Goal: Task Accomplishment & Management: Manage account settings

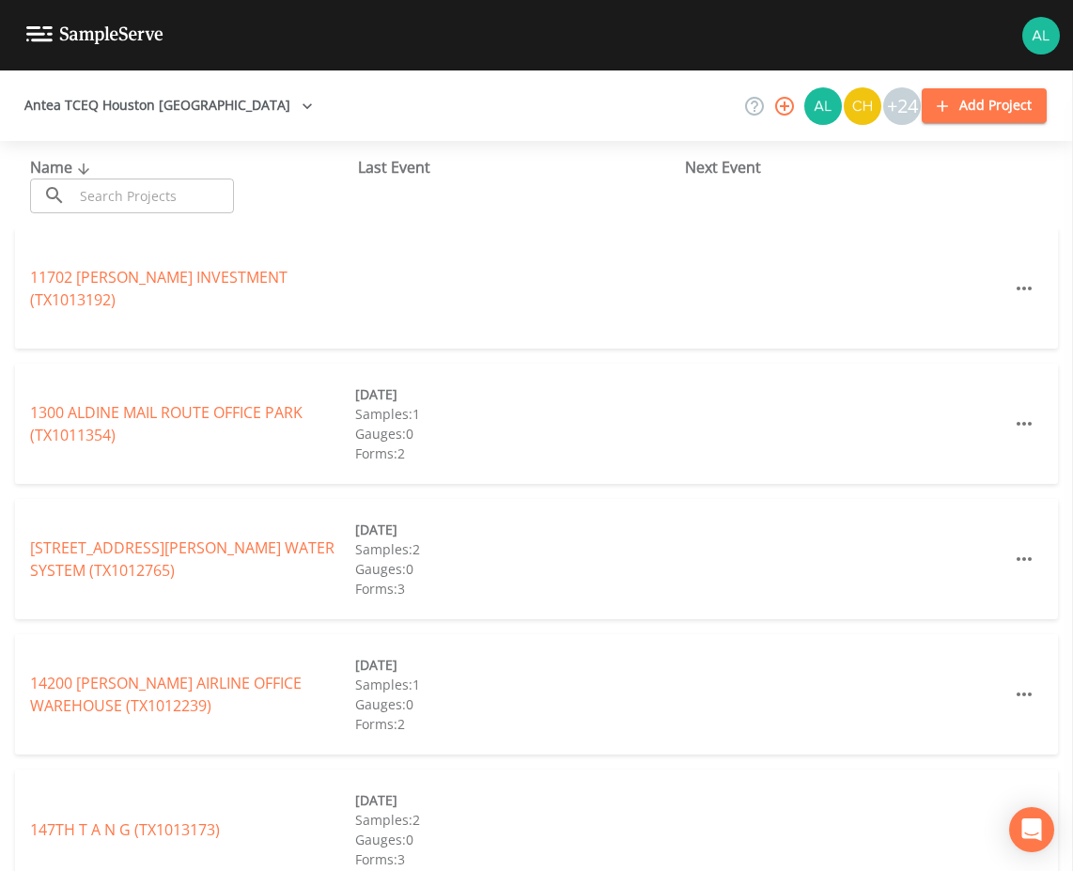
click at [182, 199] on input "text" at bounding box center [153, 195] width 161 height 35
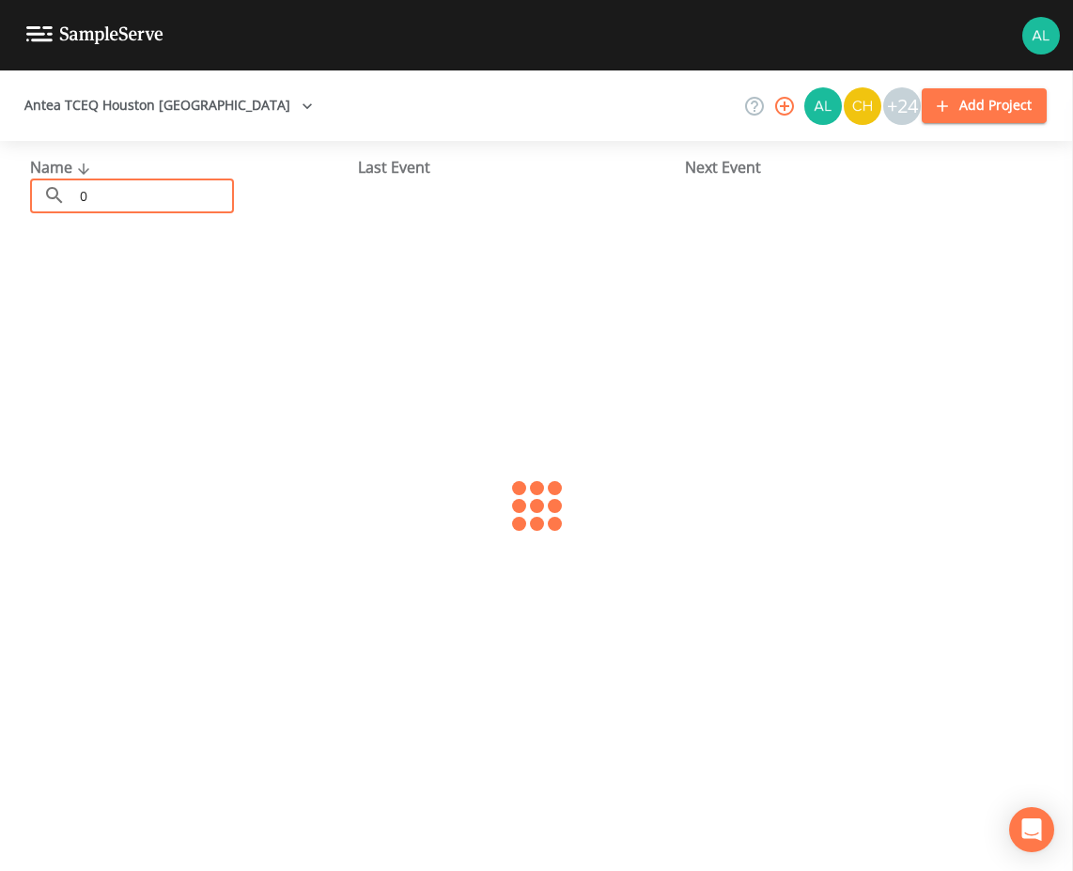
scroll to position [87, 0]
type input "0450002"
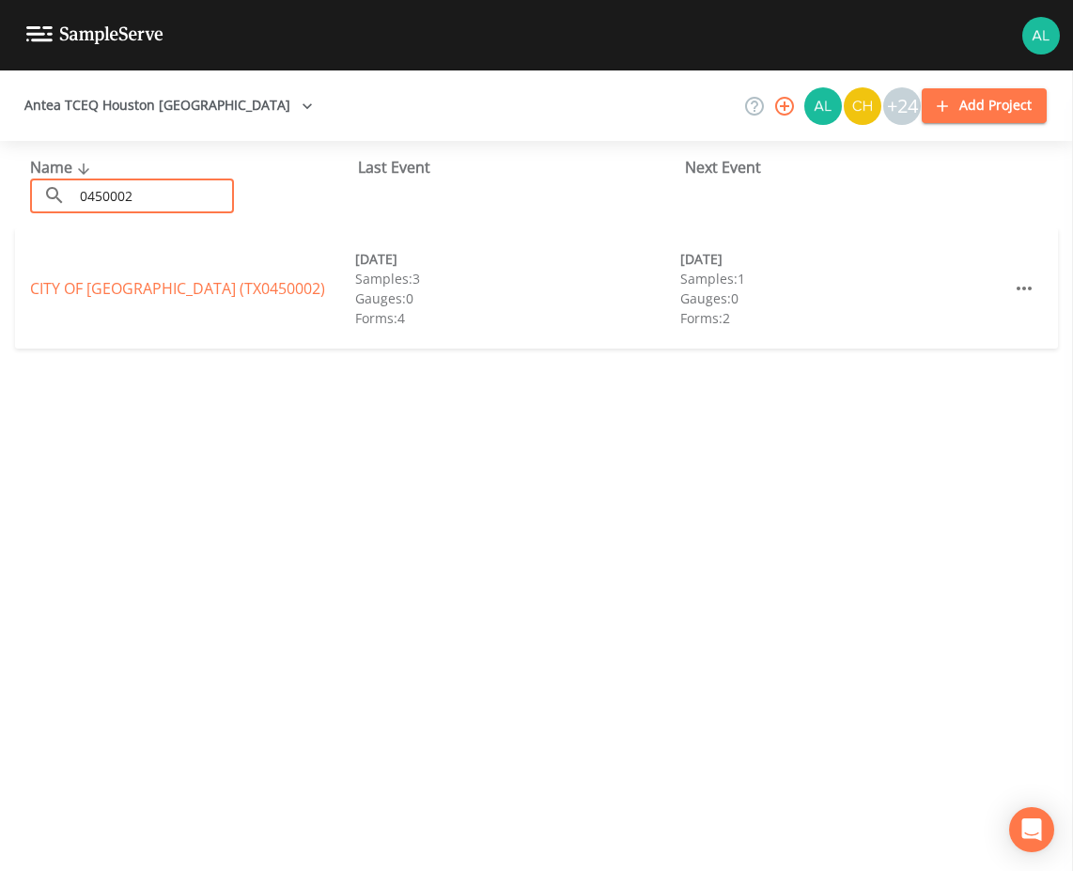
scroll to position [0, 0]
click at [141, 282] on link "CITY OF [GEOGRAPHIC_DATA] (TX0450002)" at bounding box center [177, 288] width 295 height 21
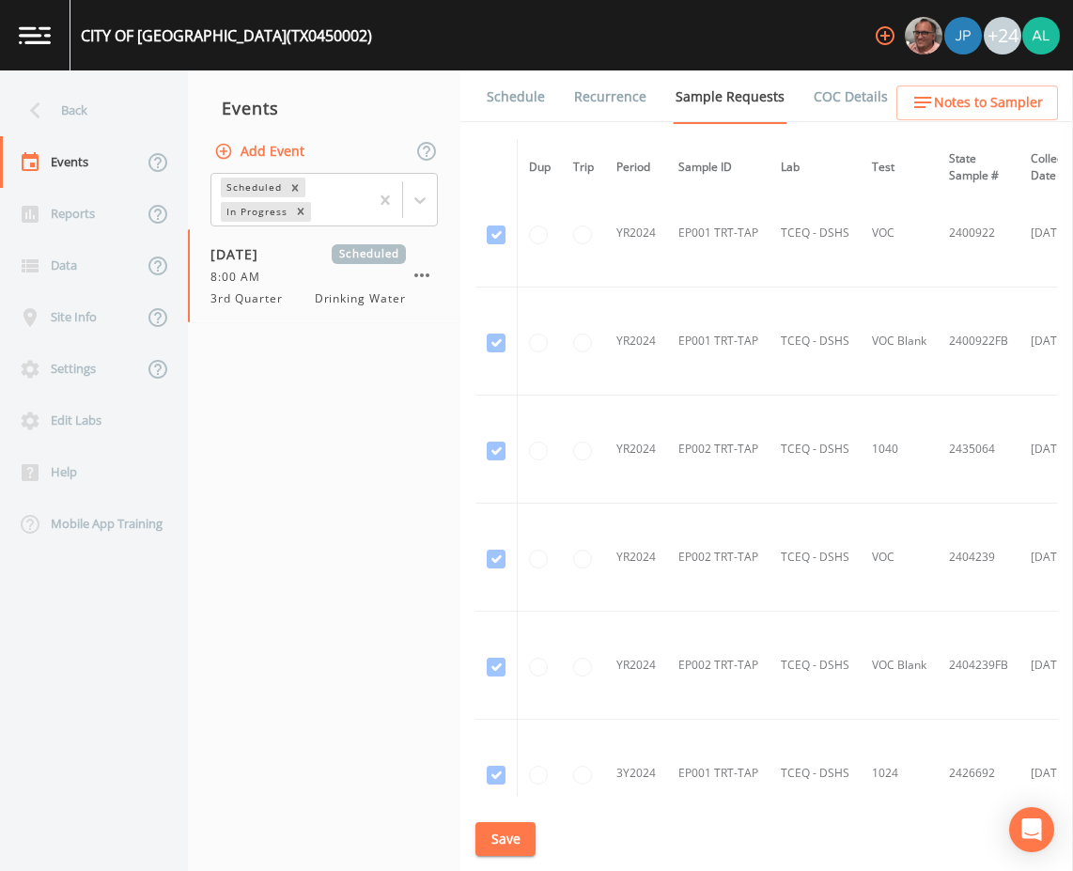
scroll to position [657, 0]
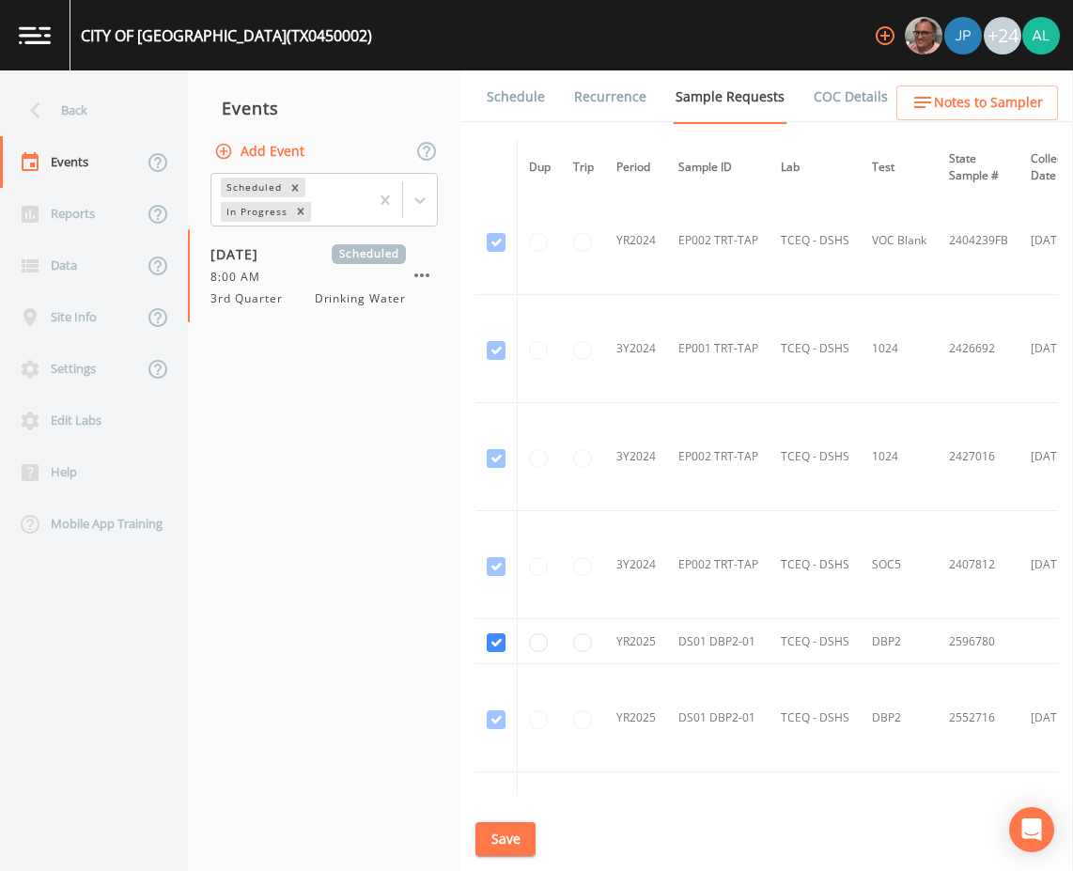
click at [507, 100] on link "Schedule" at bounding box center [516, 96] width 64 height 53
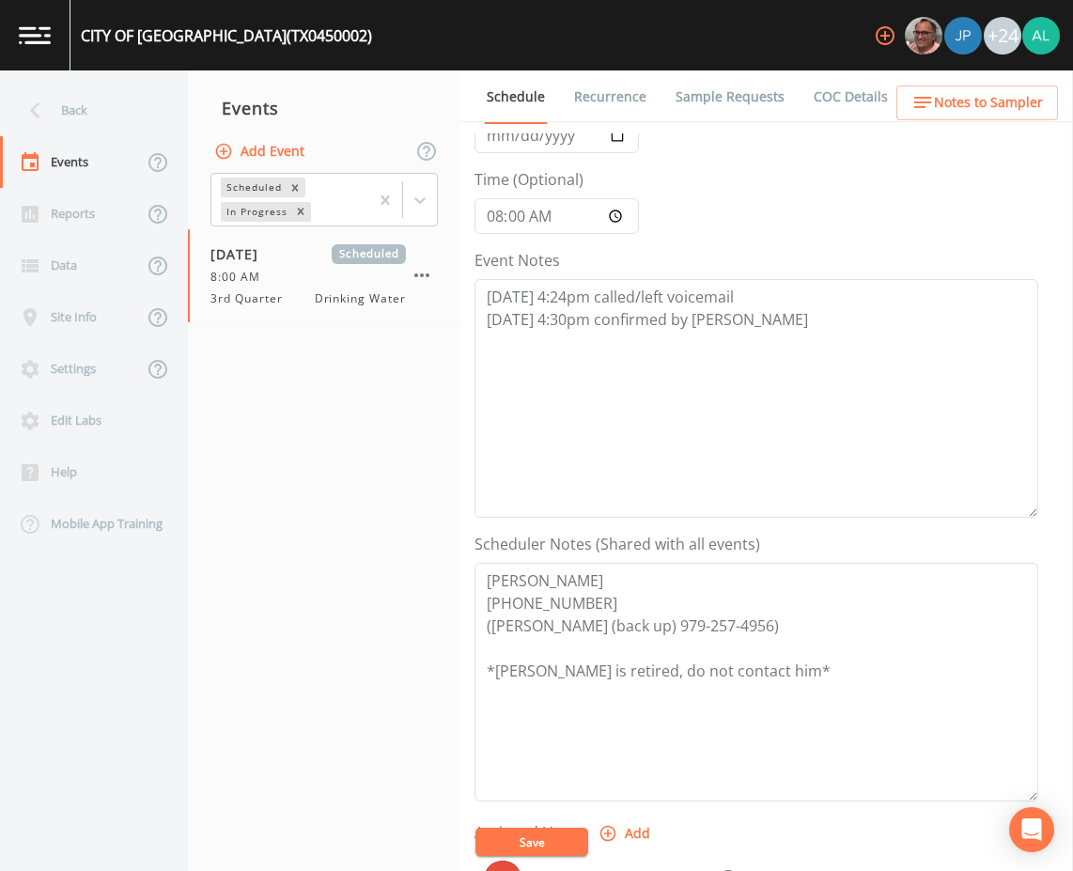
scroll to position [94, 0]
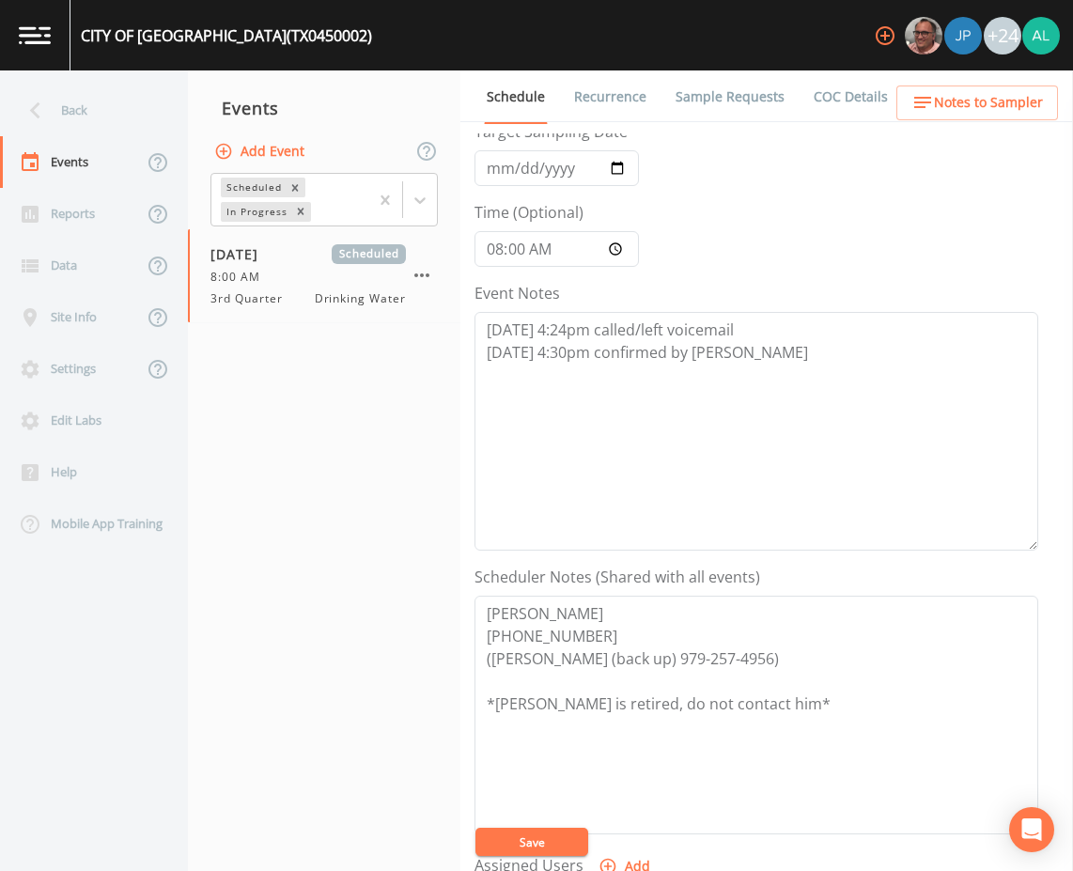
click at [1004, 109] on span "Notes to Sampler" at bounding box center [988, 102] width 109 height 23
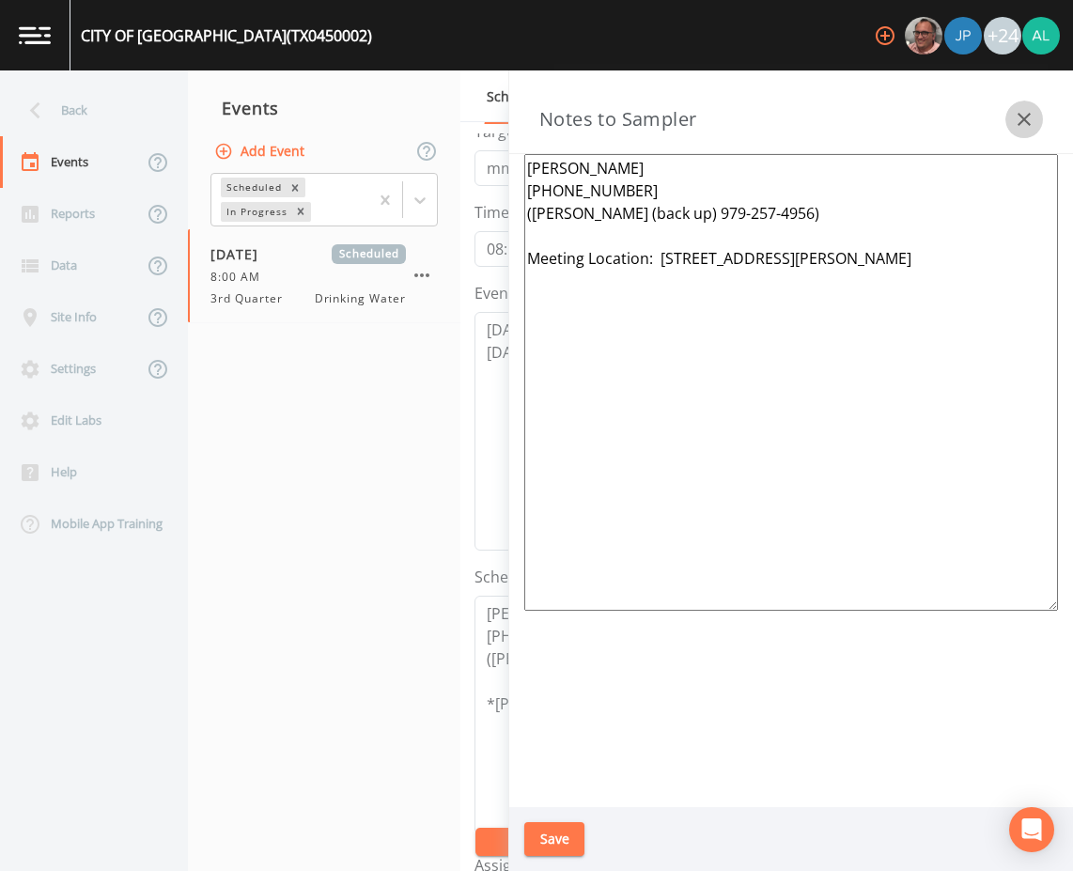
click at [1019, 116] on icon "button" at bounding box center [1023, 119] width 13 height 13
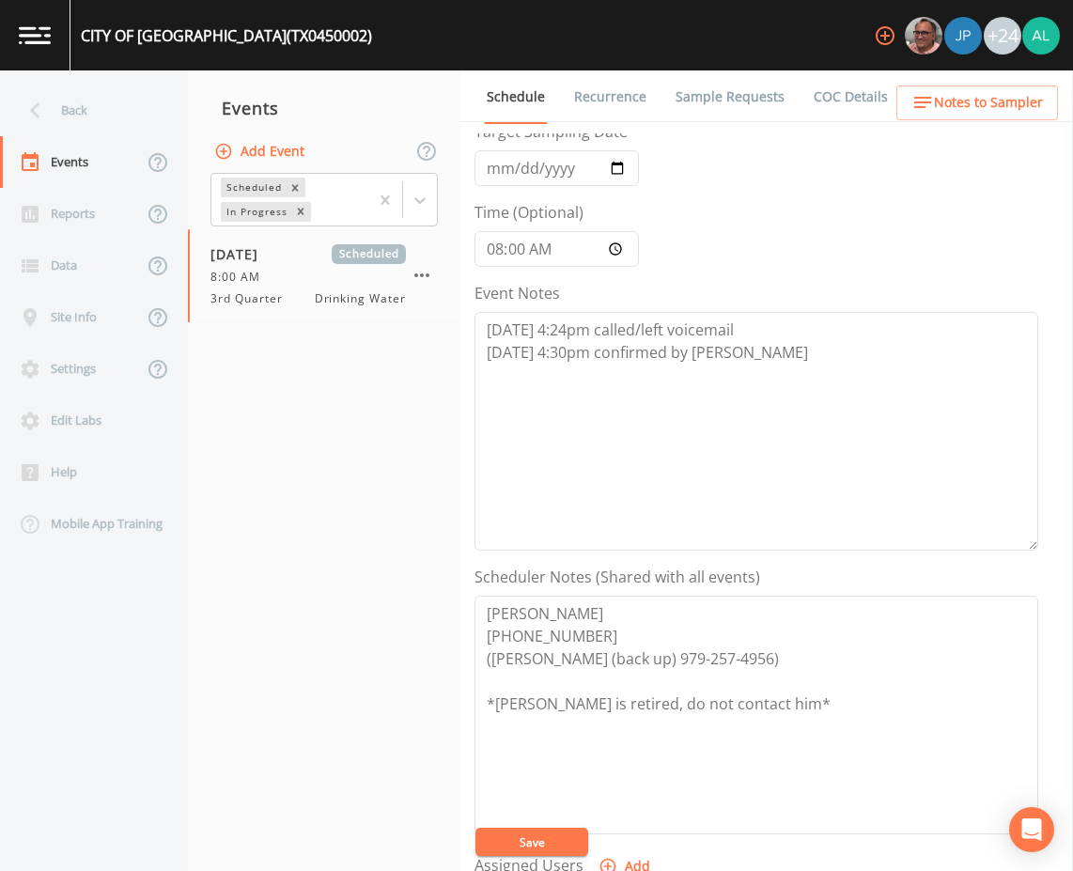
click at [951, 99] on span "Notes to Sampler" at bounding box center [988, 102] width 109 height 23
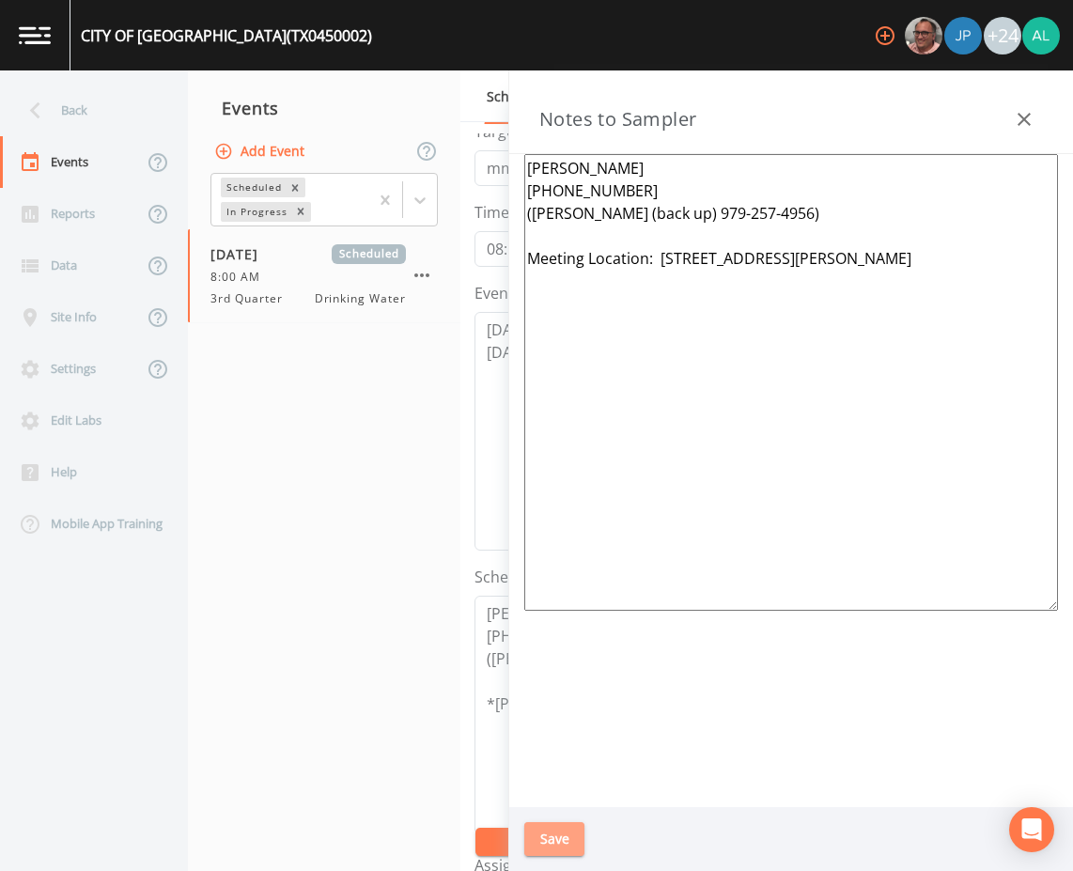
click at [536, 847] on button "Save" at bounding box center [554, 839] width 60 height 35
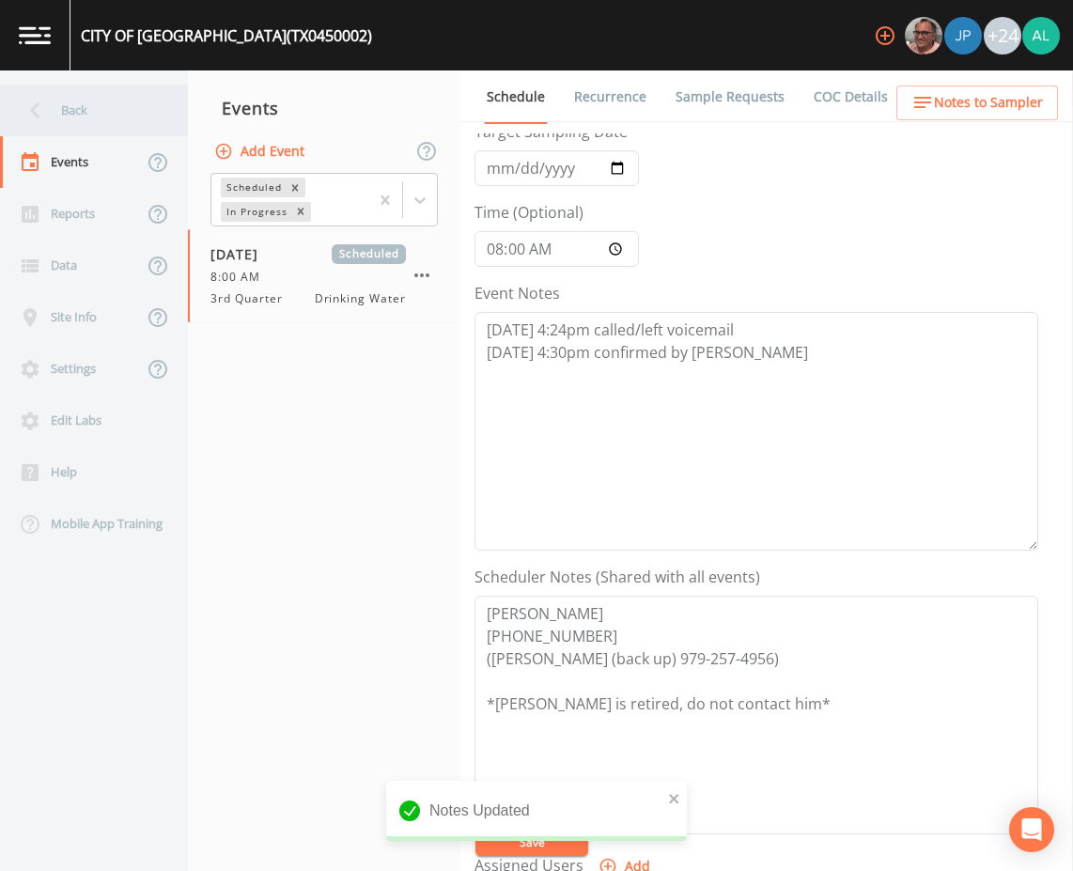
click at [105, 87] on div "Back" at bounding box center [84, 111] width 169 height 52
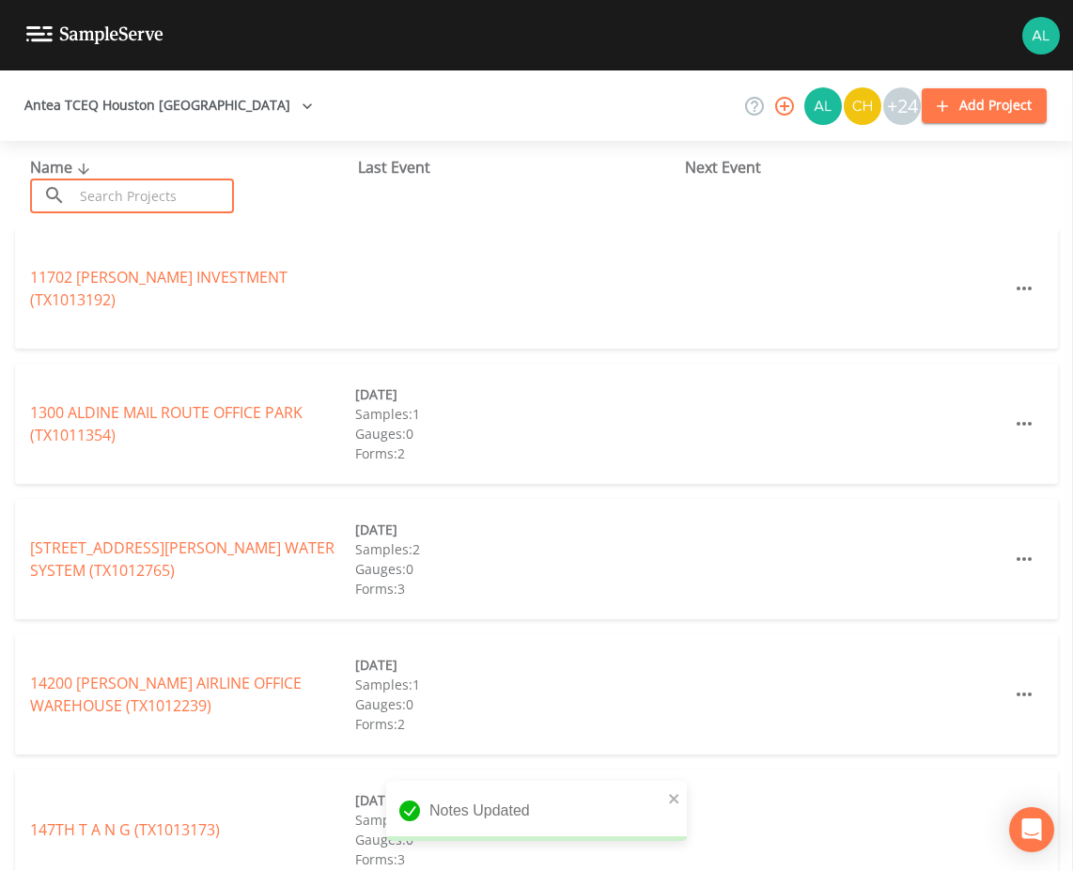
click at [133, 204] on input "text" at bounding box center [153, 195] width 161 height 35
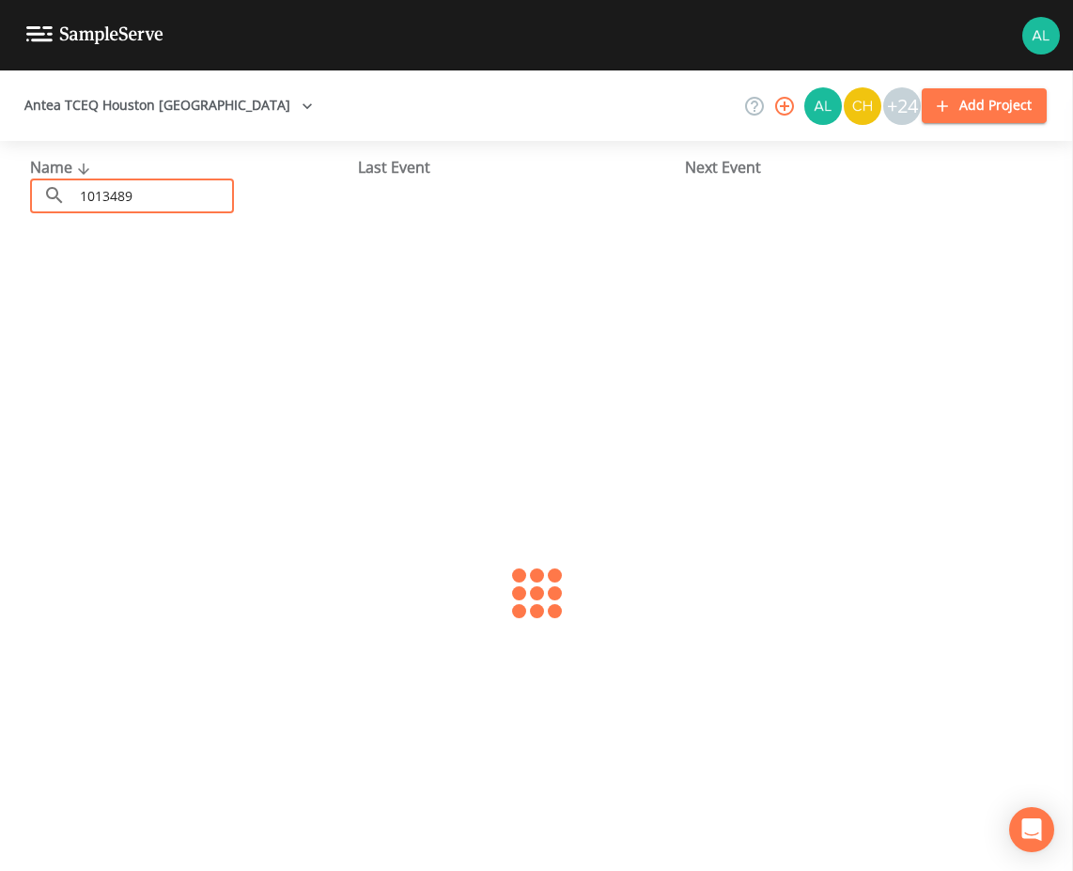
type input "1013489"
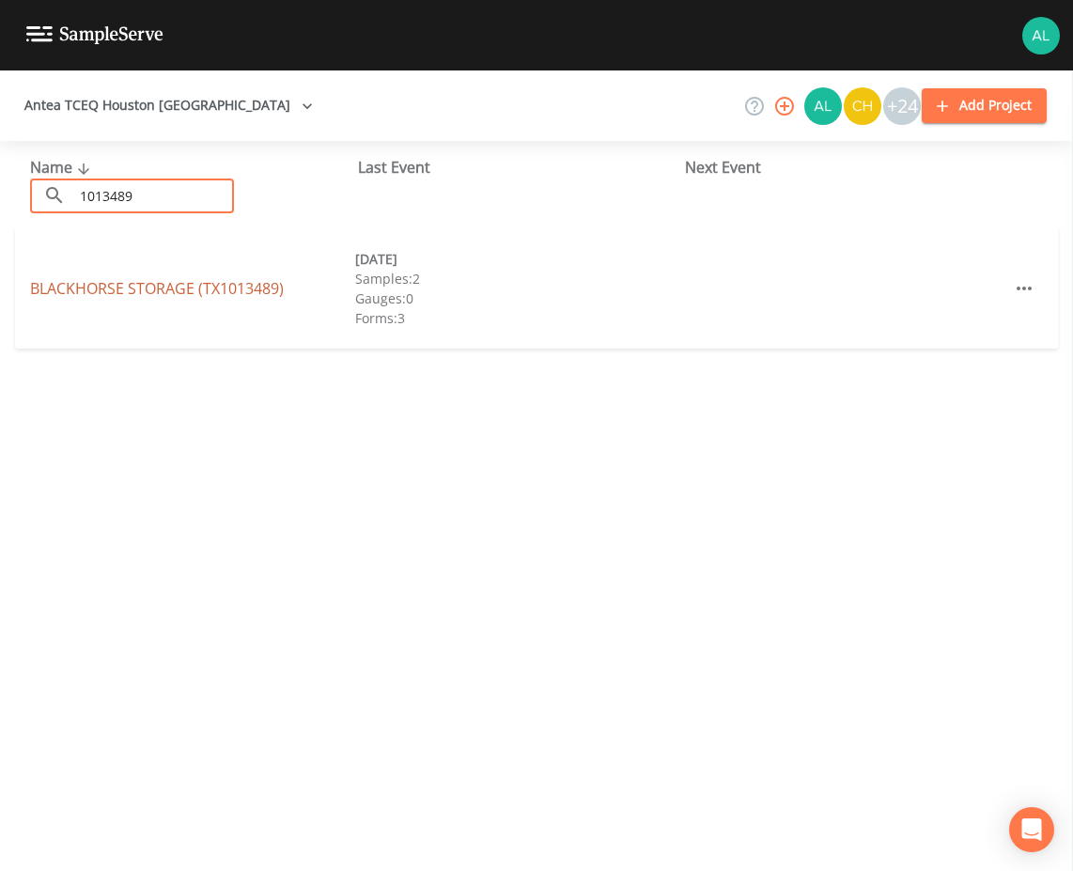
click at [199, 289] on link "BLACKHORSE STORAGE (TX1013489)" at bounding box center [157, 288] width 254 height 21
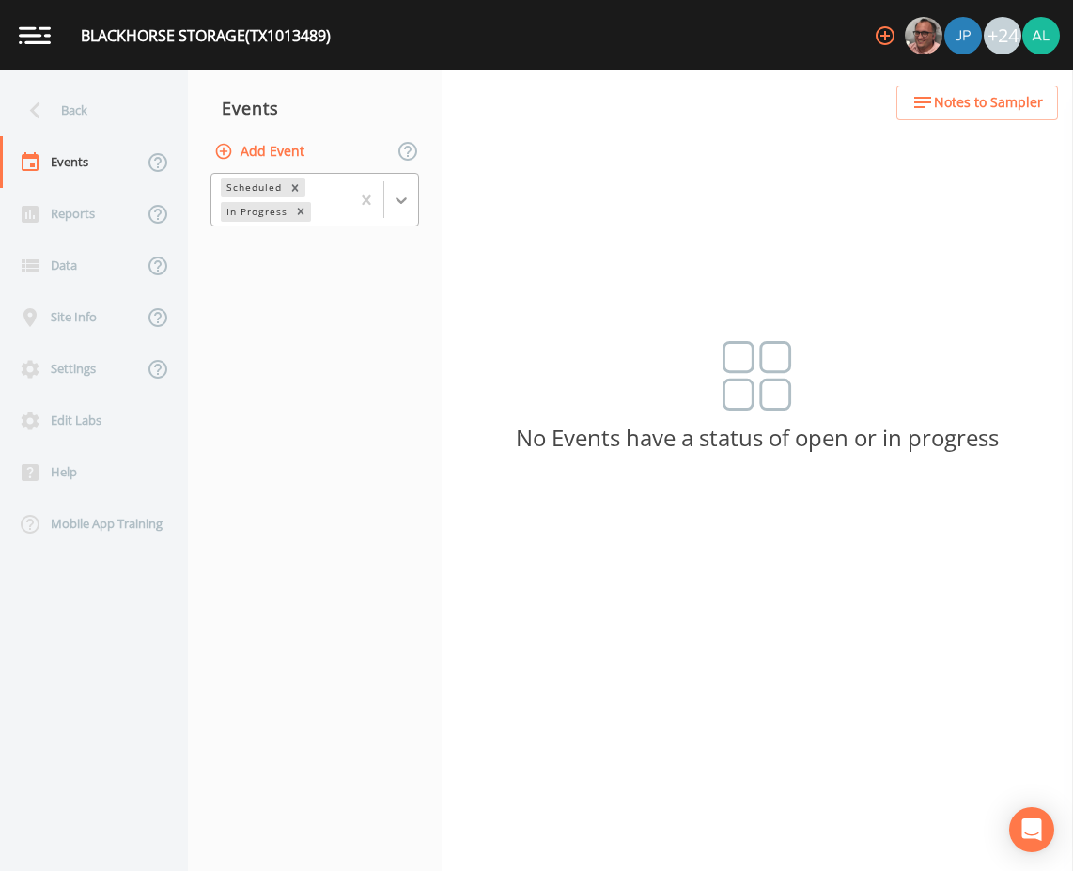
click at [398, 188] on div at bounding box center [401, 200] width 34 height 34
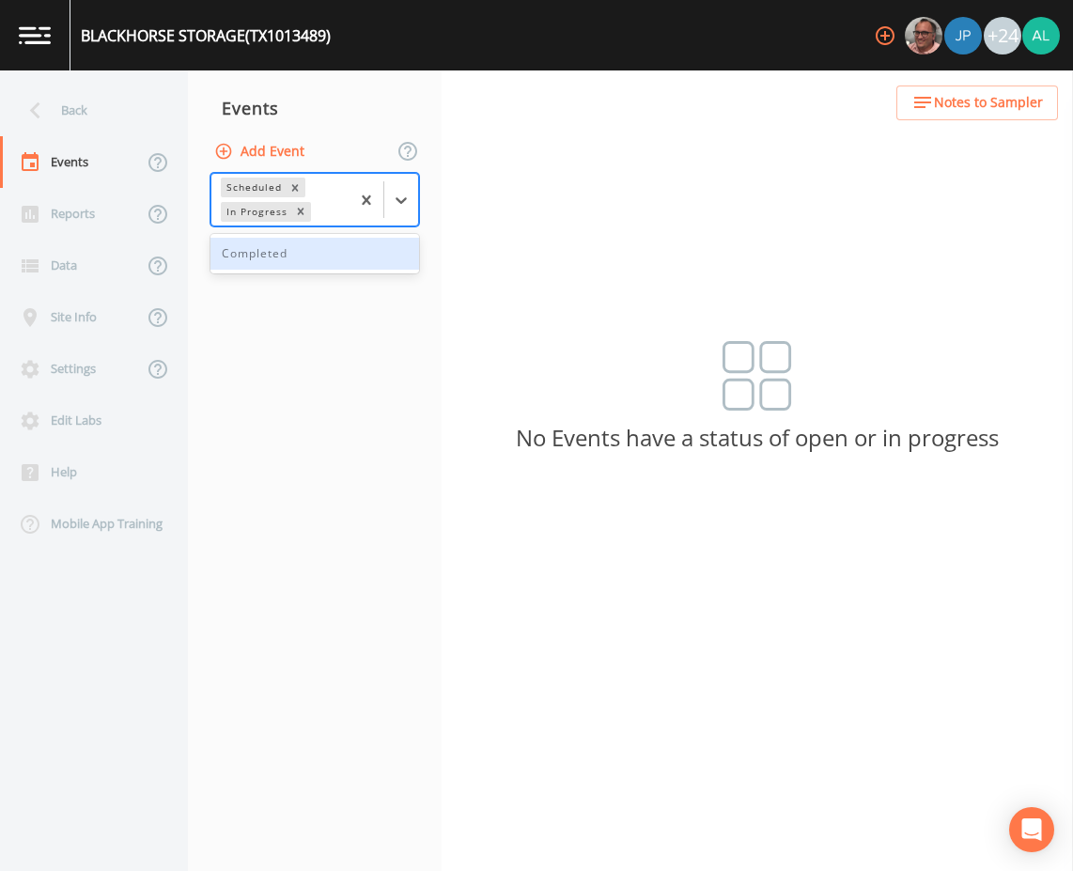
click at [313, 259] on div "Completed" at bounding box center [314, 254] width 209 height 32
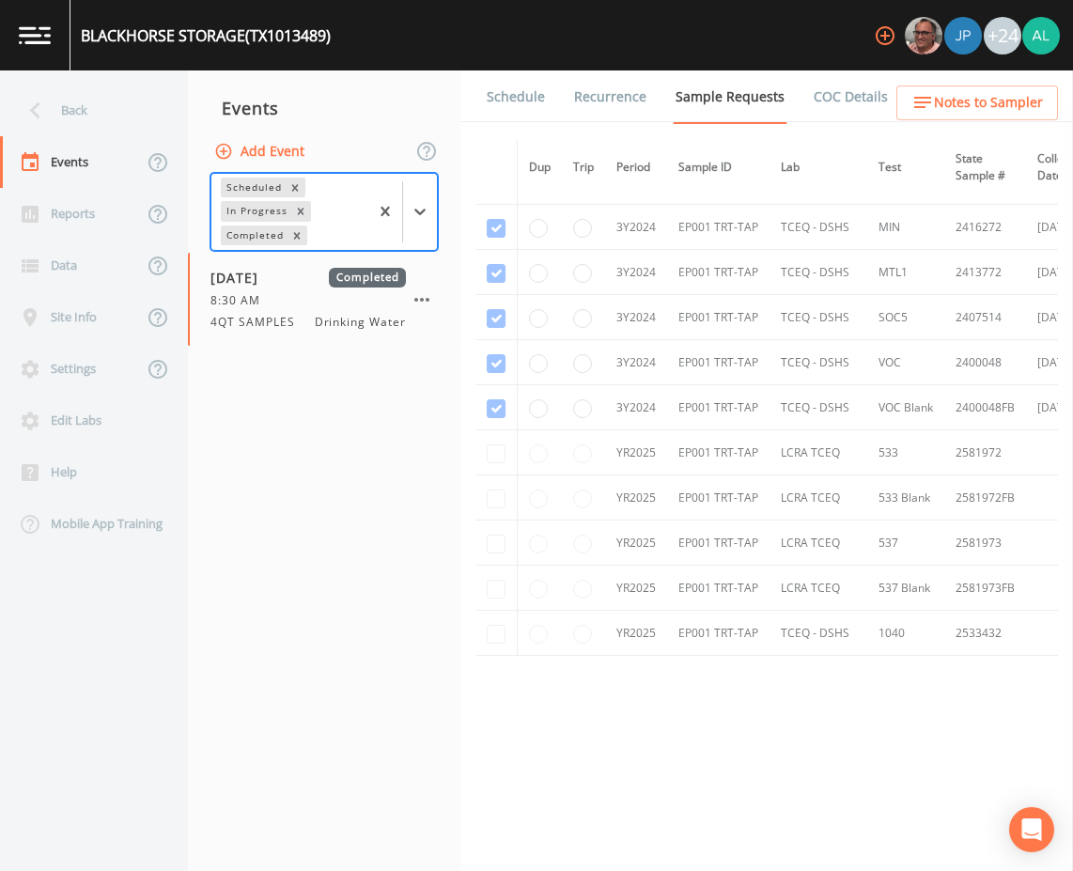
scroll to position [232, 0]
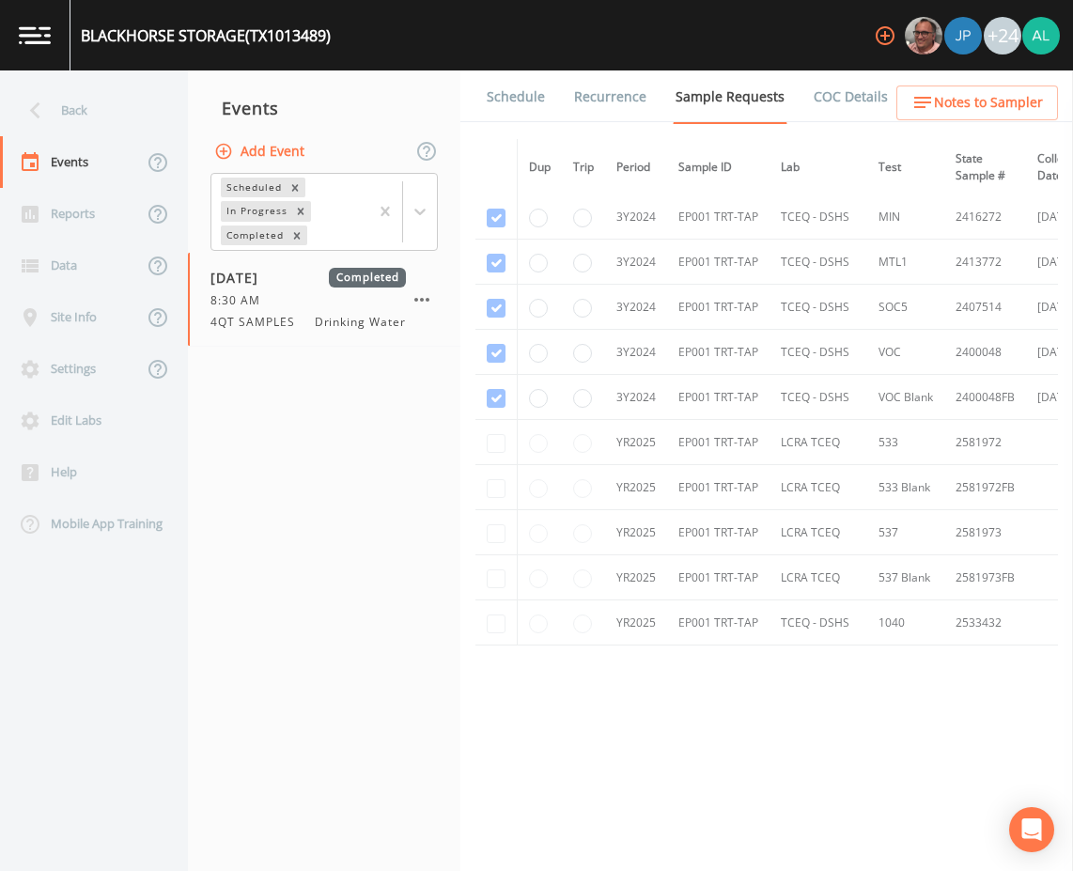
click at [506, 96] on link "Schedule" at bounding box center [516, 96] width 64 height 53
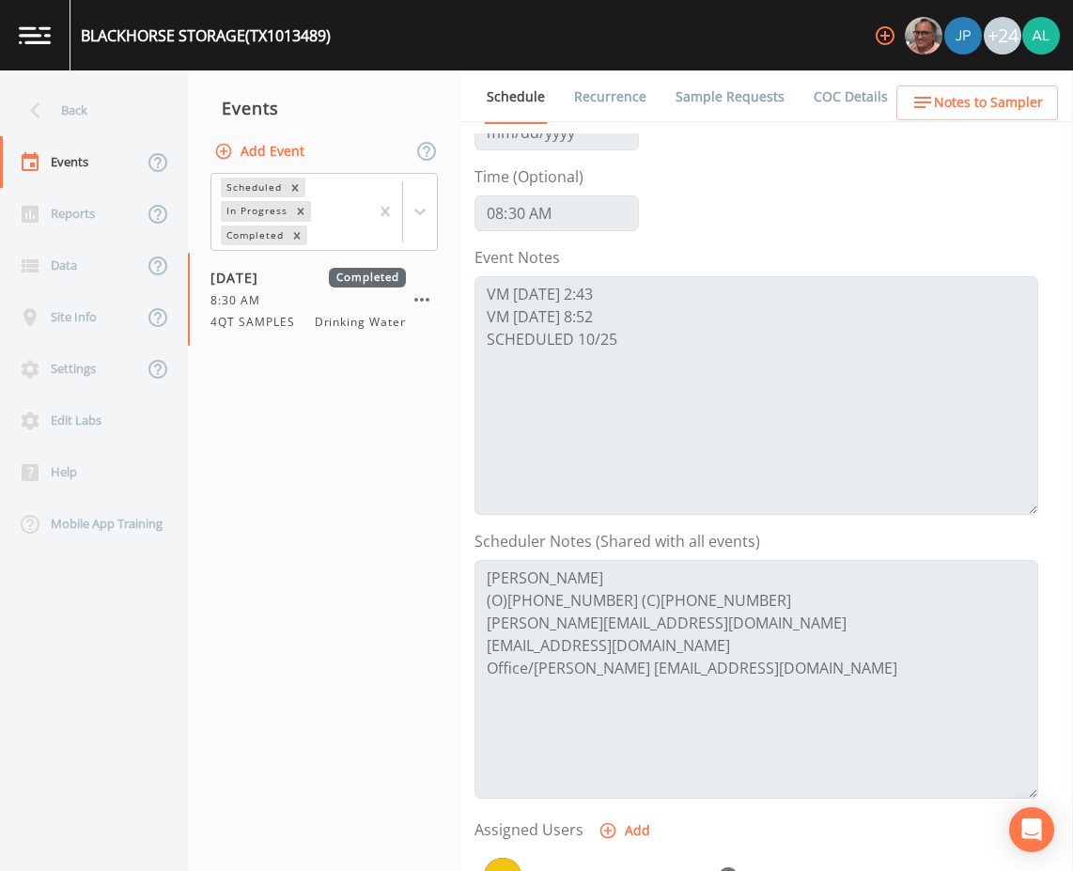
scroll to position [455, 0]
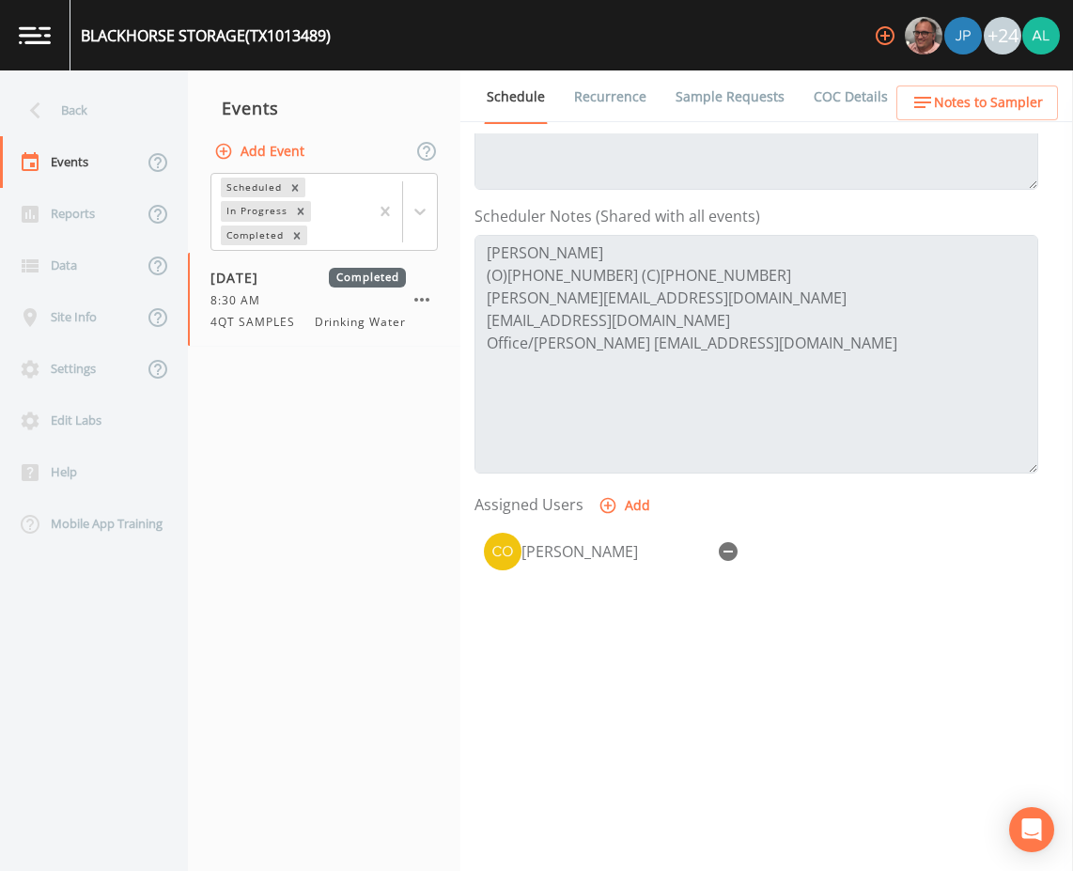
click at [934, 94] on icon "button" at bounding box center [922, 102] width 23 height 23
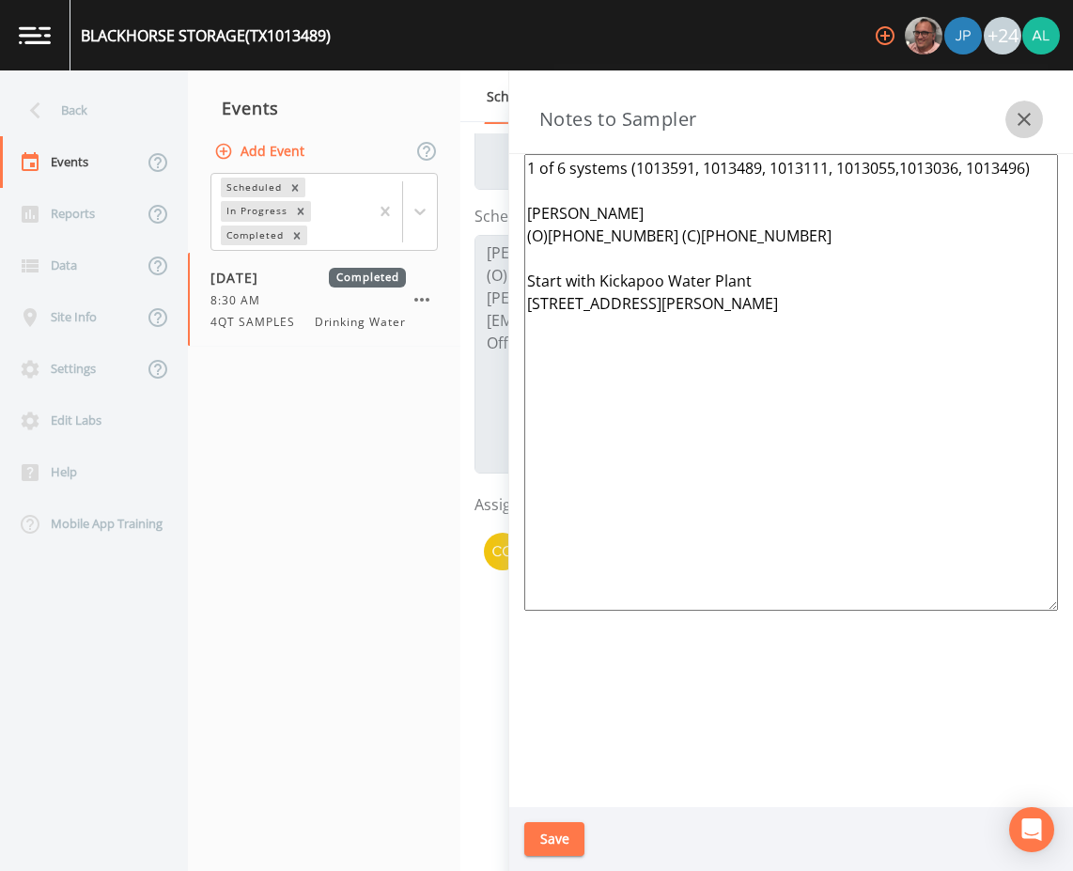
click at [1030, 115] on icon "button" at bounding box center [1024, 119] width 23 height 23
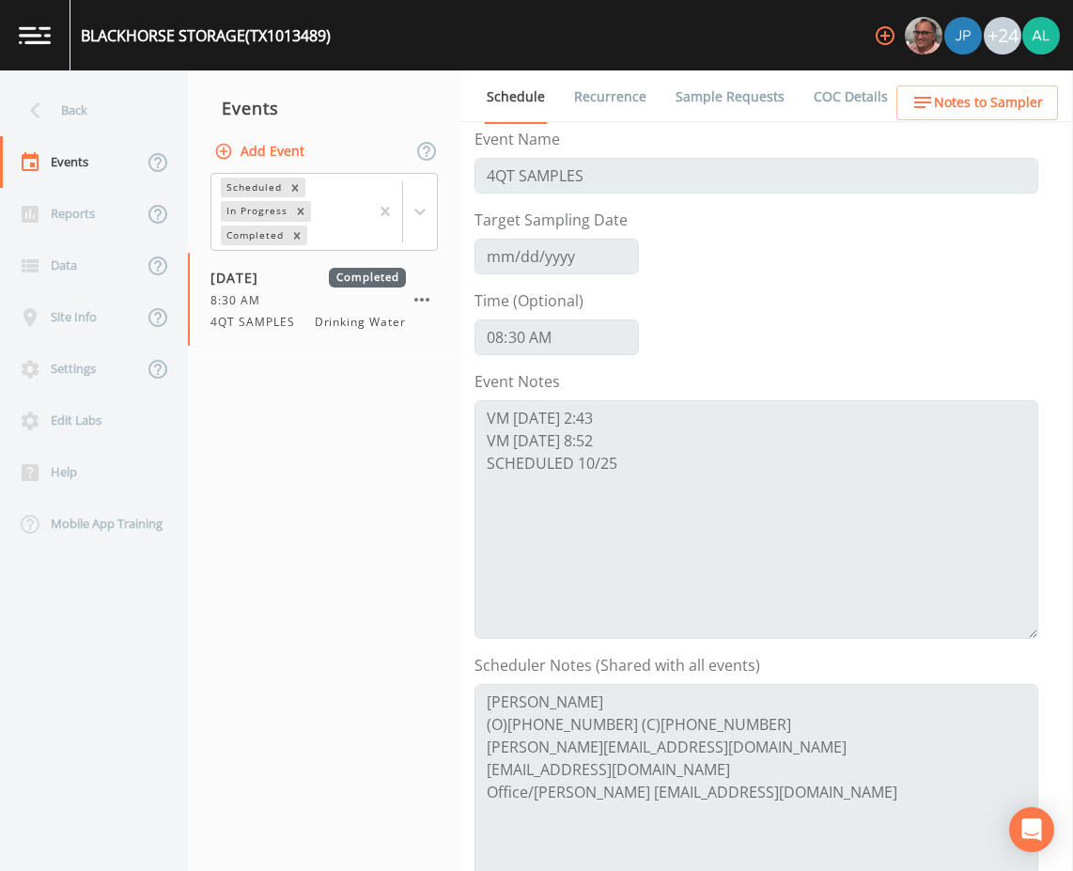
scroll to position [0, 0]
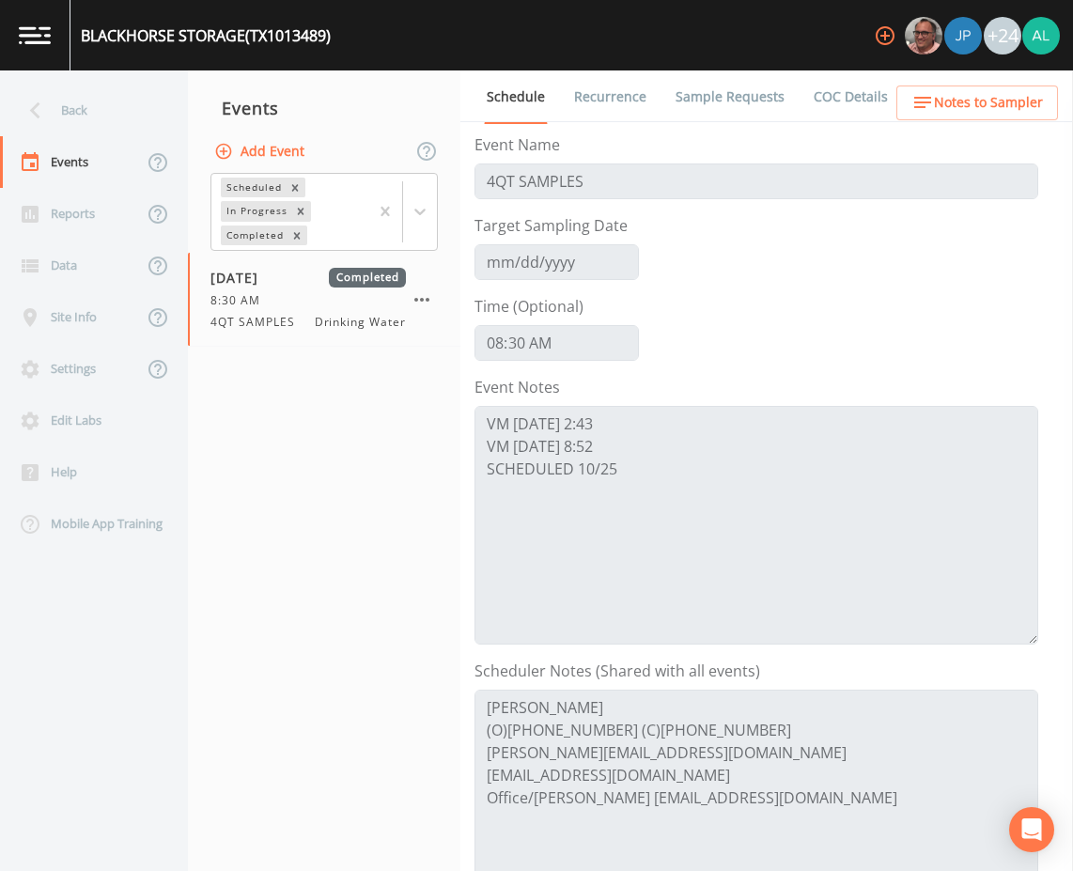
click at [50, 44] on img at bounding box center [35, 35] width 32 height 18
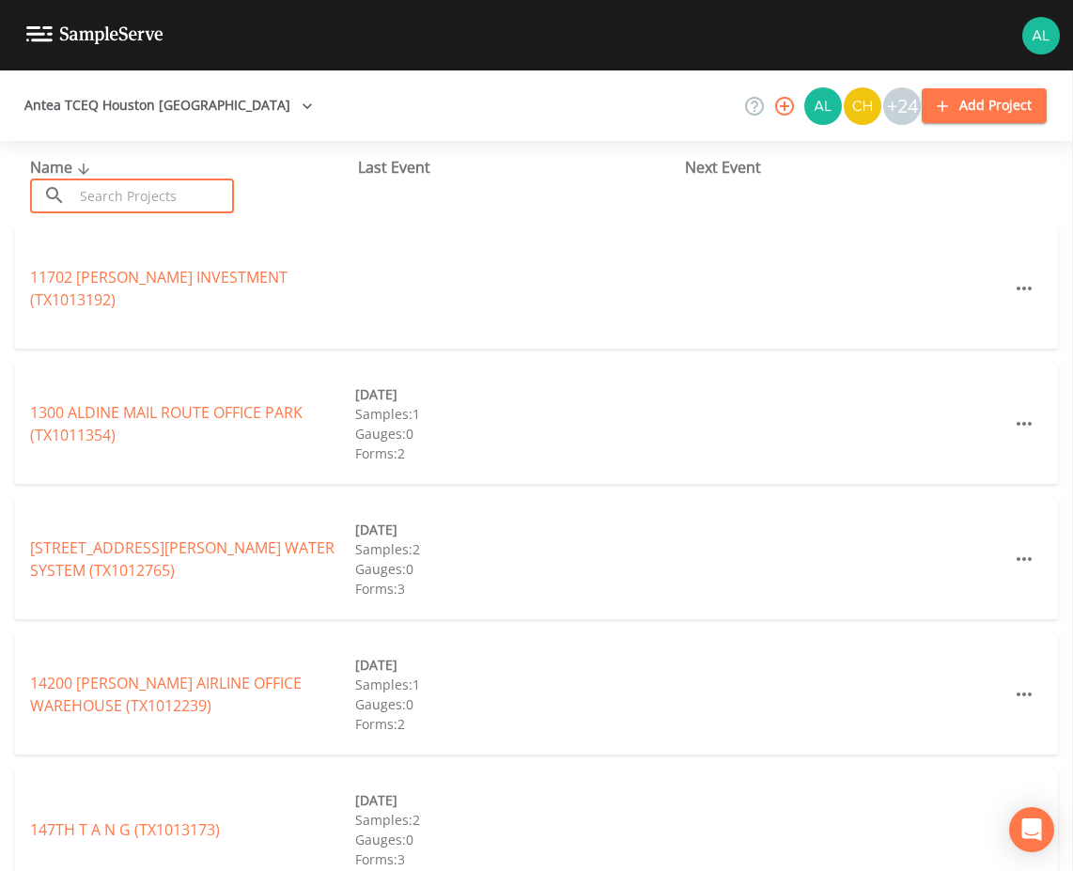
click at [126, 205] on input "text" at bounding box center [153, 195] width 161 height 35
click at [168, 200] on input "text" at bounding box center [153, 195] width 161 height 35
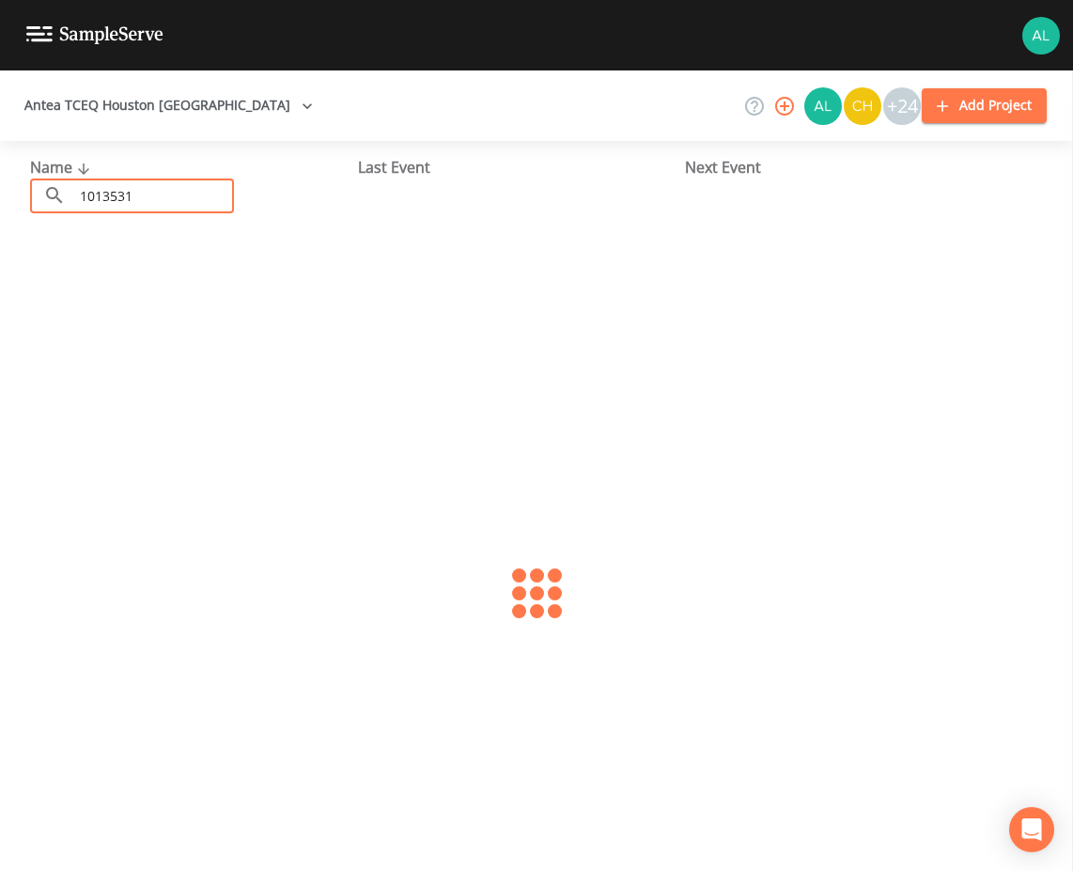
type input "1013531"
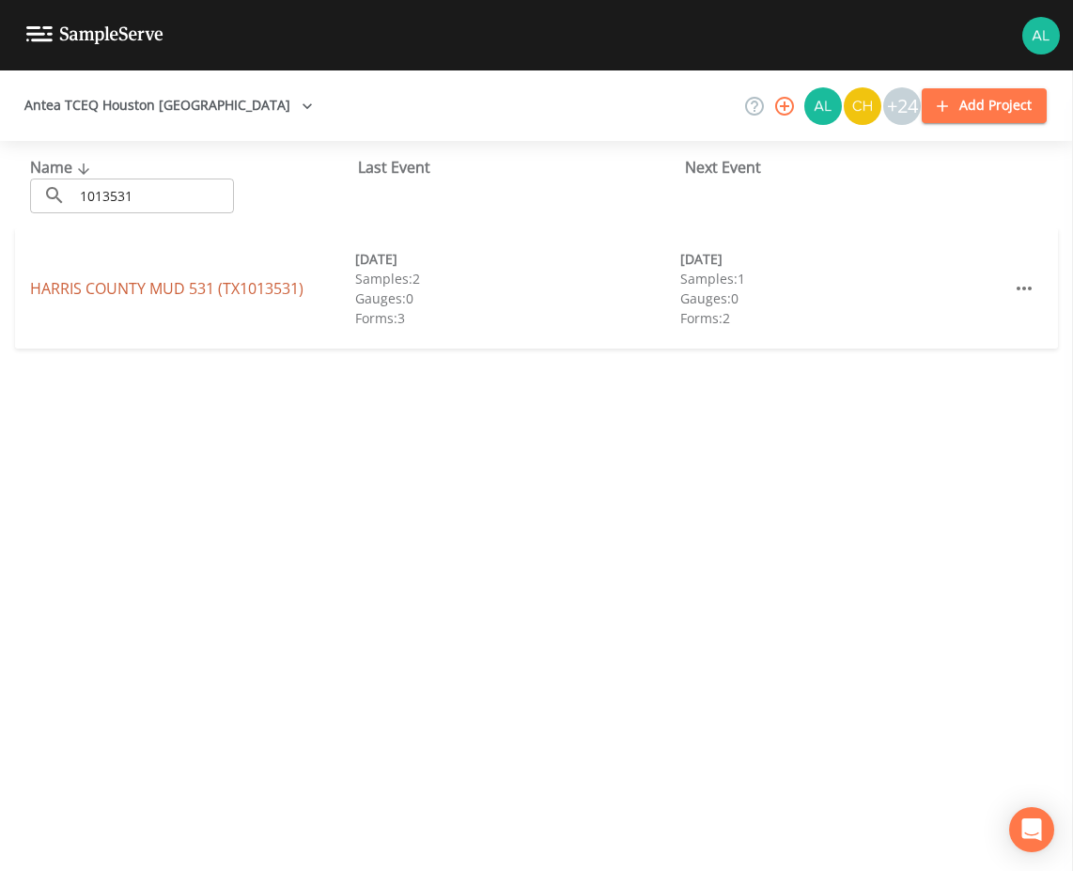
click at [187, 285] on link "[GEOGRAPHIC_DATA] 531 (TX1013531)" at bounding box center [166, 288] width 273 height 21
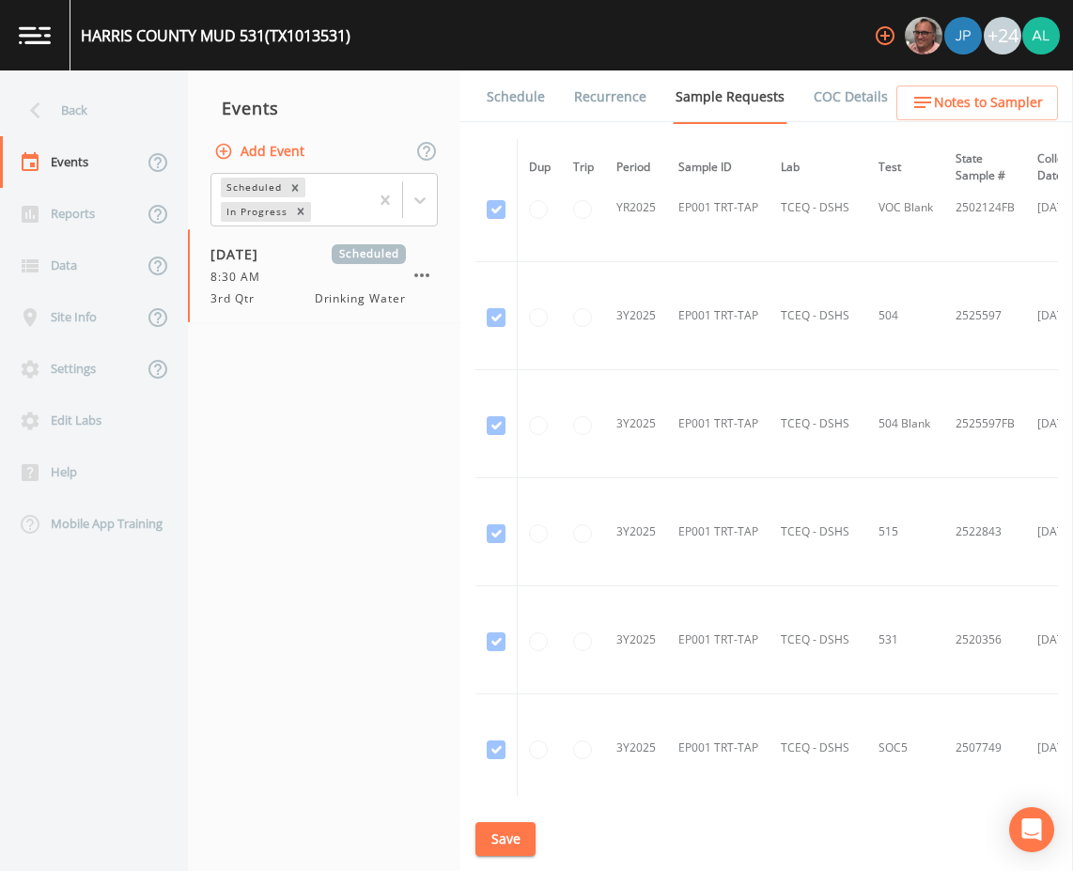
scroll to position [1991, 0]
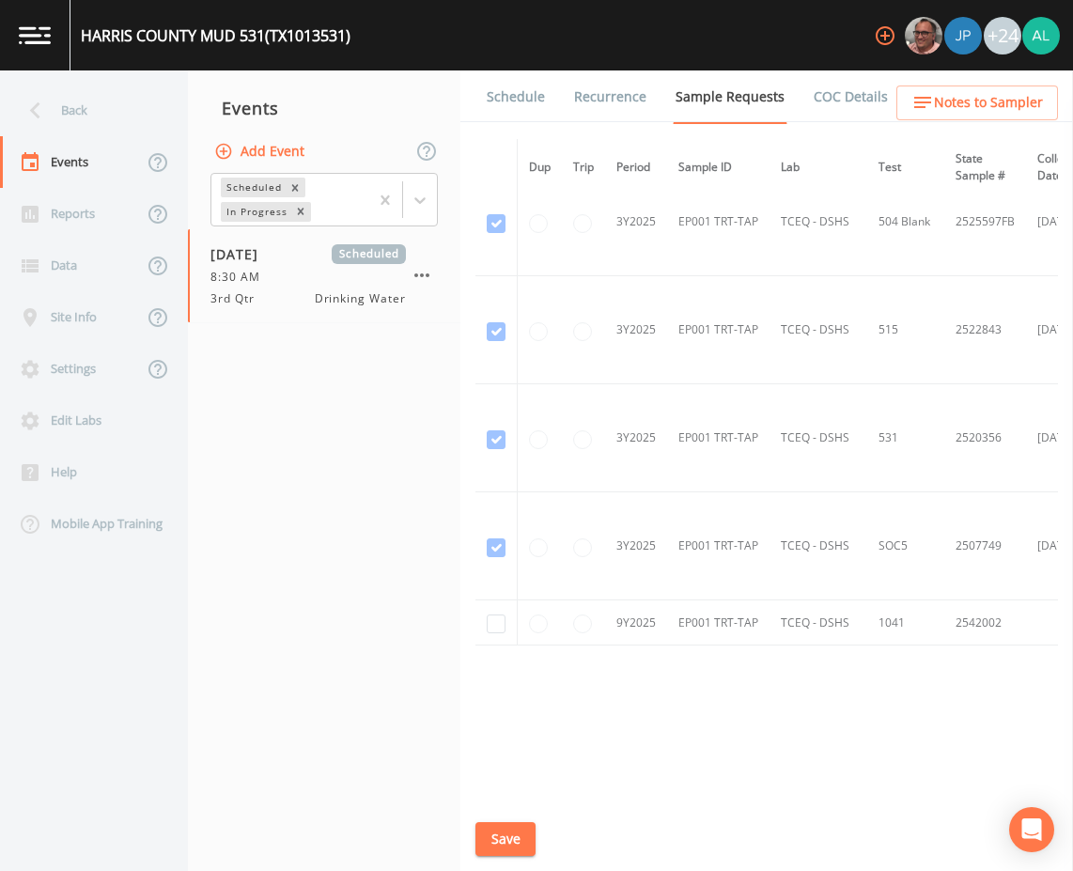
click at [506, 841] on button "Save" at bounding box center [505, 839] width 60 height 35
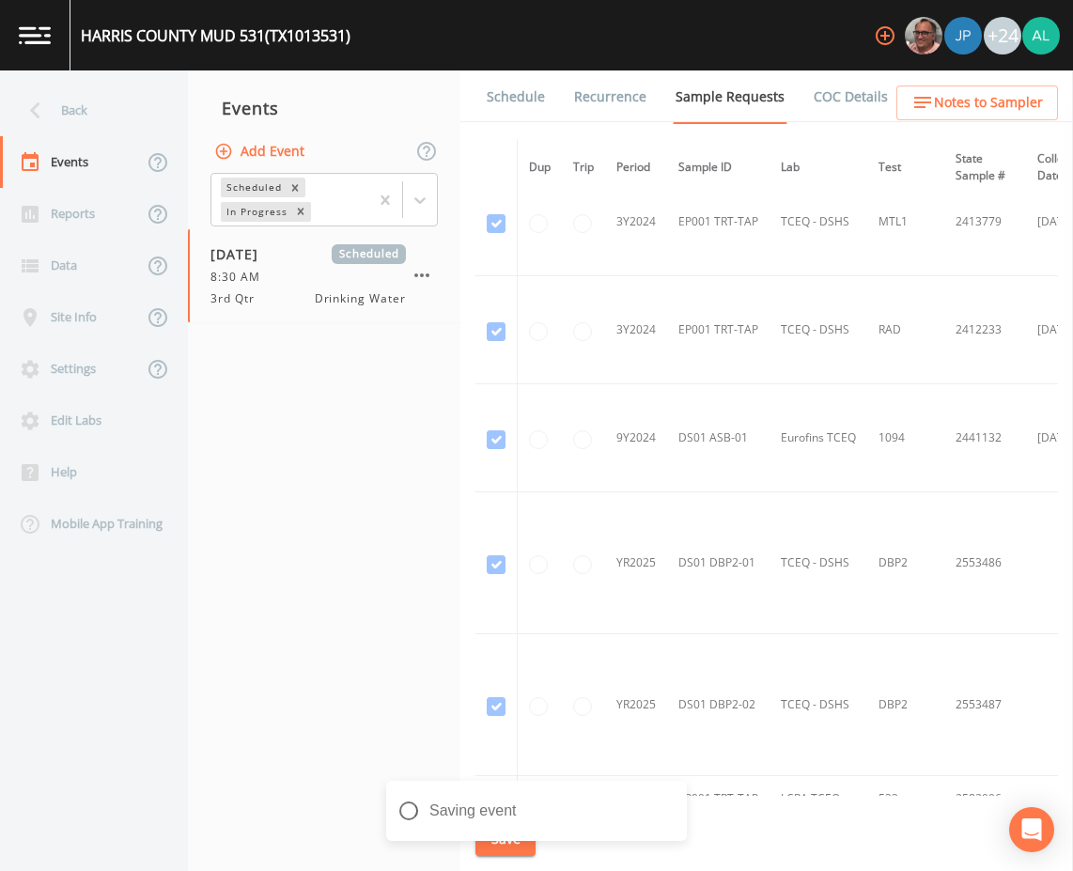
scroll to position [19, 0]
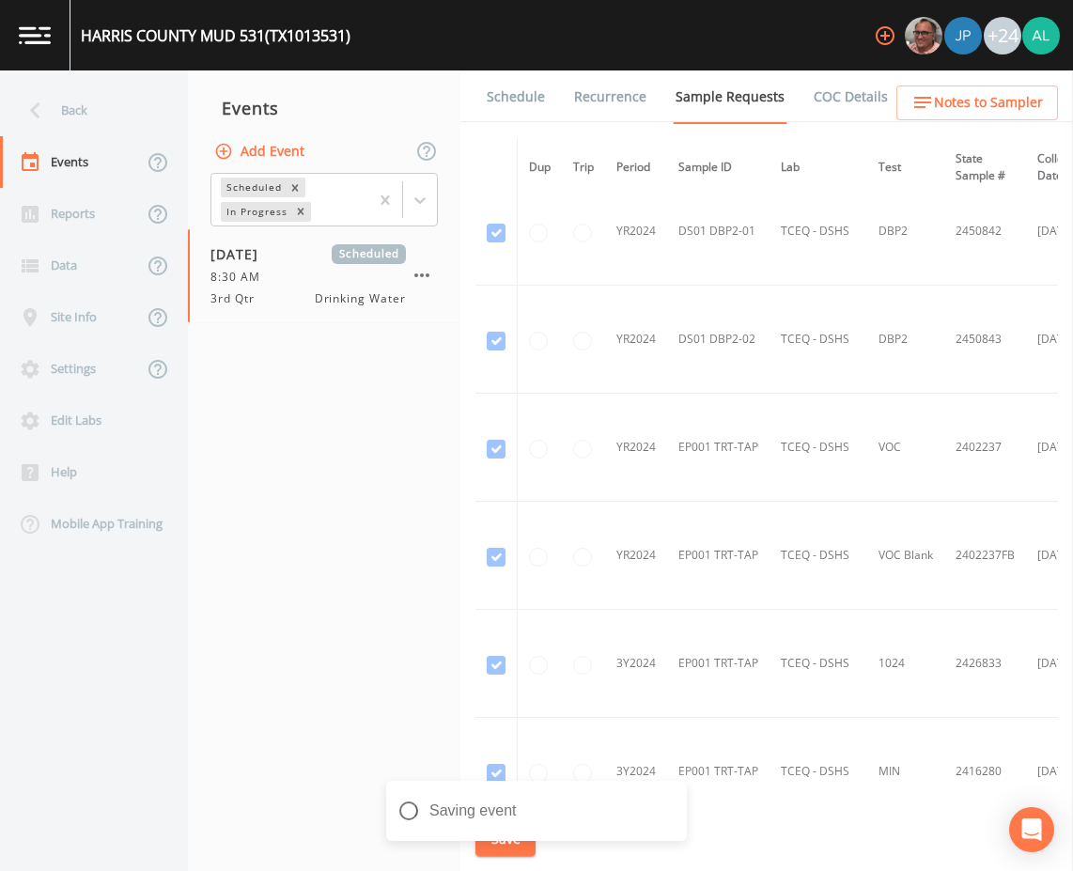
click at [475, 116] on li "Schedule" at bounding box center [503, 96] width 87 height 53
click at [484, 111] on link "Schedule" at bounding box center [516, 96] width 64 height 53
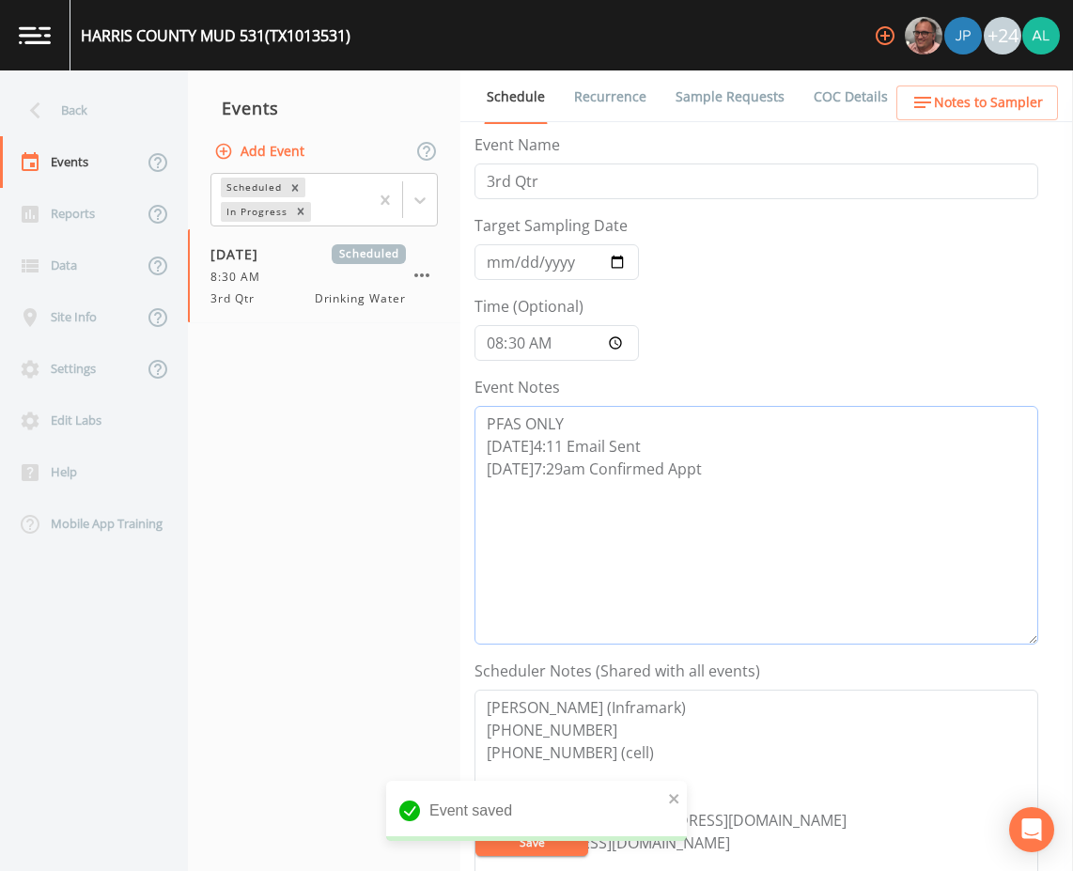
click at [730, 481] on textarea "PFAS ONLY [DATE]4:11 Email Sent [DATE]7:29am Confirmed Appt" at bounding box center [756, 525] width 564 height 239
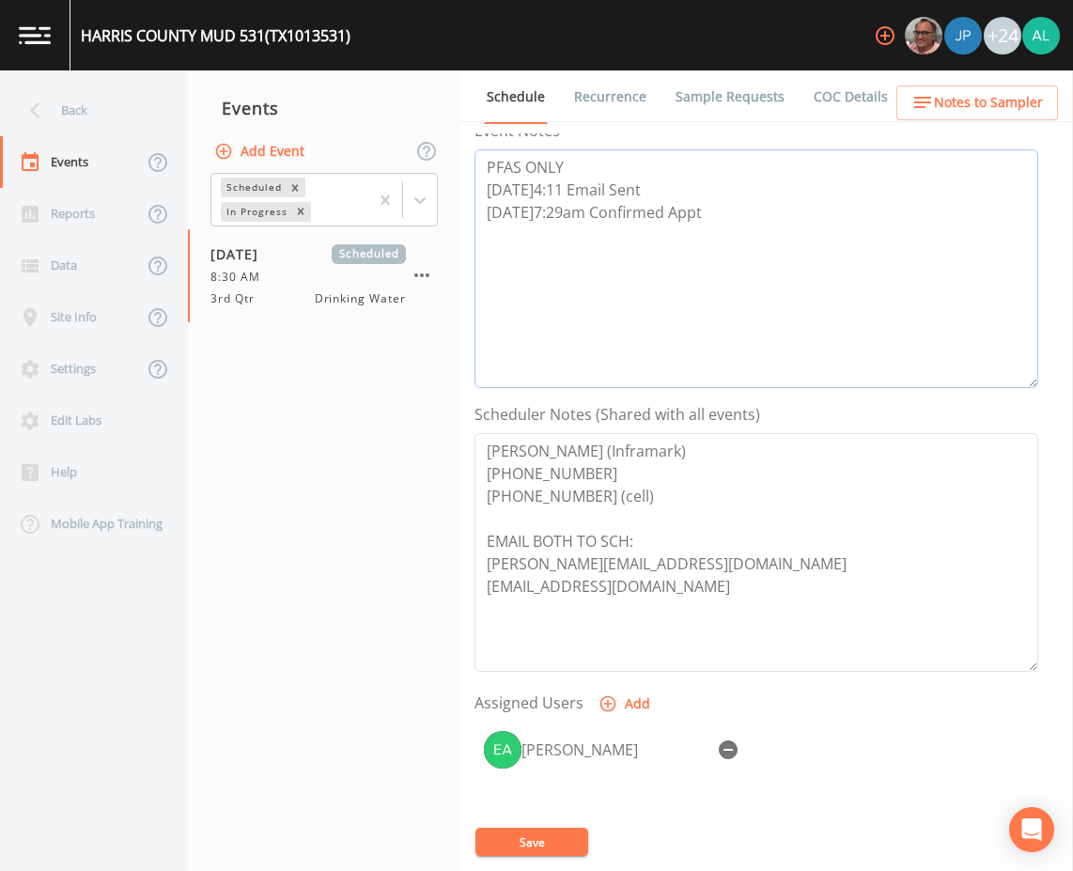
scroll to position [173, 0]
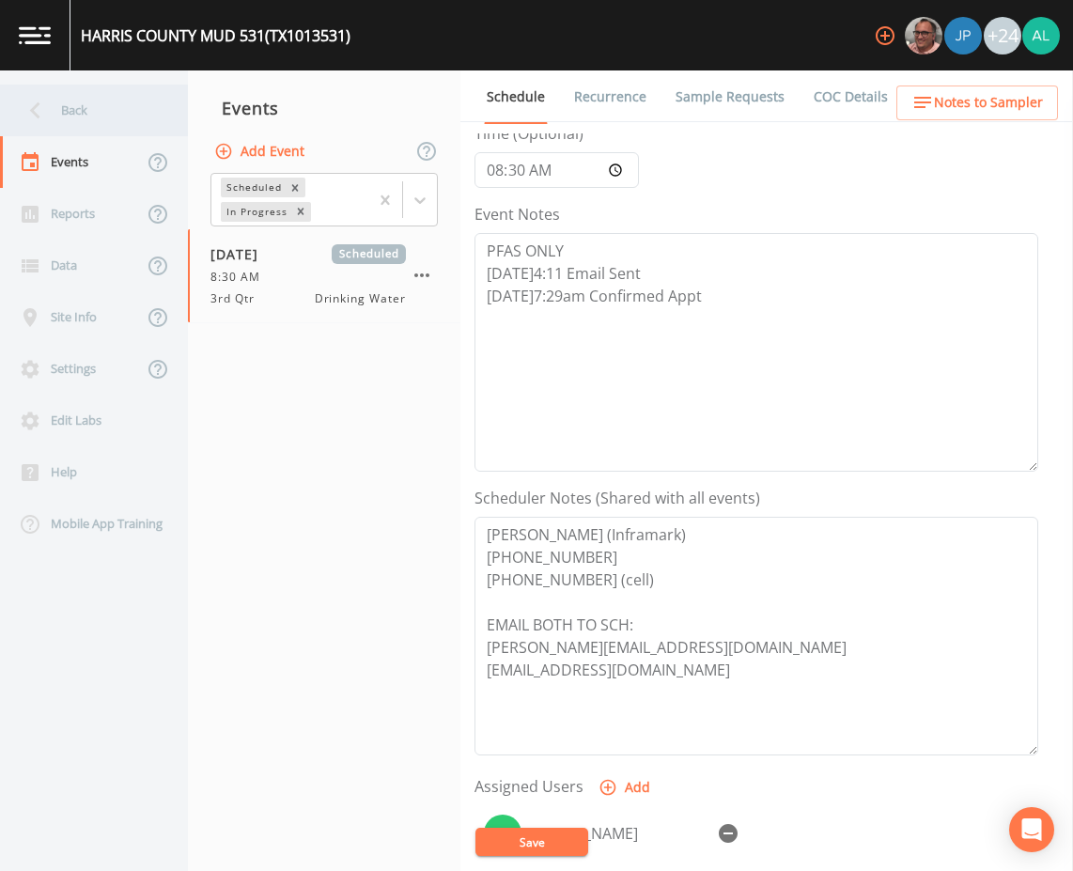
click at [59, 103] on div "Back" at bounding box center [84, 111] width 169 height 52
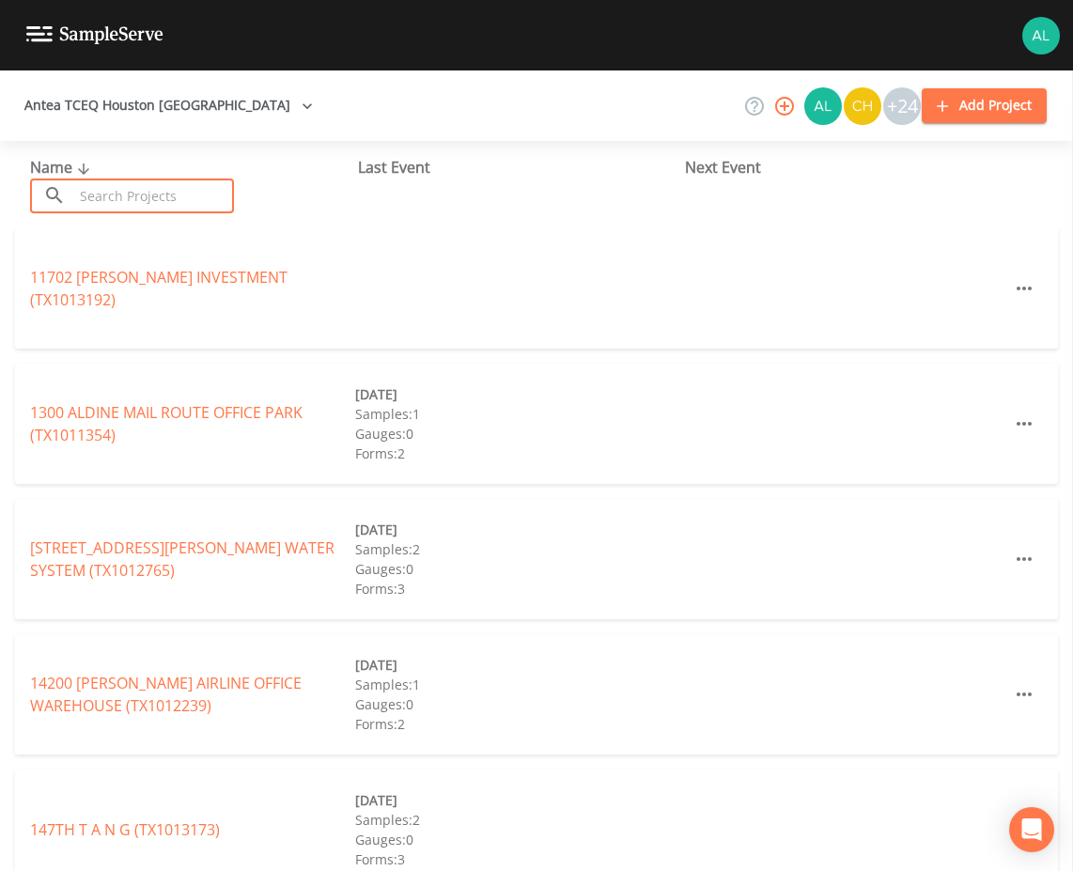
drag, startPoint x: 163, startPoint y: 201, endPoint x: 174, endPoint y: 200, distance: 10.4
click at [163, 201] on input "text" at bounding box center [153, 195] width 161 height 35
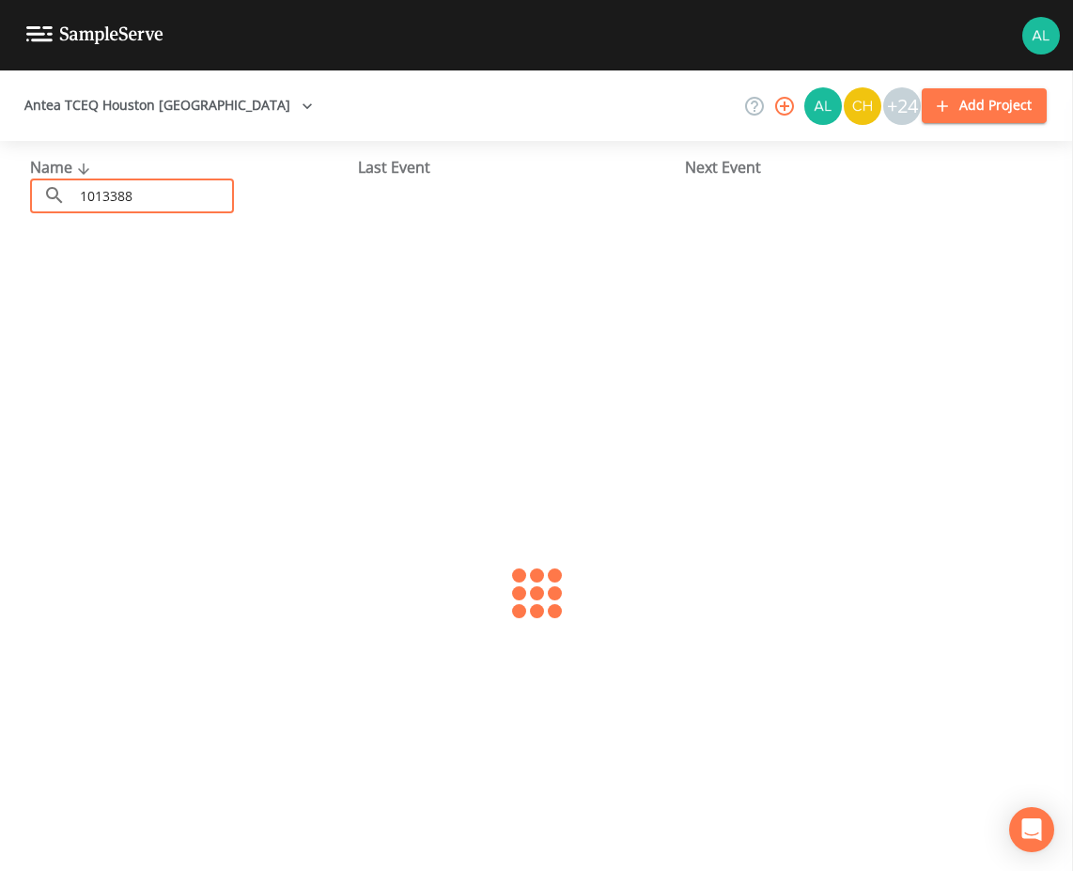
type input "1013388"
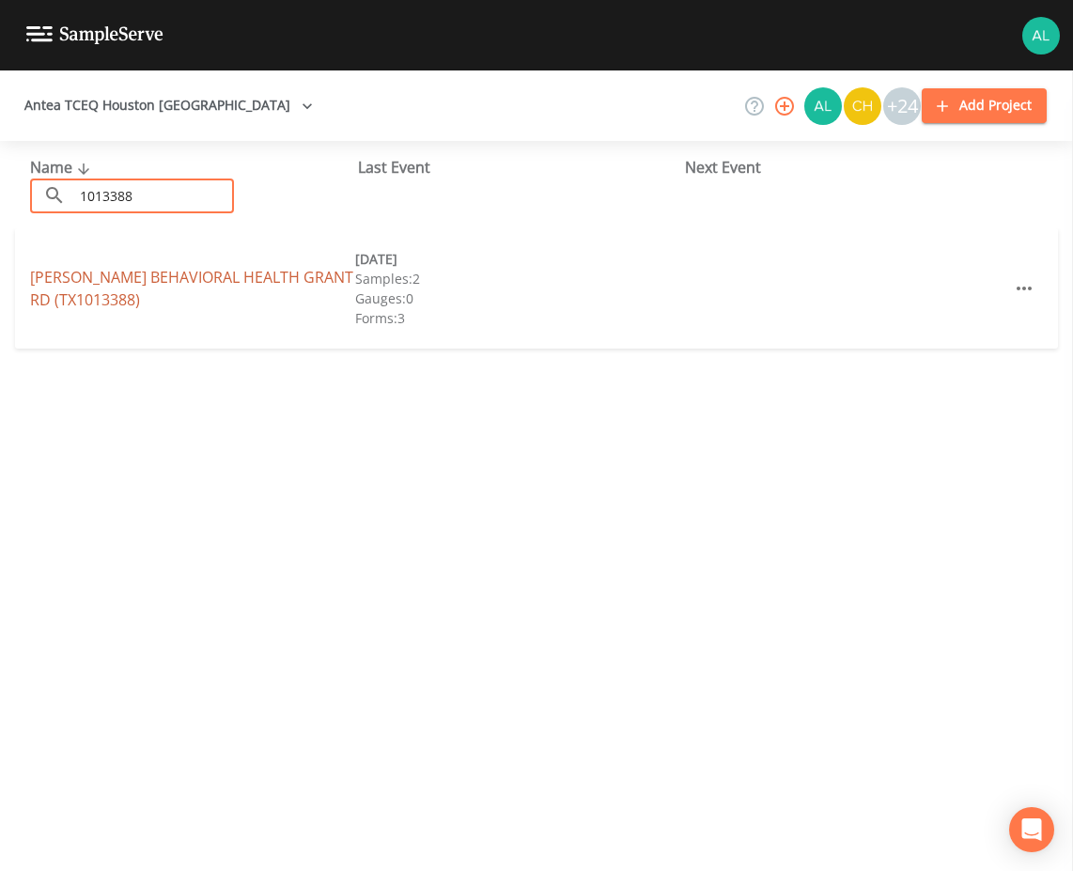
click at [103, 270] on link "[PERSON_NAME] BEHAVIORAL [GEOGRAPHIC_DATA])" at bounding box center [191, 288] width 323 height 43
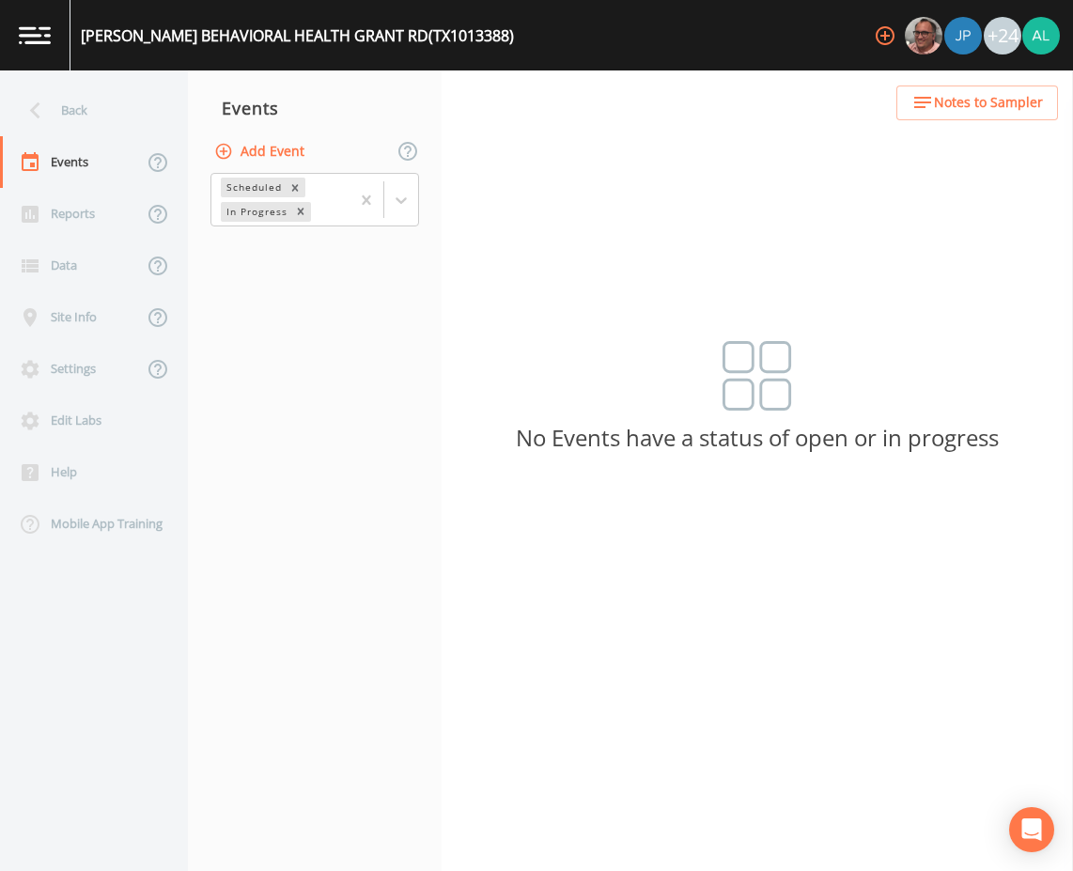
click at [256, 158] on button "Add Event" at bounding box center [260, 151] width 101 height 35
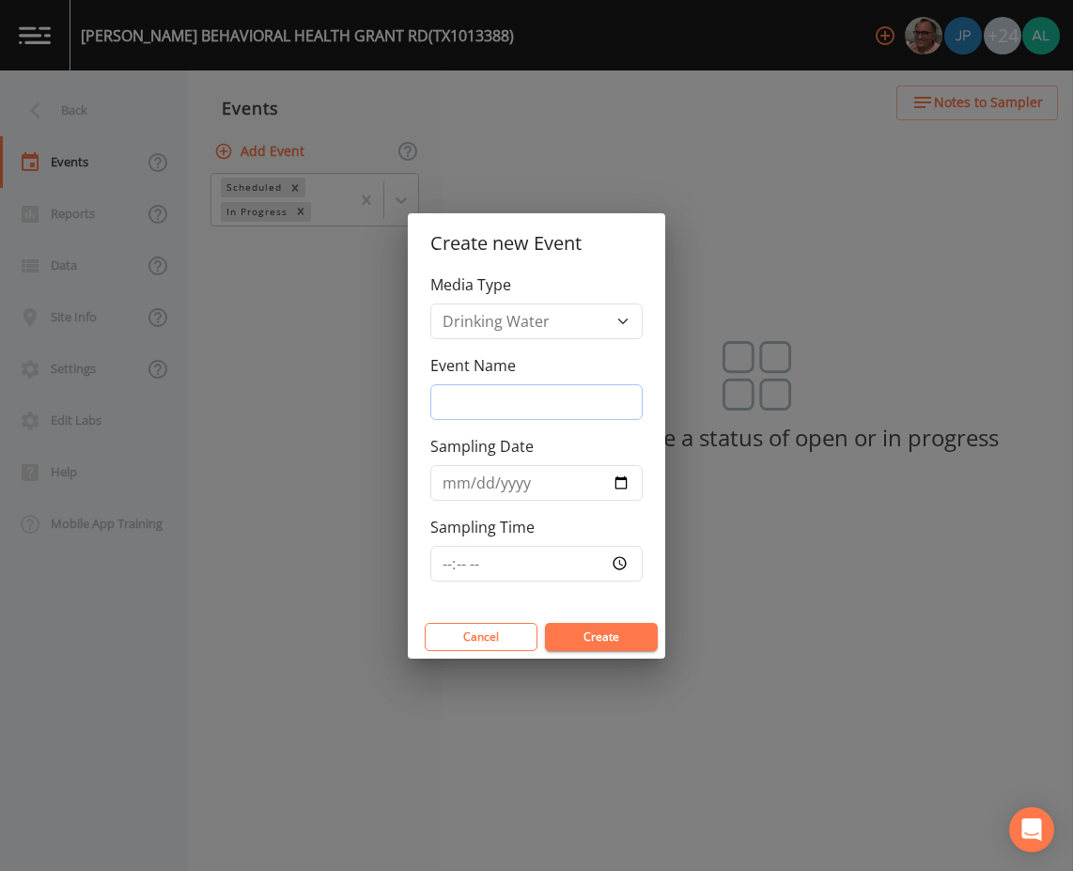
click at [480, 418] on input "Event Name" at bounding box center [536, 402] width 212 height 36
type input "3rd Quarter"
type input "[DATE]"
click at [445, 564] on input "Sampling Time" at bounding box center [536, 564] width 212 height 36
type input "09:30"
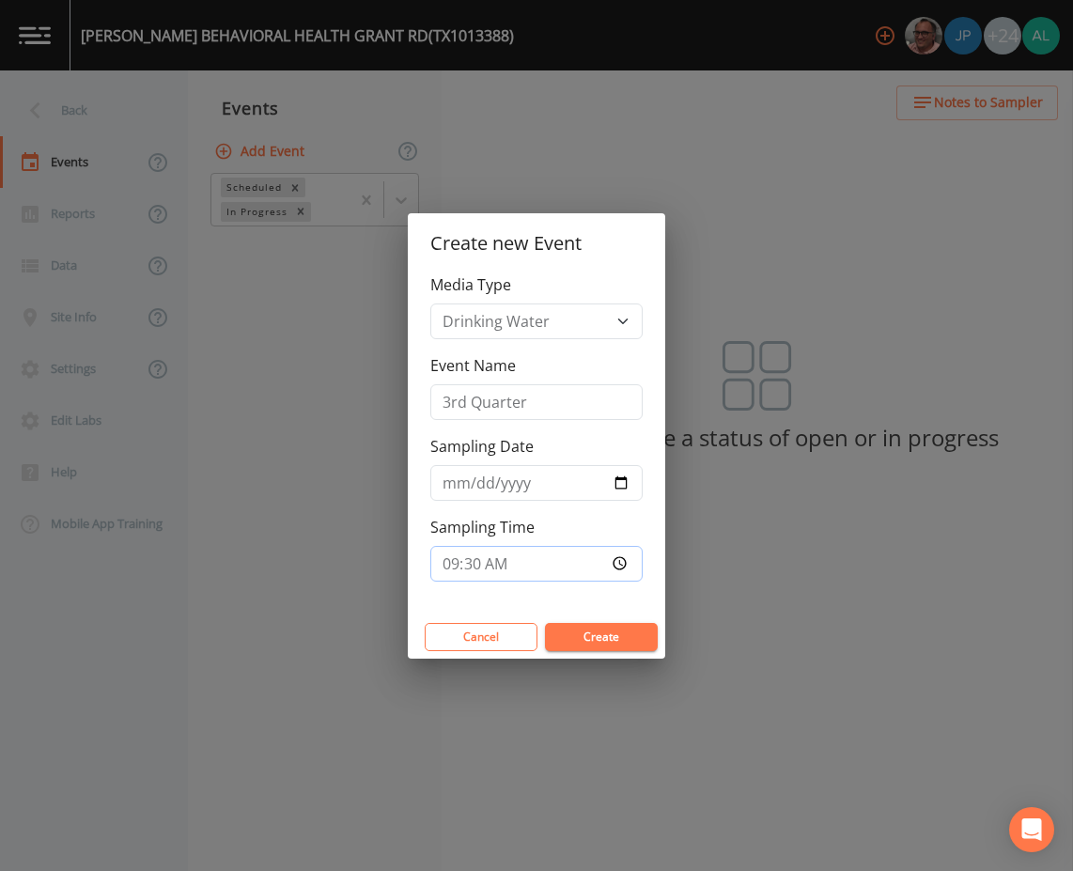
click at [545, 623] on button "Create" at bounding box center [601, 637] width 113 height 28
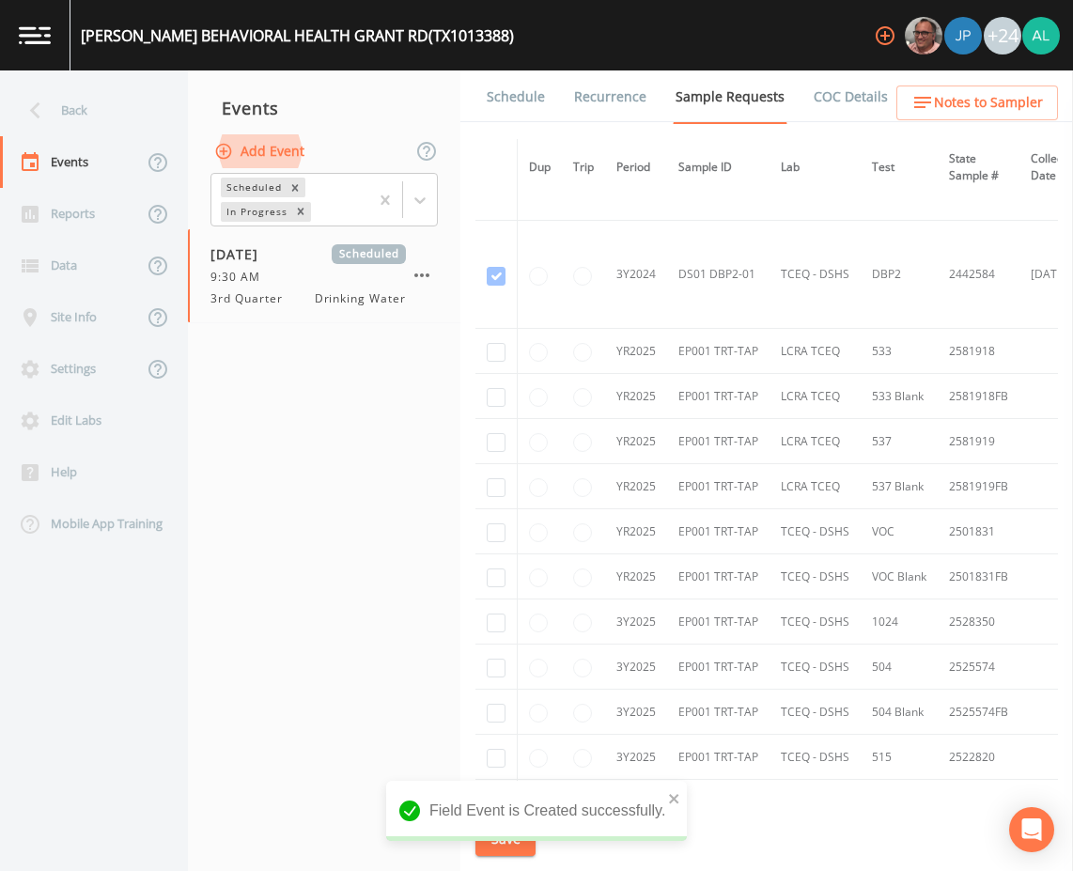
scroll to position [282, 0]
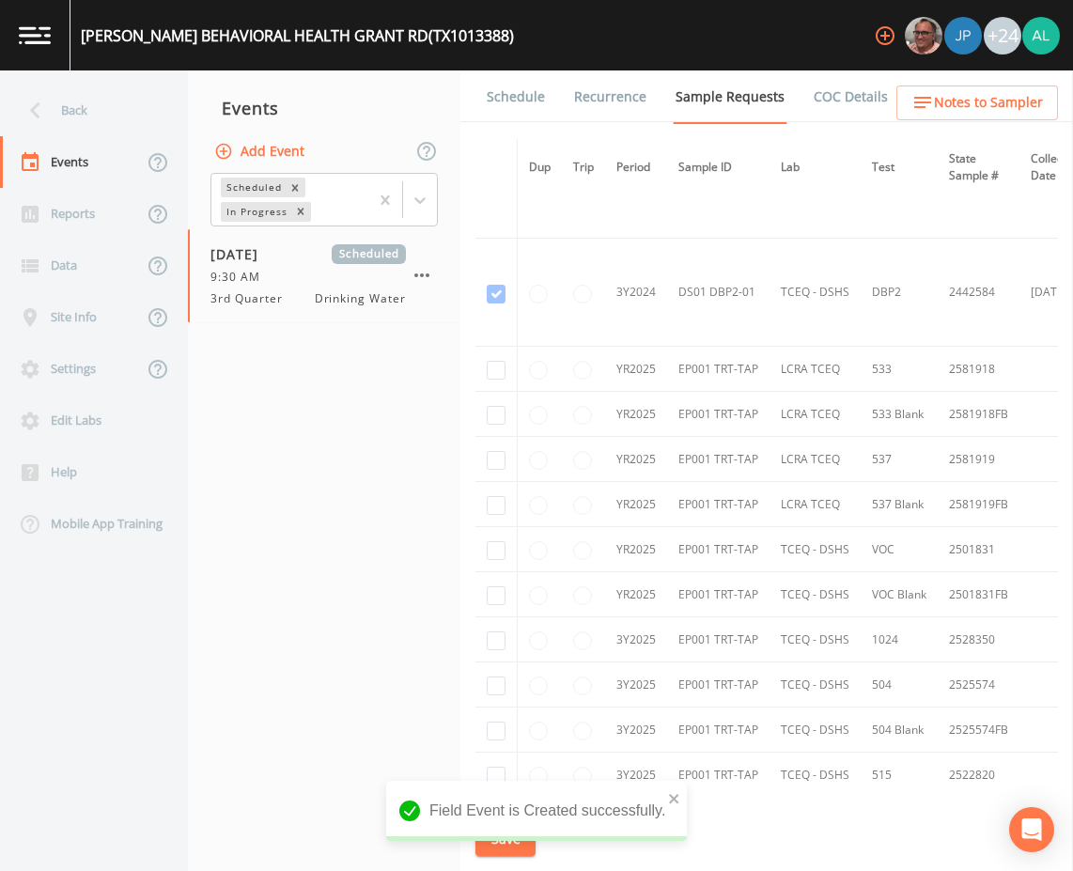
click at [504, 368] on td at bounding box center [496, 369] width 42 height 45
drag, startPoint x: 504, startPoint y: 368, endPoint x: 497, endPoint y: 380, distance: 14.3
click at [498, 376] on input "checkbox" at bounding box center [496, 370] width 19 height 19
checkbox input "true"
click at [491, 428] on td at bounding box center [496, 414] width 42 height 45
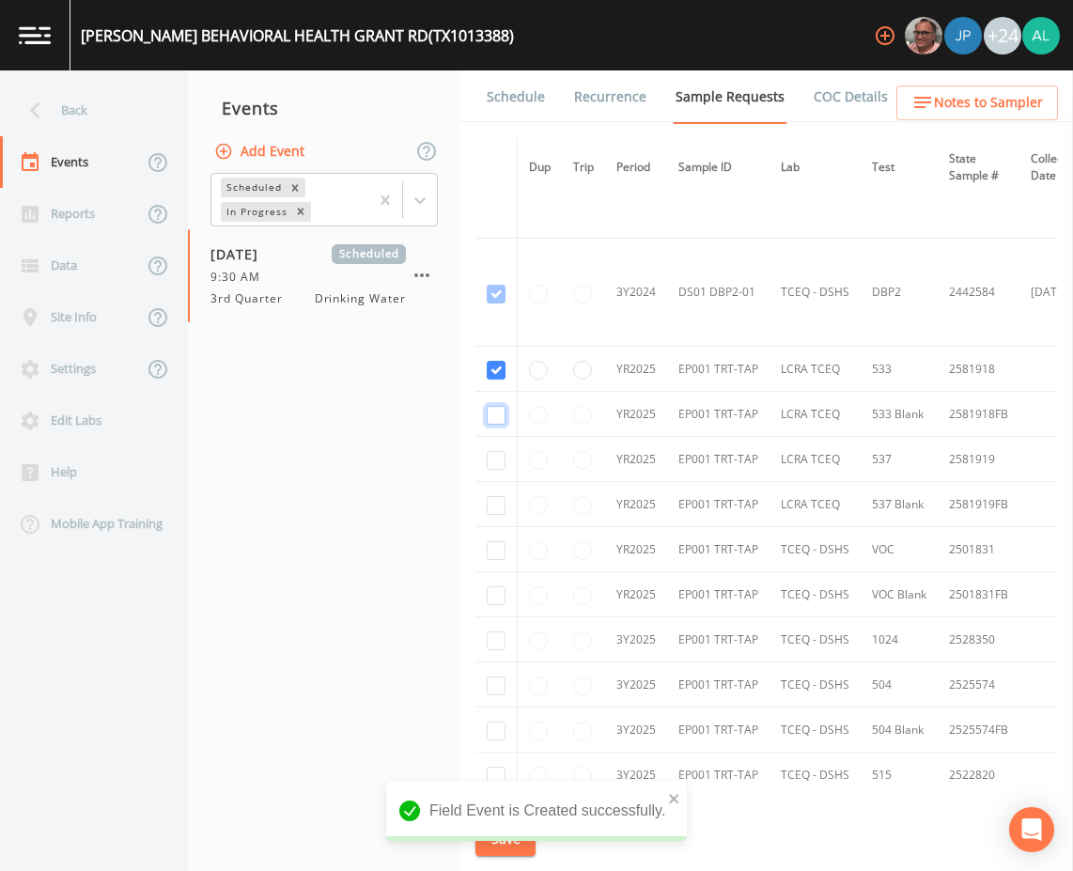
click at [496, 418] on input "checkbox" at bounding box center [496, 415] width 19 height 19
checkbox input "true"
click at [496, 452] on input "checkbox" at bounding box center [496, 460] width 19 height 19
checkbox input "true"
click at [510, 494] on td at bounding box center [496, 504] width 42 height 45
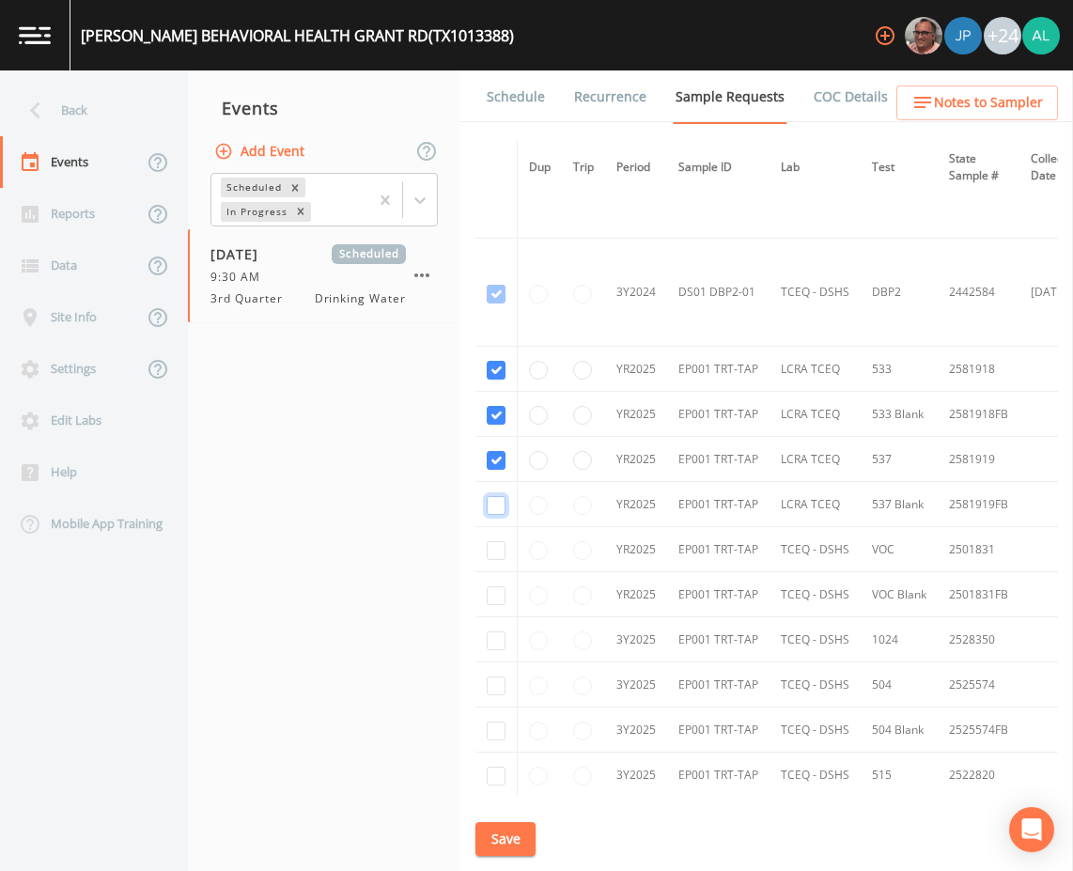
click at [501, 502] on input "checkbox" at bounding box center [496, 505] width 19 height 19
checkbox input "true"
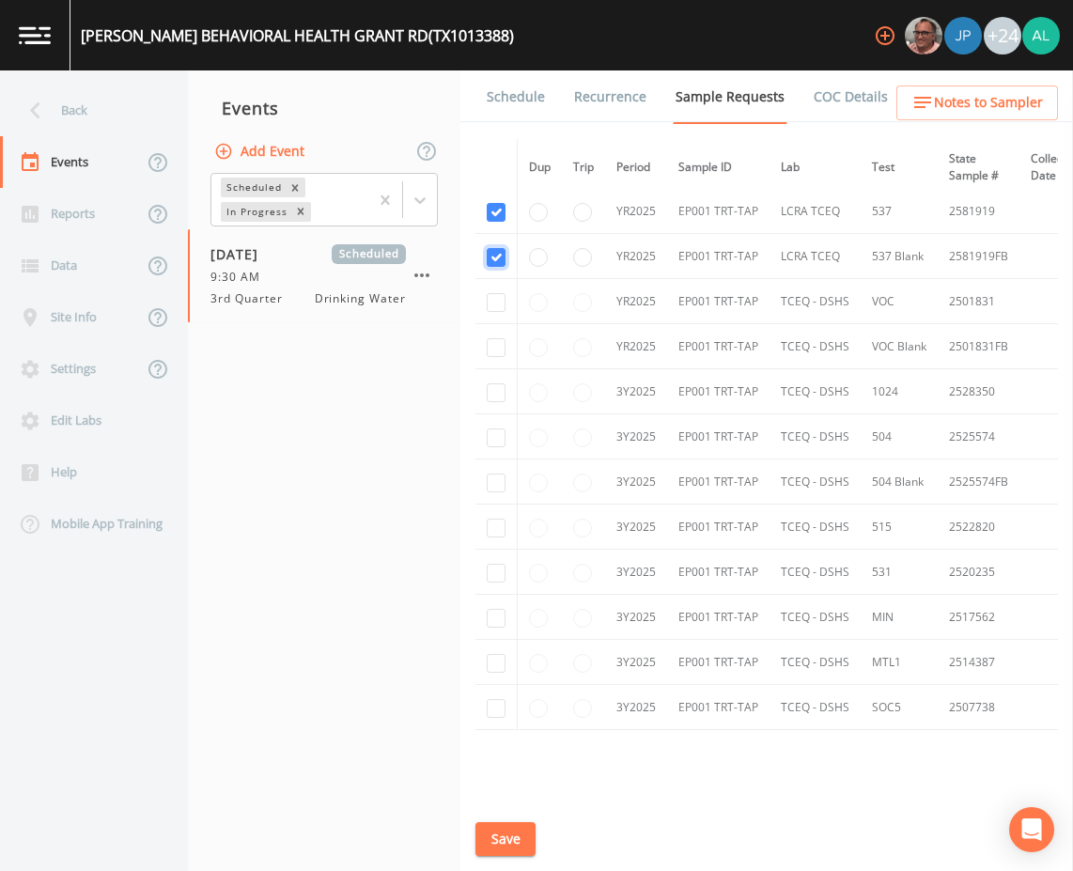
scroll to position [619, 0]
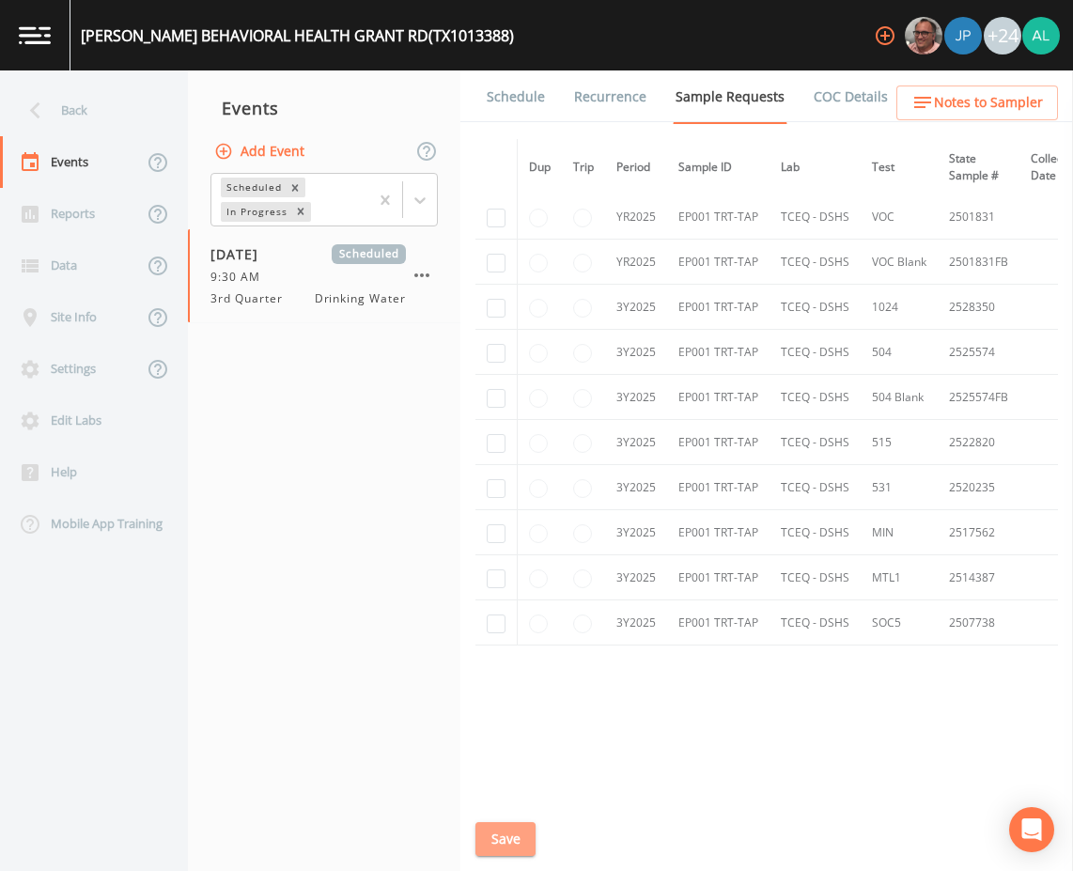
click at [511, 841] on button "Save" at bounding box center [505, 839] width 60 height 35
click at [499, 111] on link "Schedule" at bounding box center [516, 96] width 64 height 53
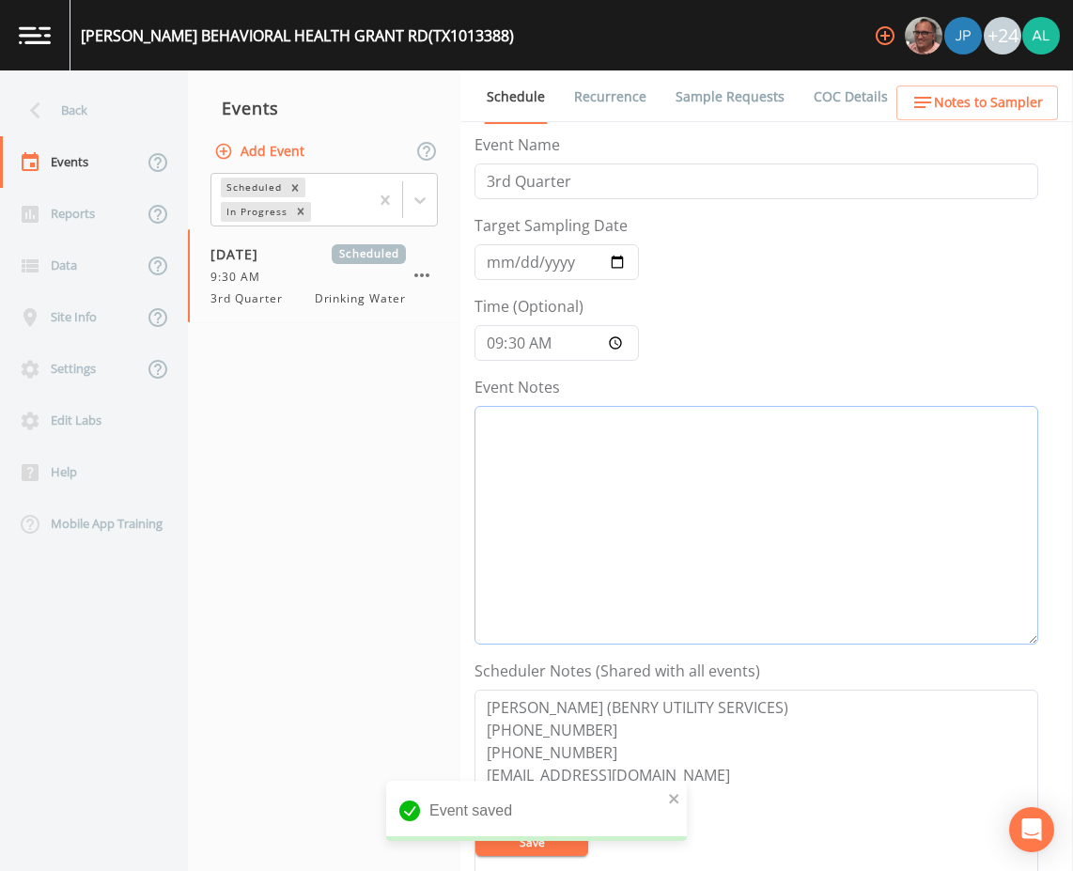
click at [502, 462] on textarea "Event Notes" at bounding box center [756, 525] width 564 height 239
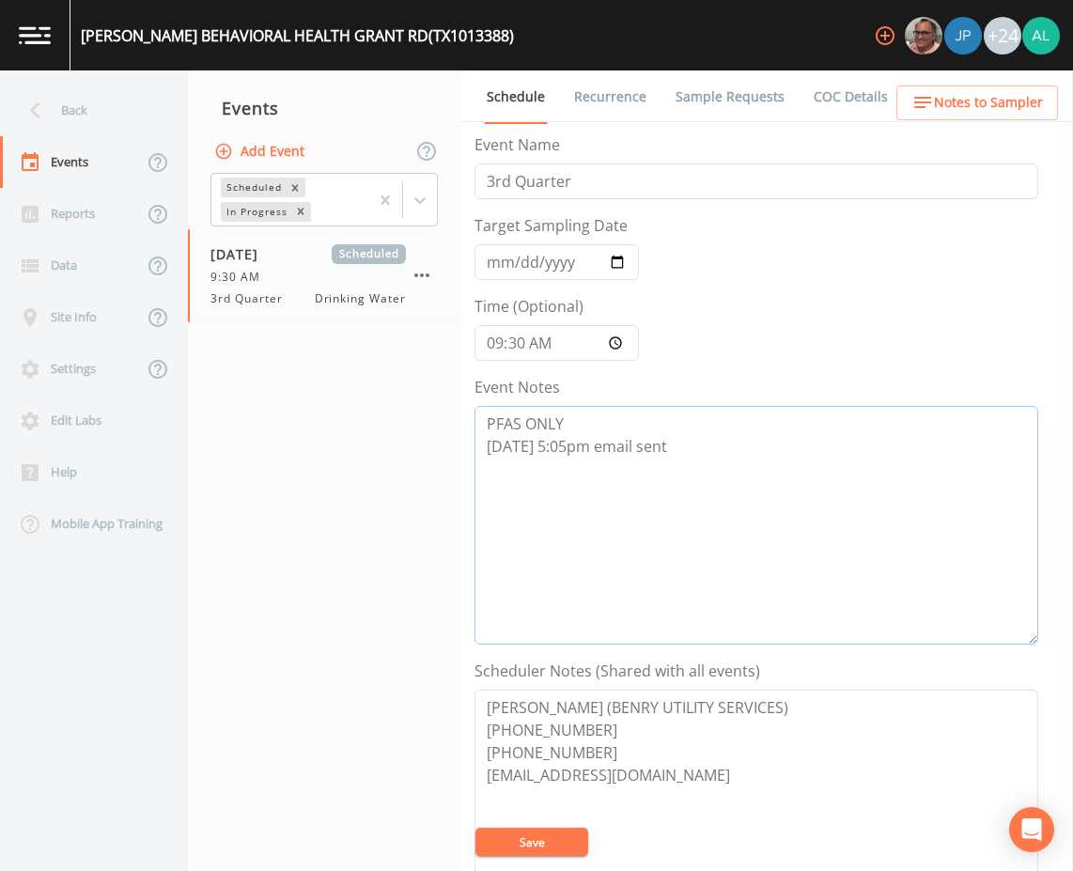
type textarea "PFAS ONLY [DATE] 5:05pm email sent"
click at [507, 835] on button "Save" at bounding box center [531, 841] width 113 height 28
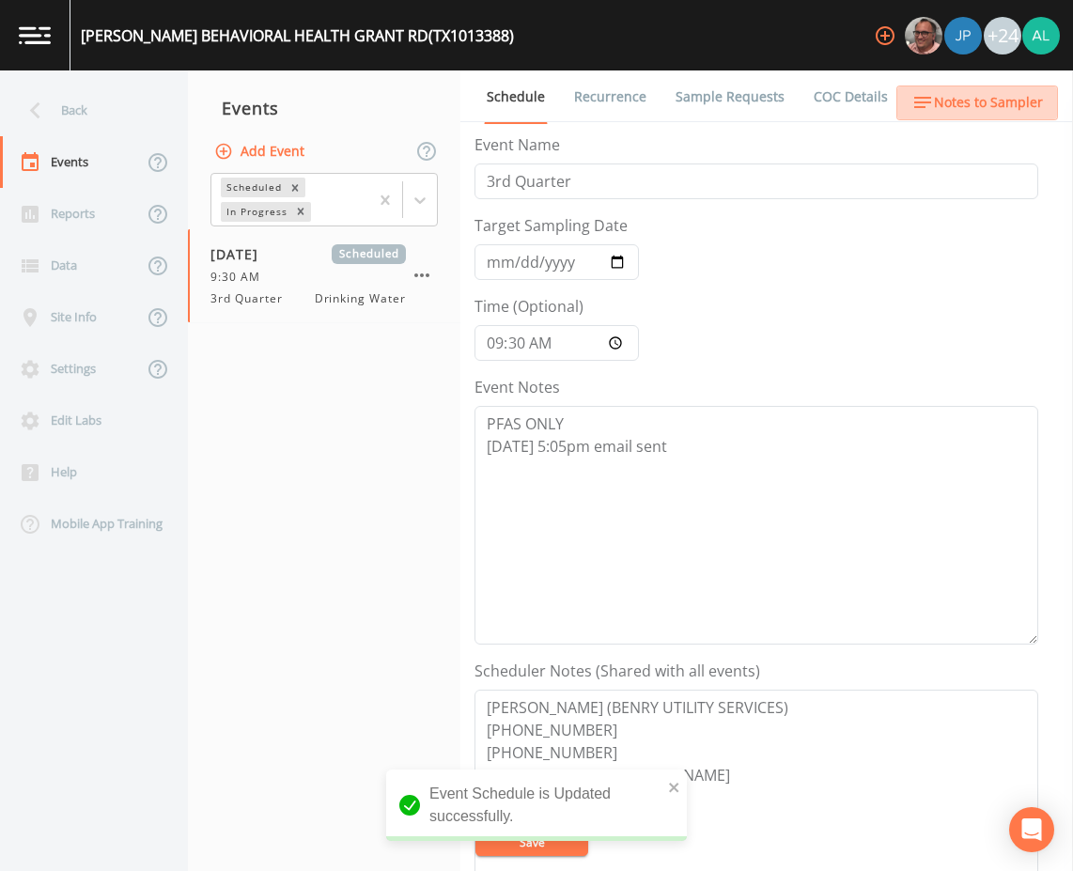
click at [983, 91] on span "Notes to Sampler" at bounding box center [988, 102] width 109 height 23
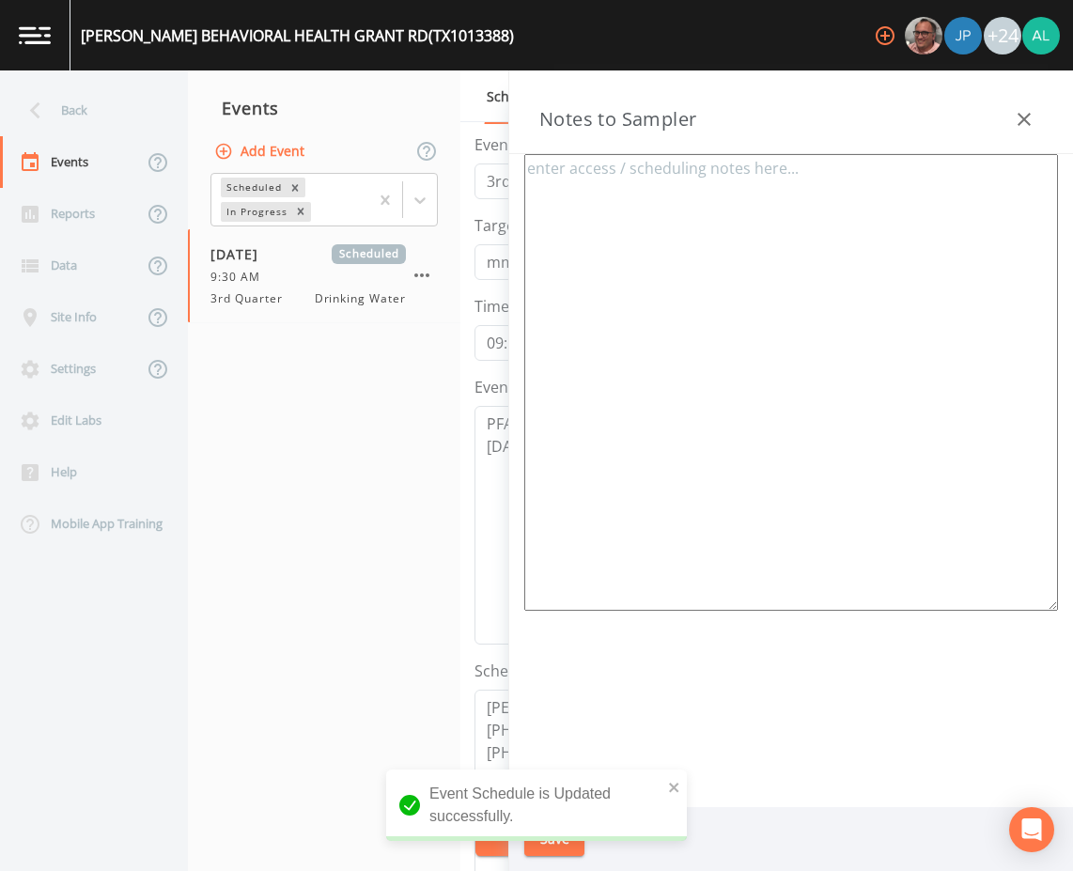
click at [565, 190] on textarea at bounding box center [790, 382] width 533 height 456
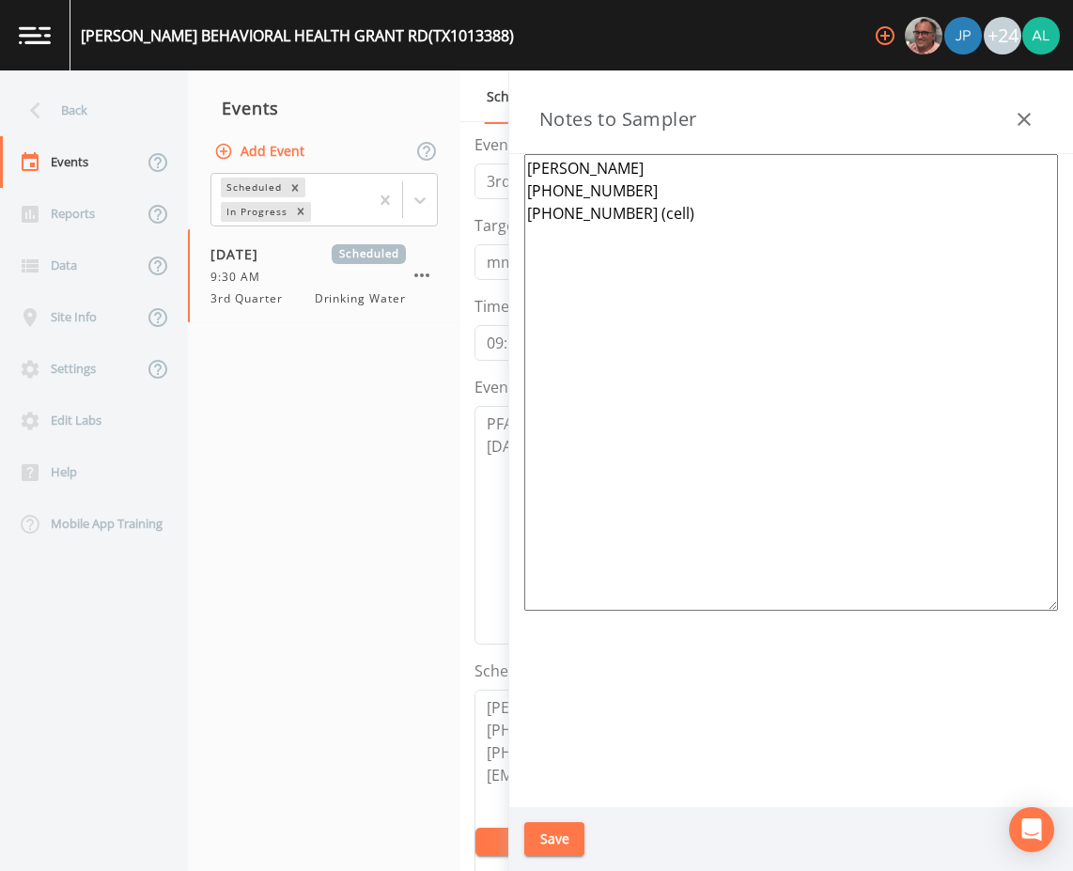
type textarea "[PERSON_NAME] [PHONE_NUMBER] [PHONE_NUMBER] (cell)"
click at [557, 825] on button "Save" at bounding box center [554, 839] width 60 height 35
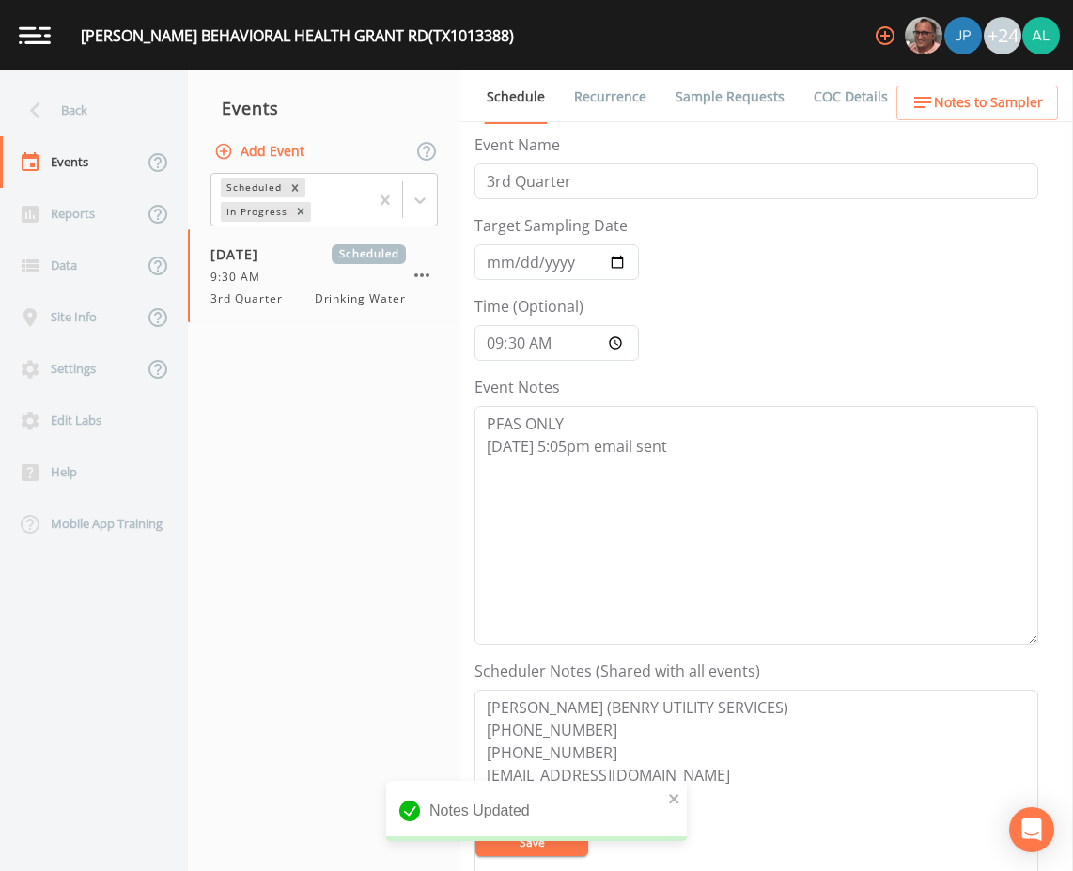
click at [386, 839] on div "notification timer" at bounding box center [386, 838] width 0 height 5
click at [674, 804] on icon "close" at bounding box center [674, 798] width 13 height 15
click at [550, 840] on div "Notes Updated" at bounding box center [536, 818] width 301 height 75
click at [551, 840] on button "Save" at bounding box center [531, 841] width 113 height 28
drag, startPoint x: 529, startPoint y: 843, endPoint x: 584, endPoint y: 763, distance: 97.2
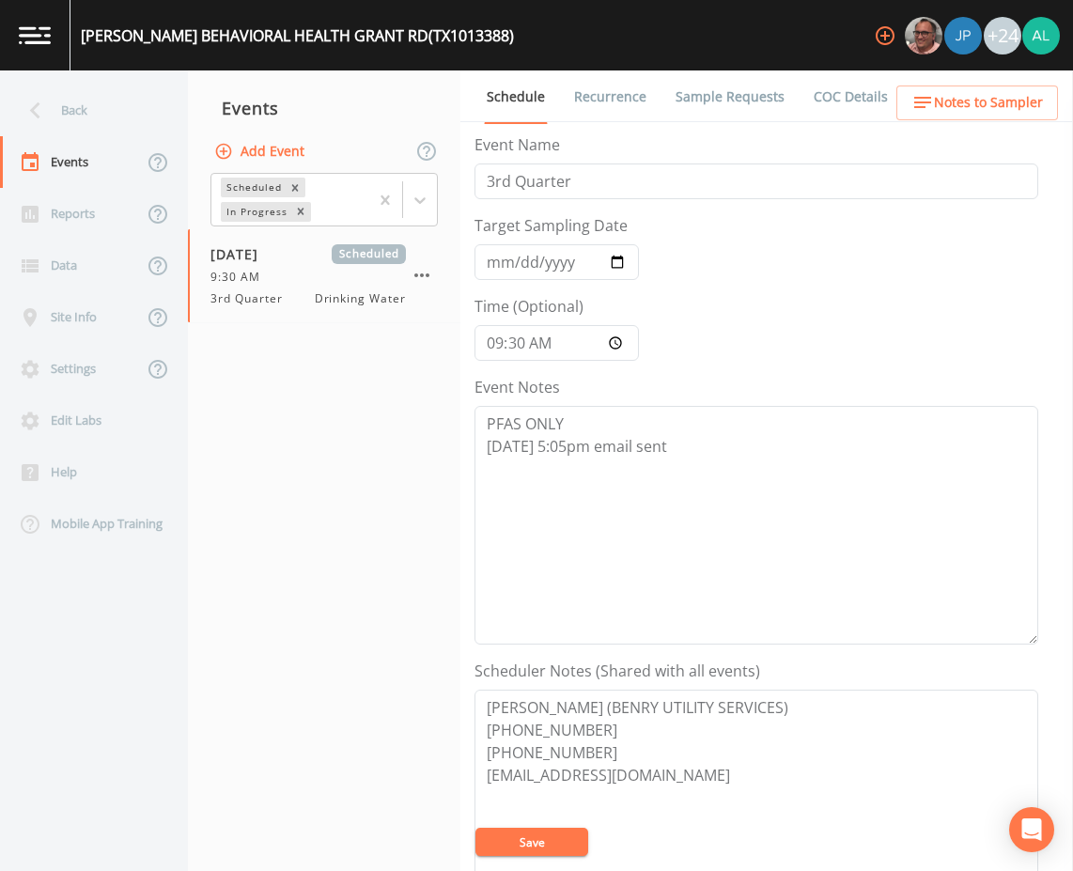
click at [522, 830] on button "Save" at bounding box center [531, 841] width 113 height 28
click at [44, 81] on nav "Back Events Reports Data Site Info Settings Edit Labs Help Mobile App Training" at bounding box center [94, 470] width 188 height 800
click at [48, 86] on div "Back" at bounding box center [84, 111] width 169 height 52
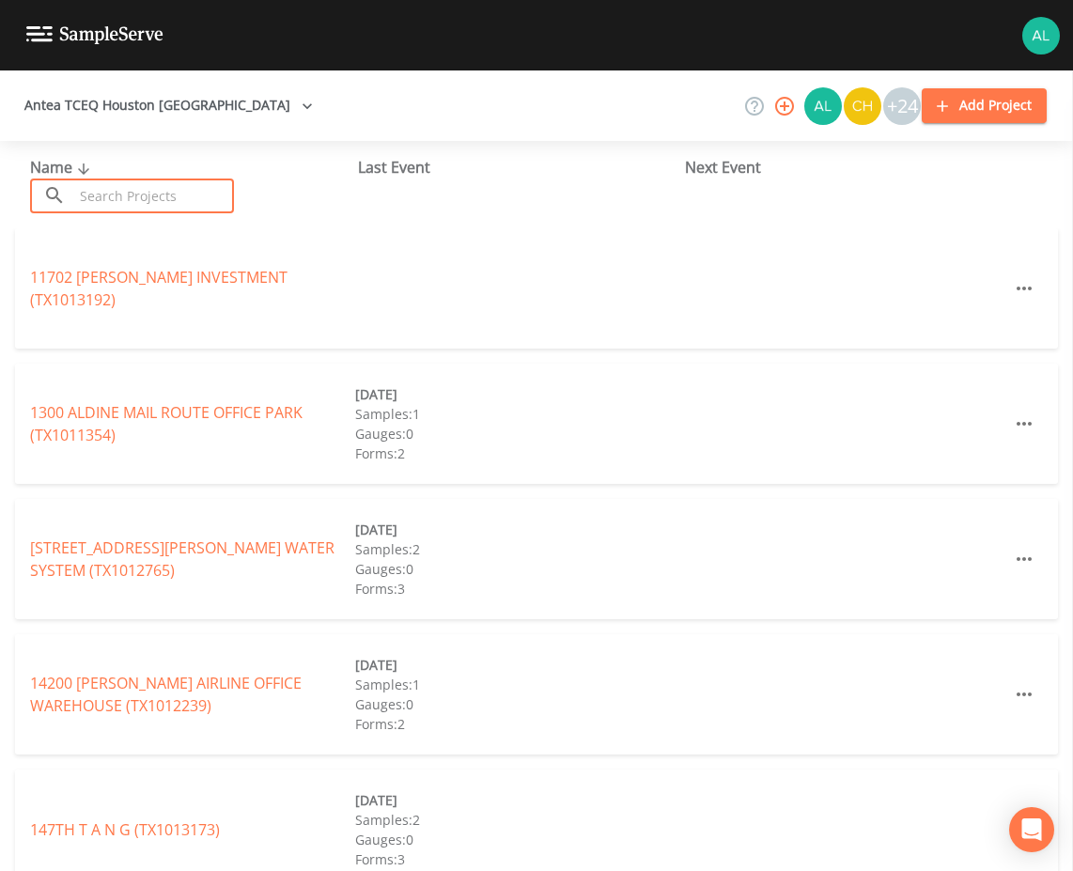
click at [121, 195] on input "text" at bounding box center [153, 195] width 161 height 35
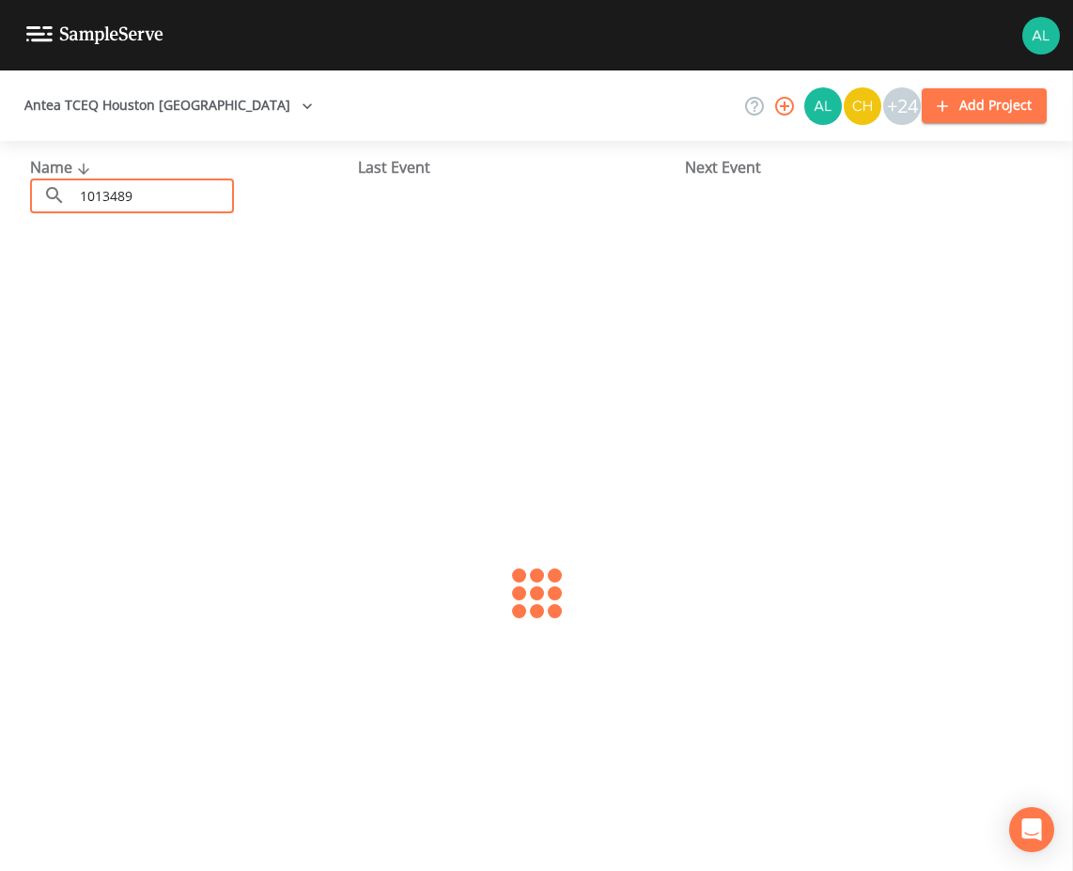
type input "1013489"
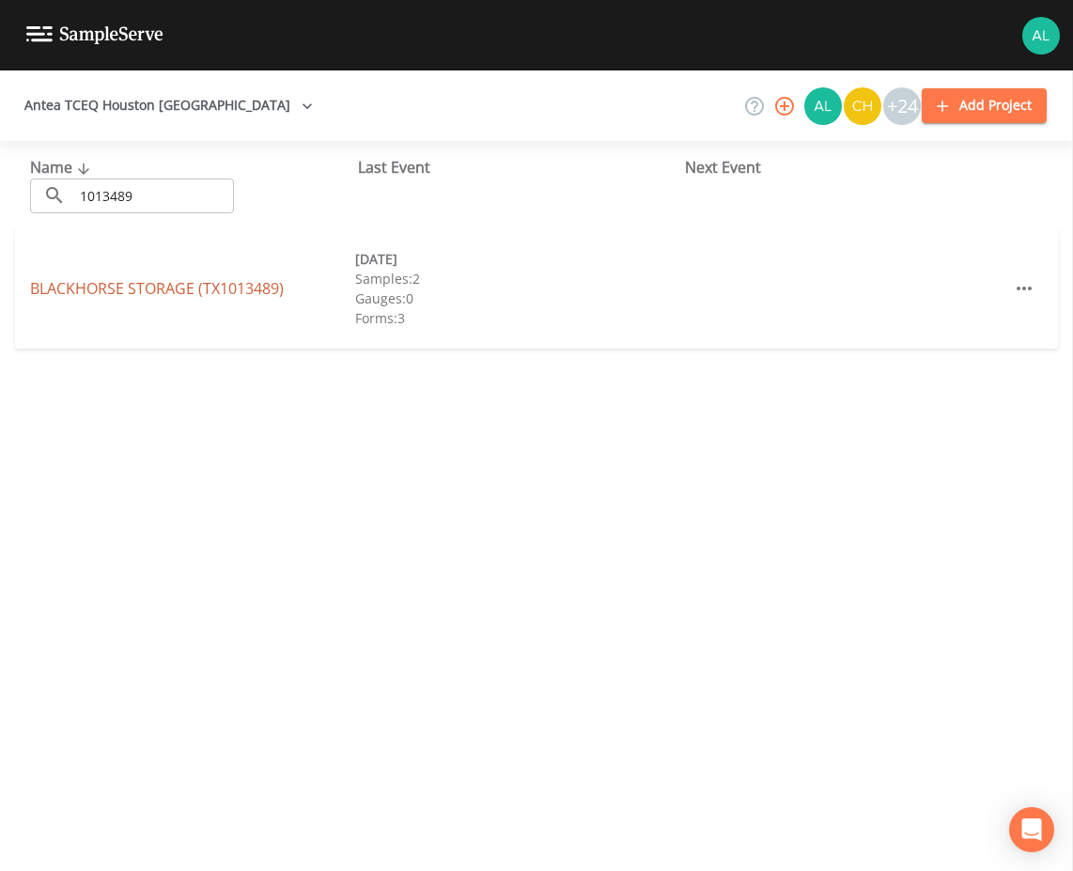
click at [43, 284] on link "BLACKHORSE STORAGE (TX1013489)" at bounding box center [157, 288] width 254 height 21
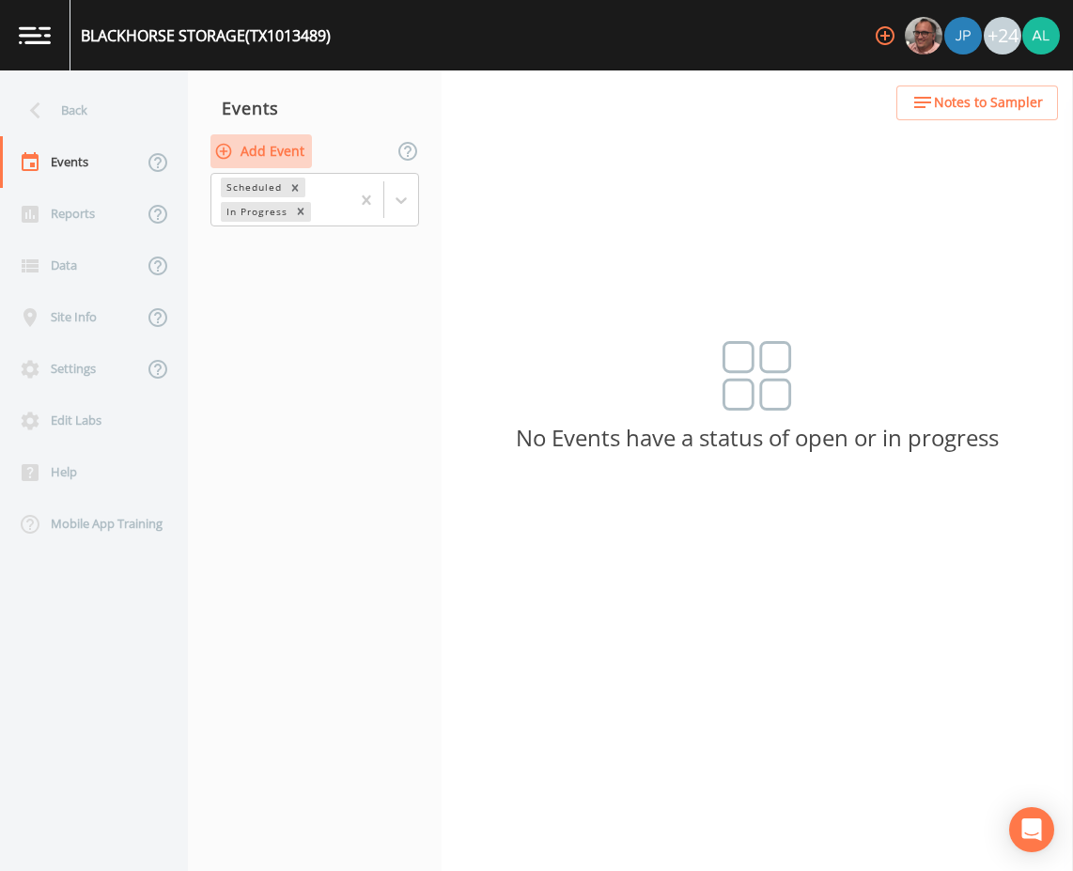
click at [307, 145] on button "Add Event" at bounding box center [260, 151] width 101 height 35
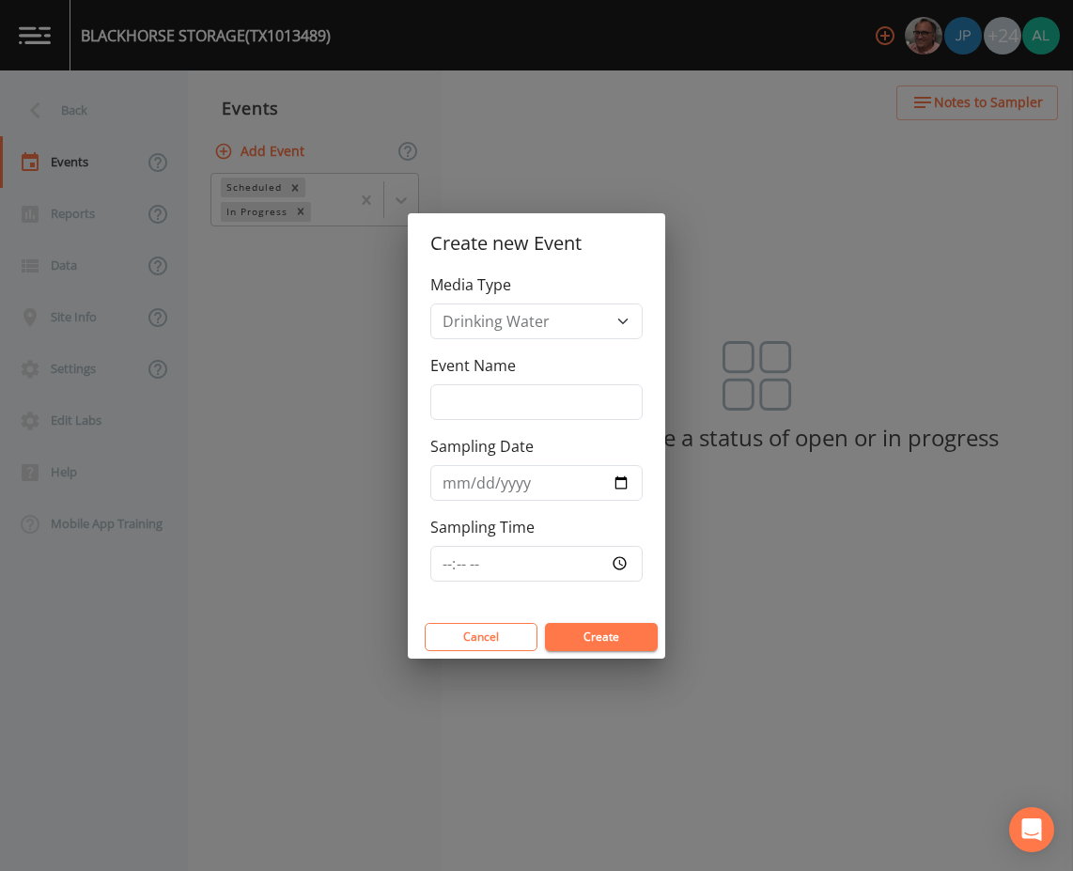
drag, startPoint x: 494, startPoint y: 371, endPoint x: 491, endPoint y: 393, distance: 21.8
click at [494, 374] on label "Event Name" at bounding box center [472, 365] width 85 height 23
click at [494, 384] on input "Event Name" at bounding box center [536, 402] width 212 height 36
click at [491, 402] on input "Event Name" at bounding box center [536, 402] width 212 height 36
type input "3rd Quarter"
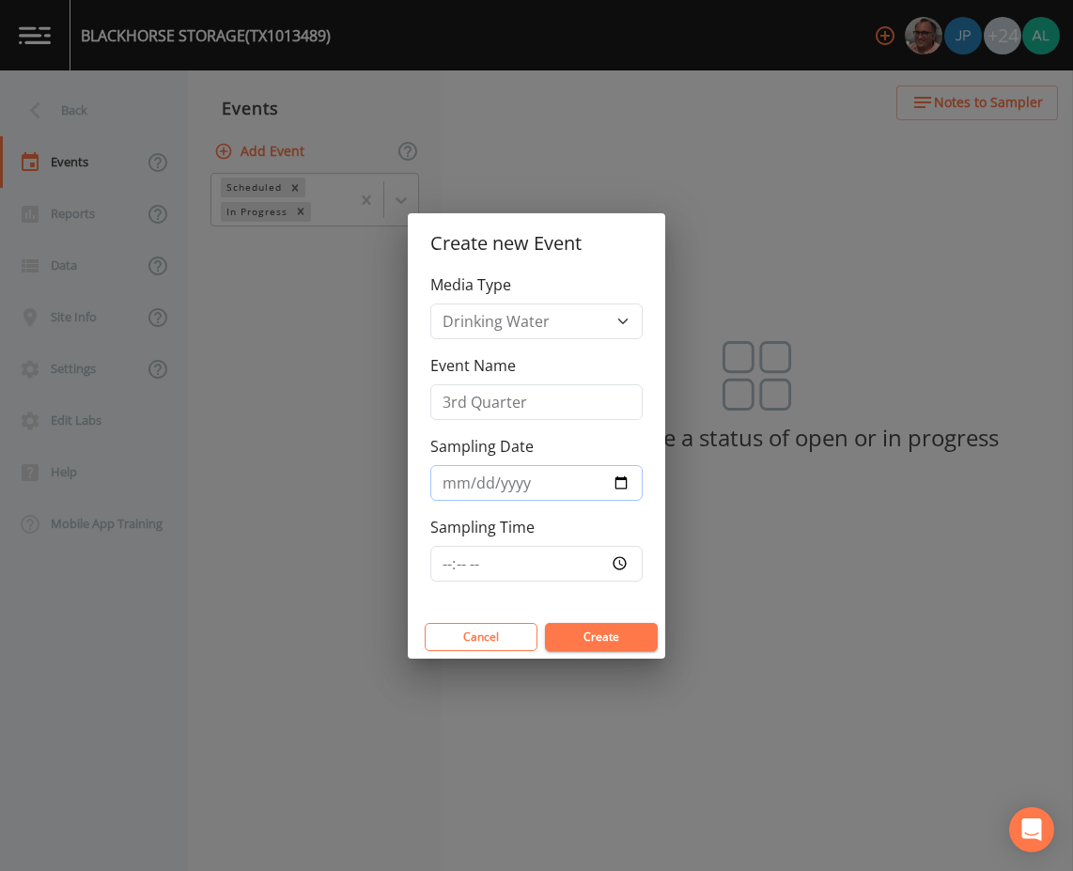
type input "[DATE]"
click at [437, 563] on input "Sampling Time" at bounding box center [536, 564] width 212 height 36
type input "09:00"
click at [545, 623] on button "Create" at bounding box center [601, 637] width 113 height 28
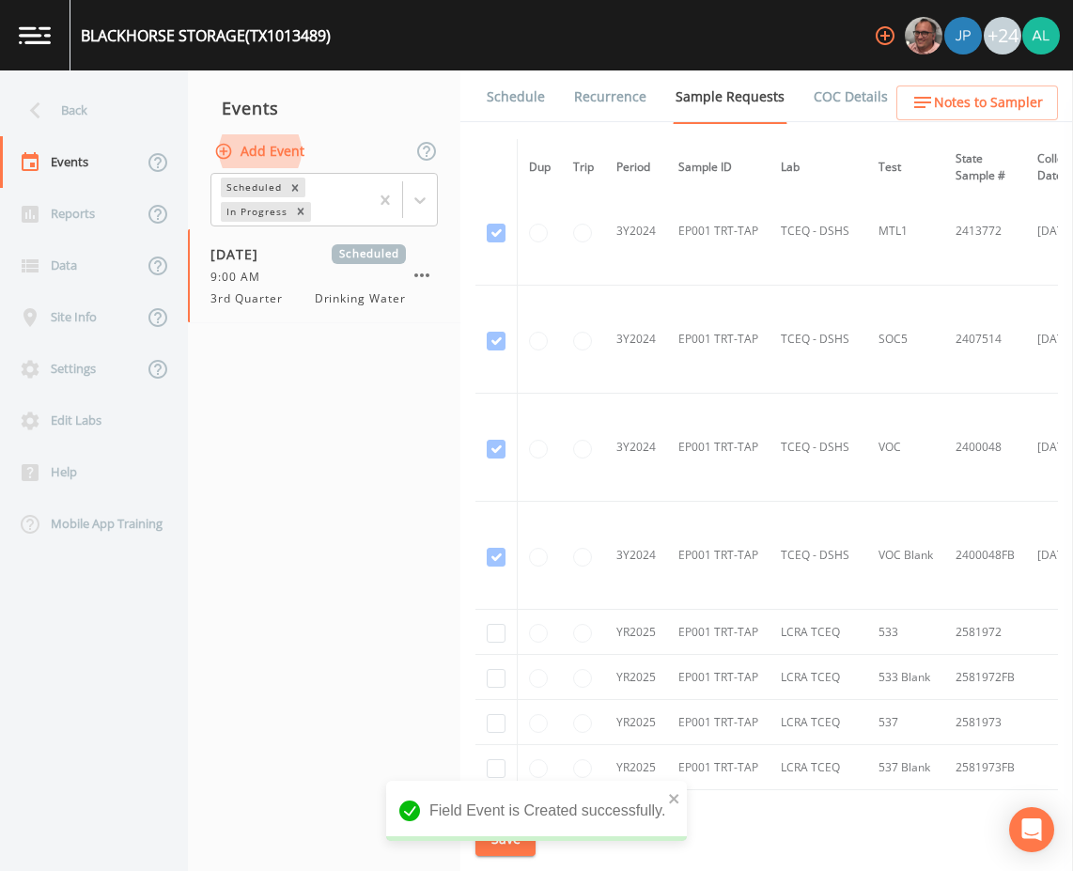
scroll to position [861, 0]
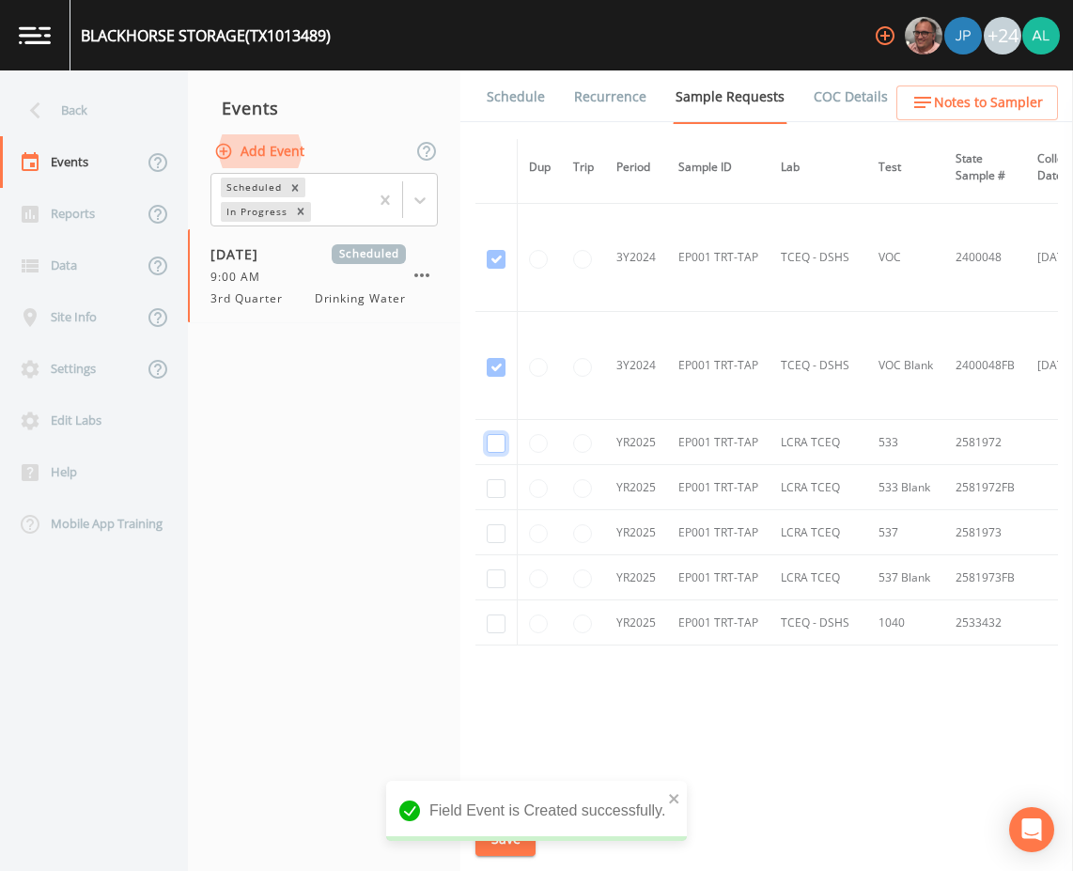
click at [504, 438] on input "checkbox" at bounding box center [496, 443] width 19 height 19
checkbox input "true"
click at [493, 465] on td at bounding box center [496, 487] width 42 height 45
click at [495, 482] on input "checkbox" at bounding box center [496, 488] width 19 height 19
checkbox input "true"
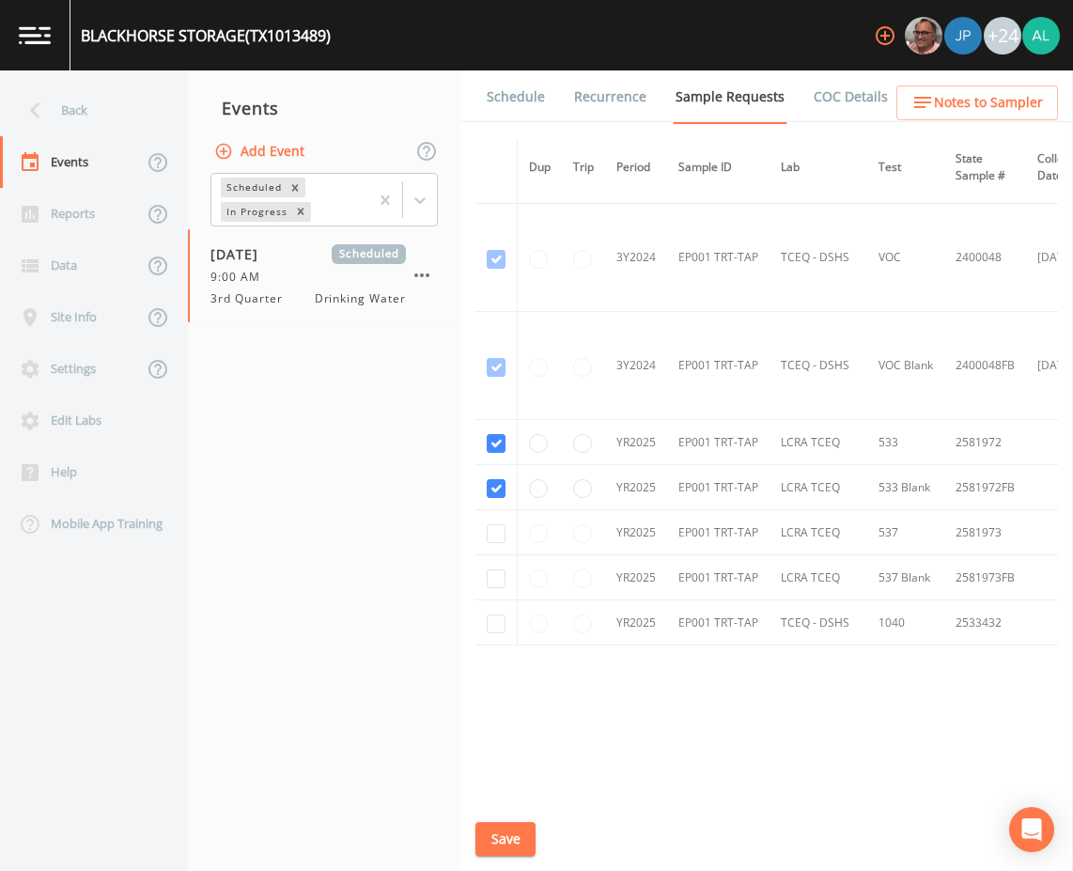
click at [498, 510] on td at bounding box center [496, 532] width 42 height 45
click at [498, 527] on input "checkbox" at bounding box center [496, 533] width 19 height 19
checkbox input "true"
click at [502, 571] on input "checkbox" at bounding box center [496, 578] width 19 height 19
checkbox input "true"
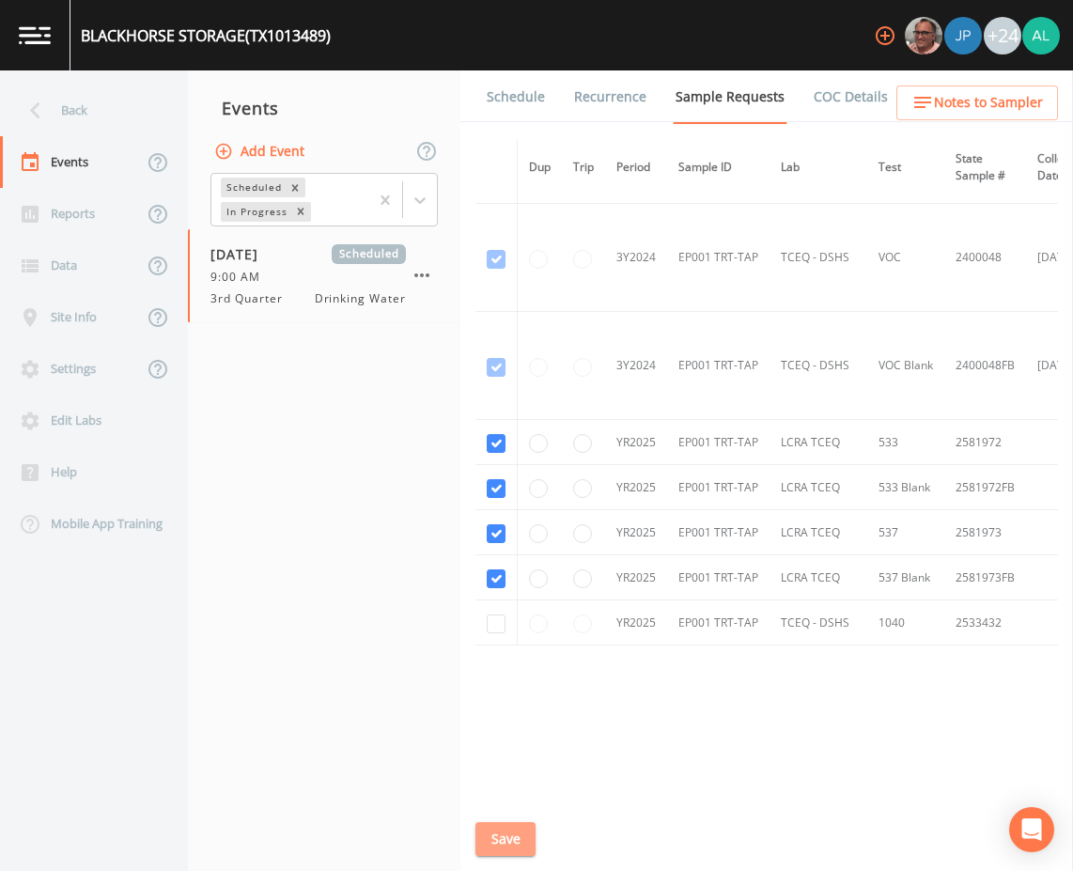
click at [498, 833] on button "Save" at bounding box center [505, 839] width 60 height 35
click at [539, 843] on div "Schedule Recurrence Sample Requests COC Details Forms Dup Trip Period Sample ID…" at bounding box center [766, 470] width 612 height 800
click at [970, 104] on span "Notes to Sampler" at bounding box center [988, 102] width 109 height 23
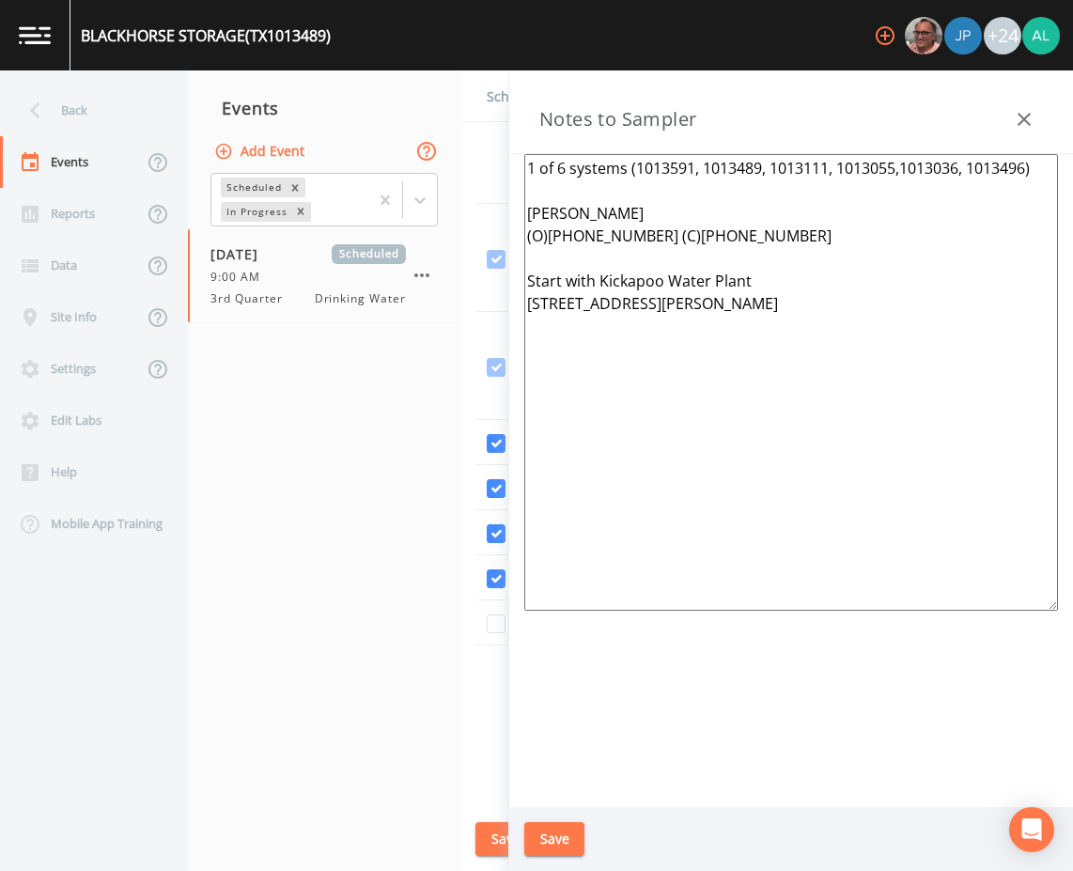
drag, startPoint x: 781, startPoint y: 316, endPoint x: 425, endPoint y: 159, distance: 389.0
click at [425, 159] on div "Back Events Reports Data Site Info Settings Edit Labs Help Mobile App Training …" at bounding box center [536, 470] width 1073 height 800
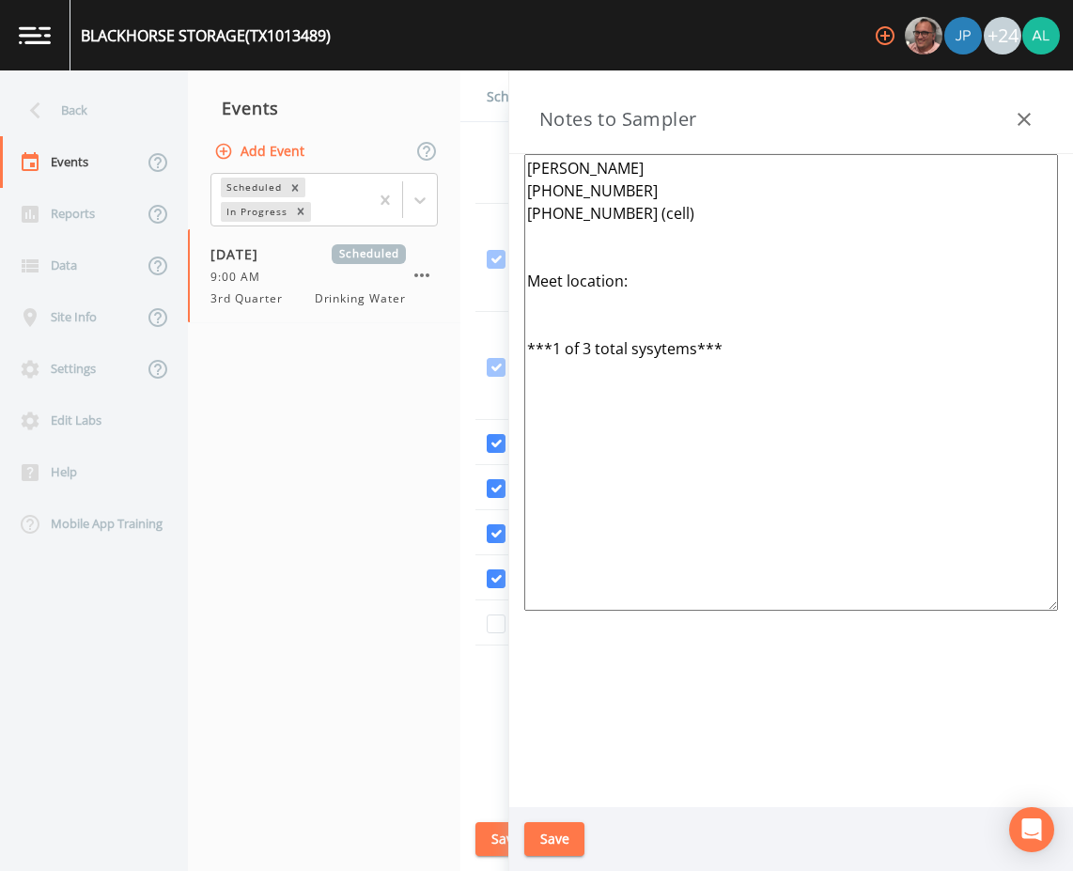
drag, startPoint x: 637, startPoint y: 357, endPoint x: 643, endPoint y: 345, distance: 13.9
click at [640, 349] on textarea "[PERSON_NAME] [PHONE_NUMBER] [PHONE_NUMBER] (cell) Meet location: ***1 of 3 tot…" at bounding box center [790, 382] width 533 height 456
click at [748, 353] on textarea "[PERSON_NAME] [PHONE_NUMBER] [PHONE_NUMBER] (cell) Meet location: ***1 of 3 tot…" at bounding box center [790, 382] width 533 height 456
drag, startPoint x: 758, startPoint y: 456, endPoint x: 486, endPoint y: 111, distance: 440.1
click at [486, 111] on div "Back Events Reports Data Site Info Settings Edit Labs Help Mobile App Training …" at bounding box center [536, 470] width 1073 height 800
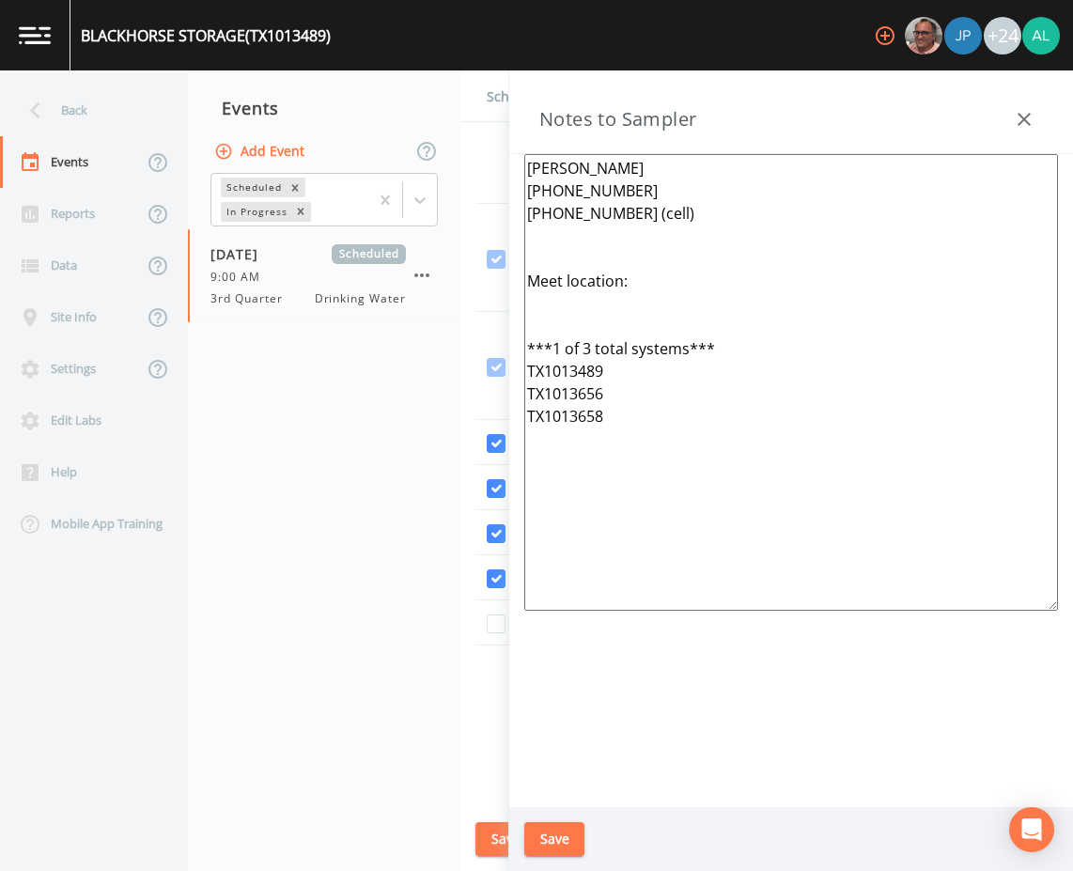
type textarea "[PERSON_NAME] [PHONE_NUMBER] [PHONE_NUMBER] (cell) Meet location: ***1 of 3 tot…"
click at [562, 845] on button "Save" at bounding box center [554, 839] width 60 height 35
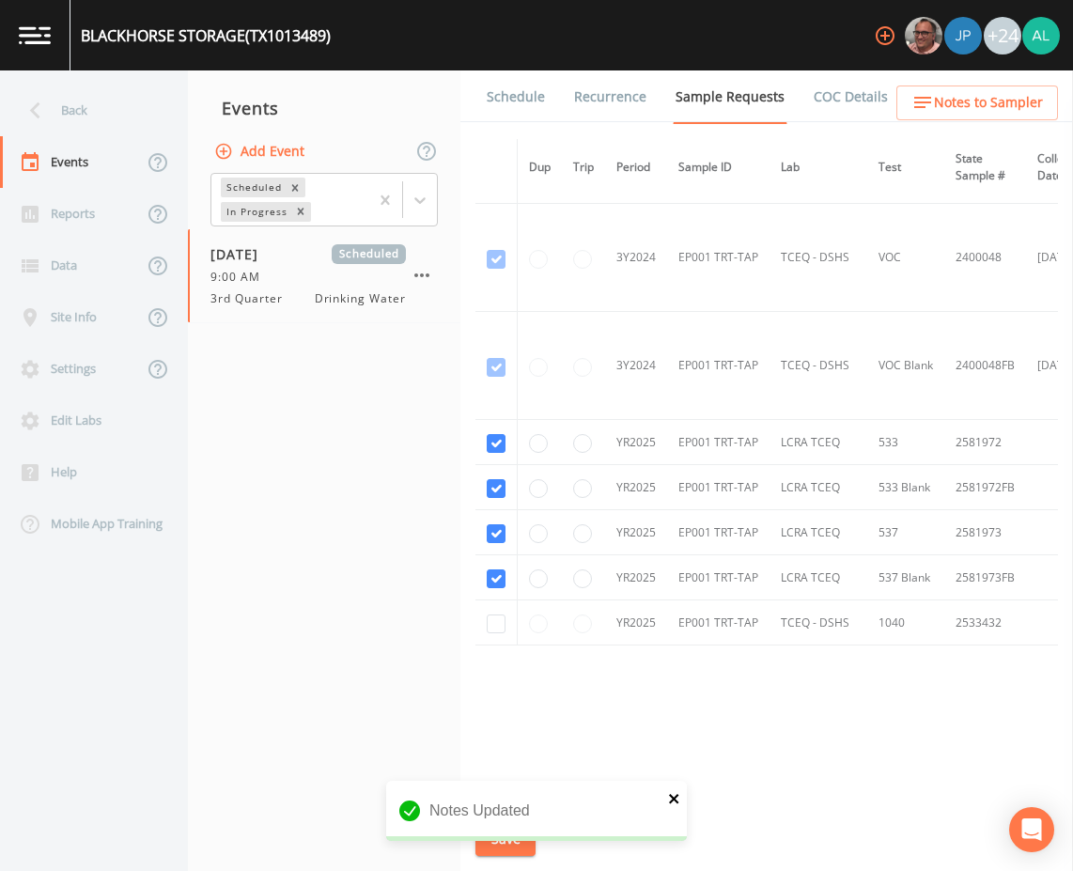
click at [675, 796] on icon "close" at bounding box center [673, 798] width 9 height 9
click at [533, 846] on div "BLACKHORSE STORAGE (TX1013489) +24 Back Events Reports Data Site Info Settings …" at bounding box center [536, 435] width 1073 height 871
click at [505, 843] on button "Save" at bounding box center [505, 839] width 60 height 35
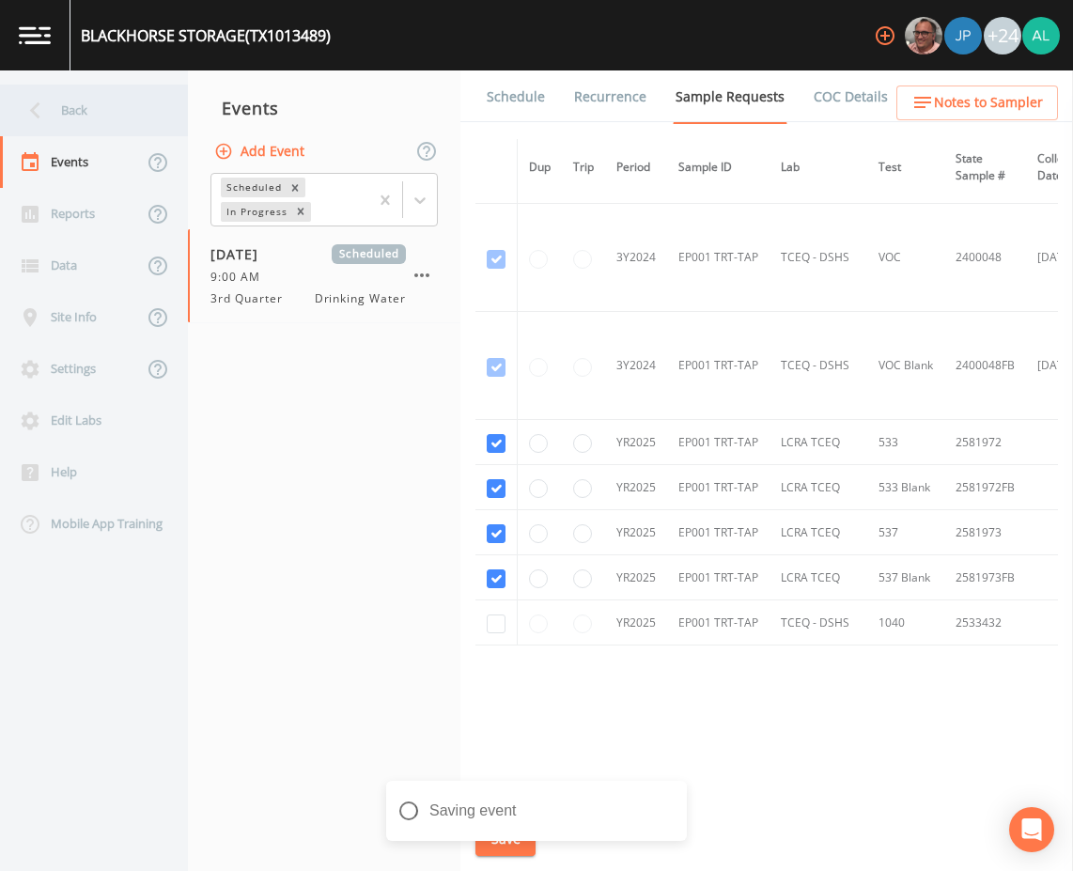
click at [47, 97] on icon at bounding box center [35, 110] width 33 height 33
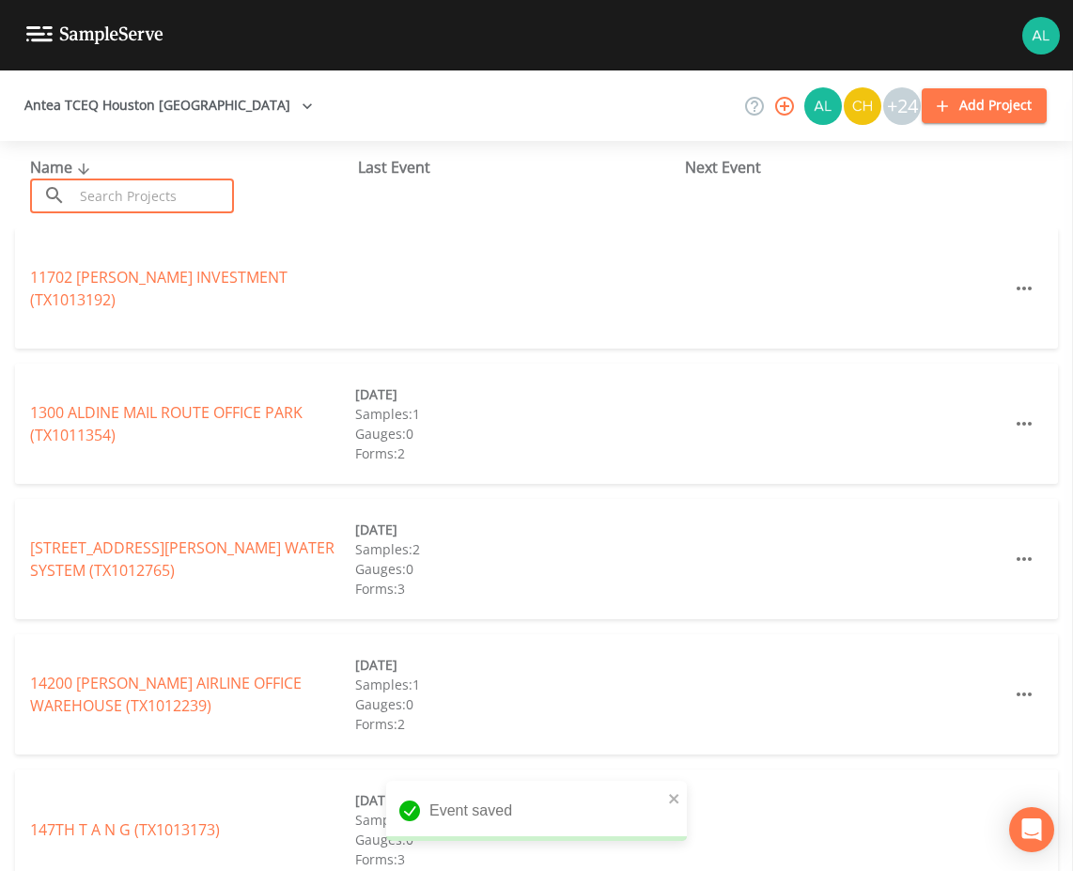
drag, startPoint x: 95, startPoint y: 195, endPoint x: 95, endPoint y: 178, distance: 16.9
click at [95, 193] on input "text" at bounding box center [153, 195] width 161 height 35
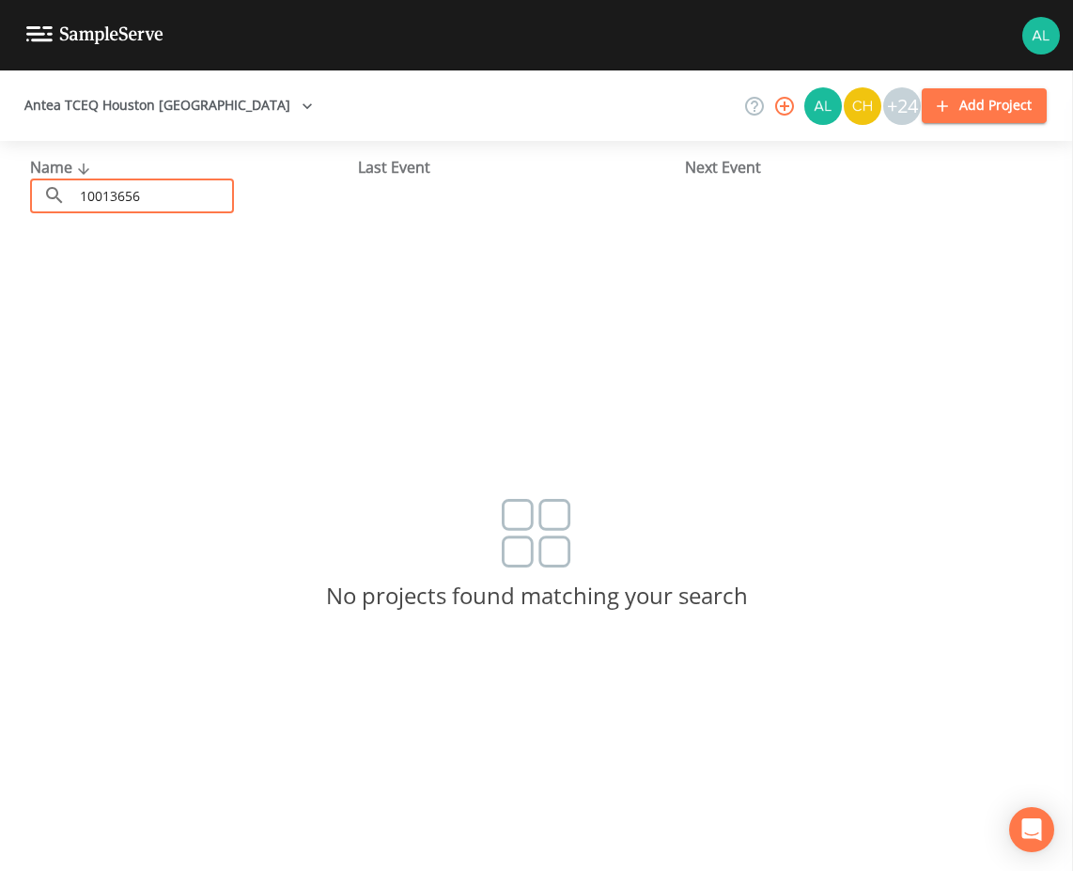
click at [92, 194] on input "10013656" at bounding box center [153, 195] width 161 height 35
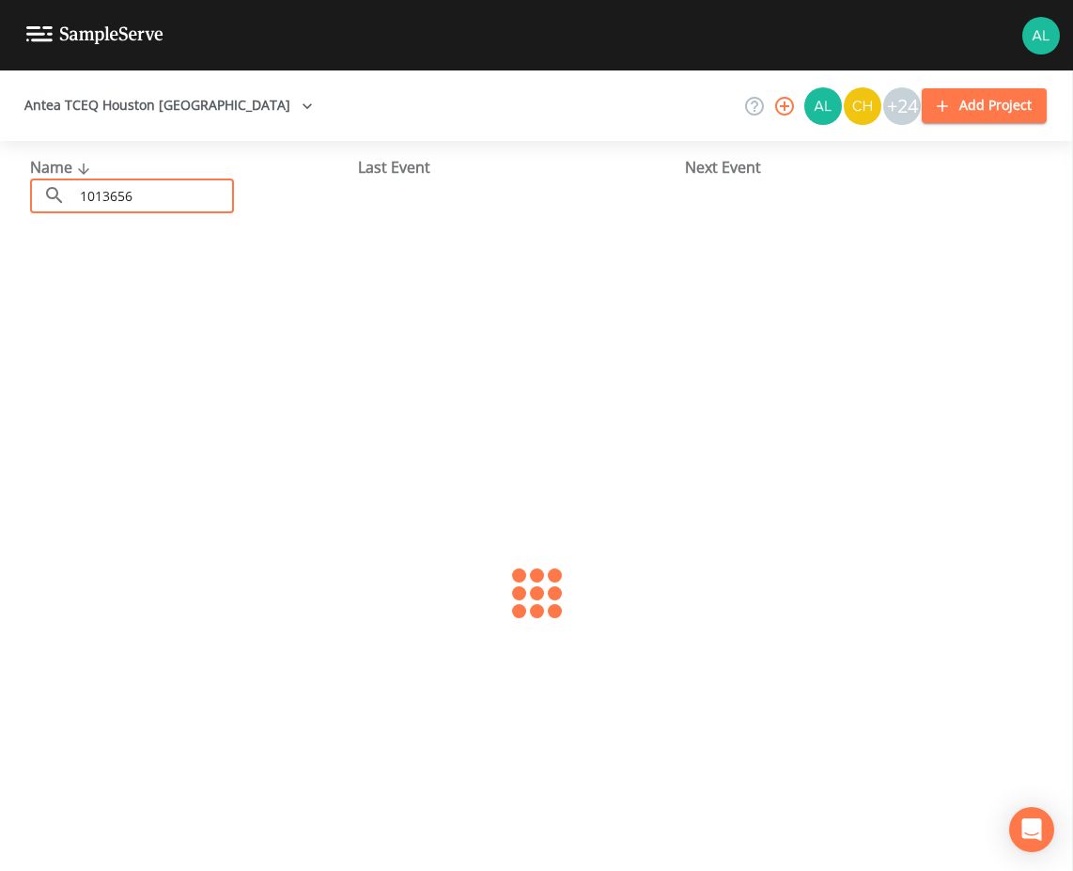
type input "1013656"
click at [107, 294] on link "[PERSON_NAME][GEOGRAPHIC_DATA] (TX1013656)" at bounding box center [188, 288] width 316 height 21
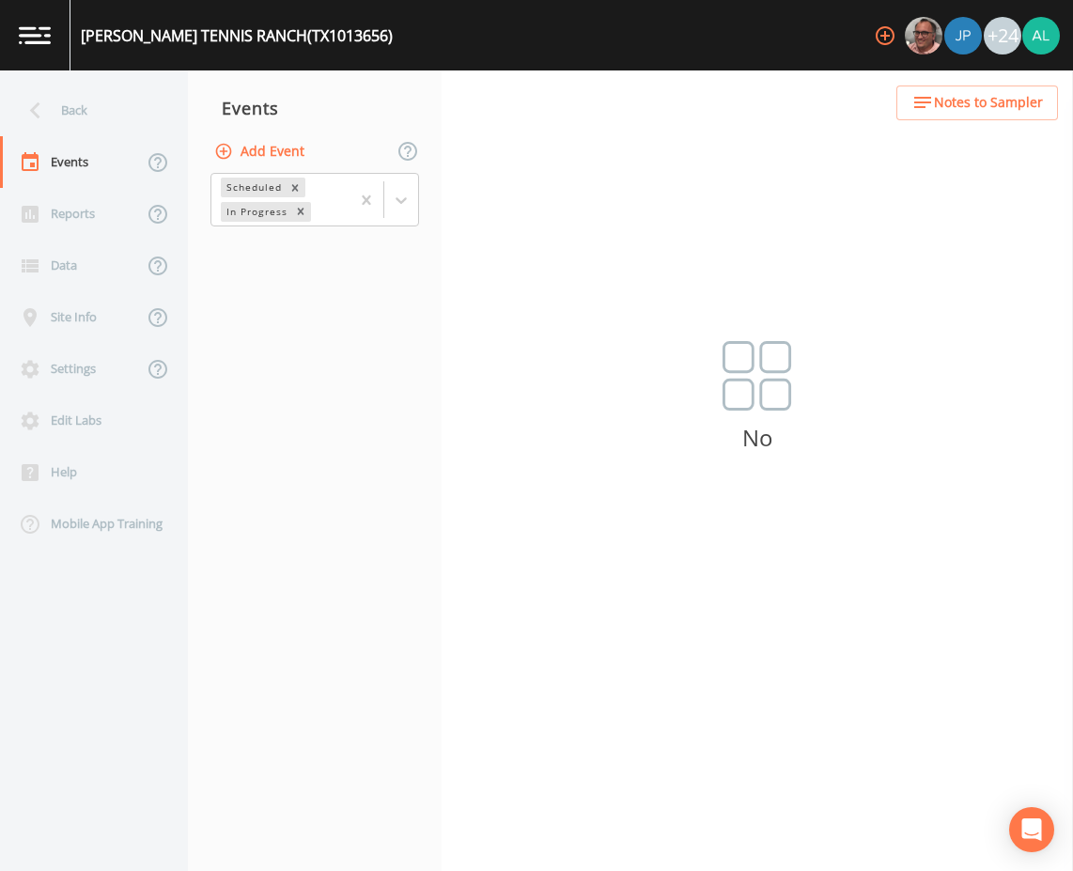
click at [306, 169] on div "Add Event" at bounding box center [315, 150] width 254 height 39
click at [289, 146] on button "Add Event" at bounding box center [260, 151] width 101 height 35
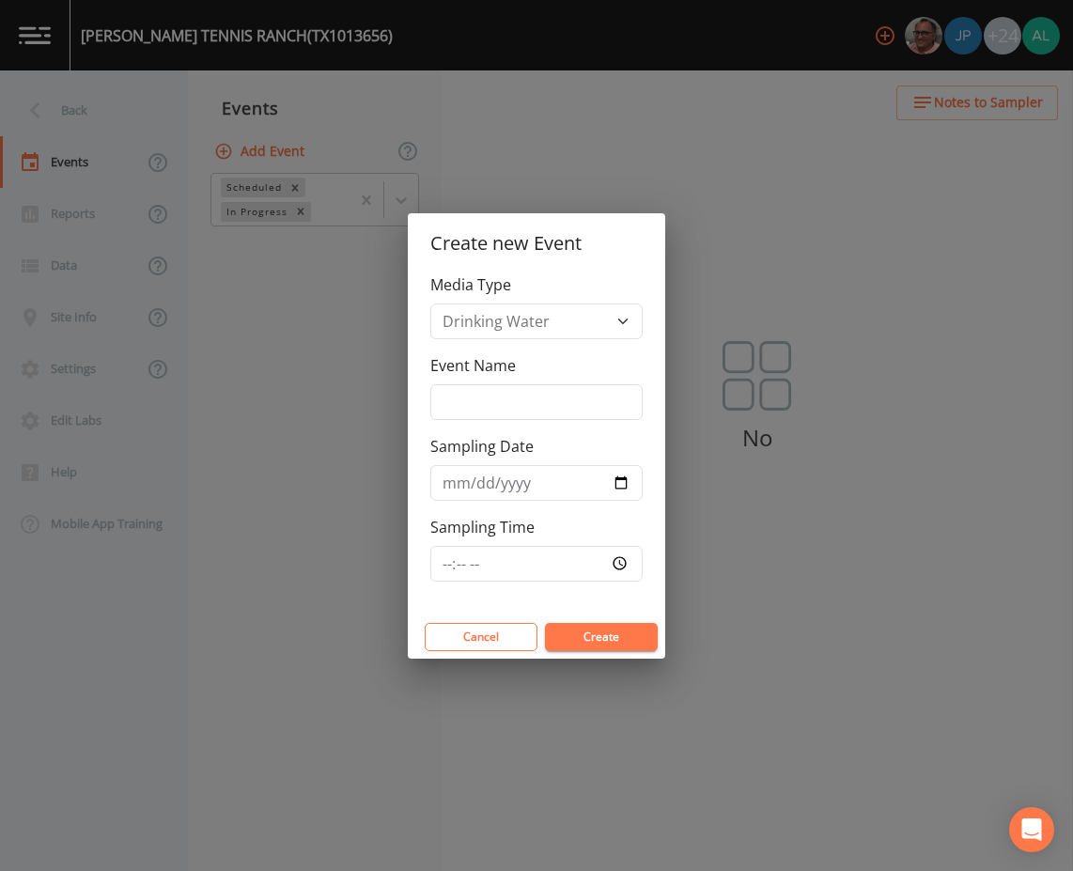
drag, startPoint x: 551, startPoint y: 360, endPoint x: 541, endPoint y: 375, distance: 18.2
click at [549, 367] on div "Event Name" at bounding box center [536, 387] width 212 height 66
click at [532, 393] on input "Event Name" at bounding box center [536, 402] width 212 height 36
type input "3rd Quarter"
type input "[DATE]"
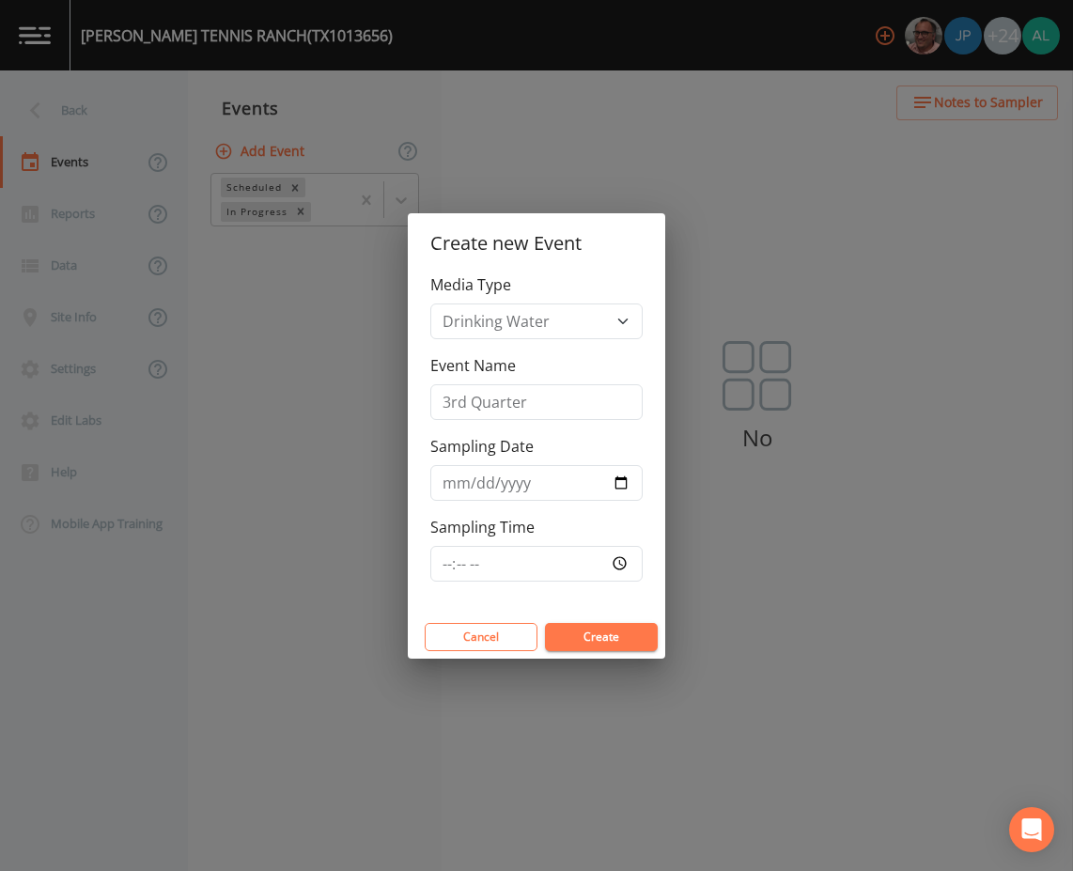
click at [428, 569] on div "Media Type Drinking Water Event Name 3rd Quarter Sampling Date [DATE] Sampling …" at bounding box center [536, 444] width 257 height 342
click at [441, 564] on input "Sampling Time" at bounding box center [536, 564] width 212 height 36
type input "09:00"
click at [545, 623] on button "Create" at bounding box center [601, 637] width 113 height 28
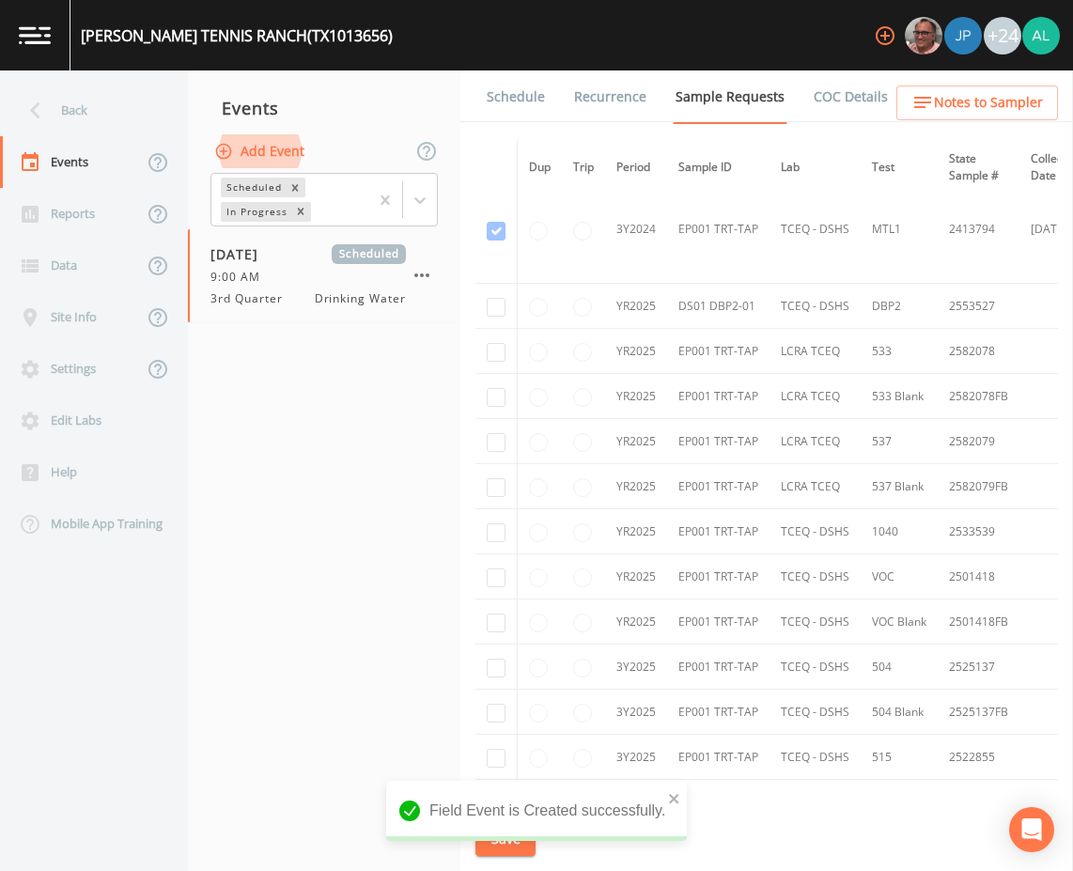
scroll to position [564, 0]
click at [478, 346] on td at bounding box center [496, 348] width 42 height 45
click at [488, 346] on input "checkbox" at bounding box center [496, 349] width 19 height 19
checkbox input "true"
click at [491, 381] on td at bounding box center [496, 393] width 42 height 45
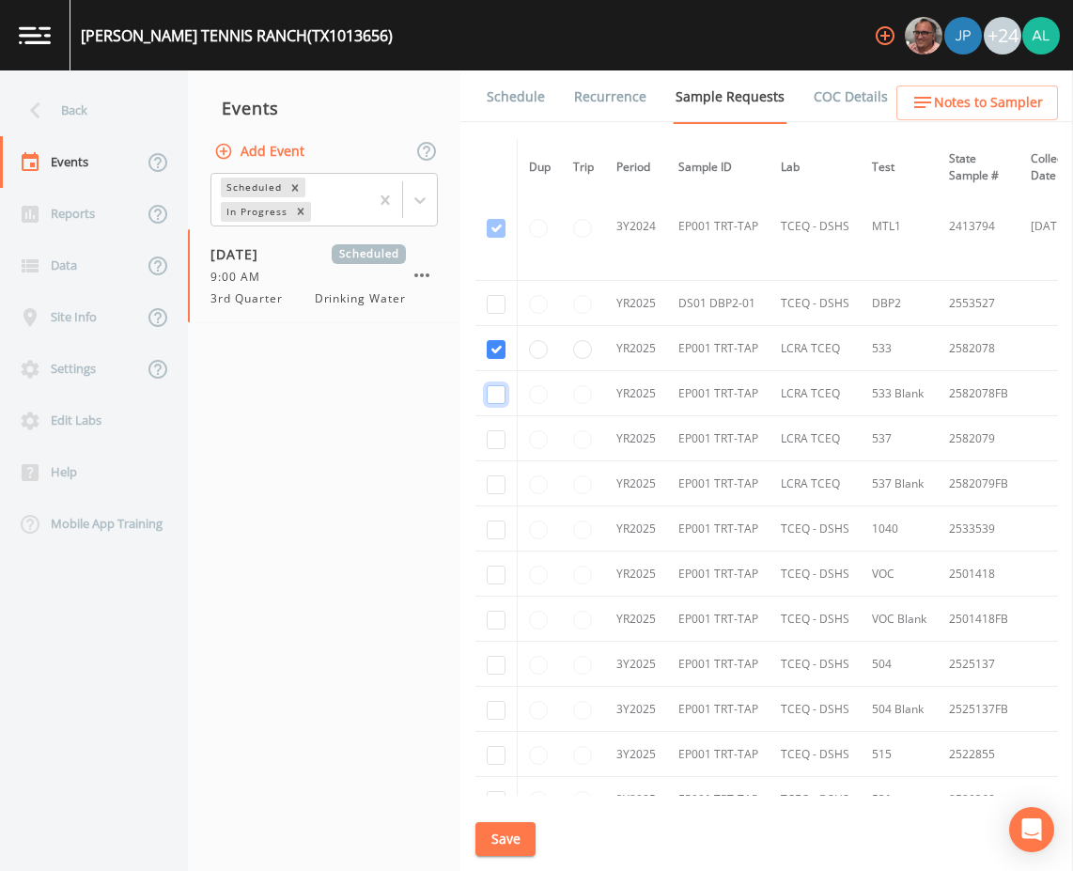
click at [496, 403] on input "checkbox" at bounding box center [496, 394] width 19 height 19
checkbox input "true"
click at [496, 443] on input "checkbox" at bounding box center [496, 439] width 19 height 19
checkbox input "true"
click at [496, 476] on td at bounding box center [496, 483] width 42 height 45
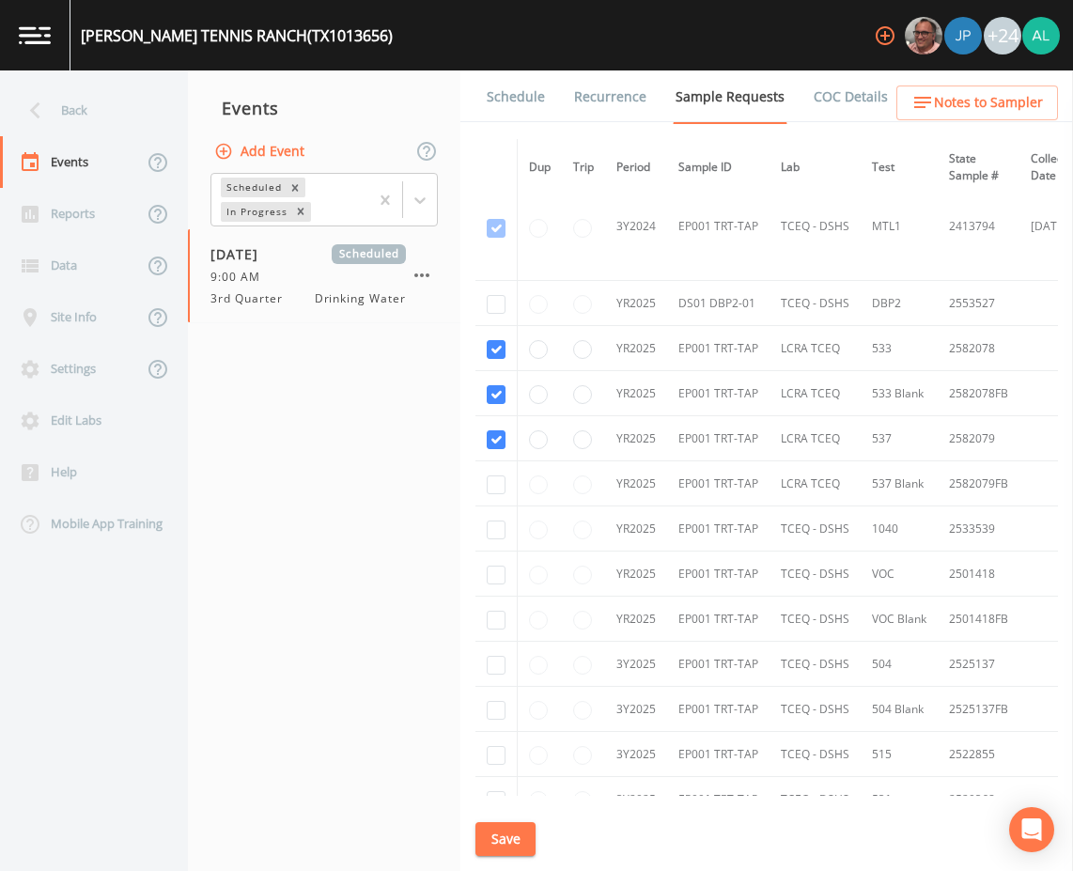
click at [496, 503] on td at bounding box center [496, 483] width 42 height 45
click at [496, 491] on input "checkbox" at bounding box center [496, 484] width 19 height 19
checkbox input "true"
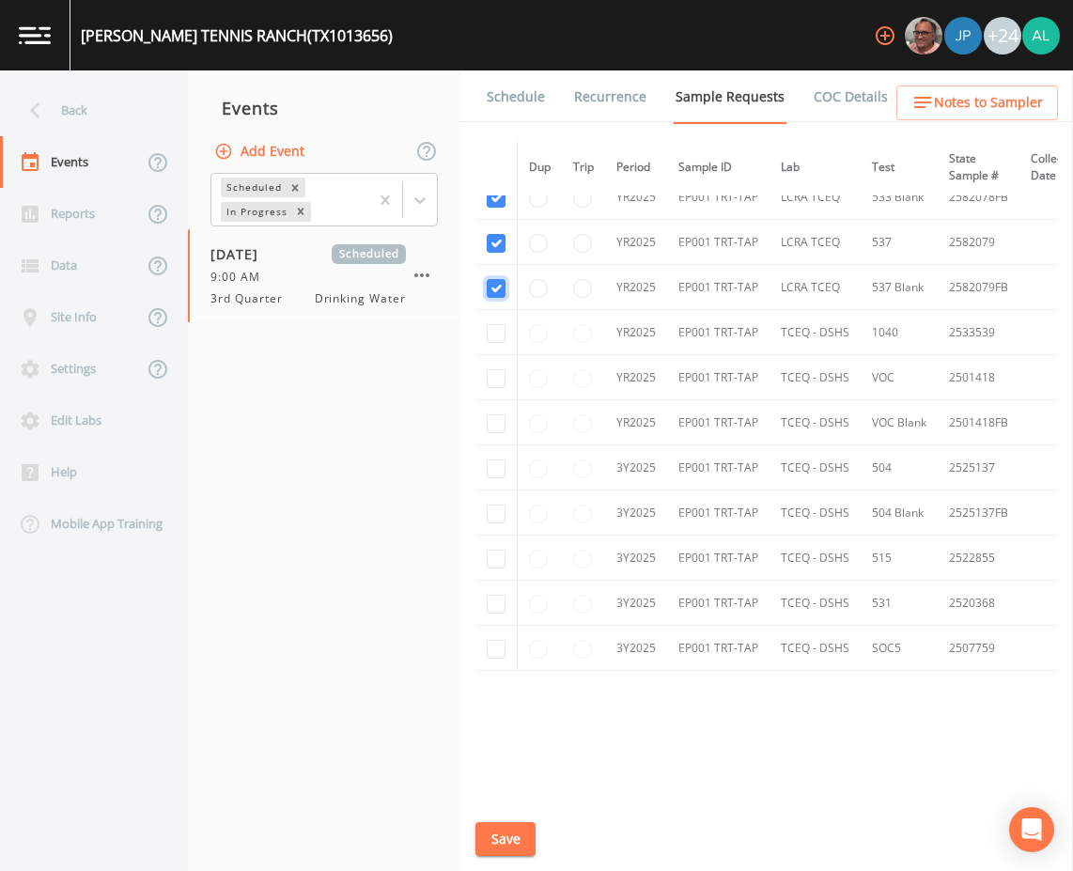
scroll to position [790, 0]
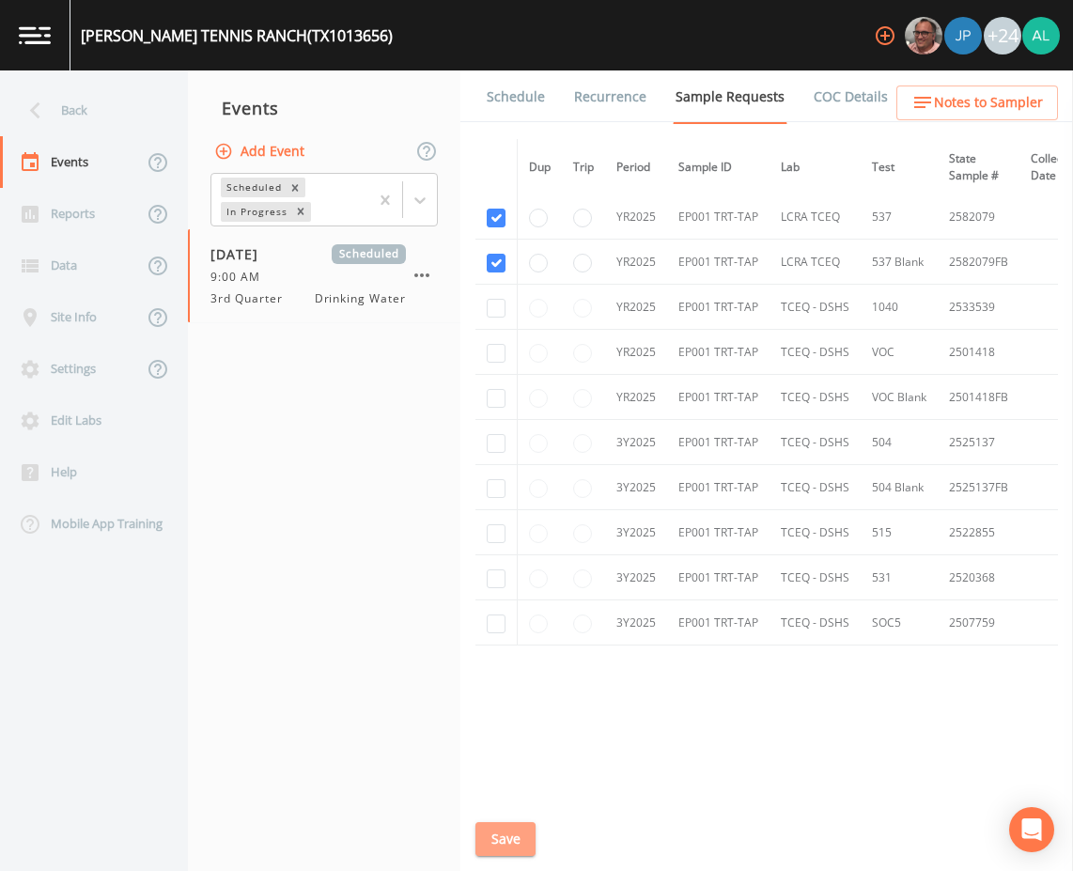
click at [482, 848] on button "Save" at bounding box center [505, 839] width 60 height 35
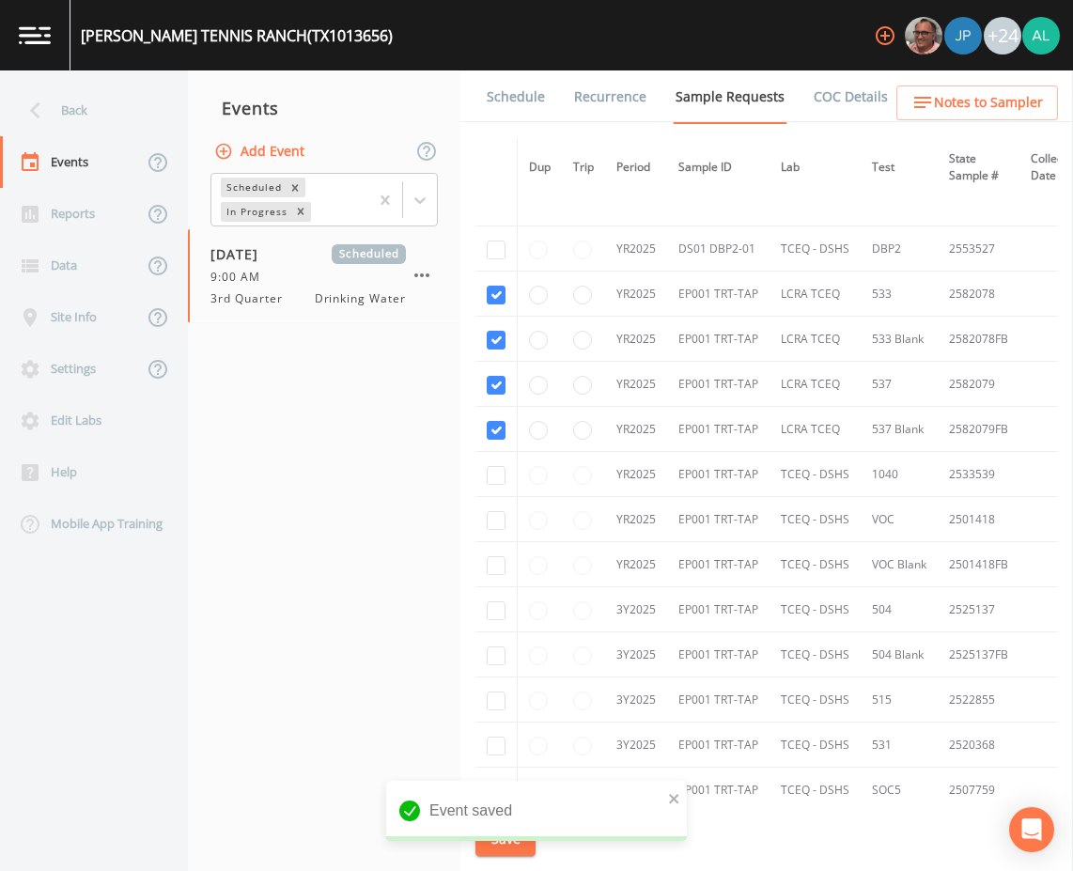
scroll to position [602, 0]
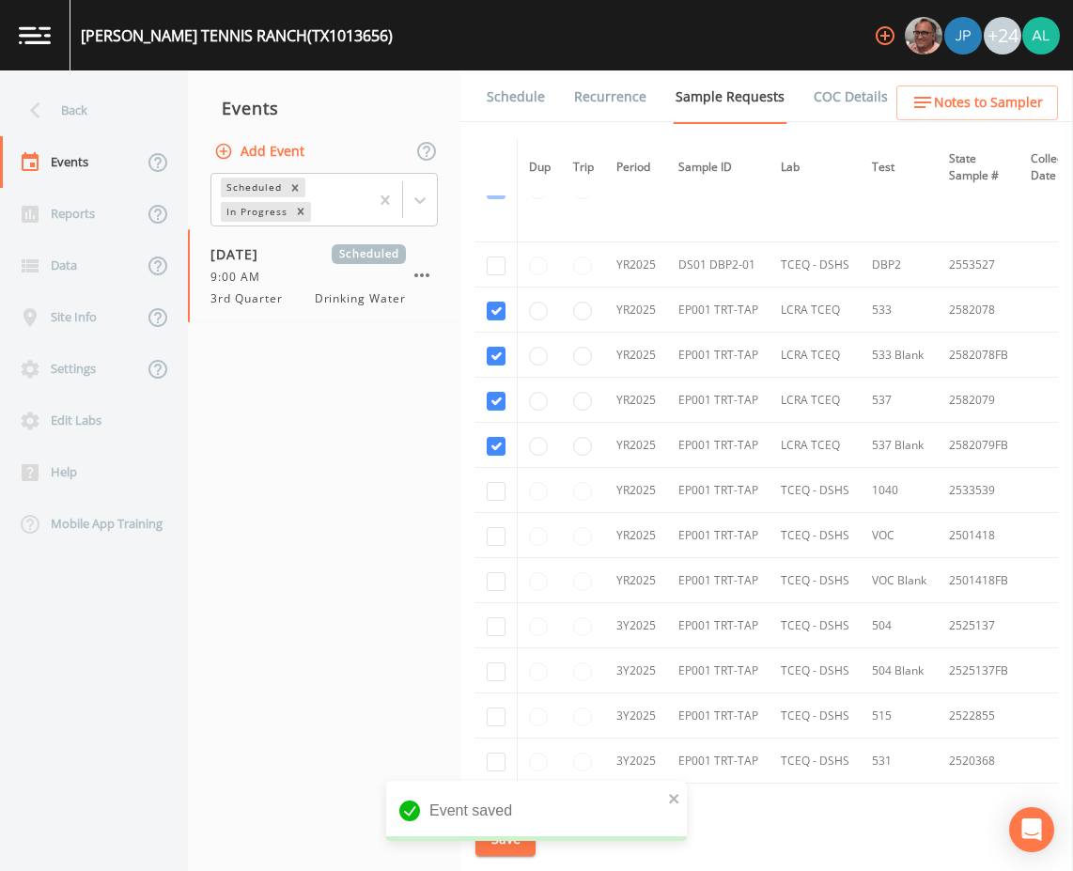
click at [904, 104] on button "Notes to Sampler" at bounding box center [977, 102] width 162 height 35
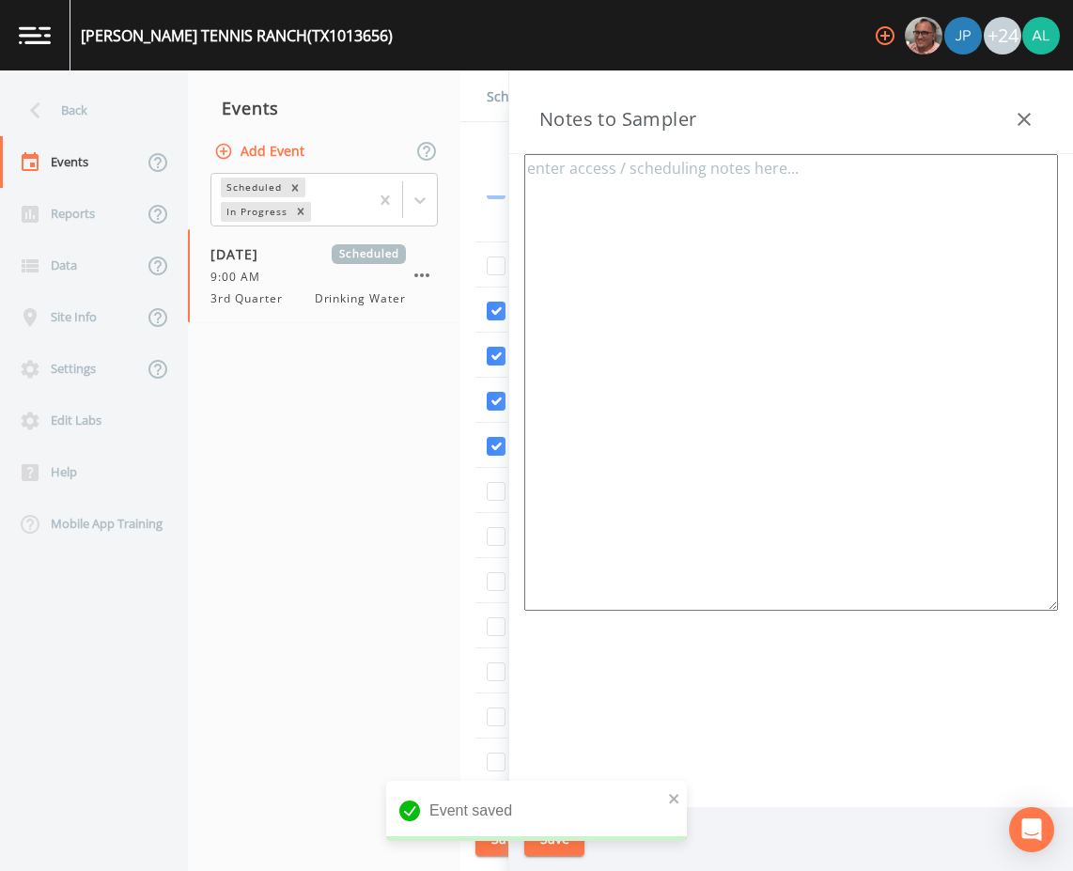
click at [652, 484] on textarea at bounding box center [790, 382] width 533 height 456
paste textarea "[PERSON_NAME] [PHONE_NUMBER] [PHONE_NUMBER] (cell) Meet location: ***1 of 3 tot…"
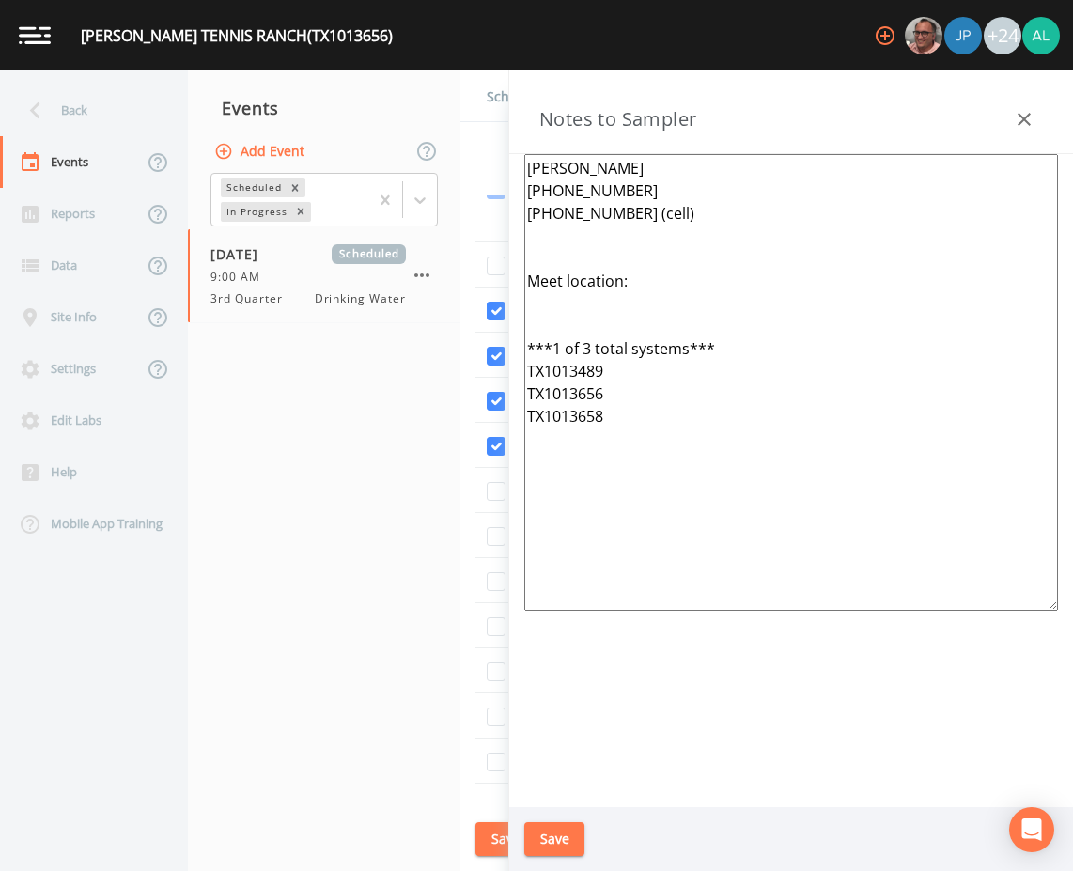
type textarea "[PERSON_NAME] [PHONE_NUMBER] [PHONE_NUMBER] (cell) Meet location: ***1 of 3 tot…"
click at [557, 845] on button "Save" at bounding box center [554, 839] width 60 height 35
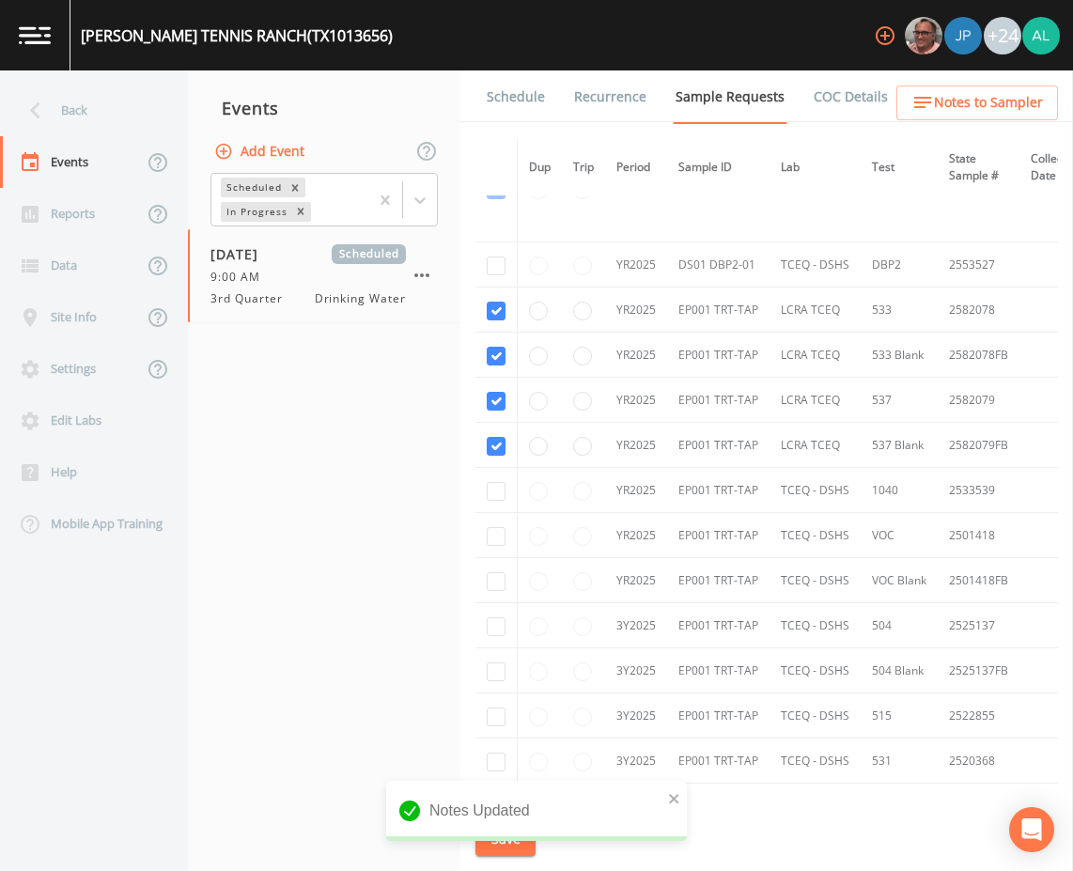
click at [525, 104] on link "Schedule" at bounding box center [516, 96] width 64 height 53
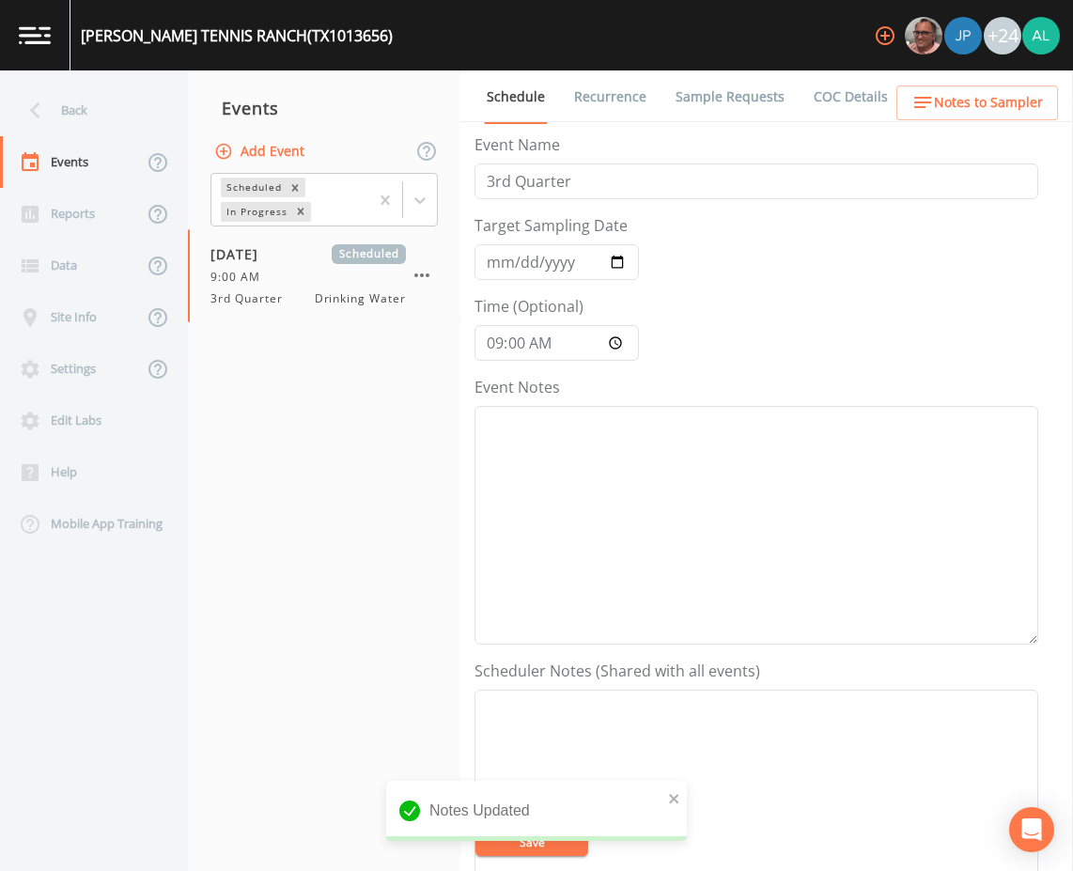
click at [540, 381] on form "Event Name 3rd Quarter Target Sampling Date [DATE] Time (Optional) 09:00:00 Eve…" at bounding box center [756, 654] width 564 height 1042
drag, startPoint x: 540, startPoint y: 381, endPoint x: 542, endPoint y: 430, distance: 48.9
click at [544, 432] on textarea "Event Notes" at bounding box center [756, 525] width 564 height 239
drag, startPoint x: 583, startPoint y: 418, endPoint x: 595, endPoint y: 420, distance: 12.4
click at [591, 418] on textarea "[DATE] 9:31am email" at bounding box center [756, 525] width 564 height 239
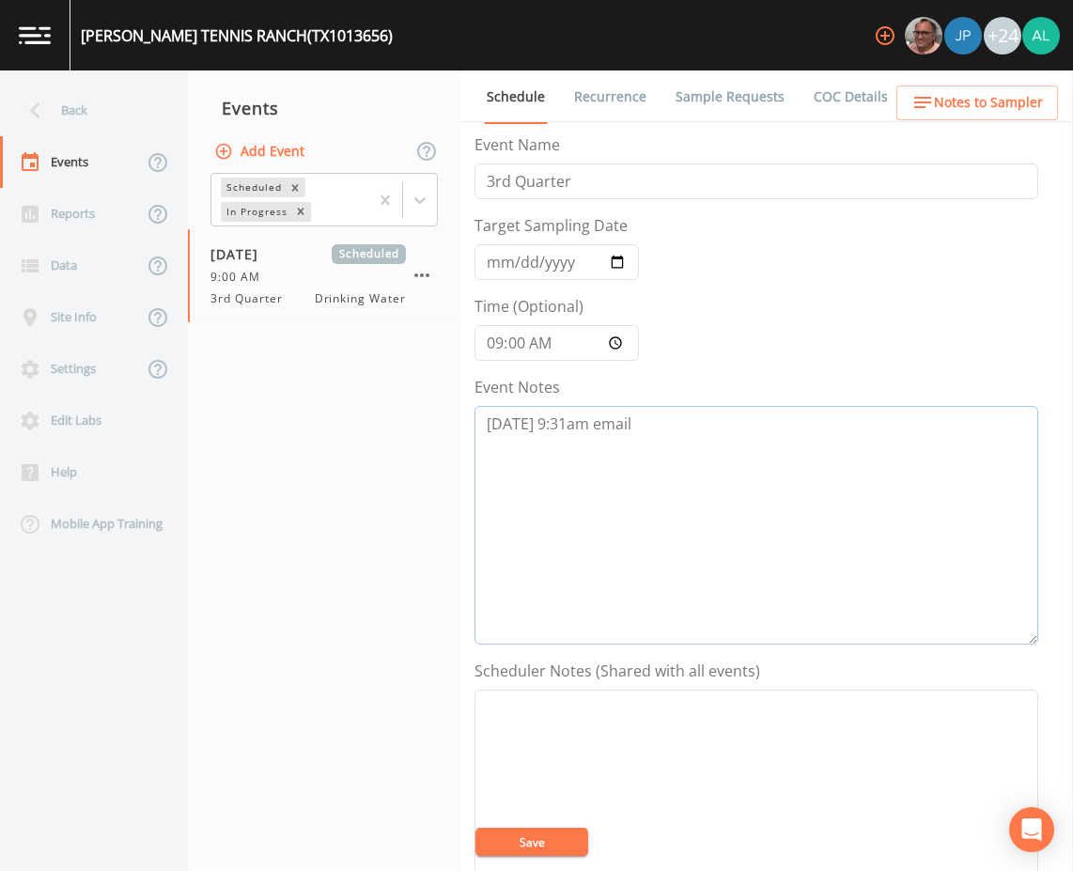
click at [666, 419] on textarea "[DATE] 9:31am email" at bounding box center [756, 525] width 564 height 239
type textarea "[DATE] 9:31am email sent"
click at [494, 856] on textarea "Event Notes" at bounding box center [756, 808] width 564 height 239
click at [537, 838] on button "Save" at bounding box center [531, 841] width 113 height 28
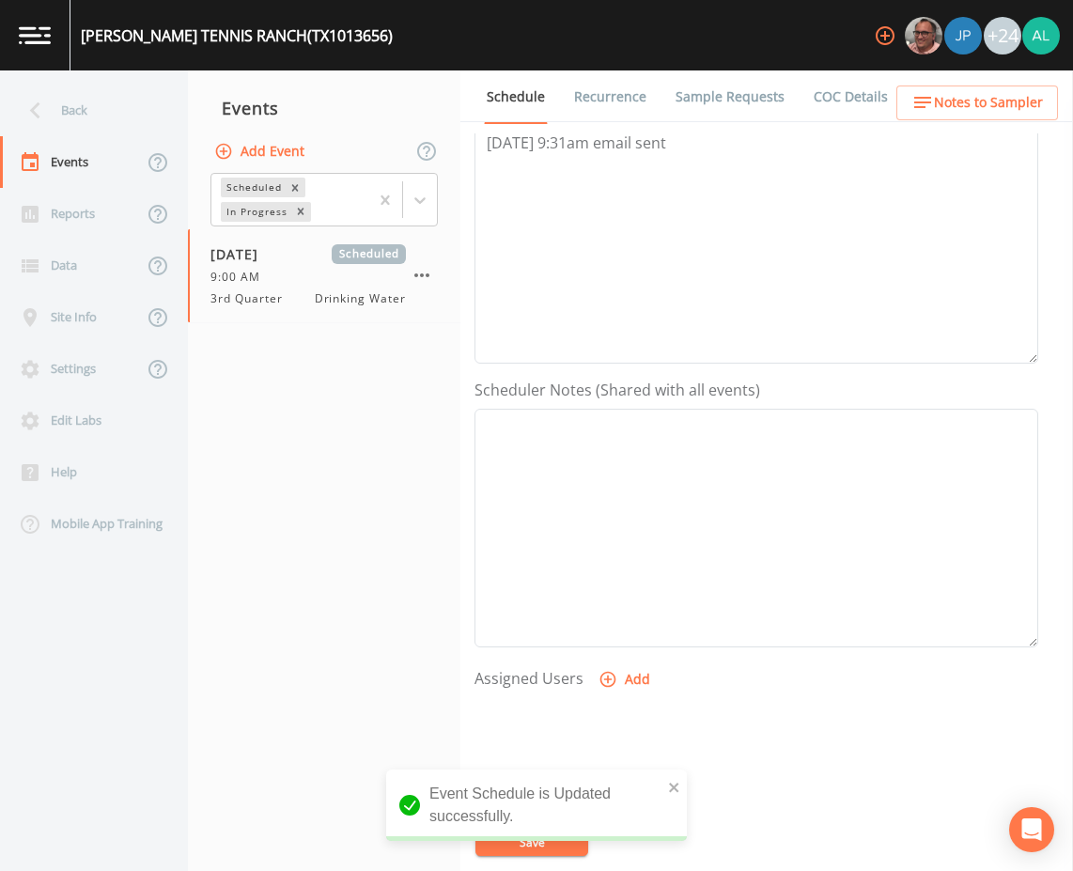
scroll to position [282, 0]
click at [982, 124] on div "Schedule Recurrence Sample Requests COC Details Forms Event Name 3rd Quarter Ta…" at bounding box center [766, 470] width 612 height 800
click at [986, 104] on span "Notes to Sampler" at bounding box center [988, 102] width 109 height 23
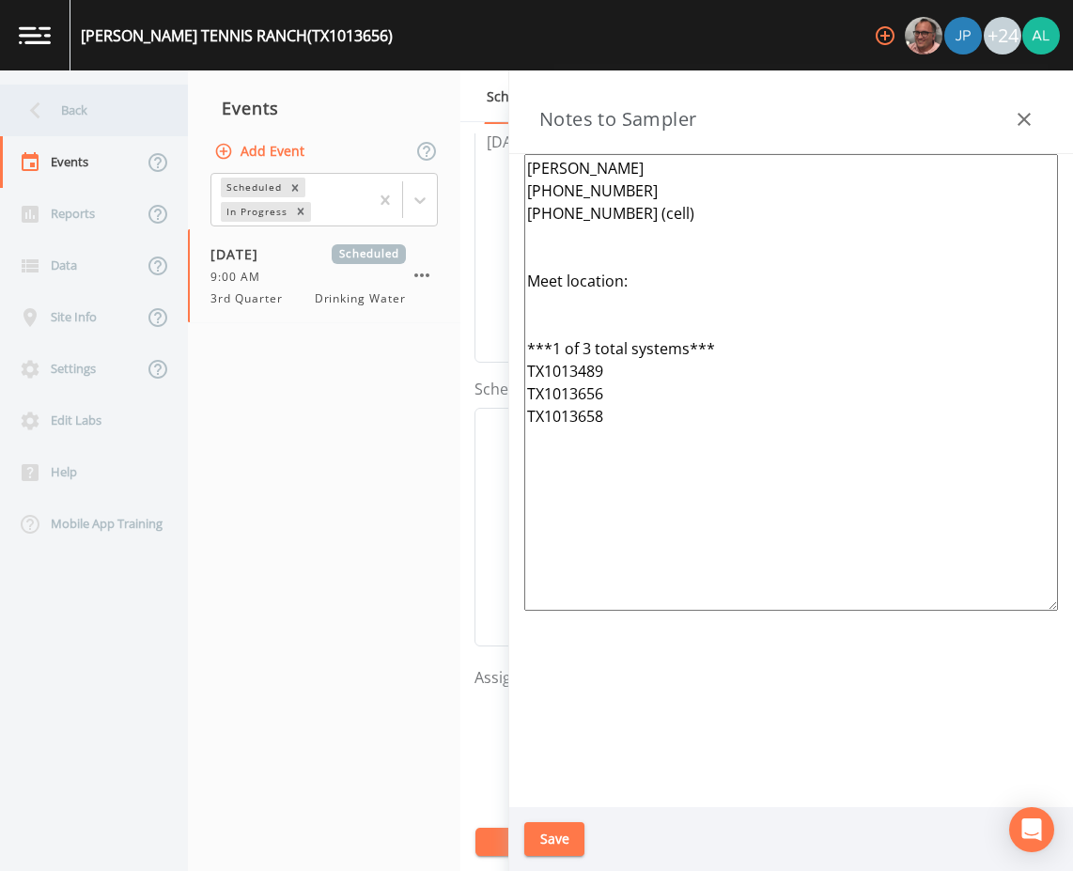
click at [71, 125] on div "Back" at bounding box center [84, 111] width 169 height 52
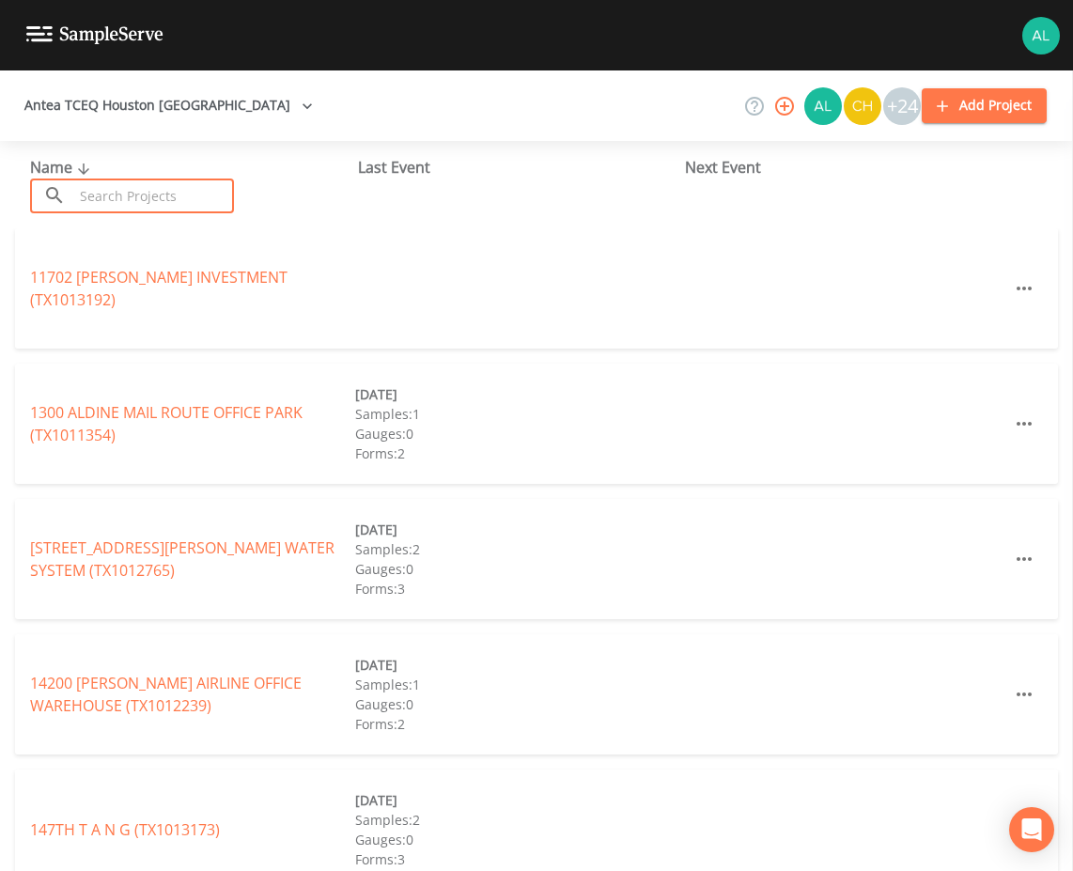
click at [100, 198] on input "text" at bounding box center [153, 195] width 161 height 35
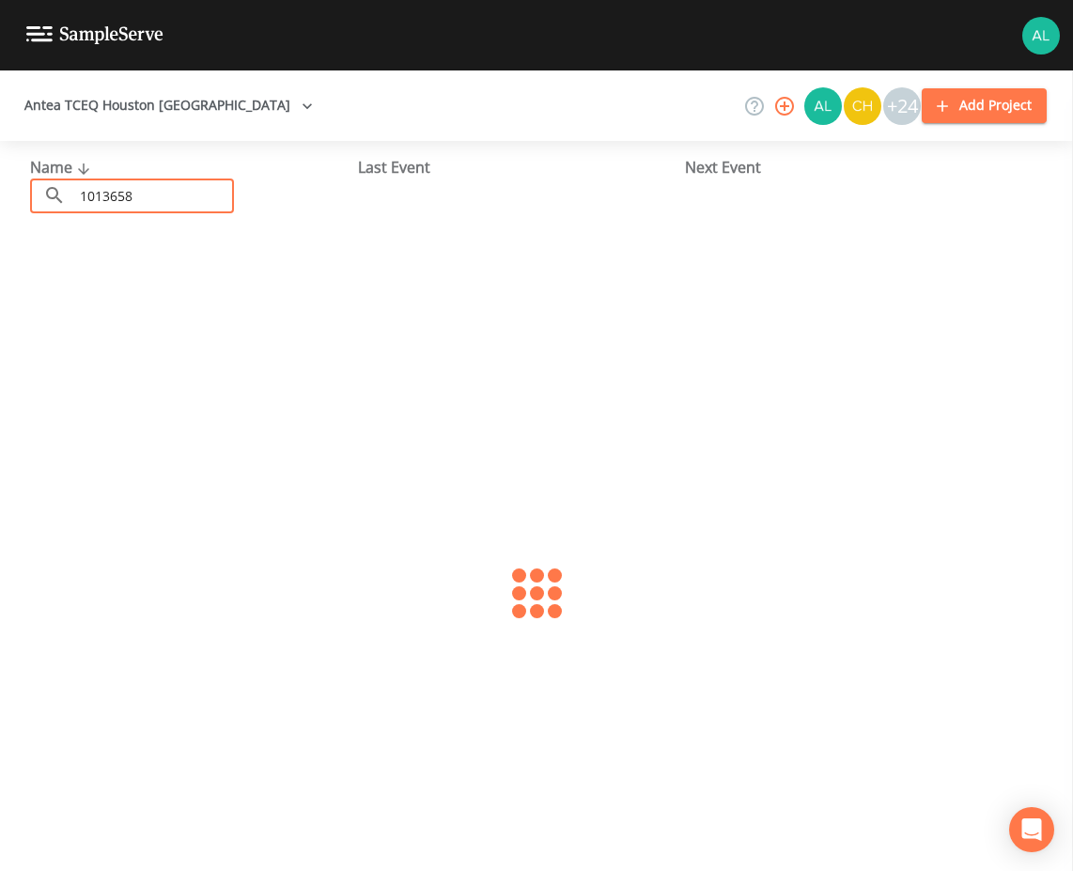
type input "1013658"
click at [89, 278] on link "[GEOGRAPHIC_DATA] (TX1013658)" at bounding box center [149, 288] width 239 height 21
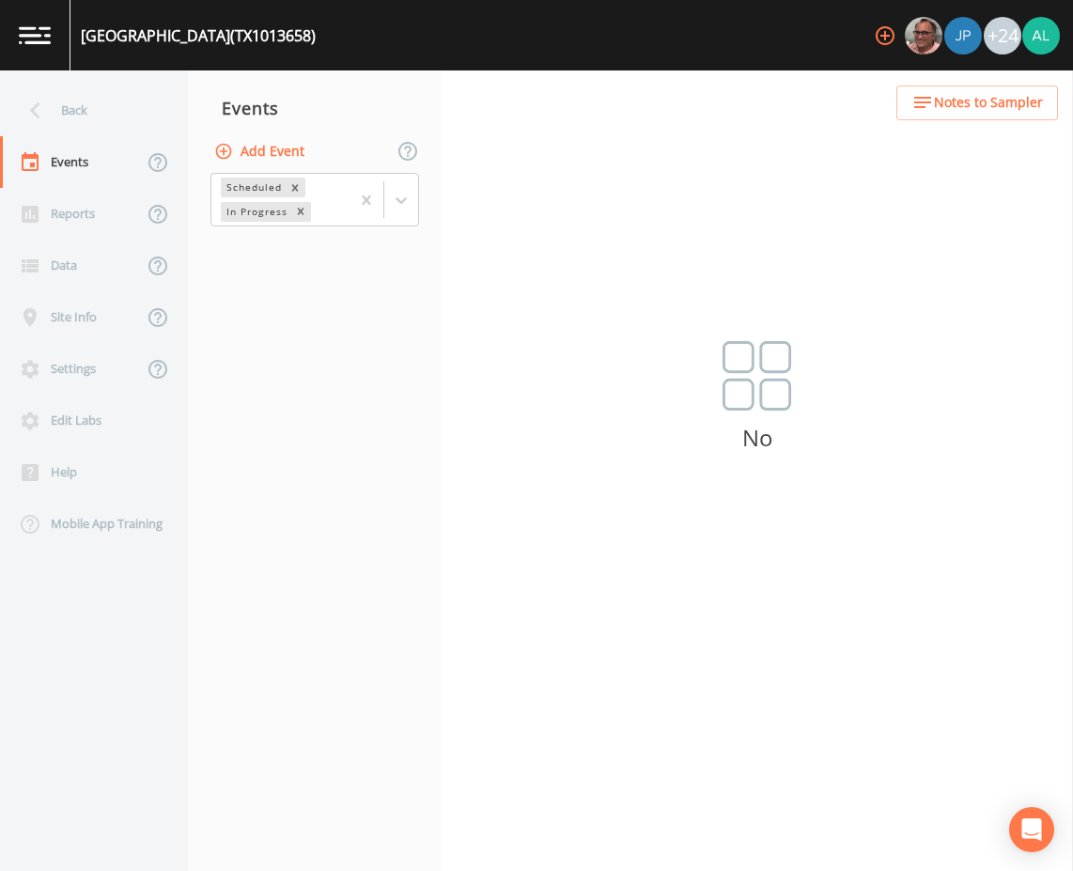
click at [287, 159] on button "Add Event" at bounding box center [260, 151] width 101 height 35
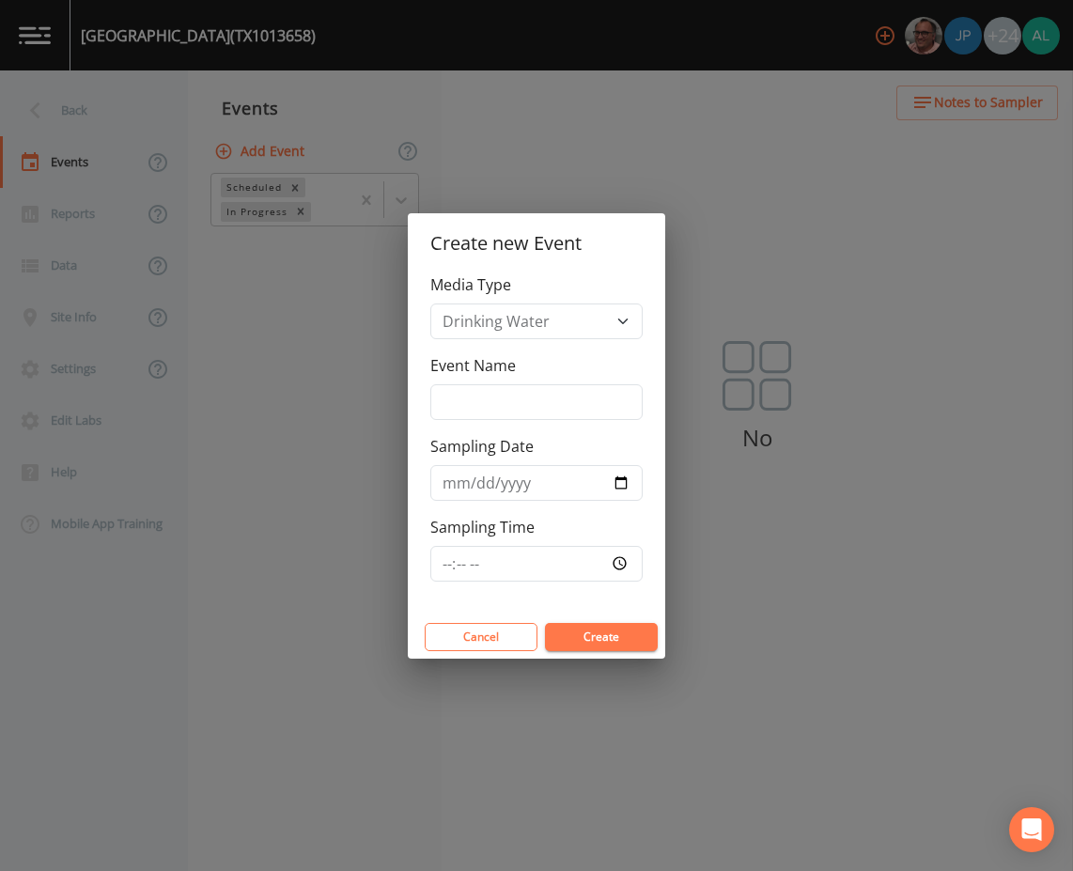
click at [486, 382] on div "Event Name" at bounding box center [536, 387] width 212 height 66
click at [487, 404] on input "Event Name" at bounding box center [536, 402] width 212 height 36
type input "3rd Quarter"
type input "[DATE]"
click at [447, 559] on input "Sampling Time" at bounding box center [536, 564] width 212 height 36
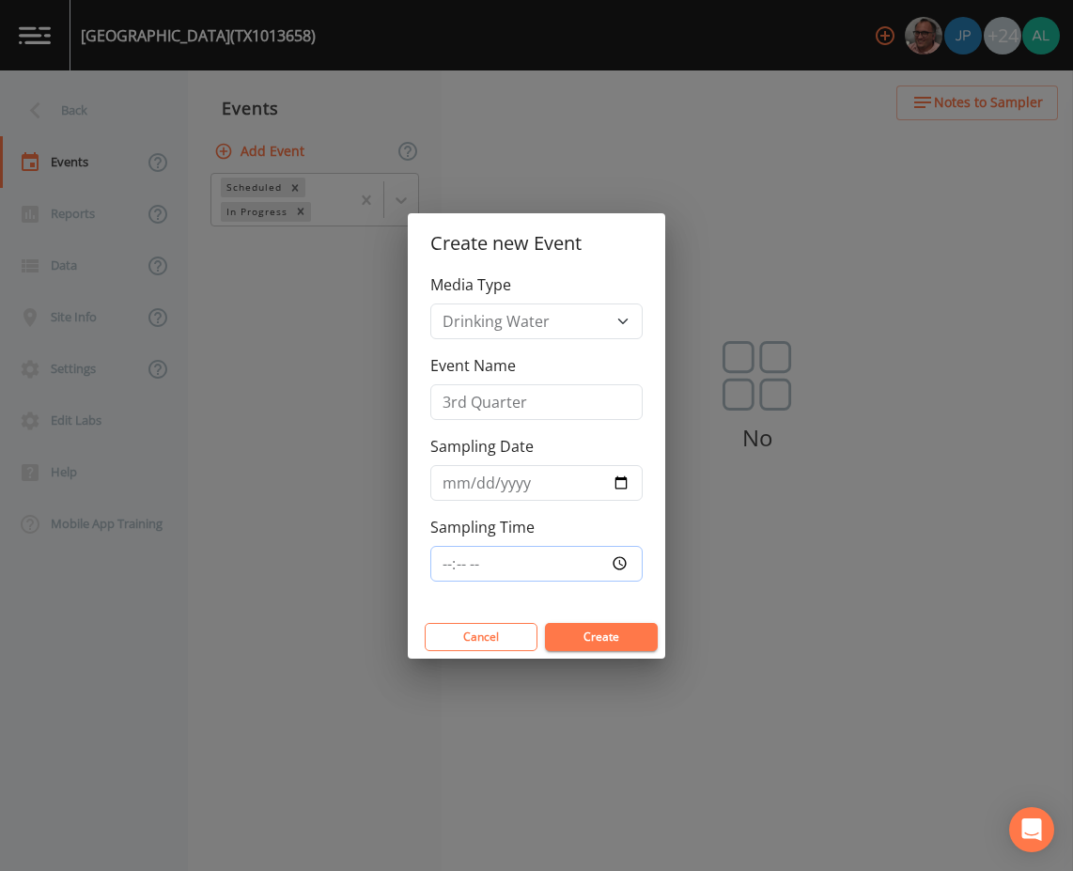
type input "09:00"
click at [473, 482] on input "[DATE]" at bounding box center [536, 483] width 212 height 36
type input "[DATE]"
click at [545, 623] on button "Create" at bounding box center [601, 637] width 113 height 28
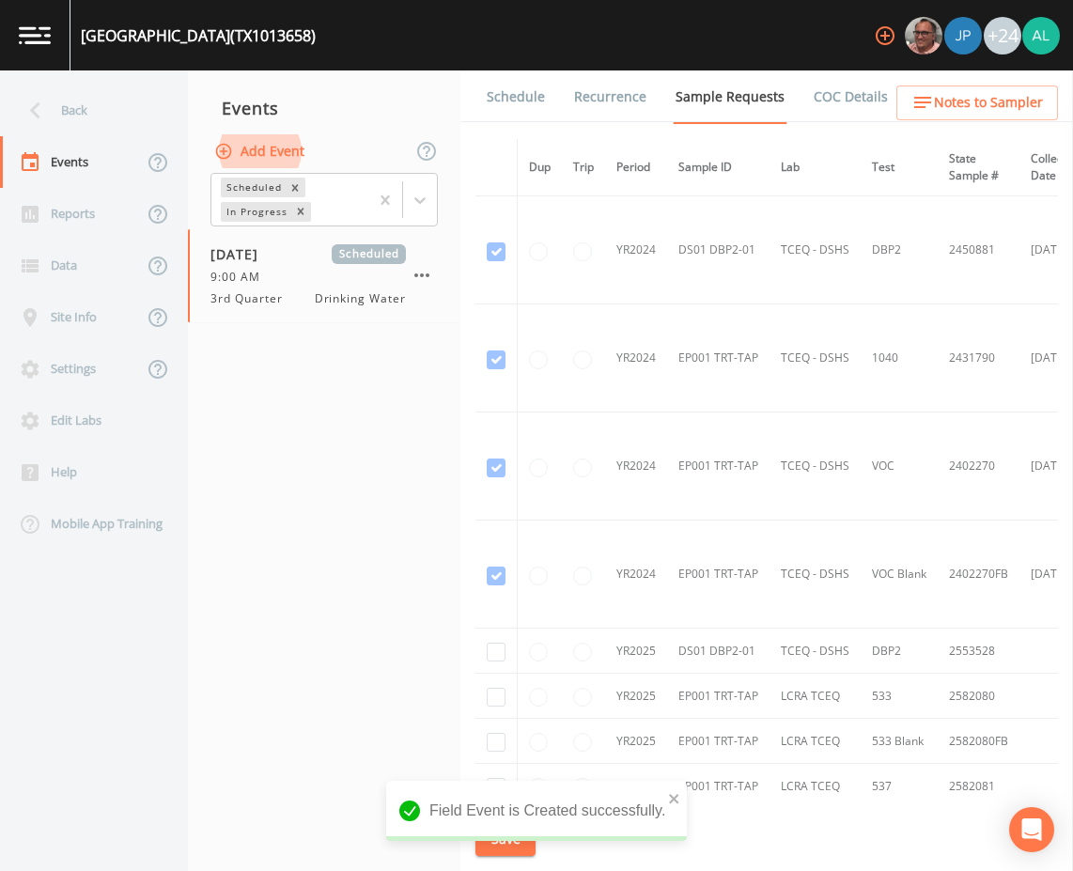
scroll to position [188, 0]
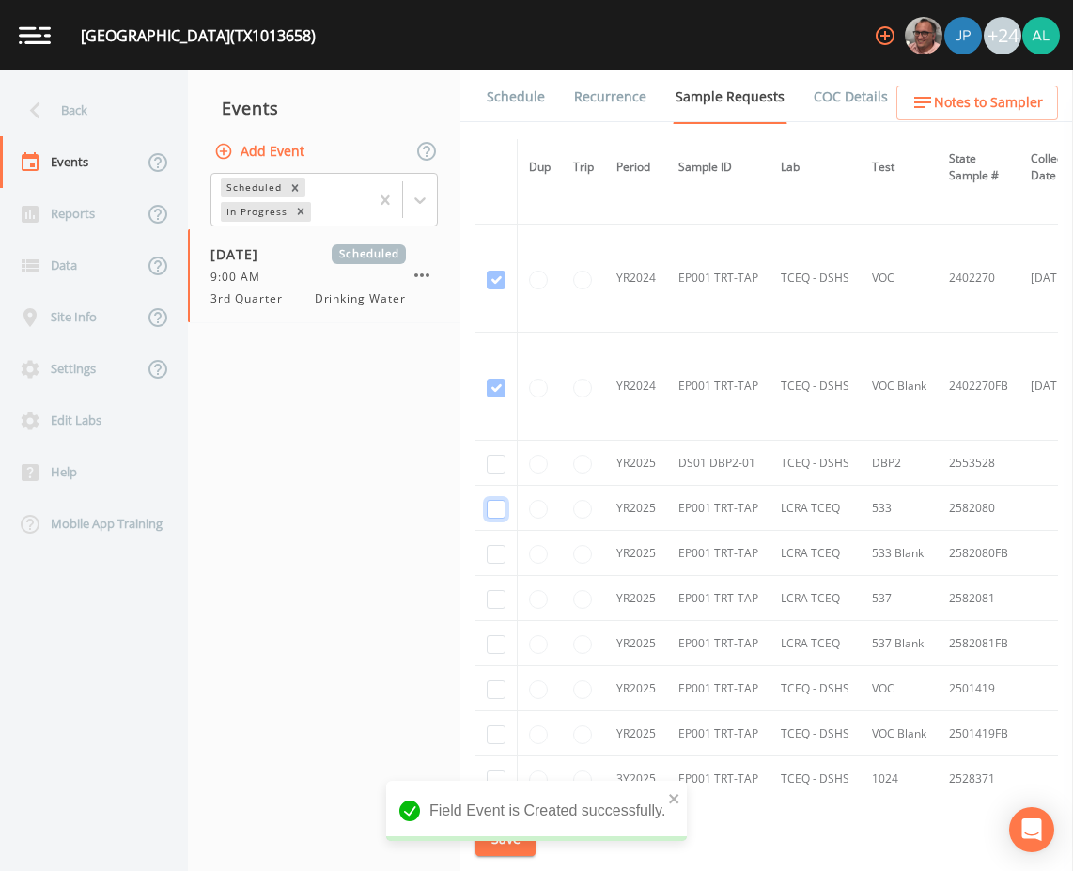
click at [502, 509] on input "checkbox" at bounding box center [496, 509] width 19 height 19
checkbox input "true"
click at [495, 555] on input "checkbox" at bounding box center [496, 554] width 19 height 19
checkbox input "true"
click at [499, 587] on td at bounding box center [496, 598] width 42 height 45
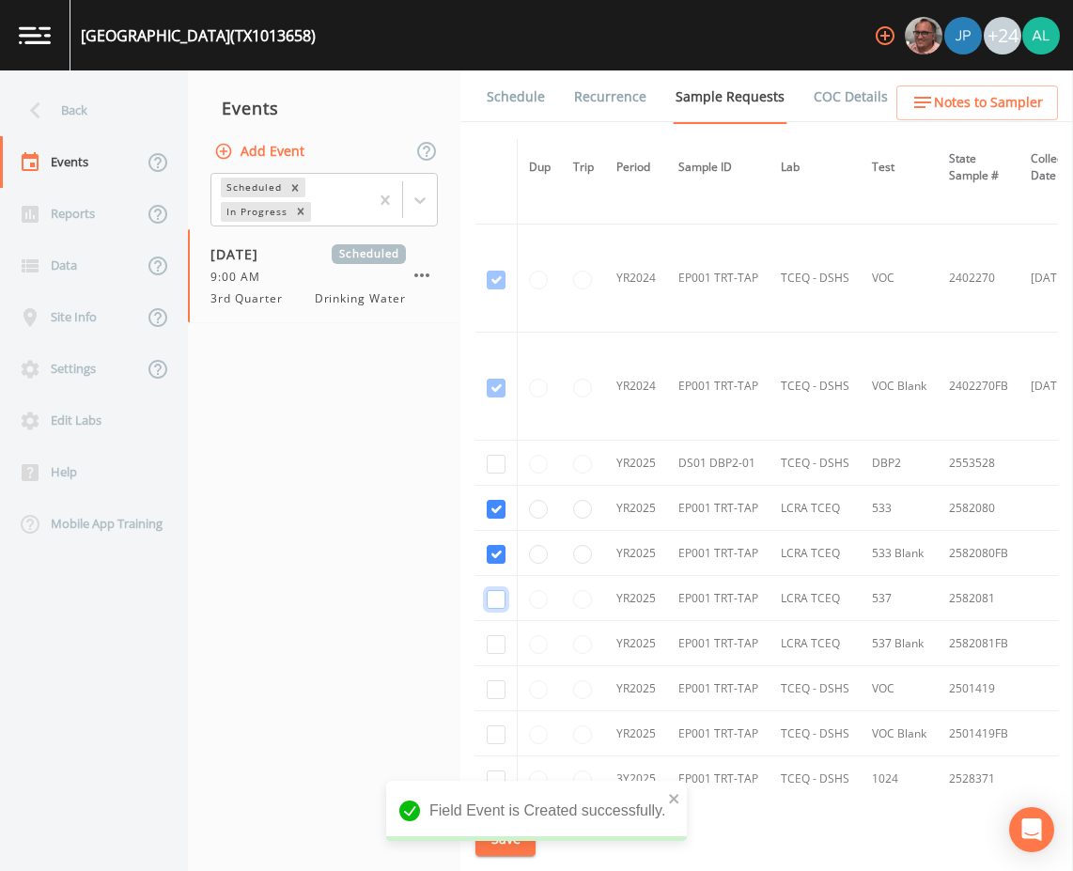
click at [500, 599] on input "checkbox" at bounding box center [496, 599] width 19 height 19
checkbox input "true"
click at [500, 650] on input "checkbox" at bounding box center [496, 644] width 19 height 19
checkbox input "true"
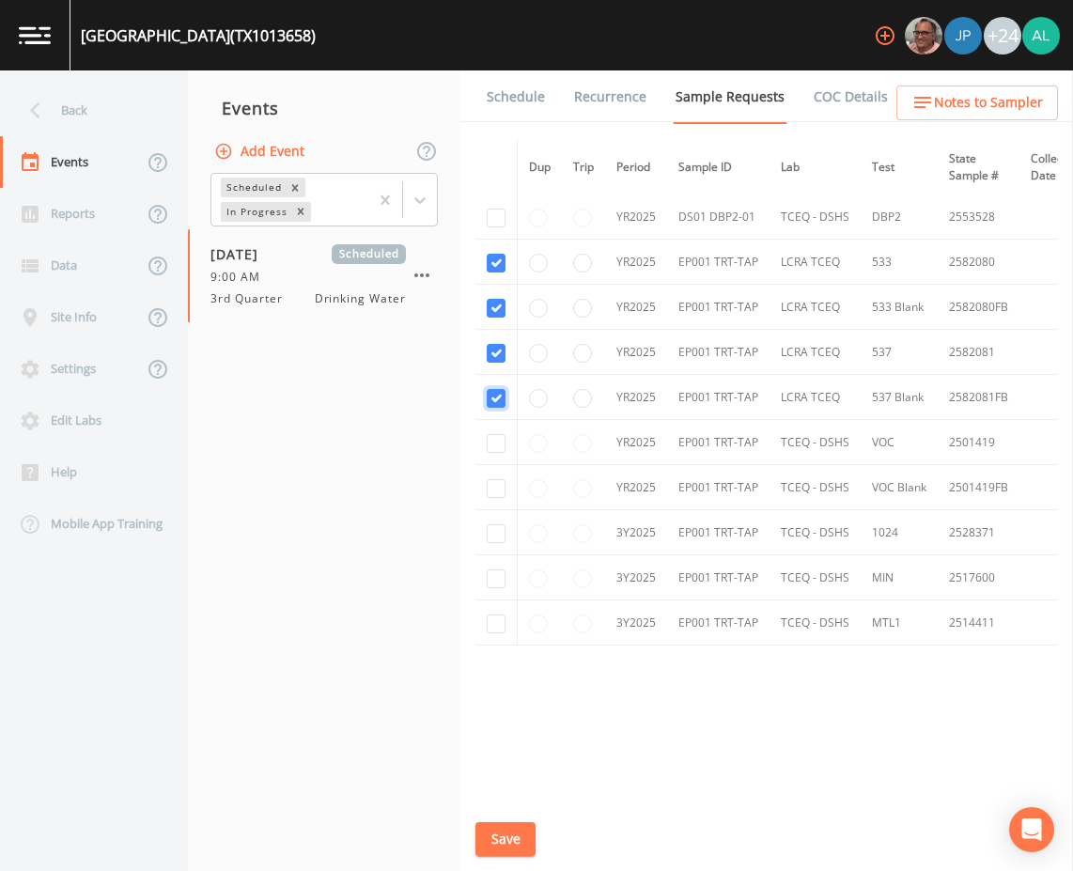
scroll to position [439, 0]
click at [501, 836] on button "Save" at bounding box center [505, 839] width 60 height 35
click at [988, 107] on span "Notes to Sampler" at bounding box center [988, 102] width 109 height 23
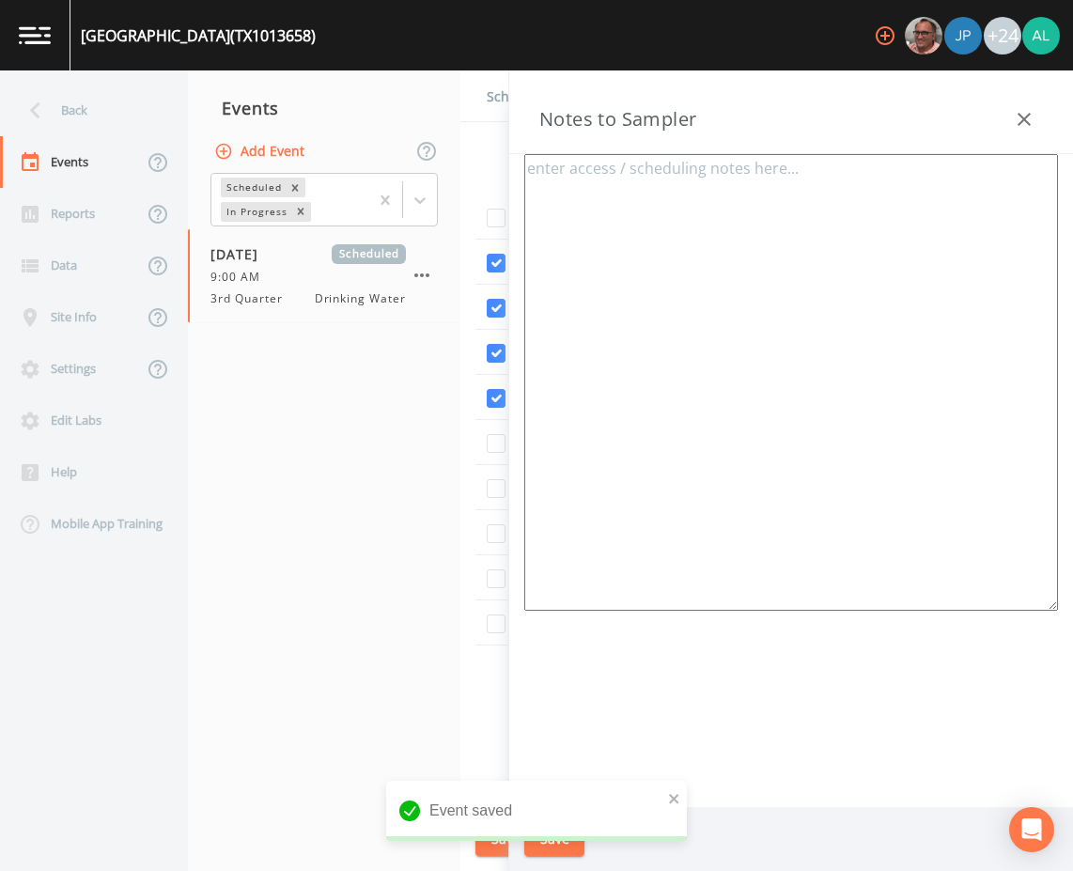
click at [758, 388] on textarea at bounding box center [790, 382] width 533 height 456
paste textarea "[PERSON_NAME] [PHONE_NUMBER] [PHONE_NUMBER] (cell) Meet location: ***1 of 3 tot…"
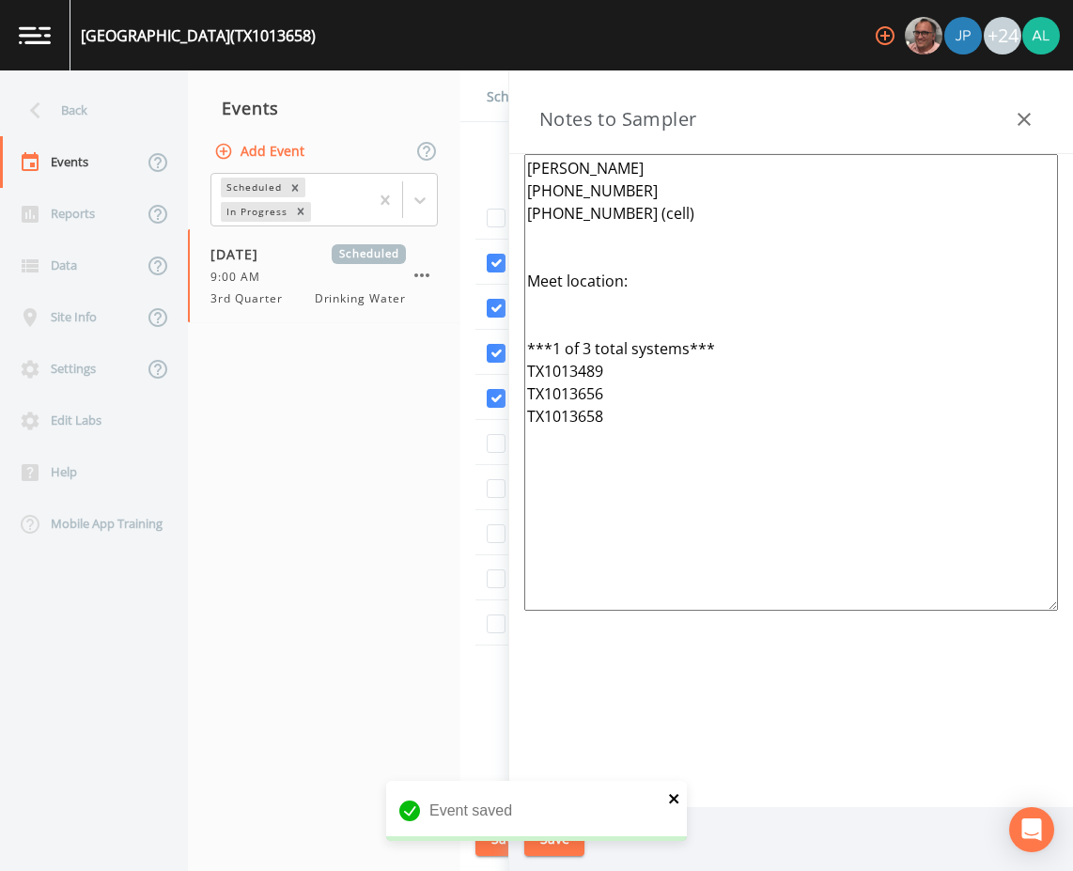
type textarea "[PERSON_NAME] [PHONE_NUMBER] [PHONE_NUMBER] (cell) Meet location: ***1 of 3 tot…"
click at [677, 795] on icon "close" at bounding box center [674, 798] width 13 height 15
click at [555, 842] on div "Event saved" at bounding box center [536, 818] width 301 height 75
click at [555, 841] on div "[GEOGRAPHIC_DATA] (TX1013658) +24 Back Events Reports Data Site Info Settings E…" at bounding box center [536, 435] width 1073 height 871
click at [580, 826] on button "Save" at bounding box center [554, 839] width 60 height 35
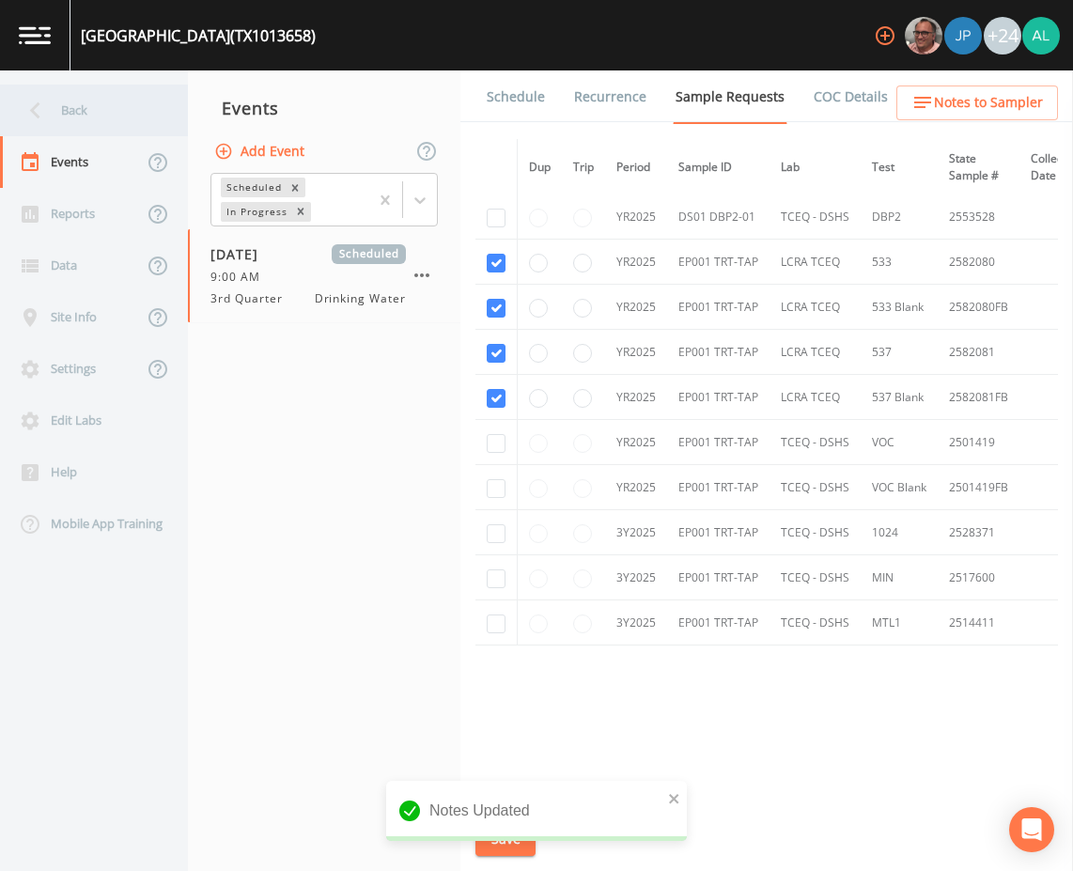
click at [60, 124] on div "Back" at bounding box center [84, 111] width 169 height 52
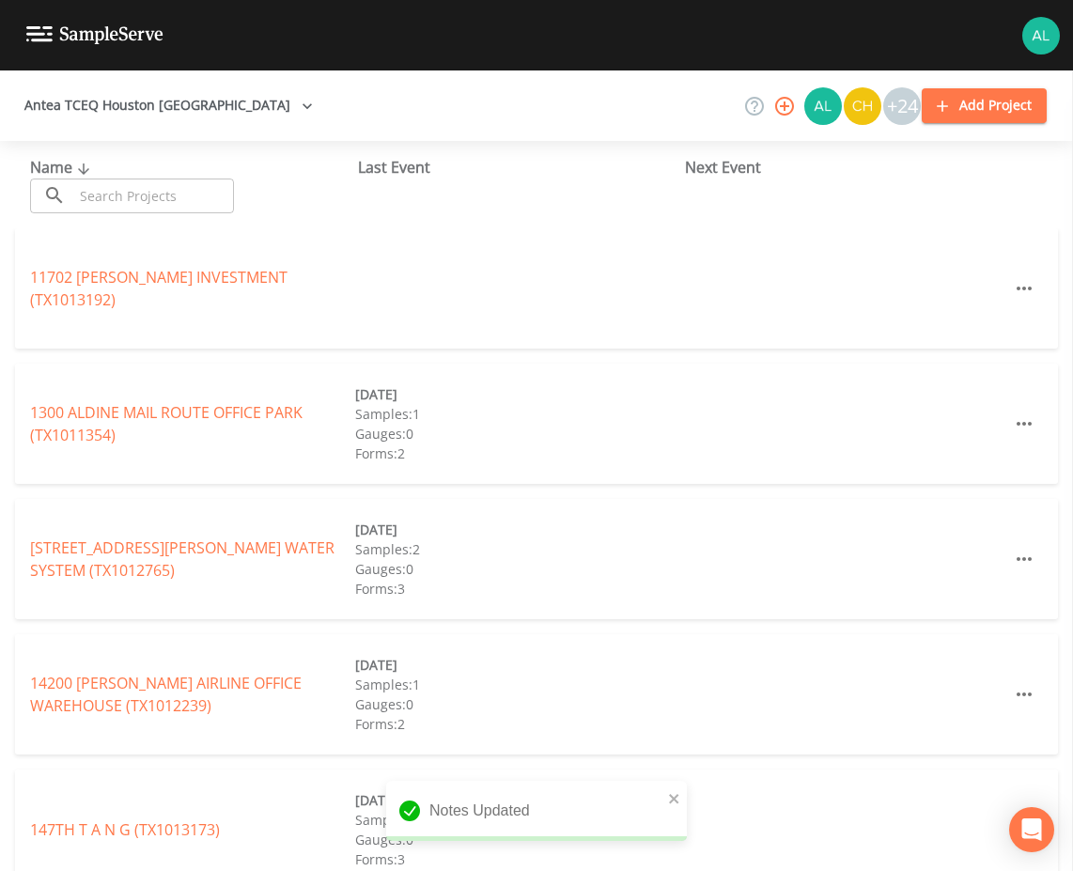
click at [127, 215] on div "Name ​ ​ Last Event Next Event" at bounding box center [536, 184] width 1073 height 87
click at [131, 193] on input "text" at bounding box center [153, 195] width 161 height 35
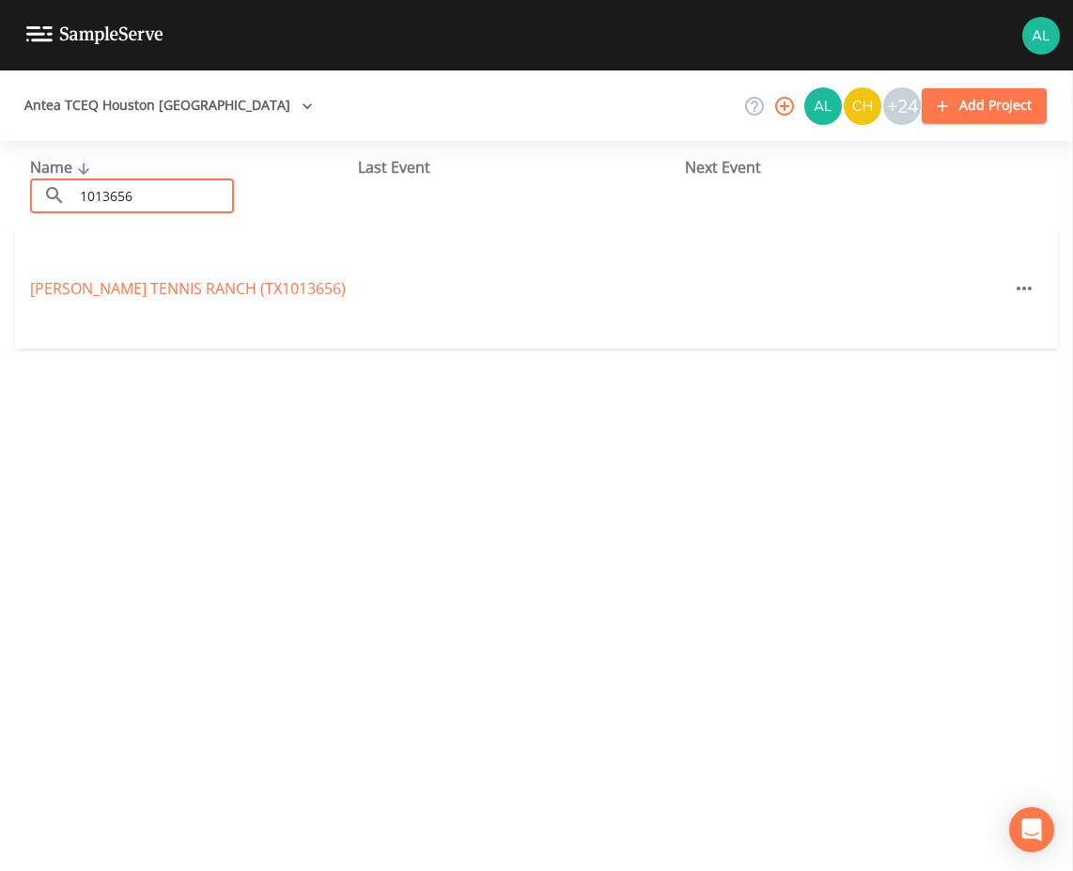
type input "1013656"
click at [47, 303] on div "[PERSON_NAME][GEOGRAPHIC_DATA] (TX1013656) [DATE] Samples: 1 Gauges: 0 Forms: 2" at bounding box center [536, 288] width 1043 height 120
click at [47, 302] on div "[PERSON_NAME][GEOGRAPHIC_DATA] (TX1013656) [DATE] Samples: 1 Gauges: 0 Forms: 2" at bounding box center [536, 288] width 1043 height 120
click at [51, 286] on link "[PERSON_NAME][GEOGRAPHIC_DATA] (TX1013656)" at bounding box center [188, 288] width 316 height 21
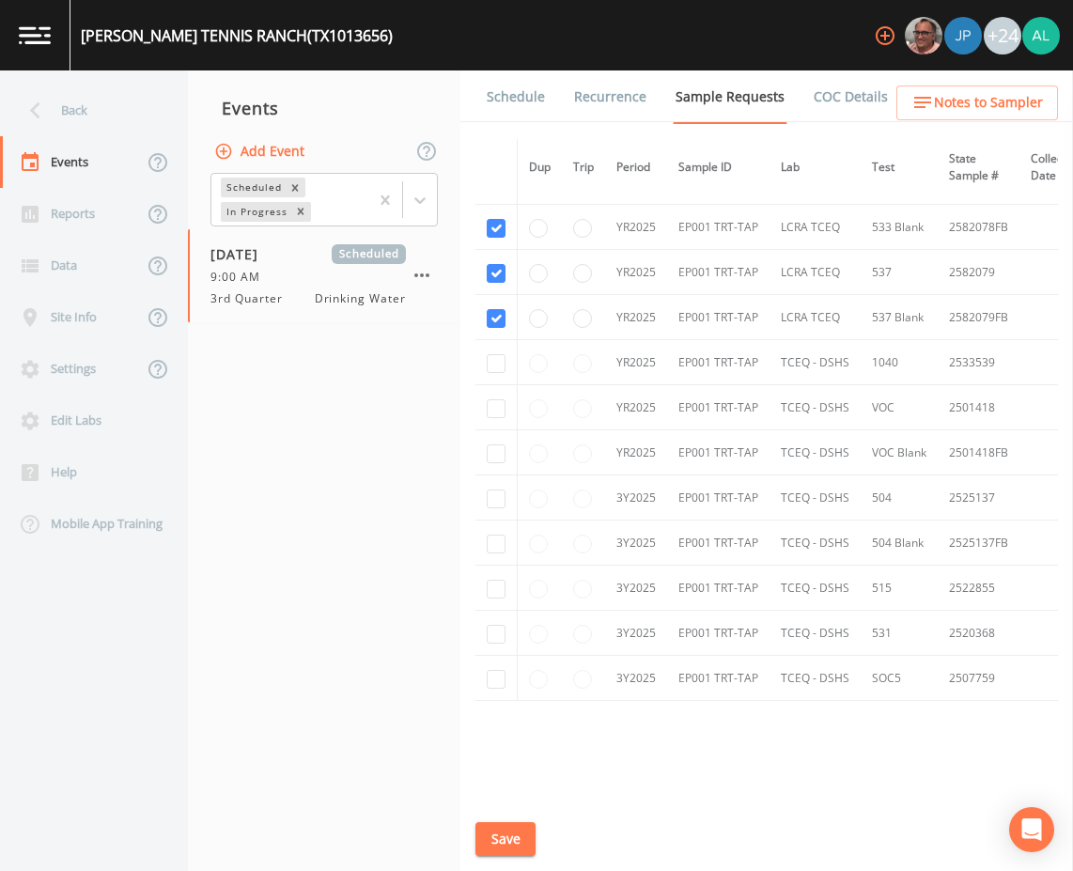
scroll to position [790, 0]
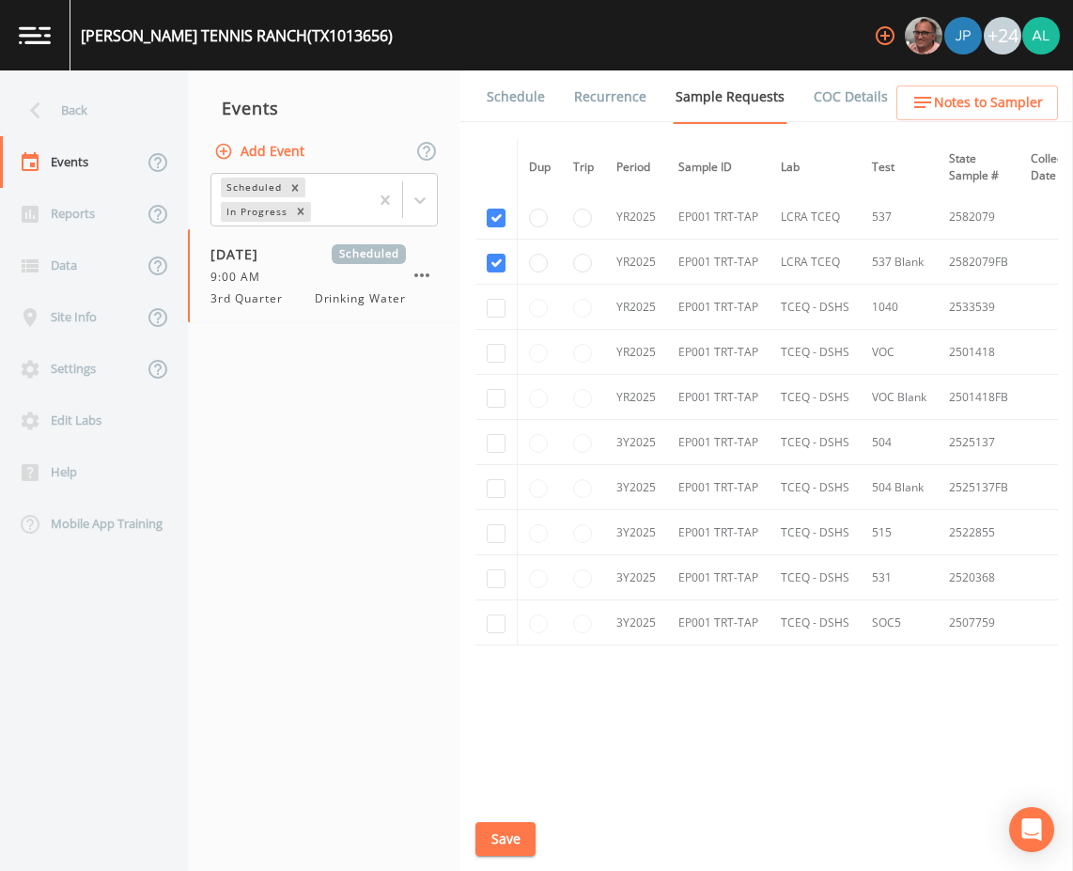
click at [519, 113] on link "Schedule" at bounding box center [516, 96] width 64 height 53
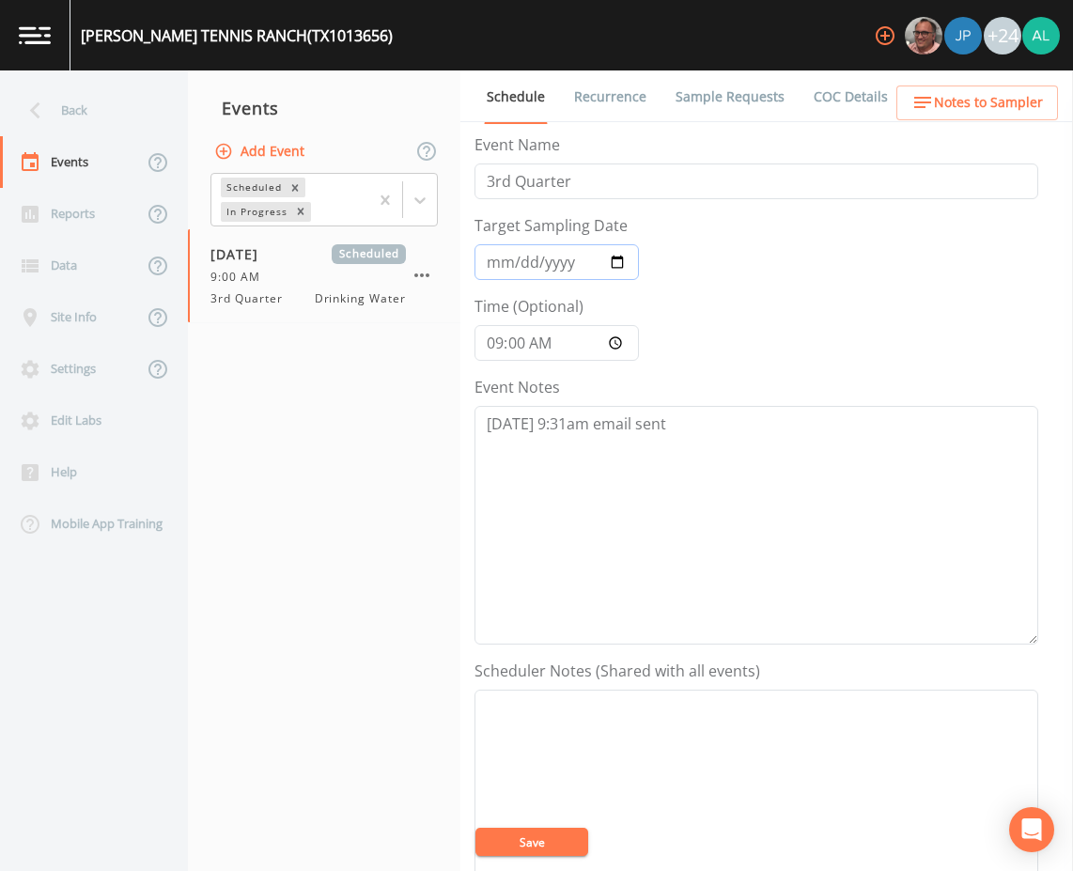
click at [518, 264] on input "[DATE]" at bounding box center [556, 262] width 164 height 36
type input "[DATE]"
click at [475, 827] on button "Save" at bounding box center [531, 841] width 113 height 28
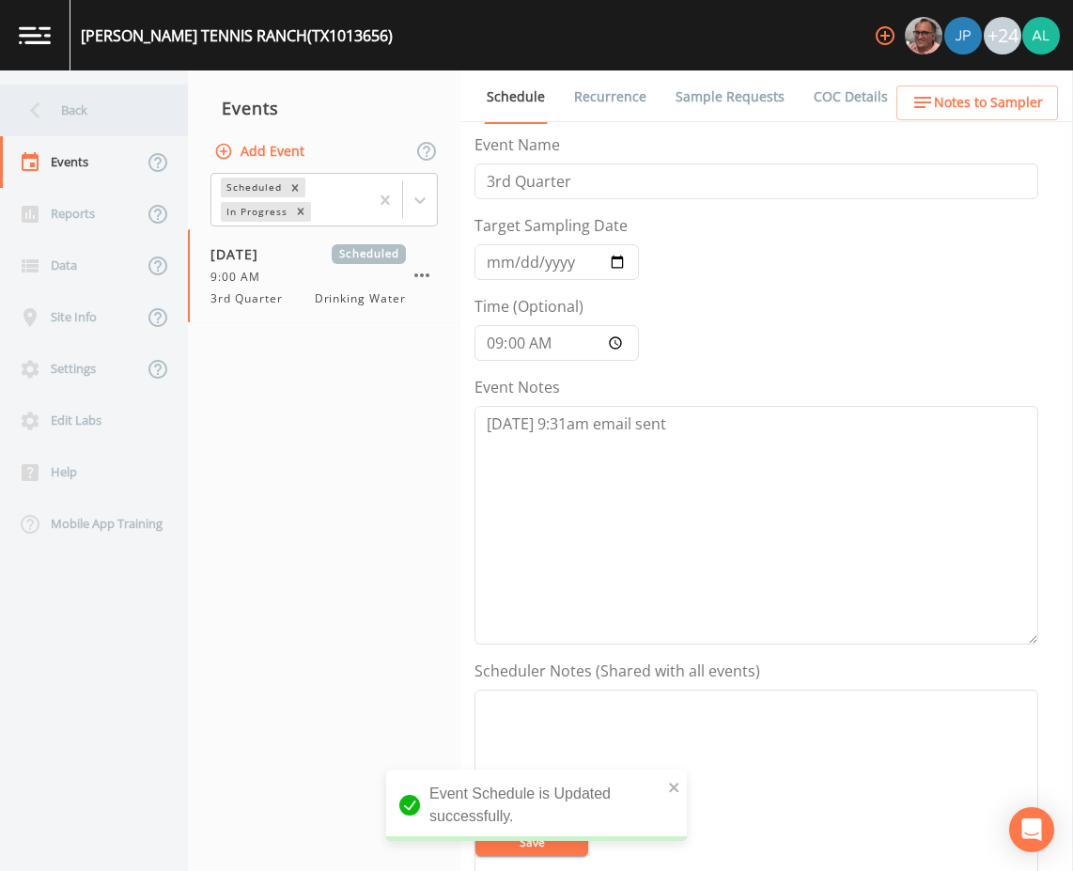
click at [45, 89] on div "Back" at bounding box center [84, 111] width 169 height 52
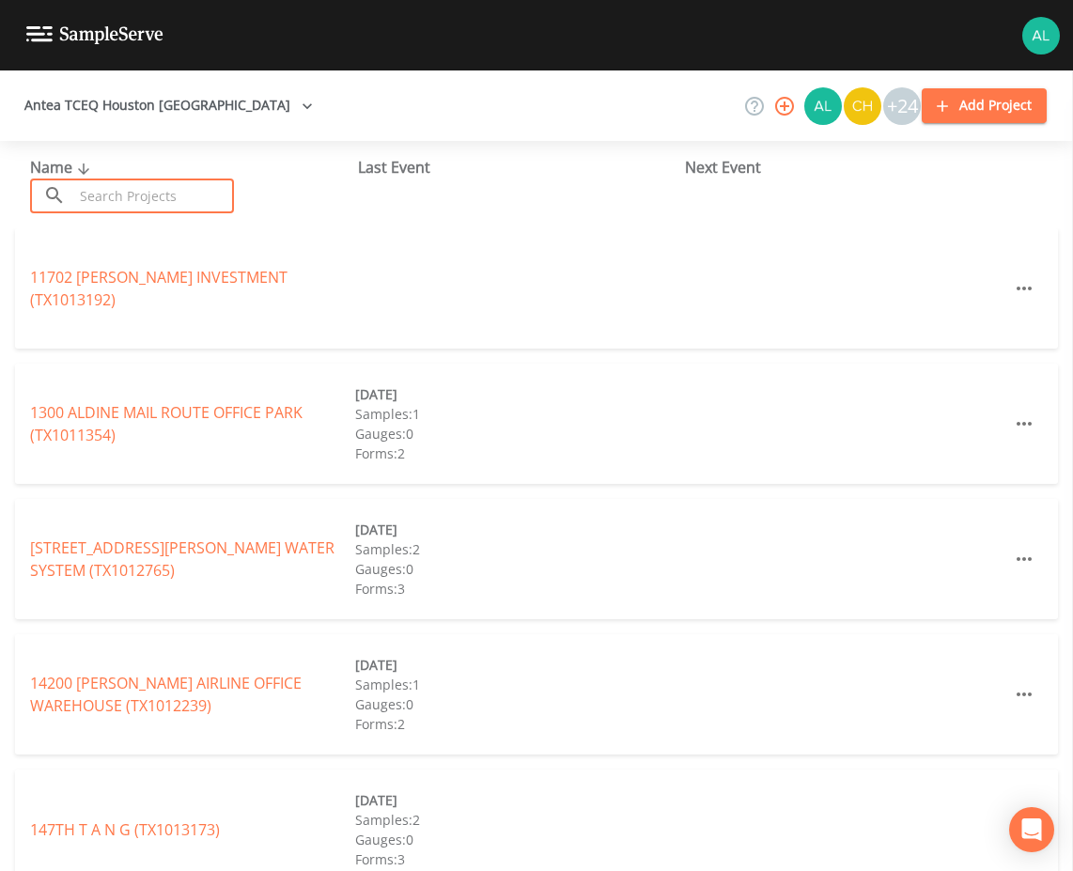
click at [83, 180] on input "text" at bounding box center [153, 195] width 161 height 35
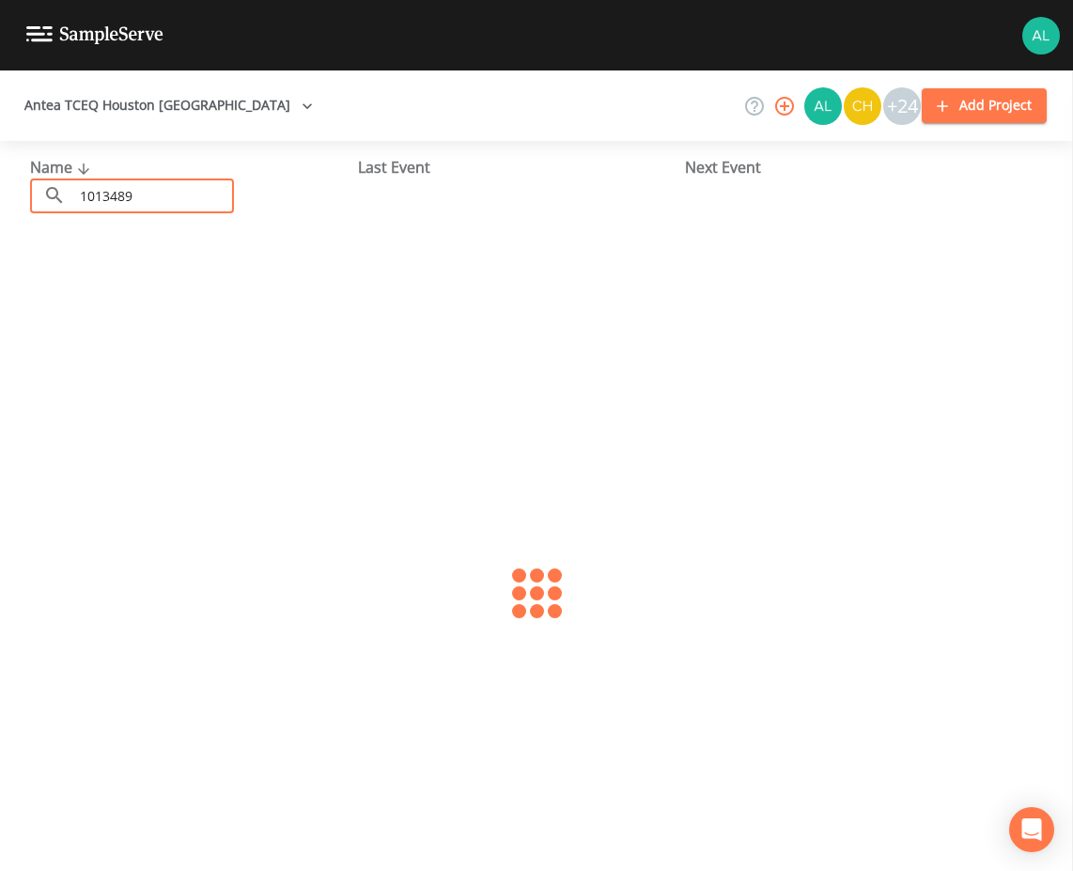
type input "1013489"
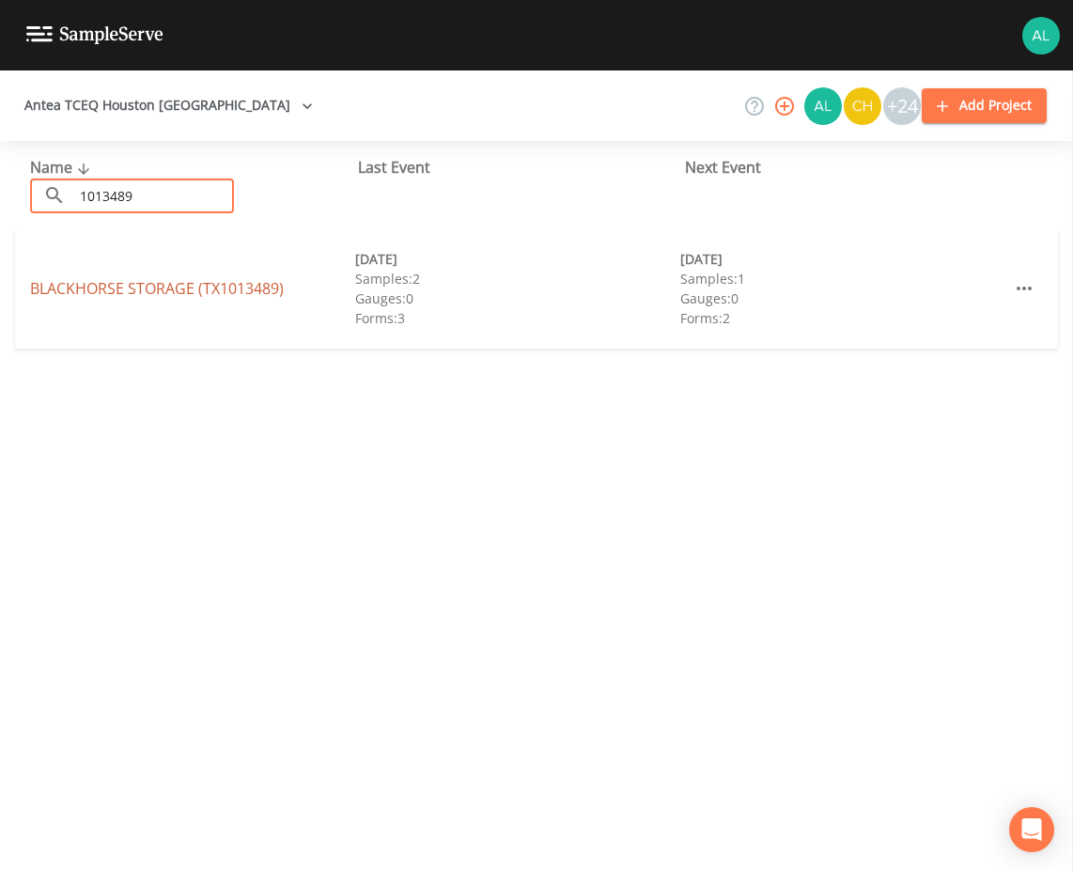
click at [55, 297] on link "BLACKHORSE STORAGE (TX1013489)" at bounding box center [157, 288] width 254 height 21
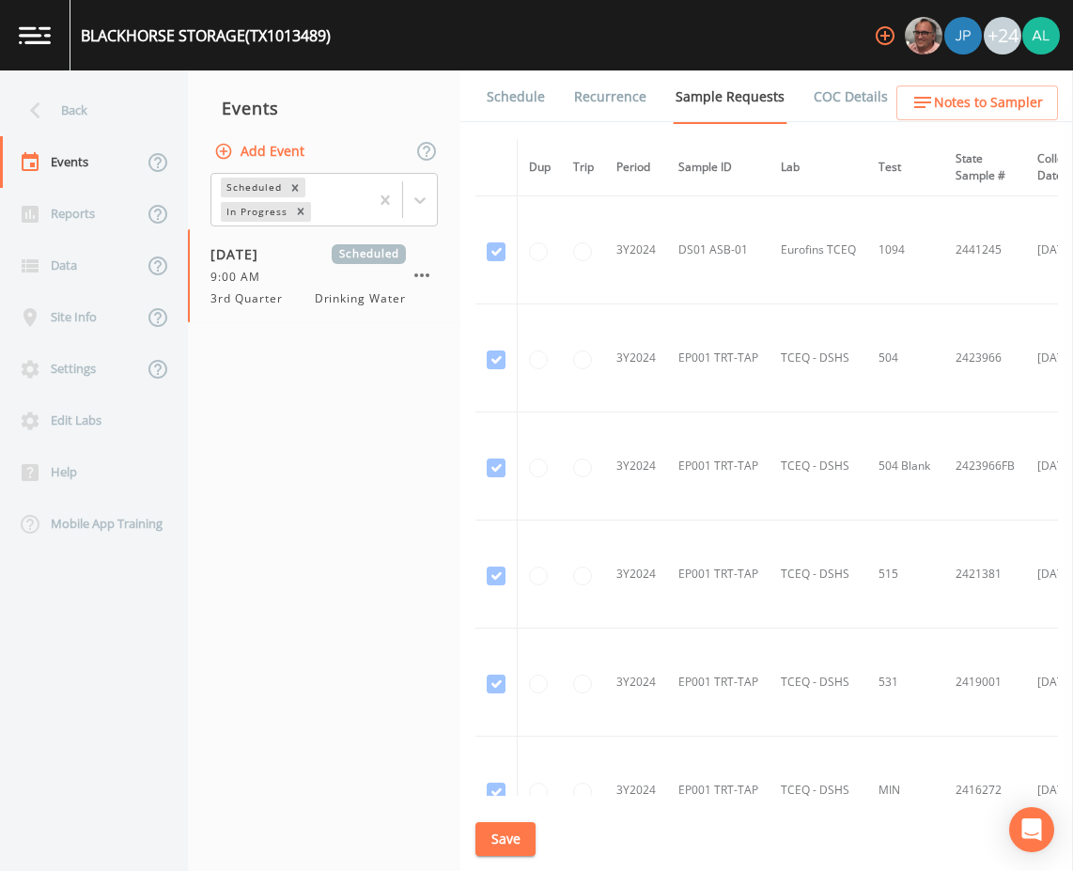
click at [507, 86] on link "Schedule" at bounding box center [516, 96] width 64 height 53
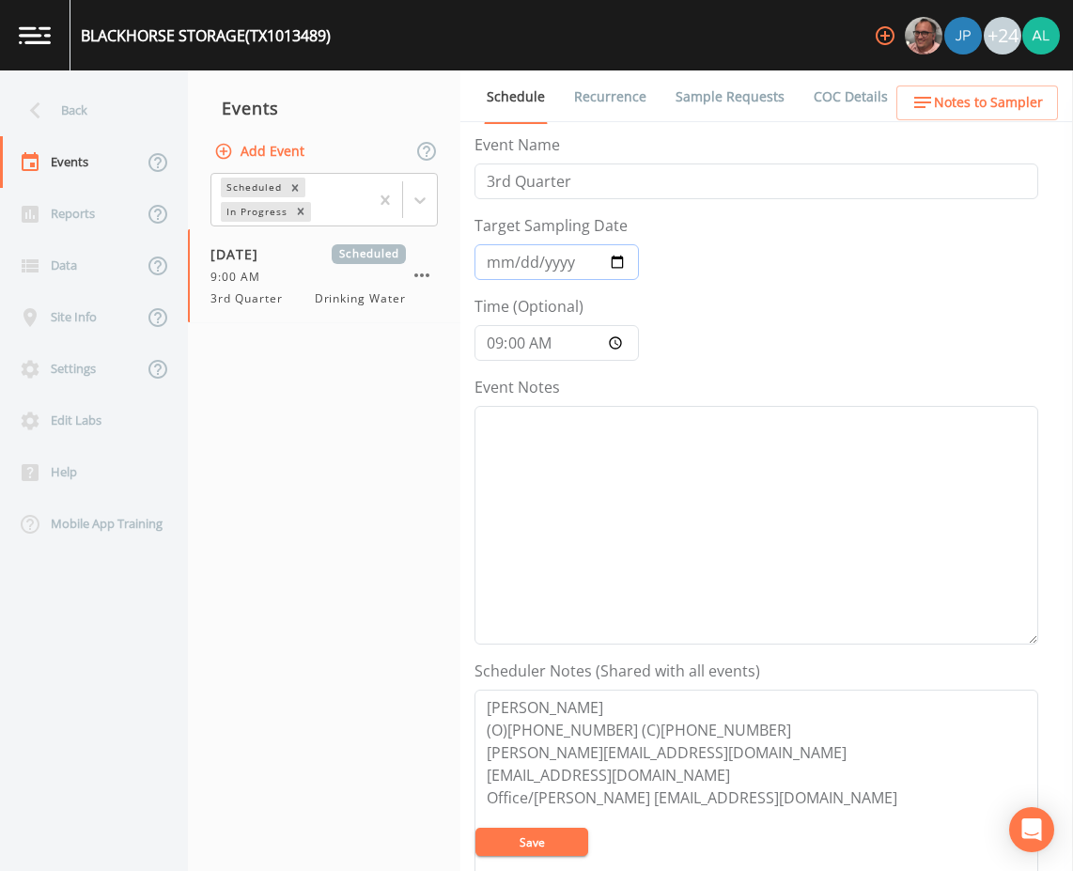
click at [515, 260] on input "[DATE]" at bounding box center [556, 262] width 164 height 36
type input "[DATE]"
click at [475, 827] on button "Save" at bounding box center [531, 841] width 113 height 28
click at [553, 854] on button "Save" at bounding box center [531, 841] width 113 height 28
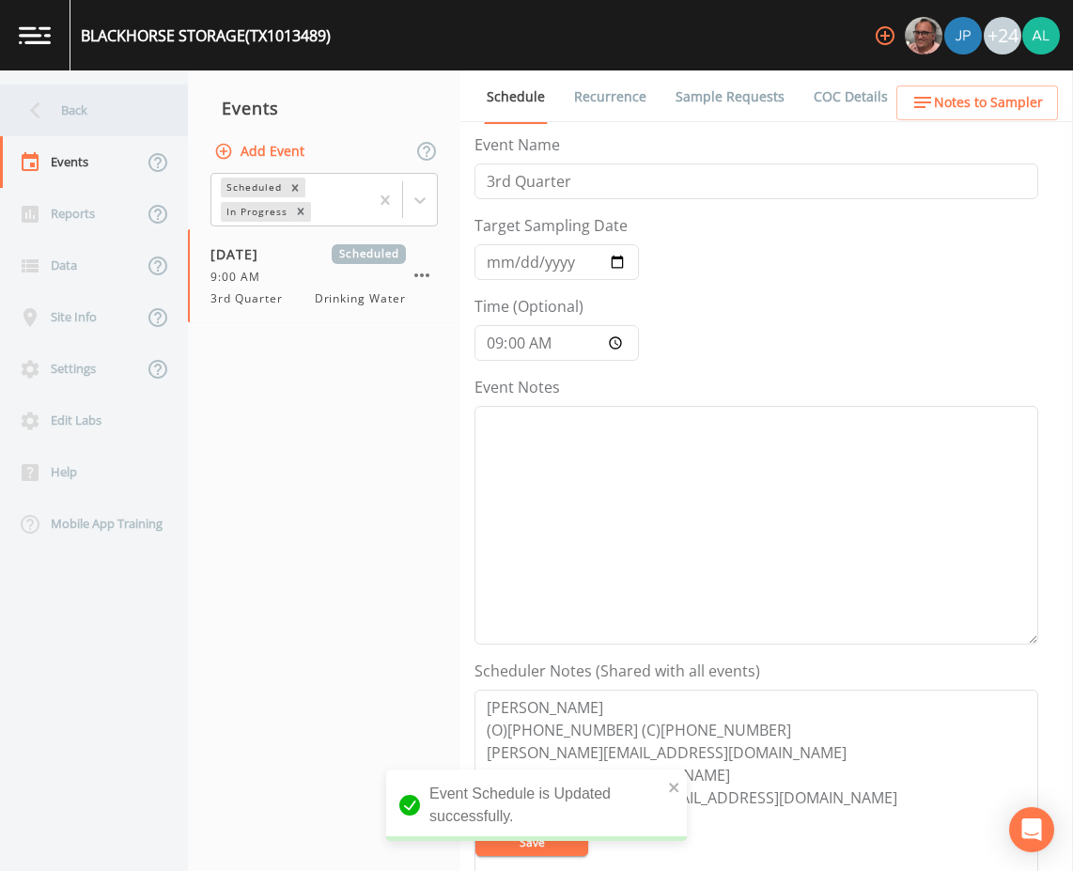
click at [125, 91] on div "Back" at bounding box center [84, 111] width 169 height 52
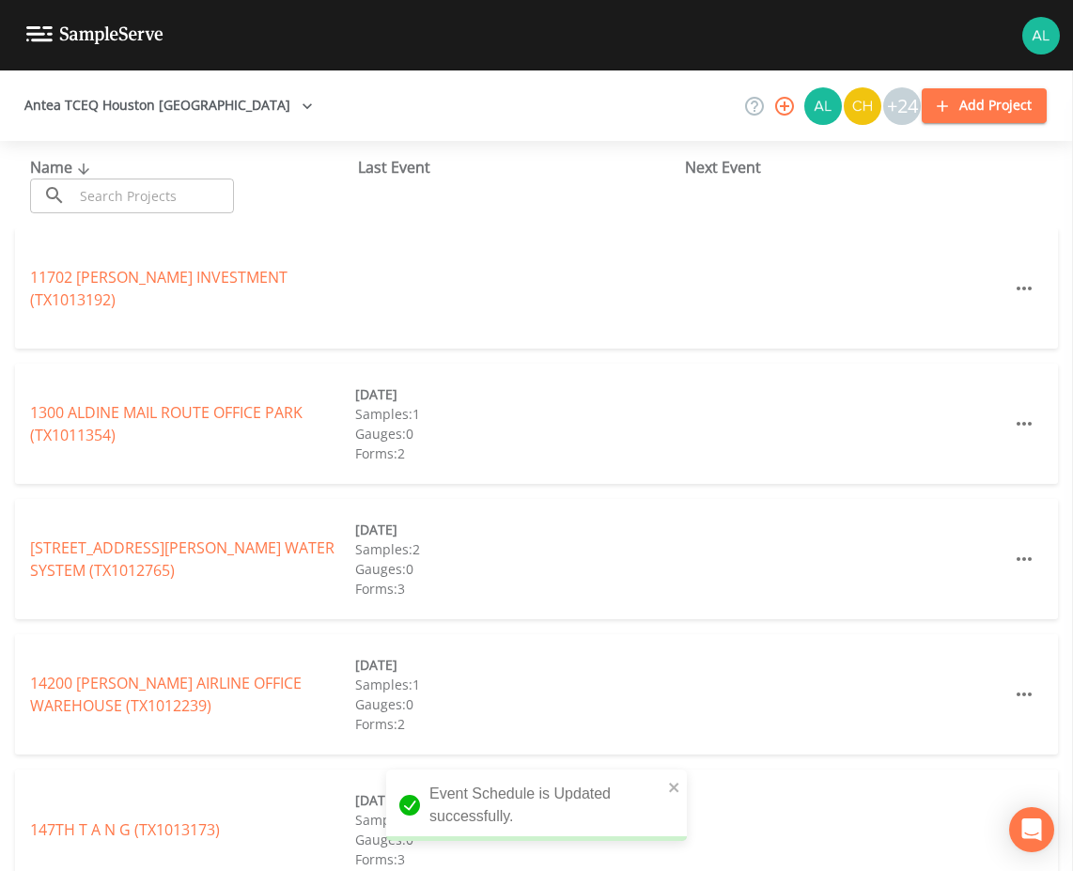
click at [160, 210] on input "text" at bounding box center [153, 195] width 161 height 35
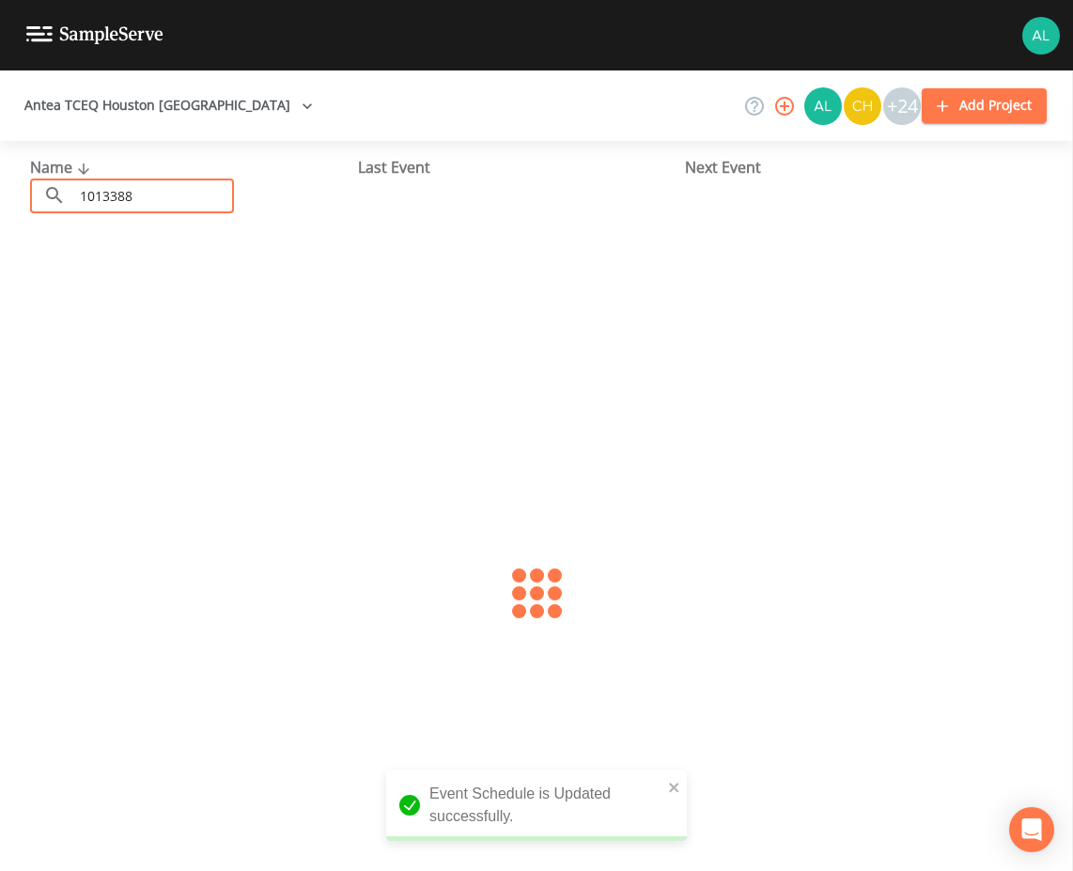
type input "1013388"
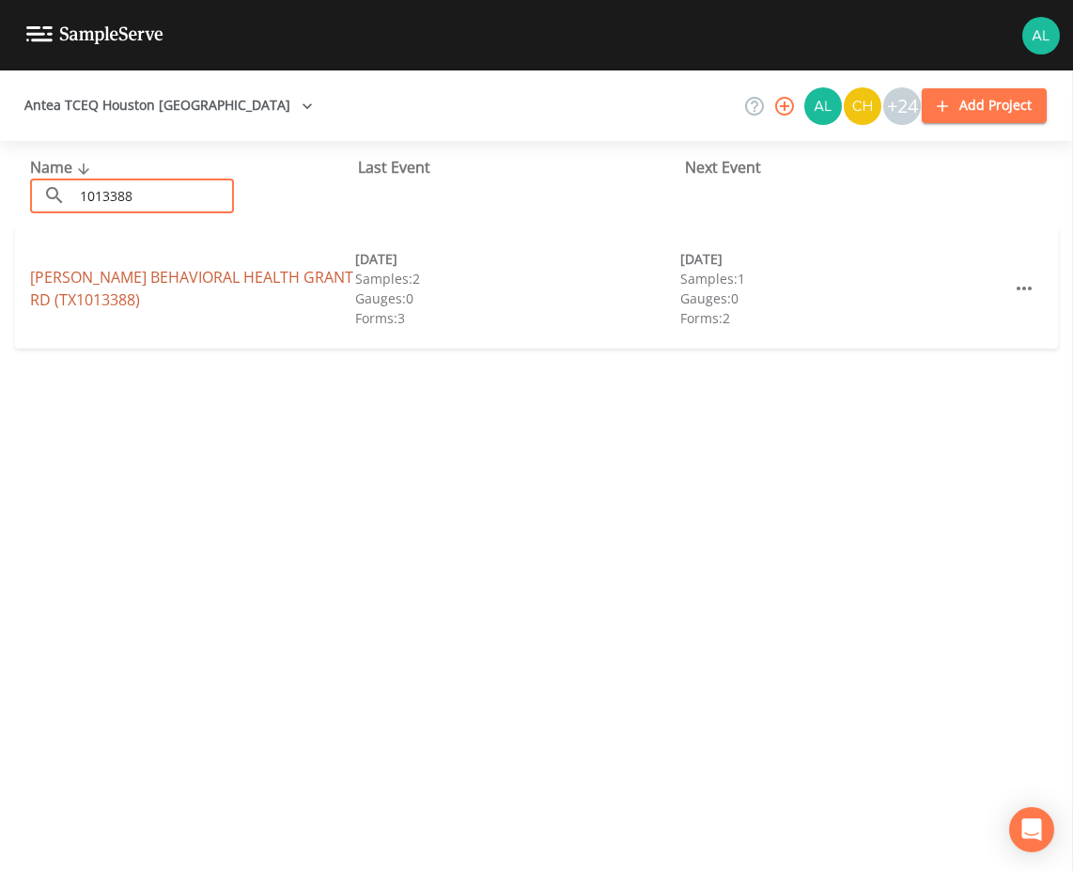
click at [88, 291] on link "[PERSON_NAME] BEHAVIORAL [GEOGRAPHIC_DATA])" at bounding box center [191, 288] width 323 height 43
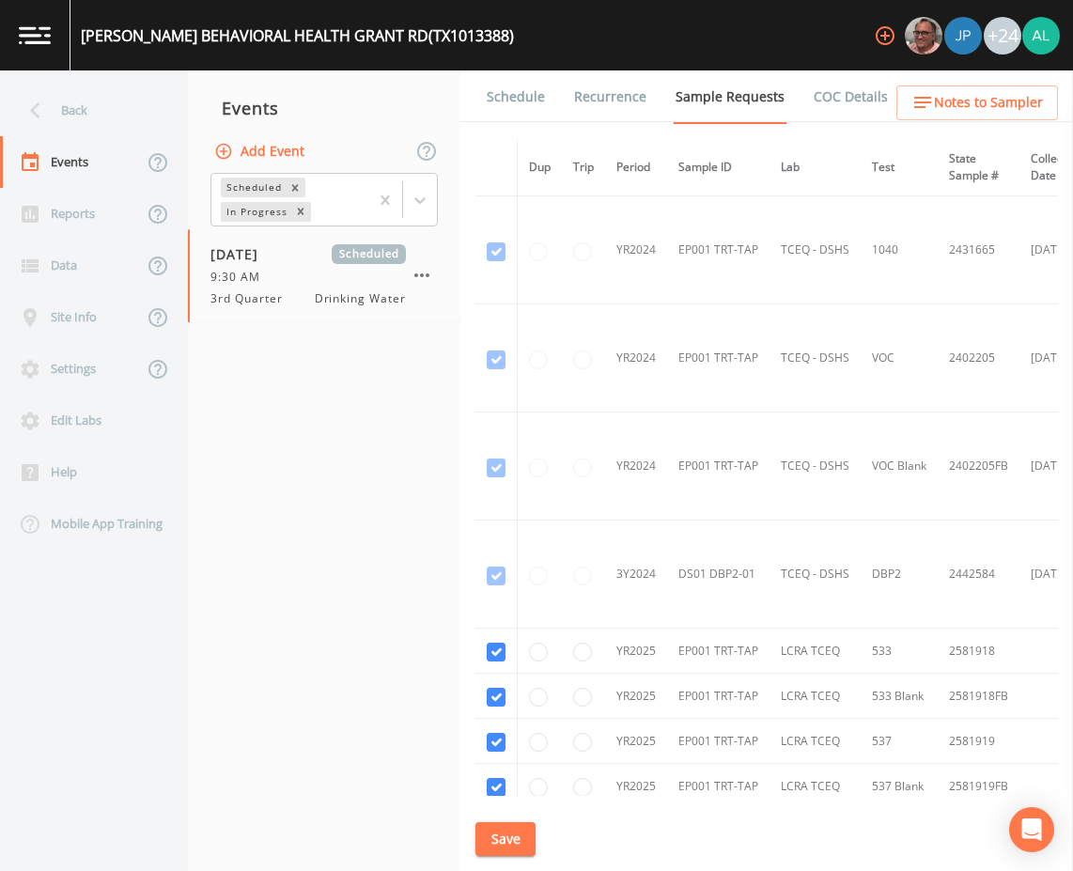
click at [497, 125] on div "Schedule Recurrence Sample Requests COC Details Forms Dup Trip Period Sample ID…" at bounding box center [766, 470] width 612 height 800
click at [510, 102] on link "Schedule" at bounding box center [516, 96] width 64 height 53
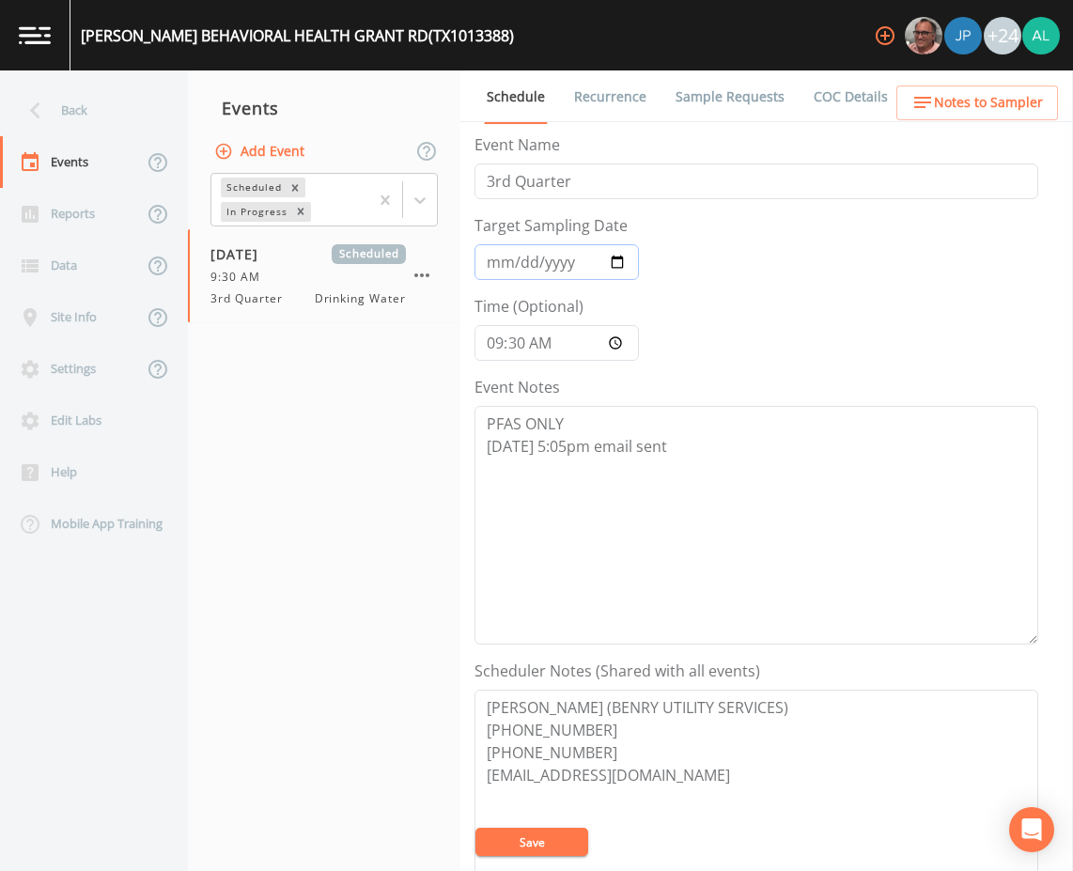
click at [523, 251] on input "[DATE]" at bounding box center [556, 262] width 164 height 36
type input "[DATE]"
click at [475, 827] on button "Save" at bounding box center [531, 841] width 113 height 28
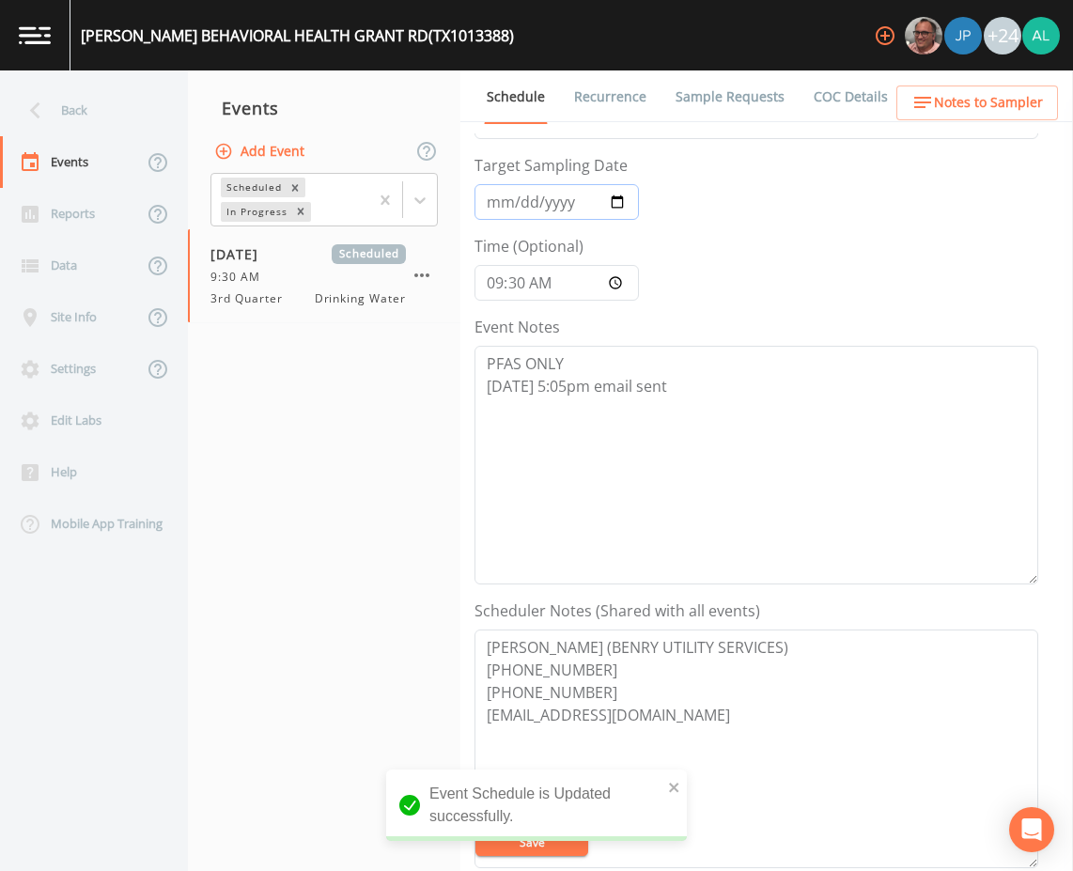
scroll to position [94, 0]
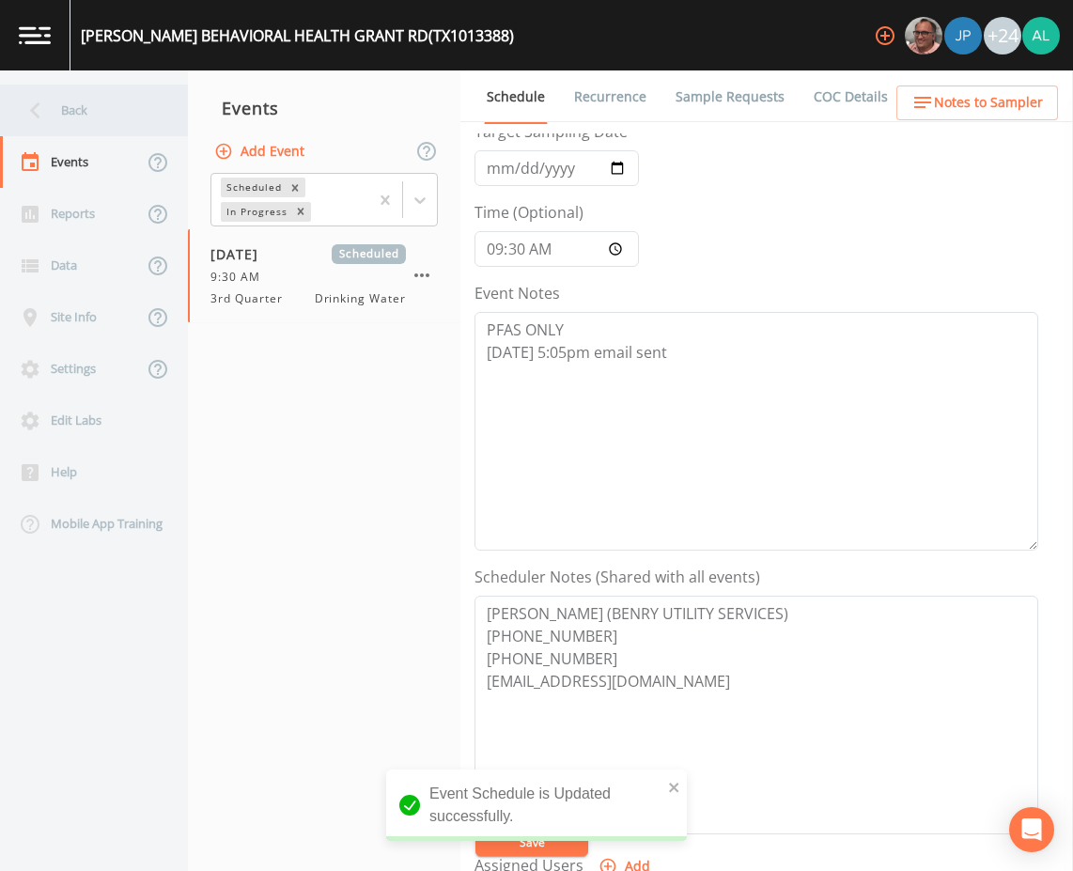
click at [60, 105] on div "Back" at bounding box center [84, 111] width 169 height 52
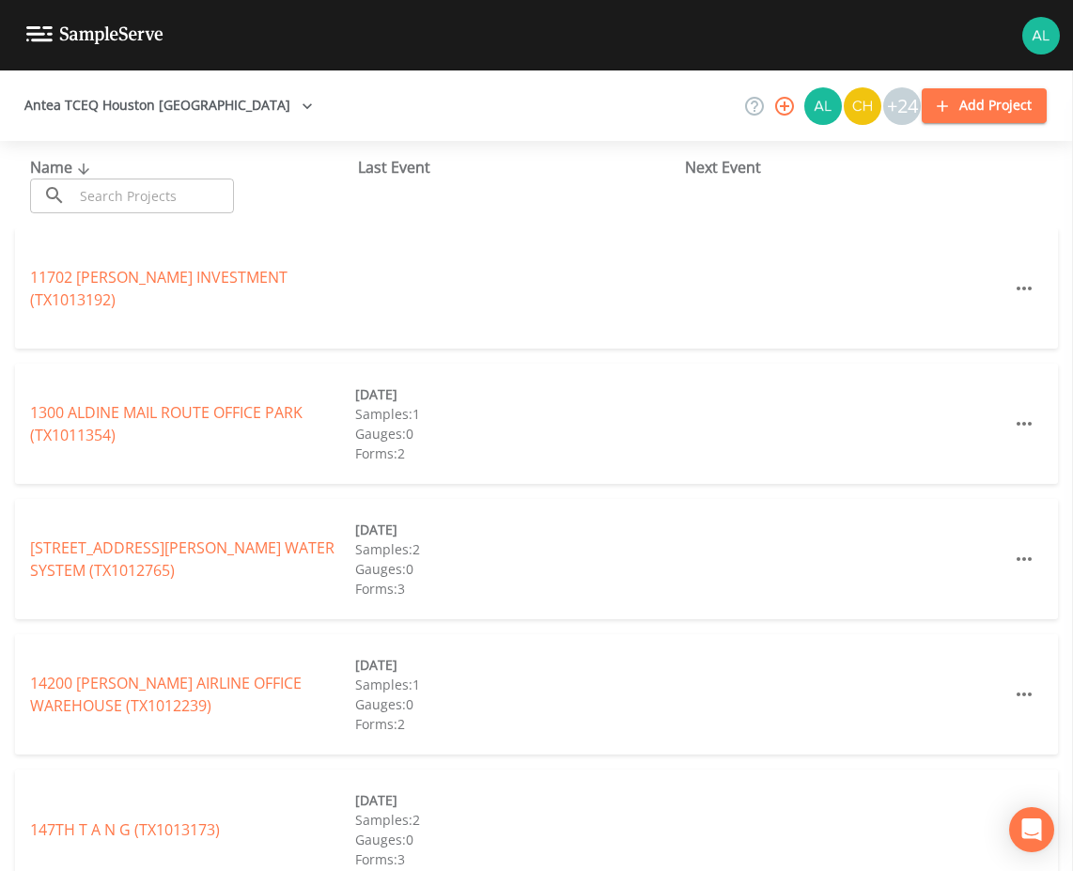
click at [182, 186] on input "text" at bounding box center [153, 195] width 161 height 35
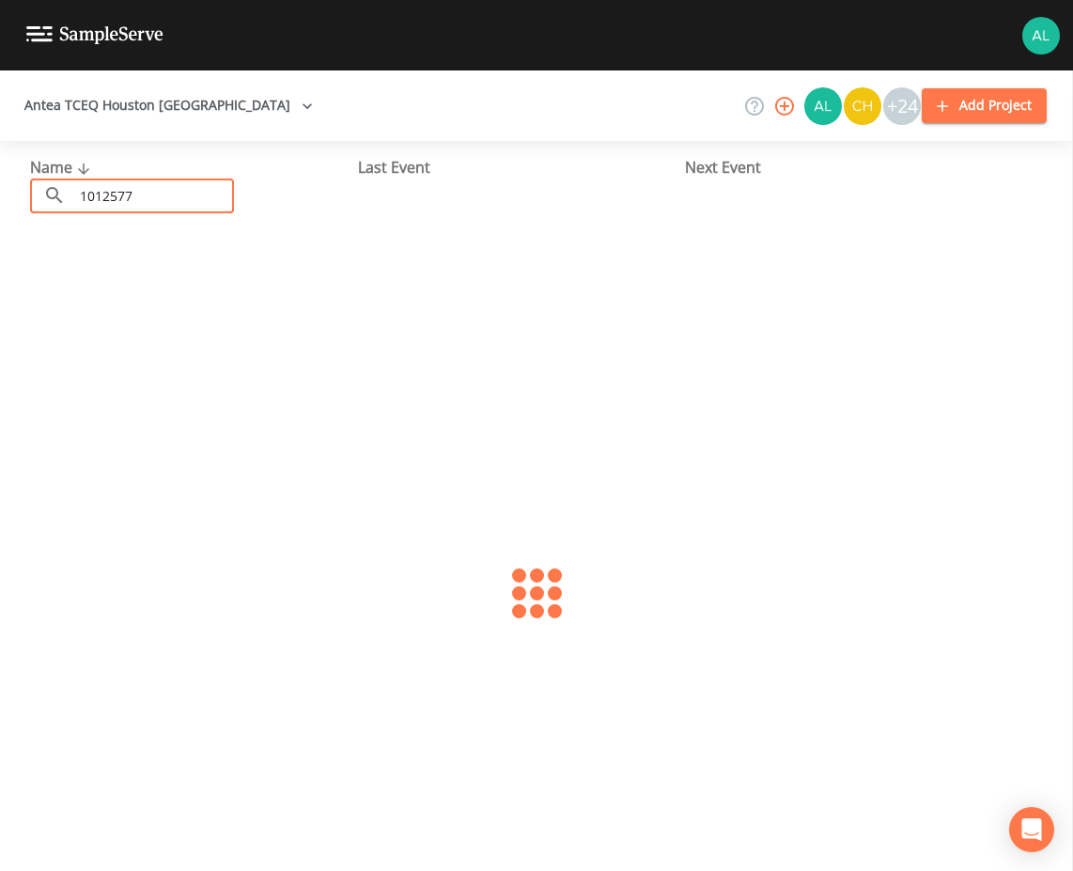
type input "1012577"
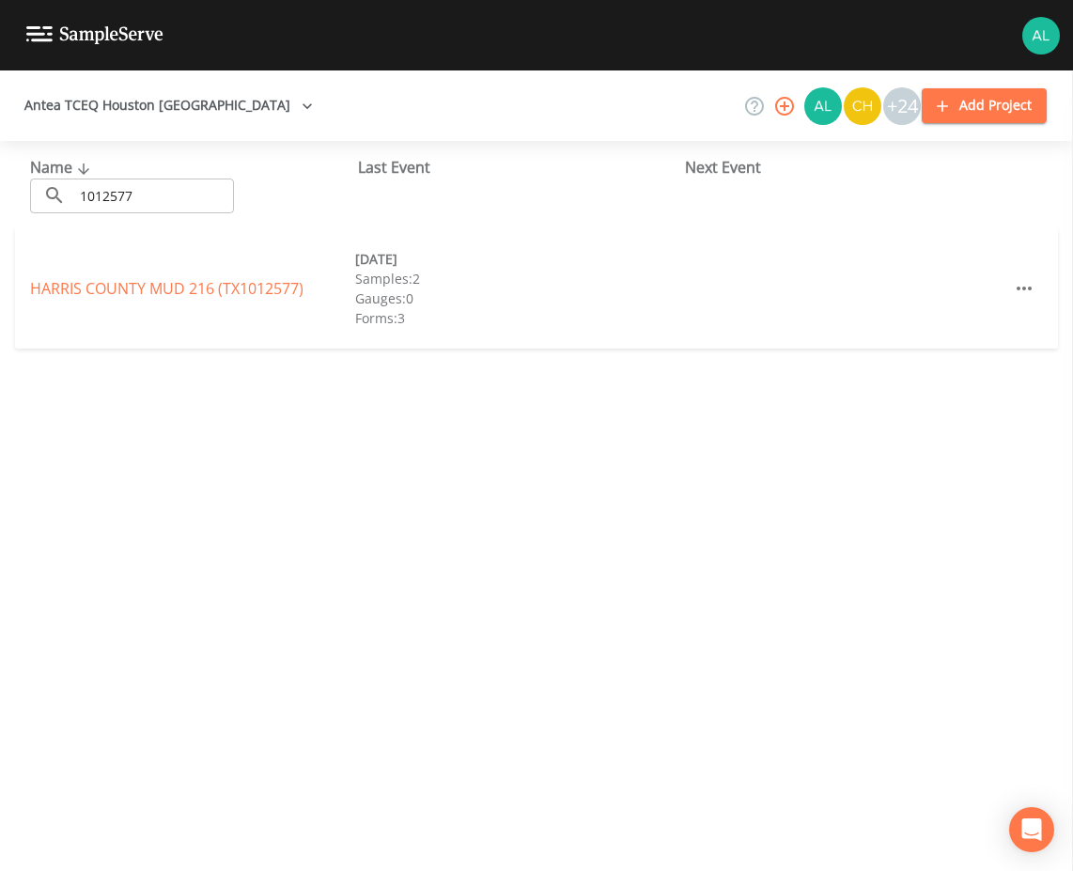
click at [74, 273] on div "[GEOGRAPHIC_DATA] 216 (TX1012577) [DATE] Samples: 2 Gauges: 0 Forms: 3" at bounding box center [536, 288] width 1043 height 120
click at [74, 278] on link "[GEOGRAPHIC_DATA] 216 (TX1012577)" at bounding box center [166, 288] width 273 height 21
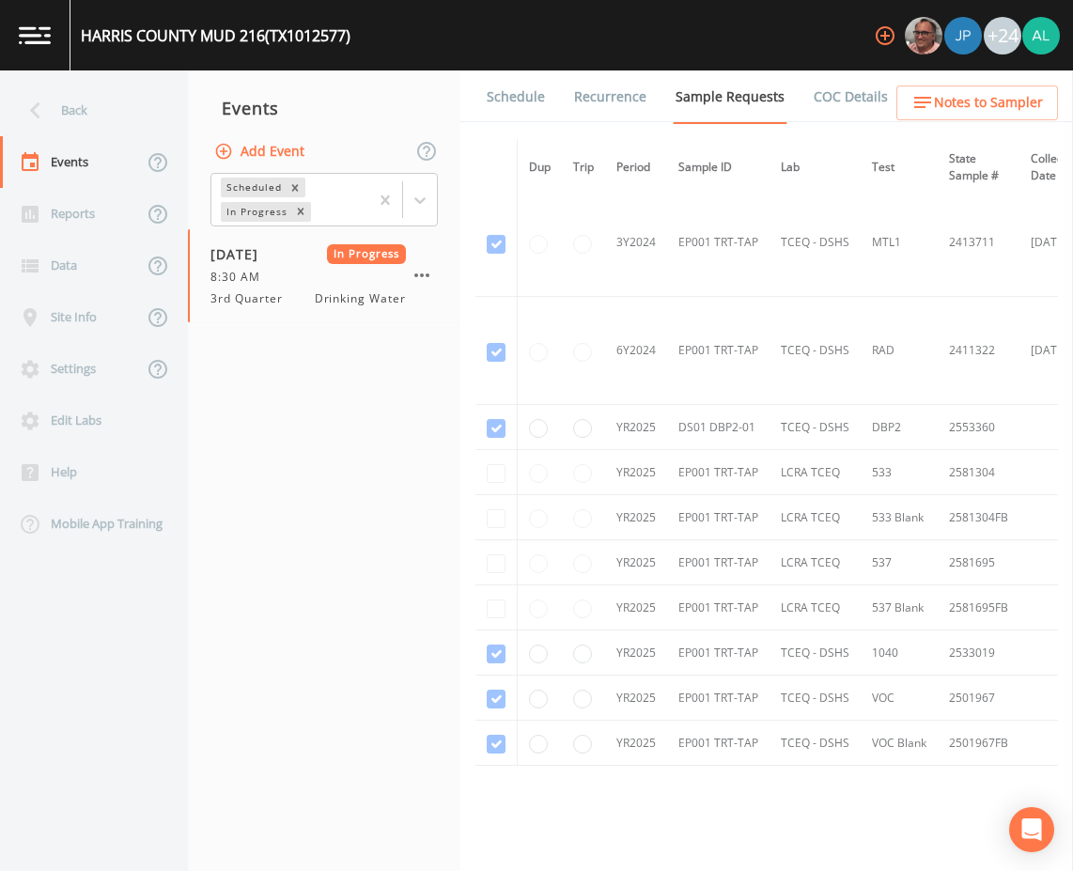
scroll to position [997, 0]
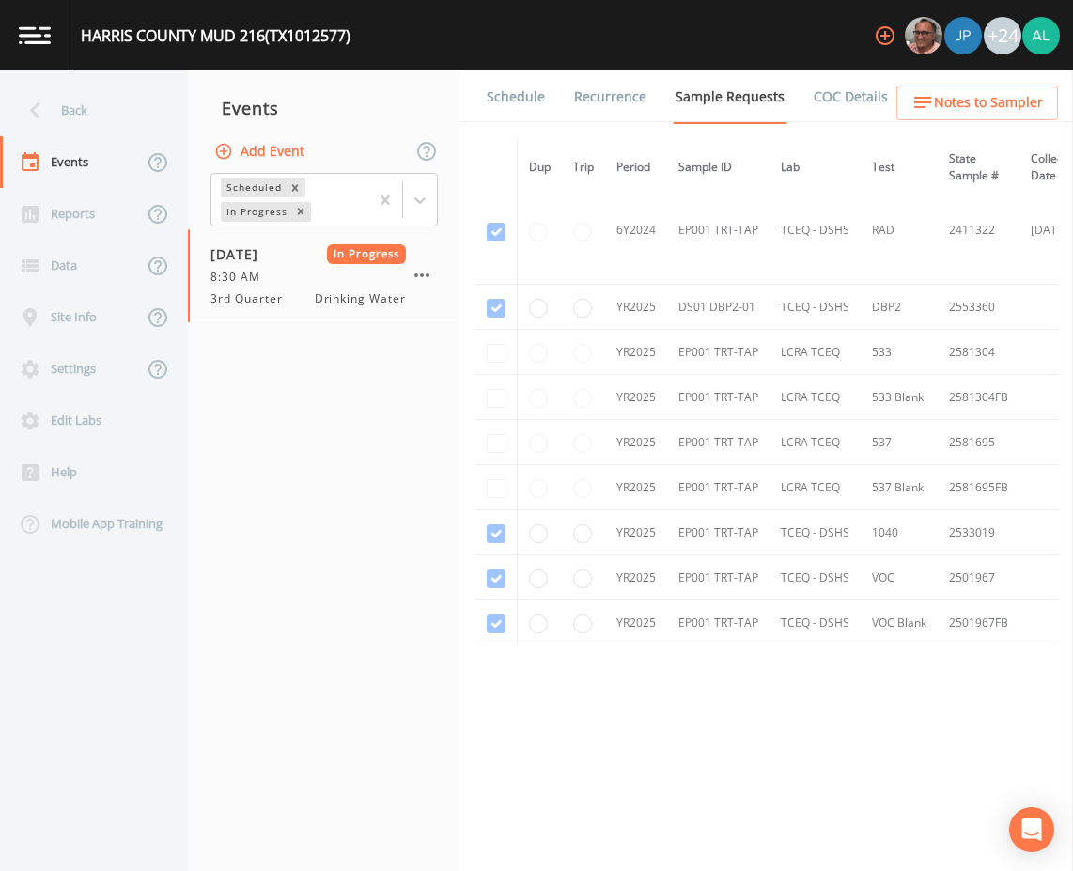
click at [271, 149] on button "Add Event" at bounding box center [260, 151] width 101 height 35
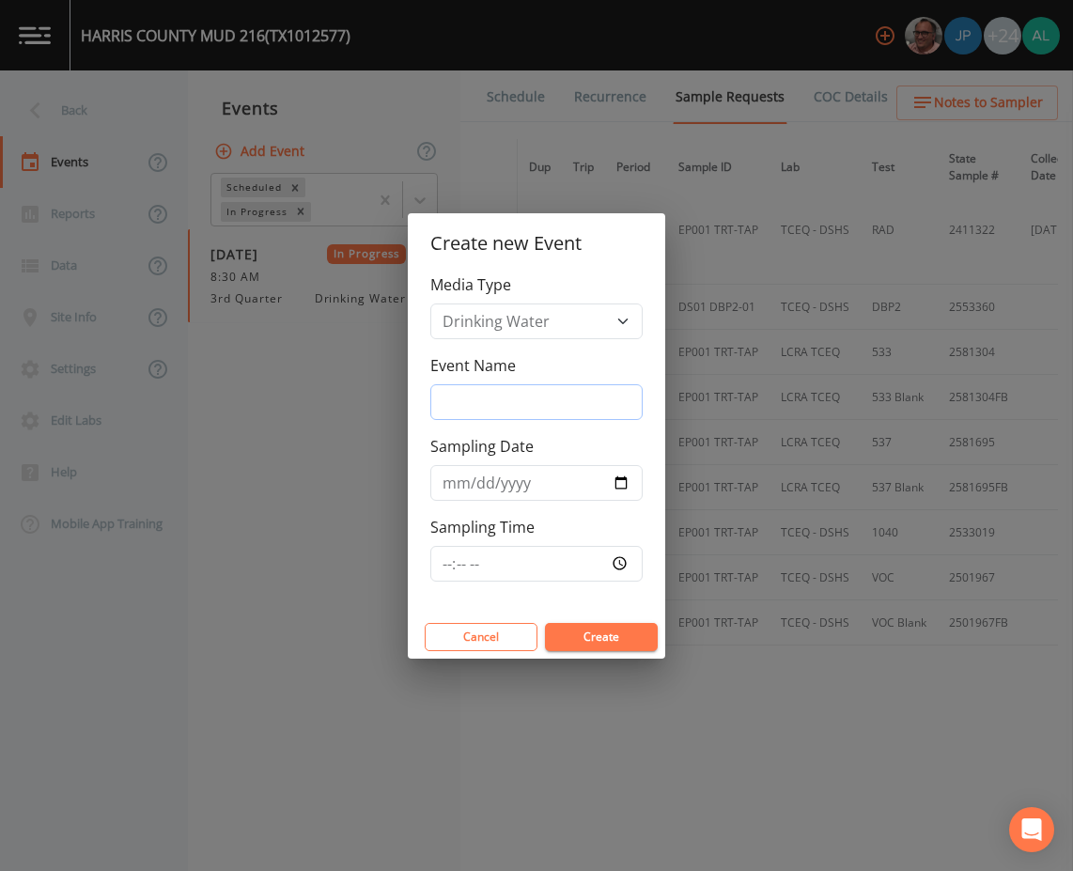
click at [458, 414] on input "Event Name" at bounding box center [536, 402] width 212 height 36
type input "3rd Quarter"
type input "[DATE]"
click at [443, 564] on input "Sampling Time" at bounding box center [536, 564] width 212 height 36
type input "08:30"
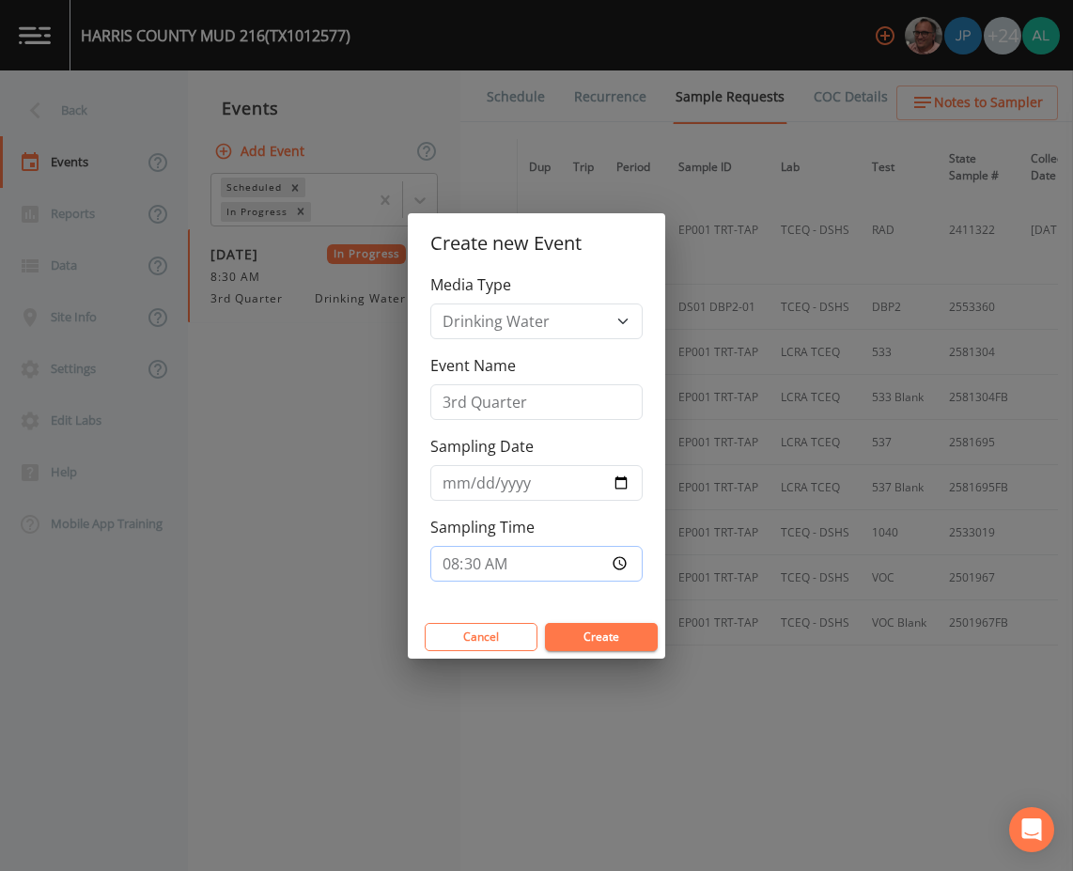
click at [545, 623] on button "Create" at bounding box center [601, 637] width 113 height 28
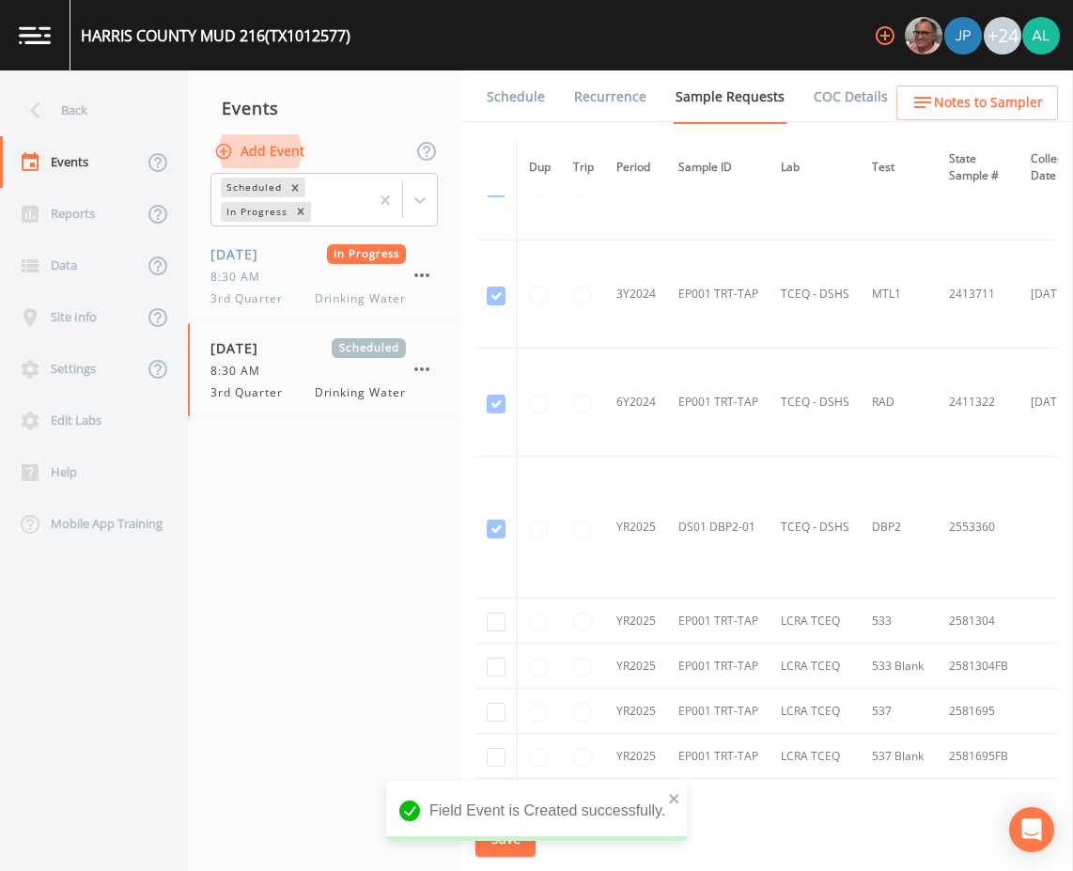
scroll to position [1008, 0]
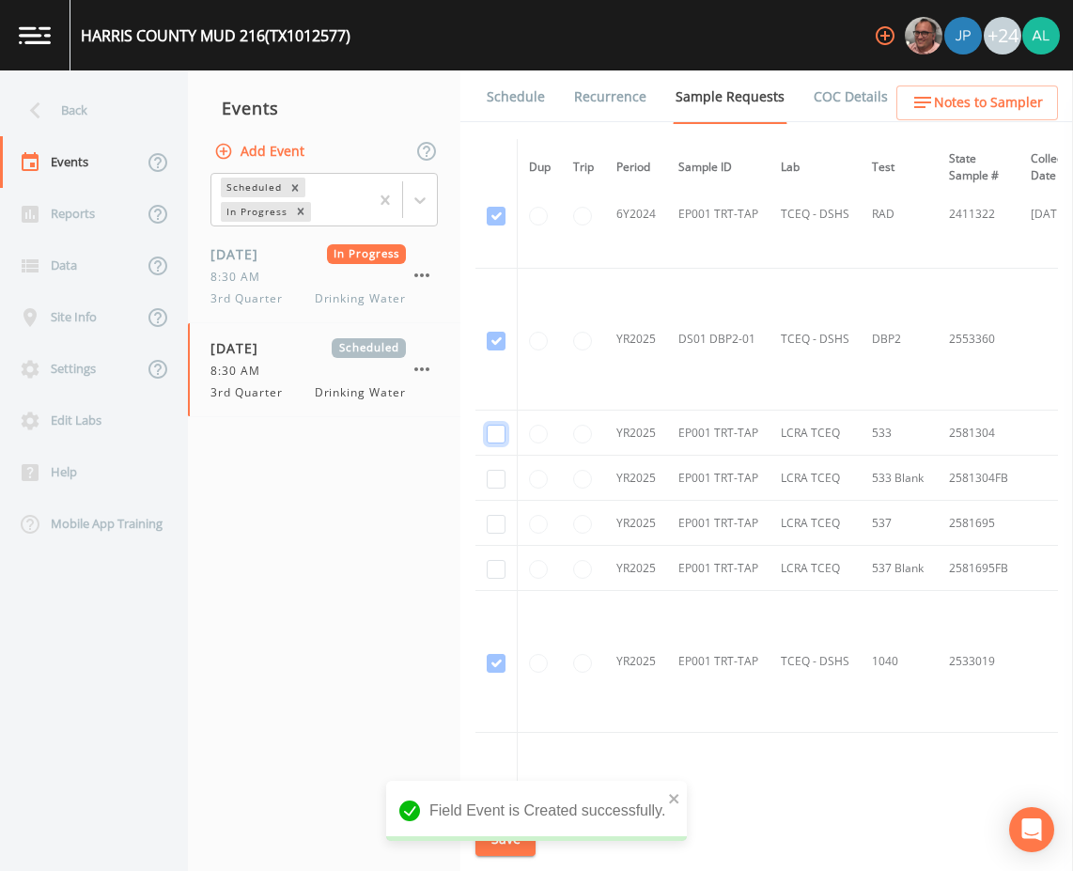
click at [499, 438] on input "checkbox" at bounding box center [496, 434] width 19 height 19
checkbox input "true"
click at [505, 482] on td at bounding box center [496, 478] width 42 height 45
click at [496, 482] on input "checkbox" at bounding box center [496, 479] width 19 height 19
checkbox input "true"
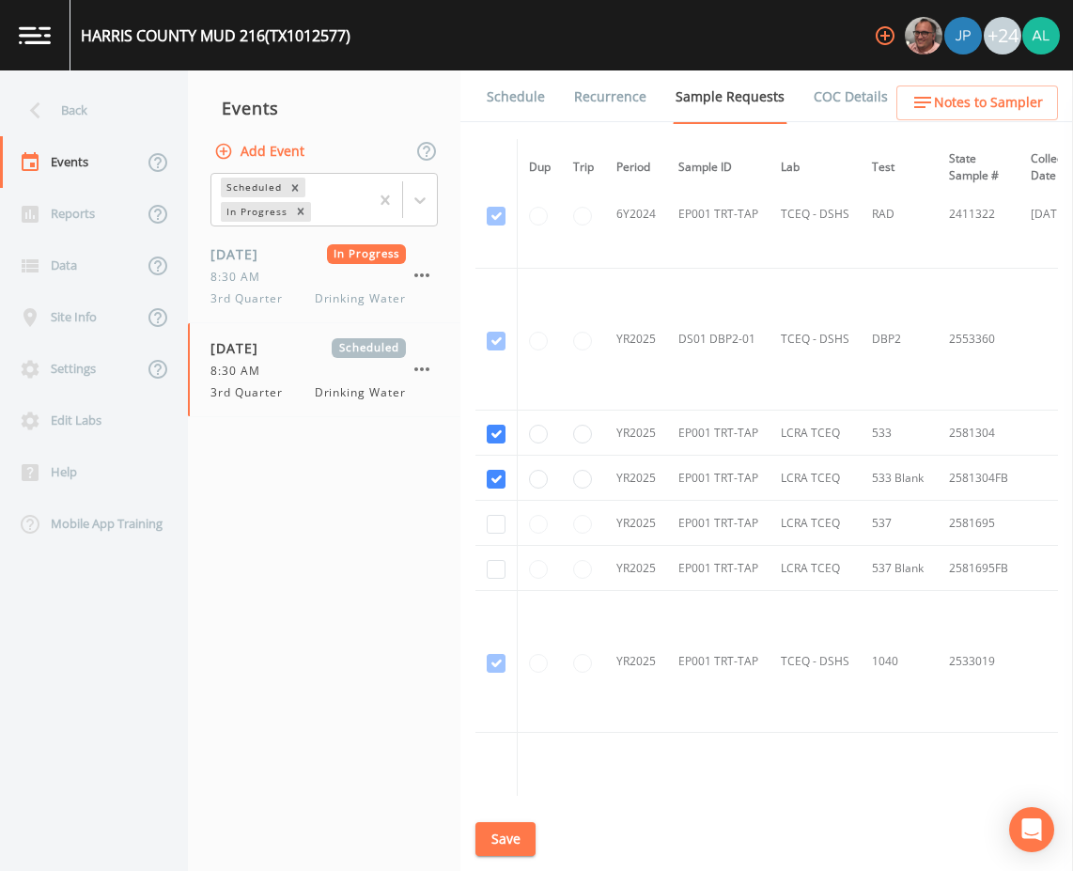
click at [492, 534] on td at bounding box center [496, 523] width 42 height 45
drag, startPoint x: 492, startPoint y: 533, endPoint x: 493, endPoint y: 580, distance: 47.0
click at [492, 532] on input "checkbox" at bounding box center [496, 524] width 19 height 19
checkbox input "true"
click at [493, 586] on td at bounding box center [496, 568] width 42 height 45
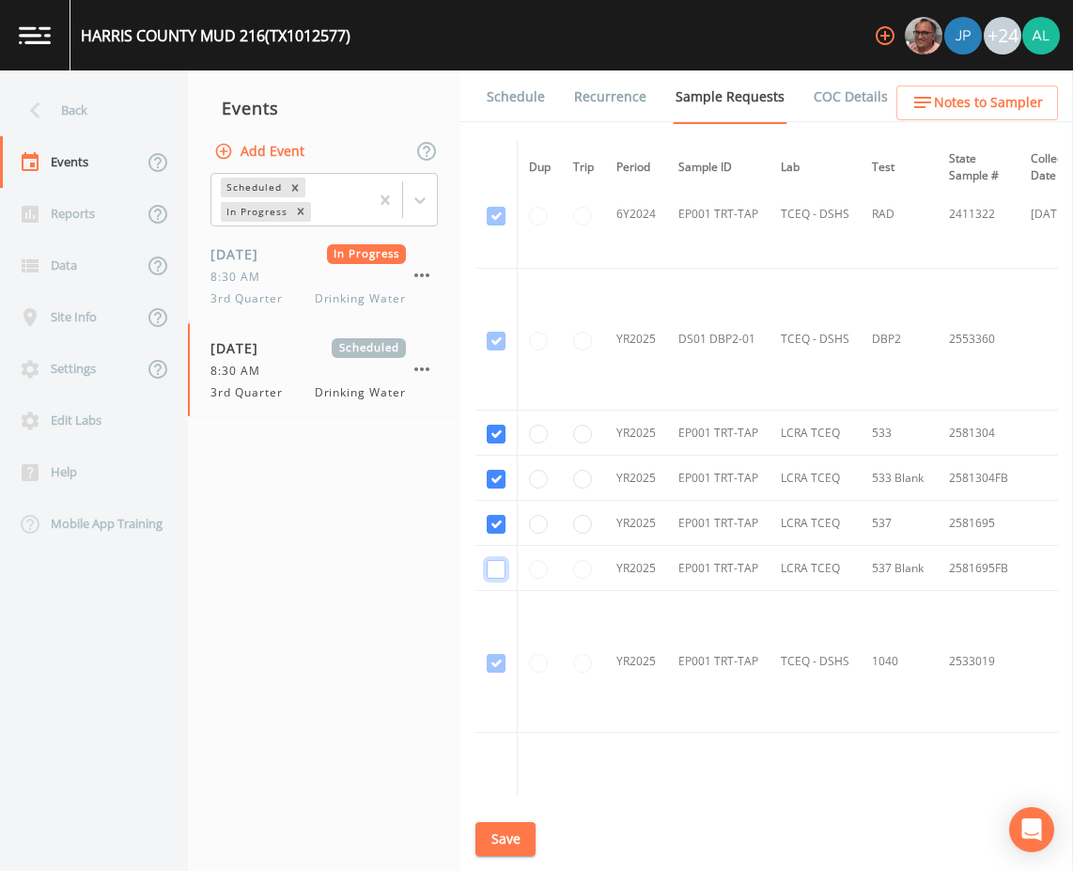
click at [504, 571] on input "checkbox" at bounding box center [496, 569] width 19 height 19
checkbox input "true"
click at [502, 830] on button "Save" at bounding box center [505, 839] width 60 height 35
click at [486, 819] on div "Schedule Recurrence Sample Requests COC Details Forms Dup Trip Period Sample ID…" at bounding box center [766, 470] width 612 height 800
click at [490, 826] on button "Save" at bounding box center [505, 839] width 60 height 35
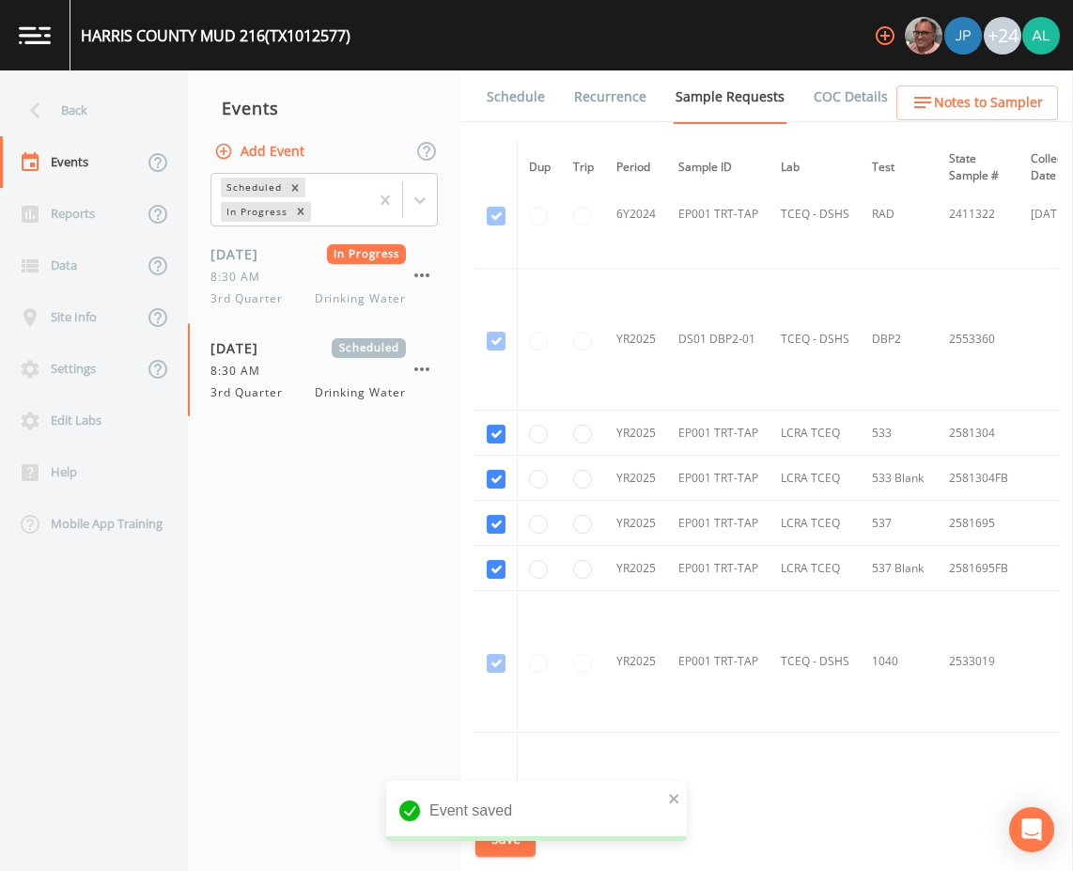
click at [512, 101] on link "Schedule" at bounding box center [516, 96] width 64 height 53
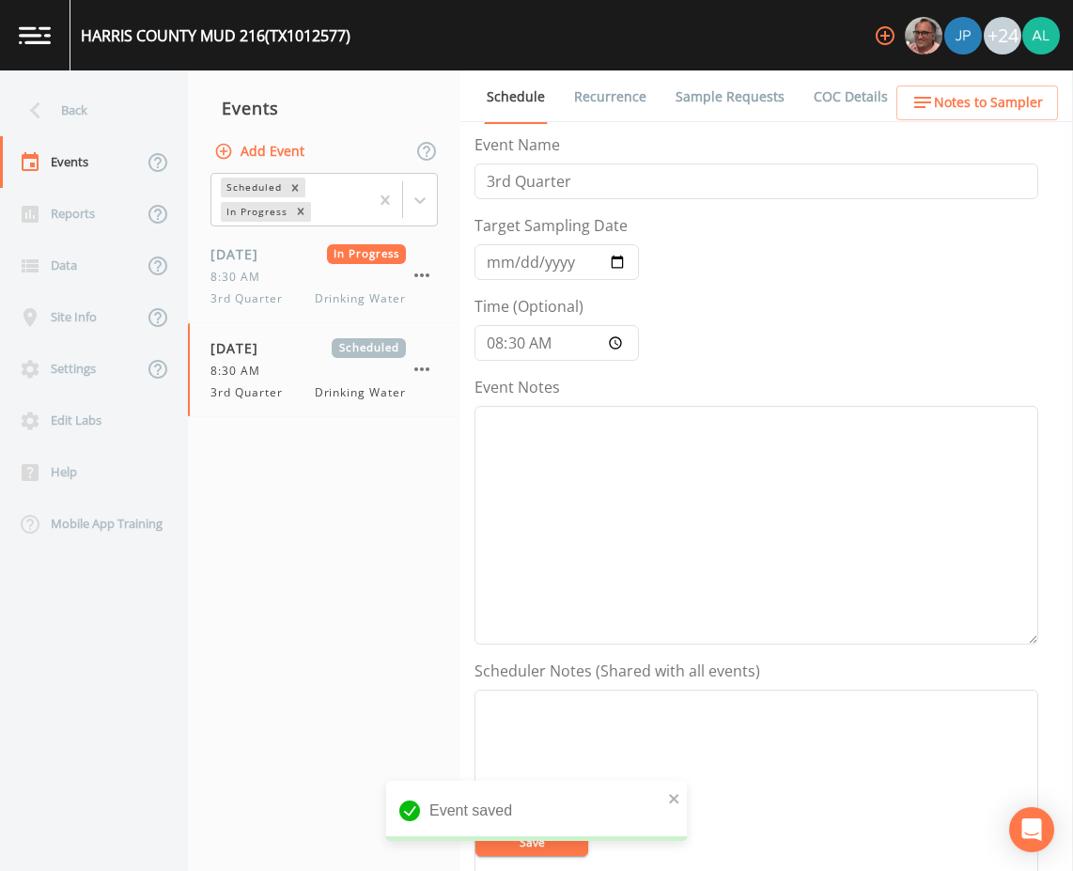
click at [986, 113] on span "Notes to Sampler" at bounding box center [988, 102] width 109 height 23
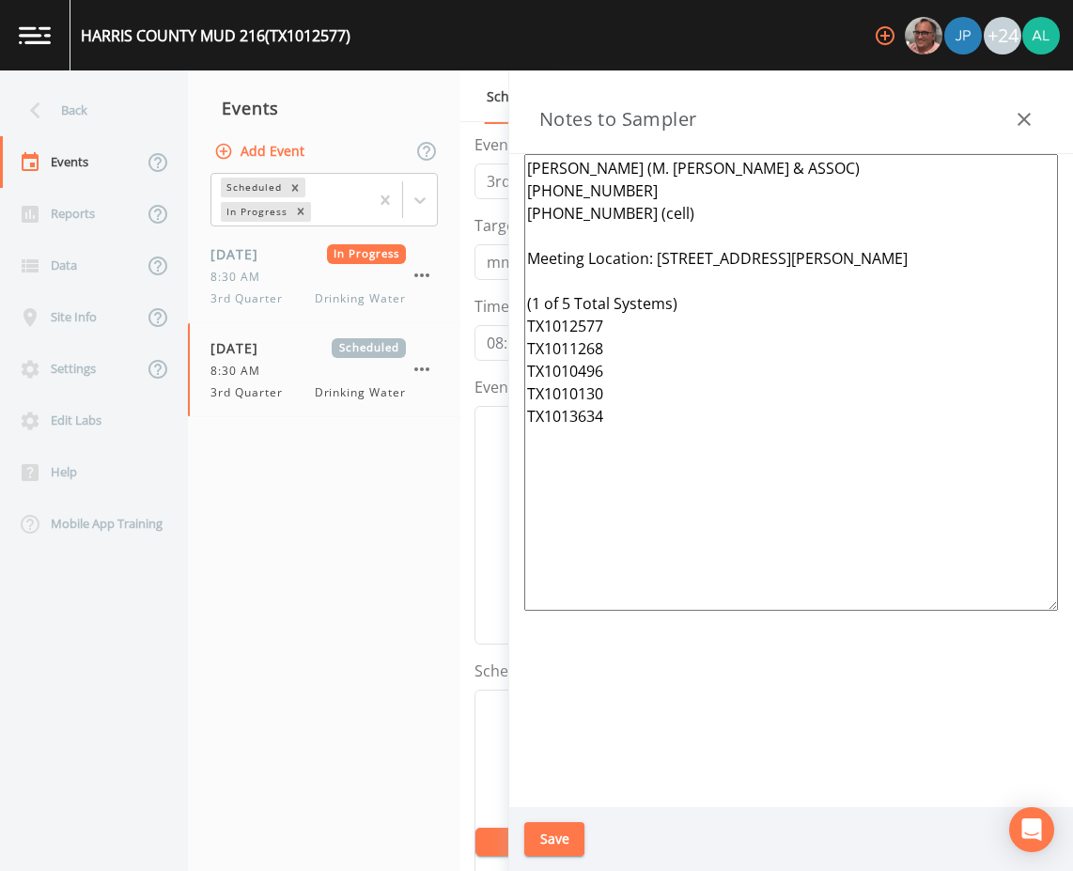
drag, startPoint x: 644, startPoint y: 430, endPoint x: 526, endPoint y: 307, distance: 170.7
click at [524, 301] on textarea "[PERSON_NAME] (M. [PERSON_NAME] & ASSOC) [PHONE_NUMBER] [PHONE_NUMBER] (cell) M…" at bounding box center [790, 382] width 533 height 456
type textarea "[PERSON_NAME] (M. [PERSON_NAME] & ASSOC) [PHONE_NUMBER] [PHONE_NUMBER] (cell) M…"
click at [543, 822] on button "Save" at bounding box center [554, 839] width 60 height 35
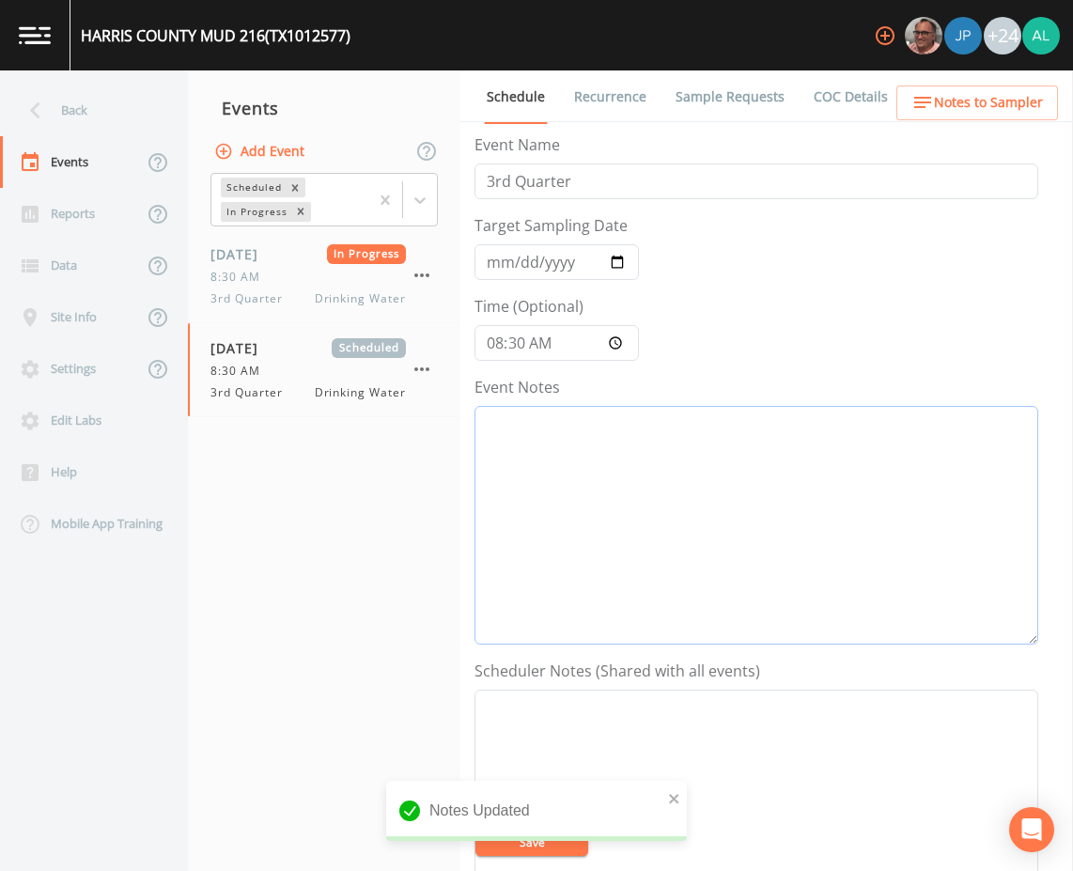
click at [547, 419] on textarea "Event Notes" at bounding box center [756, 525] width 564 height 239
click at [689, 424] on textarea "[DATE] 4:52am email sent" at bounding box center [756, 525] width 564 height 239
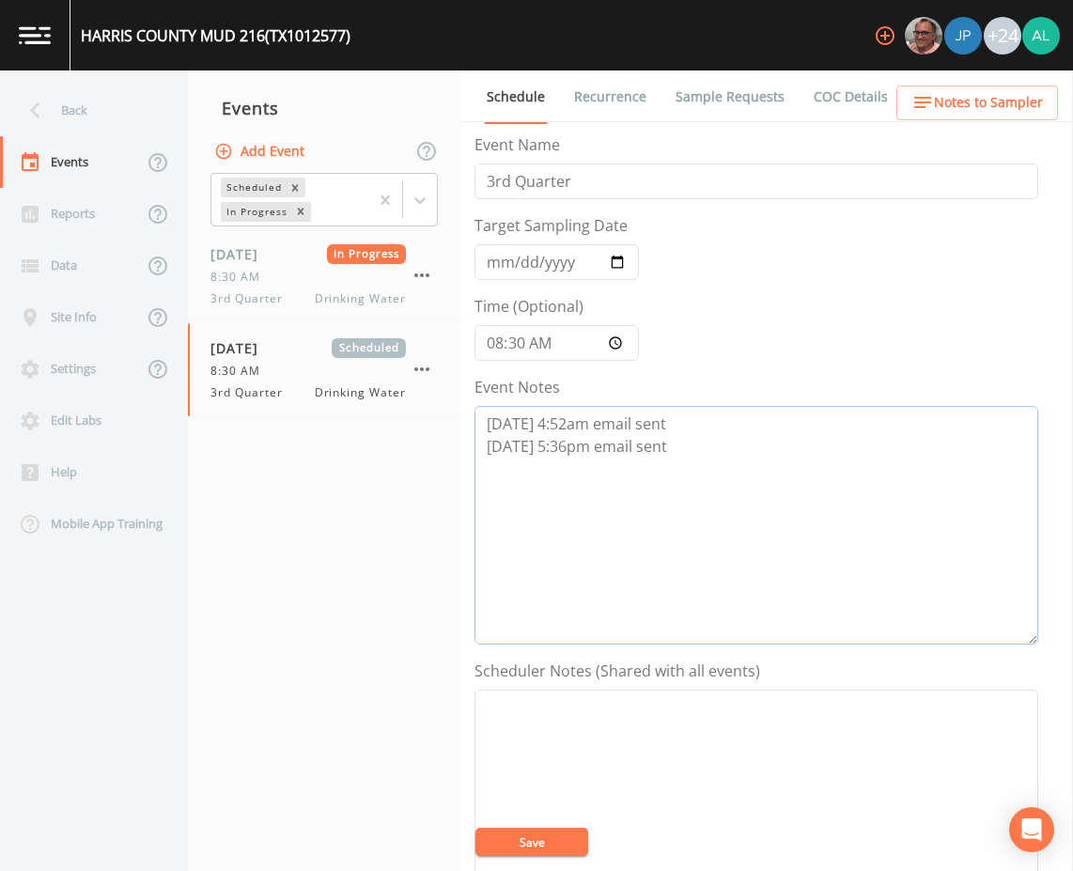
drag, startPoint x: 690, startPoint y: 456, endPoint x: 599, endPoint y: 453, distance: 91.2
click at [599, 453] on textarea "[DATE] 4:52am email sent [DATE] 5:36pm email sent" at bounding box center [756, 525] width 564 height 239
click at [950, 416] on textarea "[DATE] 4:52am email sent [DATE] 5:36pm reply received stated he was unavailable…" at bounding box center [756, 525] width 564 height 239
click at [956, 443] on textarea "[DATE] 4:52am email sent [DATE] 5:36pm reply received stated he was unavailable…" at bounding box center [756, 525] width 564 height 239
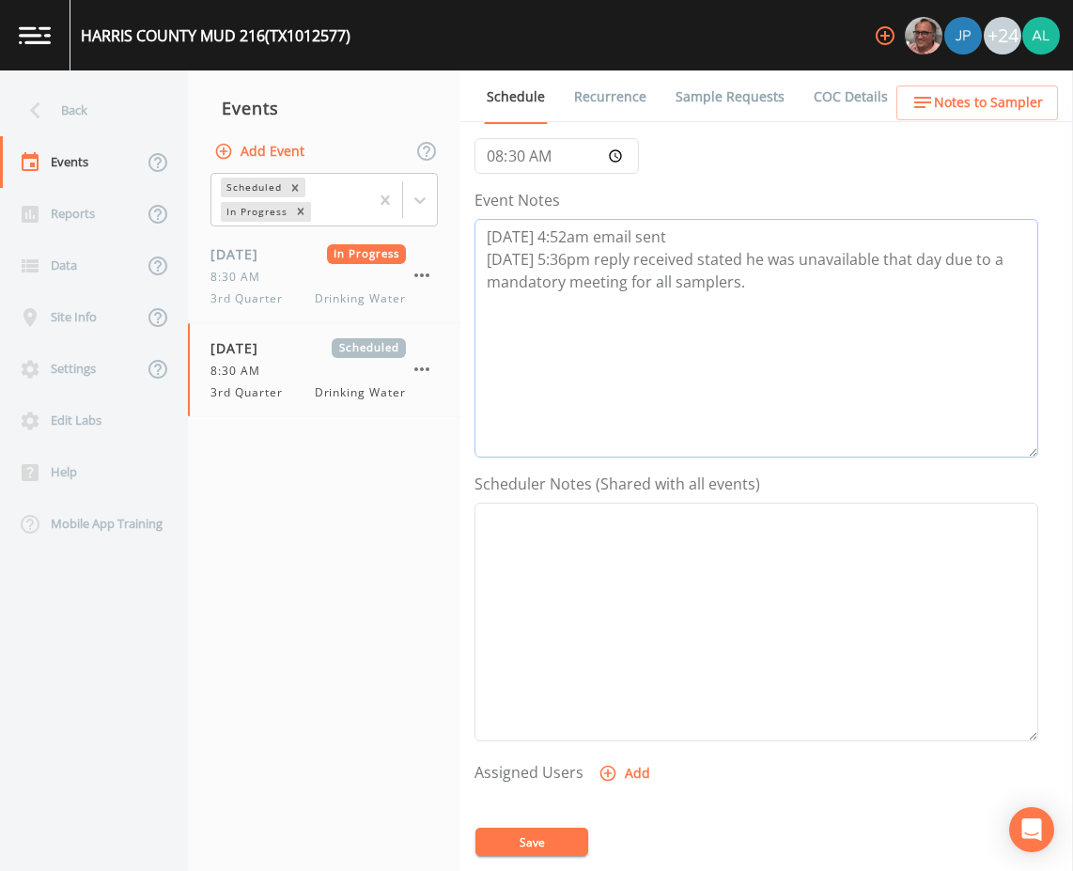
scroll to position [188, 0]
type textarea "[DATE] 4:52am email sent [DATE] 5:36pm reply received stated he was unavailable…"
click at [600, 777] on icon "button" at bounding box center [608, 773] width 16 height 16
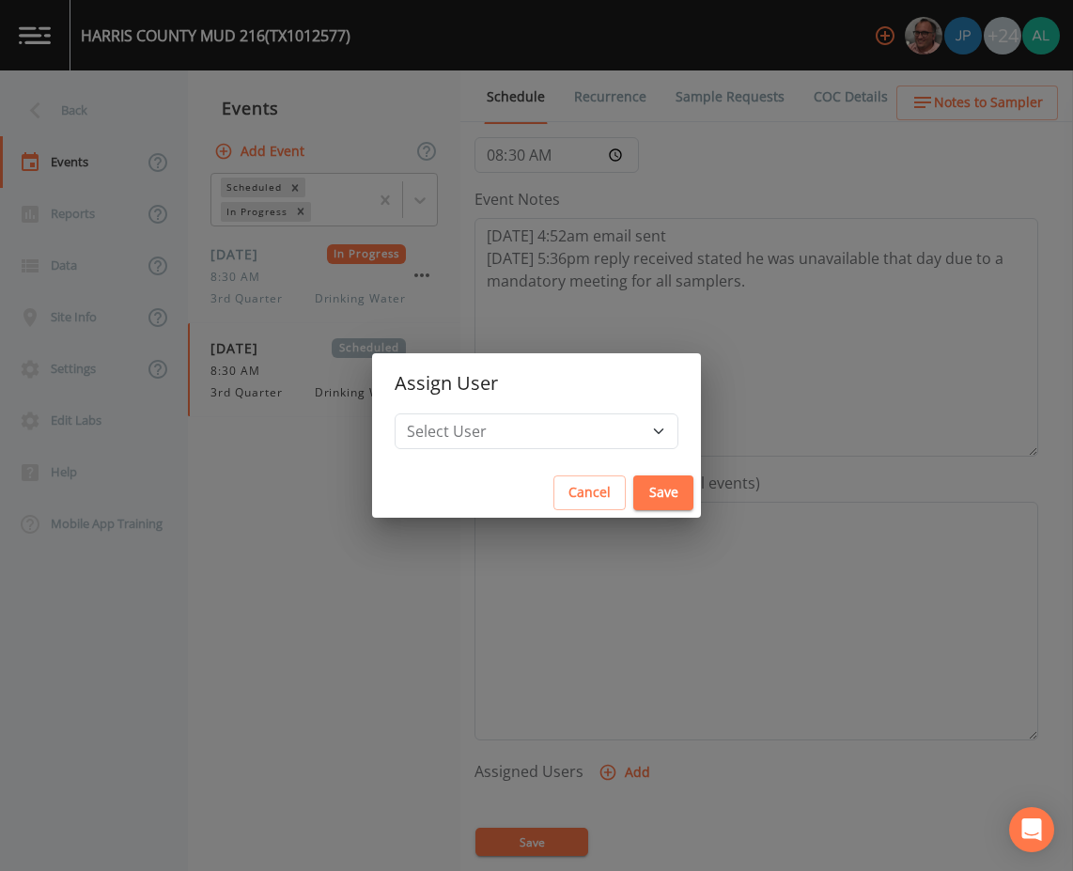
click at [557, 493] on button "Cancel" at bounding box center [589, 492] width 72 height 35
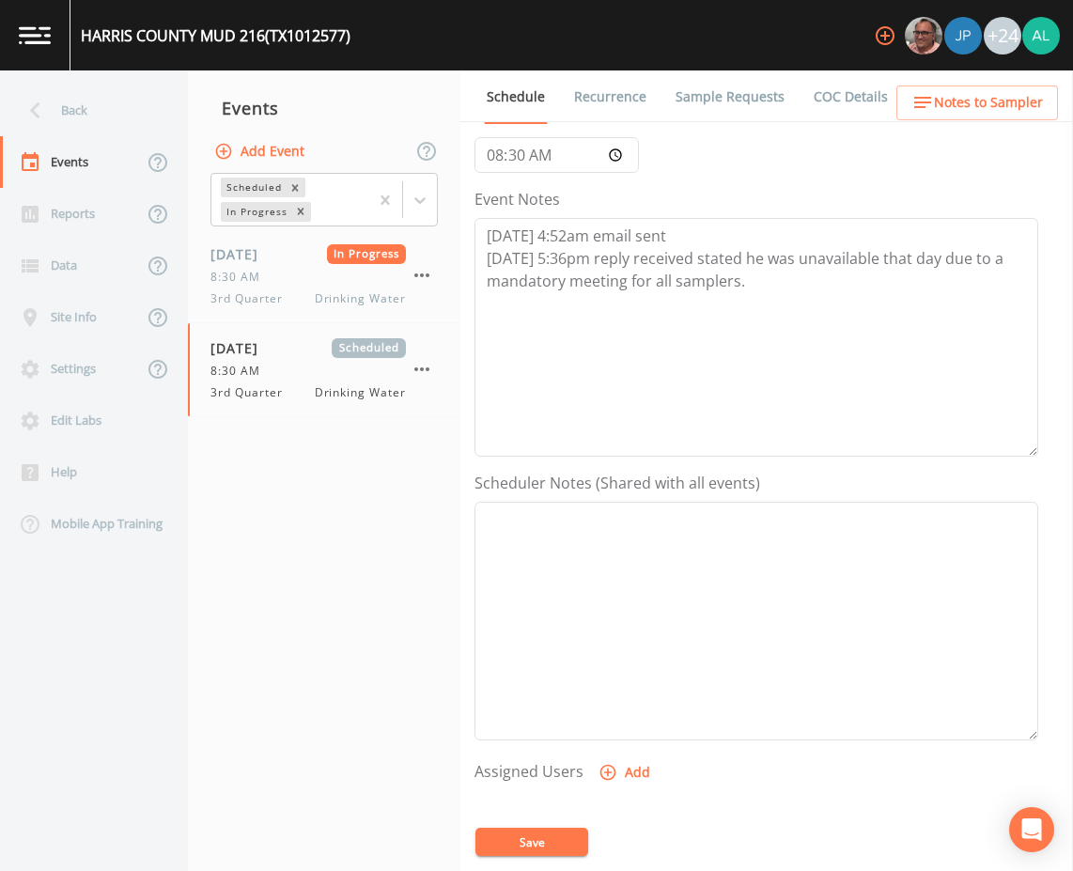
click at [543, 838] on button "Save" at bounding box center [531, 841] width 113 height 28
click at [567, 840] on button "Save" at bounding box center [531, 841] width 113 height 28
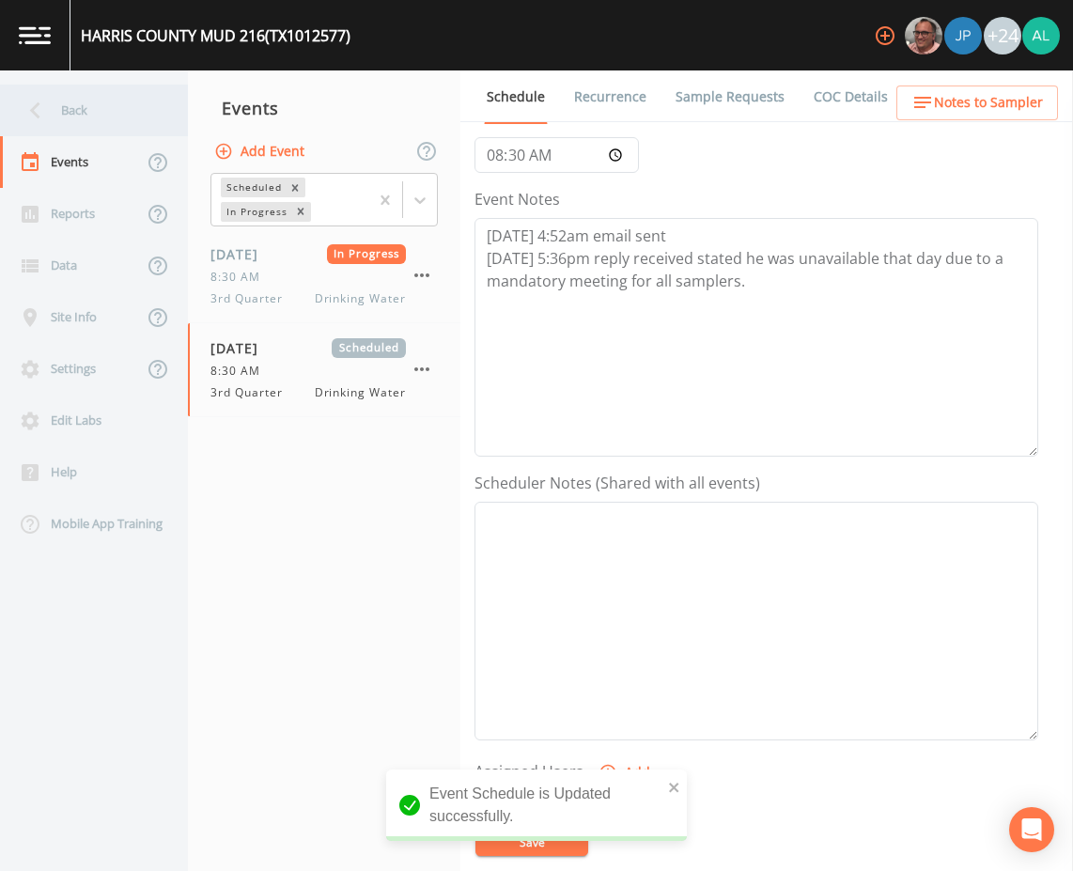
click at [43, 111] on icon at bounding box center [35, 110] width 33 height 33
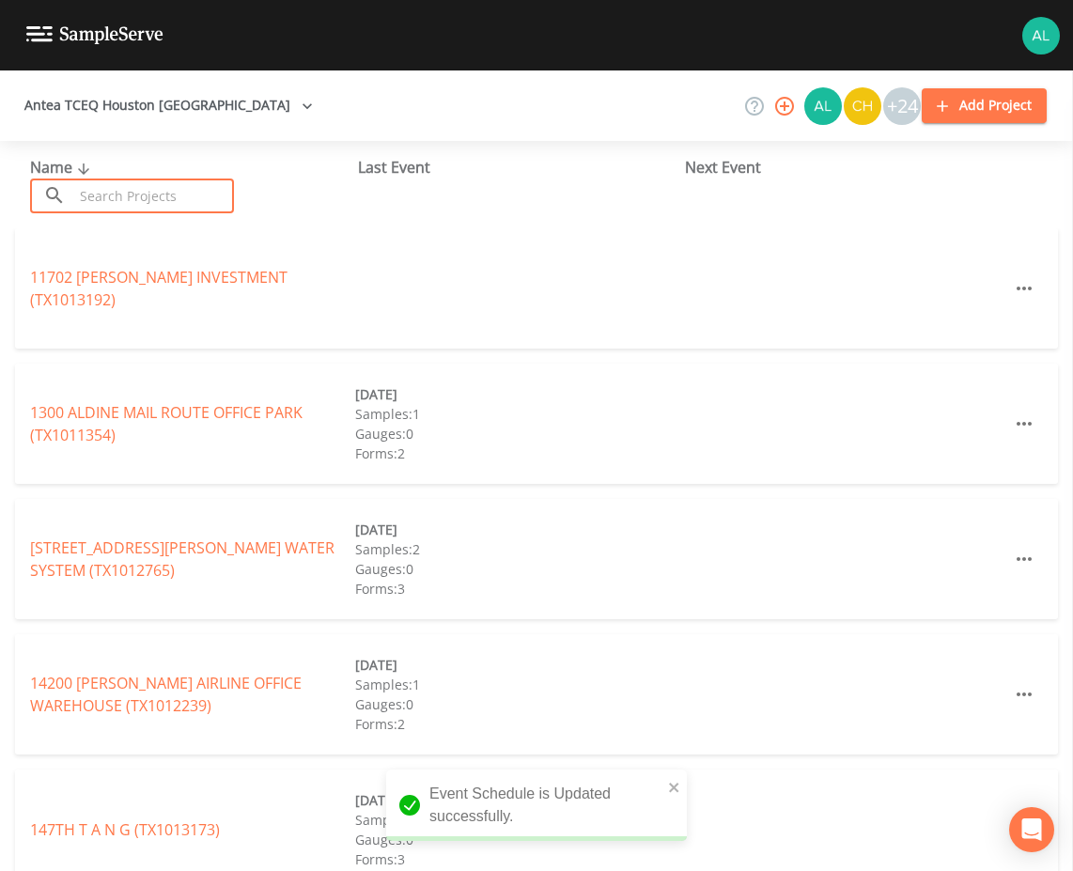
click at [138, 185] on input "text" at bounding box center [153, 195] width 161 height 35
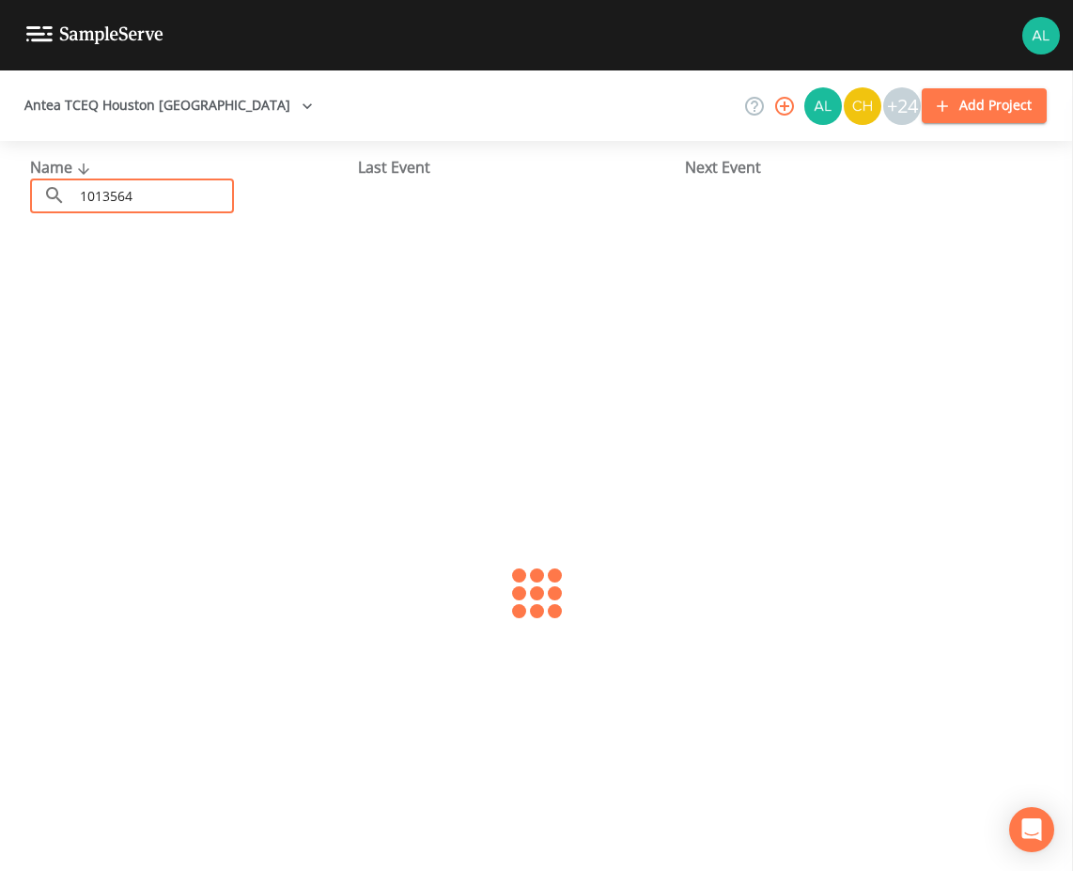
type input "1013564"
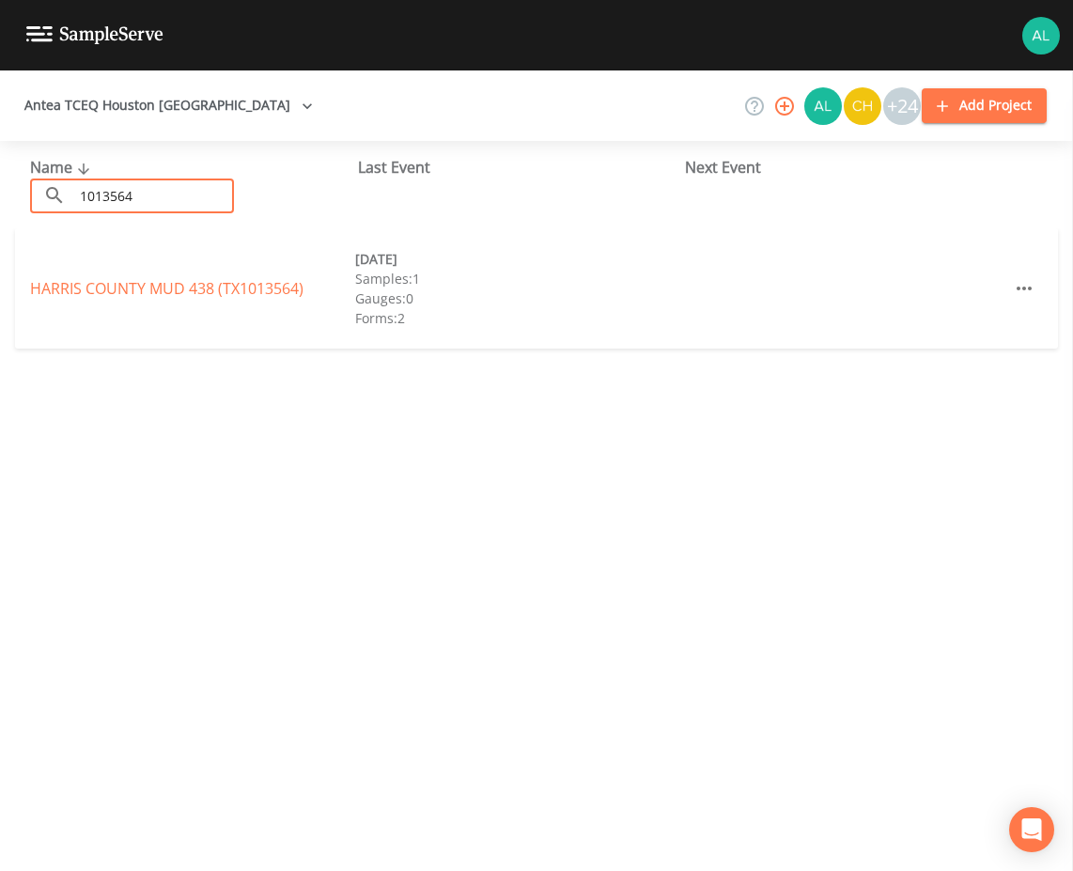
click at [196, 275] on div "HARRIS COUNTY MUD 438 (TX1013564) [DATE] Samples: 1 Gauges: 0 Forms: 2" at bounding box center [536, 288] width 1043 height 120
click at [191, 295] on link "[GEOGRAPHIC_DATA] 438 (TX1013564)" at bounding box center [166, 288] width 273 height 21
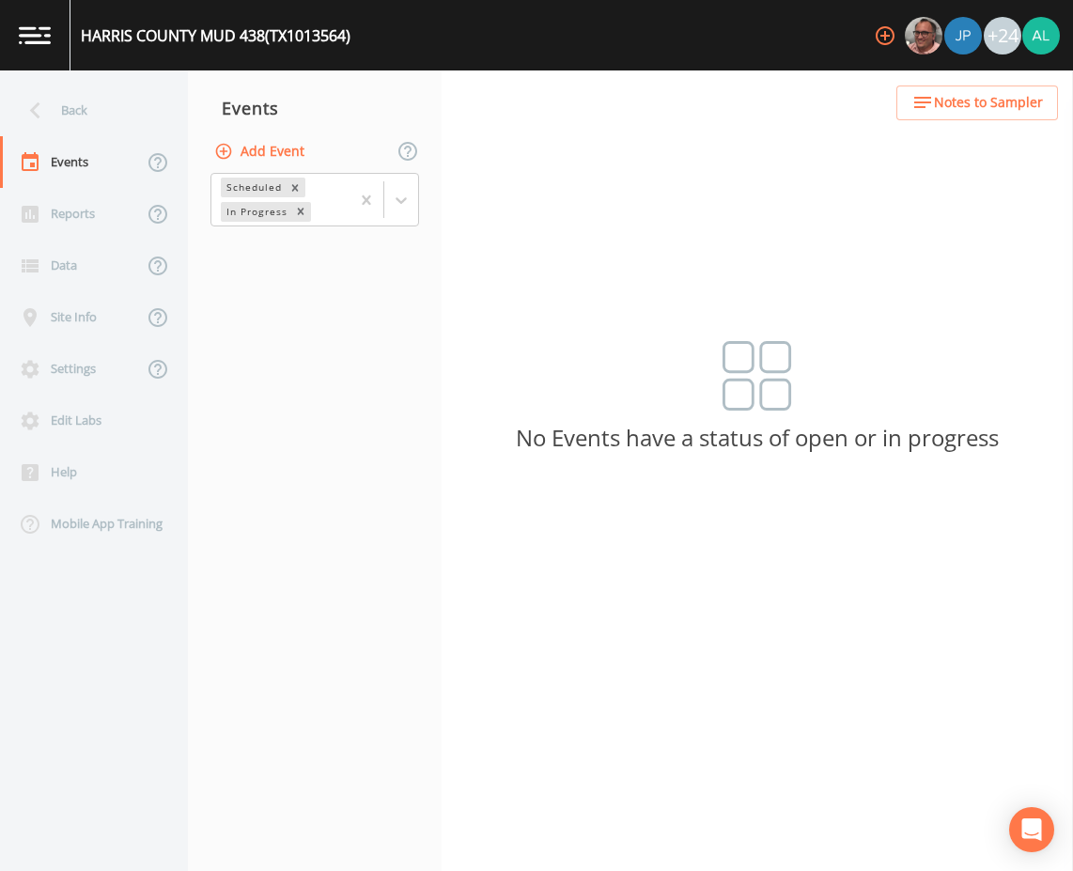
click at [291, 148] on button "Add Event" at bounding box center [260, 151] width 101 height 35
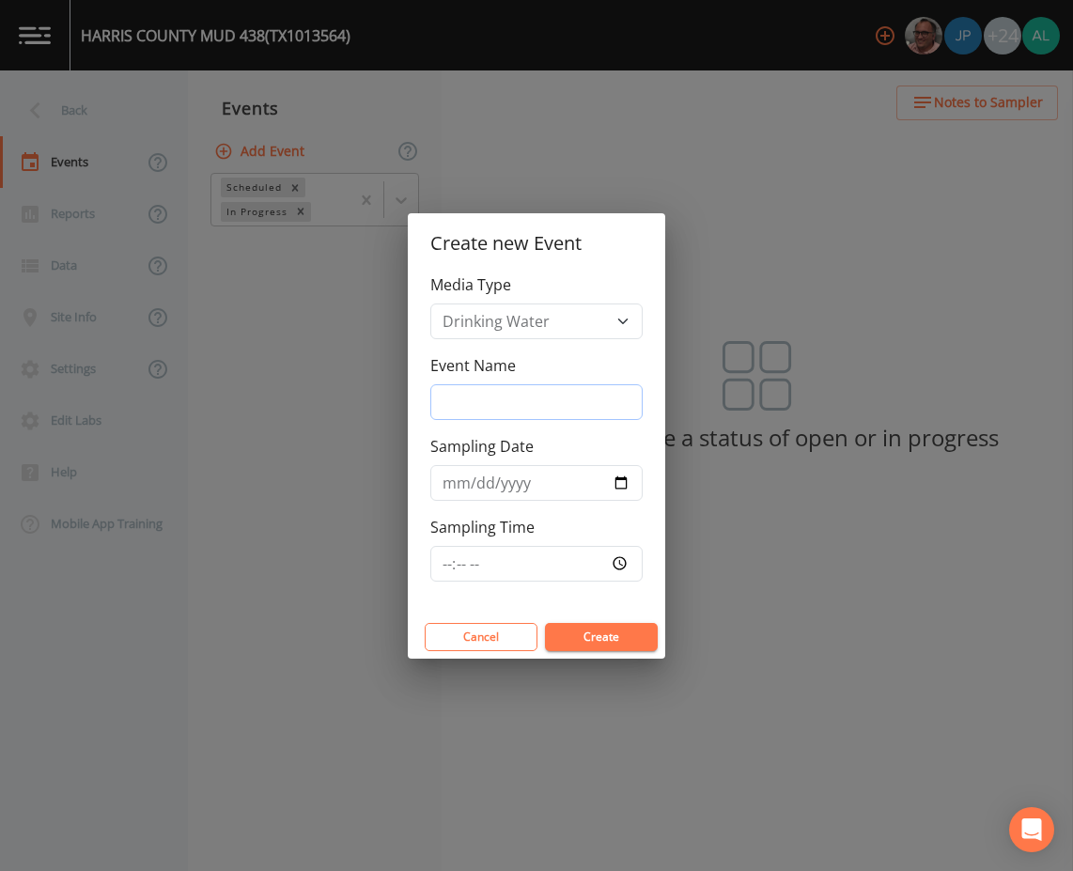
click at [463, 397] on input "Event Name" at bounding box center [536, 402] width 212 height 36
type input "3rd Quarter"
type input "[DATE]"
click at [447, 562] on input "Sampling Time" at bounding box center [536, 564] width 212 height 36
type input "09:00"
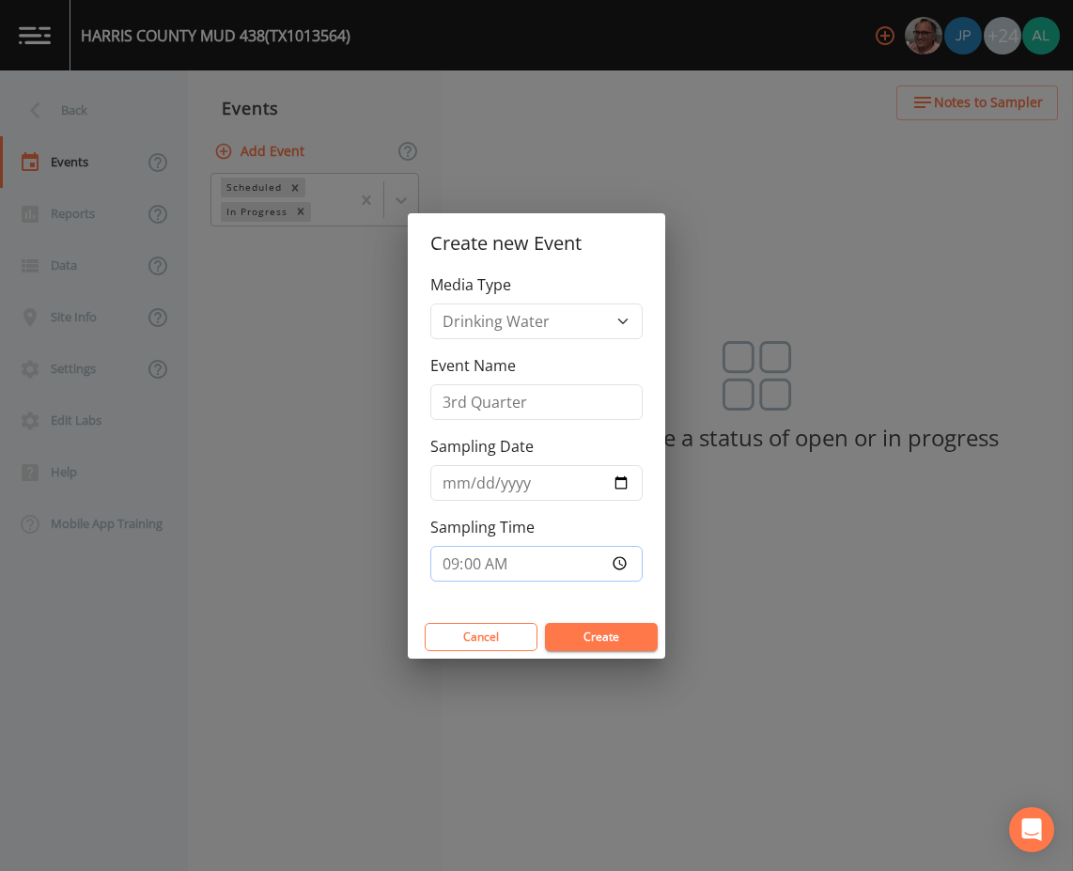
click at [545, 623] on button "Create" at bounding box center [601, 637] width 113 height 28
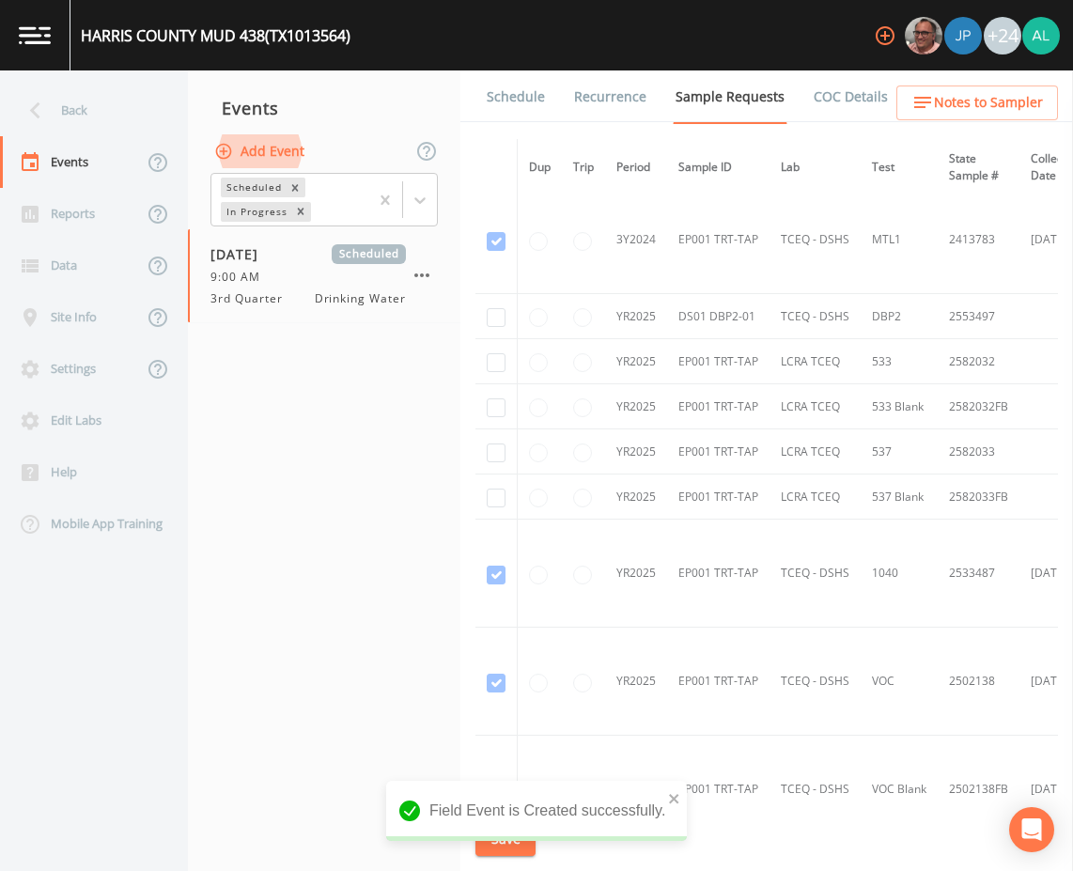
scroll to position [657, 0]
click at [493, 358] on input "checkbox" at bounding box center [496, 363] width 19 height 19
checkbox input "true"
click at [499, 410] on input "checkbox" at bounding box center [496, 408] width 19 height 19
checkbox input "true"
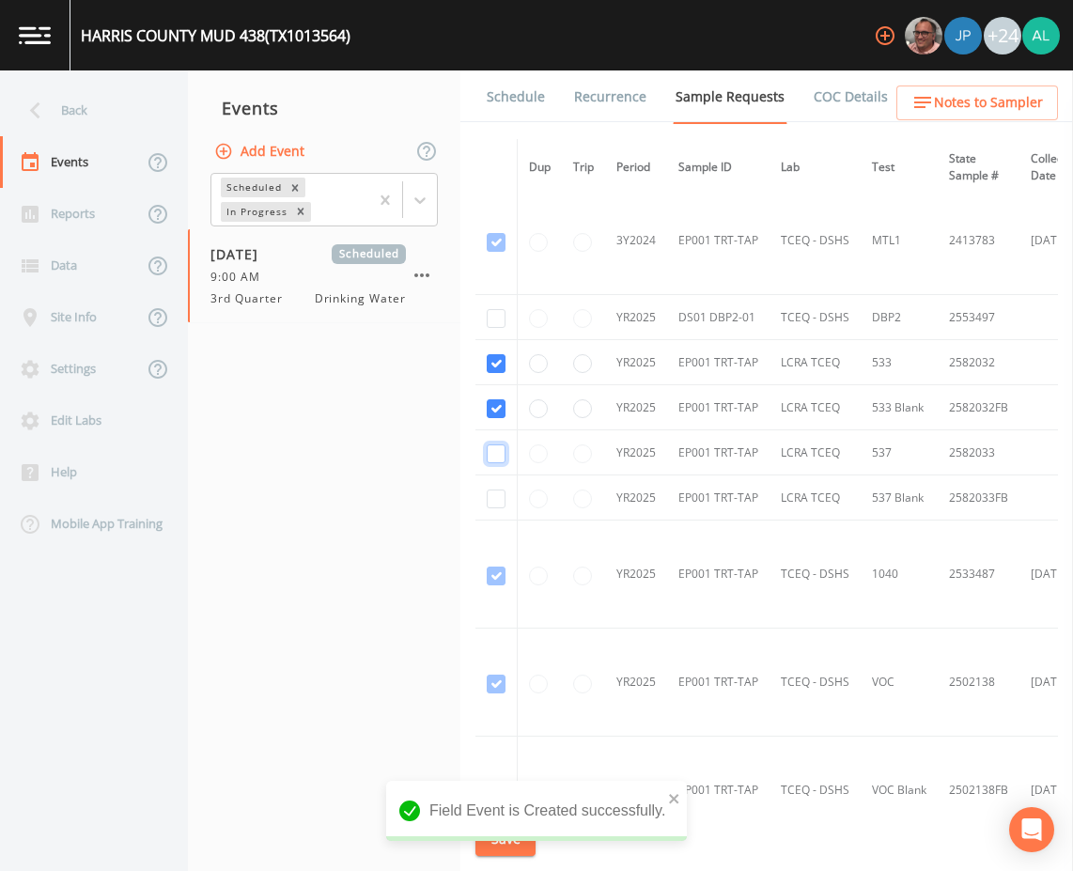
click at [499, 448] on input "checkbox" at bounding box center [496, 453] width 19 height 19
checkbox input "true"
click at [487, 498] on input "checkbox" at bounding box center [496, 498] width 19 height 19
checkbox input "true"
click at [513, 842] on button "Save" at bounding box center [505, 839] width 60 height 35
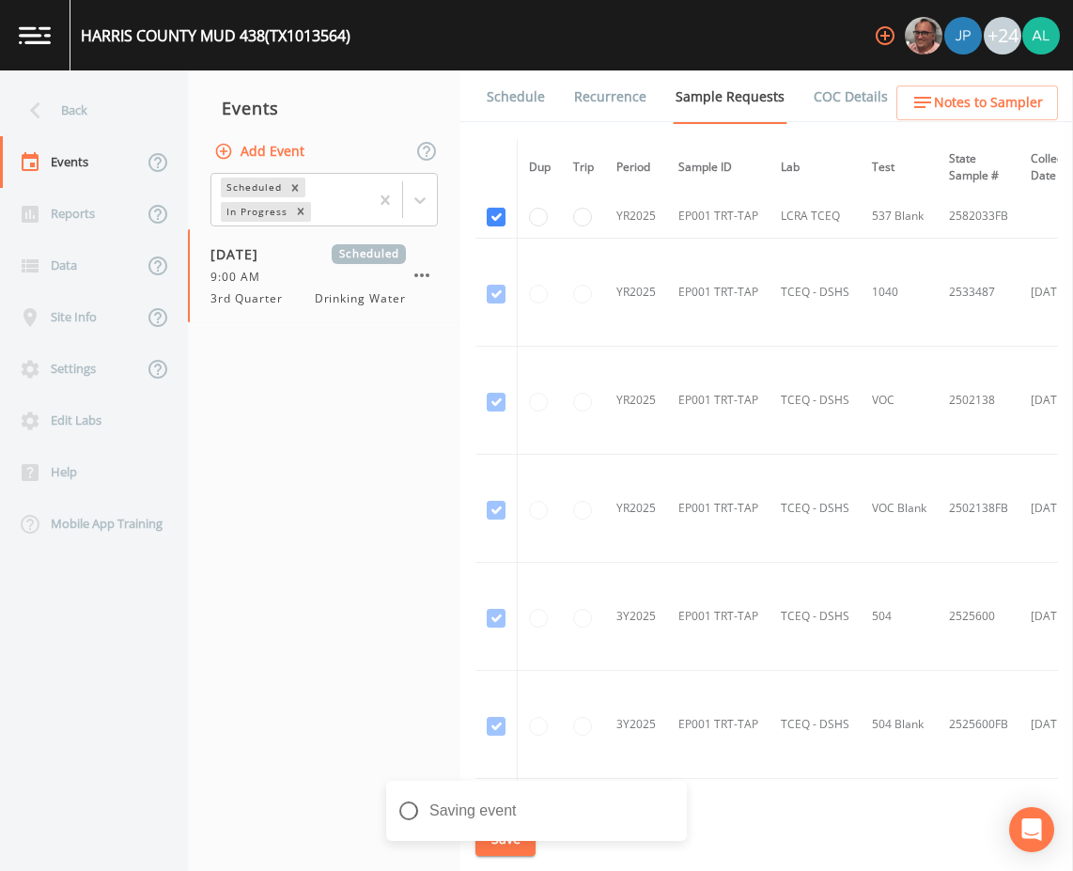
scroll to position [1401, 0]
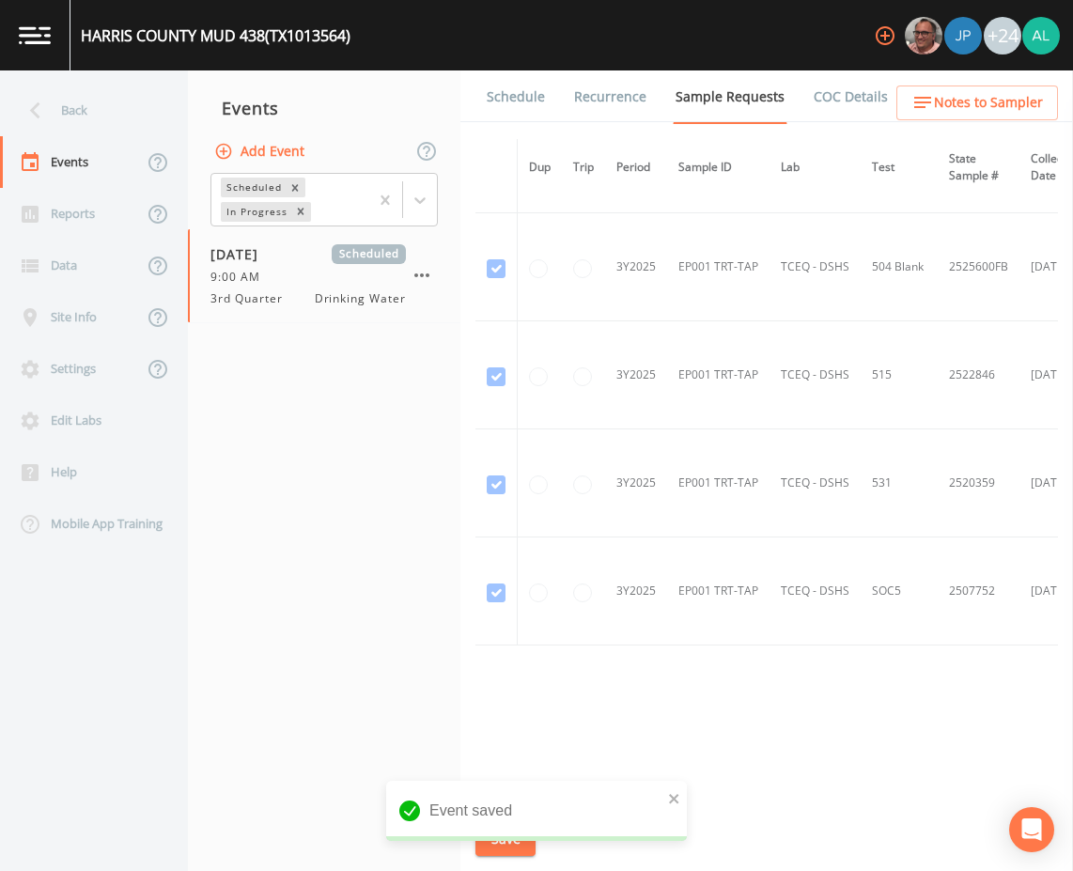
click at [982, 121] on ul "Schedule Recurrence Sample Requests COC Details Forms" at bounding box center [766, 96] width 612 height 52
click at [981, 114] on span "Notes to Sampler" at bounding box center [988, 102] width 109 height 23
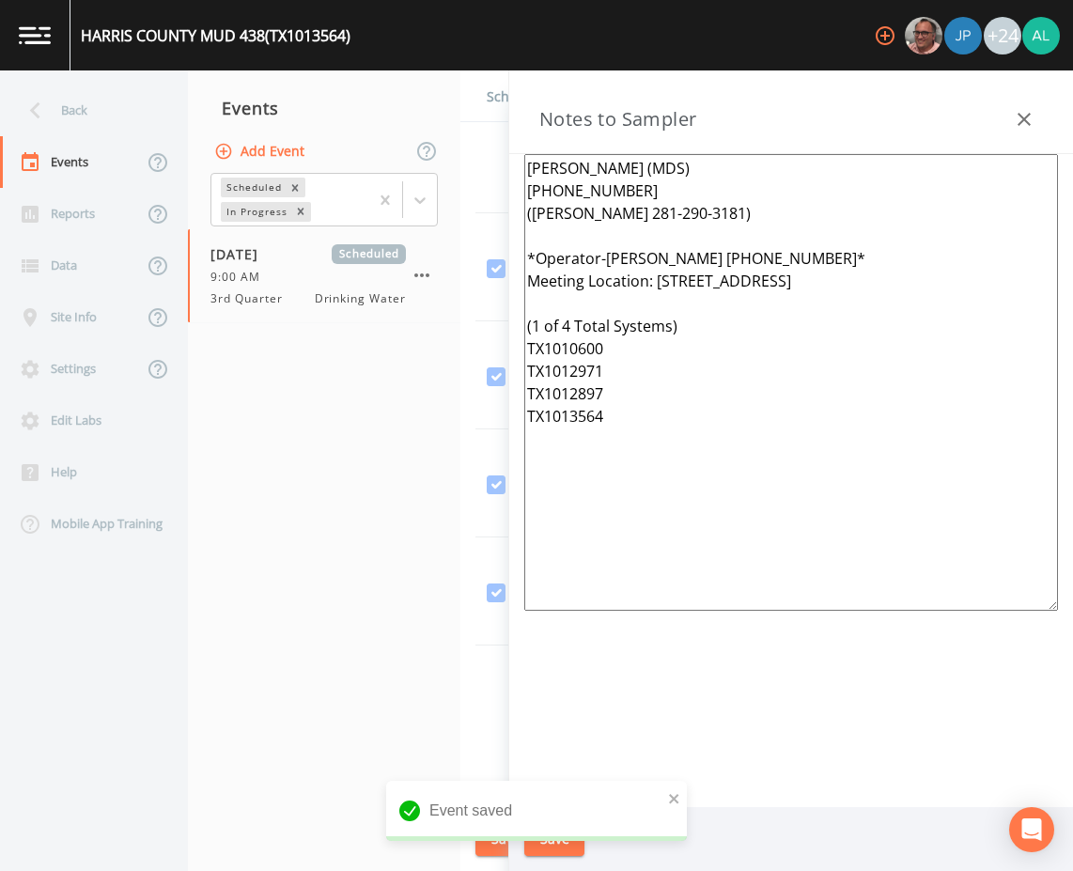
click at [570, 320] on textarea "[PERSON_NAME] (MDS) [PHONE_NUMBER] ([PERSON_NAME] 281-290-3181) *Operator-[PERS…" at bounding box center [790, 382] width 533 height 456
drag, startPoint x: 618, startPoint y: 386, endPoint x: 555, endPoint y: 348, distance: 73.3
click at [555, 348] on textarea "[PERSON_NAME] (MDS) [PHONE_NUMBER] ([PERSON_NAME] 281-290-3181) *Operator-[PERS…" at bounding box center [790, 382] width 533 height 456
drag, startPoint x: 848, startPoint y: 285, endPoint x: 653, endPoint y: 286, distance: 195.4
click at [653, 286] on textarea "[PERSON_NAME] (MDS) [PHONE_NUMBER] ([PERSON_NAME] 281-290-3181) *Operator-[PERS…" at bounding box center [790, 382] width 533 height 456
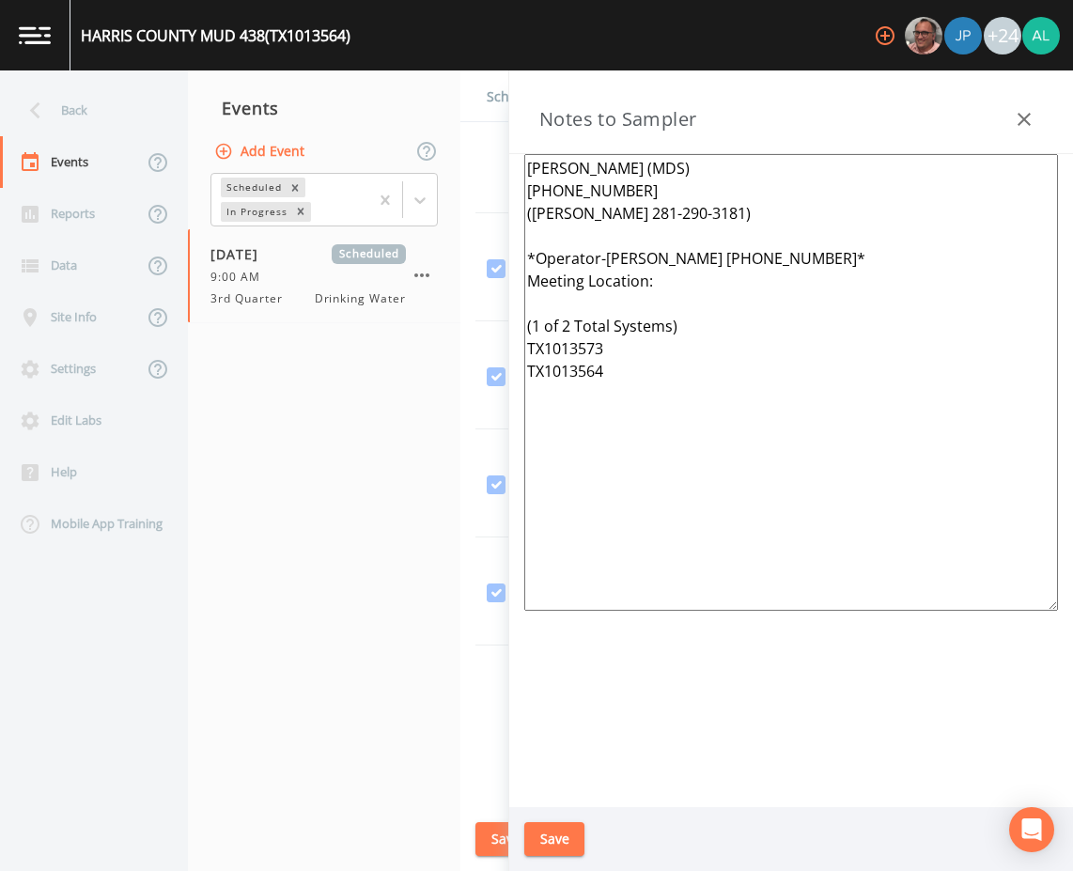
type textarea "[PERSON_NAME] (MDS) [PHONE_NUMBER] ([PERSON_NAME] 281-290-3181) *Operator-[PERS…"
click at [558, 851] on button "Save" at bounding box center [554, 839] width 60 height 35
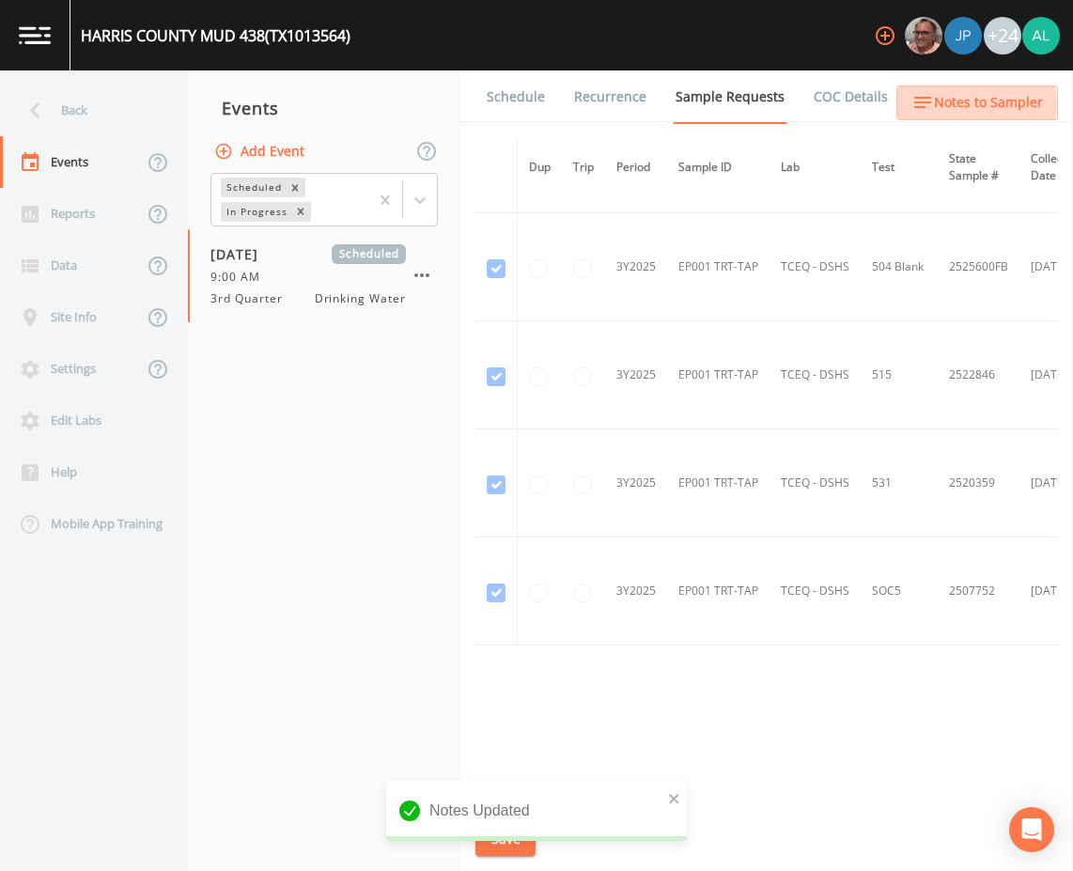
click at [965, 104] on span "Notes to Sampler" at bounding box center [988, 102] width 109 height 23
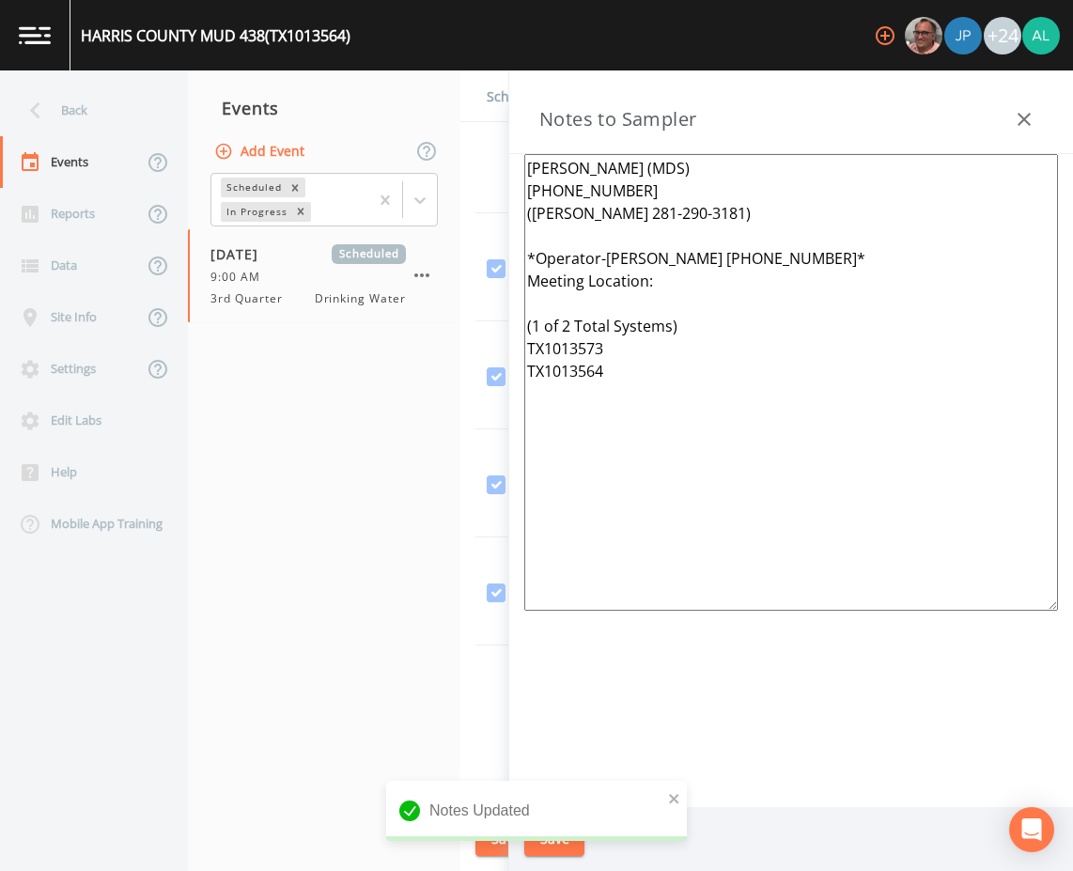
drag, startPoint x: 702, startPoint y: 528, endPoint x: 480, endPoint y: 115, distance: 469.0
click at [480, 115] on div "Back Events Reports Data Site Info Settings Edit Labs Help Mobile App Training …" at bounding box center [536, 470] width 1073 height 800
click at [672, 794] on icon "close" at bounding box center [674, 798] width 13 height 15
click at [549, 845] on div "HARRIS COUNTY MUD 438 (TX1013564) +24 Back Events Reports Data Site Info Settin…" at bounding box center [536, 435] width 1073 height 871
click at [549, 845] on button "Save" at bounding box center [554, 839] width 60 height 35
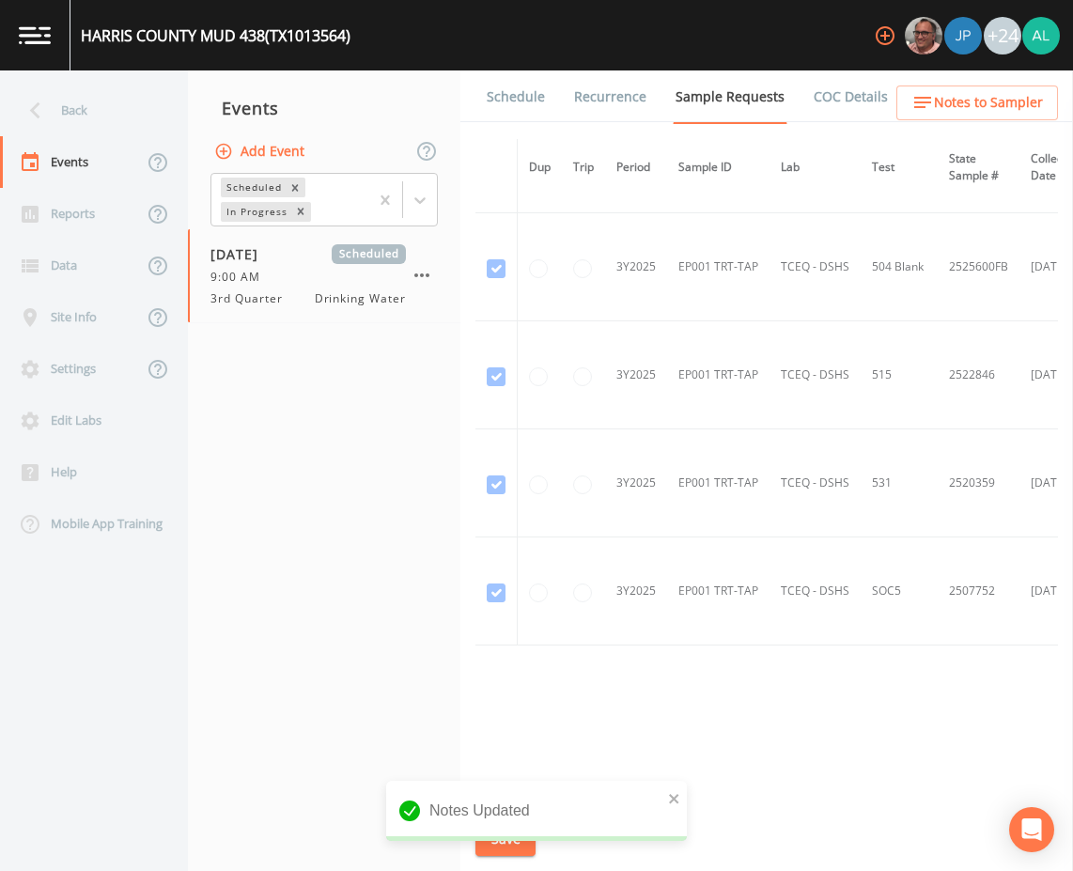
click at [500, 841] on div "Notes Updated" at bounding box center [536, 818] width 301 height 75
click at [666, 802] on div "Notes Updated" at bounding box center [536, 811] width 301 height 60
click at [492, 841] on div "Notes Updated" at bounding box center [536, 818] width 301 height 75
click at [670, 806] on button "close" at bounding box center [674, 797] width 13 height 23
click at [497, 838] on div "HARRIS COUNTY MUD 438 (TX1013564) +24 Back Events Reports Data Site Info Settin…" at bounding box center [536, 435] width 1073 height 871
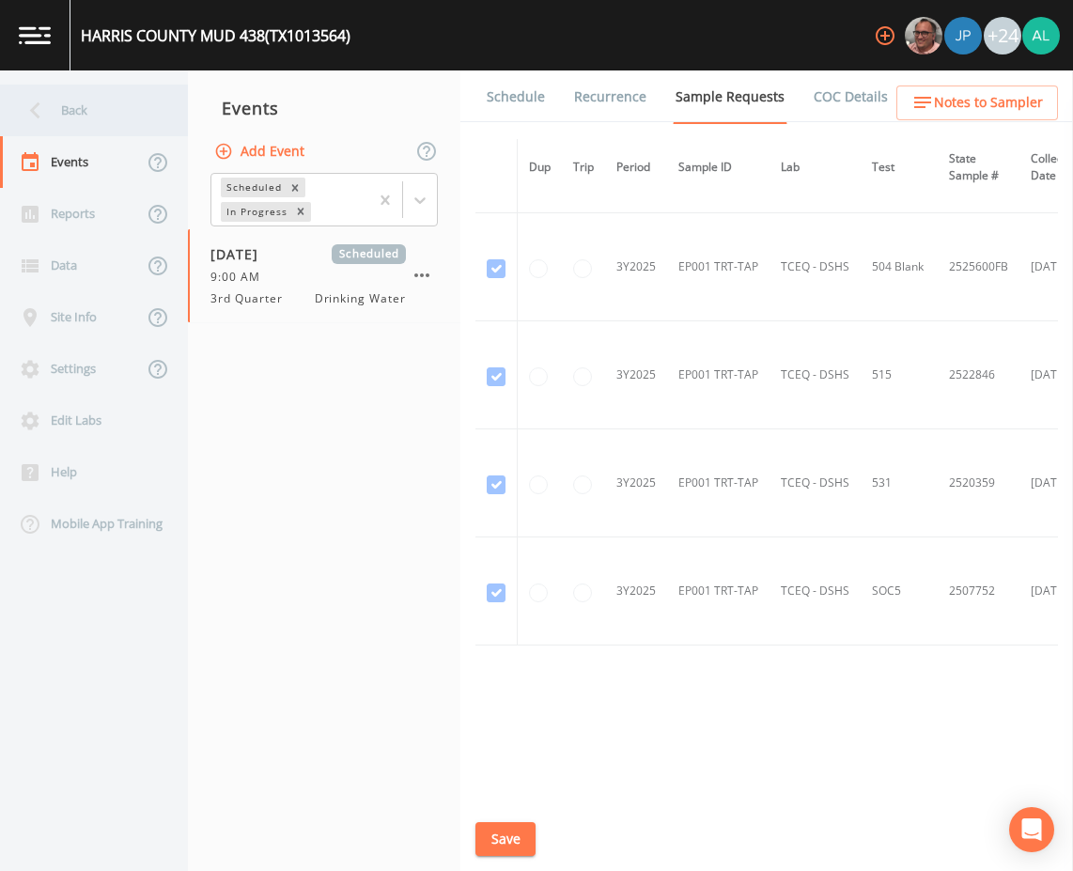
click at [101, 86] on div "Back" at bounding box center [84, 111] width 169 height 52
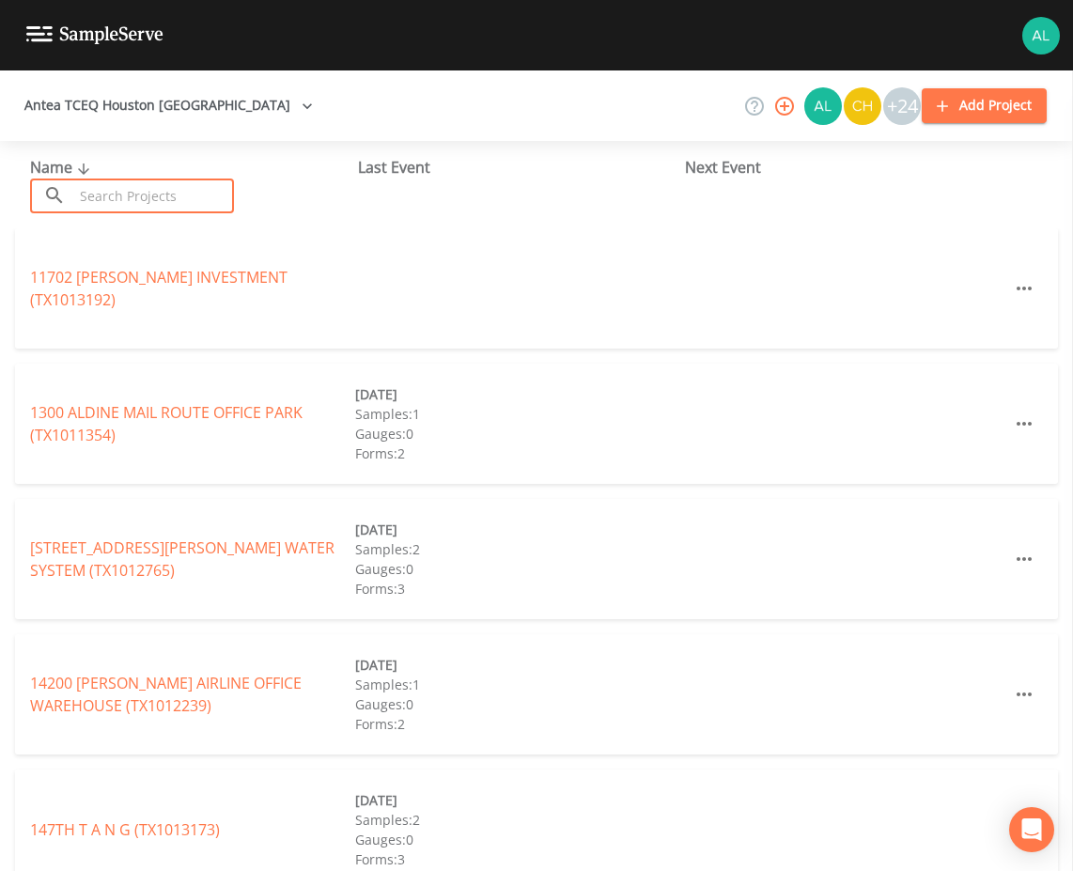
click at [135, 180] on input "text" at bounding box center [153, 195] width 161 height 35
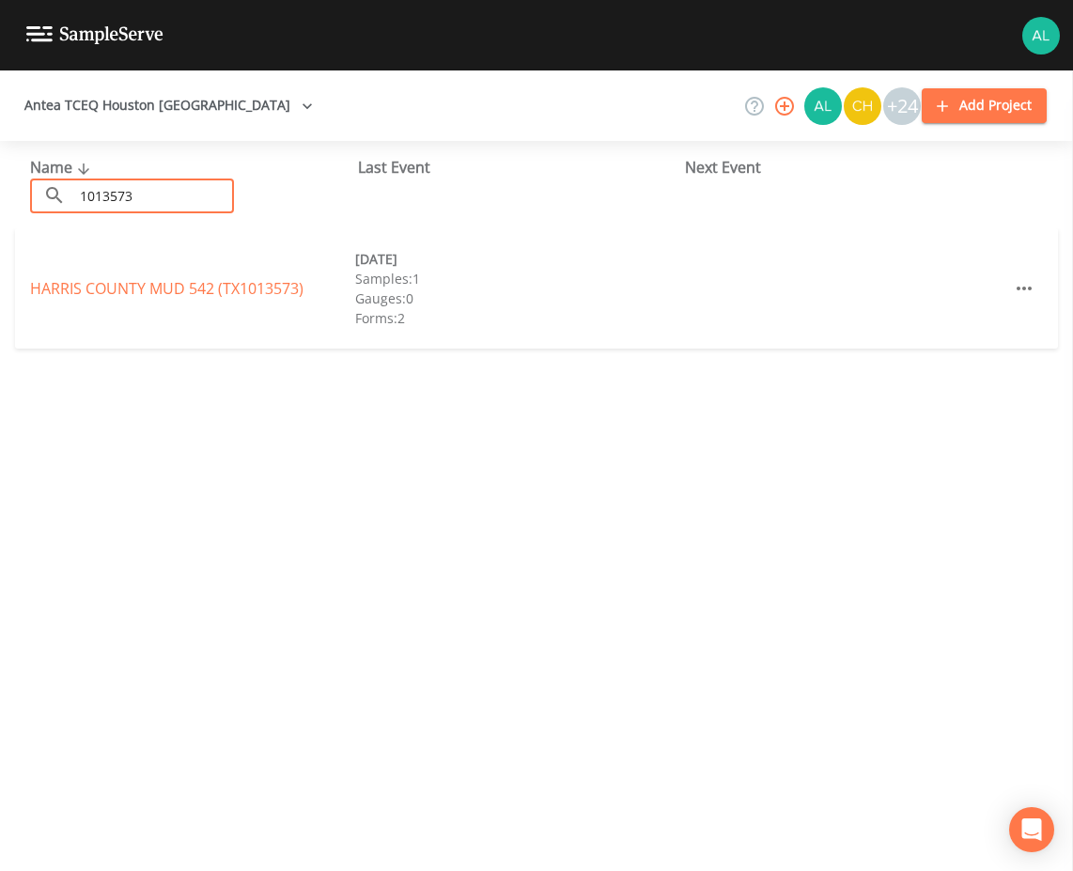
type input "1013573"
click at [94, 293] on link "[GEOGRAPHIC_DATA] 542 (TX1013573)" at bounding box center [166, 288] width 273 height 21
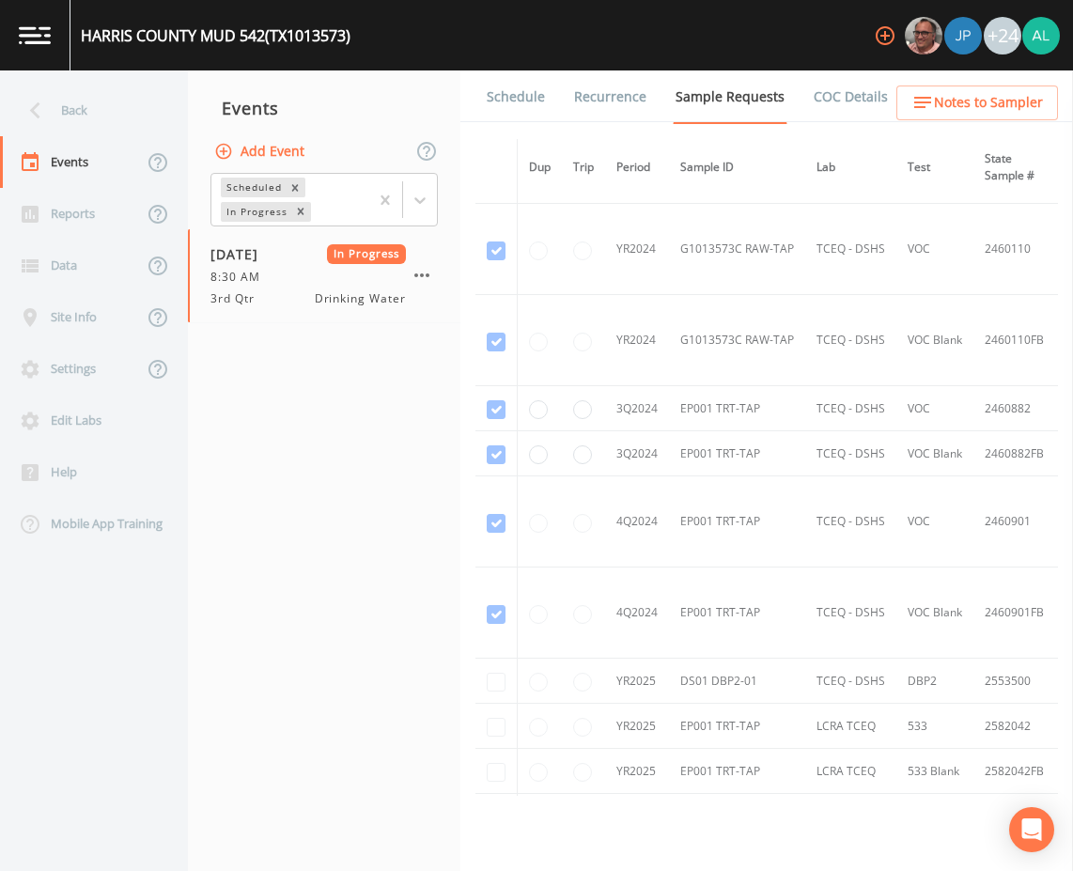
scroll to position [1315, 0]
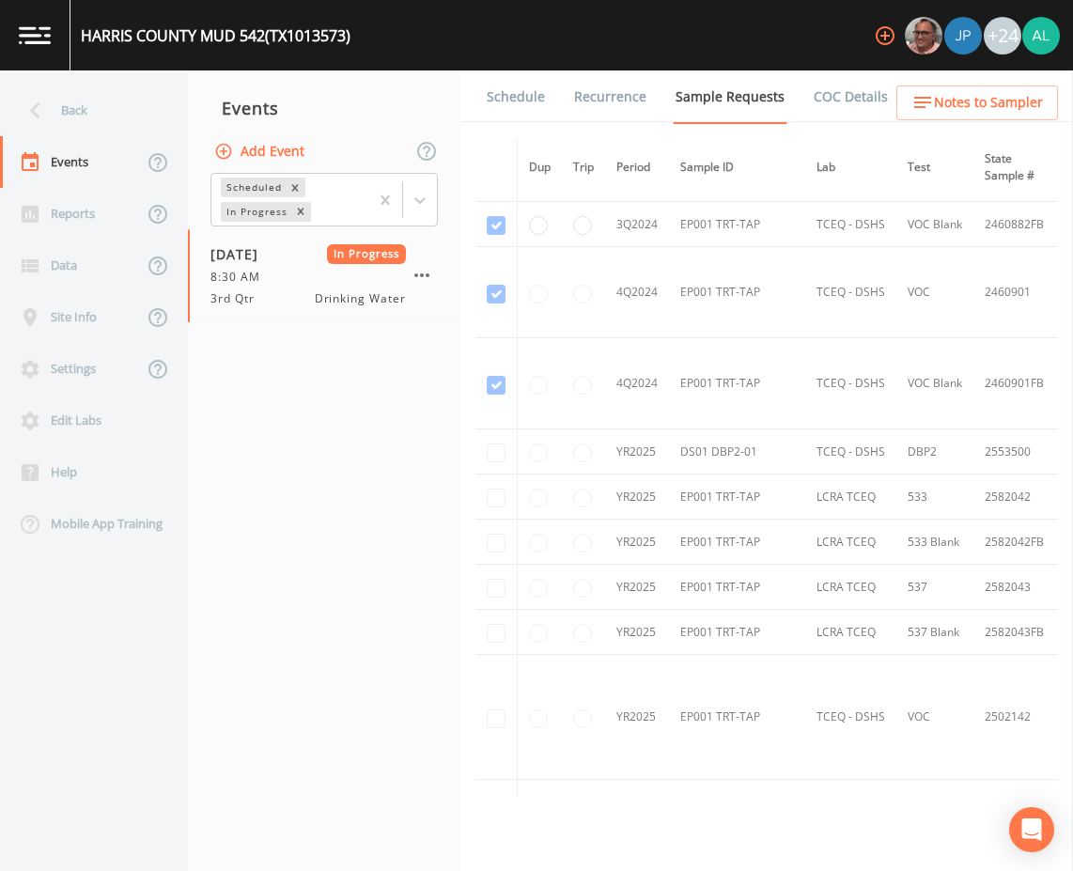
click at [842, 93] on link "COC Details" at bounding box center [851, 96] width 80 height 53
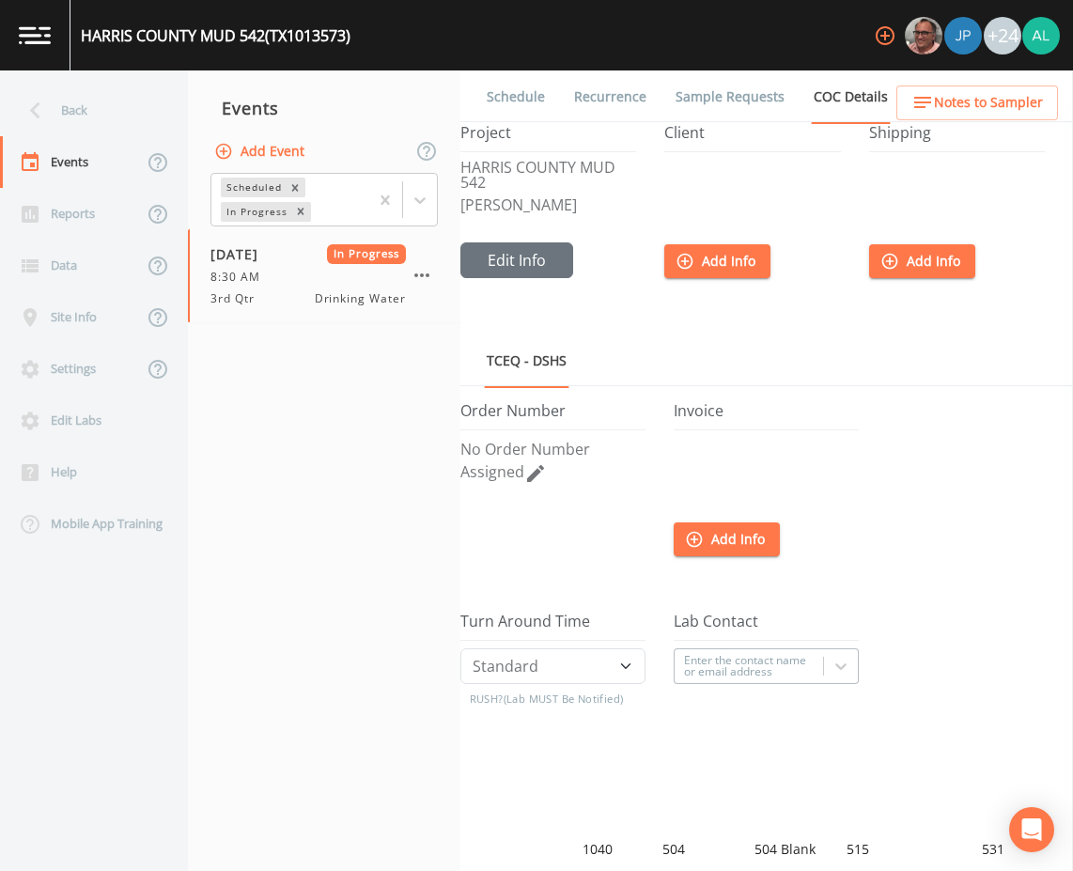
drag, startPoint x: 935, startPoint y: 96, endPoint x: 784, endPoint y: 165, distance: 165.6
click at [773, 189] on div "Back Events Reports Data Site Info Settings Edit Labs Help Mobile App Training …" at bounding box center [536, 470] width 1073 height 800
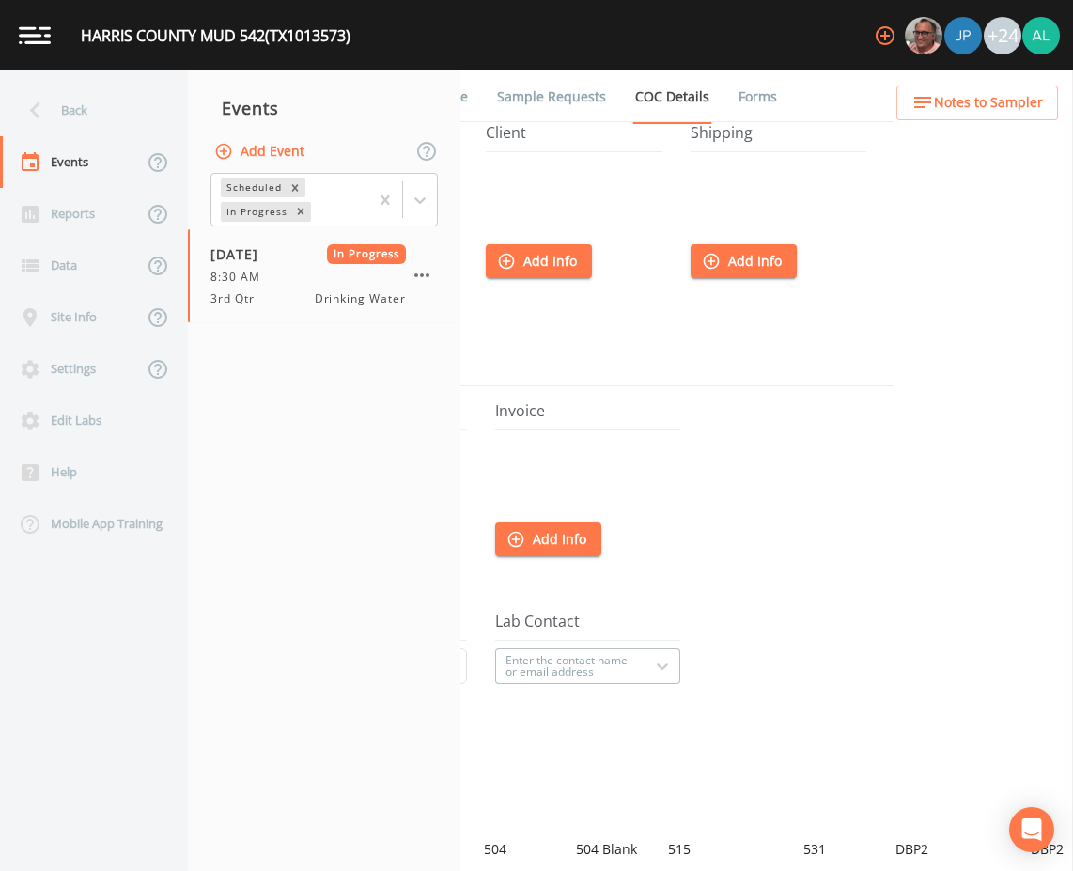
scroll to position [0, 252]
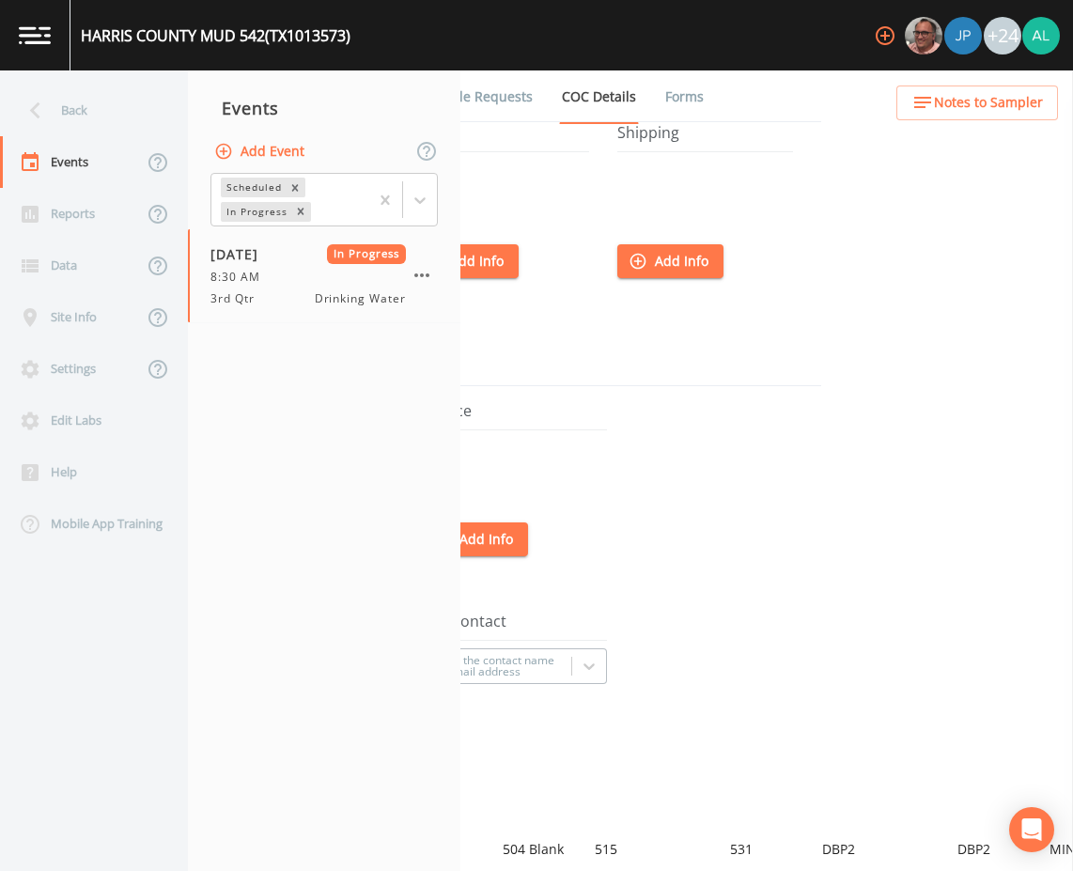
click at [676, 77] on link "Forms" at bounding box center [684, 96] width 44 height 53
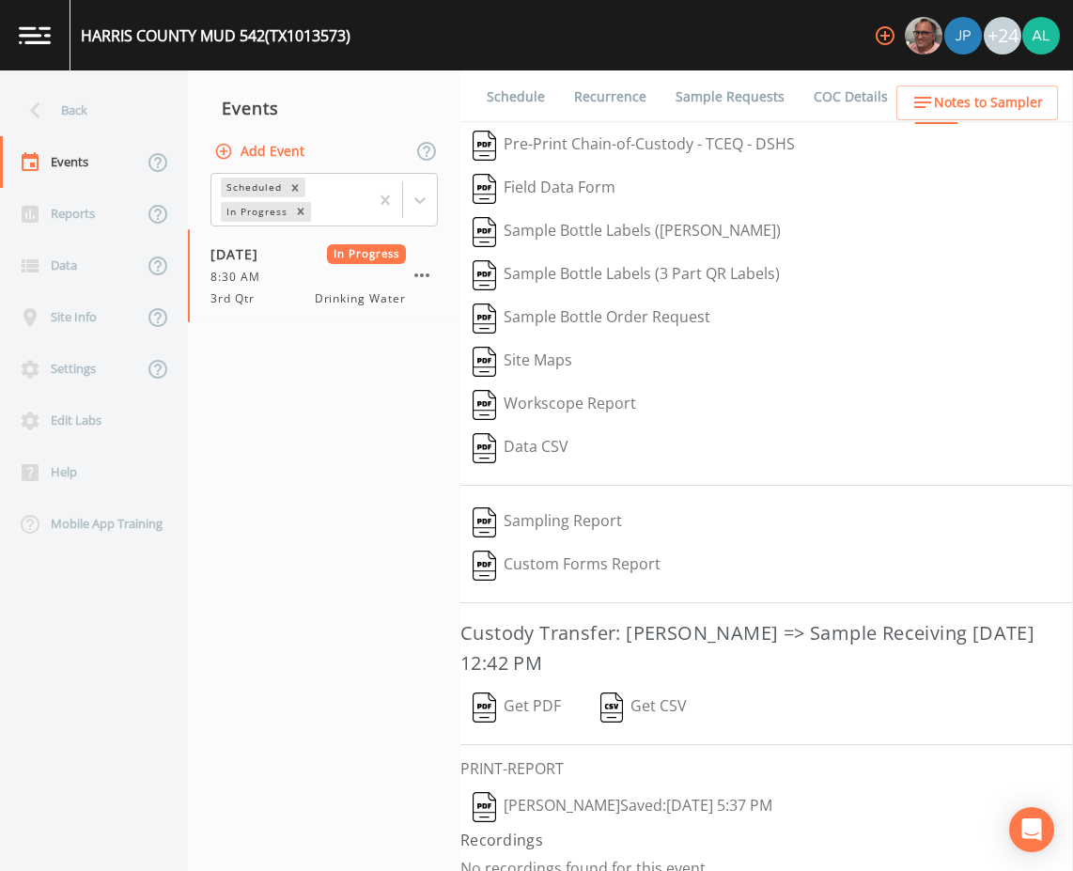
scroll to position [22, 0]
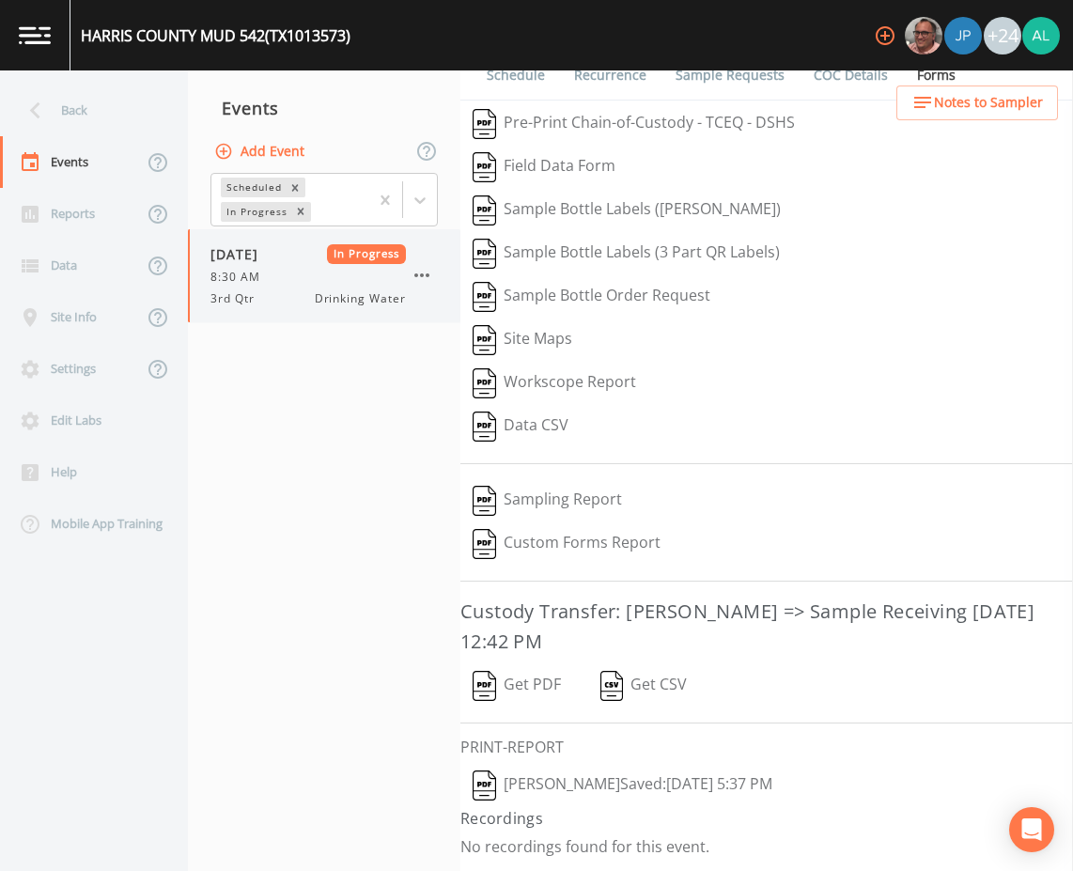
click at [421, 271] on icon "button" at bounding box center [421, 275] width 23 height 23
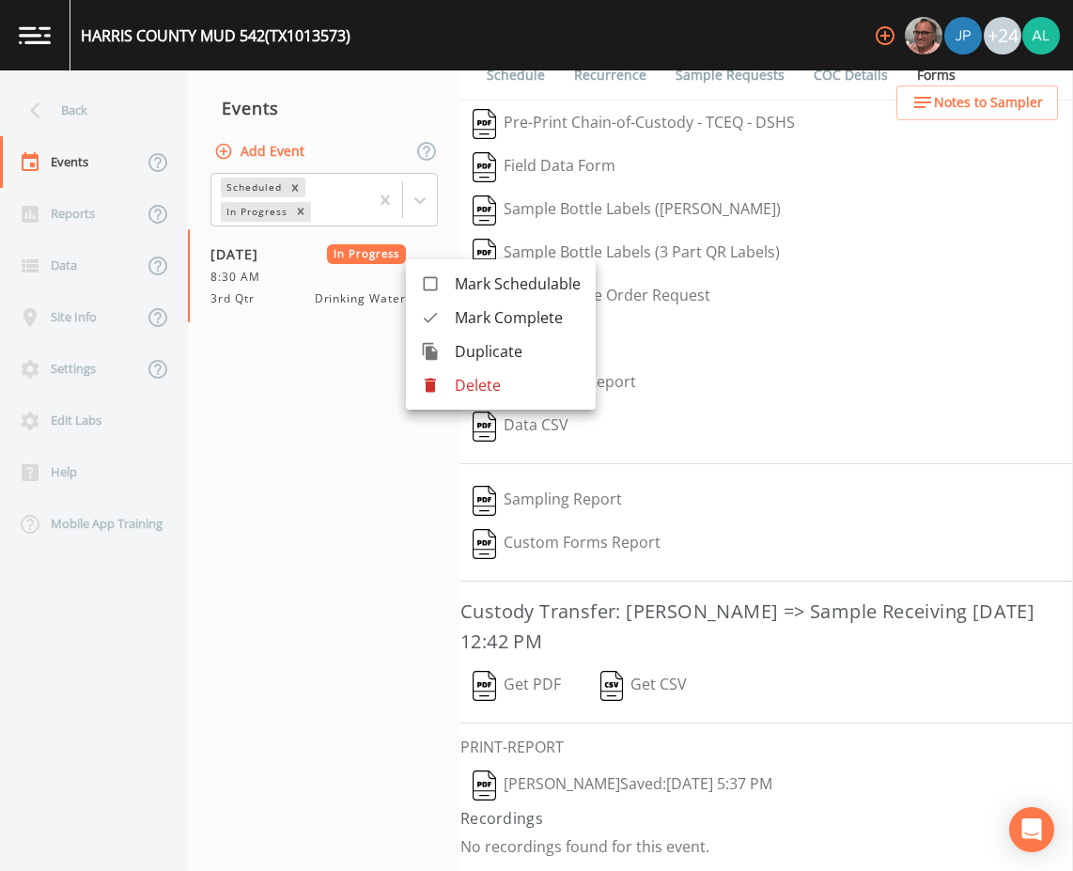
click at [491, 305] on li "Mark Complete" at bounding box center [501, 318] width 190 height 34
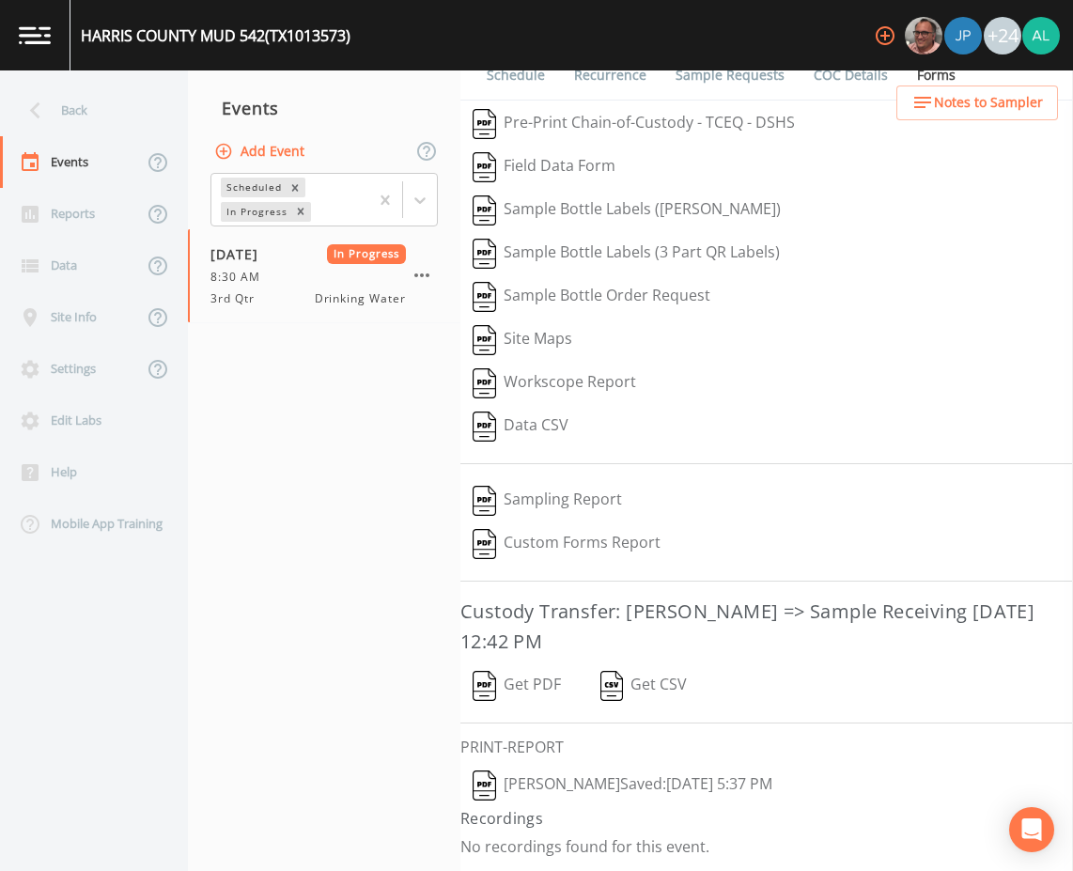
click at [256, 149] on button "Add Event" at bounding box center [260, 151] width 101 height 35
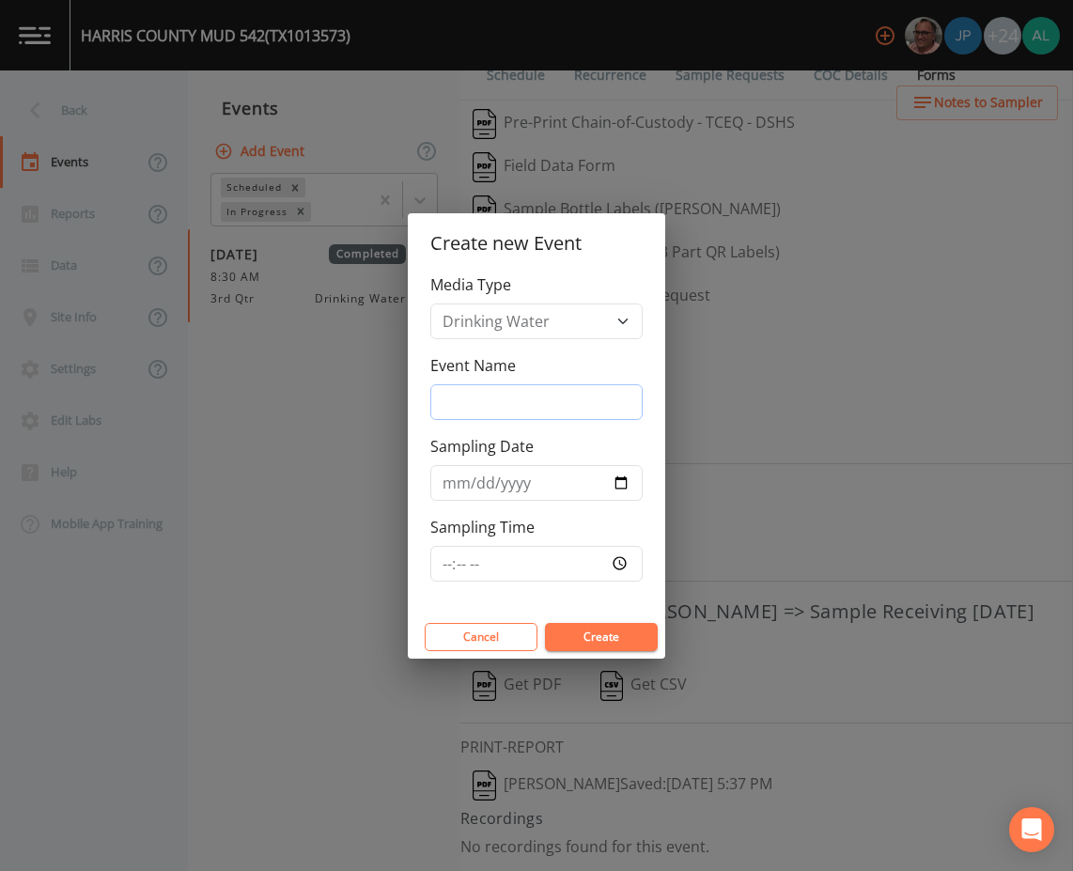
click at [520, 401] on input "Event Name" at bounding box center [536, 402] width 212 height 36
type input "3rd Quarter"
type input "[DATE]"
click at [452, 559] on input "Sampling Time" at bounding box center [536, 564] width 212 height 36
type input "09:00"
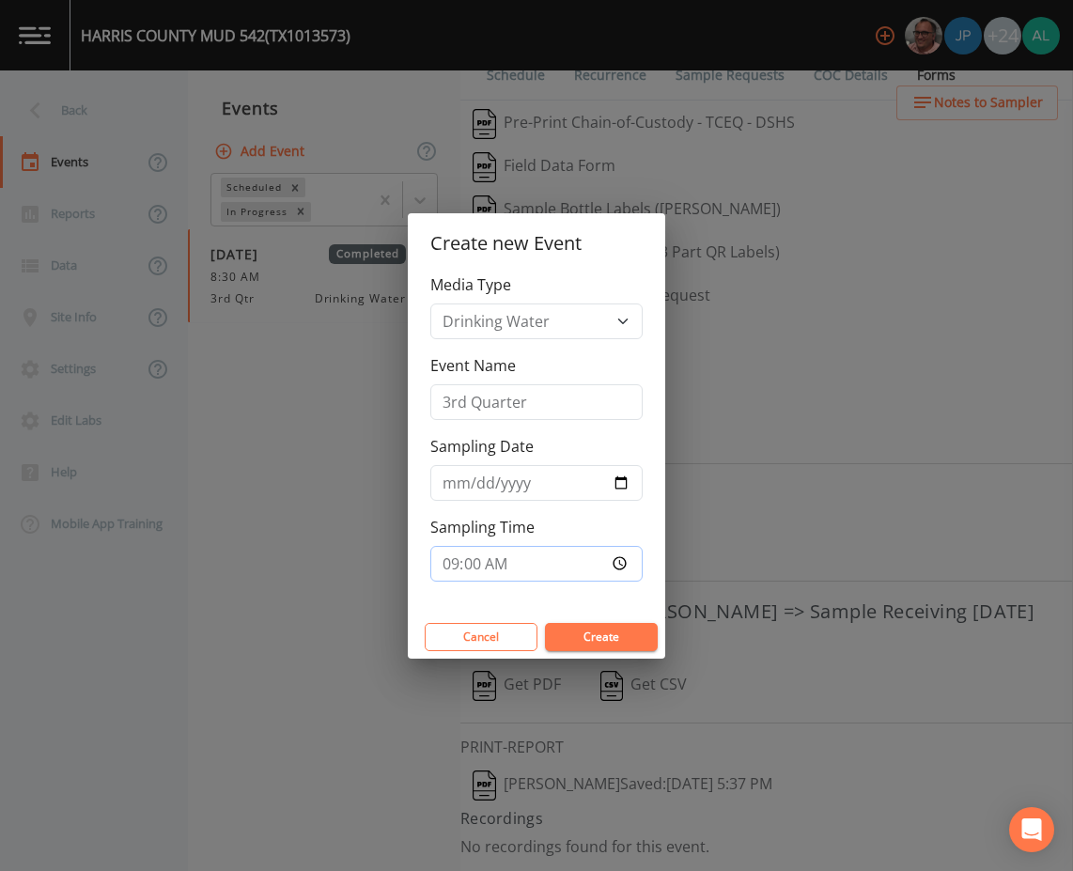
click at [545, 623] on button "Create" at bounding box center [601, 637] width 113 height 28
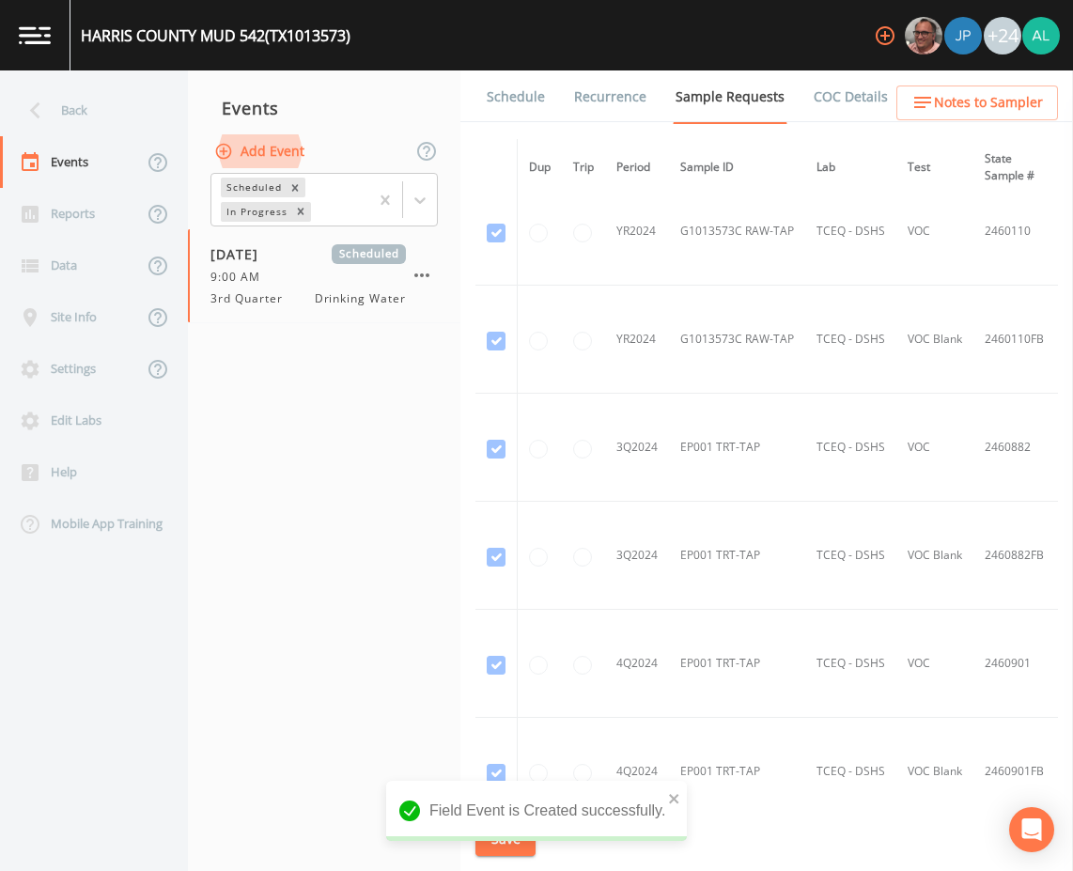
scroll to position [1996, 0]
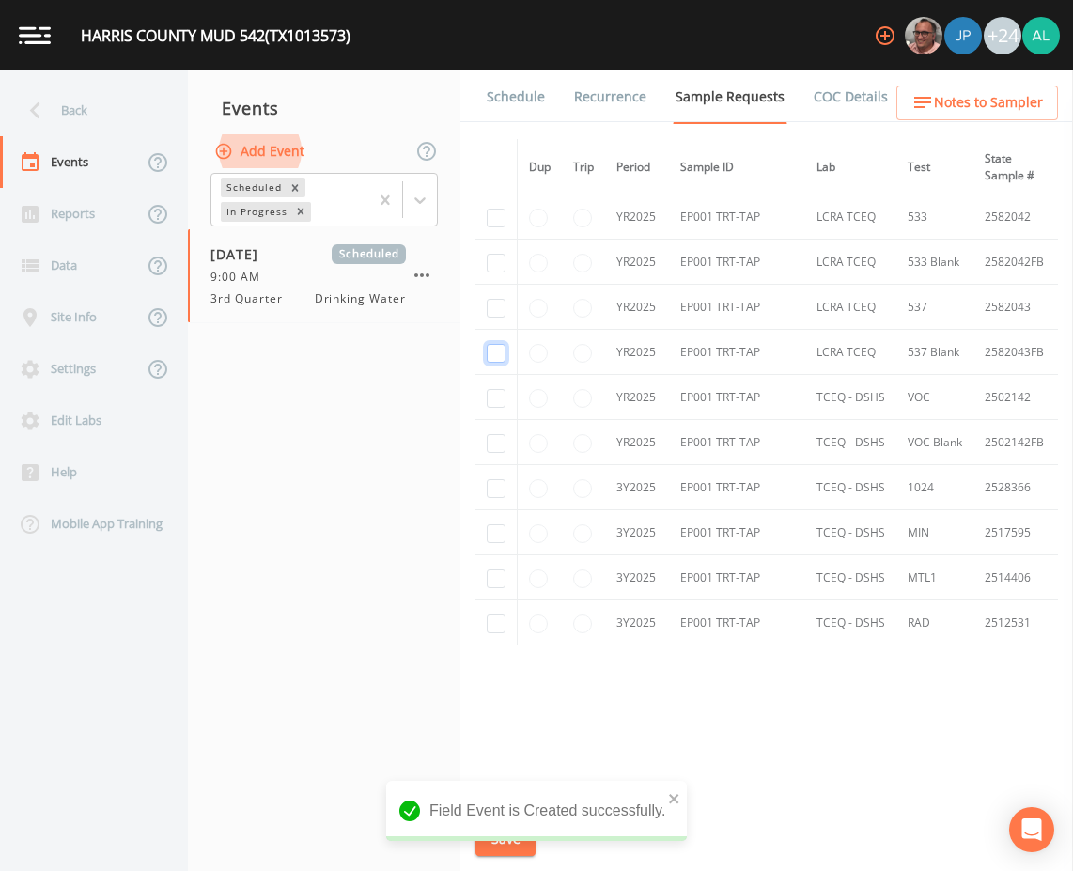
click at [487, 352] on input "checkbox" at bounding box center [496, 353] width 19 height 19
checkbox input "true"
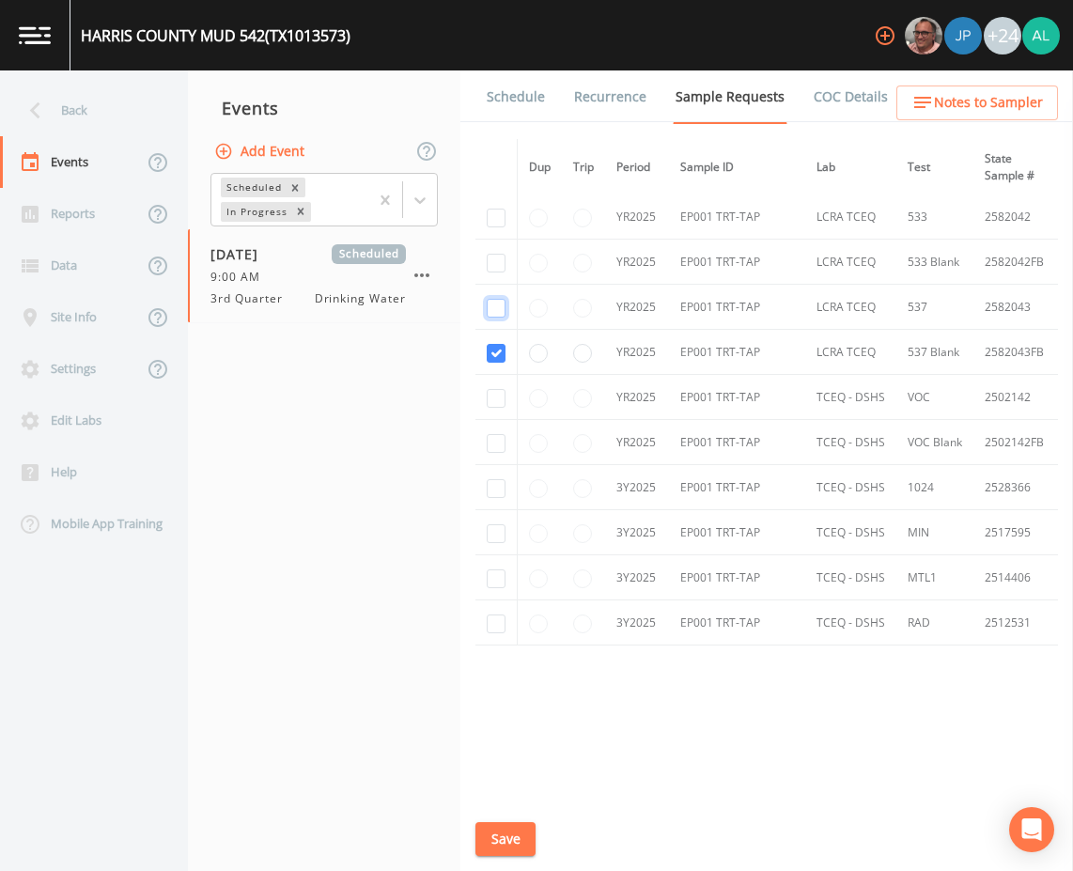
click at [496, 299] on input "checkbox" at bounding box center [496, 308] width 19 height 19
checkbox input "true"
click at [489, 264] on input "checkbox" at bounding box center [496, 263] width 19 height 19
checkbox input "true"
click at [498, 212] on input "checkbox" at bounding box center [496, 218] width 19 height 19
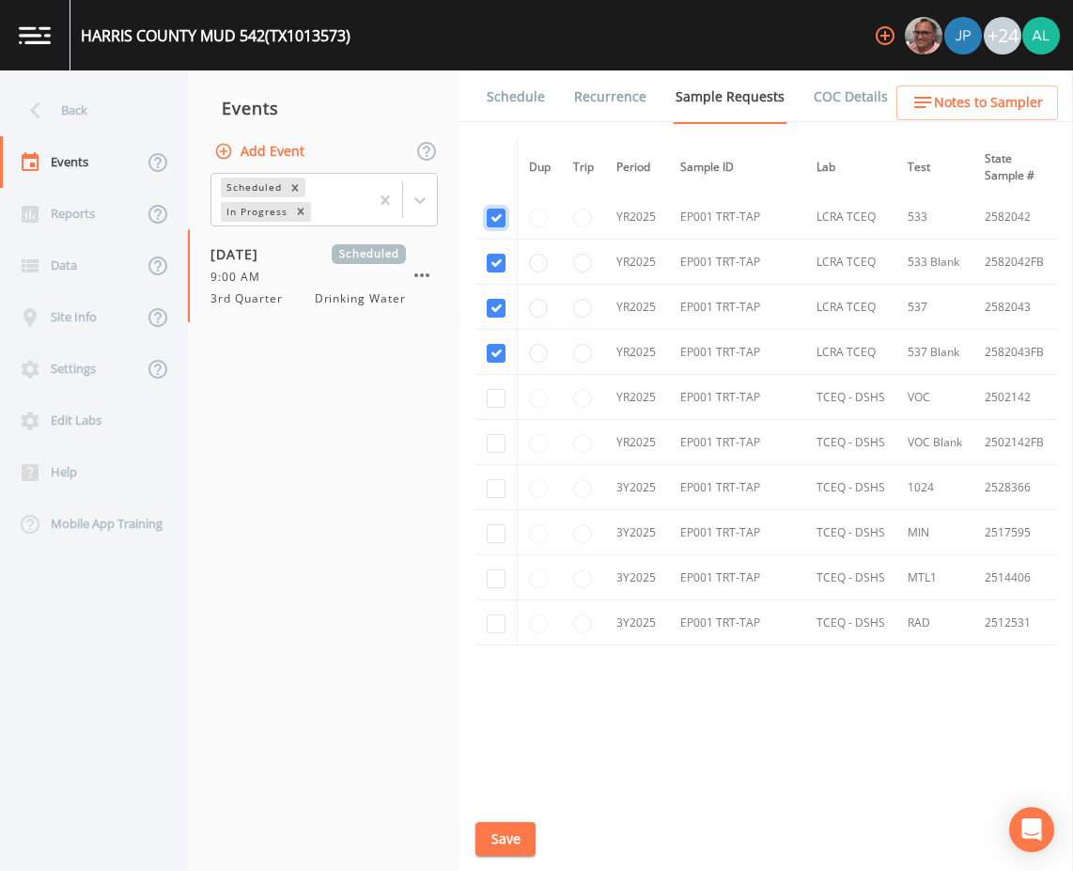
checkbox input "true"
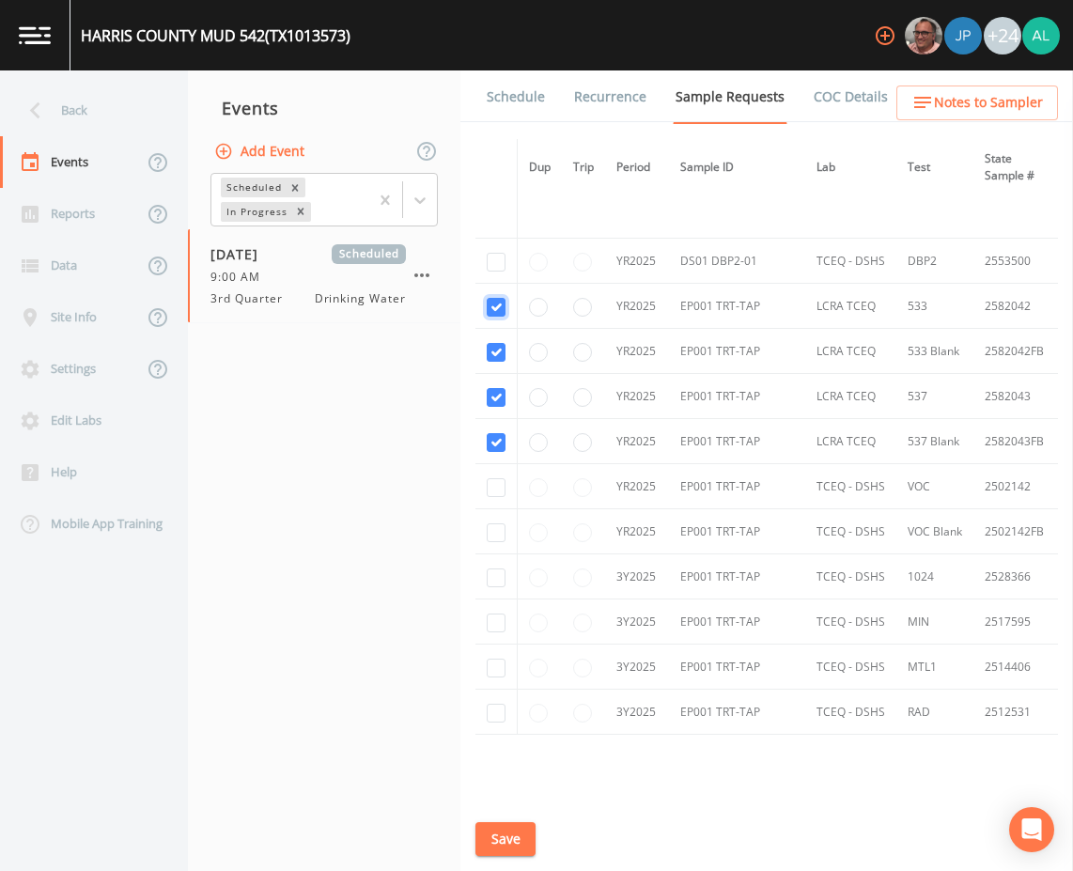
scroll to position [1808, 0]
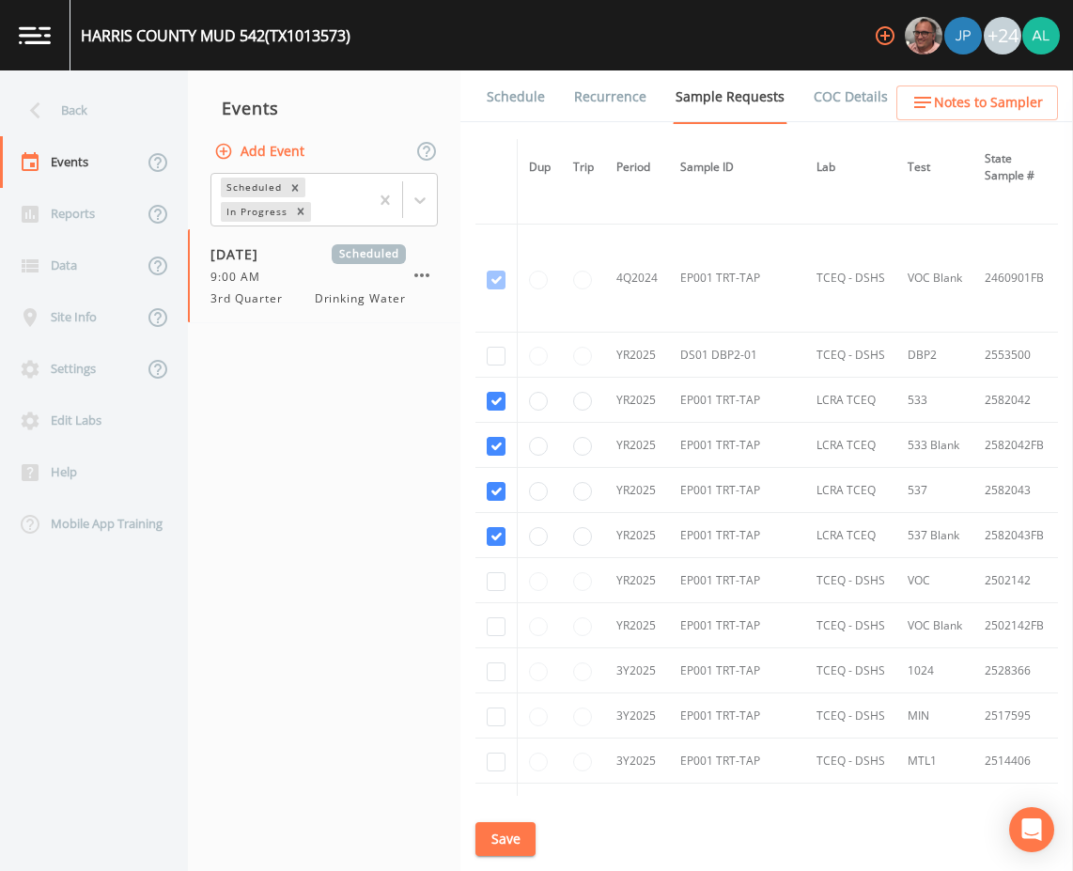
click at [522, 833] on button "Save" at bounding box center [505, 839] width 60 height 35
click at [943, 99] on span "Notes to Sampler" at bounding box center [988, 102] width 109 height 23
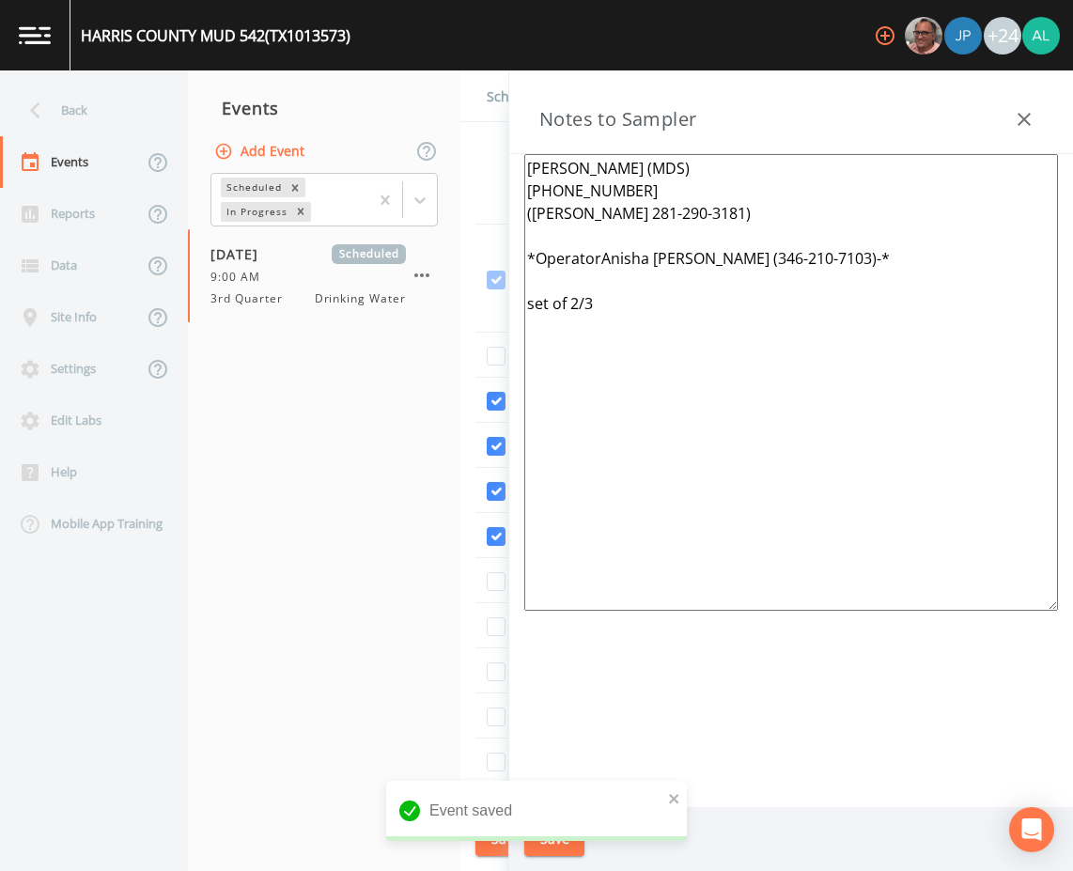
drag, startPoint x: 675, startPoint y: 411, endPoint x: 448, endPoint y: 105, distance: 381.3
click at [448, 105] on div "Back Events Reports Data Site Info Settings Edit Labs Help Mobile App Training …" at bounding box center [536, 470] width 1073 height 800
paste textarea "-[PERSON_NAME] [PHONE_NUMBER]* Meeting Location: (1 of 2 Total Systems) TX10135…"
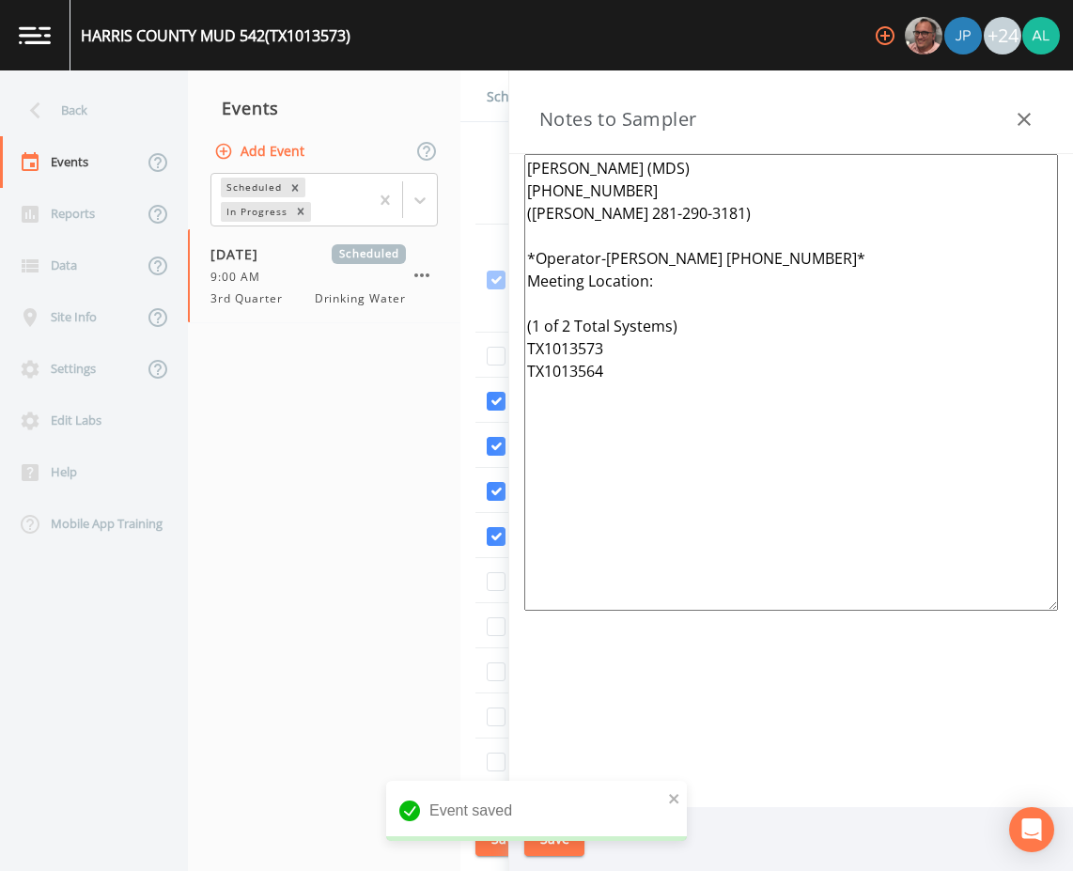
type textarea "[PERSON_NAME] (MDS) [PHONE_NUMBER] ([PERSON_NAME] 281-290-3181) *Operator-[PERS…"
click at [682, 800] on div "Event saved" at bounding box center [536, 811] width 301 height 60
click at [674, 796] on icon "close" at bounding box center [674, 798] width 13 height 15
click at [559, 852] on div "Event saved" at bounding box center [536, 818] width 301 height 75
click at [556, 846] on button "Save" at bounding box center [554, 839] width 60 height 35
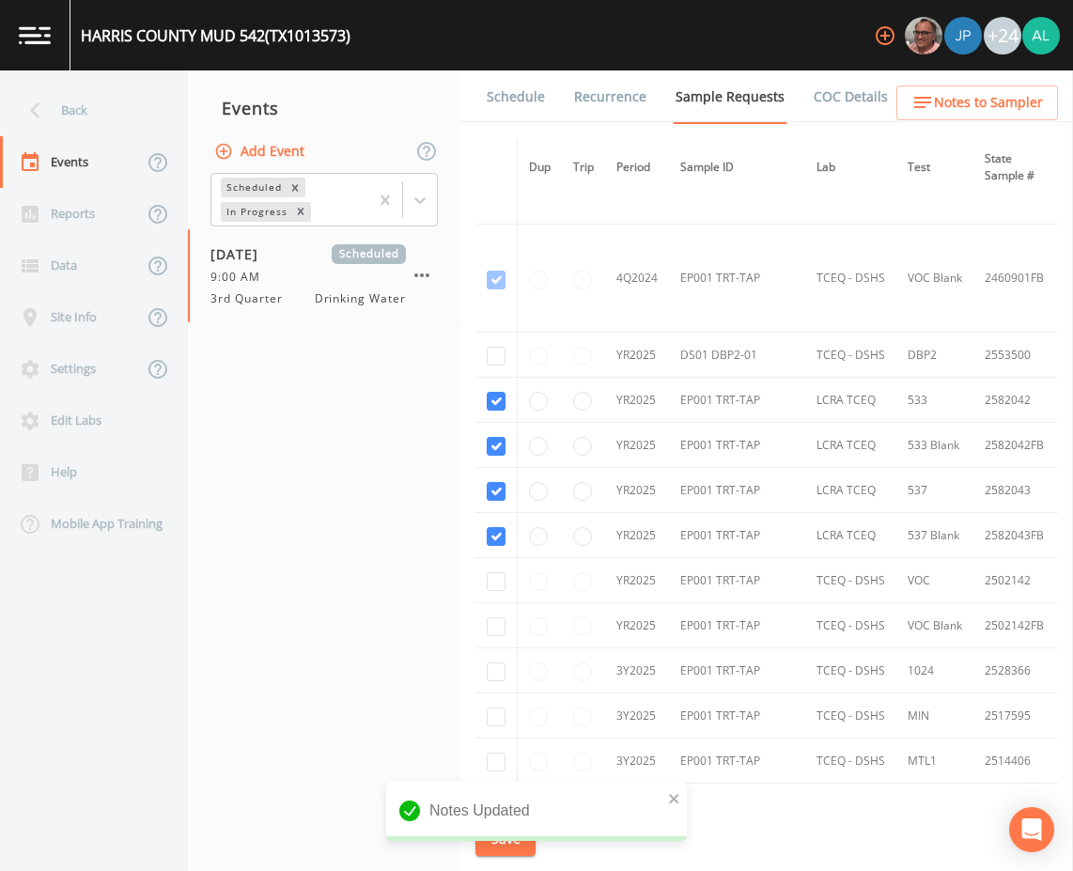
click at [386, 839] on div "notification timer" at bounding box center [386, 838] width 0 height 5
click at [685, 797] on div "Notes Updated" at bounding box center [536, 811] width 301 height 60
click at [672, 799] on icon "close" at bounding box center [673, 798] width 9 height 9
click at [526, 838] on button "Save" at bounding box center [505, 839] width 60 height 35
click at [62, 84] on nav "Back Events Reports Data Site Info Settings Edit Labs Help Mobile App Training" at bounding box center [94, 470] width 188 height 800
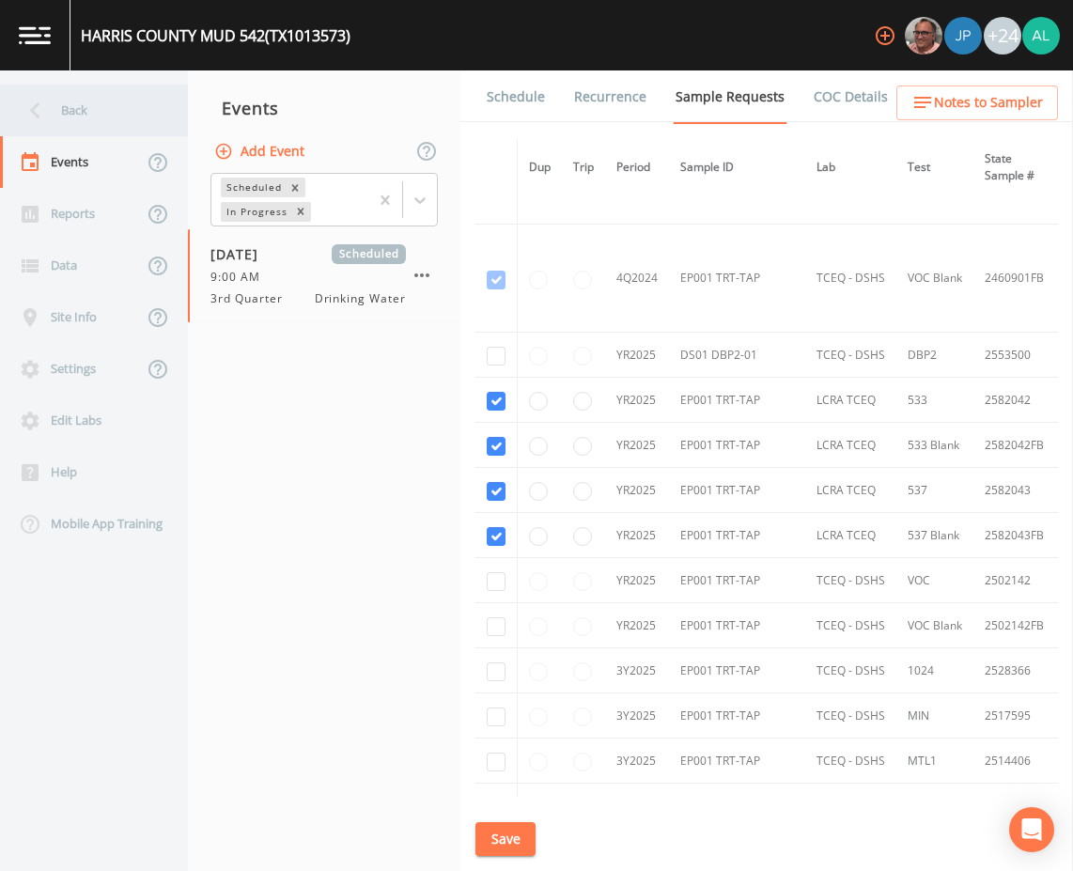
click at [62, 108] on div "Back" at bounding box center [84, 111] width 169 height 52
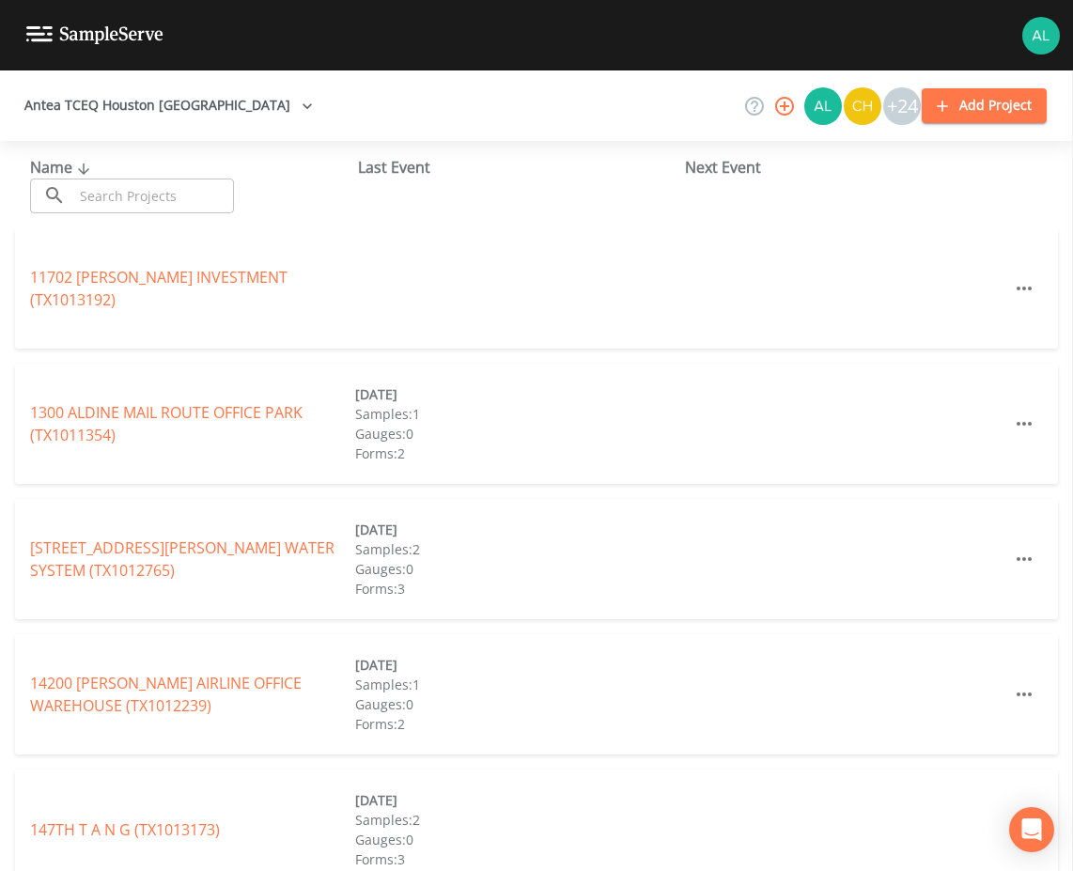
click at [78, 202] on input "text" at bounding box center [153, 195] width 161 height 35
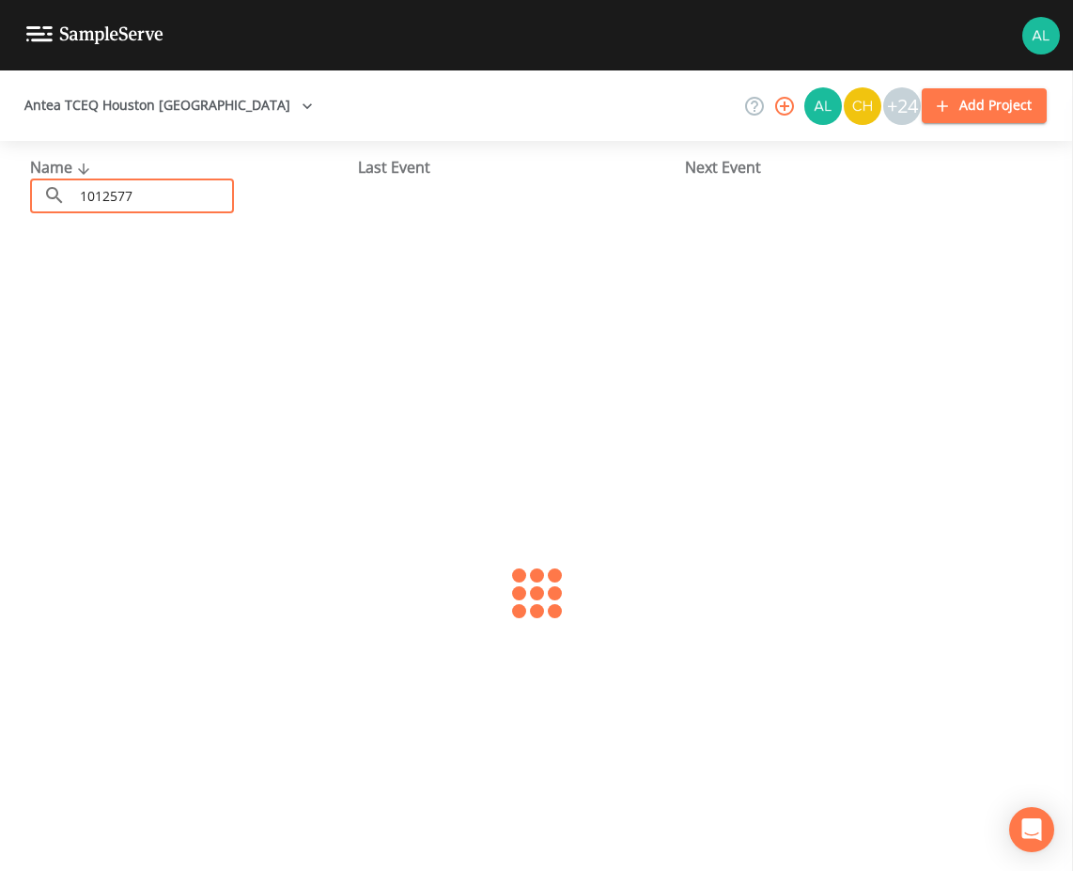
type input "1012577"
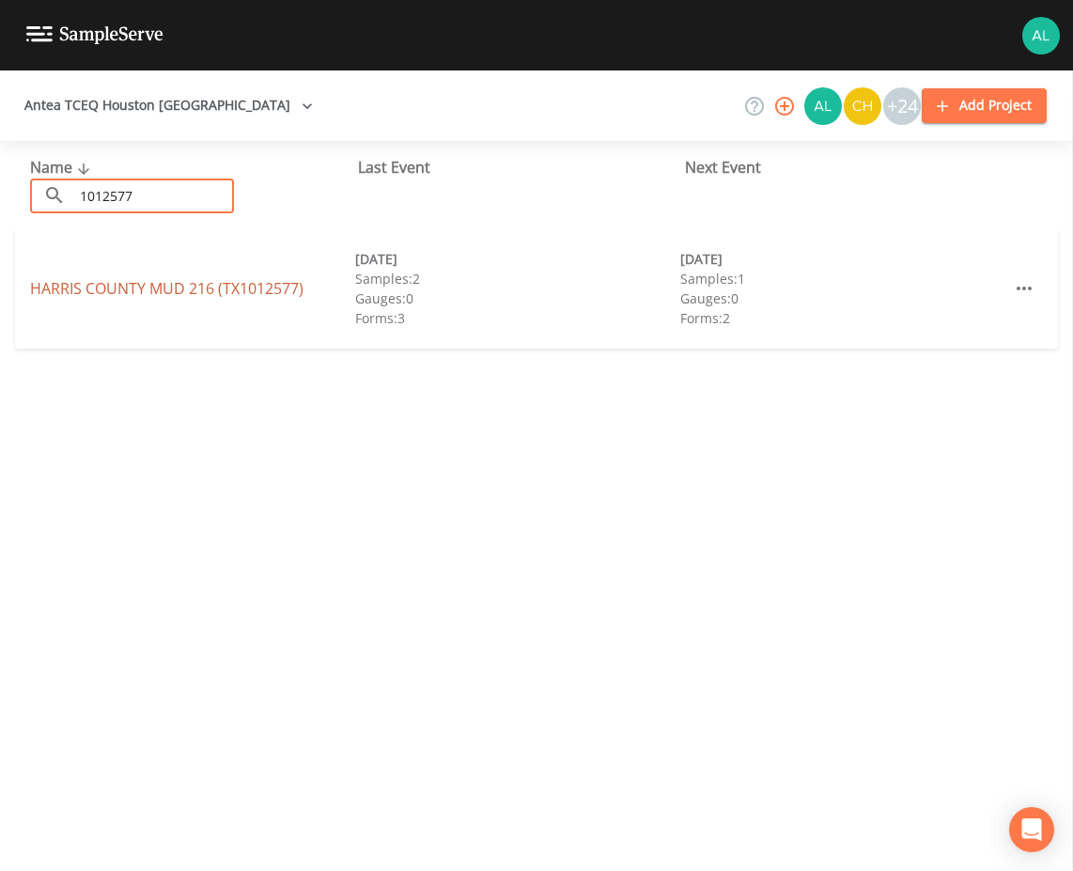
click at [97, 282] on link "[GEOGRAPHIC_DATA] 216 (TX1012577)" at bounding box center [166, 288] width 273 height 21
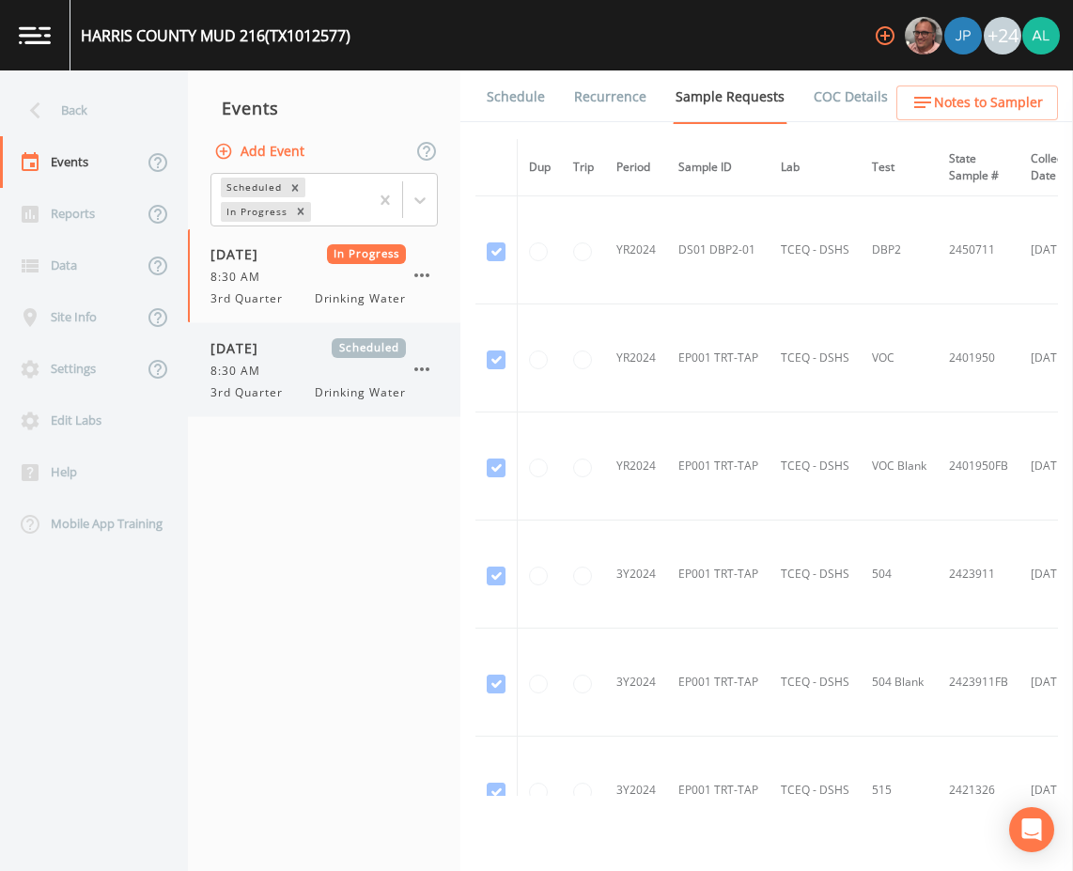
click at [329, 351] on div "[DATE] Scheduled" at bounding box center [307, 348] width 195 height 20
click at [491, 116] on link "Schedule" at bounding box center [516, 96] width 64 height 53
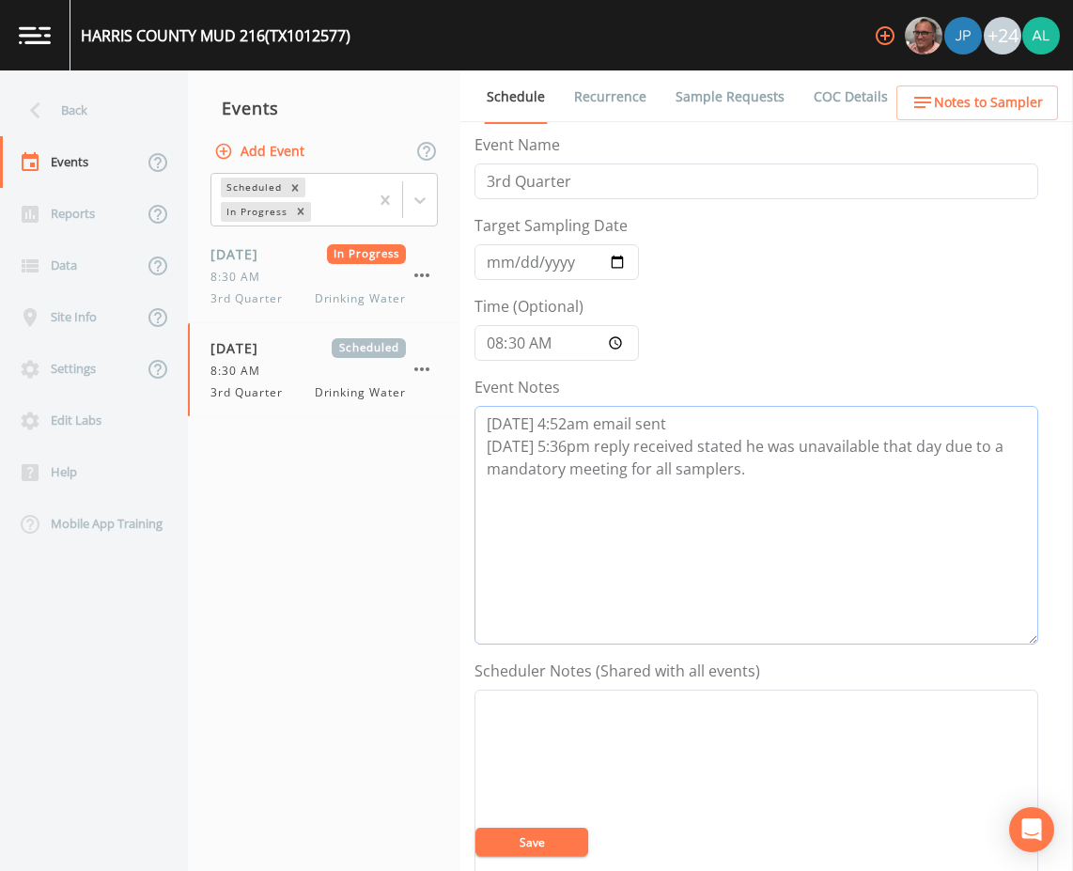
drag, startPoint x: 773, startPoint y: 490, endPoint x: 756, endPoint y: 485, distance: 17.8
click at [756, 485] on textarea "[DATE] 4:52am email sent [DATE] 5:36pm reply received stated he was unavailable…" at bounding box center [756, 525] width 564 height 239
click at [60, 111] on div "Back" at bounding box center [84, 111] width 169 height 52
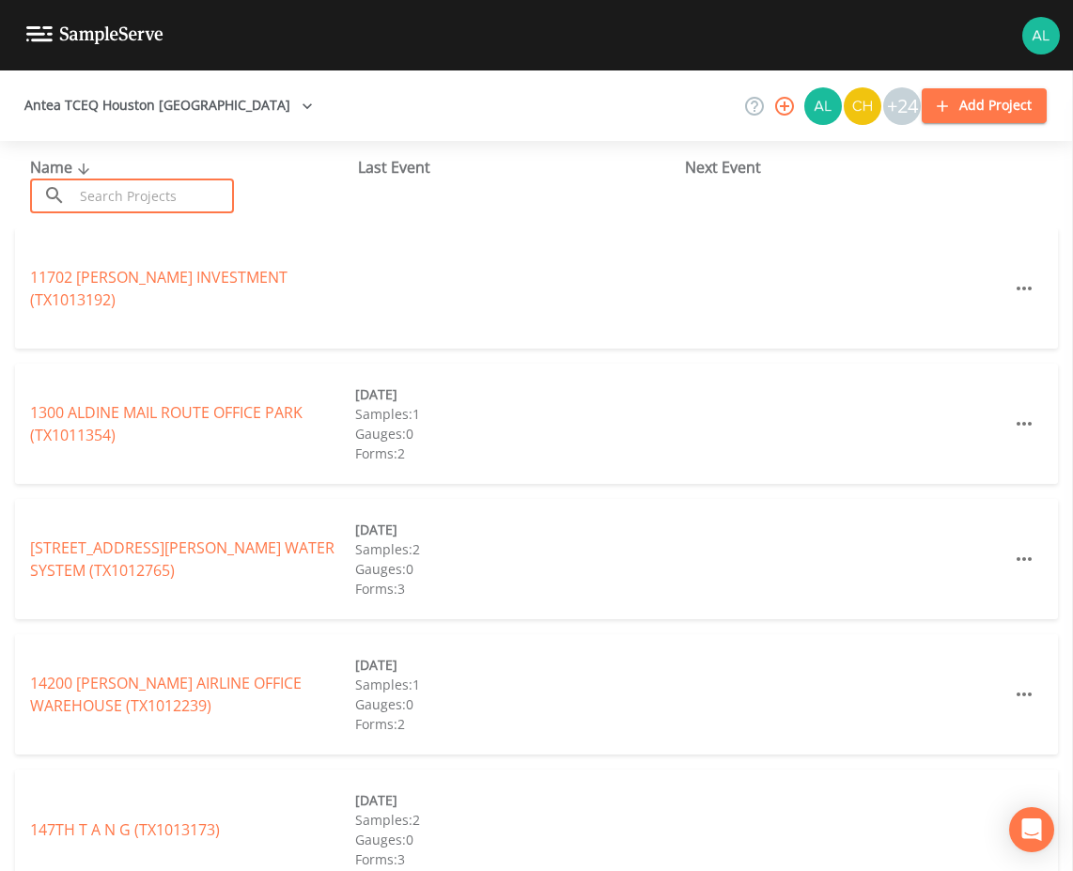
click at [111, 190] on input "text" at bounding box center [153, 195] width 161 height 35
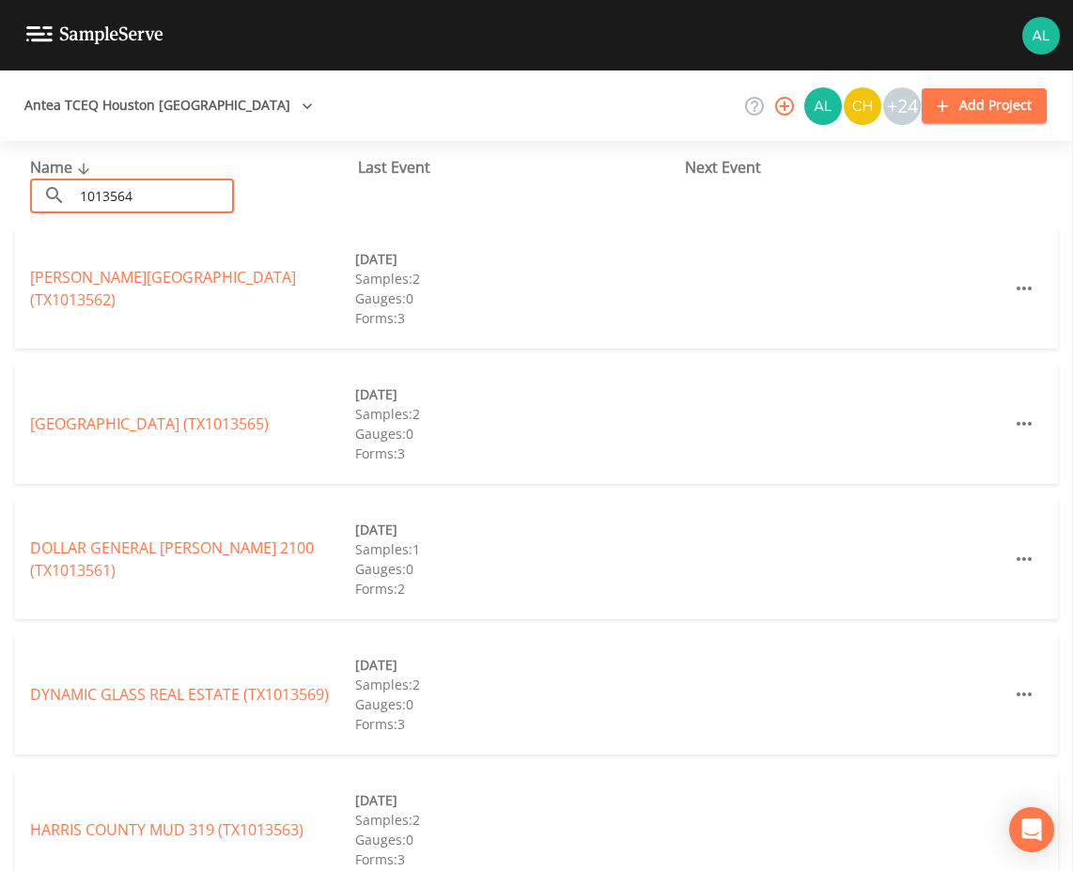
type input "1013564"
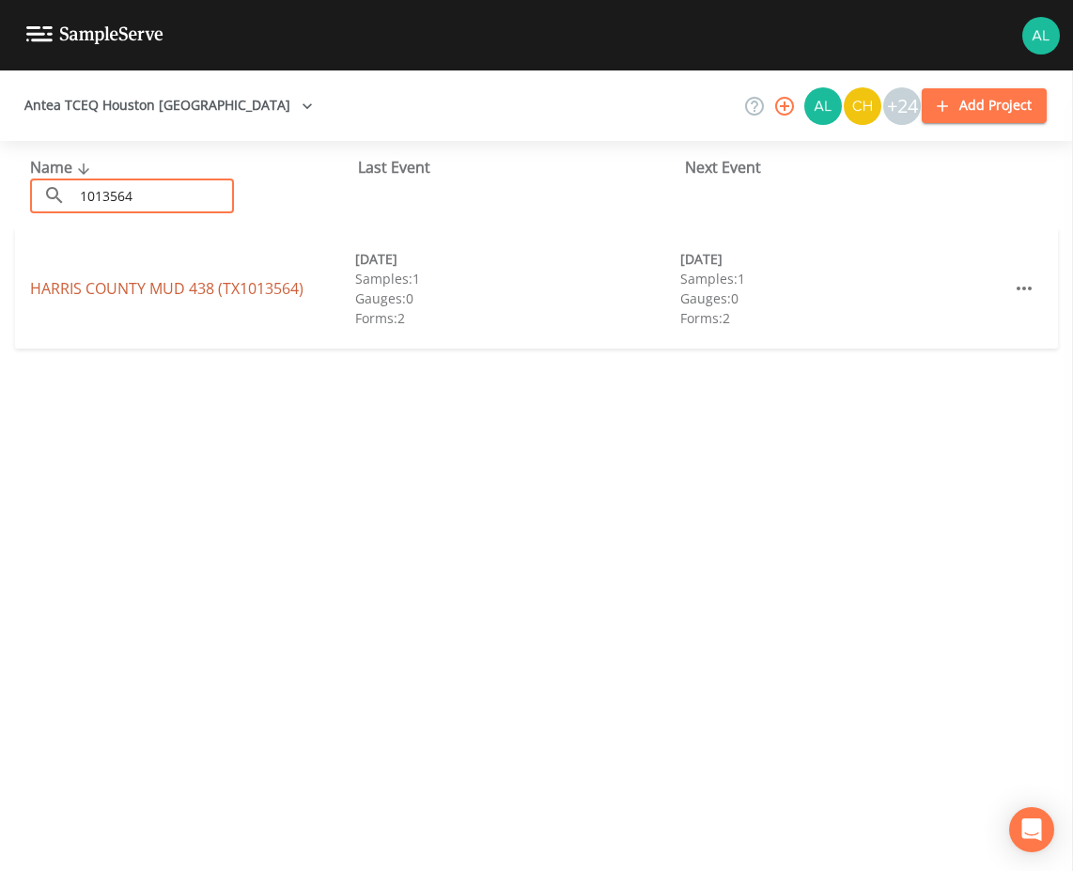
click at [90, 293] on link "[GEOGRAPHIC_DATA] 438 (TX1013564)" at bounding box center [166, 288] width 273 height 21
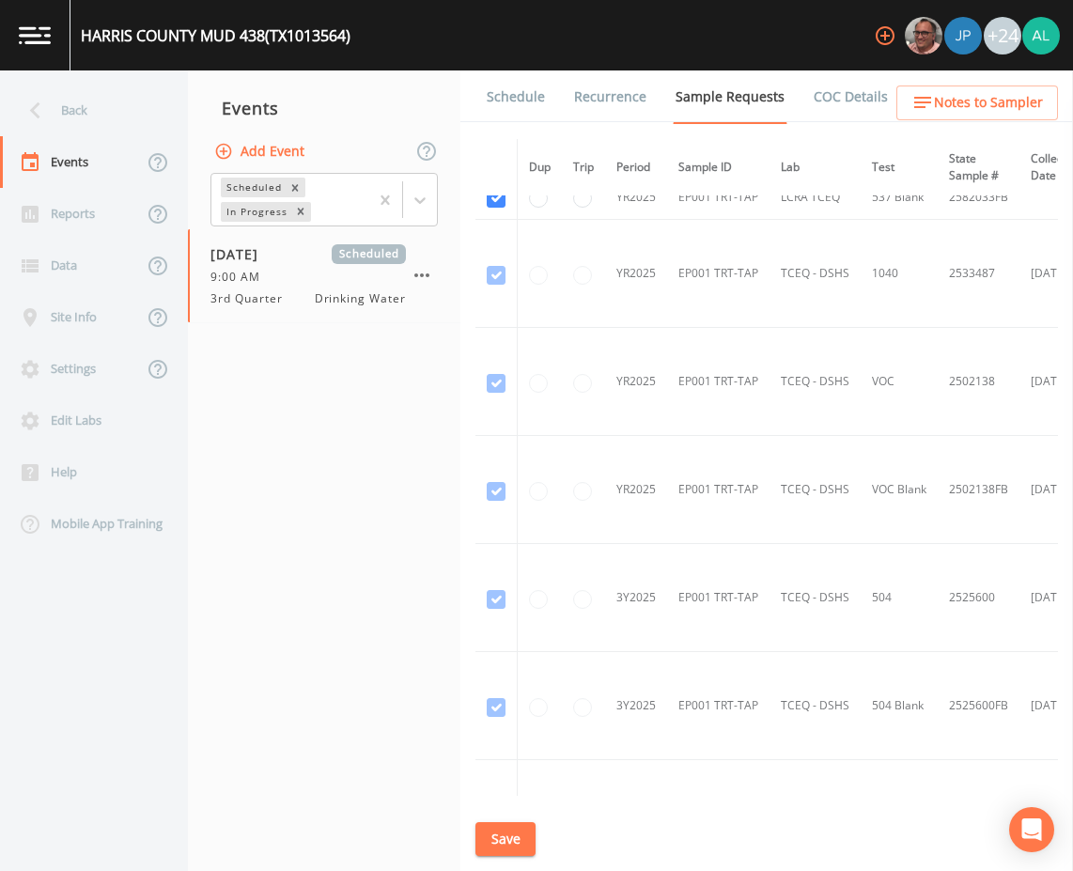
scroll to position [1221, 0]
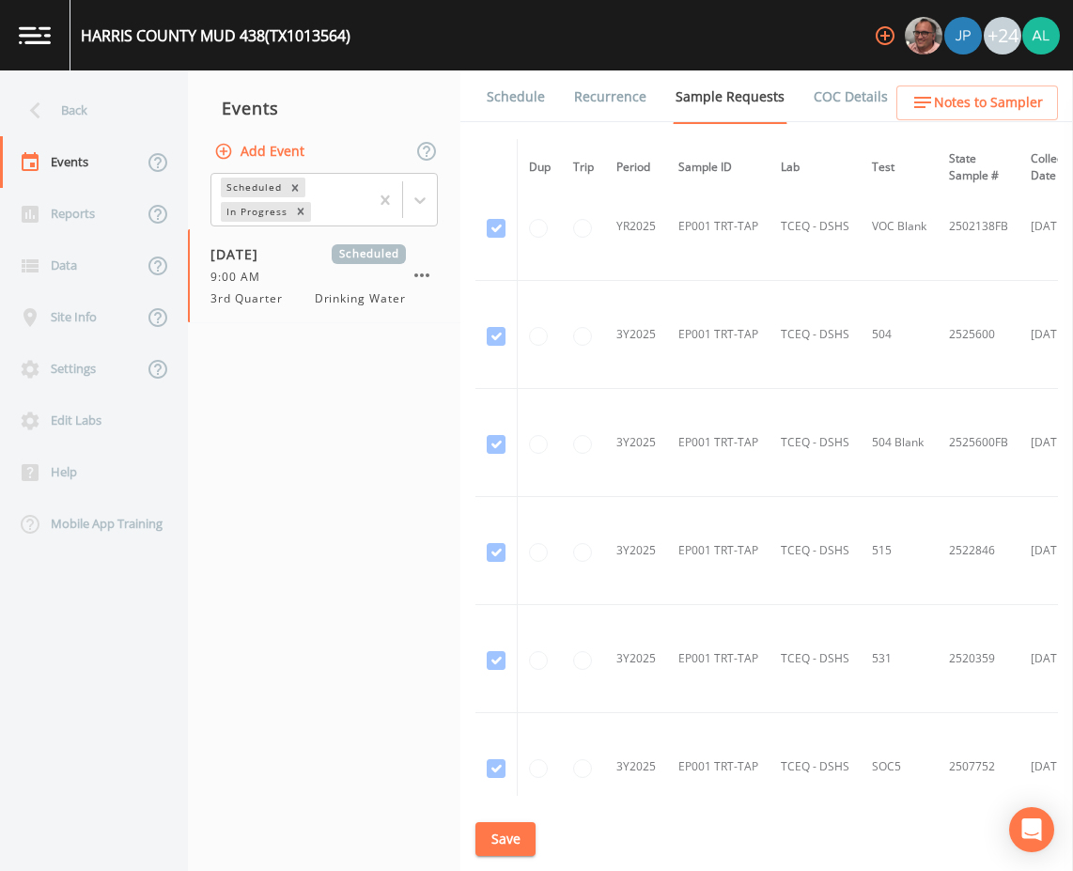
click at [522, 122] on link "Schedule" at bounding box center [516, 96] width 64 height 53
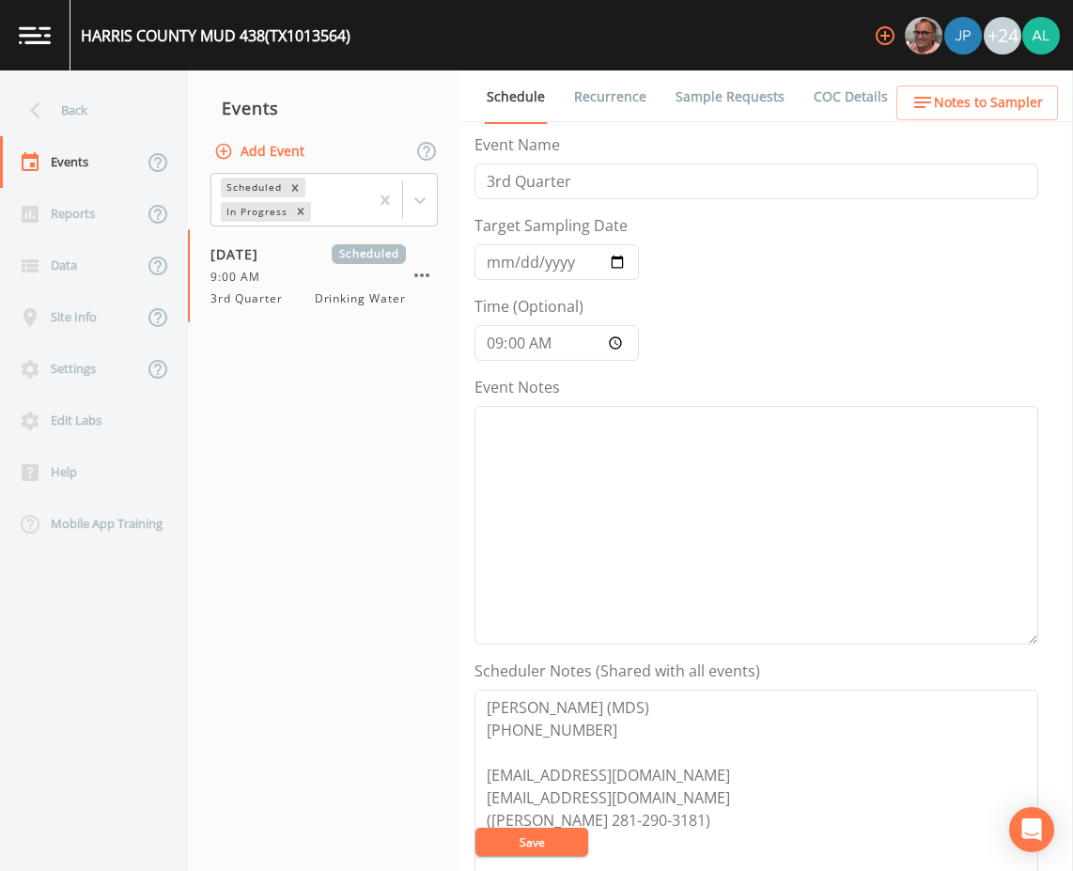
click at [966, 80] on ul "Schedule Recurrence Sample Requests COC Details Forms" at bounding box center [766, 96] width 612 height 52
click at [965, 100] on span "Notes to Sampler" at bounding box center [988, 102] width 109 height 23
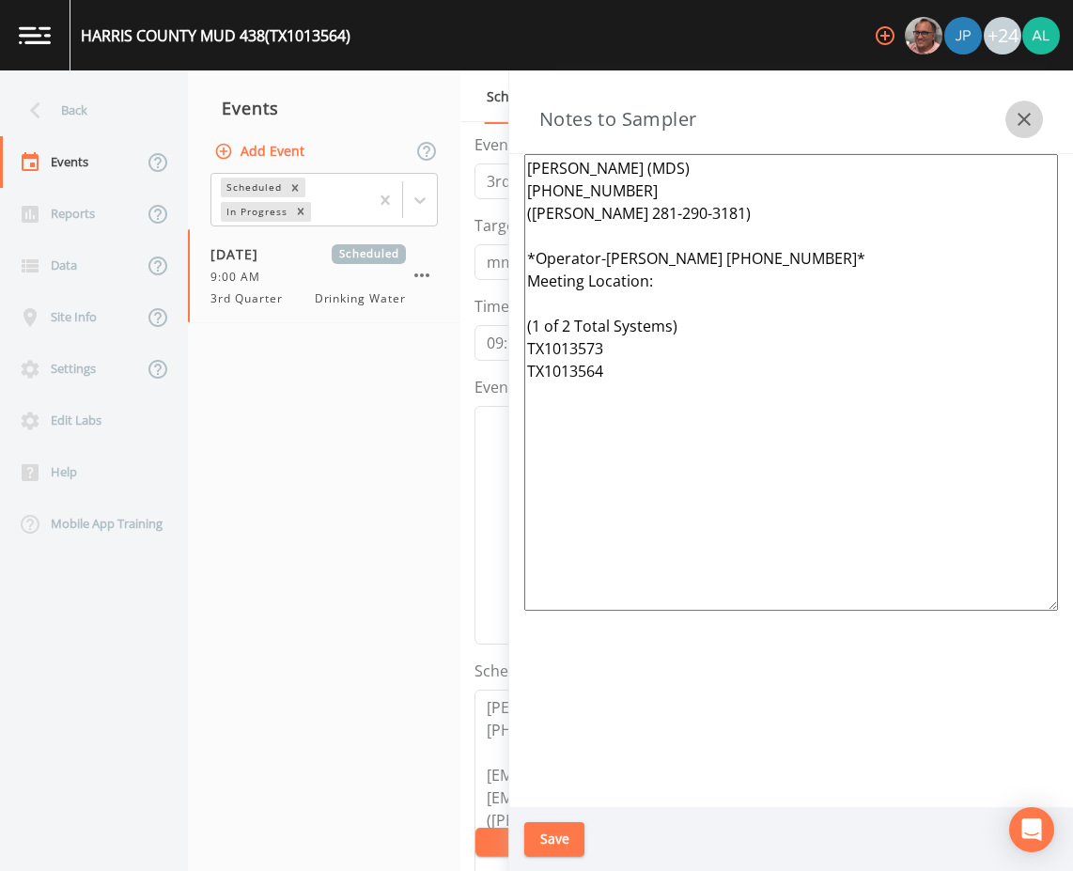
click at [1026, 121] on icon "button" at bounding box center [1023, 119] width 13 height 13
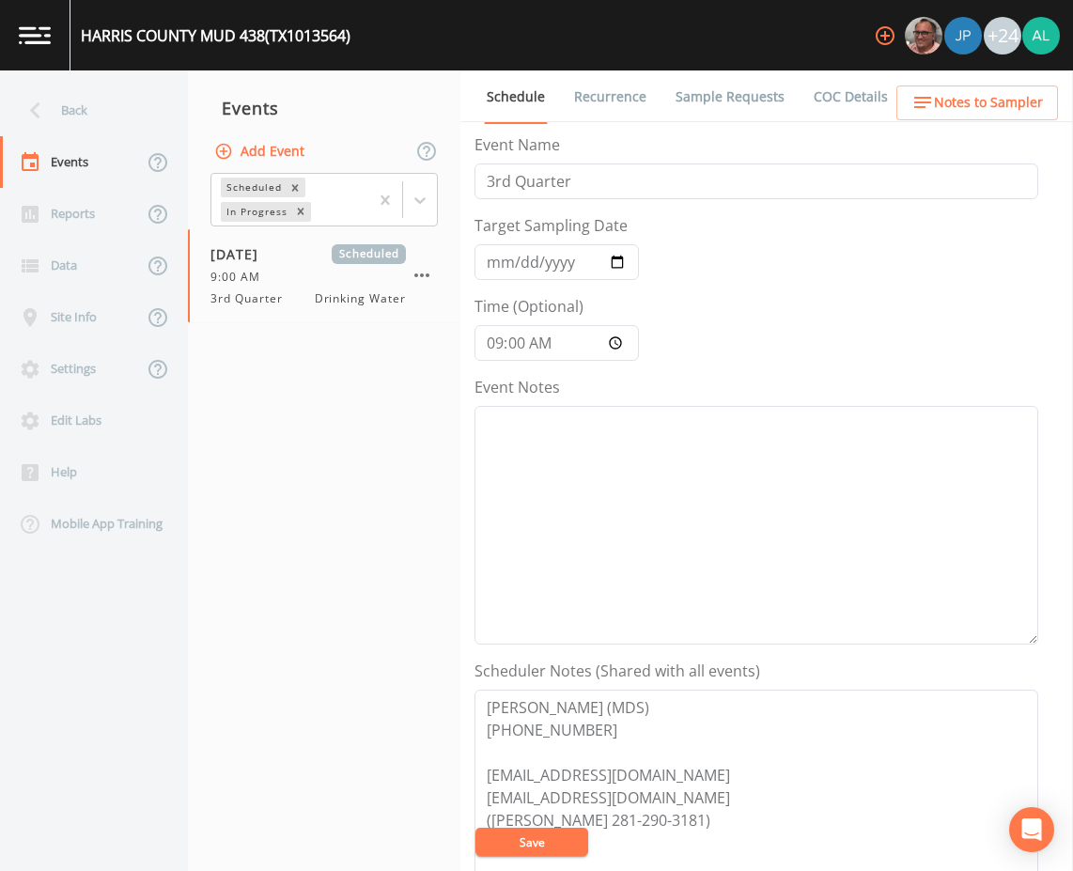
click at [699, 370] on form "Event Name 3rd Quarter Target Sampling Date [DATE] Time (Optional) 09:00:00 Eve…" at bounding box center [756, 654] width 564 height 1042
click at [685, 435] on textarea "Event Notes" at bounding box center [756, 525] width 564 height 239
drag, startPoint x: 709, startPoint y: 435, endPoint x: 241, endPoint y: 433, distance: 467.7
click at [241, 433] on div "Back Events Reports Data Site Info Settings Edit Labs Help Mobile App Training …" at bounding box center [536, 470] width 1073 height 800
type textarea "[DATE]10:10pm email sent"
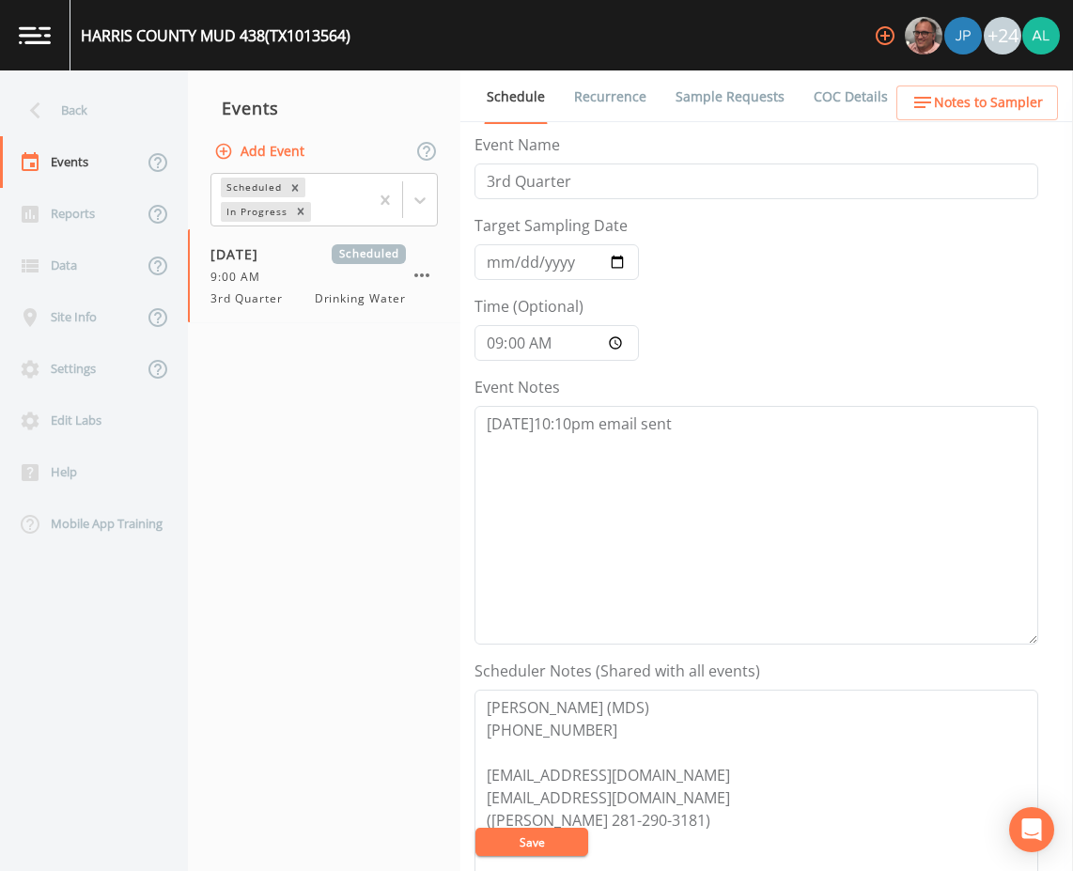
click at [574, 843] on button "Save" at bounding box center [531, 841] width 113 height 28
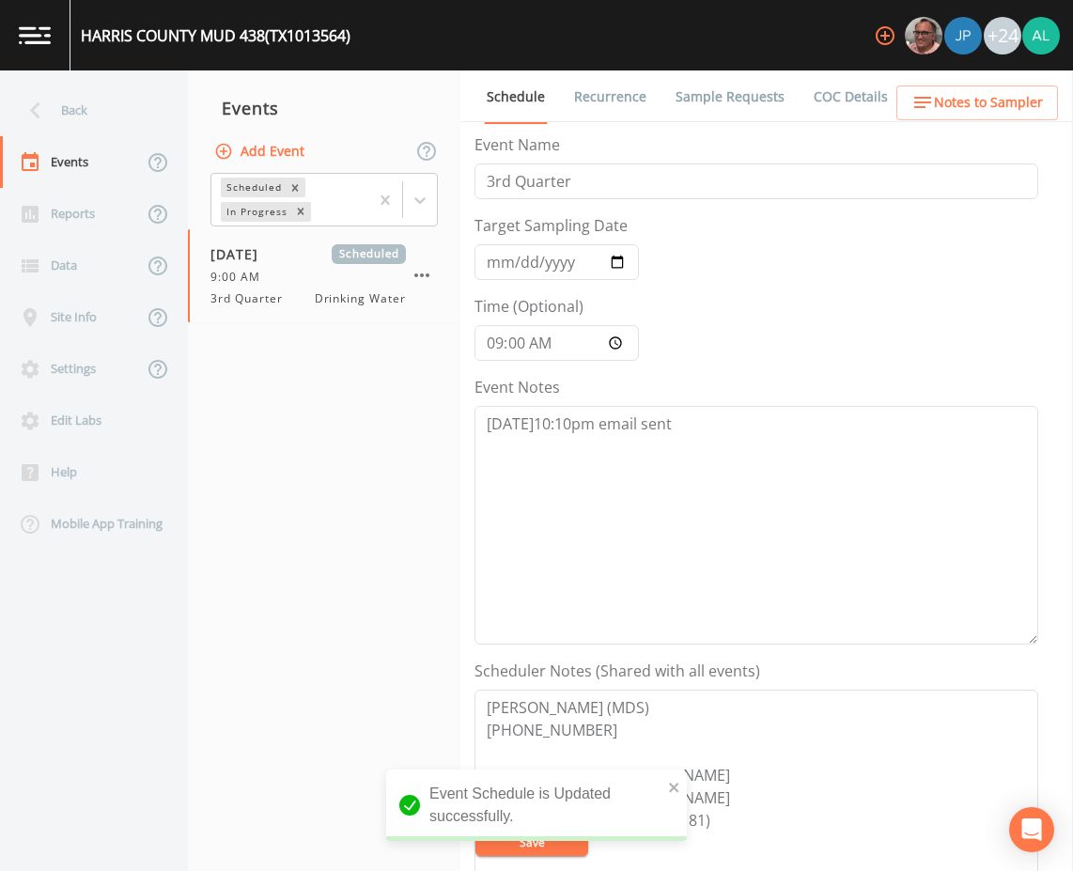
click at [953, 116] on button "Notes to Sampler" at bounding box center [977, 102] width 162 height 35
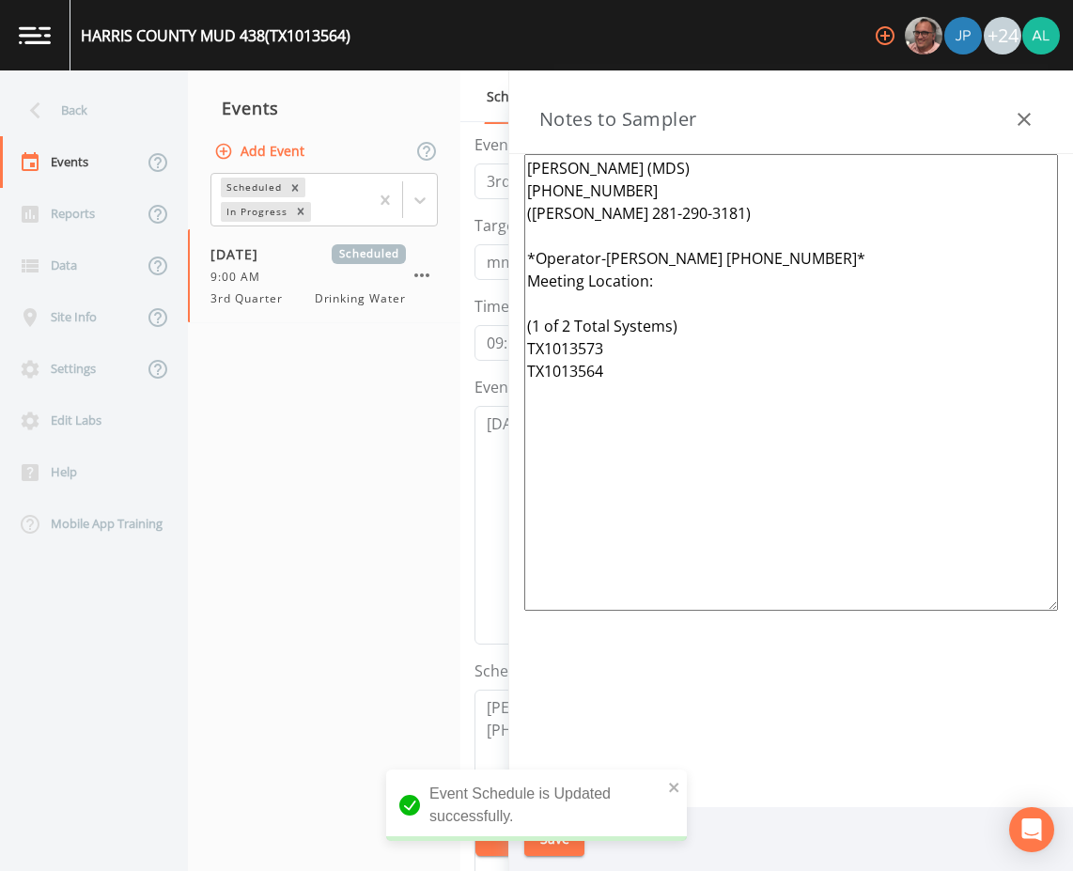
drag, startPoint x: 809, startPoint y: 379, endPoint x: 450, endPoint y: 88, distance: 461.5
click at [450, 88] on div "Back Events Reports Data Site Info Settings Edit Labs Help Mobile App Training …" at bounding box center [536, 470] width 1073 height 800
click at [74, 107] on div "Back" at bounding box center [84, 111] width 169 height 52
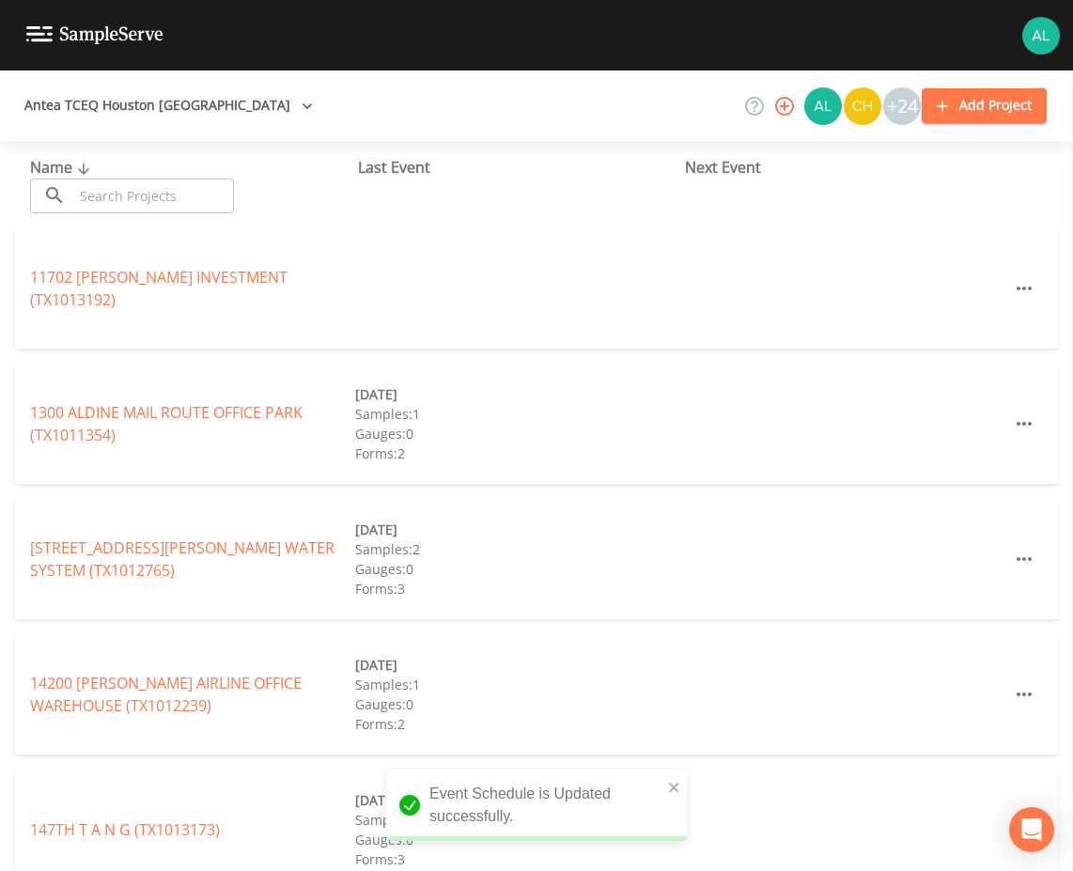
click at [108, 206] on input "text" at bounding box center [153, 195] width 161 height 35
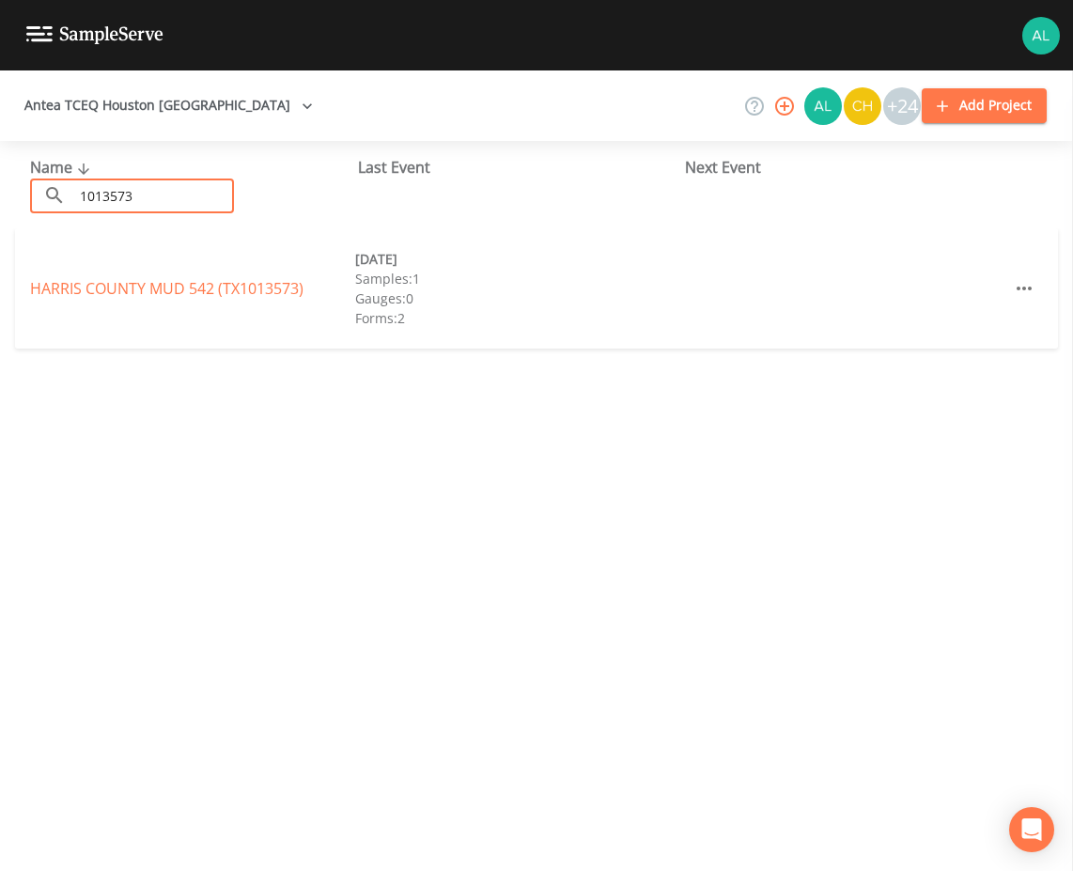
type input "1013573"
click at [91, 290] on link "[GEOGRAPHIC_DATA] 542 (TX1013573)" at bounding box center [166, 288] width 273 height 21
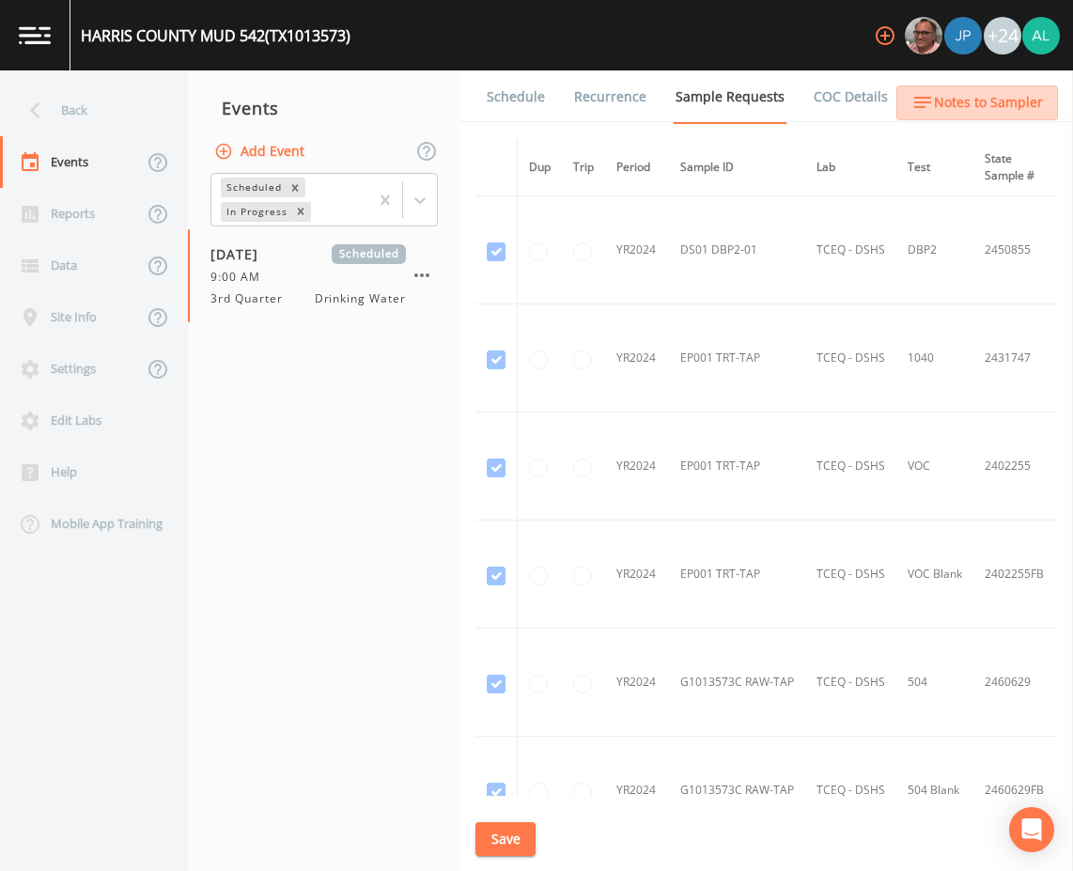
click at [996, 108] on span "Notes to Sampler" at bounding box center [988, 102] width 109 height 23
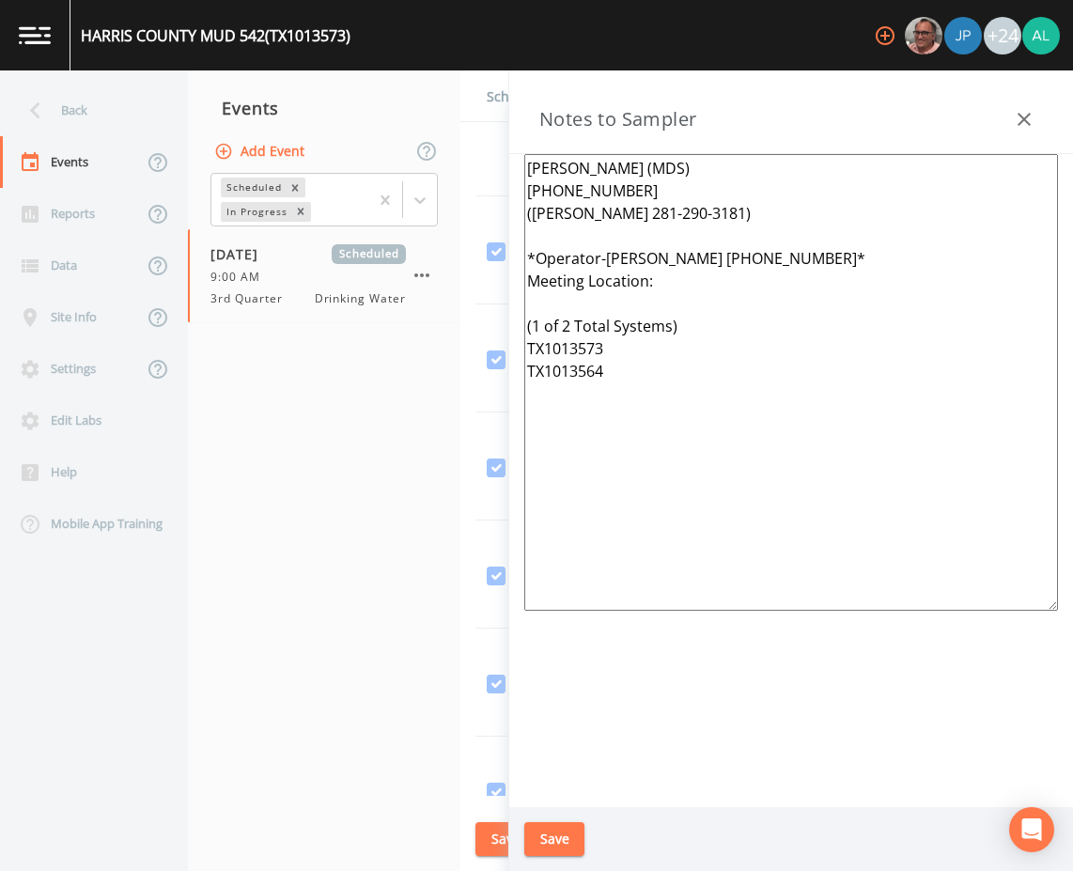
click at [1012, 134] on button "button" at bounding box center [1024, 119] width 38 height 38
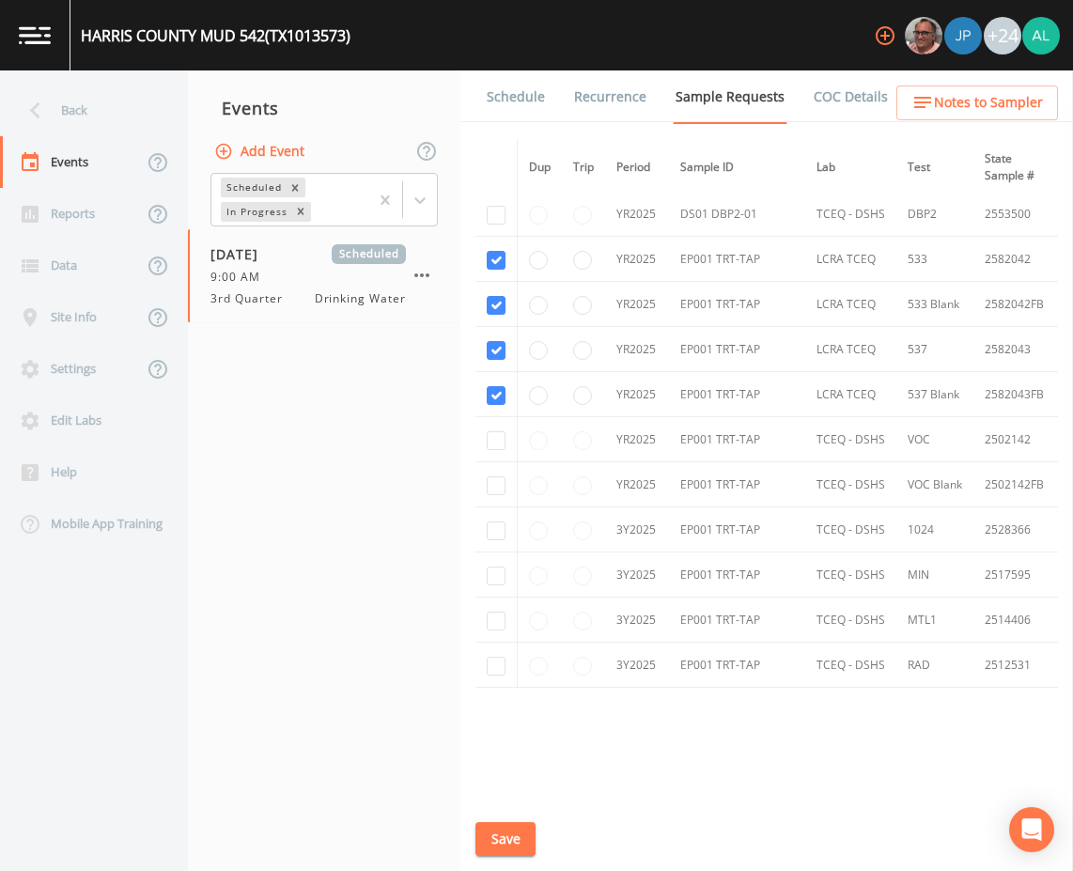
scroll to position [1996, 0]
click at [502, 79] on link "Schedule" at bounding box center [516, 96] width 64 height 53
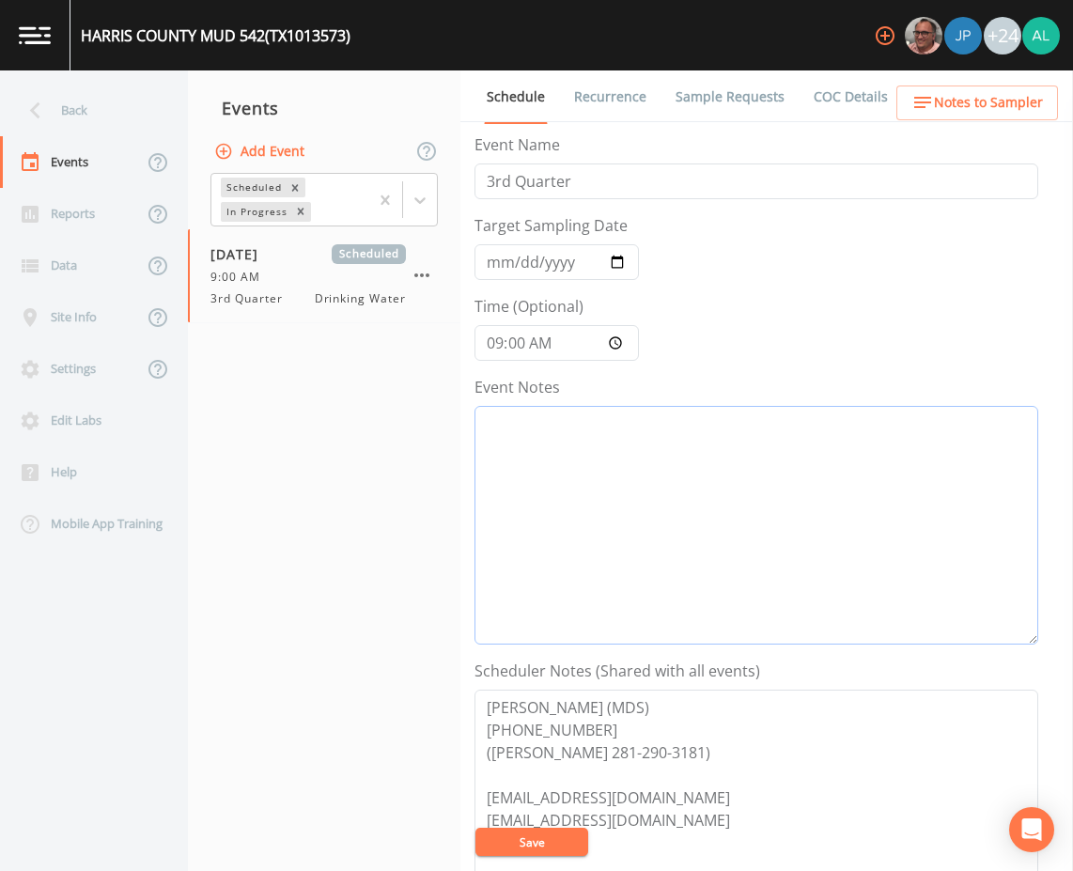
click at [553, 586] on textarea "Event Notes" at bounding box center [756, 525] width 564 height 239
type textarea "[DATE] 10:10am email sent"
click at [522, 839] on button "Save" at bounding box center [531, 841] width 113 height 28
click at [576, 843] on button "Save" at bounding box center [531, 841] width 113 height 28
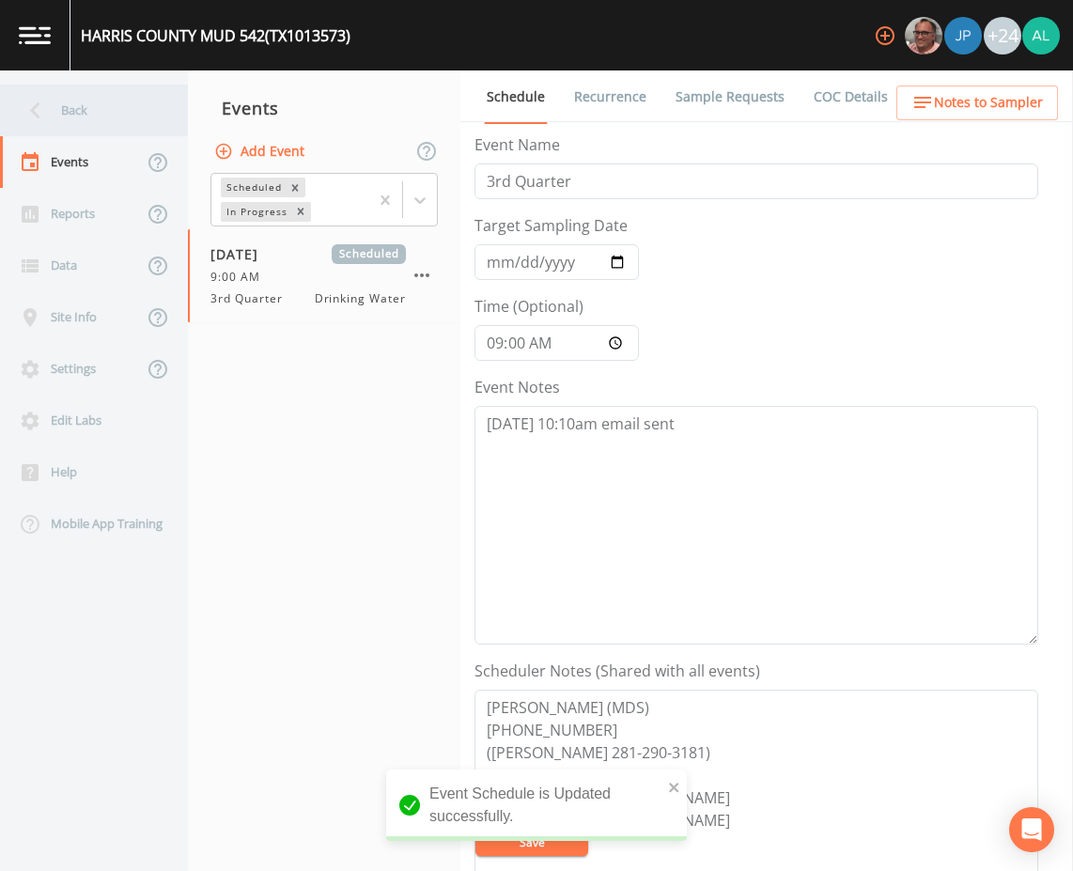
click at [42, 101] on icon at bounding box center [35, 110] width 33 height 33
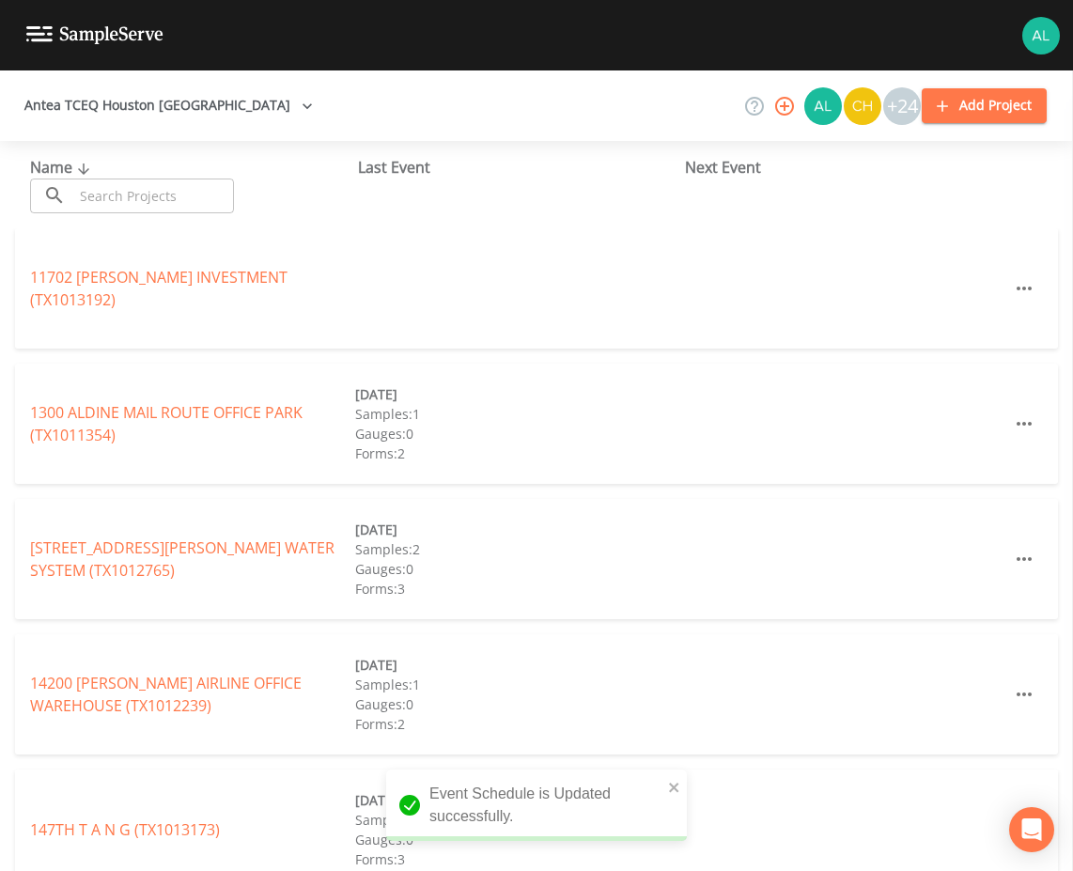
click at [102, 197] on input "text" at bounding box center [153, 195] width 161 height 35
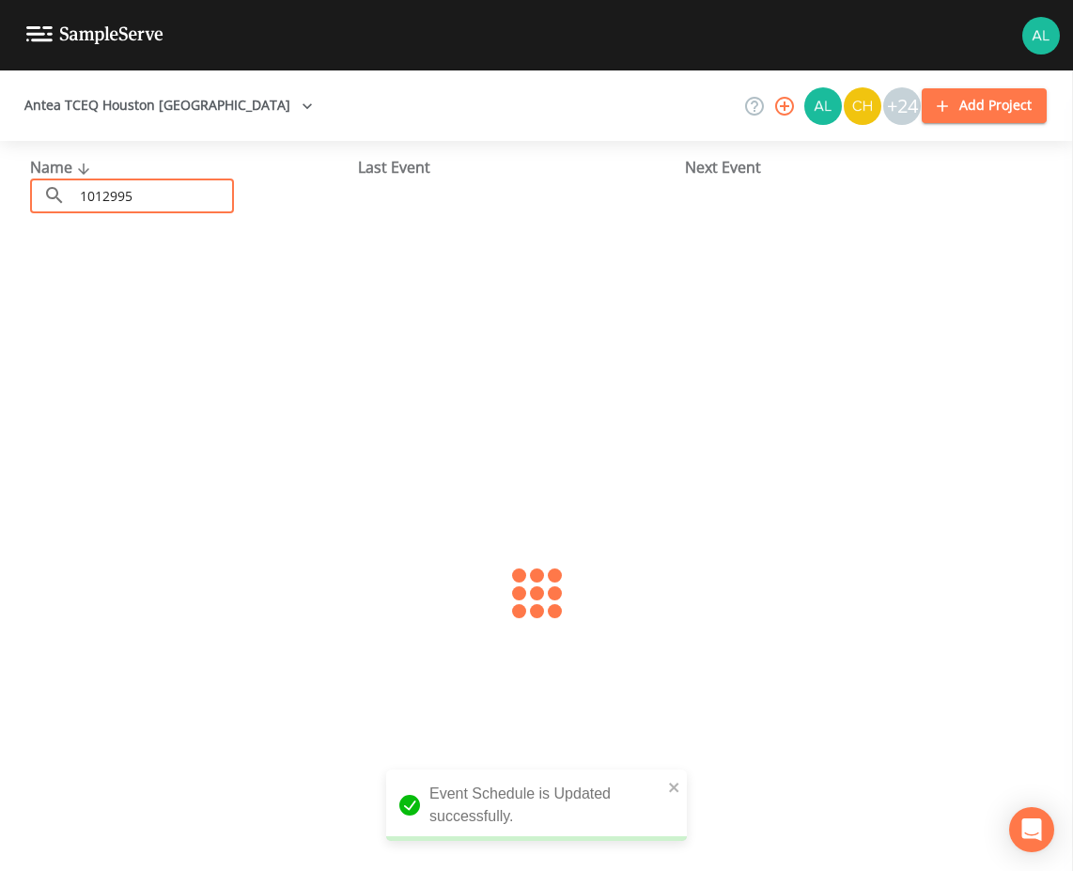
type input "1012995"
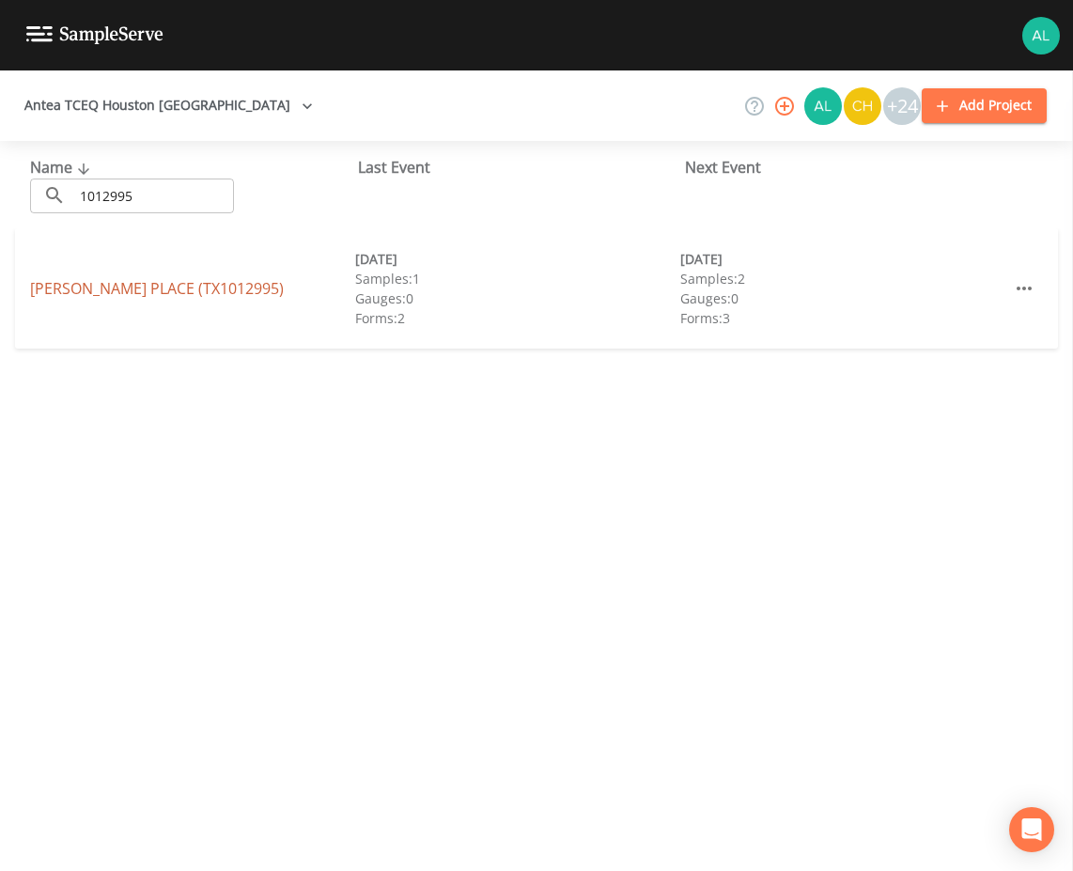
click at [151, 297] on link "[PERSON_NAME] PLACE (TX1012995)" at bounding box center [157, 288] width 254 height 21
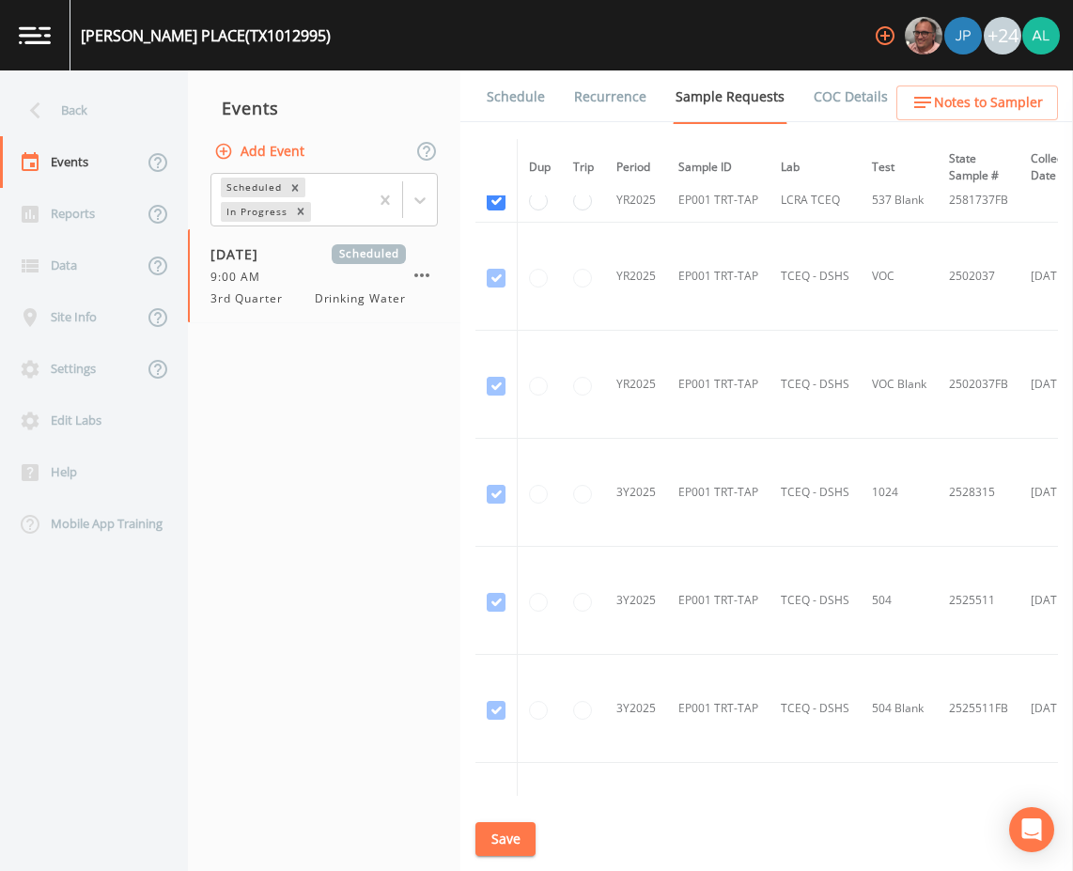
scroll to position [657, 0]
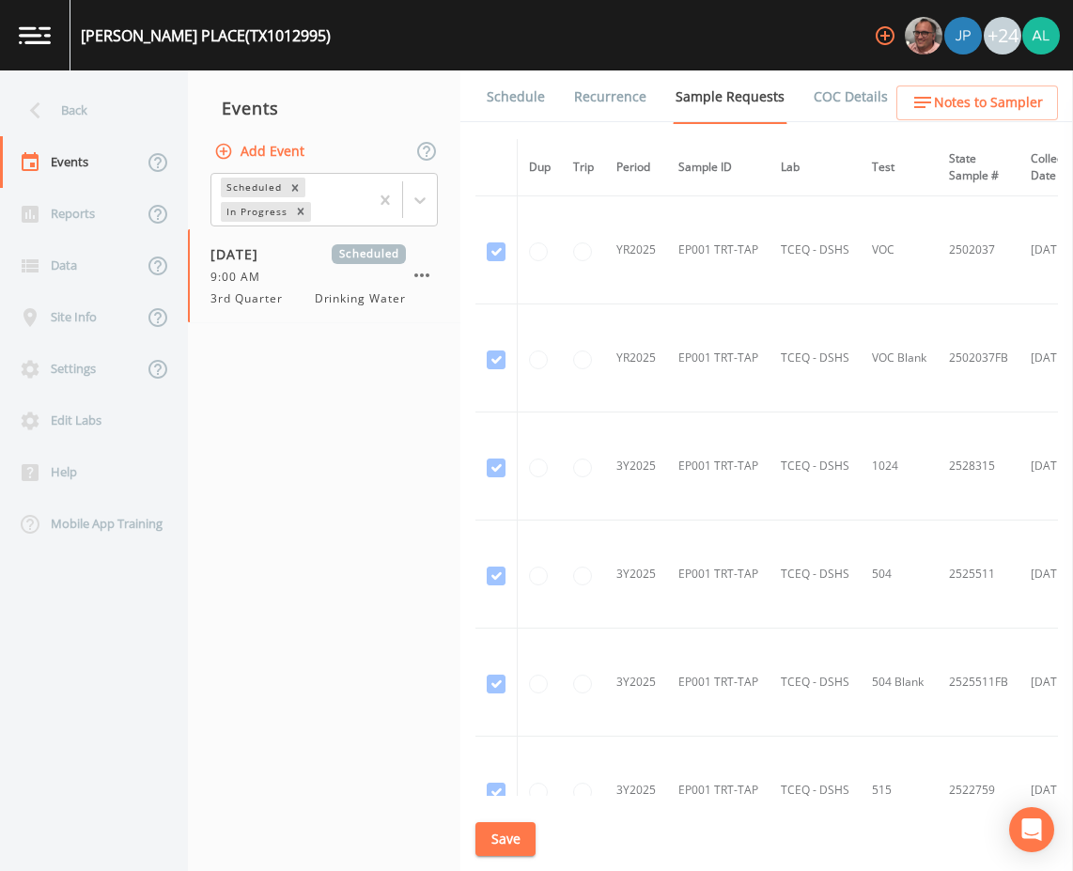
click at [525, 122] on link "Schedule" at bounding box center [516, 96] width 64 height 53
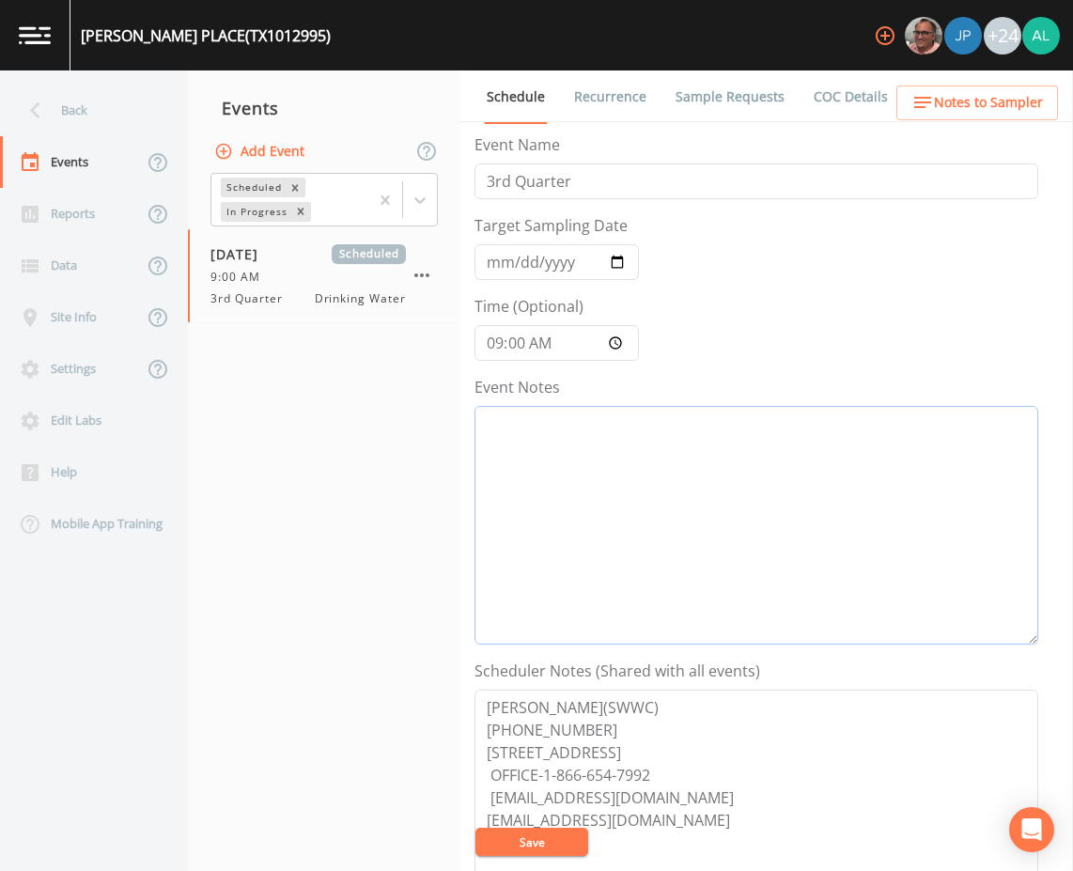
click at [640, 427] on textarea "Event Notes" at bounding box center [756, 525] width 564 height 239
type textarea "[DATE] 9:38am email sent"
click at [526, 833] on button "Save" at bounding box center [531, 841] width 113 height 28
click at [529, 837] on button "Save" at bounding box center [531, 841] width 113 height 28
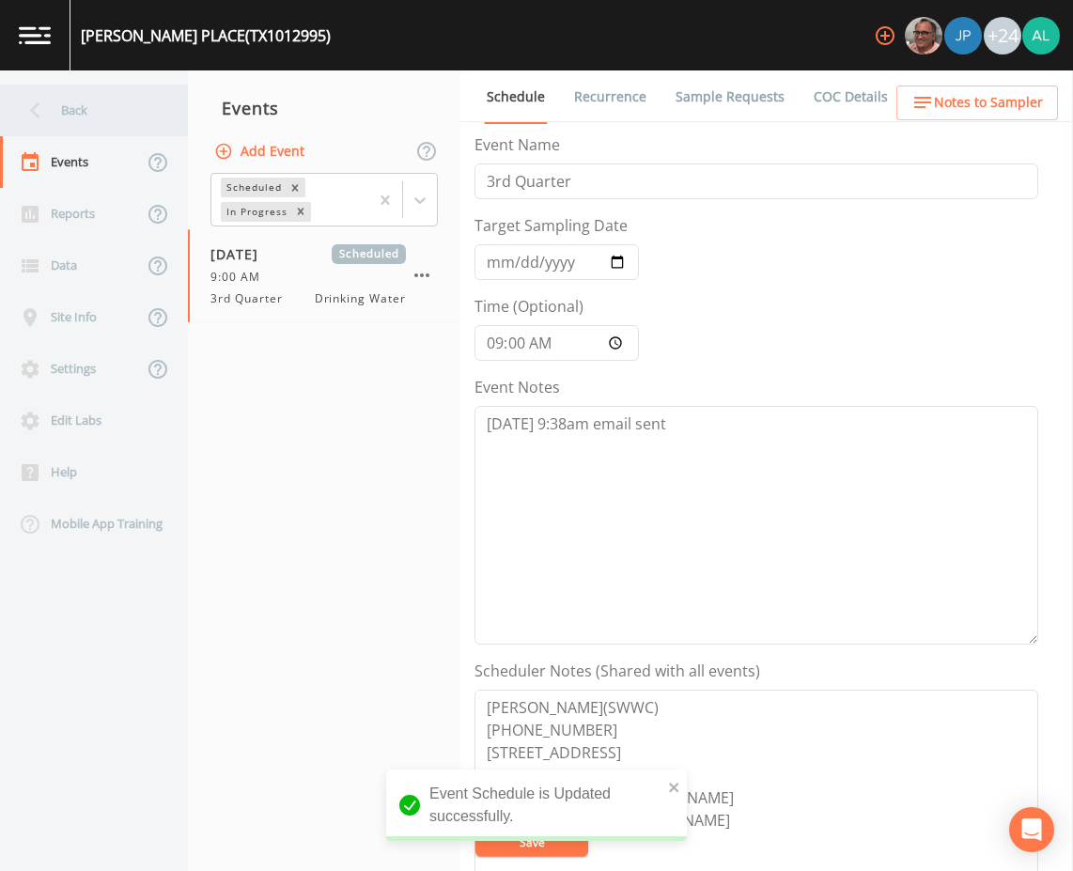
click at [129, 94] on div "Back" at bounding box center [84, 111] width 169 height 52
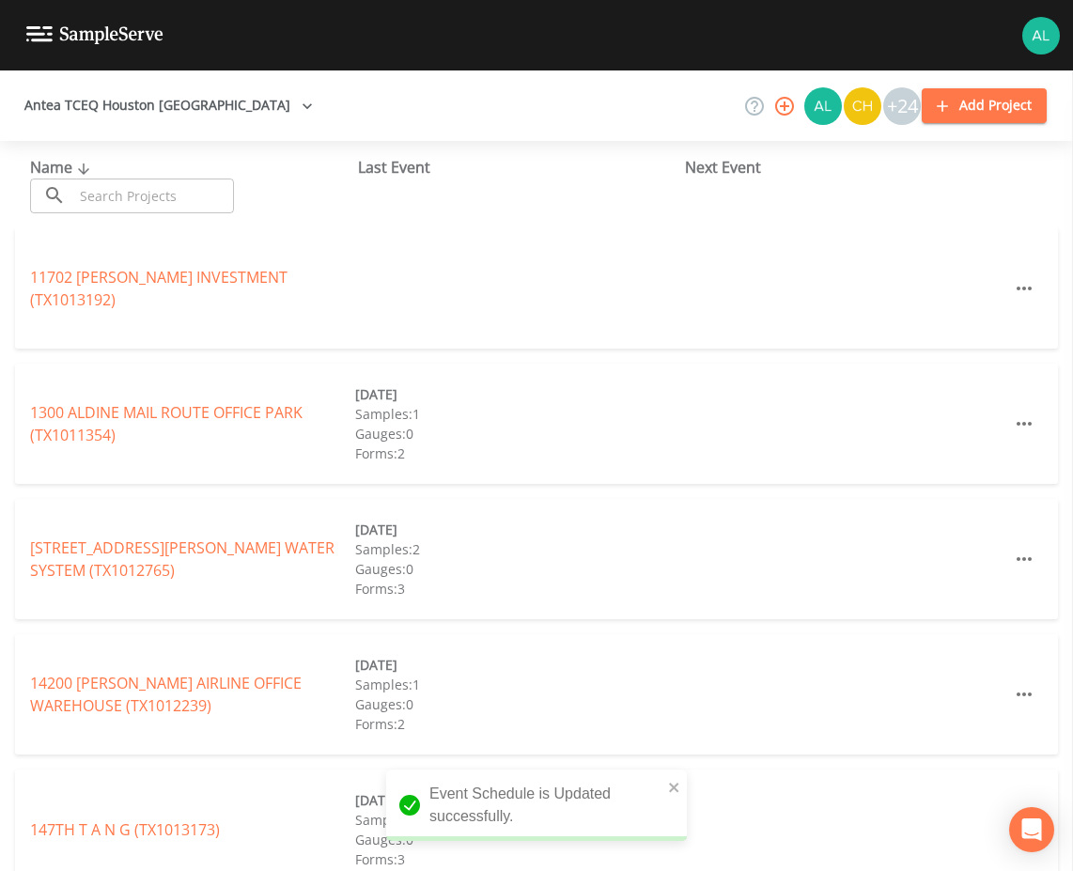
click at [146, 188] on input "text" at bounding box center [153, 195] width 161 height 35
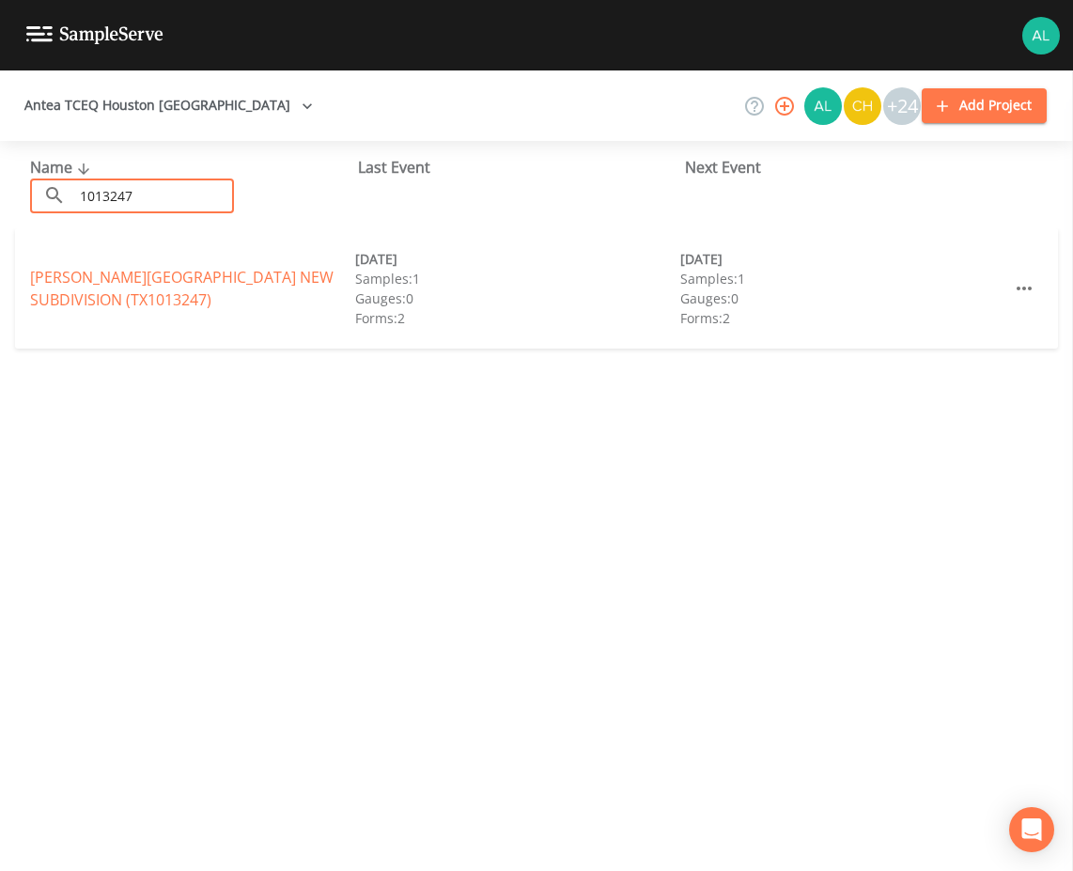
type input "1013247"
click at [107, 273] on link "[PERSON_NAME][GEOGRAPHIC_DATA] (TX1013247)" at bounding box center [181, 288] width 303 height 43
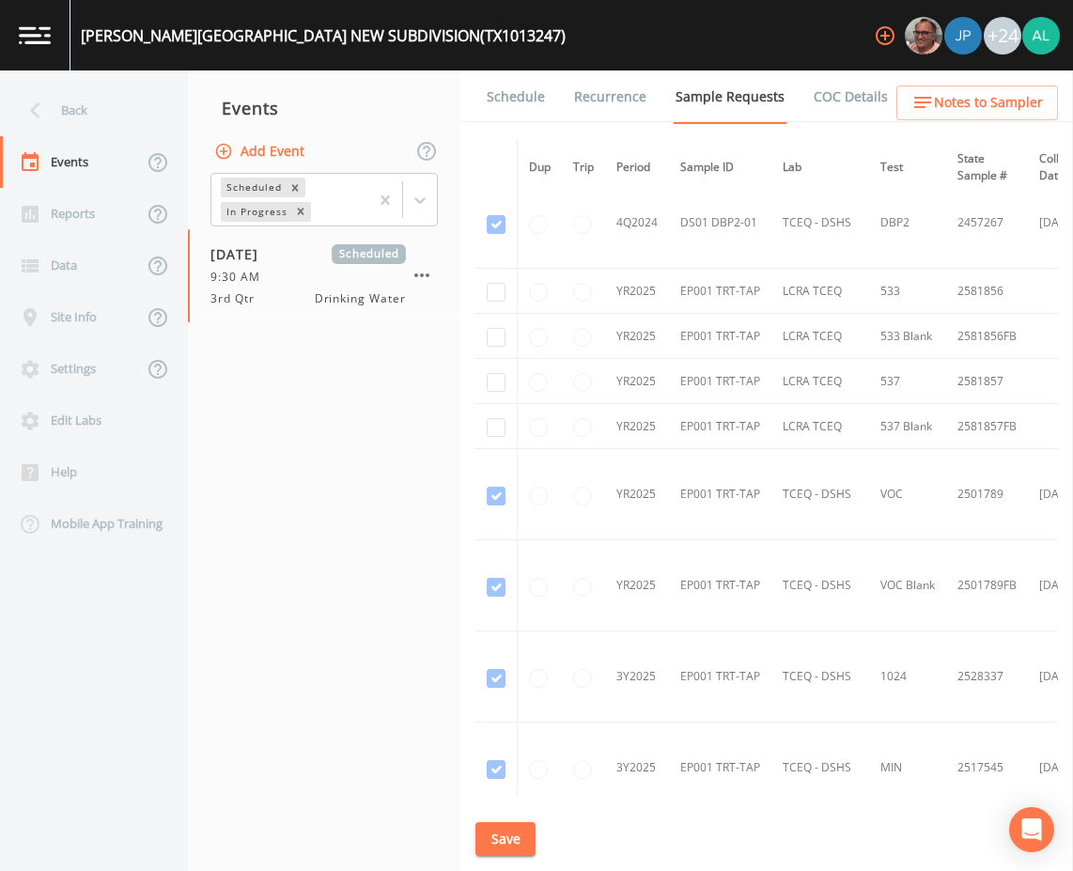
scroll to position [564, 0]
click at [500, 291] on input "checkbox" at bounding box center [496, 294] width 19 height 19
checkbox input "true"
click at [490, 352] on td at bounding box center [496, 338] width 42 height 45
click at [500, 330] on input "checkbox" at bounding box center [496, 339] width 19 height 19
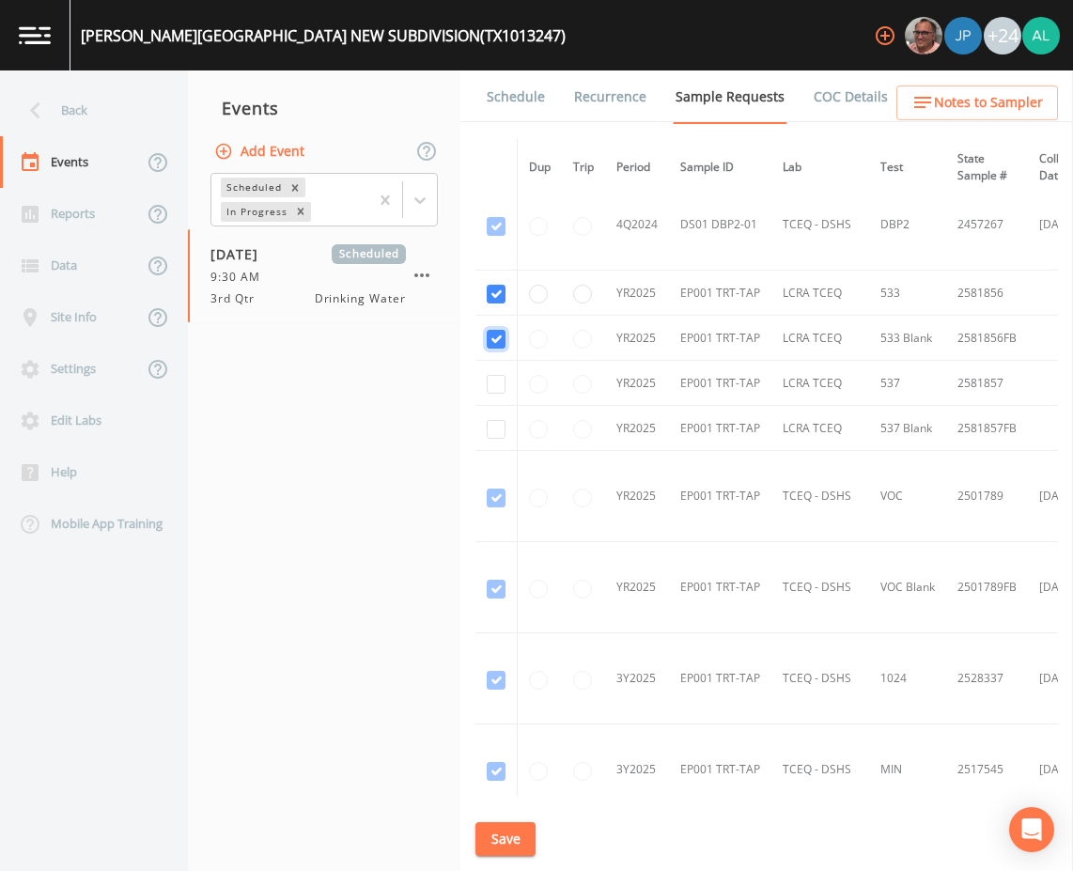
checkbox input "true"
click at [491, 370] on td at bounding box center [496, 383] width 42 height 45
click at [502, 390] on input "checkbox" at bounding box center [496, 384] width 19 height 19
checkbox input "true"
drag, startPoint x: 492, startPoint y: 433, endPoint x: 493, endPoint y: 539, distance: 106.1
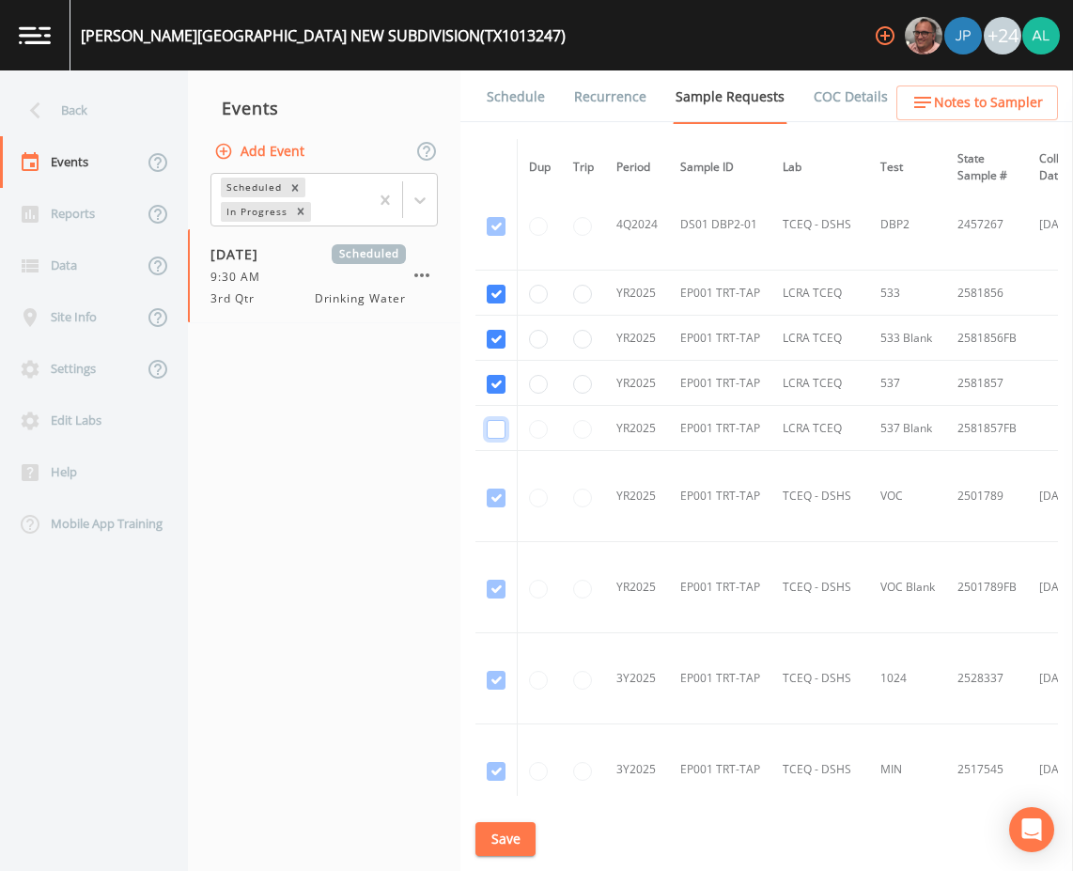
click at [492, 435] on input "checkbox" at bounding box center [496, 429] width 19 height 19
checkbox input "true"
click at [522, 827] on button "Save" at bounding box center [505, 839] width 60 height 35
click at [536, 109] on link "Schedule" at bounding box center [516, 96] width 64 height 53
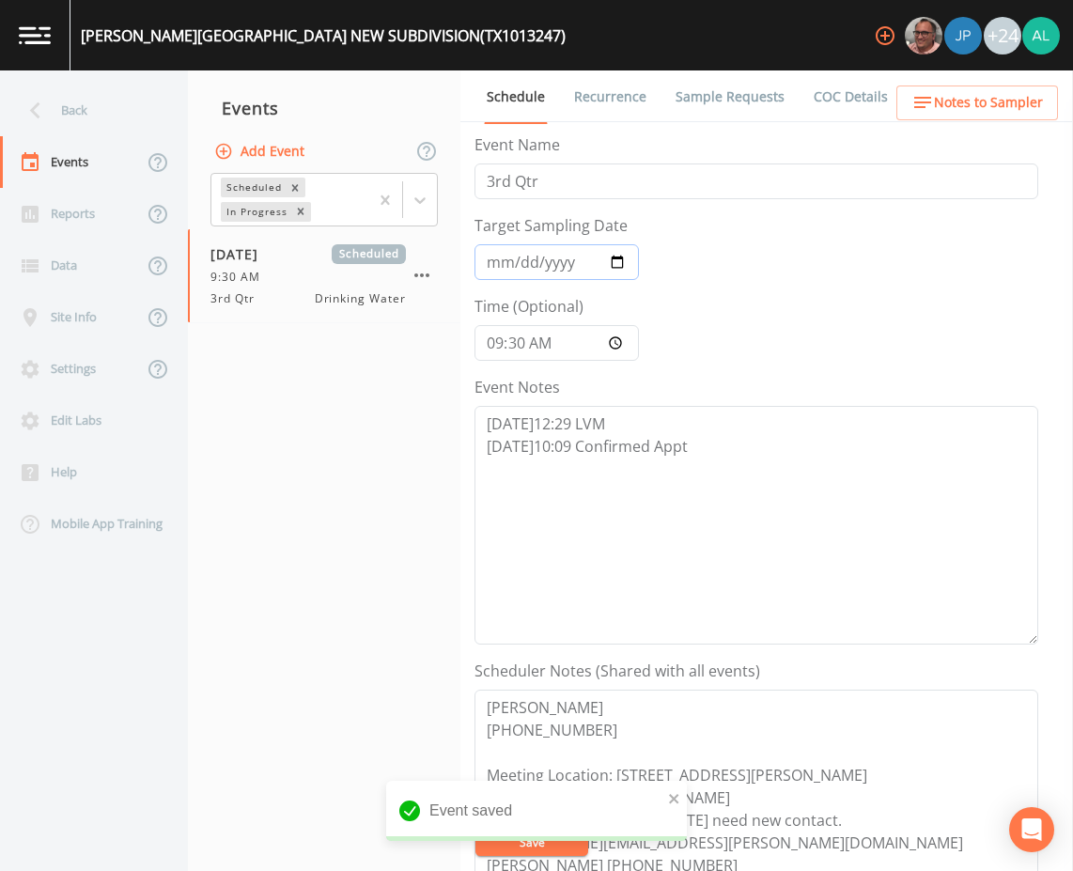
click at [524, 256] on input "[DATE]" at bounding box center [556, 262] width 164 height 36
click at [475, 827] on button "Save" at bounding box center [531, 841] width 113 height 28
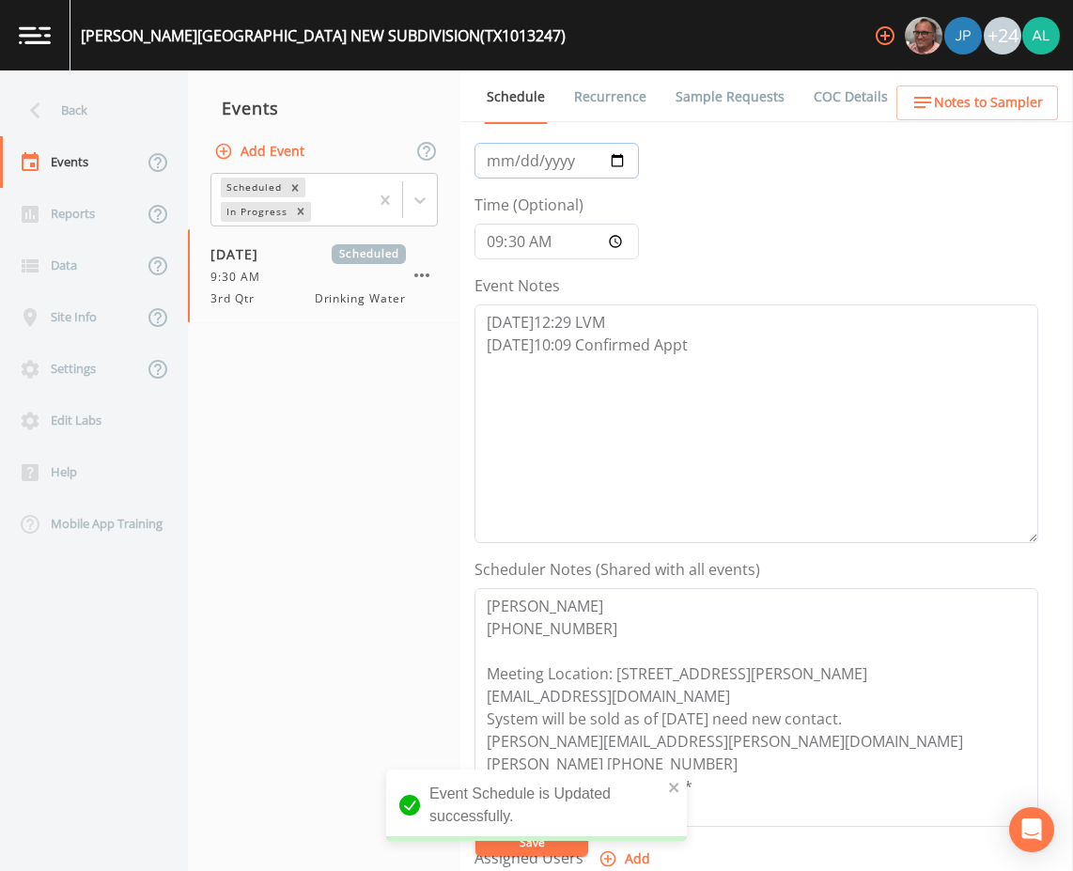
scroll to position [94, 0]
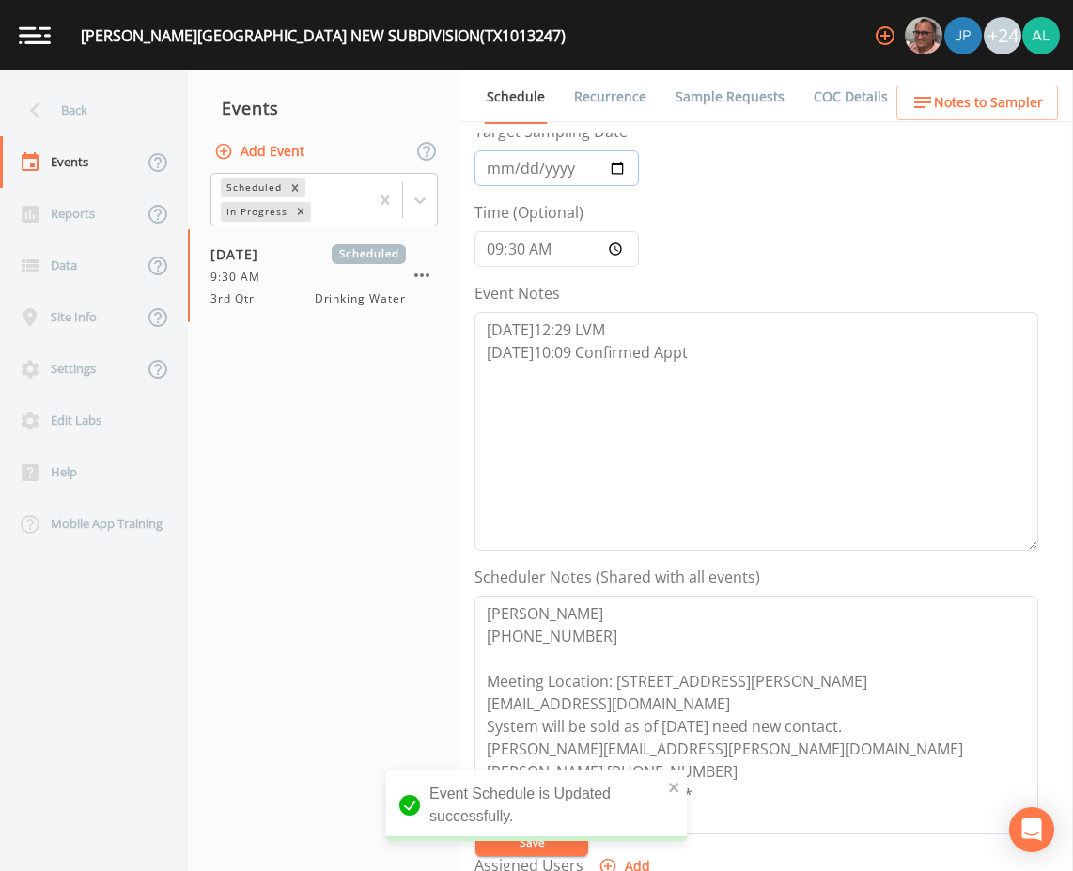
click at [506, 164] on input "[DATE]" at bounding box center [556, 168] width 164 height 36
click at [513, 162] on input "[DATE]" at bounding box center [556, 168] width 164 height 36
type input "[DATE]"
click at [475, 827] on button "Save" at bounding box center [531, 841] width 113 height 28
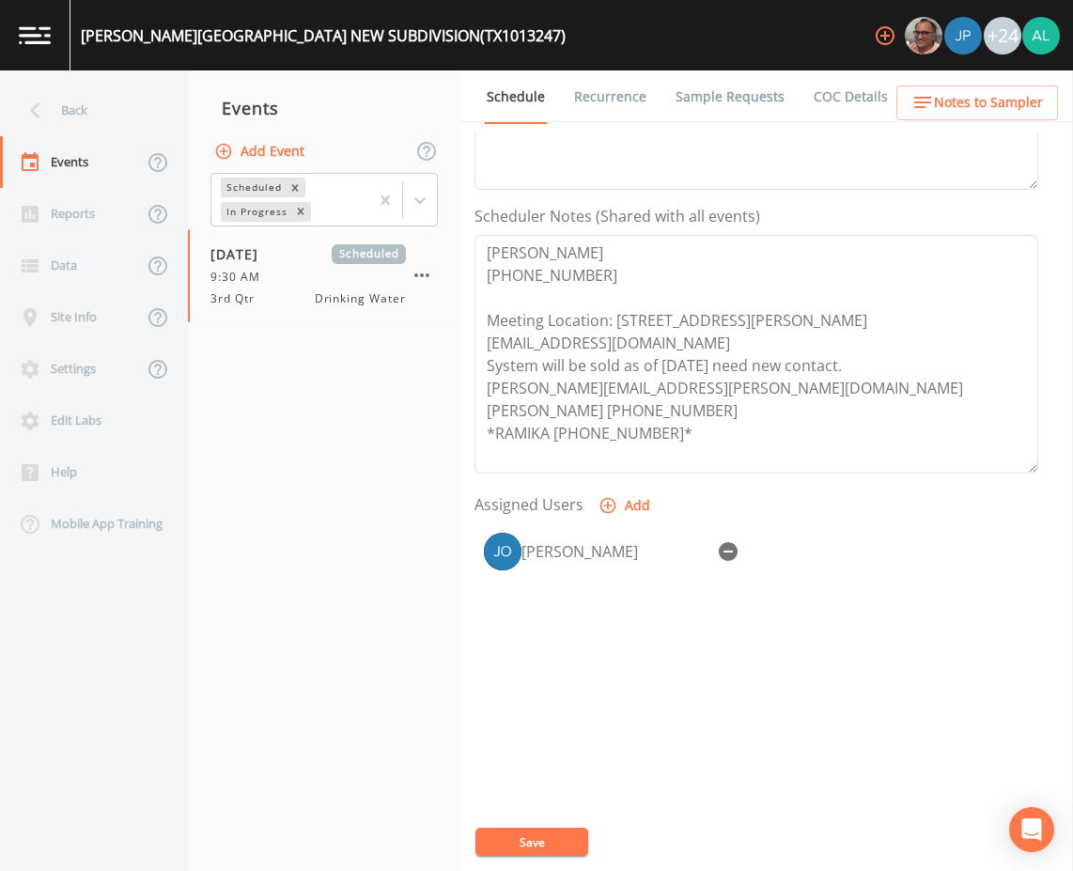
scroll to position [0, 0]
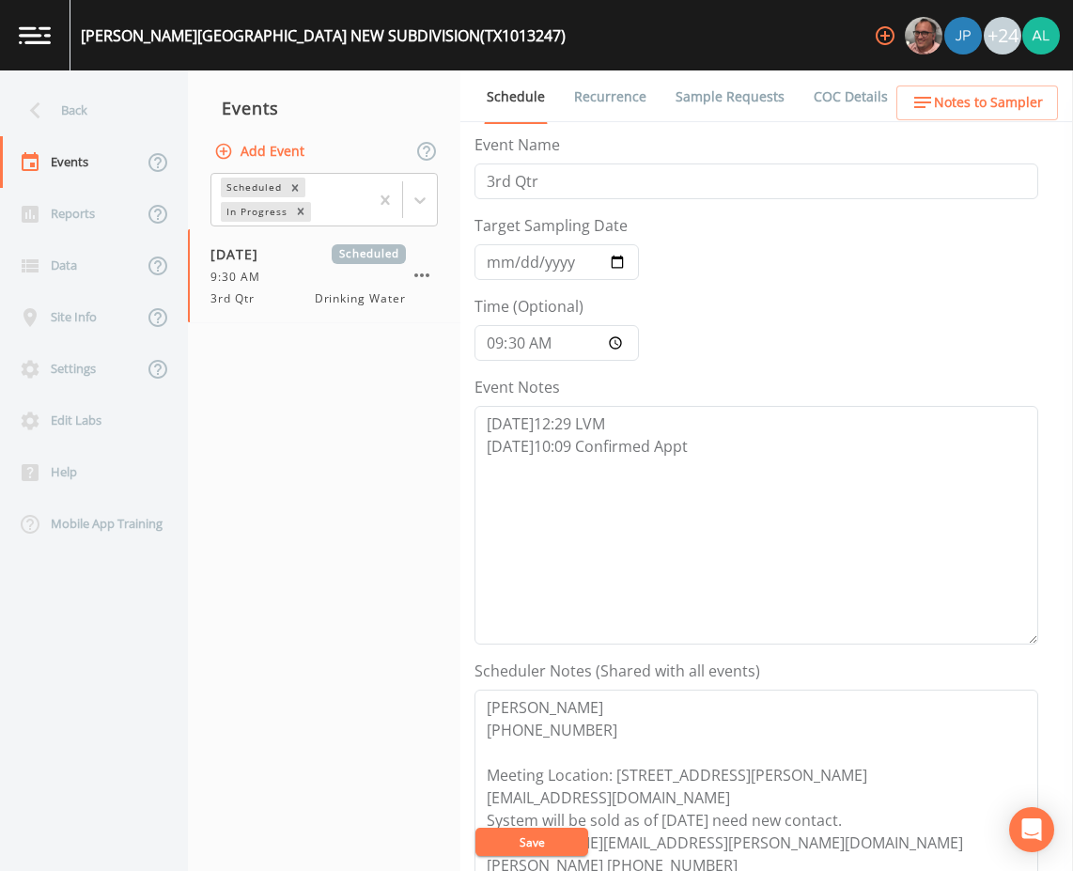
click at [701, 82] on link "Sample Requests" at bounding box center [729, 96] width 115 height 53
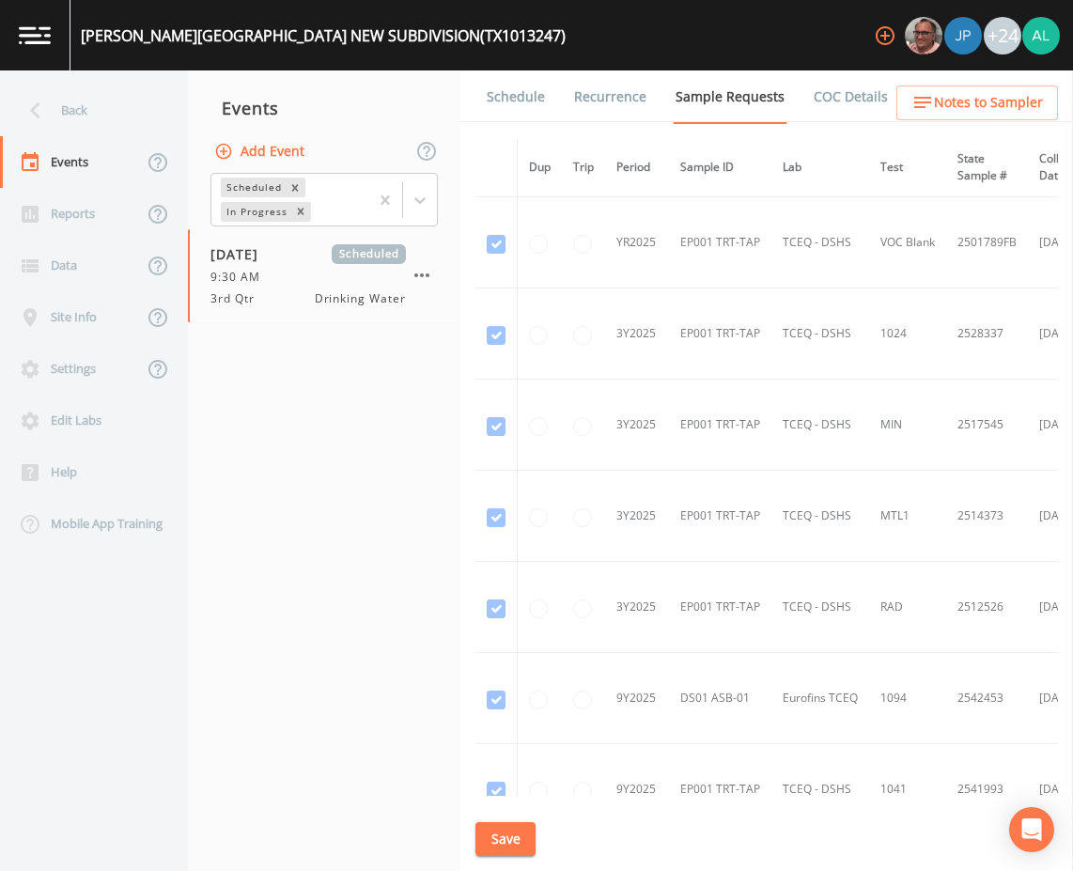
scroll to position [439, 0]
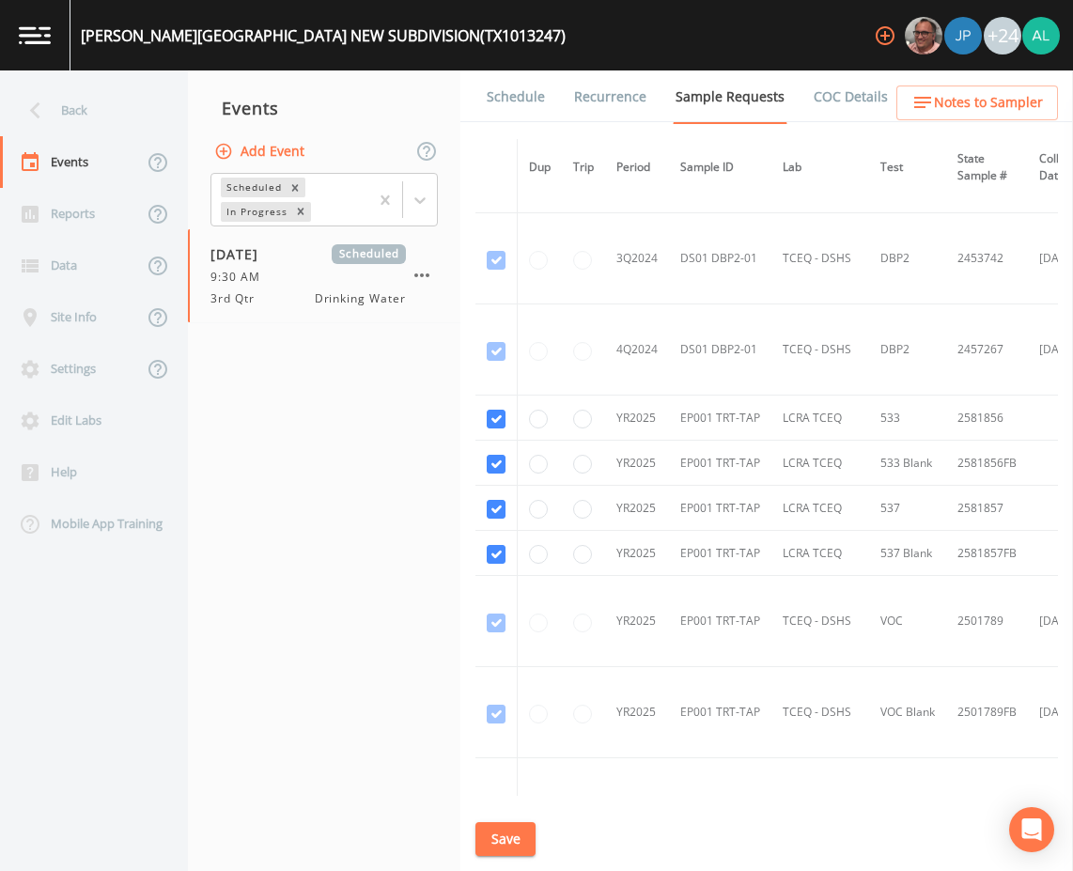
drag, startPoint x: 508, startPoint y: 558, endPoint x: 494, endPoint y: 549, distance: 16.9
click at [505, 554] on td at bounding box center [496, 553] width 42 height 45
click at [491, 547] on input "checkbox" at bounding box center [496, 554] width 19 height 19
checkbox input "false"
click at [489, 533] on td at bounding box center [496, 553] width 42 height 45
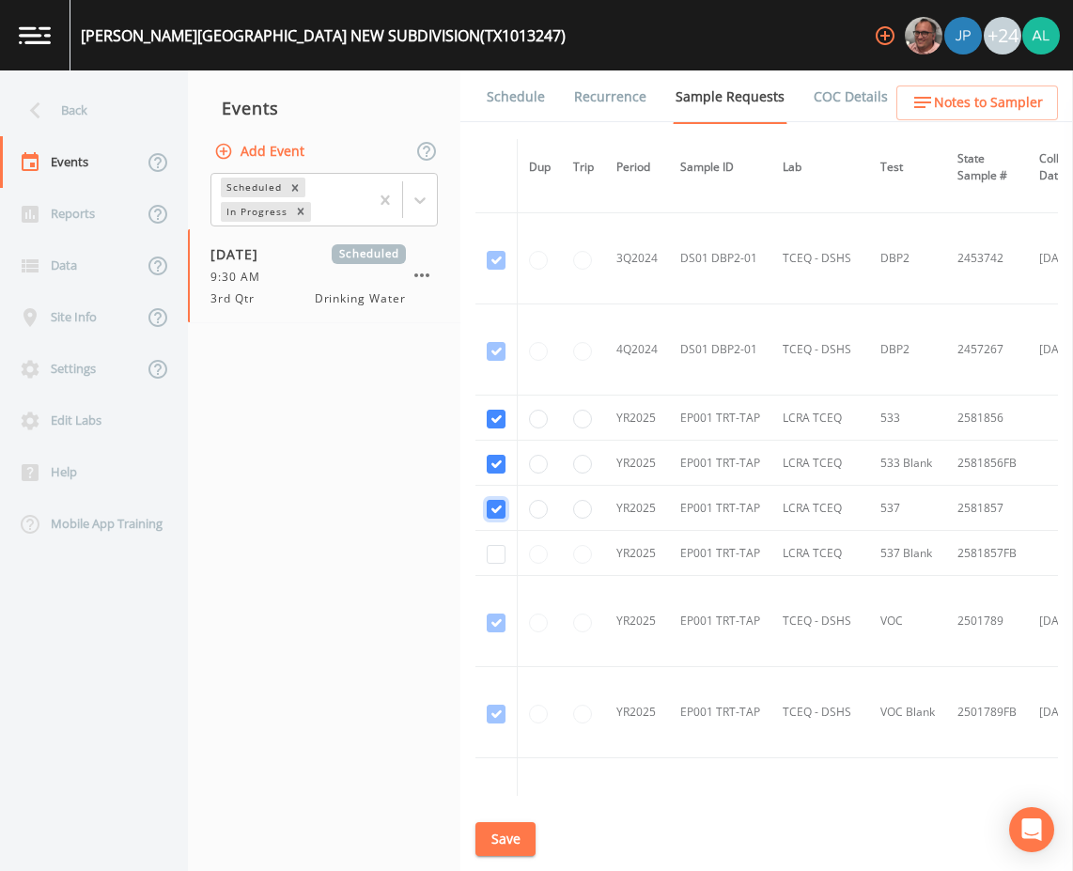
click at [489, 511] on input "checkbox" at bounding box center [496, 509] width 19 height 19
checkbox input "false"
click at [480, 453] on td at bounding box center [496, 463] width 42 height 45
click at [490, 461] on input "checkbox" at bounding box center [496, 464] width 19 height 19
checkbox input "false"
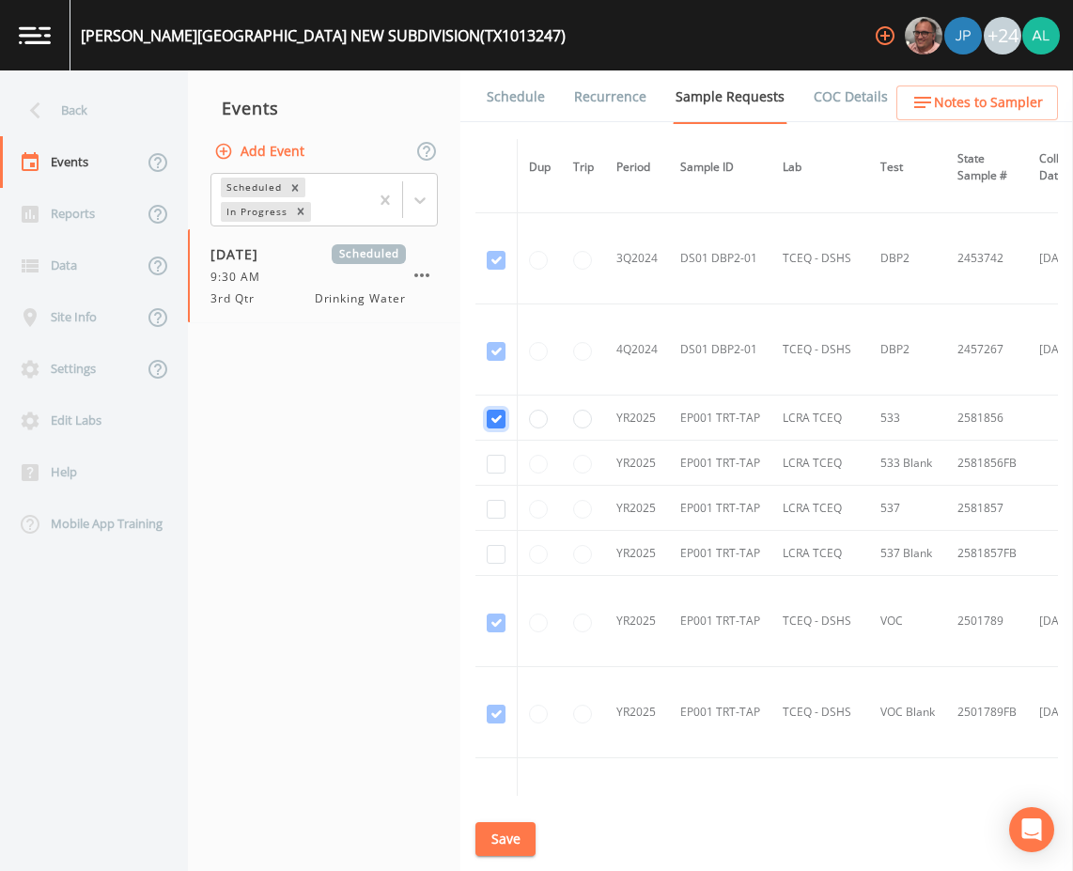
click at [497, 416] on input "checkbox" at bounding box center [496, 419] width 19 height 19
checkbox input "false"
click at [253, 156] on button "Add Event" at bounding box center [260, 151] width 101 height 35
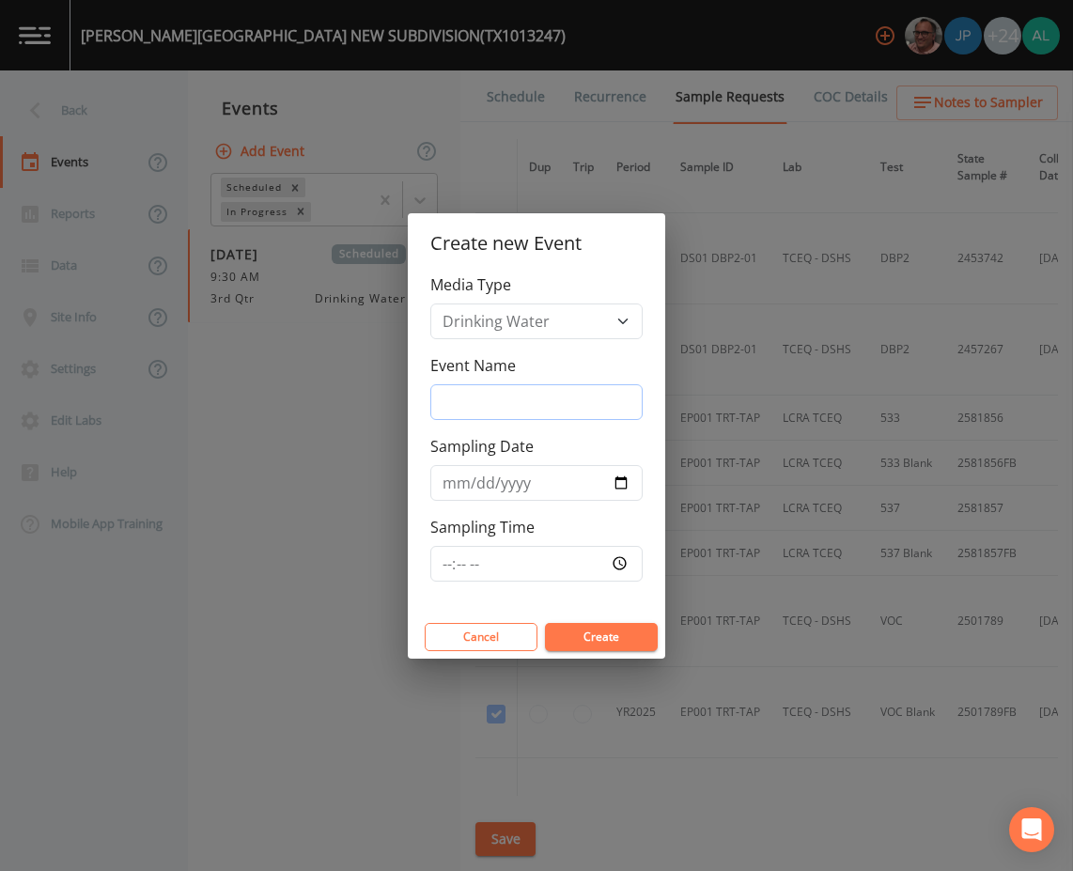
click at [461, 392] on input "Event Name" at bounding box center [536, 402] width 212 height 36
type input "3rd Quarter"
type input "[DATE]"
click at [454, 558] on input "Sampling Time" at bounding box center [536, 564] width 212 height 36
type input "09:30"
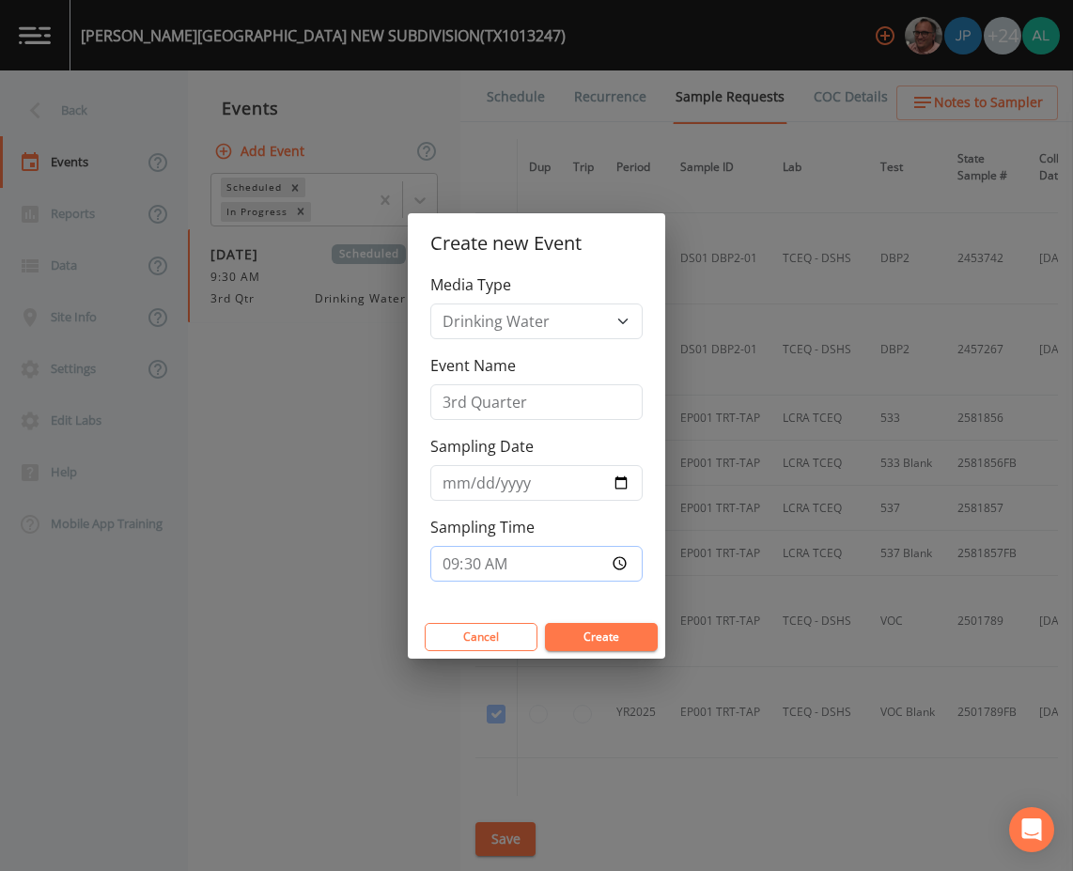
click at [545, 623] on button "Create" at bounding box center [601, 637] width 113 height 28
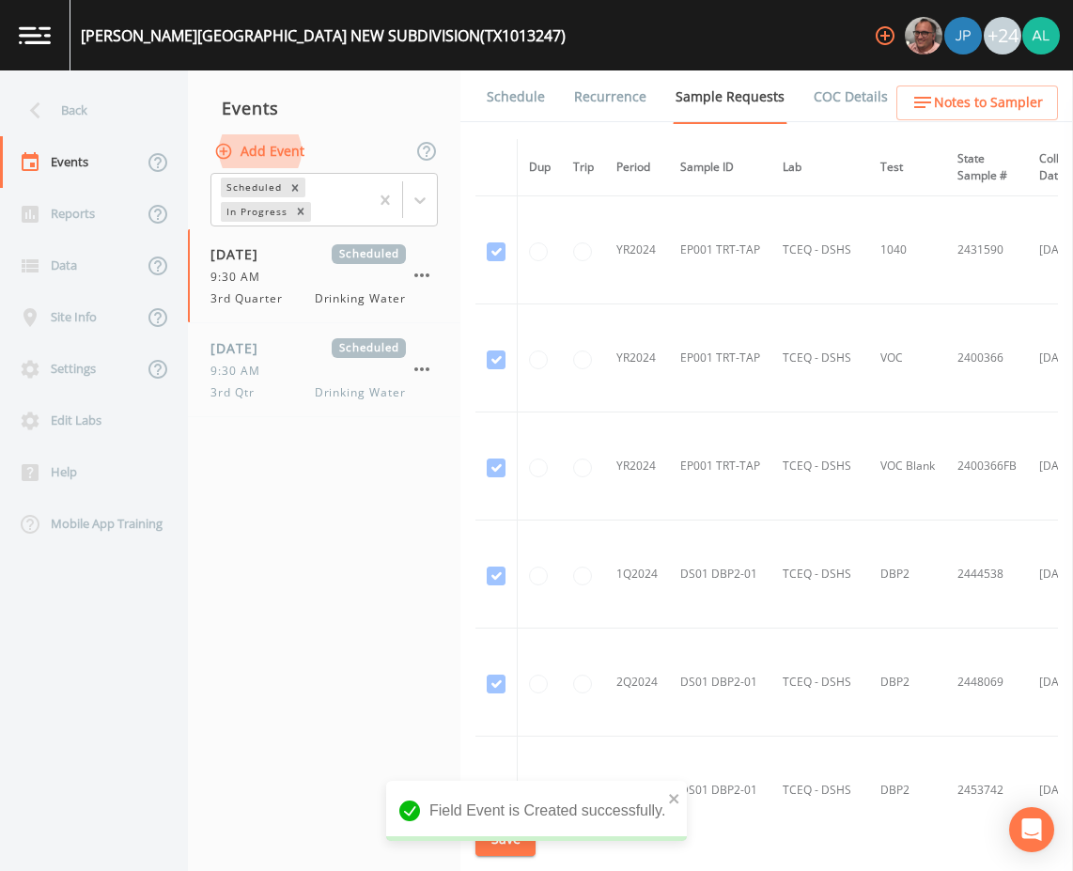
click at [495, 116] on link "Schedule" at bounding box center [516, 96] width 64 height 53
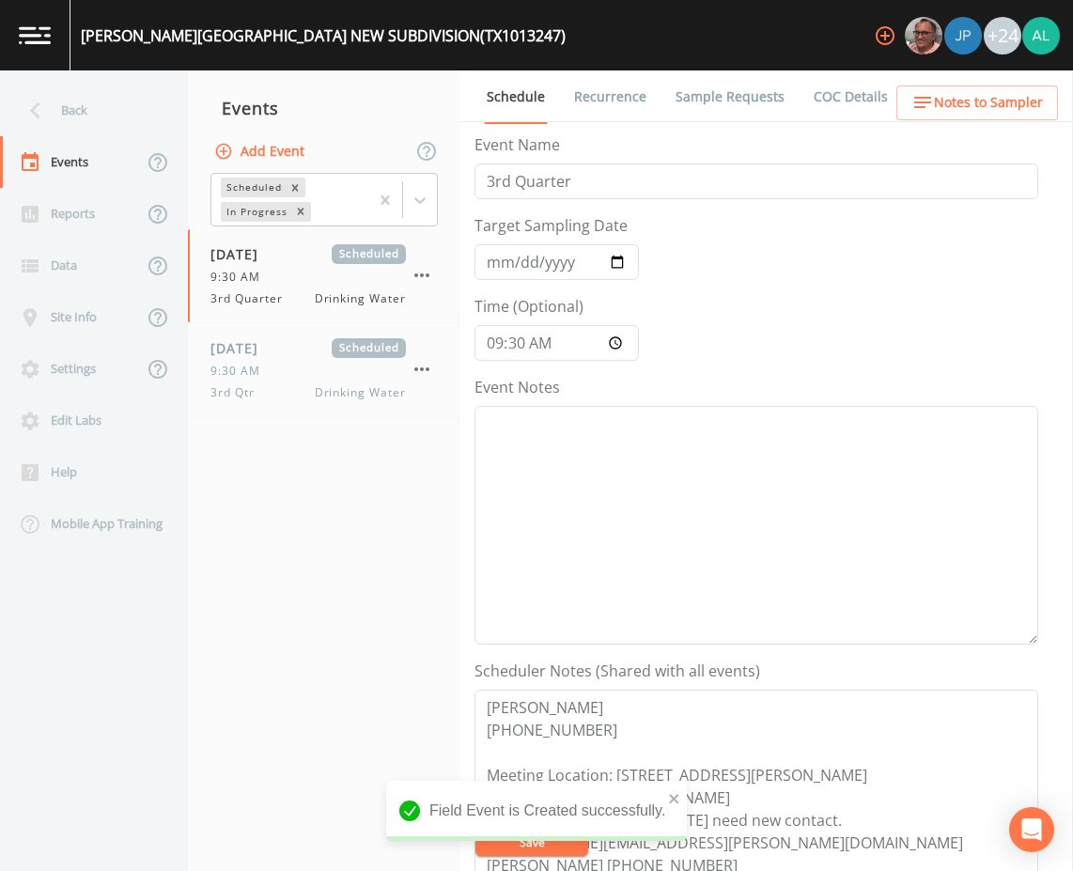
click at [470, 185] on div "Schedule Recurrence Sample Requests COC Details Forms Event Name 3rd Quarter Ta…" at bounding box center [766, 470] width 612 height 800
click at [477, 182] on input "3rd Quarter" at bounding box center [756, 181] width 564 height 36
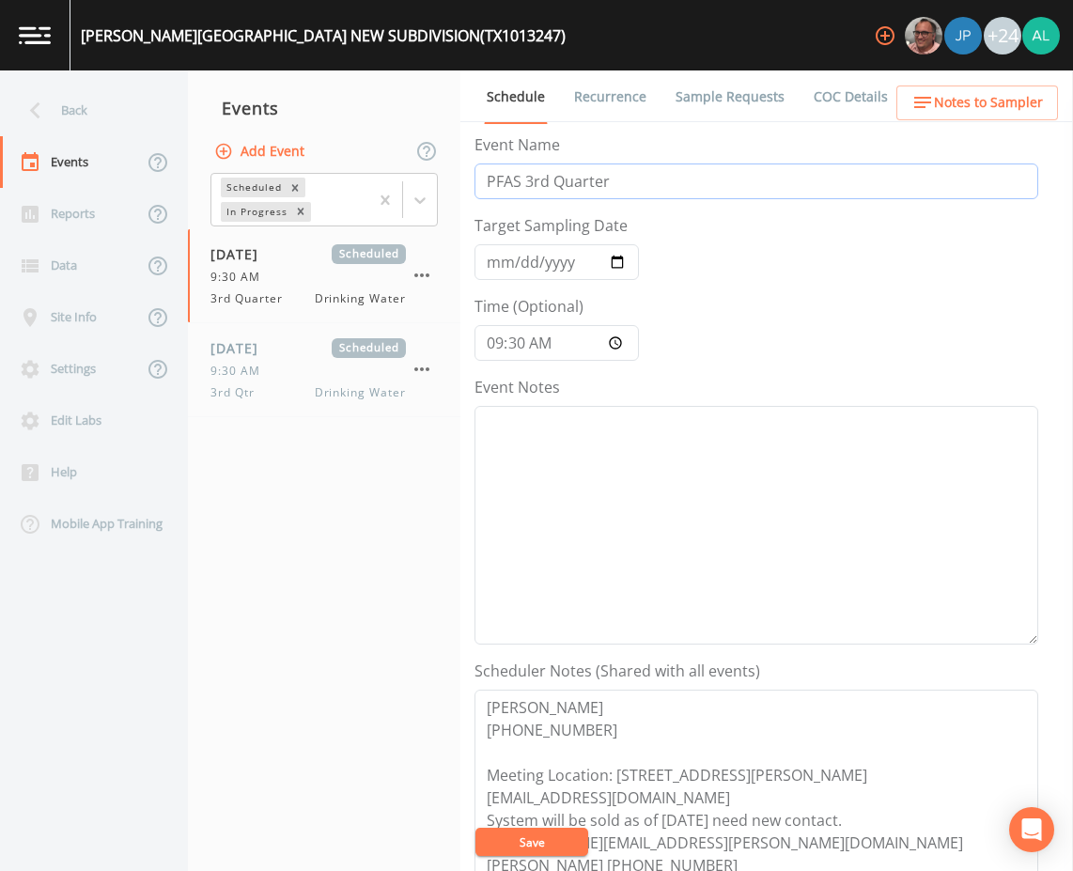
type input "PFAS 3rd Quarter"
click at [568, 415] on textarea "Event Notes" at bounding box center [756, 525] width 564 height 239
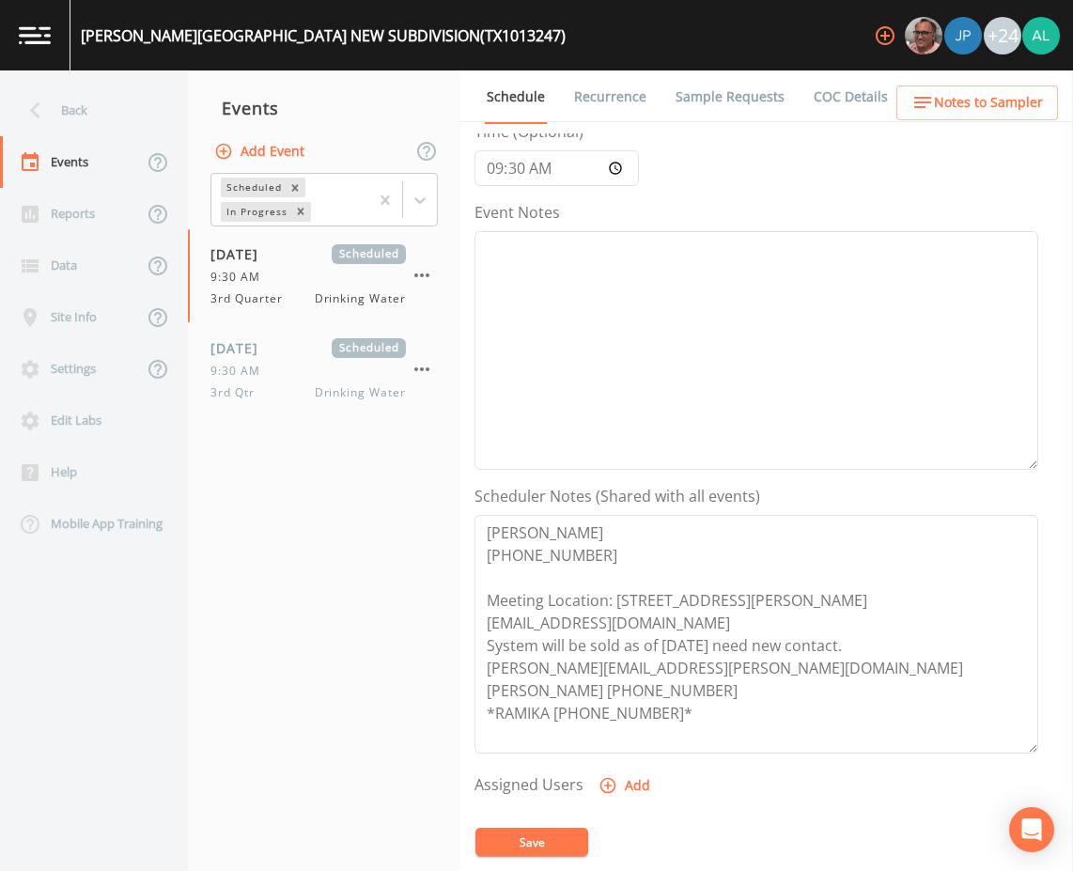
scroll to position [188, 0]
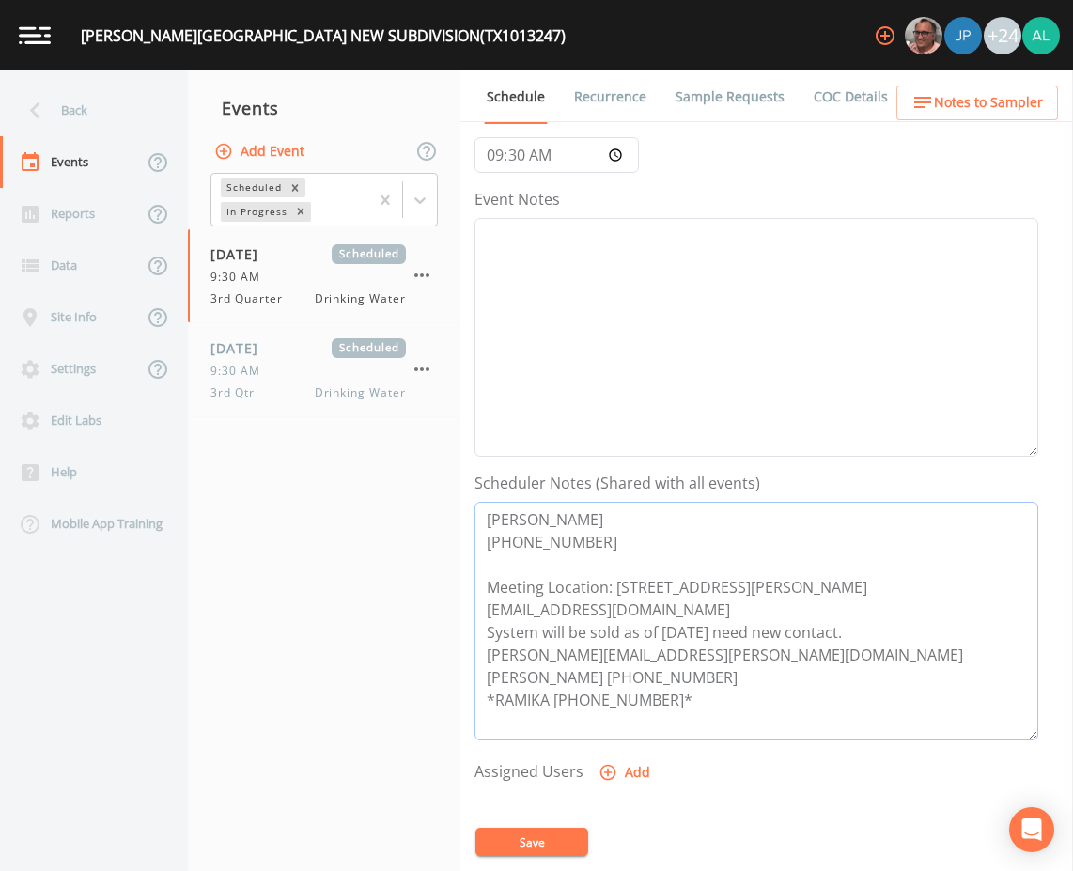
drag, startPoint x: 694, startPoint y: 657, endPoint x: 470, endPoint y: 655, distance: 224.5
click at [470, 655] on div "Schedule Recurrence Sample Requests COC Details Forms Event Name PFAS 3rd Quart…" at bounding box center [766, 470] width 612 height 800
click at [271, 357] on span "[DATE]" at bounding box center [240, 348] width 61 height 20
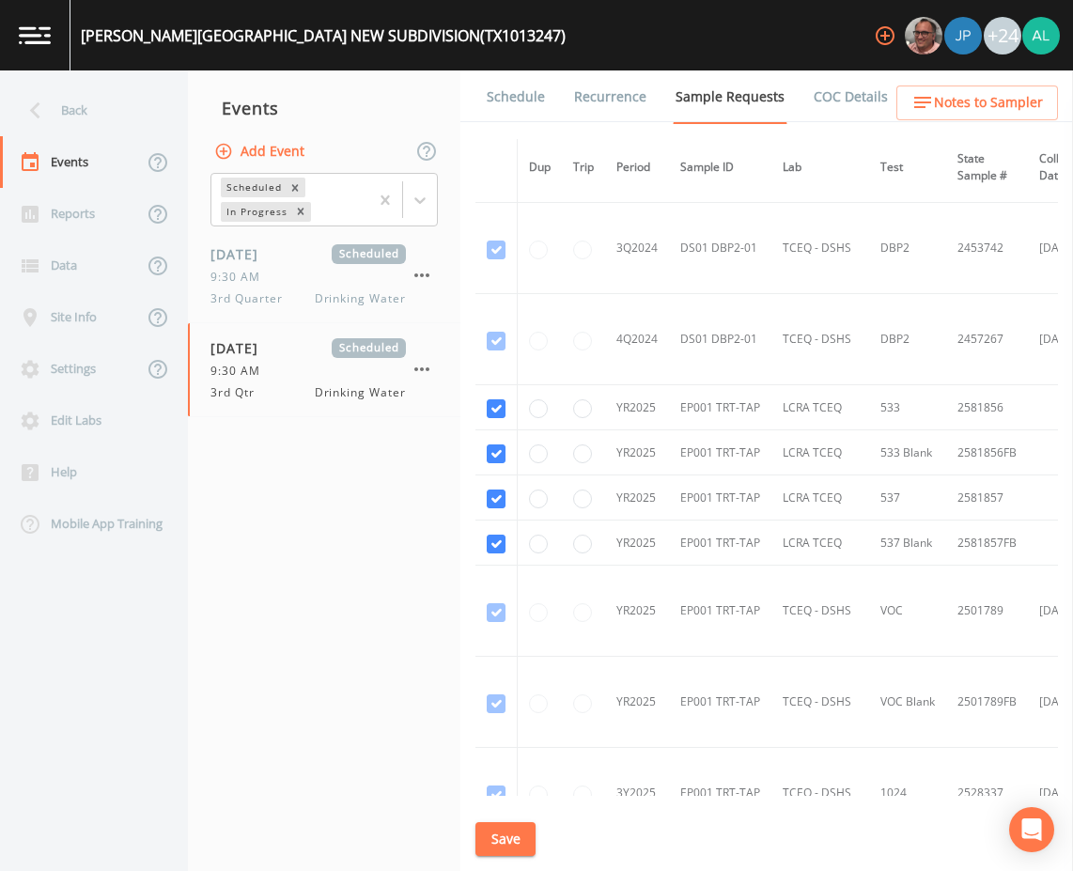
scroll to position [657, 0]
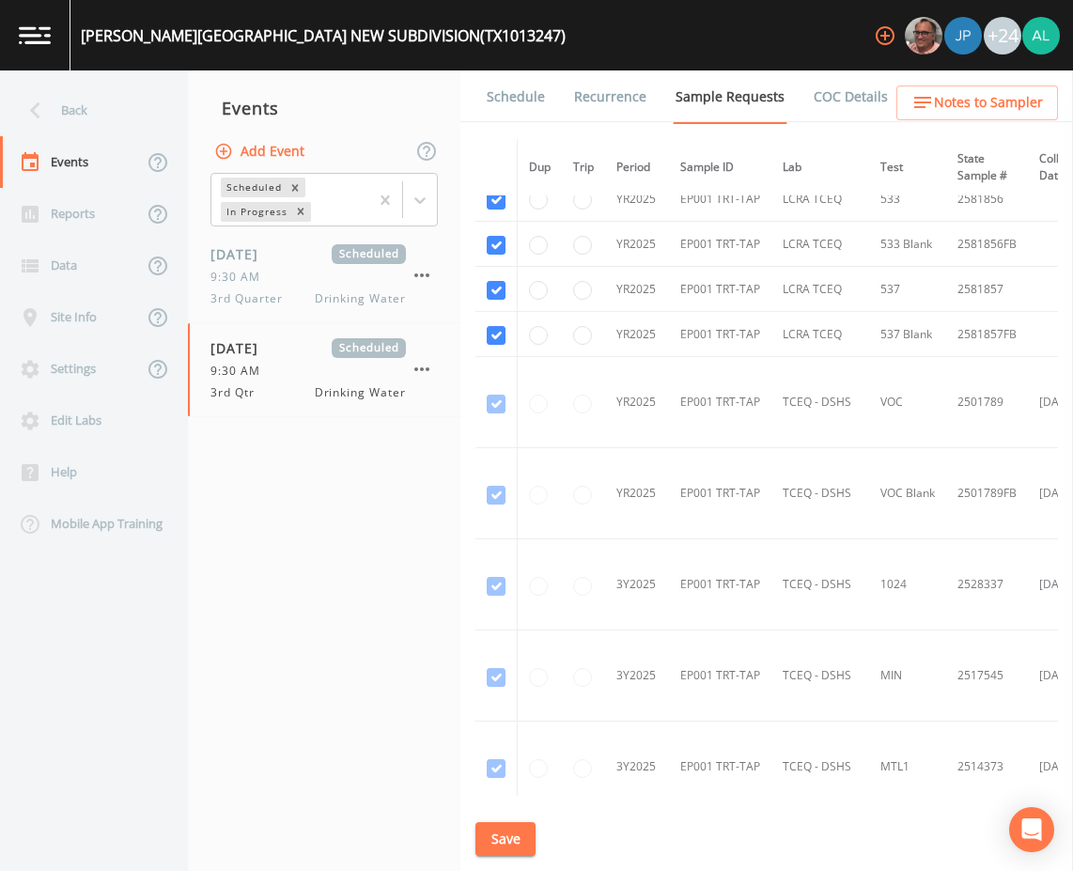
click at [495, 117] on link "Schedule" at bounding box center [516, 96] width 64 height 53
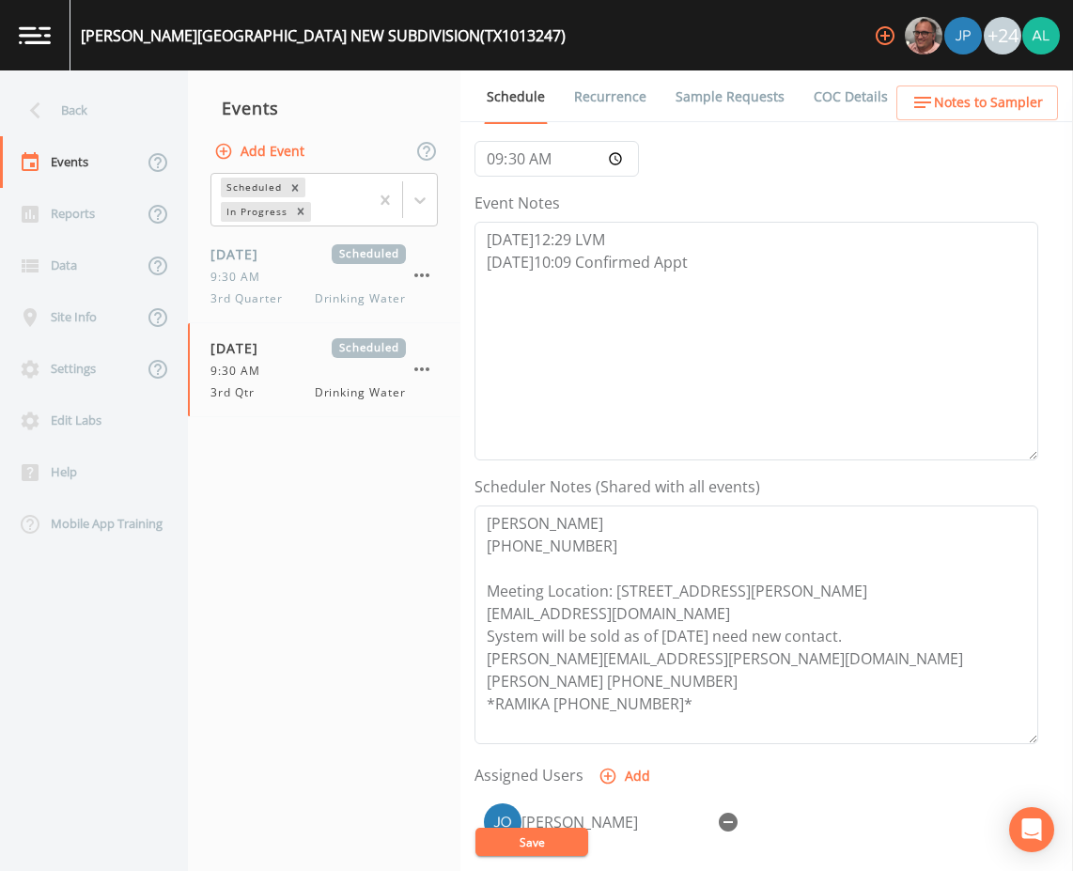
scroll to position [188, 0]
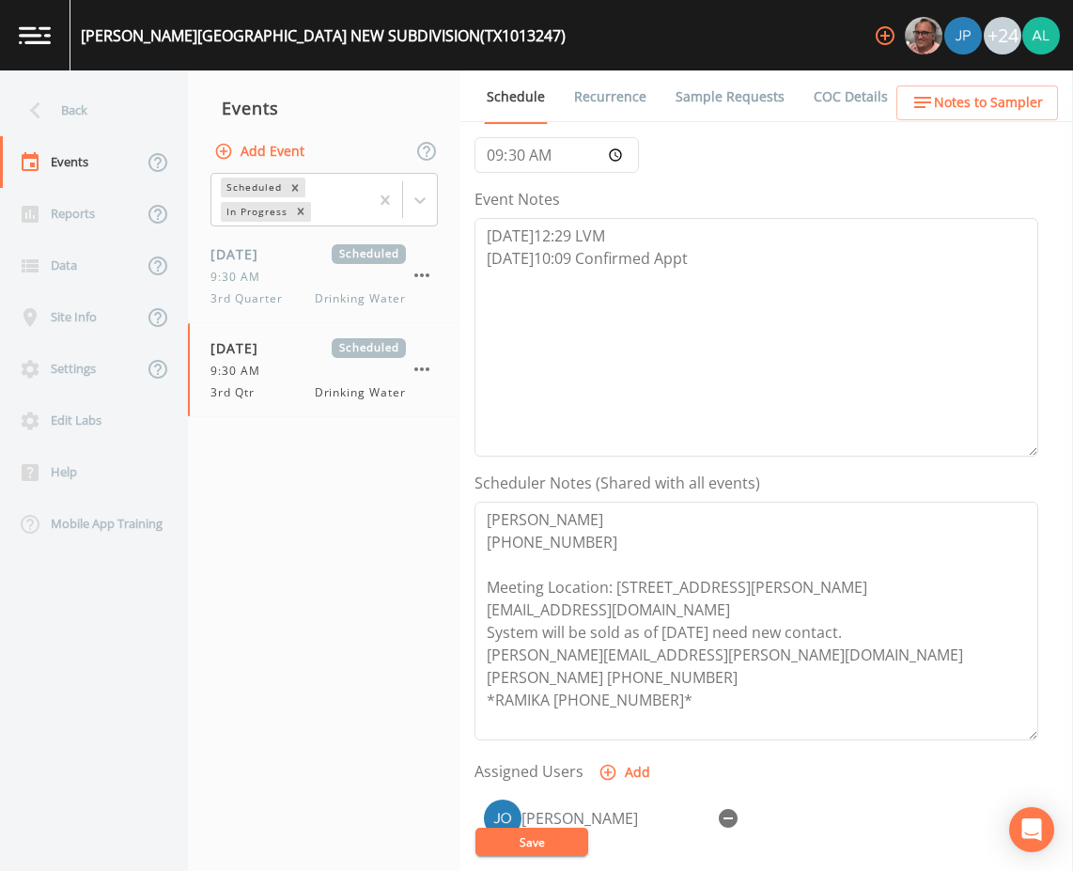
click at [560, 848] on button "Save" at bounding box center [531, 841] width 113 height 28
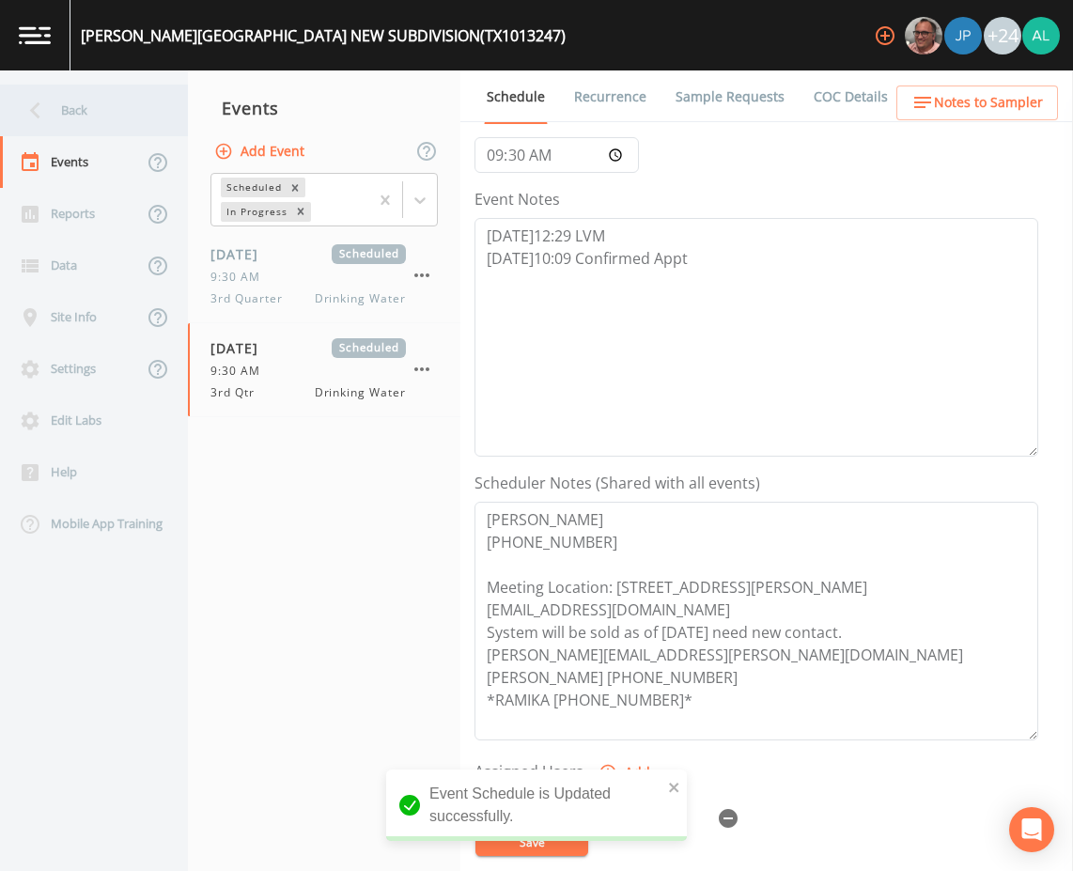
click at [124, 86] on div "Back" at bounding box center [84, 111] width 169 height 52
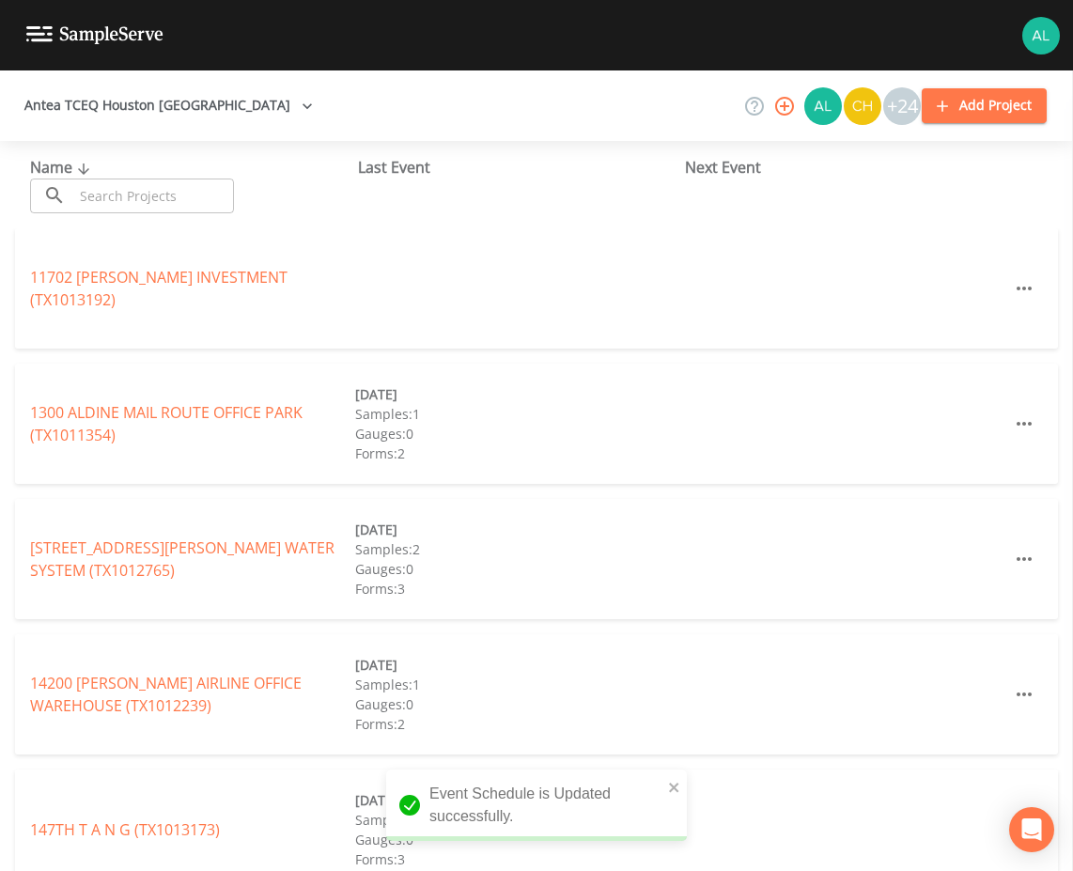
click at [114, 171] on div "Name ​ ​" at bounding box center [194, 184] width 328 height 57
click at [117, 186] on input "text" at bounding box center [153, 195] width 161 height 35
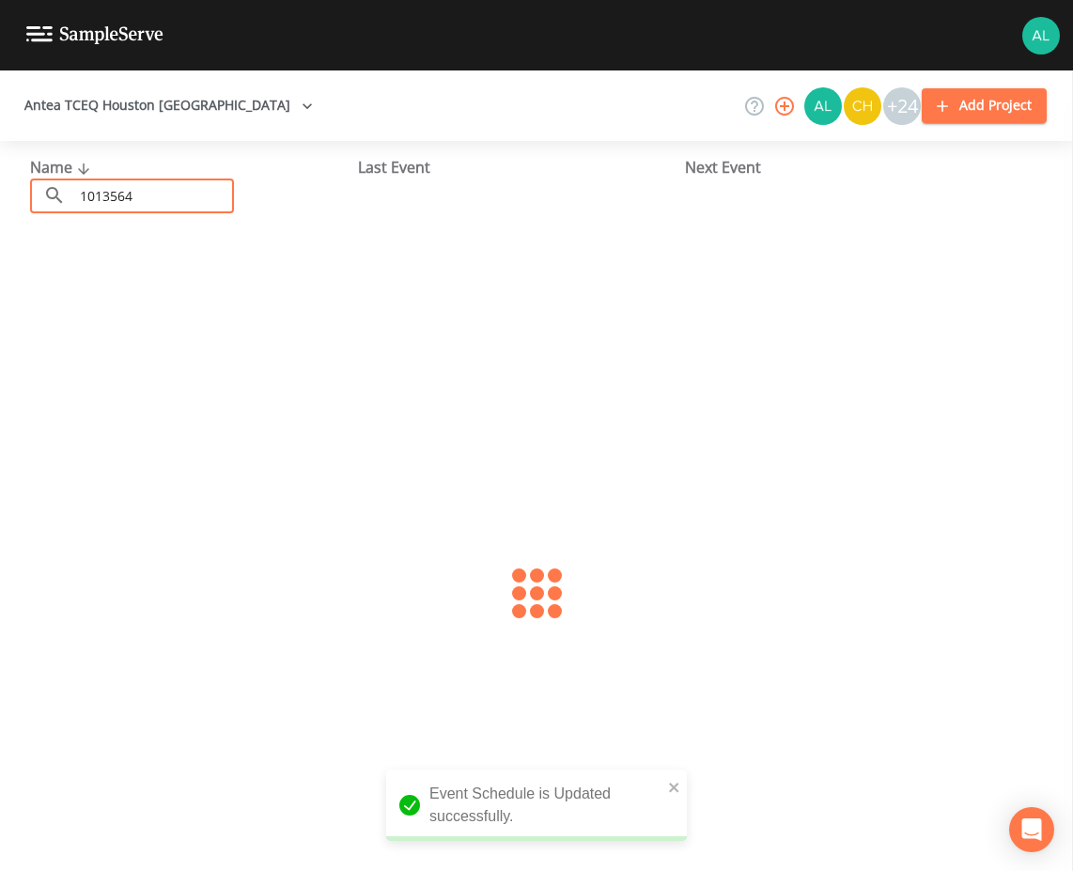
type input "1013564"
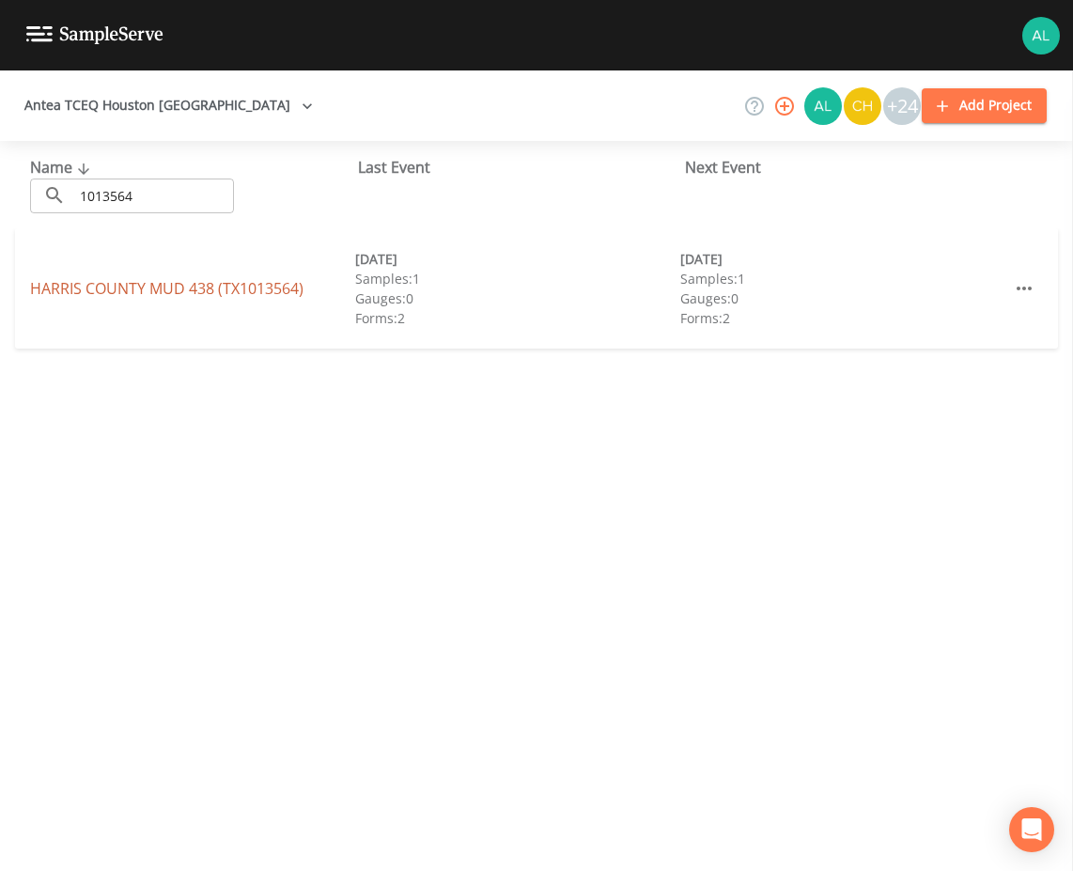
click at [84, 290] on link "[GEOGRAPHIC_DATA] 438 (TX1013564)" at bounding box center [166, 288] width 273 height 21
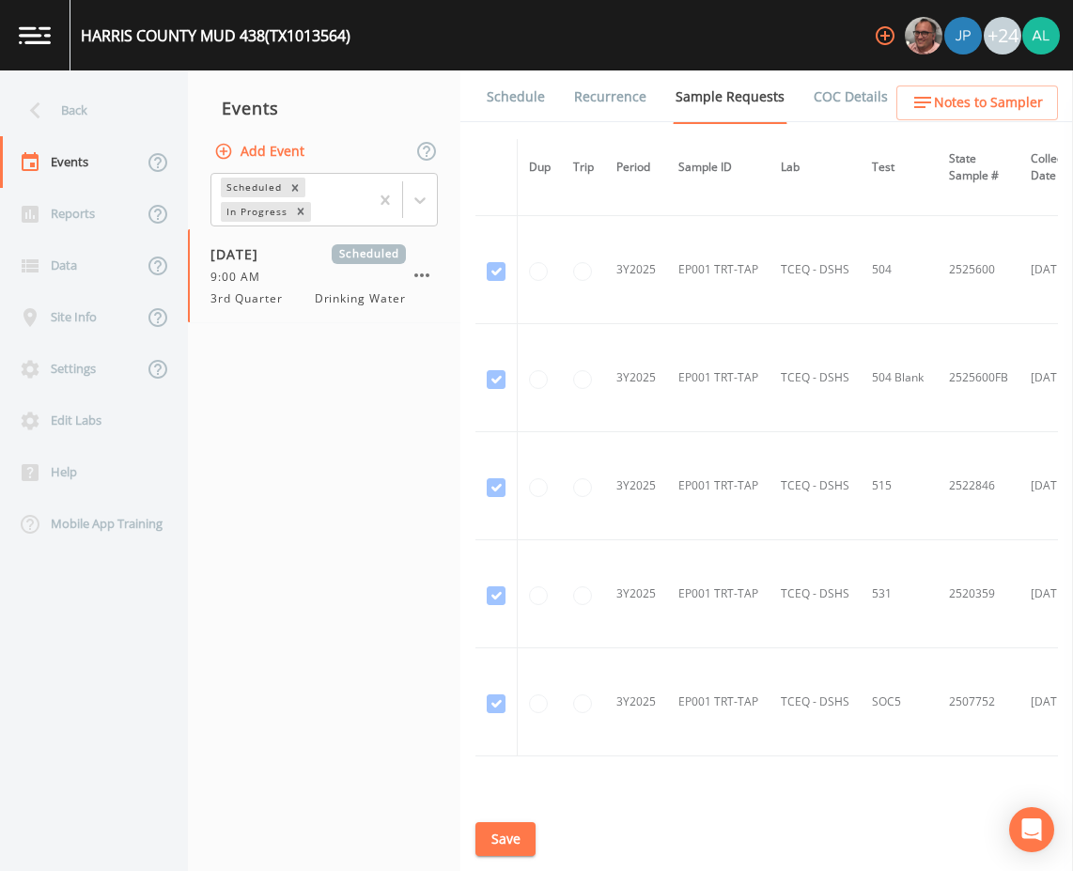
scroll to position [1315, 0]
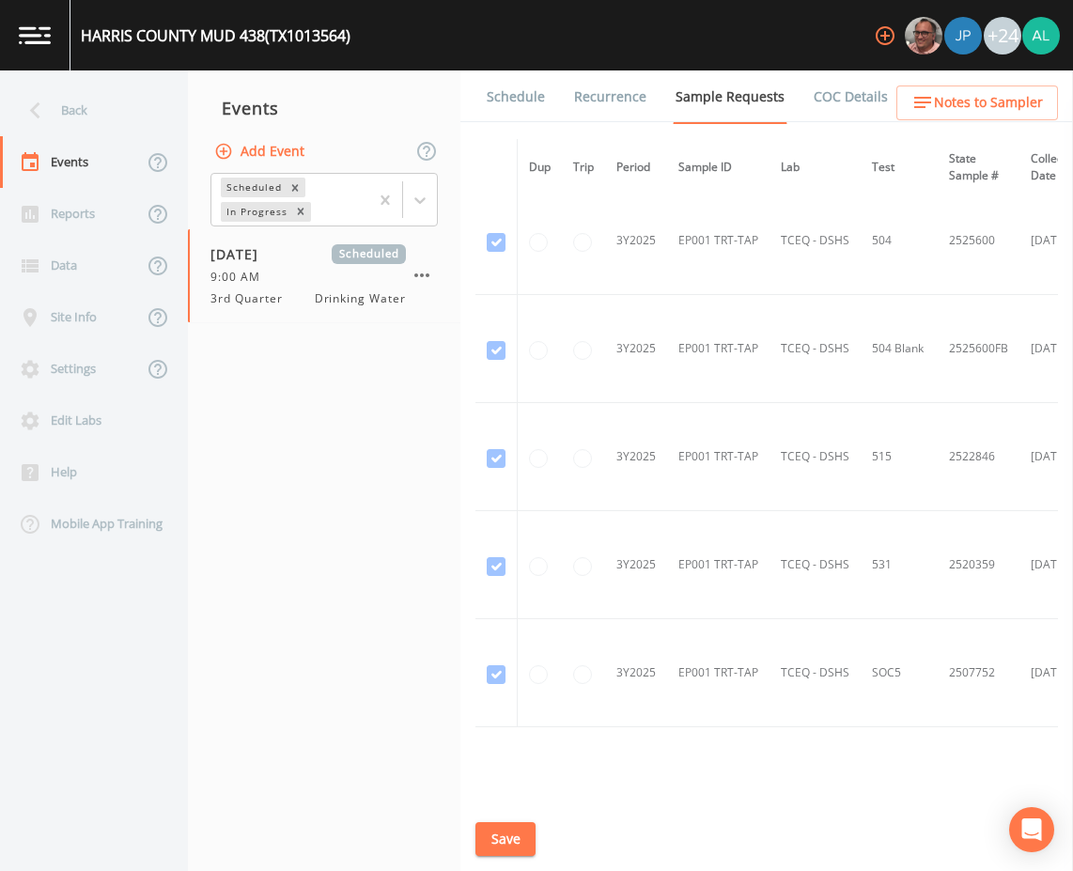
click at [477, 81] on li "Schedule" at bounding box center [503, 96] width 87 height 53
click at [538, 106] on link "Schedule" at bounding box center [516, 96] width 64 height 53
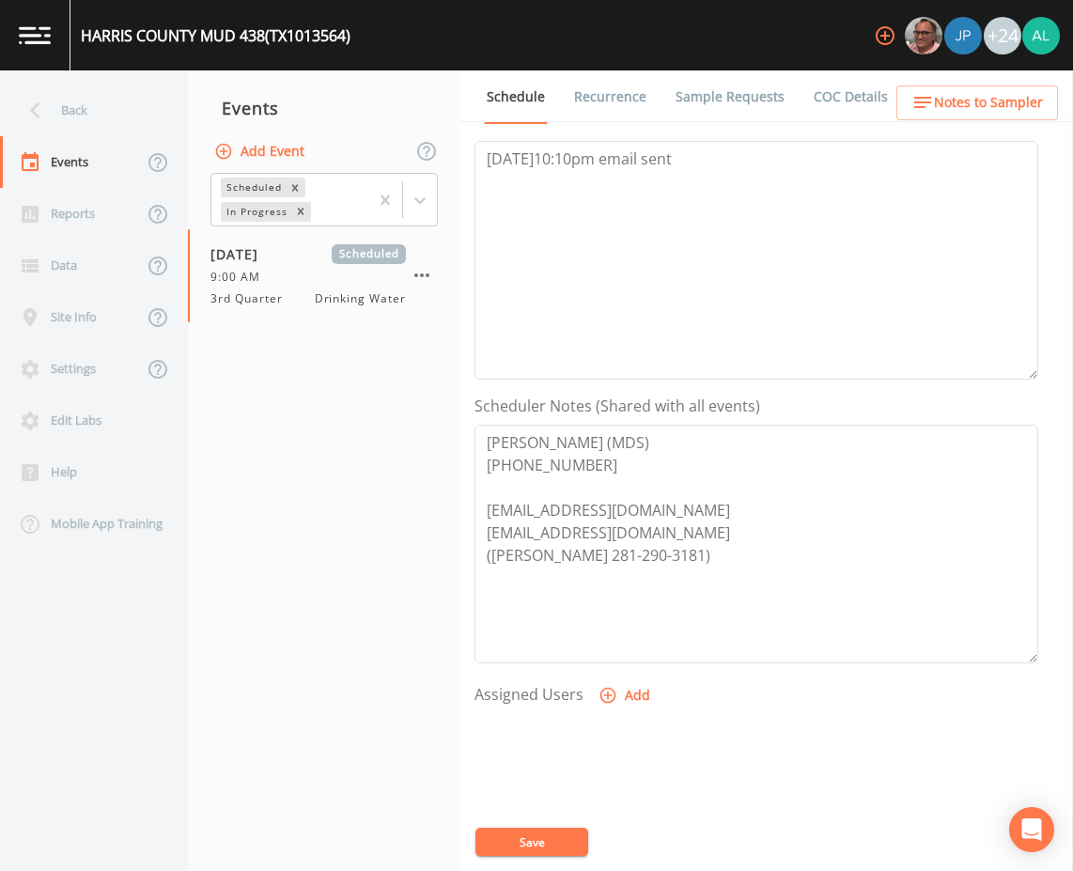
scroll to position [282, 0]
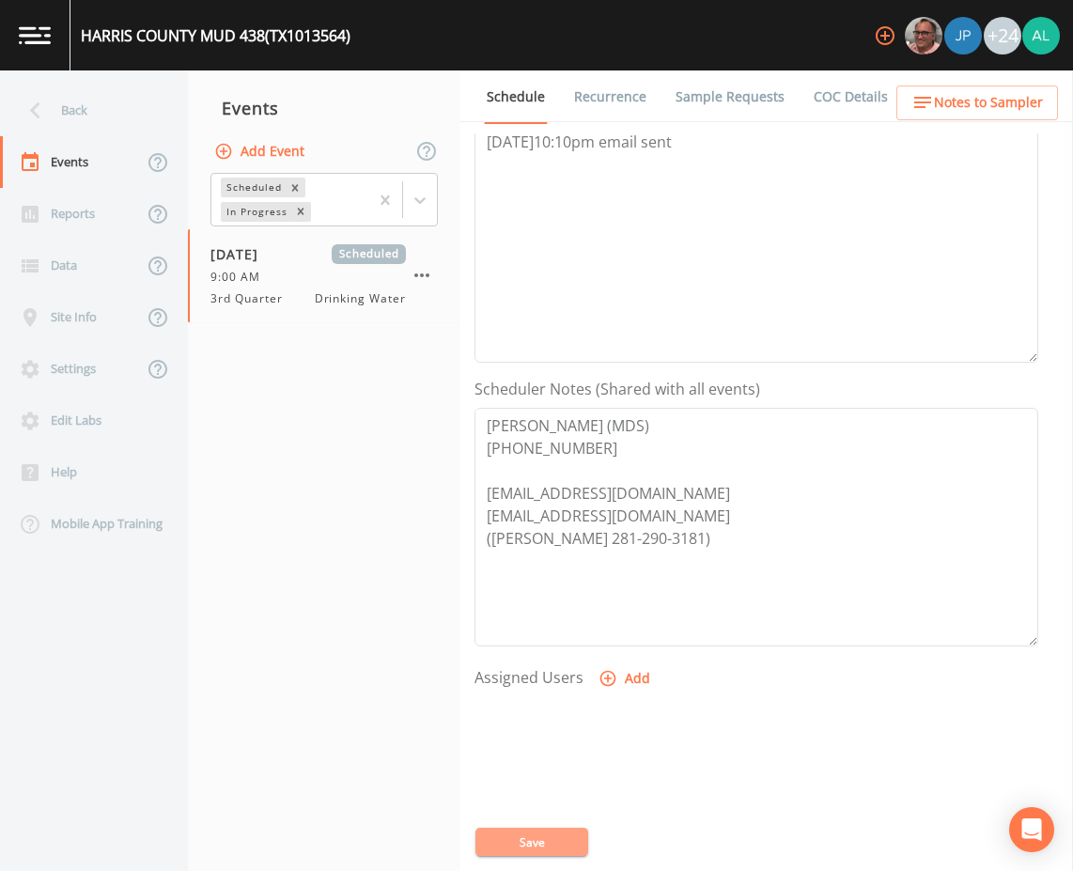
click at [556, 846] on button "Save" at bounding box center [531, 841] width 113 height 28
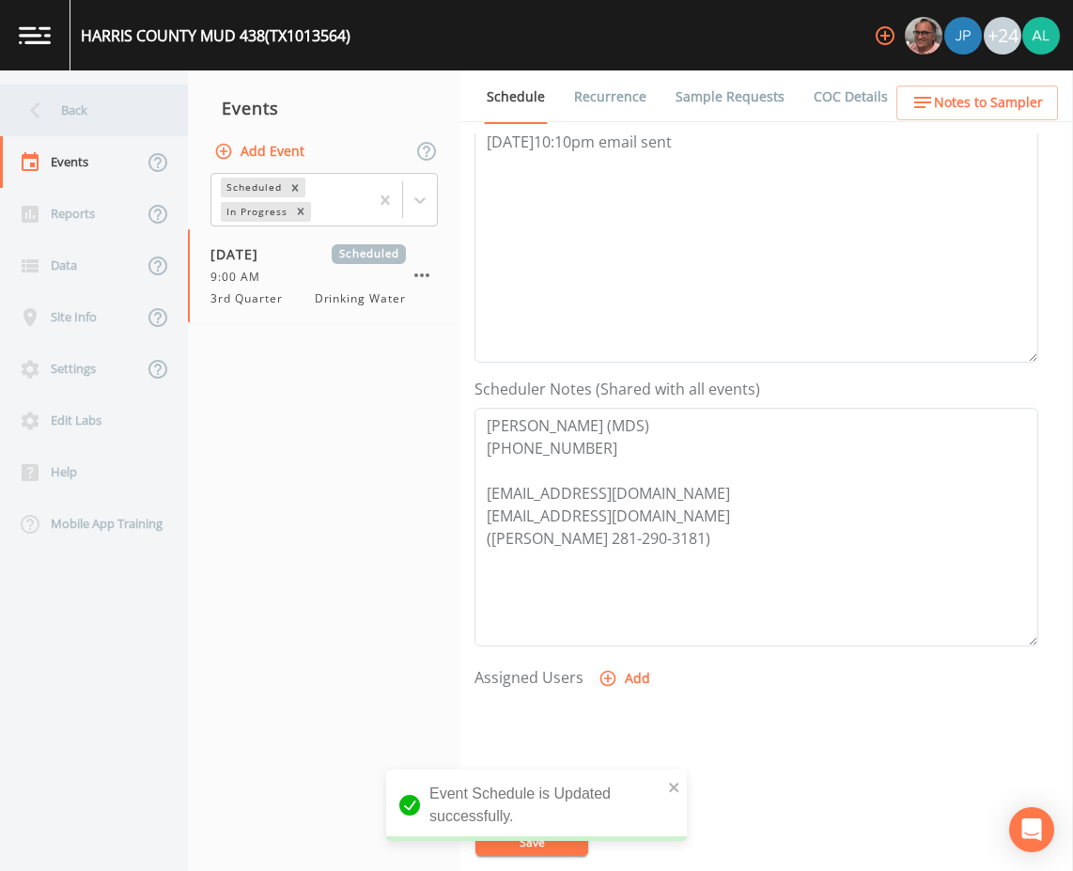
click at [129, 112] on div "Back" at bounding box center [84, 111] width 169 height 52
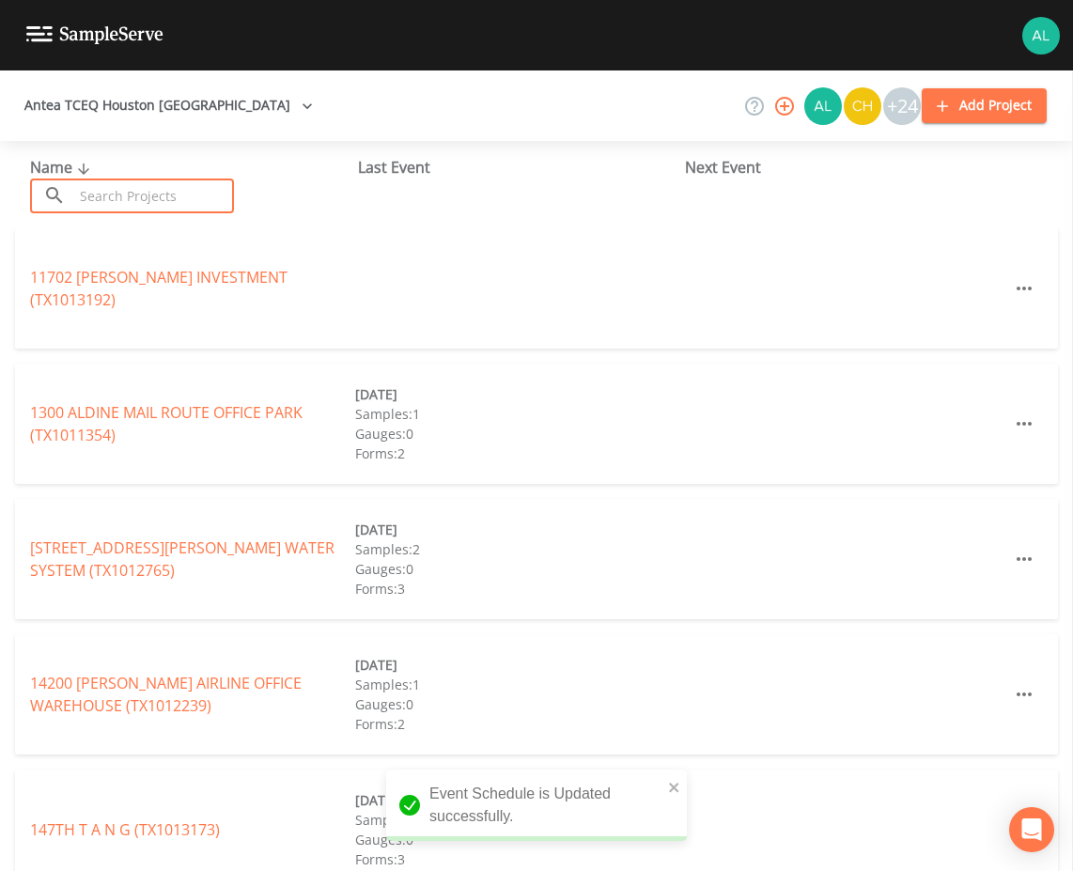
click at [151, 188] on input "text" at bounding box center [153, 195] width 161 height 35
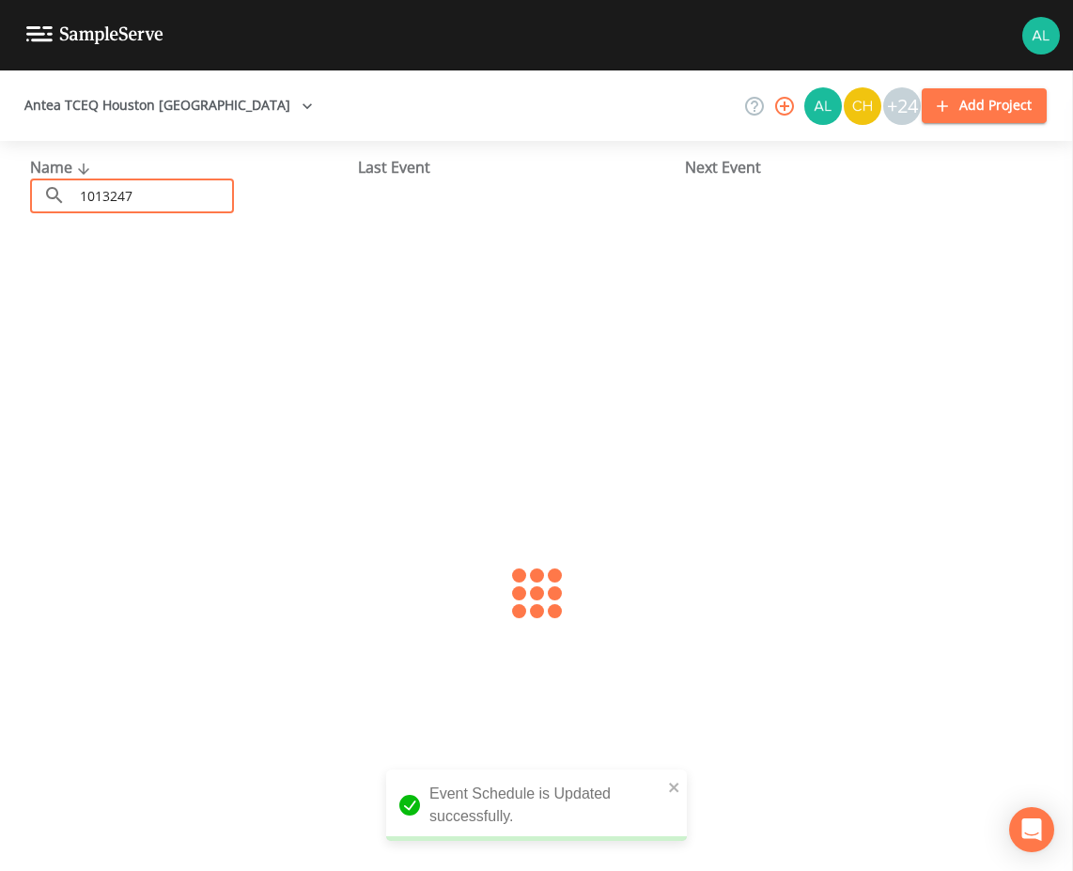
type input "1013247"
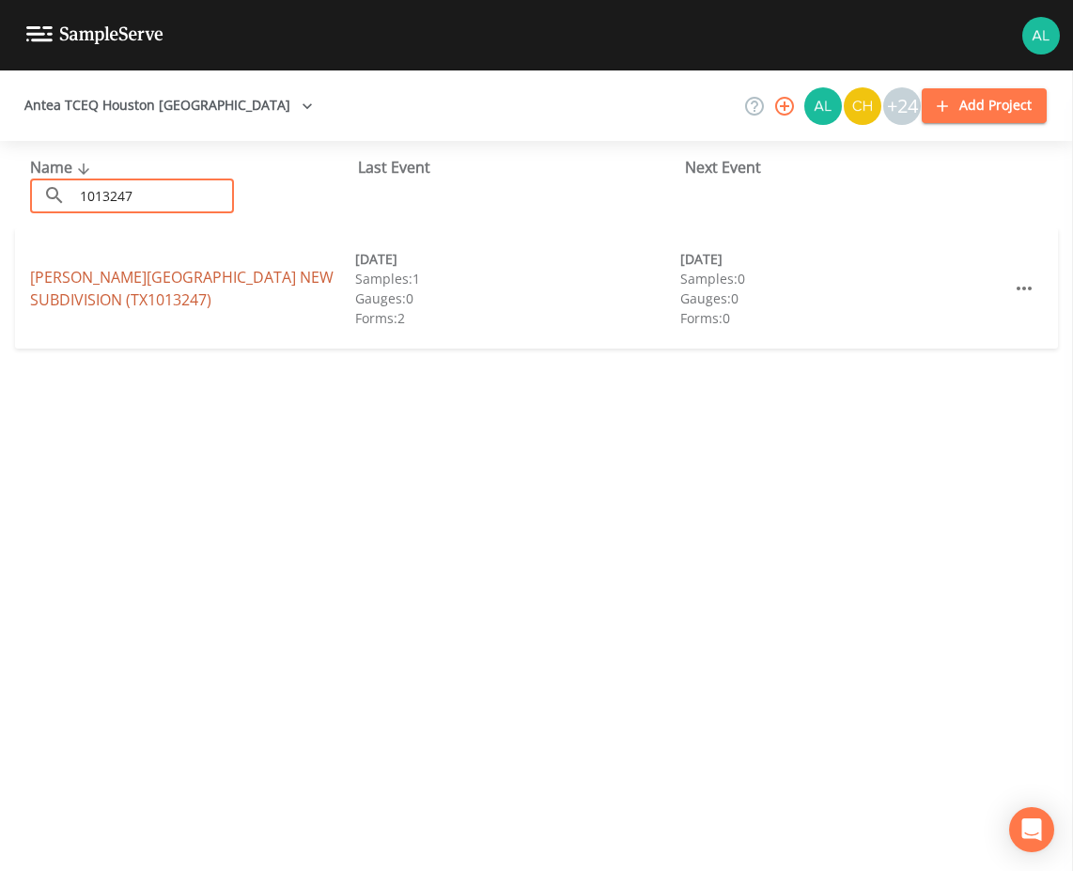
click at [86, 302] on link "[PERSON_NAME][GEOGRAPHIC_DATA] (TX1013247)" at bounding box center [181, 288] width 303 height 43
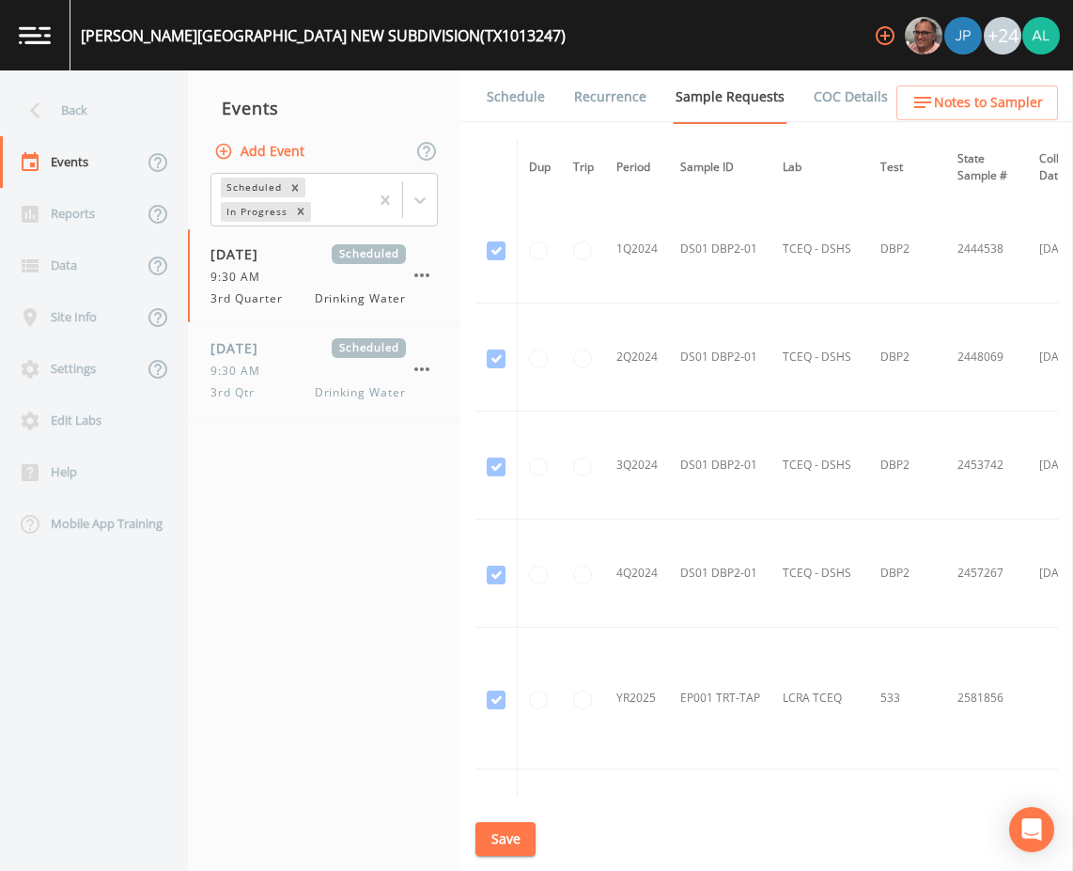
scroll to position [564, 0]
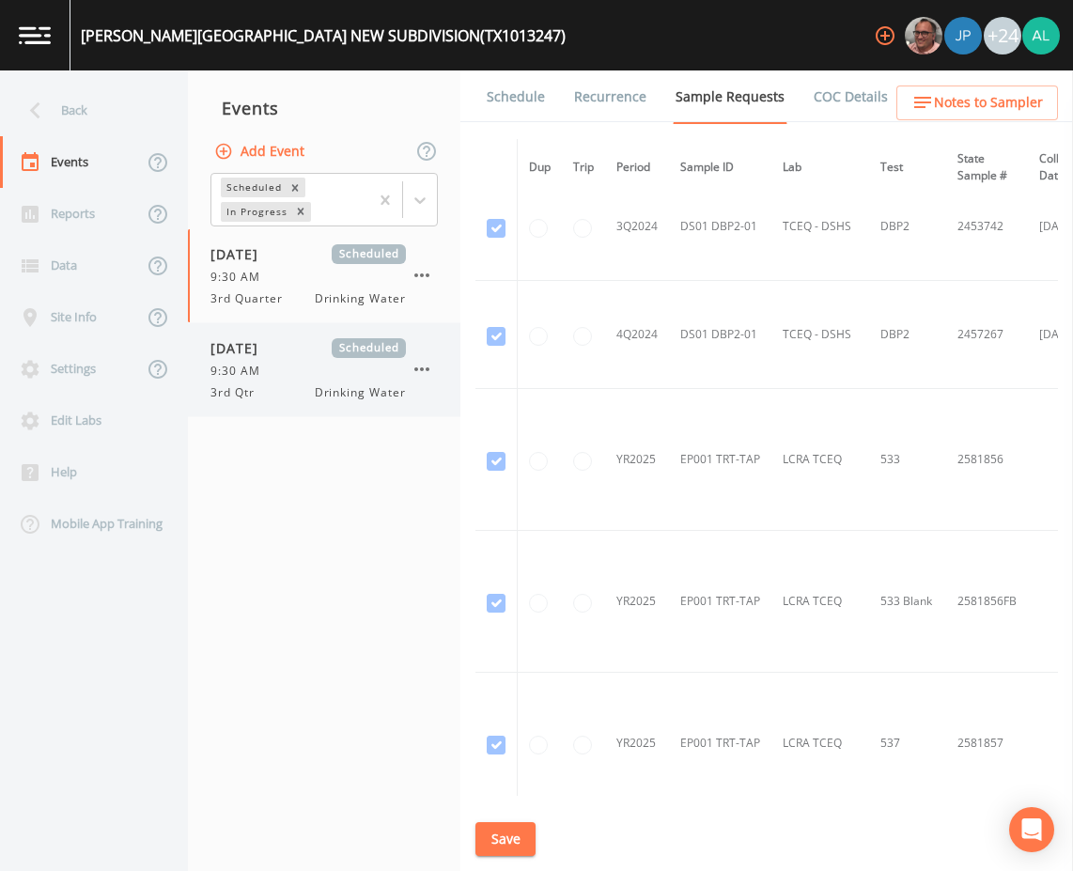
click at [329, 377] on div "9:30 AM" at bounding box center [307, 371] width 195 height 17
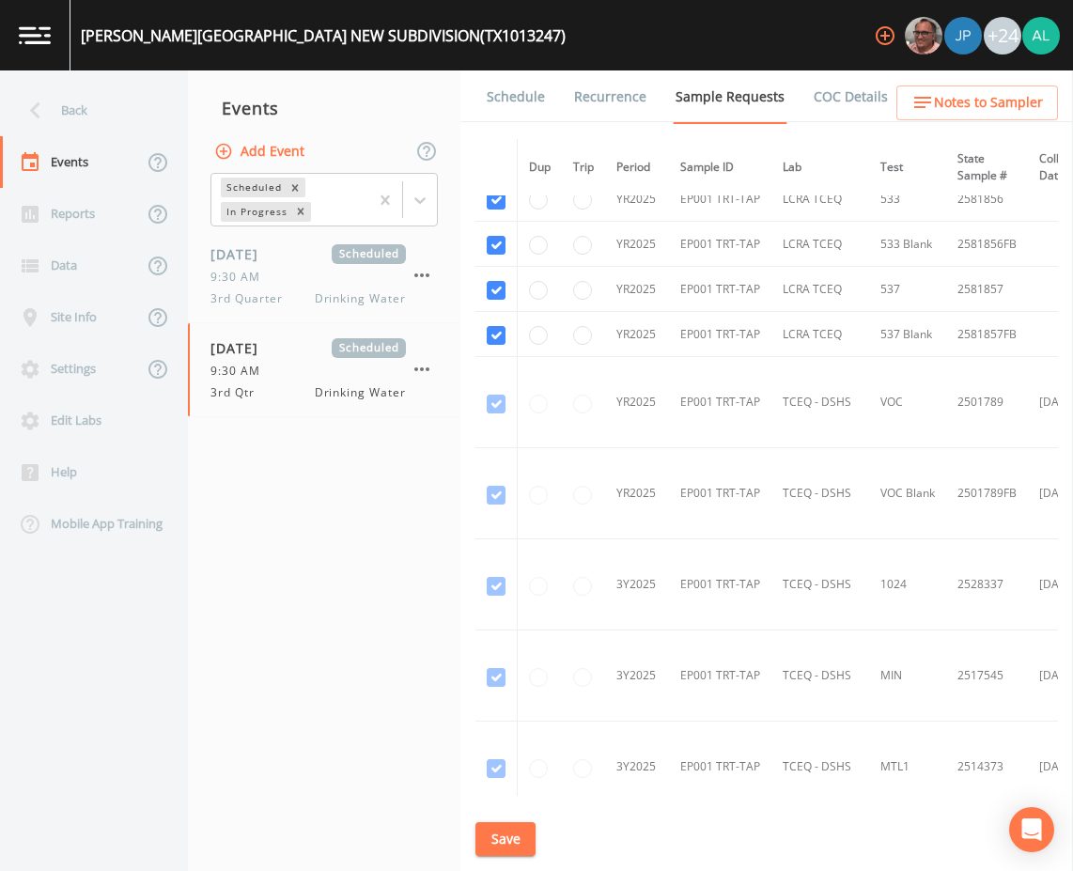
scroll to position [1472, 0]
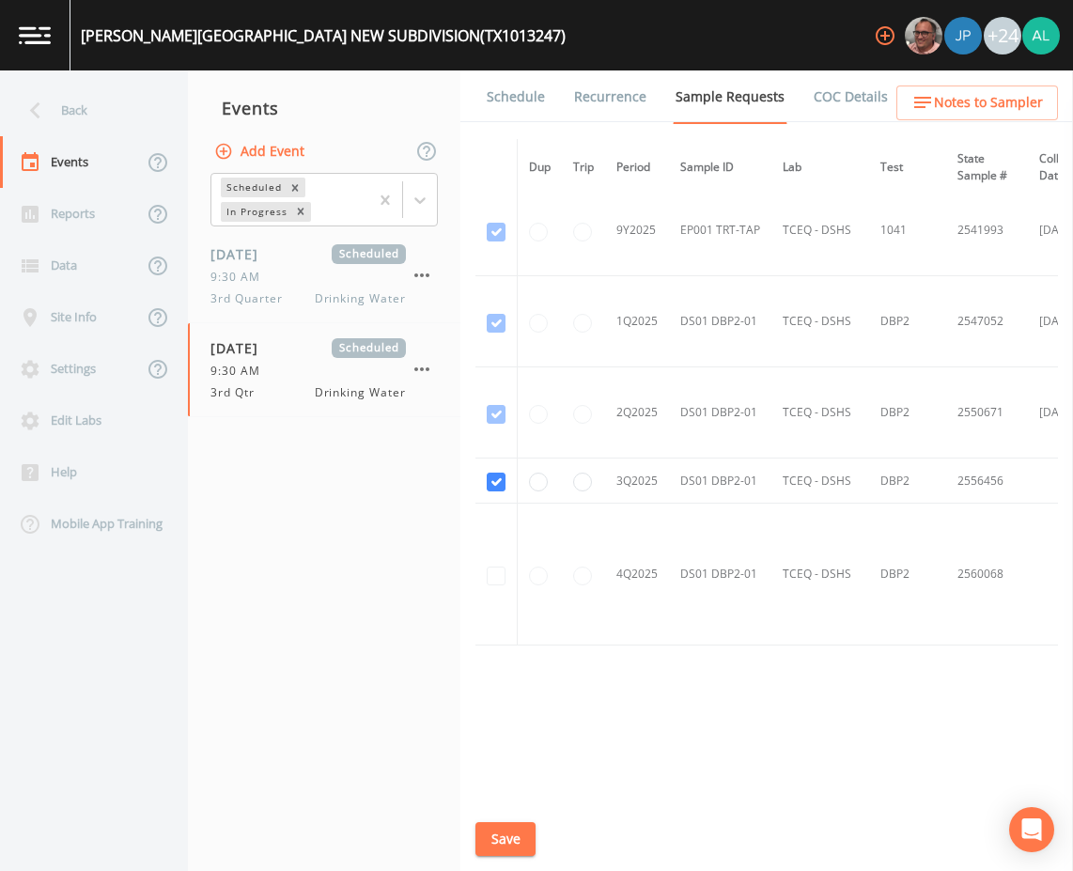
click at [518, 99] on link "Schedule" at bounding box center [516, 96] width 64 height 53
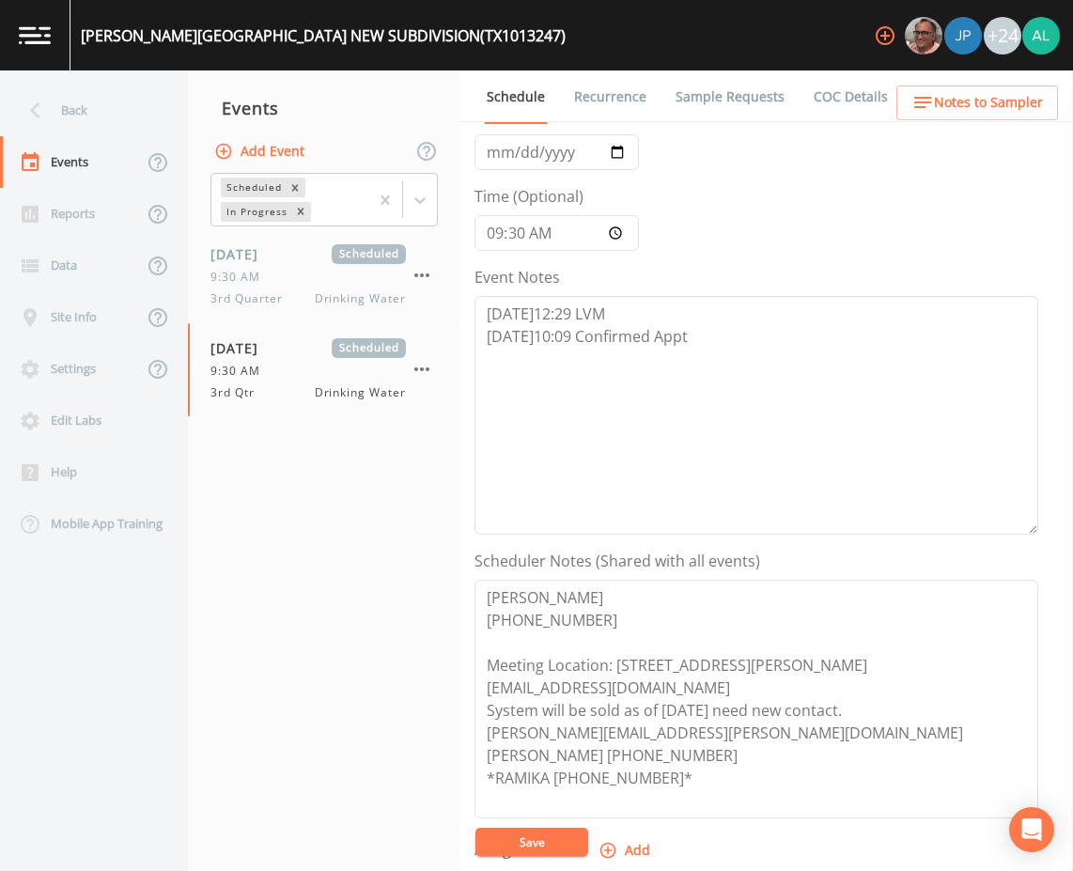
scroll to position [376, 0]
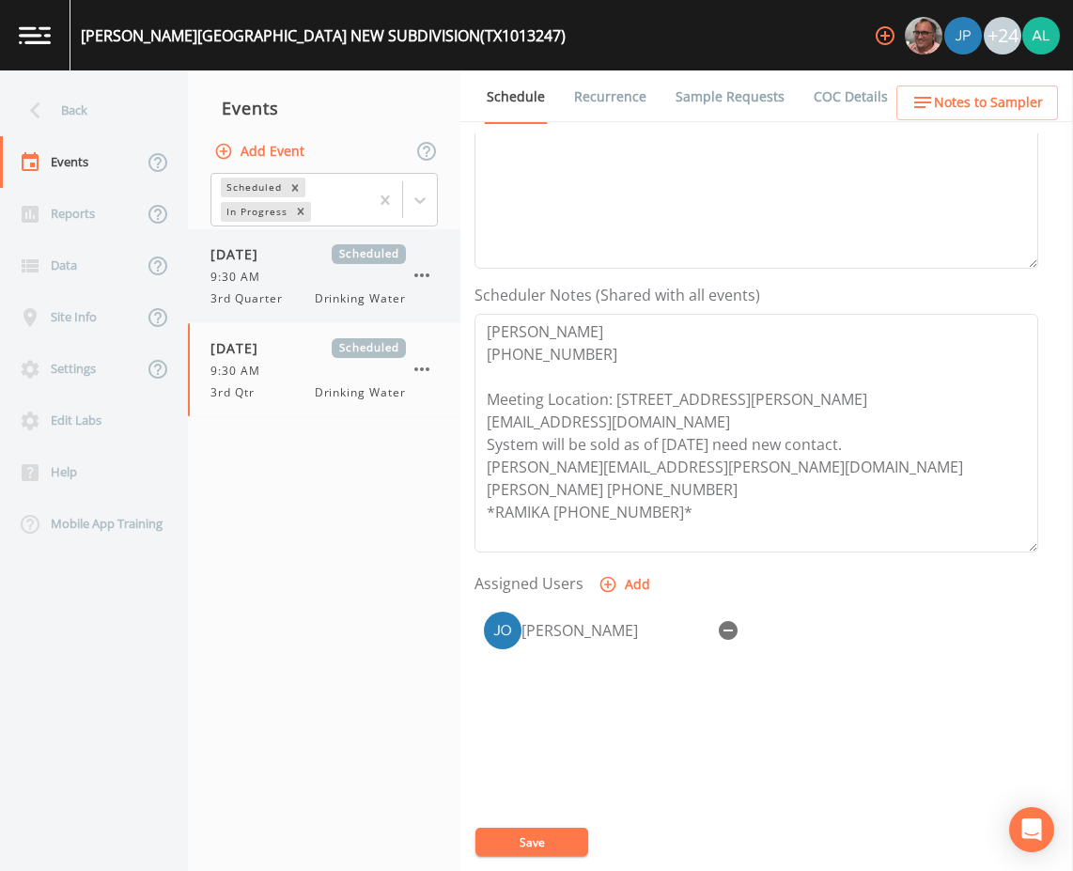
click at [336, 254] on span "Scheduled" at bounding box center [369, 254] width 74 height 20
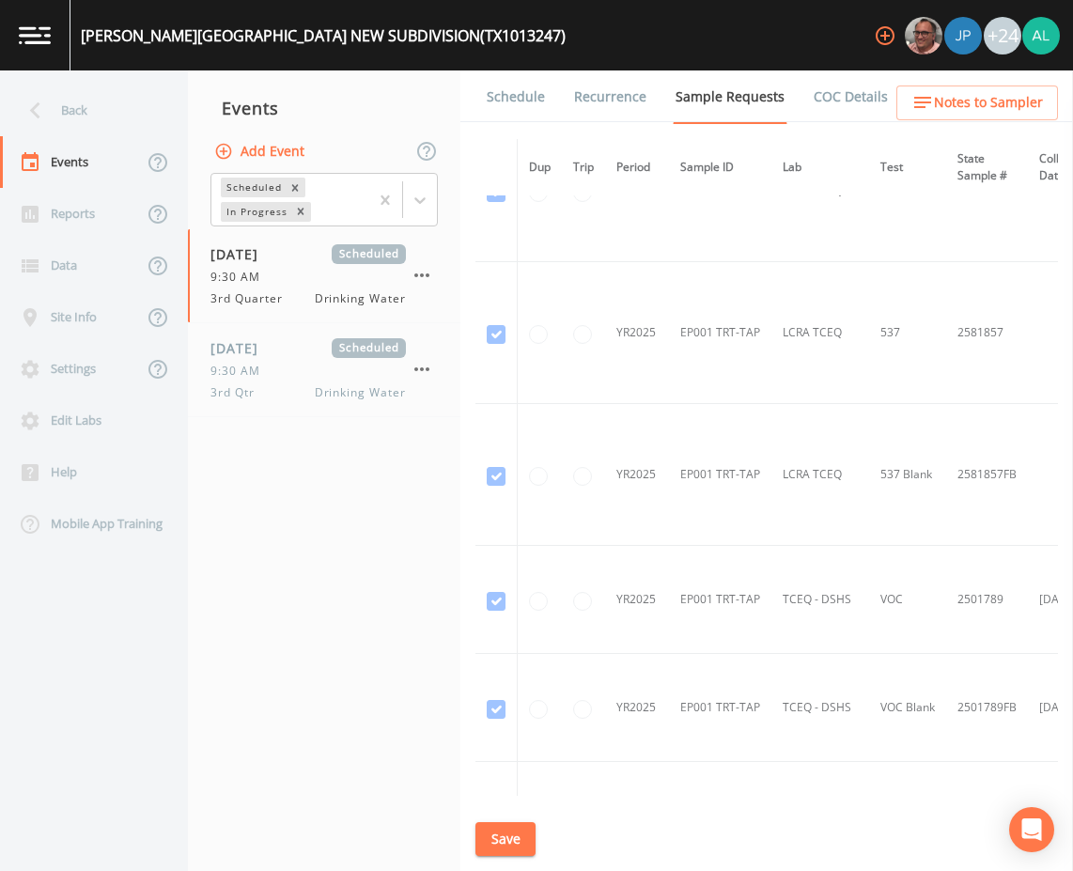
scroll to position [925, 0]
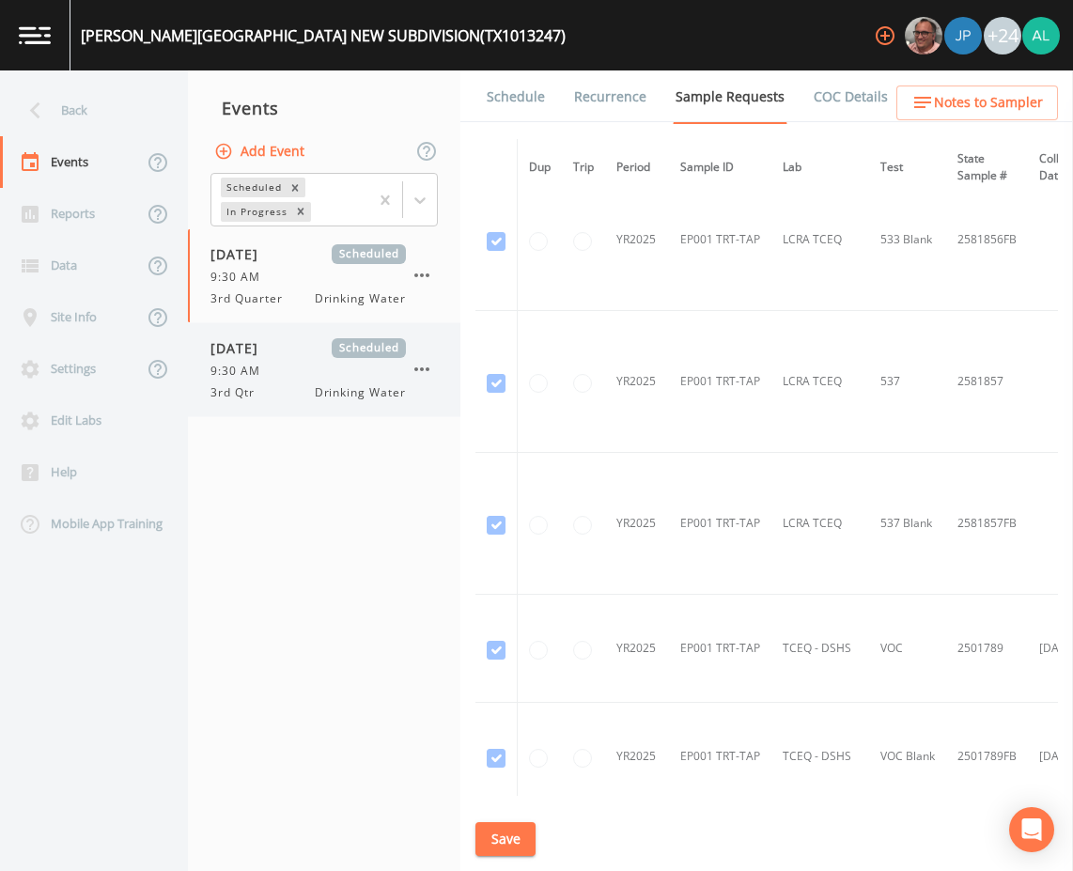
click at [254, 387] on span "3rd Qtr" at bounding box center [237, 392] width 55 height 17
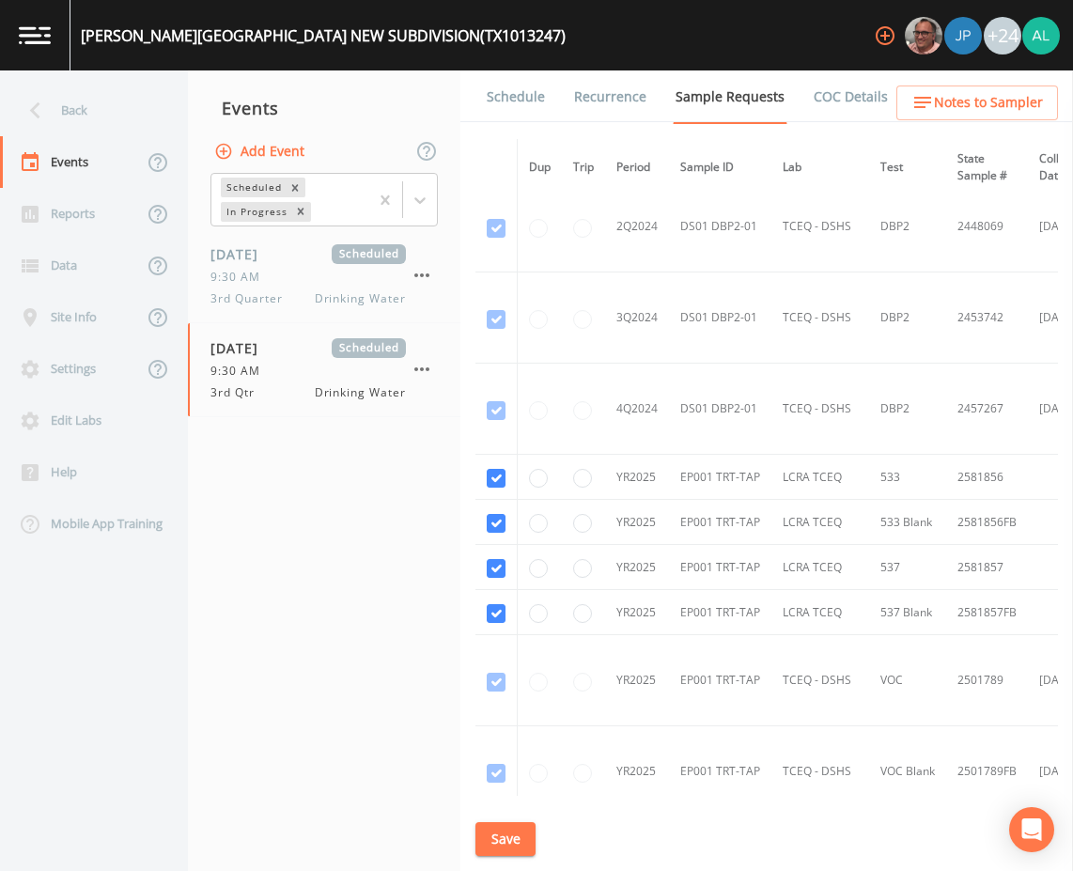
scroll to position [376, 0]
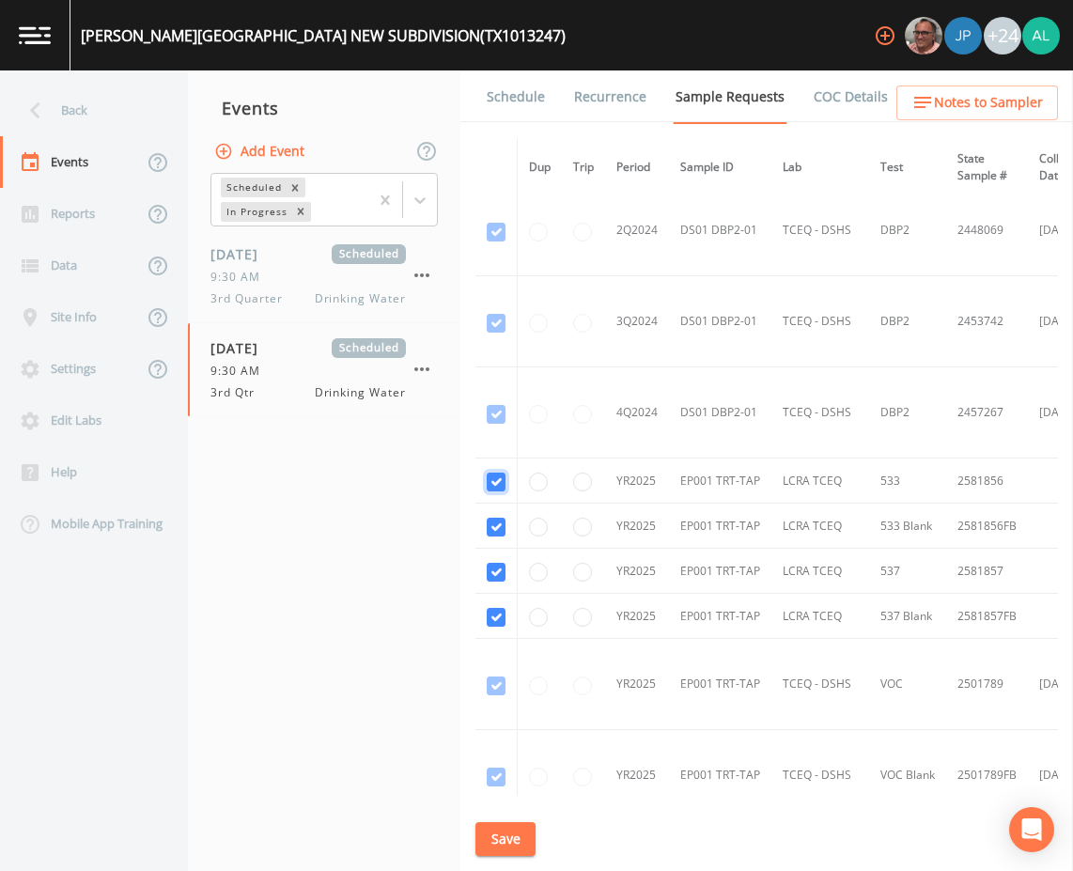
click at [504, 481] on input "checkbox" at bounding box center [496, 481] width 19 height 19
checkbox input "false"
click at [489, 532] on input "checkbox" at bounding box center [496, 527] width 19 height 19
checkbox input "false"
click at [501, 581] on td at bounding box center [496, 571] width 42 height 45
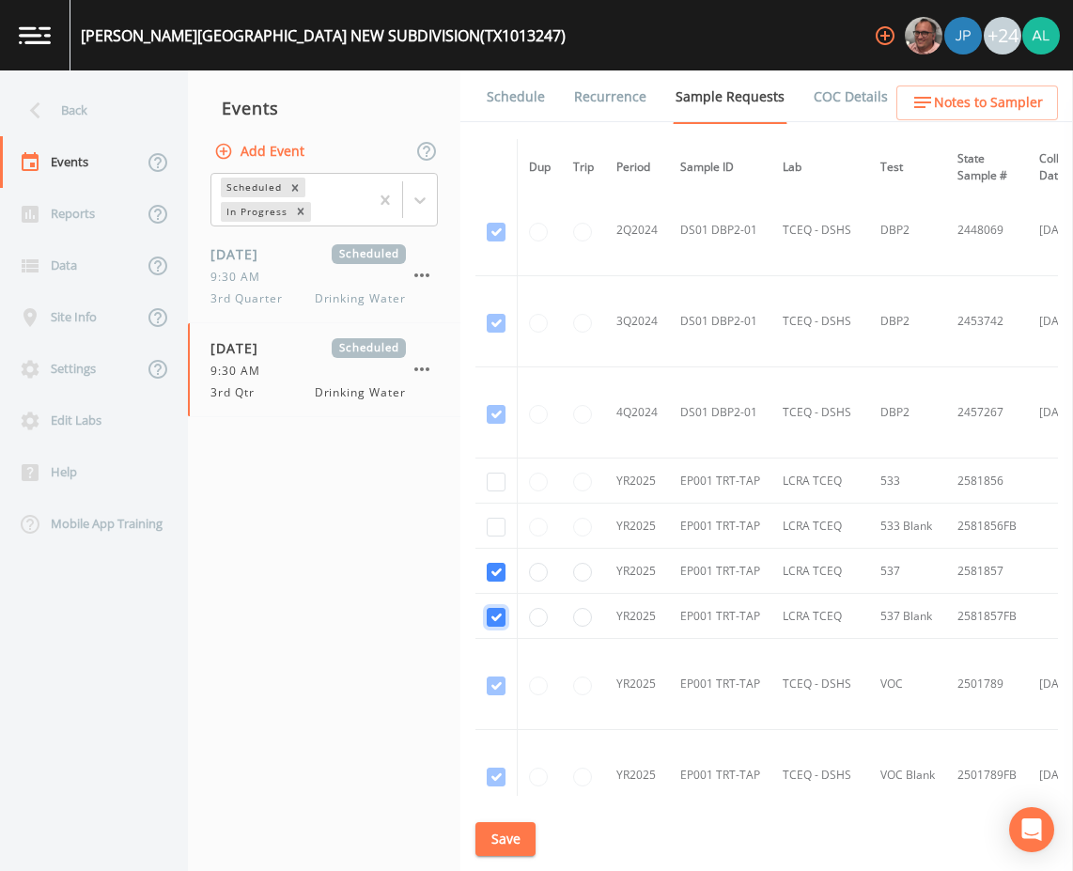
click at [496, 618] on input "checkbox" at bounding box center [496, 617] width 19 height 19
checkbox input "false"
click at [494, 564] on input "checkbox" at bounding box center [496, 572] width 19 height 19
checkbox input "false"
click at [506, 843] on button "Save" at bounding box center [505, 839] width 60 height 35
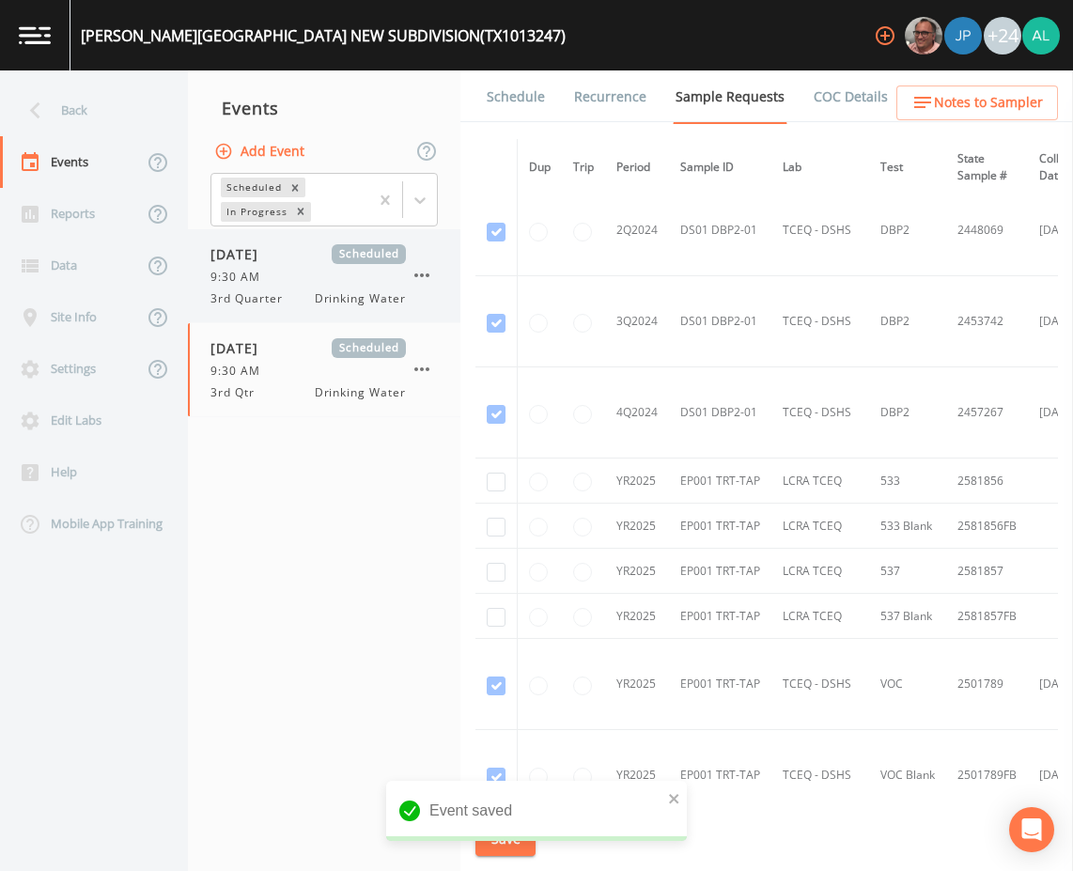
click at [301, 281] on div "9:30 AM" at bounding box center [307, 277] width 195 height 17
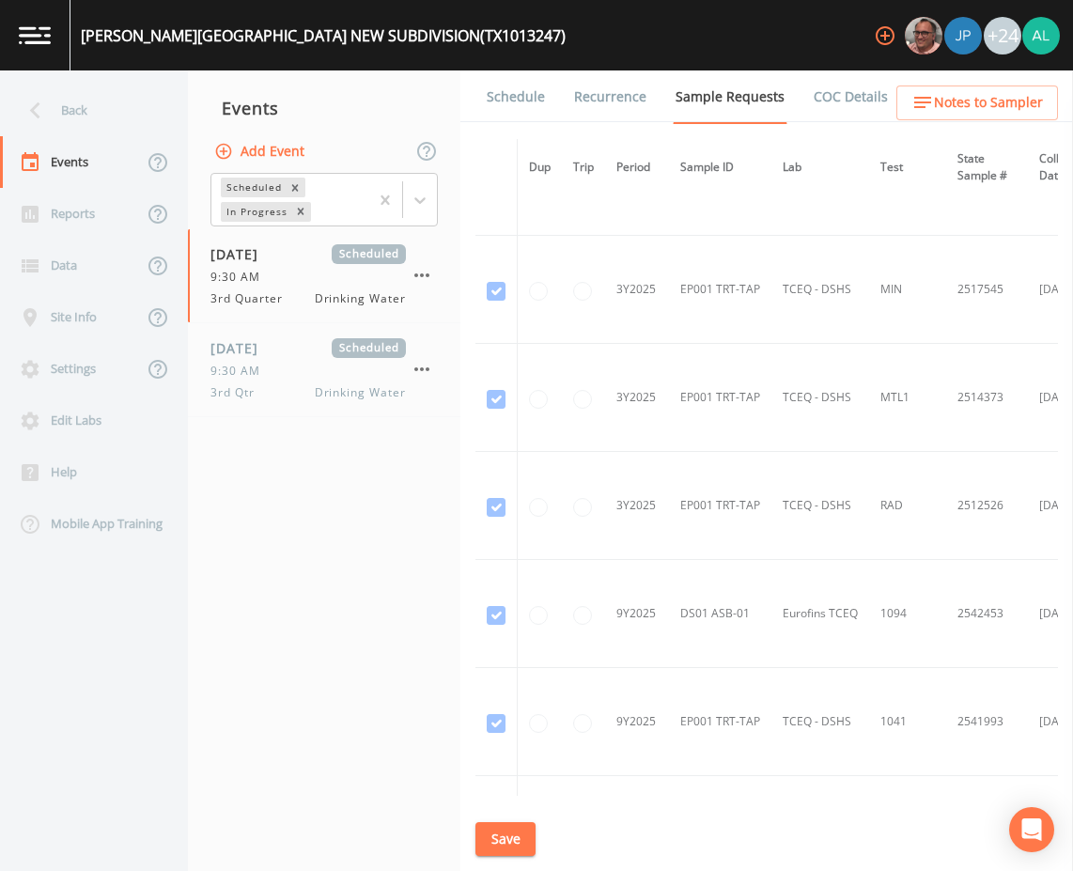
scroll to position [657, 0]
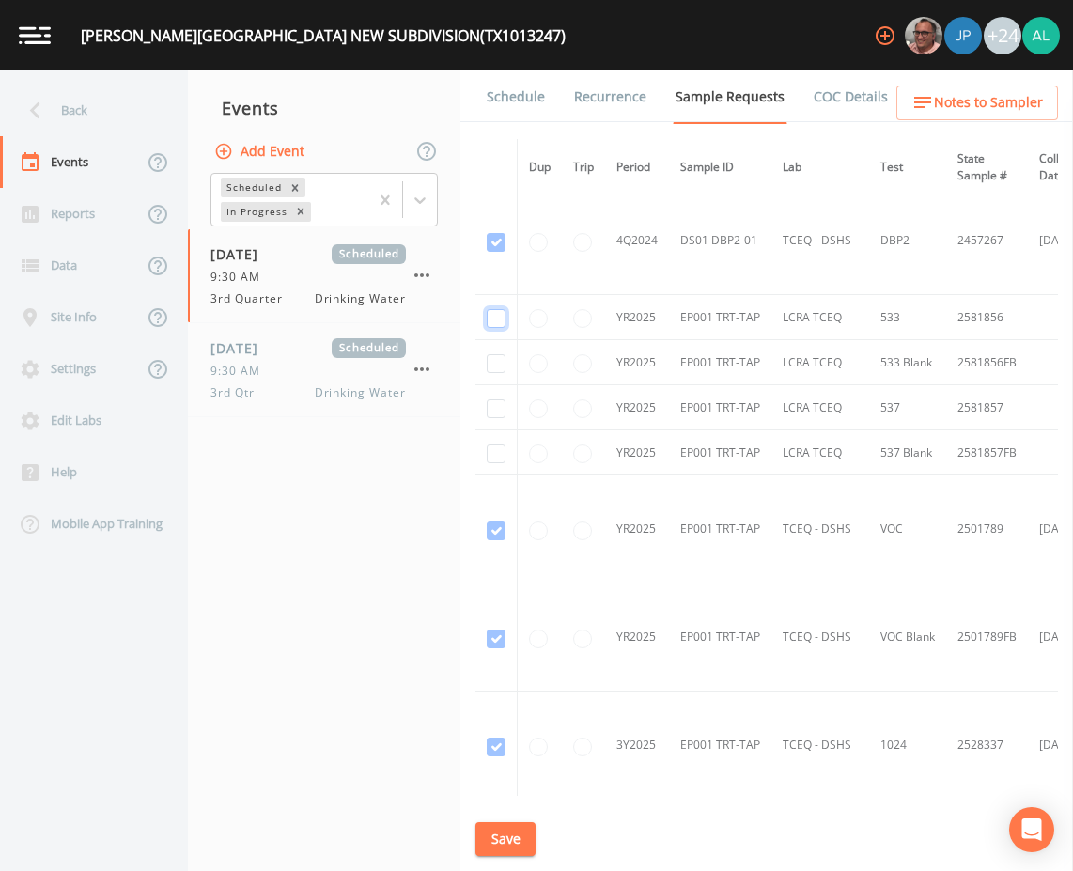
click at [487, 315] on input "checkbox" at bounding box center [496, 318] width 19 height 19
checkbox input "true"
click at [478, 360] on td at bounding box center [496, 362] width 42 height 45
click at [502, 365] on input "checkbox" at bounding box center [496, 363] width 19 height 19
checkbox input "true"
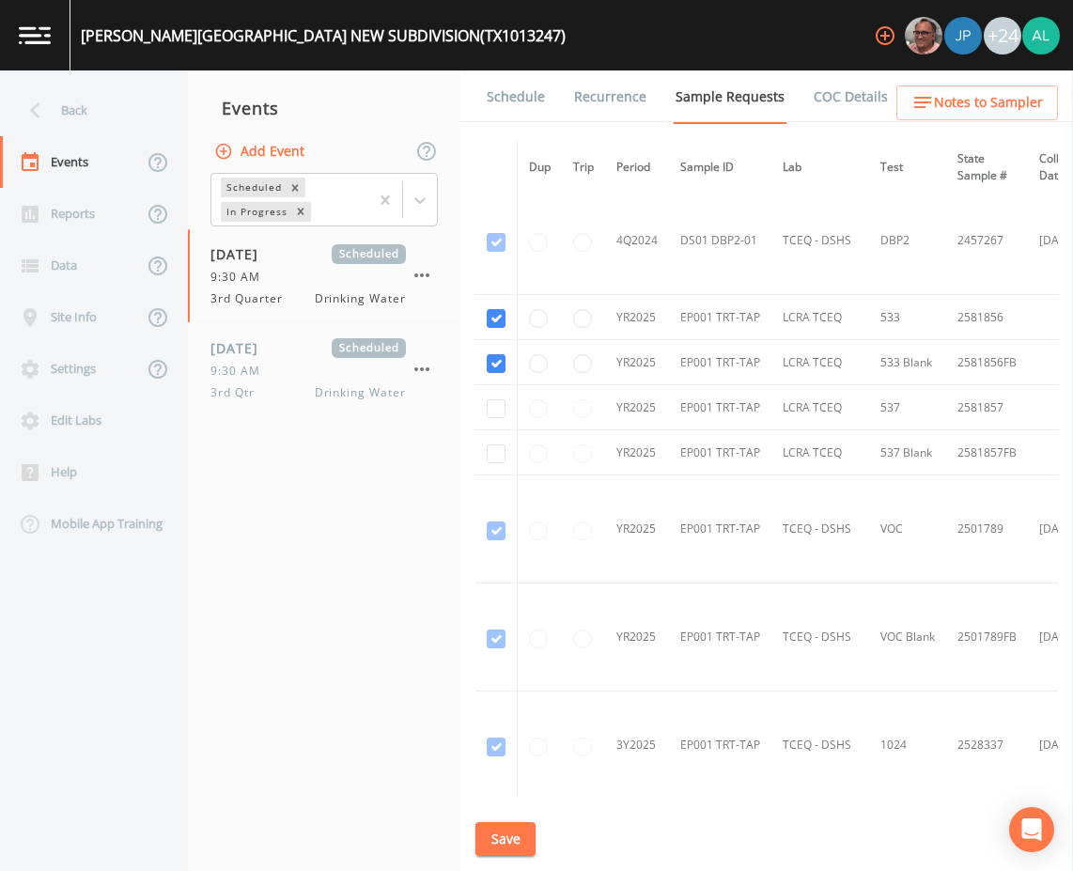
click at [507, 410] on td at bounding box center [496, 407] width 42 height 45
click at [502, 410] on td at bounding box center [496, 407] width 42 height 45
click at [499, 405] on input "checkbox" at bounding box center [496, 408] width 19 height 19
checkbox input "true"
click at [488, 465] on td at bounding box center [496, 452] width 42 height 45
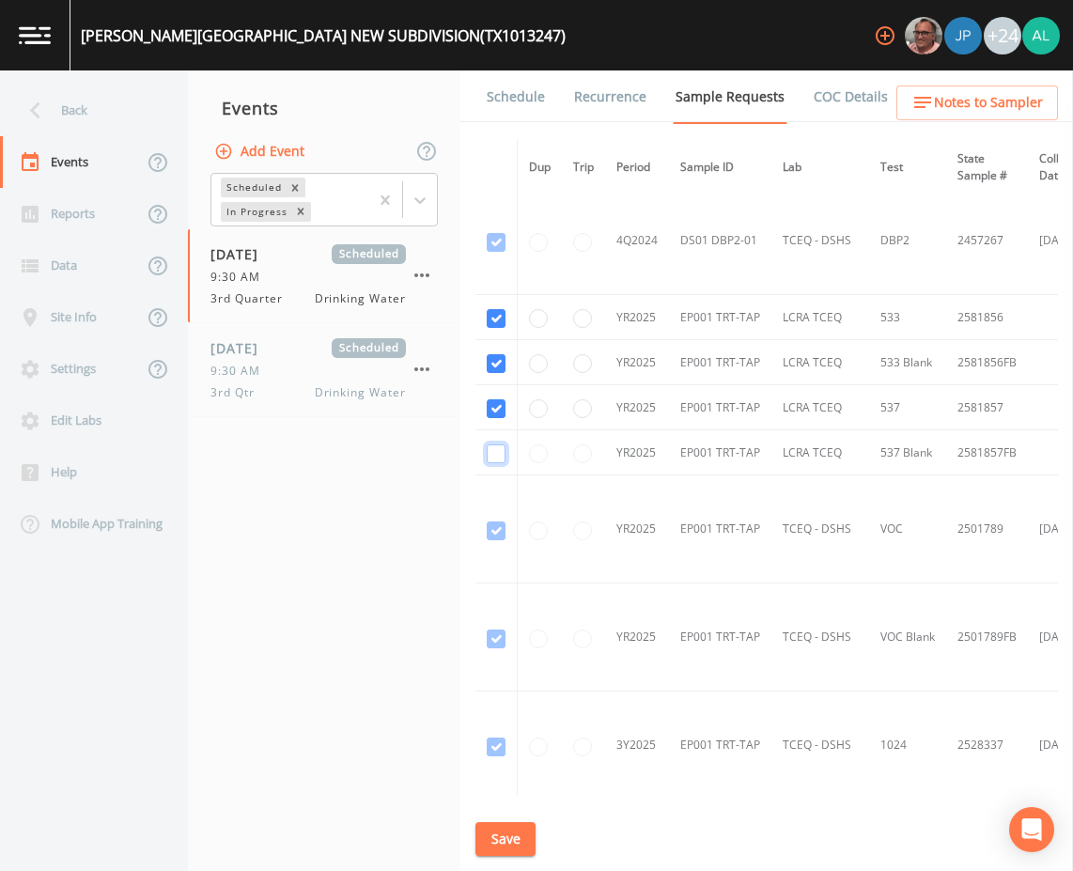
click at [488, 456] on input "checkbox" at bounding box center [496, 453] width 19 height 19
checkbox input "true"
click at [475, 845] on button "Save" at bounding box center [505, 839] width 60 height 35
click at [515, 78] on link "Schedule" at bounding box center [516, 96] width 64 height 53
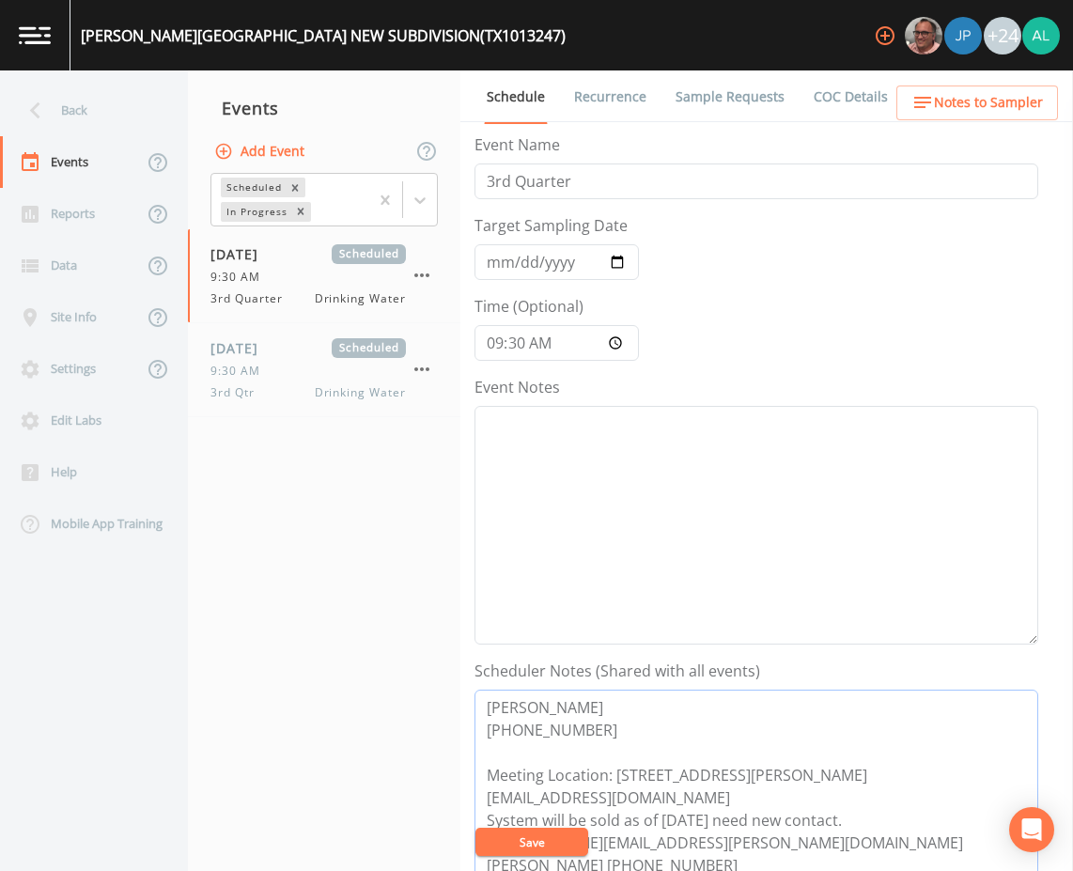
drag, startPoint x: 678, startPoint y: 798, endPoint x: 453, endPoint y: 798, distance: 225.4
click at [453, 798] on div "Back Events Reports Data Site Info Settings Edit Labs Help Mobile App Training …" at bounding box center [536, 470] width 1073 height 800
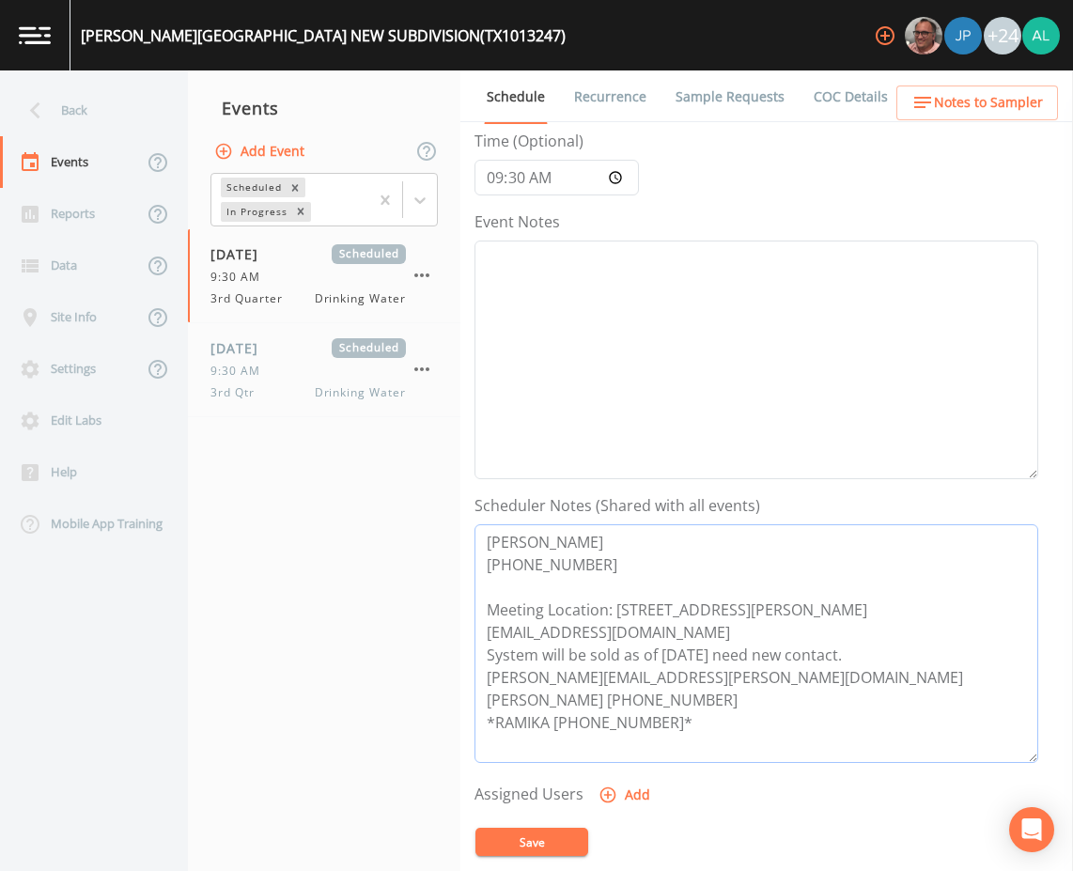
scroll to position [188, 0]
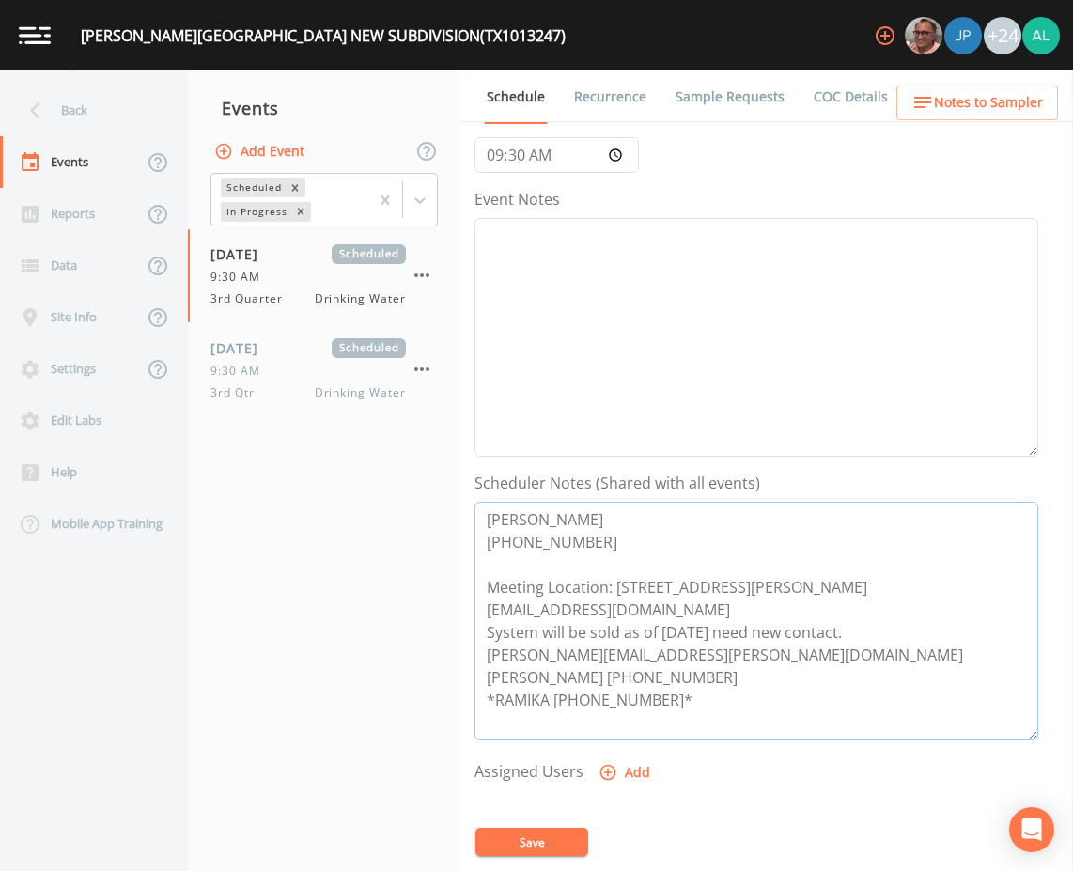
drag, startPoint x: 695, startPoint y: 654, endPoint x: 420, endPoint y: 655, distance: 275.2
click at [420, 655] on div "Back Events Reports Data Site Info Settings Edit Labs Help Mobile App Training …" at bounding box center [536, 470] width 1073 height 800
click at [522, 842] on button "Save" at bounding box center [531, 841] width 113 height 28
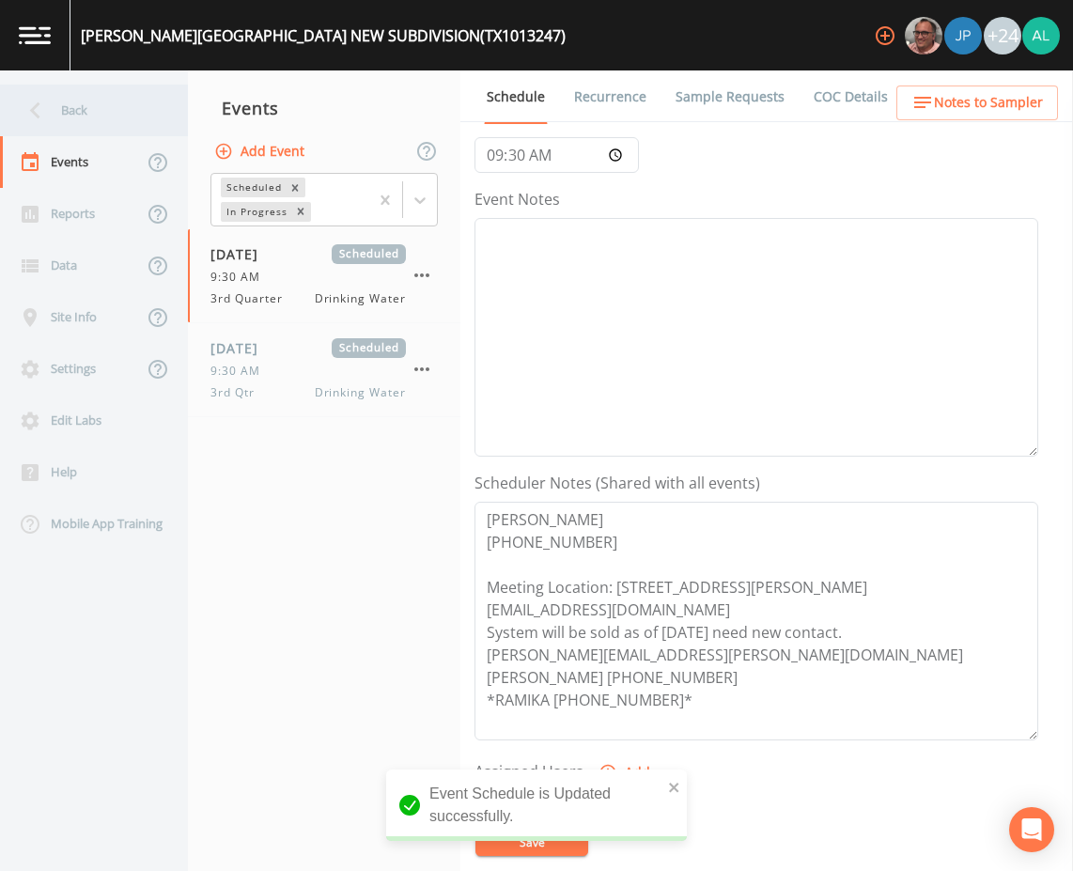
click at [68, 94] on div "Back" at bounding box center [84, 111] width 169 height 52
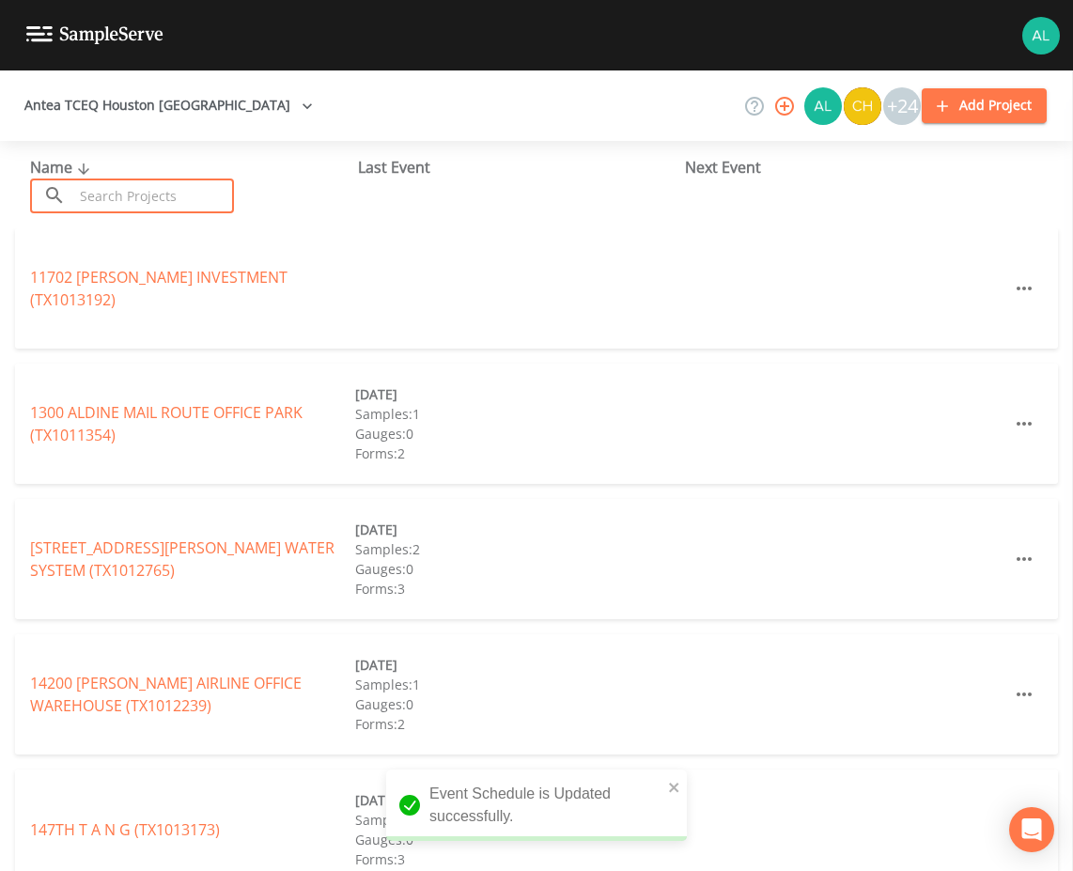
click at [138, 194] on input "text" at bounding box center [153, 195] width 161 height 35
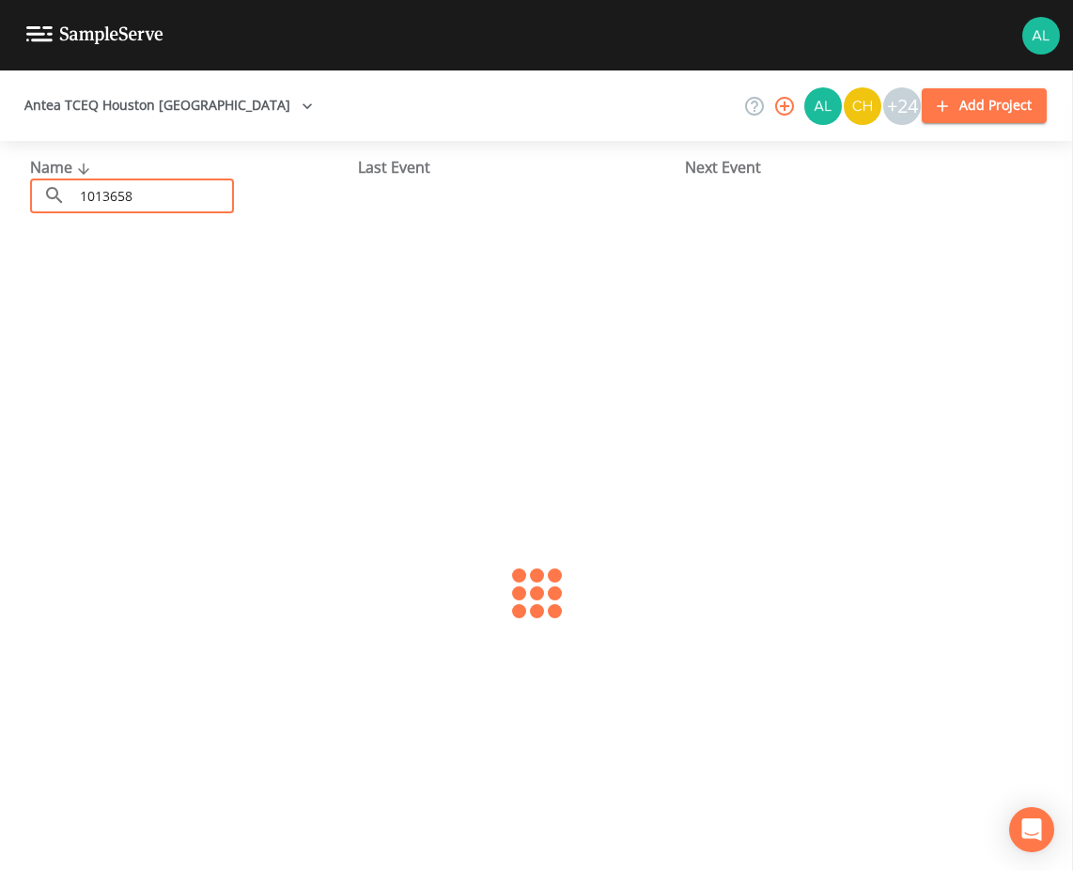
type input "1013658"
click at [79, 280] on link "[GEOGRAPHIC_DATA] (TX1013658)" at bounding box center [149, 288] width 239 height 21
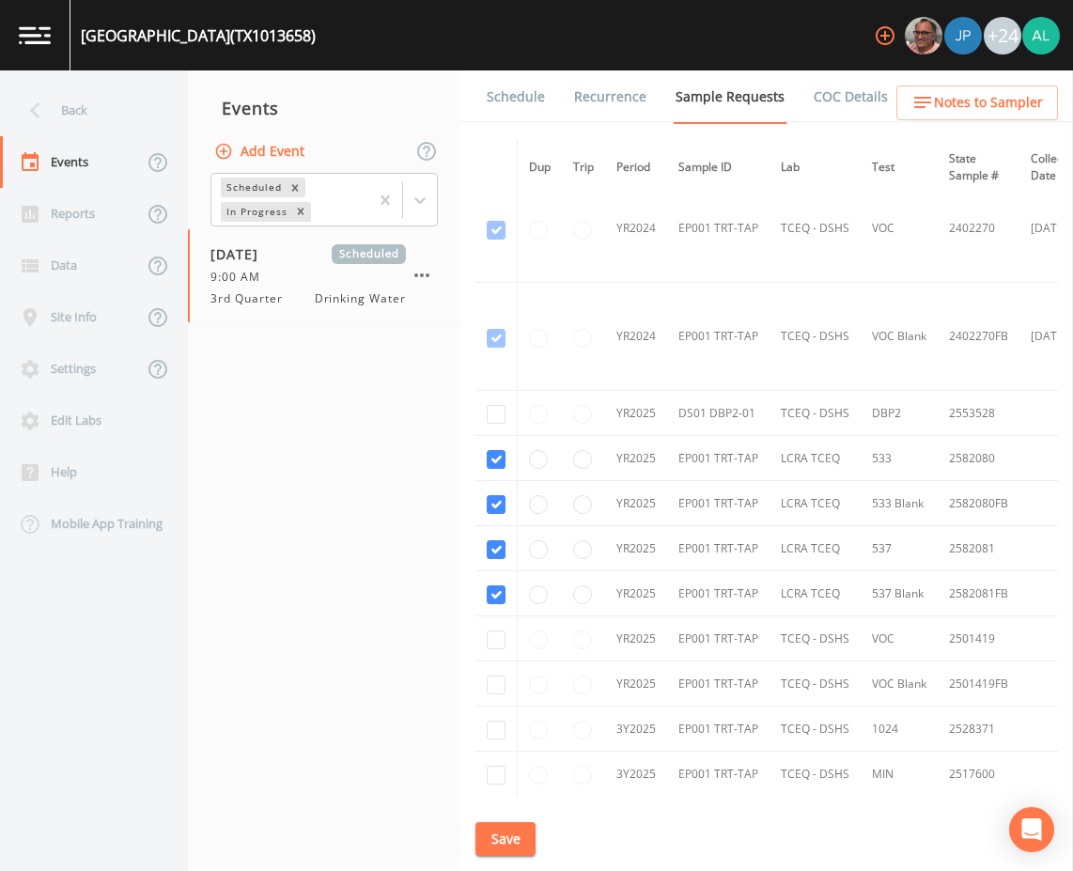
scroll to position [439, 0]
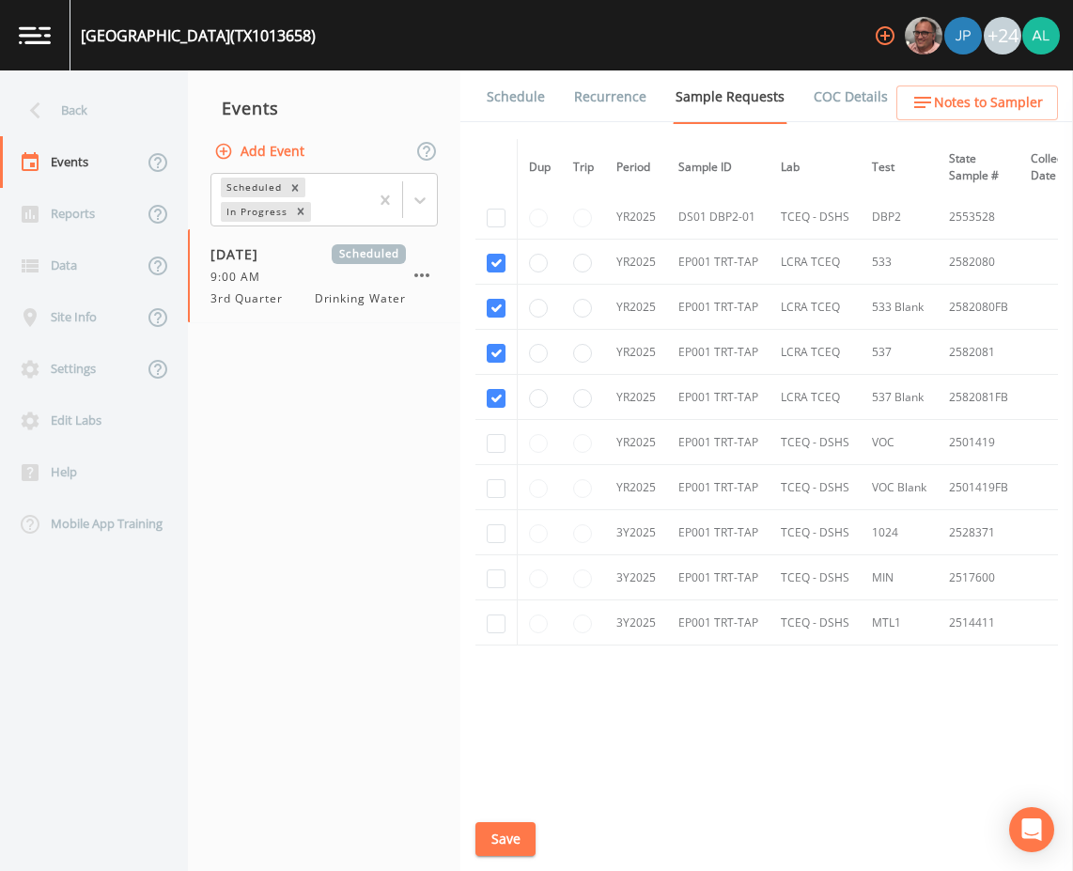
click at [516, 81] on link "Schedule" at bounding box center [516, 96] width 64 height 53
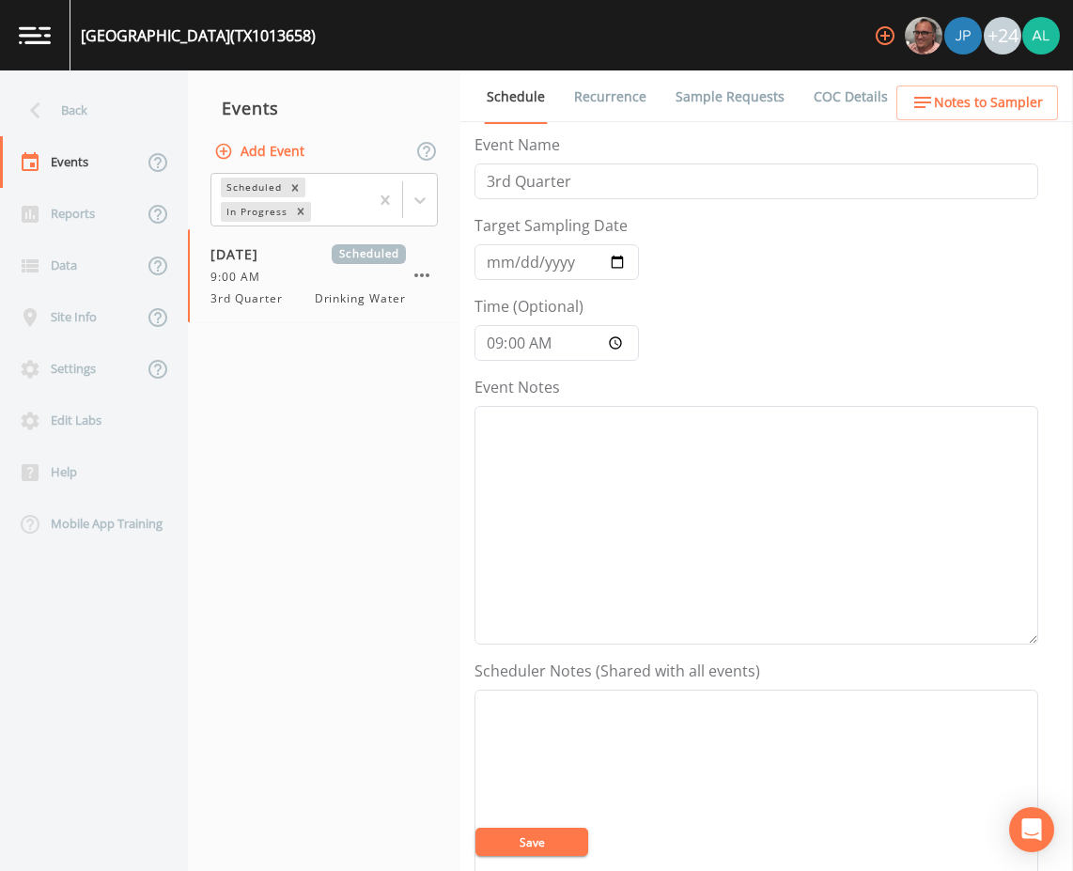
click at [993, 84] on ul "Schedule Recurrence Sample Requests COC Details Forms" at bounding box center [766, 96] width 612 height 52
click at [980, 101] on span "Notes to Sampler" at bounding box center [988, 102] width 109 height 23
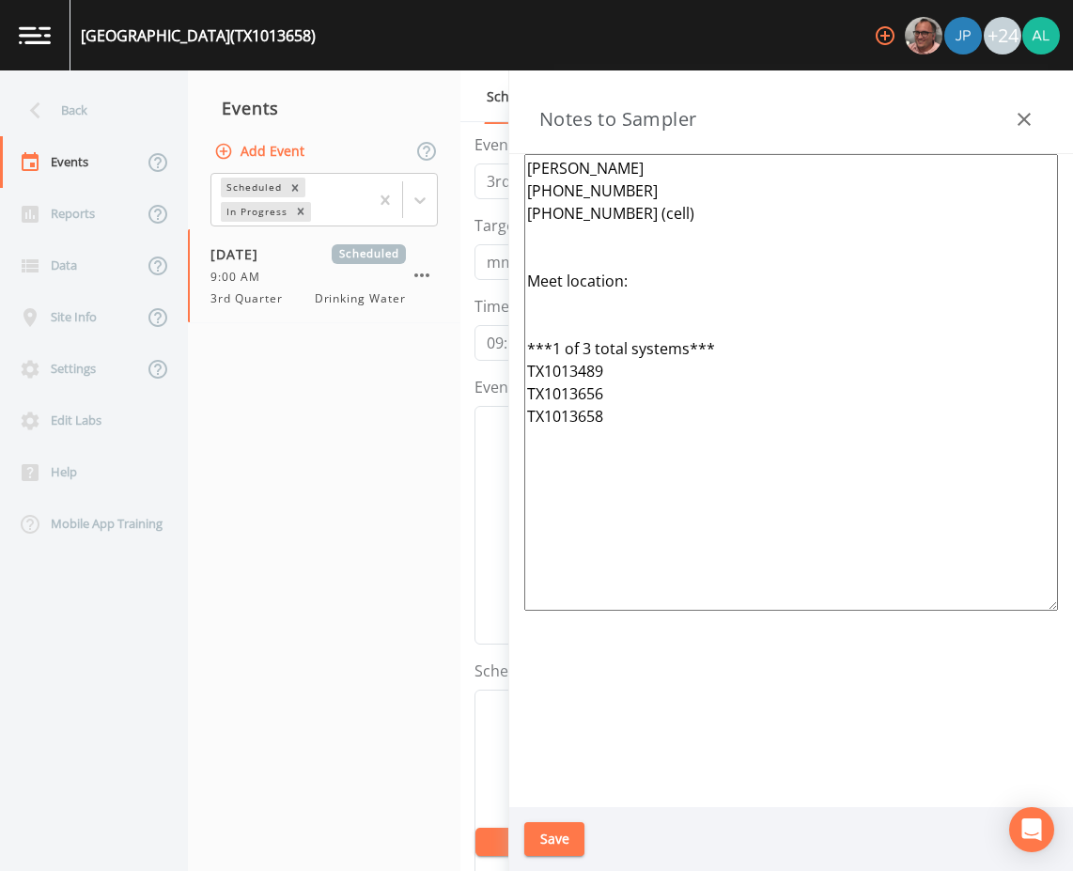
drag, startPoint x: 655, startPoint y: 567, endPoint x: 288, endPoint y: 78, distance: 611.3
click at [288, 78] on div "Back Events Reports Data Site Info Settings Edit Labs Help Mobile App Training …" at bounding box center [536, 470] width 1073 height 800
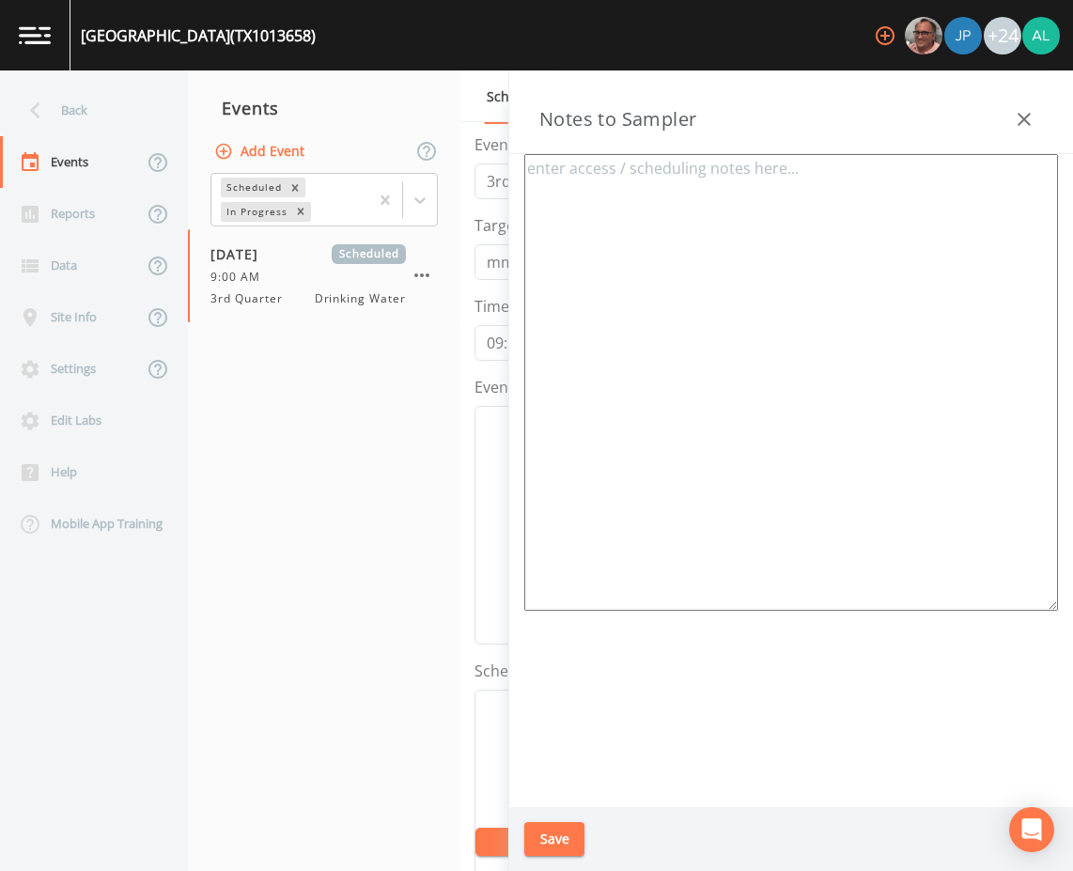
click at [544, 831] on button "Save" at bounding box center [554, 839] width 60 height 35
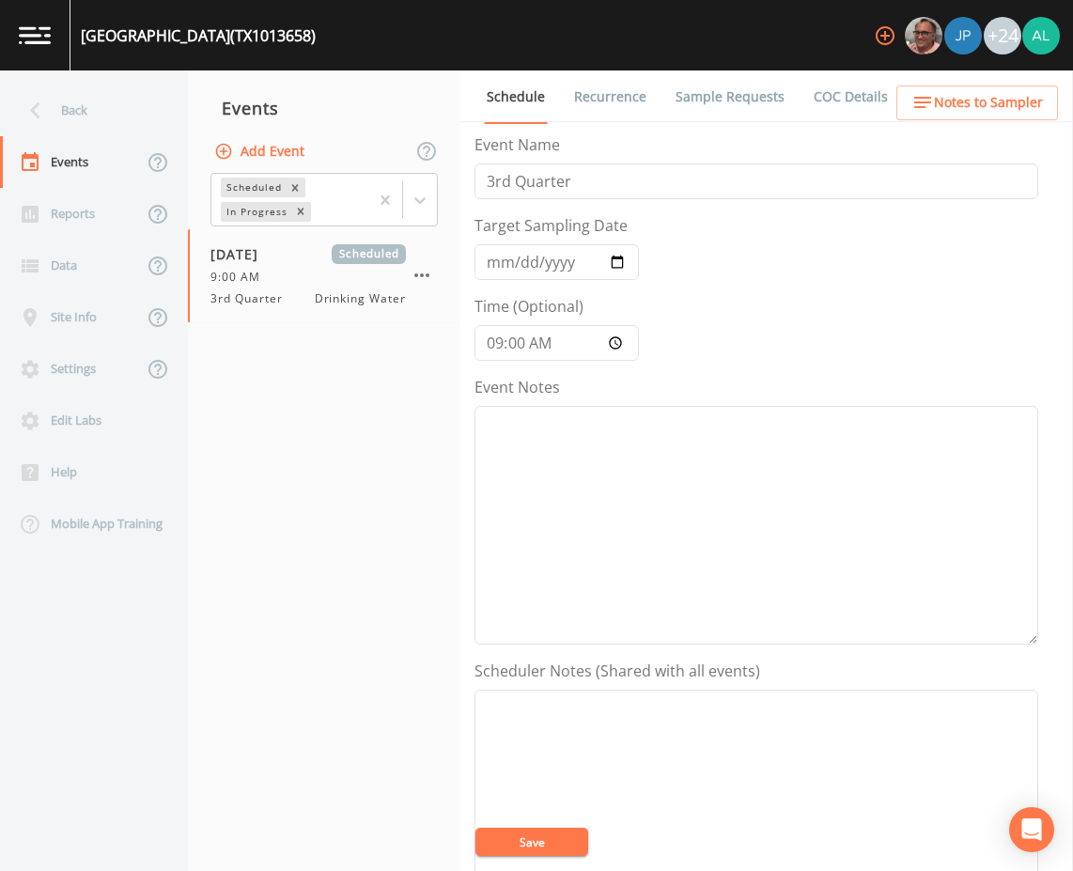
click at [83, 129] on div "Back" at bounding box center [84, 111] width 169 height 52
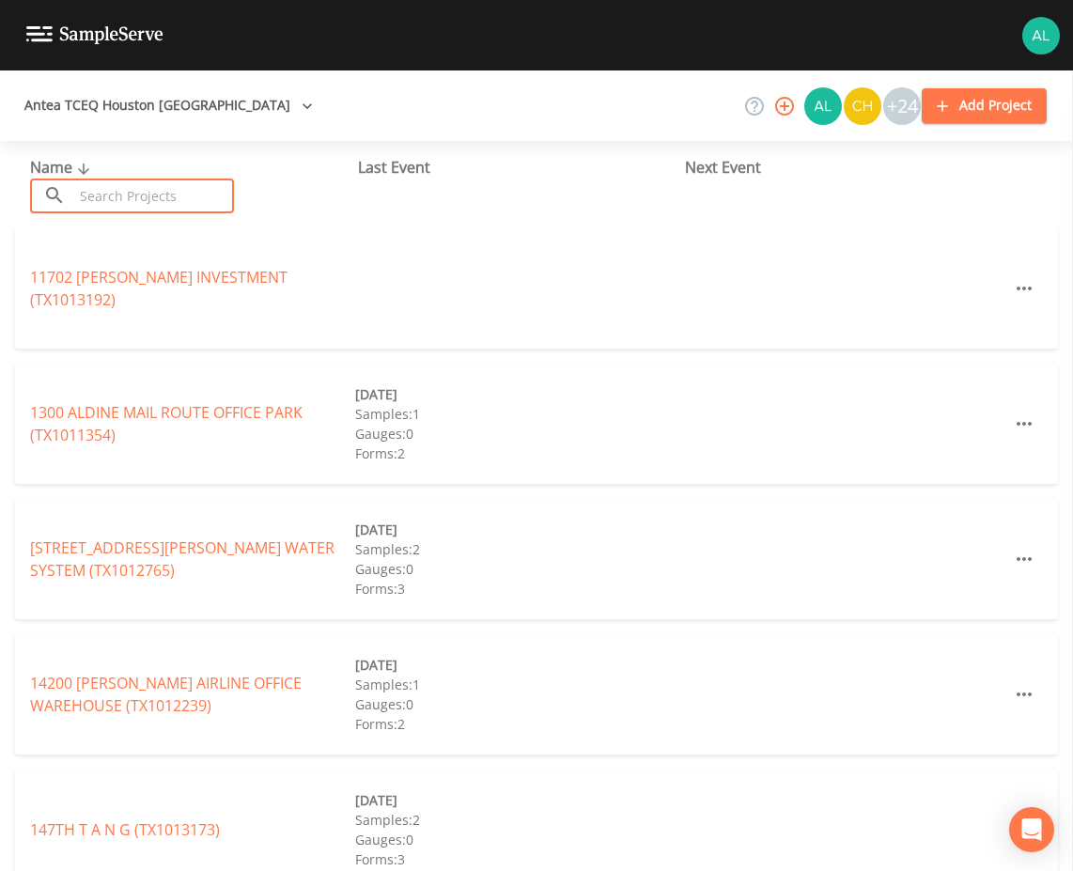
click at [100, 185] on input "text" at bounding box center [153, 195] width 161 height 35
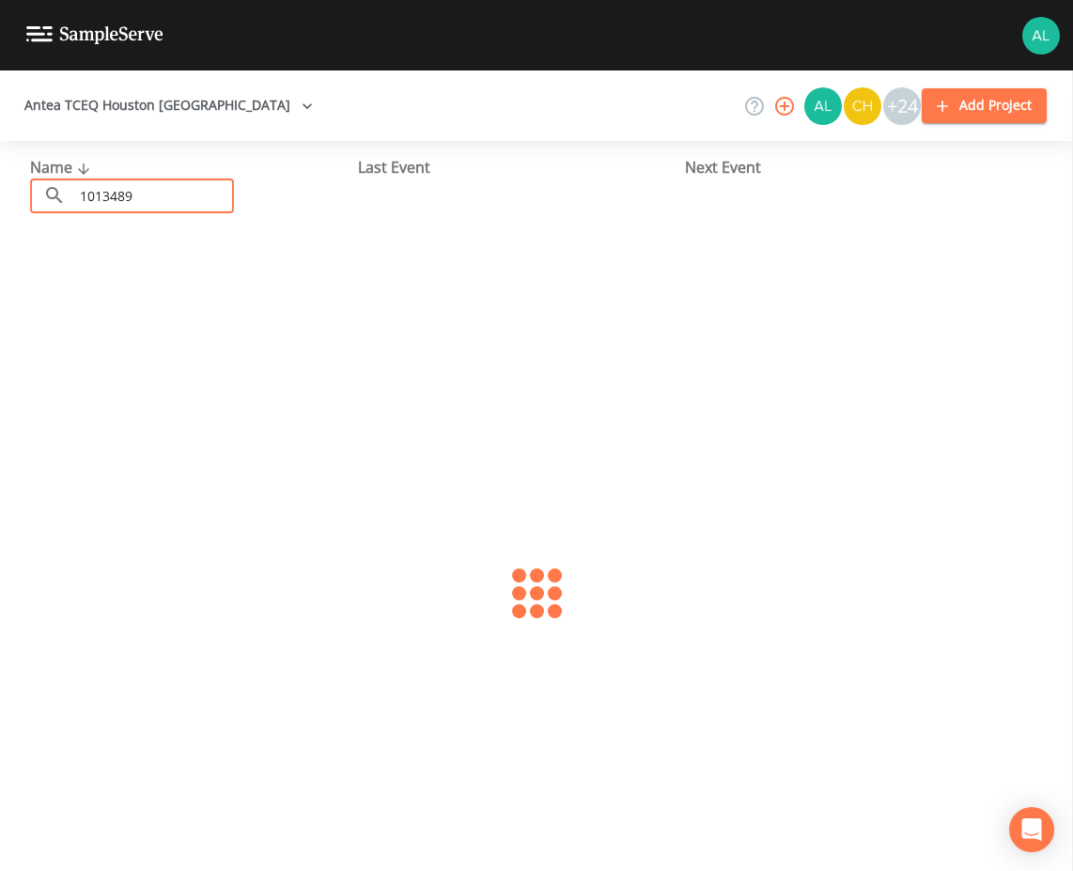
type input "1013489"
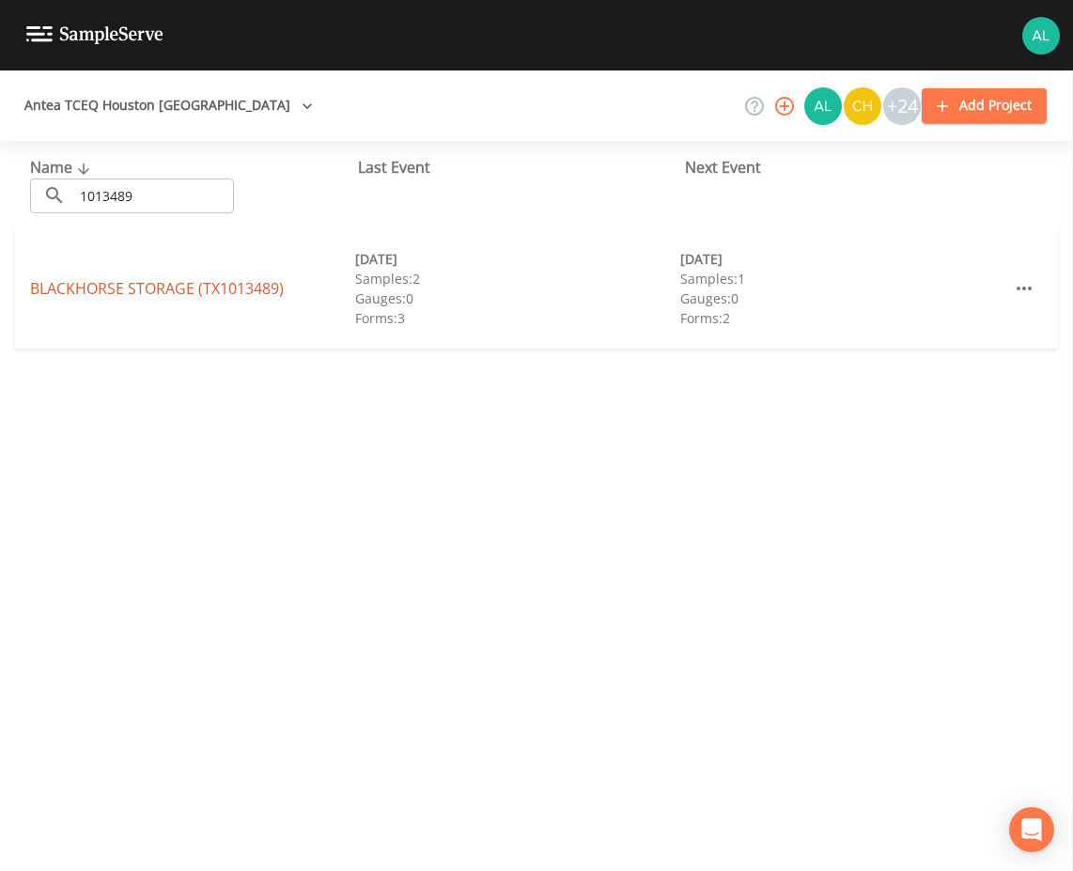
click at [77, 284] on link "BLACKHORSE STORAGE (TX1013489)" at bounding box center [157, 288] width 254 height 21
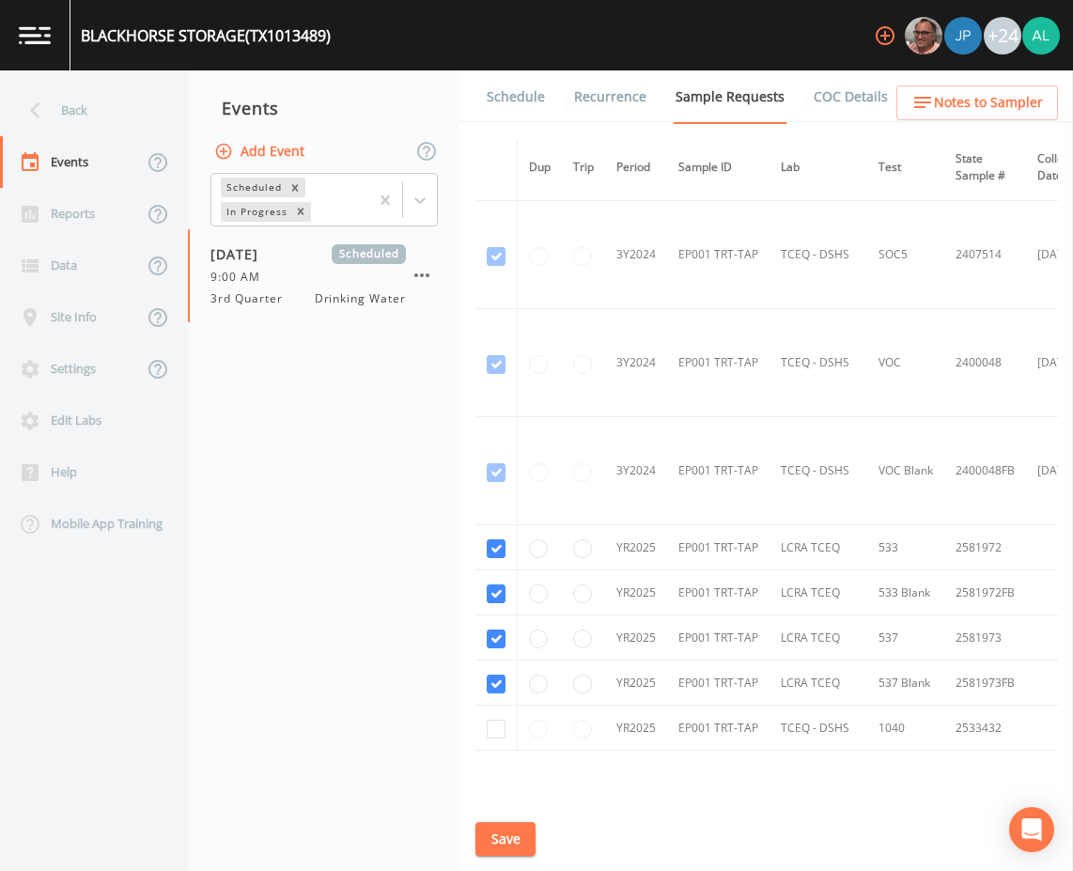
scroll to position [861, 0]
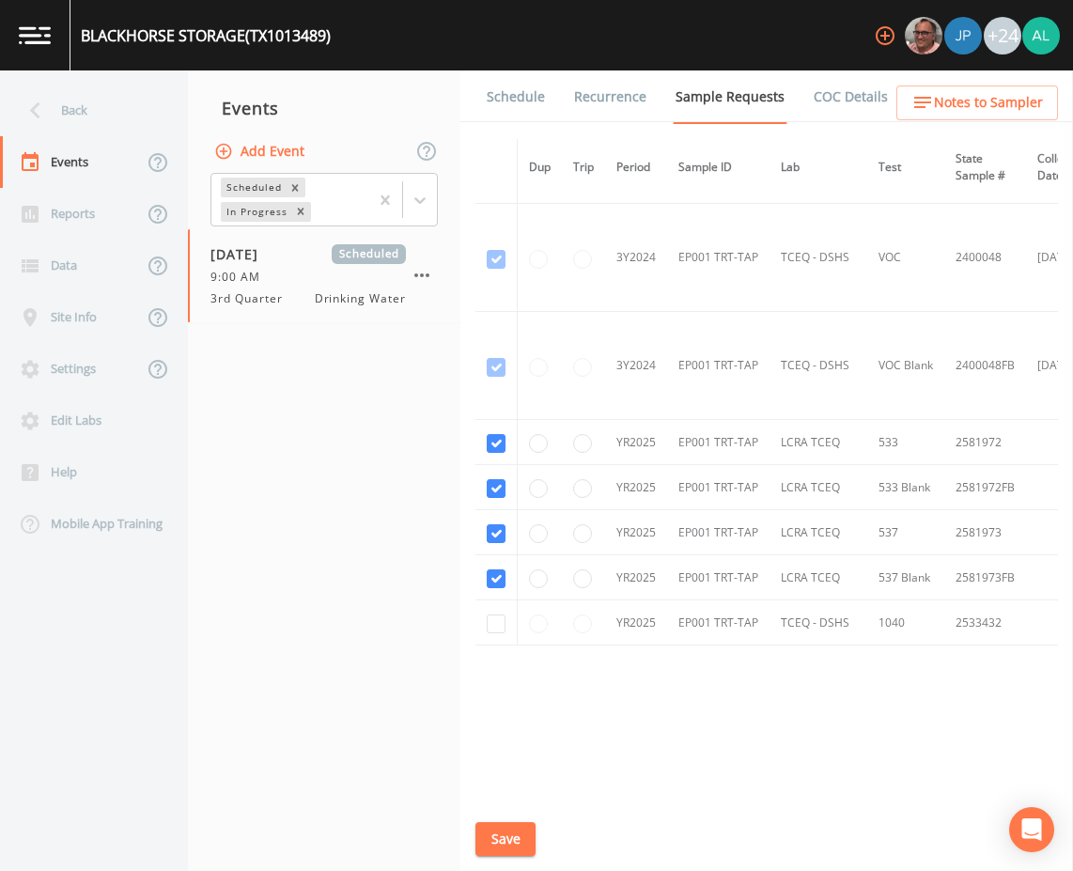
click at [527, 80] on link "Schedule" at bounding box center [516, 96] width 64 height 53
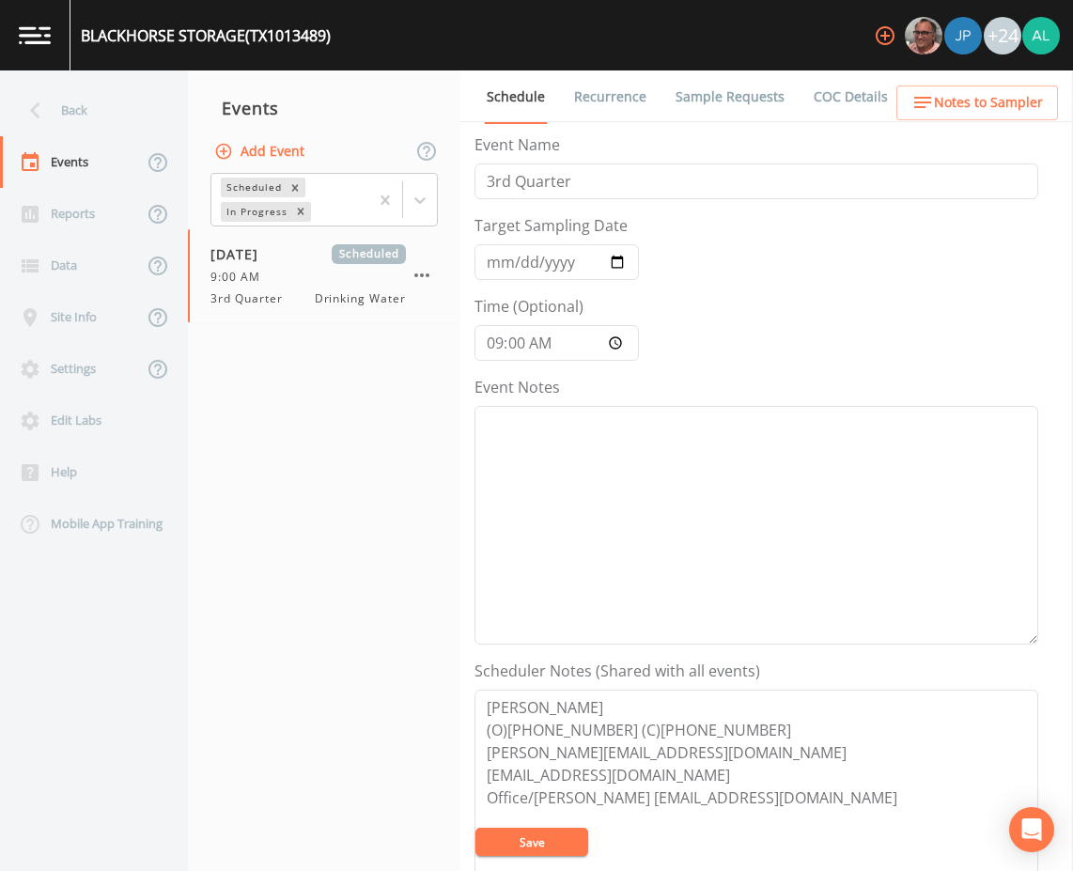
click at [968, 91] on span "Notes to Sampler" at bounding box center [988, 102] width 109 height 23
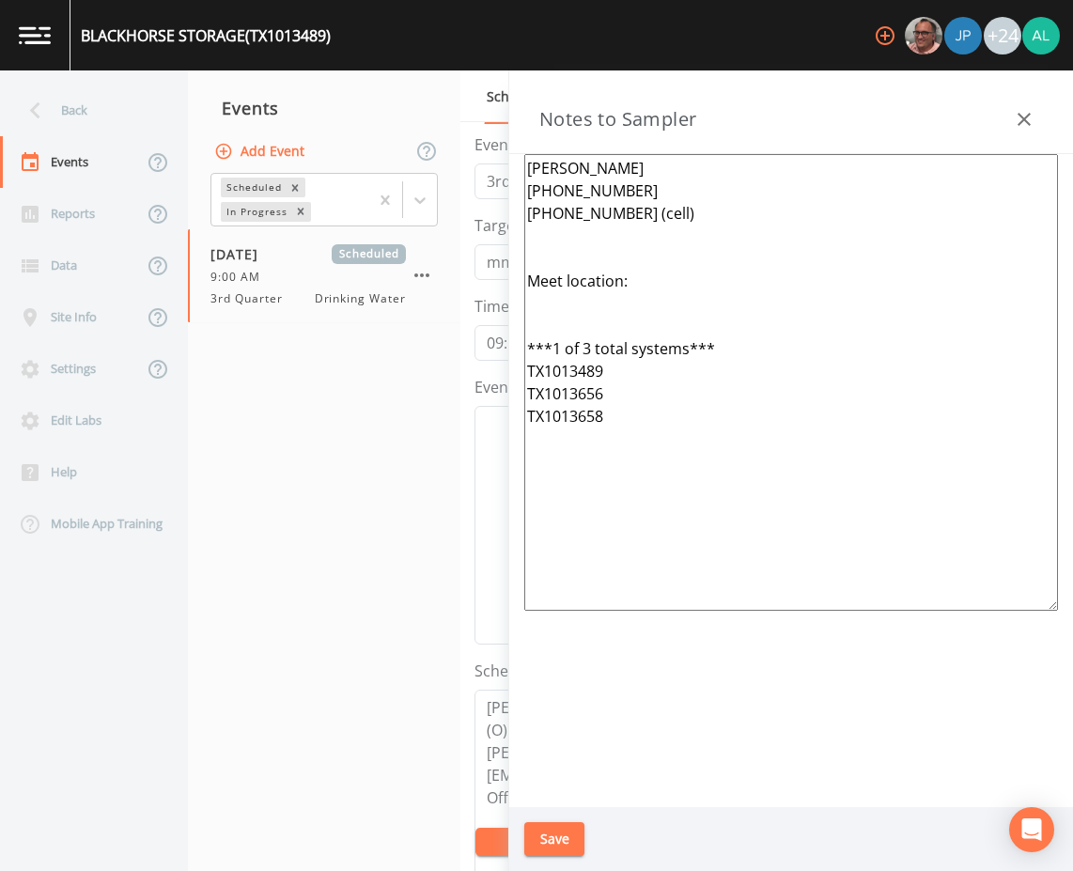
click at [609, 394] on textarea "[PERSON_NAME] [PHONE_NUMBER] [PHONE_NUMBER] (cell) Meet location: ***1 of 3 tot…" at bounding box center [790, 382] width 533 height 456
drag, startPoint x: 609, startPoint y: 424, endPoint x: 320, endPoint y: 421, distance: 288.4
click at [320, 421] on div "Back Events Reports Data Site Info Settings Edit Labs Help Mobile App Training …" at bounding box center [536, 470] width 1073 height 800
click at [587, 341] on textarea "[PERSON_NAME] [PHONE_NUMBER] [PHONE_NUMBER] (cell) Meet location: ***1 of 3 tot…" at bounding box center [790, 382] width 533 height 456
click at [672, 272] on textarea "Gustavo Amezaga 281-373-4401 346-412-2868 (cell) Meet location: ***1 of 2 total…" at bounding box center [790, 382] width 533 height 456
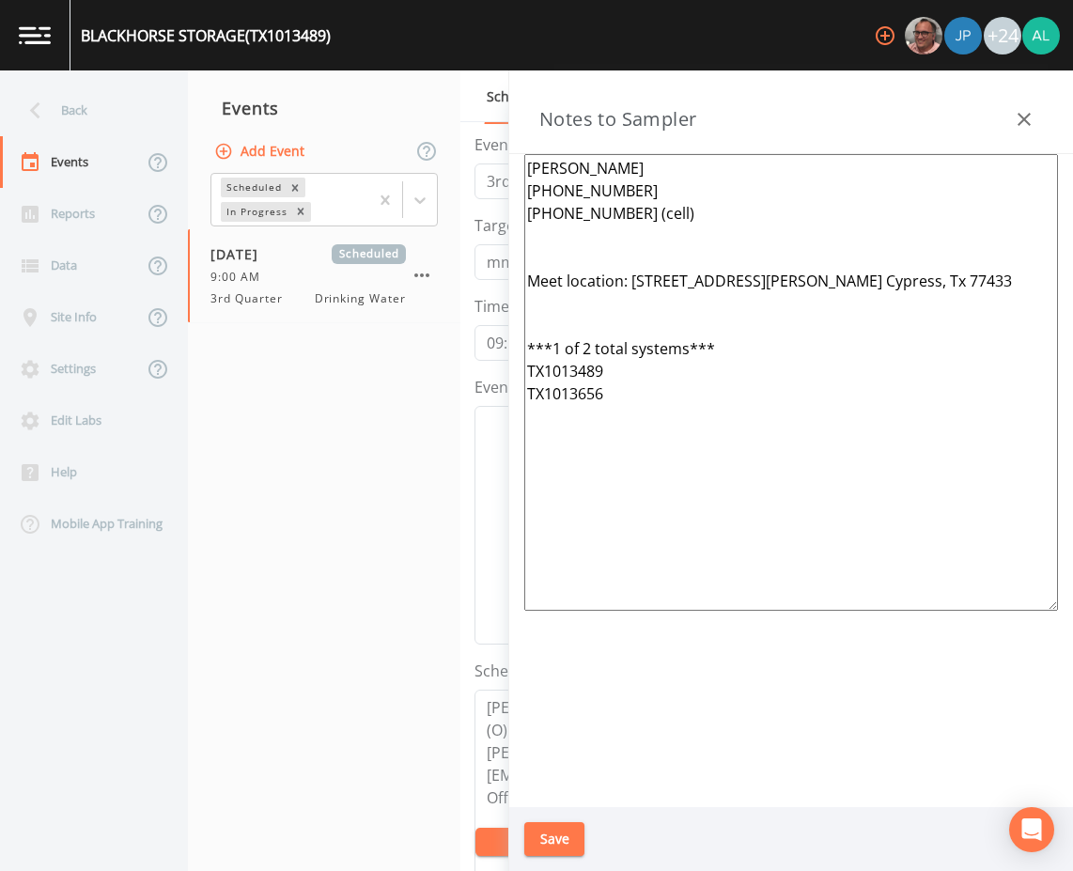
type textarea "Gustavo Amezaga 281-373-4401 346-412-2868 (cell) Meet location: 16518 House Hah…"
click at [524, 838] on button "Save" at bounding box center [554, 839] width 60 height 35
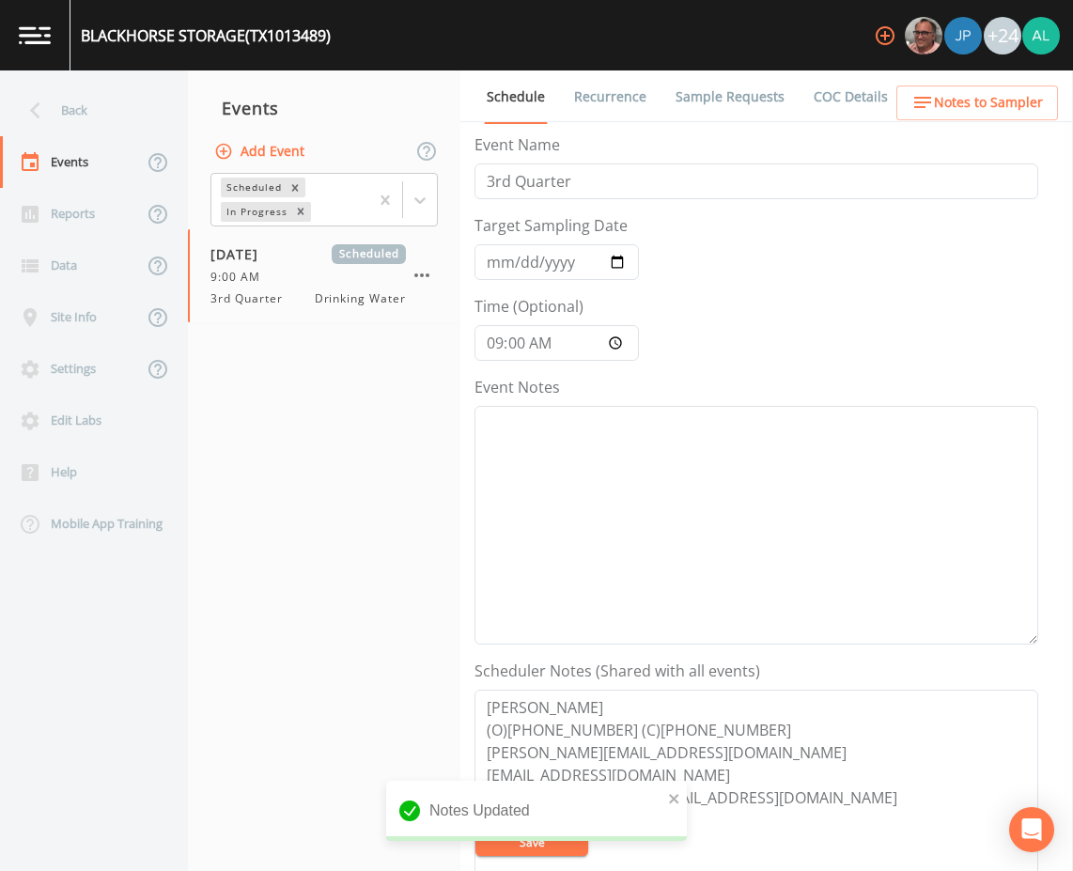
click at [1019, 100] on span "Notes to Sampler" at bounding box center [988, 102] width 109 height 23
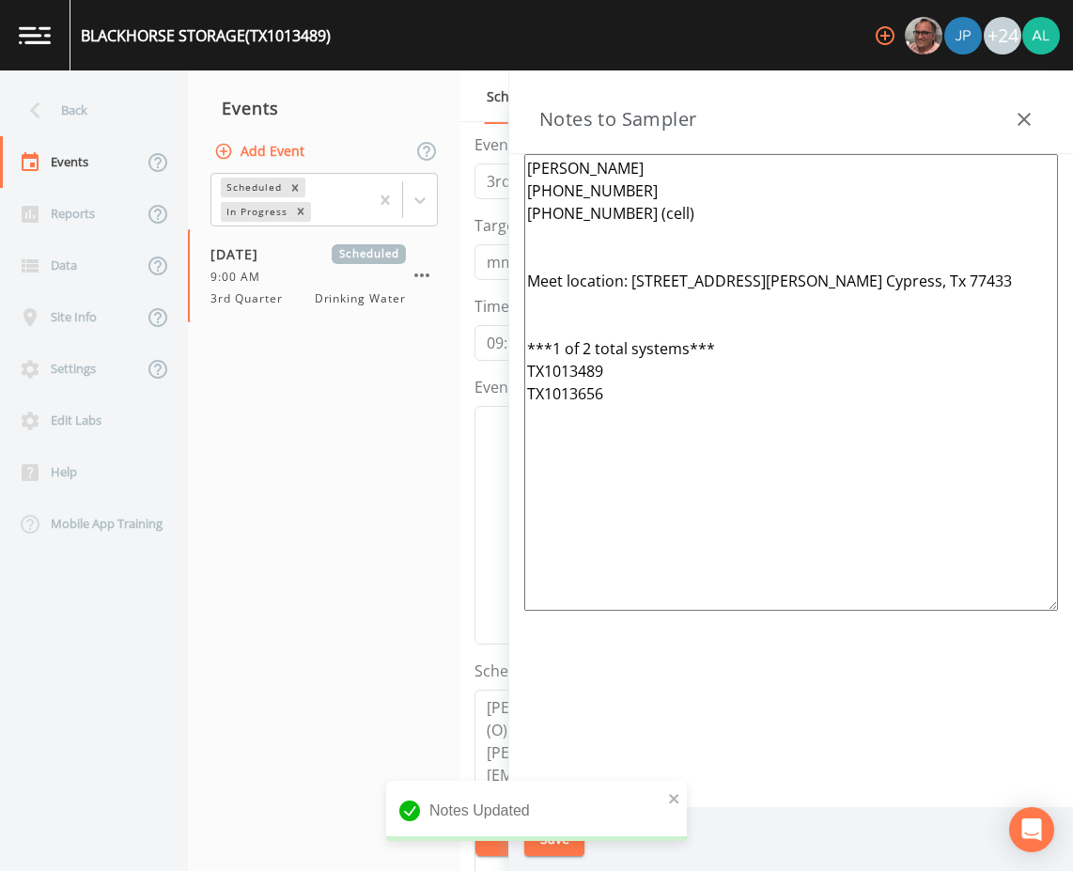
drag, startPoint x: 601, startPoint y: 352, endPoint x: 447, endPoint y: 100, distance: 295.9
click at [447, 100] on div "Back Events Reports Data Site Info Settings Edit Labs Help Mobile App Training …" at bounding box center [536, 470] width 1073 height 800
click at [671, 792] on icon "close" at bounding box center [674, 798] width 13 height 15
click at [557, 838] on div "BLACKHORSE STORAGE (TX1013489) +24 Back Events Reports Data Site Info Settings …" at bounding box center [536, 435] width 1073 height 871
click at [556, 824] on button "Save" at bounding box center [554, 839] width 60 height 35
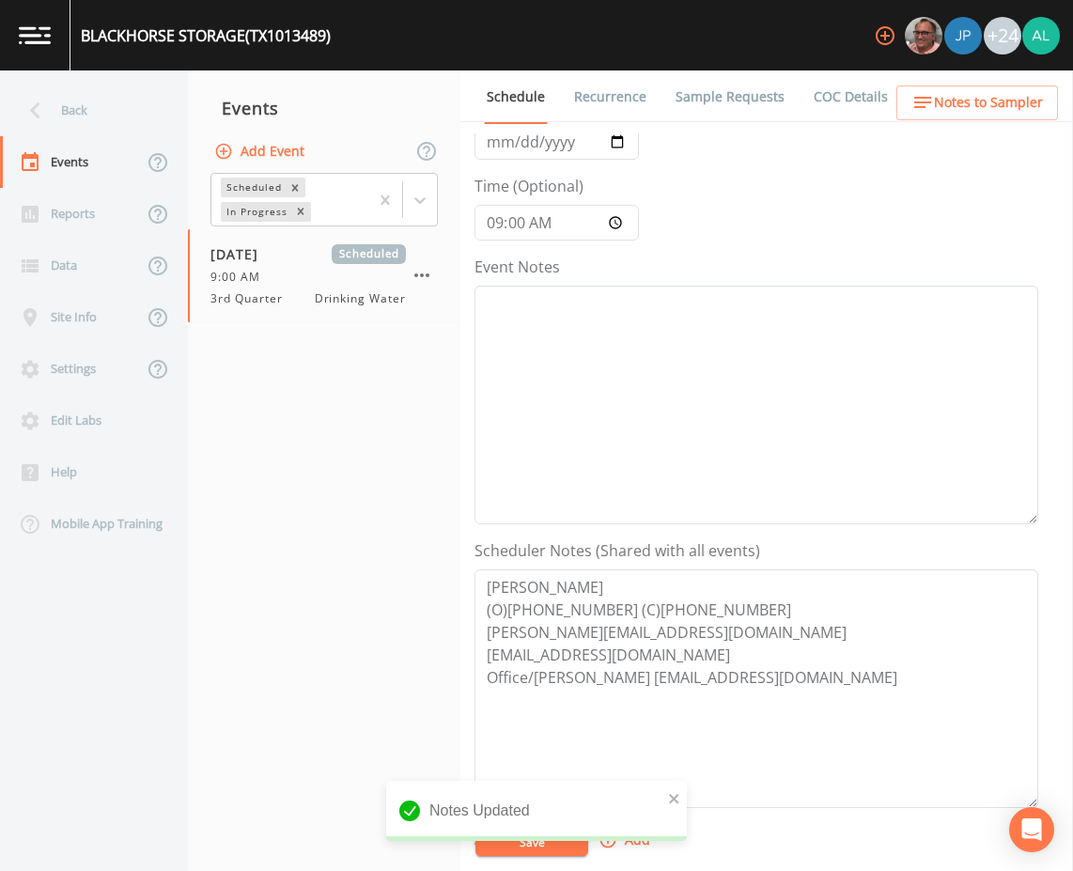
scroll to position [282, 0]
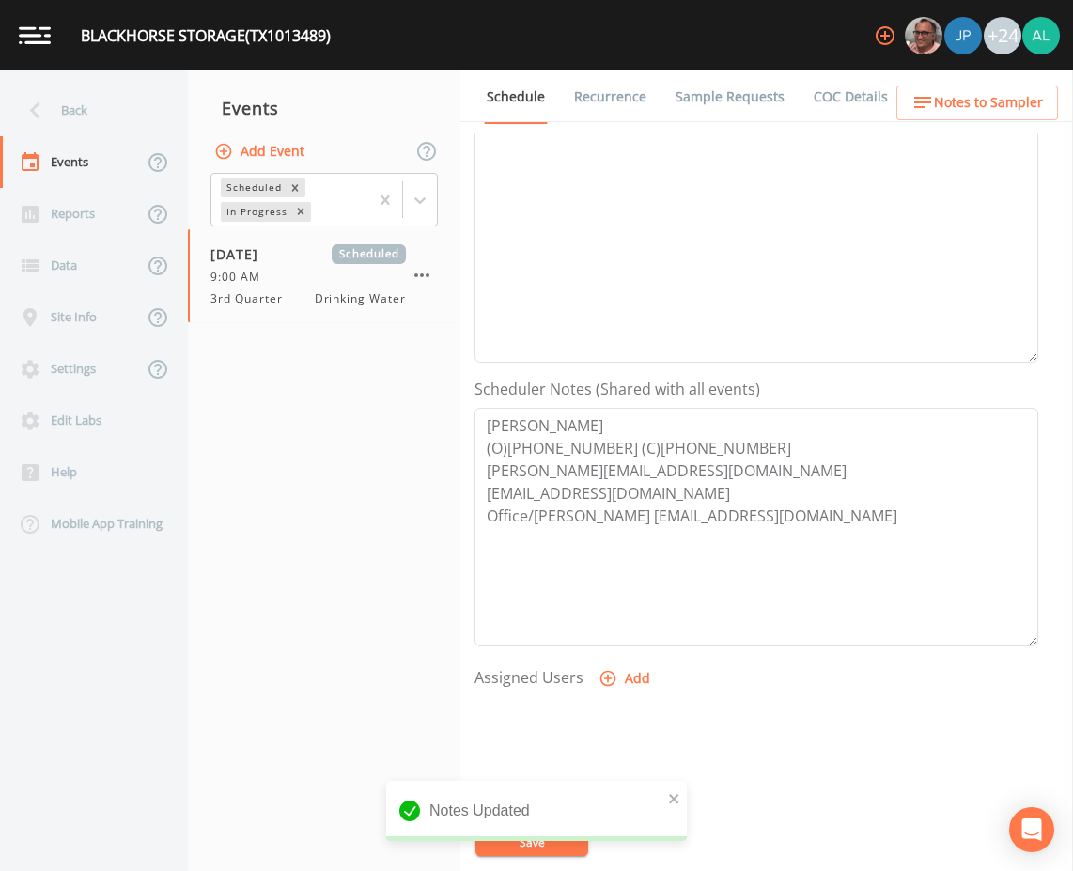
click at [653, 678] on button "Add" at bounding box center [626, 678] width 63 height 35
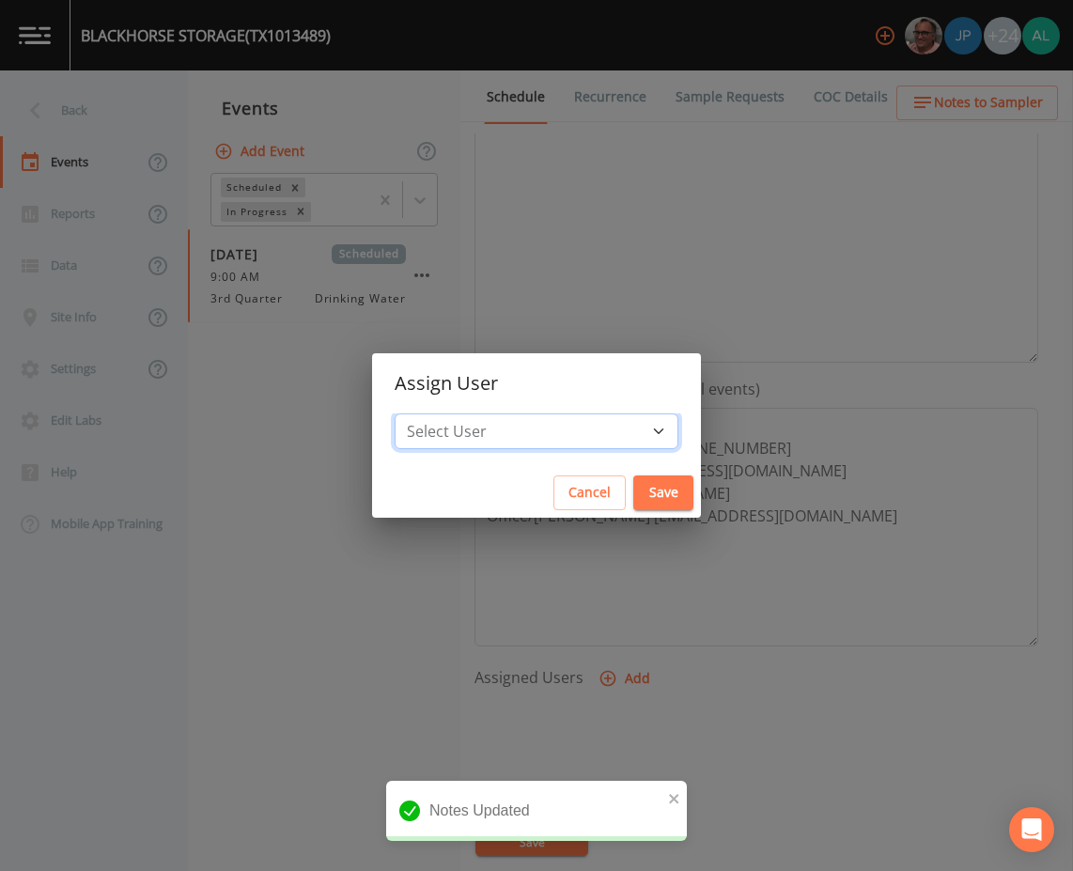
click at [554, 429] on select "Select User Mike Franklin Joshua gere Paul David Weber Zachary Evans Stafford J…" at bounding box center [536, 431] width 284 height 36
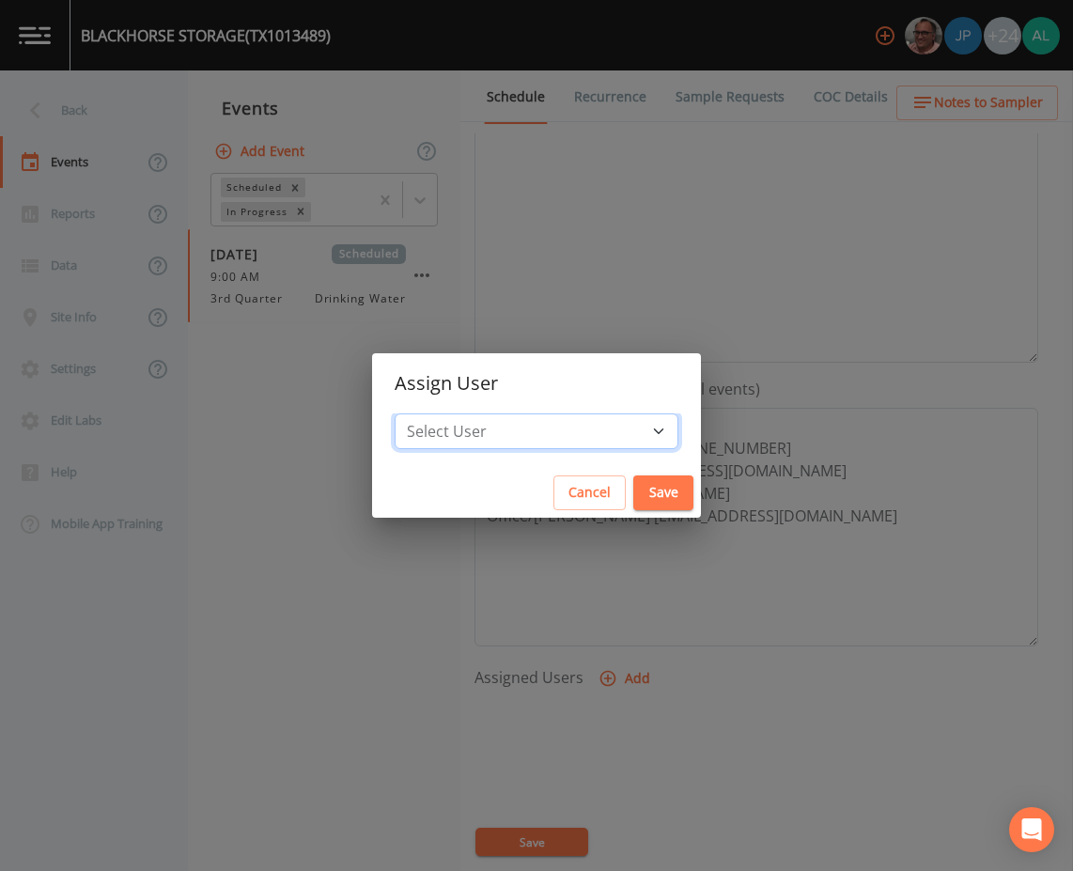
select select "af93318b-11dc-4776-bee1-f4056f560a61"
click at [437, 413] on select "Select User Mike Franklin Joshua gere Paul David Weber Zachary Evans Stafford J…" at bounding box center [536, 431] width 284 height 36
click at [633, 486] on button "Save" at bounding box center [663, 492] width 60 height 35
select select
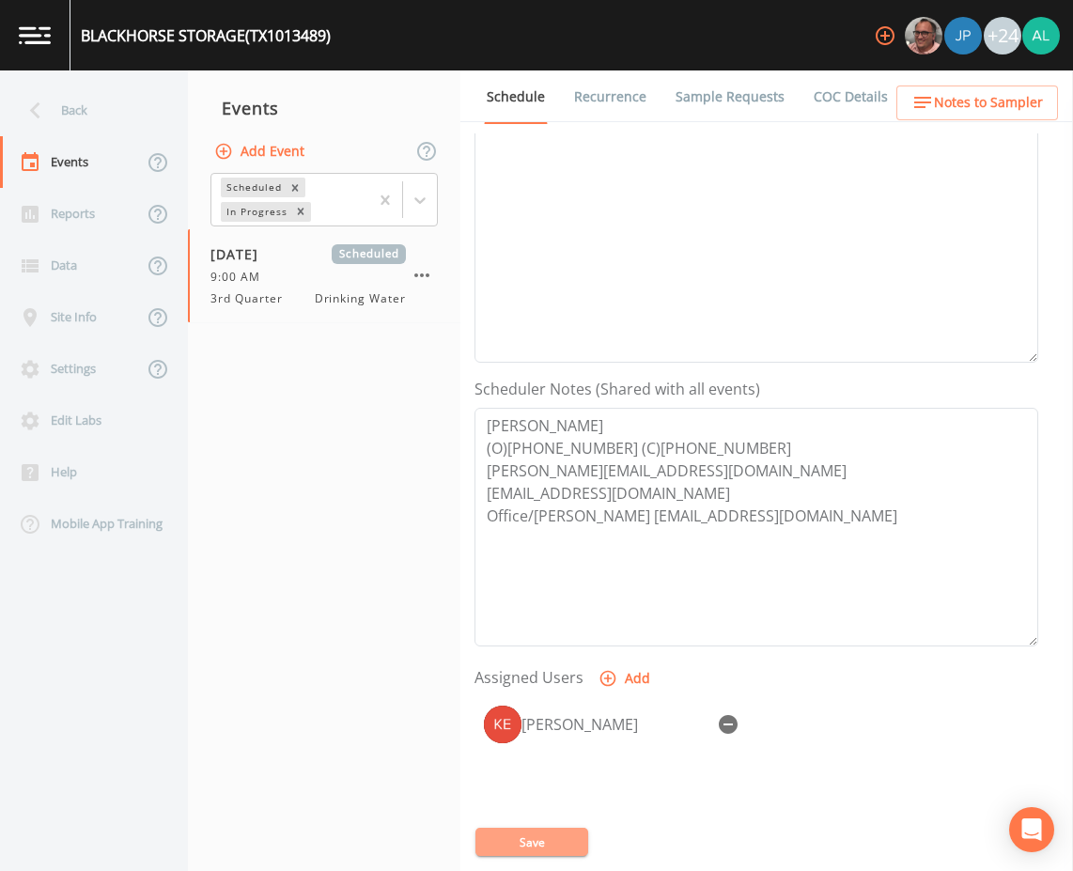
click at [561, 830] on button "Save" at bounding box center [531, 841] width 113 height 28
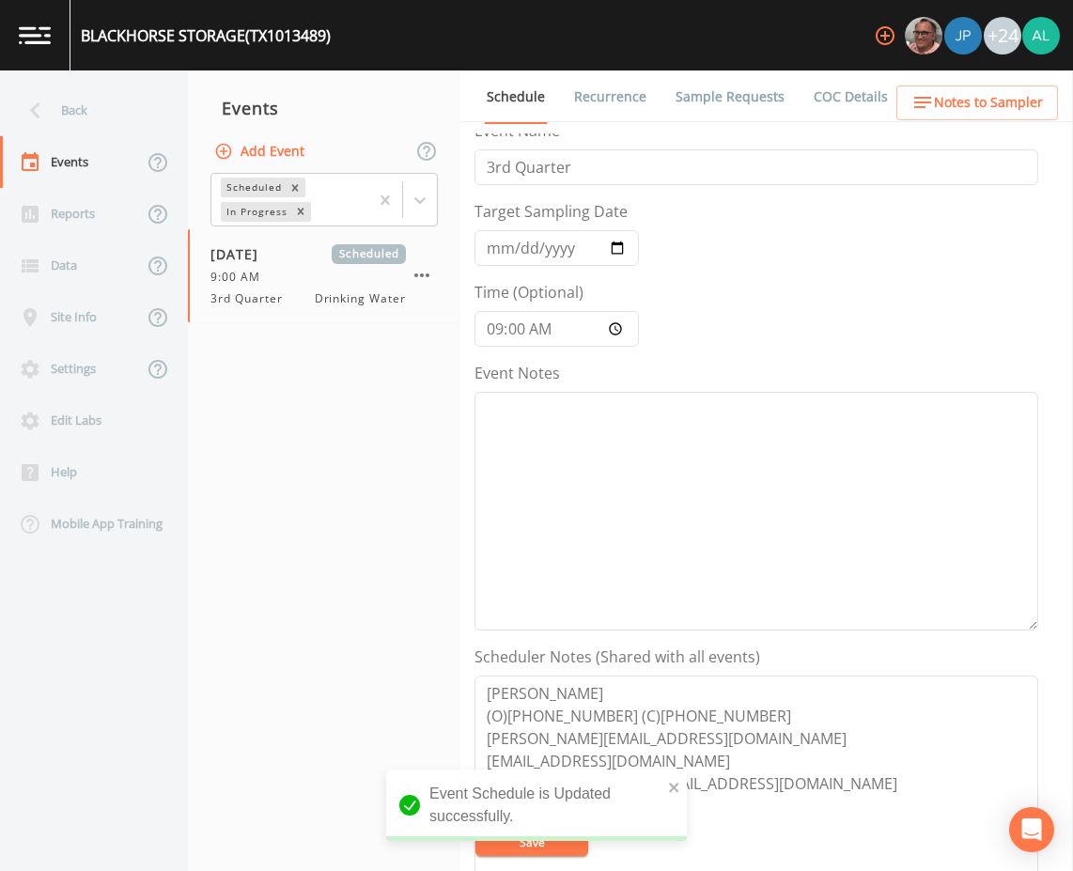
scroll to position [0, 0]
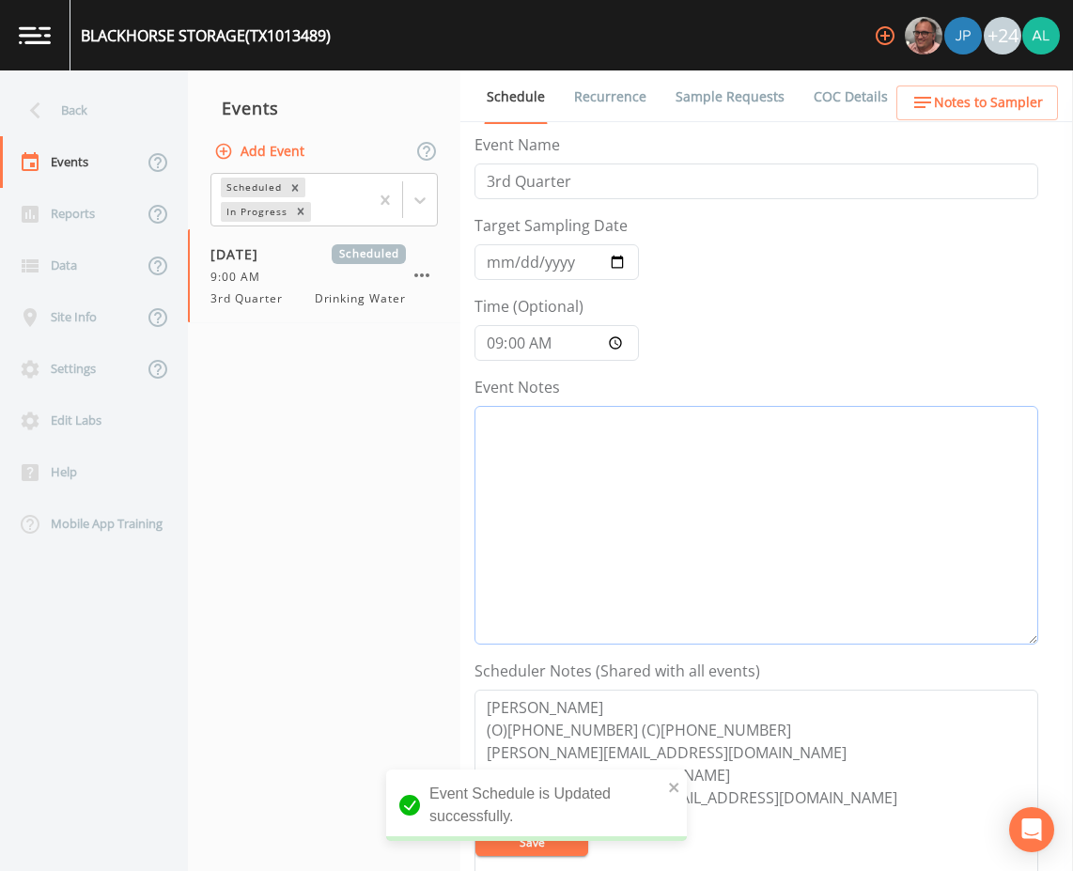
click at [518, 503] on textarea "Event Notes" at bounding box center [756, 525] width 564 height 239
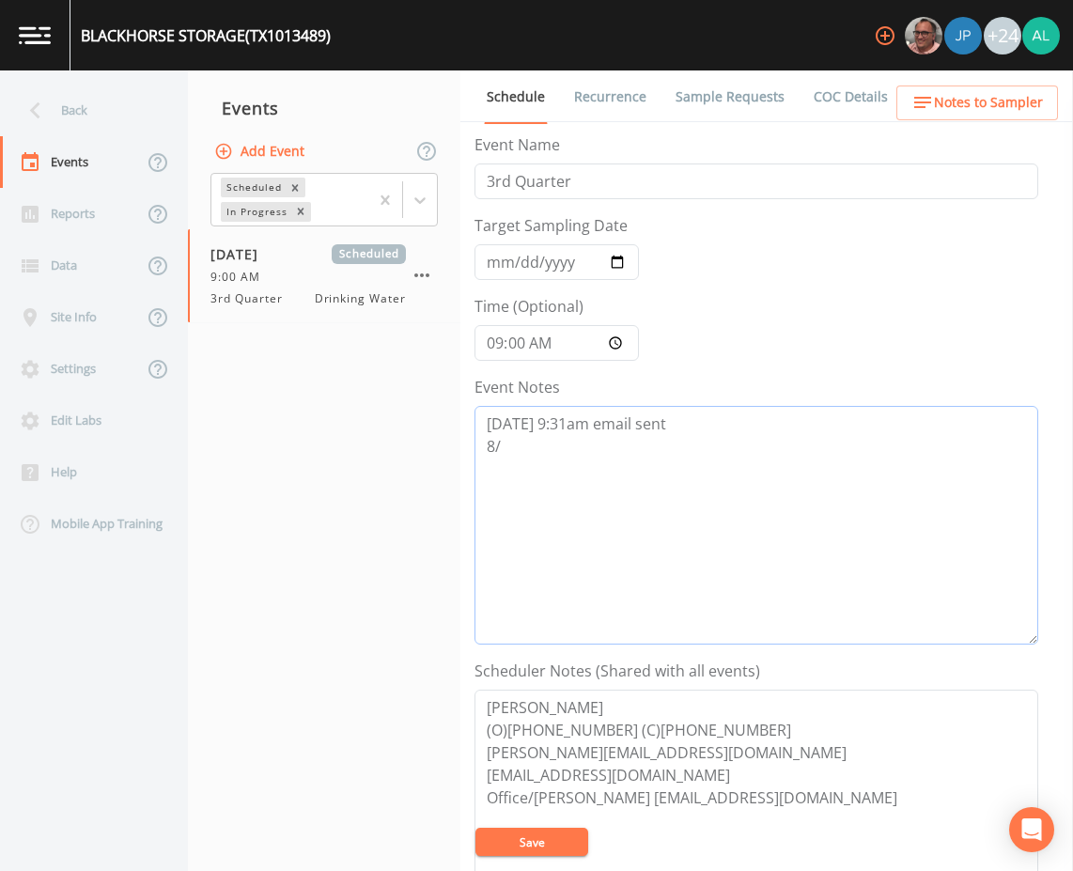
click at [526, 445] on textarea "8/19 @ 9:31am email sent 8/" at bounding box center [756, 525] width 564 height 239
type textarea "8/19 @ 9:31am email sent 8/19 @ 10:11am confirmed by Christian"
click at [568, 853] on button "Save" at bounding box center [531, 841] width 113 height 28
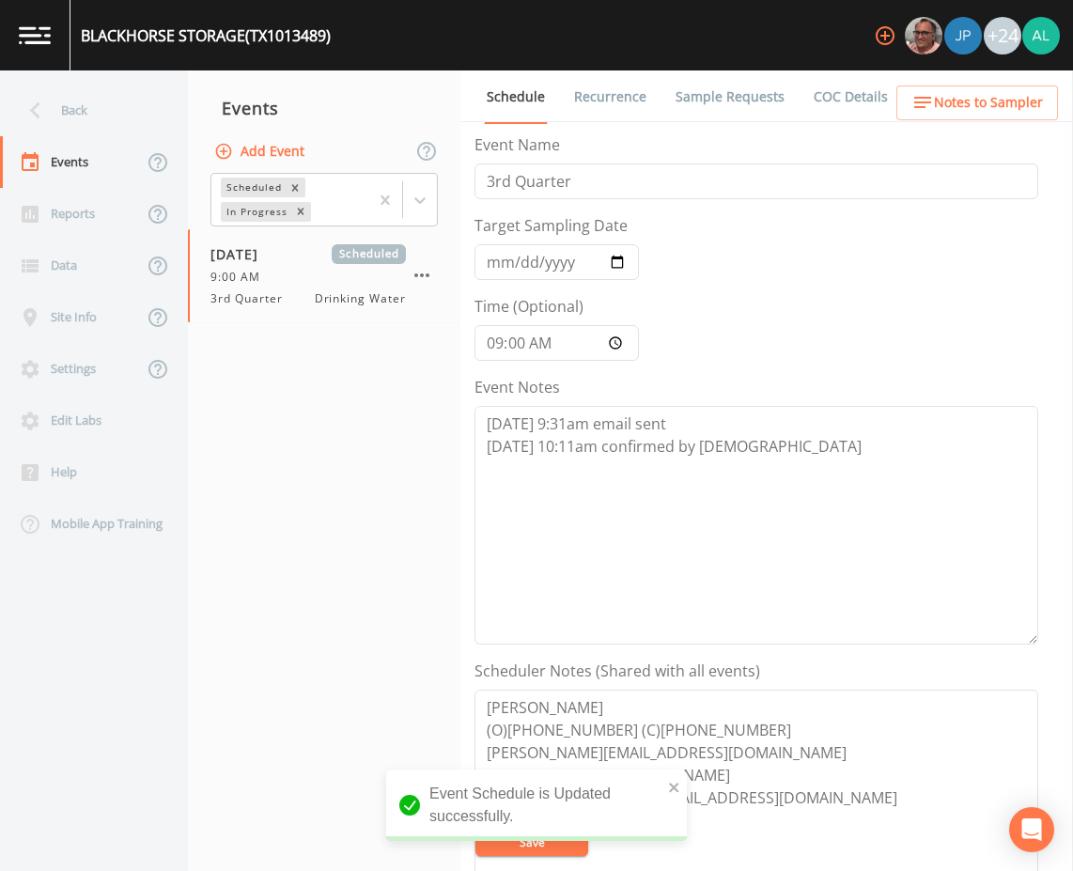
scroll to position [455, 0]
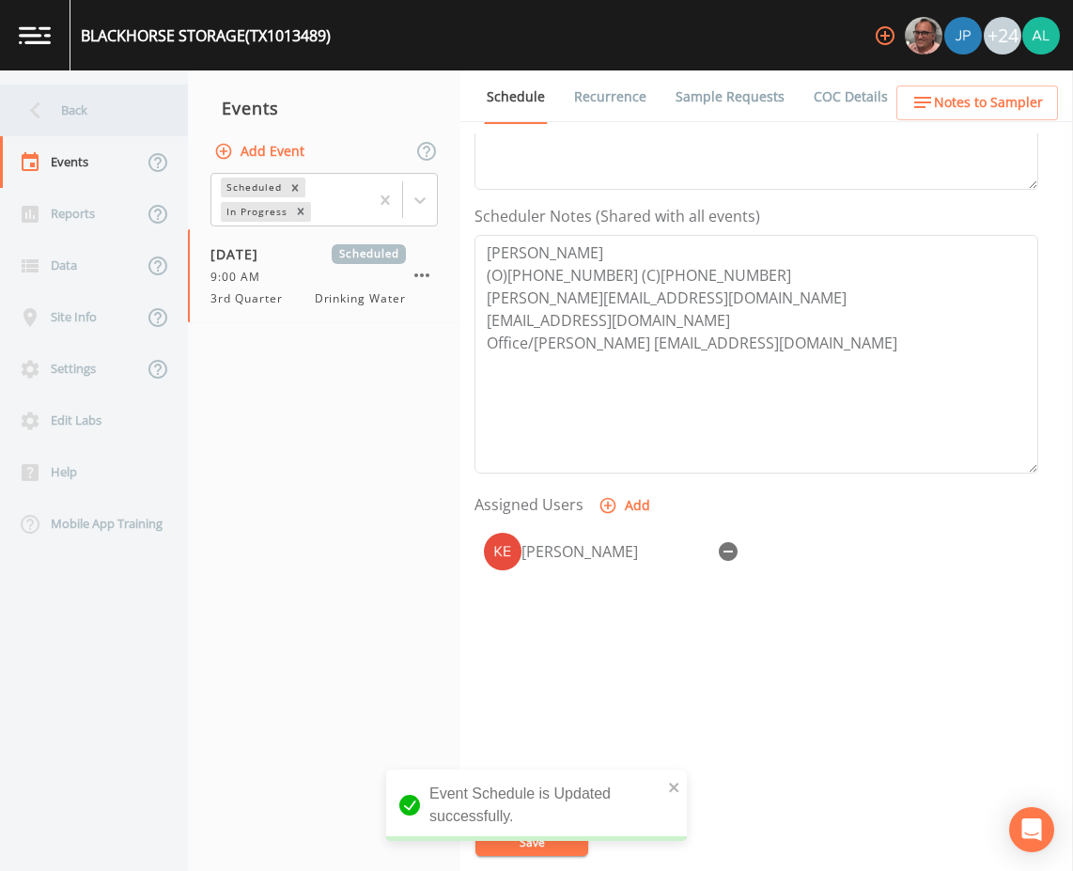
click at [81, 120] on div "Back" at bounding box center [84, 111] width 169 height 52
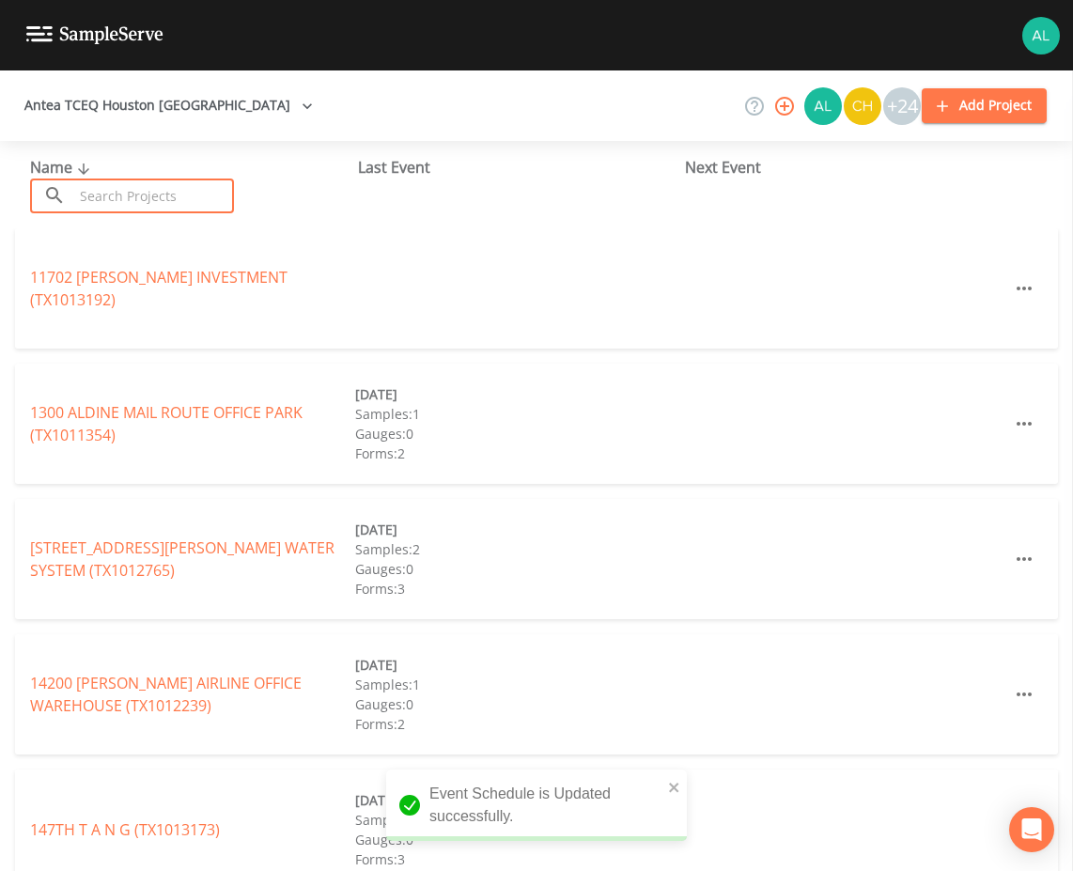
click at [122, 206] on input "text" at bounding box center [153, 195] width 161 height 35
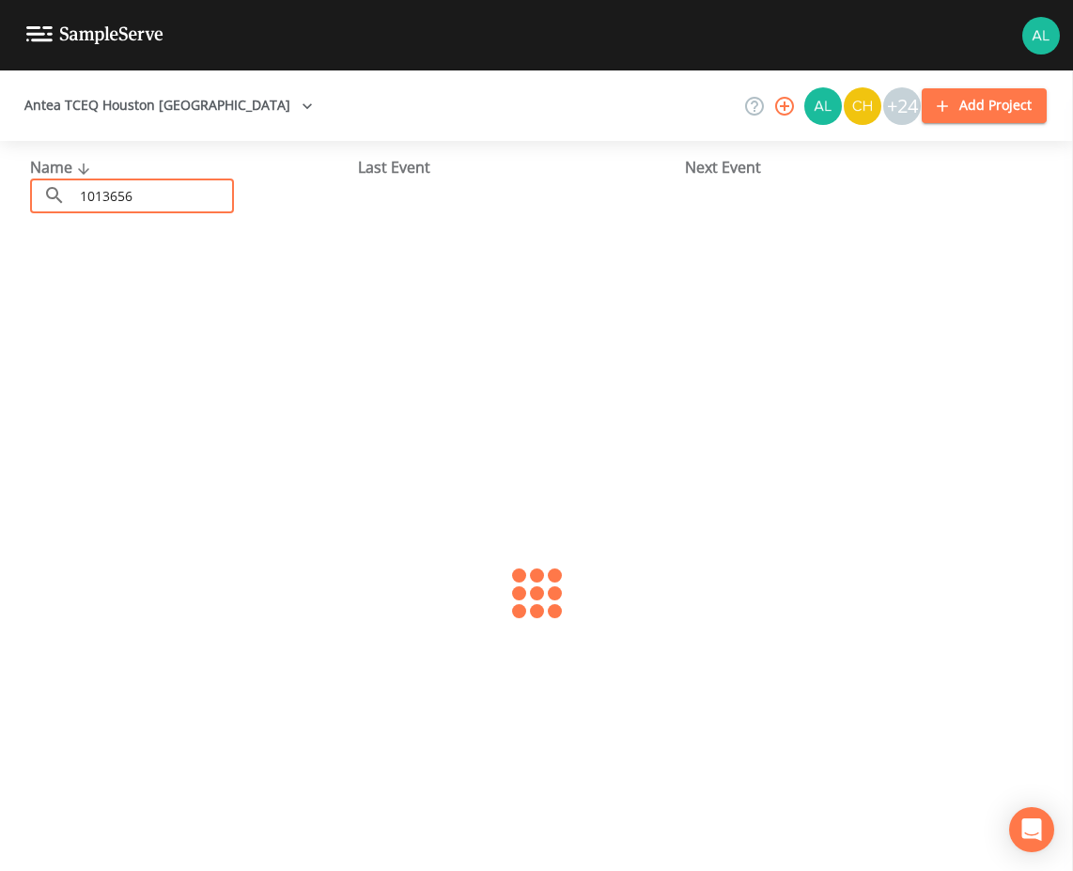
type input "1013656"
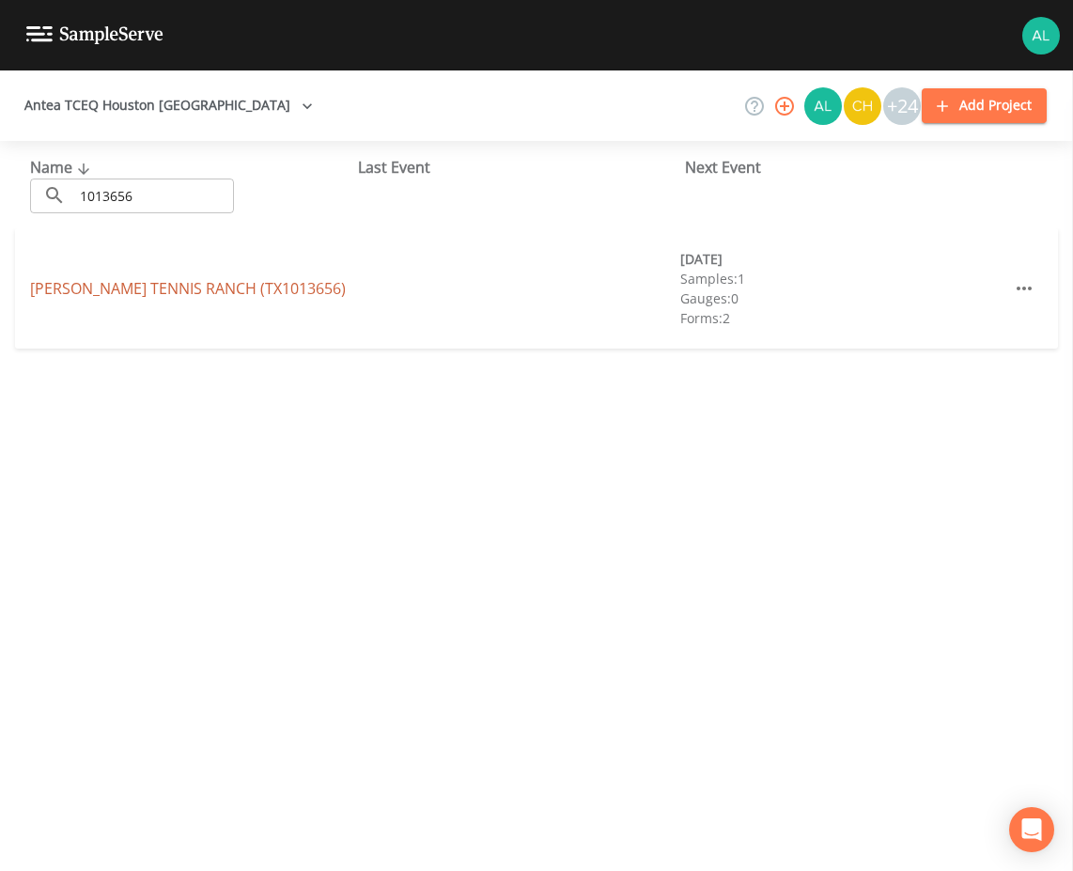
click at [79, 281] on link "[PERSON_NAME][GEOGRAPHIC_DATA] (TX1013656)" at bounding box center [188, 288] width 316 height 21
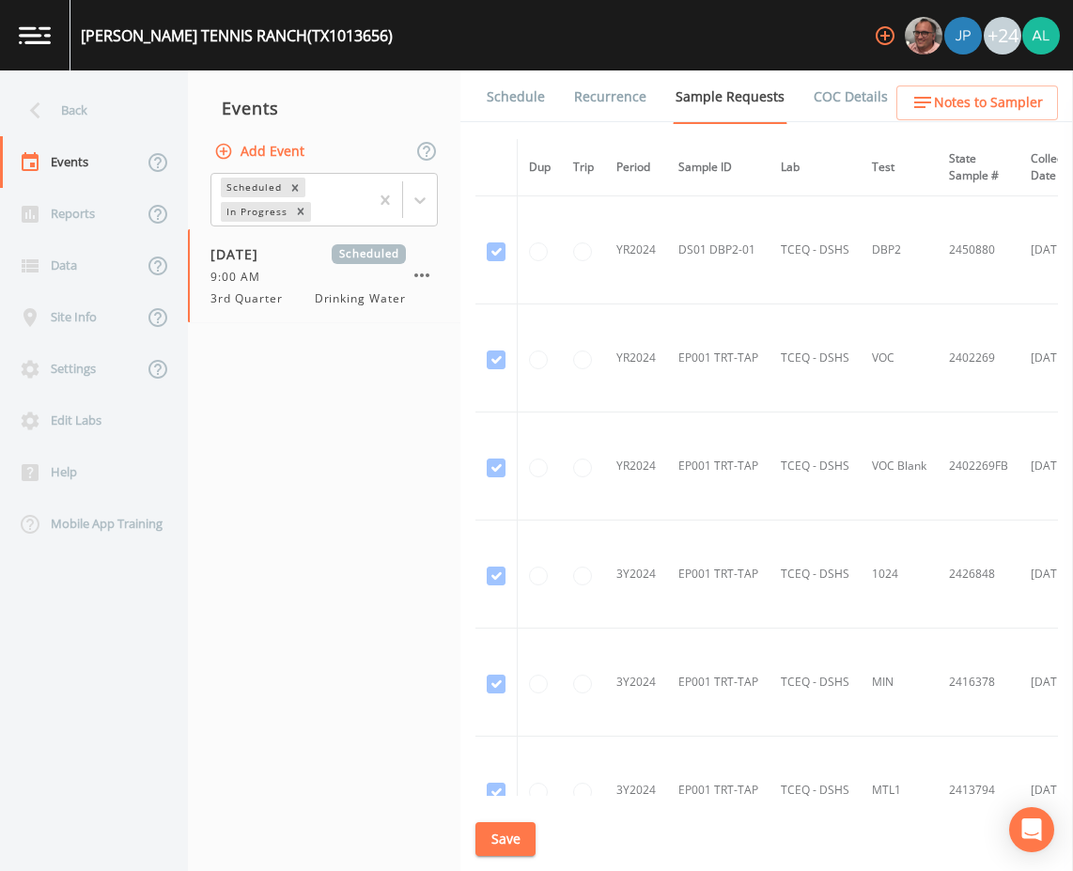
scroll to position [564, 0]
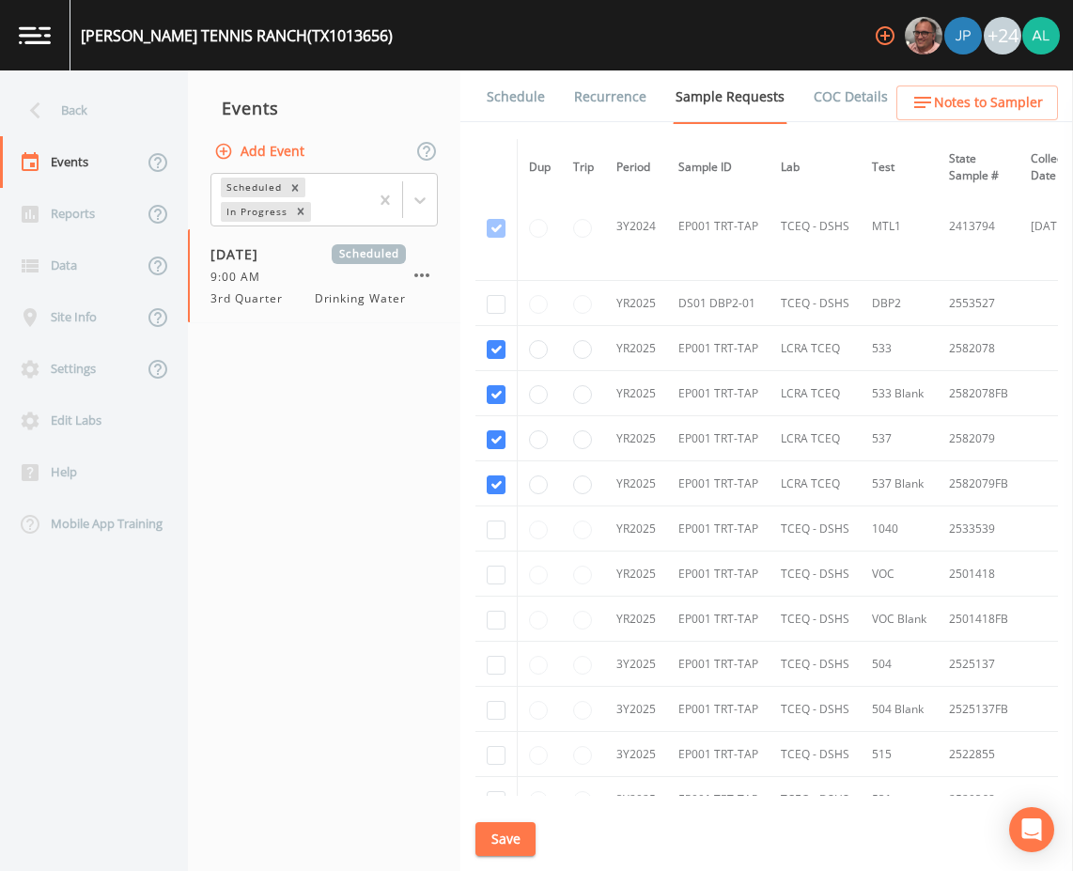
click at [512, 120] on link "Schedule" at bounding box center [516, 96] width 64 height 53
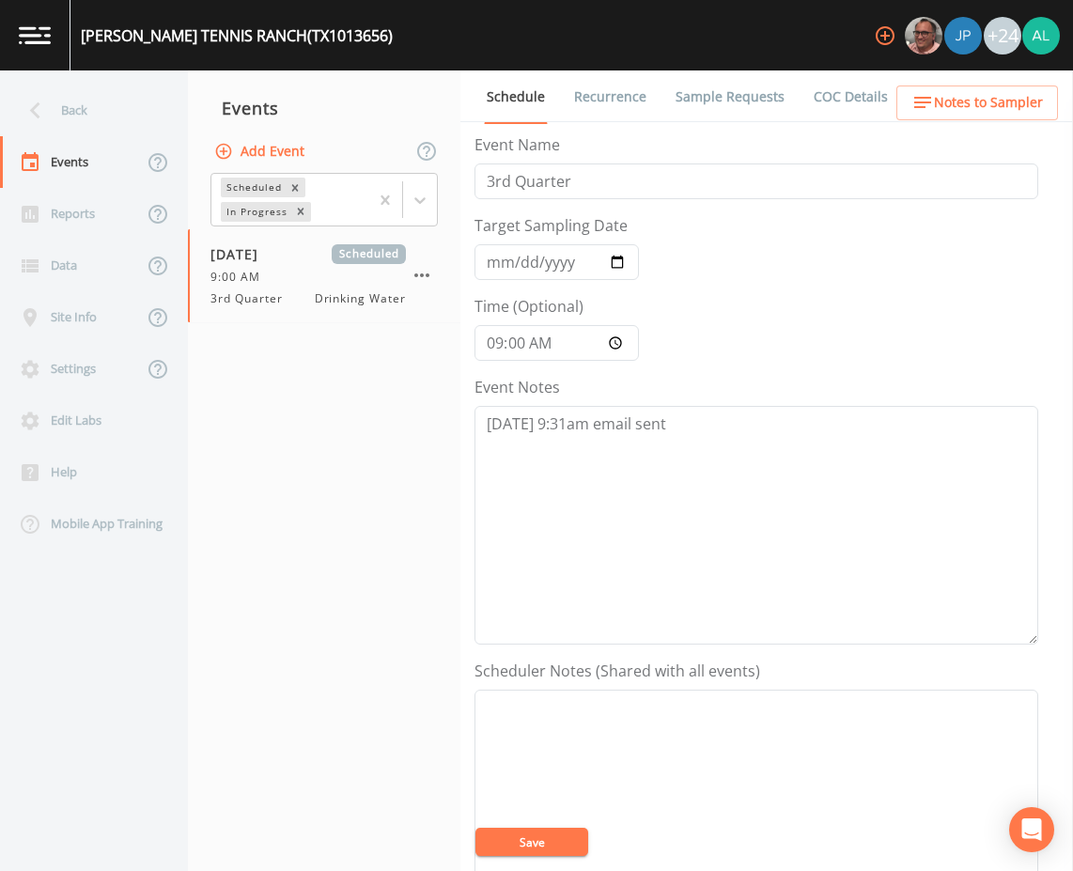
click at [1022, 112] on span "Notes to Sampler" at bounding box center [988, 102] width 109 height 23
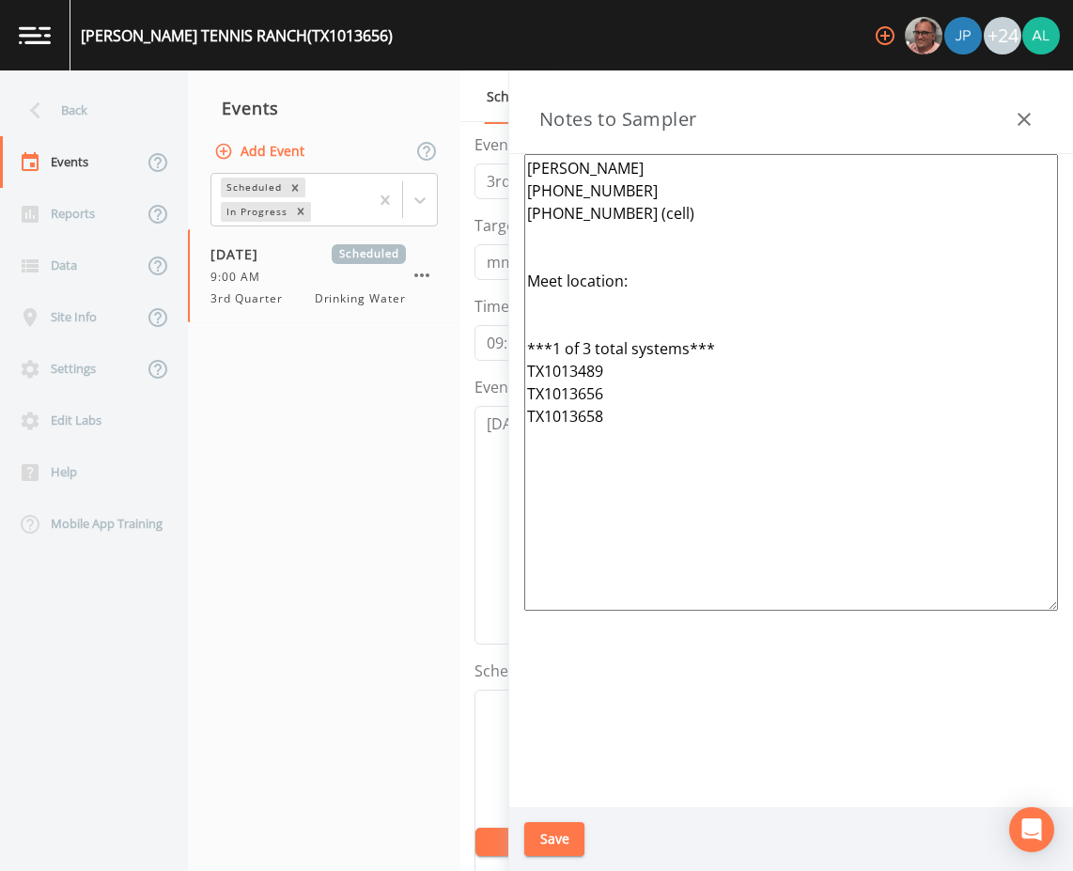
drag, startPoint x: 725, startPoint y: 434, endPoint x: 290, endPoint y: 99, distance: 549.1
click at [290, 99] on div "Back Events Reports Data Site Info Settings Edit Labs Help Mobile App Training …" at bounding box center [536, 470] width 1073 height 800
paste textarea "16518 House Hahl Rd. Cypress, Tx 77433 ***1 of 2 total systems*** TX1013489 TX1…"
type textarea "Gustavo Amezaga 281-373-4401 346-412-2868 (cell) Meet location: 16518 House Hah…"
click at [552, 832] on button "Save" at bounding box center [554, 839] width 60 height 35
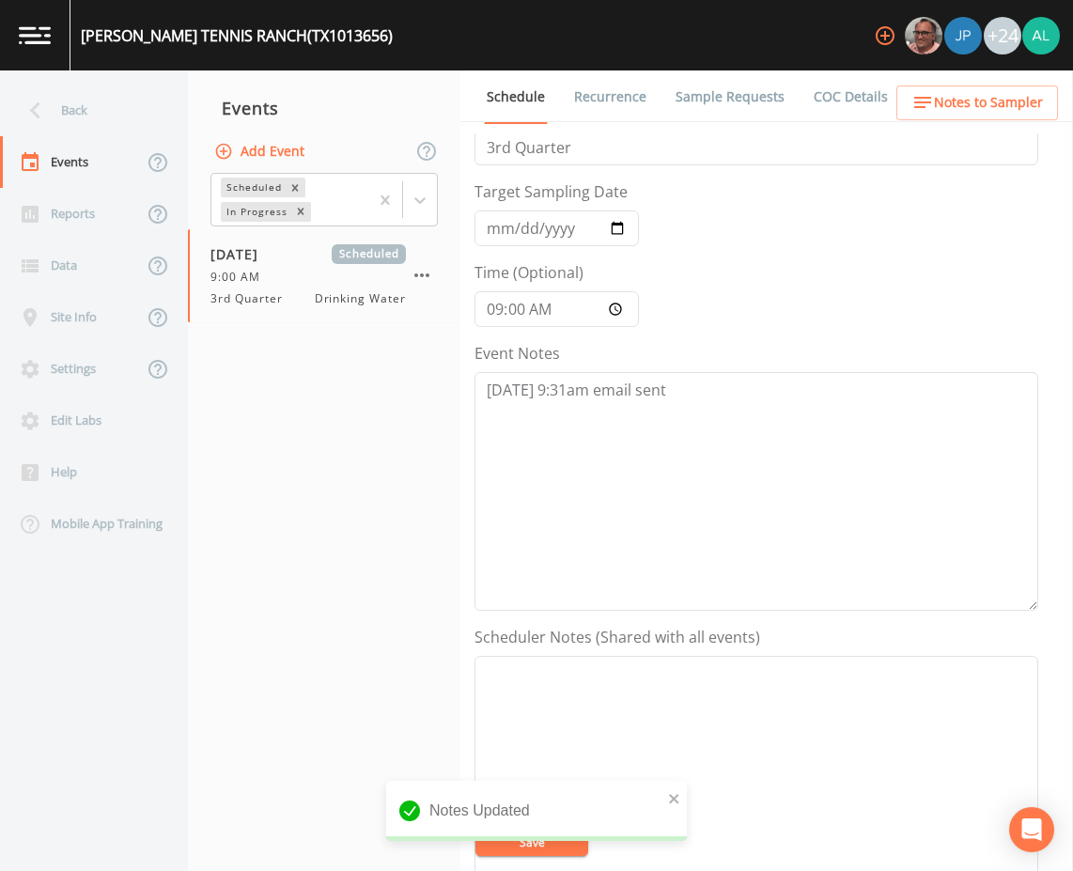
scroll to position [94, 0]
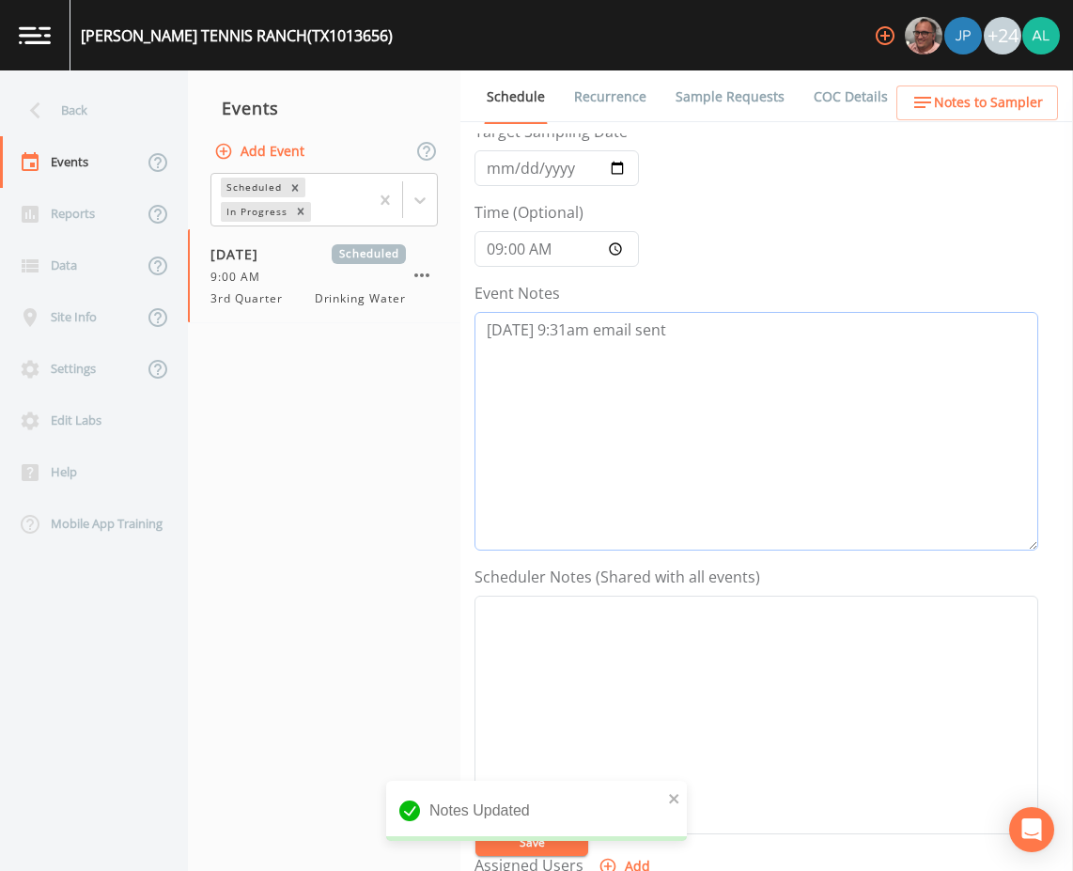
click at [702, 383] on textarea "[DATE] 9:31am email sent" at bounding box center [756, 431] width 564 height 239
type textarea "8/19 @ 9:31am email sent 8/19 @ 10:11am confirmed by Christian"
click at [558, 843] on button "Save" at bounding box center [531, 841] width 113 height 28
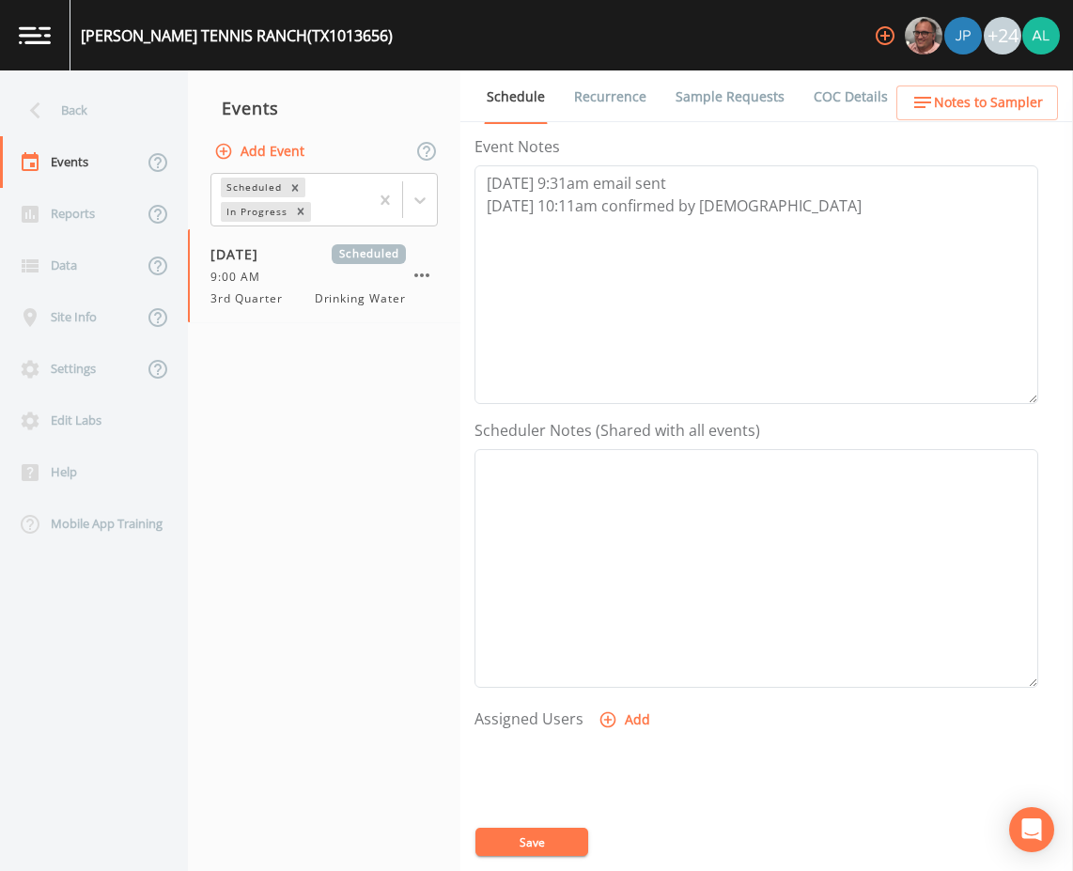
scroll to position [376, 0]
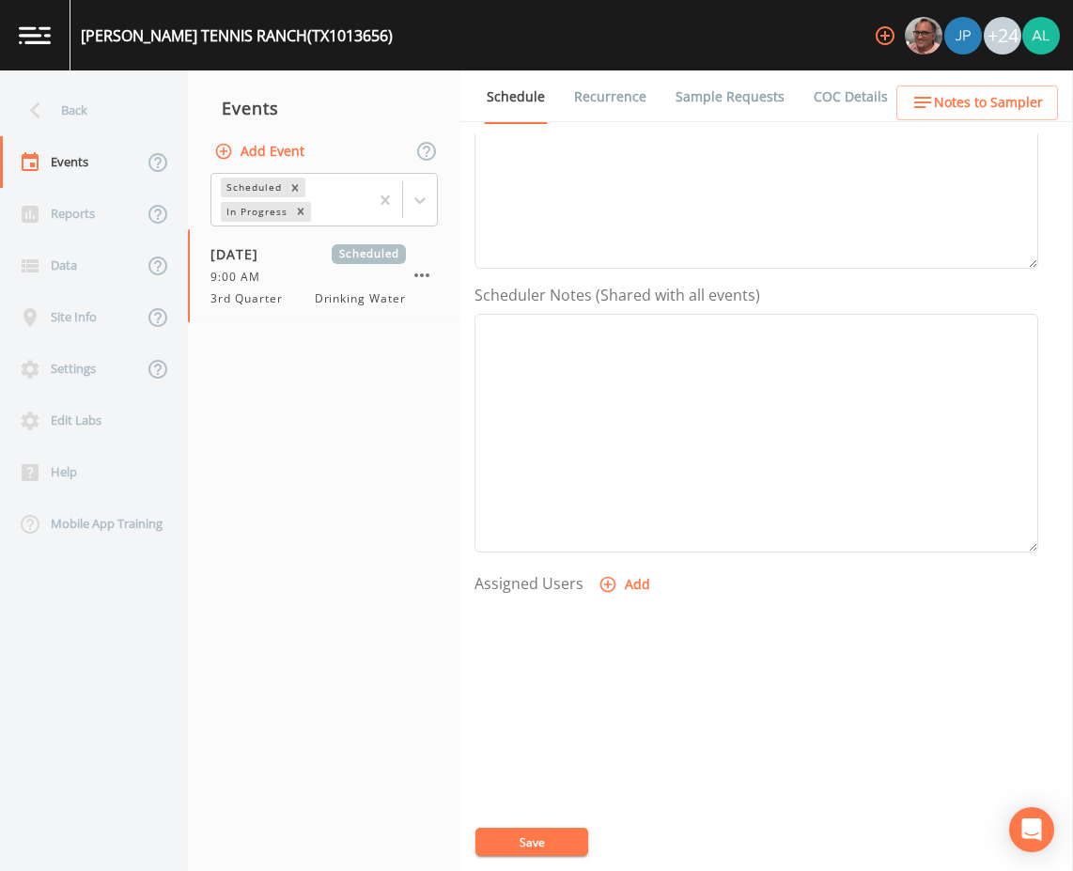
click at [640, 568] on button "Add" at bounding box center [626, 584] width 63 height 35
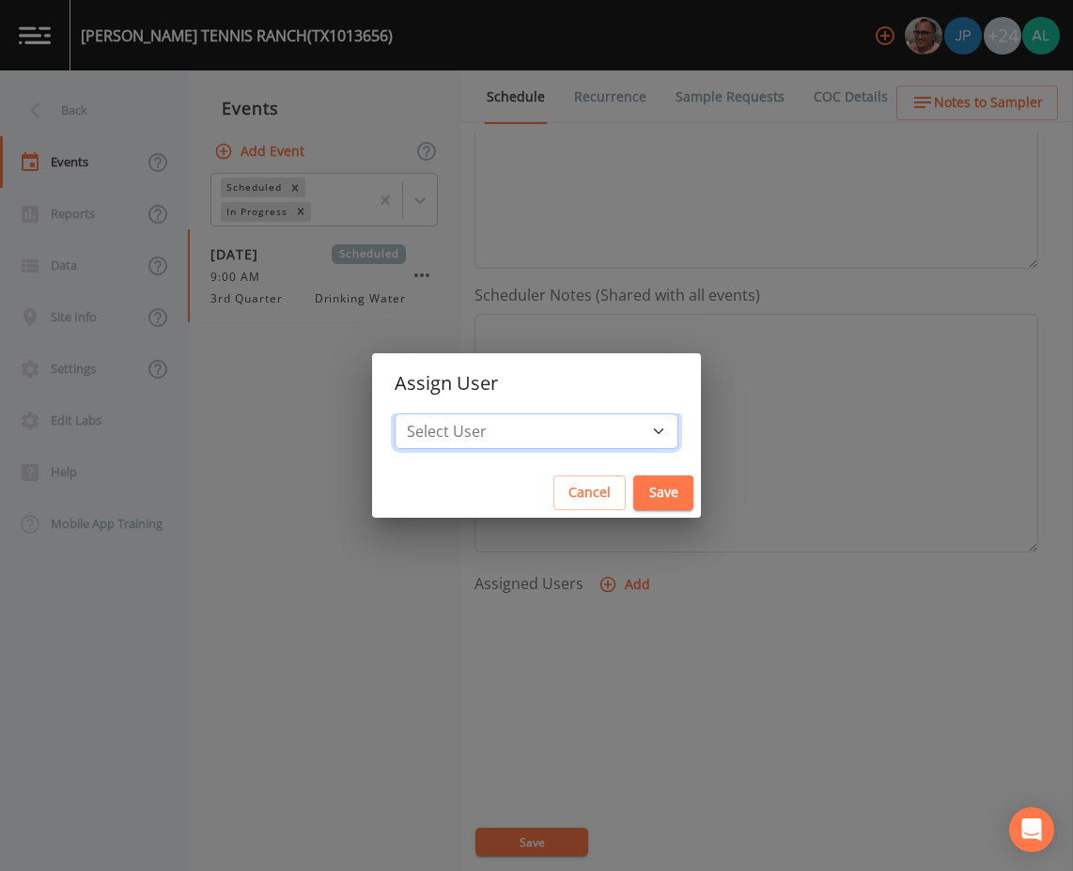
click at [538, 439] on select "Select User Mike Franklin Joshua gere Paul David Weber Zachary Evans Stafford J…" at bounding box center [536, 431] width 284 height 36
select select "af93318b-11dc-4776-bee1-f4056f560a61"
click at [437, 413] on select "Select User Mike Franklin Joshua gere Paul David Weber Zachary Evans Stafford J…" at bounding box center [536, 431] width 284 height 36
click at [634, 471] on div "Cancel Save" at bounding box center [536, 493] width 329 height 50
click at [633, 499] on button "Save" at bounding box center [663, 492] width 60 height 35
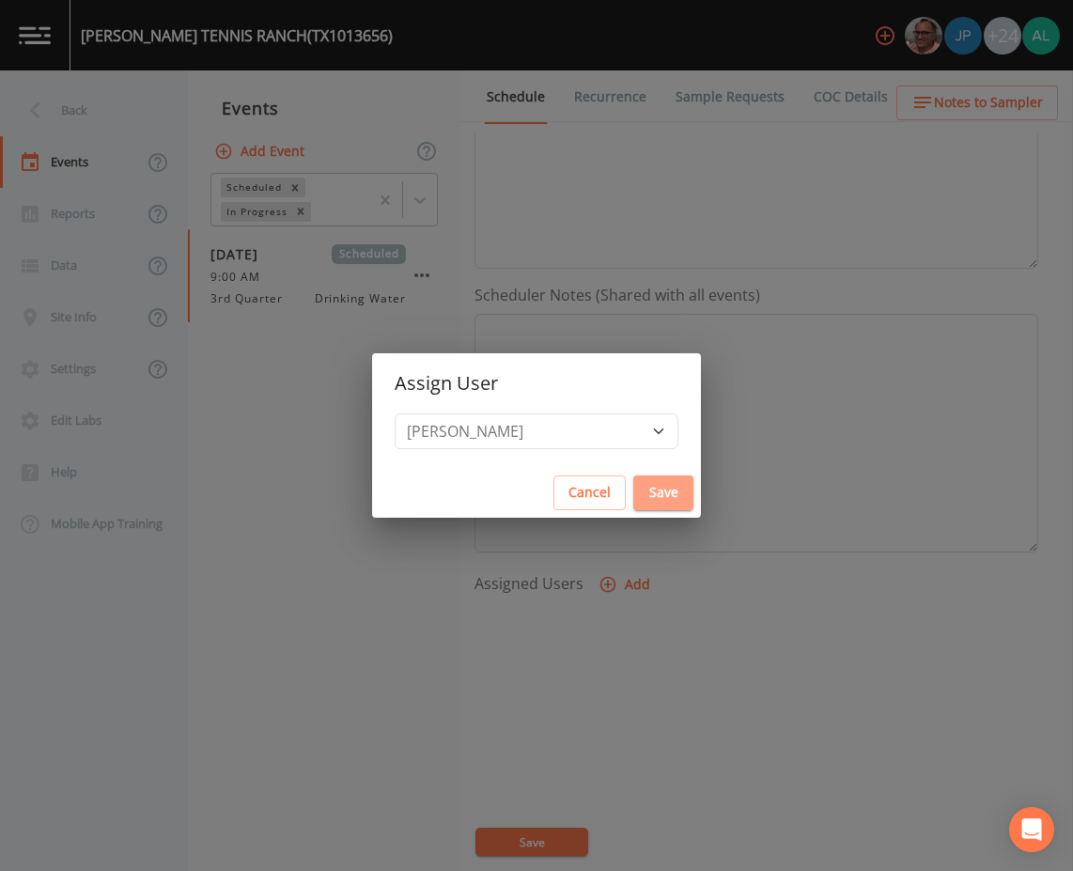
select select
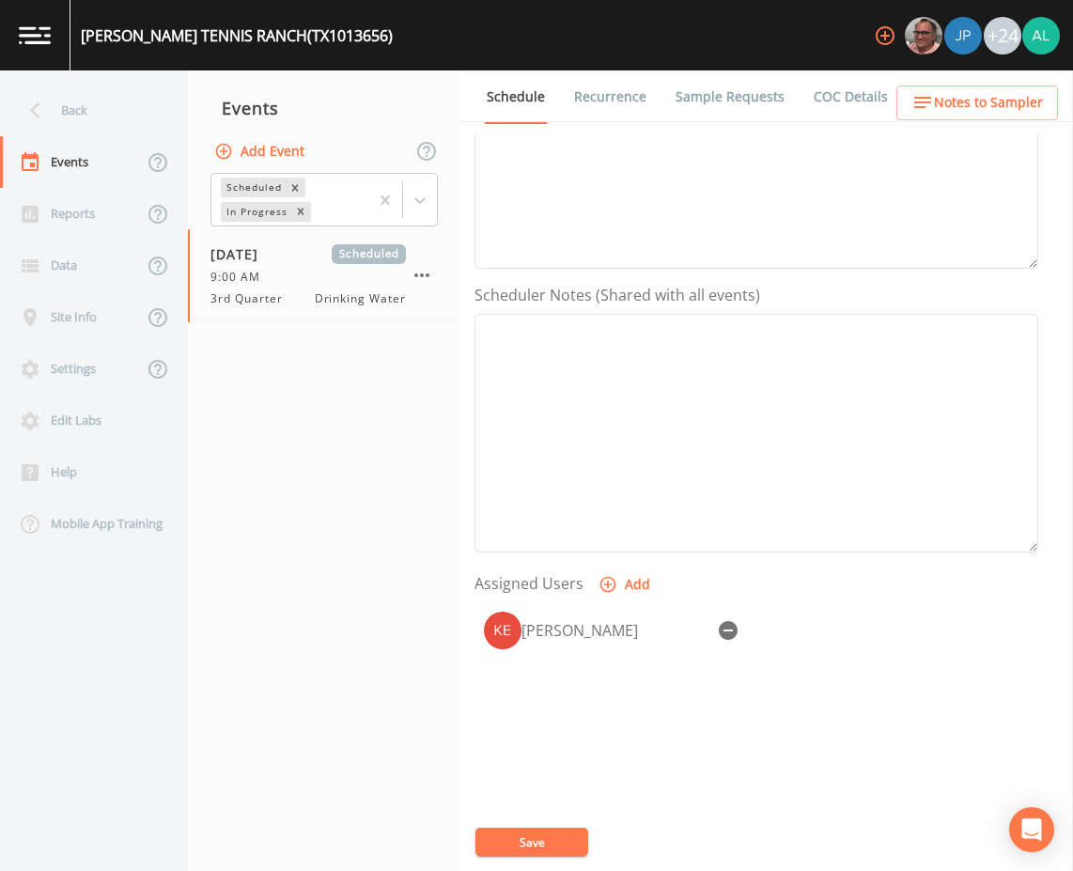
click at [561, 837] on button "Save" at bounding box center [531, 841] width 113 height 28
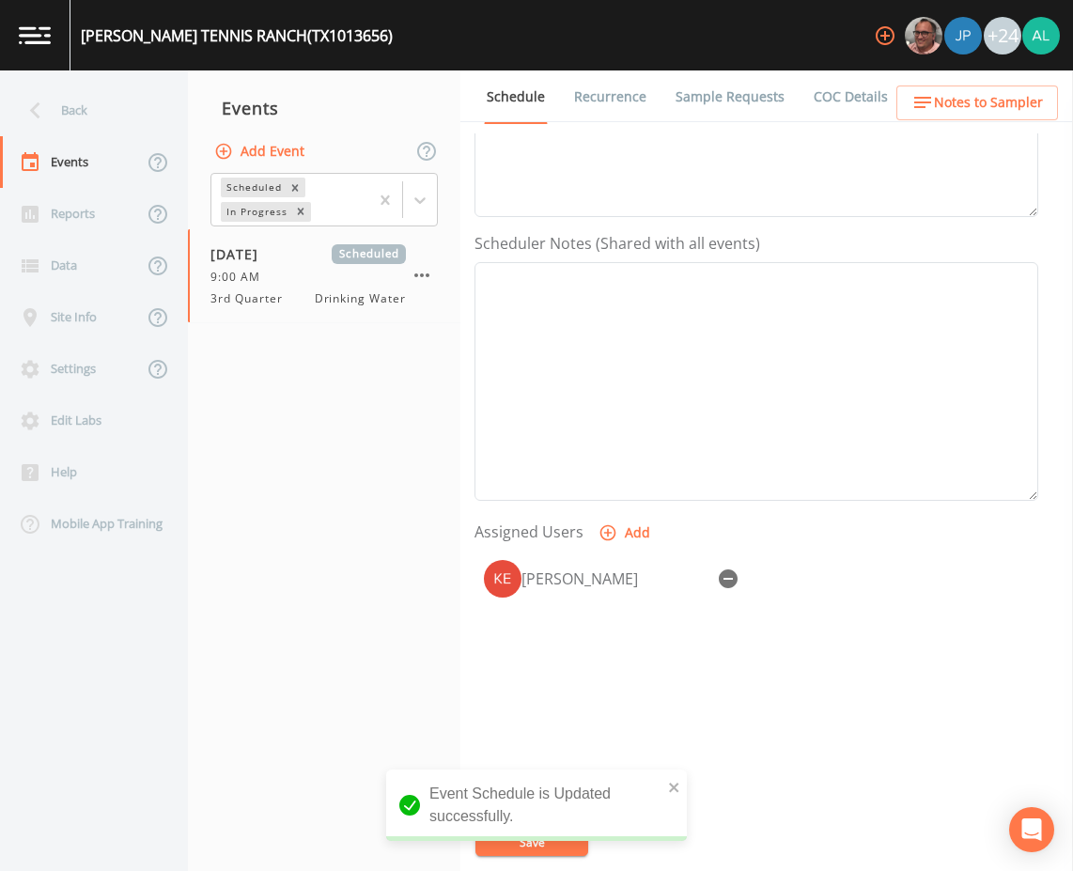
scroll to position [455, 0]
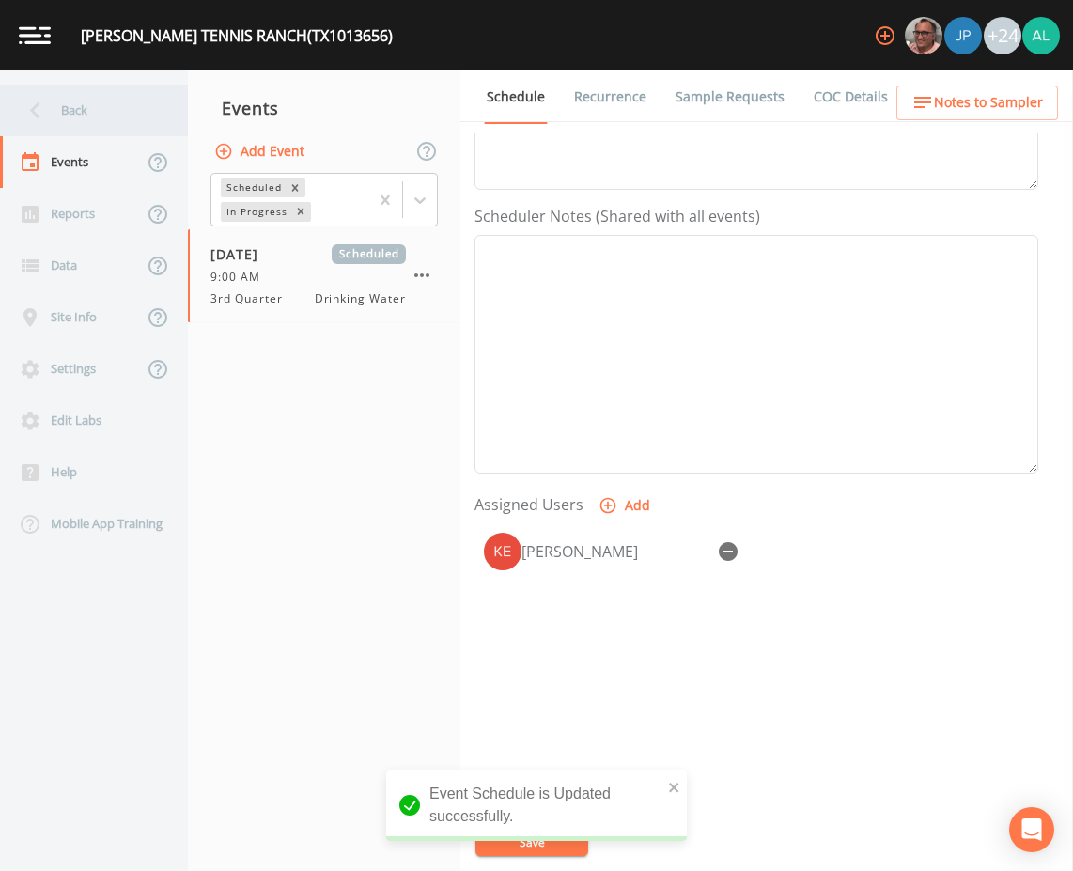
click at [91, 113] on div "Back" at bounding box center [84, 111] width 169 height 52
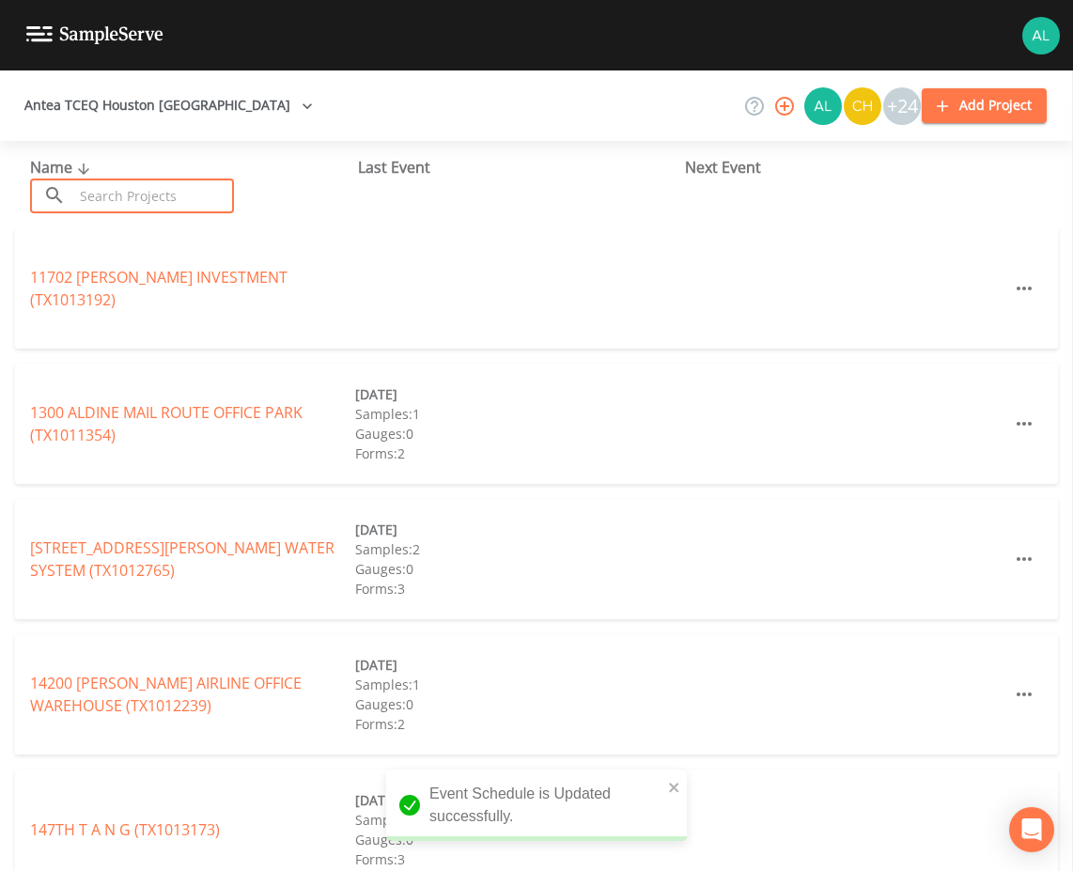
click at [120, 183] on input "text" at bounding box center [153, 195] width 161 height 35
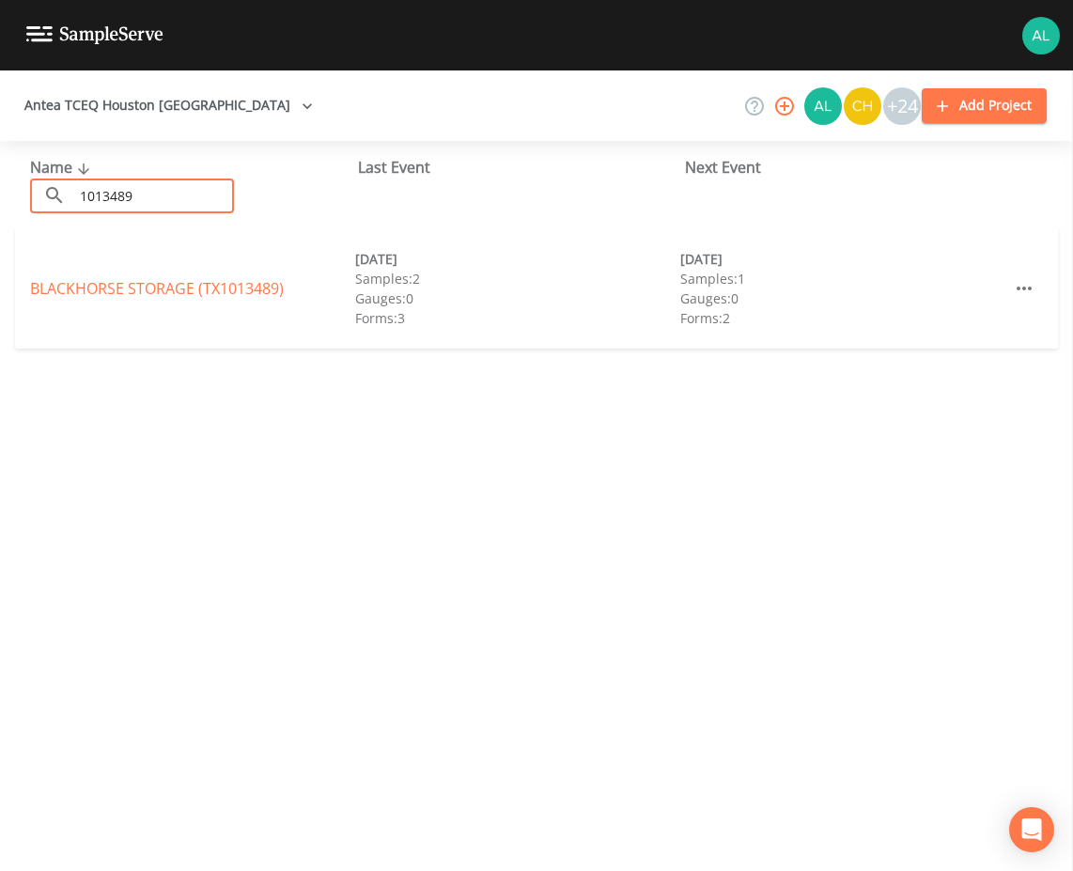
type input "1013489"
click at [80, 285] on link "BLACKHORSE STORAGE (TX1013489)" at bounding box center [157, 288] width 254 height 21
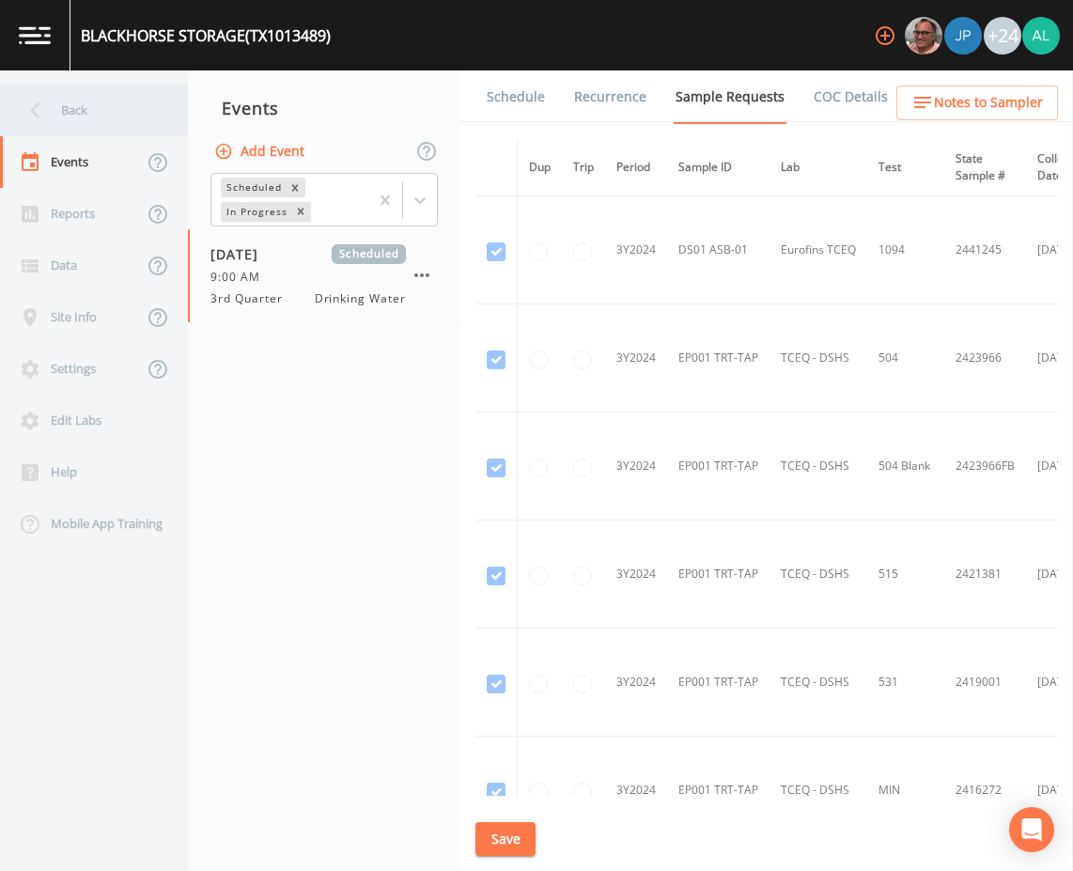
click at [112, 106] on div "Back" at bounding box center [84, 111] width 169 height 52
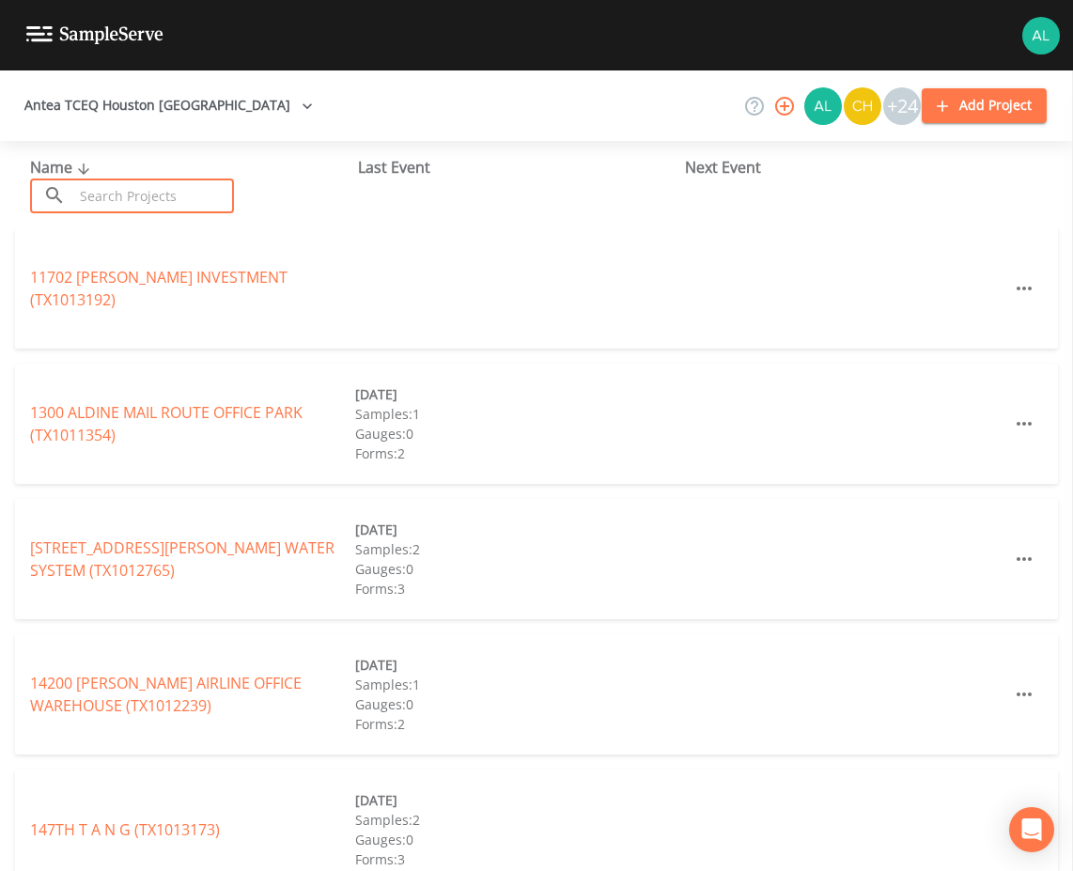
click at [158, 194] on input "text" at bounding box center [153, 195] width 161 height 35
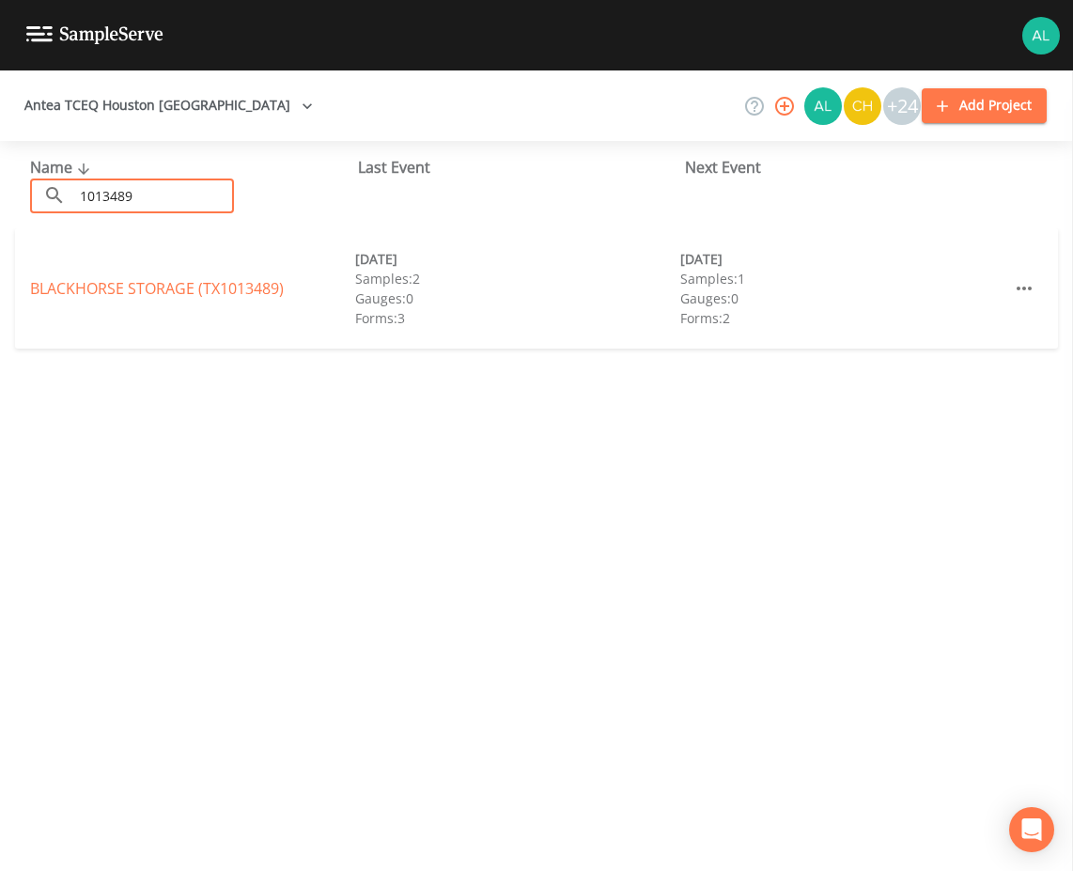
type input "1013489"
click at [93, 272] on div "BLACKHORSE STORAGE (TX1013489) 10/30/2024 Samples: 2 Gauges: 0 Forms: 3 08/21/2…" at bounding box center [536, 288] width 1043 height 120
click at [83, 294] on link "BLACKHORSE STORAGE (TX1013489)" at bounding box center [157, 288] width 254 height 21
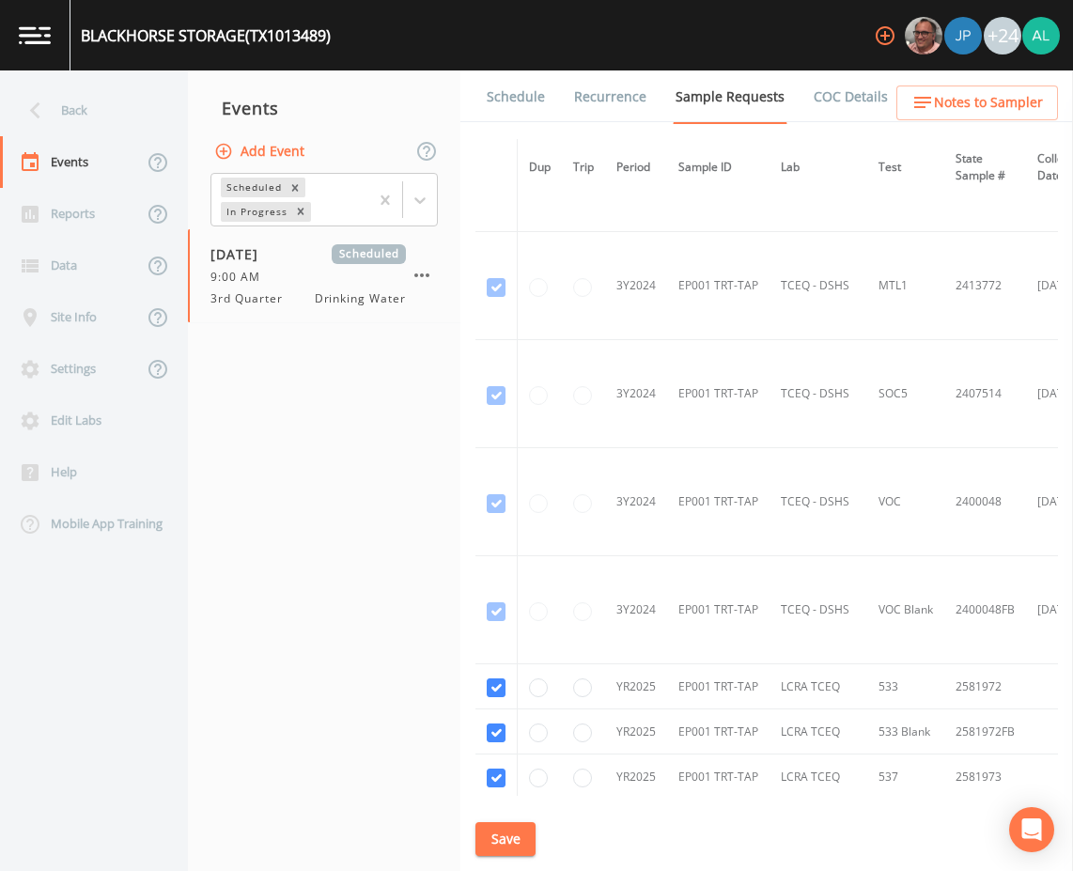
scroll to position [861, 0]
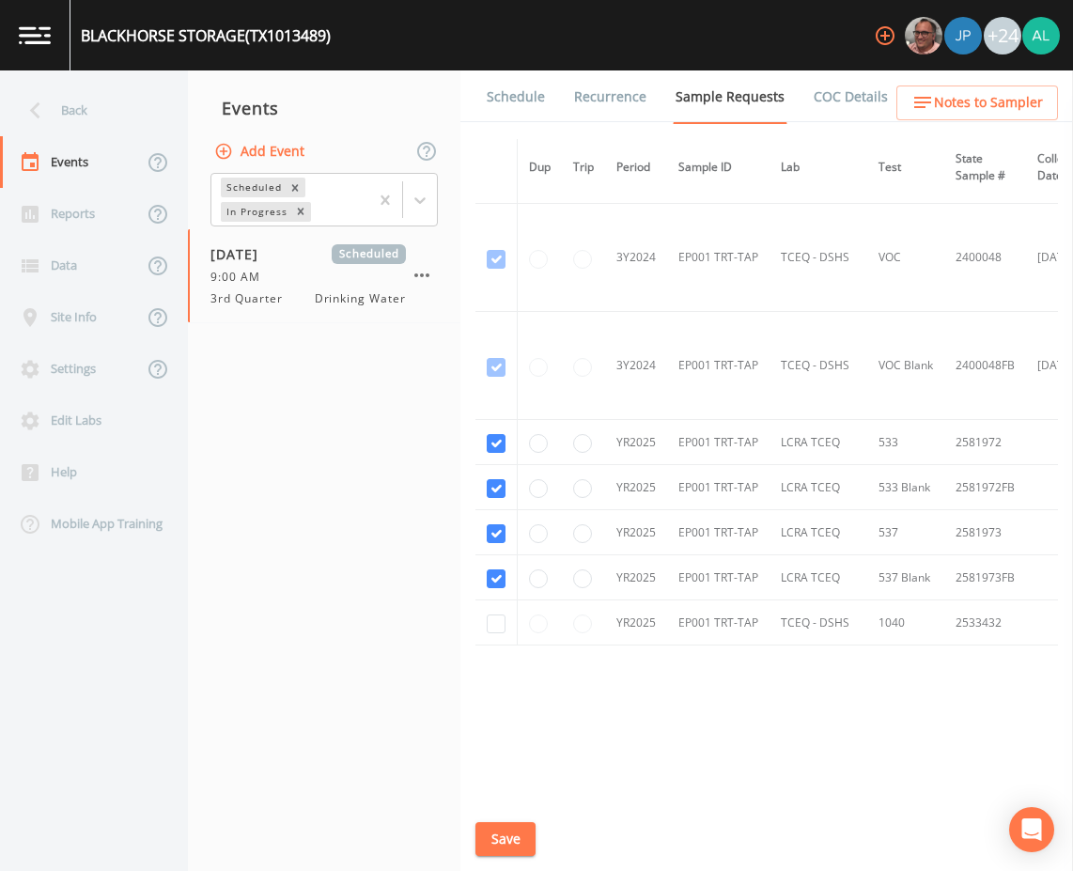
click at [554, 95] on li "Recurrence" at bounding box center [598, 96] width 101 height 53
click at [550, 95] on li "Recurrence" at bounding box center [598, 96] width 101 height 53
click at [506, 106] on link "Schedule" at bounding box center [516, 96] width 64 height 53
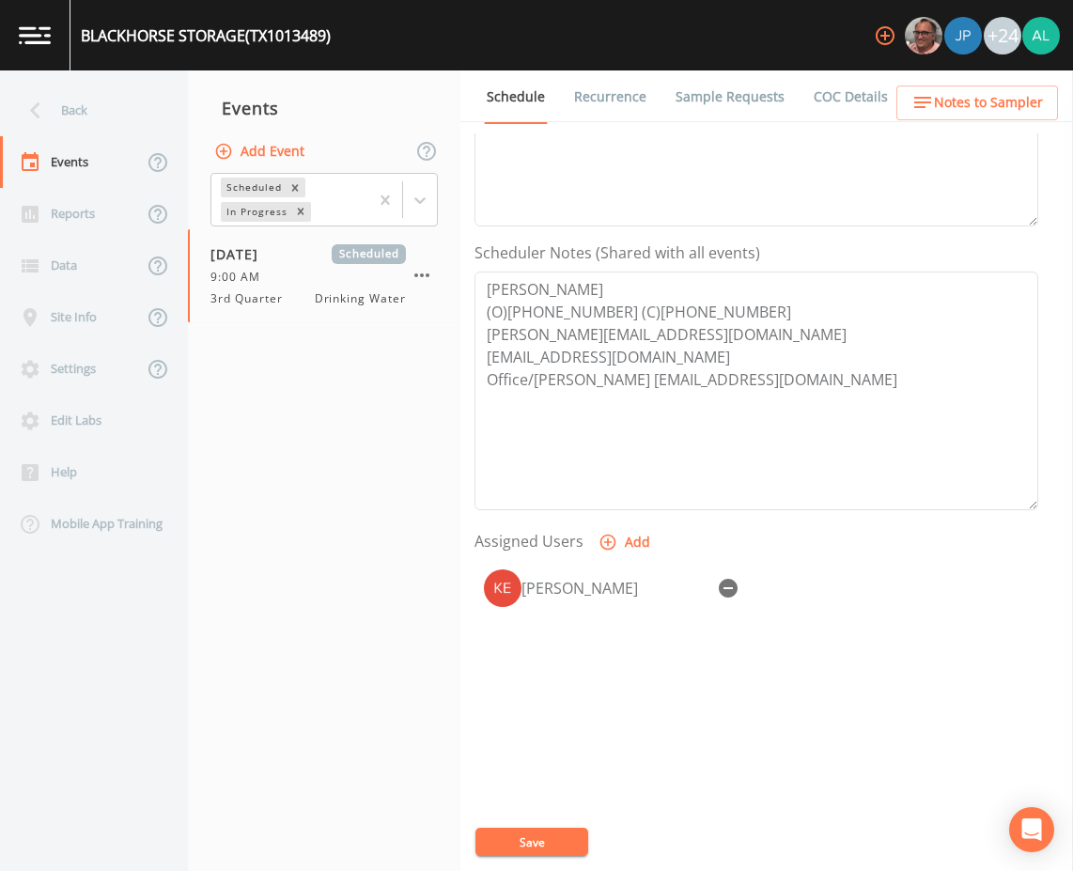
scroll to position [455, 0]
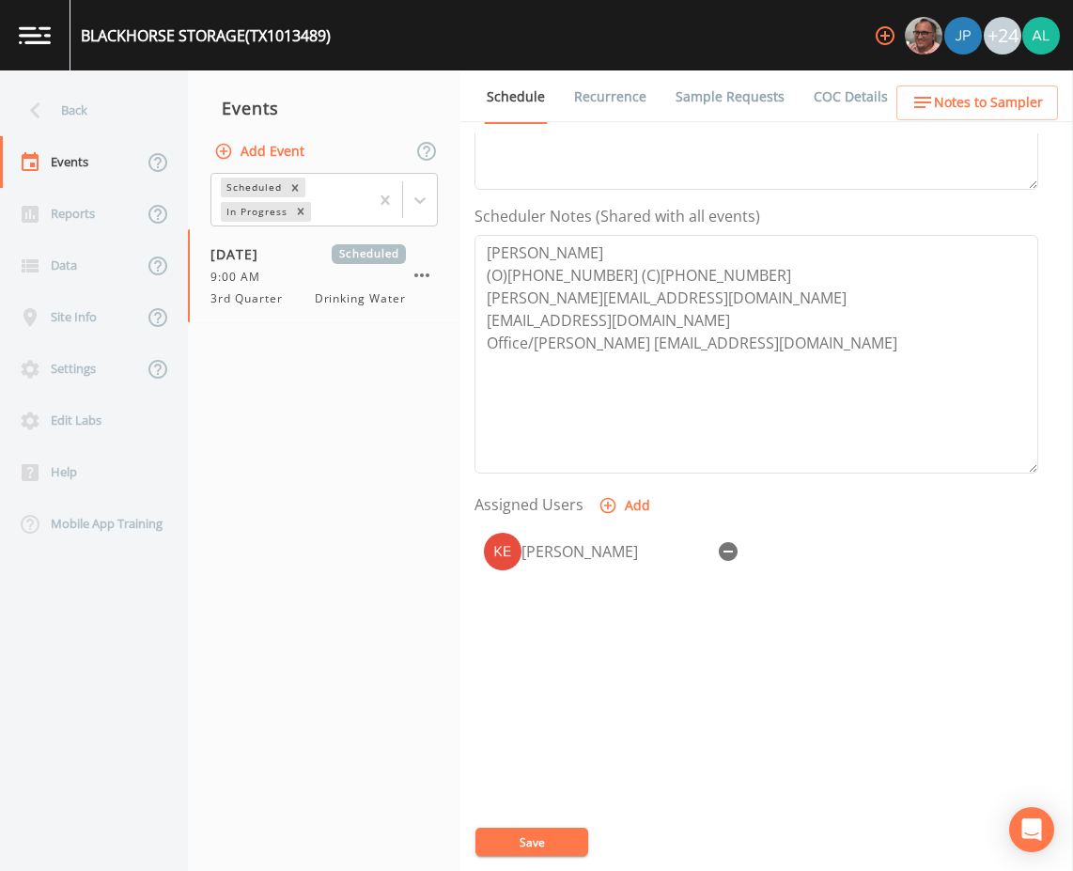
click at [926, 97] on icon "button" at bounding box center [922, 102] width 23 height 23
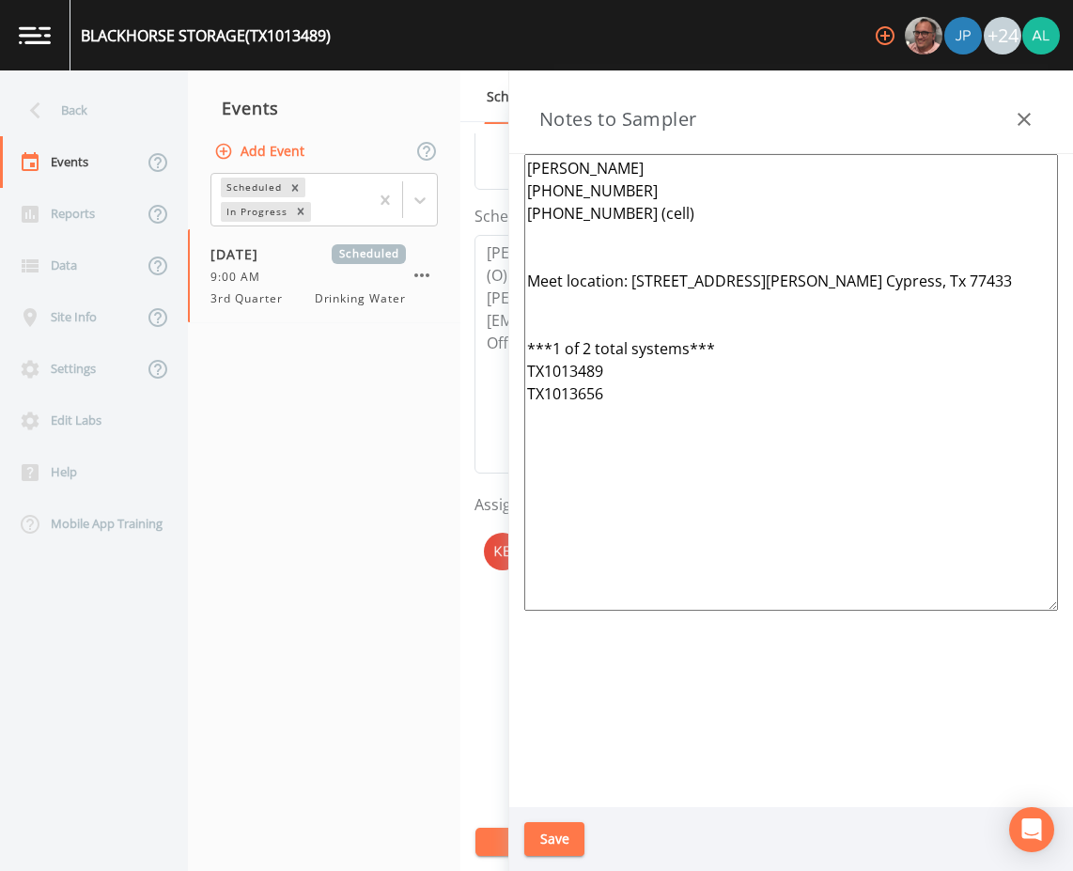
click at [103, 108] on div "Back" at bounding box center [84, 111] width 169 height 52
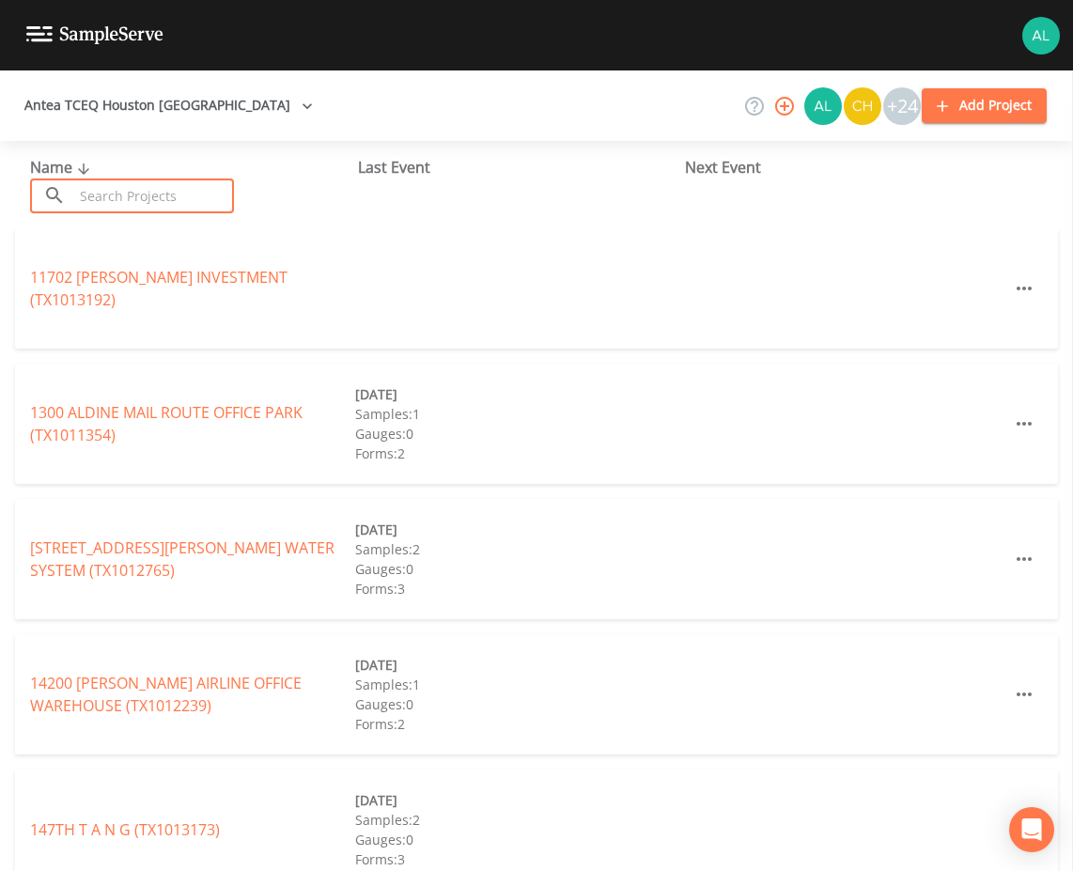
click at [148, 202] on input "text" at bounding box center [153, 195] width 161 height 35
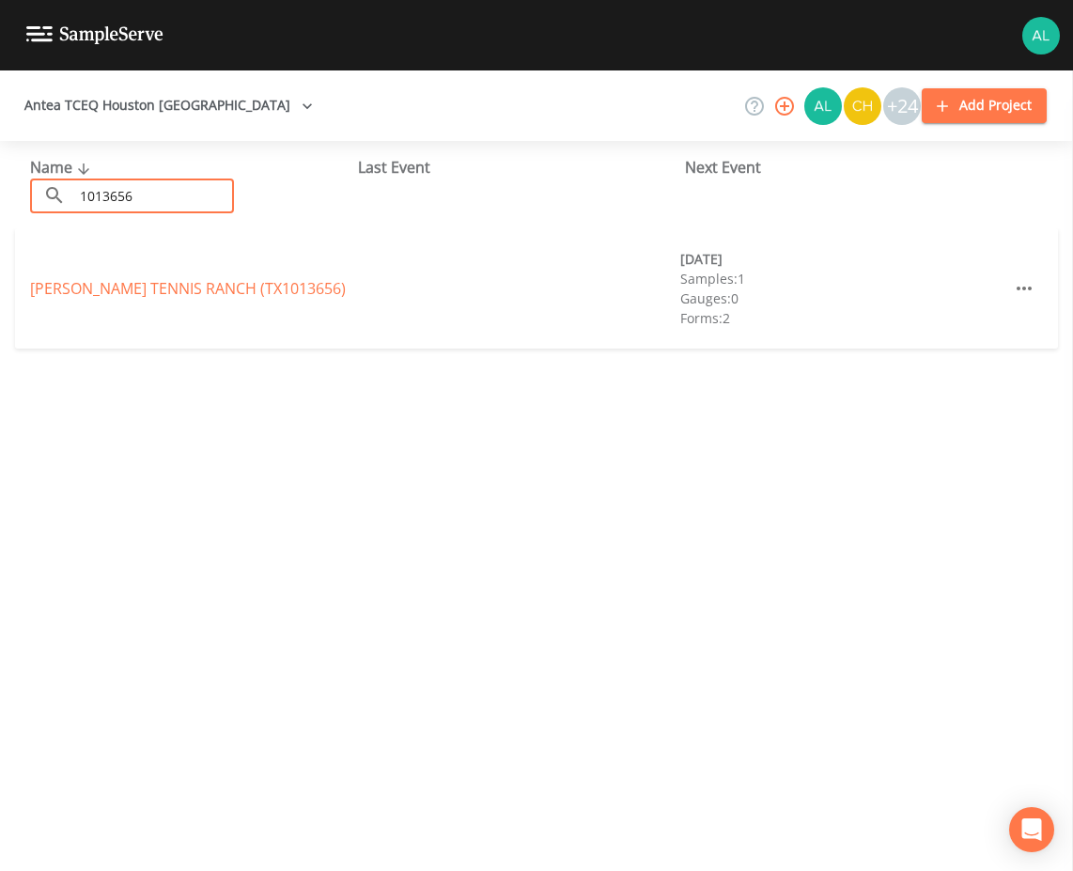
type input "1013656"
click at [33, 287] on link "[PERSON_NAME][GEOGRAPHIC_DATA] (TX1013656)" at bounding box center [188, 288] width 316 height 21
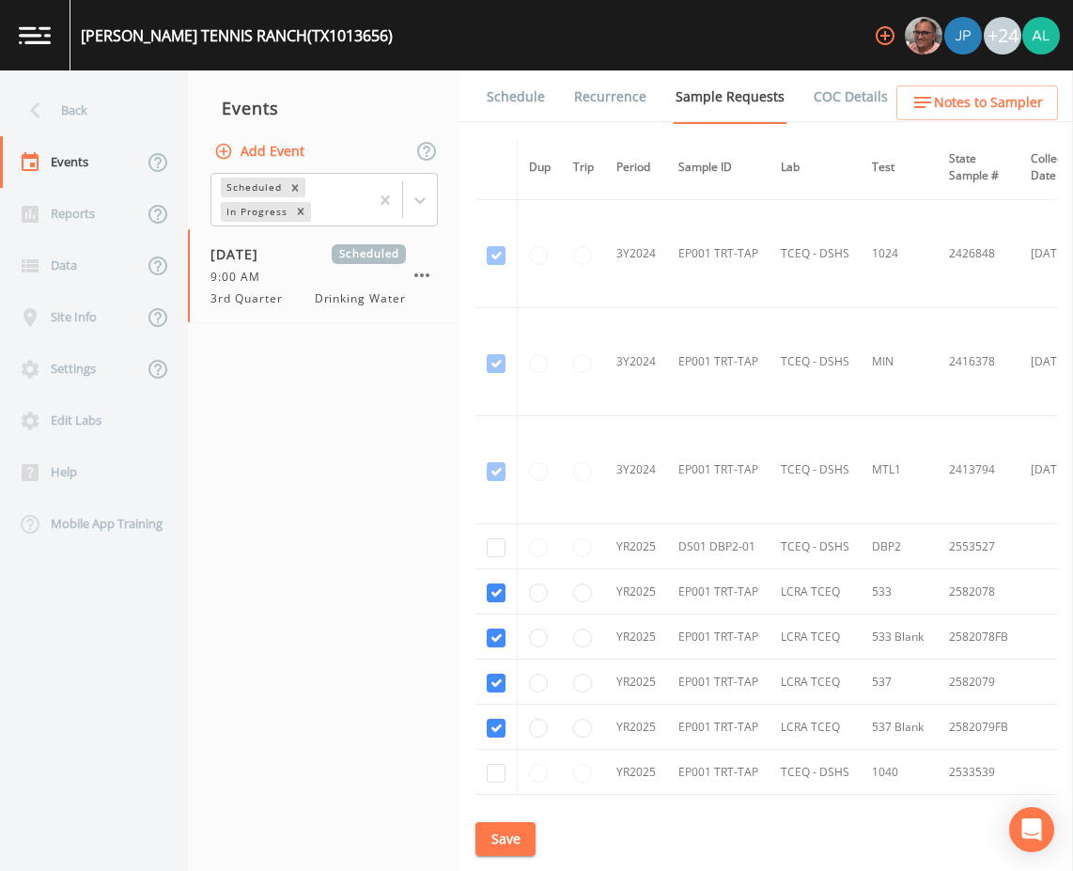
scroll to position [414, 0]
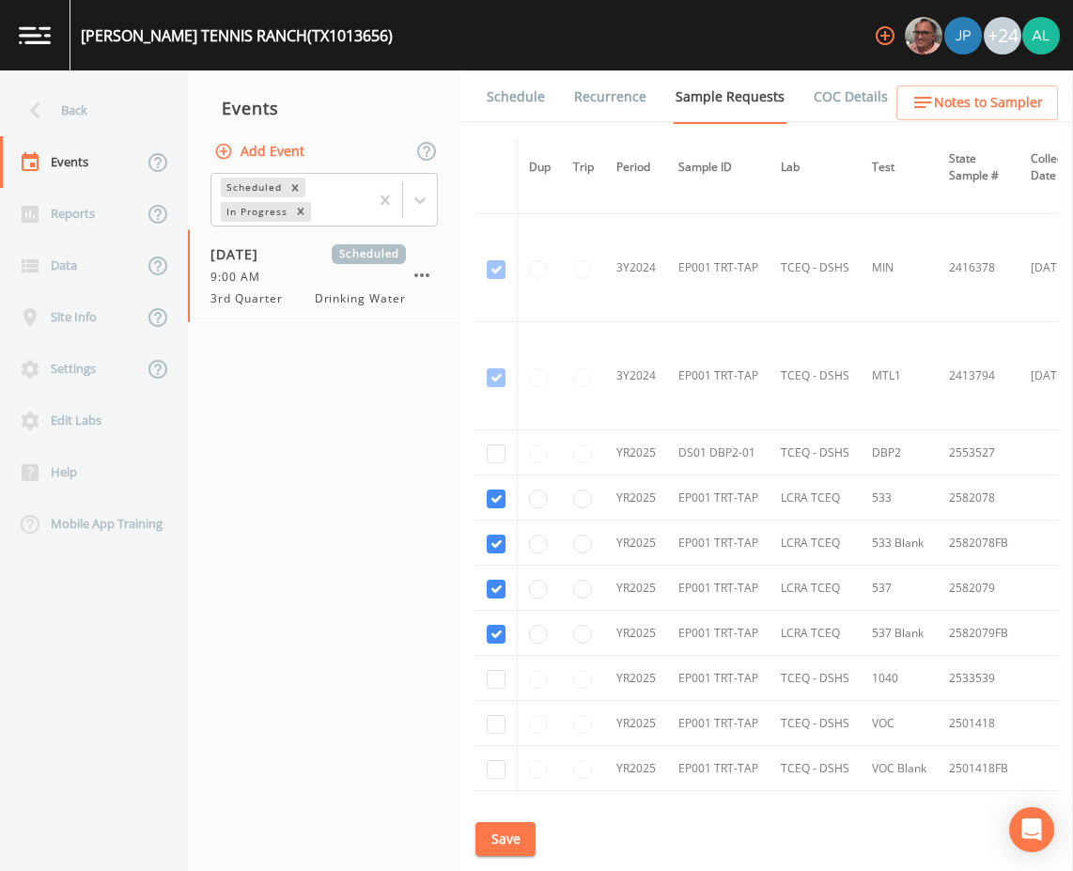
click at [513, 118] on link "Schedule" at bounding box center [516, 96] width 64 height 53
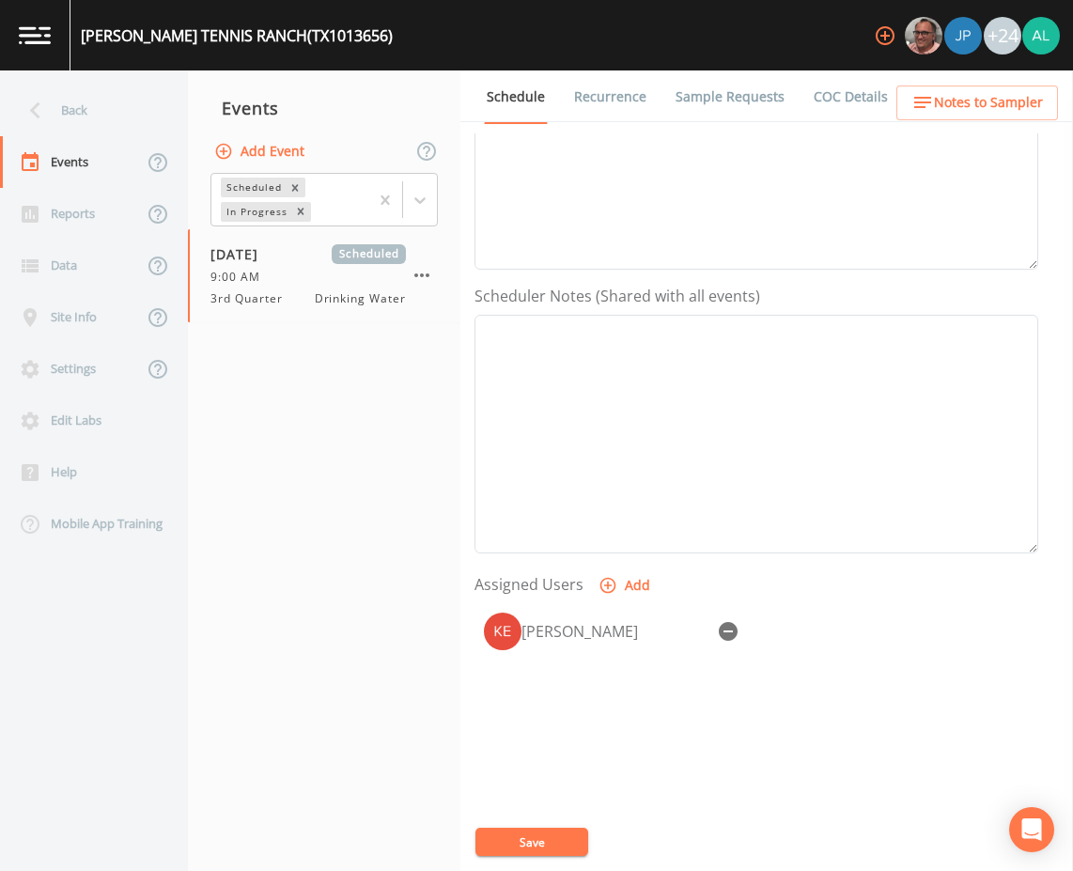
scroll to position [376, 0]
click at [1026, 92] on span "Notes to Sampler" at bounding box center [988, 102] width 109 height 23
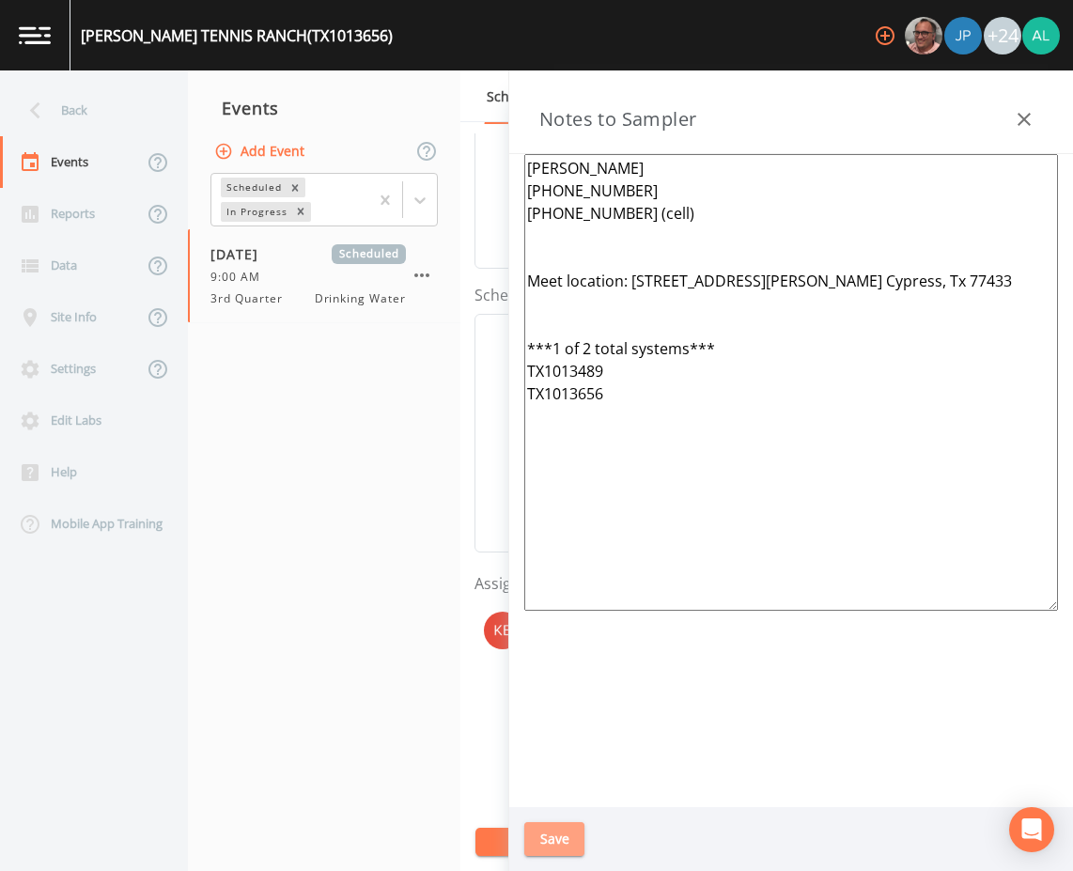
click at [579, 832] on button "Save" at bounding box center [554, 839] width 60 height 35
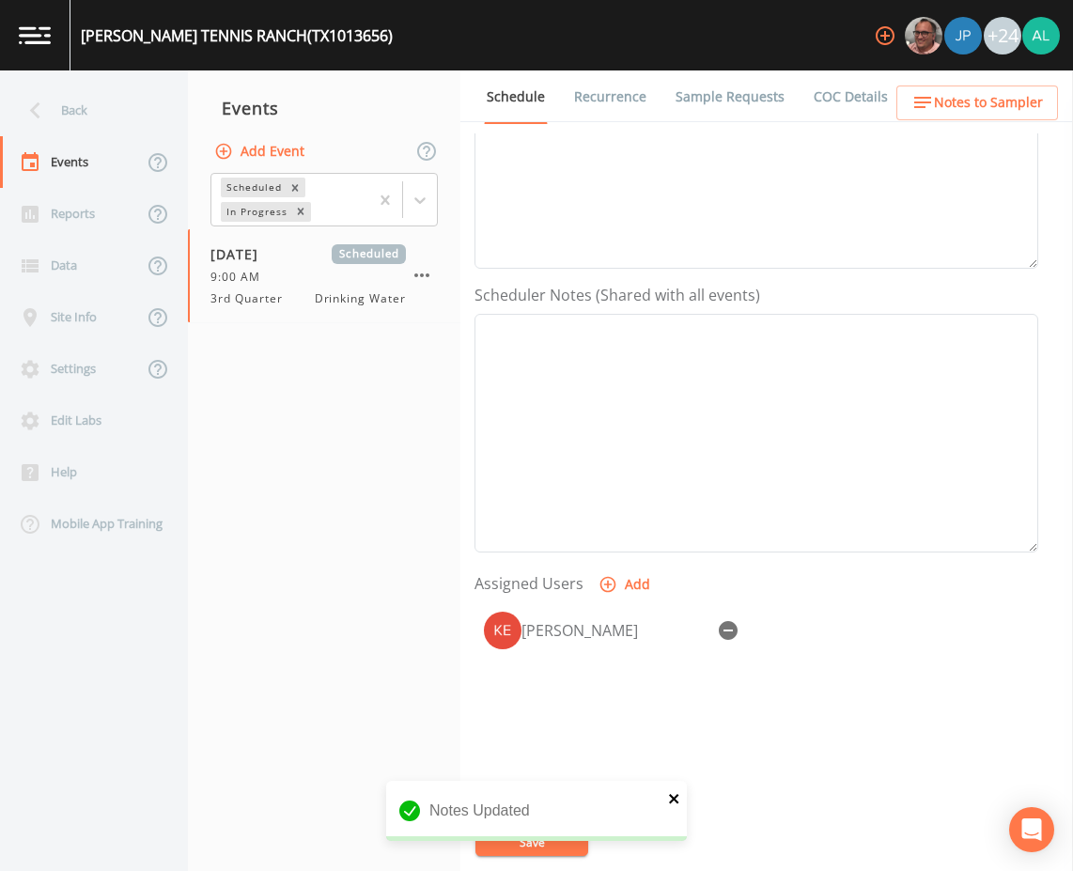
click at [675, 793] on icon "close" at bounding box center [674, 798] width 13 height 15
click at [549, 828] on button "Save" at bounding box center [531, 841] width 113 height 28
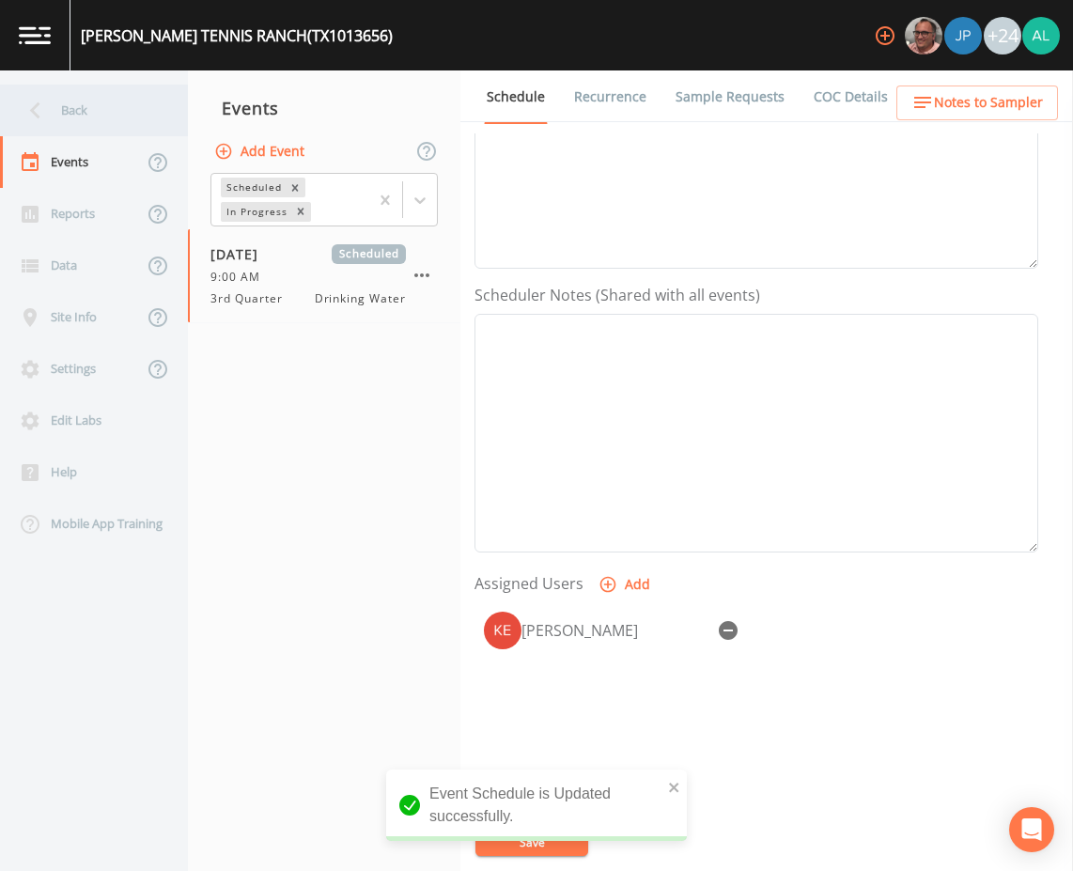
click at [114, 108] on div "Back" at bounding box center [84, 111] width 169 height 52
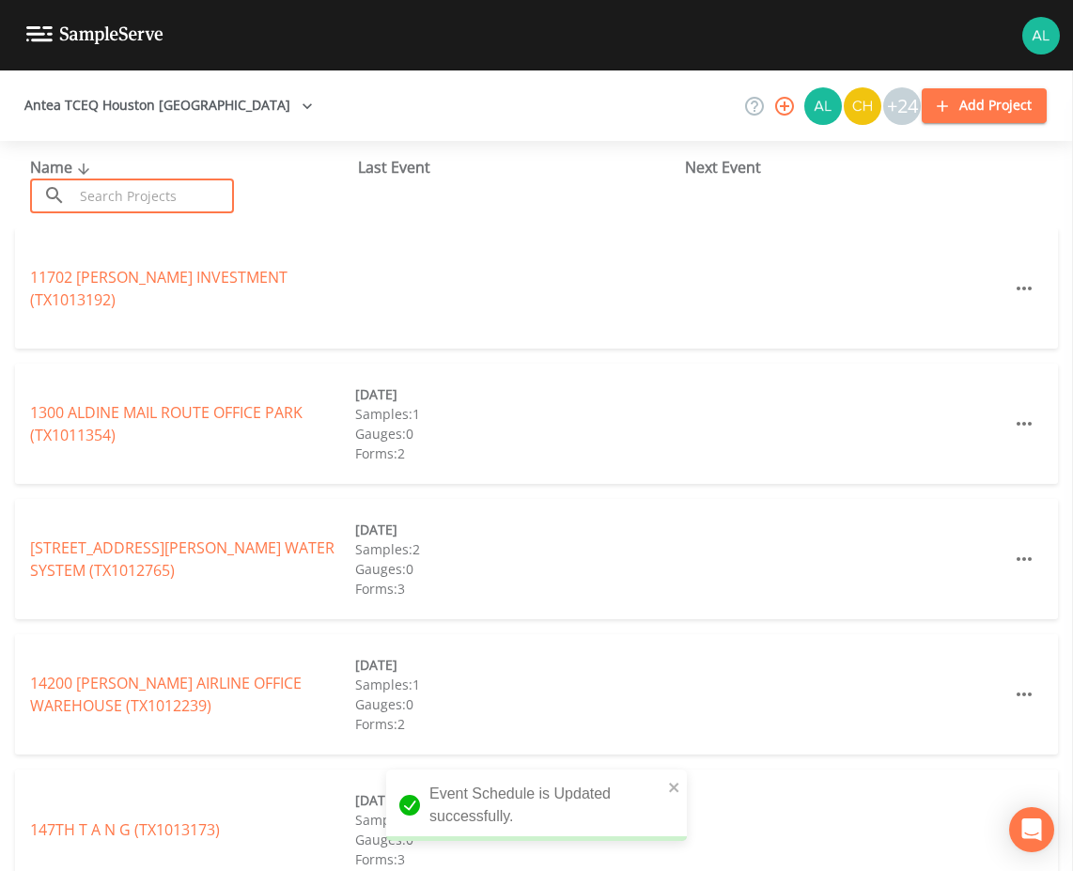
click at [137, 193] on input "text" at bounding box center [153, 195] width 161 height 35
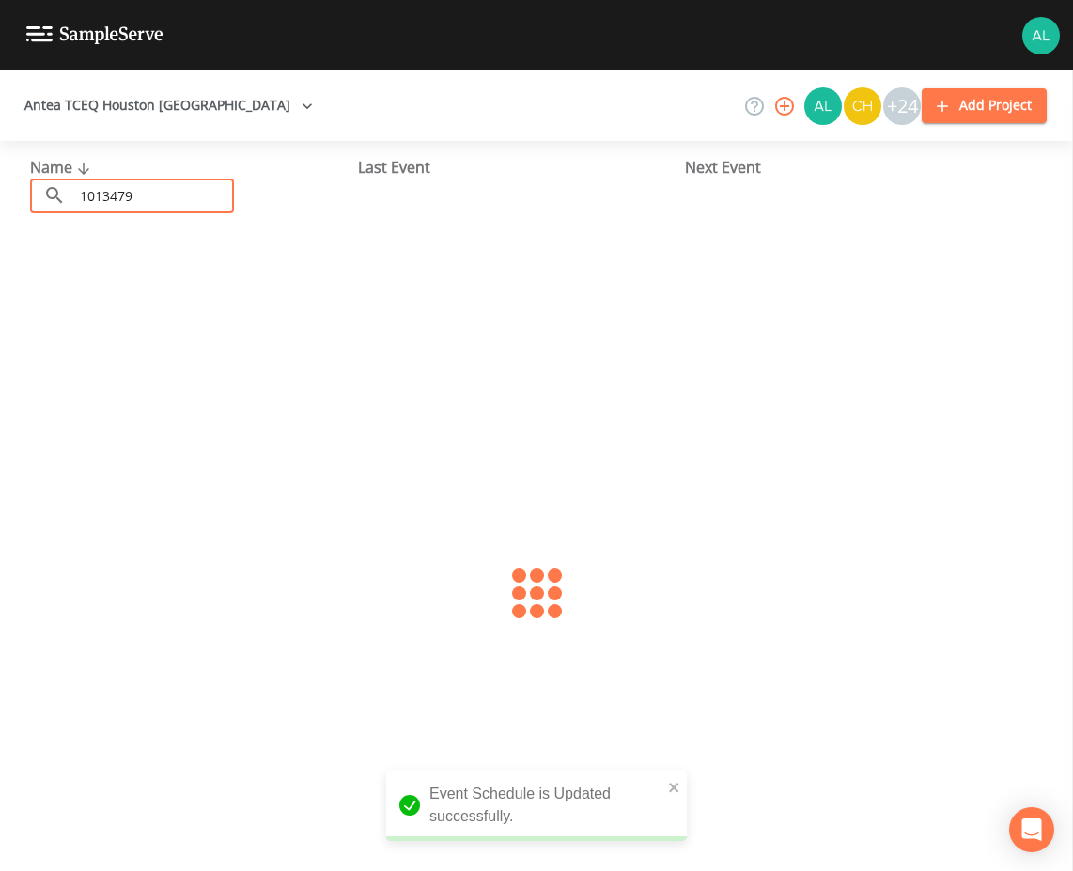
type input "1013479"
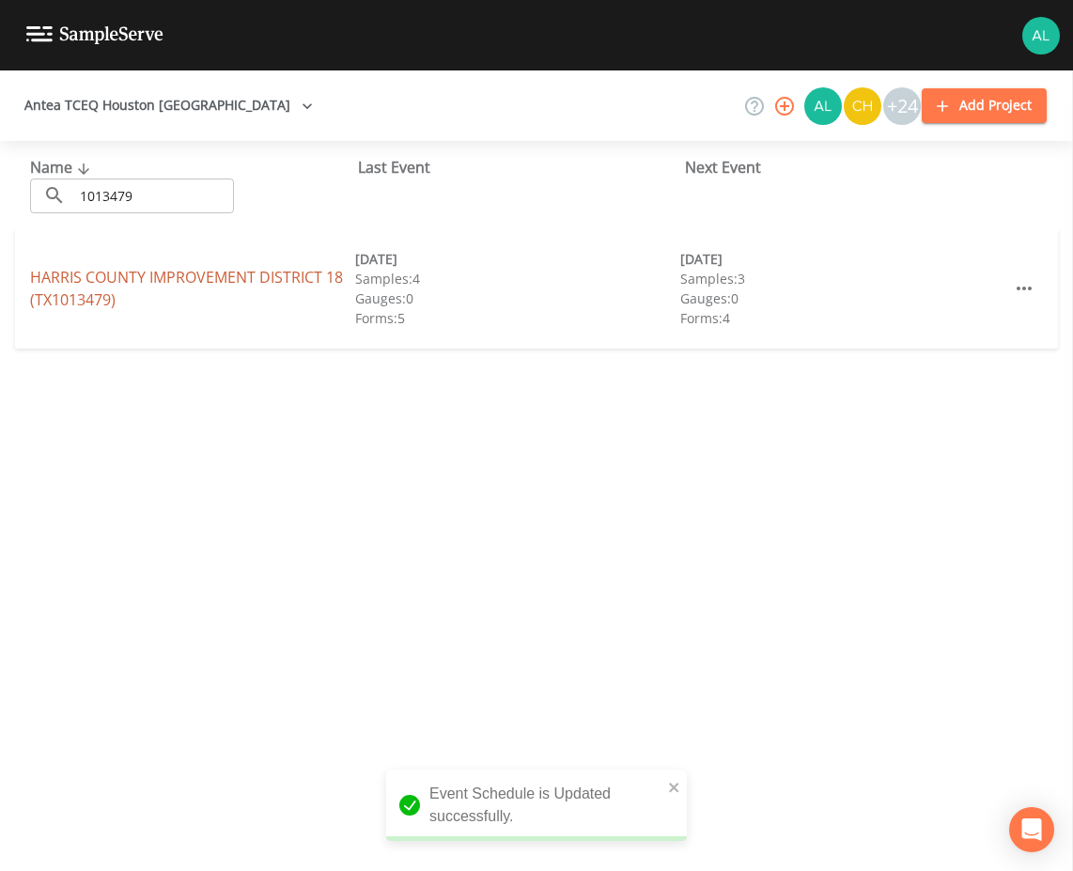
click at [95, 279] on link "HARRIS COUNTY IMPROVEMENT DISTRICT 18 (TX1013479)" at bounding box center [186, 288] width 313 height 43
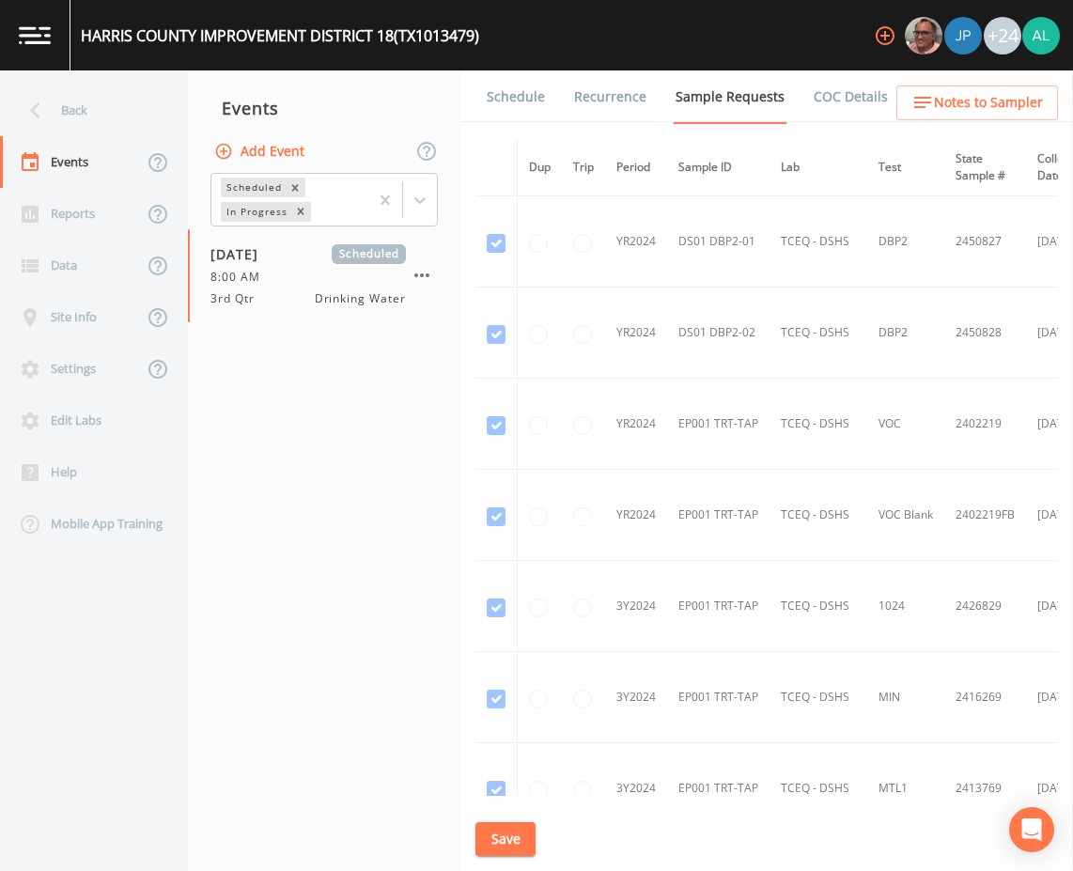
drag, startPoint x: 538, startPoint y: 88, endPoint x: 550, endPoint y: 100, distance: 17.3
click at [538, 87] on link "Schedule" at bounding box center [516, 96] width 64 height 53
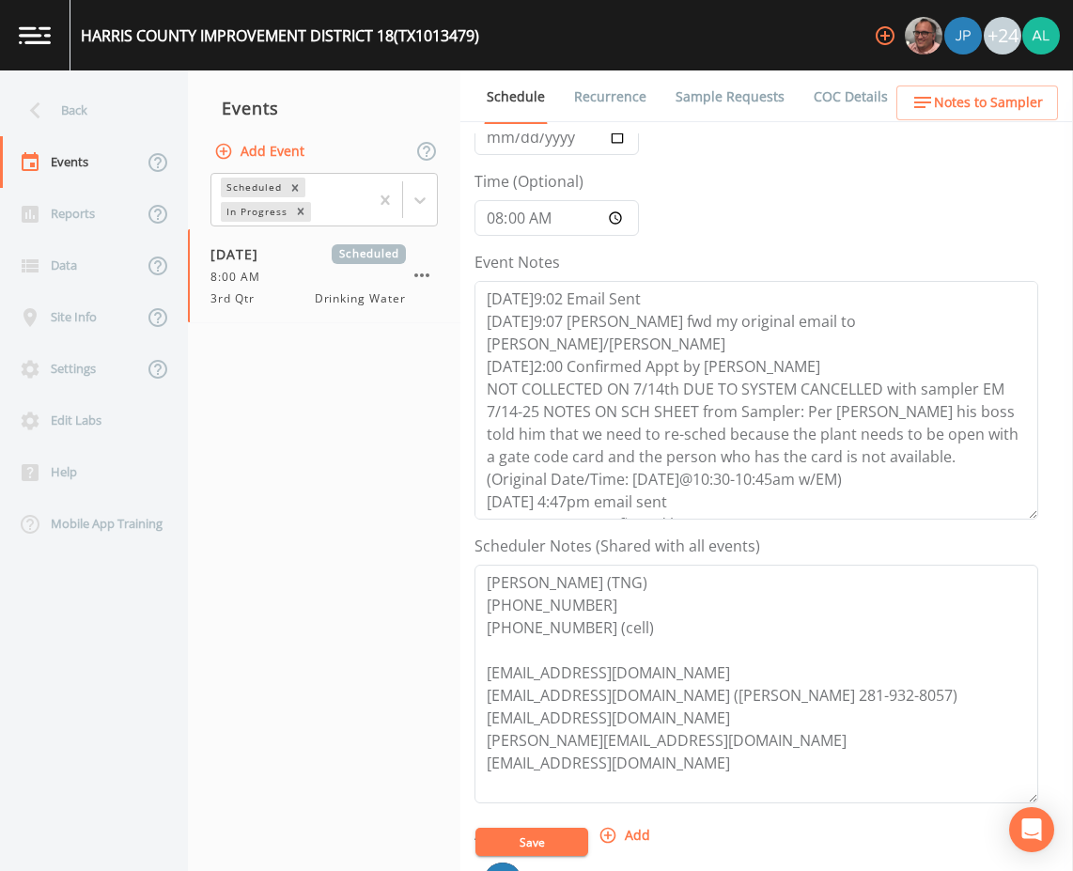
scroll to position [282, 0]
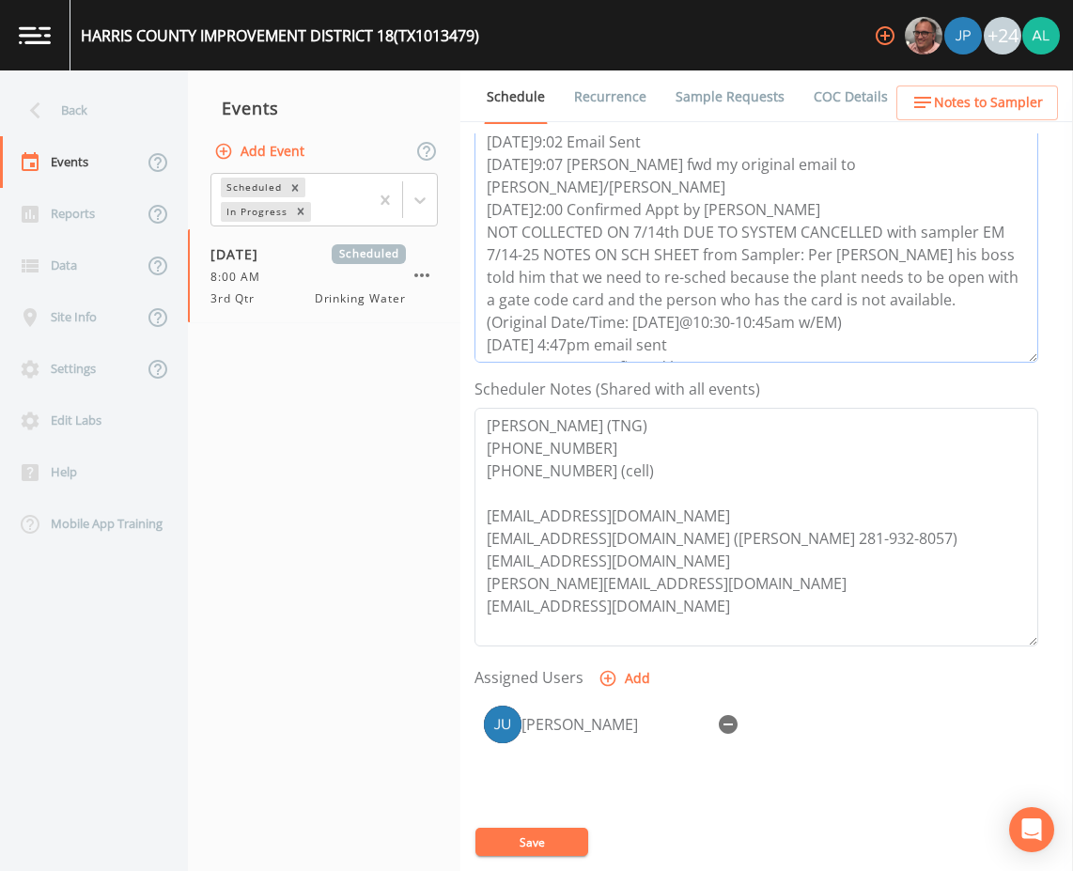
click at [739, 337] on textarea "7/7@9:02 Email Sent 7/7@9:07 Phillip fwd my original email to Doug/Daniel 7/7@2…" at bounding box center [756, 243] width 564 height 239
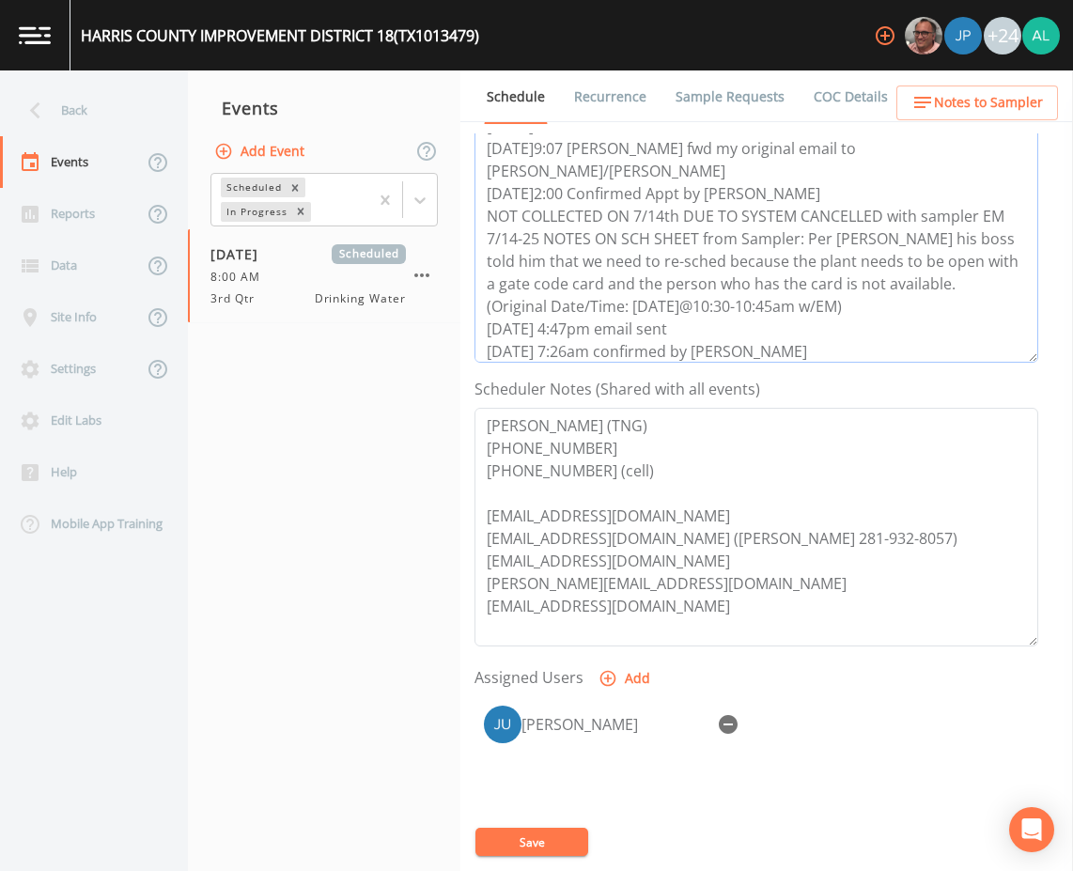
click at [820, 339] on textarea "7/7@9:02 Email Sent 7/7@9:07 Phillip fwd my original email to Doug/Daniel 7/7@2…" at bounding box center [756, 243] width 564 height 239
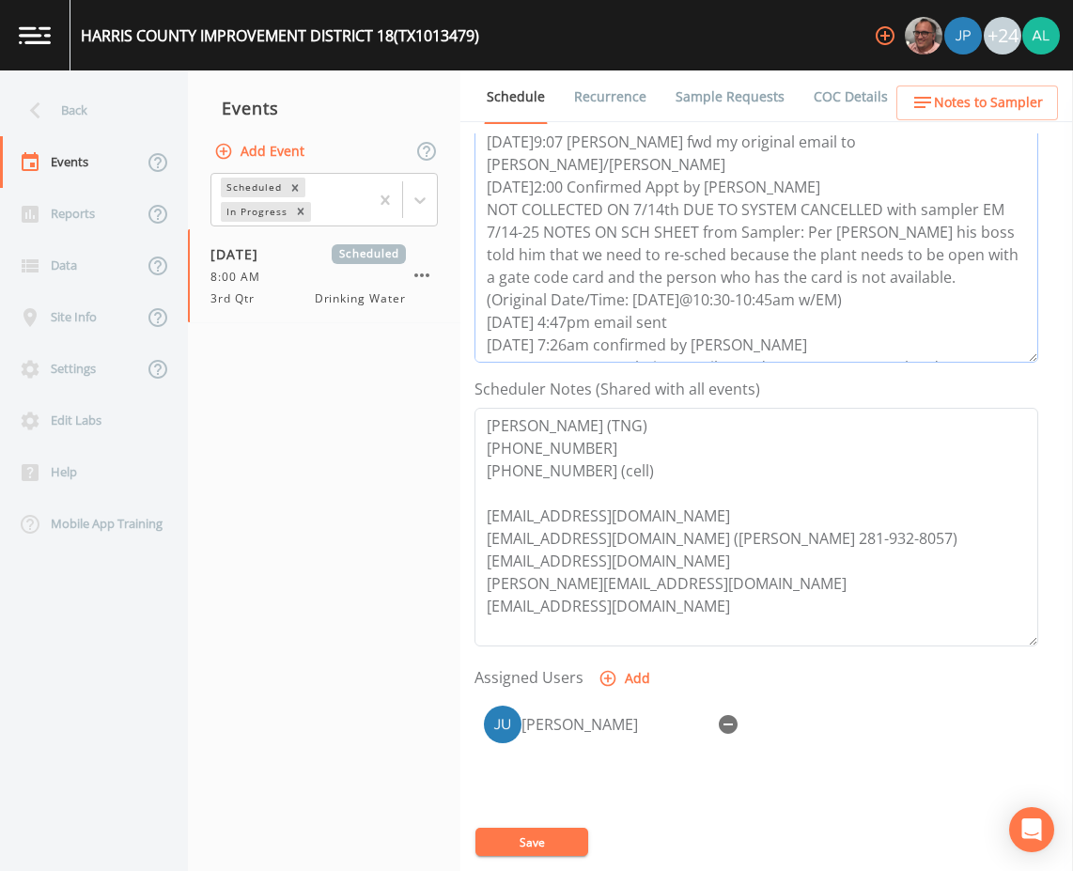
drag, startPoint x: 983, startPoint y: 348, endPoint x: 475, endPoint y: 337, distance: 508.2
click at [475, 337] on textarea "7/7@9:02 Email Sent 7/7@9:07 Phillip fwd my original email to Doug/Daniel 7/7@2…" at bounding box center [756, 243] width 564 height 239
type textarea "7/7@9:02 Email Sent 7/7@9:07 Phillip fwd my original email to Doug/Daniel 7/7@2…"
click at [540, 837] on button "Save" at bounding box center [531, 841] width 113 height 28
click at [732, 717] on icon "button" at bounding box center [728, 724] width 19 height 19
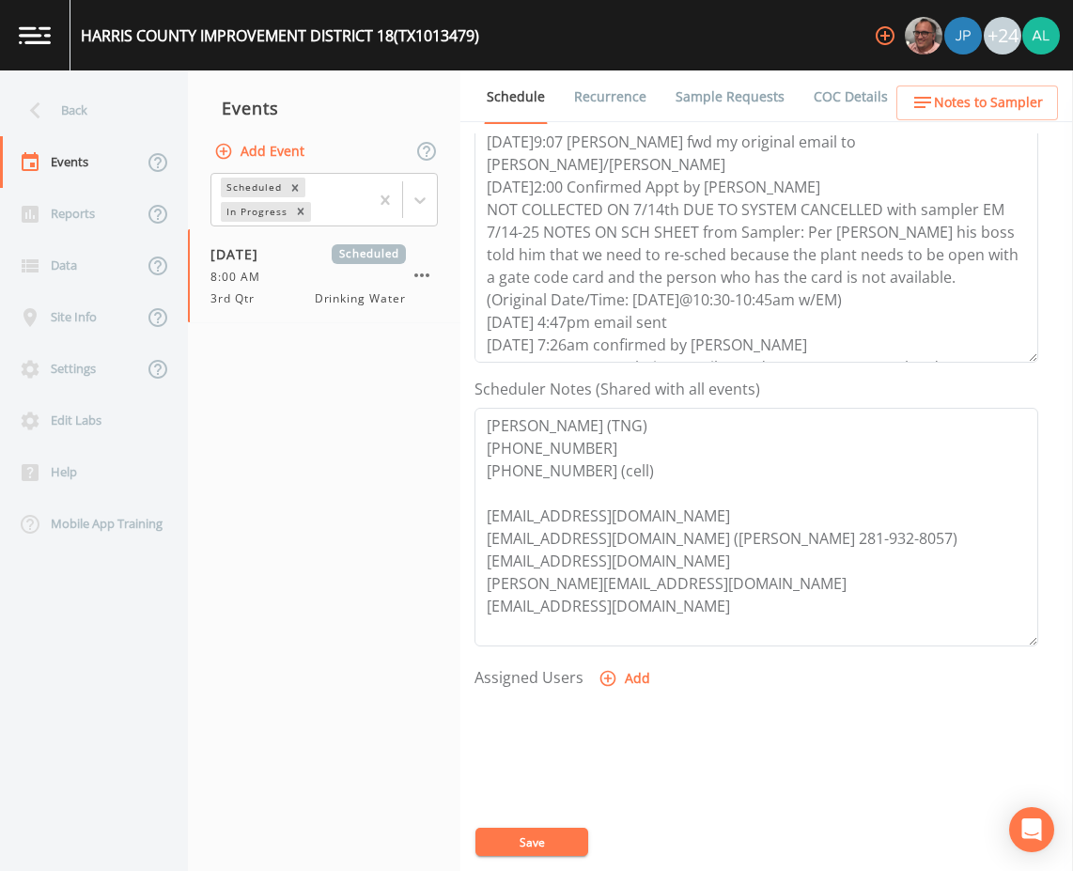
click at [537, 821] on div at bounding box center [756, 794] width 564 height 197
click at [537, 824] on div at bounding box center [756, 794] width 564 height 197
click at [537, 833] on button "Save" at bounding box center [531, 841] width 113 height 28
click at [553, 846] on button "Save" at bounding box center [531, 841] width 113 height 28
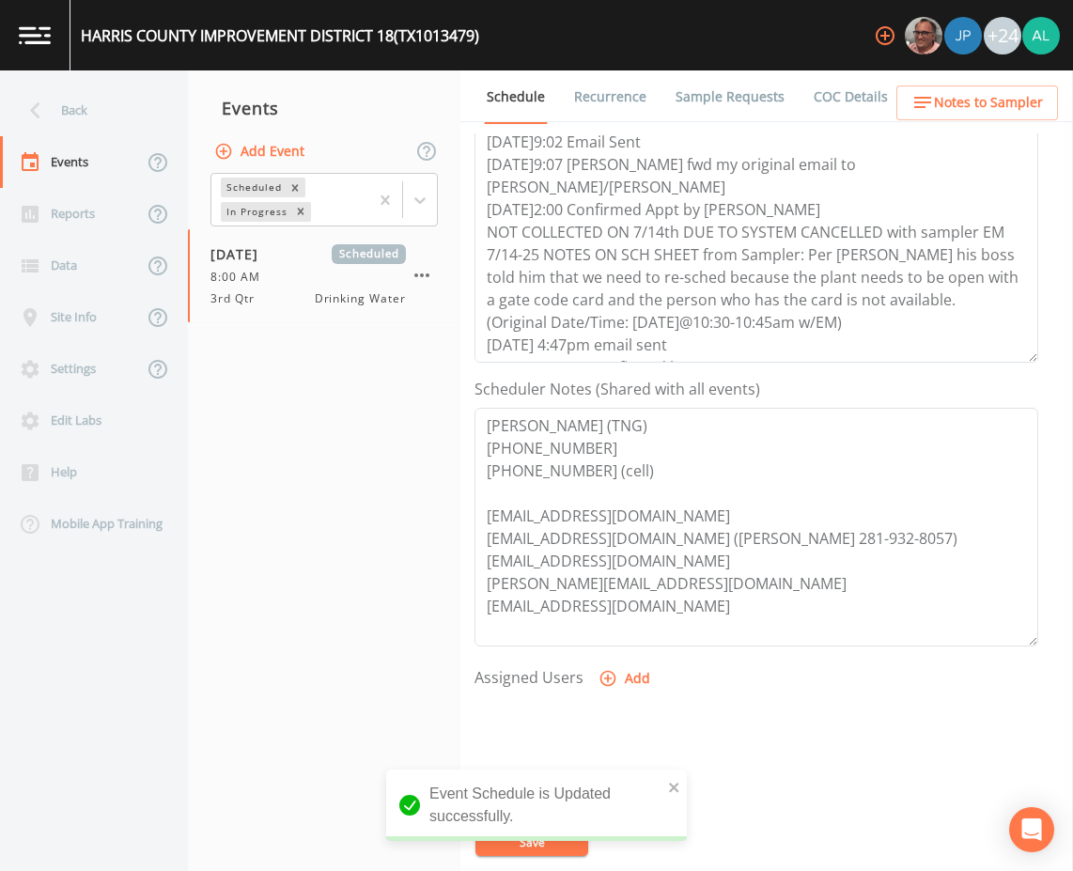
scroll to position [0, 0]
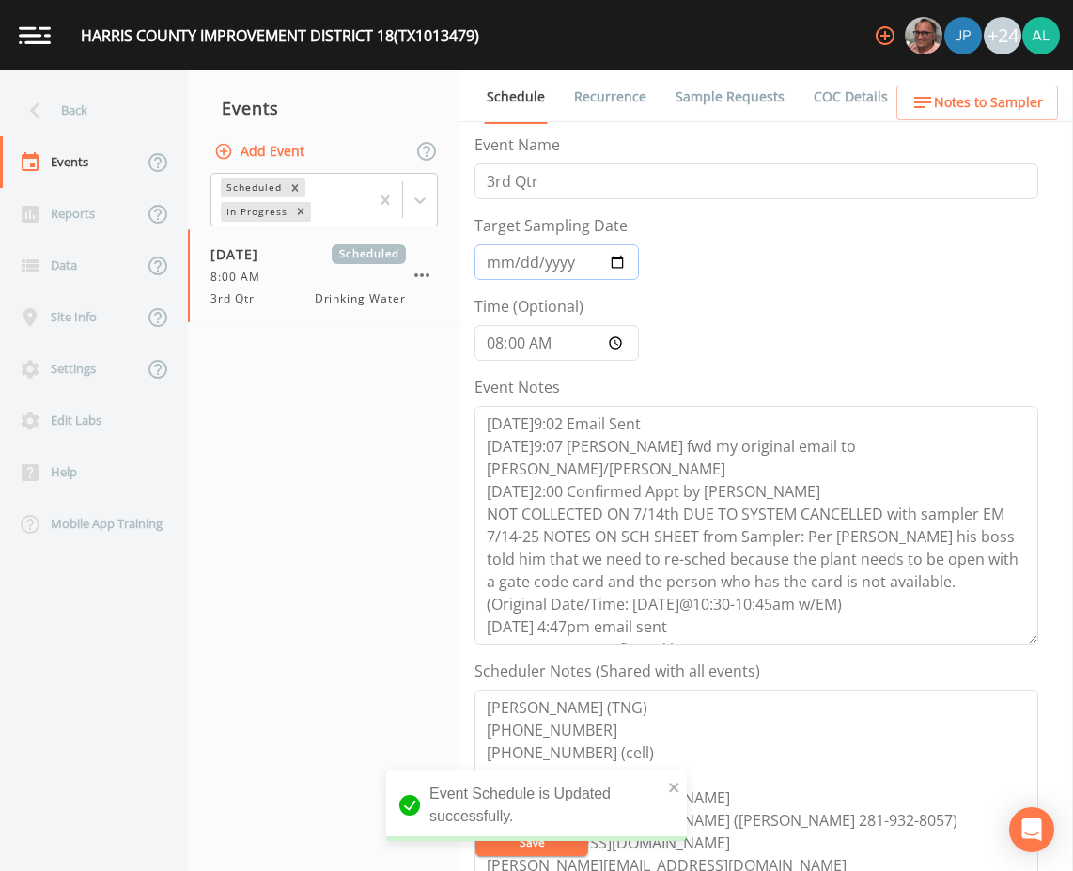
click at [503, 263] on input "2025-08-20" at bounding box center [556, 262] width 164 height 36
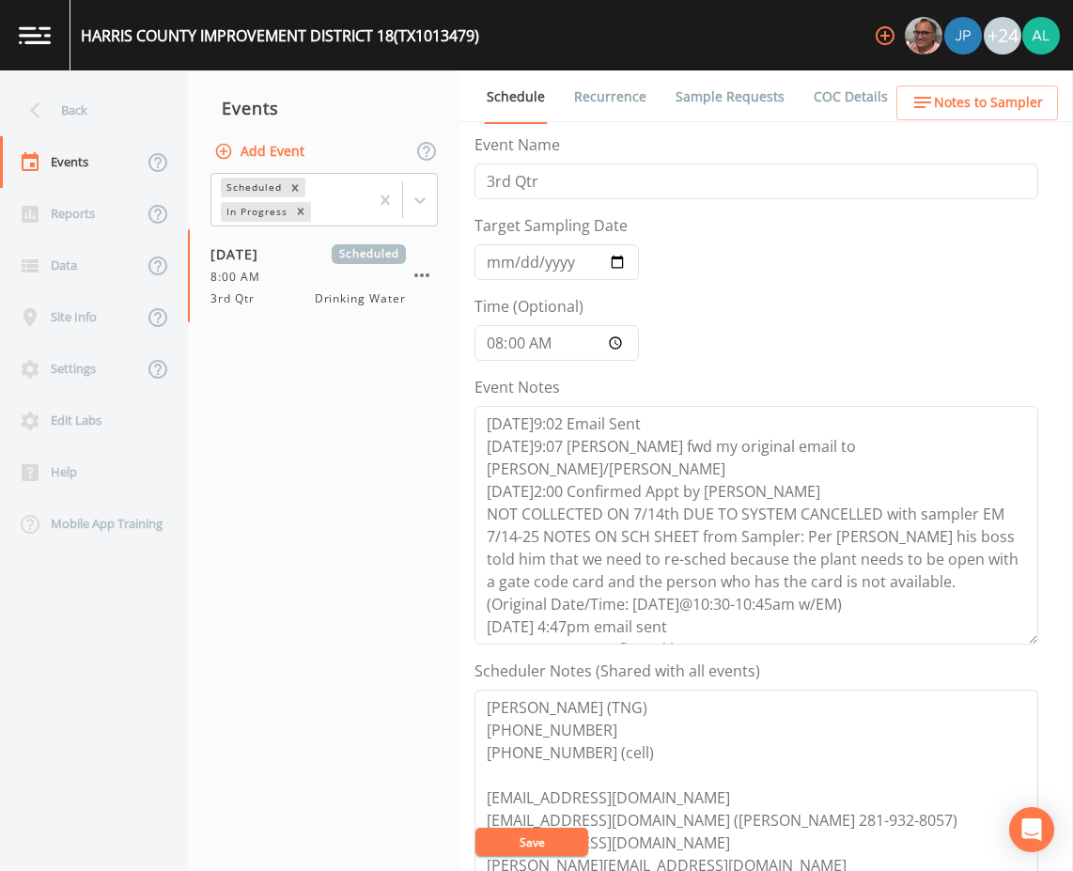
click at [539, 835] on button "Save" at bounding box center [531, 841] width 113 height 28
click at [561, 847] on button "Save" at bounding box center [531, 841] width 113 height 28
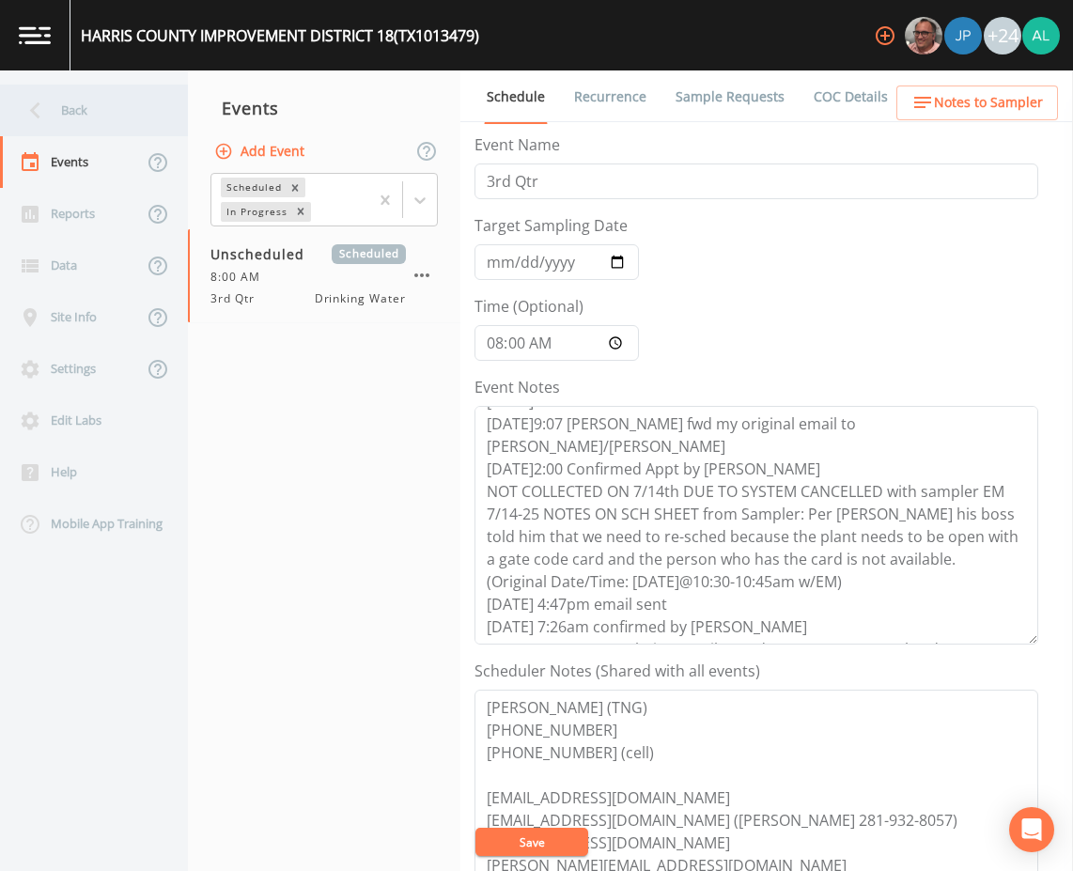
click at [116, 98] on div "Back" at bounding box center [84, 111] width 169 height 52
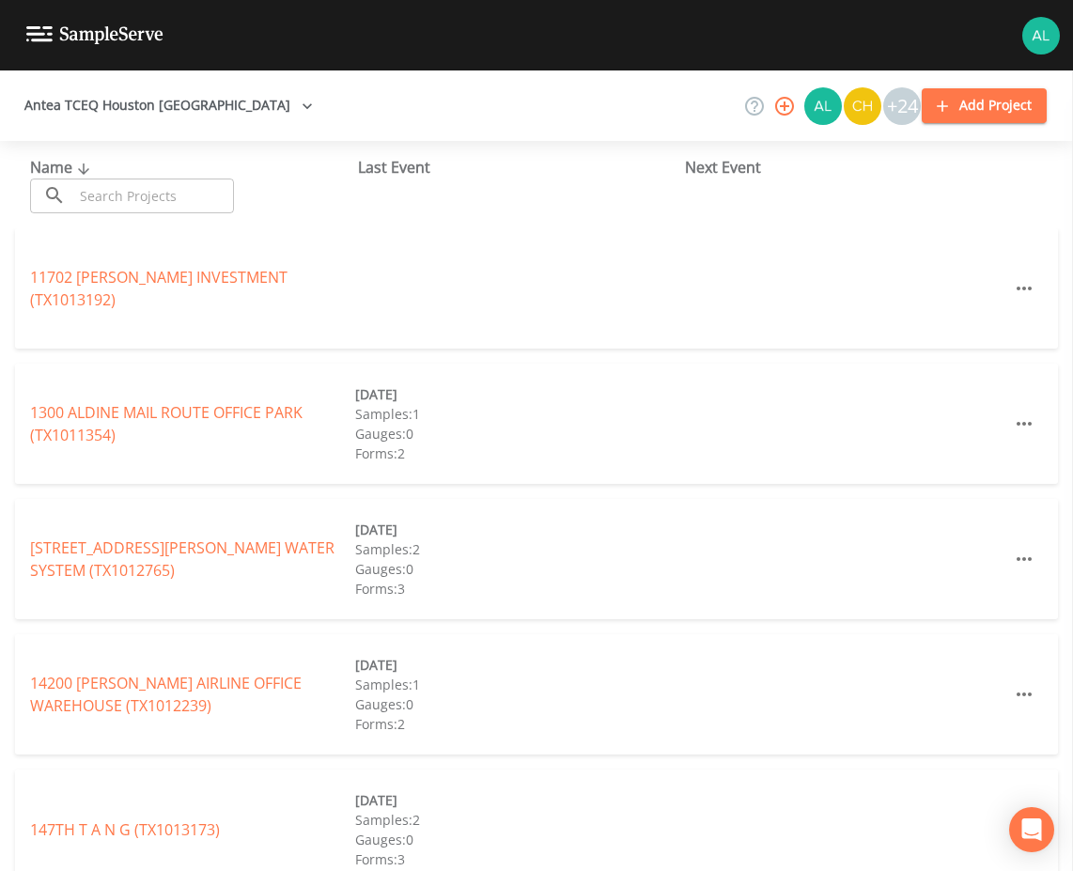
click at [117, 189] on input "text" at bounding box center [153, 195] width 161 height 35
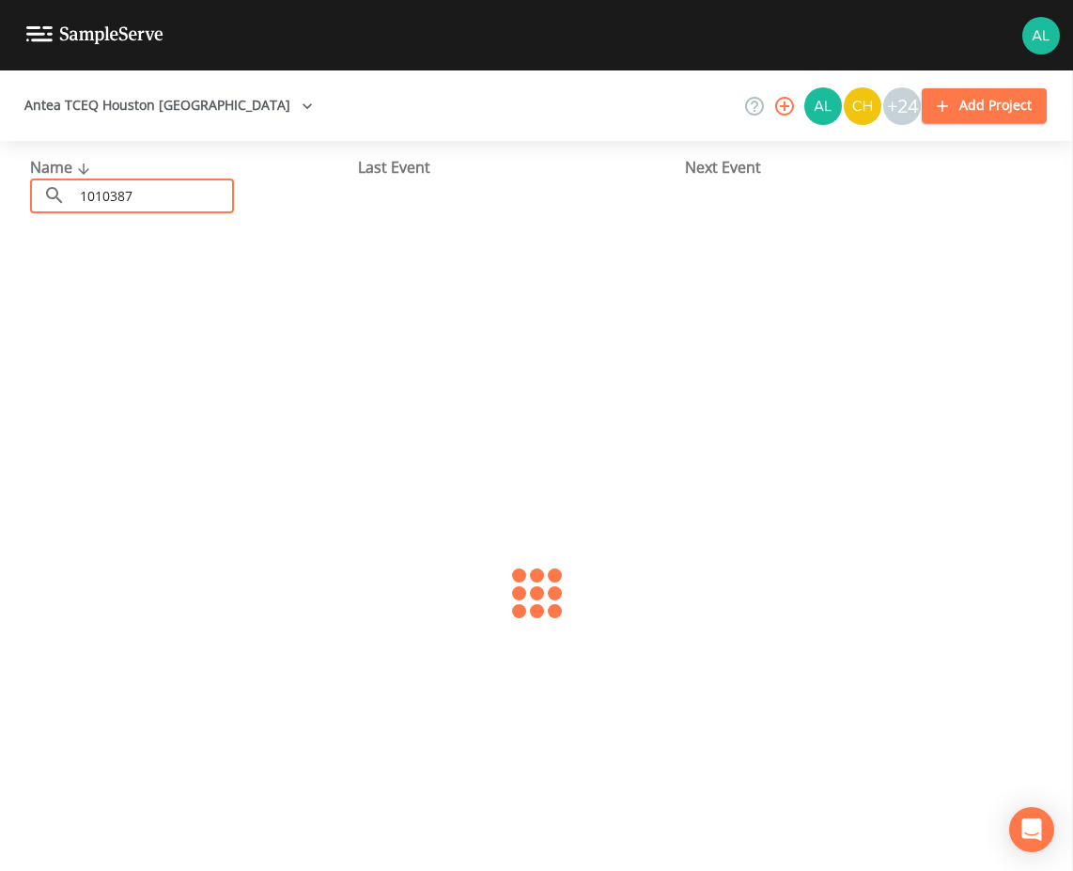
type input "1010387"
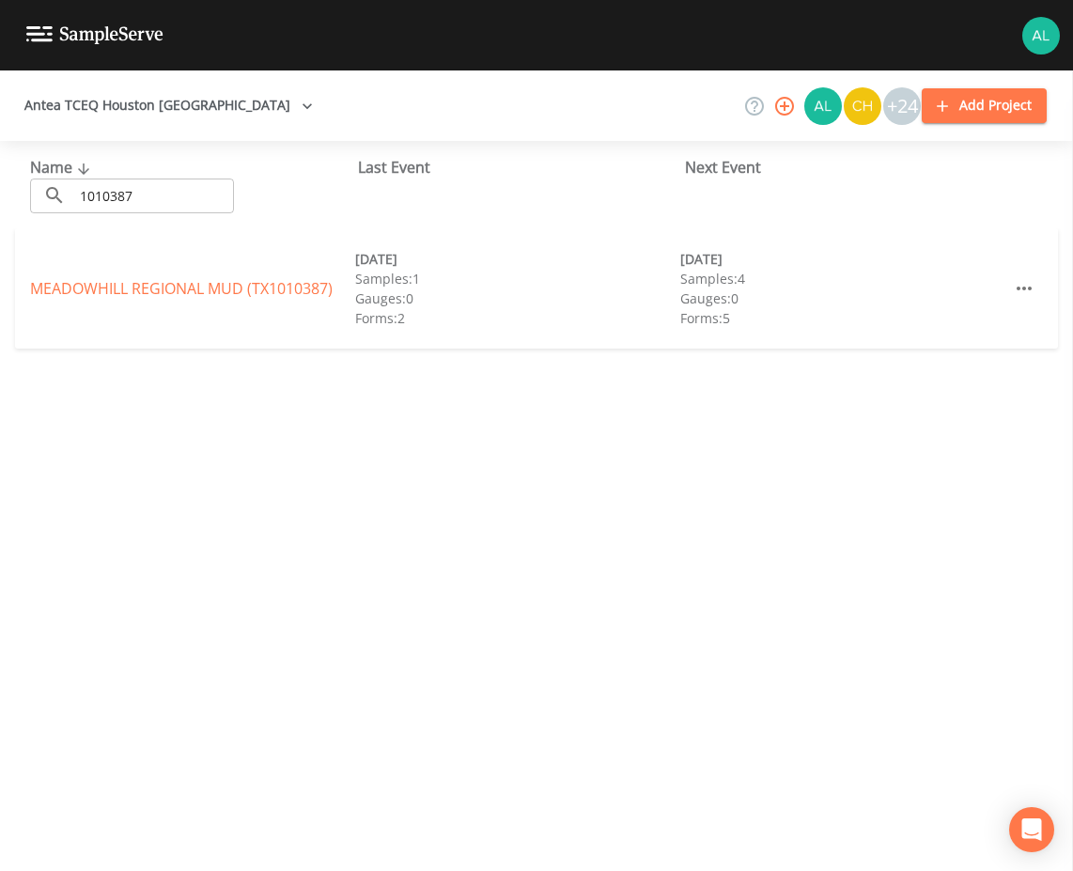
click at [101, 277] on div "MEADOWHILL REGIONAL MUD (TX1010387)" at bounding box center [192, 288] width 325 height 23
click at [81, 282] on link "MEADOWHILL REGIONAL MUD (TX1010387)" at bounding box center [181, 288] width 302 height 21
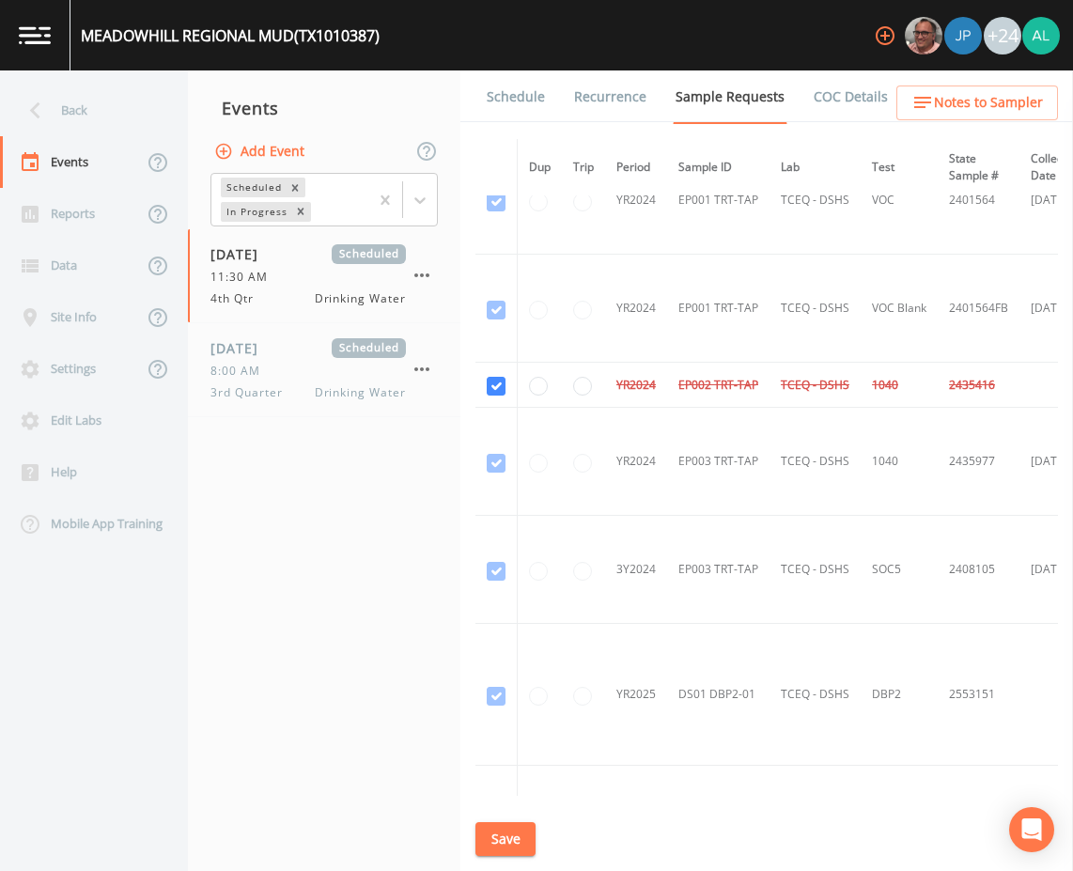
scroll to position [376, 0]
click at [533, 109] on link "Schedule" at bounding box center [516, 96] width 64 height 53
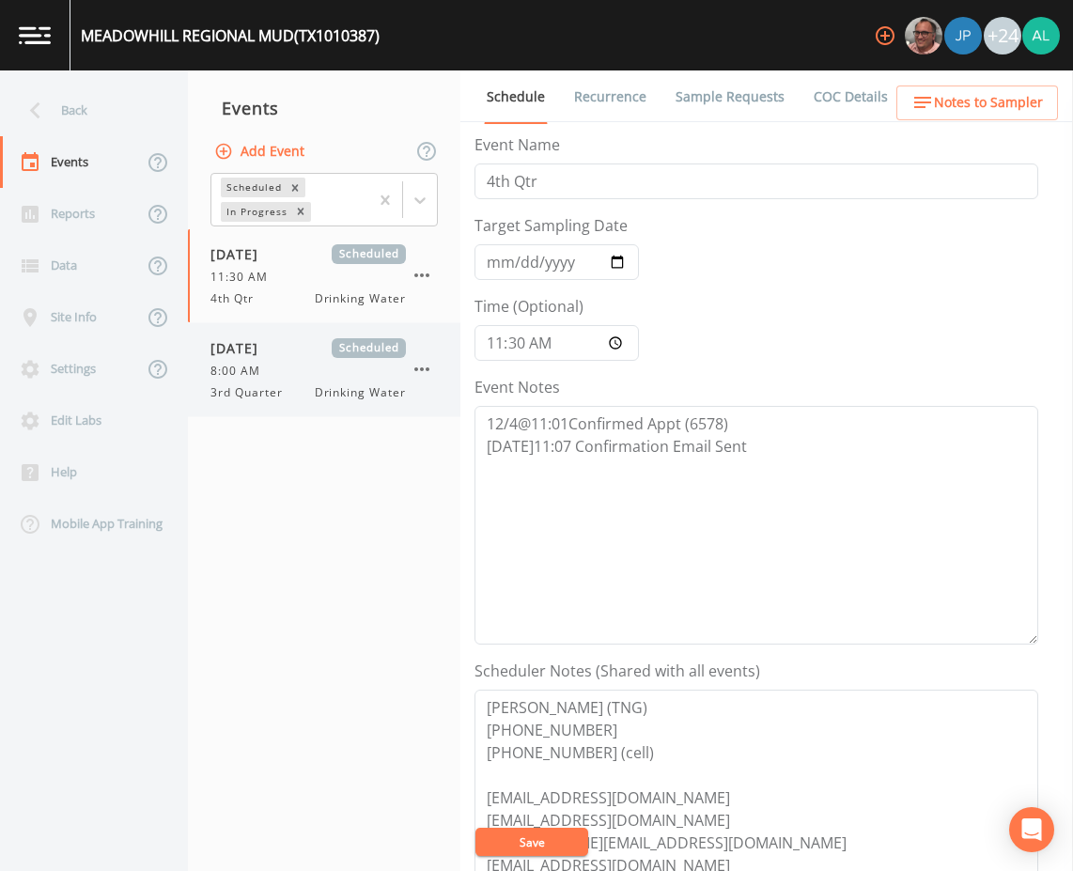
click at [257, 404] on div "08/20/2025 Scheduled 8:00 AM 3rd Quarter Drinking Water" at bounding box center [324, 369] width 272 height 93
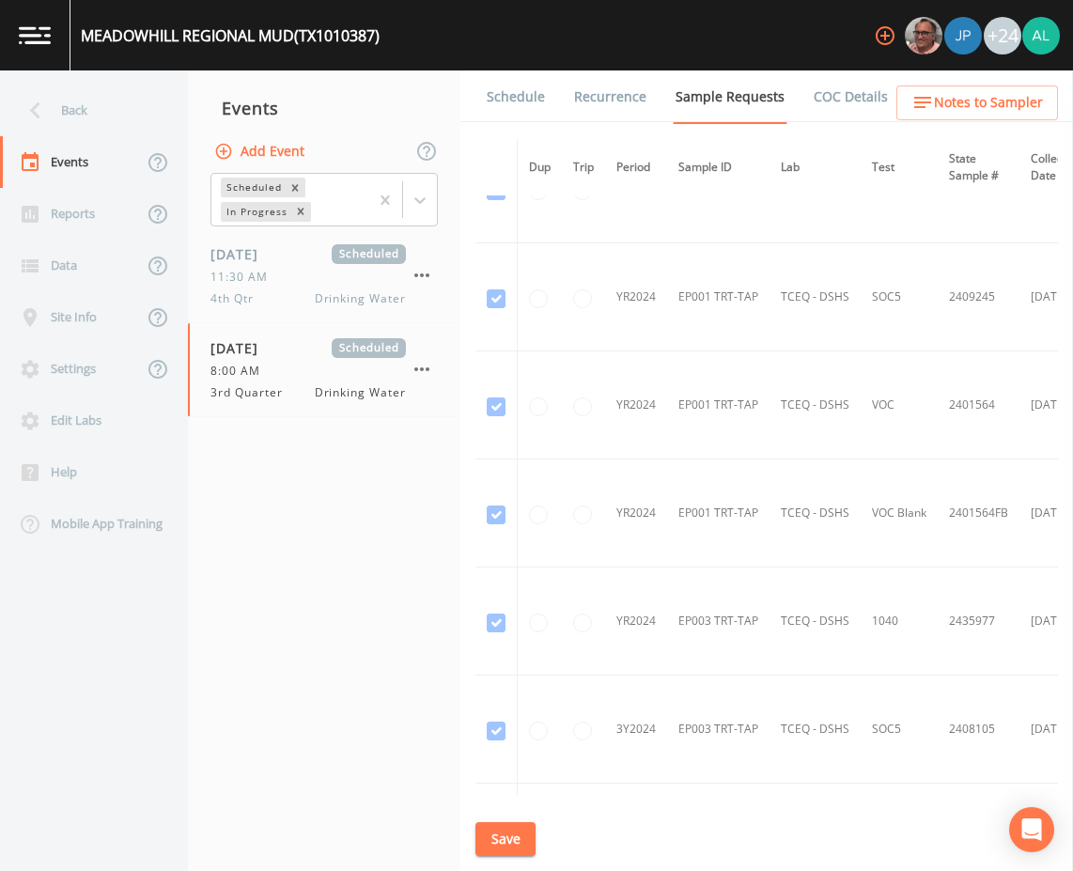
scroll to position [470, 0]
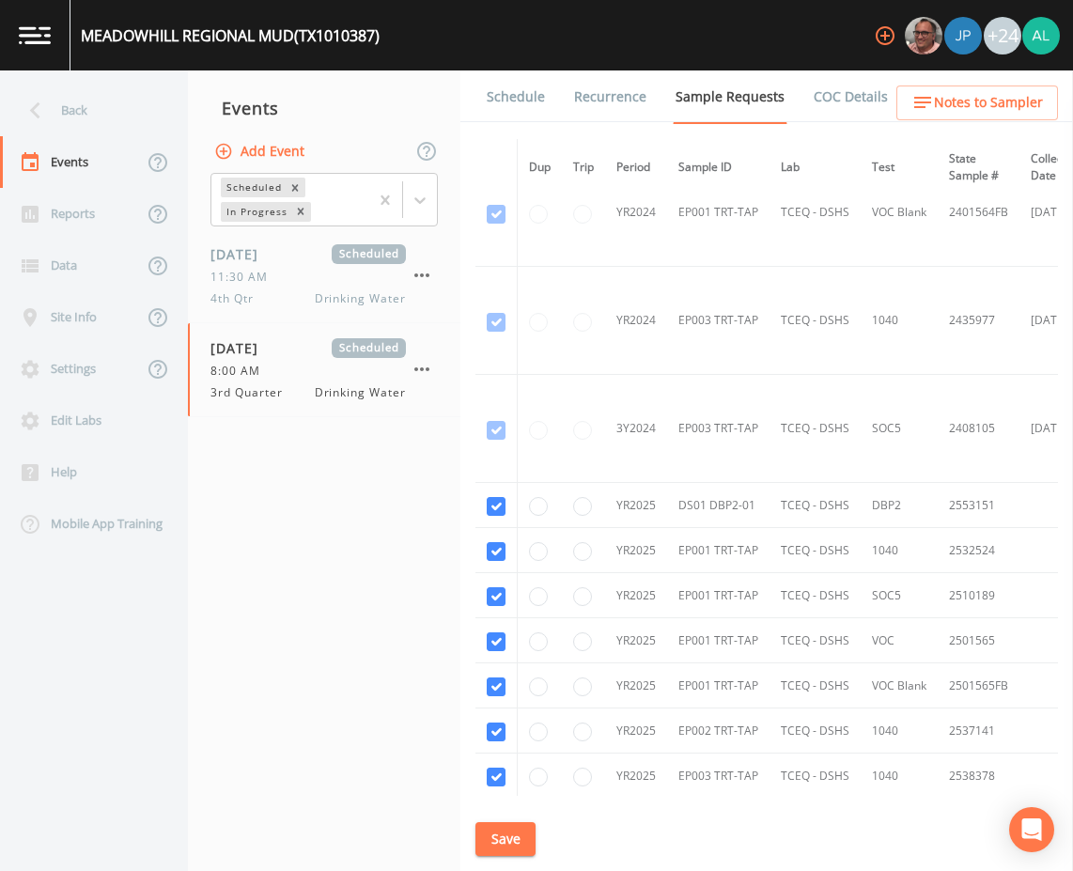
click at [527, 113] on link "Schedule" at bounding box center [516, 96] width 64 height 53
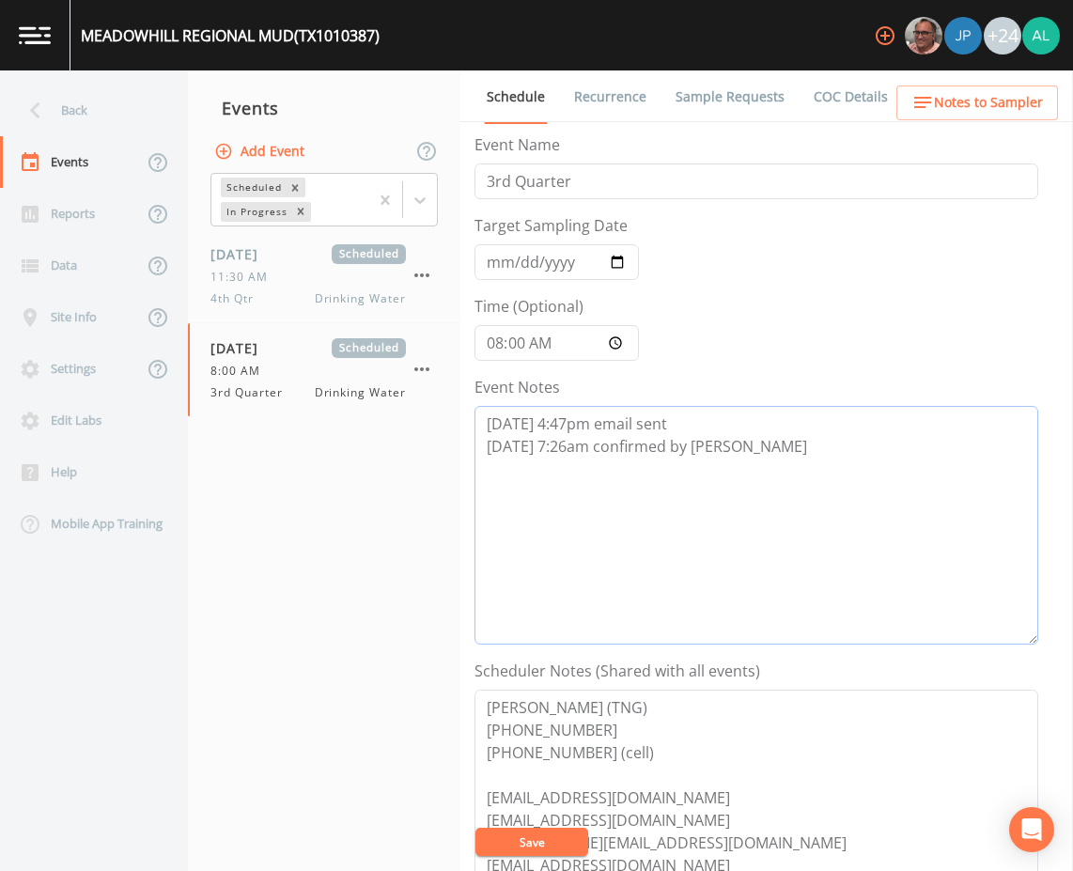
click at [768, 449] on textarea "8/12 @ 4:47pm email sent 8/13 @ 7:26am confirmed by Doug" at bounding box center [756, 525] width 564 height 239
paste textarea "8/18 @ 4:05pm cancelation email sent due to government shutdown"
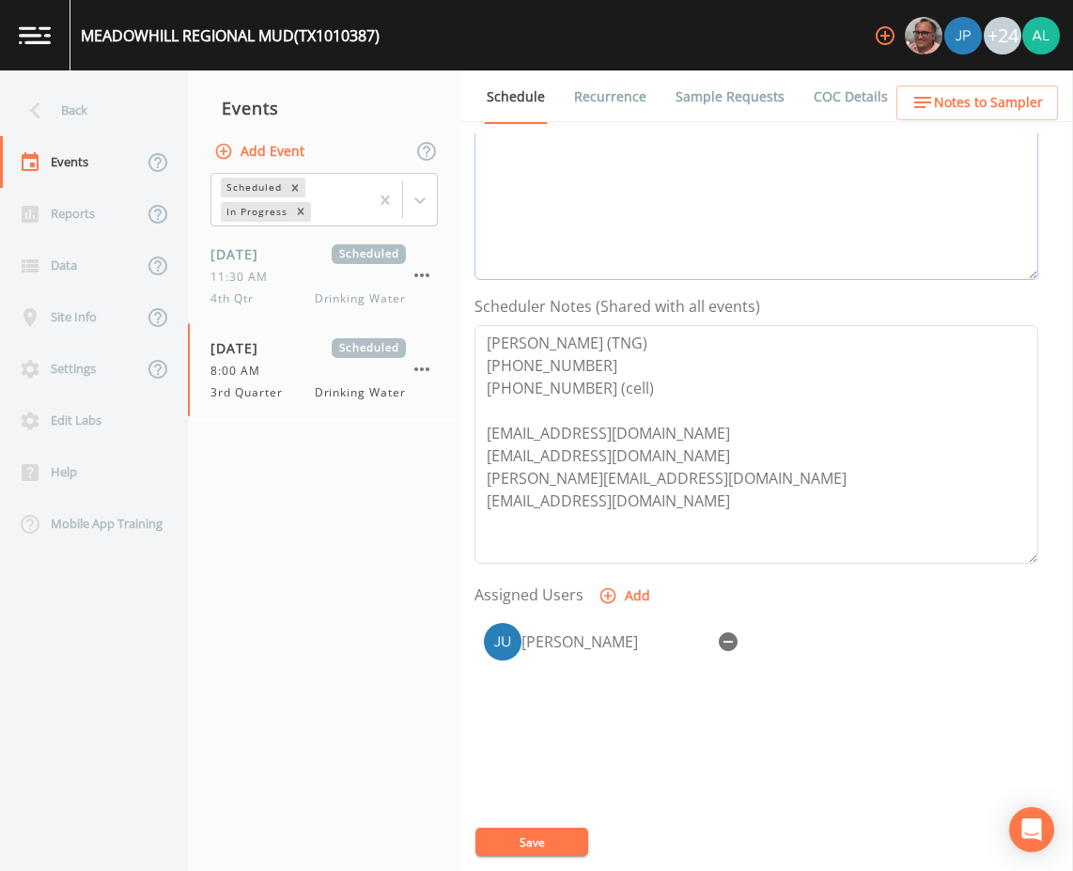
scroll to position [376, 0]
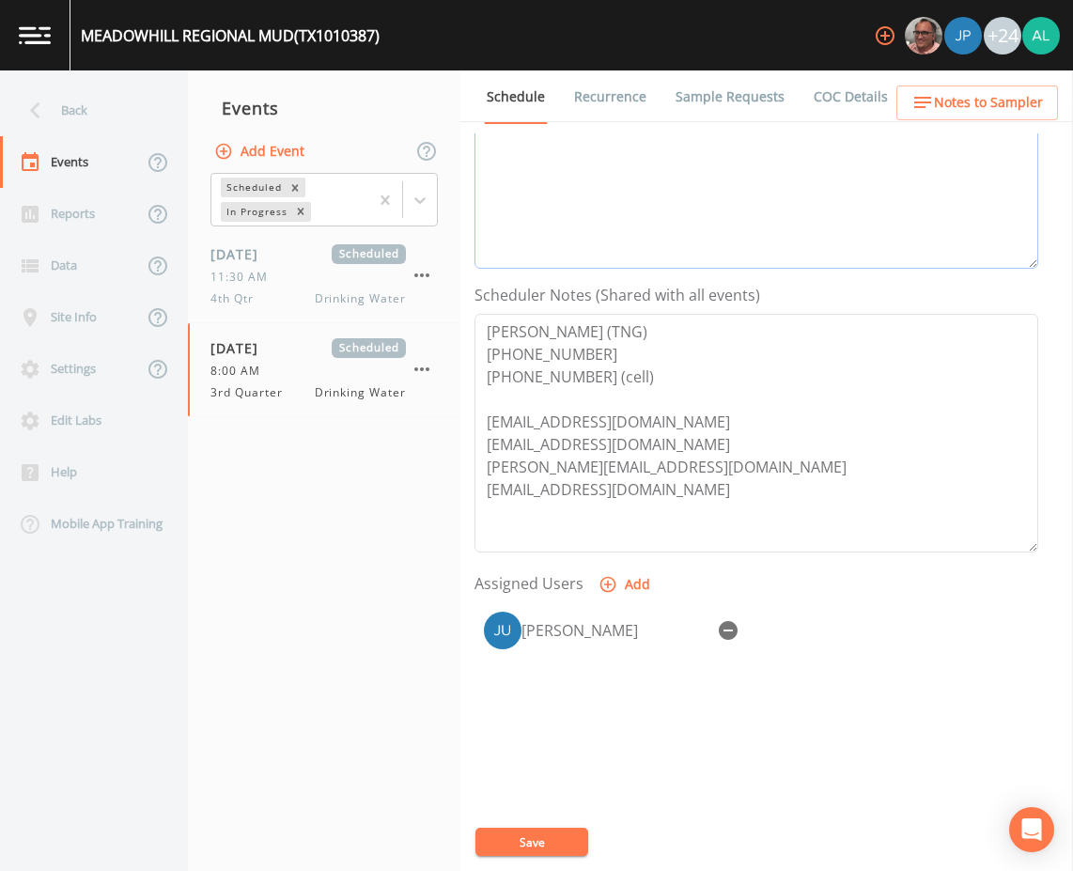
type textarea "8/12 @ 4:47pm email sent 8/13 @ 7:26am confirmed by Doug 8/18 @ 4:05pm cancelat…"
click at [722, 628] on icon "button" at bounding box center [728, 630] width 19 height 19
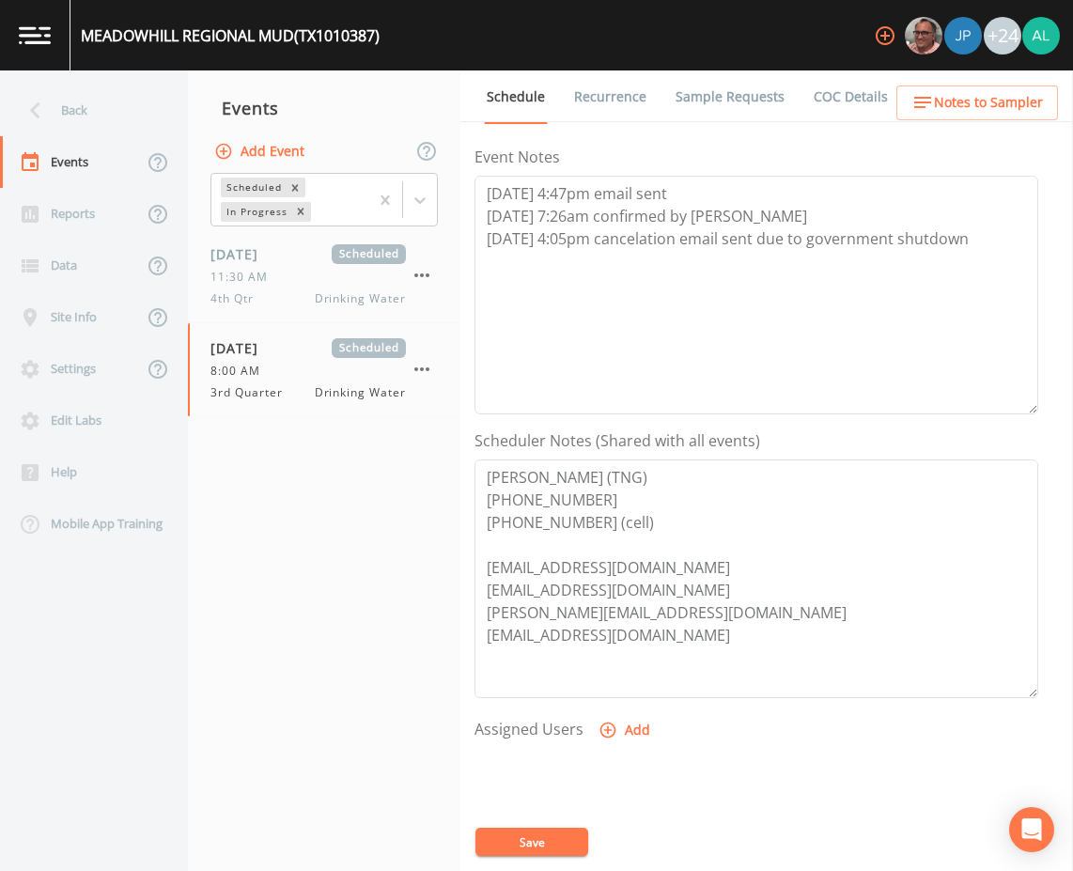
scroll to position [0, 0]
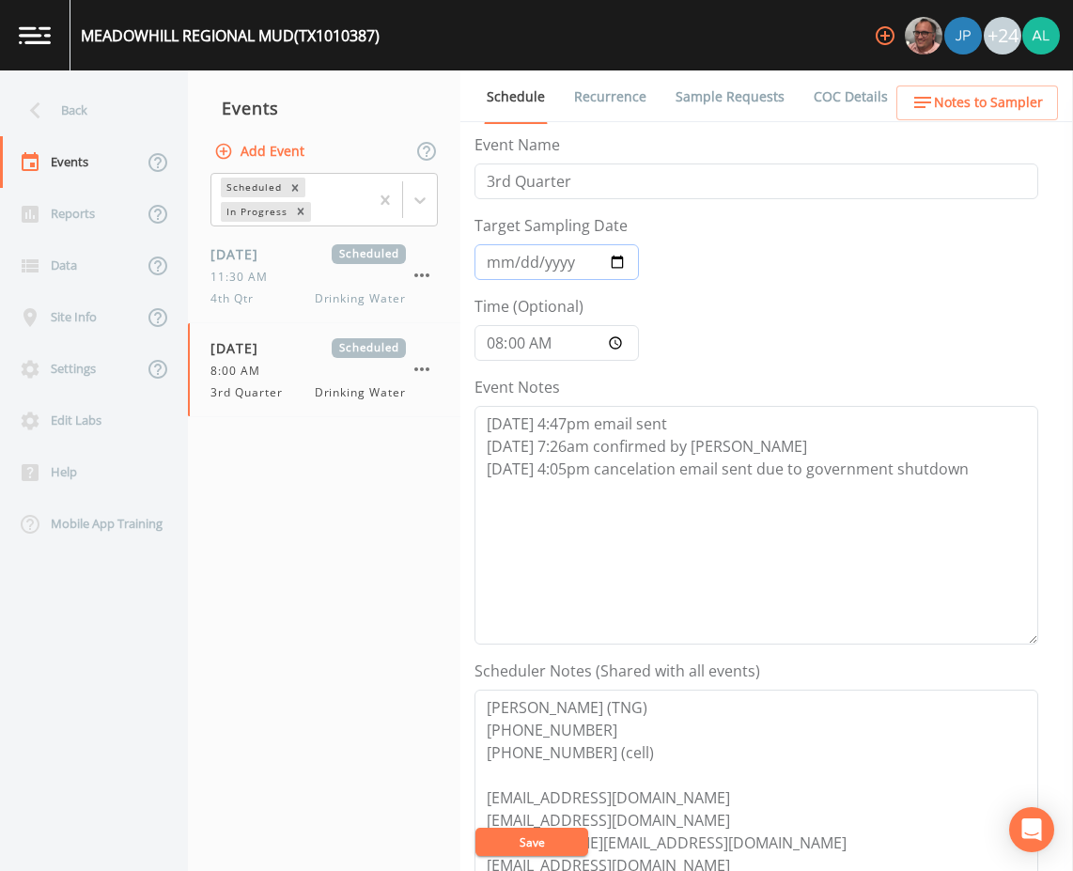
click at [501, 273] on input "2025-08-20" at bounding box center [556, 262] width 164 height 36
click at [533, 846] on button "Save" at bounding box center [531, 841] width 113 height 28
click at [126, 105] on div "Back" at bounding box center [84, 111] width 169 height 52
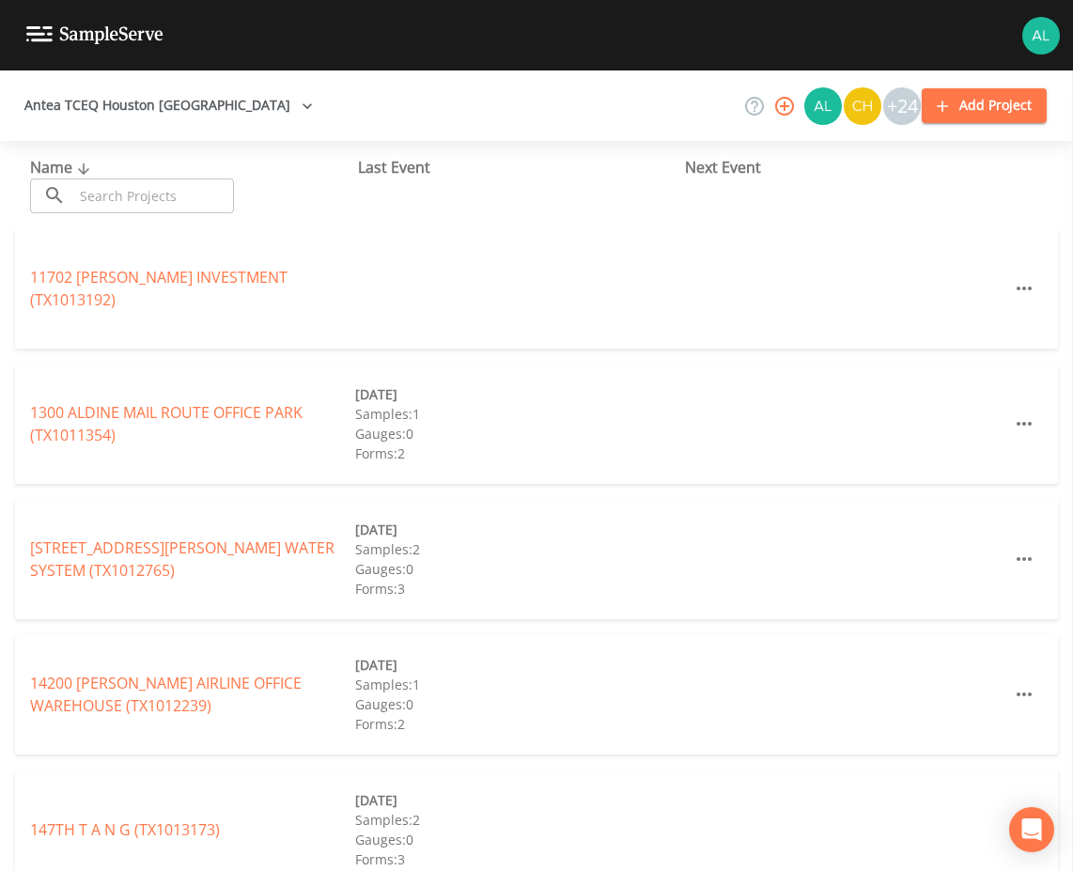
click at [160, 189] on input "text" at bounding box center [153, 195] width 161 height 35
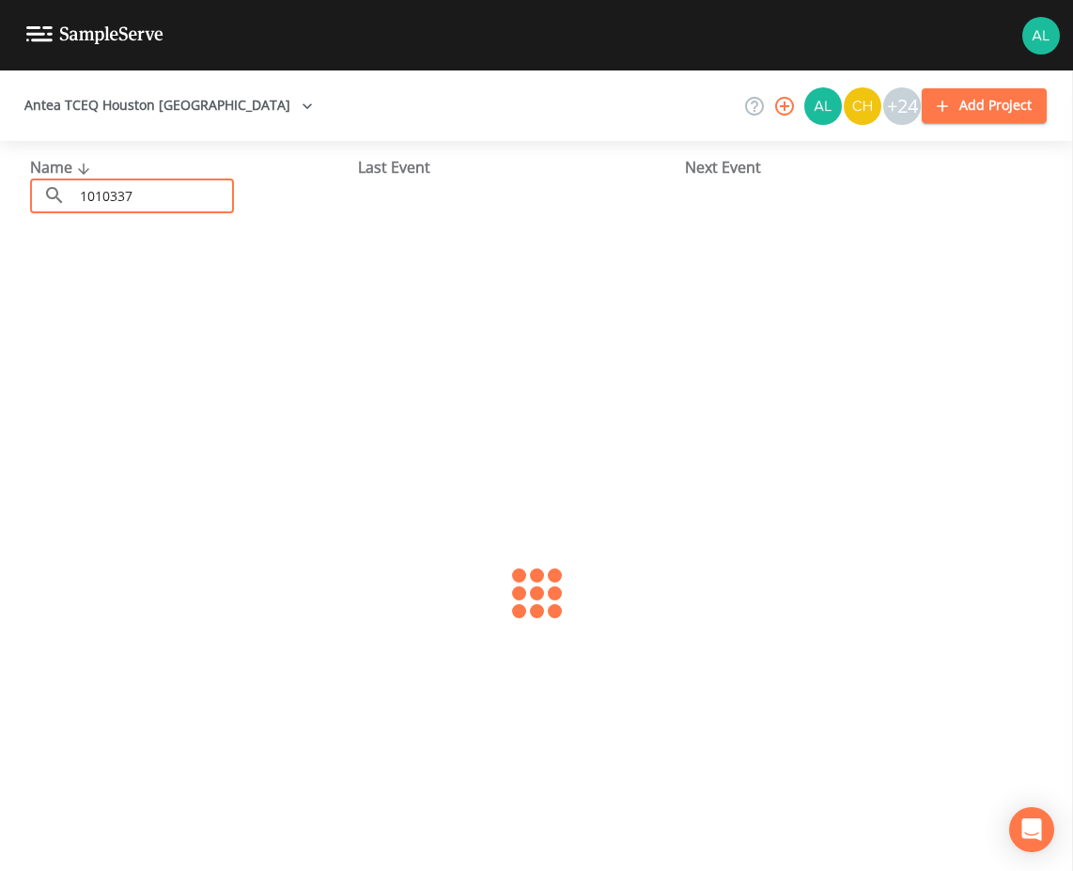
type input "1010337"
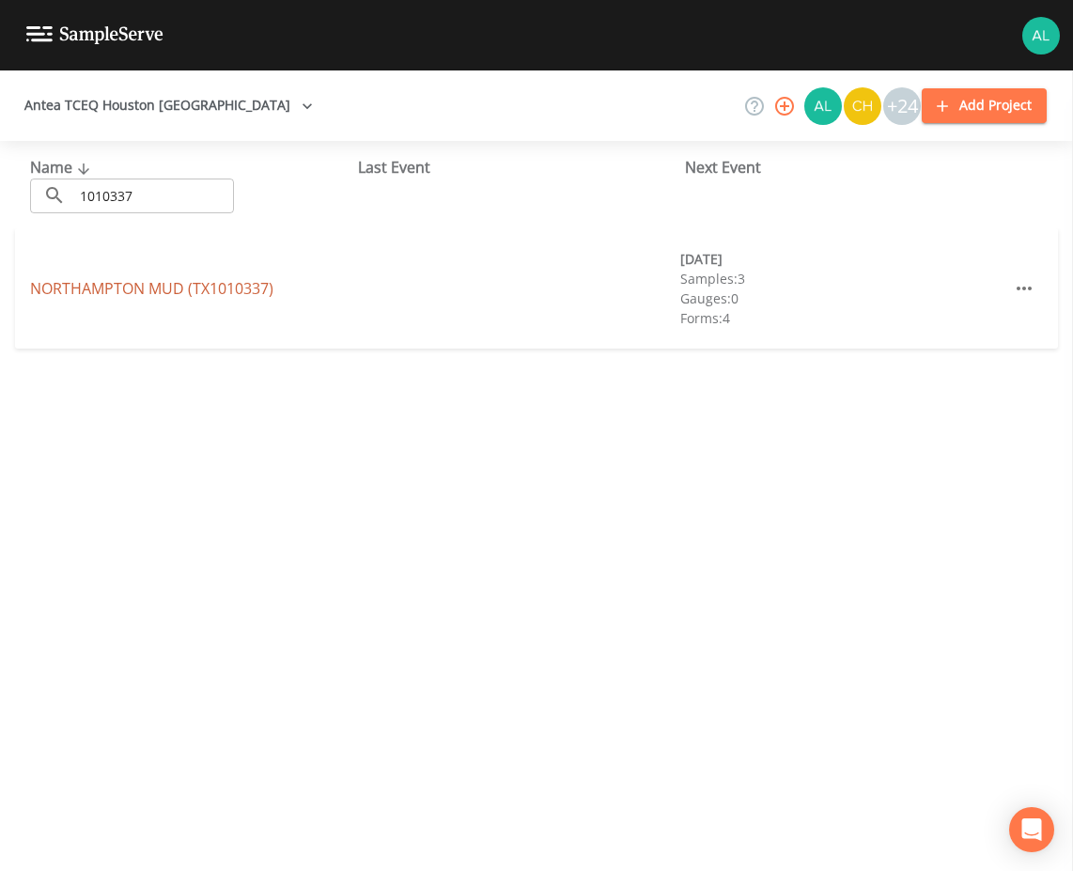
click at [76, 289] on link "NORTHAMPTON MUD (TX1010337)" at bounding box center [151, 288] width 243 height 21
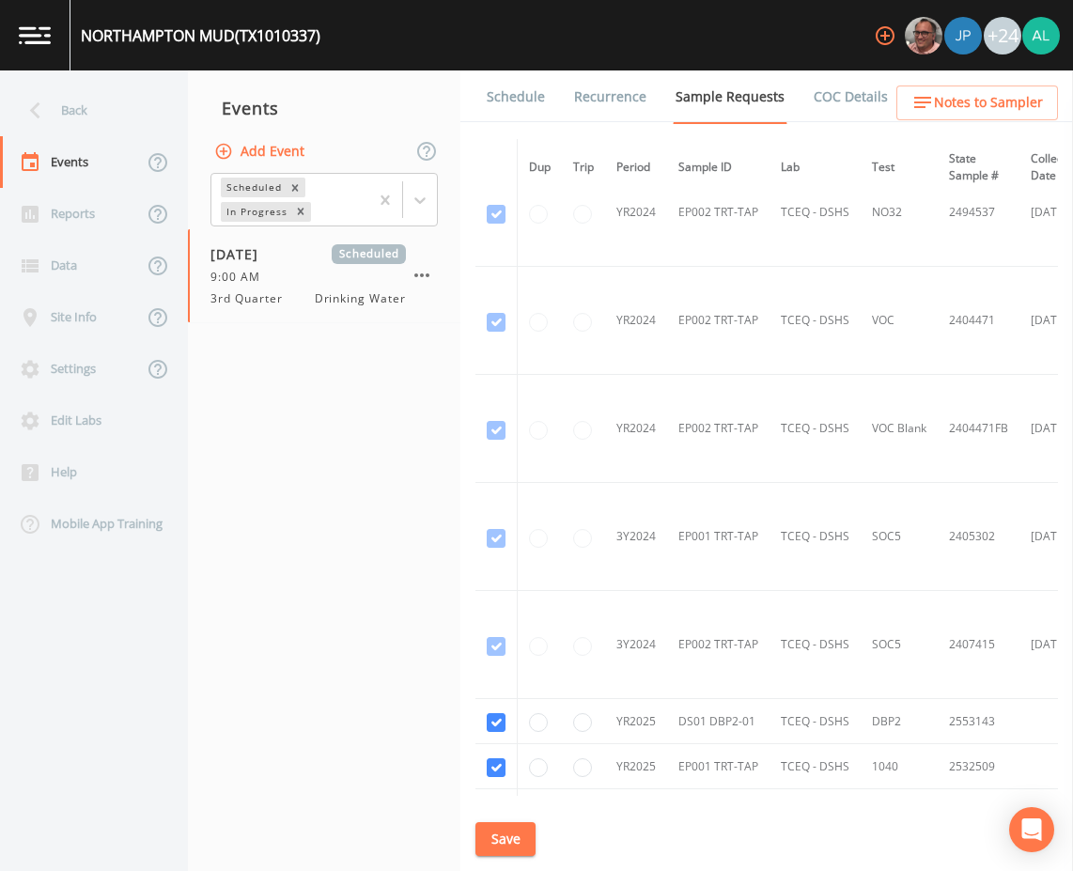
scroll to position [934, 0]
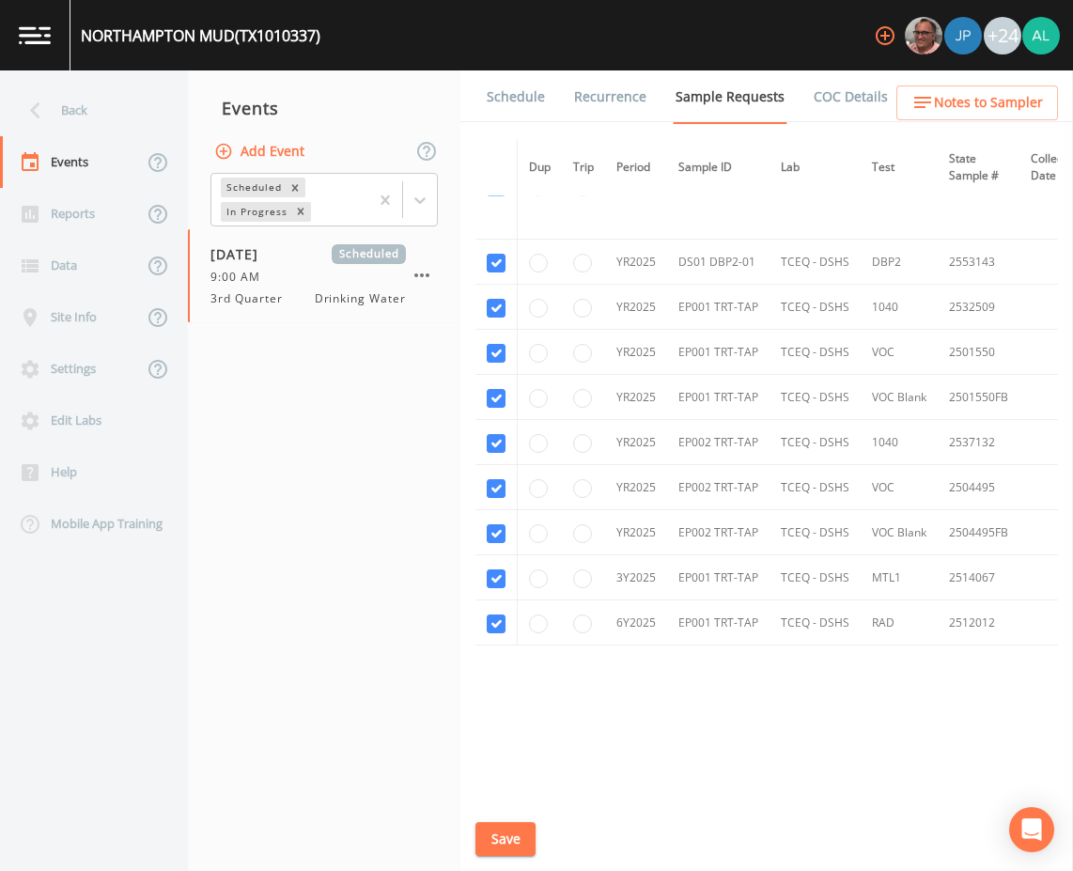
click at [504, 105] on link "Schedule" at bounding box center [516, 96] width 64 height 53
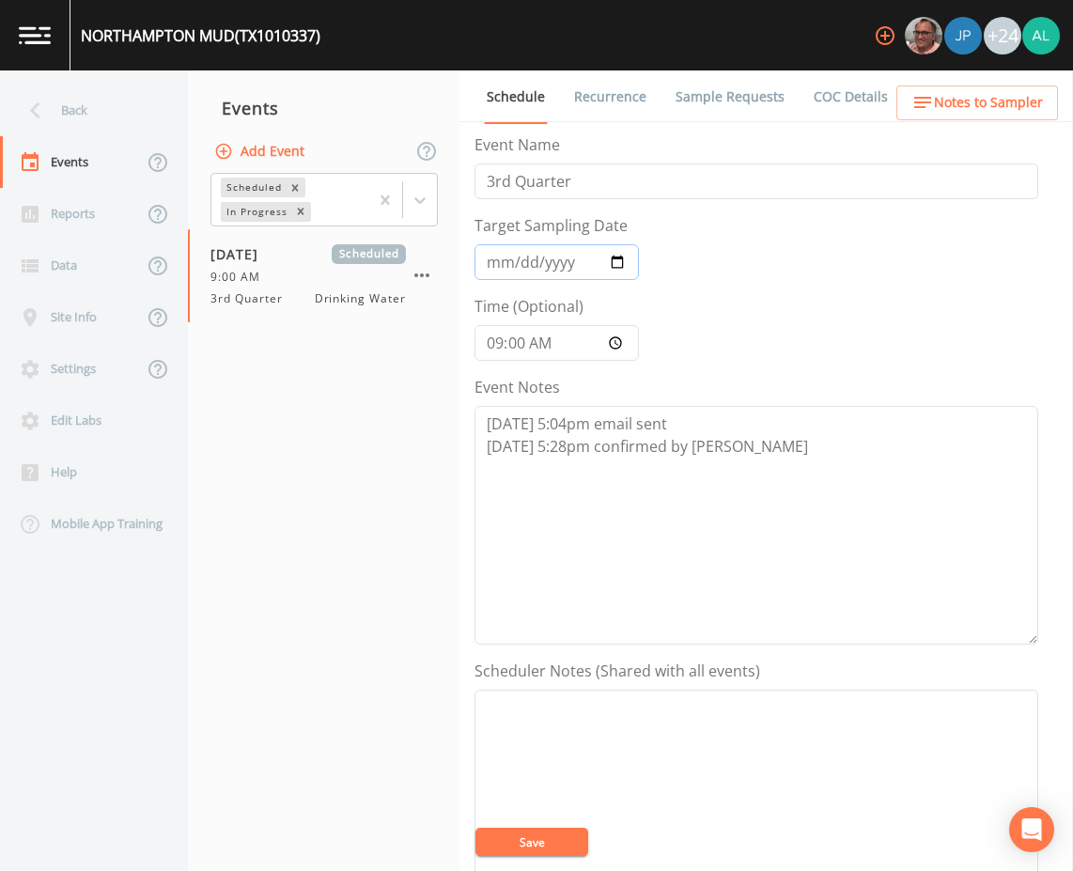
click at [503, 255] on input "2025-08-20" at bounding box center [556, 262] width 164 height 36
drag, startPoint x: 759, startPoint y: 456, endPoint x: 788, endPoint y: 373, distance: 88.5
click at [763, 455] on textarea "8/12 @ 5:04pm email sent 8/12 @ 5:28pm confirmed by Jim" at bounding box center [756, 525] width 564 height 239
paste textarea "8/18 @ 4:05pm cancelation email sent due to government shutdown"
click at [564, 471] on textarea "8/12 @ 5:04pm email sent 8/12 @ 5:28pm confirmed by Jim 8/18 @ 4:05pm cancelati…" at bounding box center [756, 525] width 564 height 239
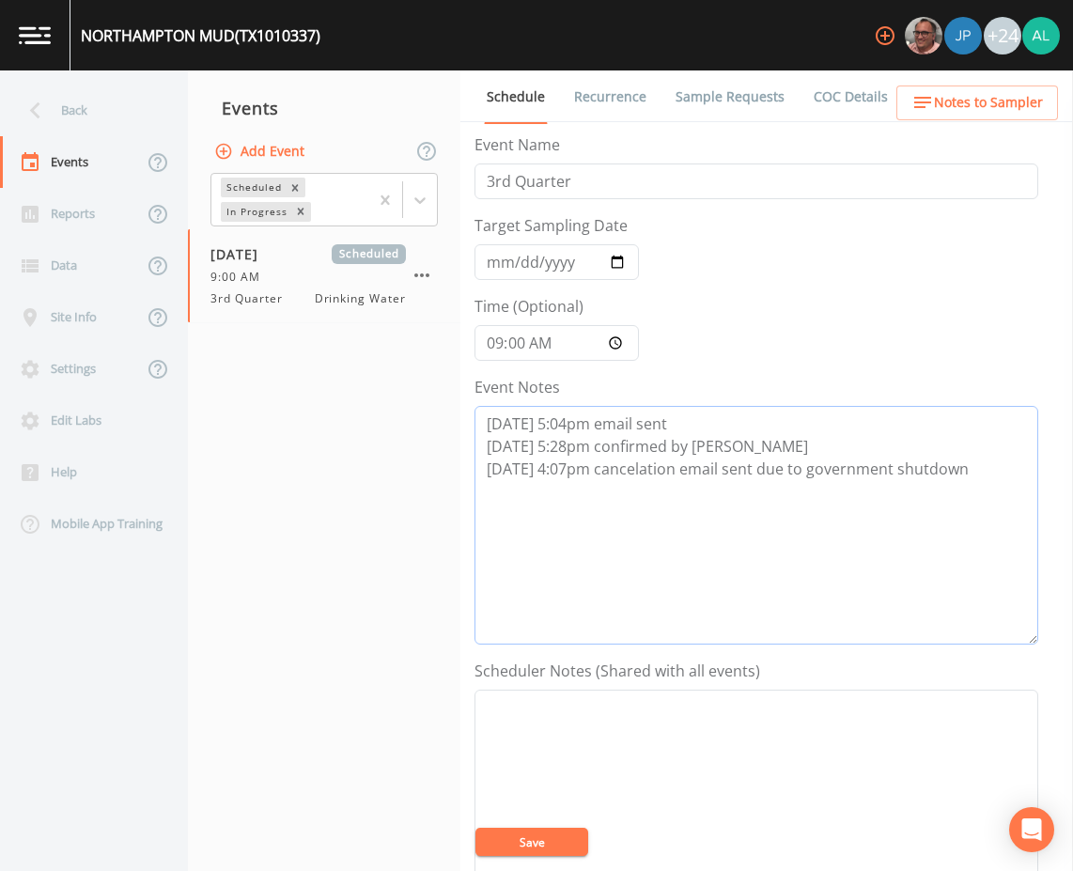
drag, startPoint x: 971, startPoint y: 477, endPoint x: 471, endPoint y: 521, distance: 502.6
click at [471, 521] on div "Schedule Recurrence Sample Requests COC Details Forms Event Name 3rd Quarter Ta…" at bounding box center [766, 470] width 612 height 800
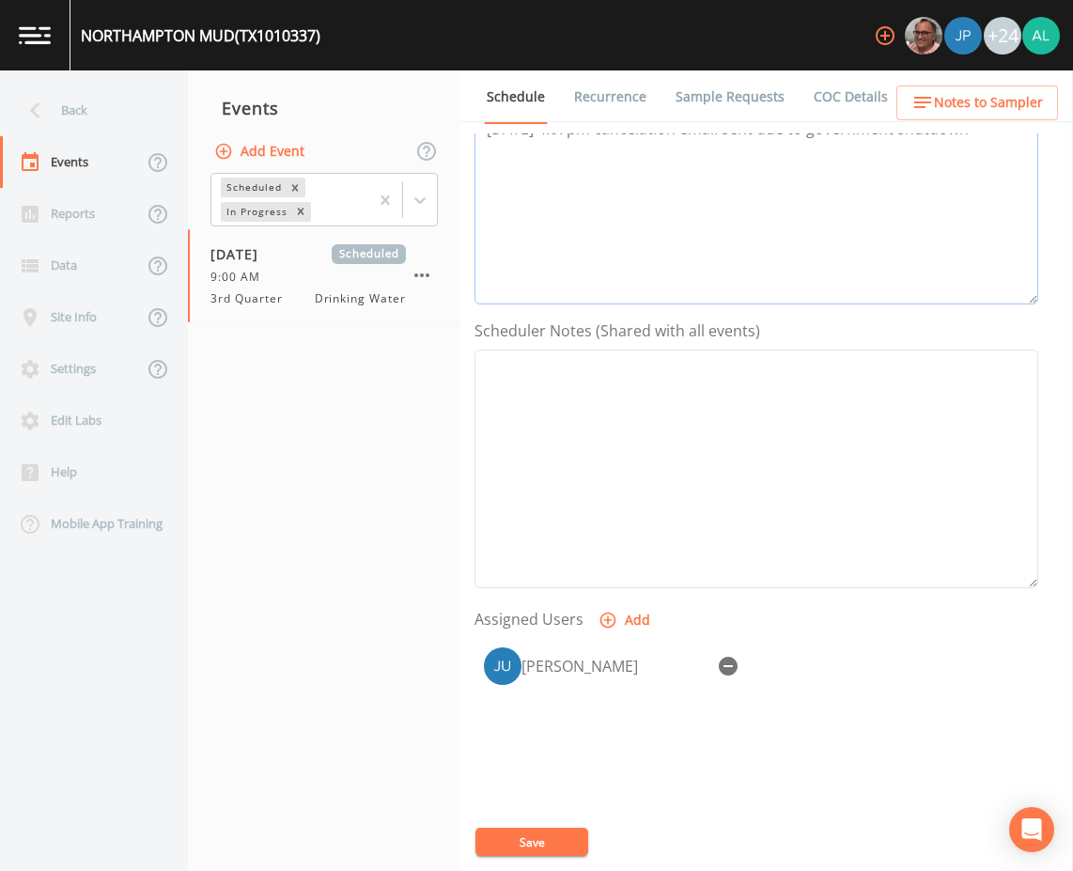
scroll to position [376, 0]
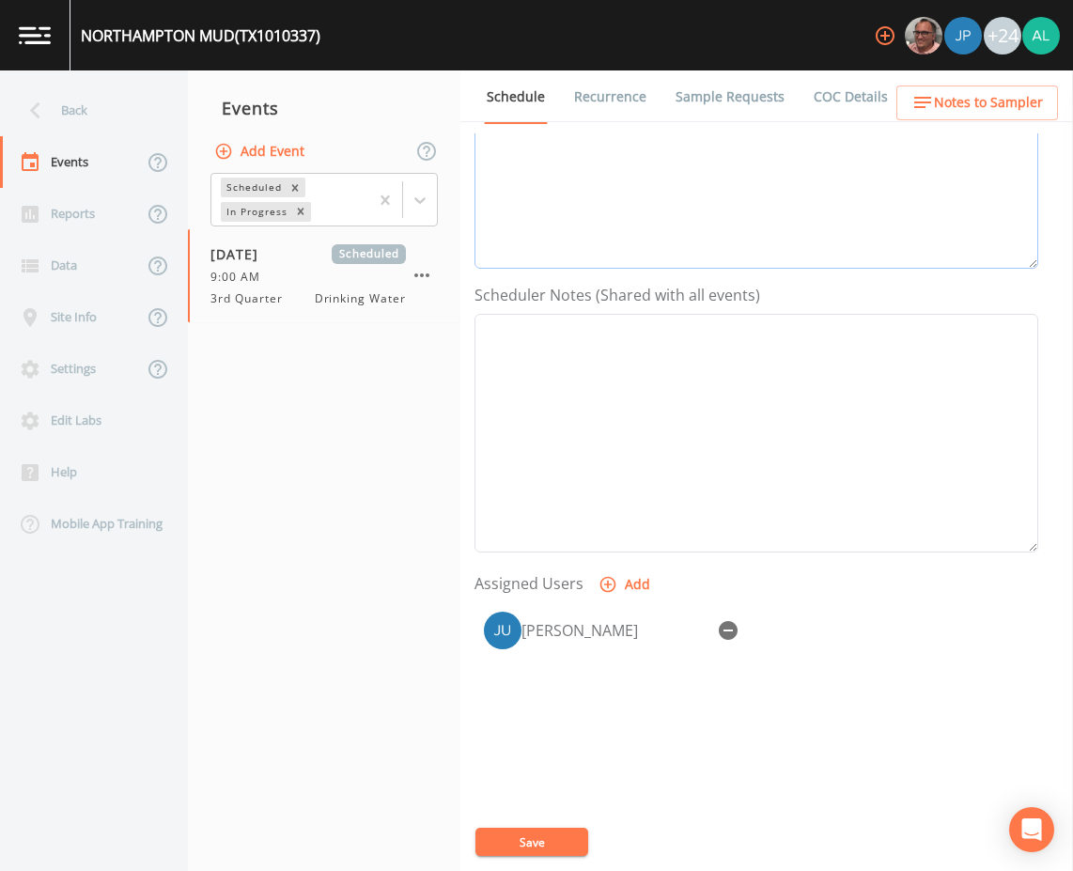
type textarea "8/12 @ 5:04pm email sent 8/12 @ 5:28pm confirmed by Jim 8/18 @ 4:07pm cancelati…"
drag, startPoint x: 702, startPoint y: 634, endPoint x: 768, endPoint y: 626, distance: 67.1
click at [702, 633] on div "[PERSON_NAME]" at bounding box center [615, 630] width 188 height 23
click at [768, 626] on div "[PERSON_NAME]" at bounding box center [756, 630] width 564 height 56
click at [757, 626] on div "[PERSON_NAME]" at bounding box center [756, 630] width 564 height 56
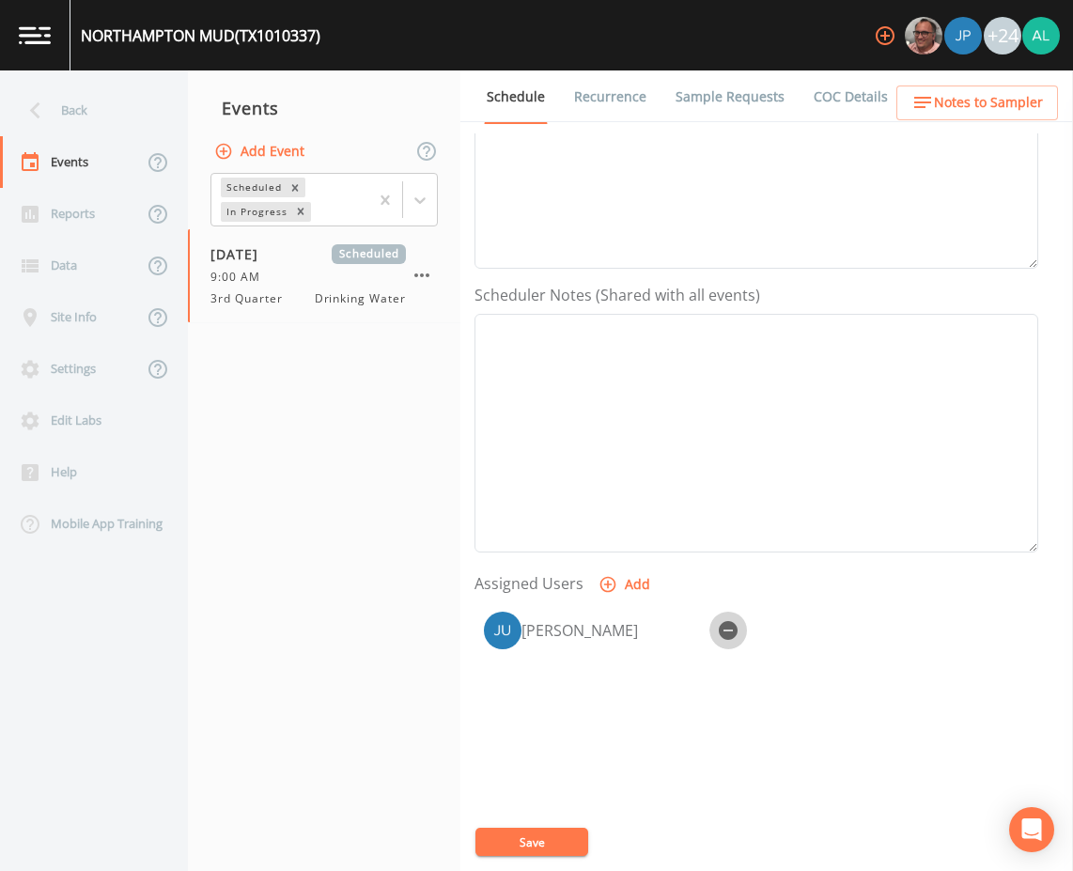
click at [729, 632] on icon "button" at bounding box center [728, 630] width 19 height 19
click at [545, 840] on button "Save" at bounding box center [531, 841] width 113 height 28
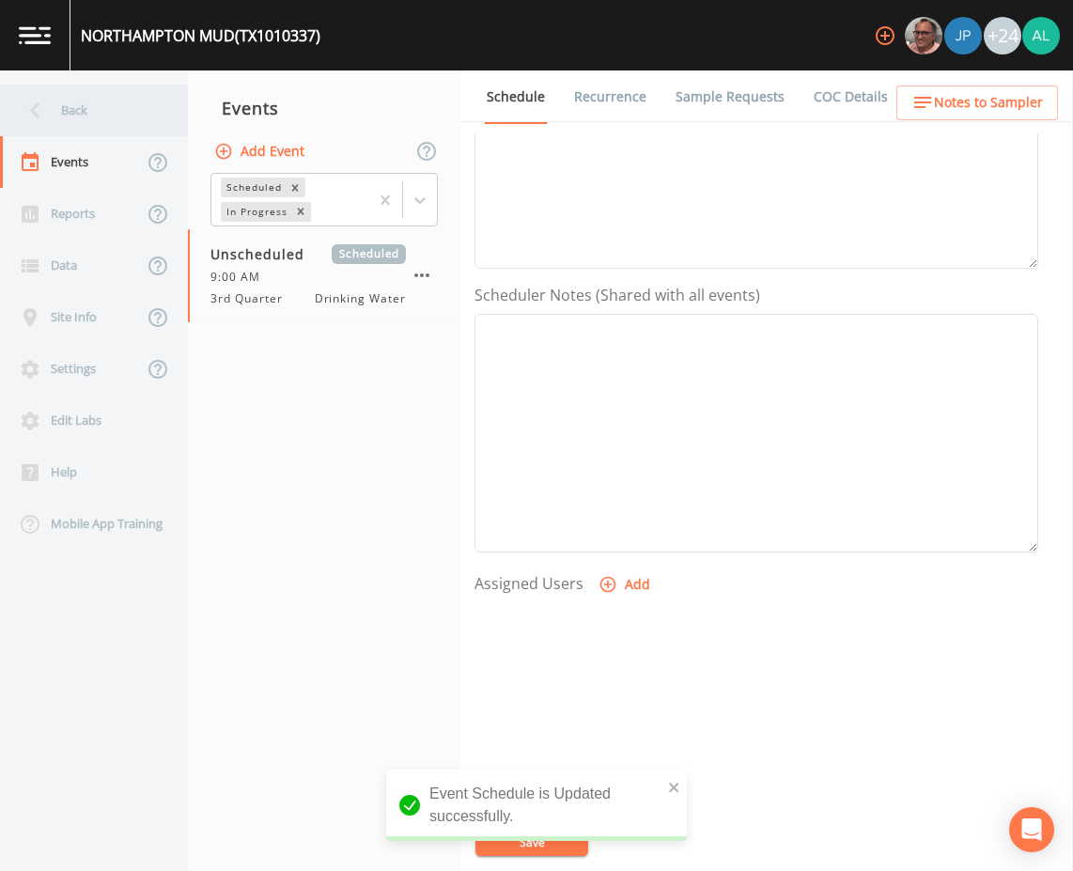
click at [91, 116] on div "Back" at bounding box center [84, 111] width 169 height 52
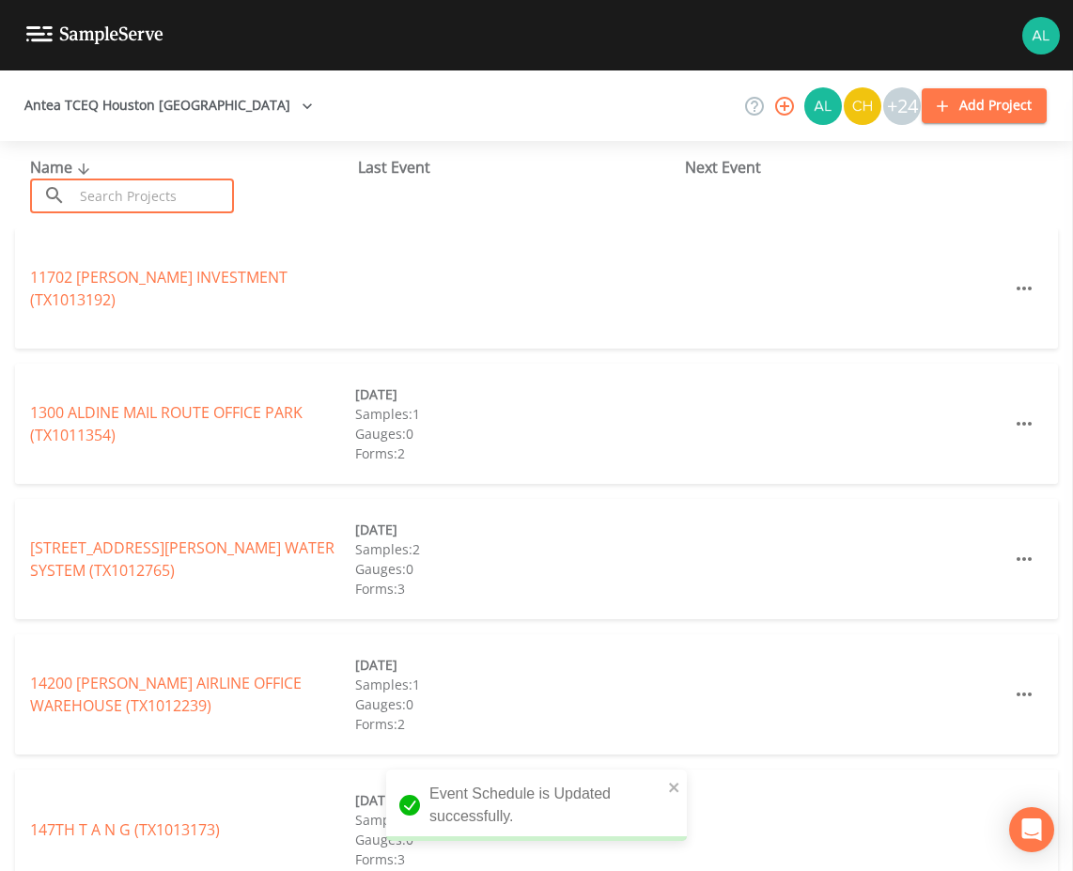
click at [113, 196] on input "text" at bounding box center [153, 195] width 161 height 35
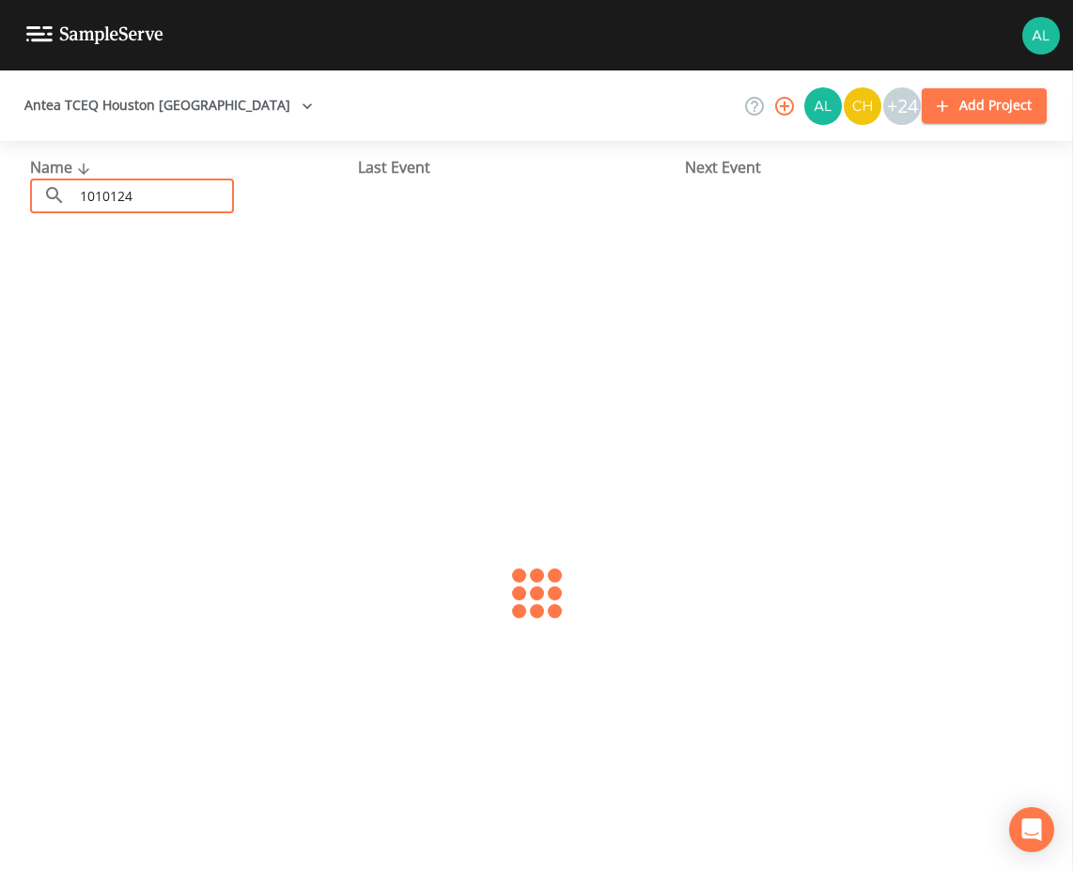
type input "1010124"
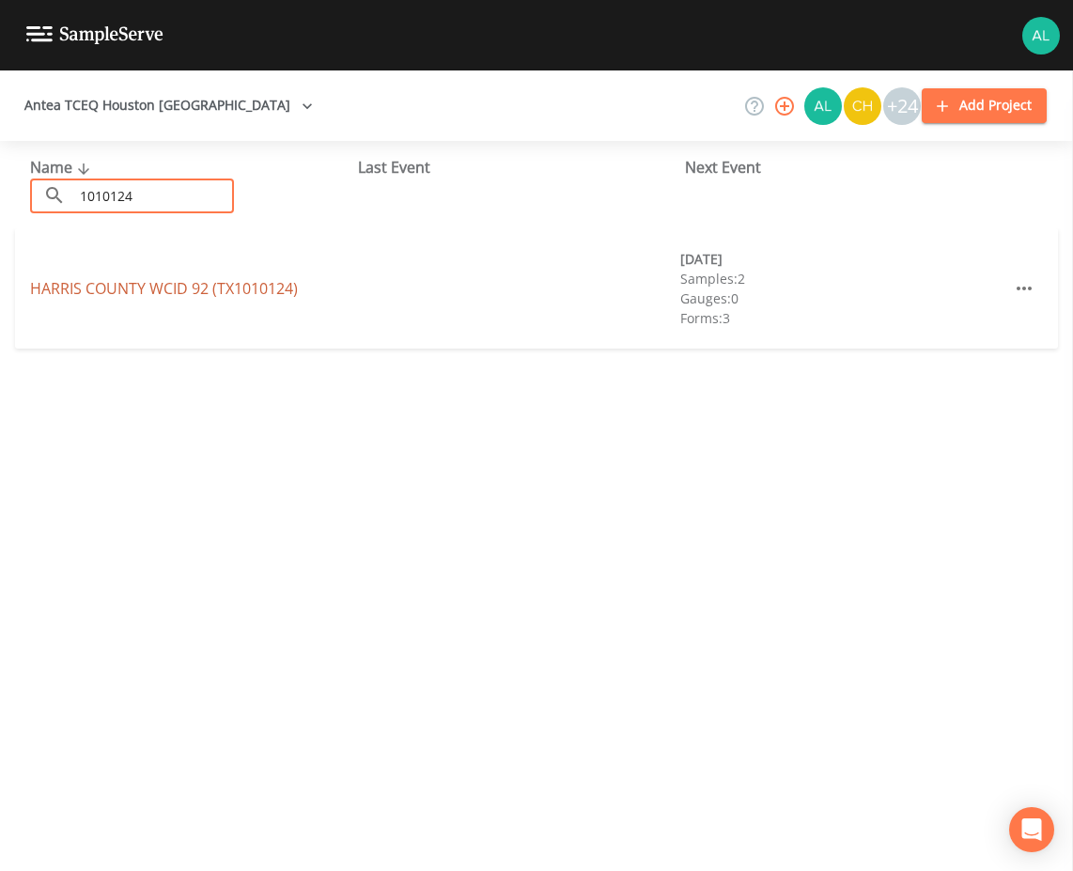
click at [56, 292] on link "HARRIS COUNTY WCID 92 (TX1010124)" at bounding box center [164, 288] width 268 height 21
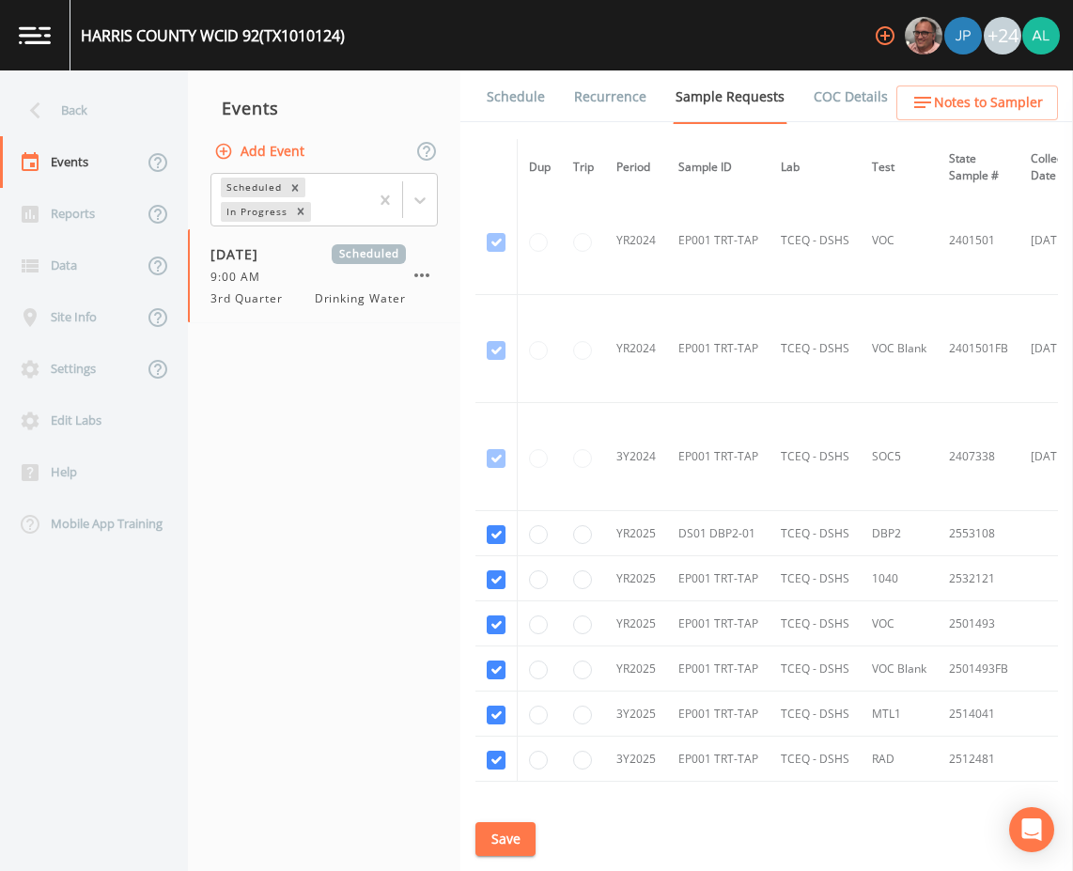
scroll to position [366, 0]
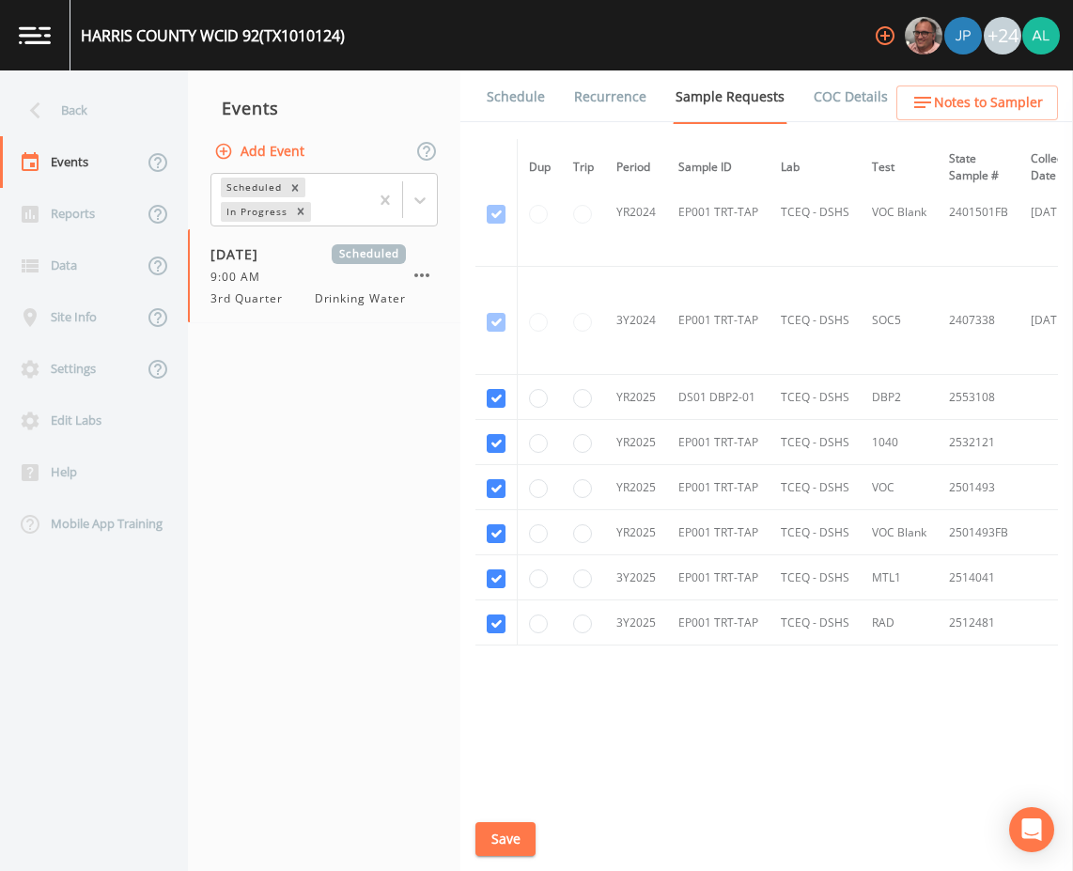
click at [504, 100] on link "Schedule" at bounding box center [516, 96] width 64 height 53
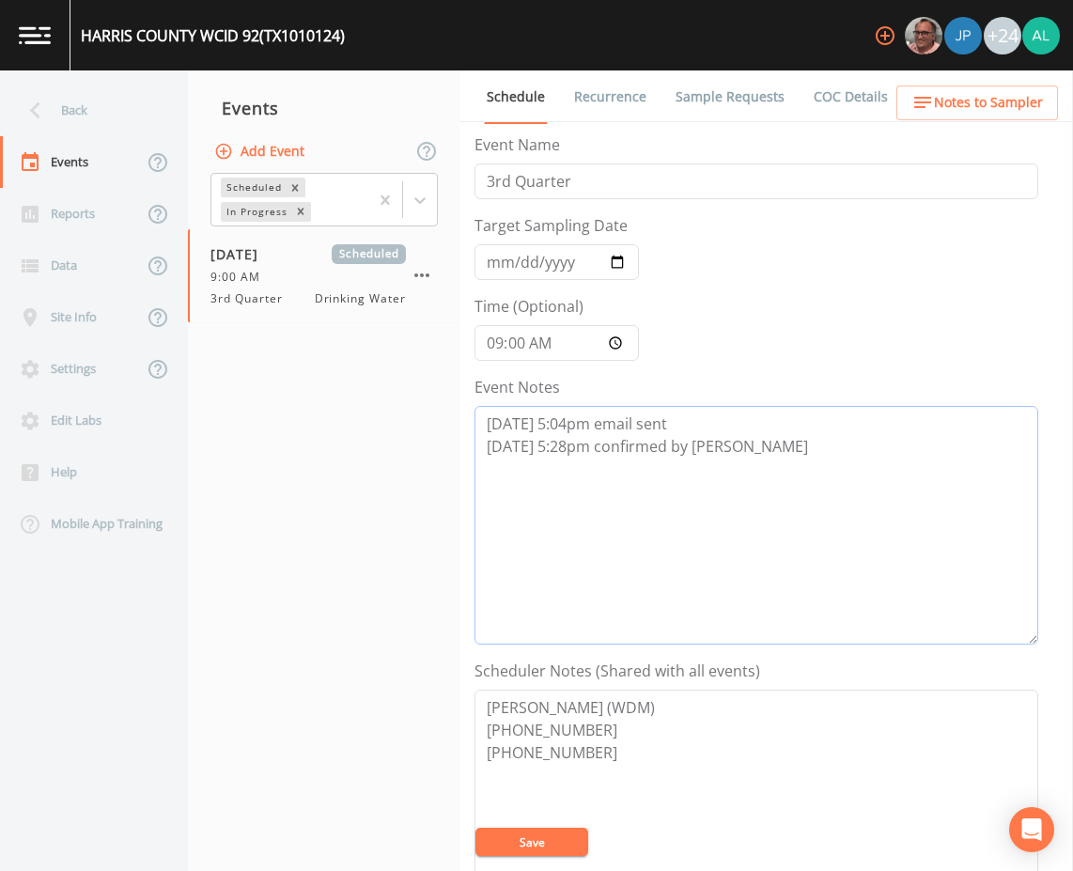
click at [754, 466] on textarea "8/12 @ 5:04pm email sent 8/12 @ 5:28pm confirmed by Jim" at bounding box center [756, 525] width 564 height 239
paste textarea "8/18 @ 4:07pm cancelation email sent due to government shutdown"
type textarea "8/12 @ 5:04pm email sent 8/12 @ 5:28pm confirmed by Jim 8/18 @ 4:07pm cancelati…"
click at [553, 831] on button "Save" at bounding box center [531, 841] width 113 height 28
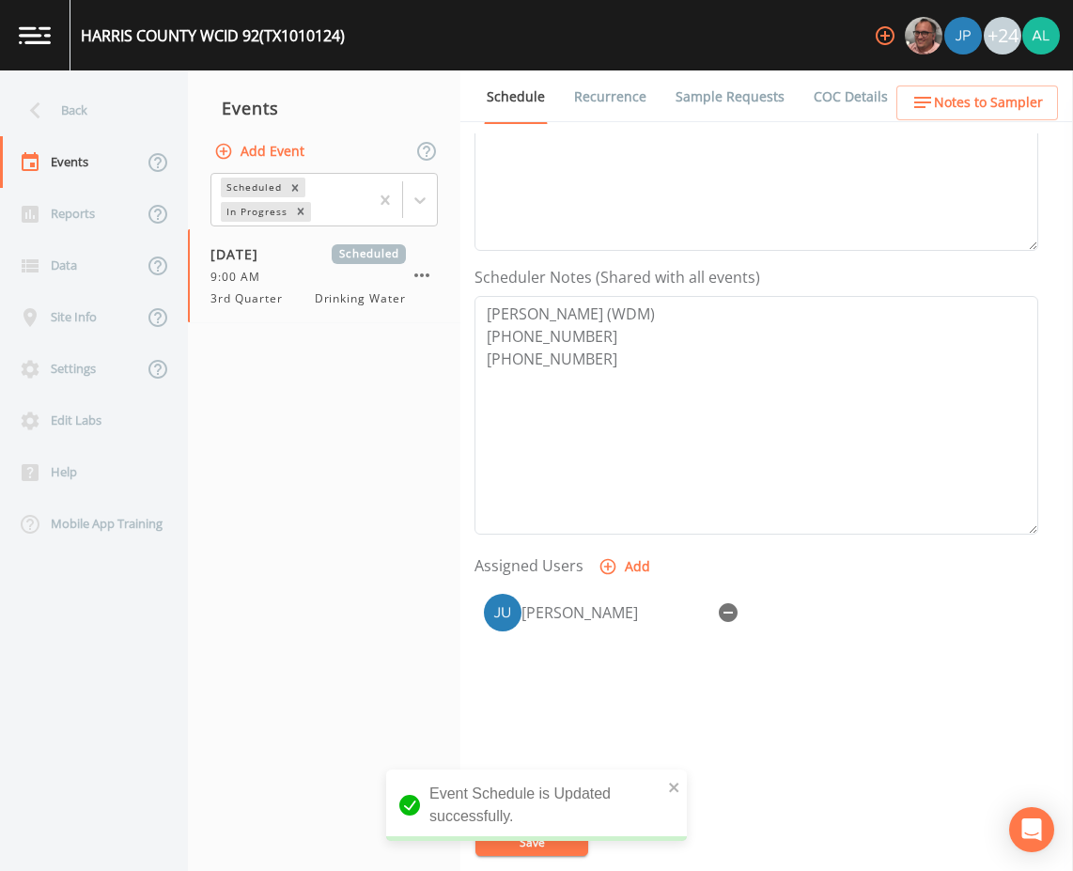
scroll to position [455, 0]
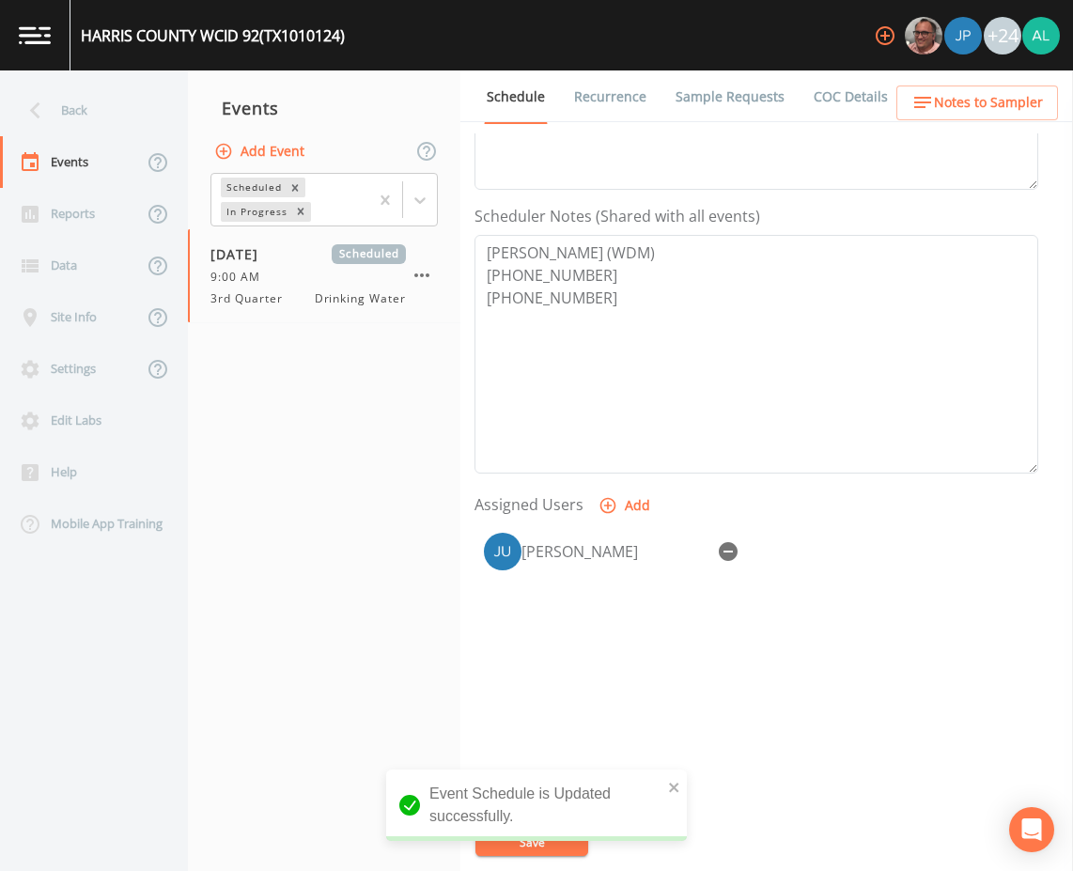
click at [733, 524] on div "[PERSON_NAME]" at bounding box center [756, 551] width 564 height 56
click at [733, 550] on icon "button" at bounding box center [728, 551] width 19 height 19
click at [681, 782] on div "Event Schedule is Updated successfully." at bounding box center [536, 804] width 301 height 71
click at [671, 790] on icon "close" at bounding box center [673, 786] width 9 height 9
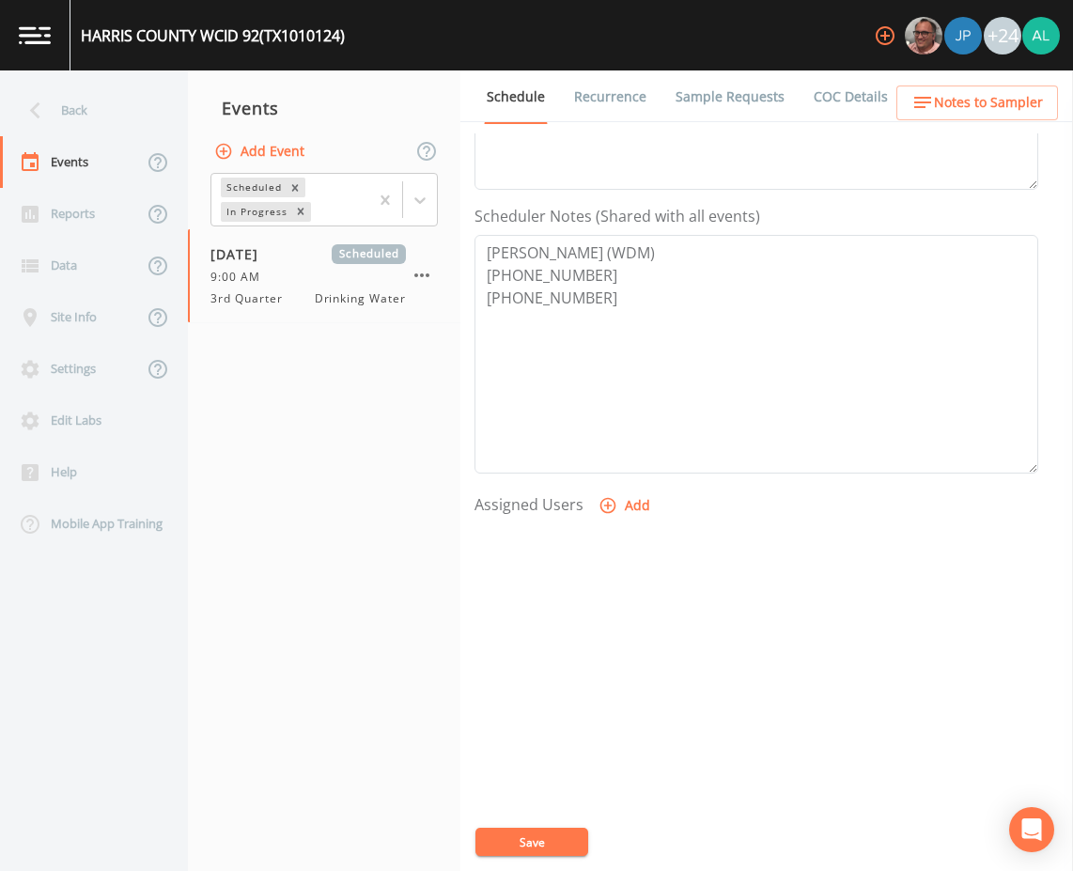
click at [548, 856] on div "Event Schedule is Updated successfully." at bounding box center [536, 856] width 301 height 0
click at [548, 851] on div "HARRIS COUNTY WCID 92 (TX1010124) +24 Back Events Reports Data Site Info Settin…" at bounding box center [536, 435] width 1073 height 871
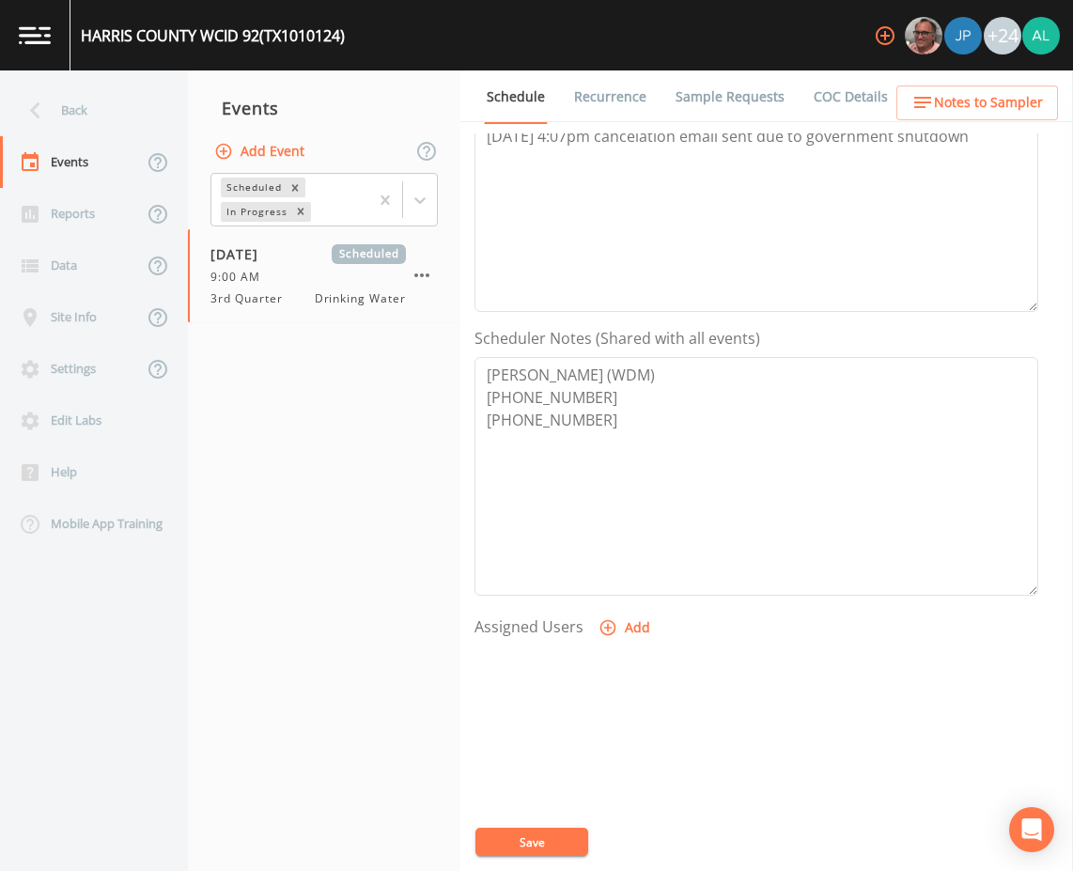
scroll to position [79, 0]
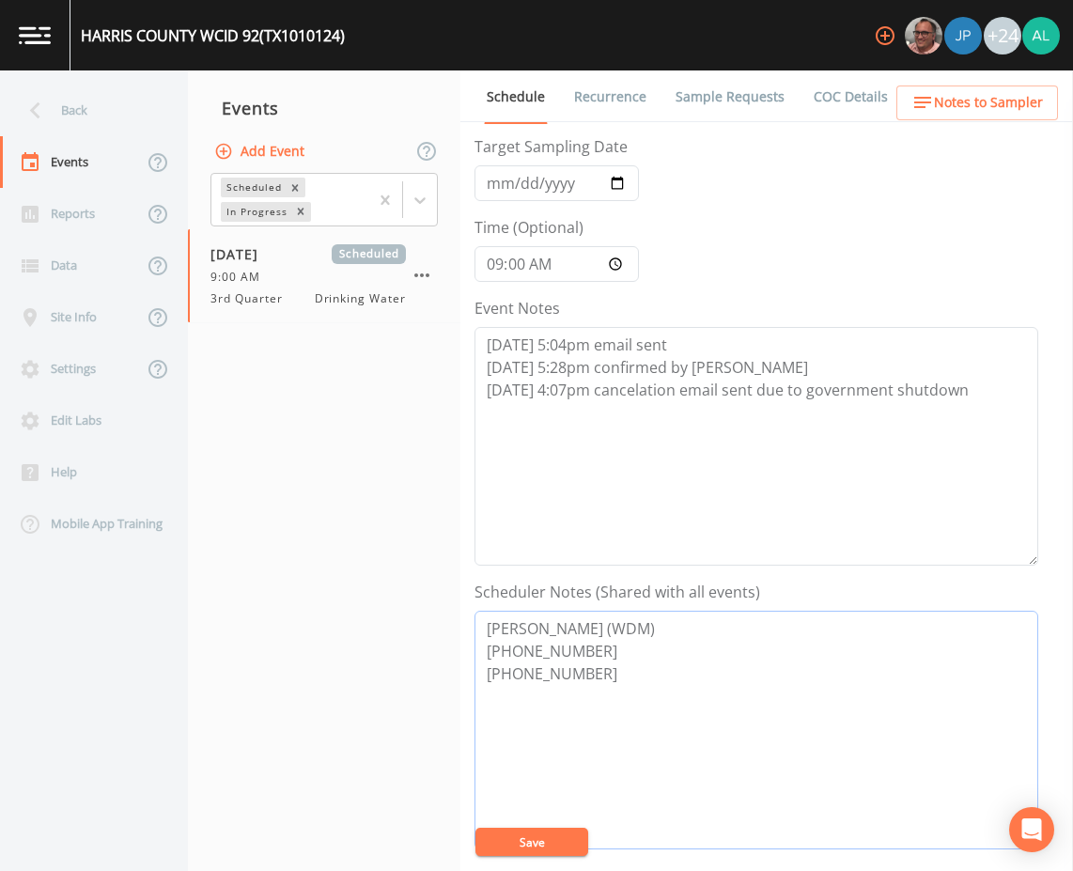
click at [542, 827] on textarea "Jim Ferguson (WDM) 281-376-8802 832-630-4692" at bounding box center [756, 730] width 564 height 239
click at [567, 857] on form "Event Name 3rd Quarter Target Sampling Date 2025-08-20 Time (Optional) 09:00:00…" at bounding box center [756, 575] width 564 height 1042
click at [511, 258] on input "09:00:00" at bounding box center [556, 264] width 164 height 36
click at [546, 846] on button "Save" at bounding box center [531, 841] width 113 height 28
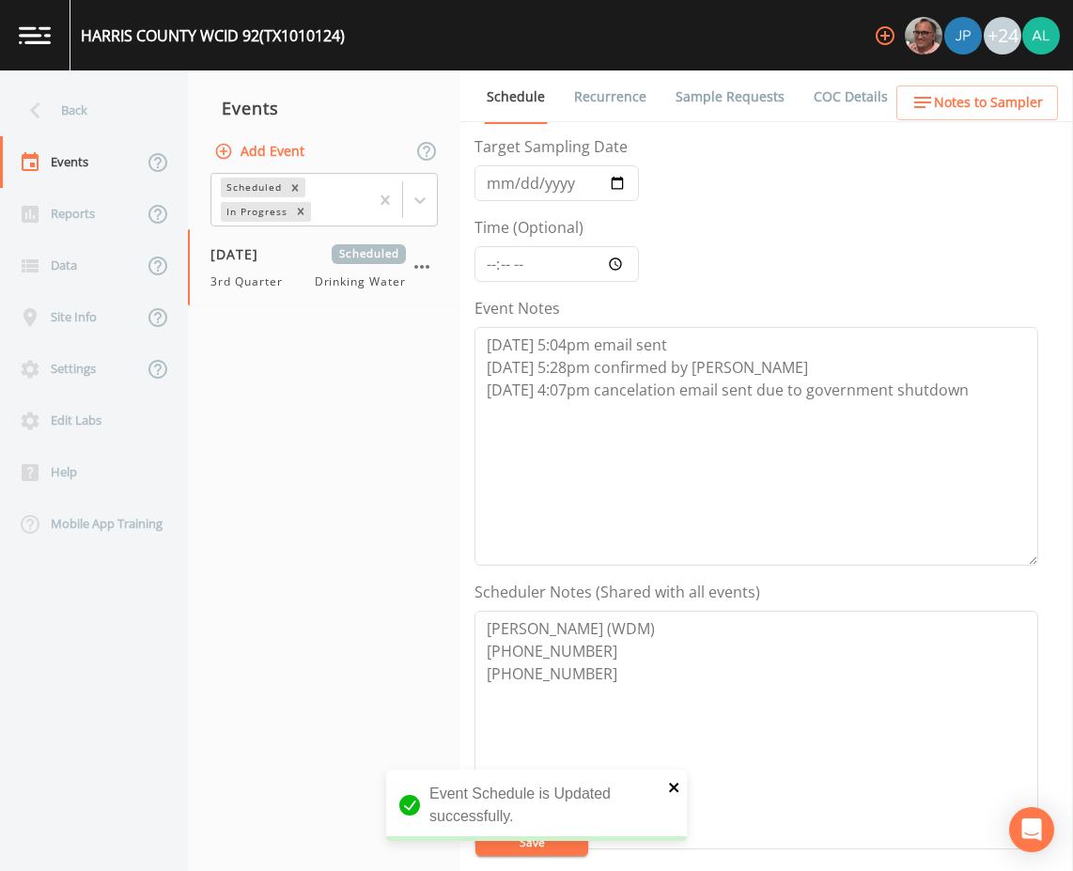
click at [672, 780] on icon "close" at bounding box center [674, 787] width 13 height 15
click at [549, 833] on button "Save" at bounding box center [531, 841] width 113 height 28
click at [77, 98] on div "Back" at bounding box center [84, 111] width 169 height 52
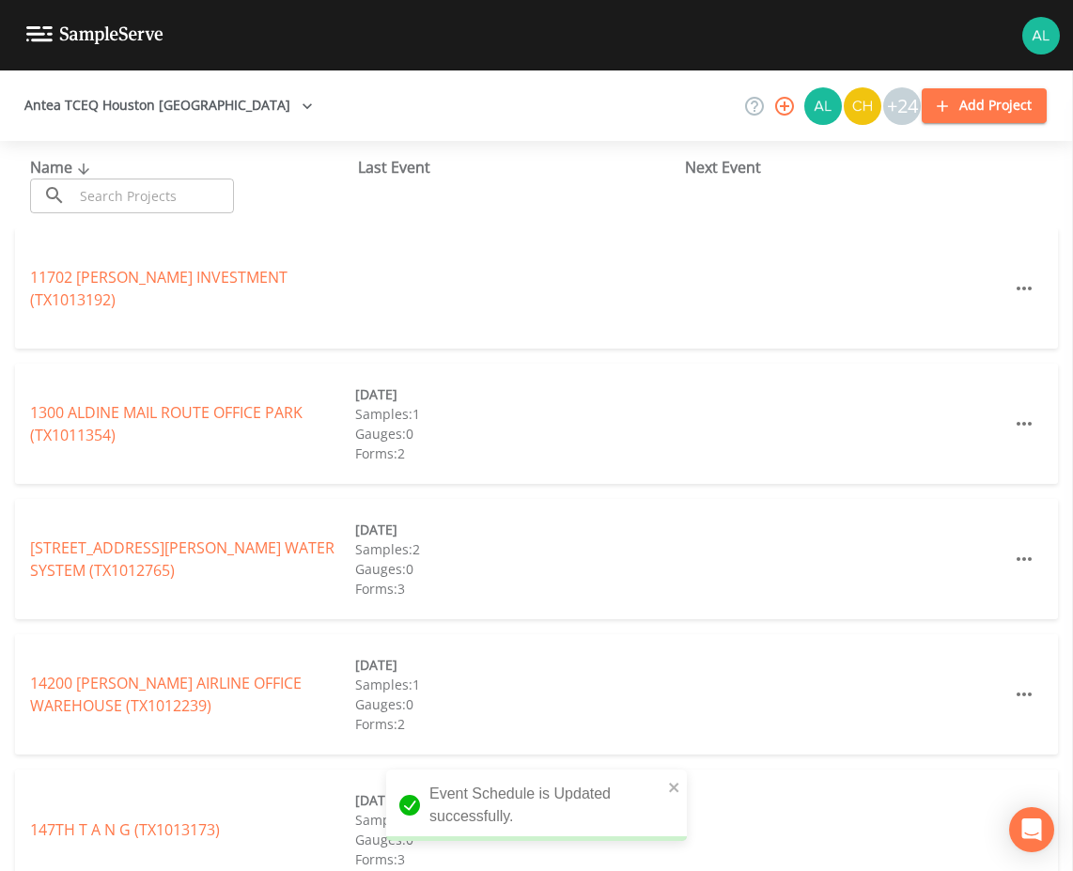
drag, startPoint x: 179, startPoint y: 204, endPoint x: 168, endPoint y: 201, distance: 11.6
click at [177, 204] on input "text" at bounding box center [153, 195] width 161 height 35
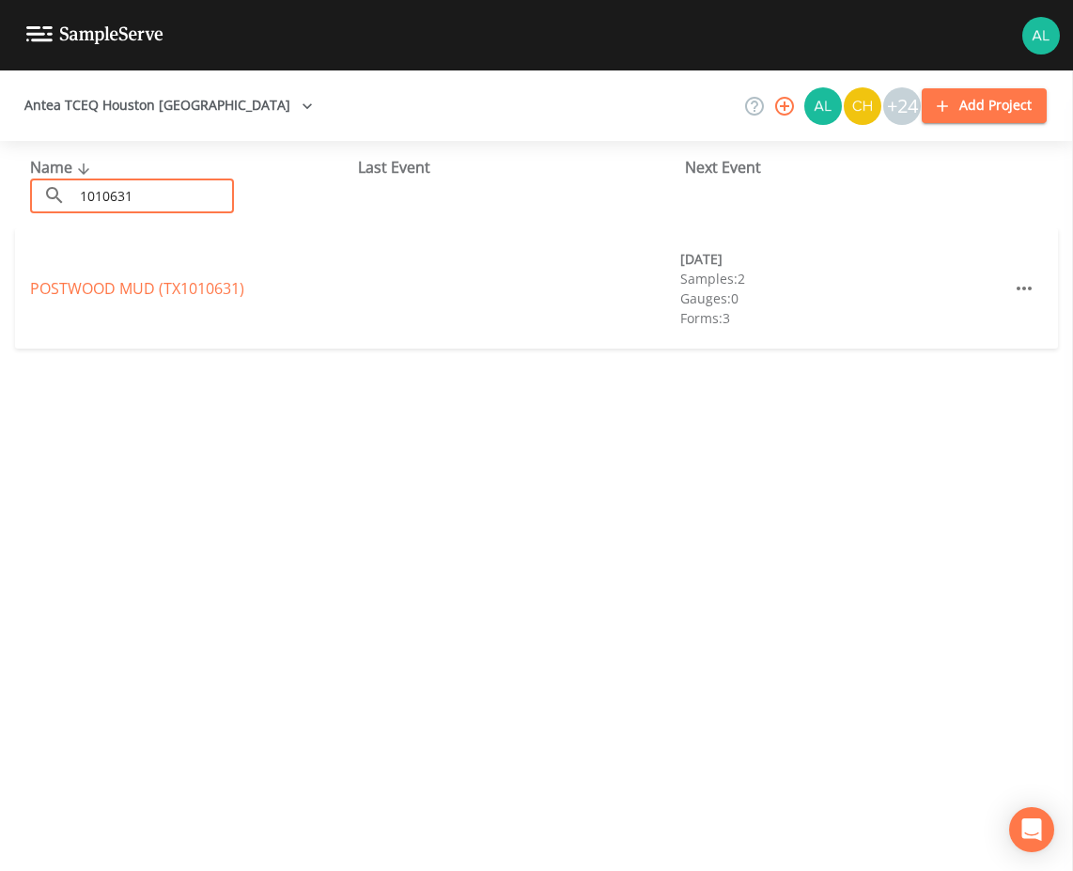
type input "1010631"
click at [60, 283] on link "POSTWOOD MUD (TX1010631)" at bounding box center [137, 288] width 214 height 21
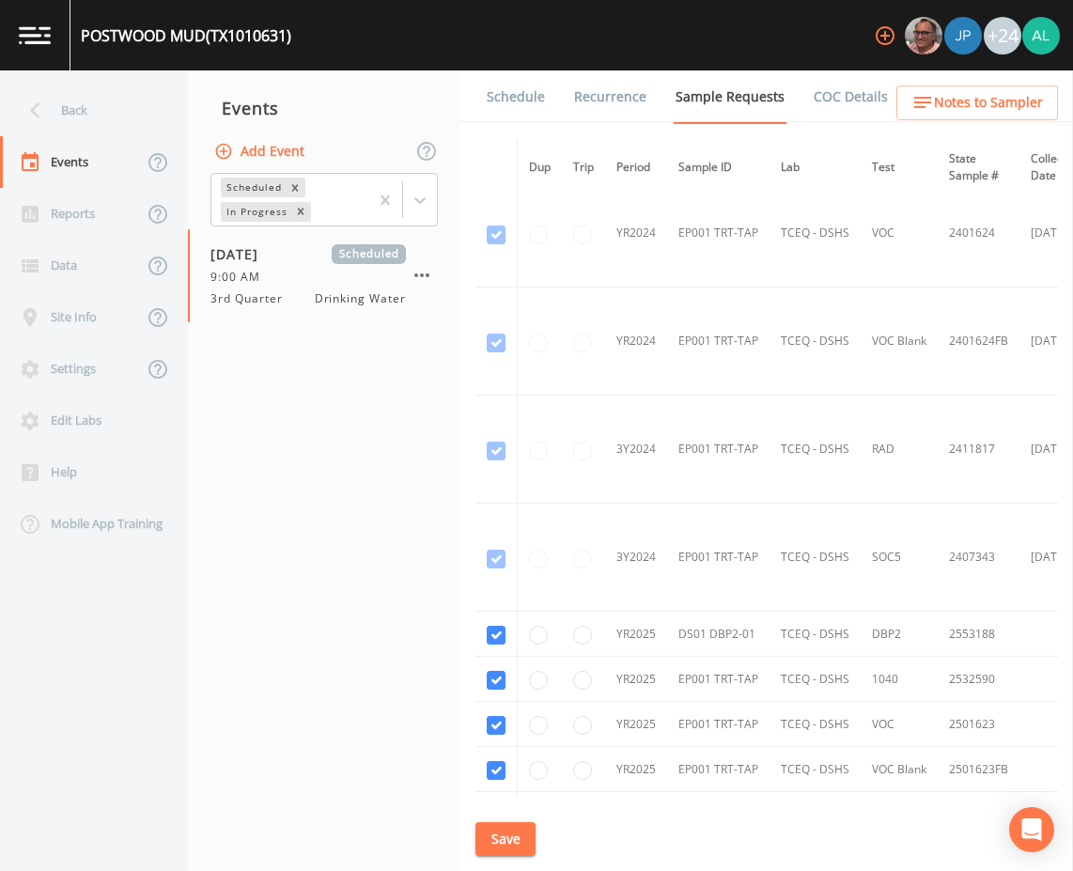
scroll to position [429, 0]
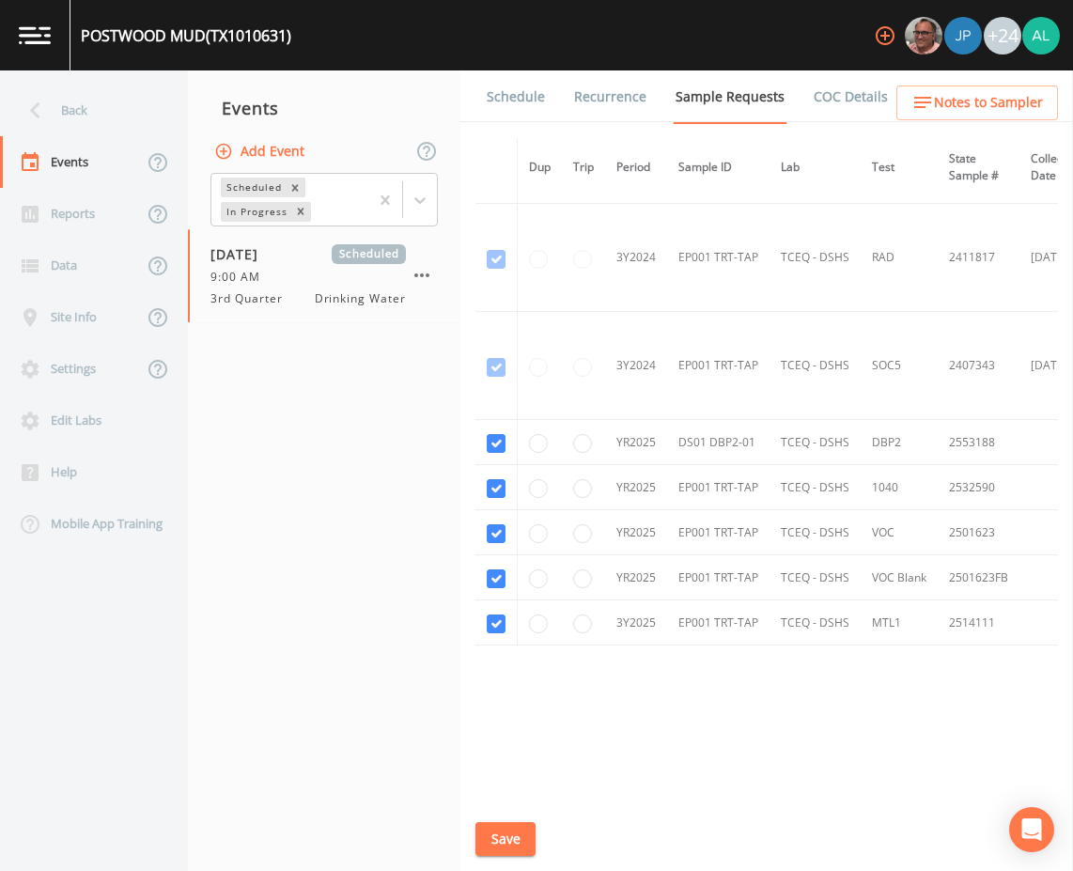
drag, startPoint x: 527, startPoint y: 96, endPoint x: 528, endPoint y: 109, distance: 13.2
click at [527, 98] on link "Schedule" at bounding box center [516, 96] width 64 height 53
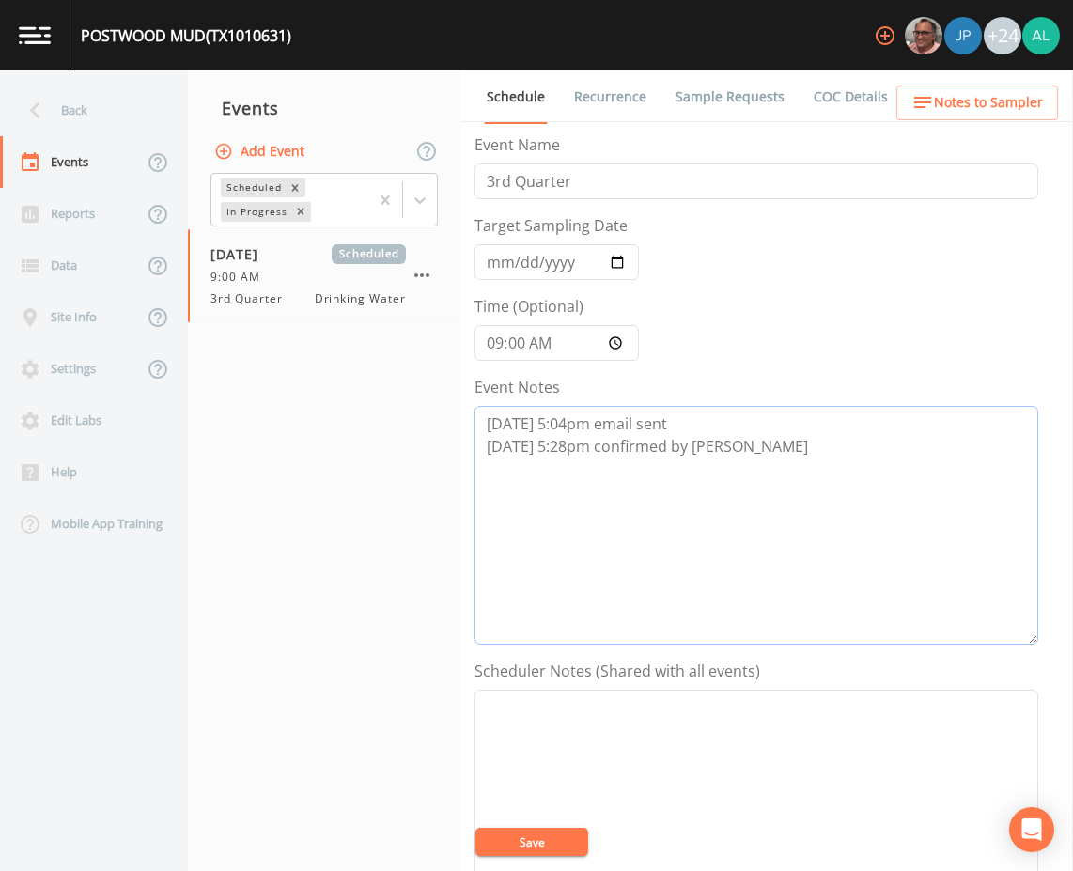
click at [730, 479] on textarea "8/12 @ 5:04pm email sent 8/12 @ 5:28pm confirmed by Jim" at bounding box center [756, 525] width 564 height 239
paste textarea "8/18 @ 4:07pm cancelation email sent due to government shutdown"
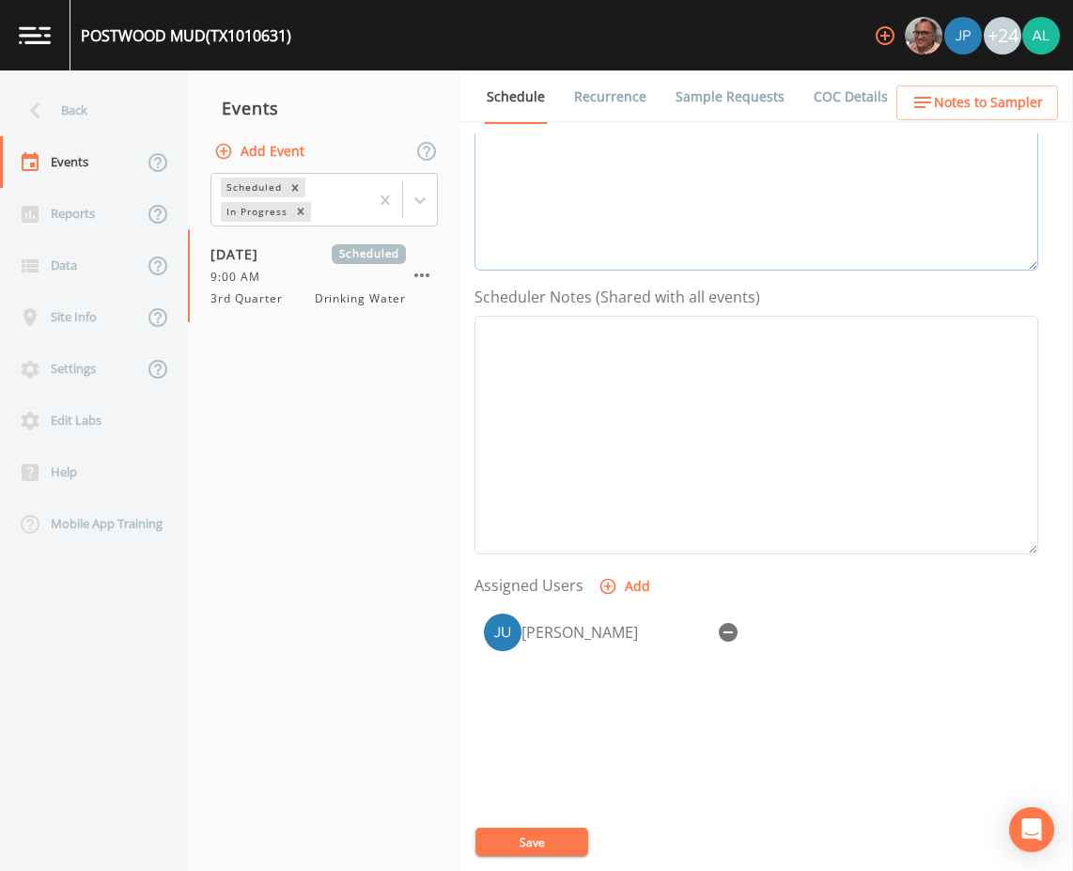
scroll to position [376, 0]
type textarea "8/12 @ 5:04pm email sent 8/12 @ 5:28pm confirmed by Jim 8/18 @ 4:07pm cancelati…"
drag, startPoint x: 711, startPoint y: 630, endPoint x: 721, endPoint y: 632, distance: 10.5
click at [713, 630] on button "button" at bounding box center [728, 630] width 38 height 38
click at [495, 843] on button "Save" at bounding box center [531, 841] width 113 height 28
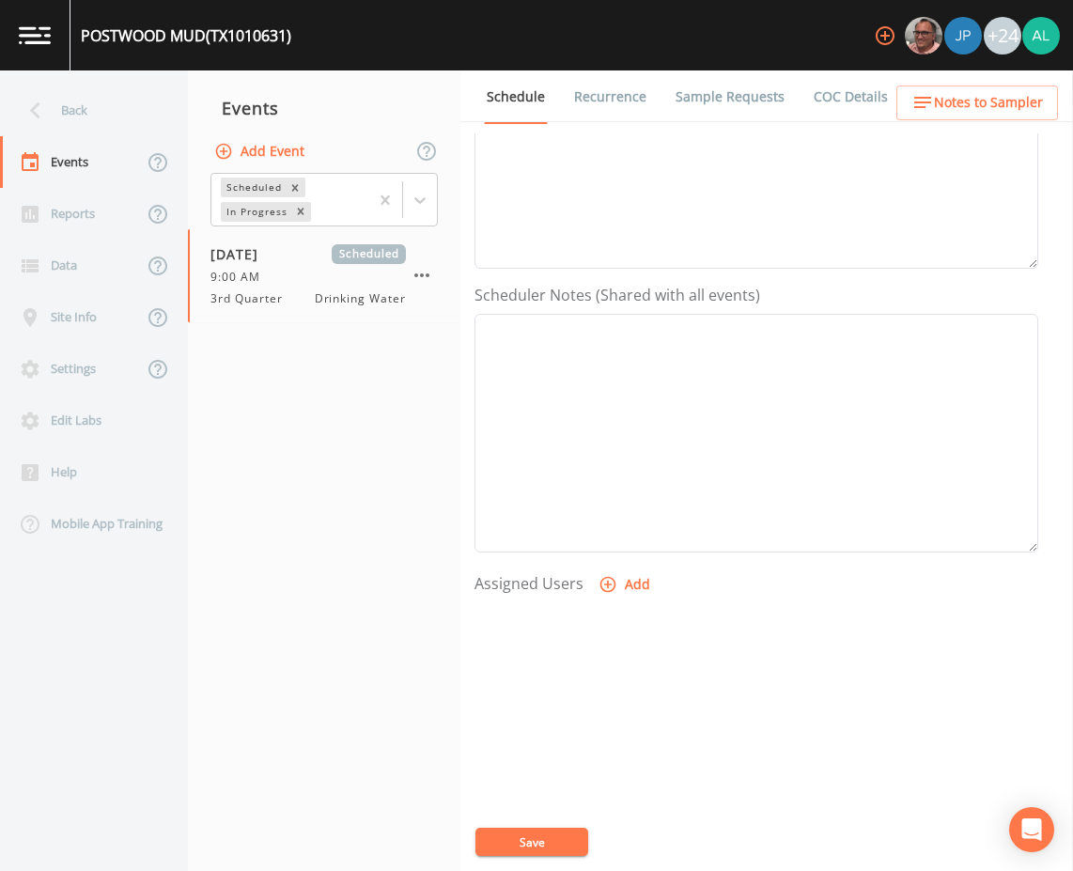
click at [523, 831] on button "Save" at bounding box center [531, 841] width 113 height 28
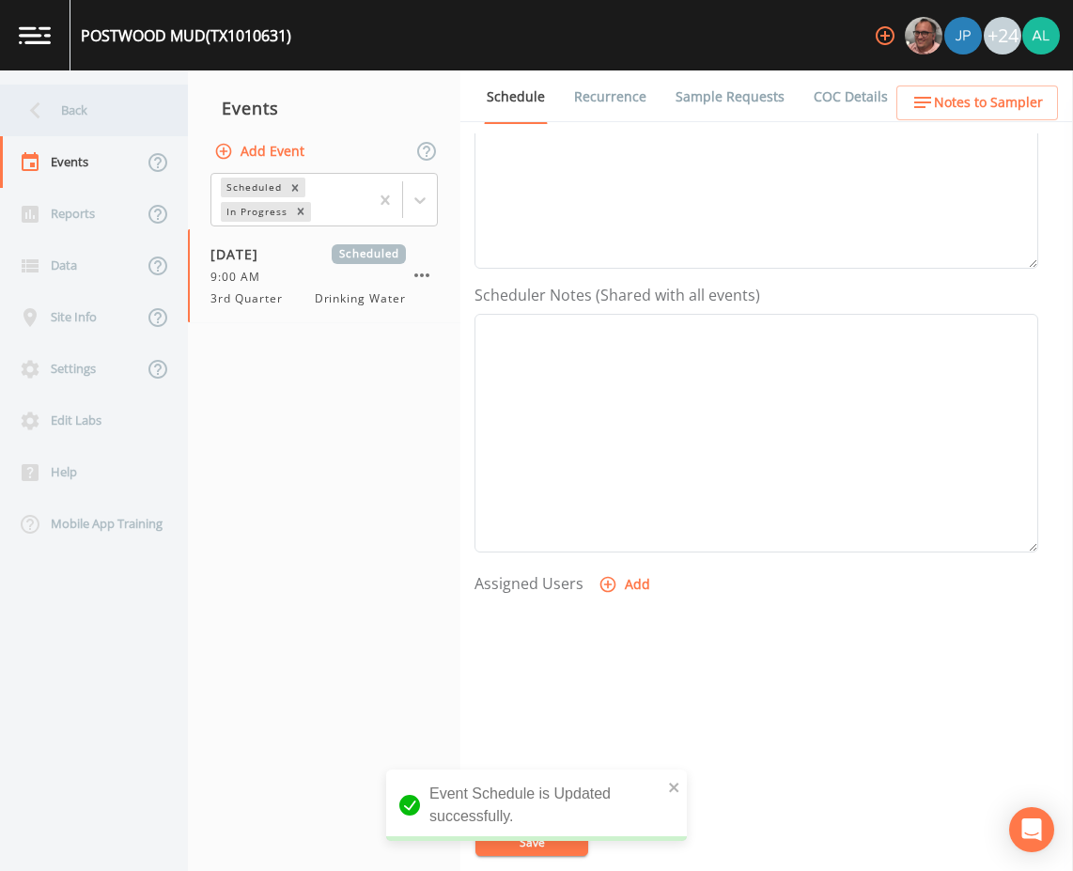
click at [85, 100] on div "Back" at bounding box center [84, 111] width 169 height 52
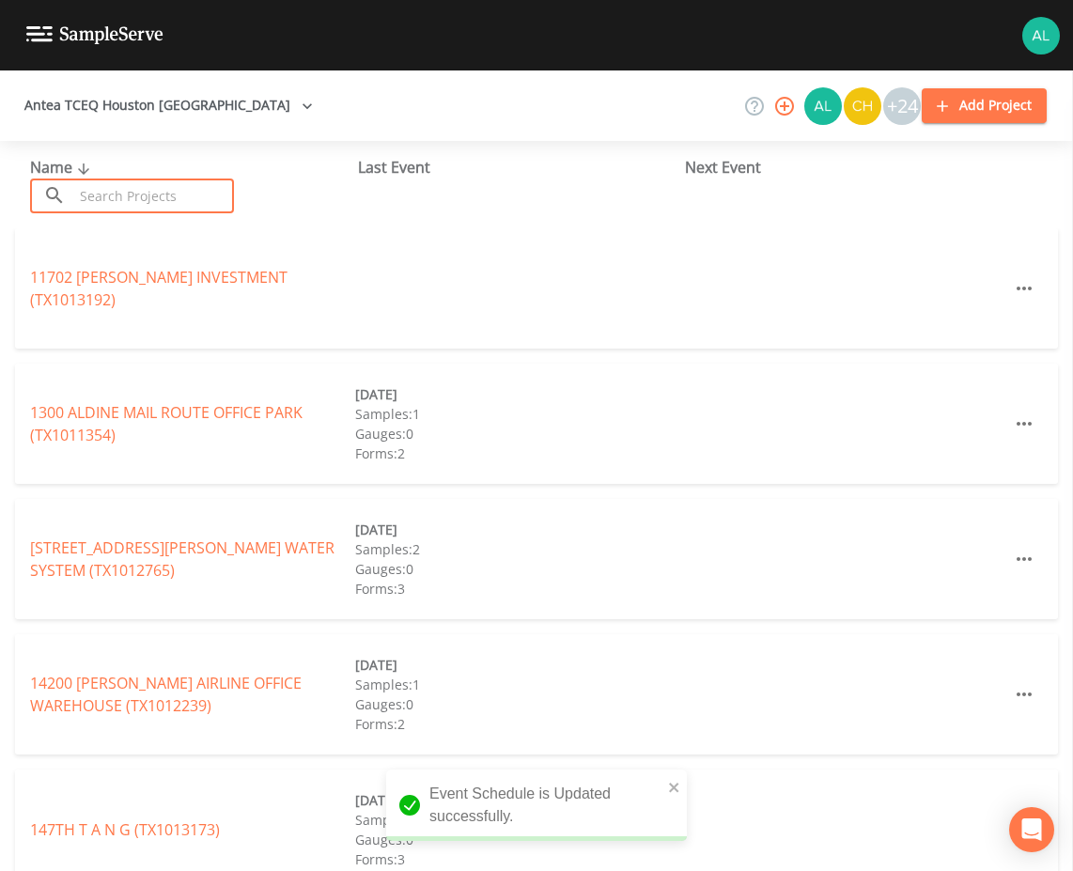
click at [148, 208] on input "text" at bounding box center [153, 195] width 161 height 35
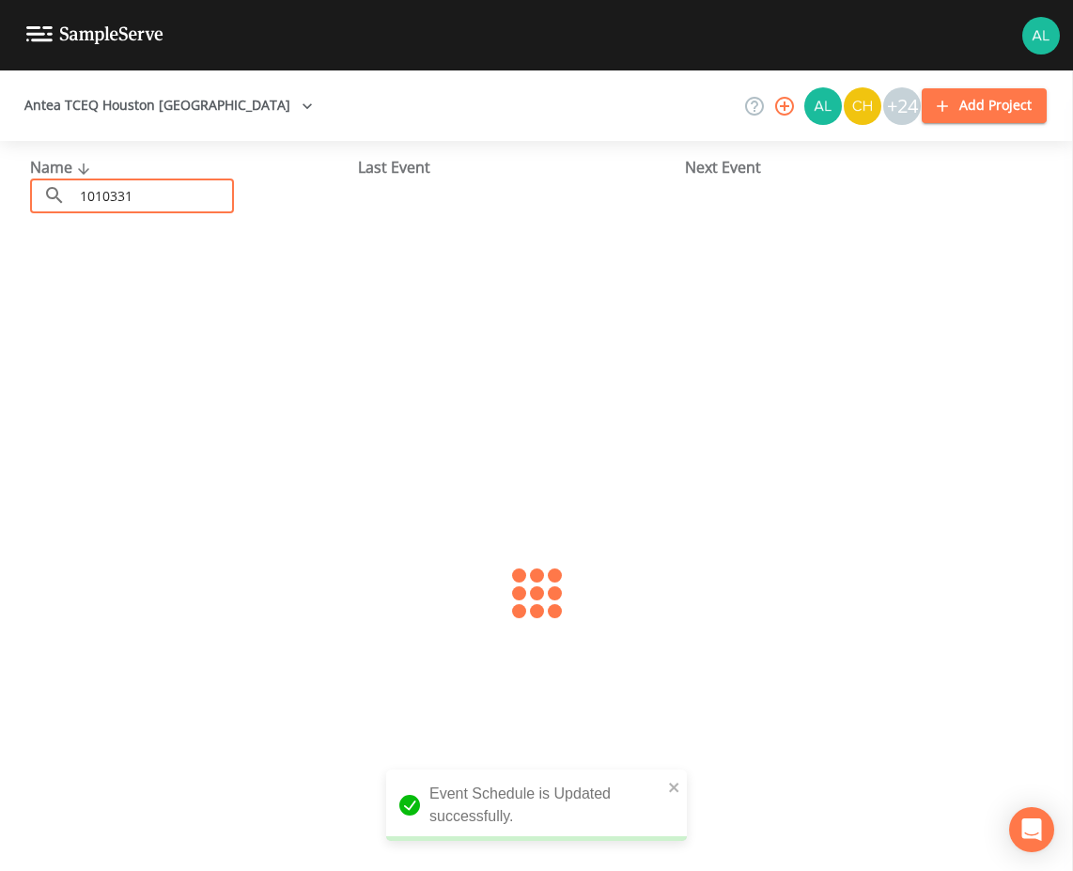
type input "1010331"
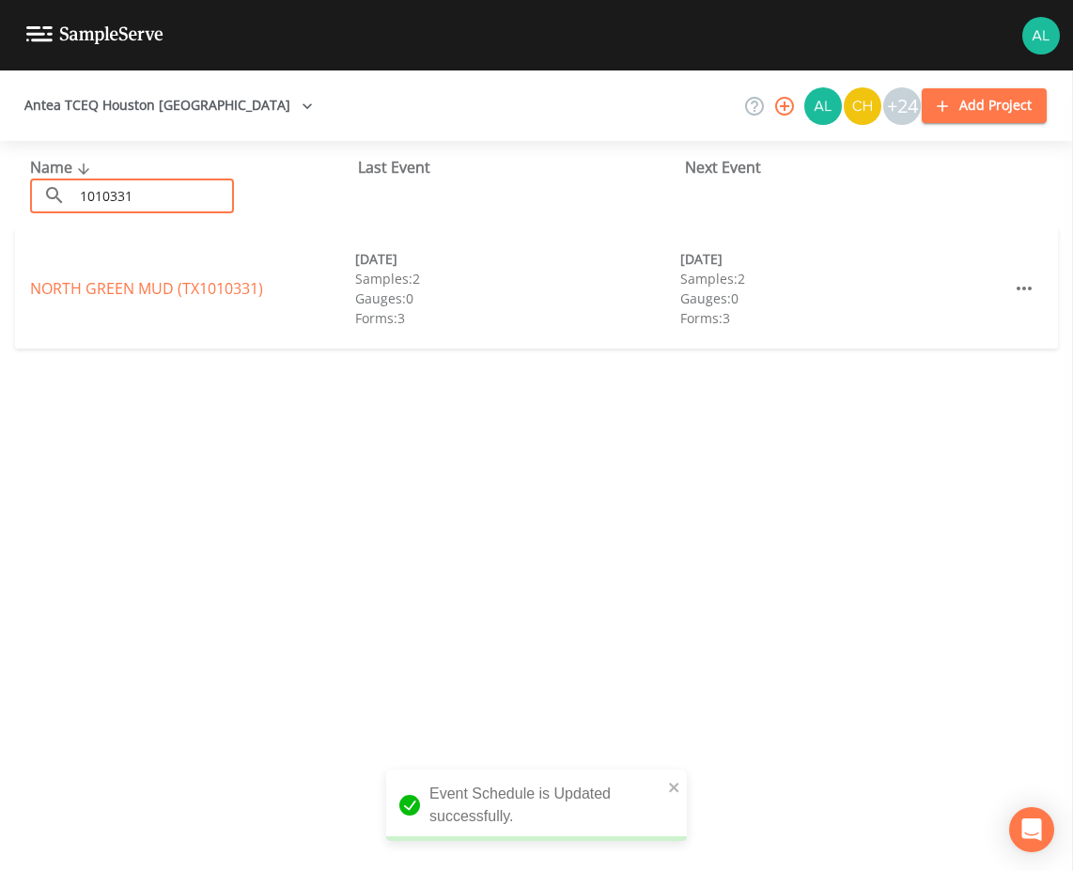
click at [87, 286] on link "NORTH GREEN MUD (TX1010331)" at bounding box center [146, 288] width 233 height 21
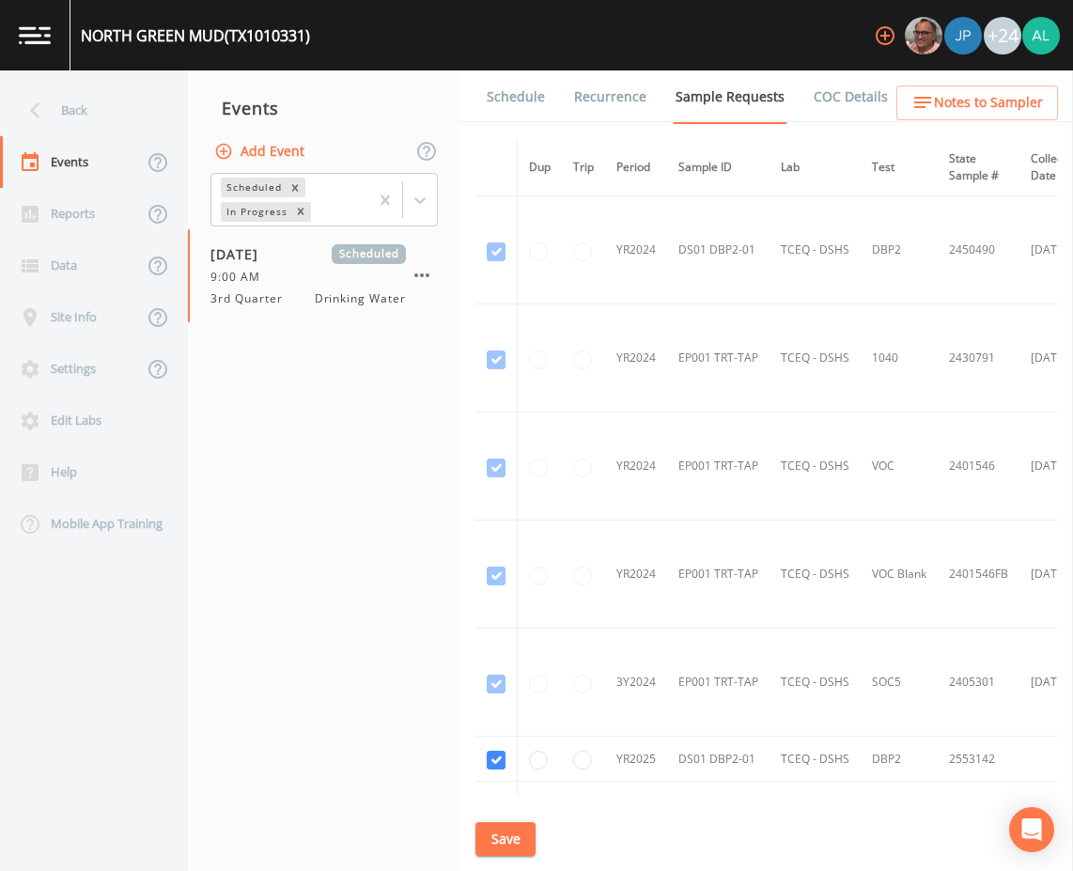
click at [518, 100] on link "Schedule" at bounding box center [516, 96] width 64 height 53
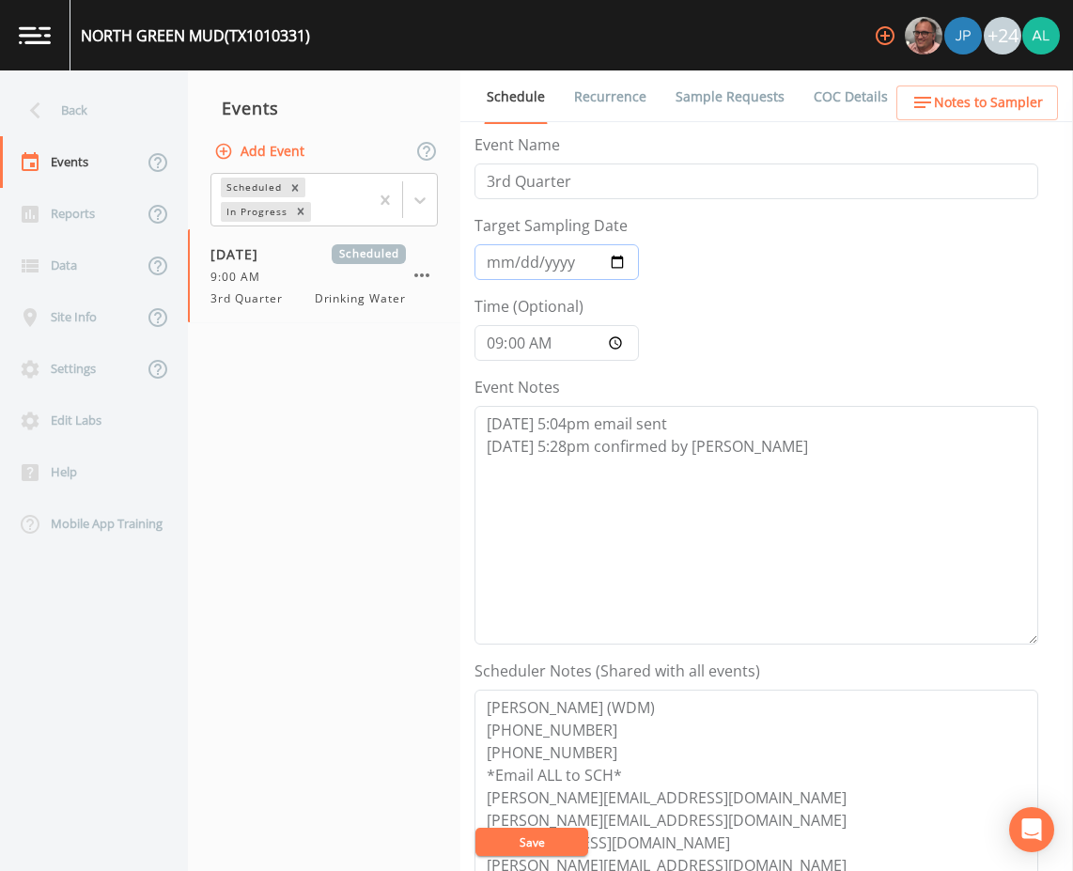
click at [513, 257] on input "2025-08-20" at bounding box center [556, 262] width 164 height 36
click at [772, 489] on textarea "8/12 @ 5:04pm email sent 8/12 @ 5:28pm confirmed by Jim" at bounding box center [756, 525] width 564 height 239
paste textarea "8/18 @ 4:07pm cancelation email sent due to government shutdown"
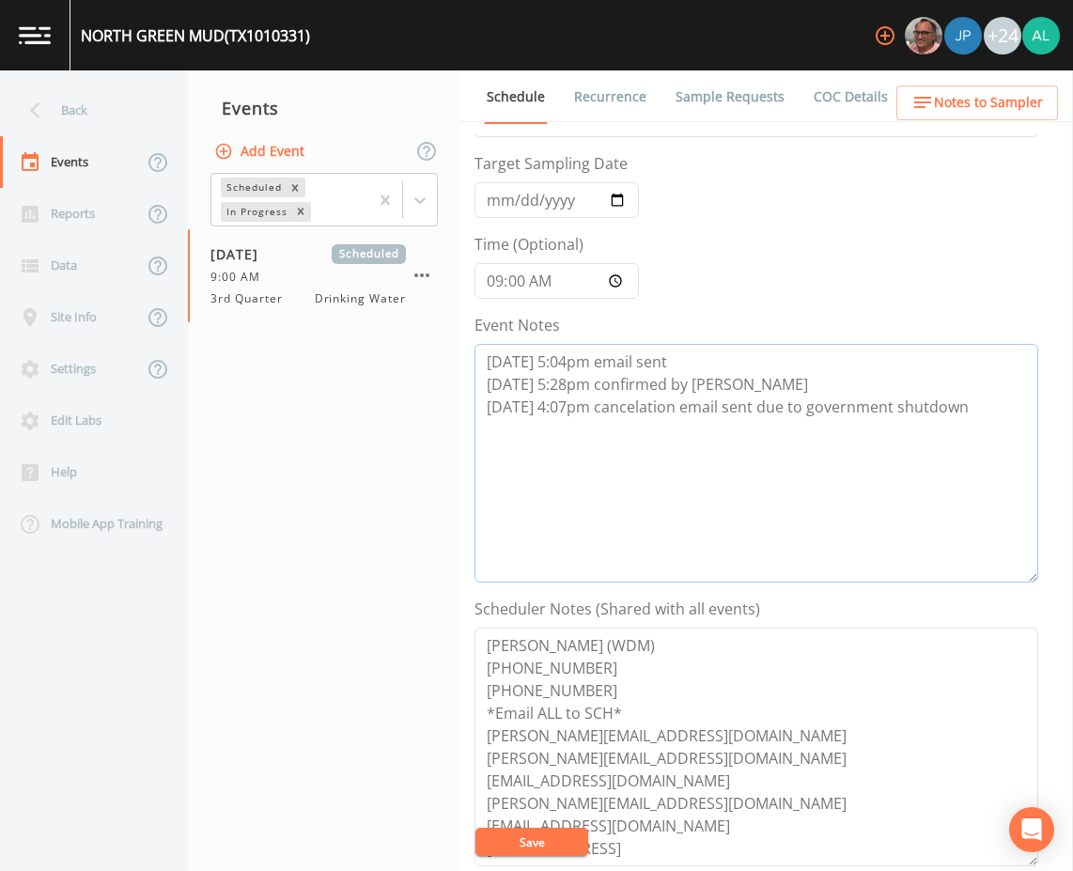
scroll to position [94, 0]
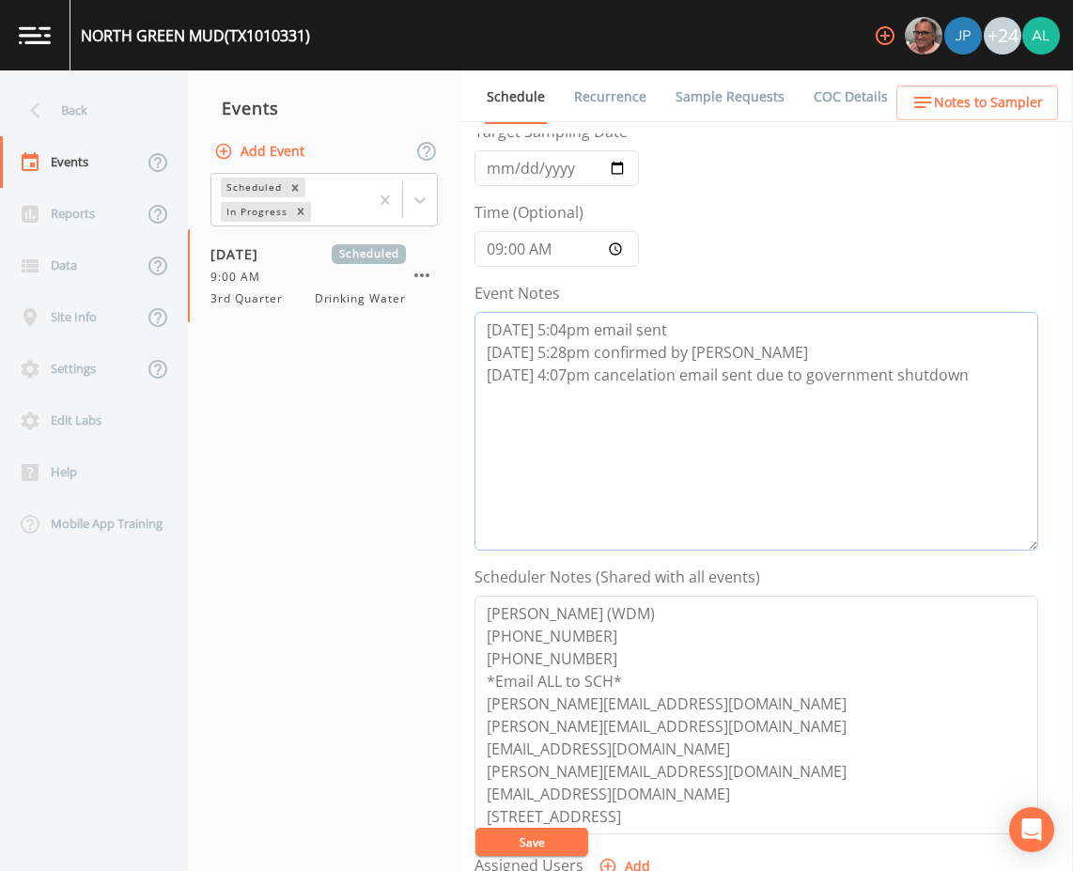
type textarea "8/12 @ 5:04pm email sent 8/12 @ 5:28pm confirmed by Jim 8/18 @ 4:07pm cancelati…"
click at [533, 843] on button "Save" at bounding box center [531, 841] width 113 height 28
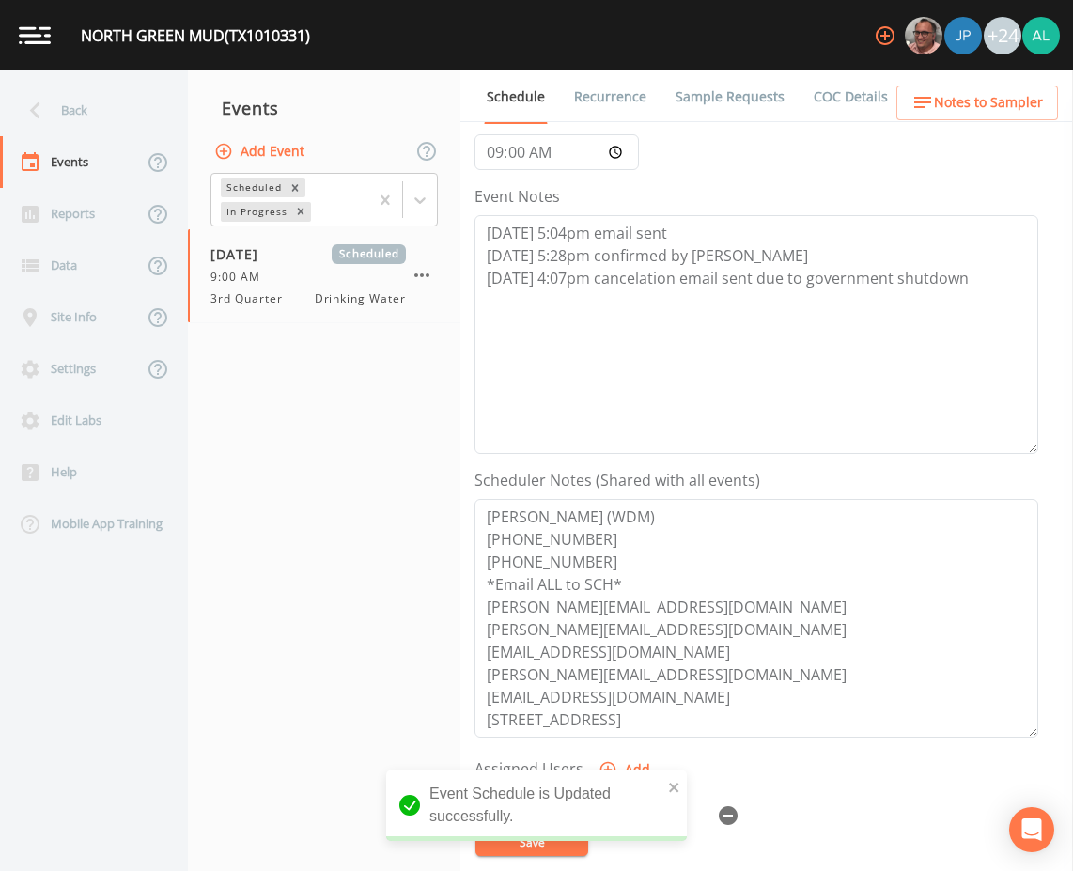
scroll to position [282, 0]
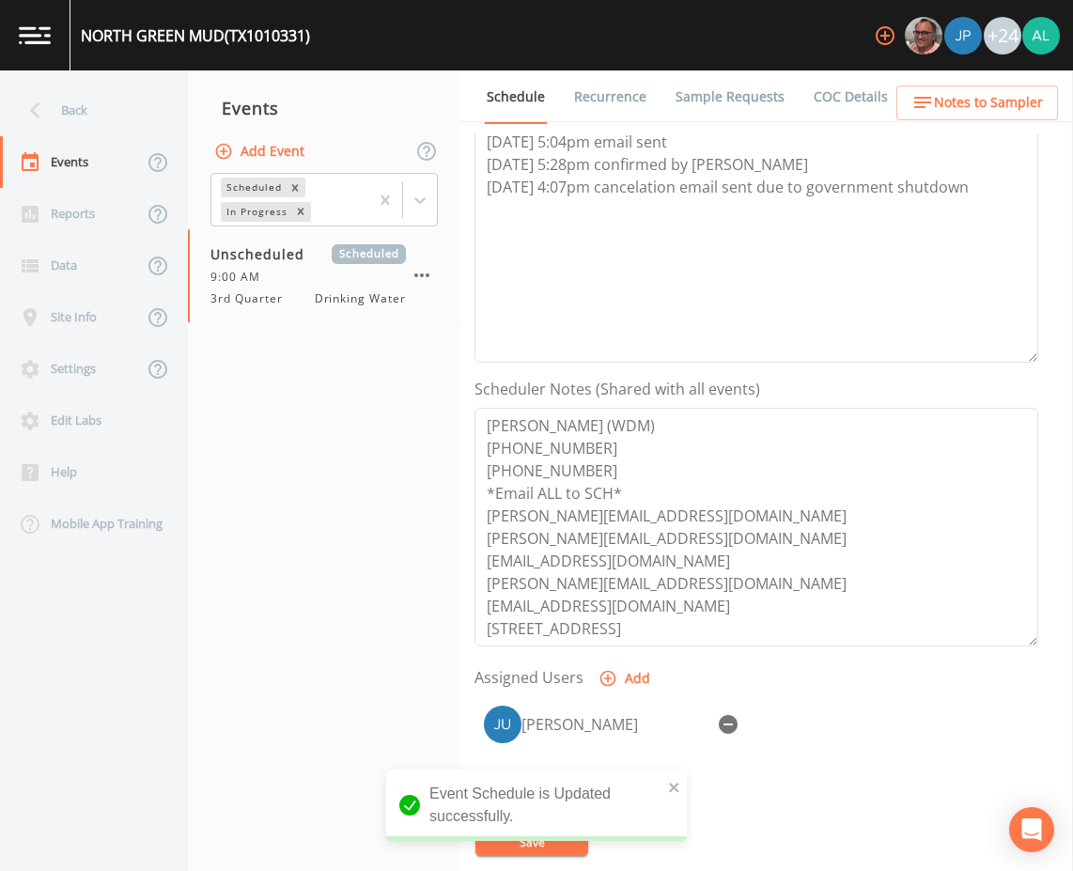
click at [729, 718] on icon "button" at bounding box center [728, 724] width 19 height 19
click at [674, 792] on icon "close" at bounding box center [674, 787] width 13 height 15
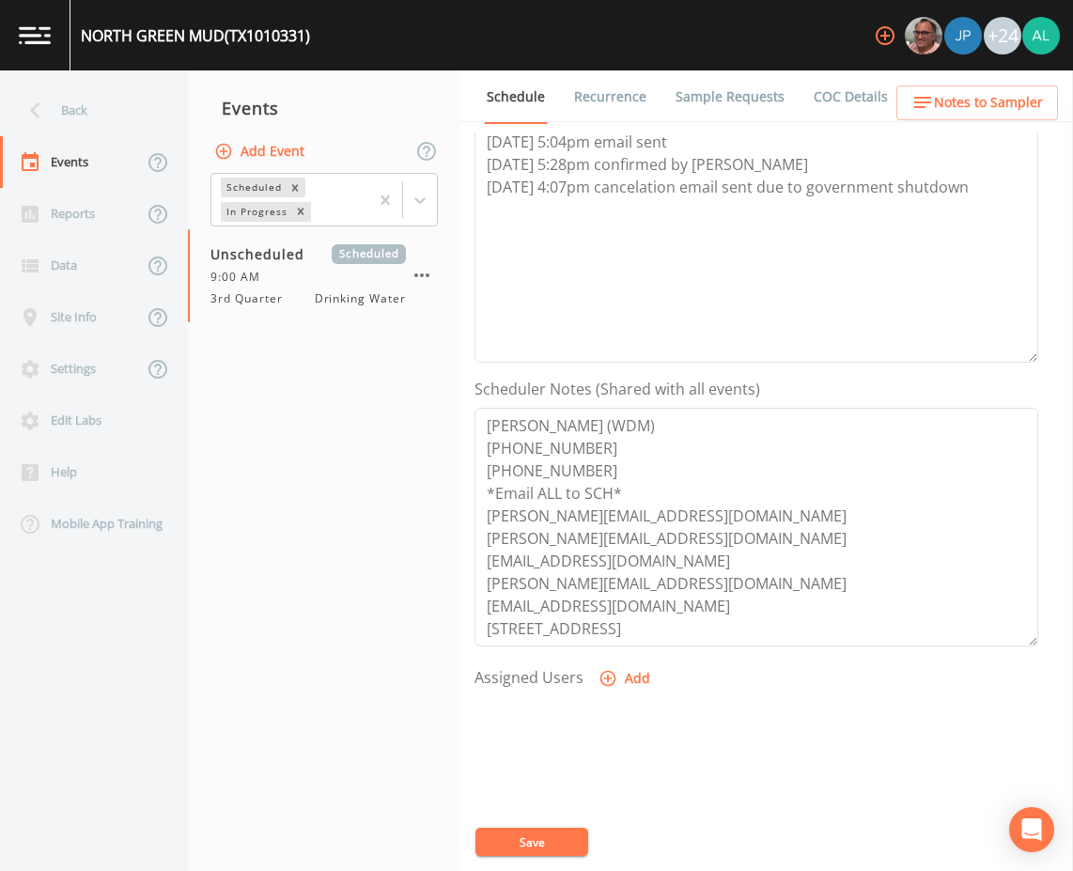
click at [560, 831] on button "Save" at bounding box center [531, 841] width 113 height 28
click at [76, 131] on div "Back" at bounding box center [84, 111] width 169 height 52
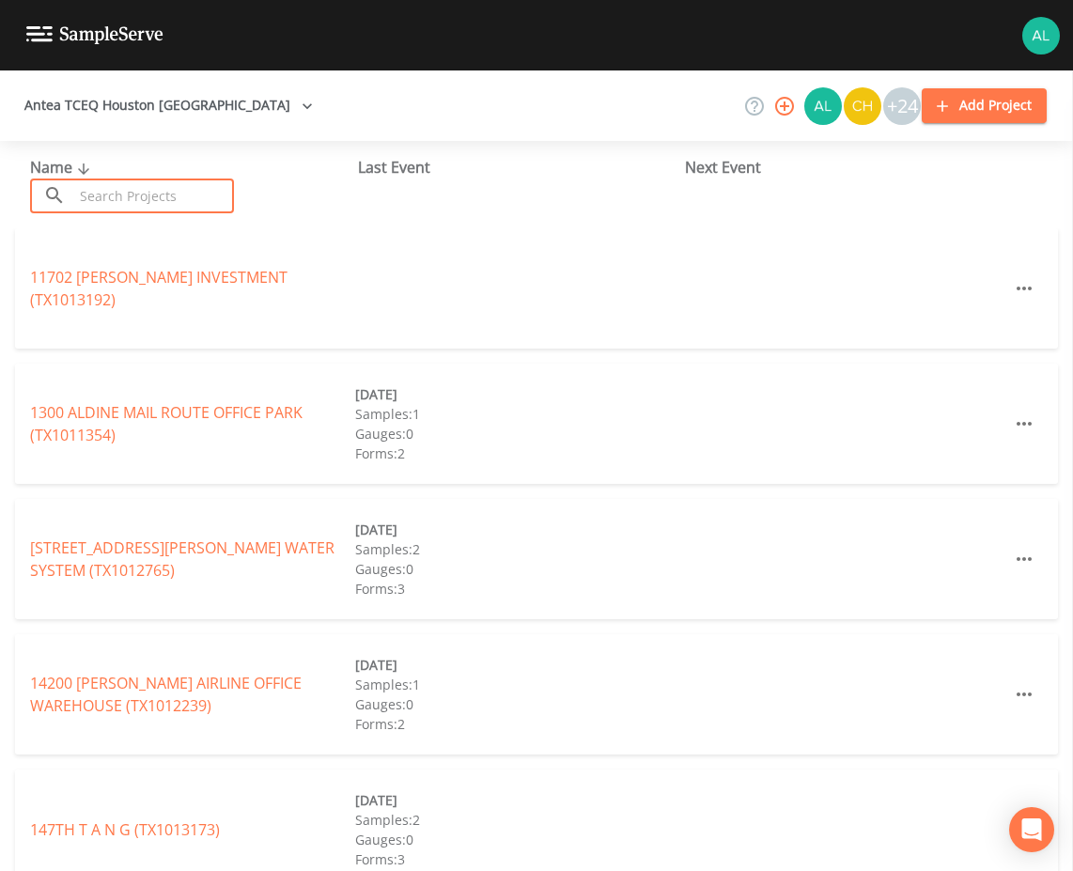
click at [181, 186] on input "text" at bounding box center [153, 195] width 161 height 35
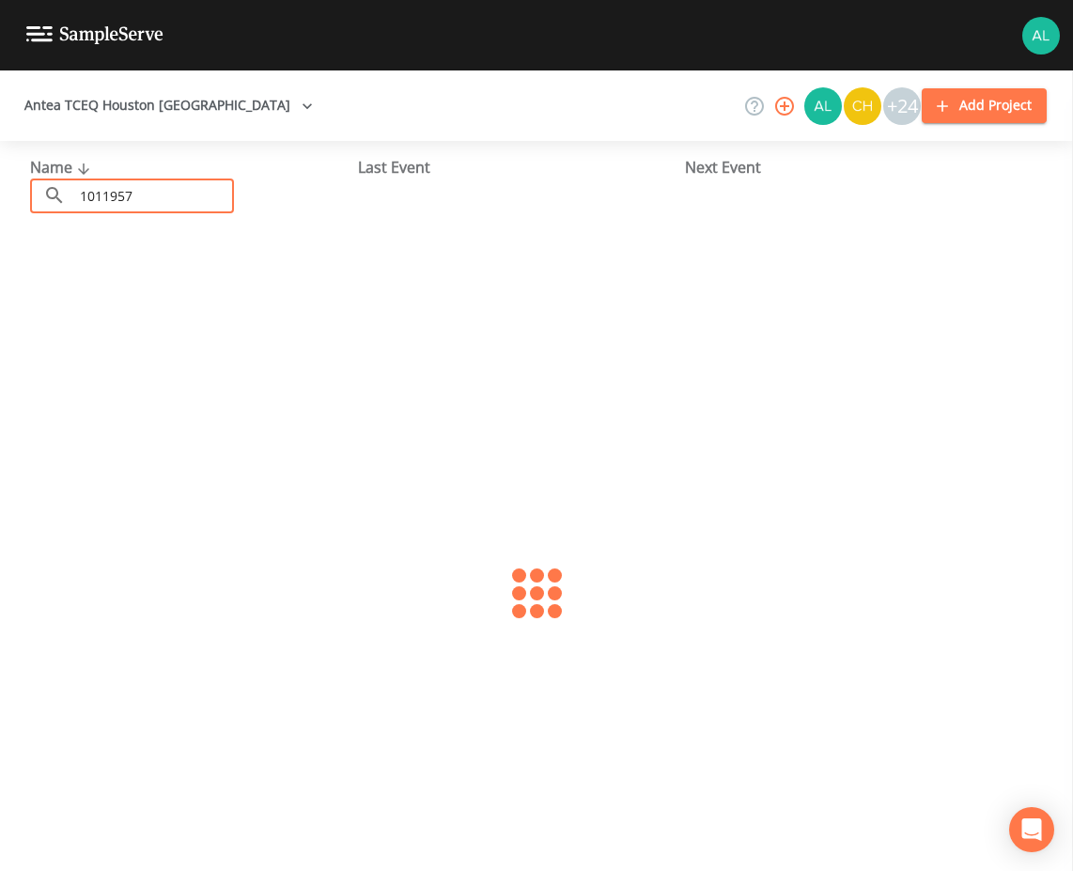
type input "1011957"
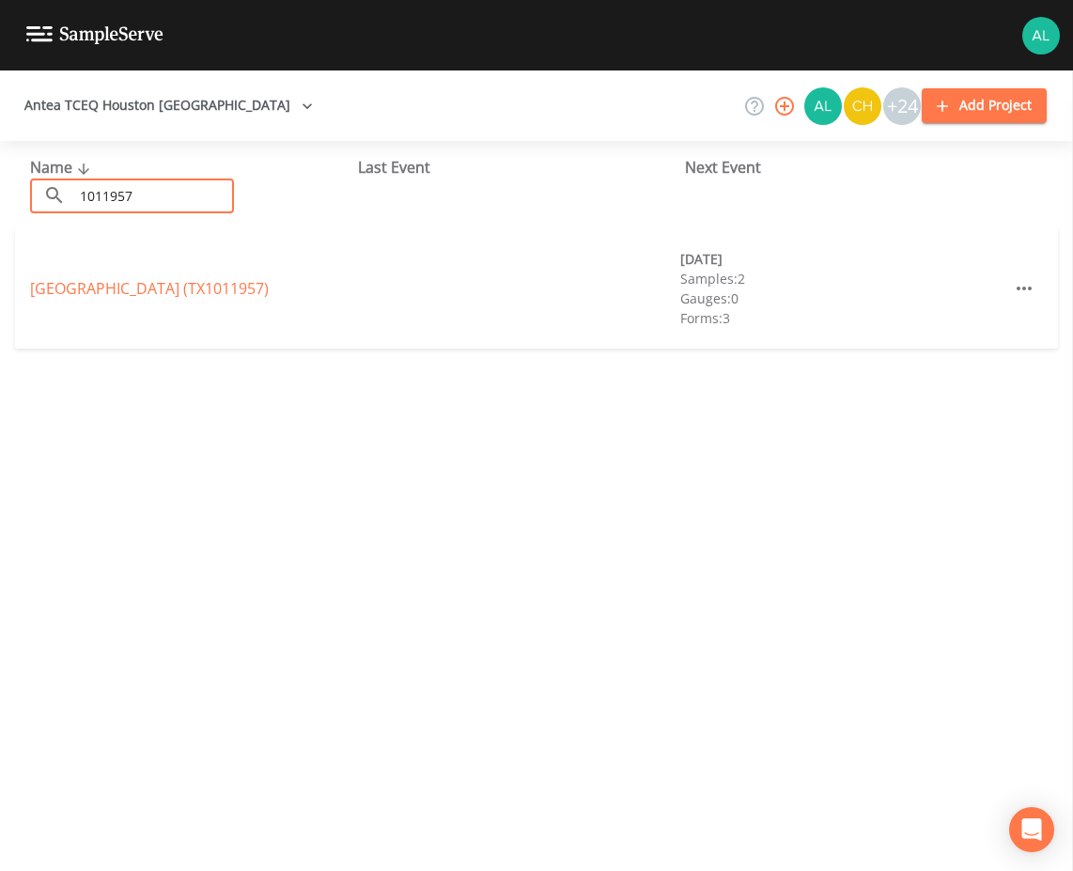
click at [253, 276] on div "MOUNT HOUSTON SQUARE (TX1011957) 08/20/2025 Samples: 2 Gauges: 0 Forms: 3" at bounding box center [536, 288] width 1043 height 120
click at [280, 246] on div "MOUNT HOUSTON SQUARE (TX1011957) 08/20/2025 Samples: 2 Gauges: 0 Forms: 3" at bounding box center [536, 288] width 1043 height 120
click at [269, 289] on link "MOUNT HOUSTON SQUARE (TX1011957)" at bounding box center [149, 288] width 239 height 21
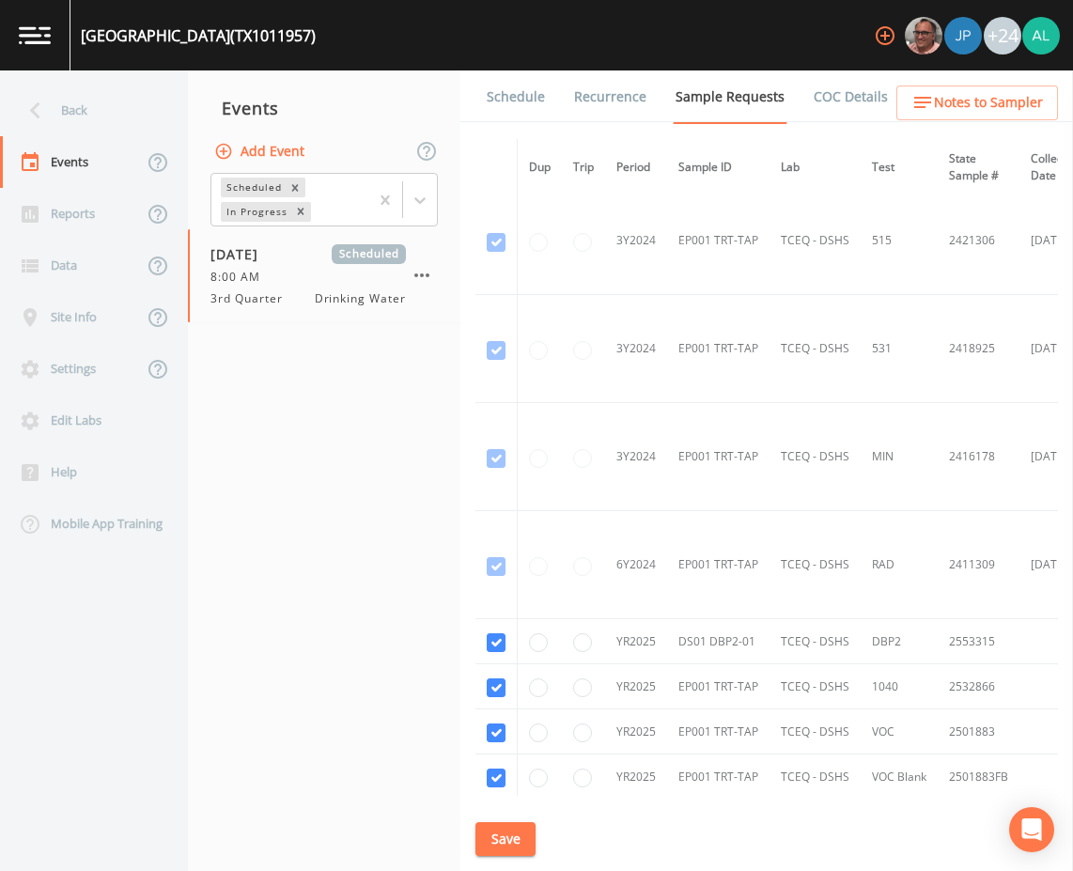
scroll to position [906, 0]
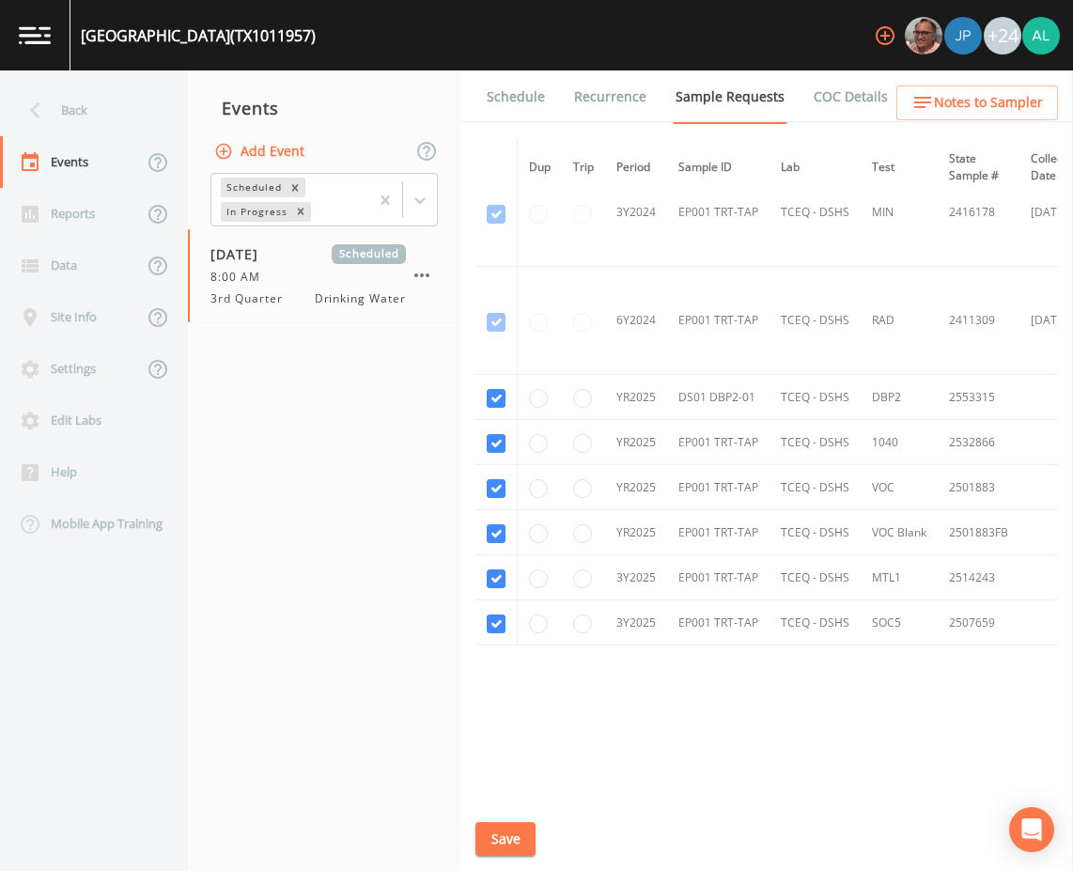
click at [505, 91] on link "Schedule" at bounding box center [516, 96] width 64 height 53
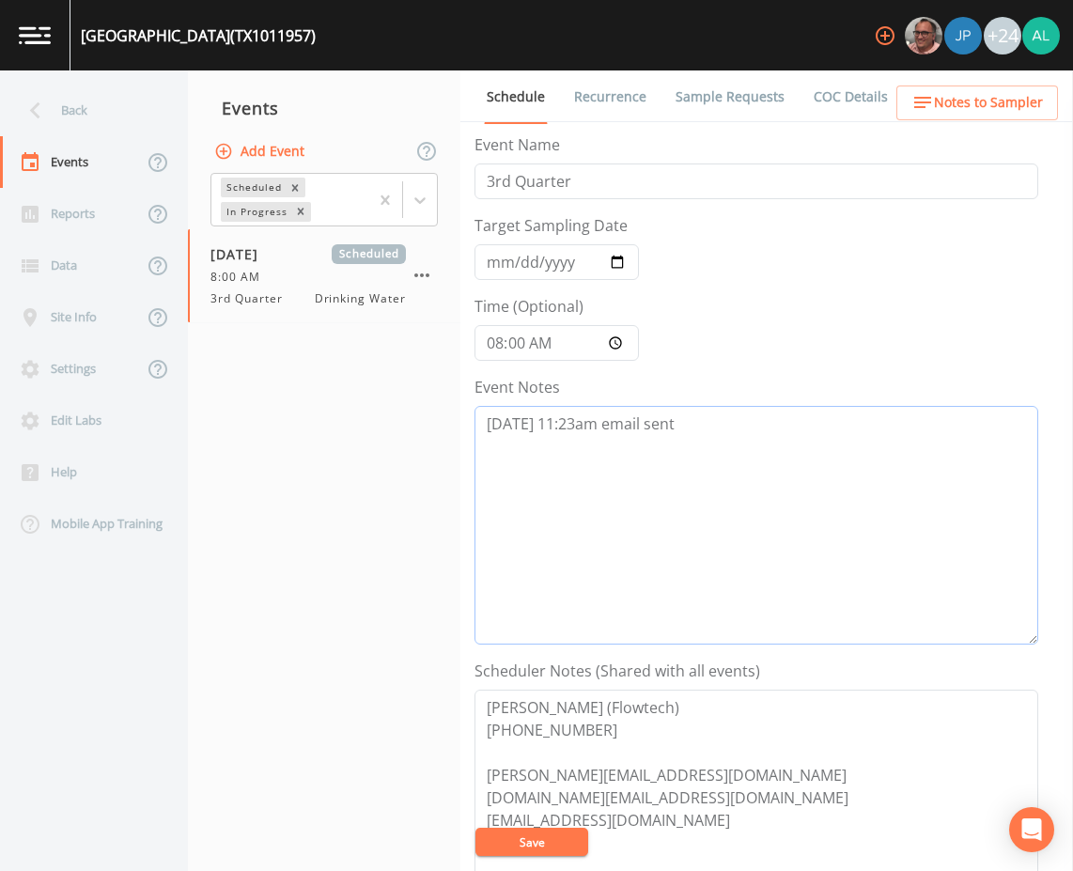
click at [779, 455] on textarea "8/14 @ 11:23am email sent" at bounding box center [756, 525] width 564 height 239
drag, startPoint x: 788, startPoint y: 474, endPoint x: 321, endPoint y: 392, distance: 474.1
click at [321, 392] on div "Back Events Reports Data Site Info Settings Edit Labs Help Mobile App Training …" at bounding box center [536, 470] width 1073 height 800
type textarea "8/14 @ 11:23am email sent 8/15 @ 10:54am follow up email sent 8/18 @ 4:11am can…"
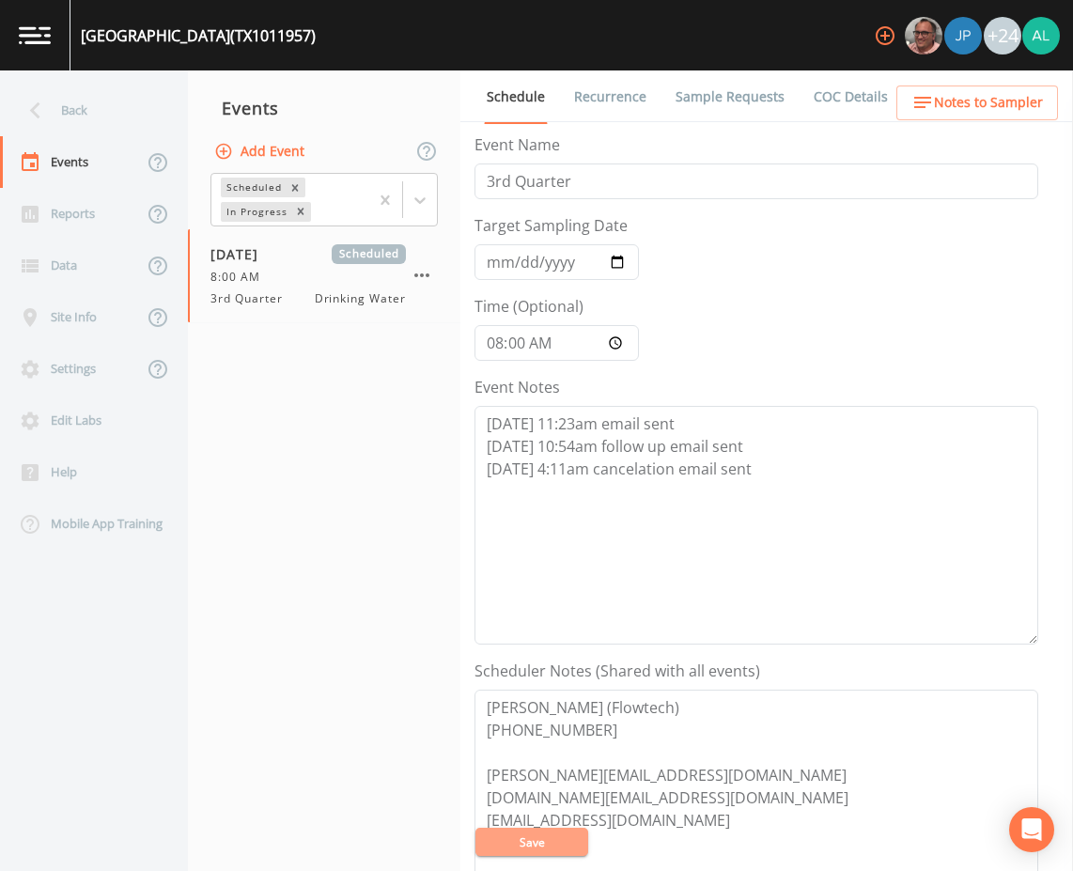
click at [537, 843] on button "Save" at bounding box center [531, 841] width 113 height 28
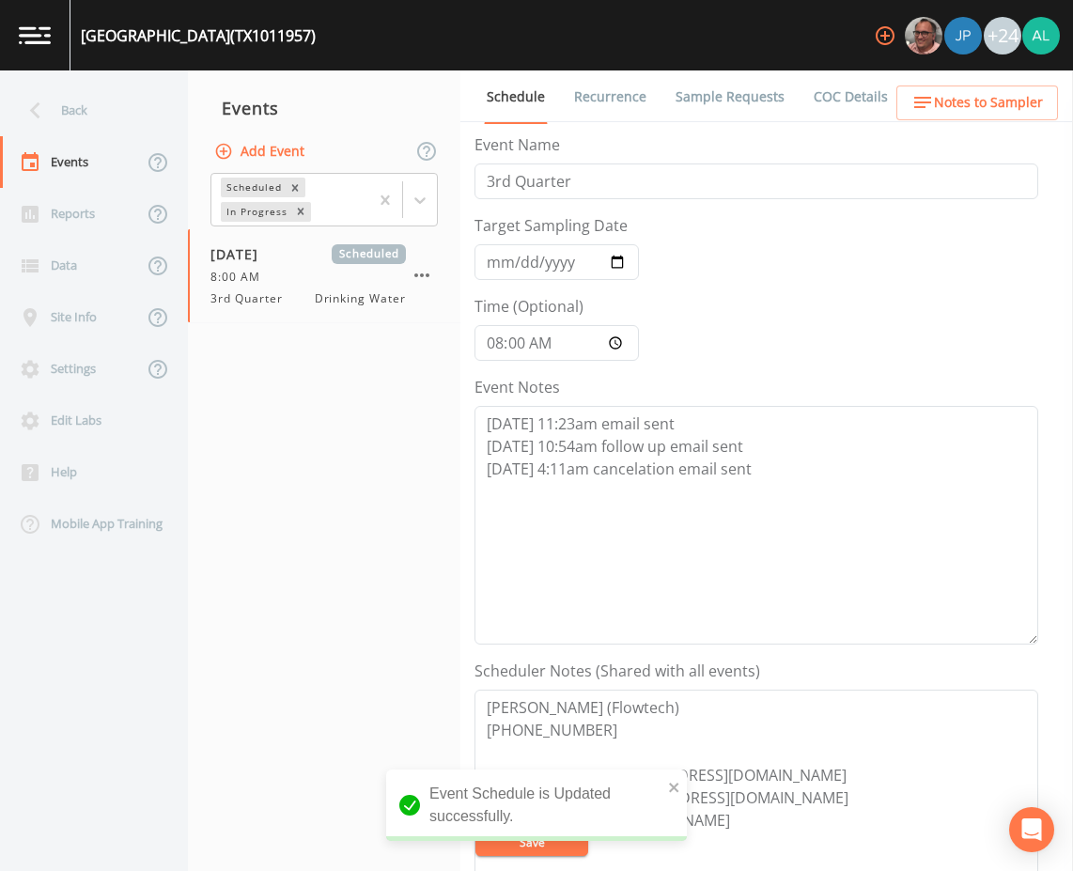
click at [100, 104] on div "Back" at bounding box center [84, 111] width 169 height 52
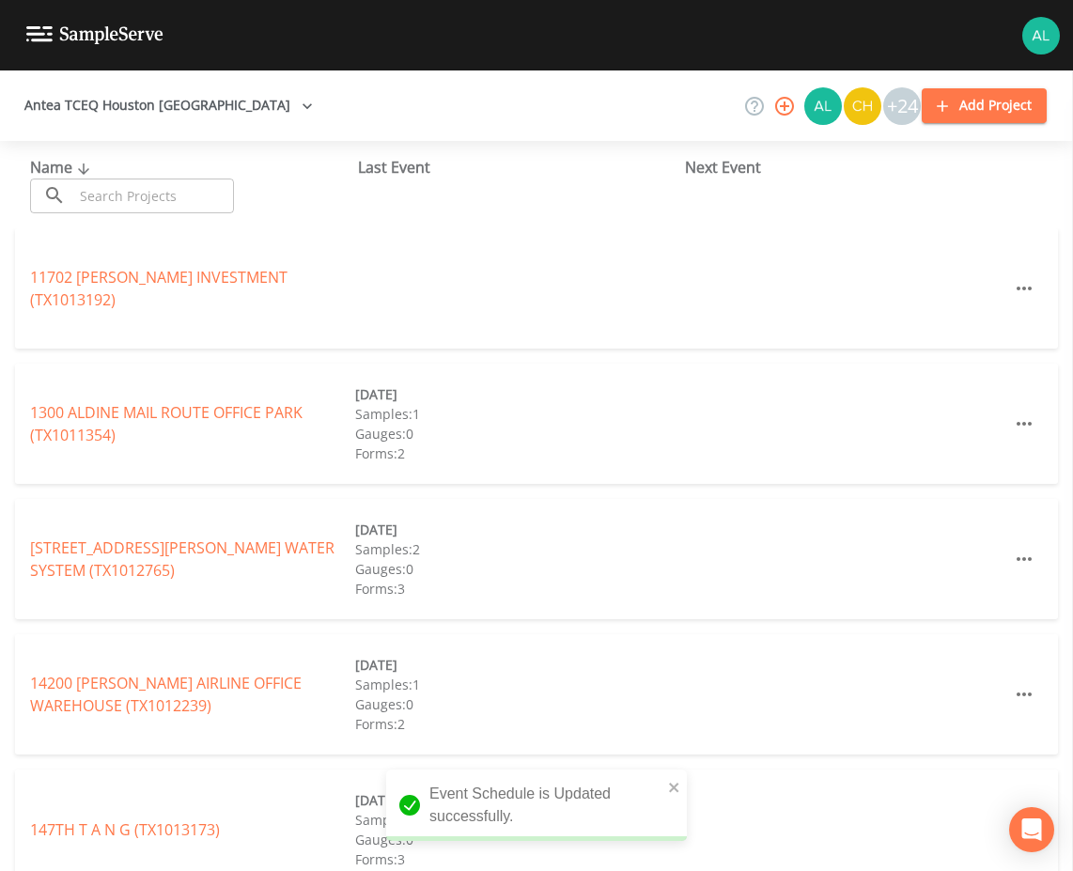
click at [113, 193] on input "text" at bounding box center [153, 195] width 161 height 35
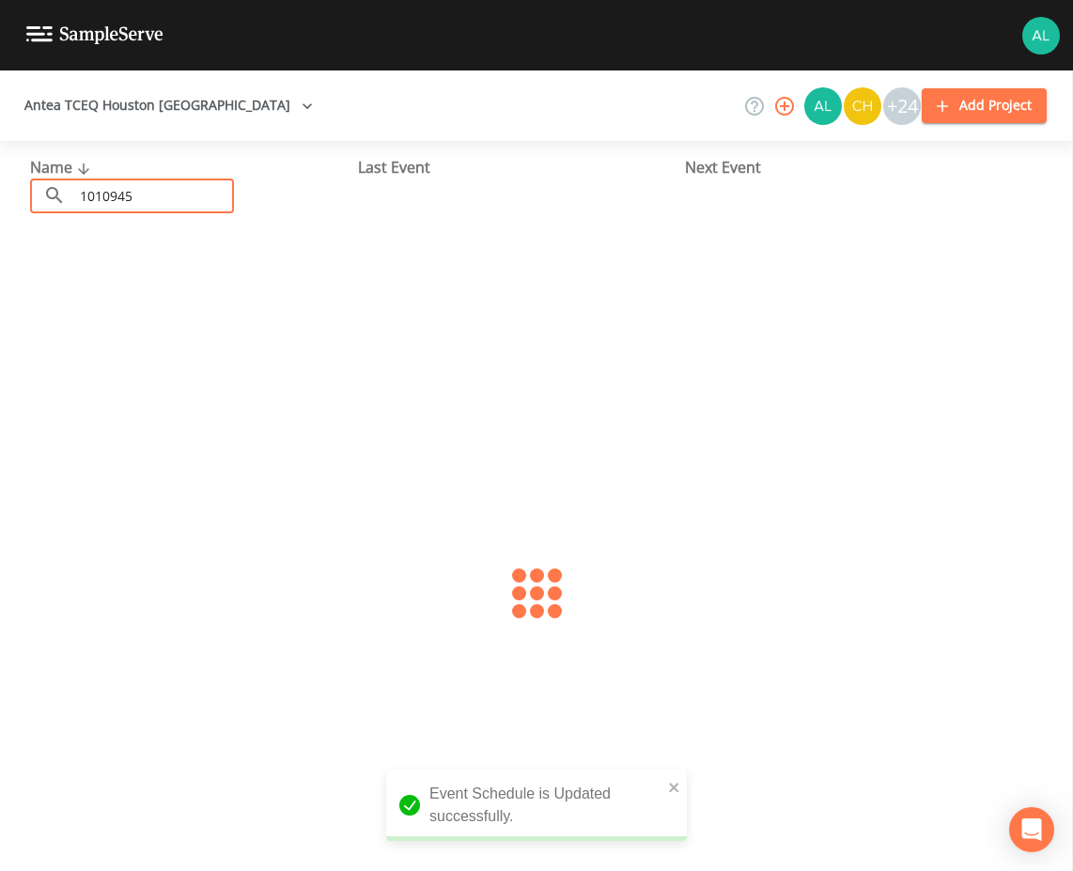
type input "1010945"
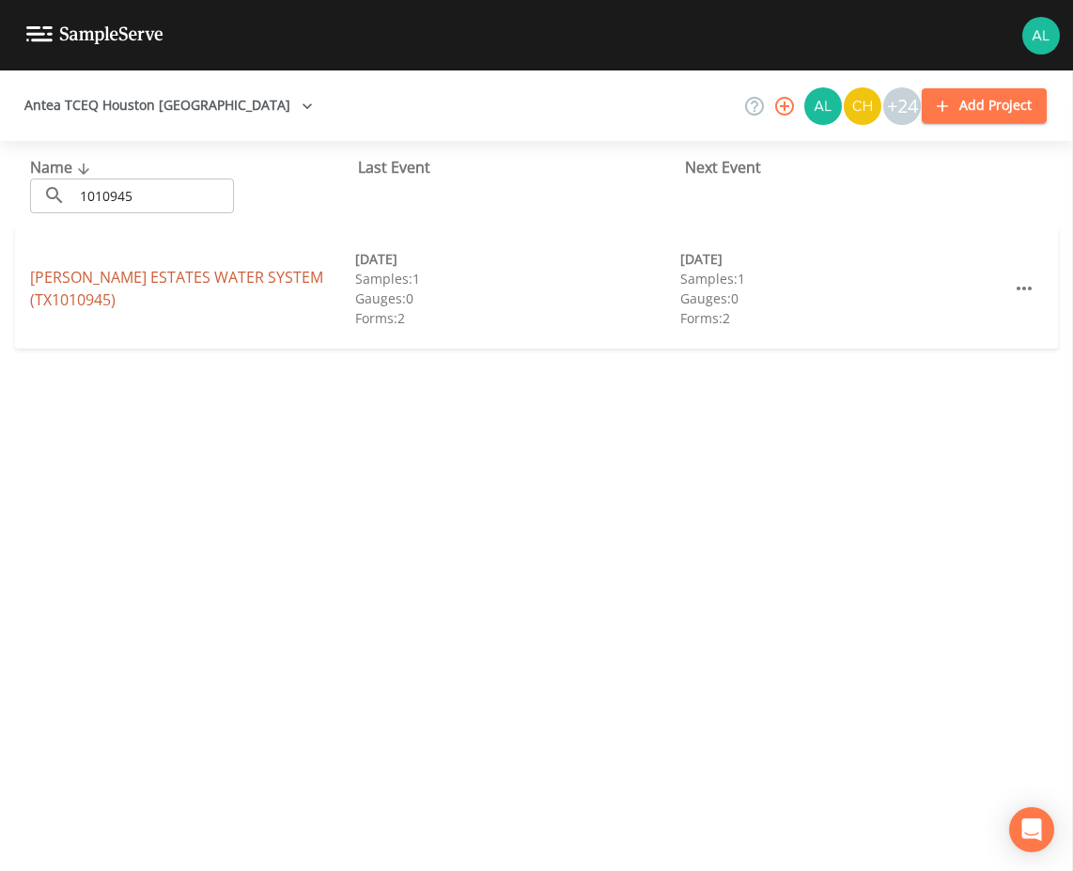
click at [193, 289] on link "REED ESTATES WATER SYSTEM (TX1010945)" at bounding box center [176, 288] width 293 height 43
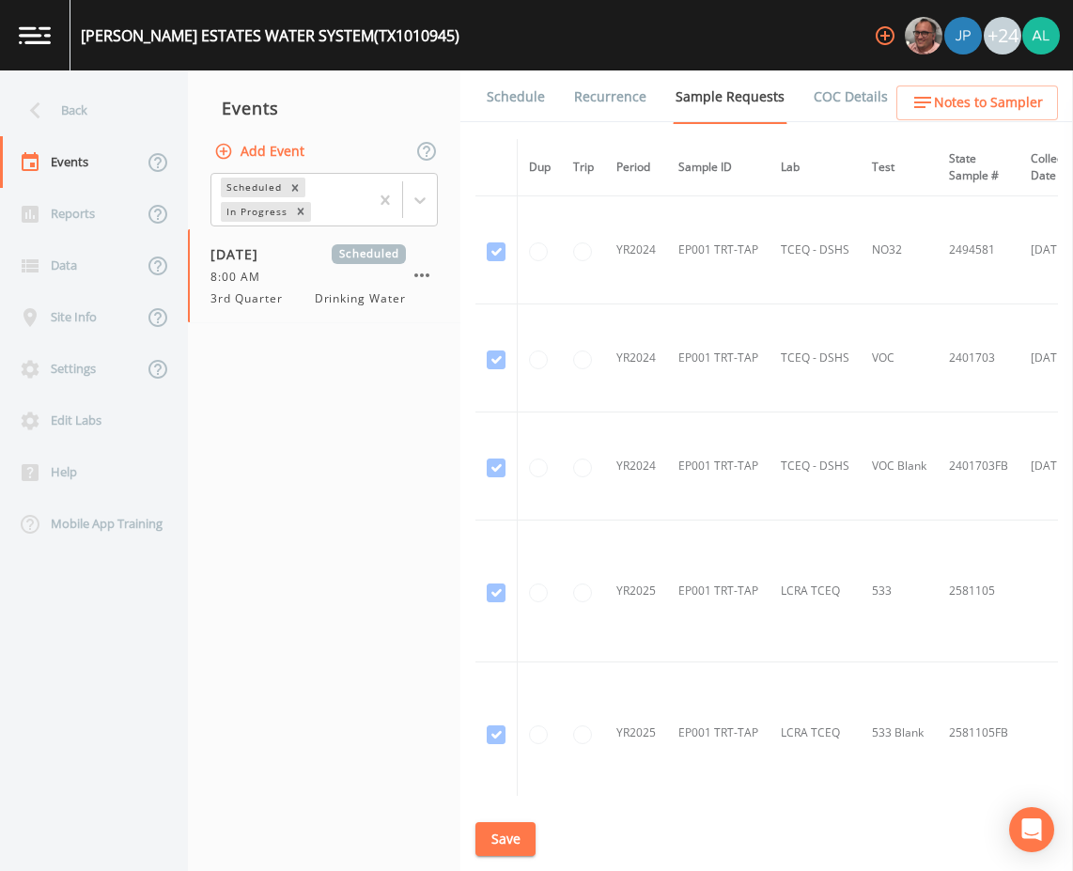
click at [518, 96] on link "Schedule" at bounding box center [516, 96] width 64 height 53
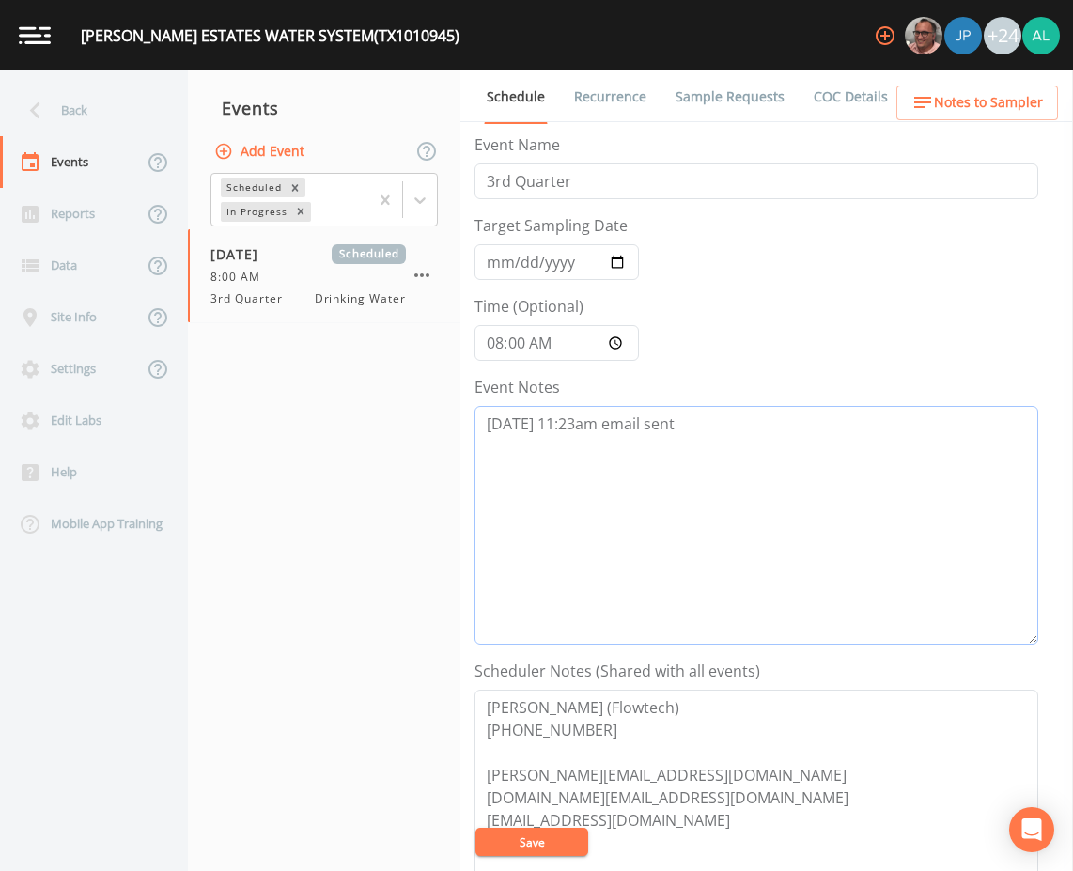
drag, startPoint x: 755, startPoint y: 432, endPoint x: 254, endPoint y: 434, distance: 501.6
click at [254, 434] on div "Back Events Reports Data Site Info Settings Edit Labs Help Mobile App Training …" at bounding box center [536, 470] width 1073 height 800
paste textarea "8/15 @ 10:54am follow up email sent 8/18 @ 4:11am cancelation email sent"
type textarea "8/14 @ 11:23am email sent 8/15 @ 10:54am follow up email sent 8/18 @ 4:11am can…"
click at [508, 260] on input "2025-08-20" at bounding box center [556, 262] width 164 height 36
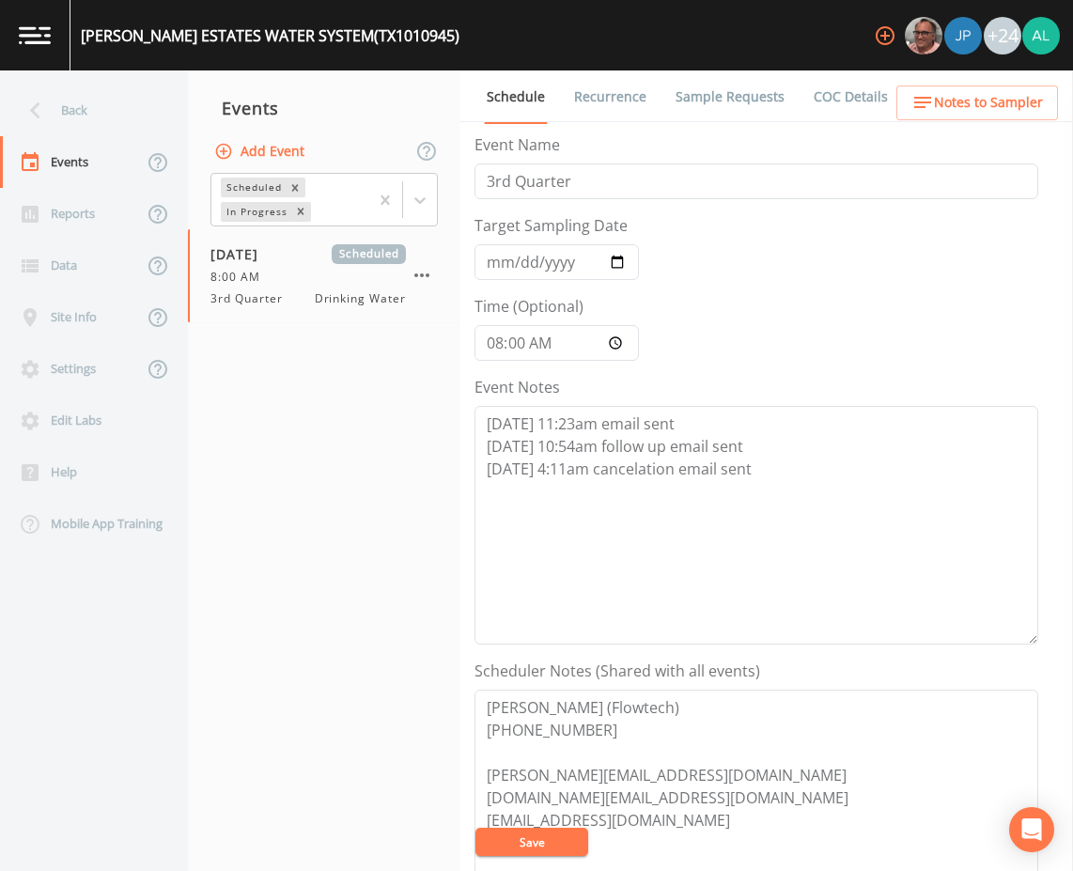
click at [560, 835] on button "Save" at bounding box center [531, 841] width 113 height 28
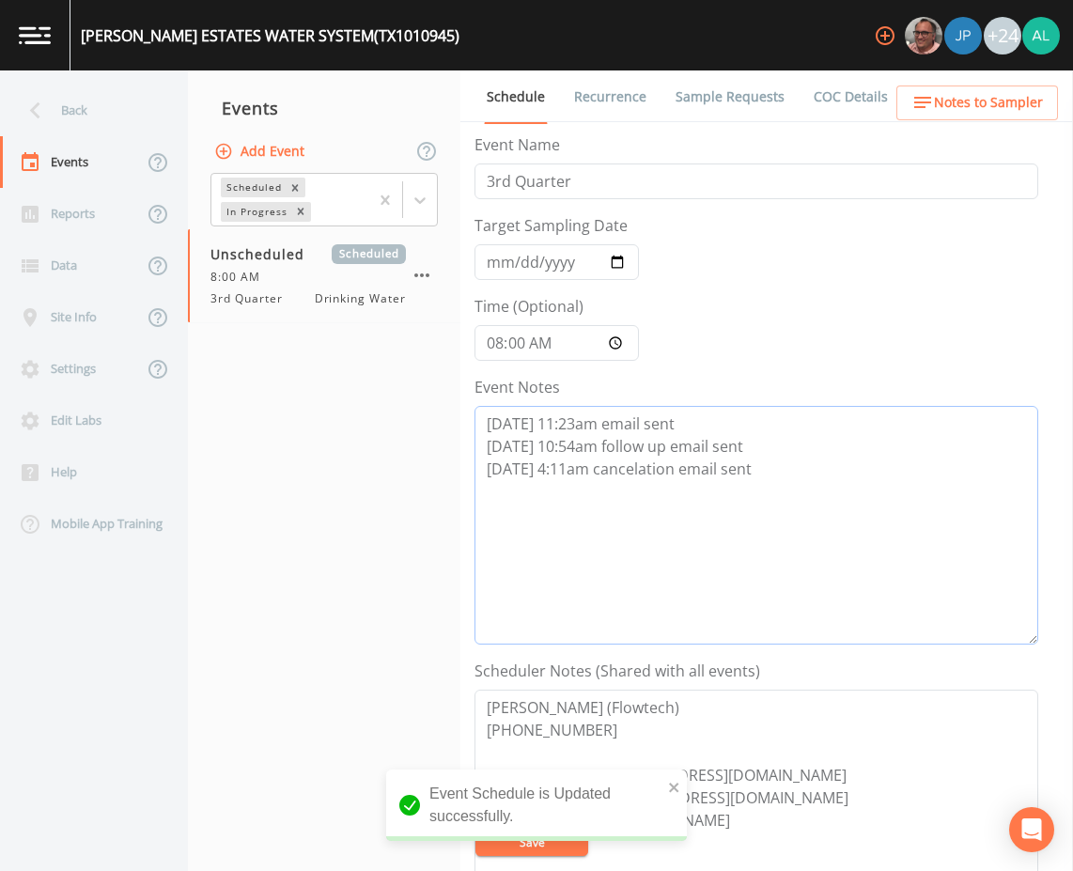
click at [756, 475] on textarea "8/14 @ 11:23am email sent 8/15 @ 10:54am follow up email sent 8/18 @ 4:11am can…" at bounding box center [756, 525] width 564 height 239
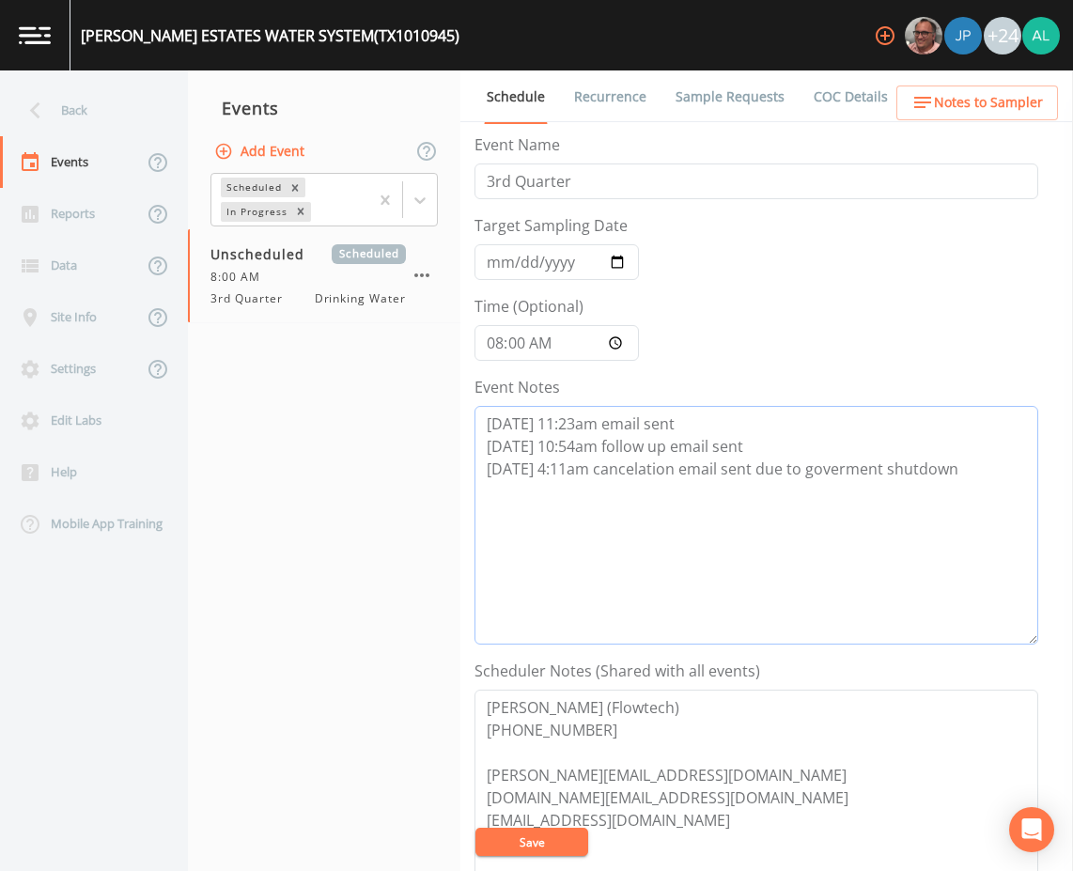
click at [853, 456] on textarea "8/14 @ 11:23am email sent 8/15 @ 10:54am follow up email sent 8/18 @ 4:11am can…" at bounding box center [756, 525] width 564 height 239
drag, startPoint x: 982, startPoint y: 488, endPoint x: 219, endPoint y: 369, distance: 772.9
click at [219, 369] on div "Back Events Reports Data Site Info Settings Edit Labs Help Mobile App Training …" at bounding box center [536, 470] width 1073 height 800
type textarea "8/14 @ 11:23am email sent 8/15 @ 10:54am follow up email sent 8/18 @ 4:11am can…"
click at [519, 837] on button "Save" at bounding box center [531, 841] width 113 height 28
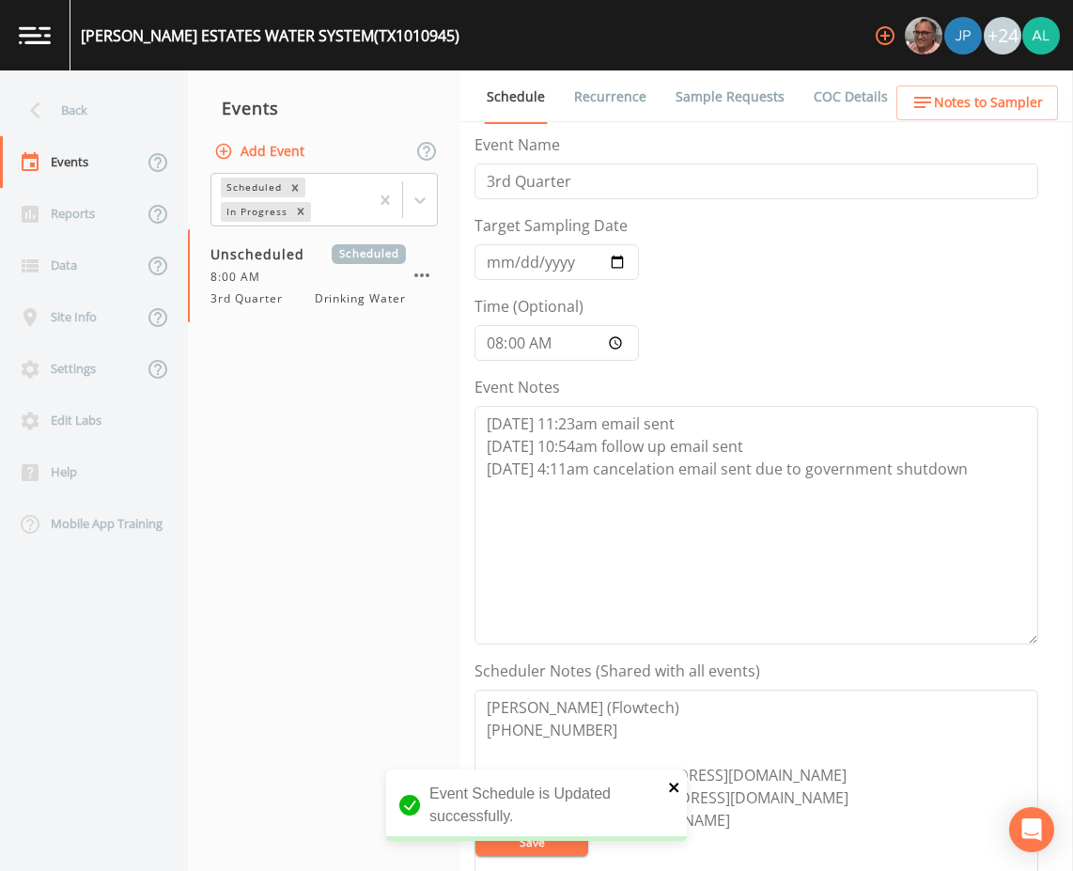
click at [671, 793] on icon "close" at bounding box center [674, 787] width 13 height 15
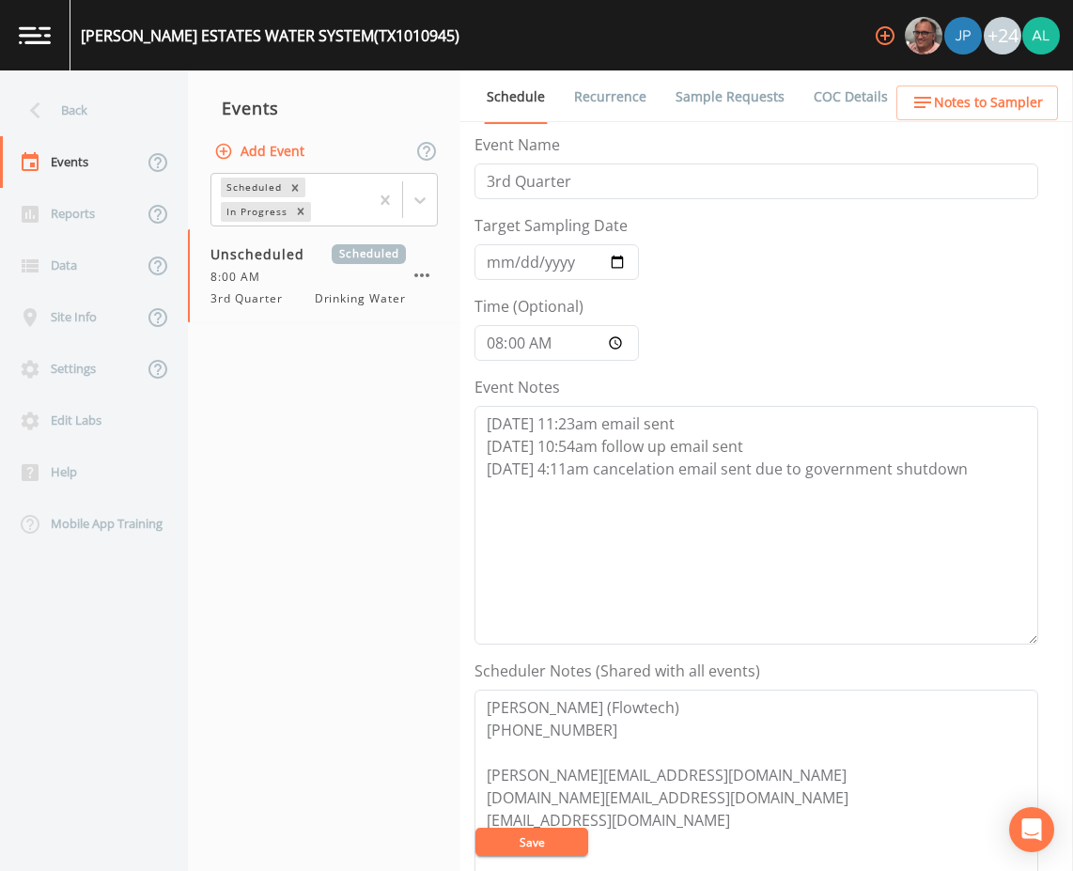
click at [545, 850] on button "Save" at bounding box center [531, 841] width 113 height 28
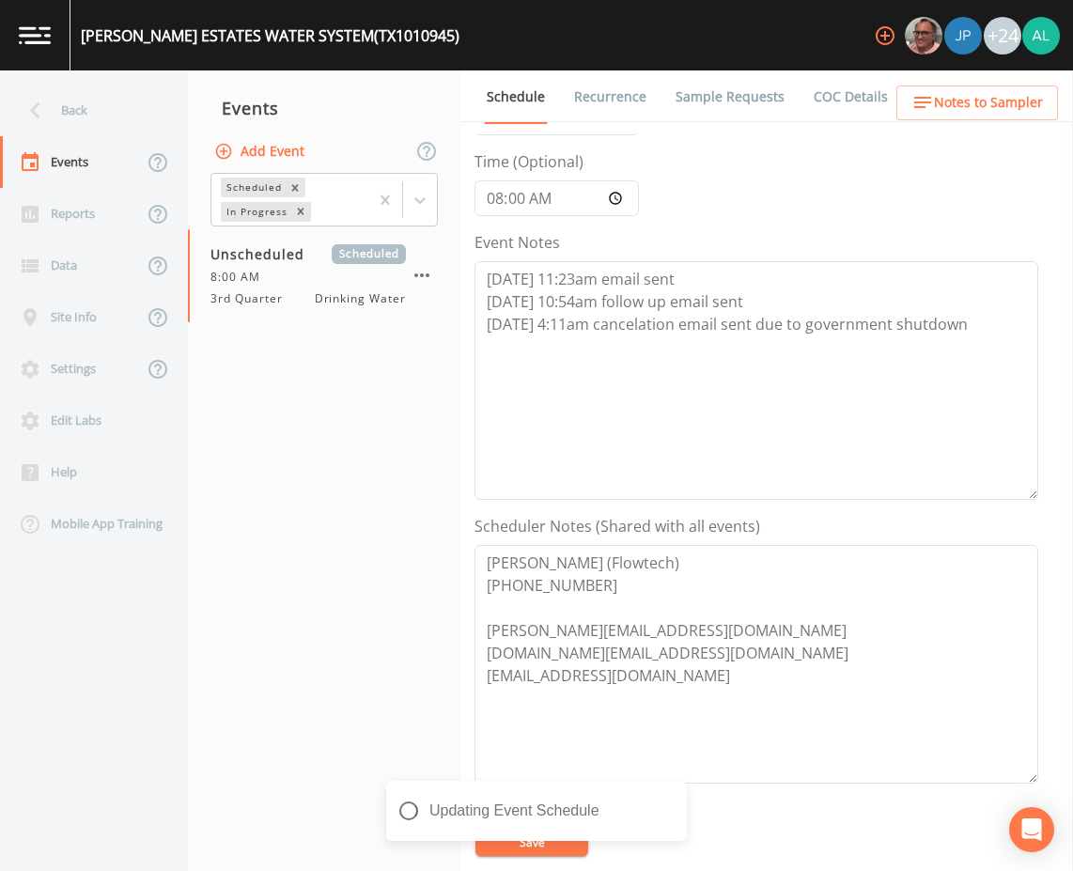
scroll to position [282, 0]
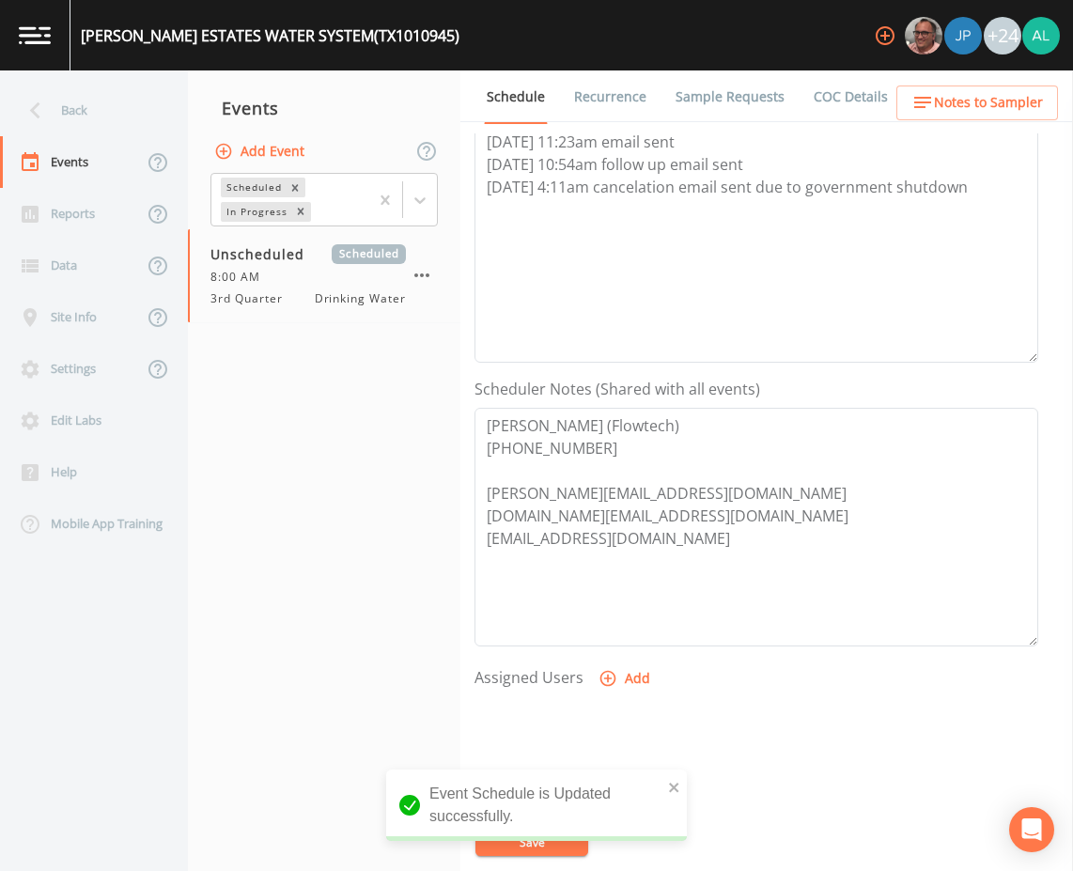
click at [115, 123] on div "Back" at bounding box center [84, 111] width 169 height 52
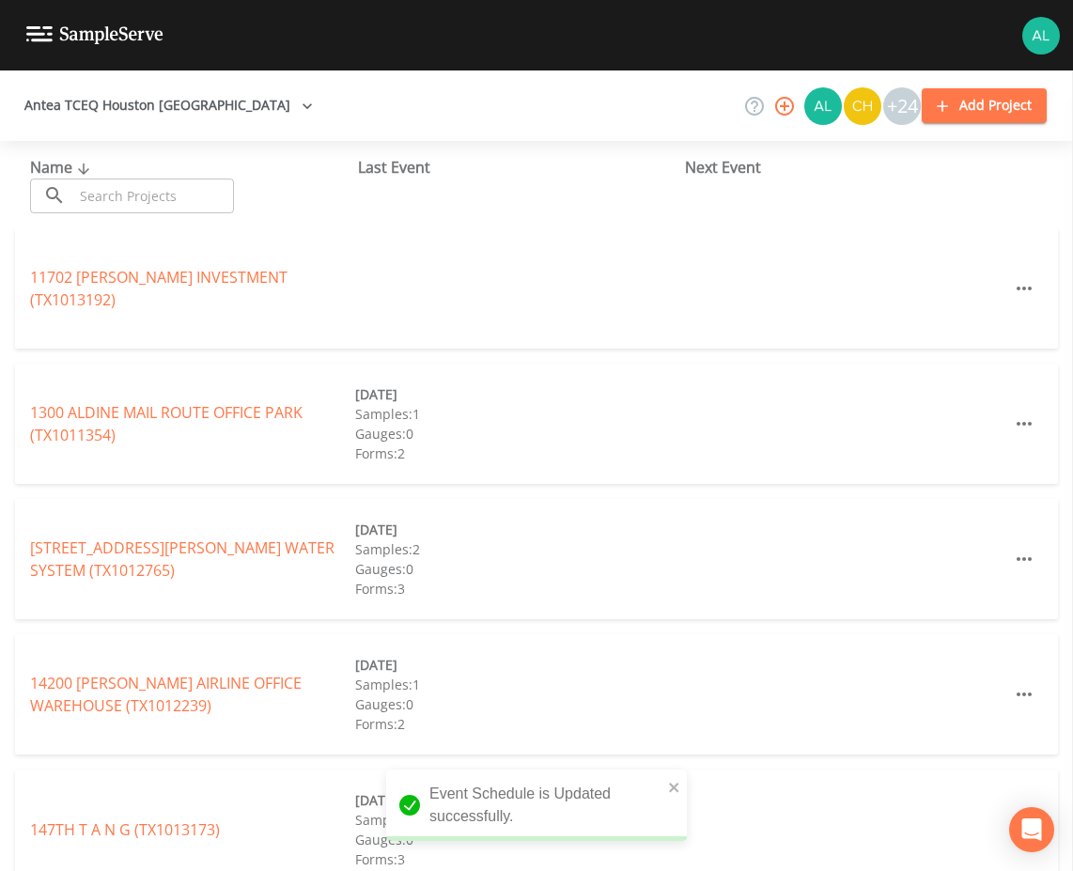
drag, startPoint x: 122, startPoint y: 186, endPoint x: 111, endPoint y: 162, distance: 26.9
click at [122, 186] on input "text" at bounding box center [153, 195] width 161 height 35
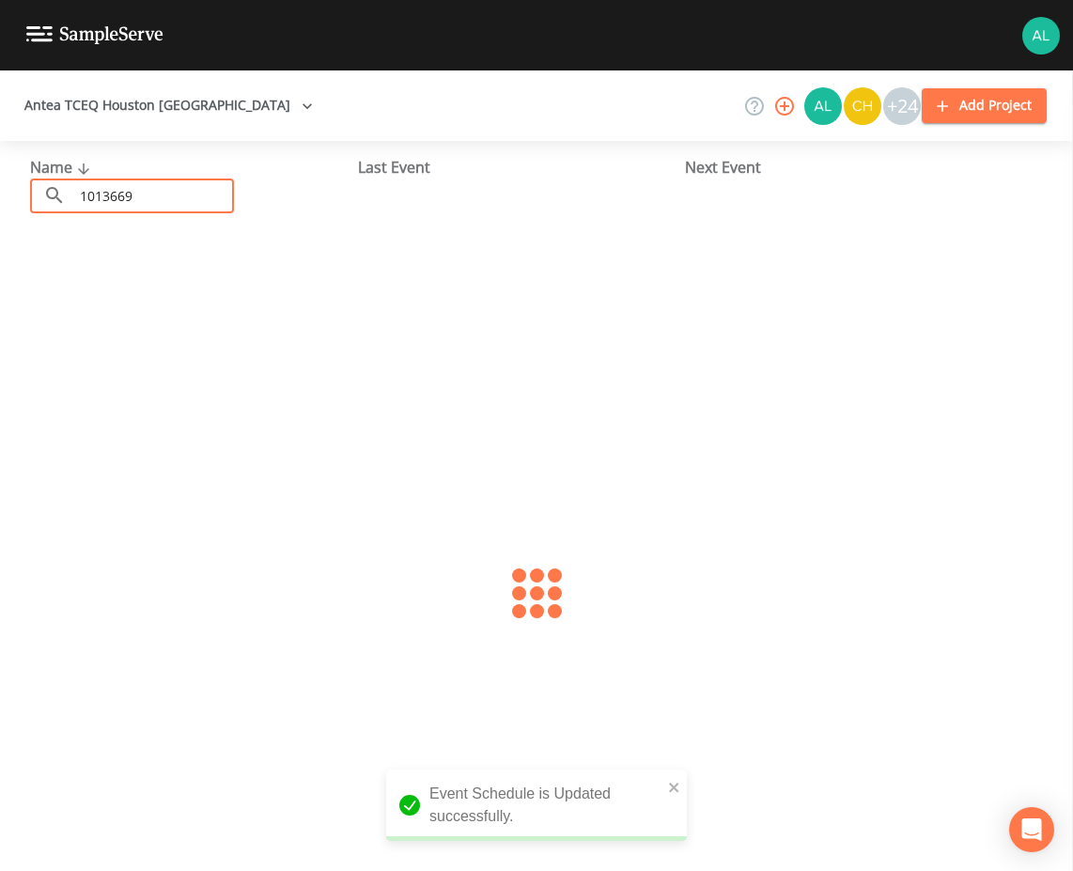
type input "1013669"
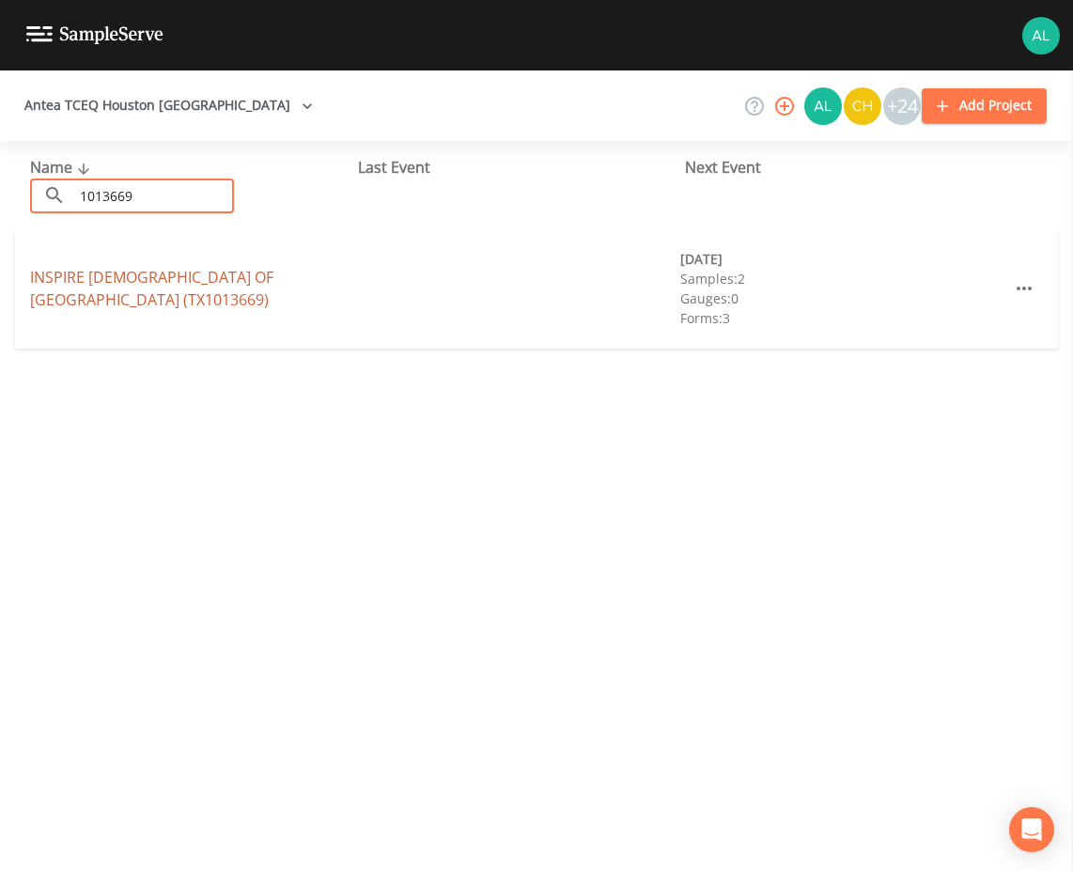
click at [105, 281] on link "INSPIRE CHURCH OF HOUSTON (TX1013669)" at bounding box center [151, 288] width 243 height 43
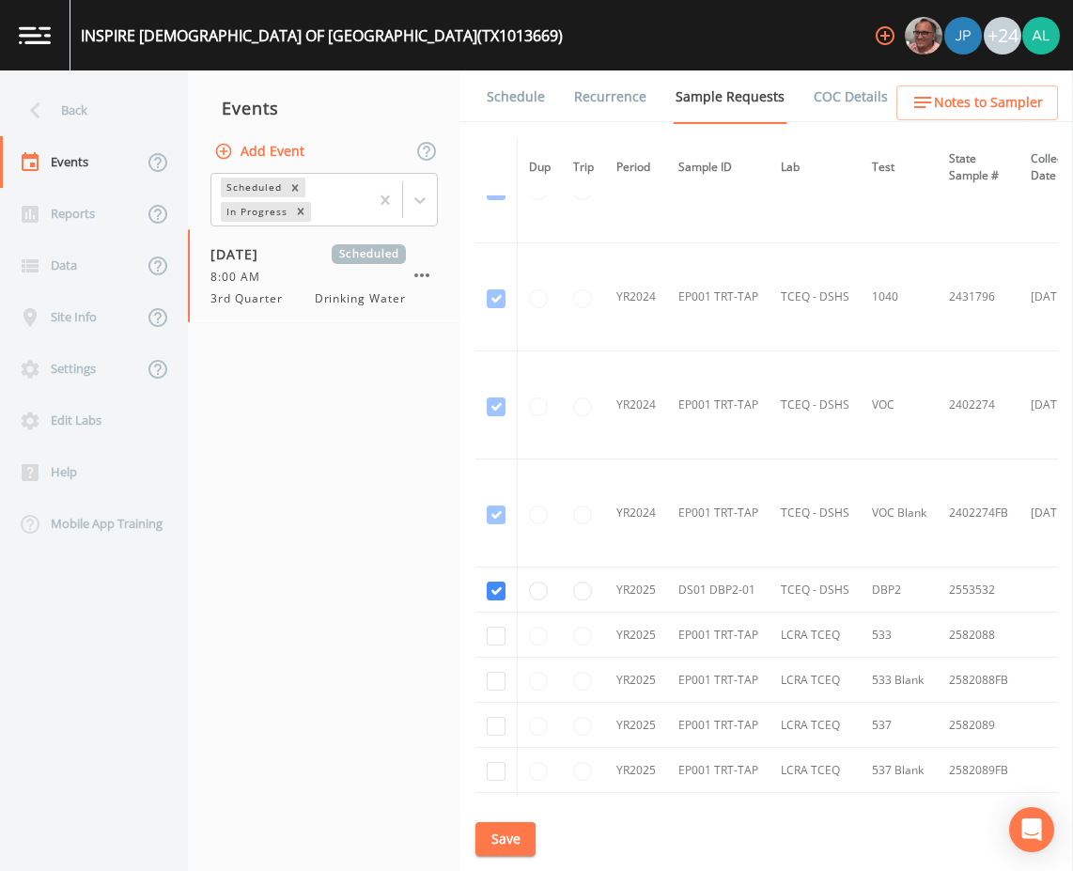
scroll to position [94, 0]
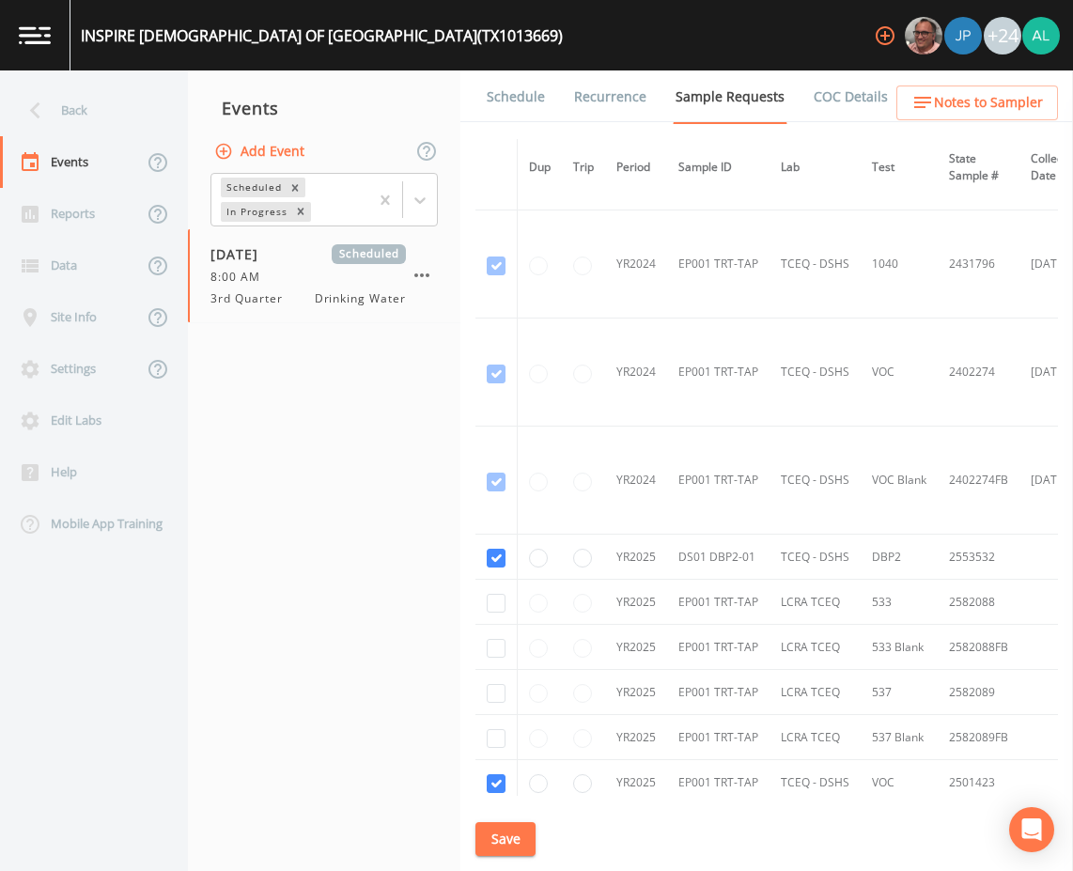
click at [548, 89] on li "Recurrence" at bounding box center [598, 96] width 101 height 53
click at [499, 101] on link "Schedule" at bounding box center [516, 96] width 64 height 53
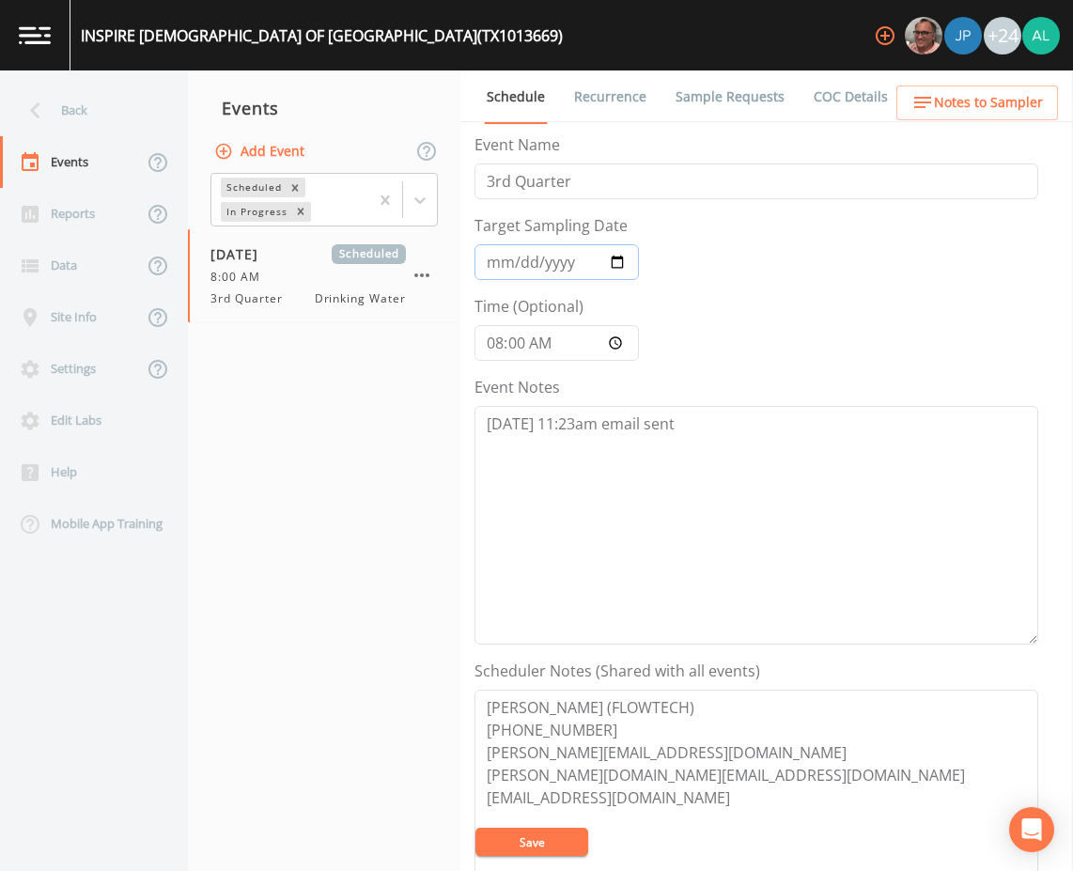
click at [488, 267] on input "2025-08-20" at bounding box center [556, 262] width 164 height 36
drag, startPoint x: 925, startPoint y: 414, endPoint x: 836, endPoint y: 410, distance: 89.3
click at [836, 410] on textarea "8/14 @ 11:23am email sent" at bounding box center [756, 525] width 564 height 239
drag, startPoint x: 825, startPoint y: 413, endPoint x: 281, endPoint y: 410, distance: 543.8
click at [281, 410] on div "Back Events Reports Data Site Info Settings Edit Labs Help Mobile App Training …" at bounding box center [536, 470] width 1073 height 800
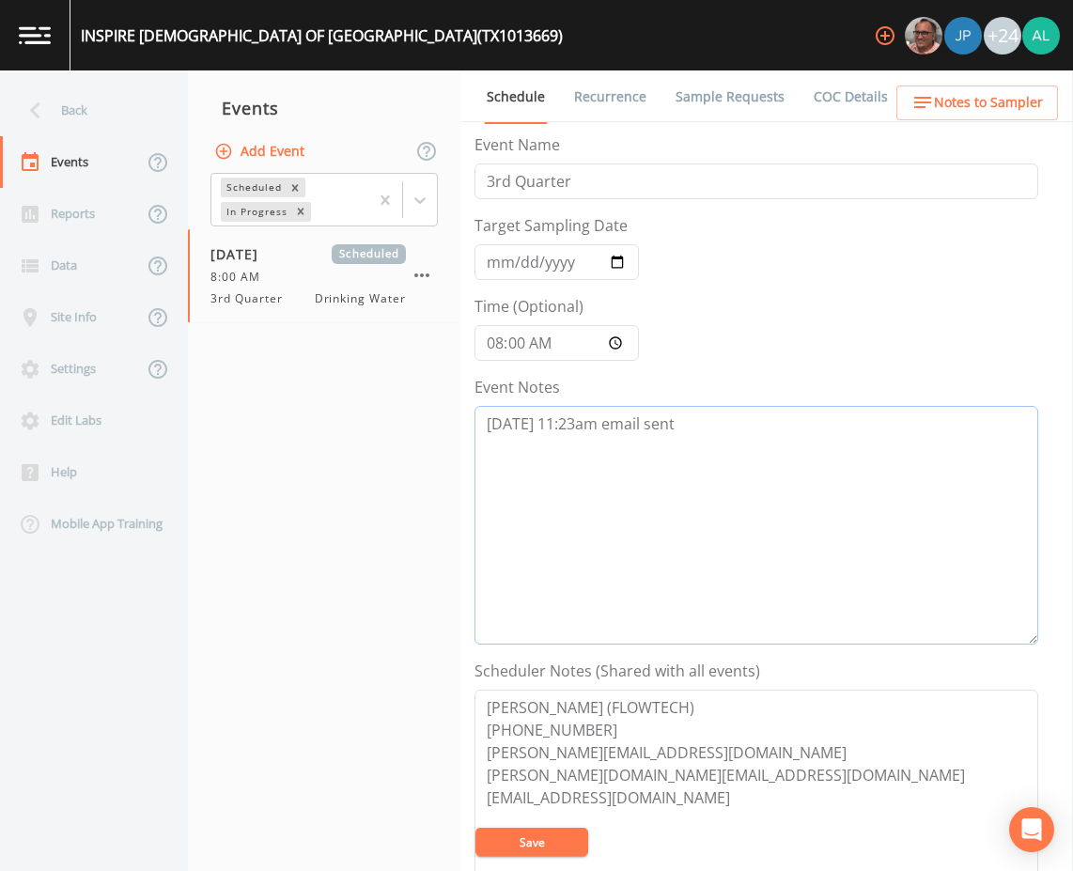
paste textarea "8/15 @ 10:54am follow up email sent 8/18 @ 4:11am cancelation email sent due to…"
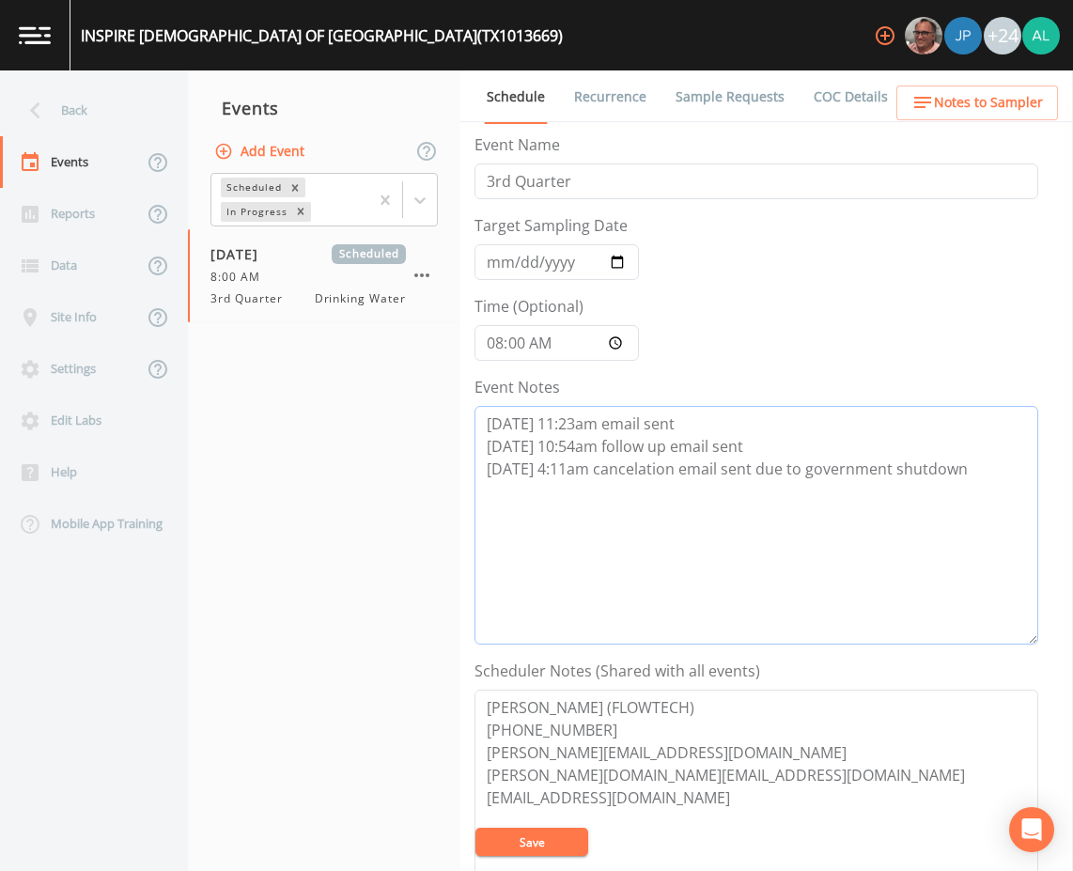
type textarea "8/14 @ 11:23am email sent 8/15 @ 10:54am follow up email sent 8/18 @ 4:11am can…"
click at [549, 850] on button "Save" at bounding box center [531, 841] width 113 height 28
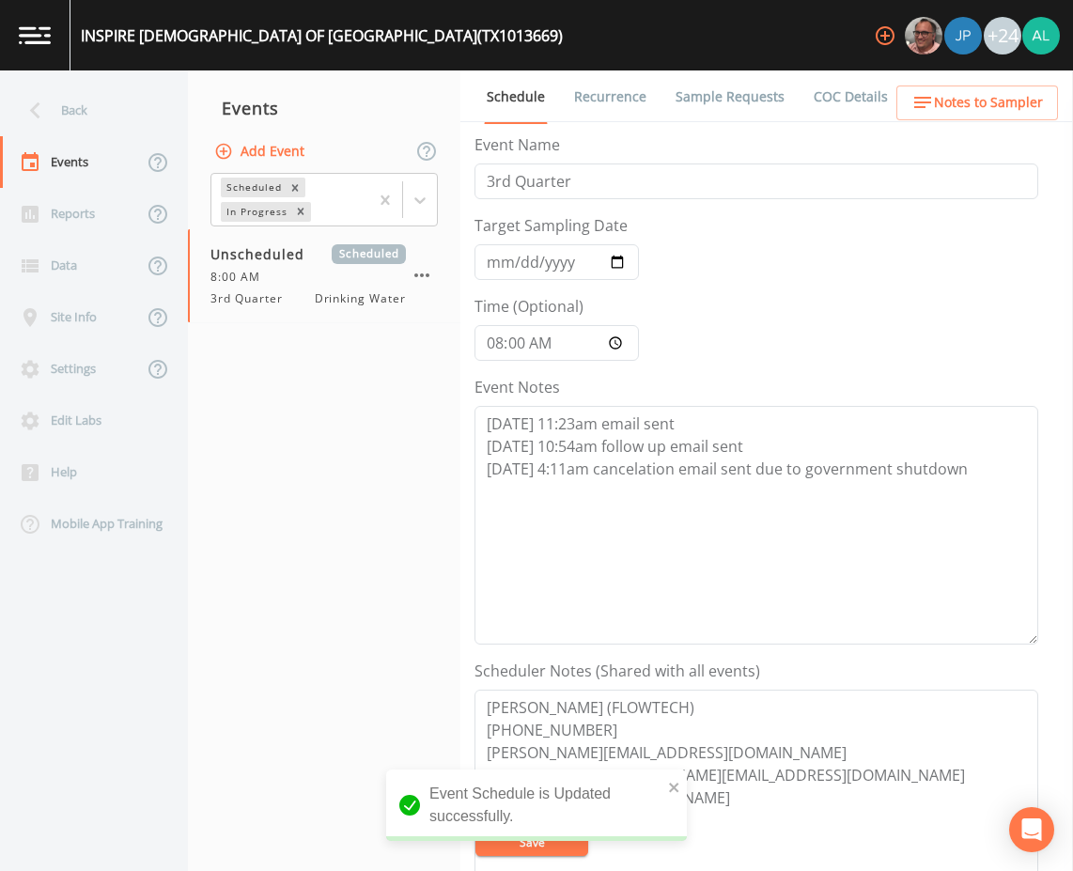
click at [45, 114] on icon at bounding box center [35, 110] width 33 height 33
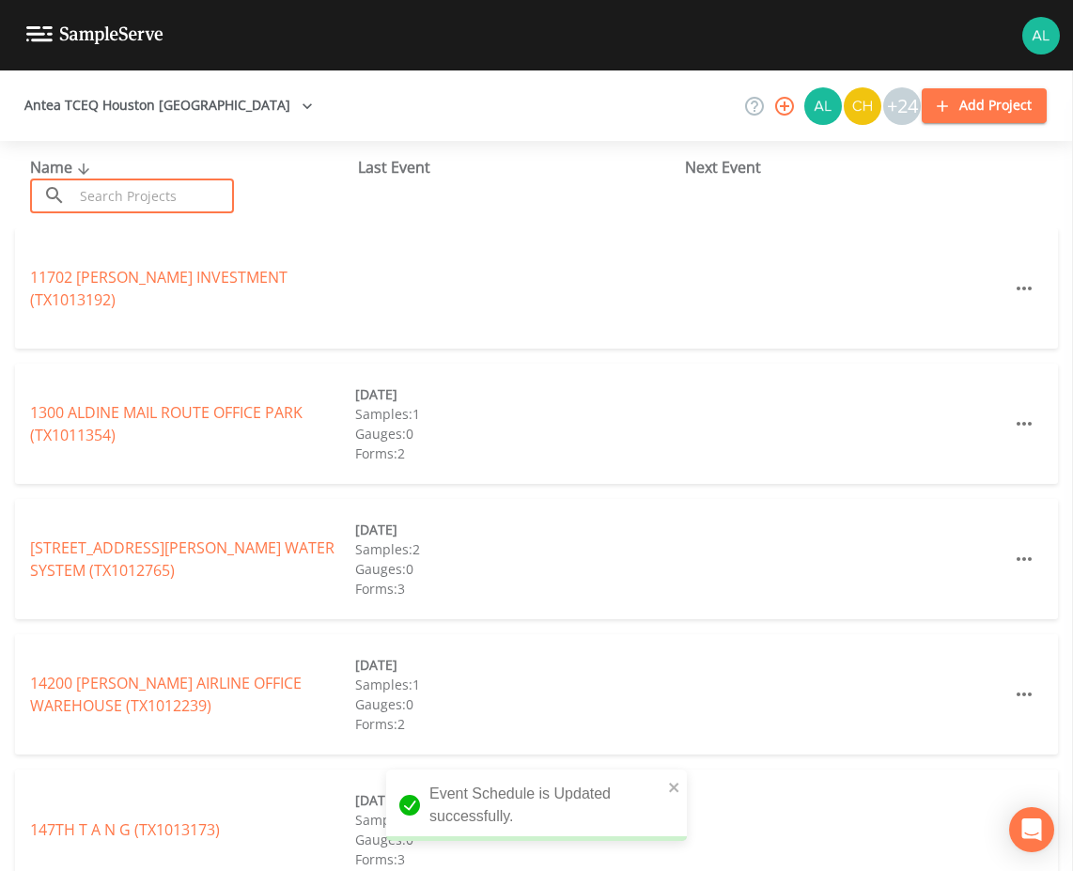
click at [99, 193] on input "text" at bounding box center [153, 195] width 161 height 35
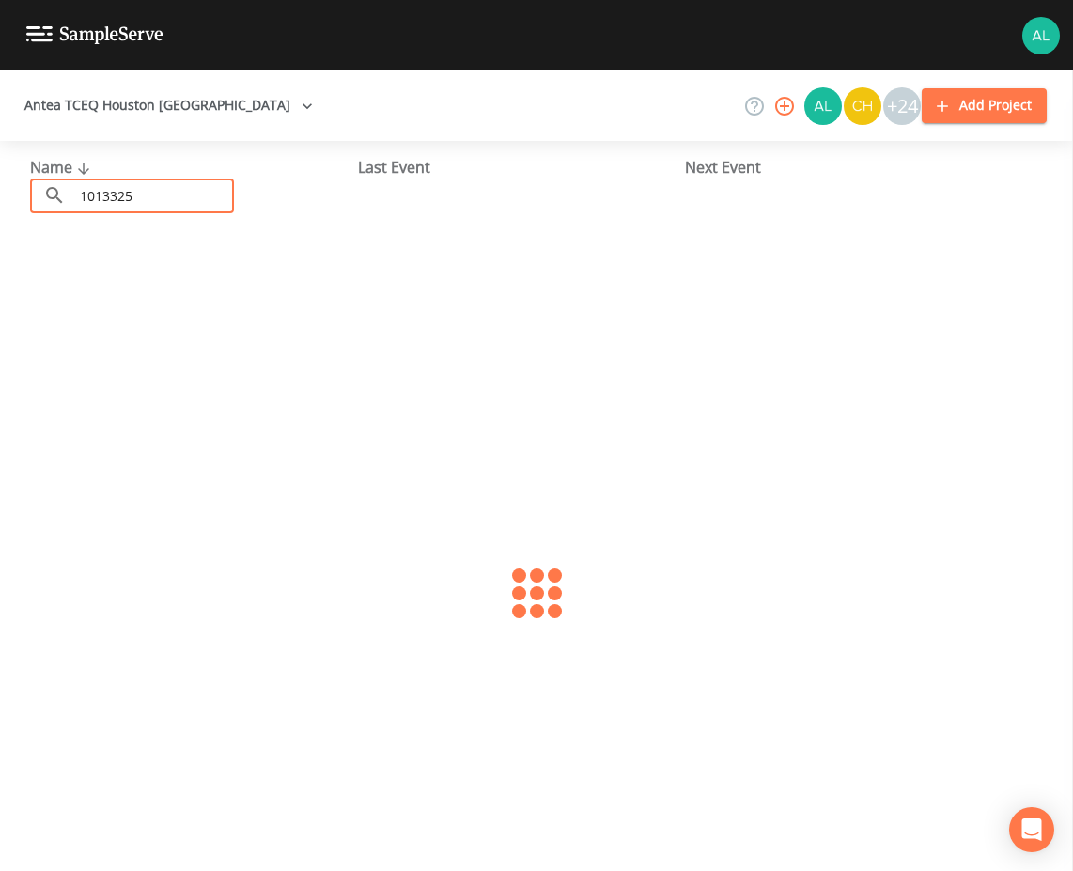
type input "1013325"
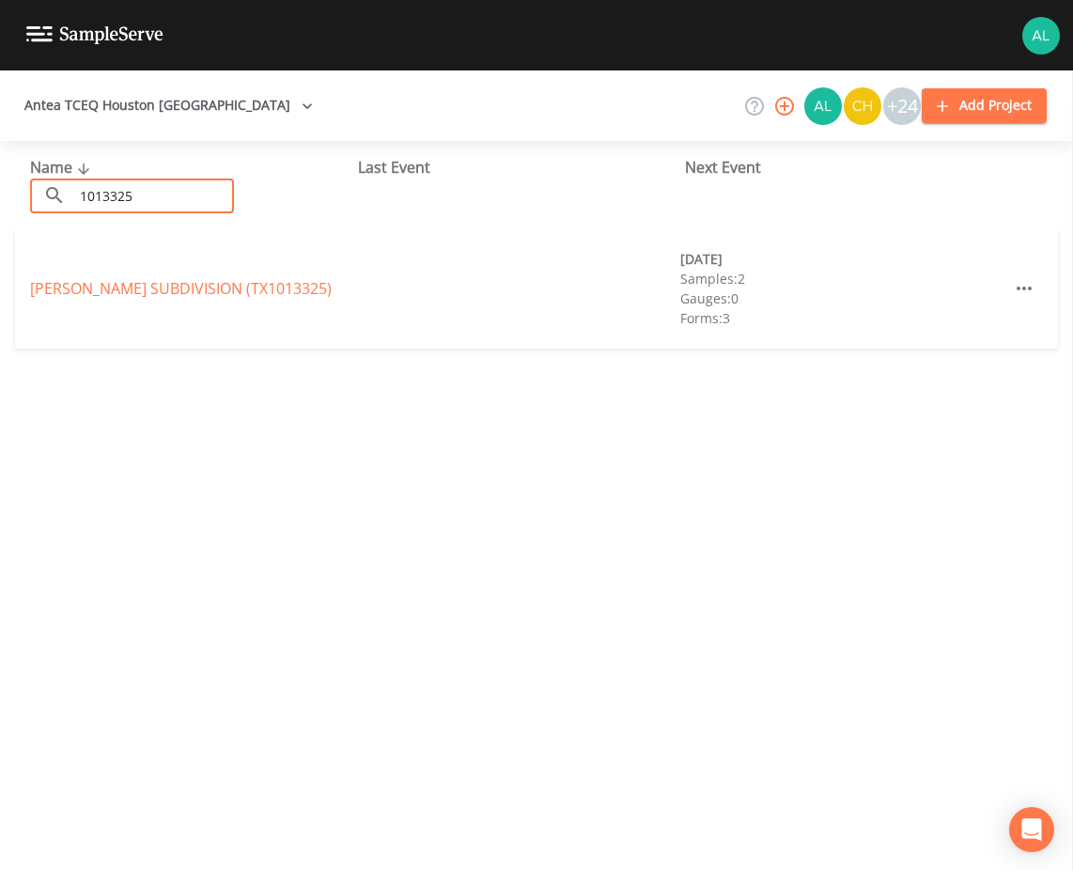
click at [70, 277] on div "GRANGER SUBDIVISION (TX1013325)" at bounding box center [192, 288] width 325 height 23
click at [70, 282] on link "GRANGER SUBDIVISION (TX1013325)" at bounding box center [180, 288] width 301 height 21
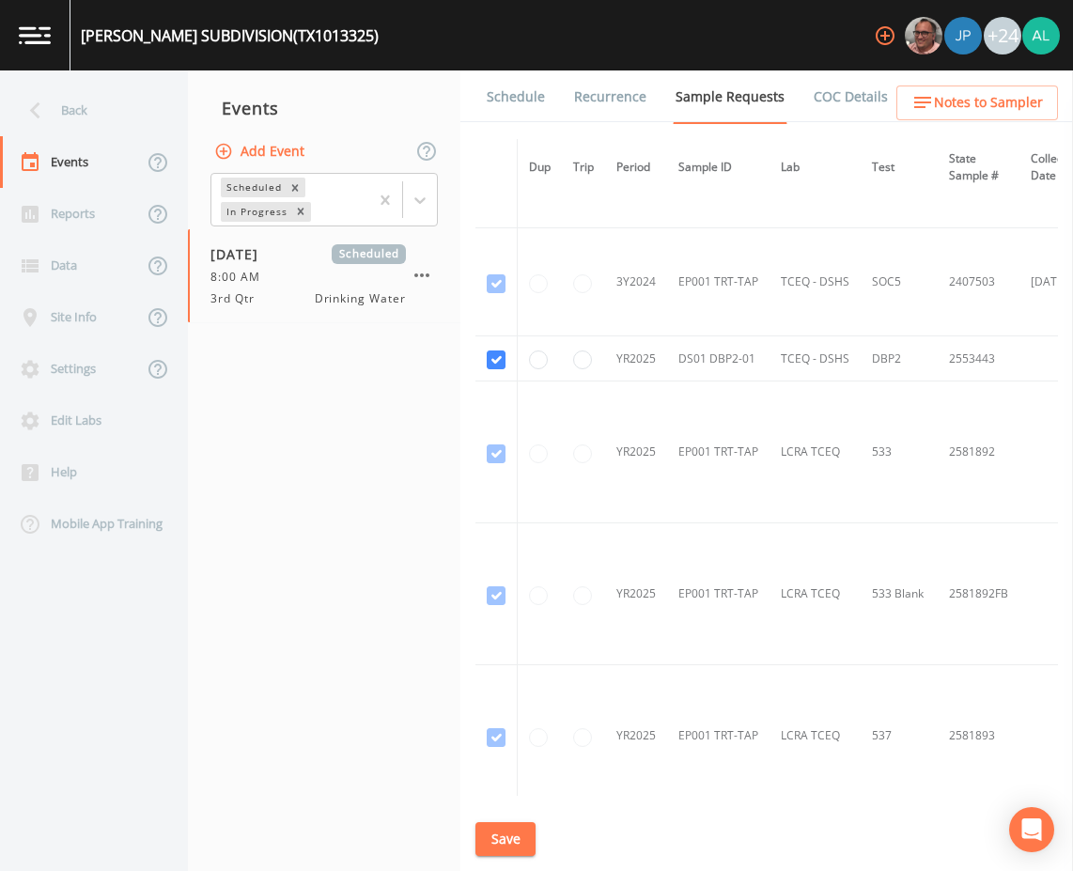
scroll to position [1033, 0]
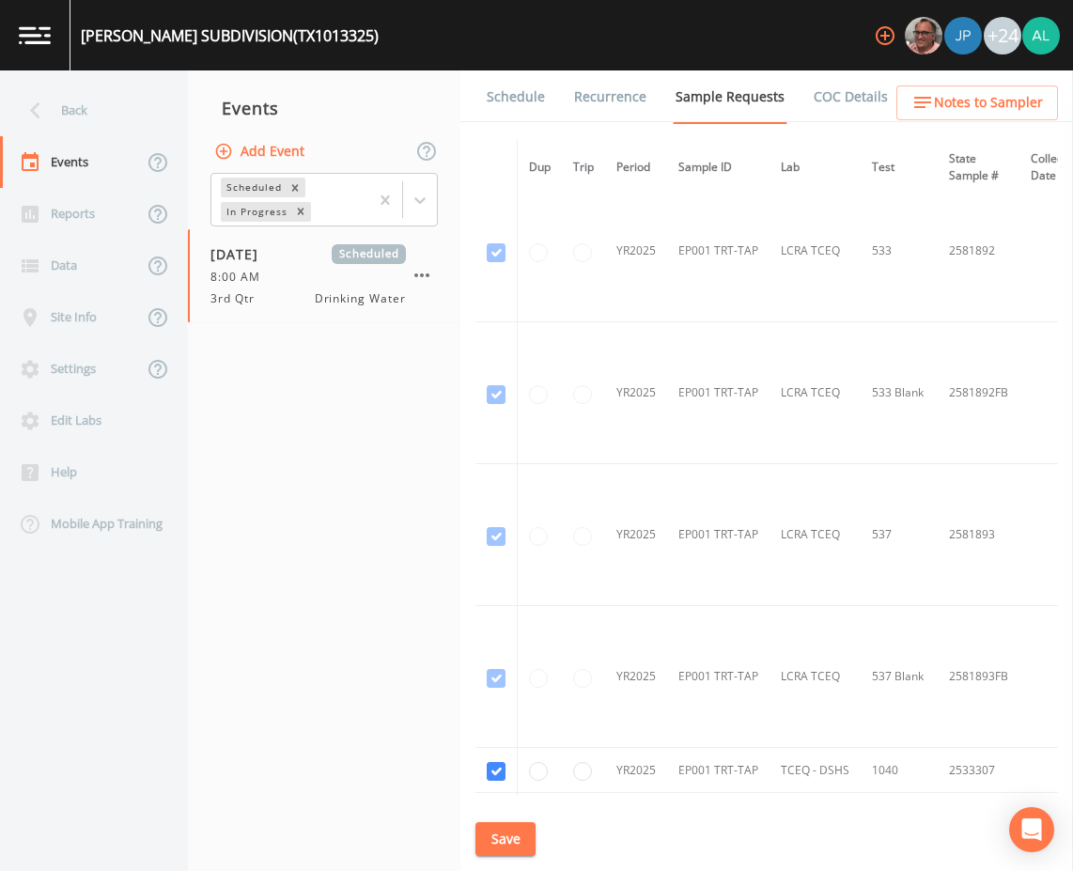
click at [531, 103] on link "Schedule" at bounding box center [516, 96] width 64 height 53
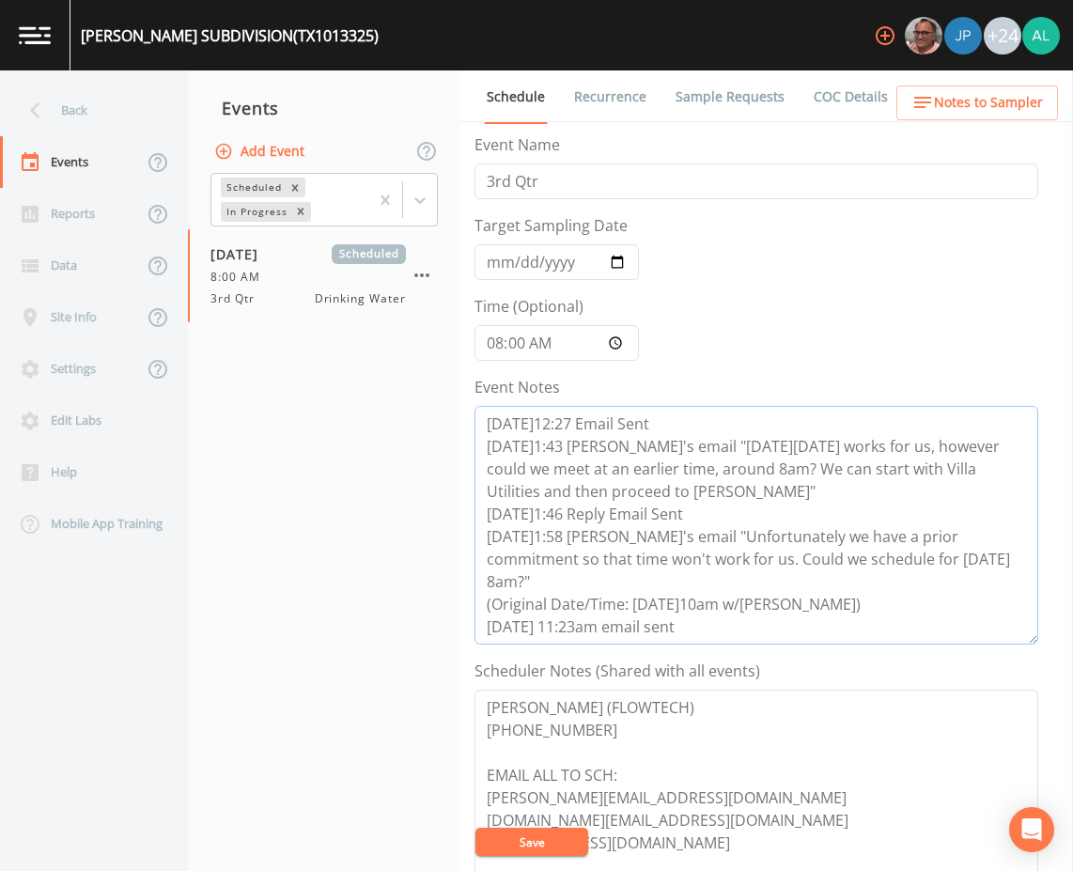
click at [751, 623] on textarea "8/13@12:27 Email Sent 8/13@1:43 Per Cristina's email "Next Fri.8/22nd works for…" at bounding box center [756, 525] width 564 height 239
drag, startPoint x: 727, startPoint y: 616, endPoint x: 459, endPoint y: 612, distance: 267.7
click at [459, 612] on div "Back Events Reports Data Site Info Settings Edit Labs Help Mobile App Training …" at bounding box center [536, 470] width 1073 height 800
paste textarea "8/15 @ 10:54am follow up email sent 8/18 @ 4:11am cancelation email sent due to…"
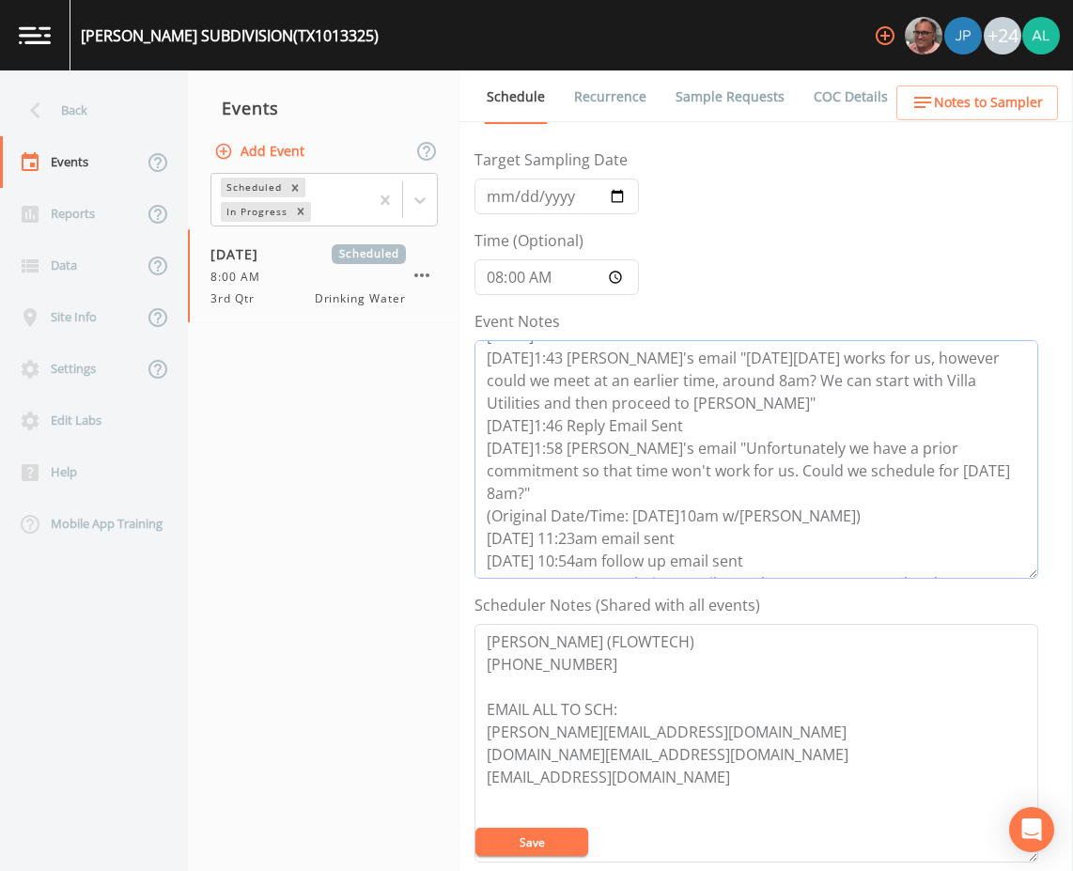
scroll to position [94, 0]
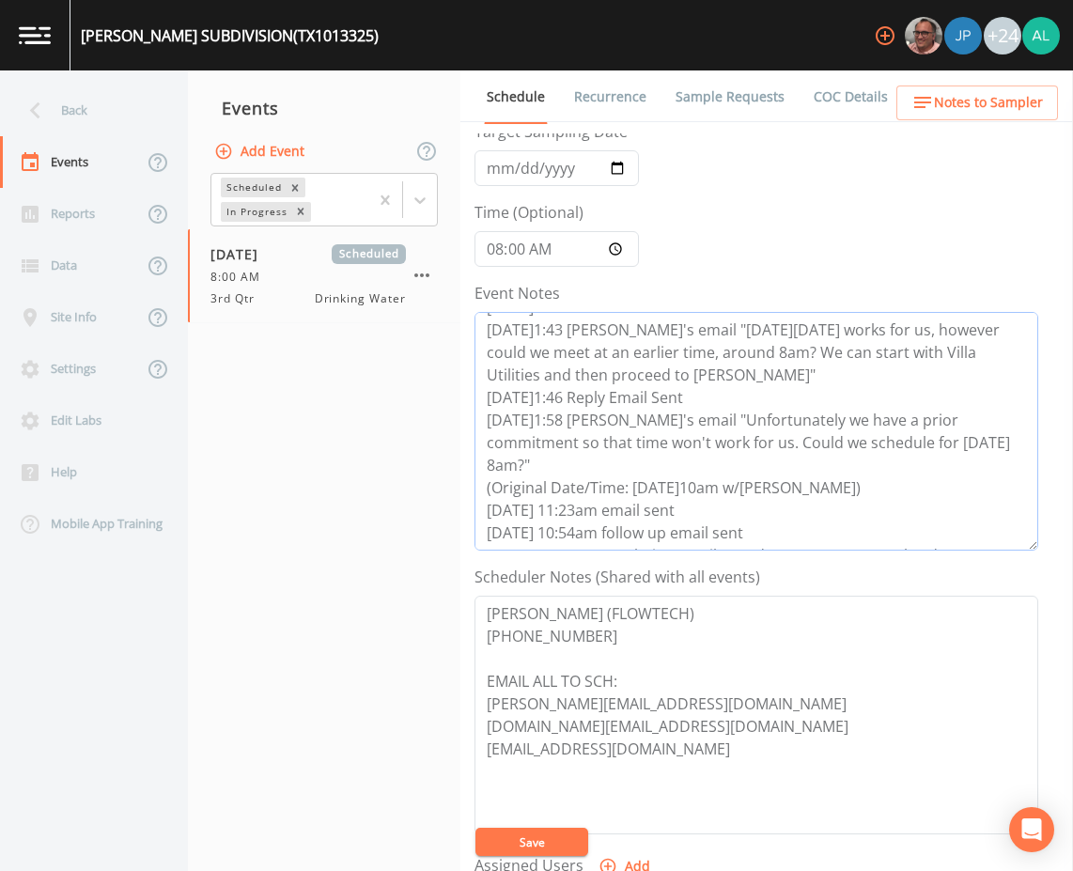
type textarea "8/13@12:27 Email Sent 8/13@1:43 Per Cristina's email "Next Fri.8/22nd works for…"
click at [557, 840] on button "Save" at bounding box center [531, 841] width 113 height 28
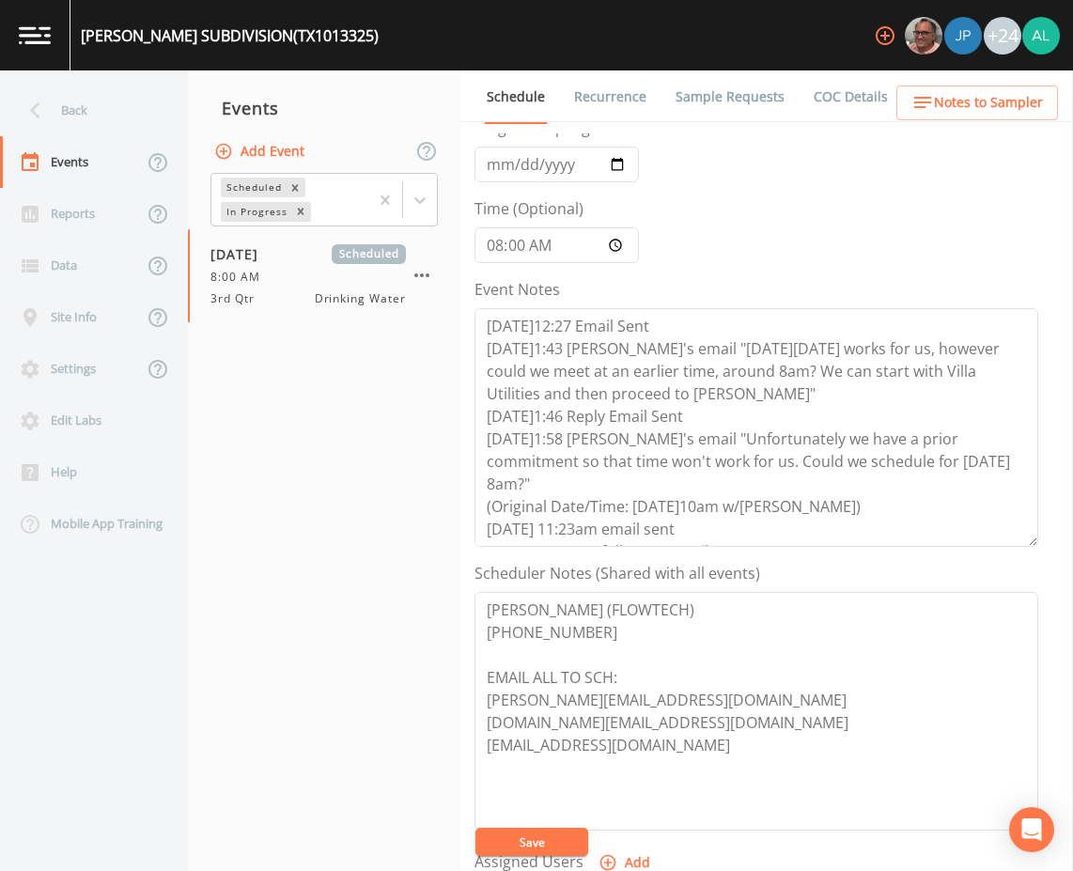
scroll to position [0, 0]
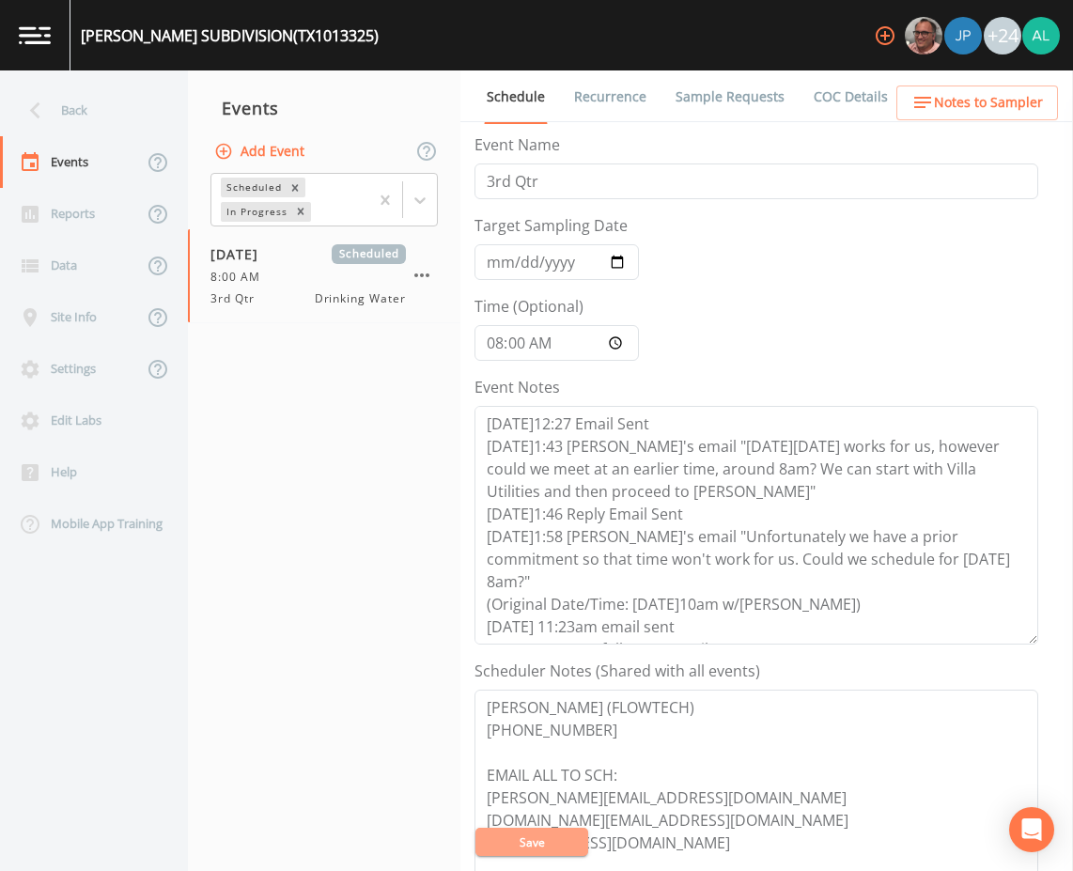
click at [501, 846] on button "Save" at bounding box center [531, 841] width 113 height 28
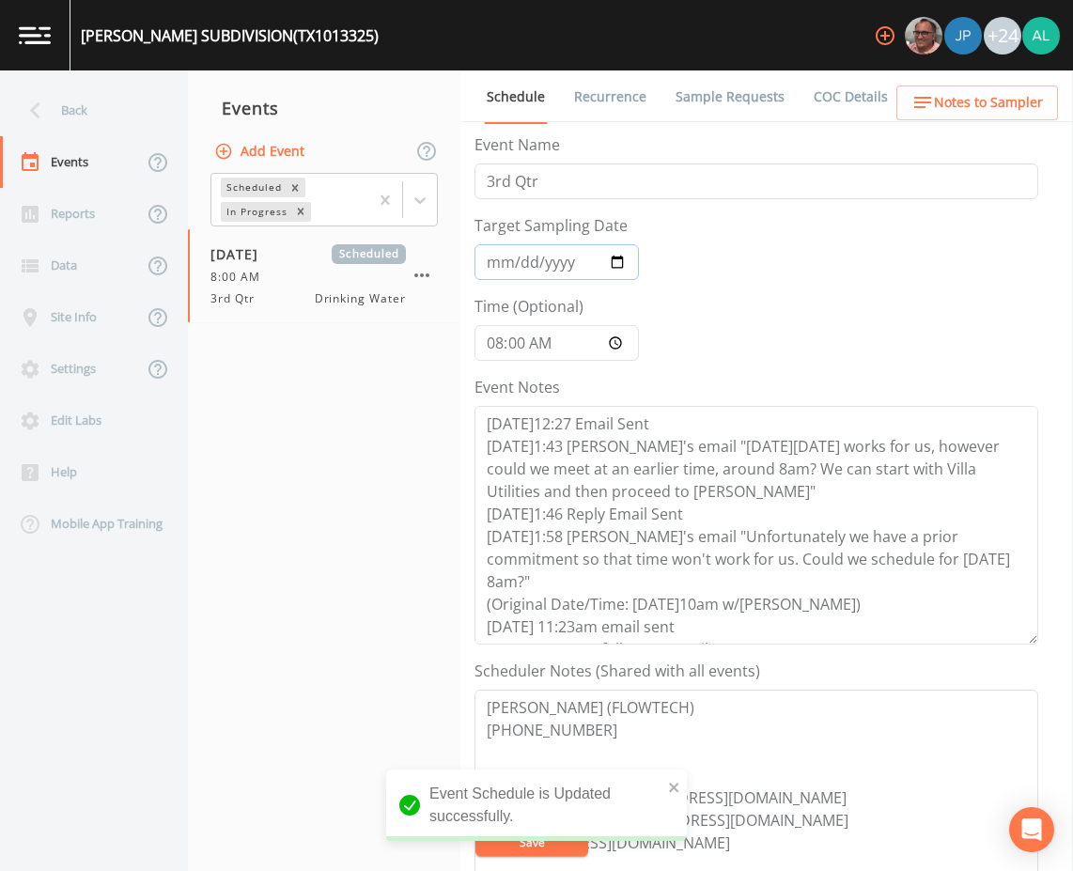
drag, startPoint x: 477, startPoint y: 270, endPoint x: 488, endPoint y: 272, distance: 11.6
click at [477, 271] on input "2025-08-20" at bounding box center [556, 262] width 164 height 36
click at [676, 774] on div "Event Schedule is Updated successfully." at bounding box center [536, 804] width 301 height 71
click at [674, 780] on icon "close" at bounding box center [674, 787] width 13 height 15
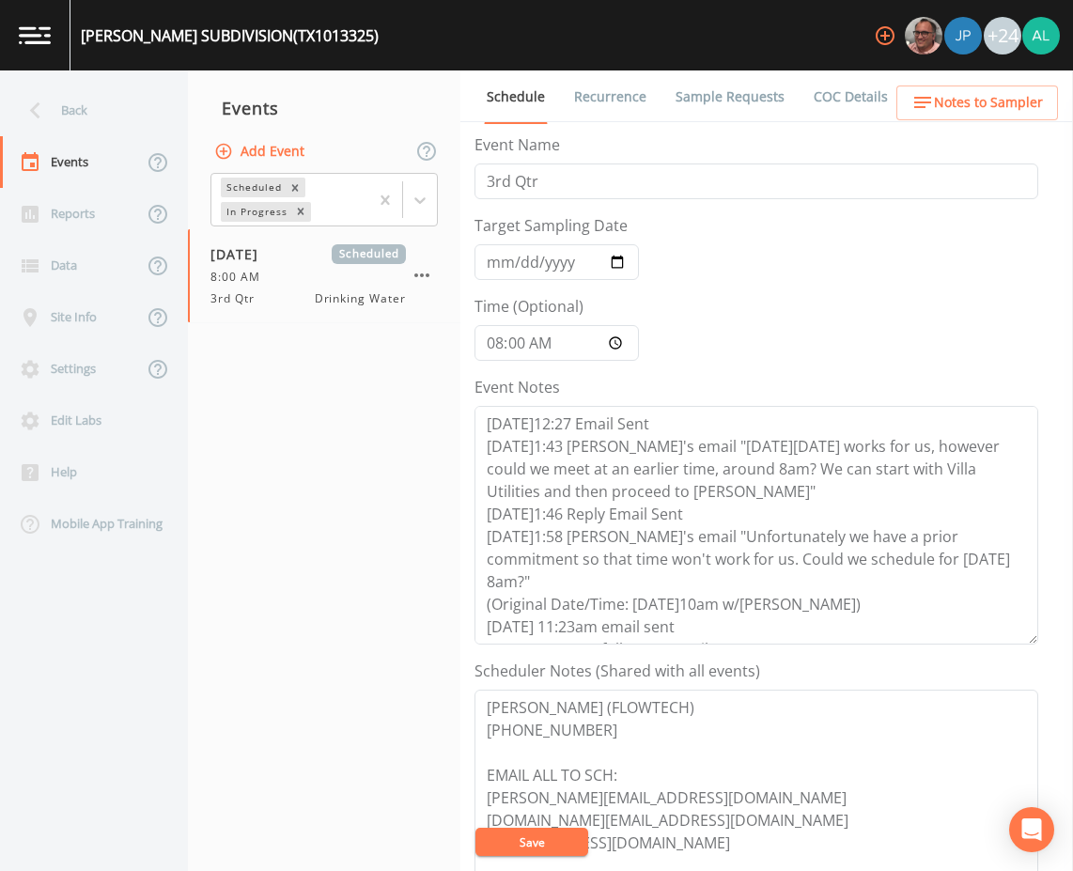
click at [563, 844] on button "Save" at bounding box center [531, 841] width 113 height 28
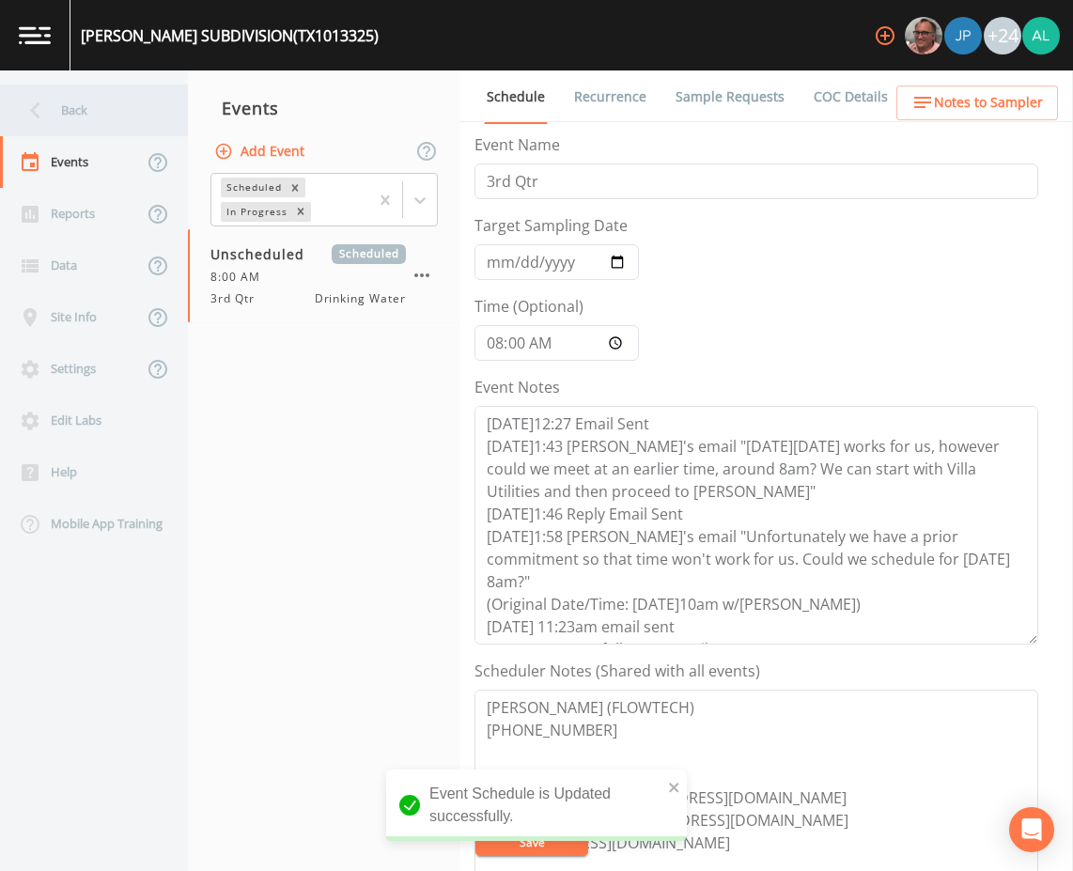
click at [72, 124] on div "Back" at bounding box center [84, 111] width 169 height 52
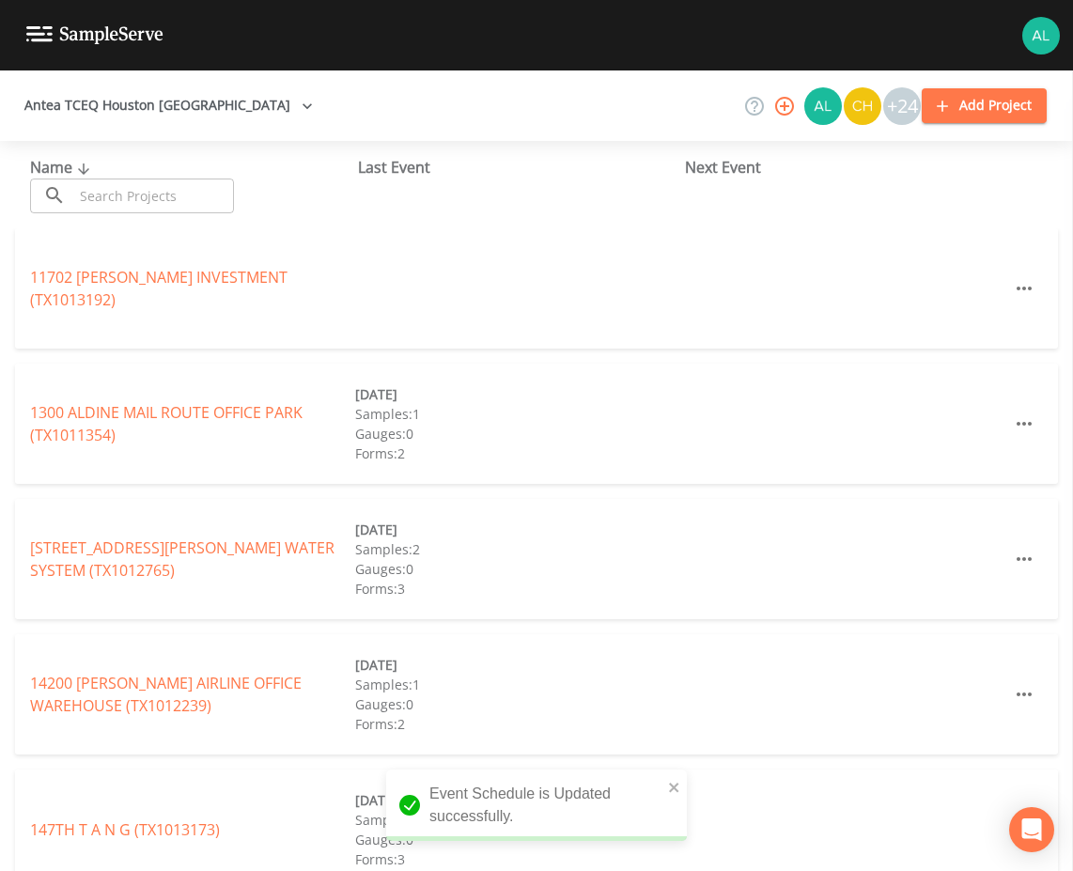
click at [131, 201] on input "text" at bounding box center [153, 195] width 161 height 35
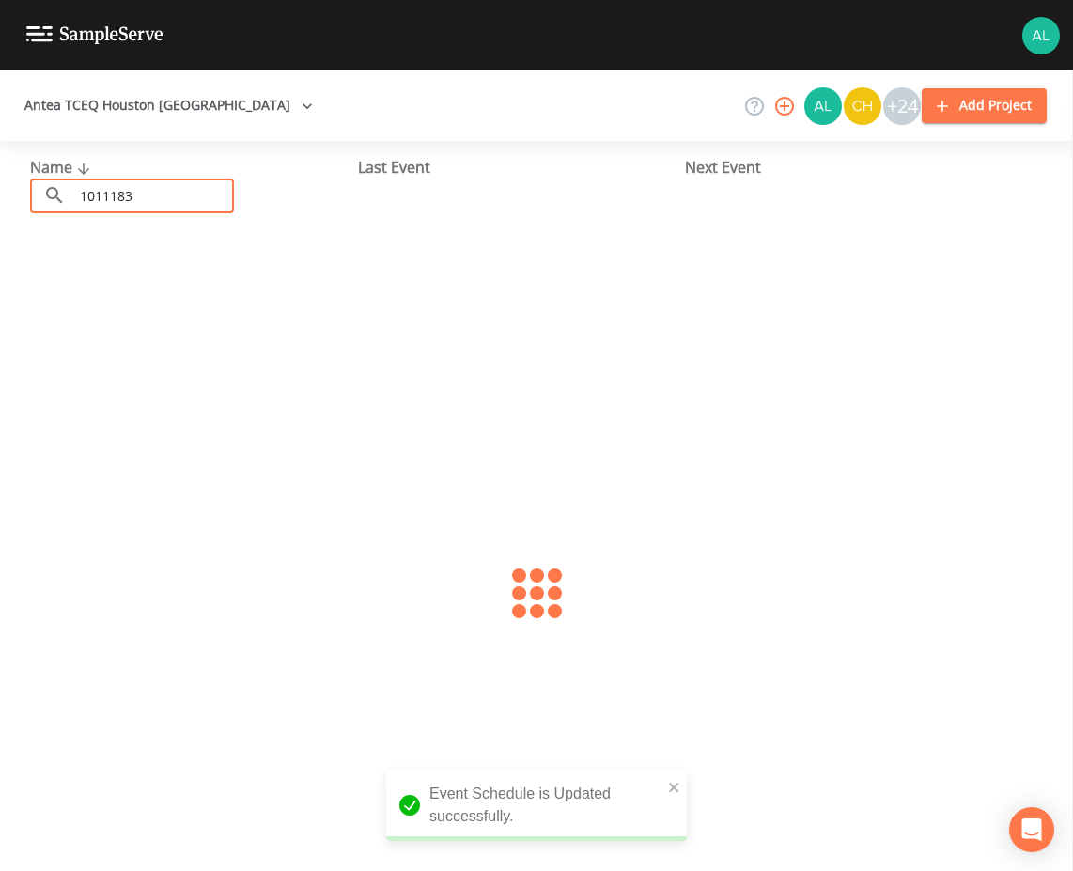
type input "1011183"
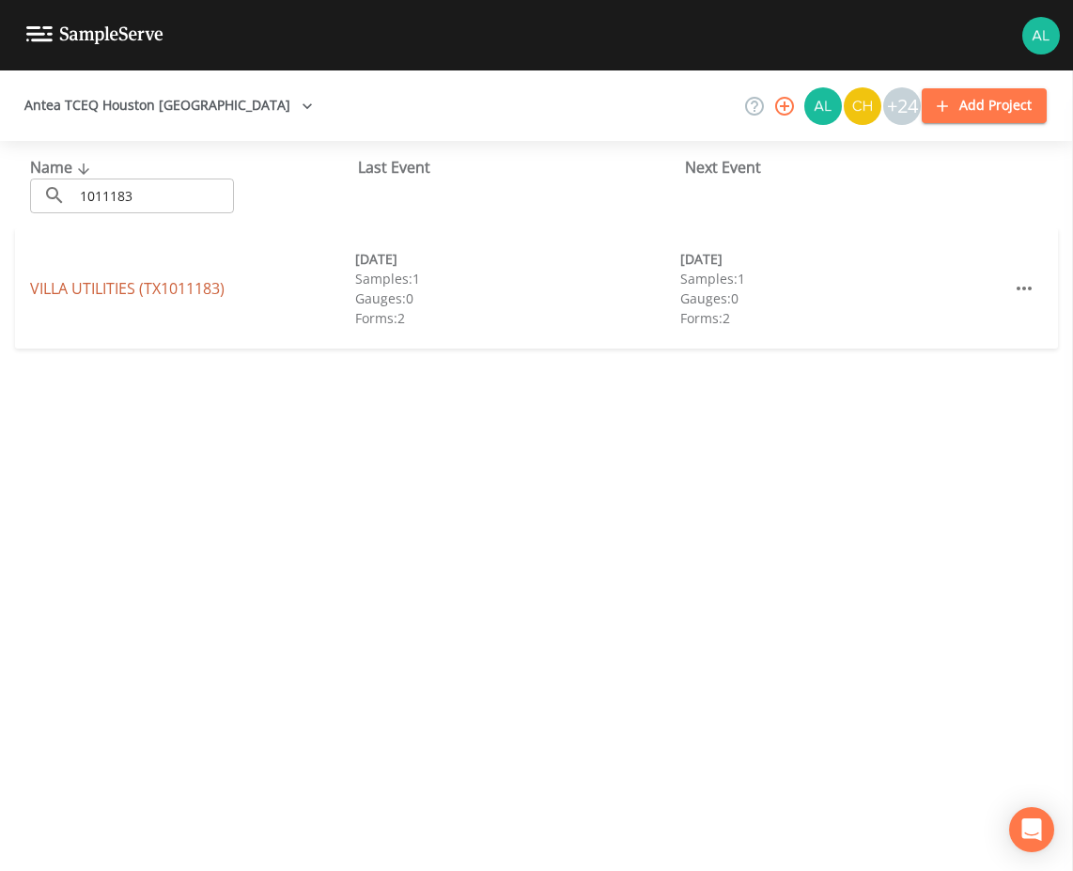
click at [84, 283] on link "VILLA UTILITIES (TX1011183)" at bounding box center [127, 288] width 194 height 21
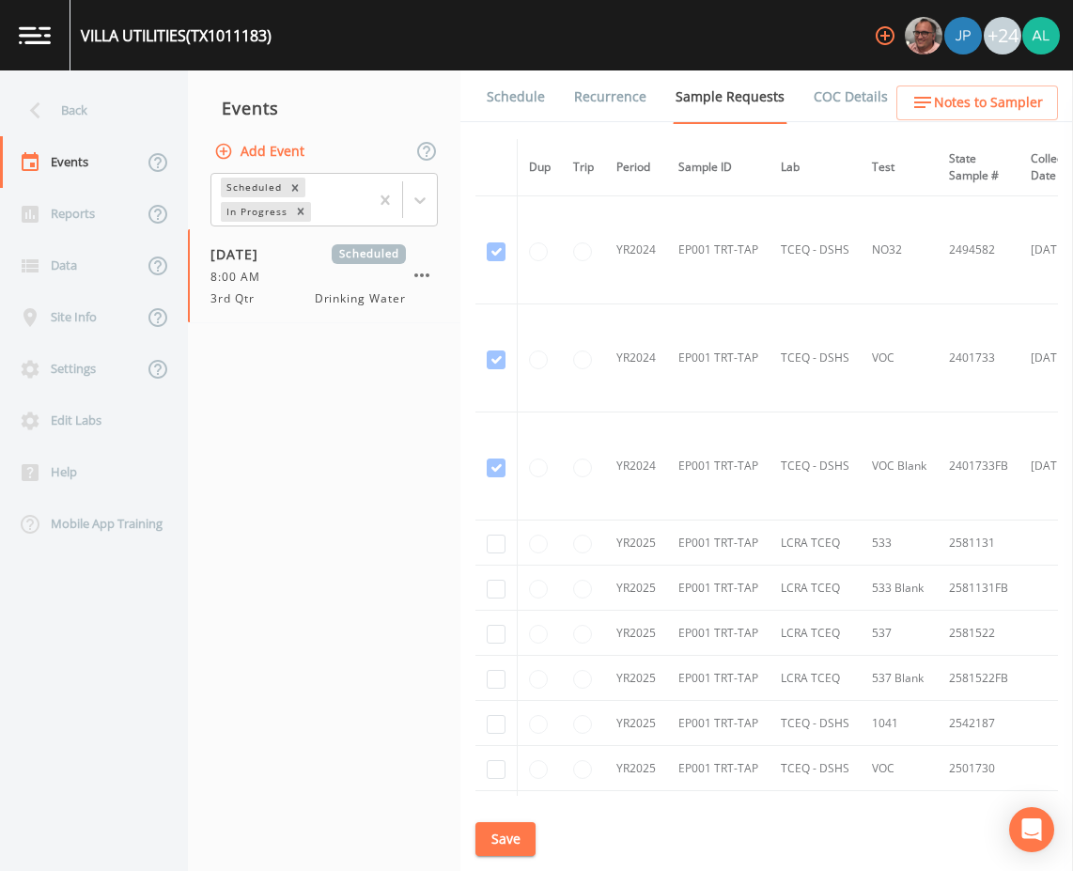
click at [512, 100] on link "Schedule" at bounding box center [516, 96] width 64 height 53
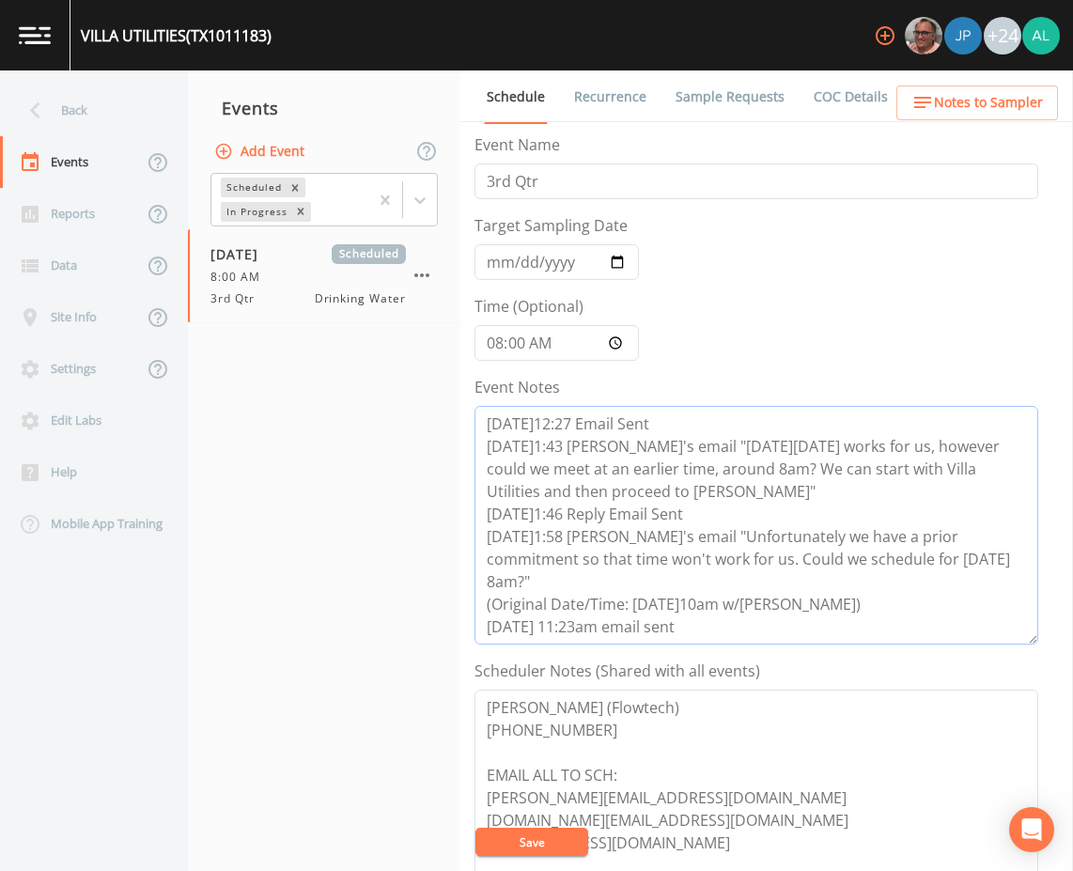
click at [690, 619] on textarea "8/13@12:27 Email Sent 8/13@1:43 Per Cristina's email "Next Fri.8/22nd works for…" at bounding box center [756, 525] width 564 height 239
paste textarea "8/14 @ 11:23am email sent 8/15 @ 10:54am follow up email sent 8/18 @ 4:11am can…"
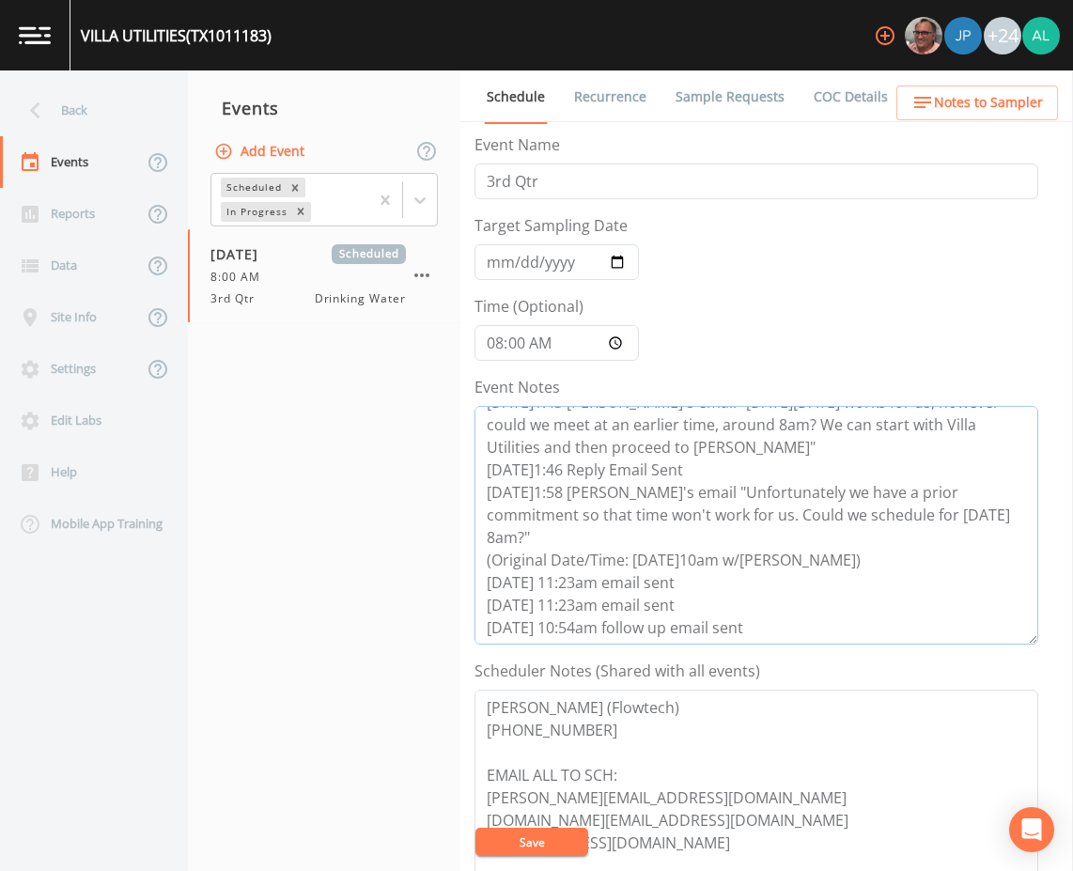
scroll to position [45, 0]
type textarea "8/13@12:27 Email Sent 8/13@1:43 Per Cristina's email "Next Fri.8/22nd works for…"
click at [562, 843] on button "Save" at bounding box center [531, 841] width 113 height 28
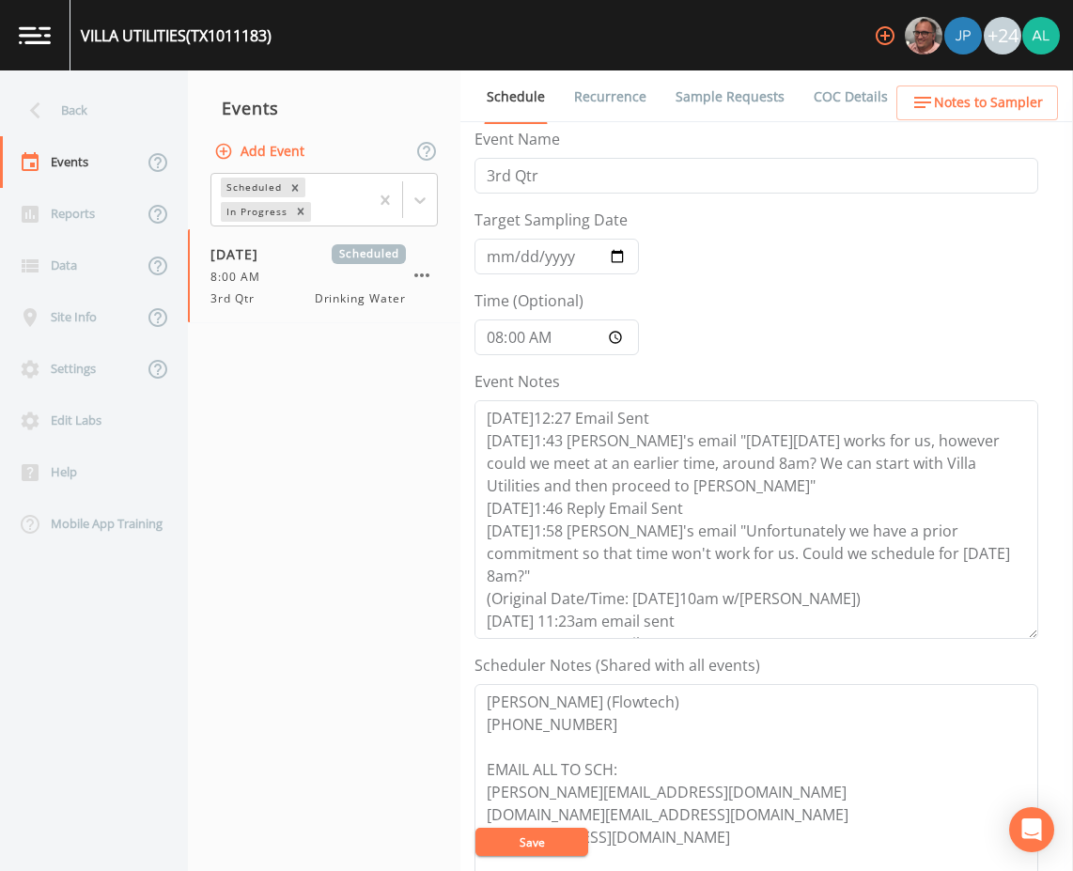
scroll to position [0, 0]
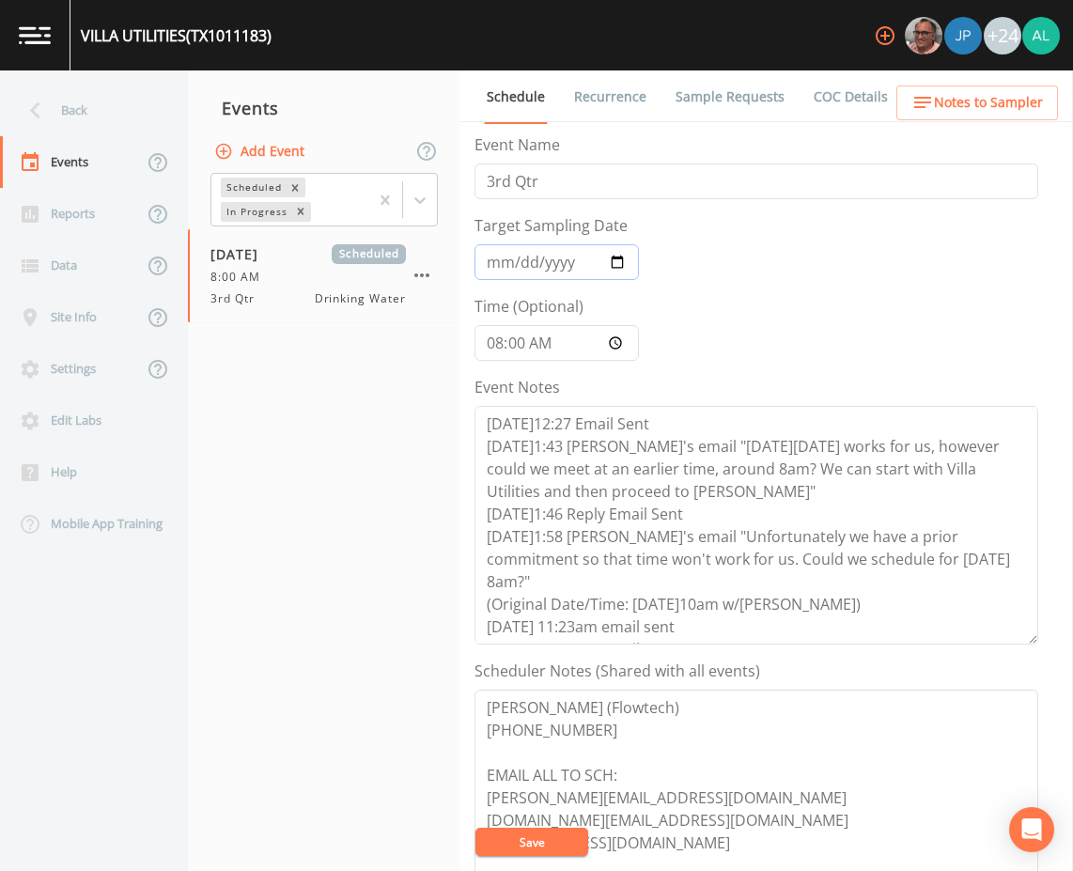
click at [500, 266] on input "2025-08-20" at bounding box center [556, 262] width 164 height 36
click at [507, 828] on button "Save" at bounding box center [531, 841] width 113 height 28
click at [508, 838] on div "Updating Event Schedule" at bounding box center [536, 818] width 301 height 75
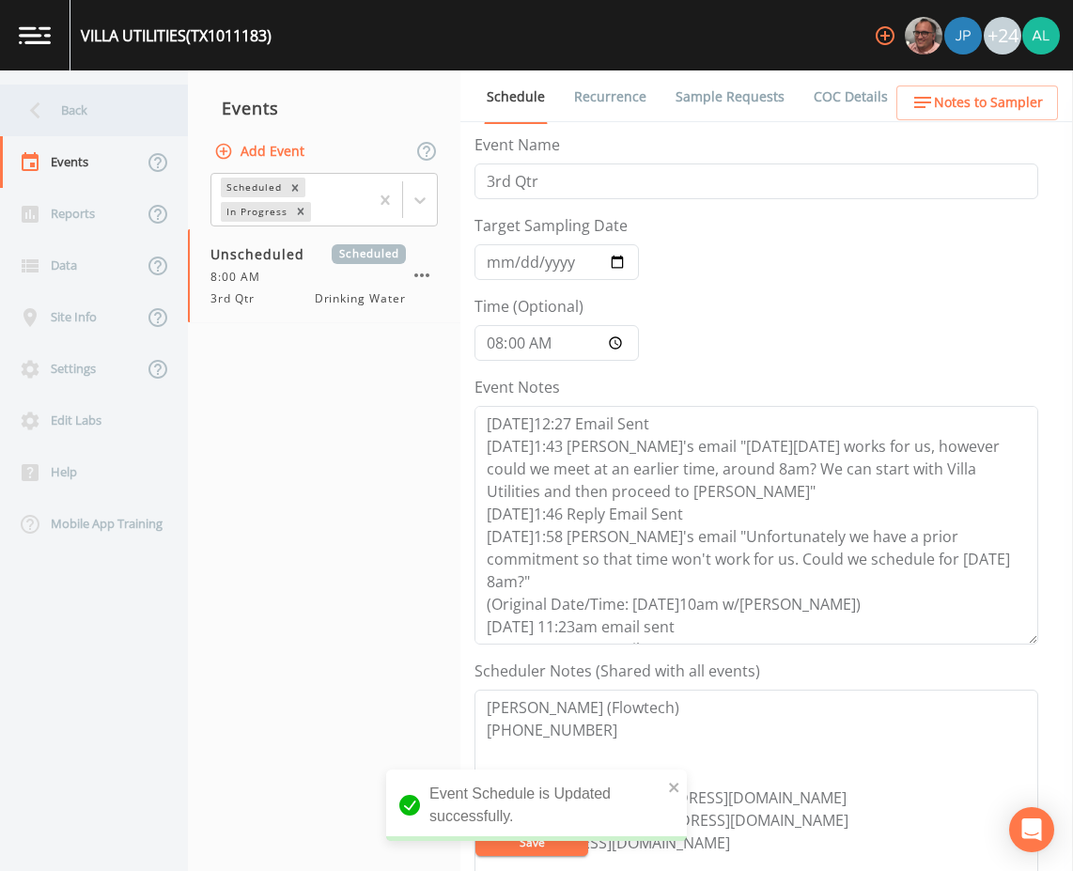
click at [94, 104] on div "Back" at bounding box center [84, 111] width 169 height 52
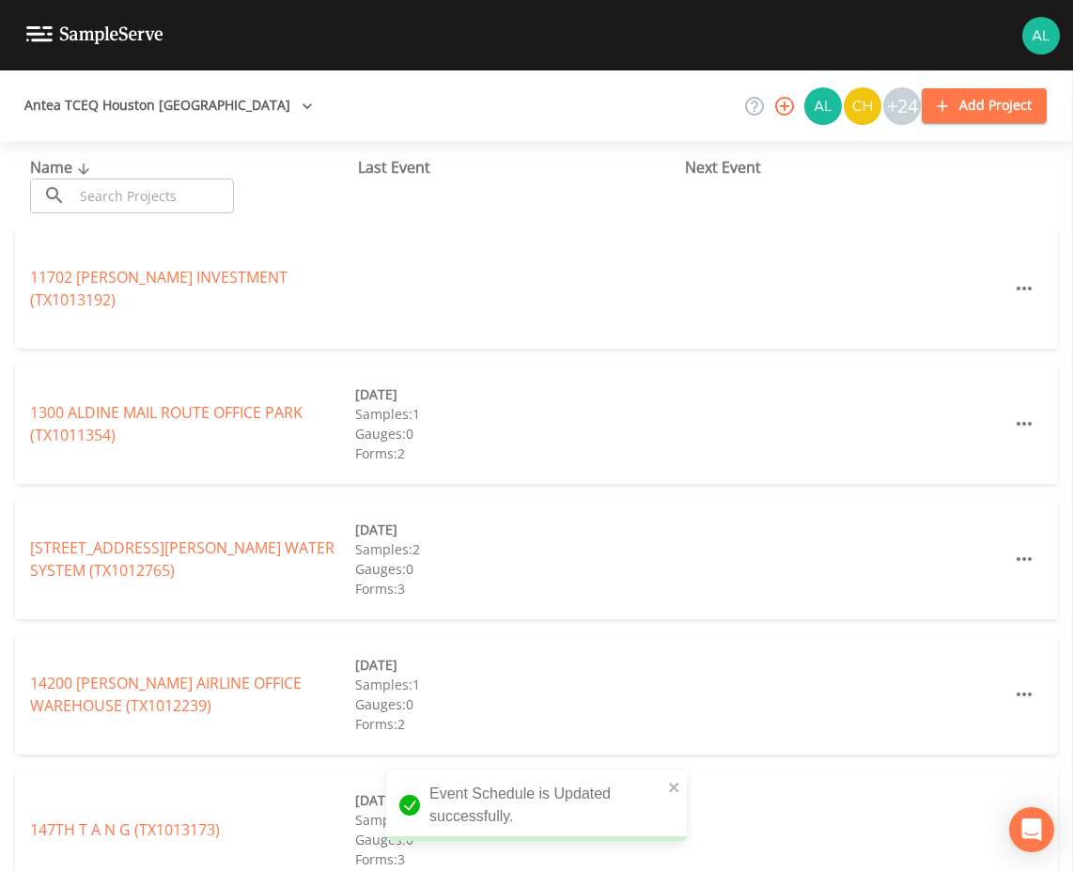
click at [117, 195] on input "text" at bounding box center [153, 195] width 161 height 35
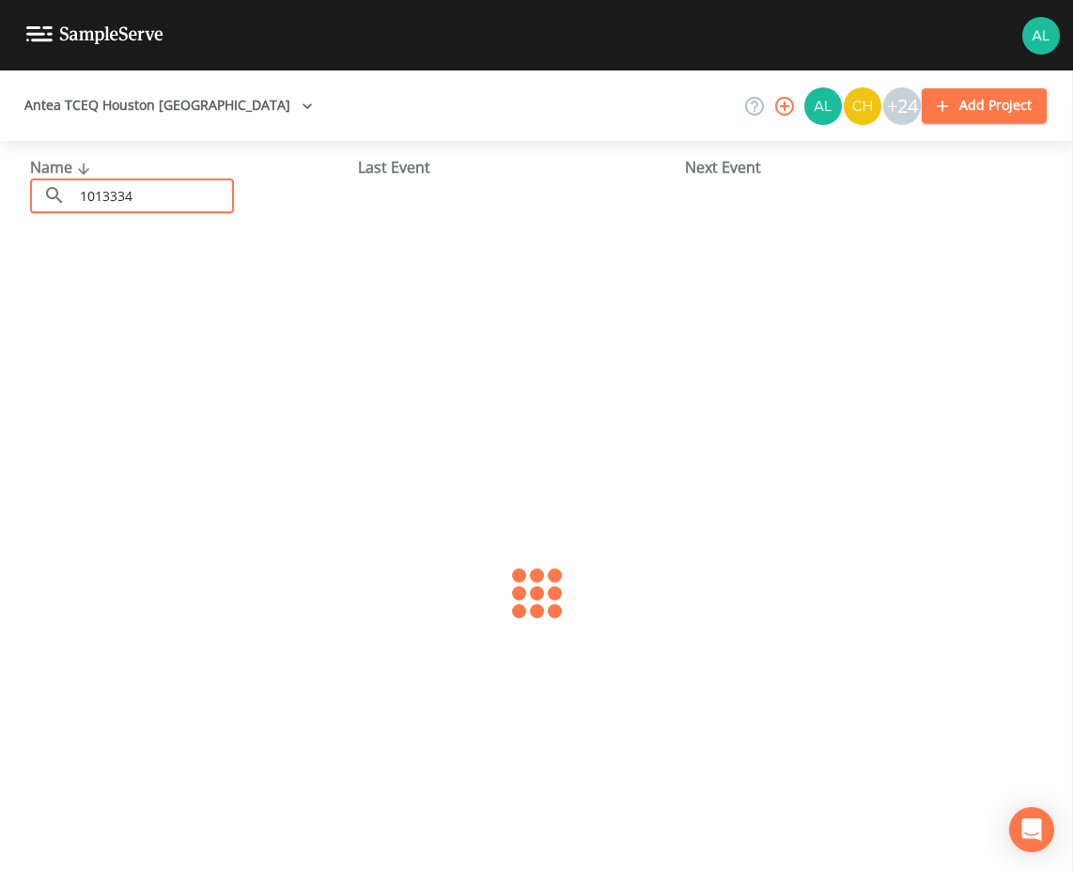
type input "1013334"
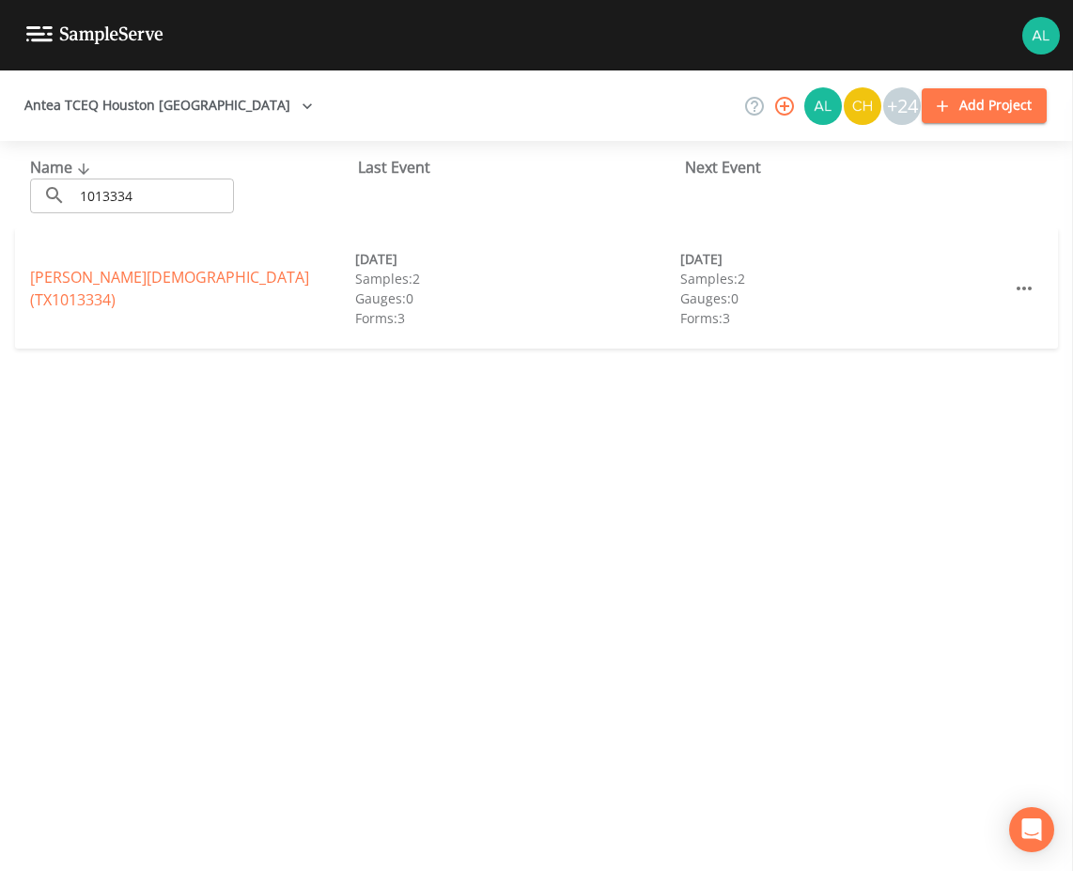
click at [233, 283] on link "CHRIST COMMUNITY CHURCH (TX1013334)" at bounding box center [169, 288] width 279 height 43
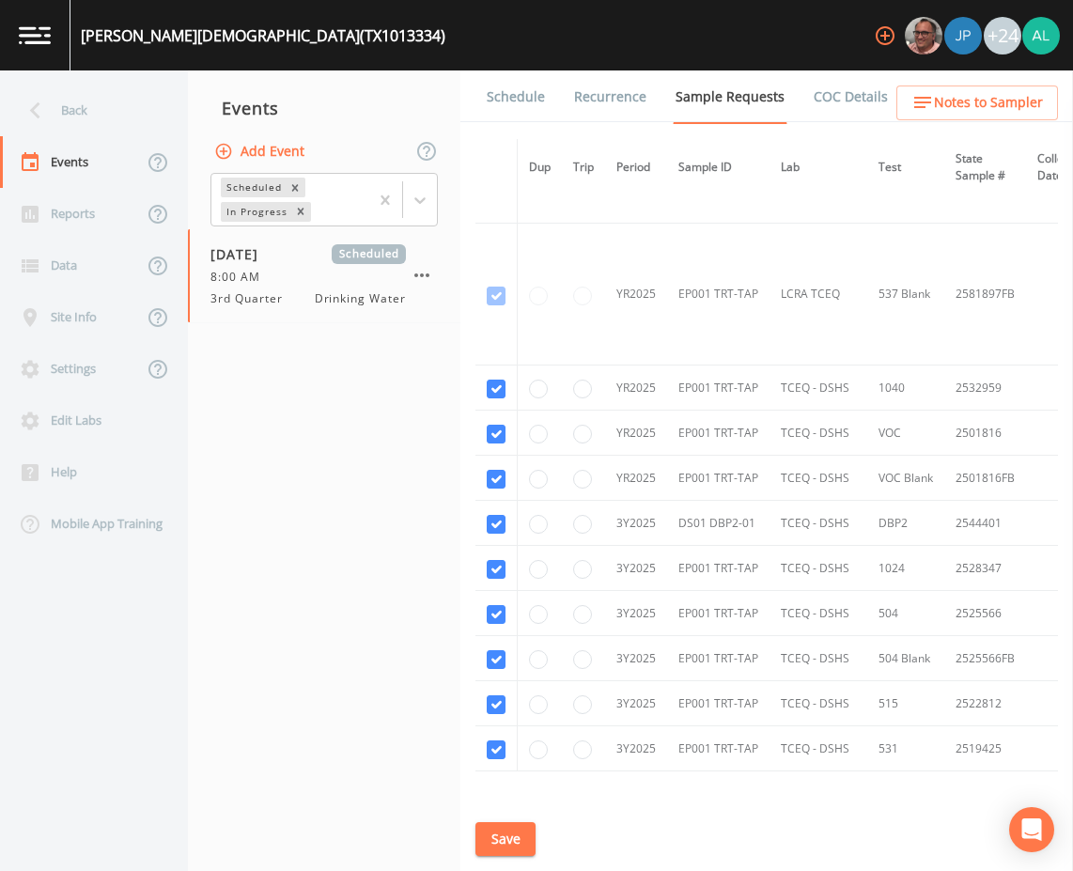
scroll to position [961, 0]
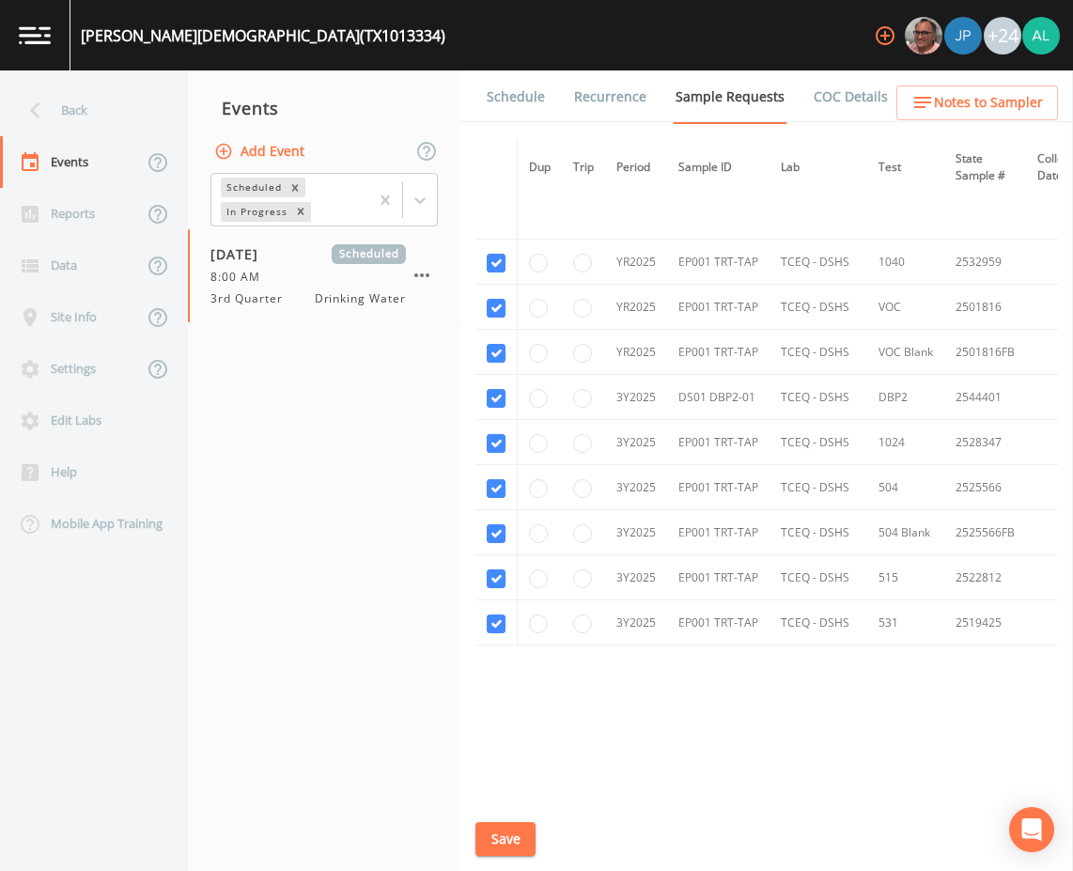
click at [505, 95] on link "Schedule" at bounding box center [516, 96] width 64 height 53
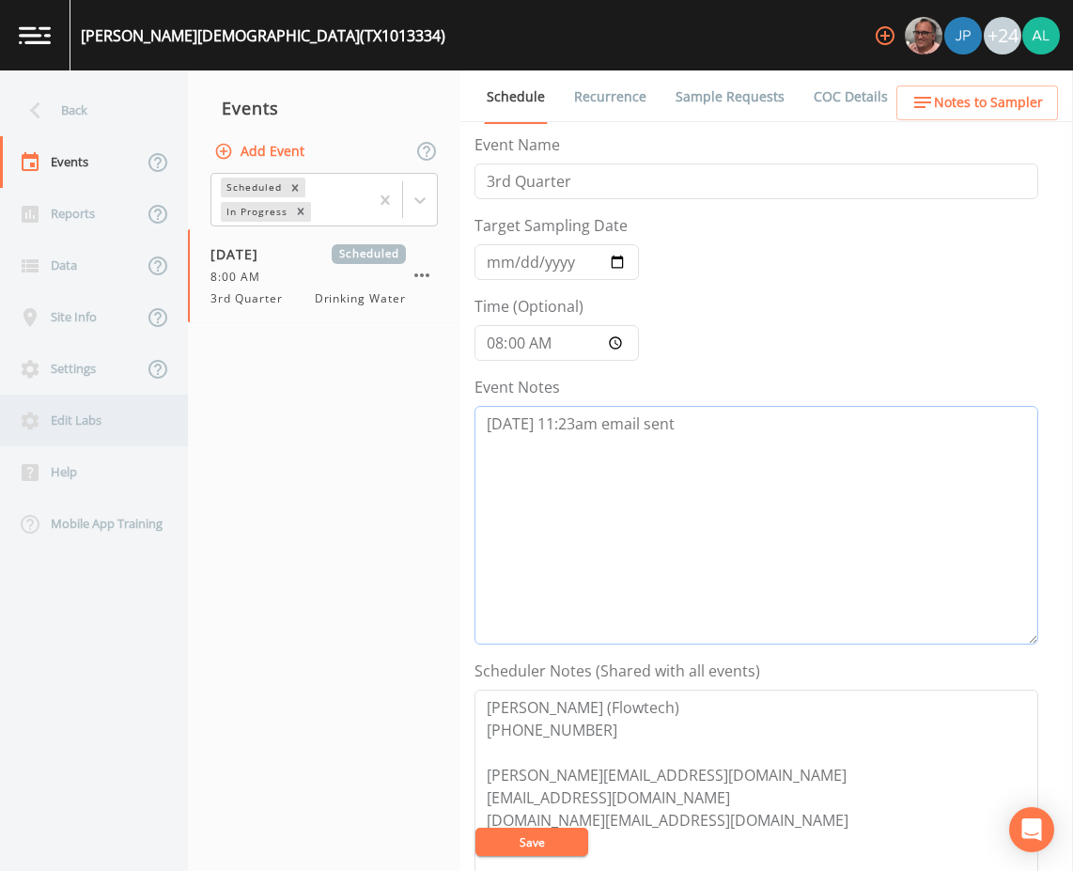
drag, startPoint x: 717, startPoint y: 453, endPoint x: 22, endPoint y: 398, distance: 697.2
click at [57, 403] on div "Back Events Reports Data Site Info Settings Edit Labs Help Mobile App Training …" at bounding box center [536, 470] width 1073 height 800
paste textarea "8/15 @ 10:54am follow up email sent 8/18 @ 4:11am cancelation email sent due to…"
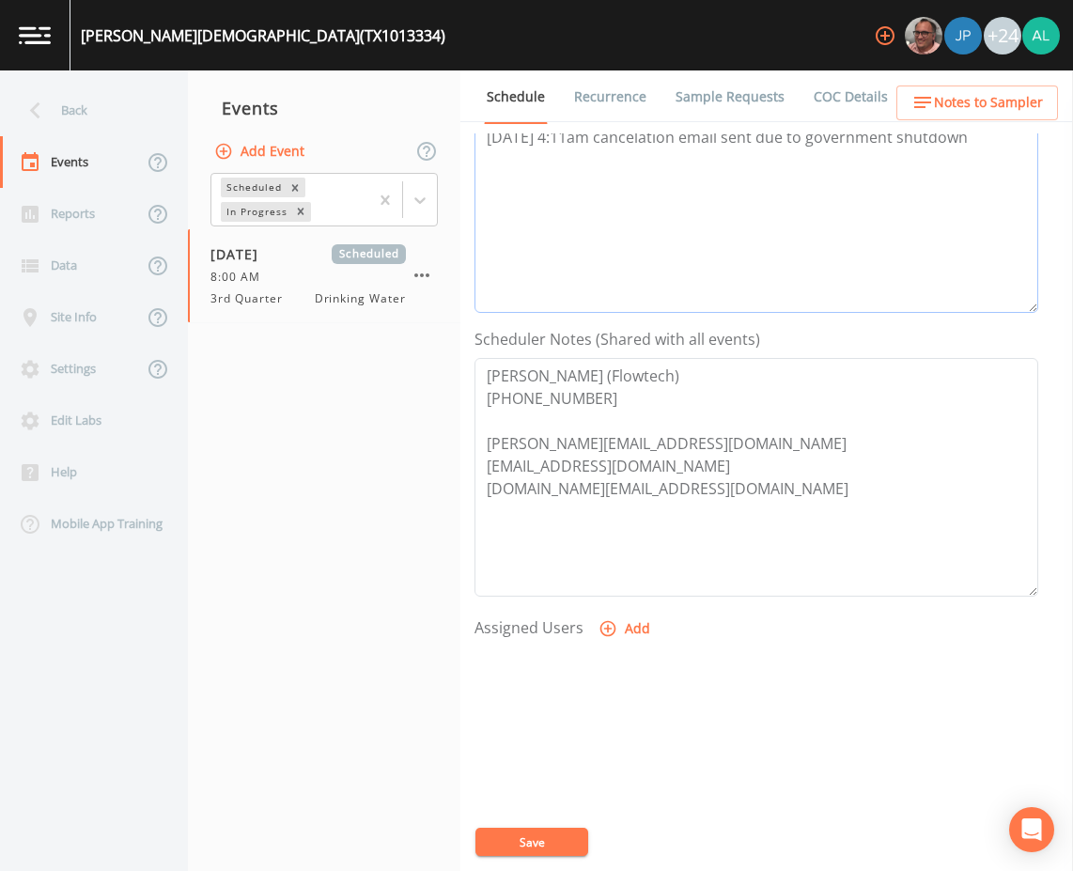
scroll to position [376, 0]
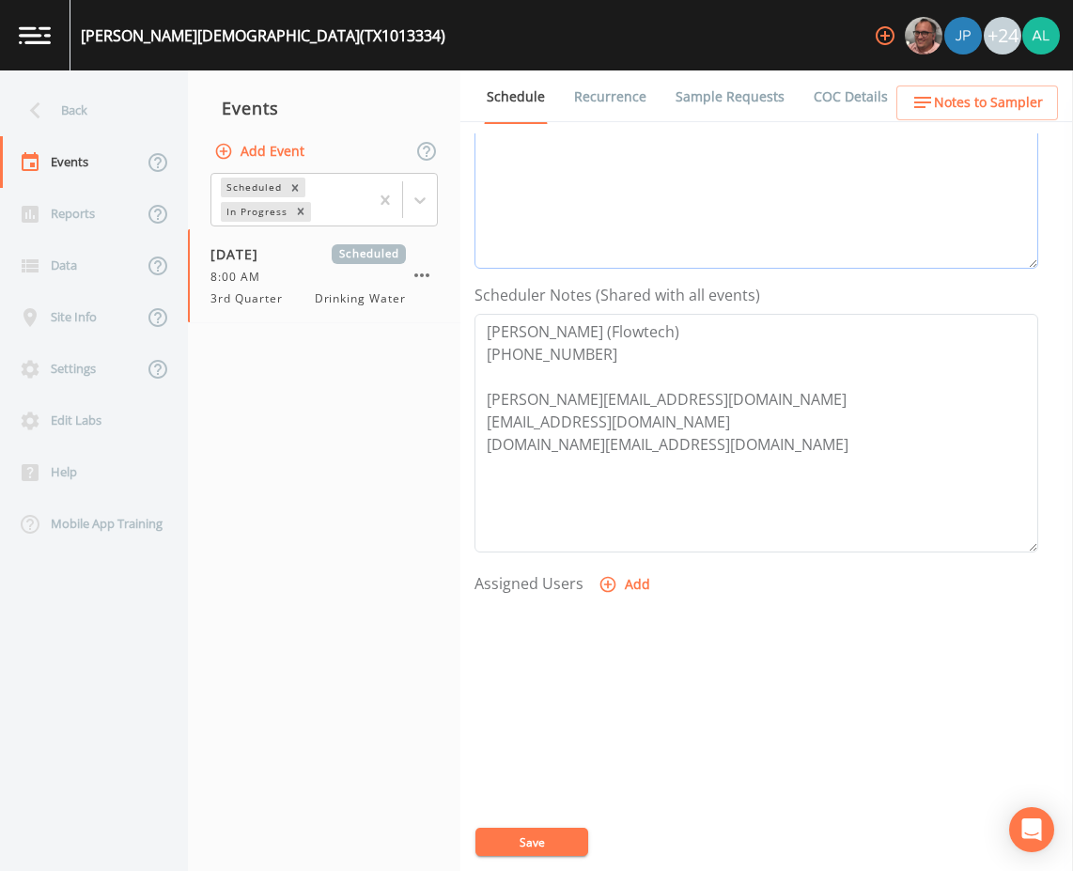
type textarea "8/14 @ 11:23am email sent 8/15 @ 10:54am follow up email sent 8/18 @ 4:11am can…"
click at [555, 835] on button "Save" at bounding box center [531, 841] width 113 height 28
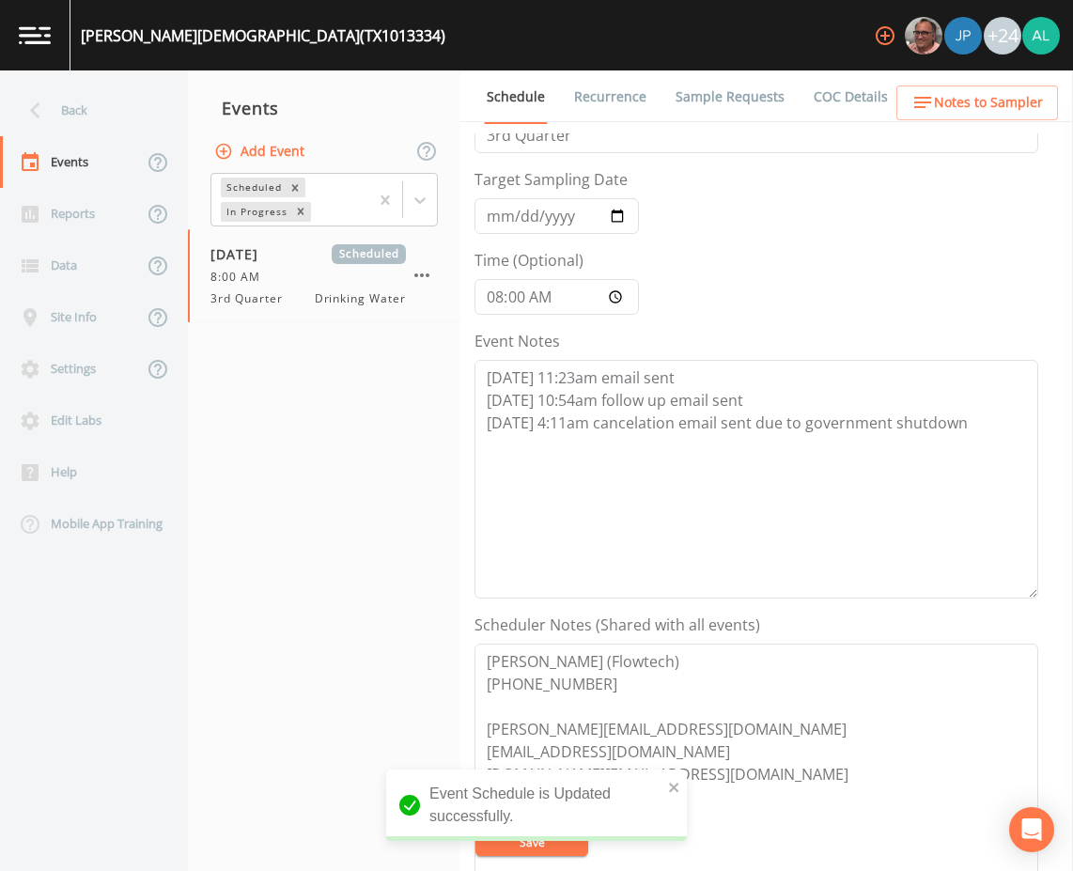
scroll to position [0, 0]
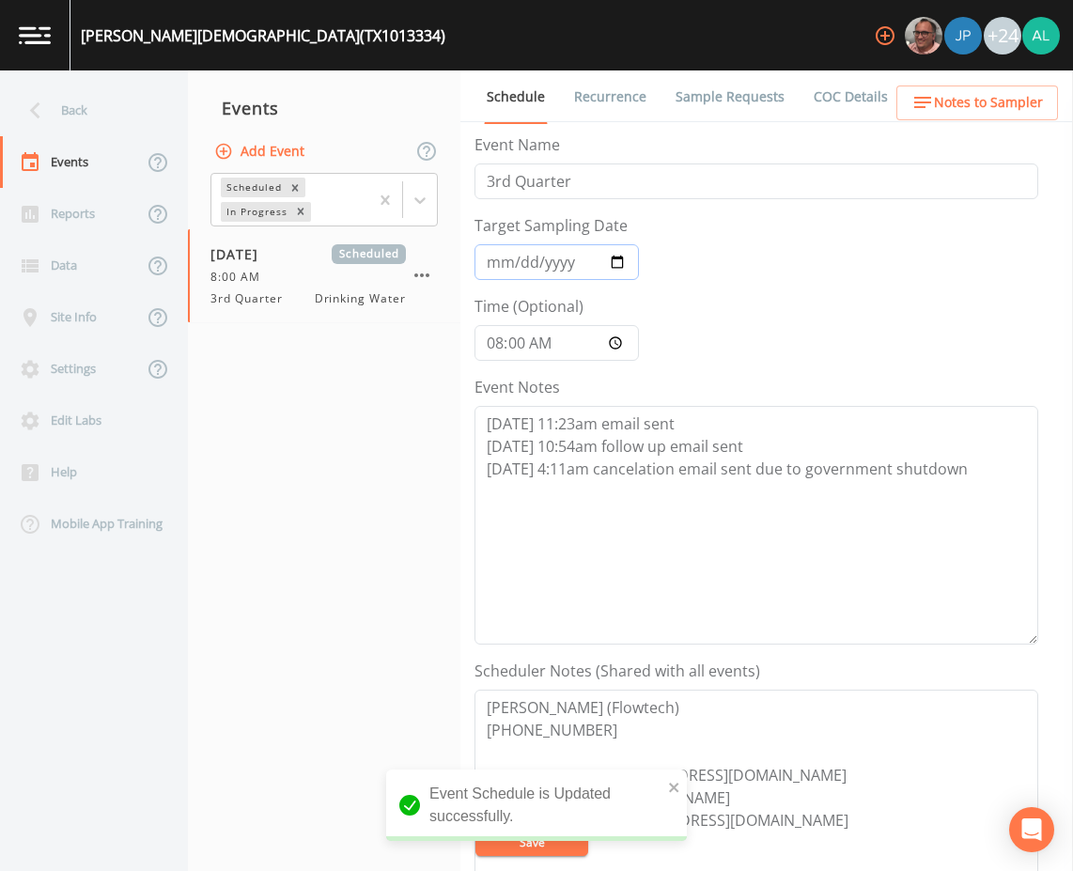
click at [495, 255] on input "2025-08-20" at bounding box center [556, 262] width 164 height 36
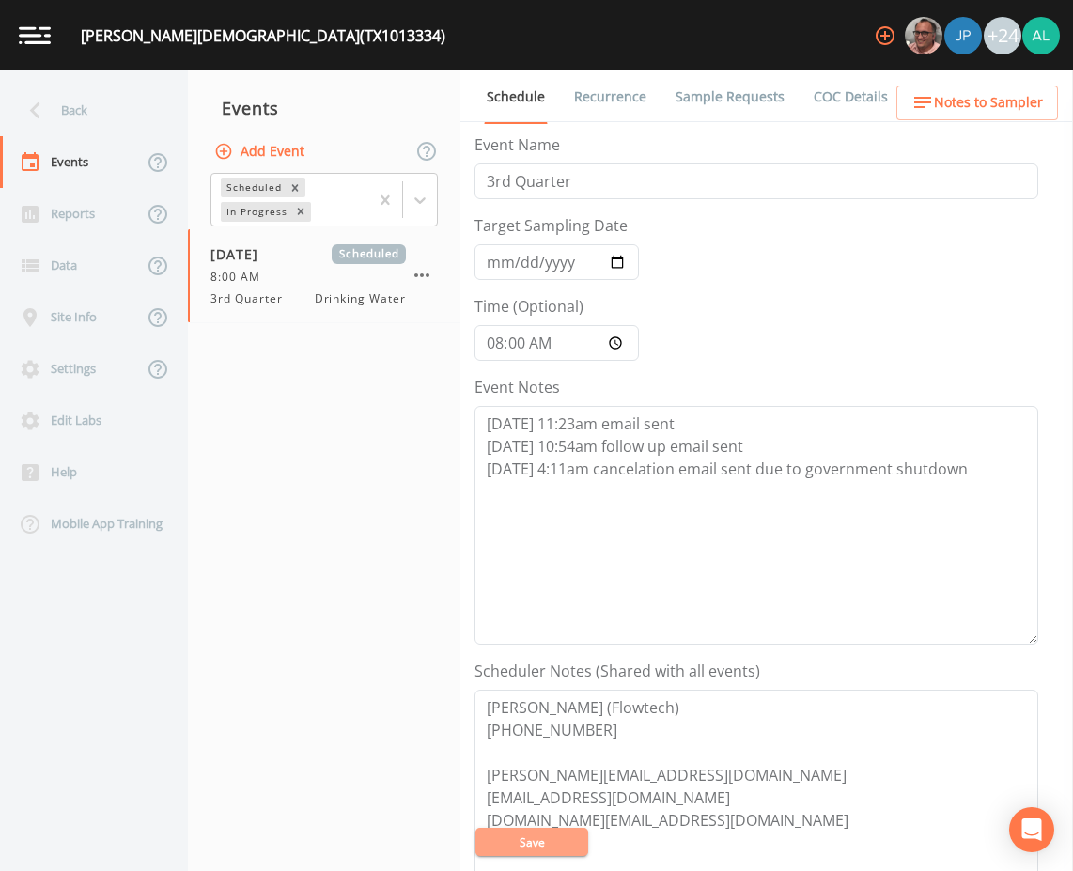
click at [554, 842] on button "Save" at bounding box center [531, 841] width 113 height 28
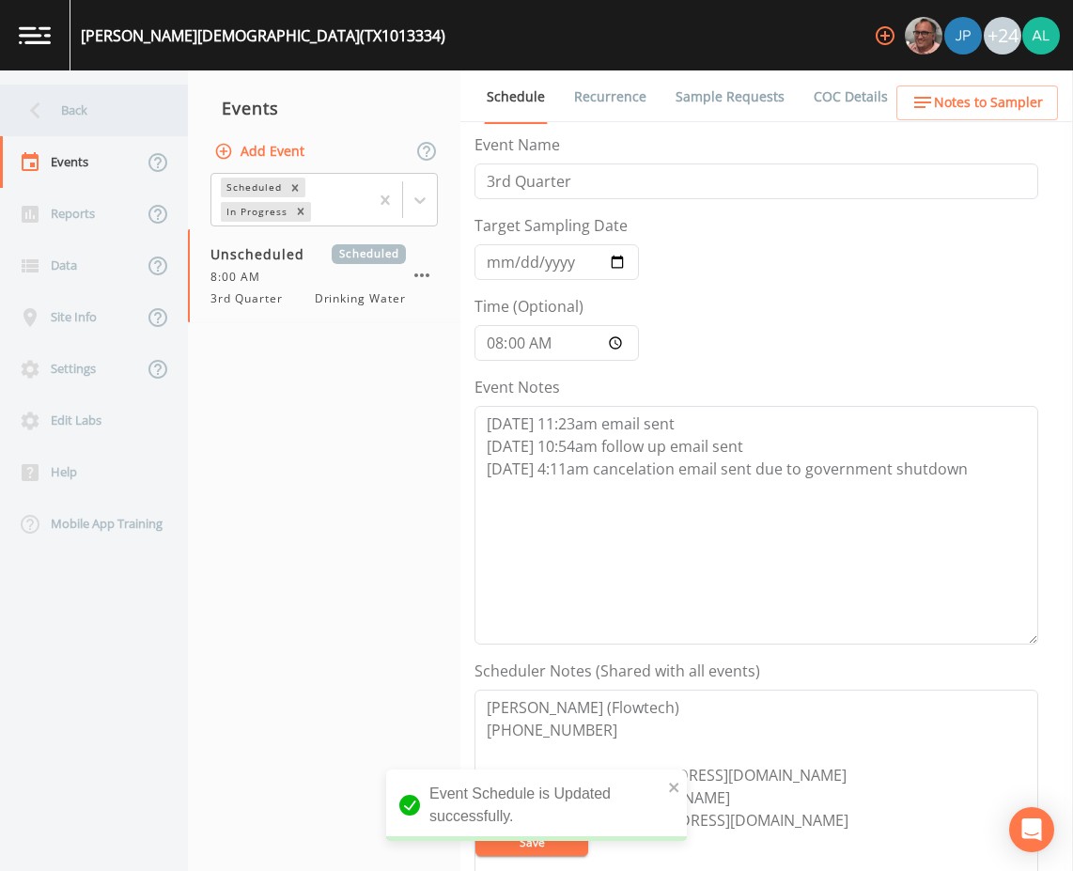
click at [73, 131] on div "Back" at bounding box center [84, 111] width 169 height 52
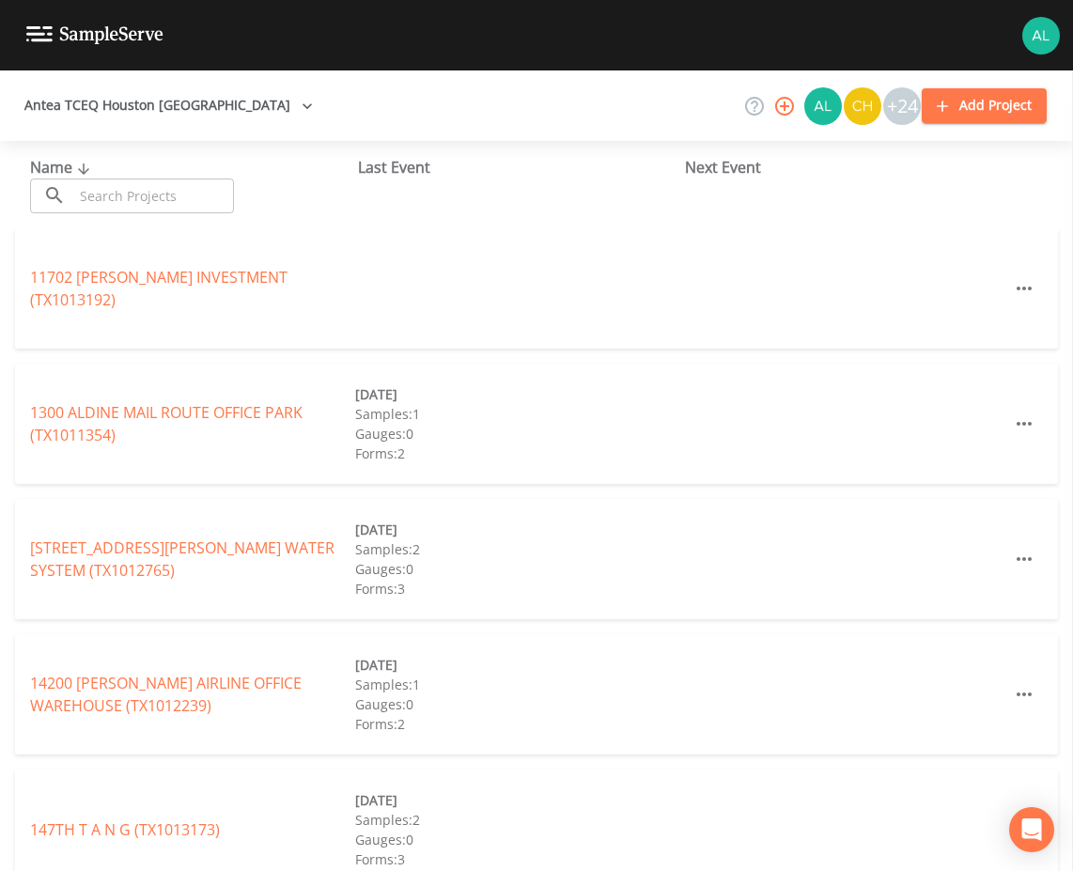
click at [157, 198] on input "text" at bounding box center [153, 195] width 161 height 35
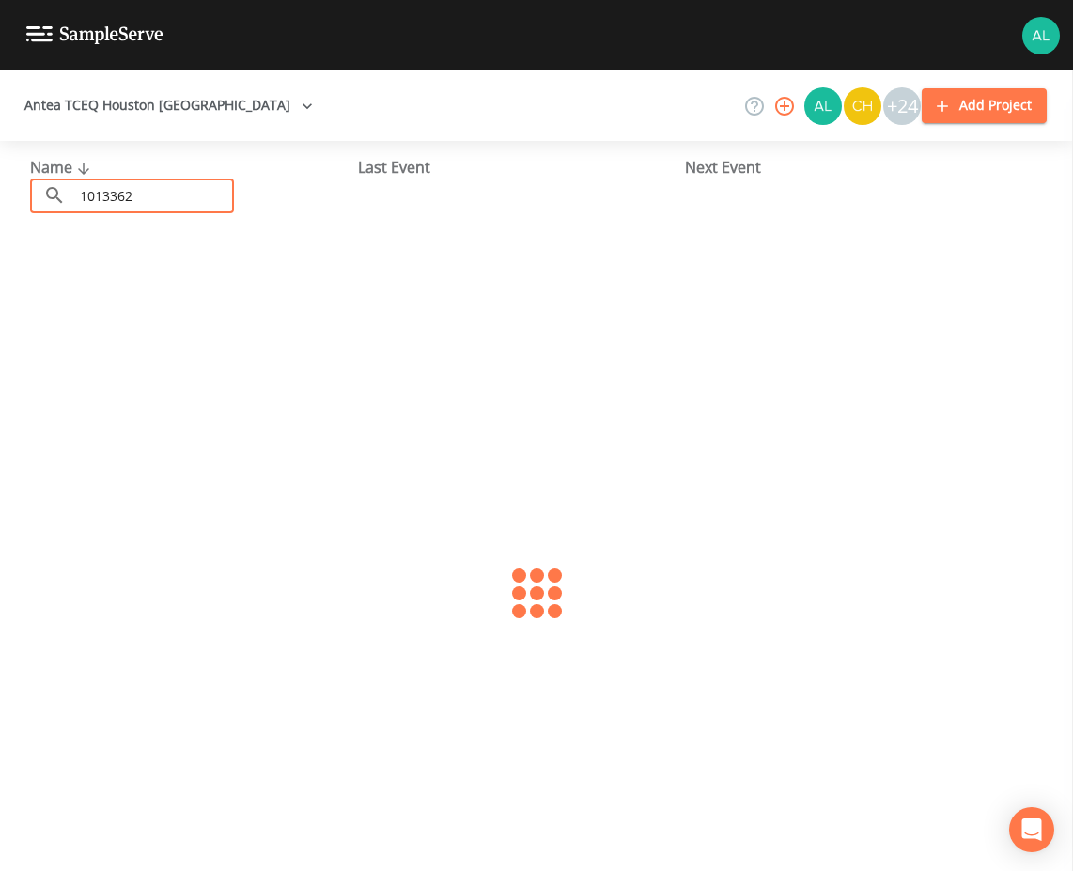
type input "1013362"
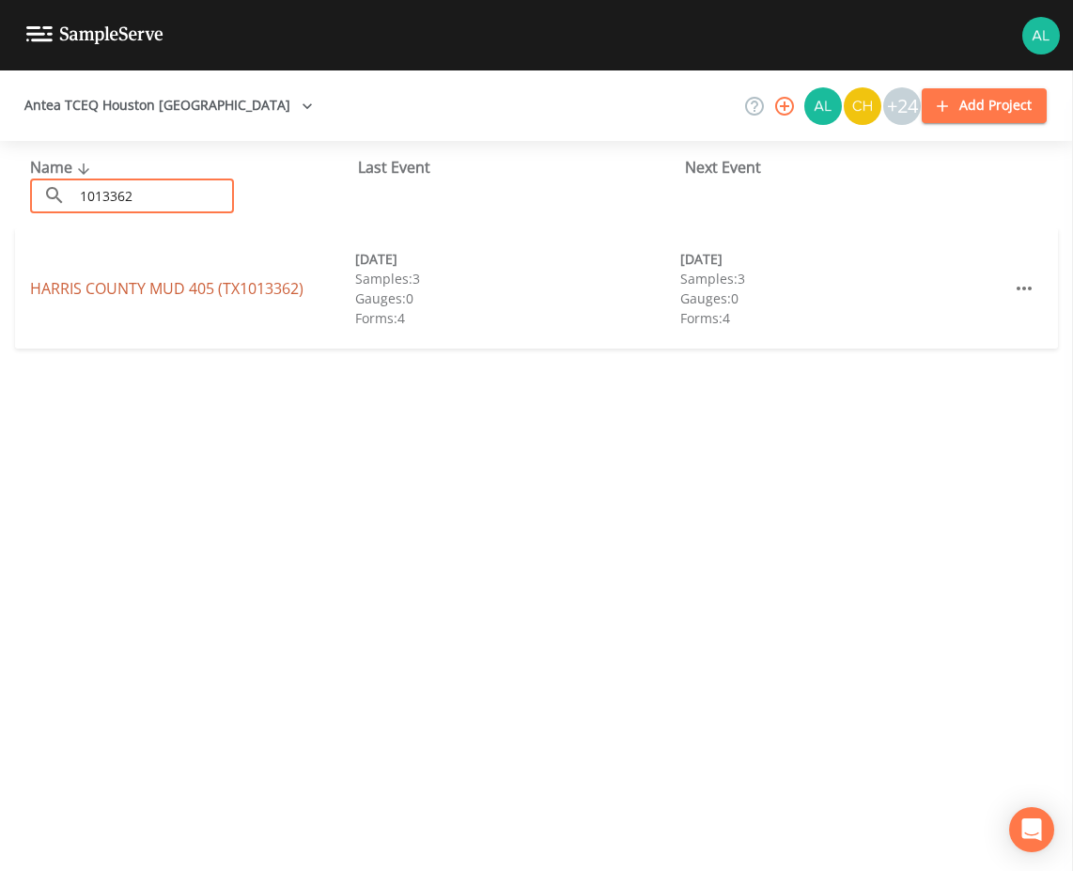
click at [74, 293] on link "HARRIS COUNTY MUD 405 (TX1013362)" at bounding box center [166, 288] width 273 height 21
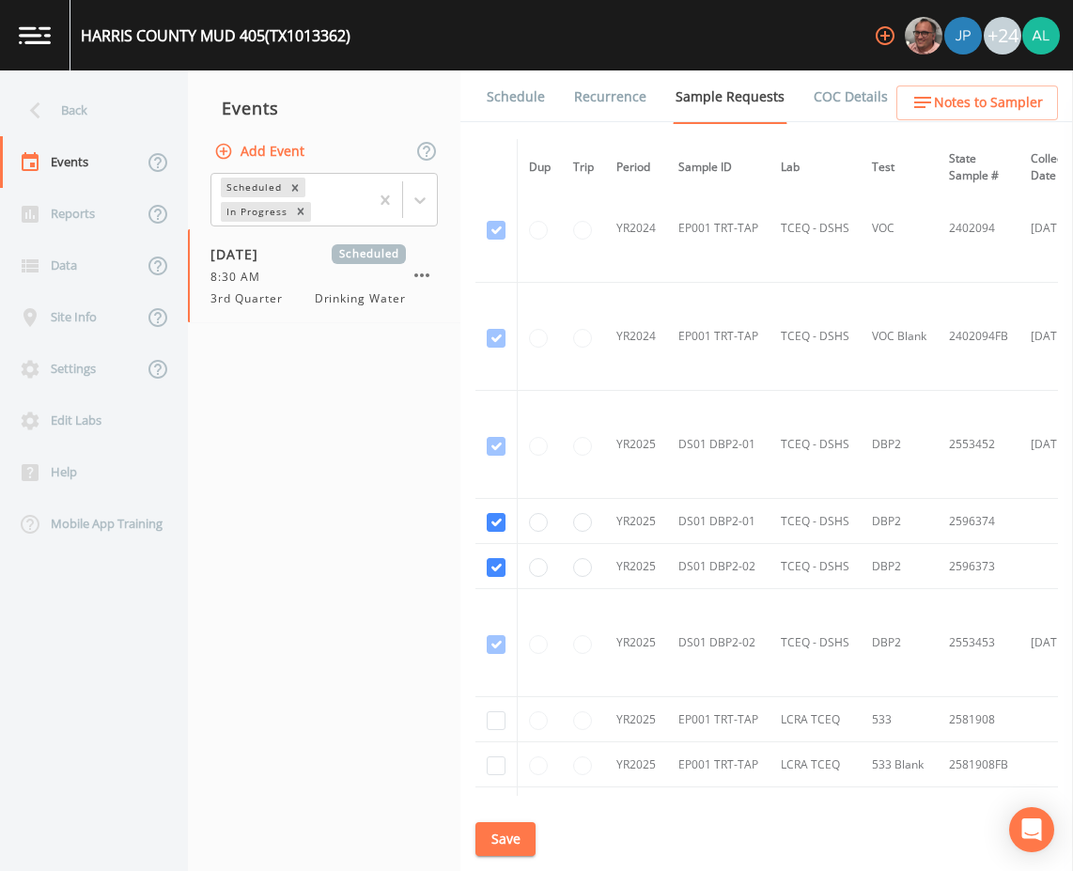
scroll to position [564, 0]
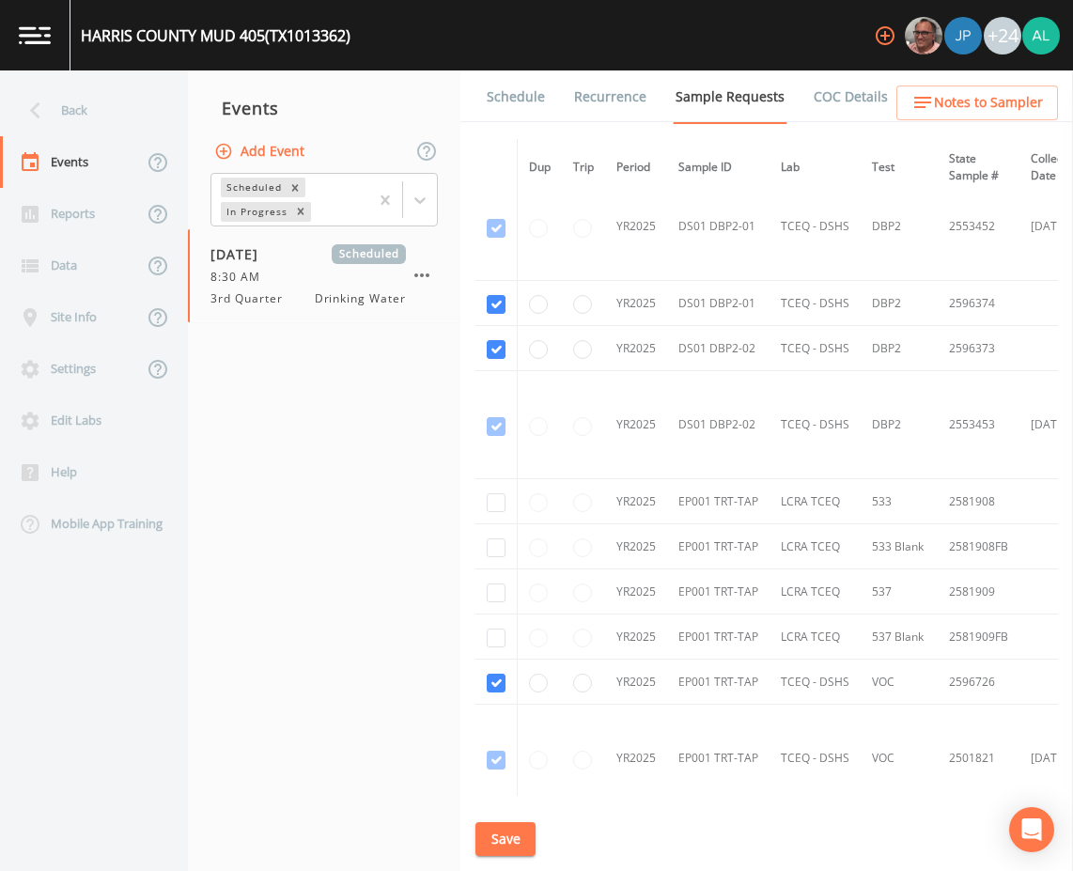
click at [514, 90] on link "Schedule" at bounding box center [516, 96] width 64 height 53
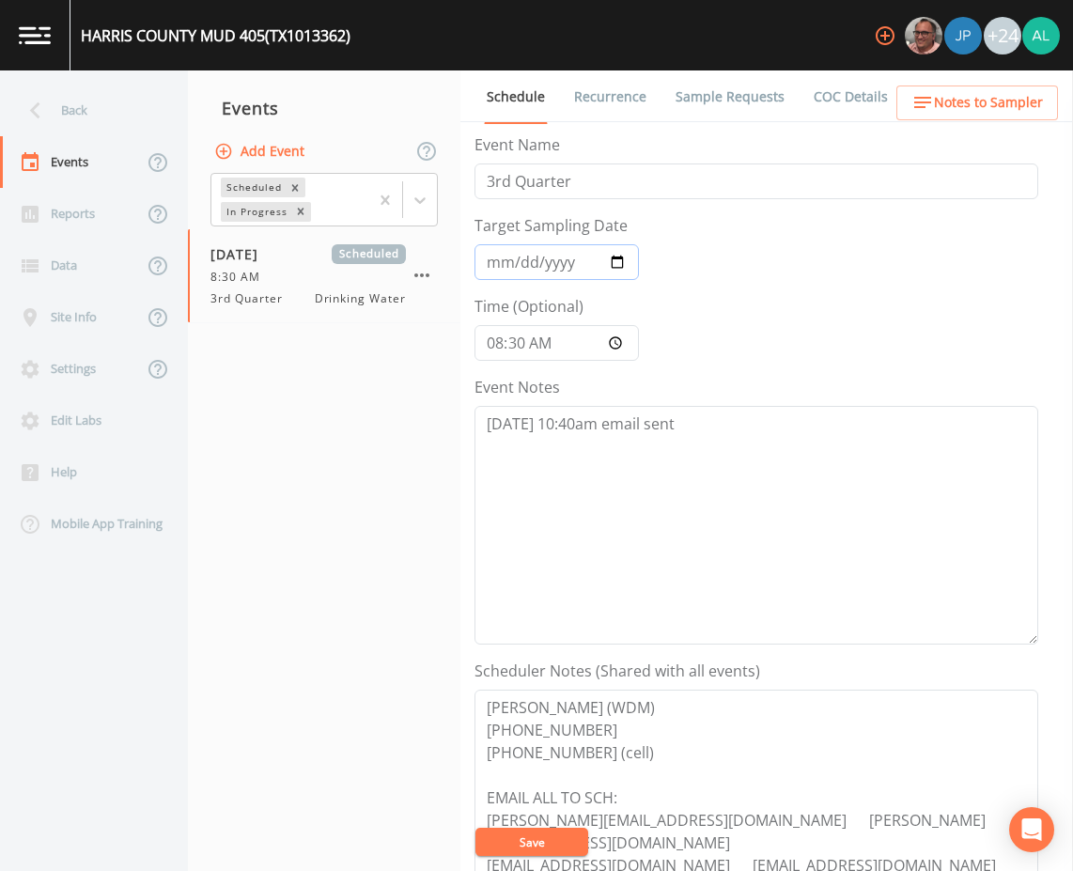
click at [499, 274] on input "[DATE]" at bounding box center [556, 262] width 164 height 36
click at [710, 441] on textarea "8/15 @ 10:40am email sent" at bounding box center [756, 525] width 564 height 239
drag, startPoint x: 835, startPoint y: 446, endPoint x: 842, endPoint y: 412, distance: 34.4
click at [836, 442] on textarea "8/15 @ 10:40am email sent 8/19 @ 10:50am cancelation email sent due to state wi…" at bounding box center [756, 525] width 564 height 239
click at [534, 831] on button "Save" at bounding box center [531, 841] width 113 height 28
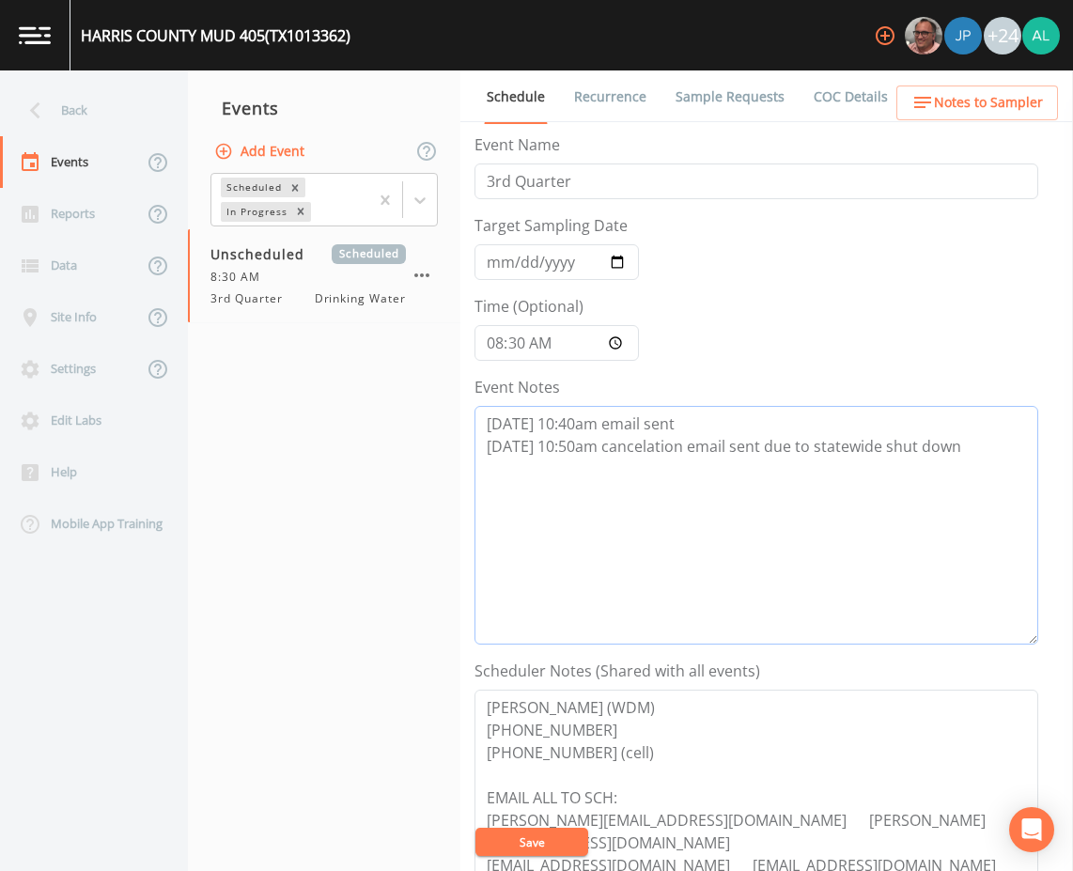
click at [576, 456] on textarea "8/15 @ 10:40am email sent 8/19 @ 10:50am cancelation email sent due to statewid…" at bounding box center [756, 525] width 564 height 239
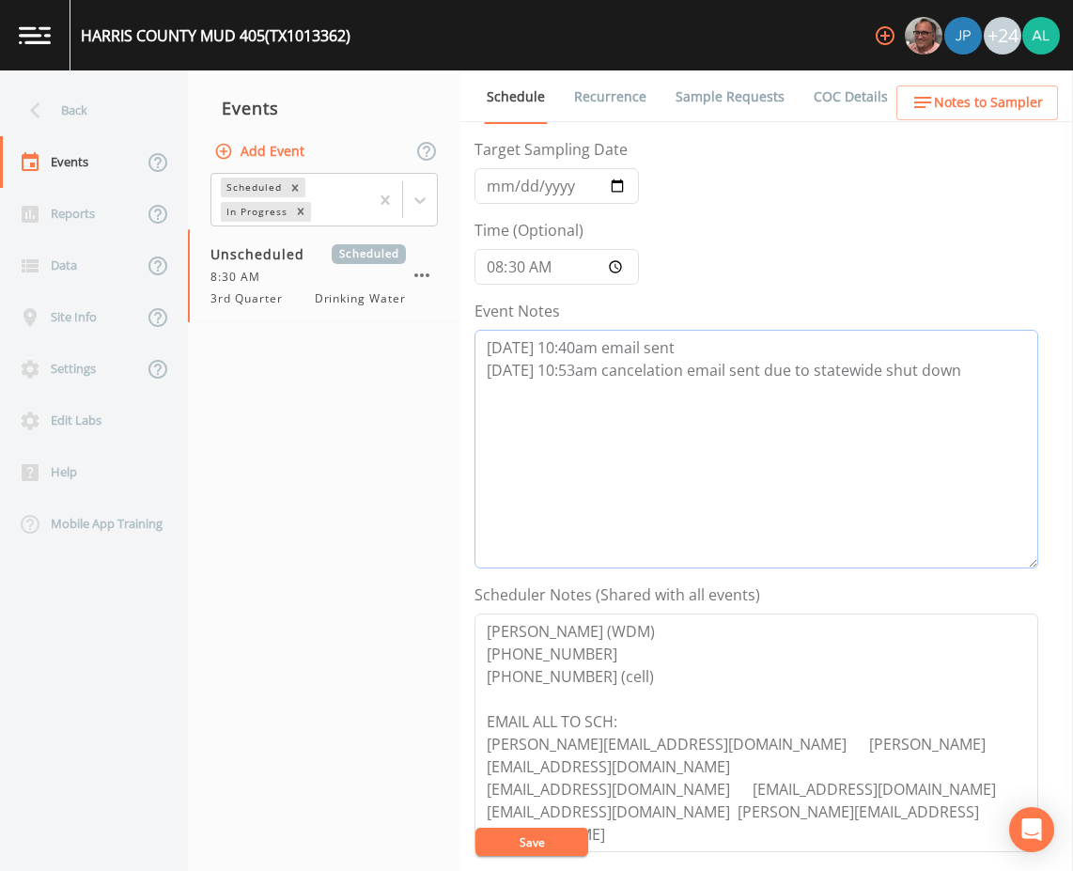
scroll to position [282, 0]
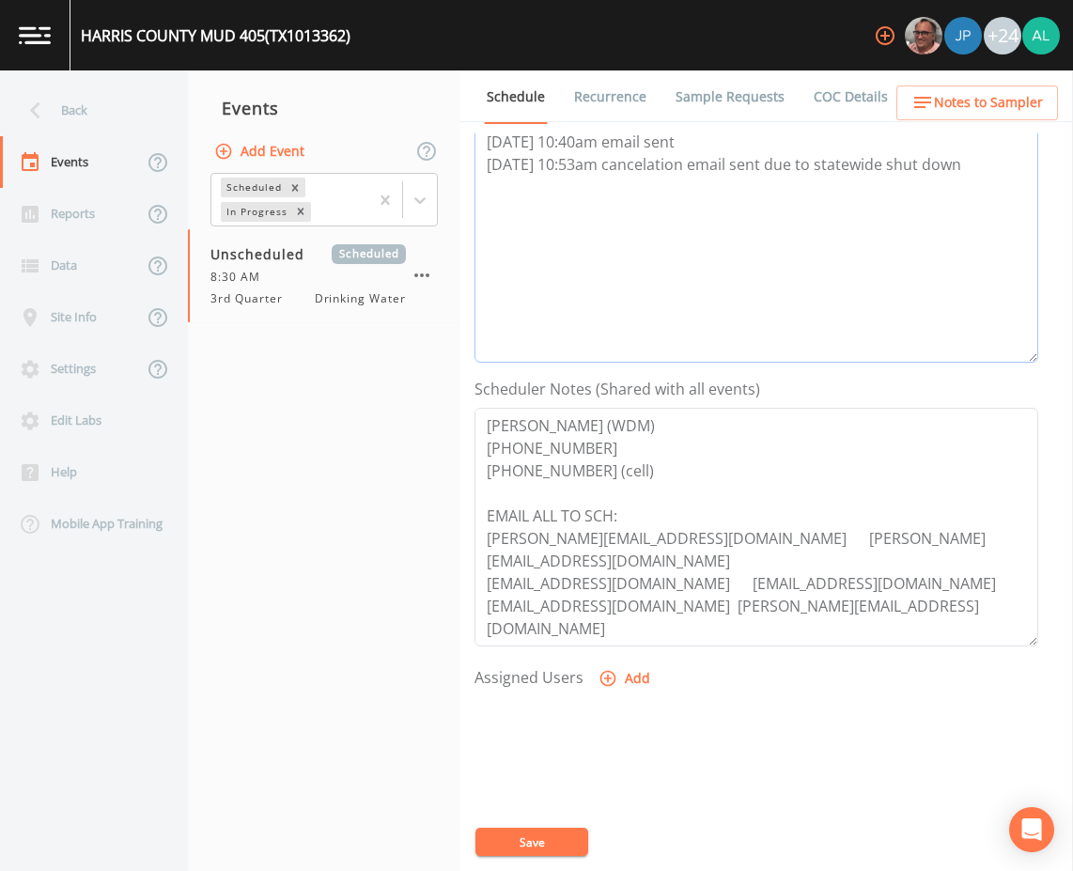
type textarea "8/15 @ 10:40am email sent 8/19 @ 10:53am cancelation email sent due to statewid…"
click at [552, 841] on button "Save" at bounding box center [531, 841] width 113 height 28
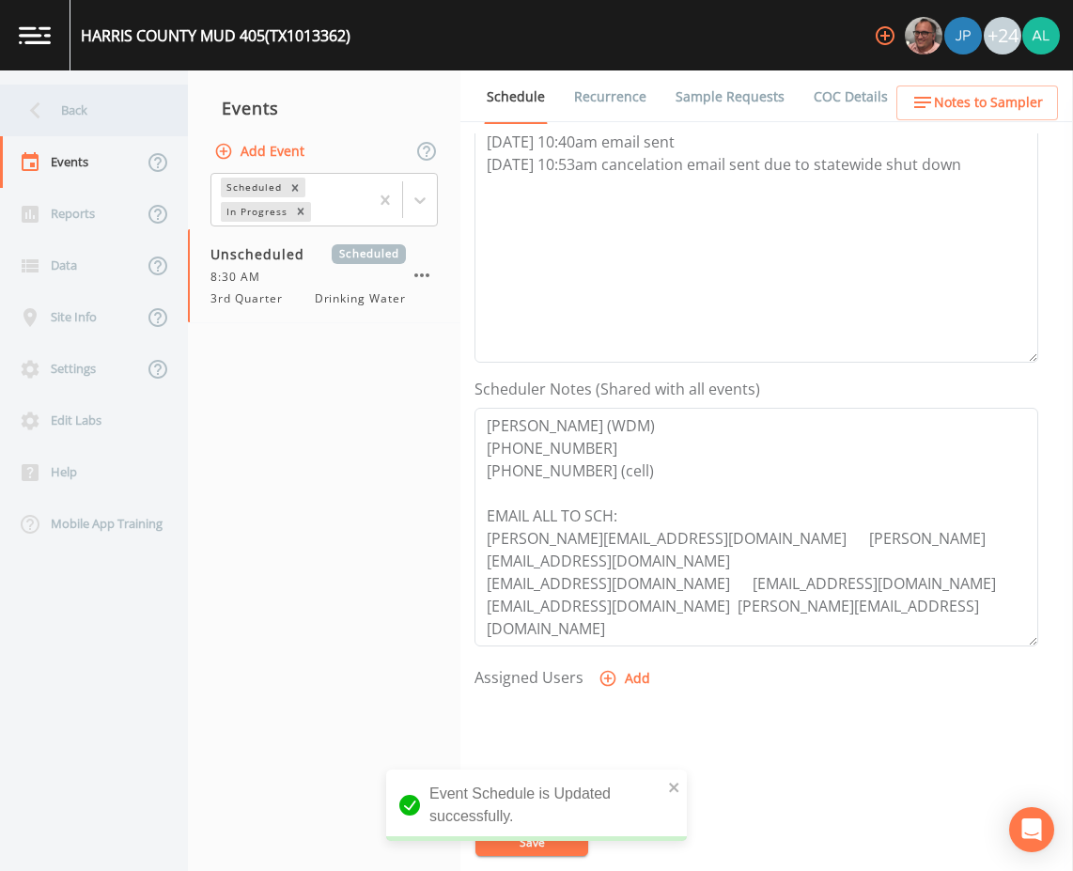
click at [131, 118] on div "Back" at bounding box center [84, 111] width 169 height 52
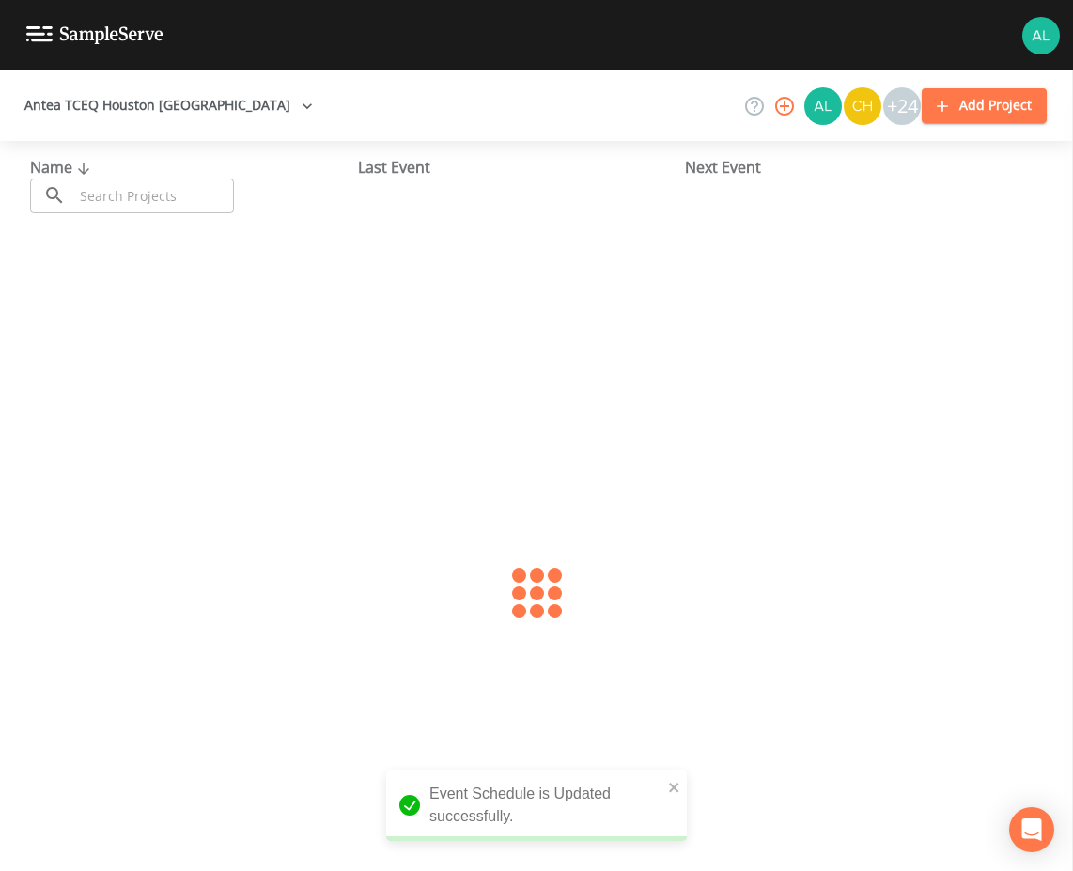
click at [141, 180] on input "text" at bounding box center [153, 195] width 161 height 35
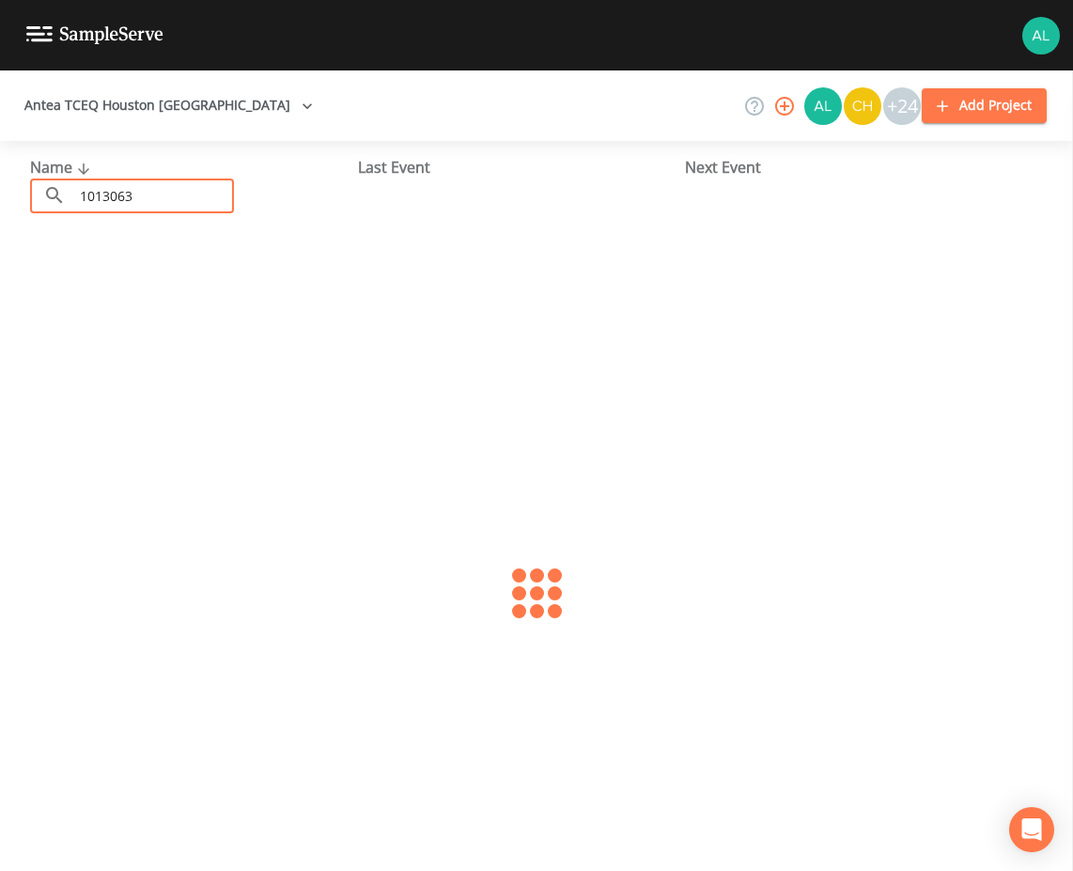
type input "1013063"
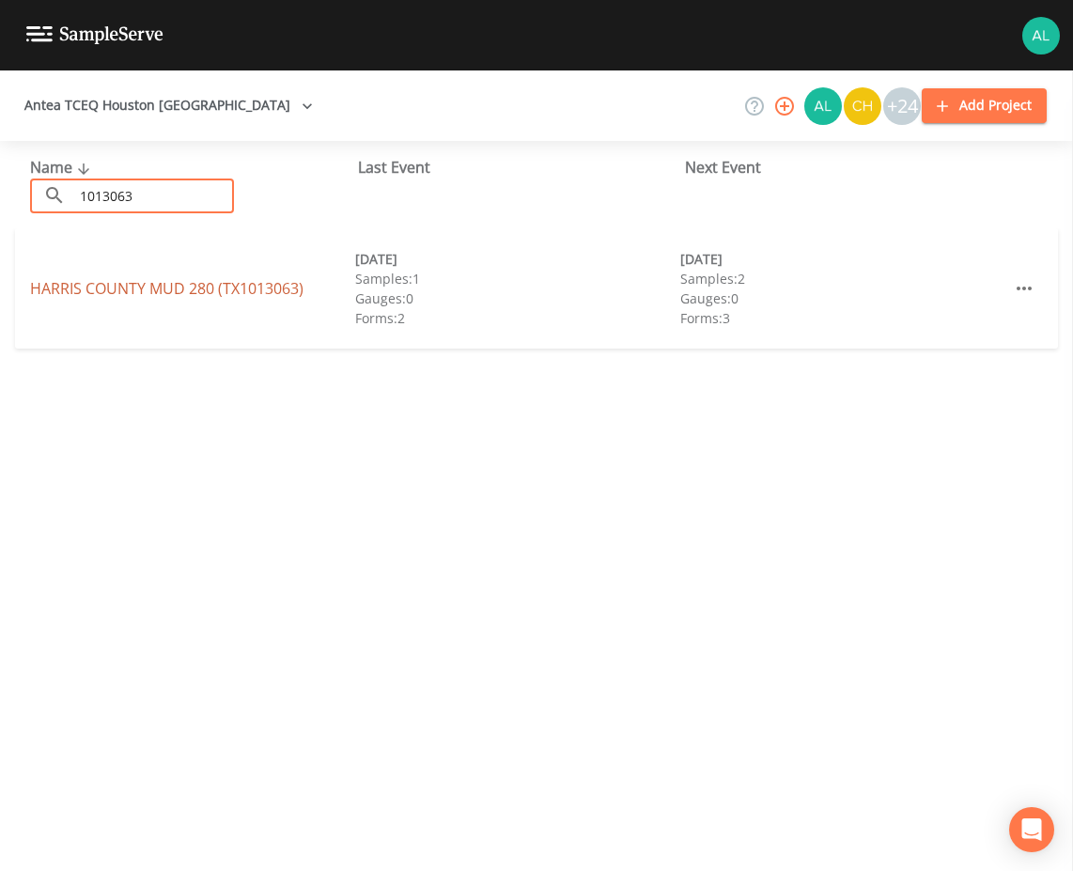
click at [54, 286] on link "HARRIS COUNTY MUD 280 (TX1013063)" at bounding box center [166, 288] width 273 height 21
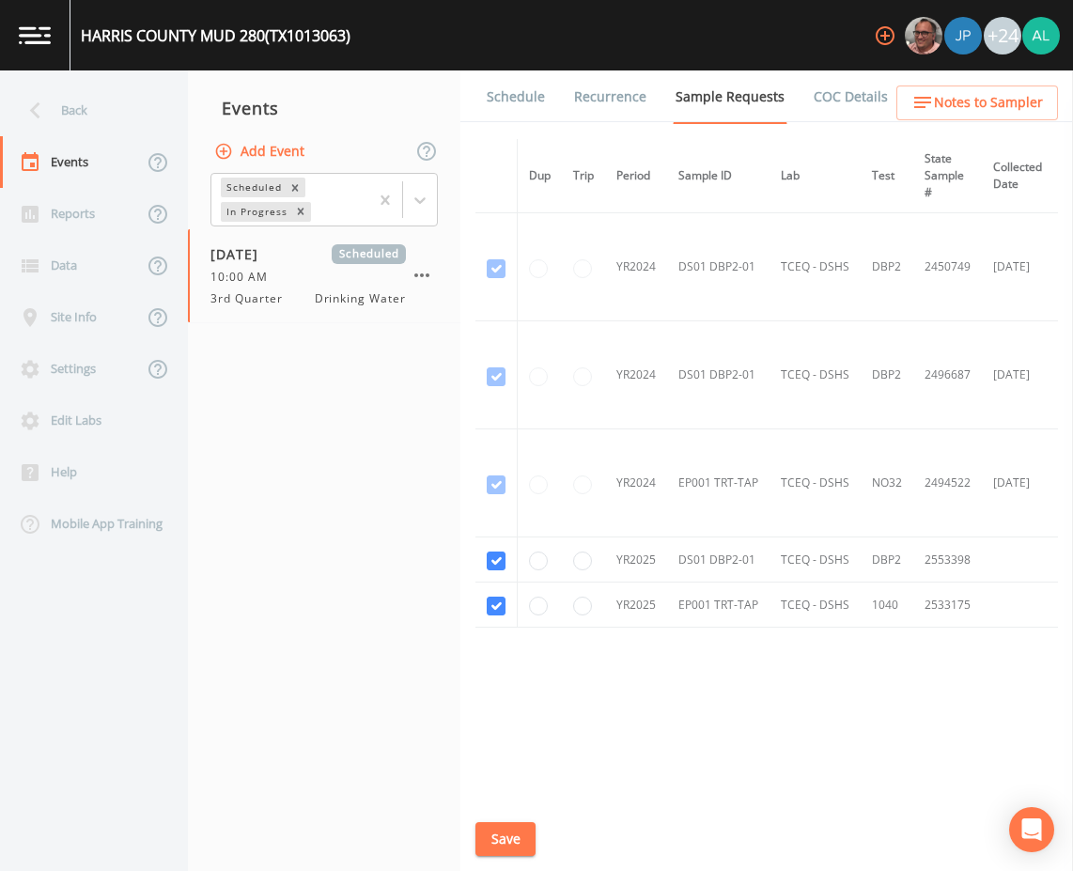
click at [521, 115] on link "Schedule" at bounding box center [516, 96] width 64 height 53
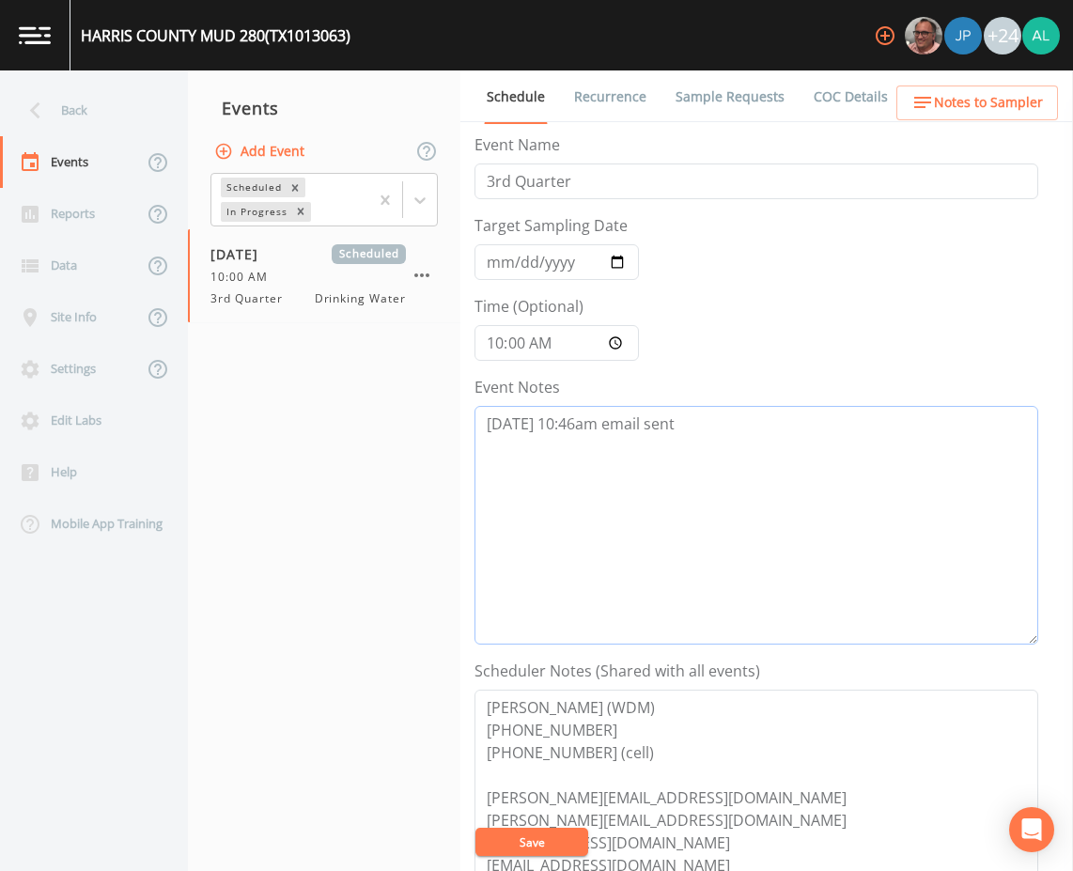
click at [778, 451] on textarea "8/15 @ 10:46am email sent" at bounding box center [756, 525] width 564 height 239
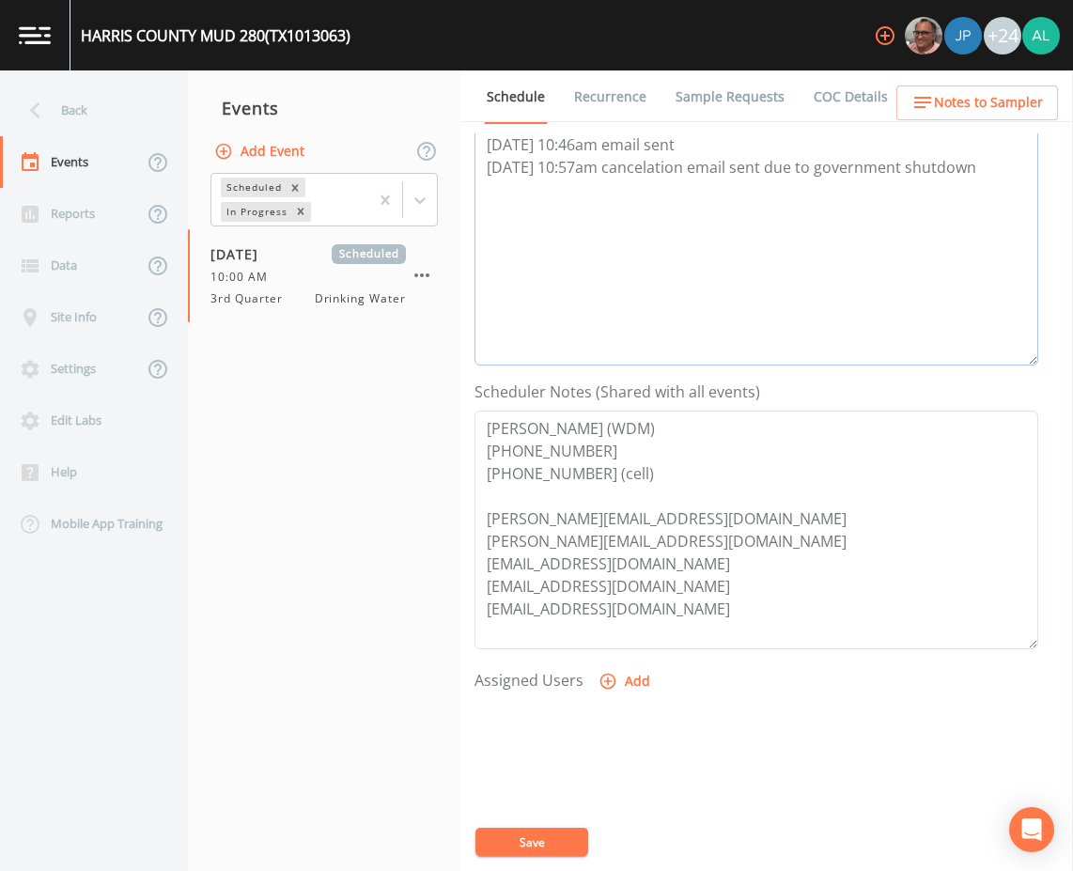
scroll to position [282, 0]
type textarea "8/15 @ 10:46am email sent 8/19 @ 10:57am cancelation email sent due to governme…"
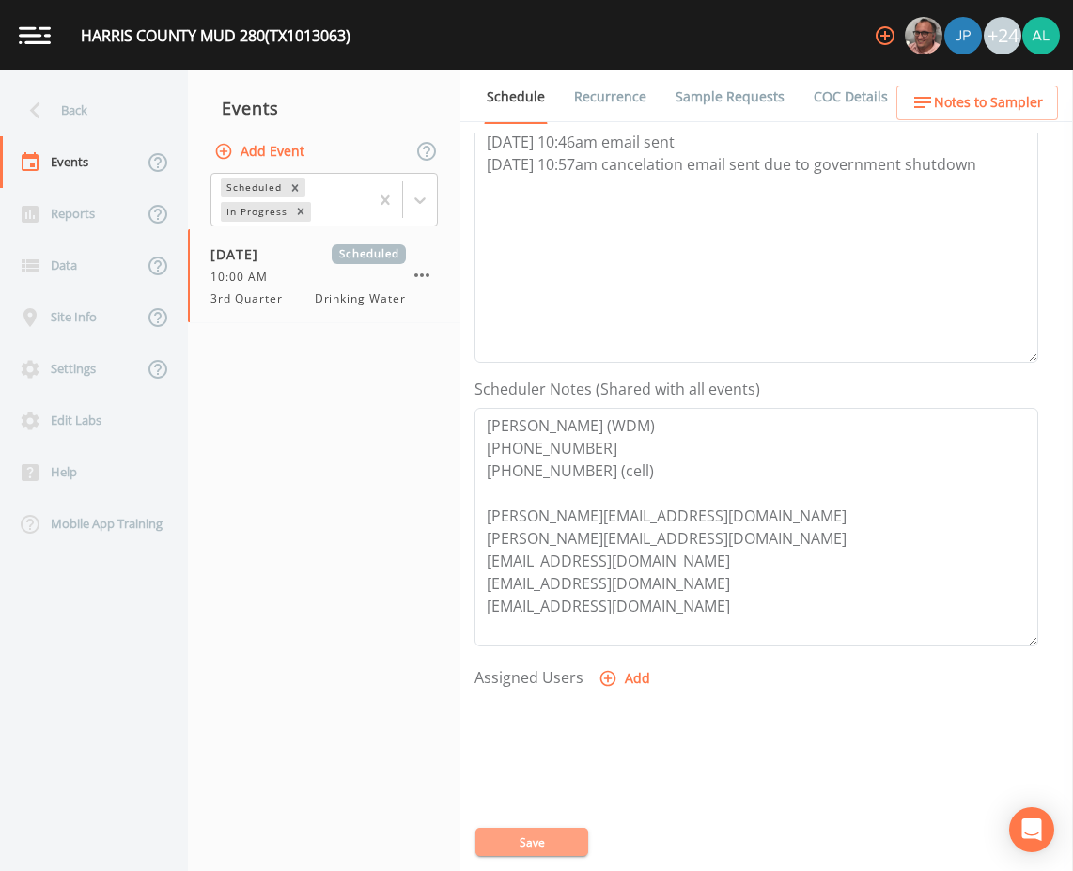
click at [526, 828] on button "Save" at bounding box center [531, 841] width 113 height 28
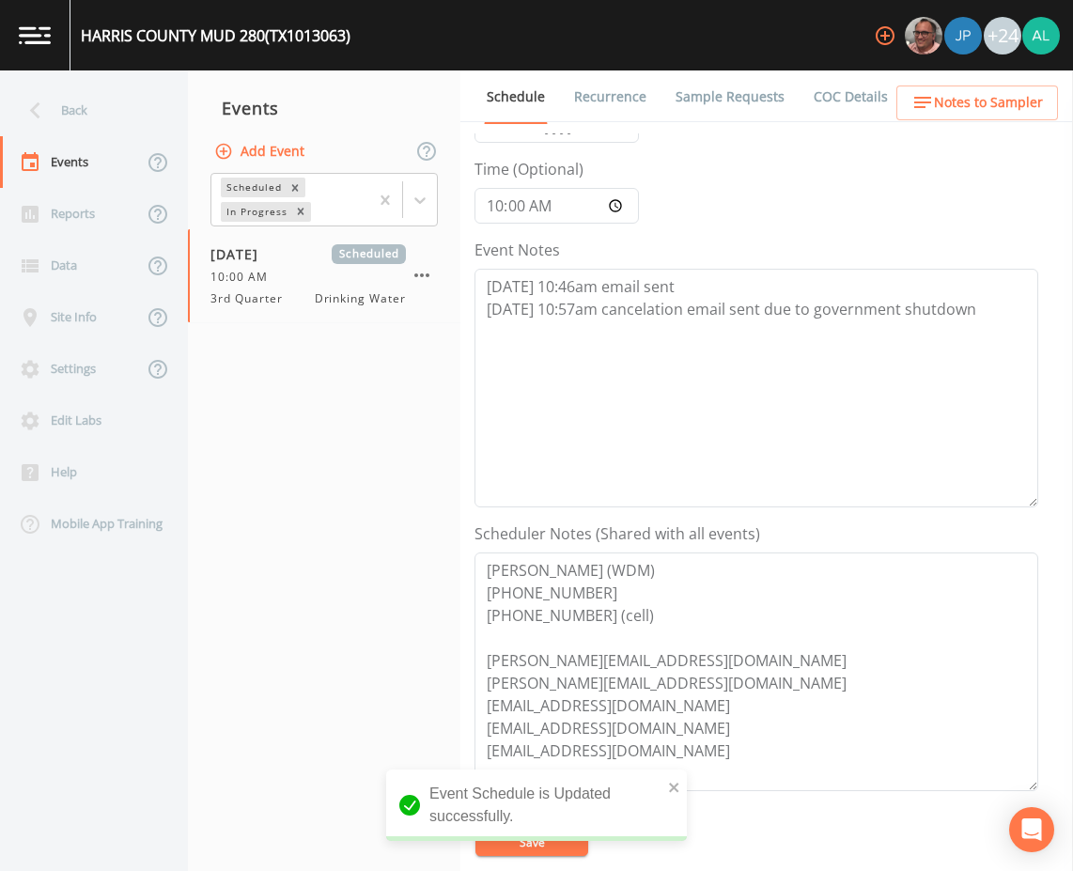
scroll to position [0, 0]
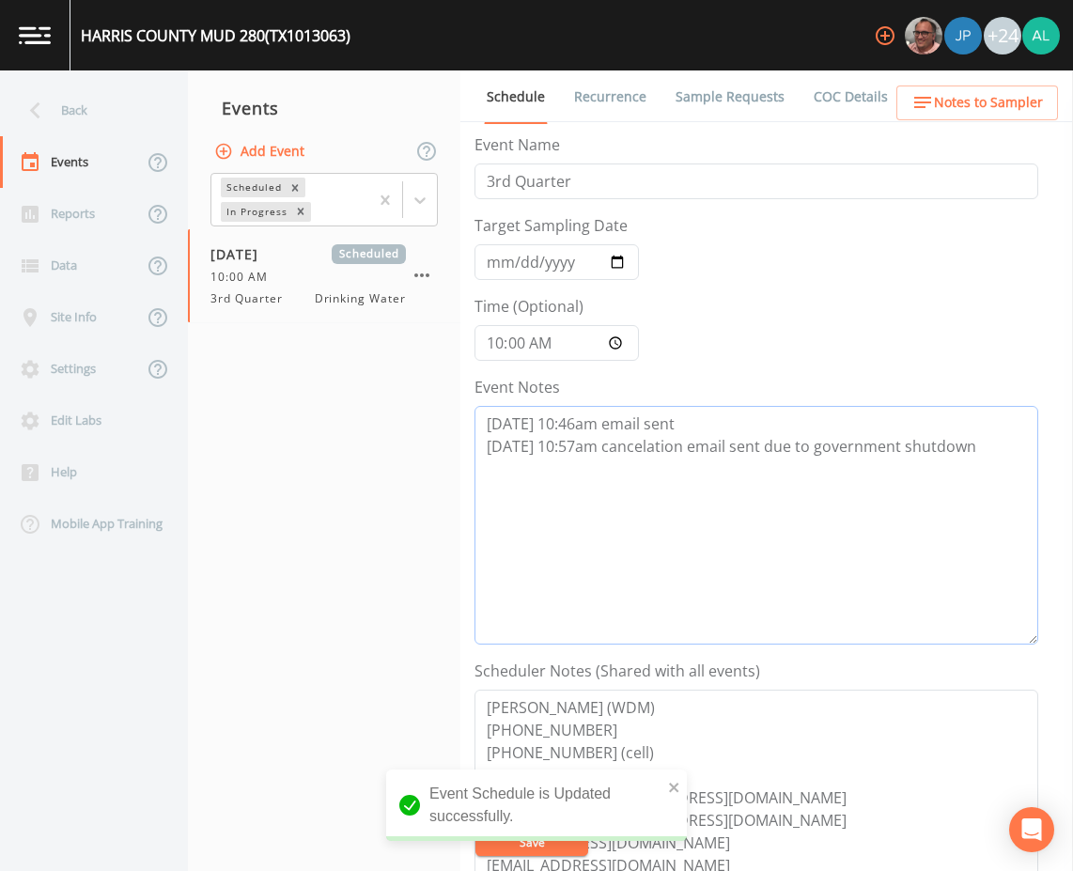
drag, startPoint x: 978, startPoint y: 449, endPoint x: 473, endPoint y: 456, distance: 504.4
click at [473, 456] on div "Schedule Recurrence Sample Requests COC Details Forms Event Name 3rd Quarter Ta…" at bounding box center [766, 470] width 612 height 800
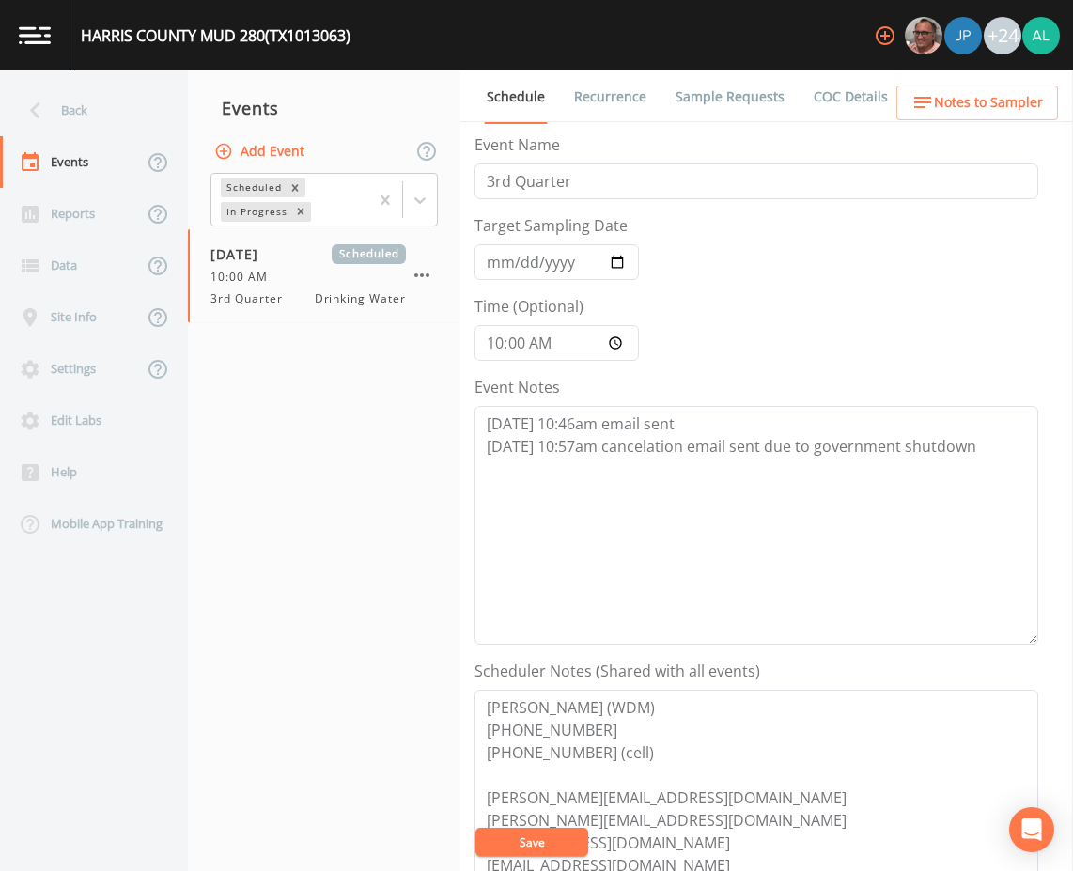
click at [676, 778] on div "Event Schedule is Updated successfully." at bounding box center [536, 812] width 301 height 86
click at [548, 836] on button "Save" at bounding box center [531, 841] width 113 height 28
click at [553, 840] on button "Save" at bounding box center [531, 841] width 113 height 28
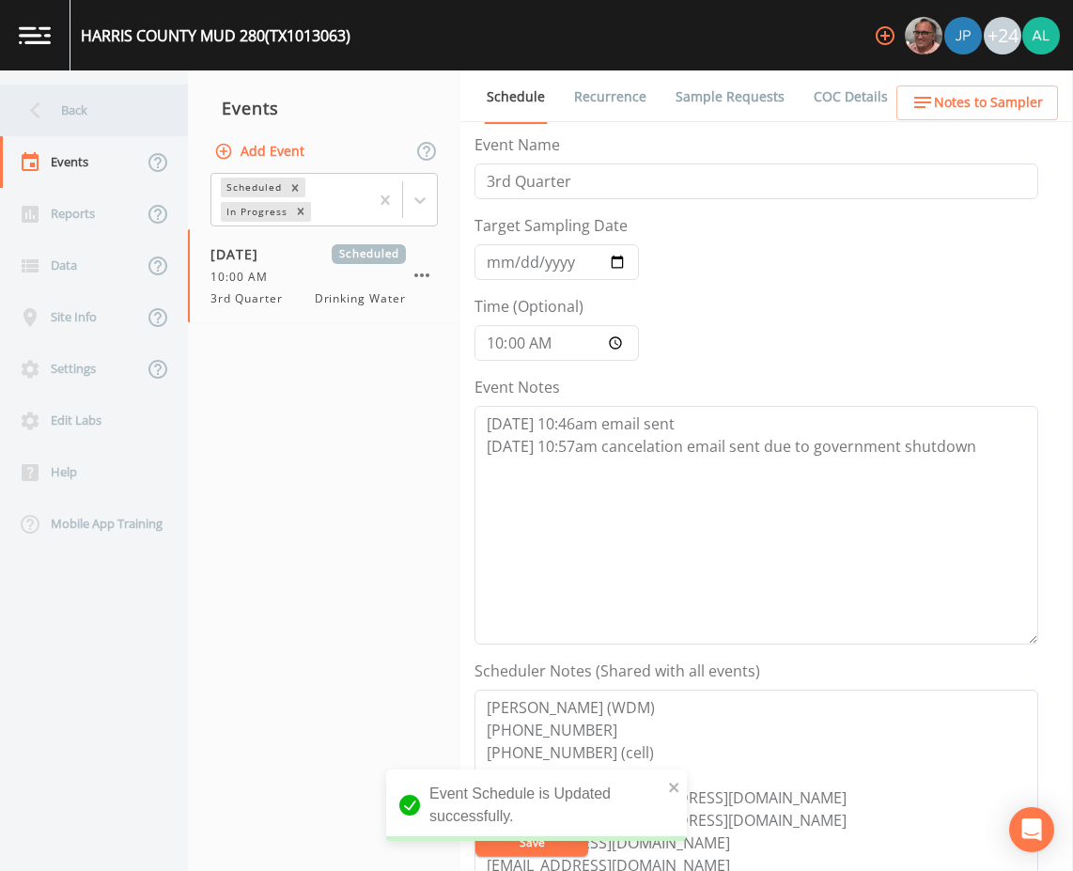
click at [160, 104] on div "Back" at bounding box center [84, 111] width 169 height 52
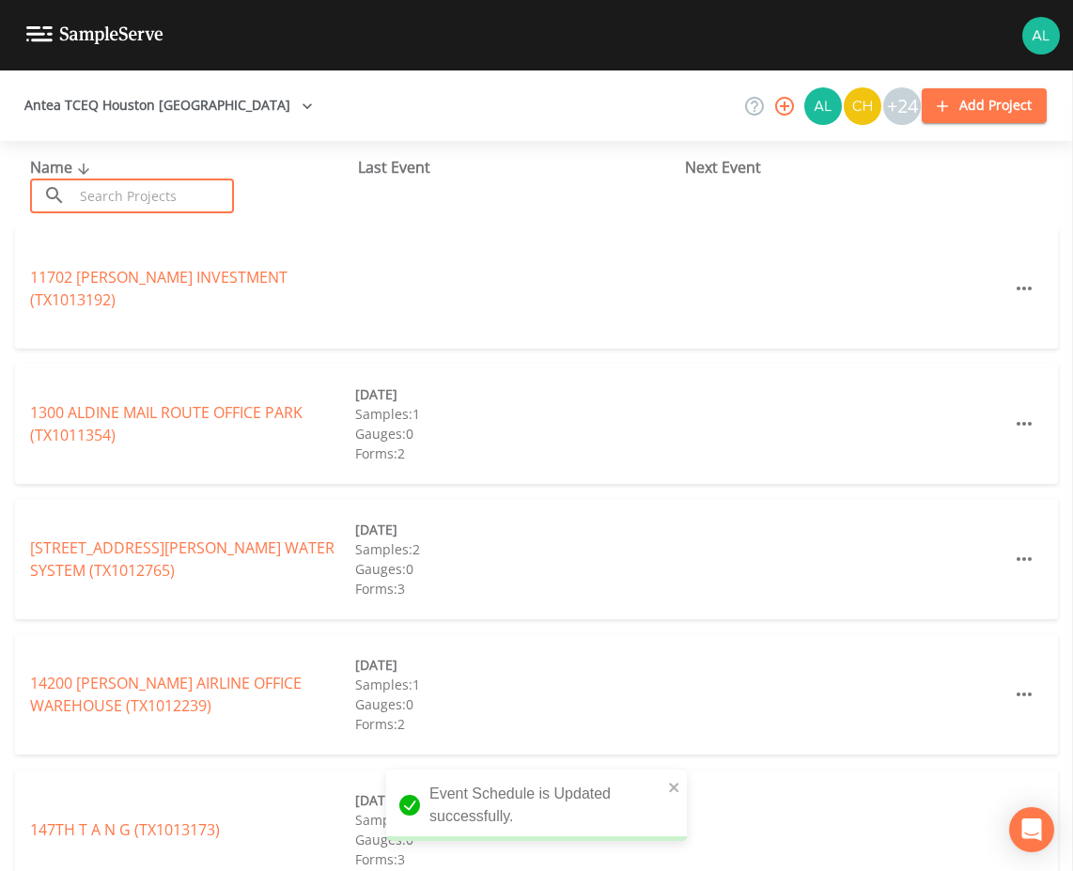
click at [134, 197] on input "text" at bounding box center [153, 195] width 161 height 35
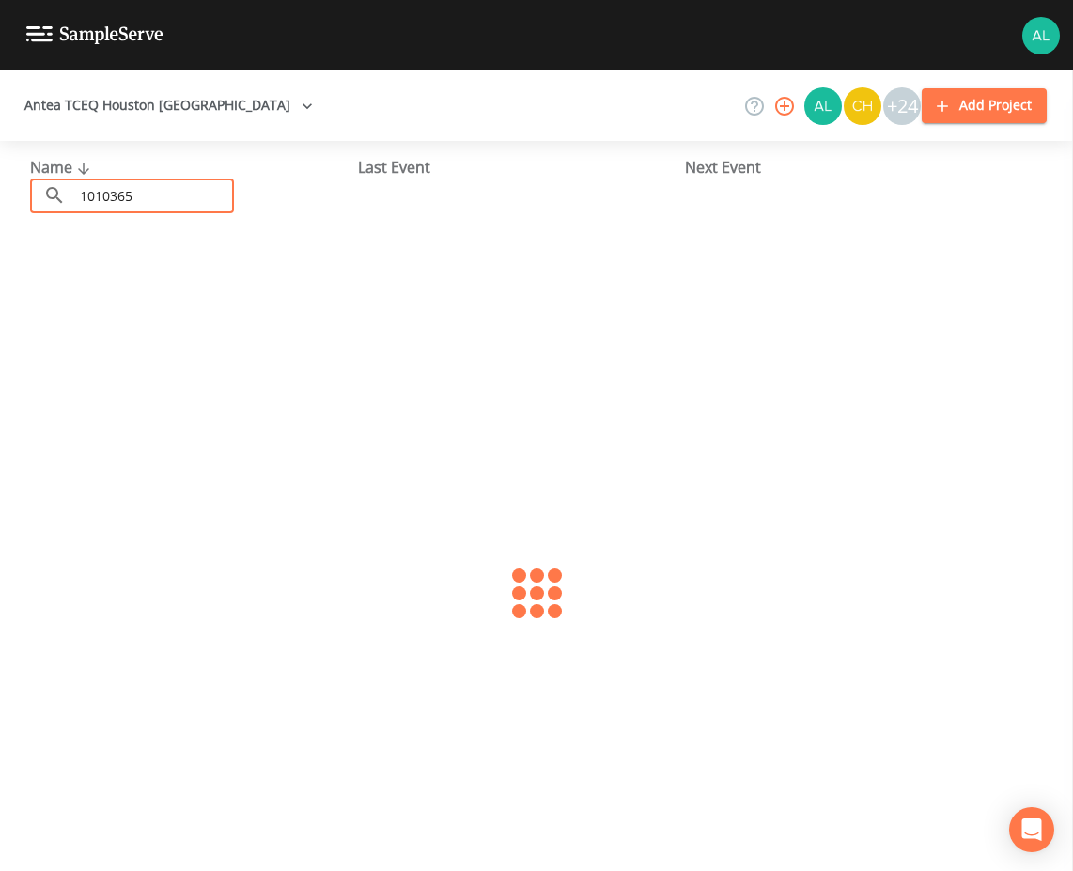
type input "1010365"
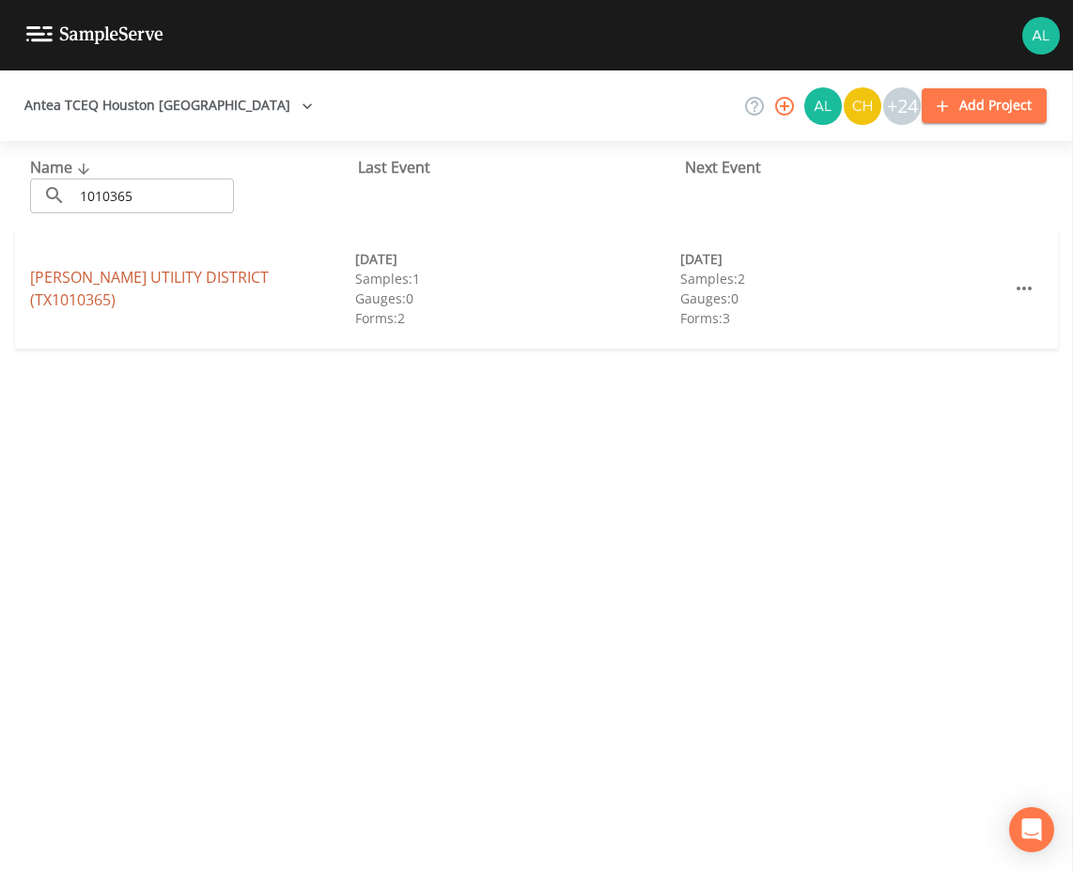
click at [92, 282] on link "BAMMEL UTILITY DISTRICT (TX1010365)" at bounding box center [149, 288] width 239 height 43
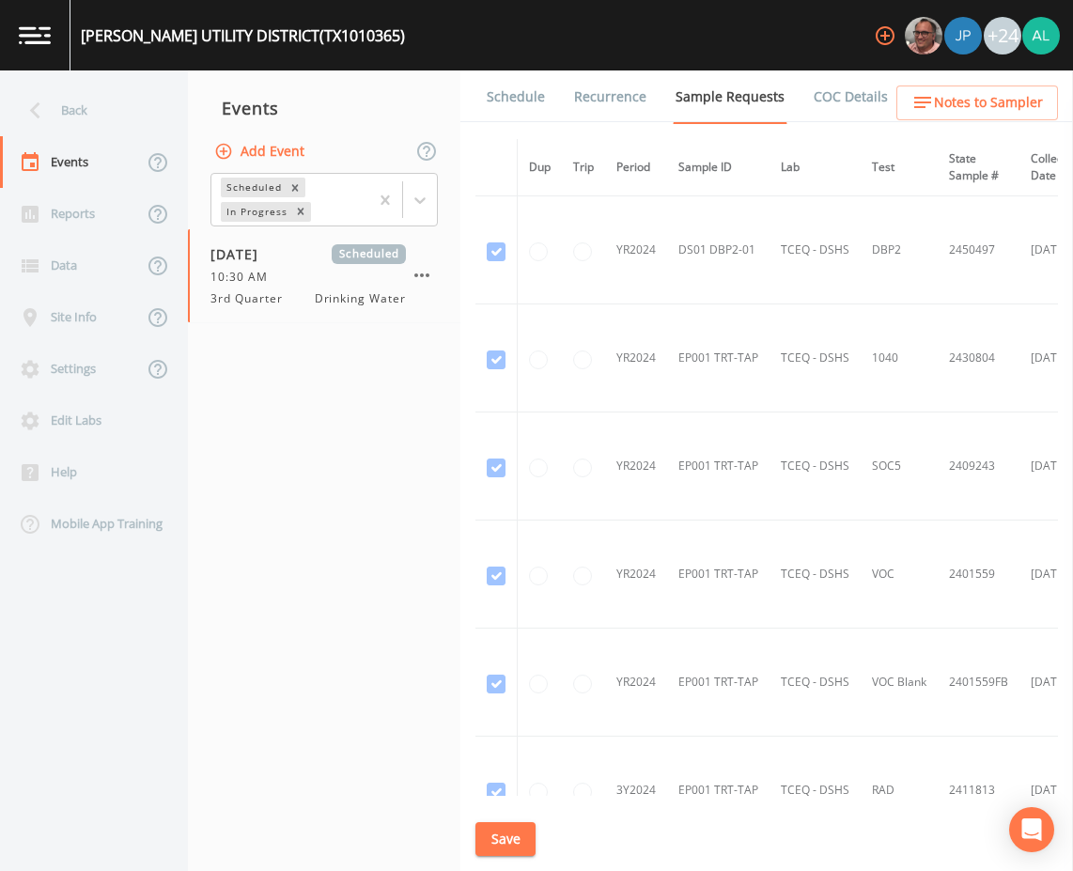
click at [516, 91] on link "Schedule" at bounding box center [516, 96] width 64 height 53
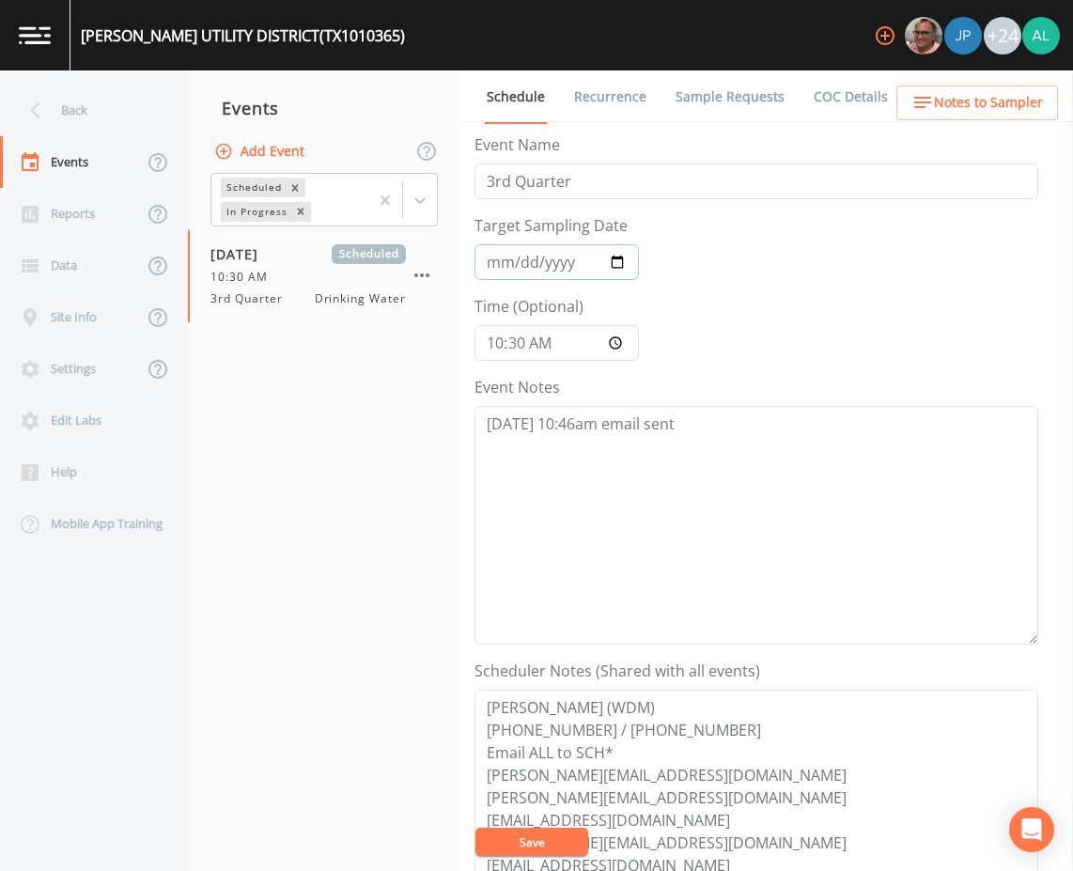
click at [504, 263] on input "[DATE]" at bounding box center [556, 262] width 164 height 36
click at [681, 420] on textarea "8/15 @ 10:46am email sent" at bounding box center [756, 525] width 564 height 239
type textarea "8/15 @ 10:46am email sent 8/19 @ 10:57am cancelation email sent due to governme…"
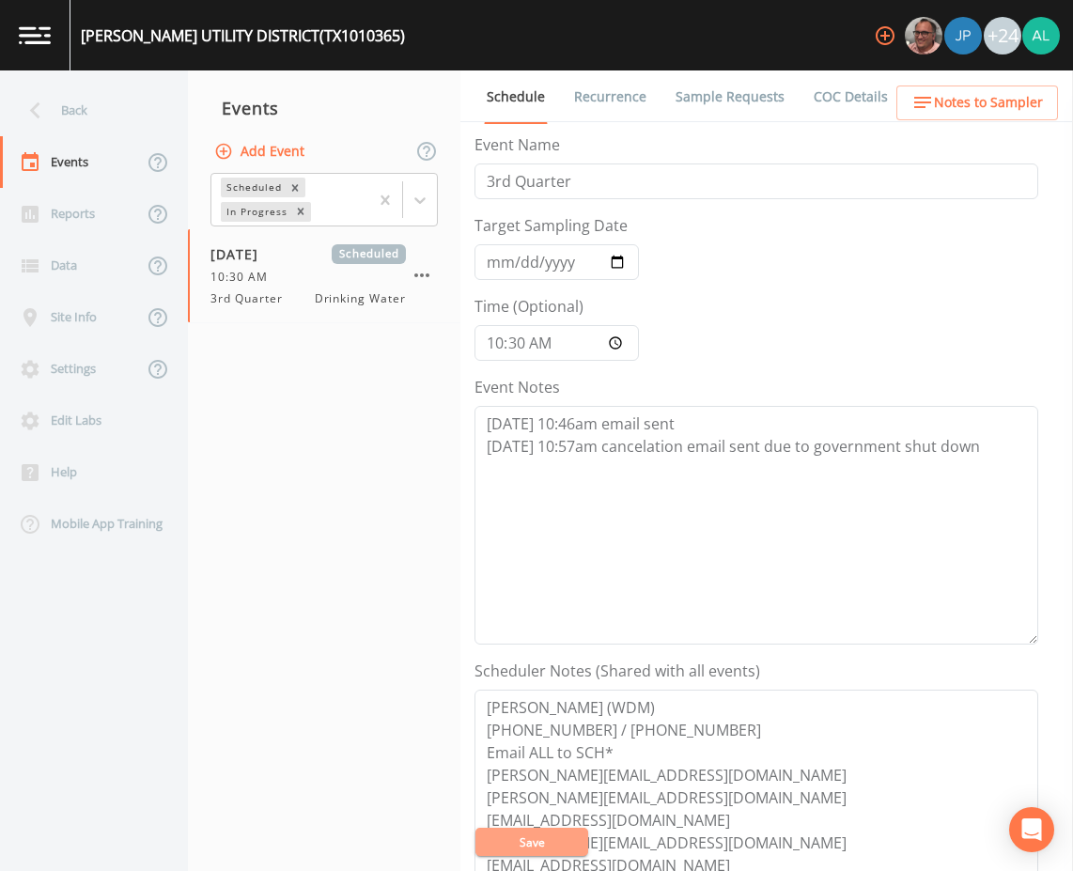
click at [533, 843] on button "Save" at bounding box center [531, 841] width 113 height 28
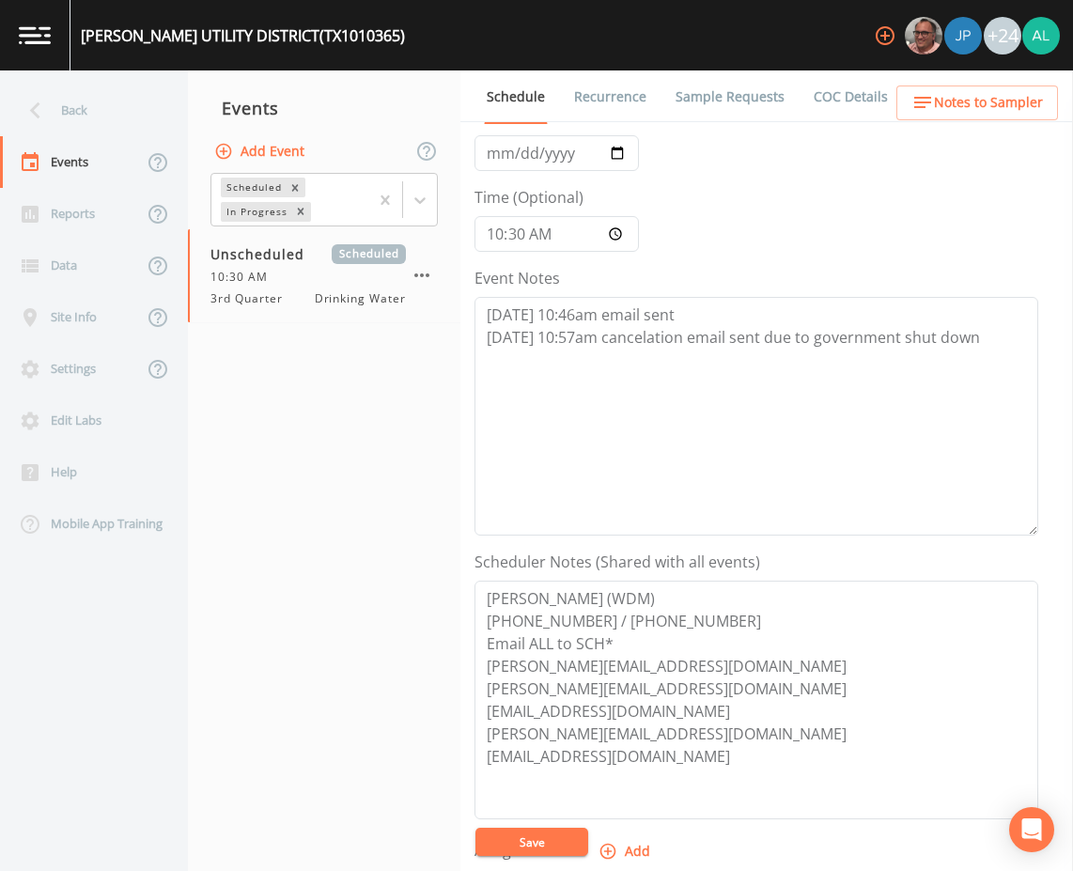
scroll to position [94, 0]
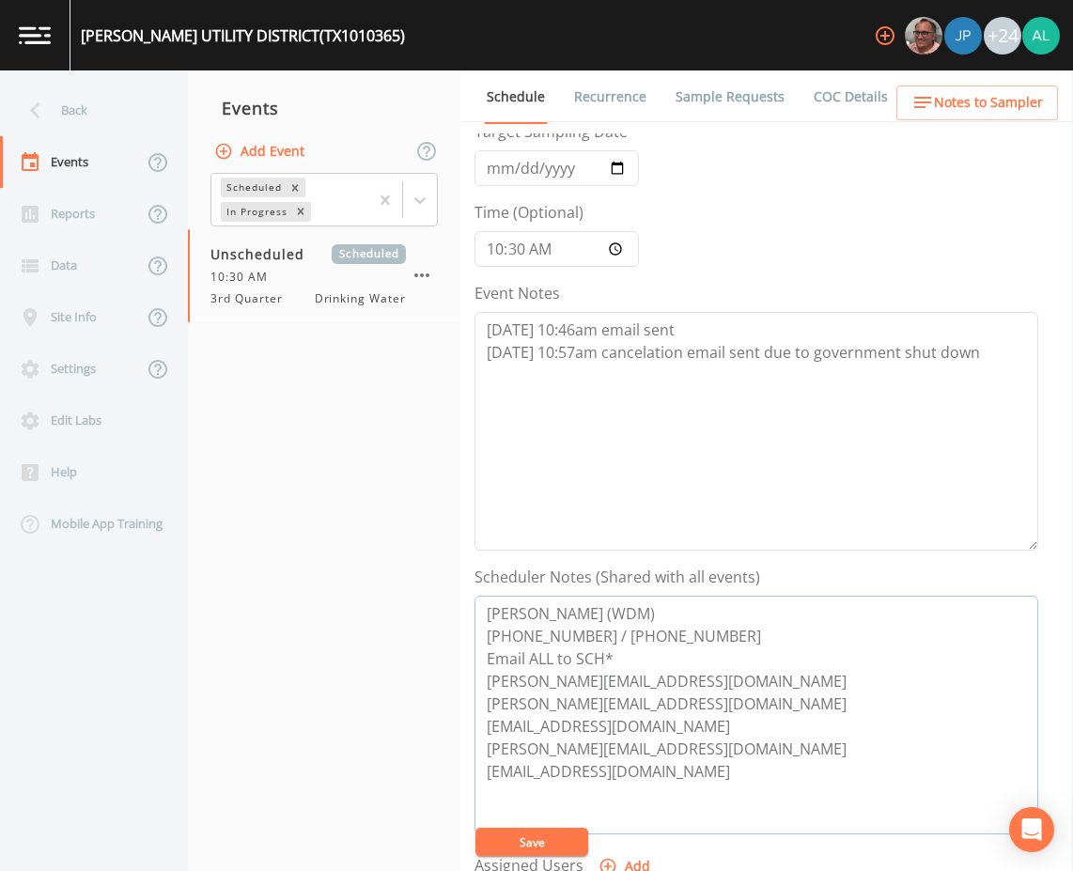
click at [490, 819] on textarea "CHRIS TOWNSEND (WDM) 281-376-8802 / 281-731-3387 Email ALL to SCH* chris@wdmtex…" at bounding box center [756, 714] width 564 height 239
click at [515, 834] on button "Save" at bounding box center [531, 841] width 113 height 28
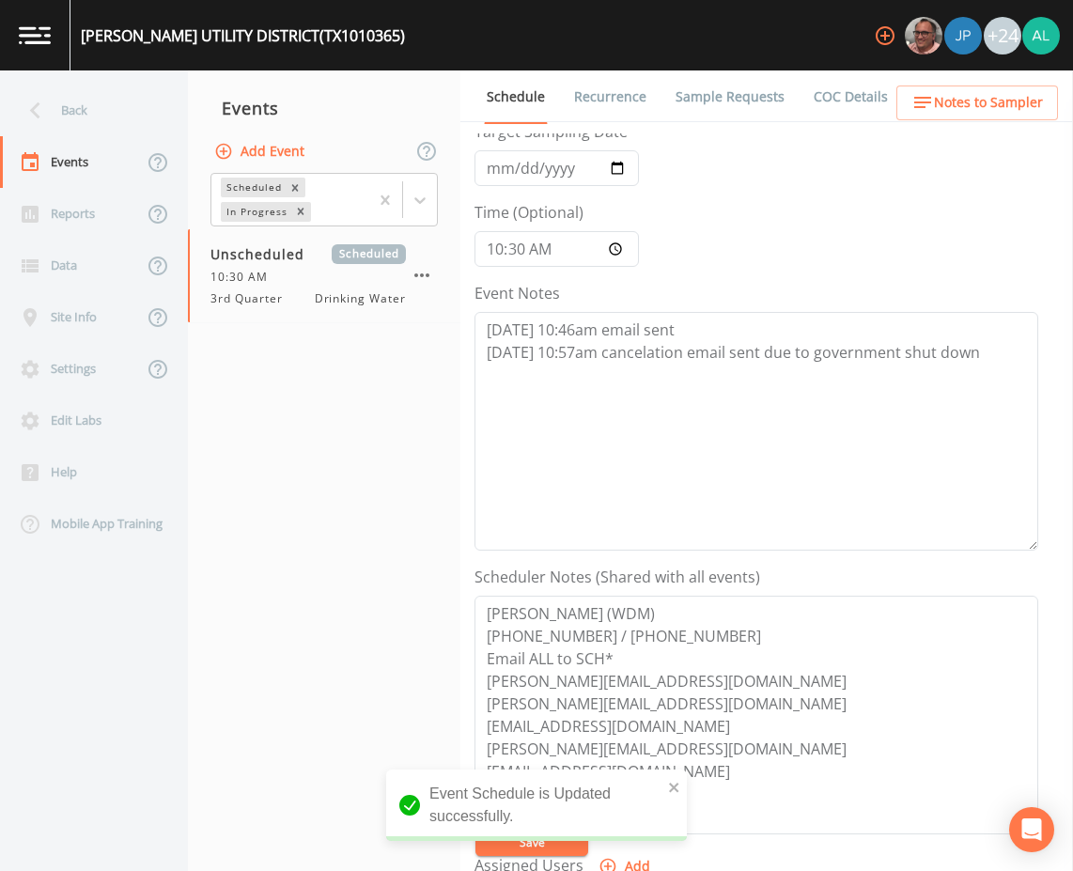
click at [110, 57] on div "BAMMEL UTILITY DISTRICT (TX1010365)" at bounding box center [237, 35] width 334 height 70
click at [105, 91] on div "Back" at bounding box center [84, 111] width 169 height 52
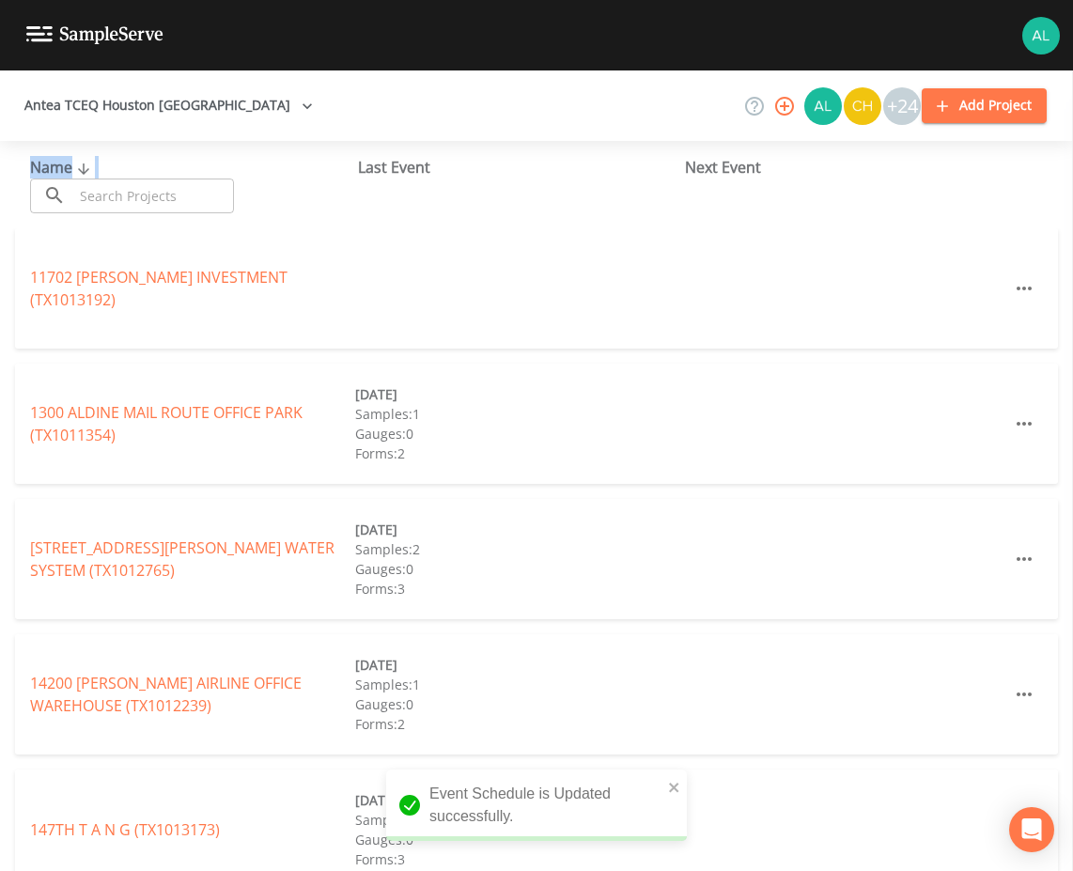
click at [147, 181] on div "Name ​ ​" at bounding box center [194, 184] width 328 height 57
click at [146, 187] on input "text" at bounding box center [153, 195] width 161 height 35
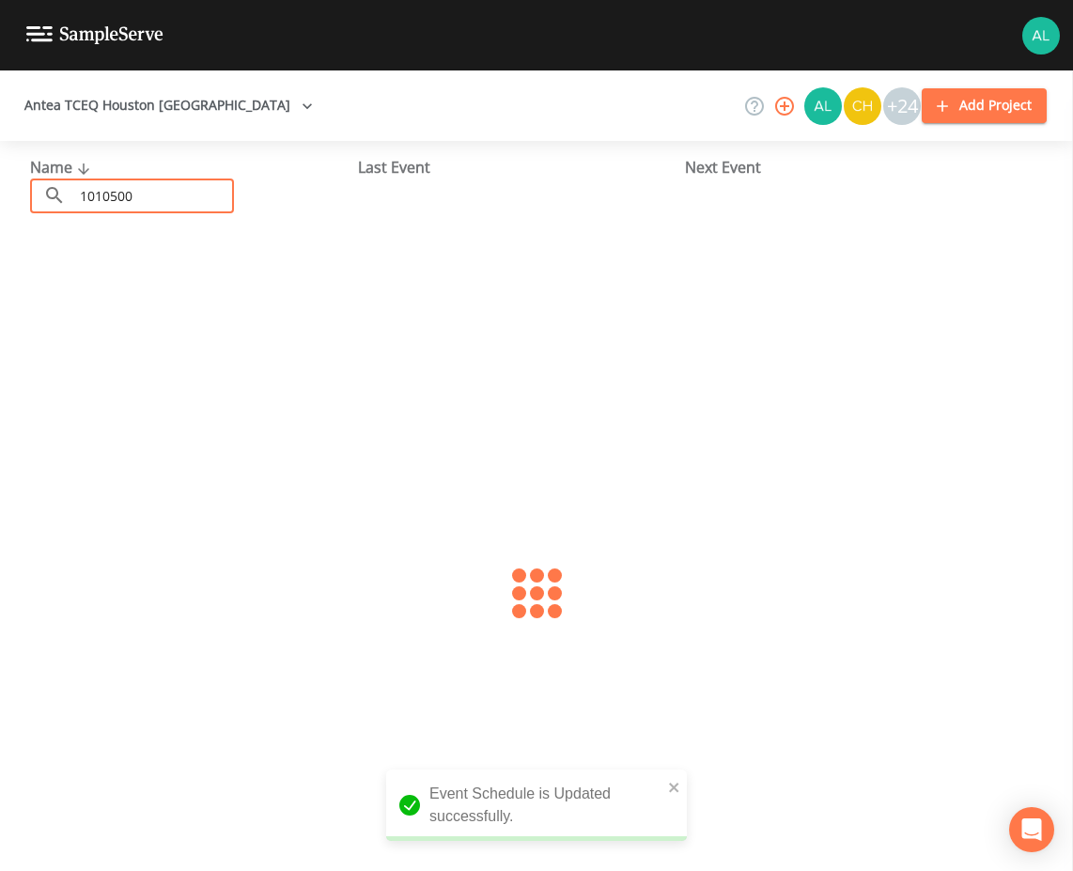
type input "1010500"
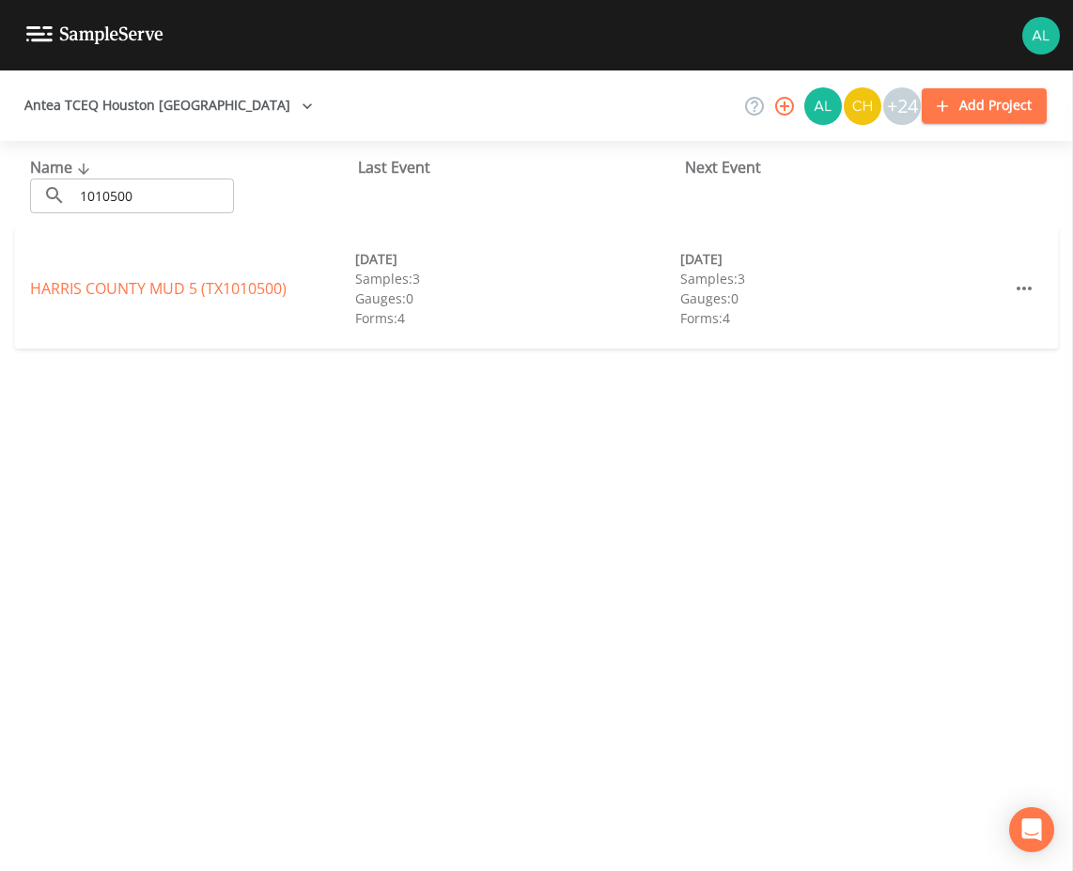
click at [167, 274] on div "HARRIS COUNTY MUD 5 (TX1010500) 05/21/2025 Samples: 3 Gauges: 0 Forms: 4 08/21/…" at bounding box center [536, 288] width 1043 height 120
click at [167, 285] on link "HARRIS COUNTY MUD 5 (TX1010500)" at bounding box center [158, 288] width 256 height 21
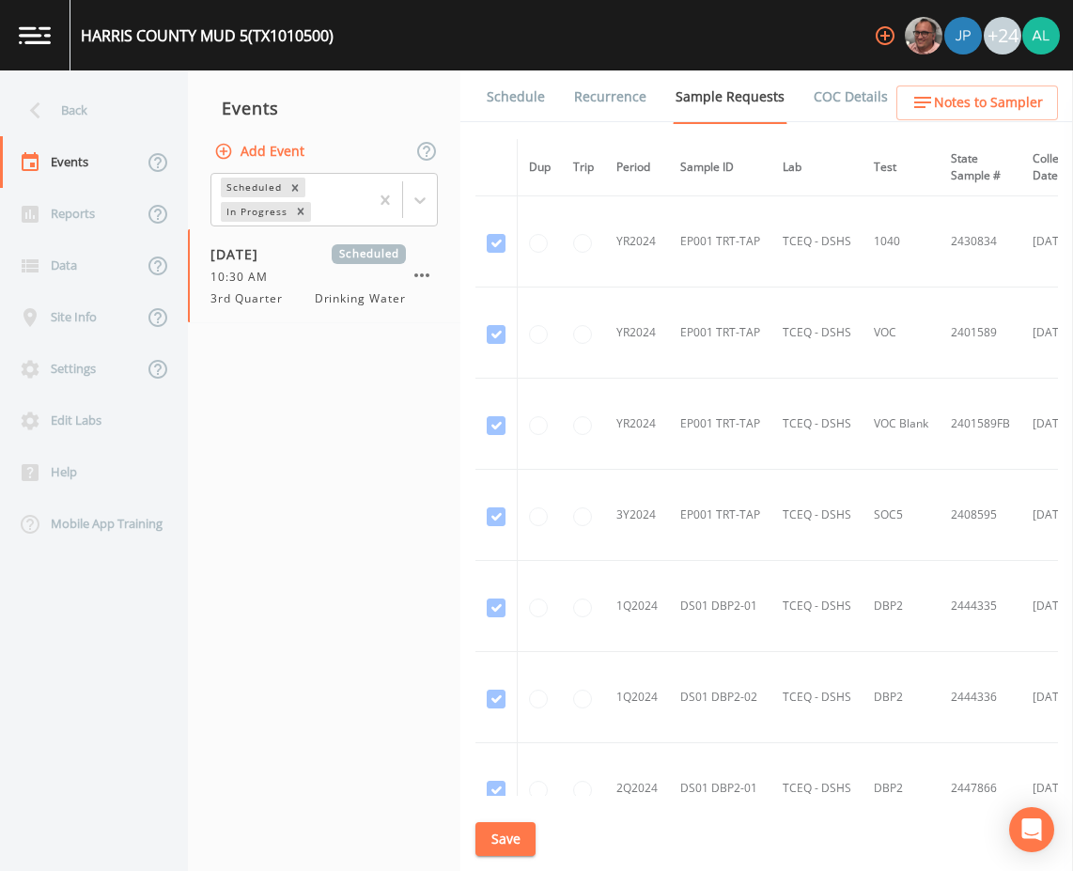
click at [536, 94] on link "Schedule" at bounding box center [516, 96] width 64 height 53
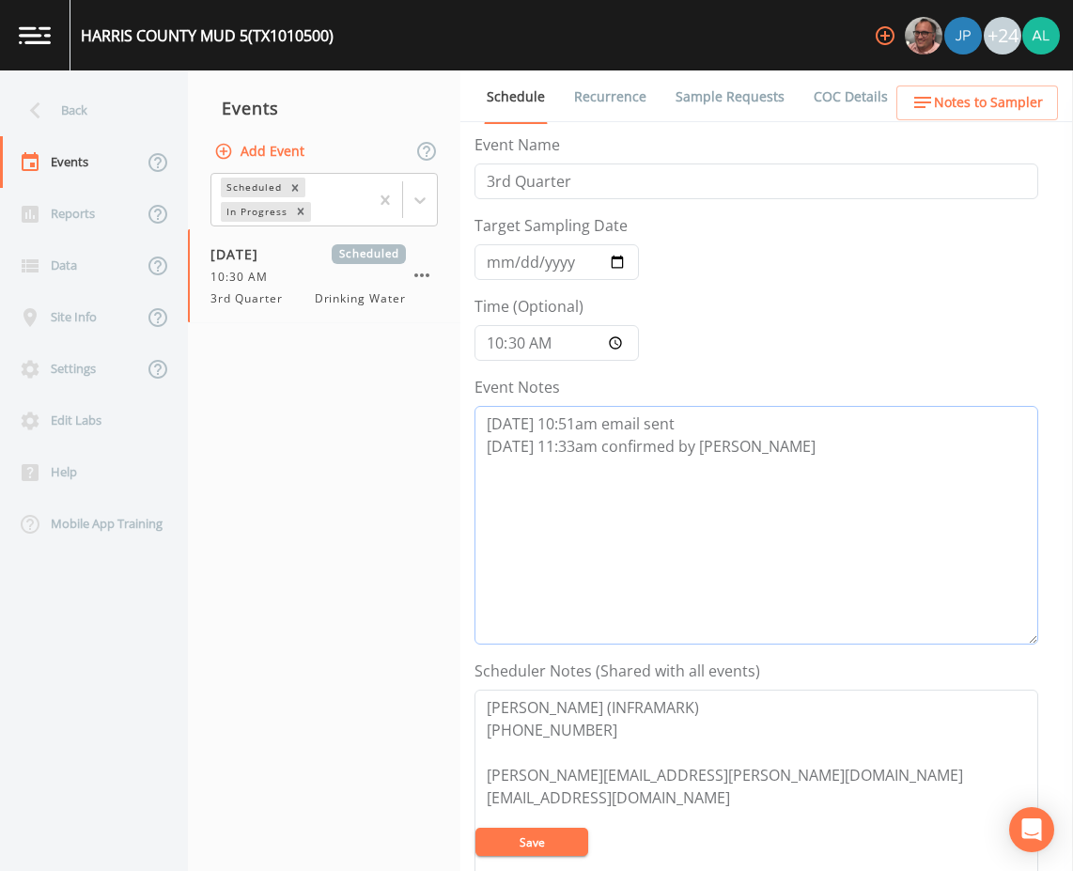
click at [794, 489] on textarea "8/15 @ 10:51am email sent 8/15 @ 11:33am confirmed by Liza" at bounding box center [756, 525] width 564 height 239
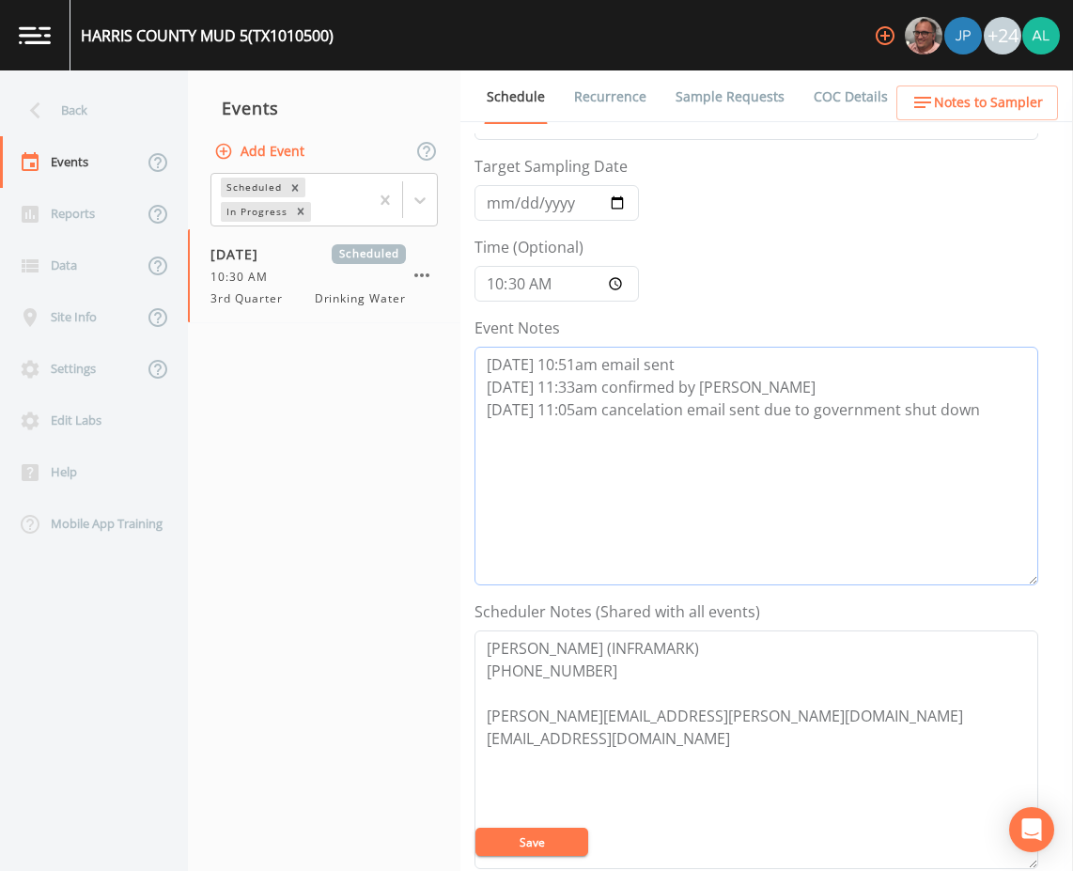
scroll to position [376, 0]
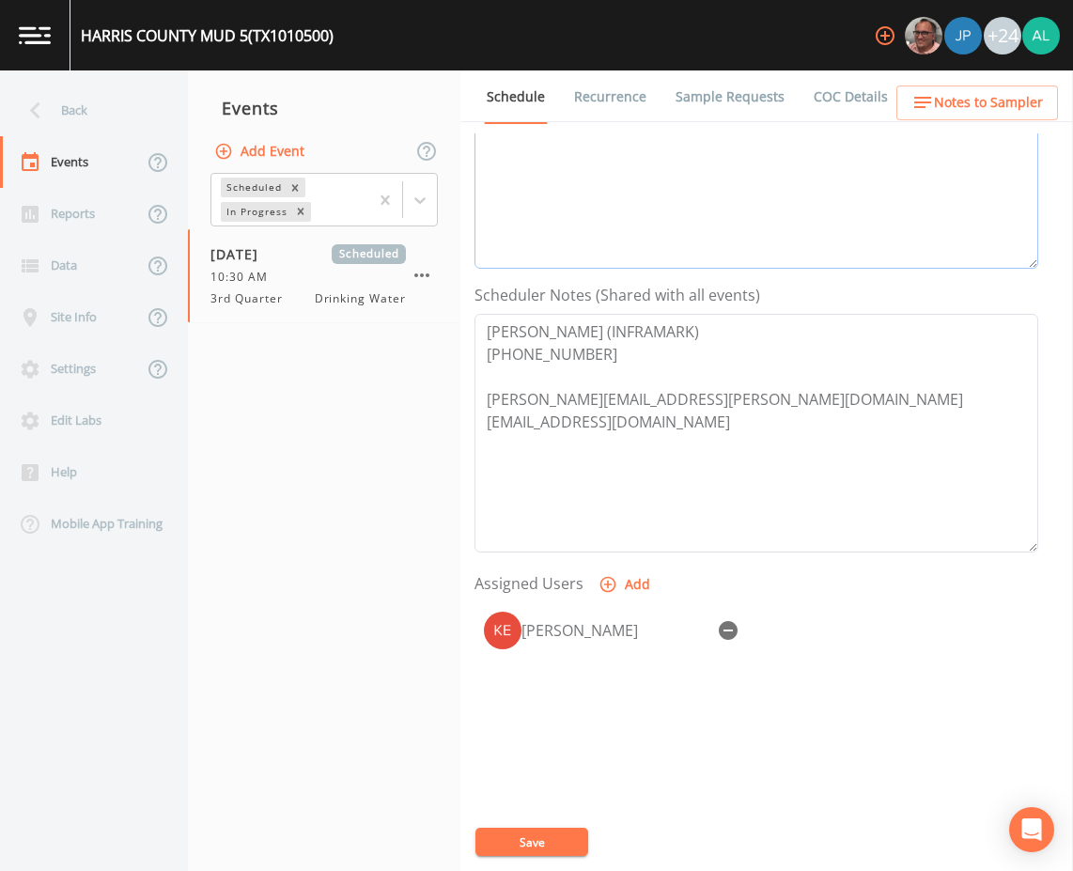
type textarea "8/15 @ 10:51am email sent 8/15 @ 11:33am confirmed by Liza 8/19 @ 11:05am cance…"
click at [734, 625] on icon "button" at bounding box center [728, 630] width 19 height 19
click at [560, 834] on button "Save" at bounding box center [531, 841] width 113 height 28
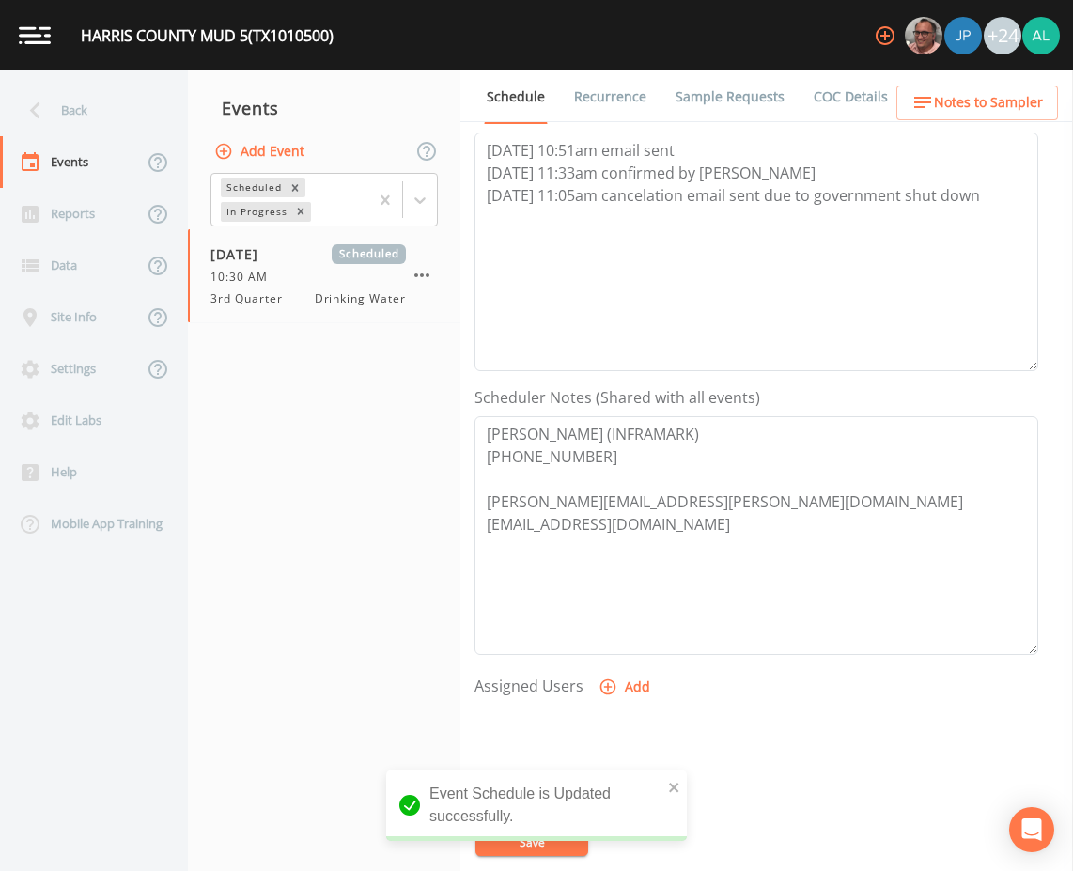
scroll to position [0, 0]
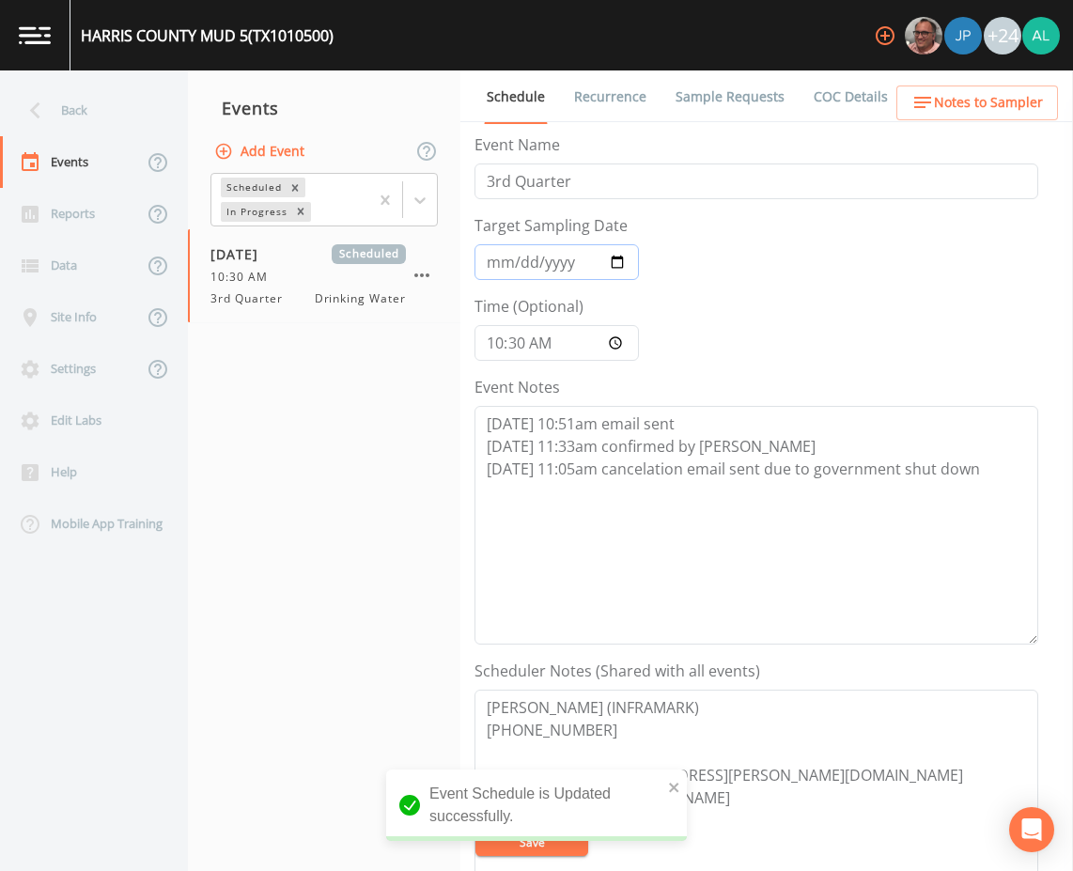
click at [494, 254] on input "[DATE]" at bounding box center [556, 262] width 164 height 36
click at [670, 789] on icon "close" at bounding box center [674, 787] width 13 height 15
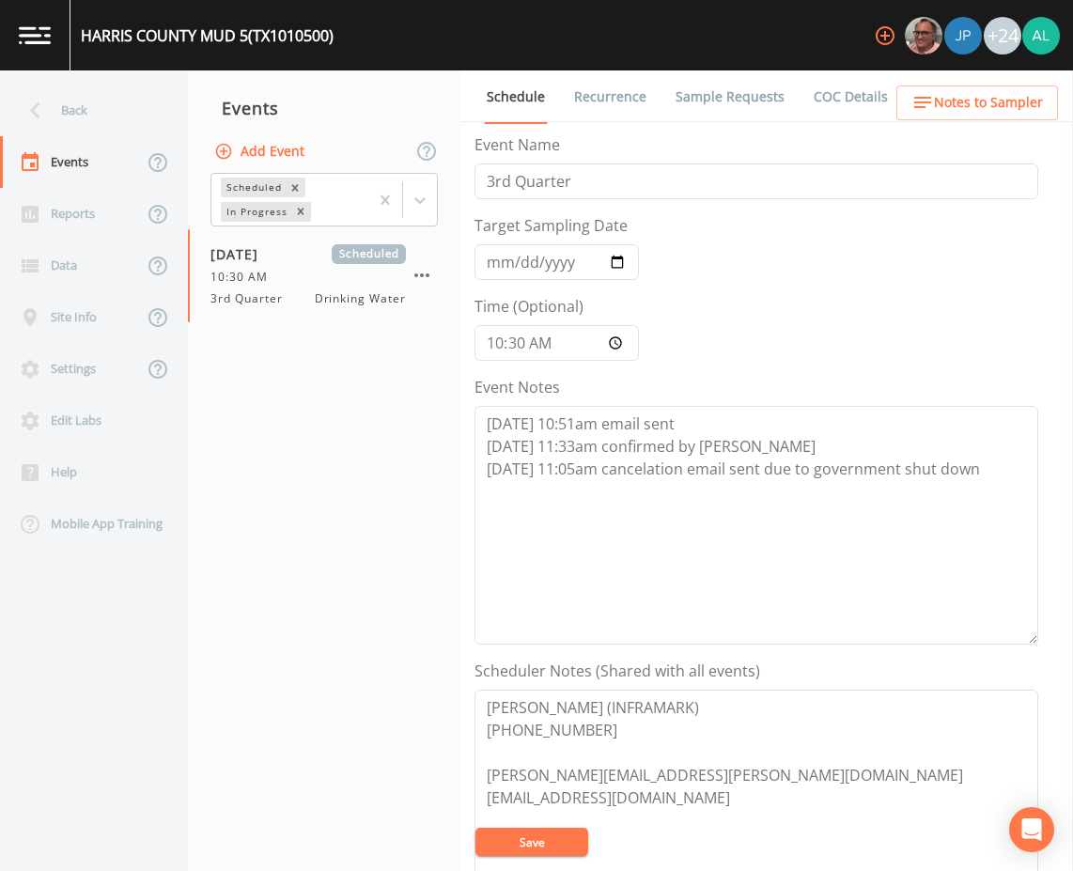
click at [522, 838] on div "HARRIS COUNTY MUD 5 (TX1010500) +24 Back Events Reports Data Site Info Settings…" at bounding box center [536, 435] width 1073 height 871
click at [522, 838] on button "Save" at bounding box center [531, 841] width 113 height 28
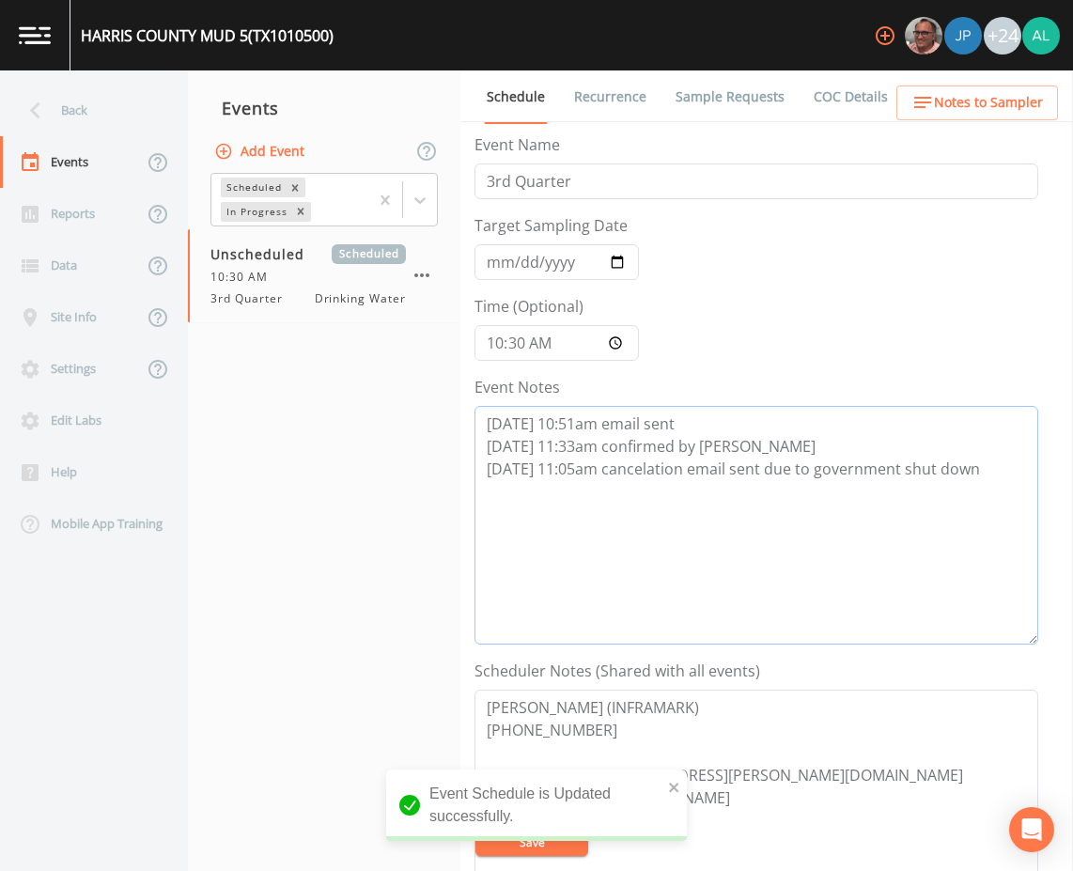
click at [571, 476] on textarea "8/15 @ 10:51am email sent 8/15 @ 11:33am confirmed by Liza 8/19 @ 11:05am cance…" at bounding box center [756, 525] width 564 height 239
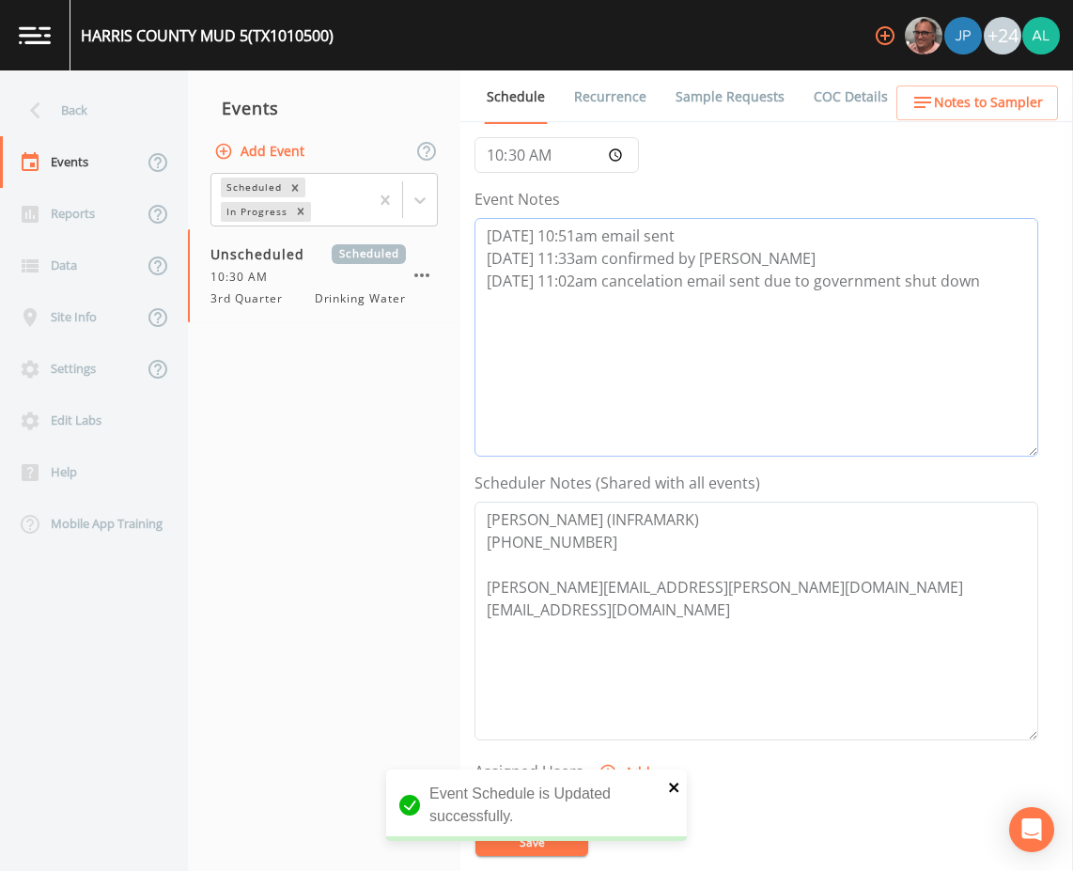
type textarea "8/15 @ 10:51am email sent 8/15 @ 11:33am confirmed by Liza 8/19 @ 11:02am cance…"
click at [672, 792] on icon "close" at bounding box center [674, 787] width 13 height 15
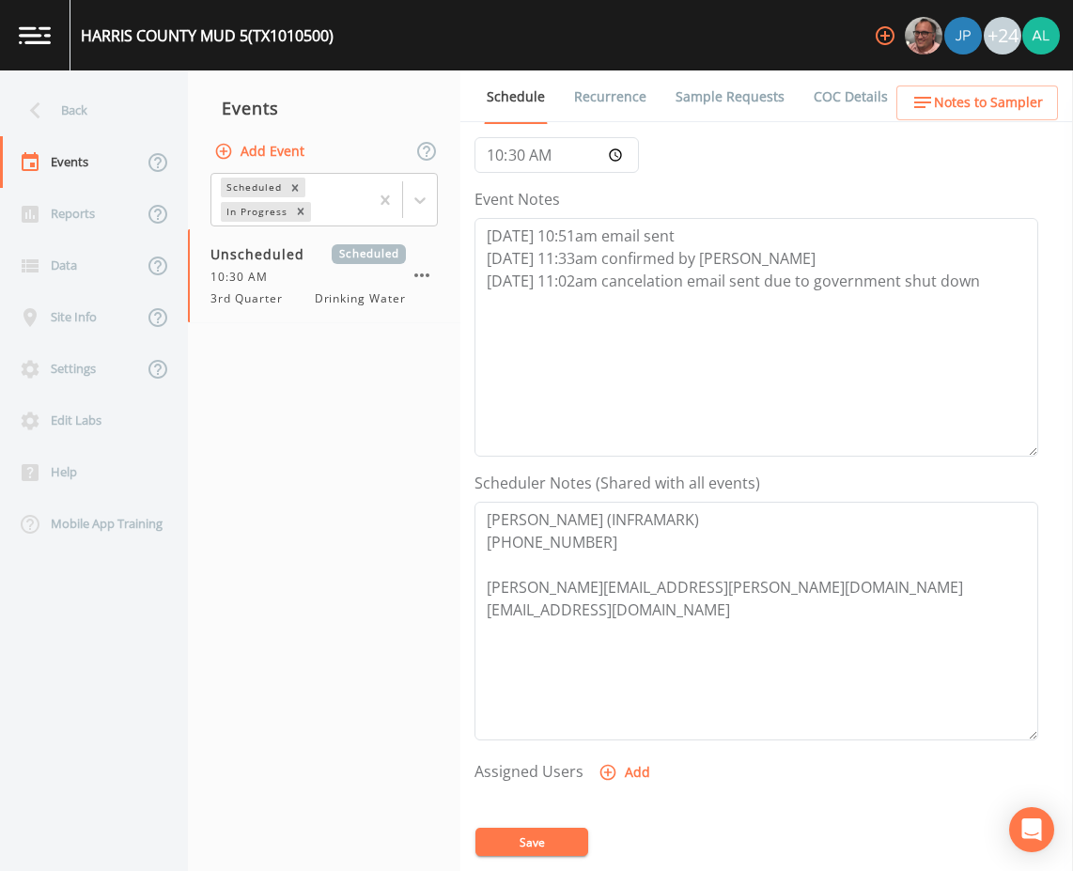
click at [554, 834] on div "Event Schedule is Updated successfully." at bounding box center [536, 812] width 301 height 86
click at [554, 834] on button "Save" at bounding box center [531, 841] width 113 height 28
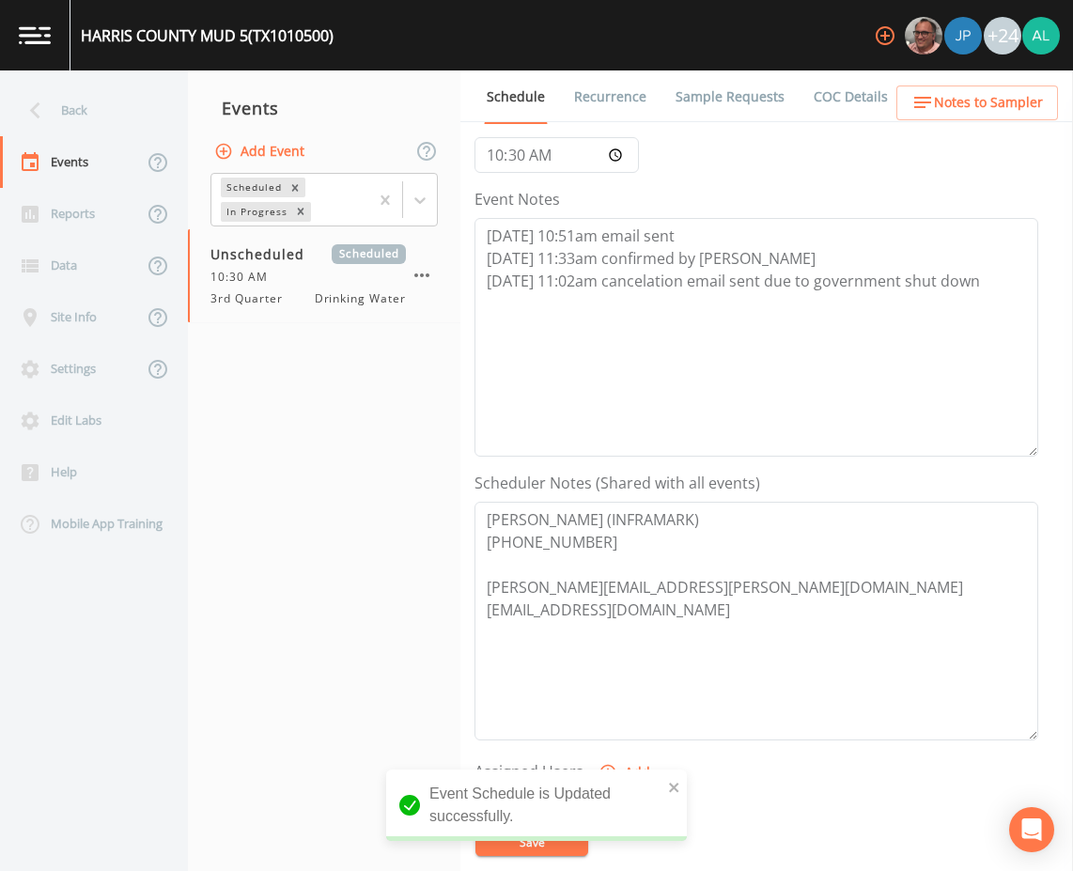
click at [682, 785] on div "Event Schedule is Updated successfully." at bounding box center [536, 804] width 301 height 71
click at [680, 785] on icon "close" at bounding box center [674, 787] width 13 height 15
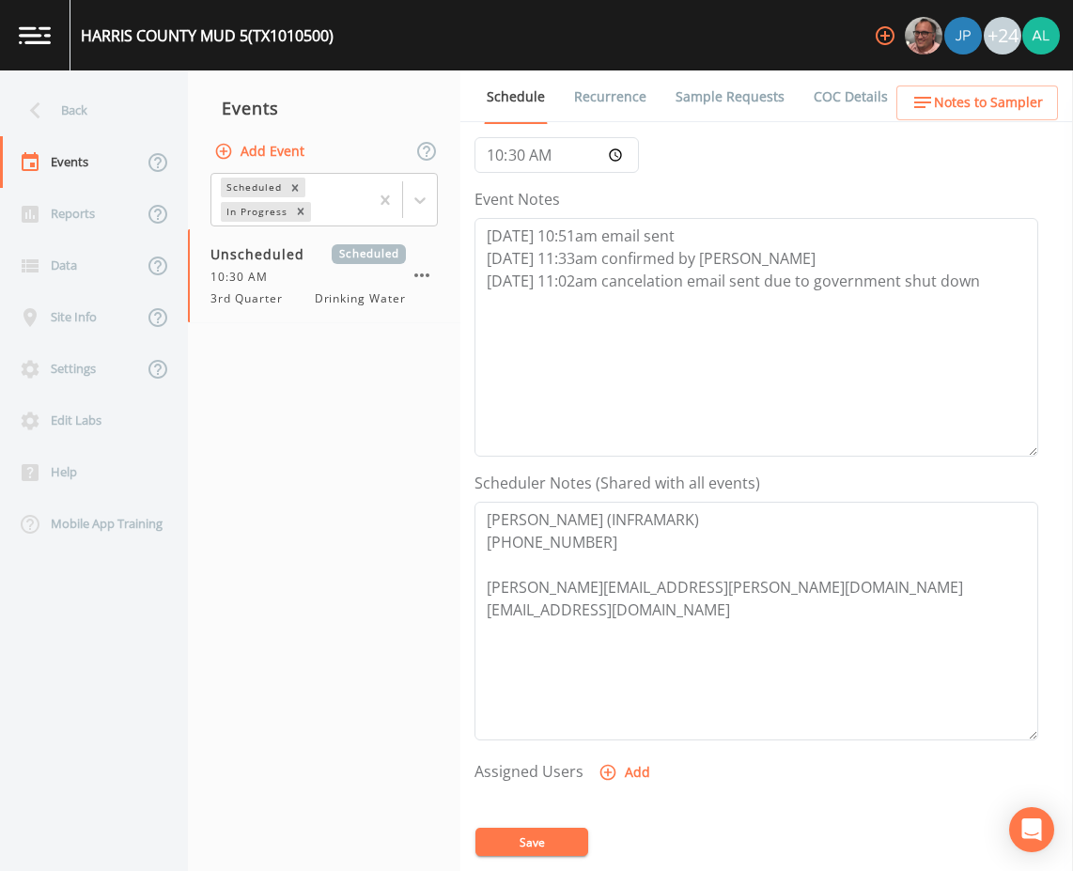
click at [564, 827] on div "HARRIS COUNTY MUD 5 (TX1010500) +24 Back Events Reports Data Site Info Settings…" at bounding box center [536, 435] width 1073 height 871
click at [91, 115] on div "Back" at bounding box center [84, 111] width 169 height 52
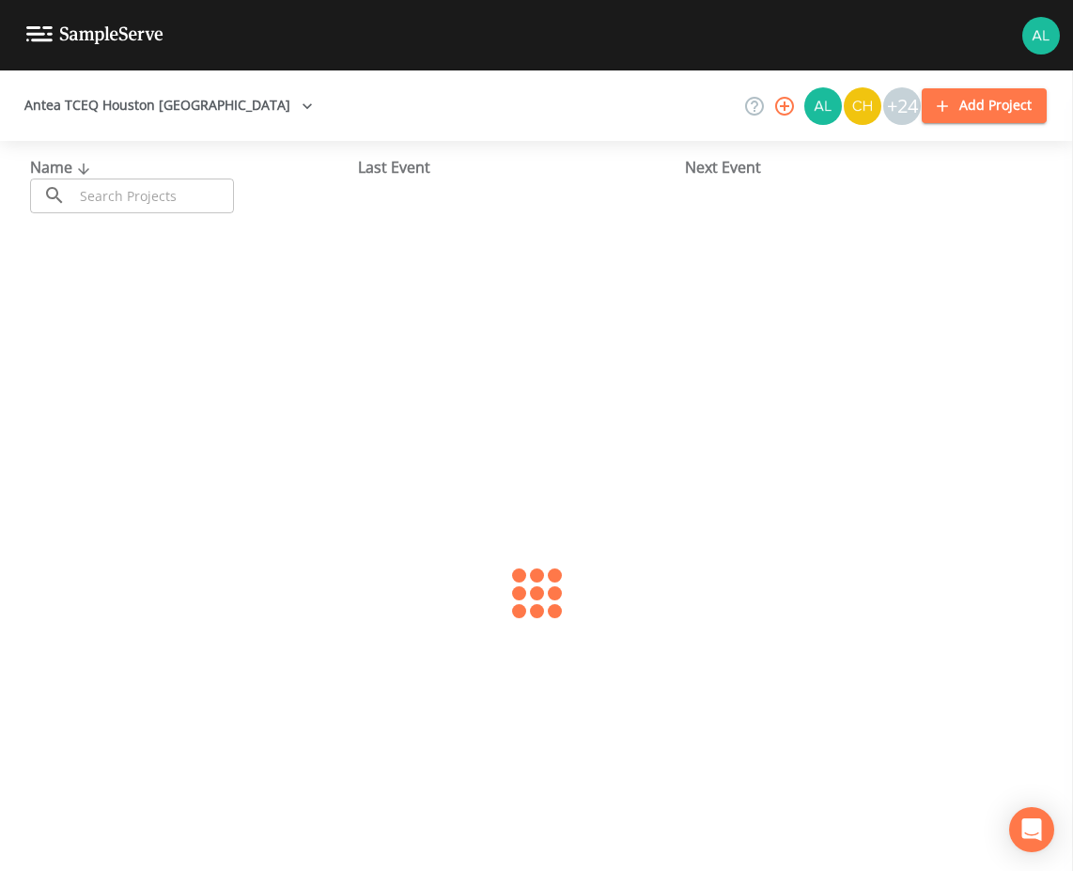
click at [161, 191] on input "text" at bounding box center [153, 195] width 161 height 35
type input "1700639"
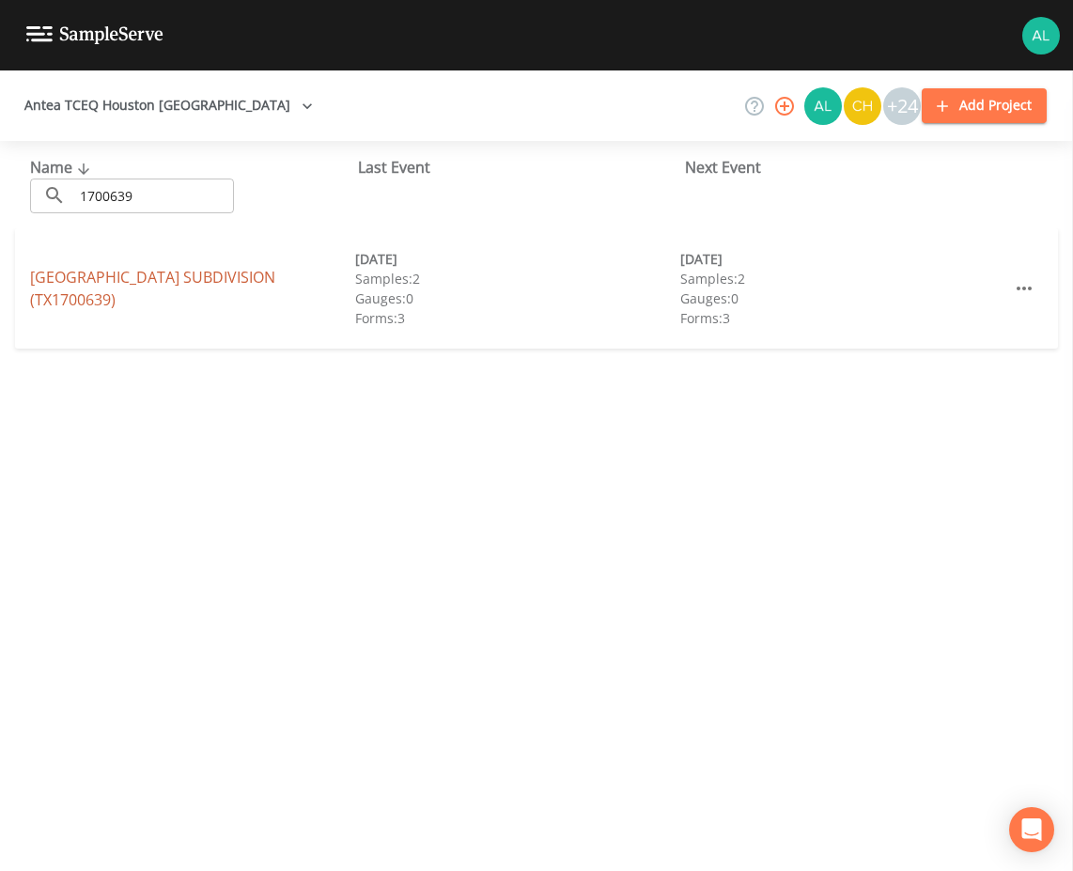
click at [64, 285] on link "BIG OAKS RANCHETTE SUBDIVISION (TX1700639)" at bounding box center [152, 288] width 245 height 43
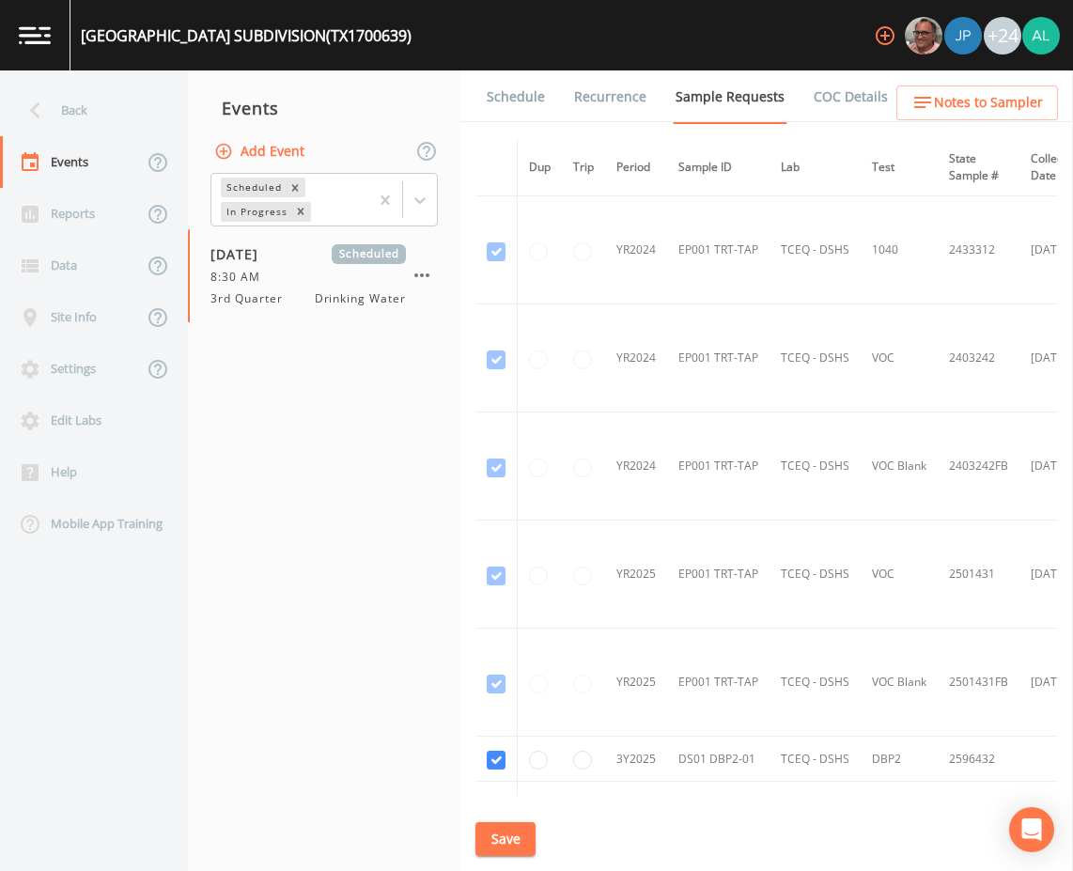
click at [489, 120] on link "Schedule" at bounding box center [516, 96] width 64 height 53
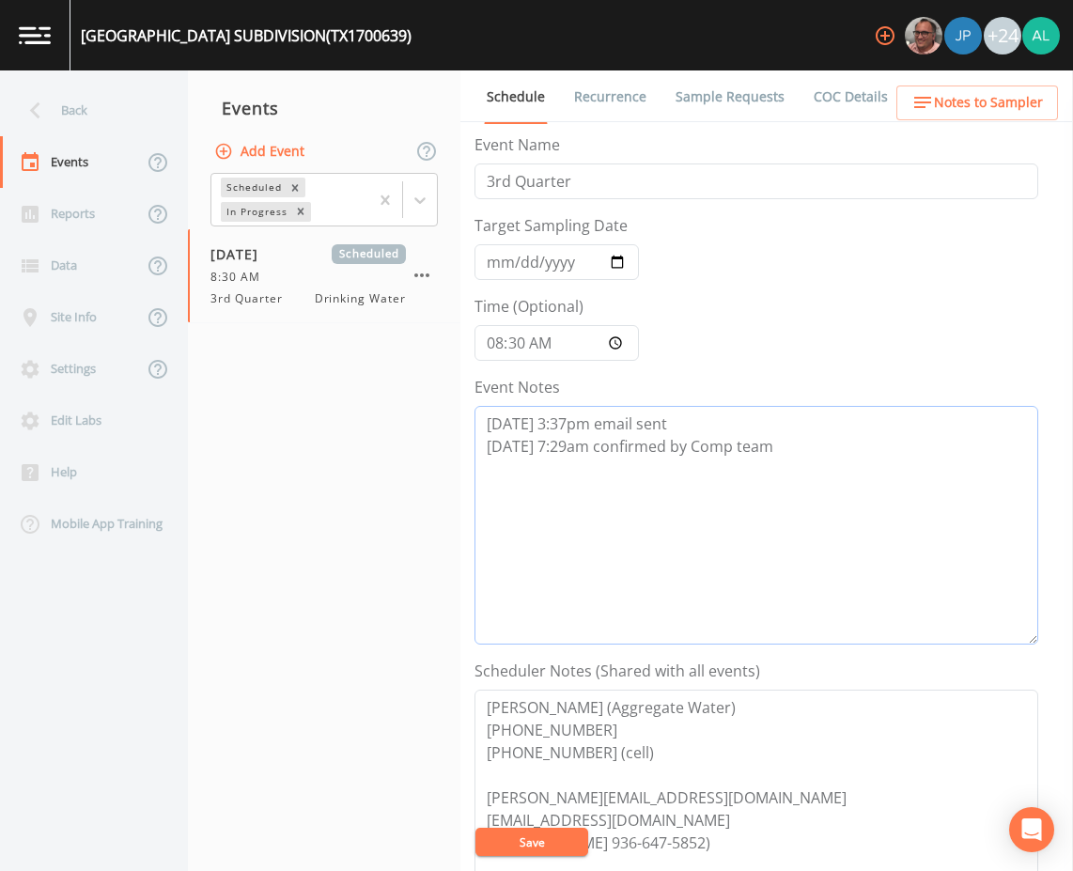
click at [812, 460] on textarea "8/13 @ 3:37pm email sent 8/14 @ 7:29am confirmed by Comp team" at bounding box center [756, 525] width 564 height 239
type textarea "8/13 @ 3:37pm email sent 8/14 @ 7:29am confirmed by Comp team 8/19 @ 11:07am ca…"
drag, startPoint x: 536, startPoint y: 838, endPoint x: 584, endPoint y: 775, distance: 79.1
click at [536, 831] on button "Save" at bounding box center [531, 841] width 113 height 28
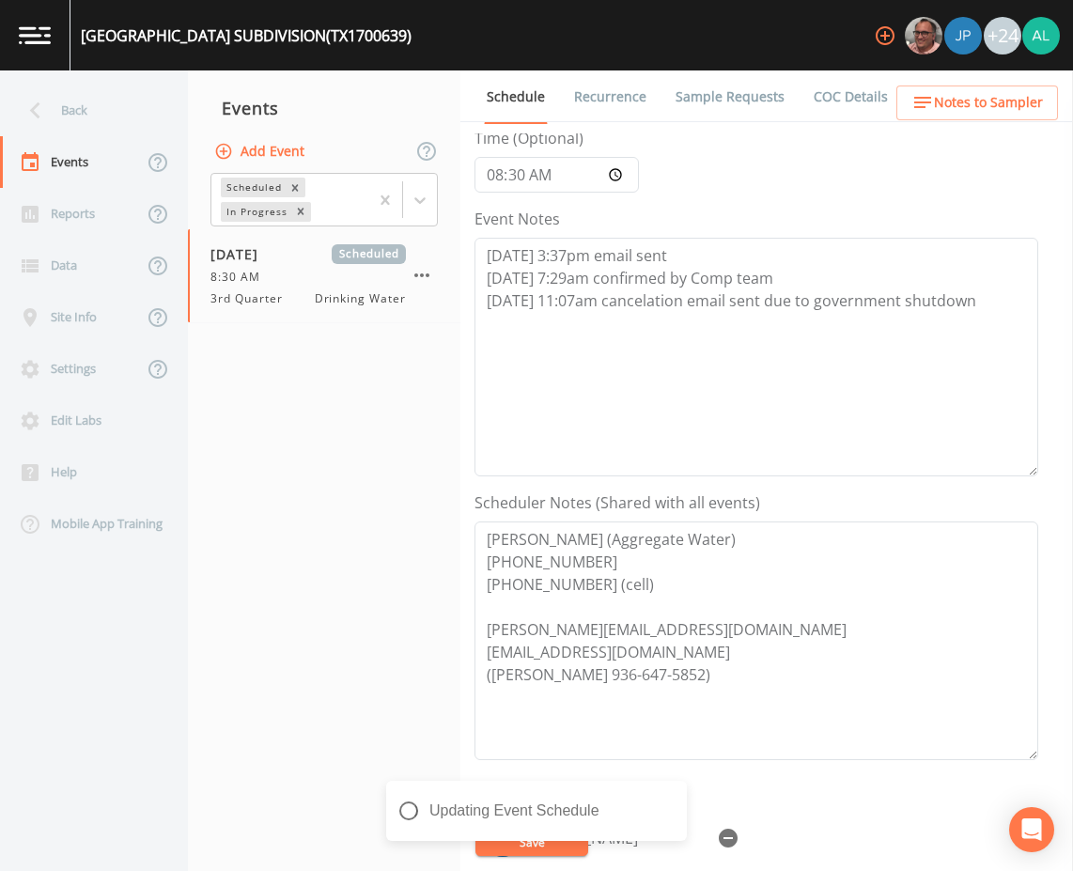
scroll to position [282, 0]
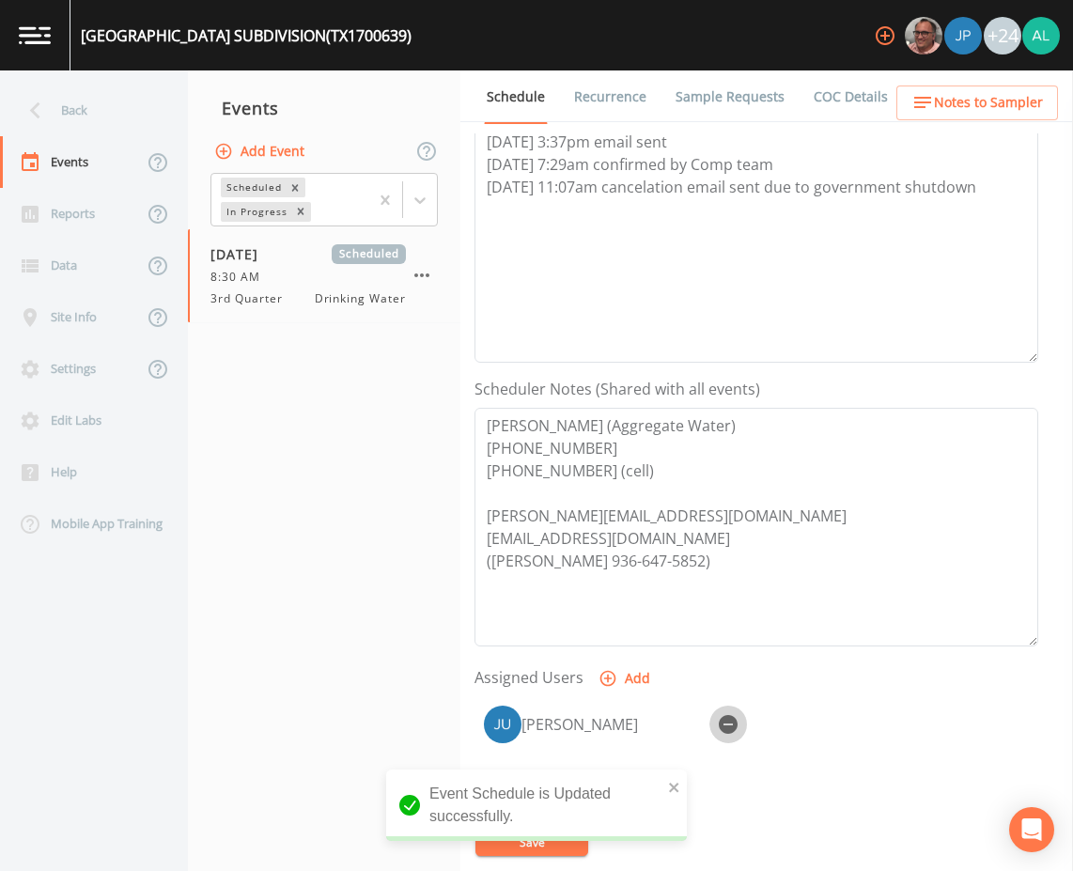
click at [734, 734] on icon "button" at bounding box center [728, 724] width 23 height 23
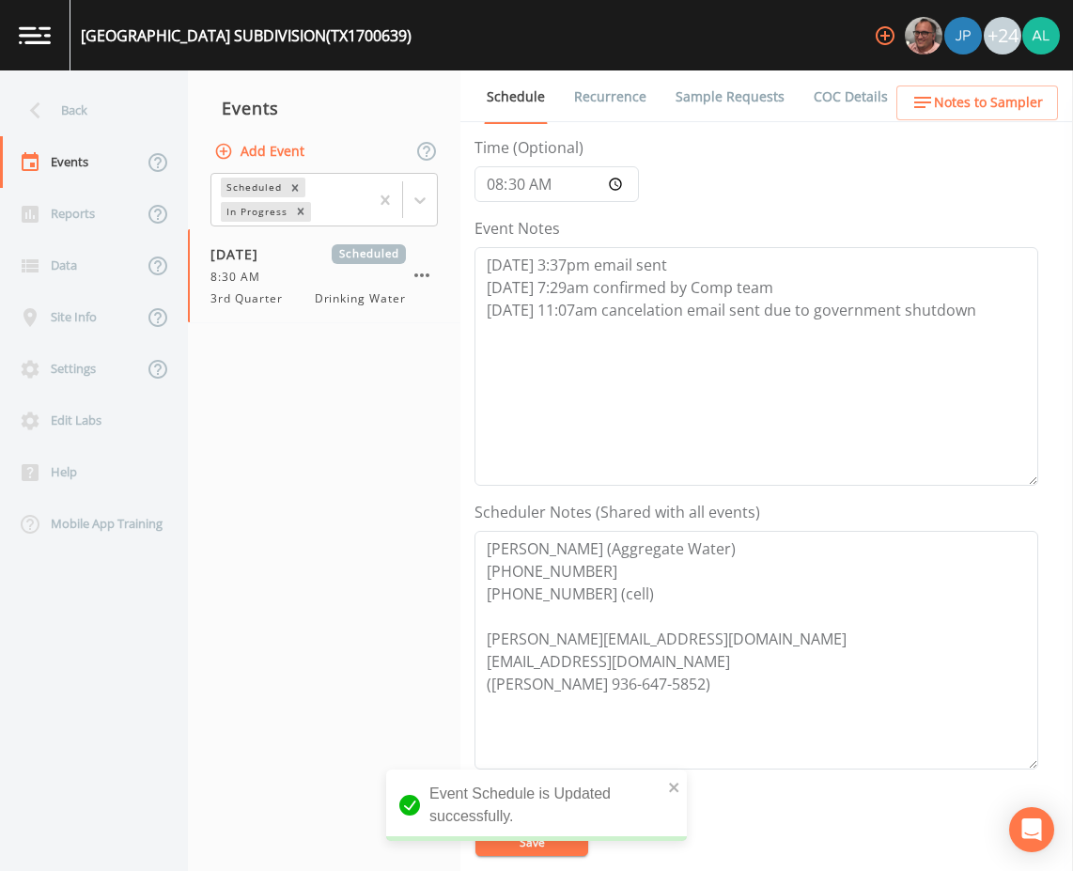
scroll to position [0, 0]
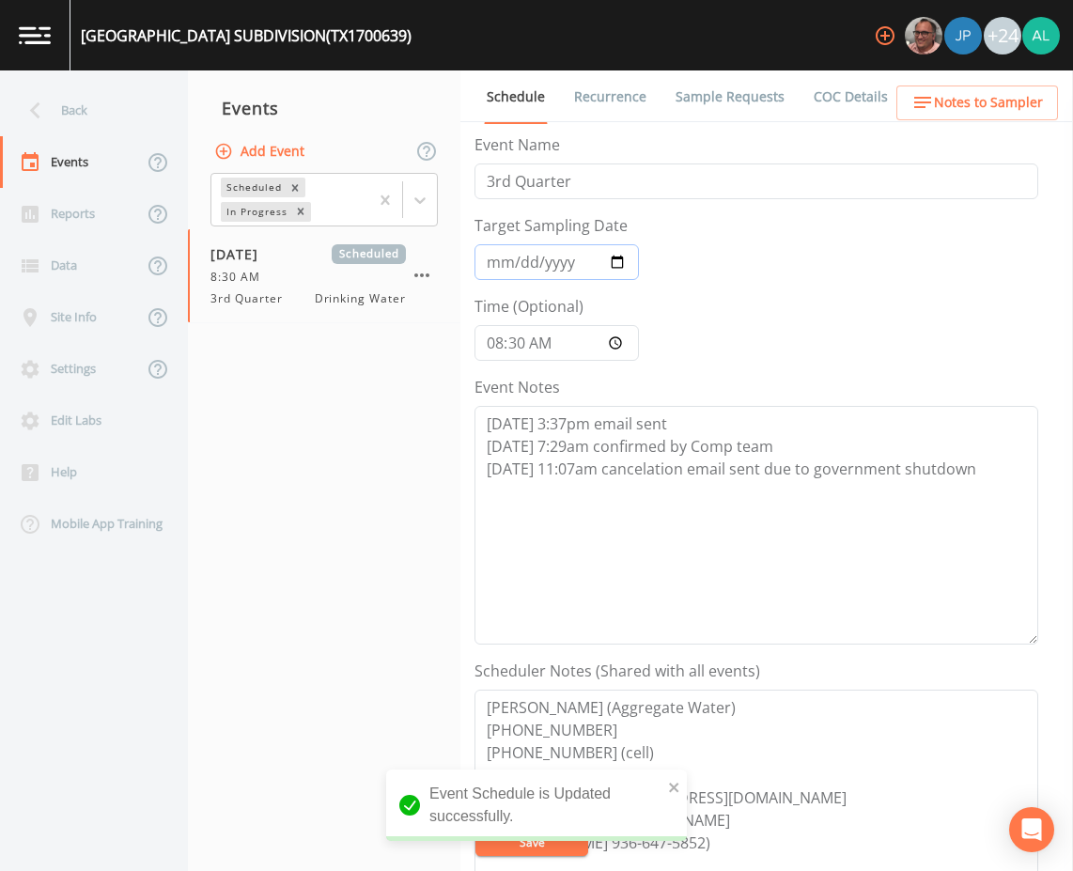
click at [500, 271] on input "[DATE]" at bounding box center [556, 262] width 164 height 36
click at [553, 841] on button "Save" at bounding box center [531, 841] width 113 height 28
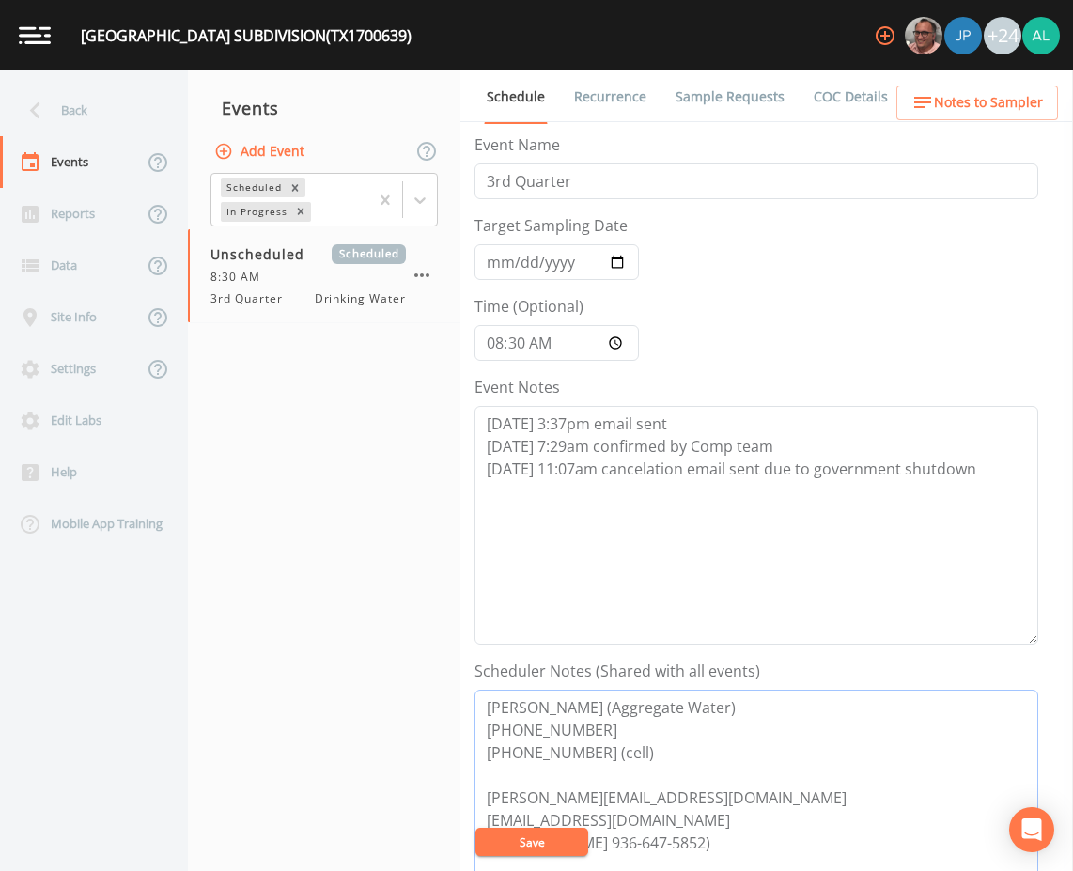
click at [524, 857] on textarea "Heather Nehila (Aggregate Water) 888-562-4413 717-572-4431 (cell) heather@aggre…" at bounding box center [756, 808] width 564 height 239
click at [507, 831] on button "Save" at bounding box center [531, 841] width 113 height 28
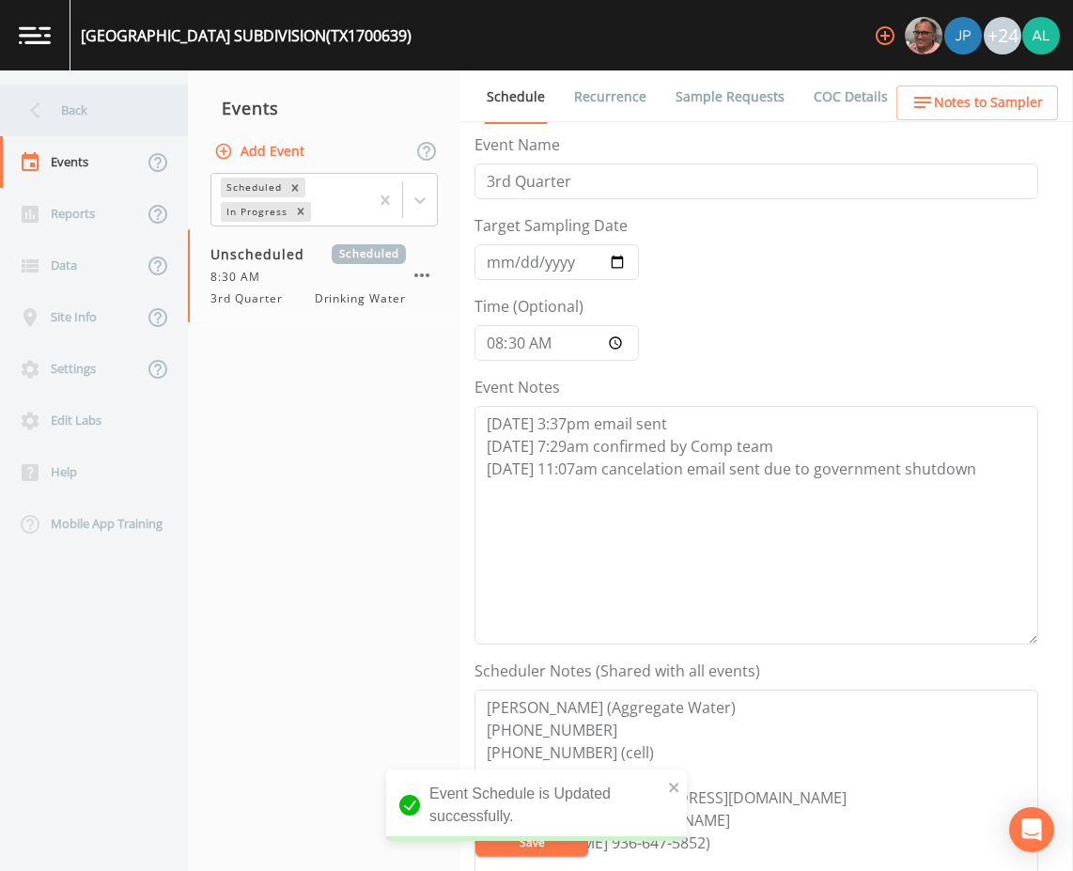
click at [87, 128] on div "Back" at bounding box center [84, 111] width 169 height 52
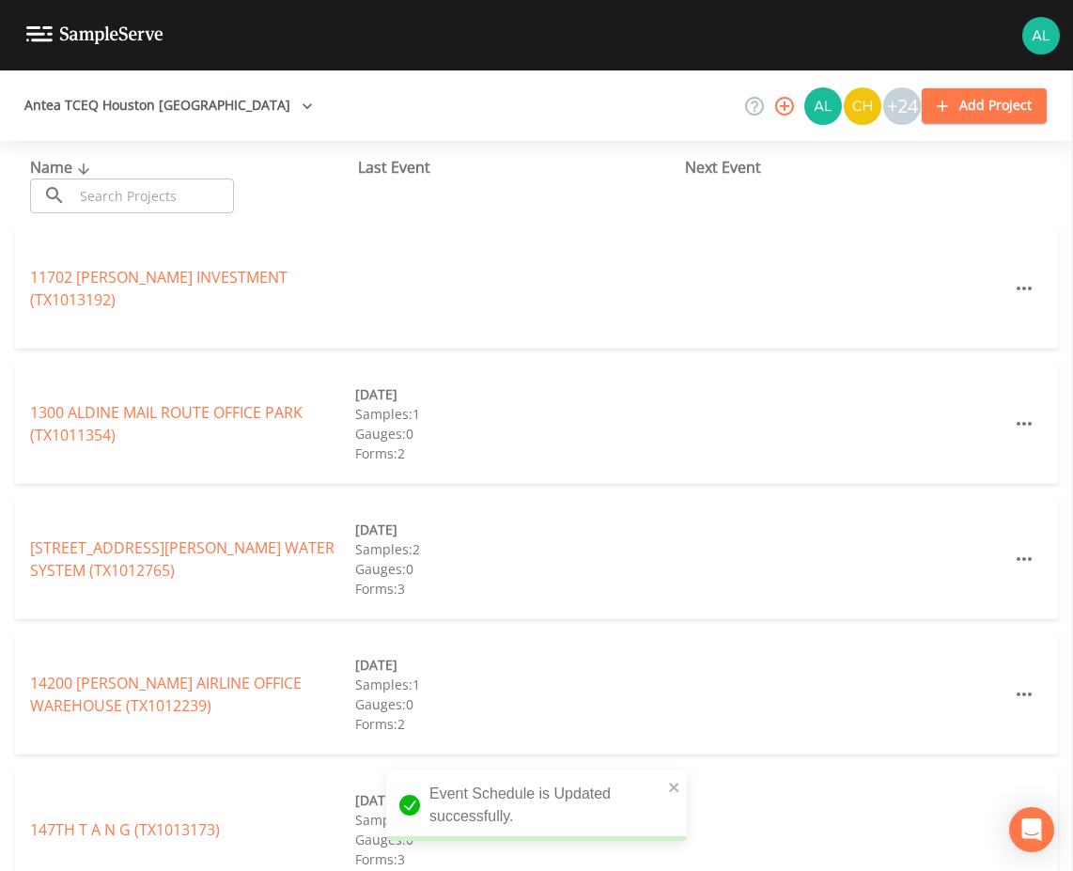
click at [115, 200] on input "text" at bounding box center [153, 195] width 161 height 35
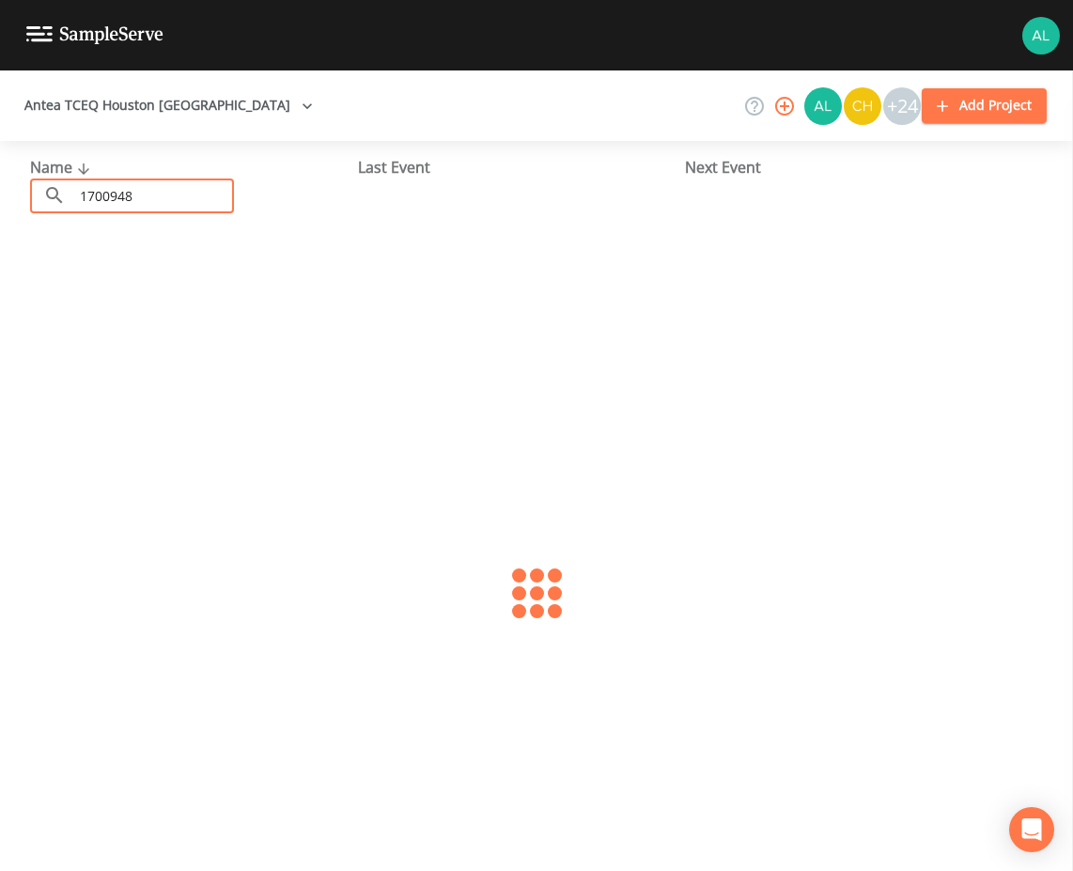
type input "1700948"
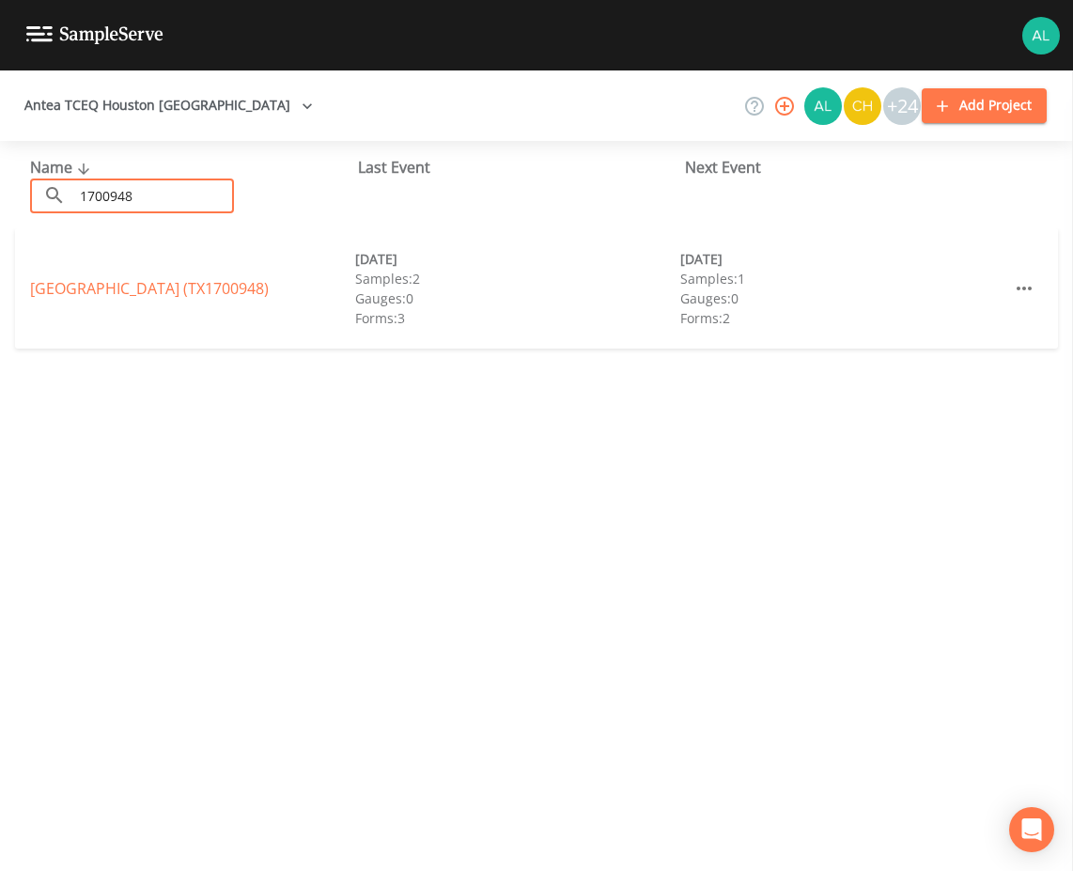
click at [62, 290] on link "LEXINGTON HEIGHTS SUBDIVISION (TX1700948)" at bounding box center [149, 288] width 239 height 21
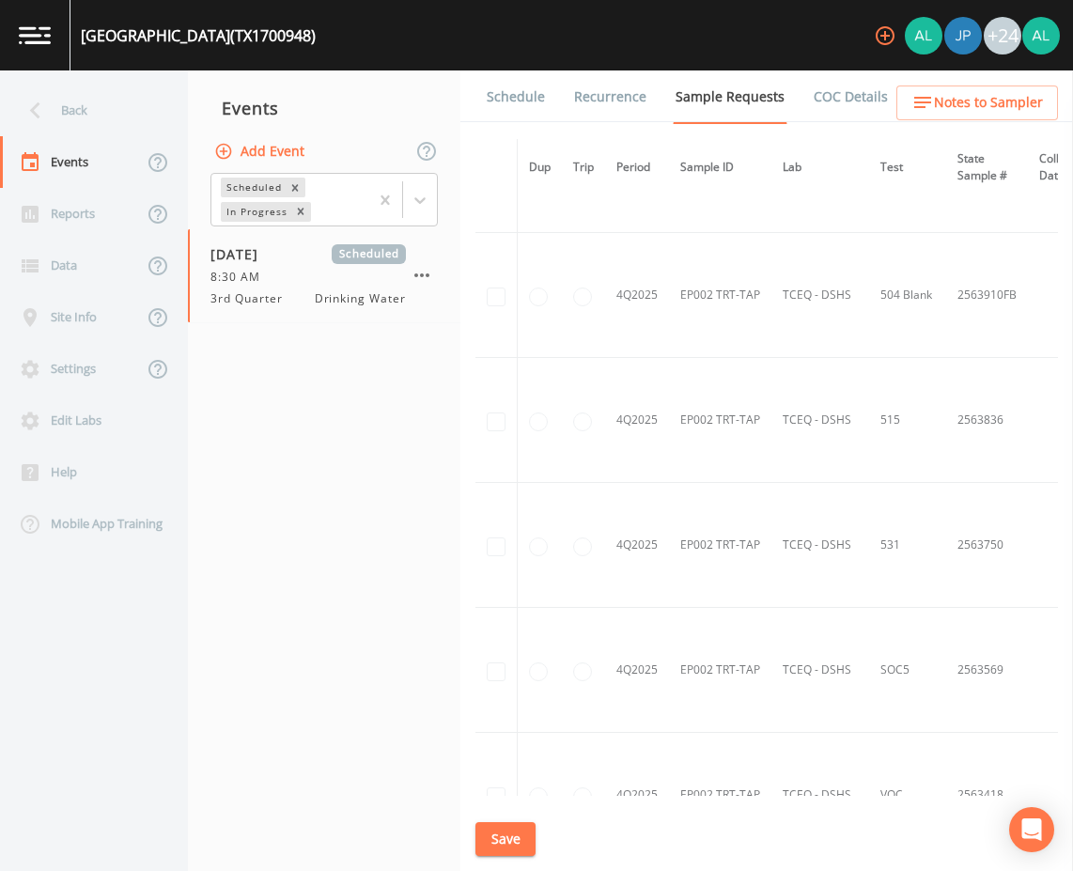
scroll to position [5260, 0]
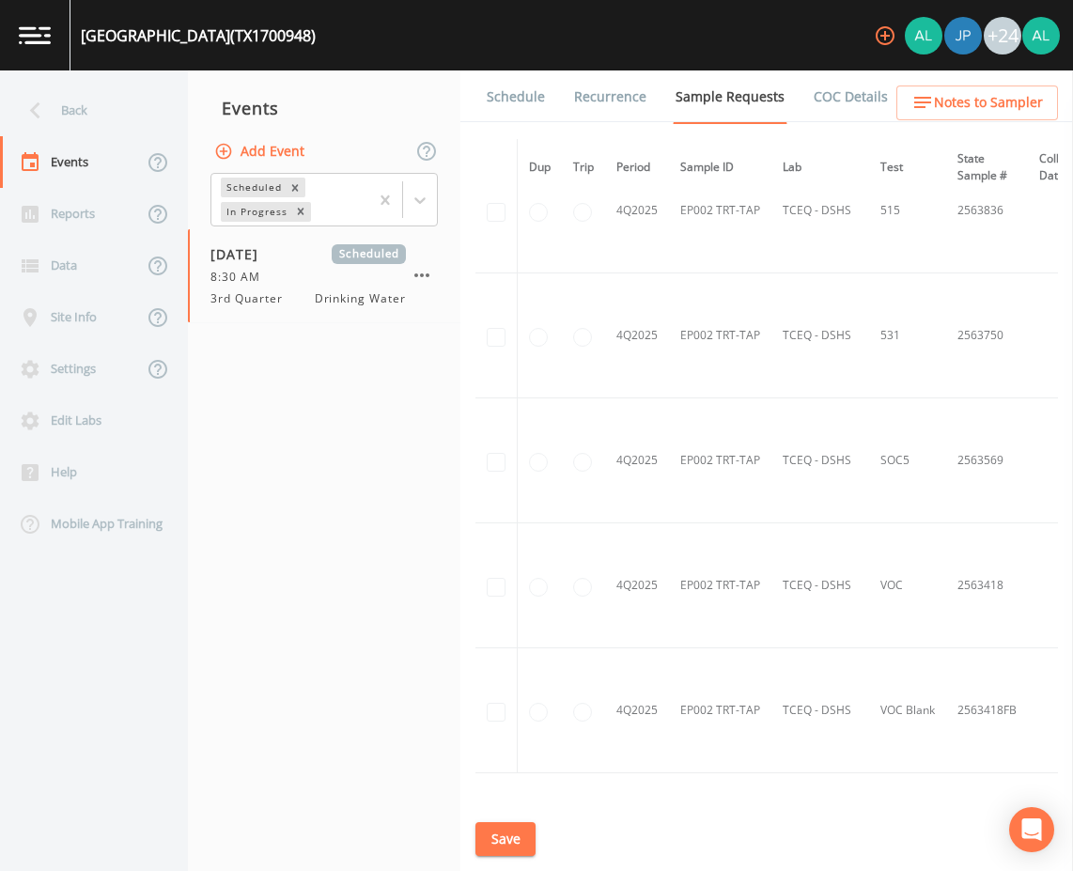
click at [533, 95] on link "Schedule" at bounding box center [516, 96] width 64 height 53
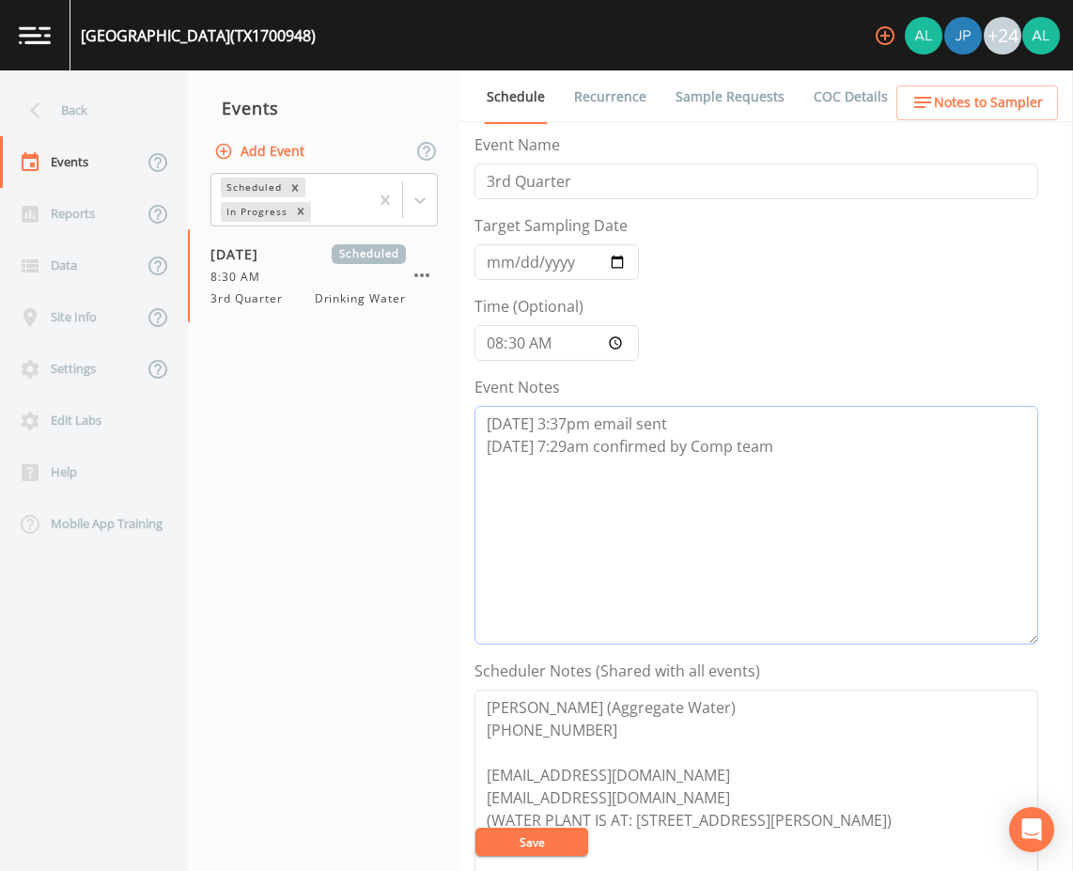
click at [800, 465] on textarea "8/13 @ 3:37pm email sent 8/14 @ 7:29am confirmed by Comp team" at bounding box center [756, 525] width 564 height 239
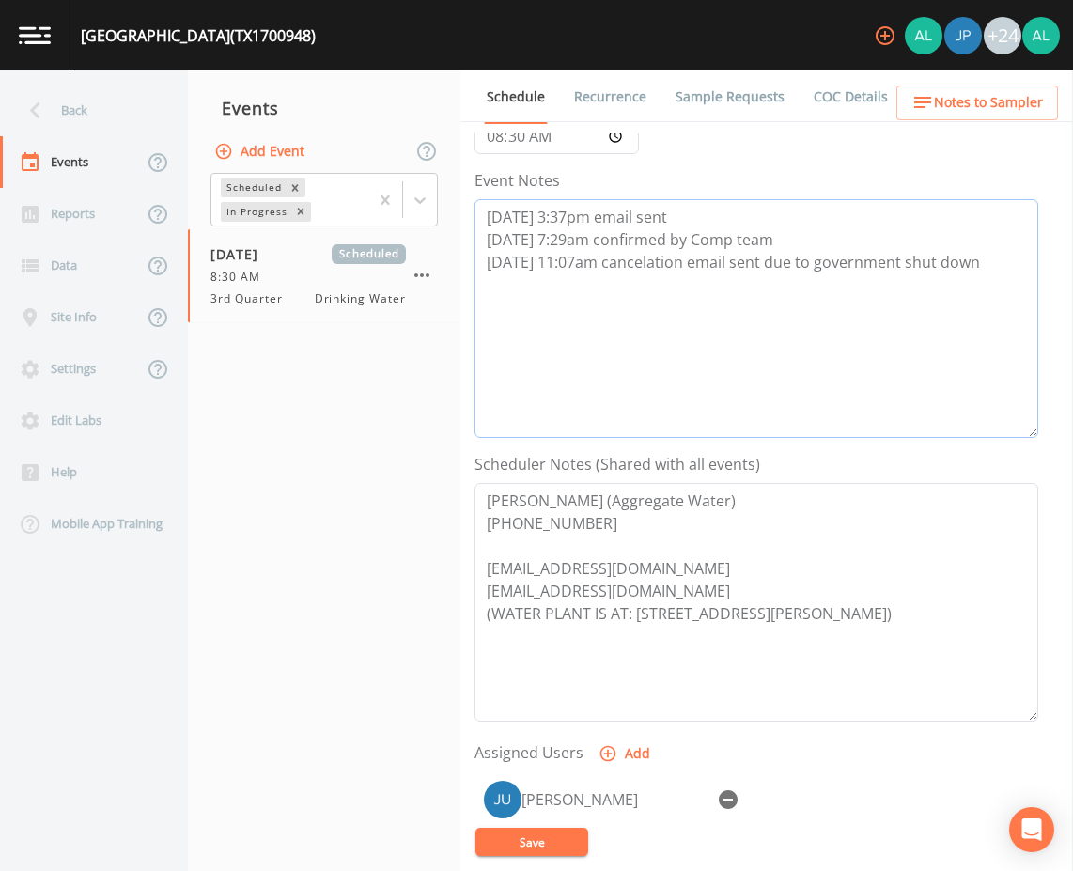
scroll to position [376, 0]
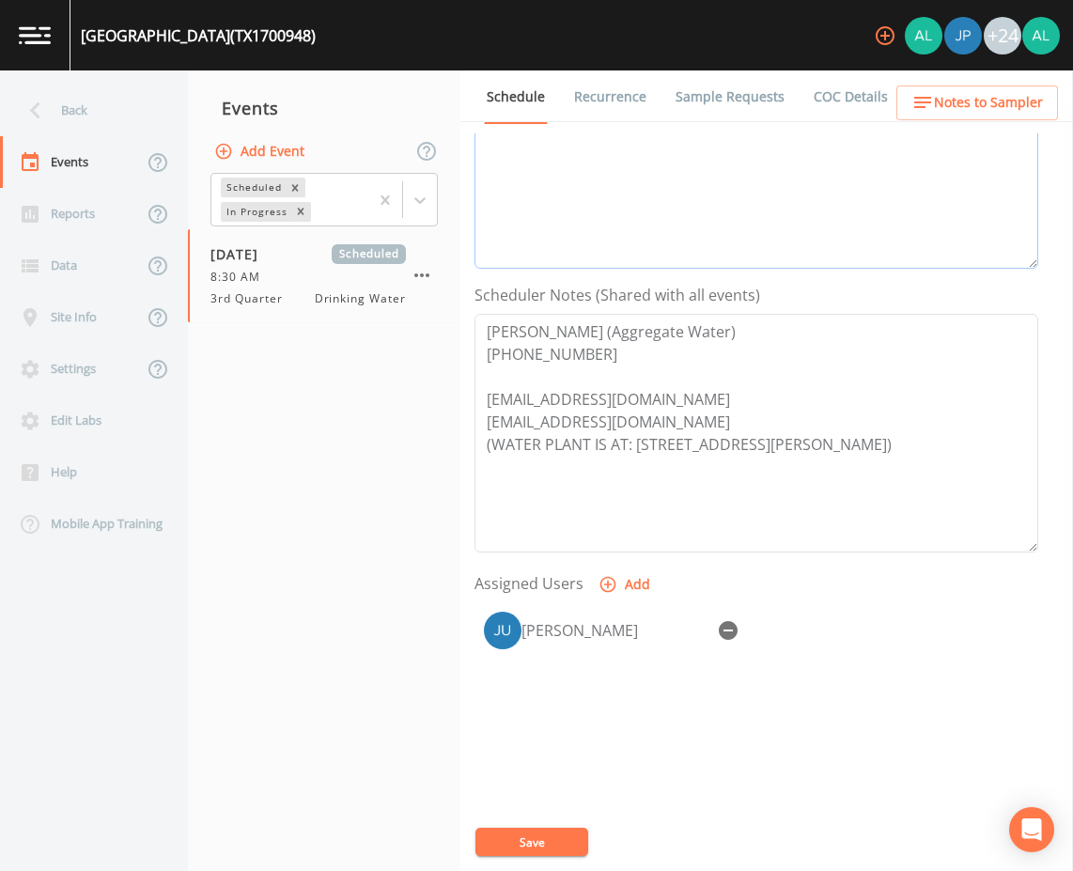
type textarea "8/13 @ 3:37pm email sent 8/14 @ 7:29am confirmed by Comp team 8/19 @ 11:07am ca…"
click at [721, 636] on icon "button" at bounding box center [728, 630] width 19 height 19
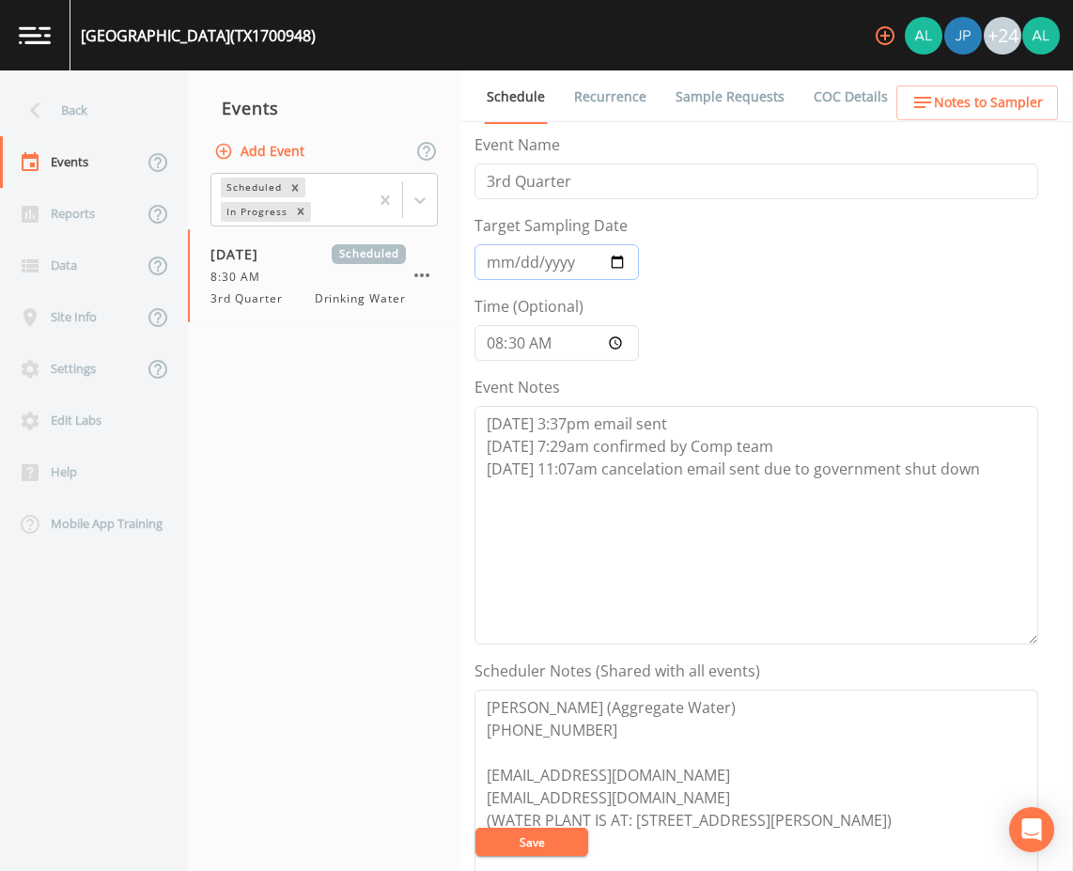
click at [498, 265] on input "[DATE]" at bounding box center [556, 262] width 164 height 36
click at [528, 834] on button "Save" at bounding box center [531, 841] width 113 height 28
click at [538, 850] on button "Save" at bounding box center [531, 841] width 113 height 28
click at [52, 100] on div "Back" at bounding box center [84, 111] width 169 height 52
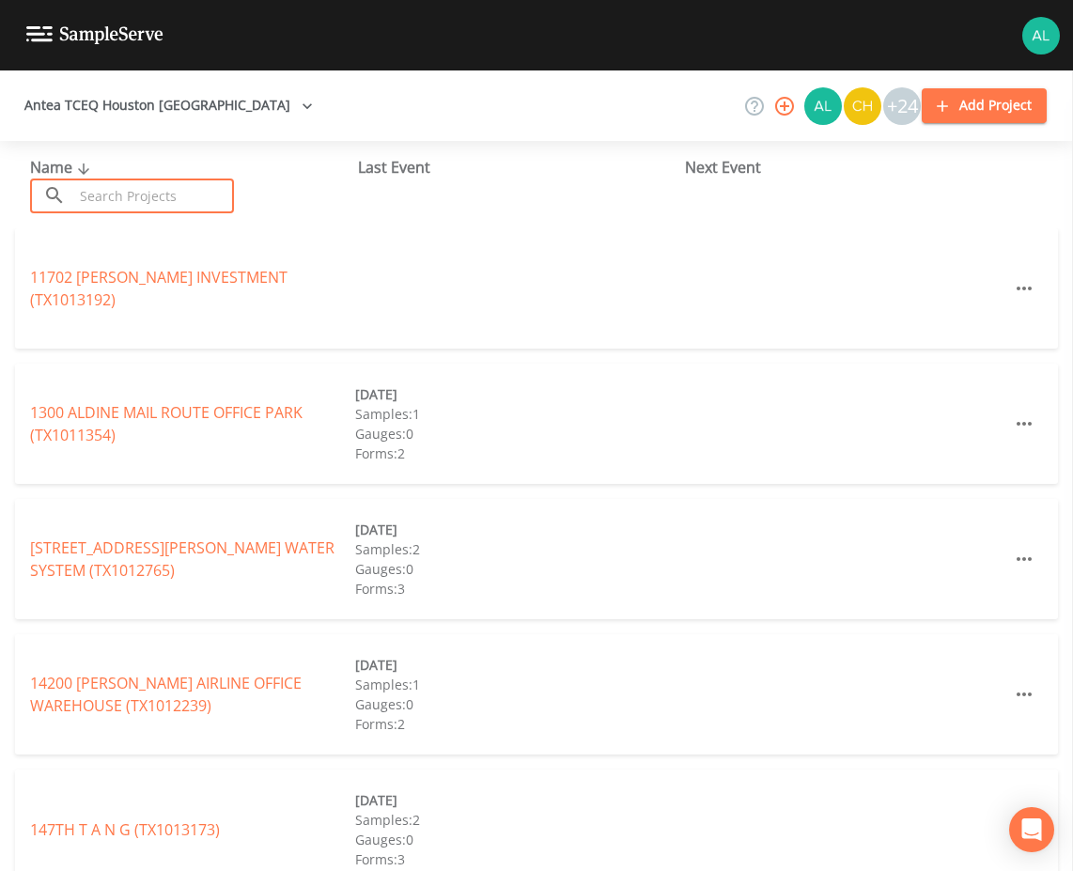
click at [110, 198] on input "text" at bounding box center [153, 195] width 161 height 35
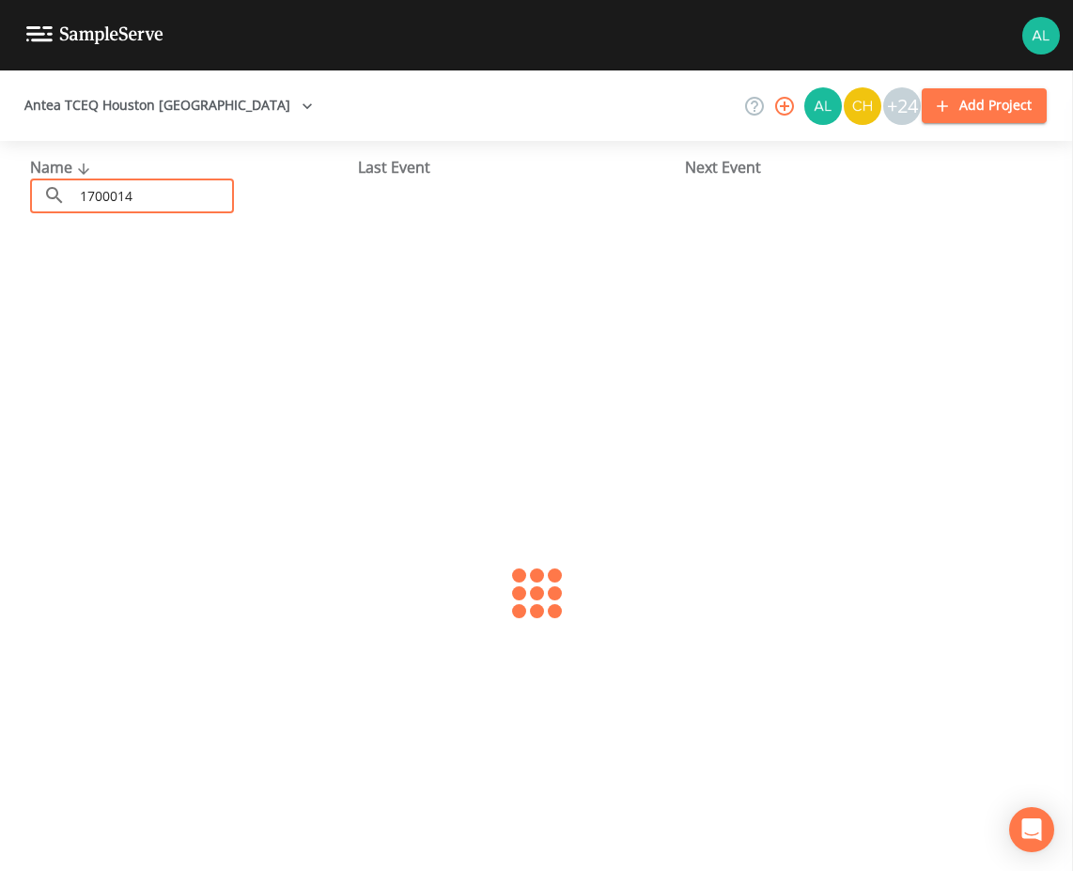
type input "1700014"
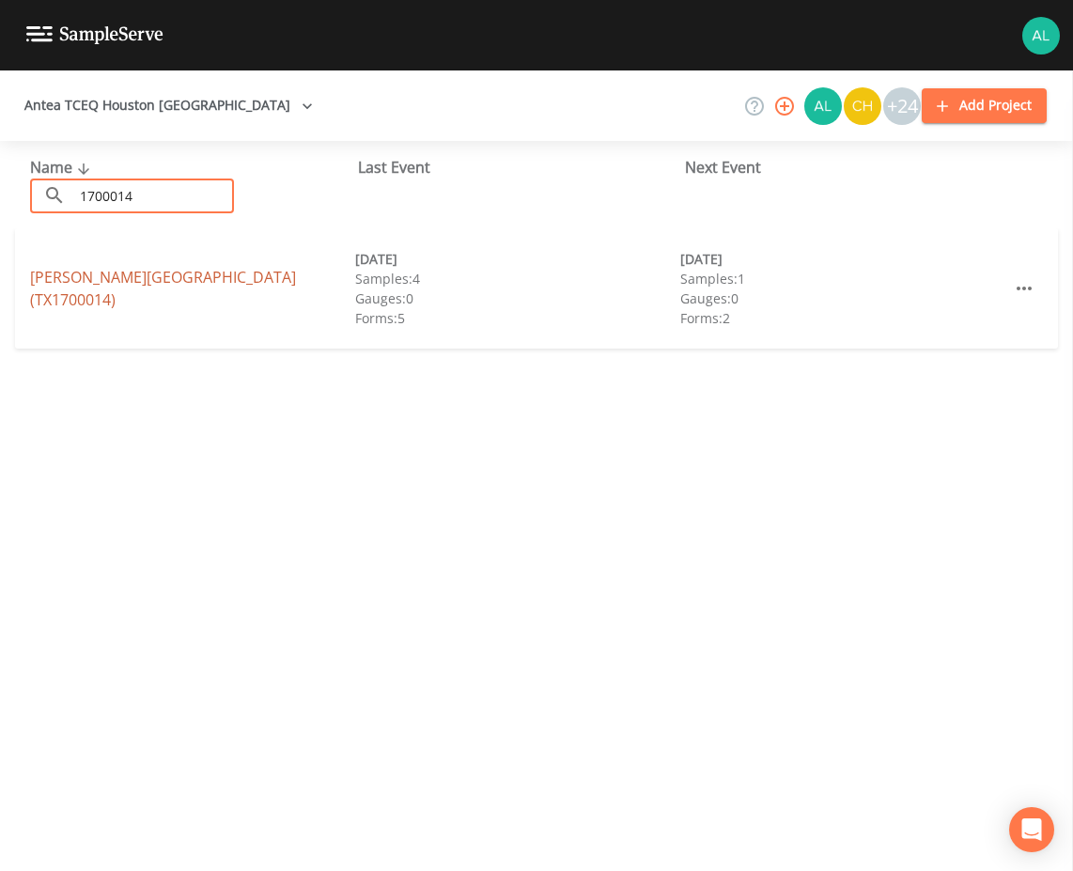
click at [86, 288] on link "HULON LAKES SUBDIVISION (TX1700014)" at bounding box center [163, 288] width 266 height 43
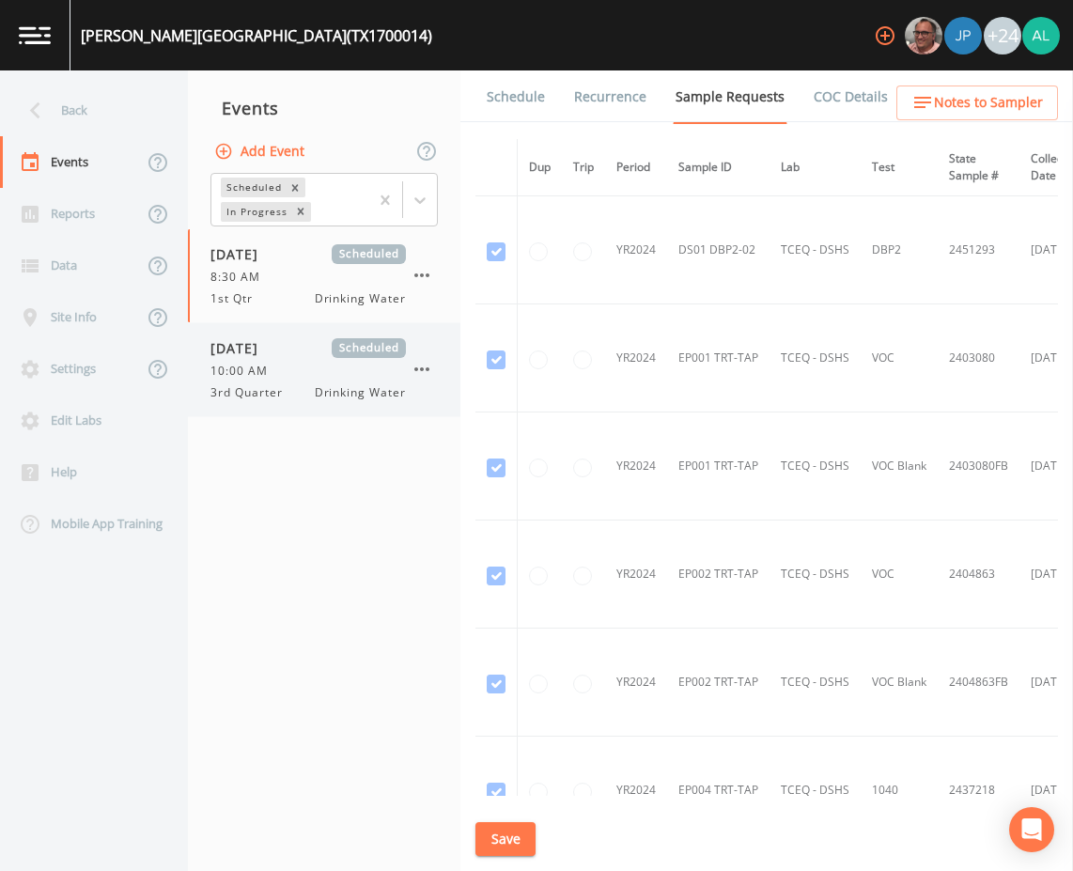
click at [231, 343] on span "[DATE]" at bounding box center [240, 348] width 61 height 20
click at [511, 82] on link "Schedule" at bounding box center [516, 96] width 64 height 53
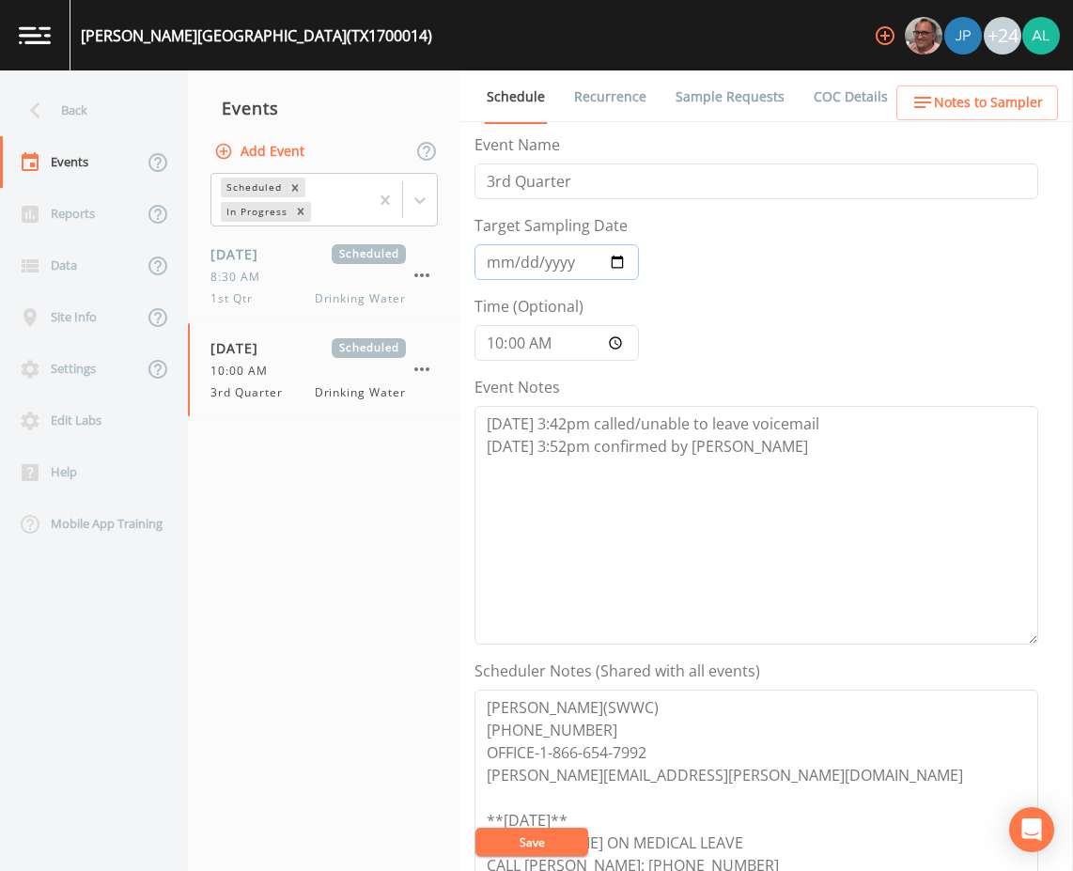
click at [495, 262] on input "[DATE]" at bounding box center [556, 262] width 164 height 36
click at [760, 449] on textarea "8/13 @ 3:42pm called/unable to leave voicemail 8/13 @ 3:52pm confirmed by Dustin" at bounding box center [756, 525] width 564 height 239
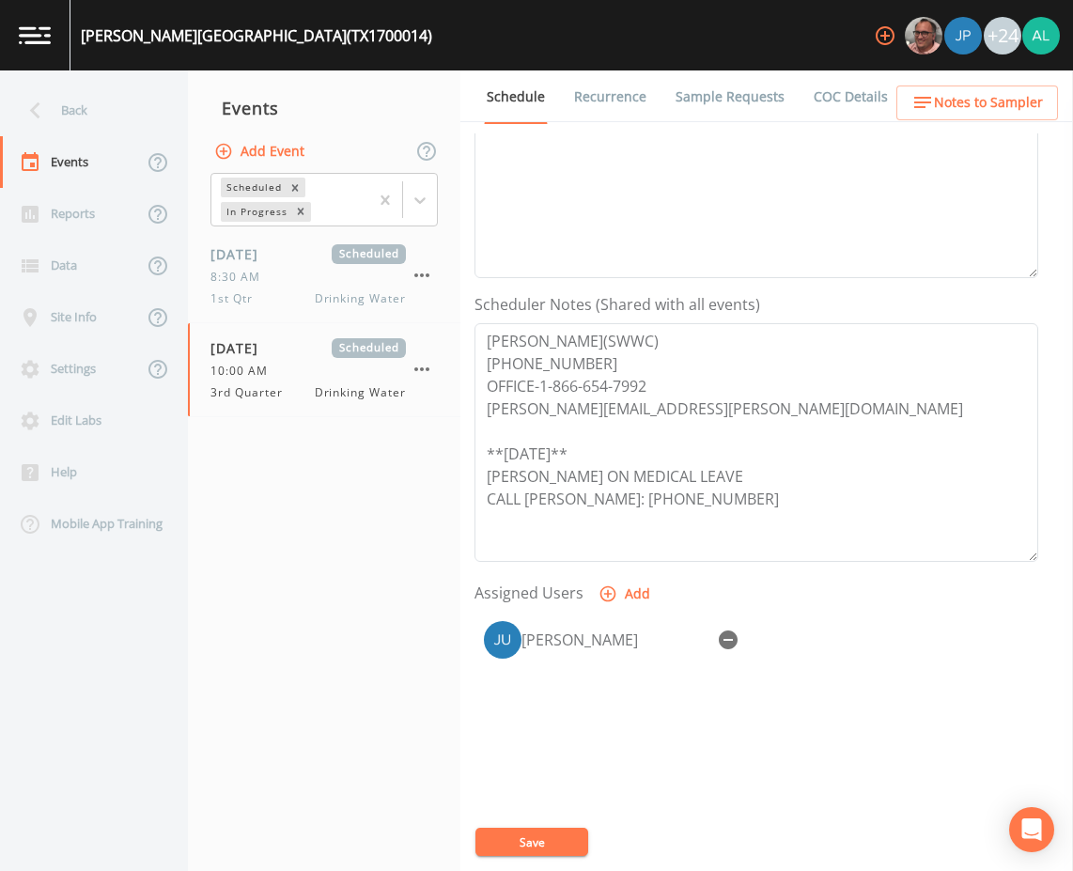
scroll to position [376, 0]
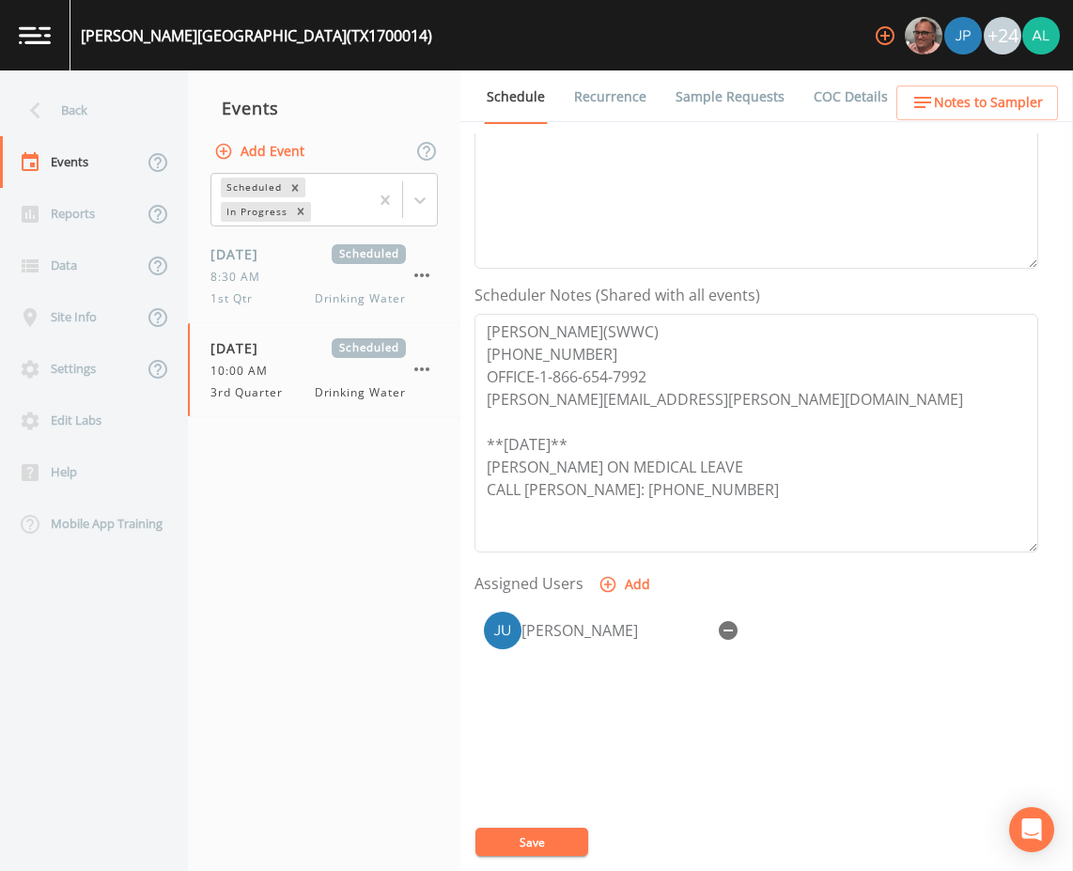
click at [732, 631] on icon "button" at bounding box center [728, 630] width 19 height 19
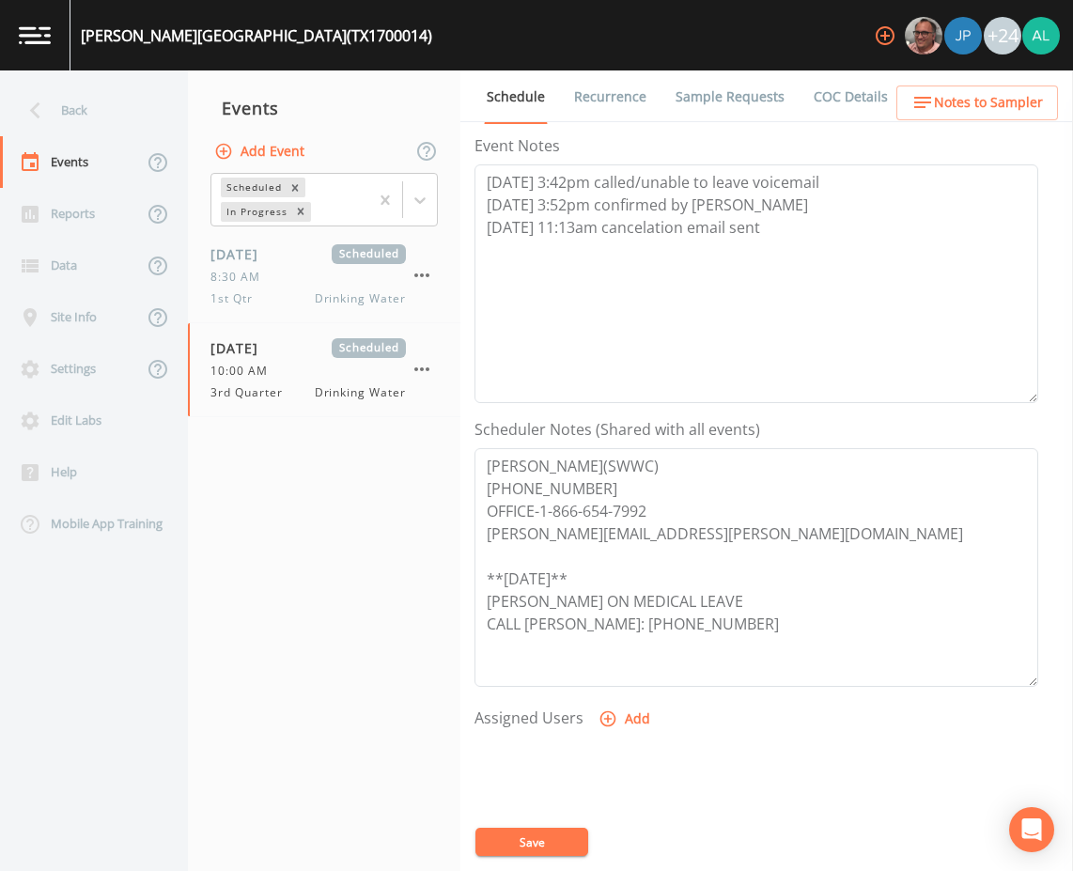
scroll to position [0, 0]
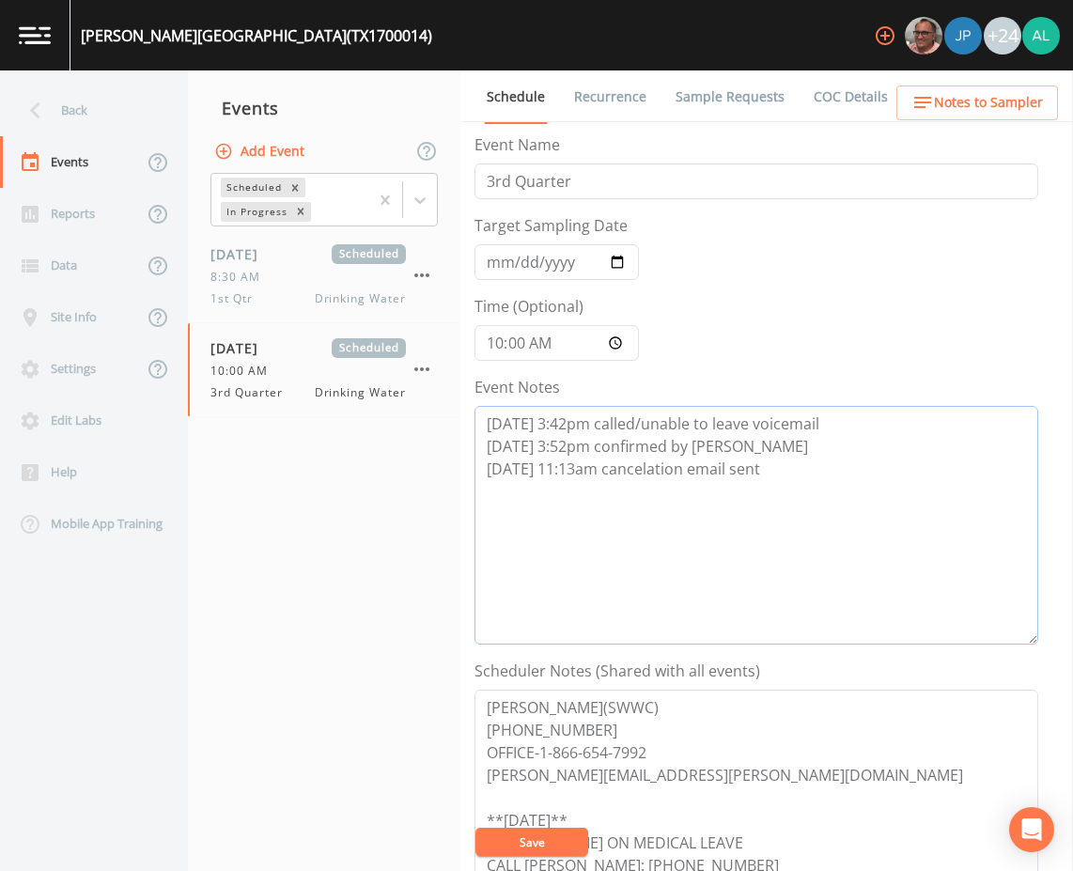
click at [579, 469] on textarea "8/13 @ 3:42pm called/unable to leave voicemail 8/13 @ 3:52pm confirmed by Dusti…" at bounding box center [756, 525] width 564 height 239
drag, startPoint x: 808, startPoint y: 502, endPoint x: 406, endPoint y: 489, distance: 402.2
click at [406, 489] on div "Back Events Reports Data Site Info Settings Edit Labs Help Mobile App Training …" at bounding box center [536, 470] width 1073 height 800
type textarea "8/13 @ 3:42pm called/unable to leave voicemail 8/13 @ 3:52pm confirmed by Dusti…"
click at [552, 839] on button "Save" at bounding box center [531, 841] width 113 height 28
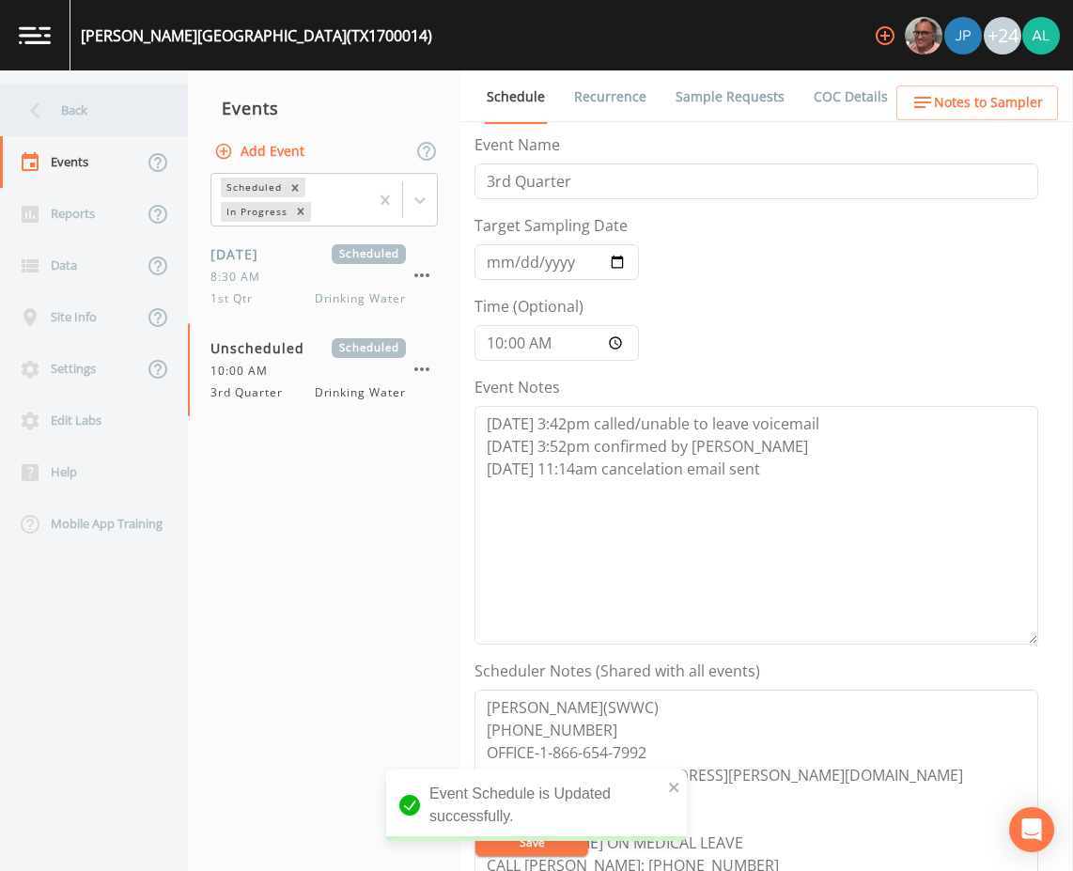
click at [123, 122] on div "Back" at bounding box center [84, 111] width 169 height 52
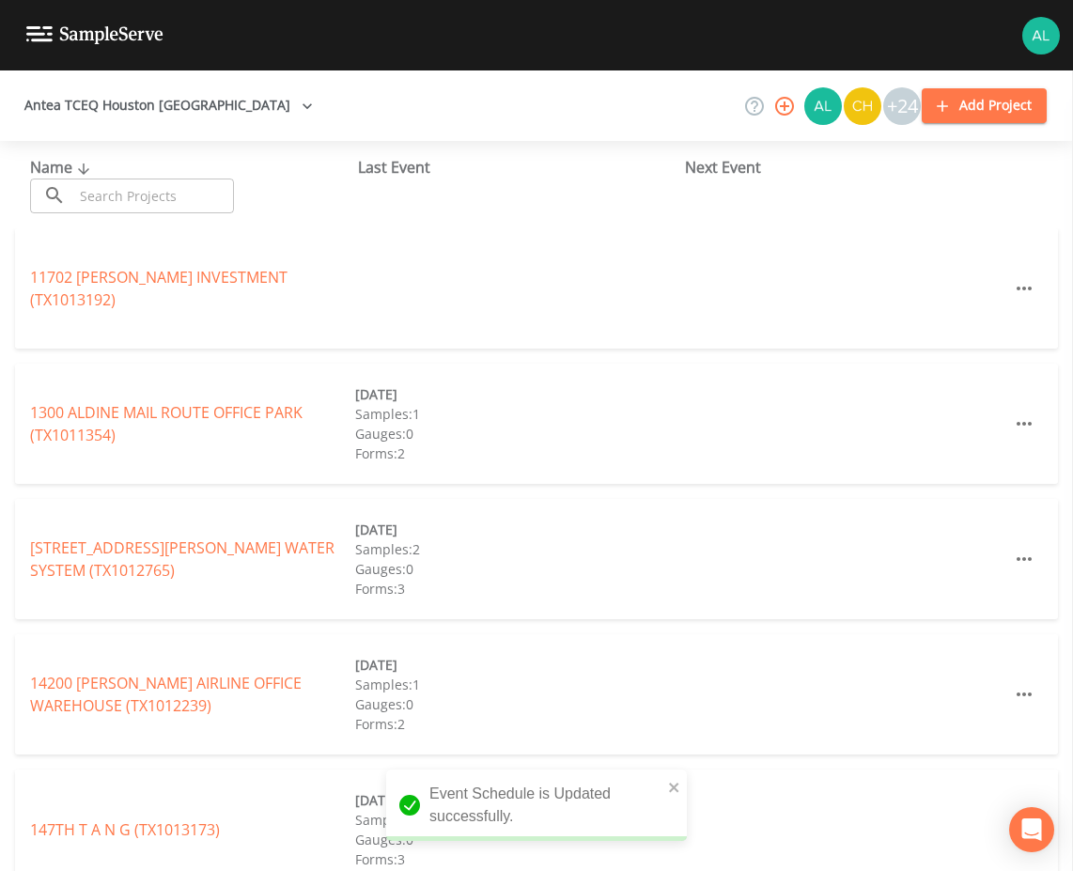
click at [156, 183] on input "text" at bounding box center [153, 195] width 161 height 35
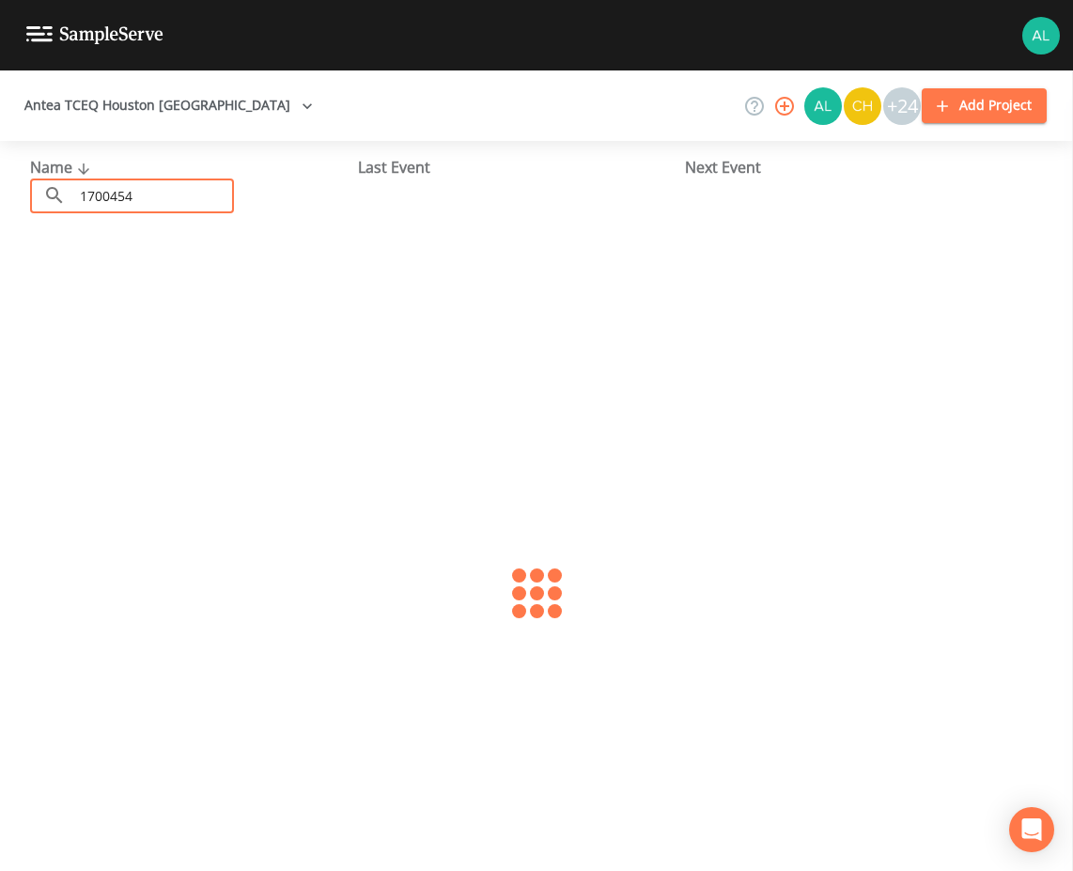
type input "1700454"
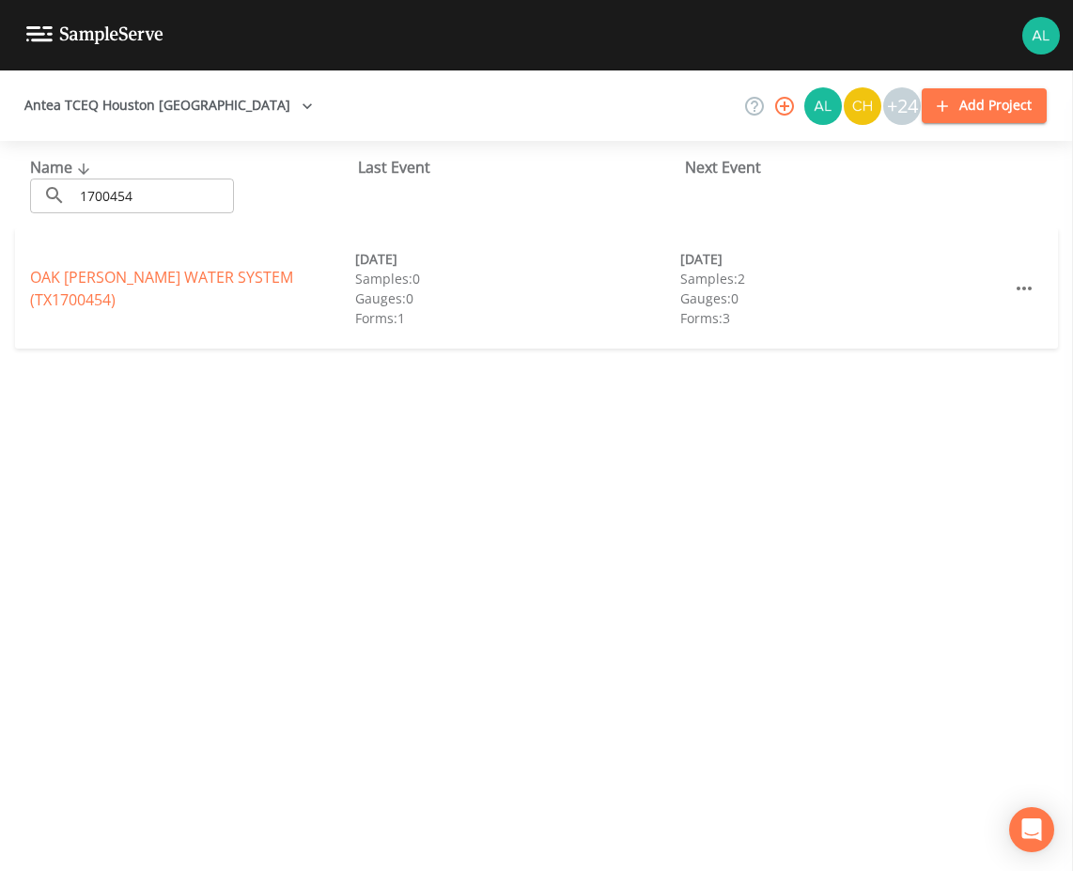
click at [56, 277] on div "OAK WOODS WATER SYSTEM (TX1700454)" at bounding box center [192, 288] width 325 height 45
click at [58, 291] on link "OAK WOODS WATER SYSTEM (TX1700454)" at bounding box center [161, 288] width 263 height 43
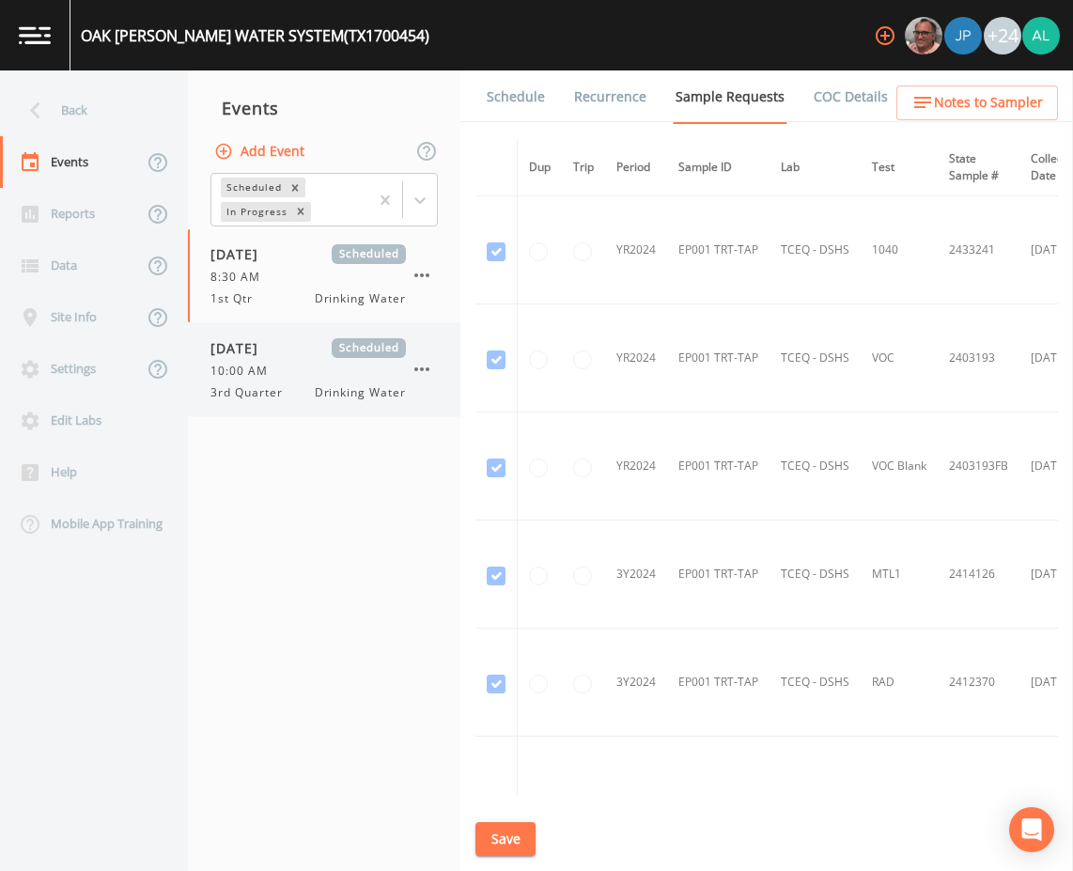
click at [373, 349] on span "Scheduled" at bounding box center [369, 348] width 74 height 20
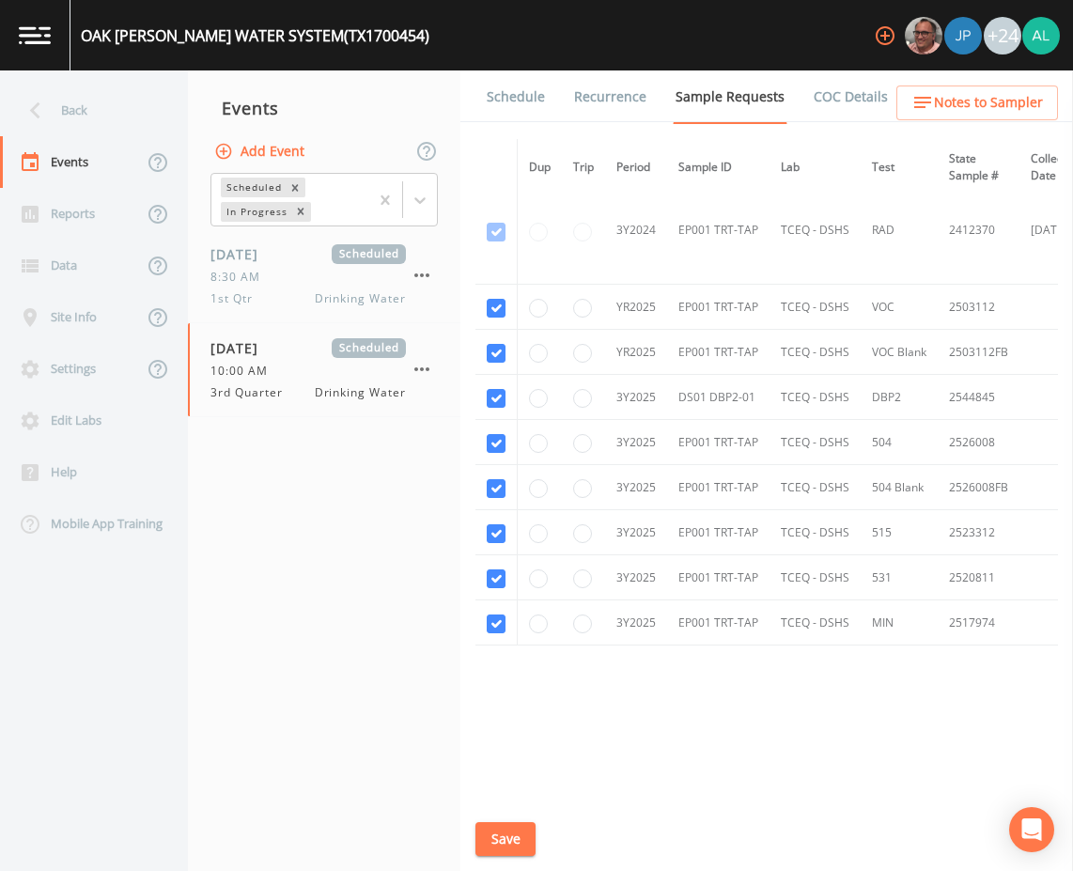
click at [492, 100] on link "Schedule" at bounding box center [516, 96] width 64 height 53
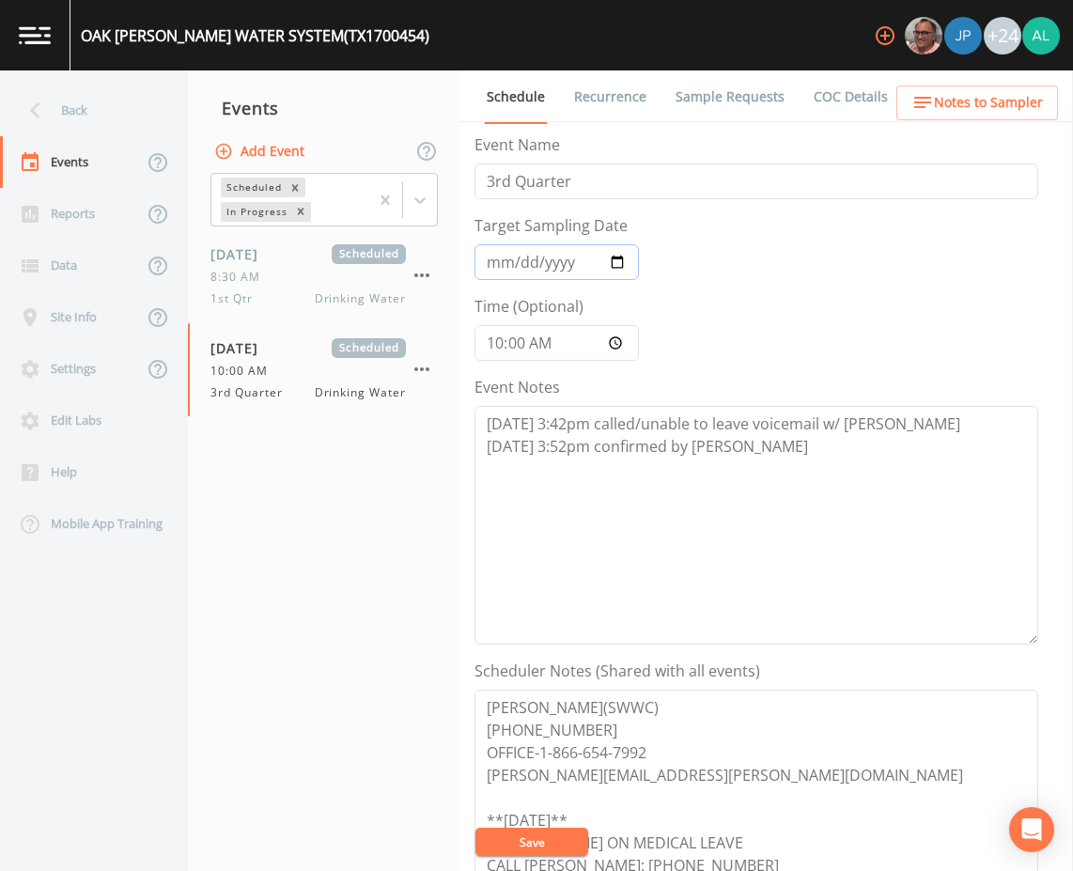
click at [496, 266] on input "[DATE]" at bounding box center [556, 262] width 164 height 36
click at [803, 445] on textarea "8/13 @ 3:42pm called/unable to leave voicemail w/ Dustin 8/13 @ 3:52pm confirme…" at bounding box center [756, 525] width 564 height 239
paste textarea "8/19 @ 11:14am cancelation email sent"
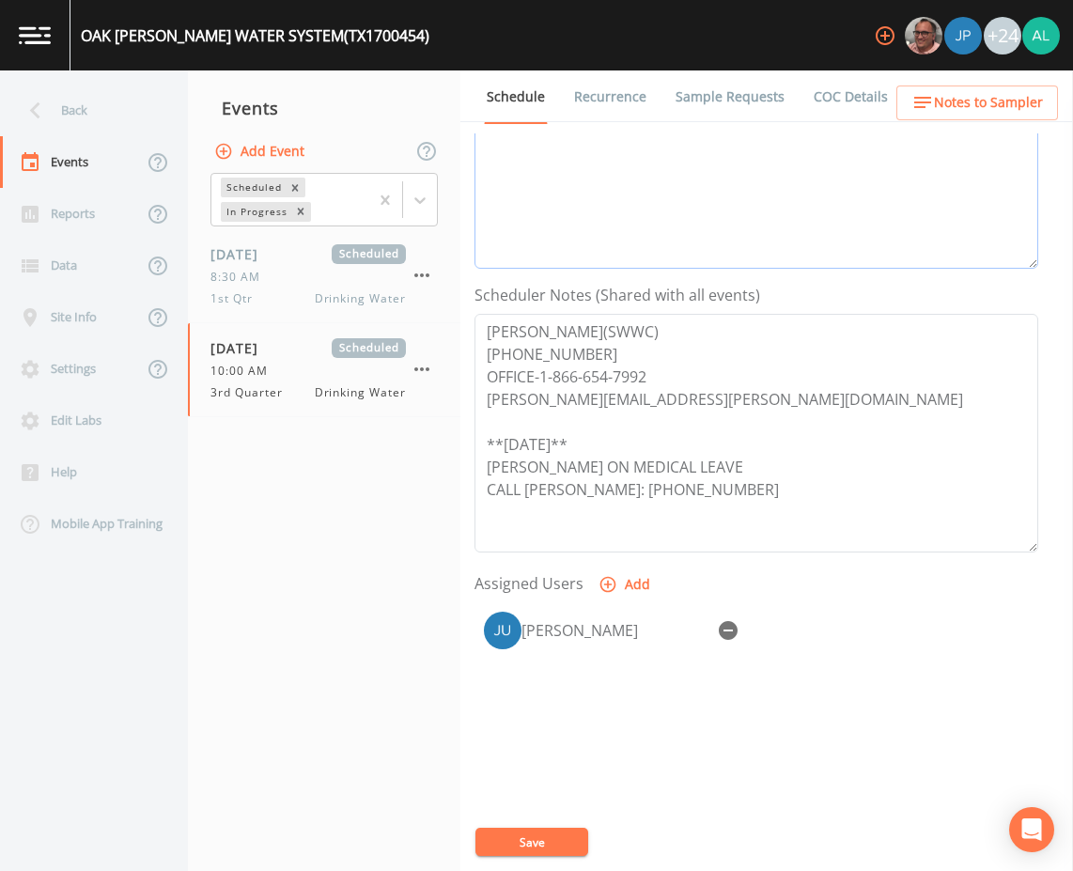
type textarea "8/13 @ 3:42pm called/unable to leave voicemail w/ Dustin 8/13 @ 3:52pm confirme…"
click at [719, 652] on div "[PERSON_NAME]" at bounding box center [756, 630] width 564 height 56
click at [723, 632] on icon "button" at bounding box center [728, 630] width 19 height 19
click at [568, 828] on button "Save" at bounding box center [531, 841] width 113 height 28
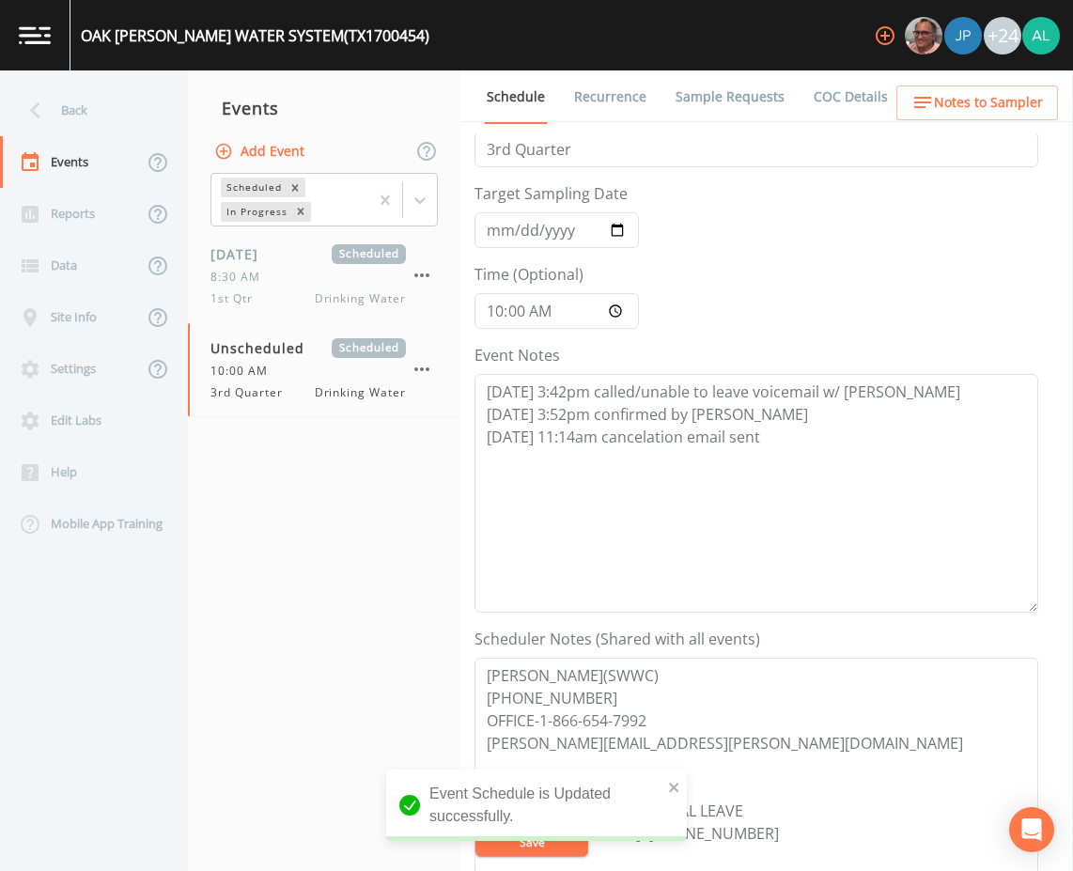
scroll to position [0, 0]
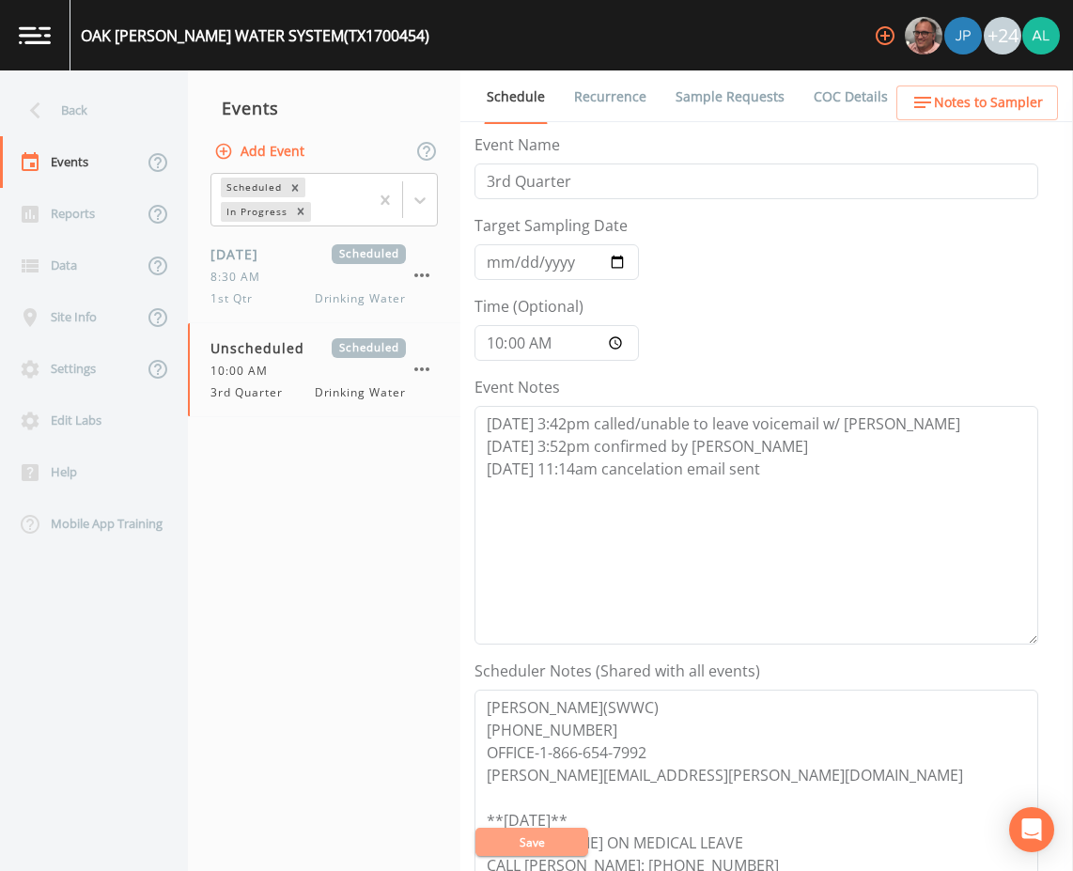
click at [519, 834] on button "Save" at bounding box center [531, 841] width 113 height 28
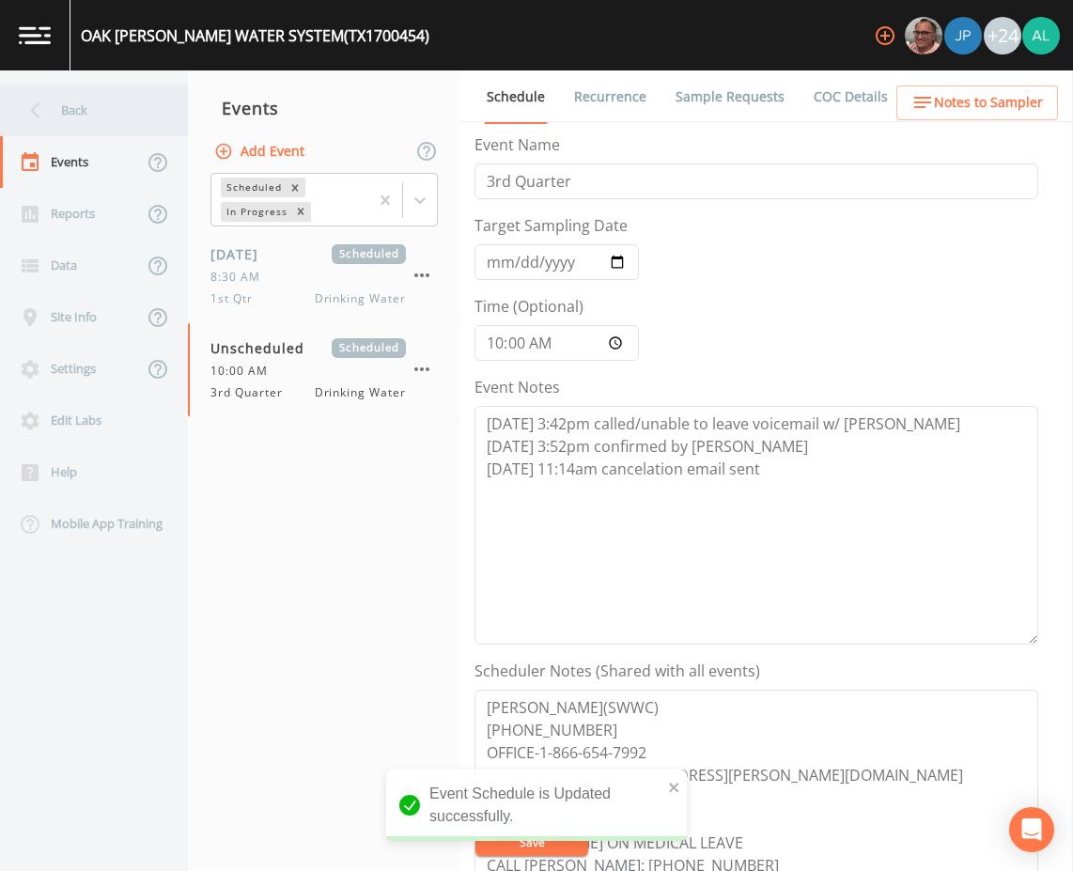
click at [119, 119] on div "Back" at bounding box center [84, 111] width 169 height 52
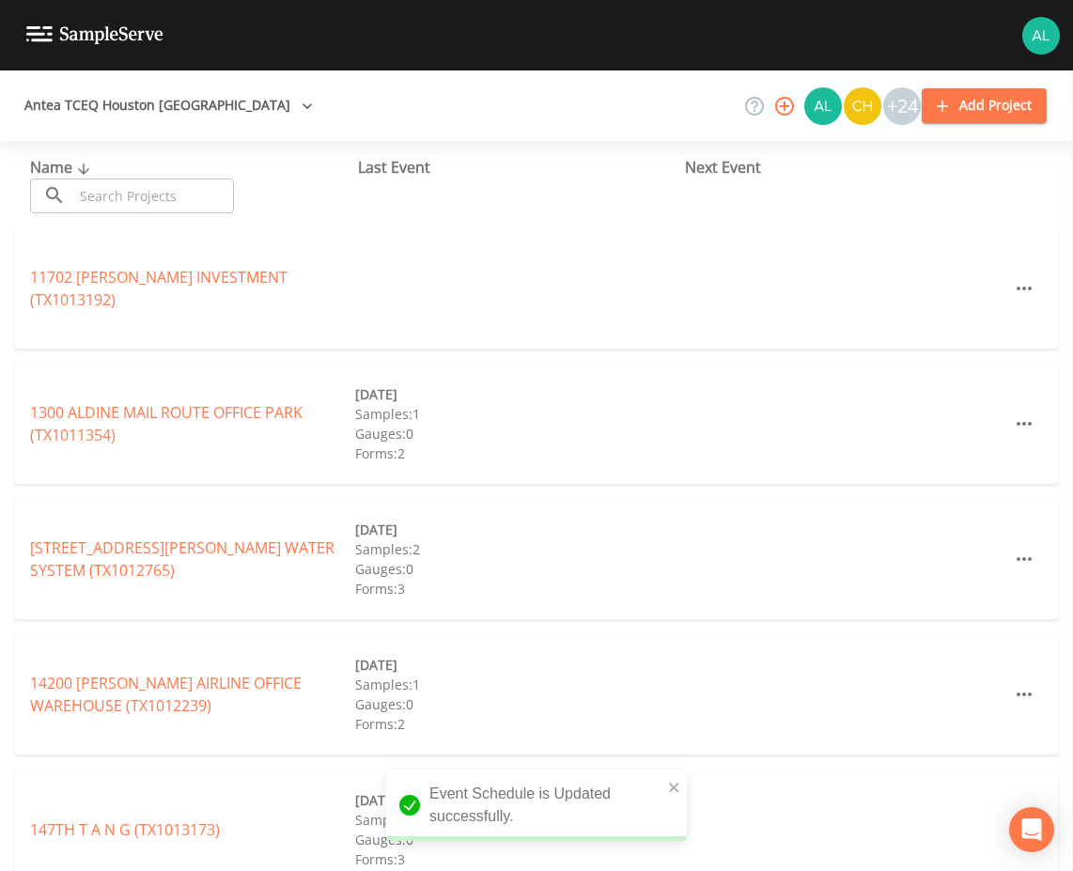
click at [150, 189] on input "text" at bounding box center [153, 195] width 161 height 35
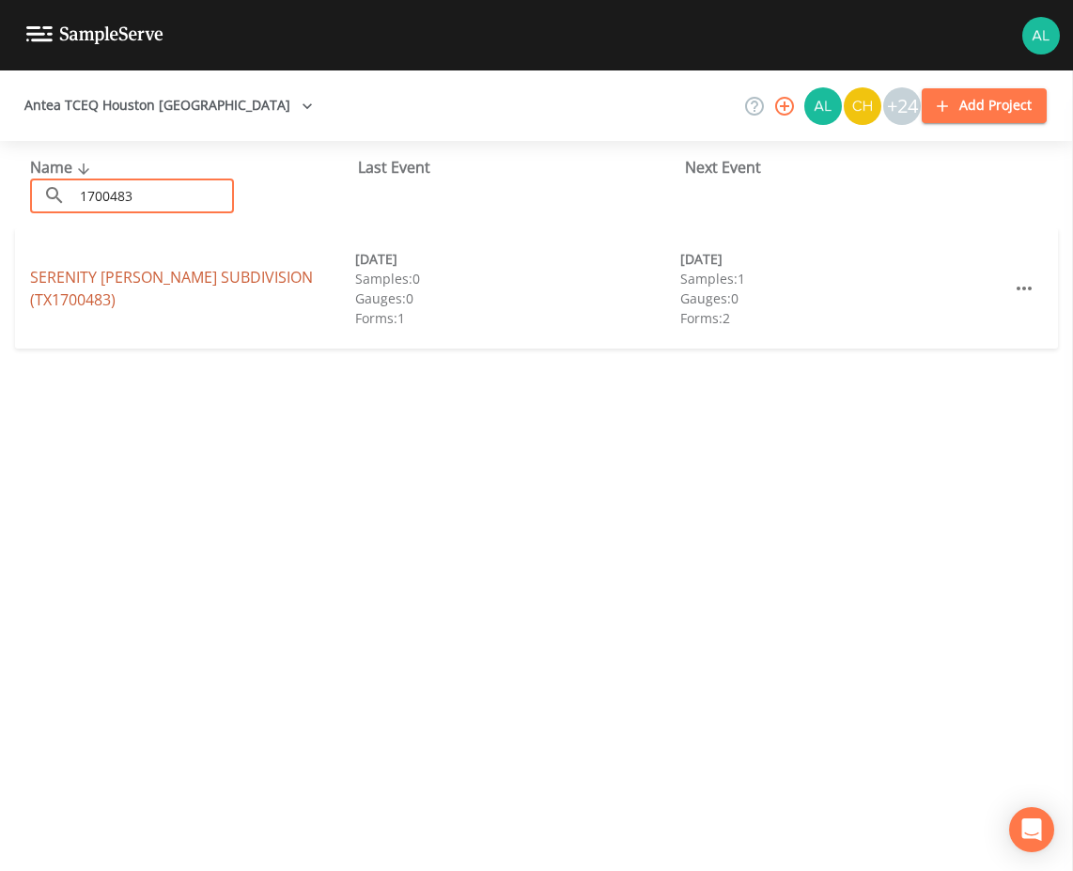
type input "1700483"
click at [283, 291] on link "SERENITY WOODS SUBDIVISION (TX1700483)" at bounding box center [171, 288] width 283 height 43
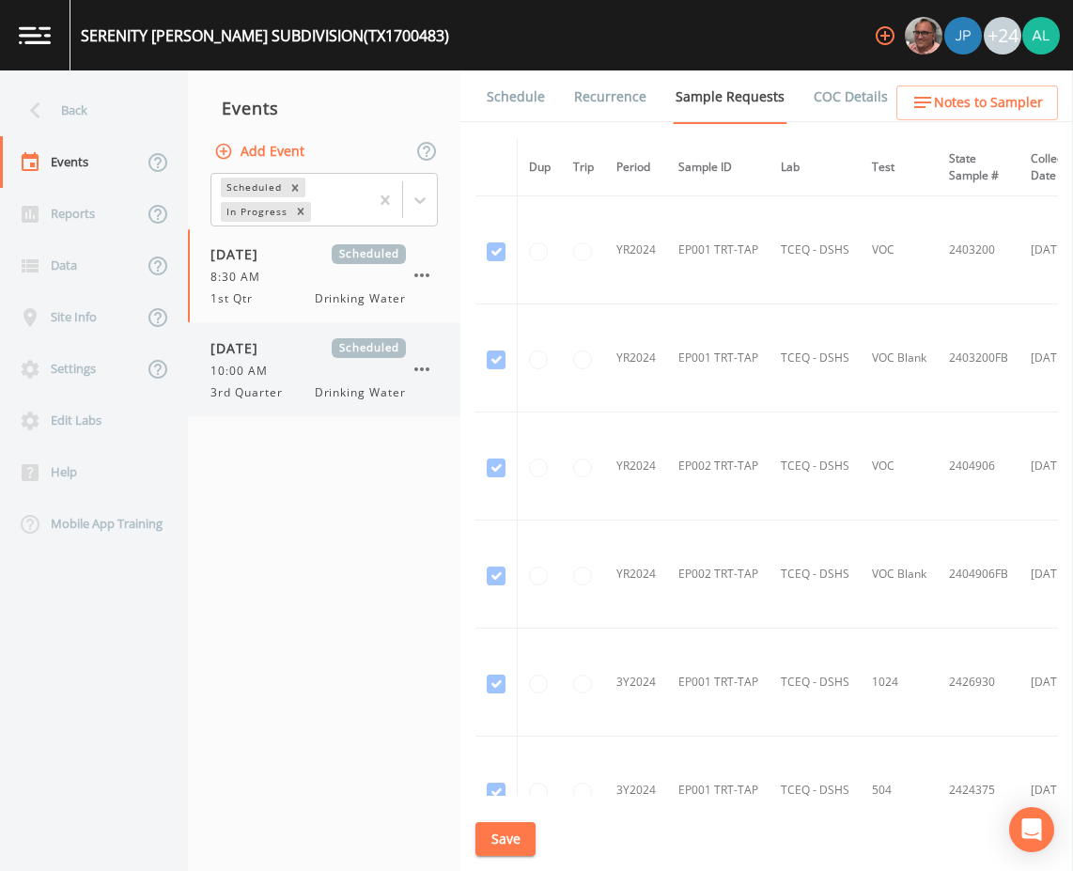
click at [237, 373] on span "10:00 AM" at bounding box center [244, 371] width 69 height 17
click at [480, 100] on li "Schedule" at bounding box center [503, 96] width 87 height 53
click at [518, 90] on link "Schedule" at bounding box center [516, 96] width 64 height 53
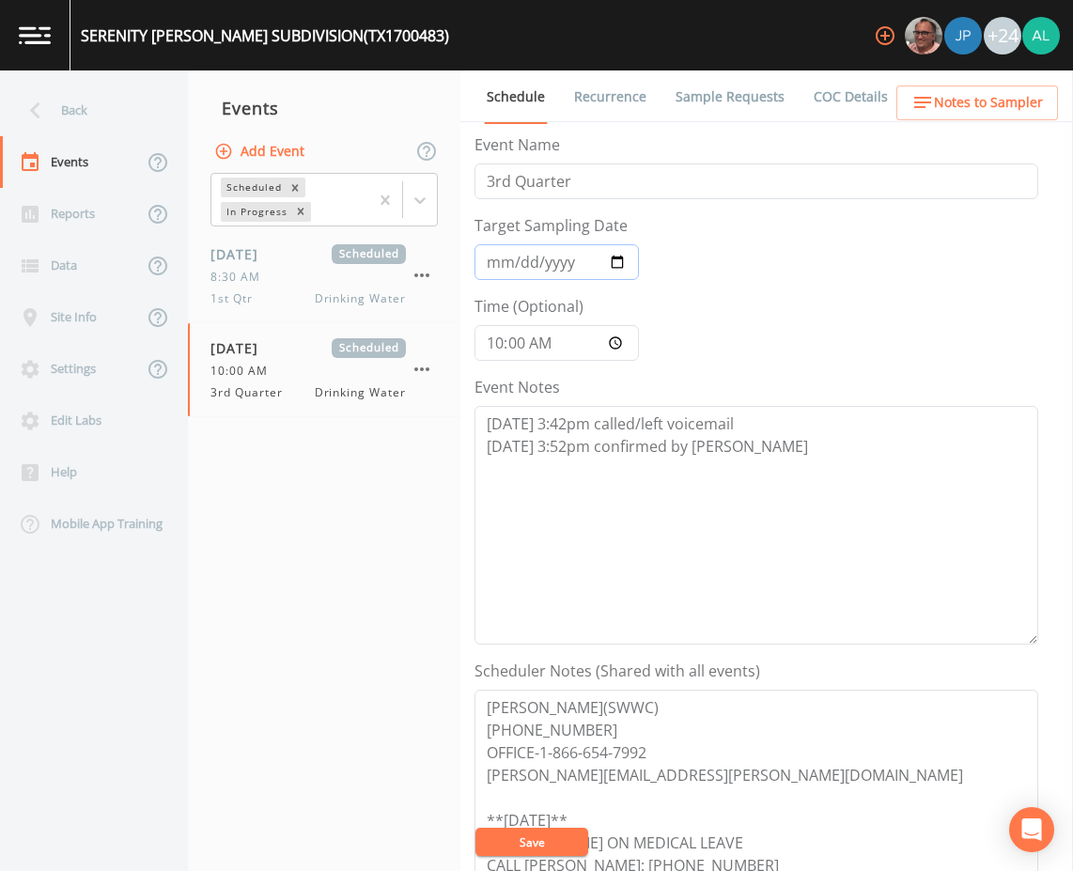
click at [498, 261] on input "[DATE]" at bounding box center [556, 262] width 164 height 36
click at [870, 448] on textarea "8/13 @ 3:42pm called/left voicemail 8/13 @ 3:52pm confirmed by Dustin" at bounding box center [756, 525] width 564 height 239
paste textarea "8/19 @ 11:14am cancelation email sent"
type textarea "8/13 @ 3:42pm called/left voicemail 8/13 @ 3:52pm confirmed by Dustin 8/19 @ 11…"
click at [580, 840] on button "Save" at bounding box center [531, 841] width 113 height 28
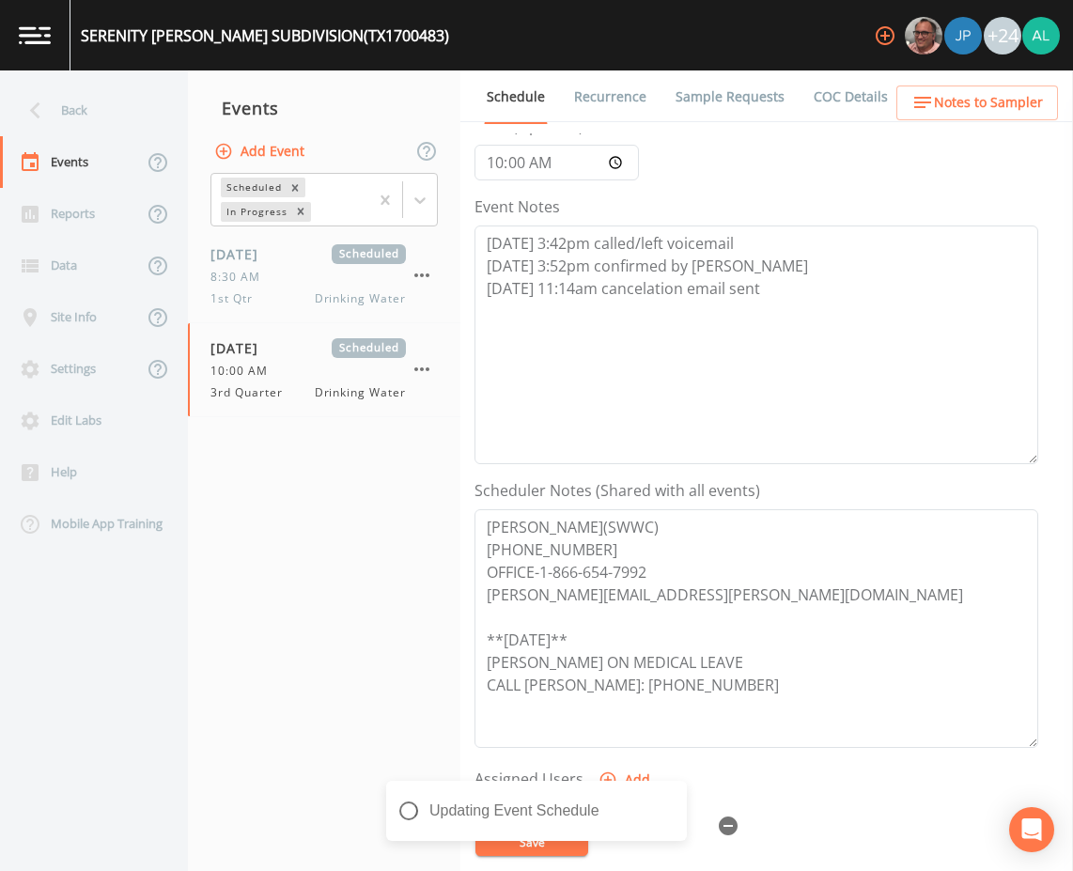
scroll to position [376, 0]
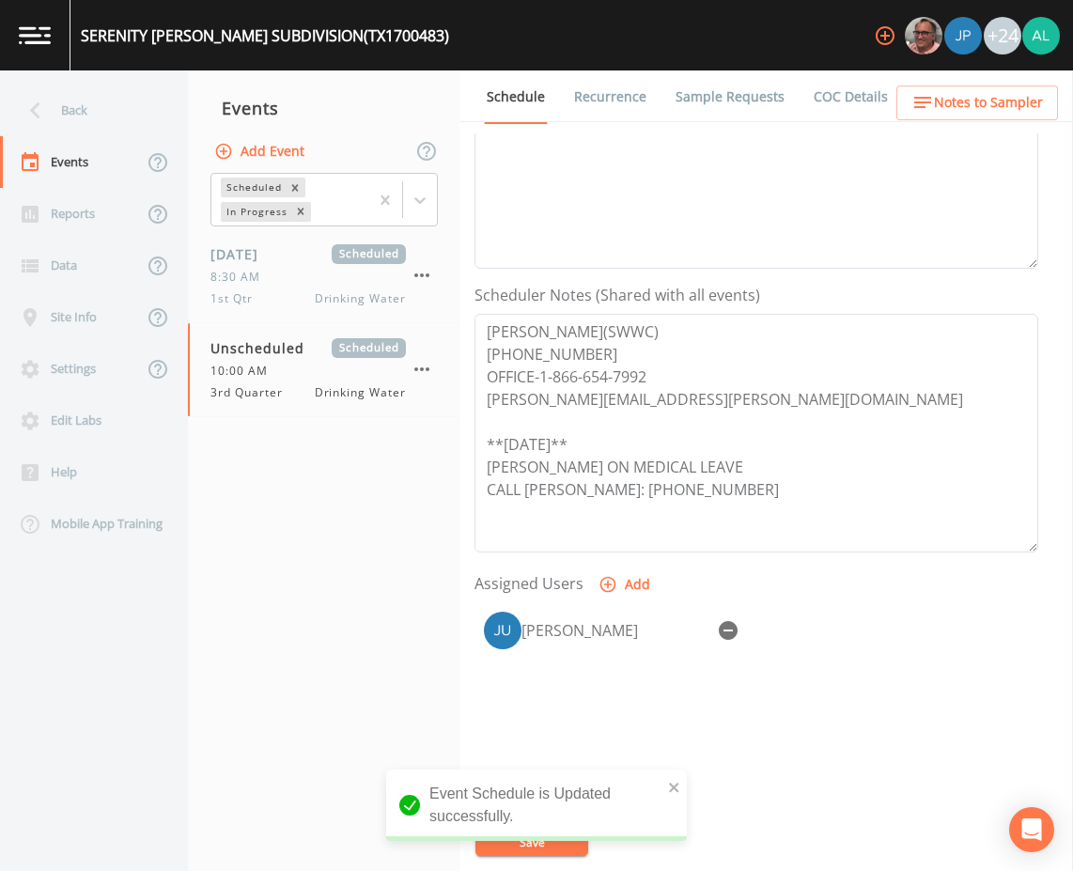
click at [747, 629] on div "[PERSON_NAME]" at bounding box center [756, 630] width 564 height 56
click at [748, 633] on div "[PERSON_NAME]" at bounding box center [756, 630] width 564 height 56
click at [725, 616] on button "button" at bounding box center [728, 630] width 38 height 38
click at [674, 781] on icon "close" at bounding box center [674, 787] width 13 height 15
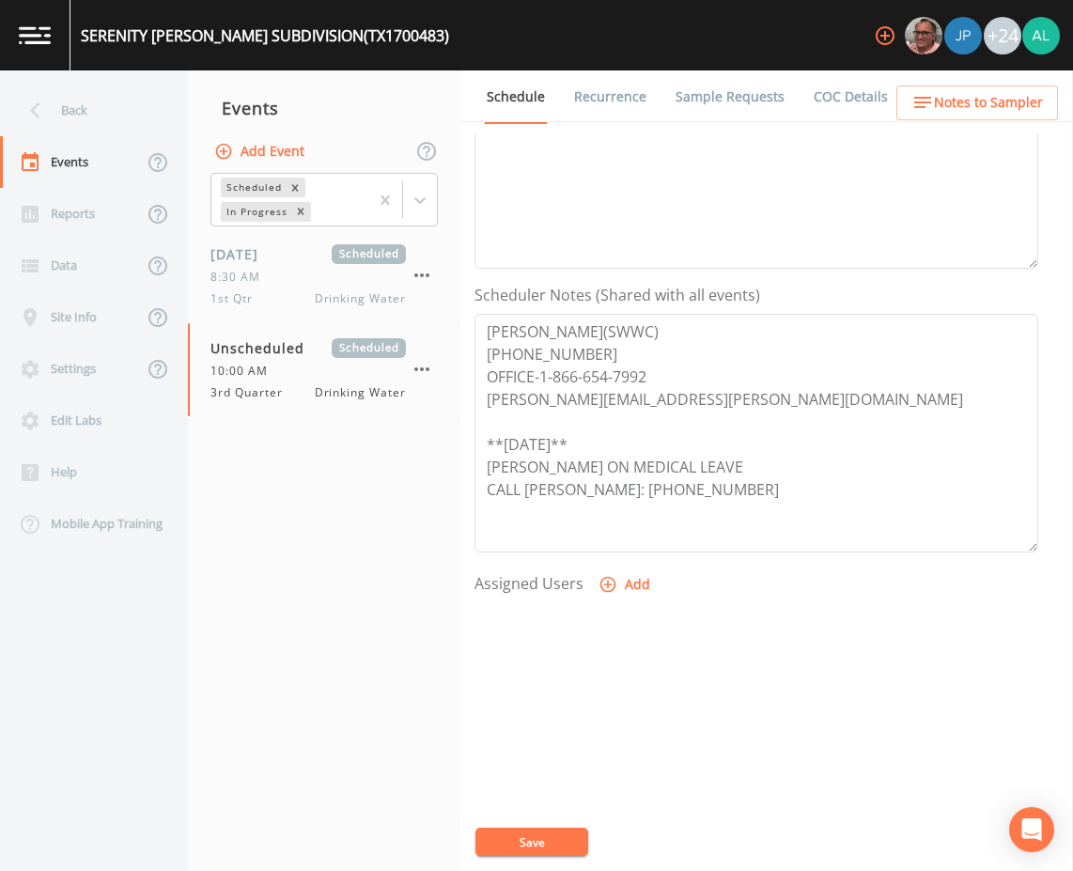
click at [526, 828] on div "Event Schedule is Updated successfully." at bounding box center [536, 812] width 301 height 86
click at [523, 845] on button "Save" at bounding box center [531, 841] width 113 height 28
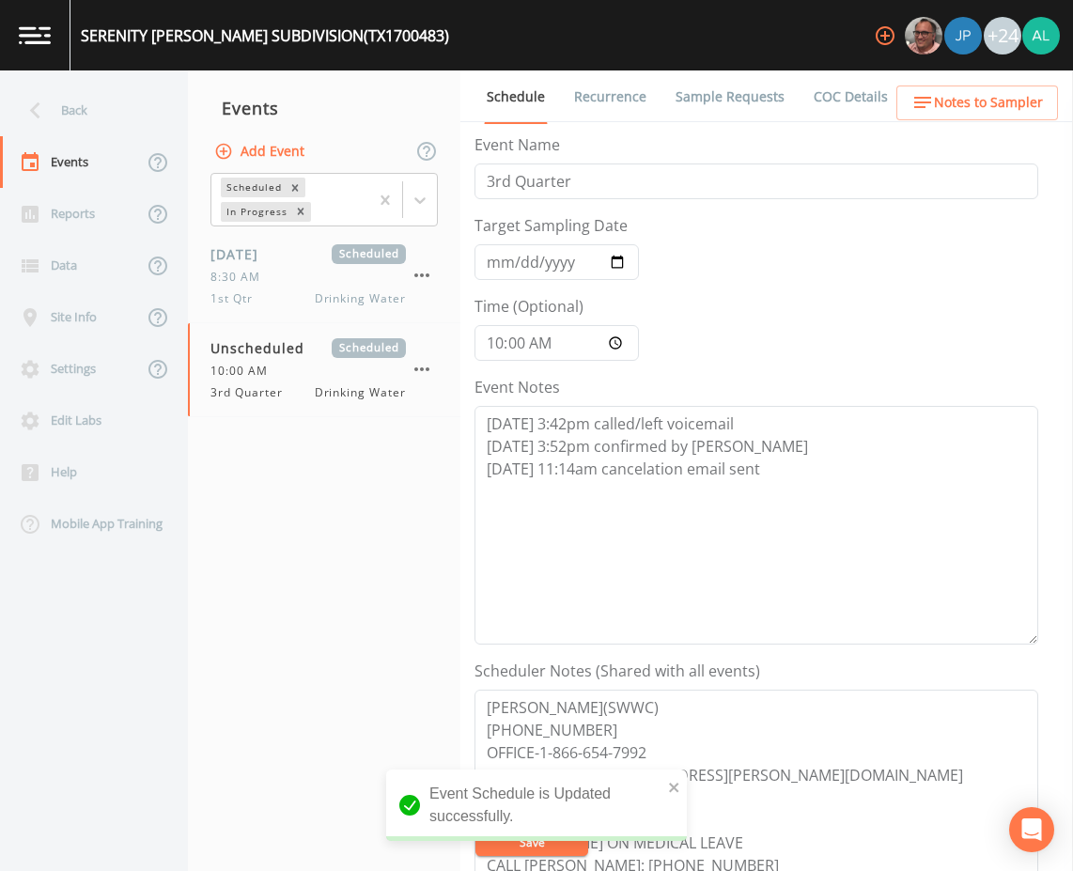
click at [75, 106] on div "Back" at bounding box center [84, 111] width 169 height 52
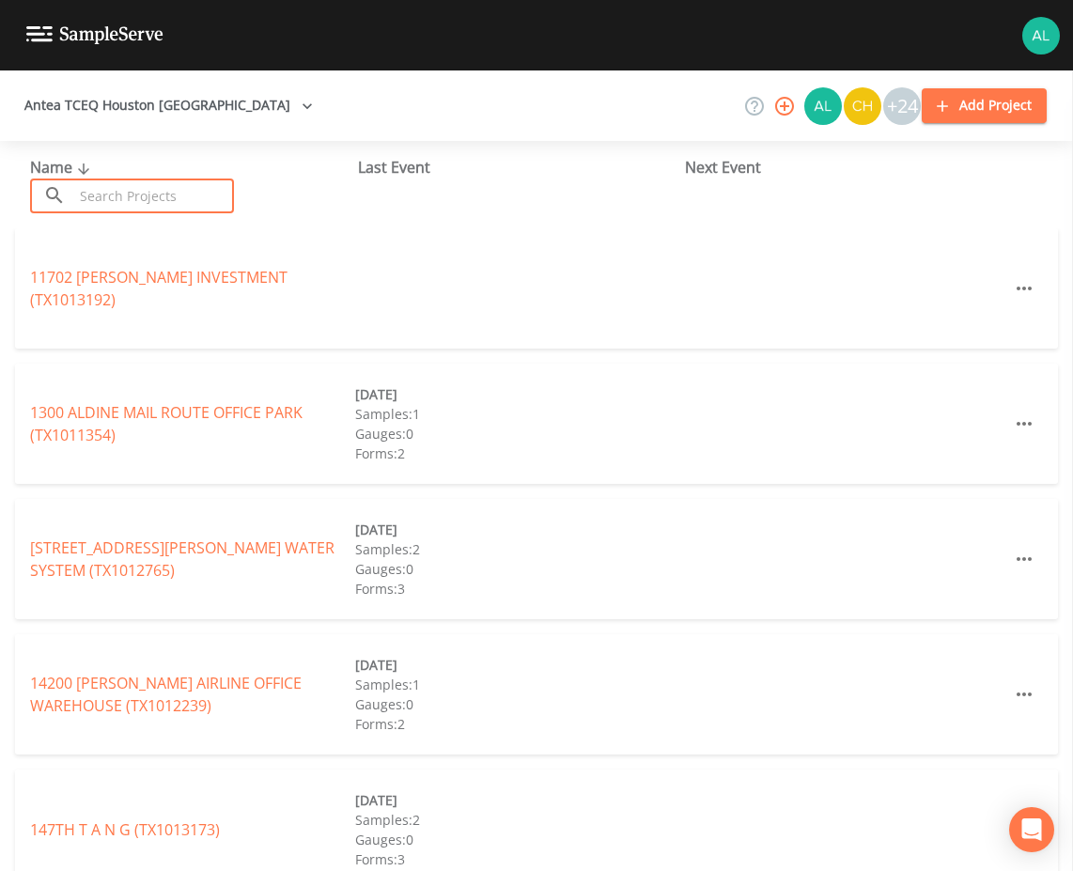
click at [206, 202] on input "text" at bounding box center [153, 195] width 161 height 35
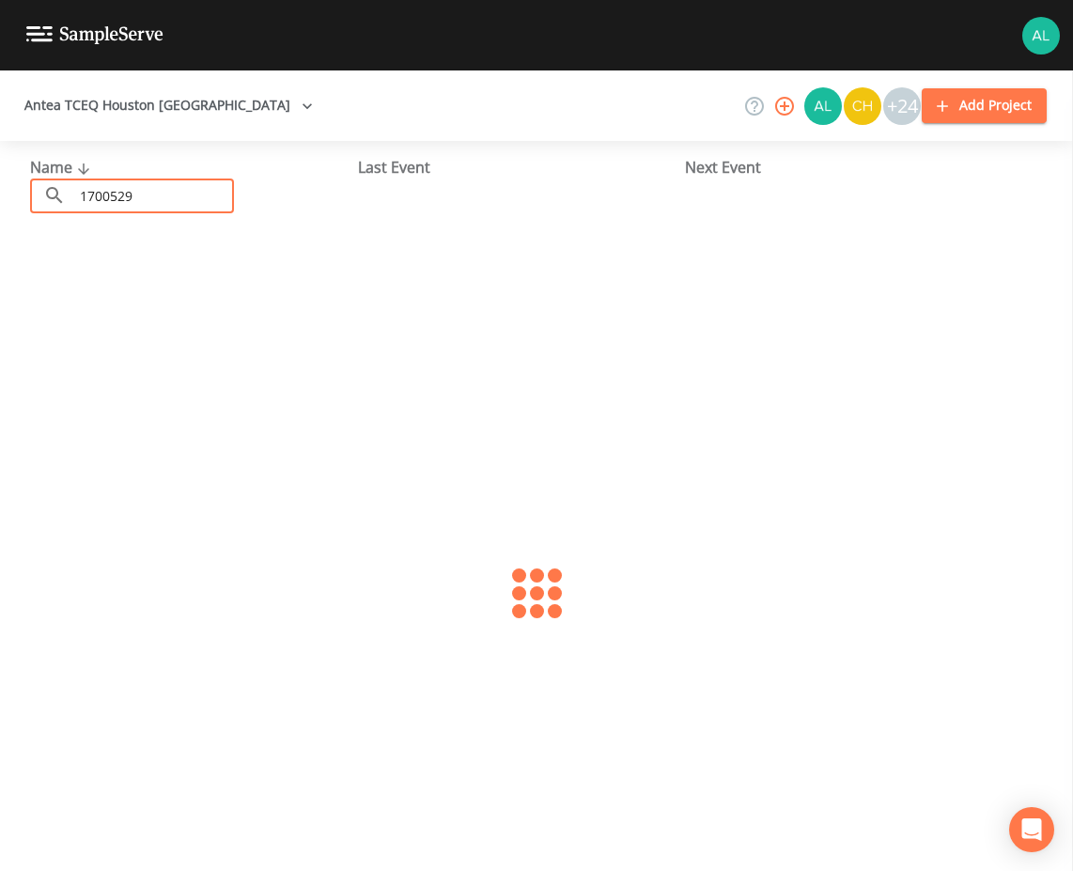
type input "1700529"
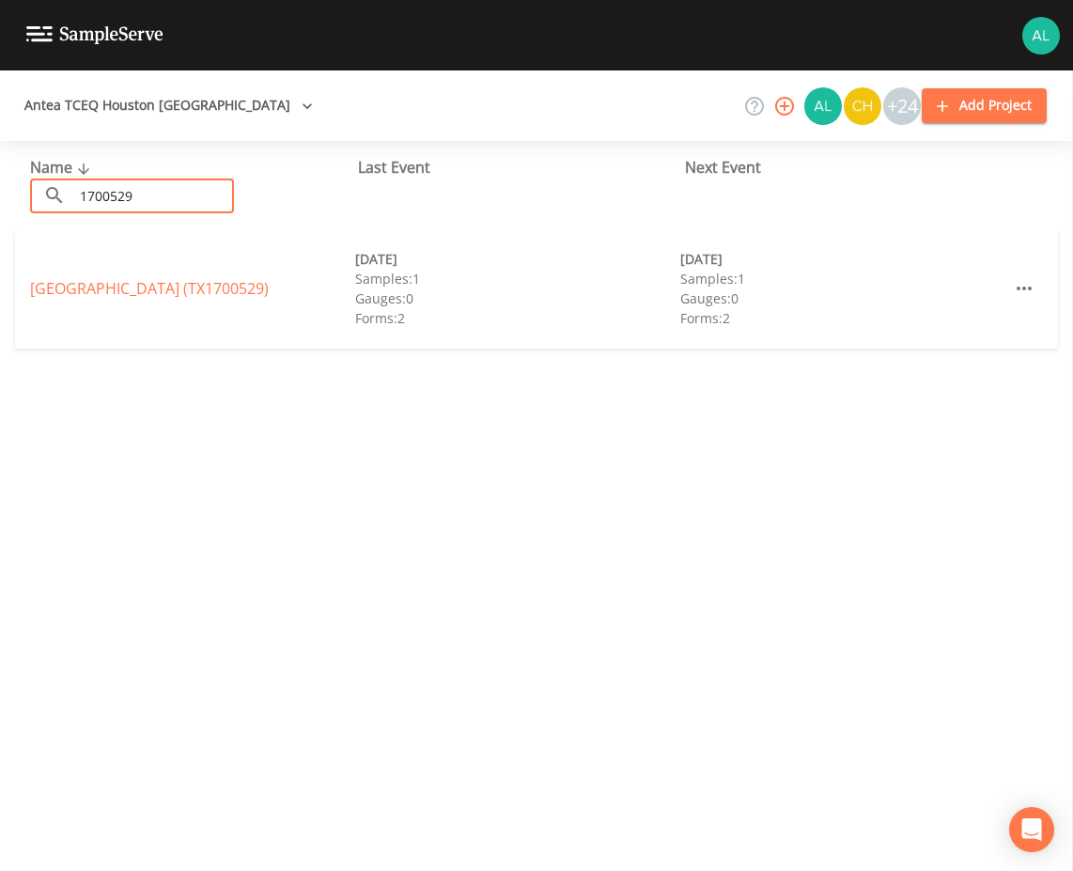
click at [168, 272] on div "LAKE CREEK FOREST (TX1700529) 09/24/2024 Samples: 1 Gauges: 0 Forms: 2 08/21/20…" at bounding box center [536, 288] width 1043 height 120
click at [169, 286] on link "LAKE CREEK FOREST (TX1700529)" at bounding box center [149, 288] width 239 height 21
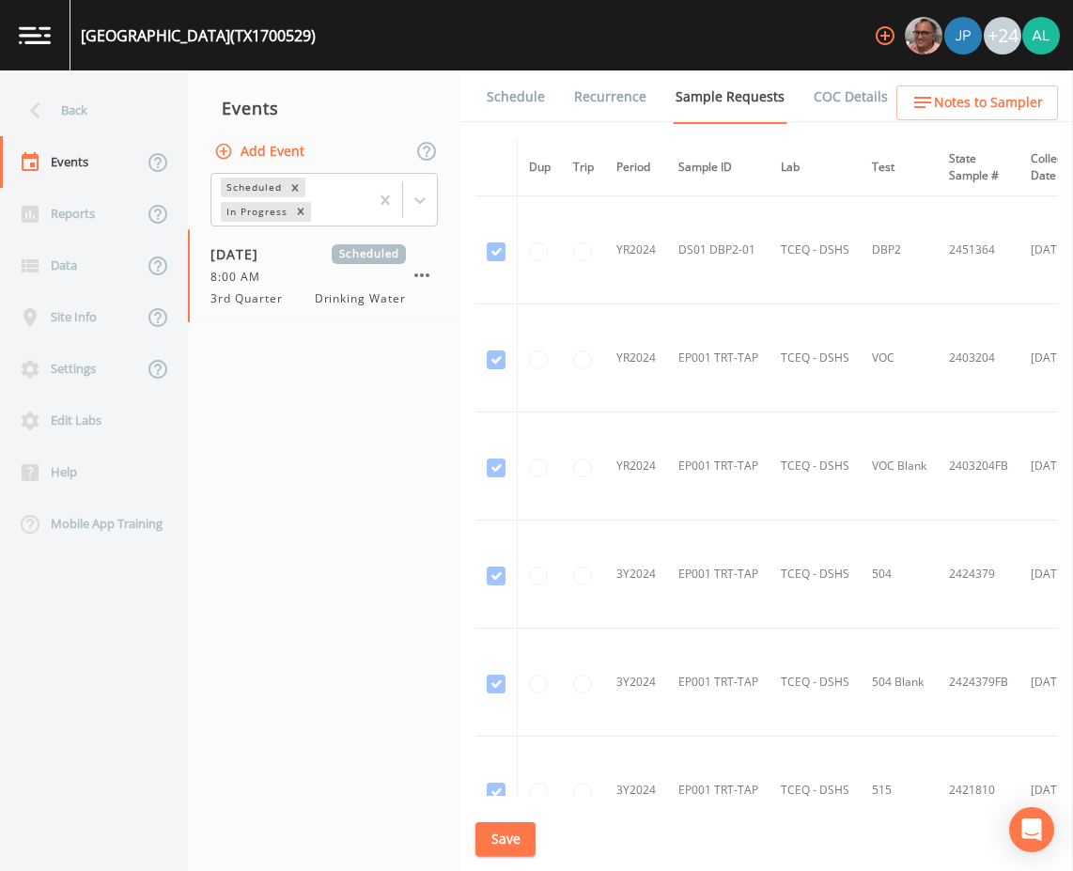
click at [508, 101] on link "Schedule" at bounding box center [516, 96] width 64 height 53
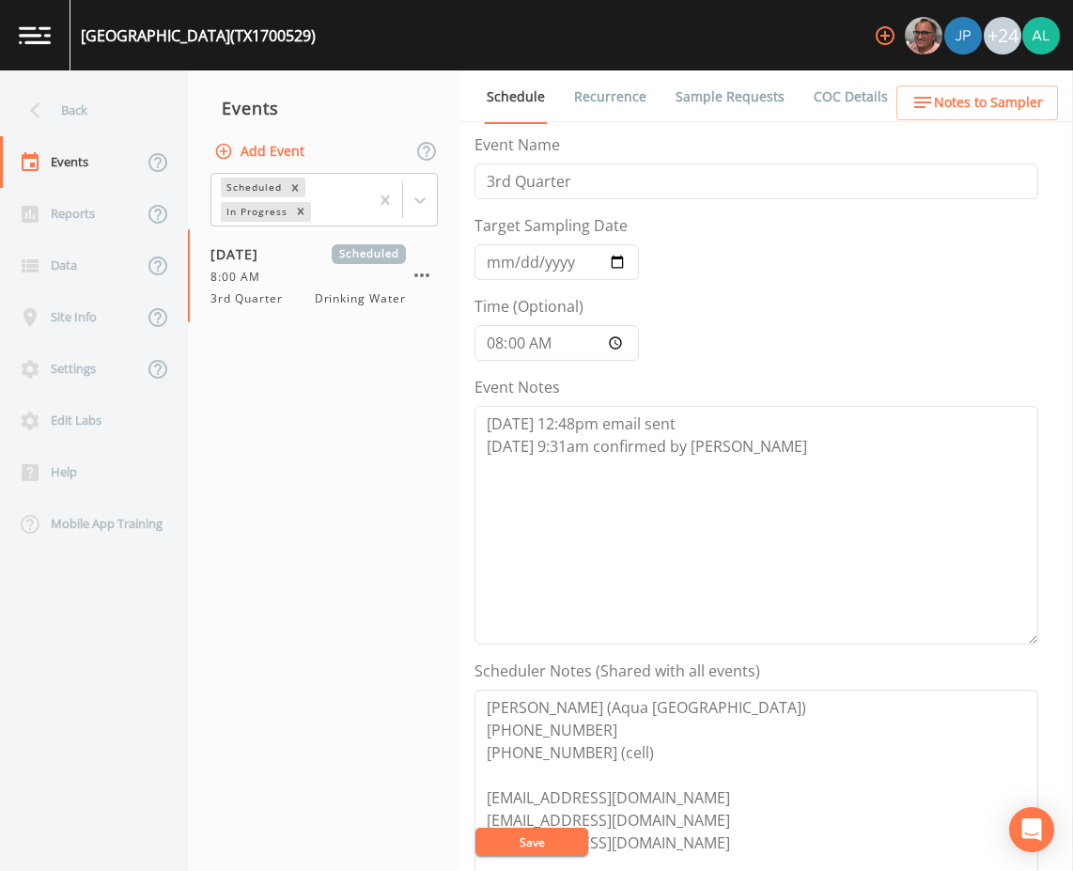
click at [499, 243] on div "Target Sampling Date 2025-08-21" at bounding box center [556, 247] width 164 height 66
click at [495, 260] on input "[DATE]" at bounding box center [556, 262] width 164 height 36
click at [758, 450] on textarea "8/13 @ 12:48pm email sent 8/14 @ 9:31am confirmed by Donald" at bounding box center [756, 525] width 564 height 239
drag, startPoint x: 801, startPoint y: 474, endPoint x: 306, endPoint y: 450, distance: 495.6
click at [306, 450] on div "Back Events Reports Data Site Info Settings Edit Labs Help Mobile App Training …" at bounding box center [536, 470] width 1073 height 800
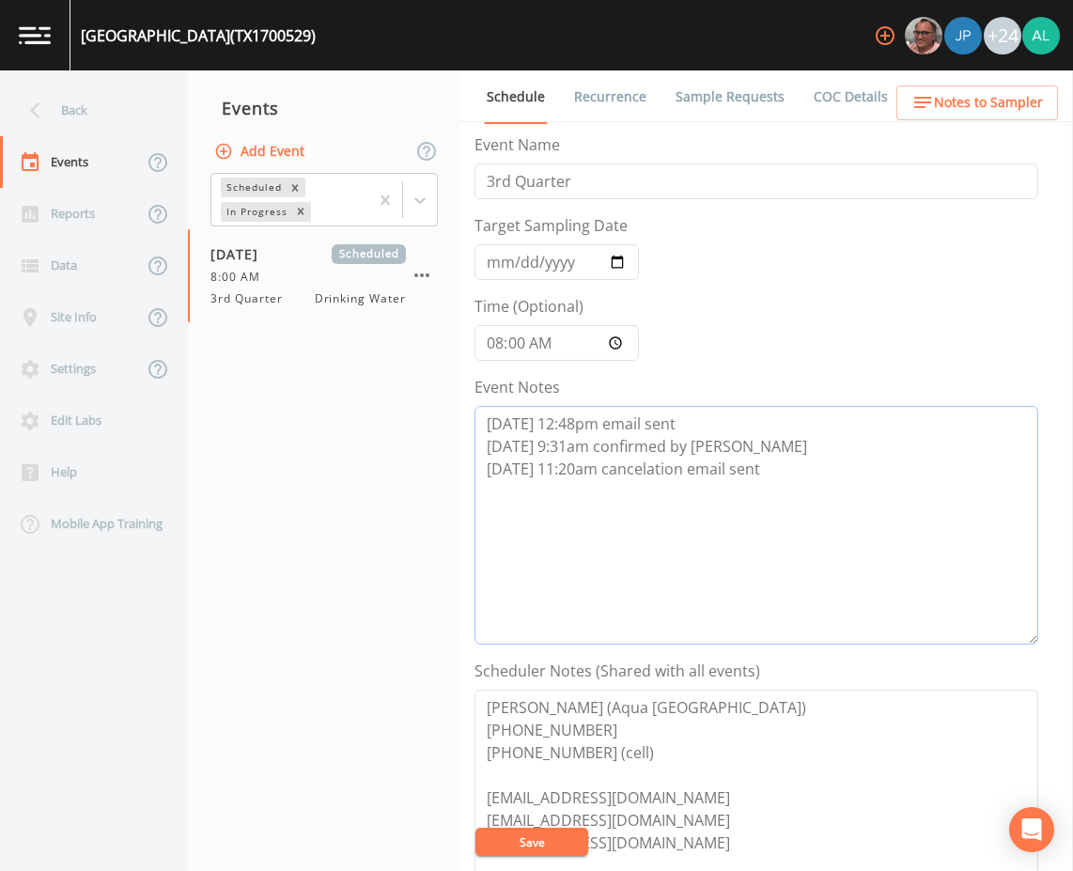
click at [846, 484] on textarea "8/13 @ 12:48pm email sent 8/14 @ 9:31am confirmed by Donald 8/19 @ 11:20am canc…" at bounding box center [756, 525] width 564 height 239
drag, startPoint x: 846, startPoint y: 484, endPoint x: 408, endPoint y: 481, distance: 438.6
click at [408, 481] on div "Back Events Reports Data Site Info Settings Edit Labs Help Mobile App Training …" at bounding box center [536, 470] width 1073 height 800
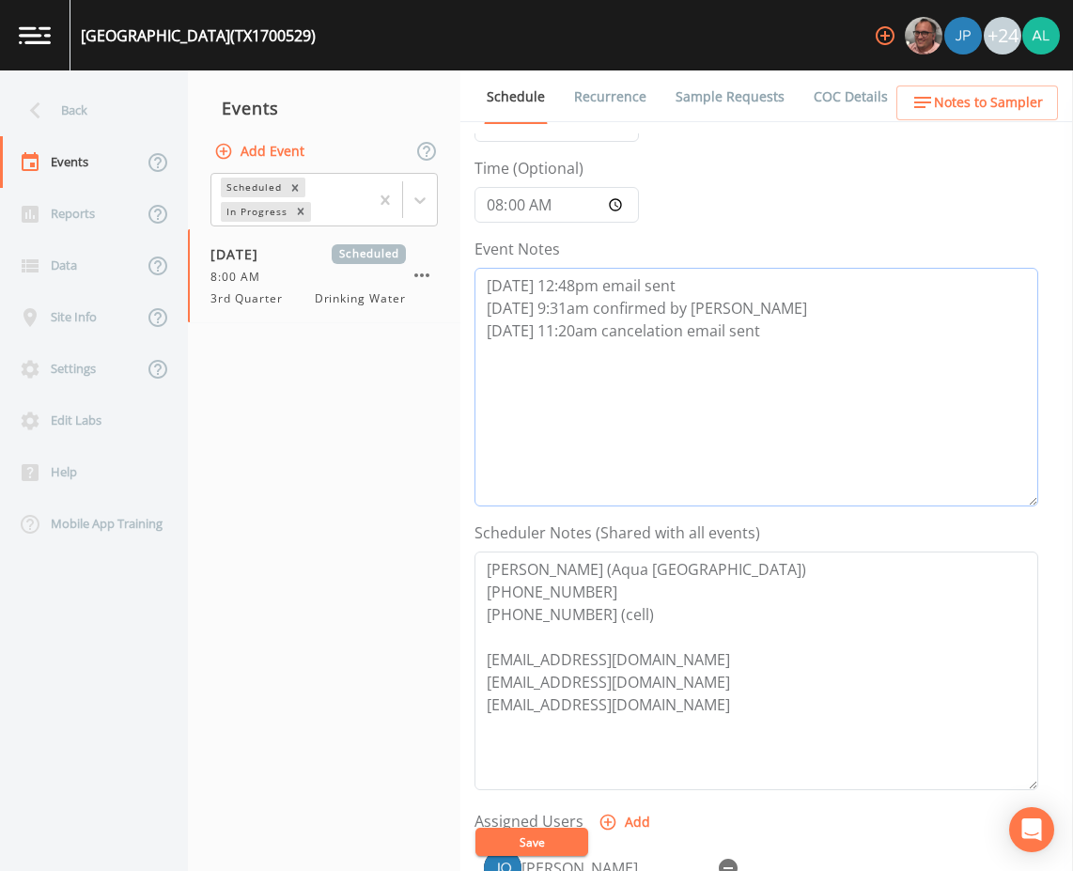
scroll to position [376, 0]
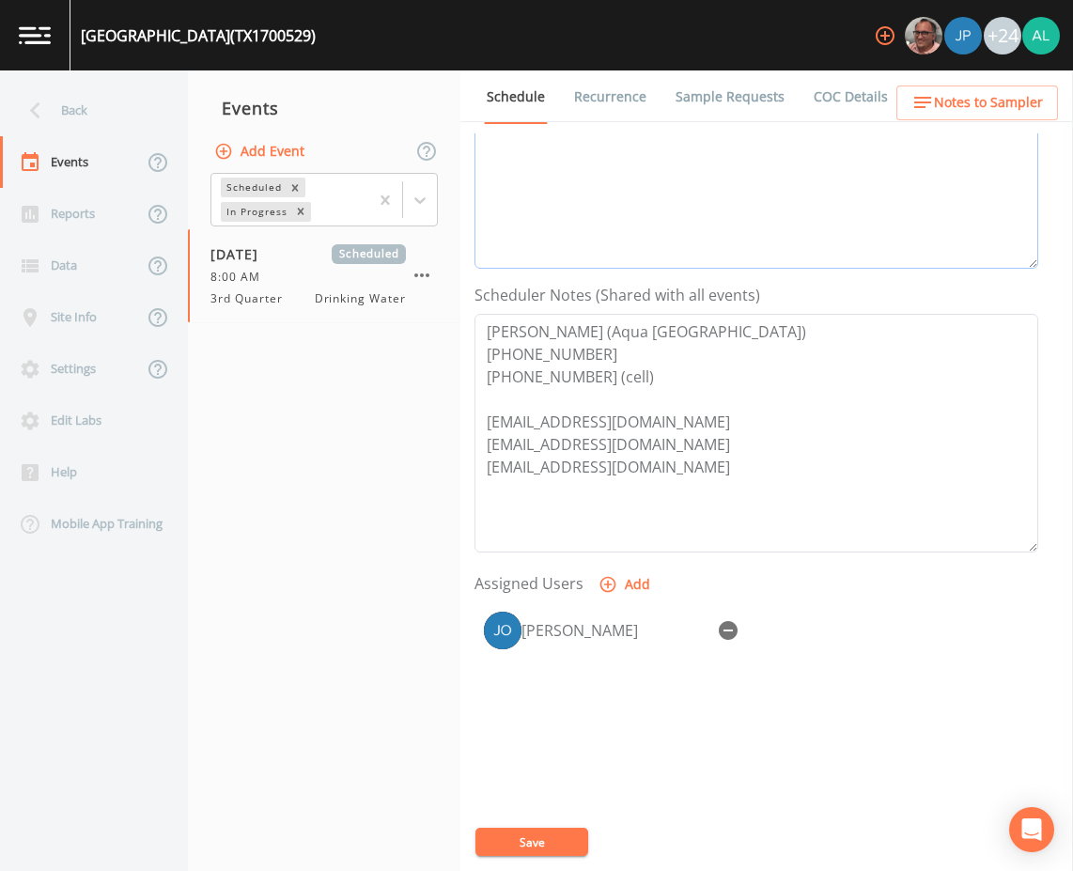
type textarea "8/13 @ 12:48pm email sent 8/14 @ 9:31am confirmed by Donald 8/19 @ 11:20am canc…"
click at [725, 628] on icon "button" at bounding box center [728, 630] width 19 height 19
click at [533, 823] on div "Event Name 3rd Quarter Target Sampling Date Time (Optional) 08:00:00 Event Note…" at bounding box center [773, 501] width 598 height 737
click at [540, 838] on button "Save" at bounding box center [531, 841] width 113 height 28
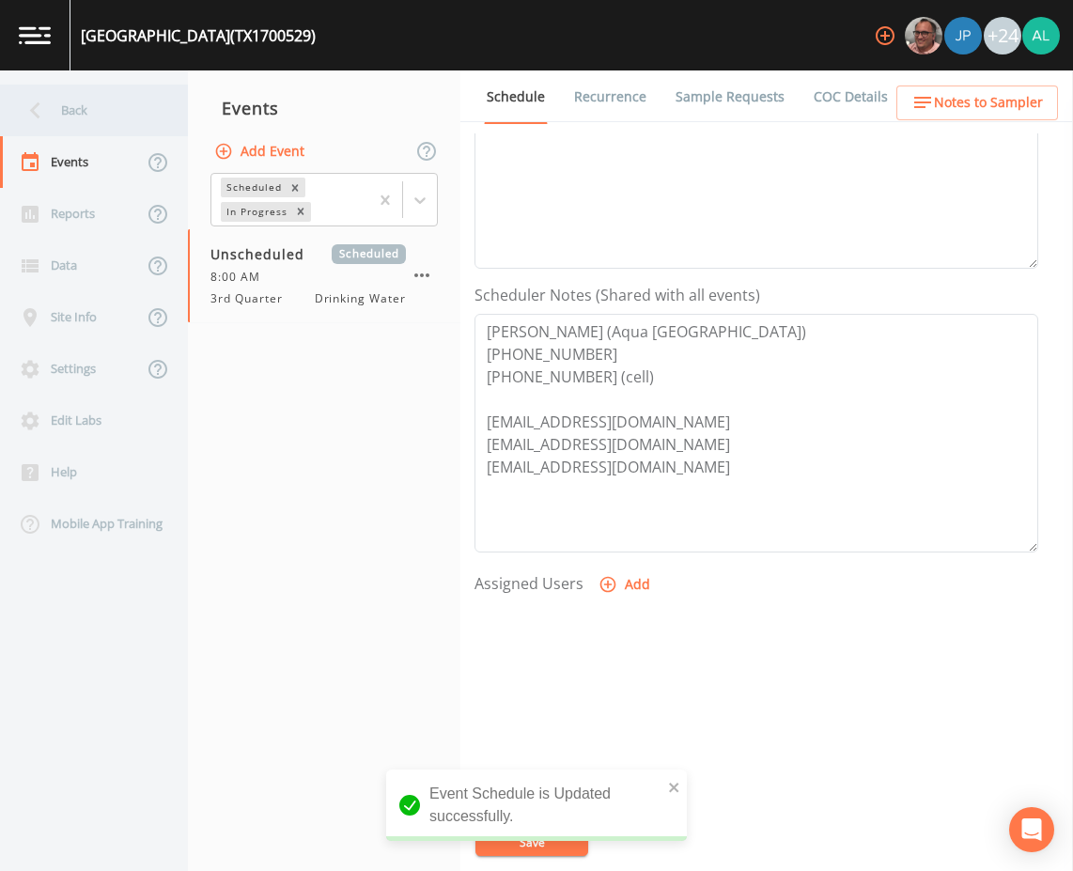
click at [108, 125] on div "Back" at bounding box center [84, 111] width 169 height 52
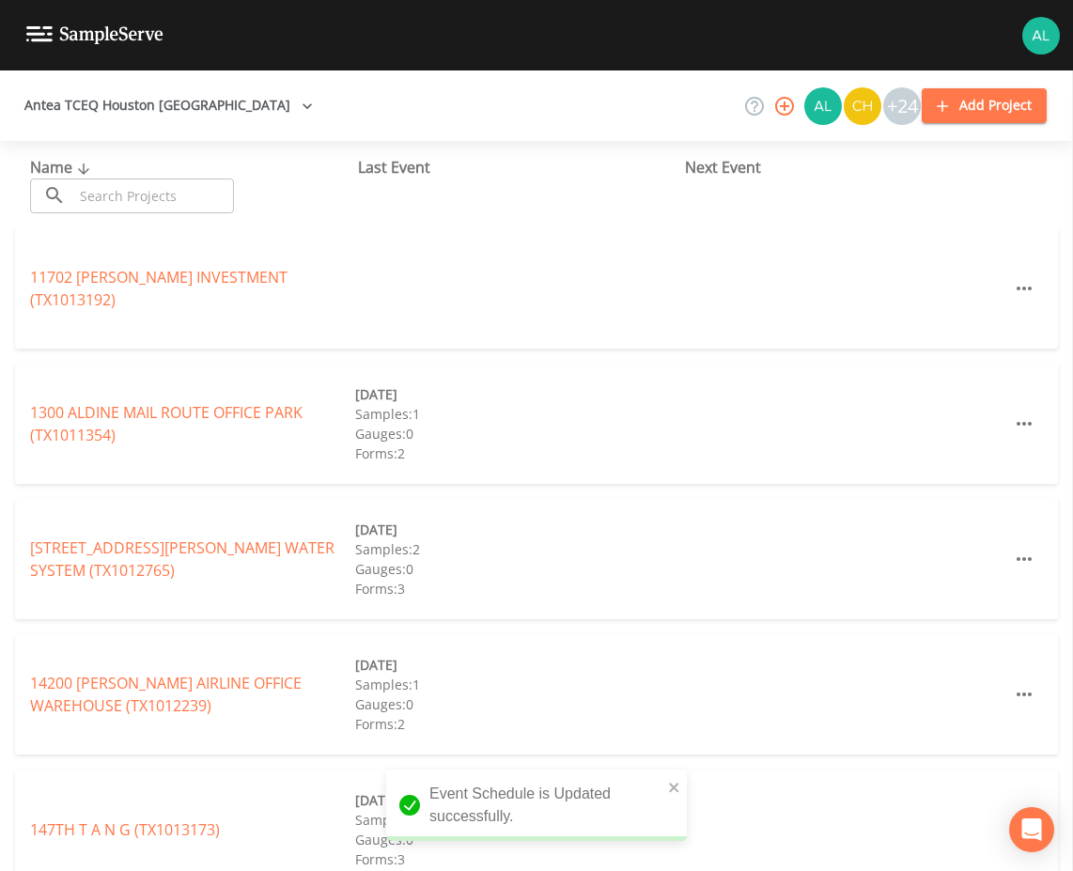
click at [117, 193] on input "text" at bounding box center [153, 195] width 161 height 35
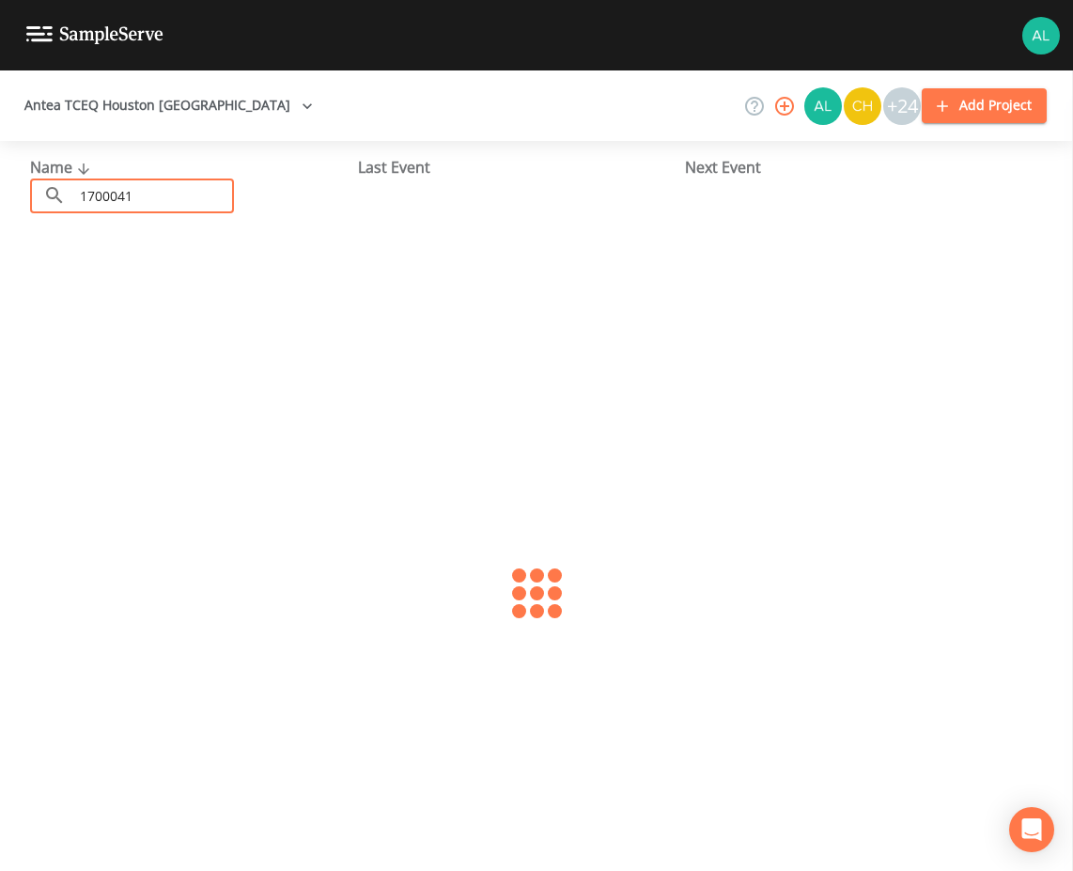
type input "1700041"
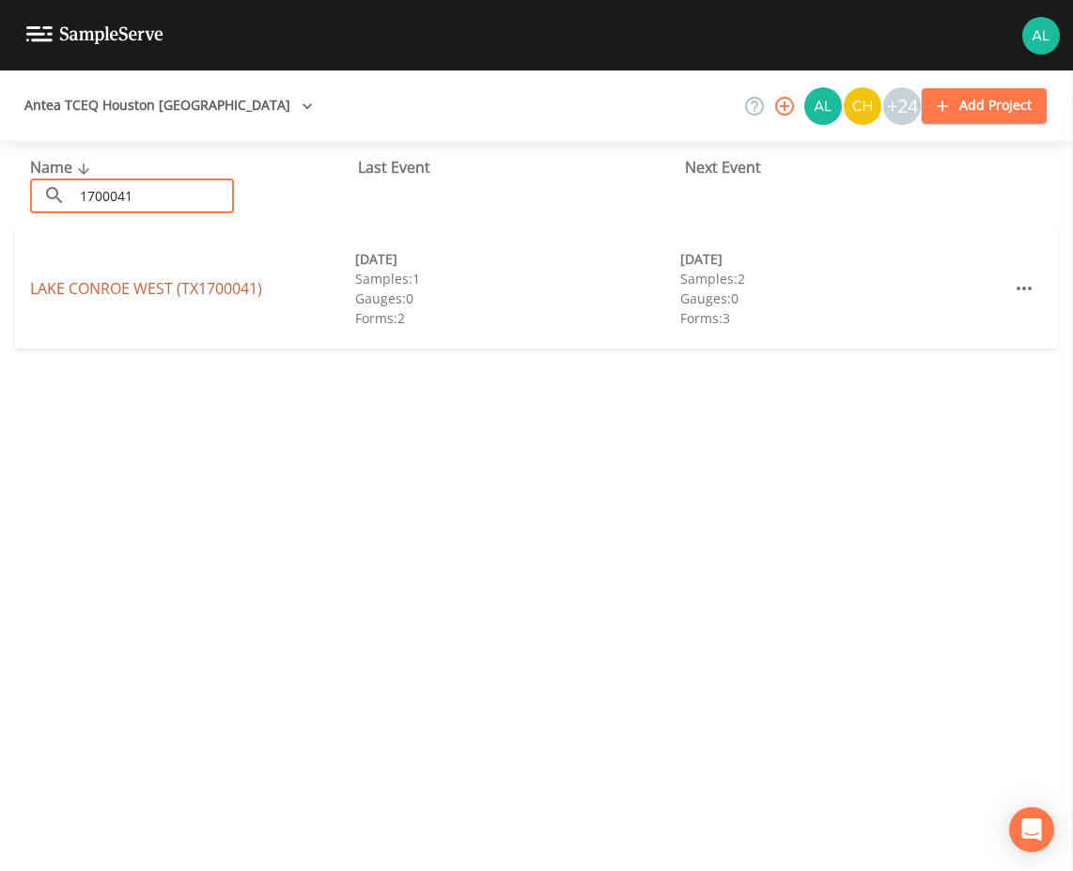
click at [117, 281] on link "LAKE CONROE WEST (TX1700041)" at bounding box center [146, 288] width 232 height 21
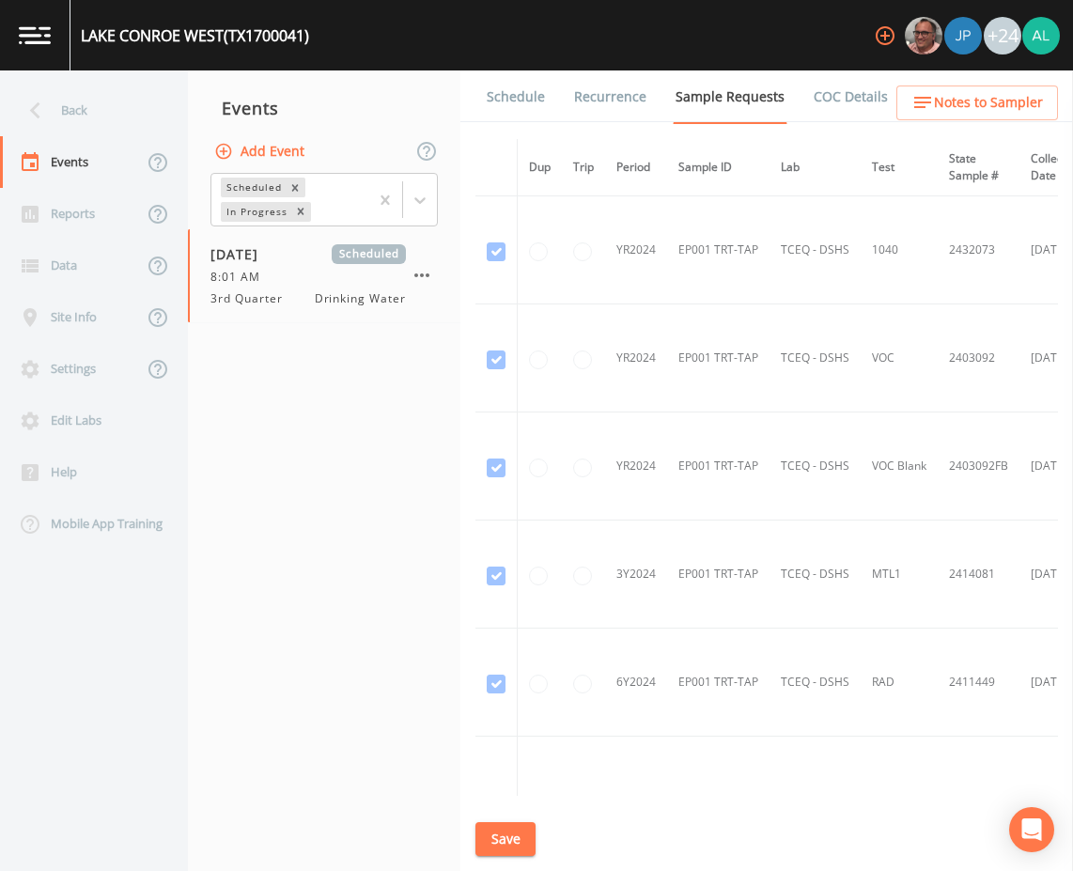
click at [508, 87] on link "Schedule" at bounding box center [516, 96] width 64 height 53
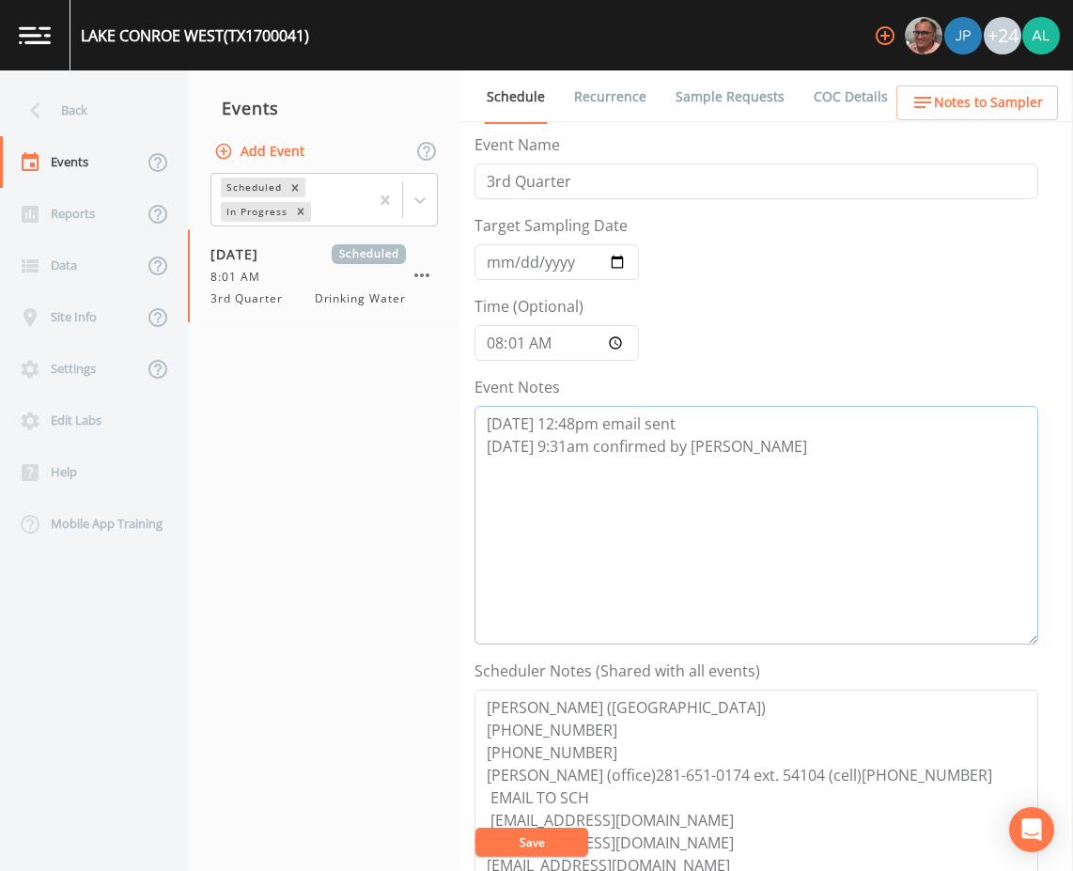
click at [779, 459] on textarea "8/13 @ 12:48pm email sent 8/14 @ 9:31am confirmed by Donald" at bounding box center [756, 525] width 564 height 239
paste textarea "8/19 @ 11:20am cancelation email sent"
type textarea "8/13 @ 12:48pm email sent 8/14 @ 9:31am confirmed by Donald 8/19 @ 11:20am canc…"
click at [492, 265] on input "[DATE]" at bounding box center [556, 262] width 164 height 36
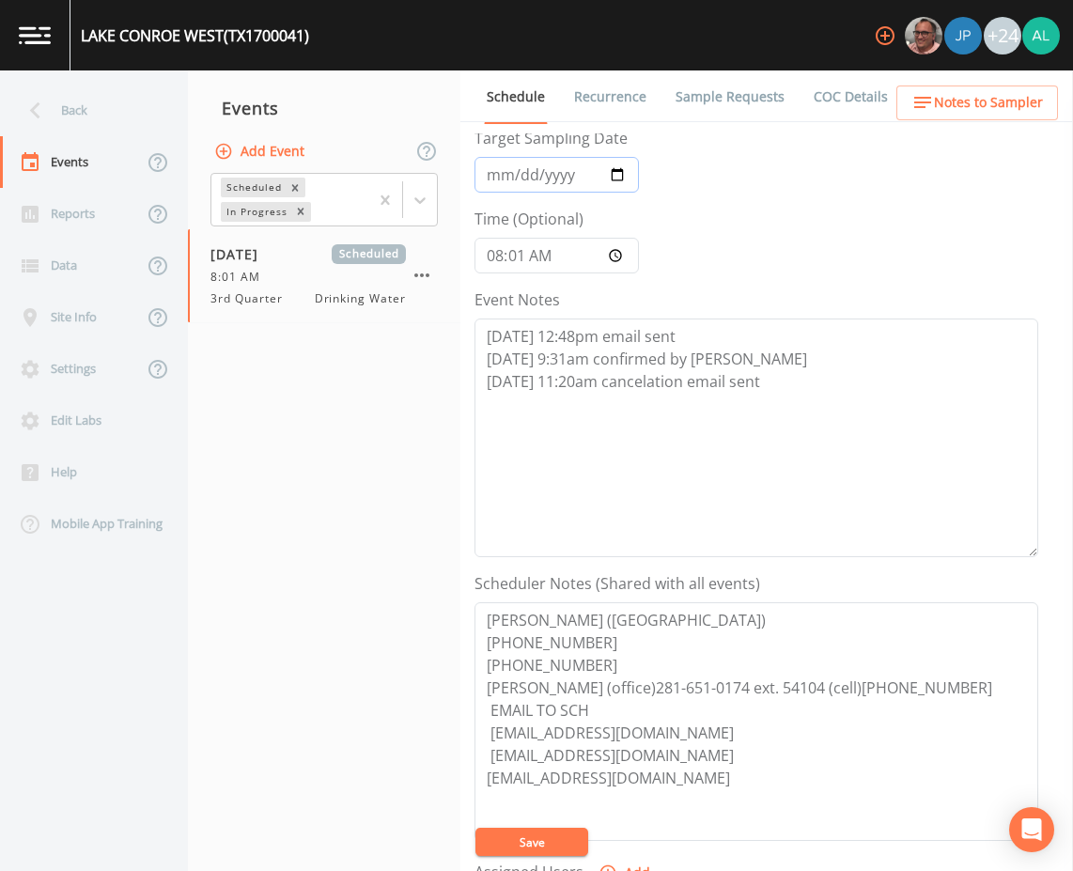
scroll to position [455, 0]
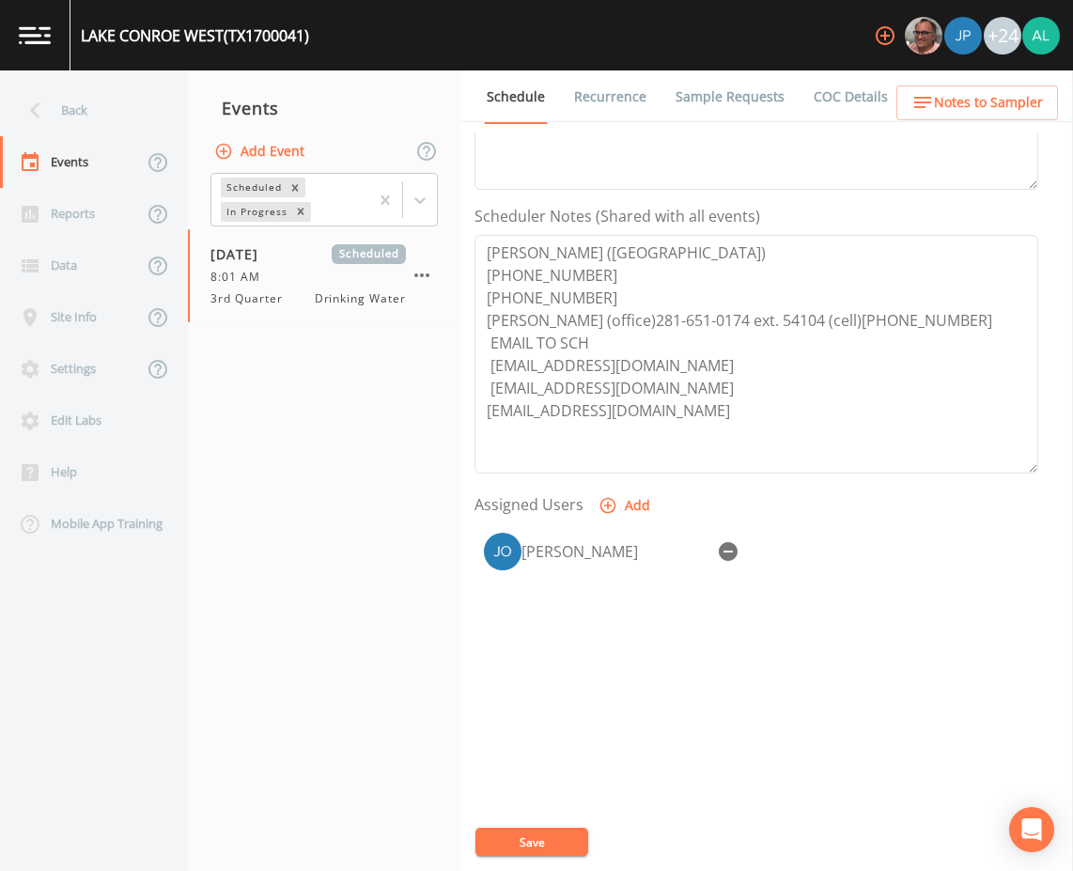
drag, startPoint x: 749, startPoint y: 547, endPoint x: 737, endPoint y: 547, distance: 11.3
click at [745, 547] on div "[PERSON_NAME]" at bounding box center [756, 551] width 564 height 56
click at [734, 548] on icon "button" at bounding box center [728, 551] width 23 height 23
click at [570, 832] on button "Save" at bounding box center [531, 841] width 113 height 28
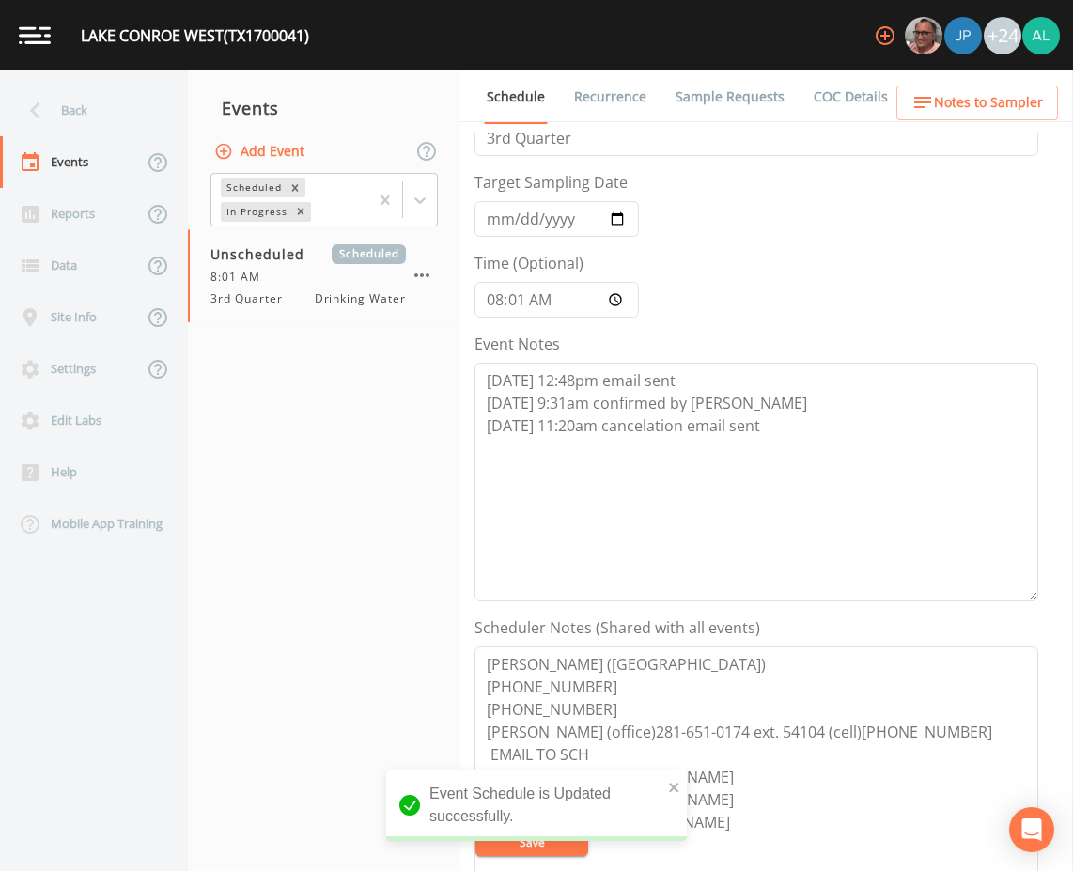
scroll to position [0, 0]
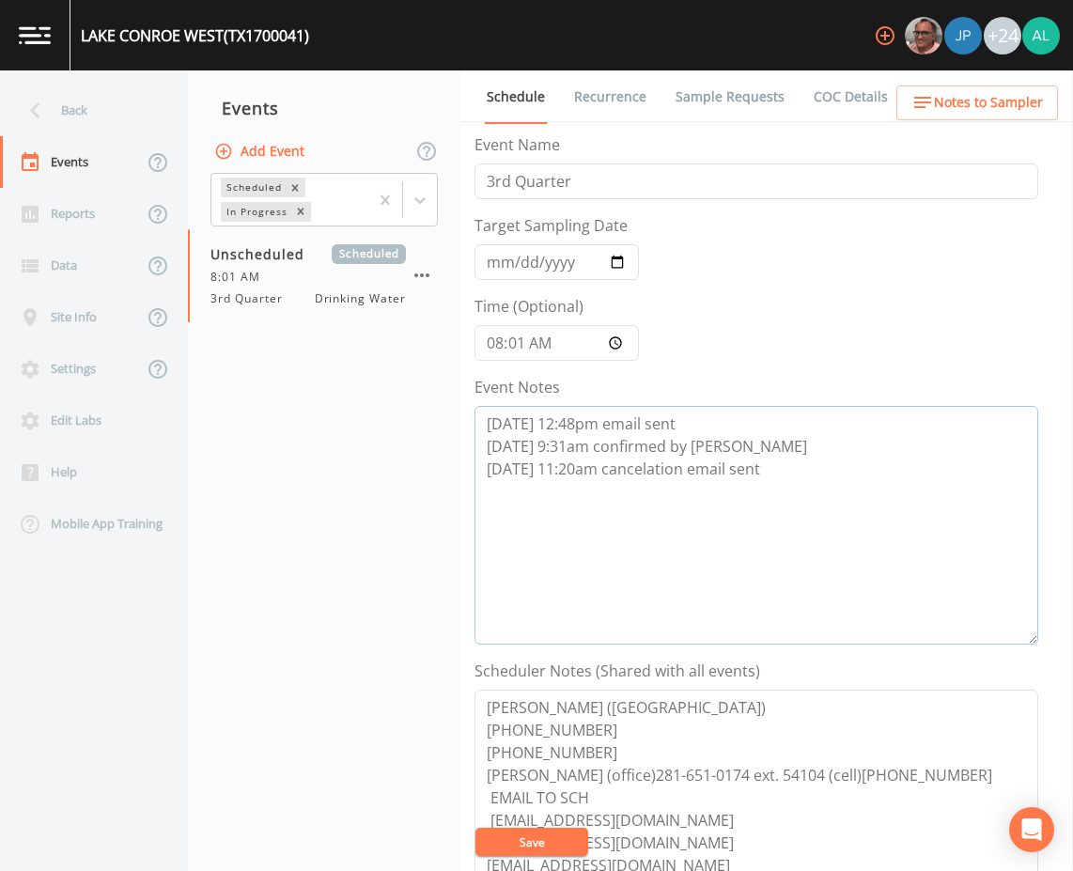
click at [935, 468] on textarea "8/13 @ 12:48pm email sent 8/14 @ 9:31am confirmed by Donald 8/19 @ 11:20am canc…" at bounding box center [756, 525] width 564 height 239
drag, startPoint x: 929, startPoint y: 467, endPoint x: 458, endPoint y: 467, distance: 470.6
click at [458, 467] on div "Back Events Reports Data Site Info Settings Edit Labs Help Mobile App Training …" at bounding box center [536, 470] width 1073 height 800
type textarea "8/13 @ 12:48pm email sent 8/14 @ 9:31am confirmed by Donald 8/19 @ 11:20am canc…"
click at [483, 832] on button "Save" at bounding box center [531, 841] width 113 height 28
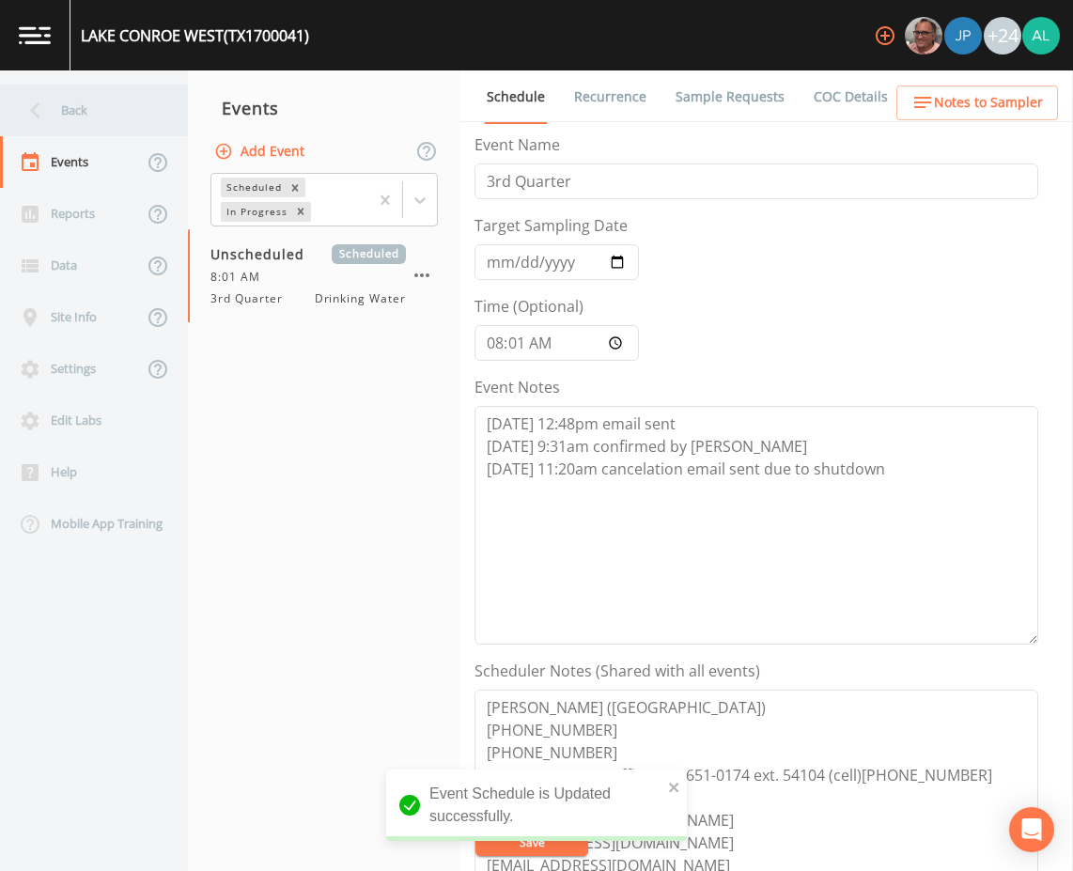
click at [120, 119] on div "Back" at bounding box center [84, 111] width 169 height 52
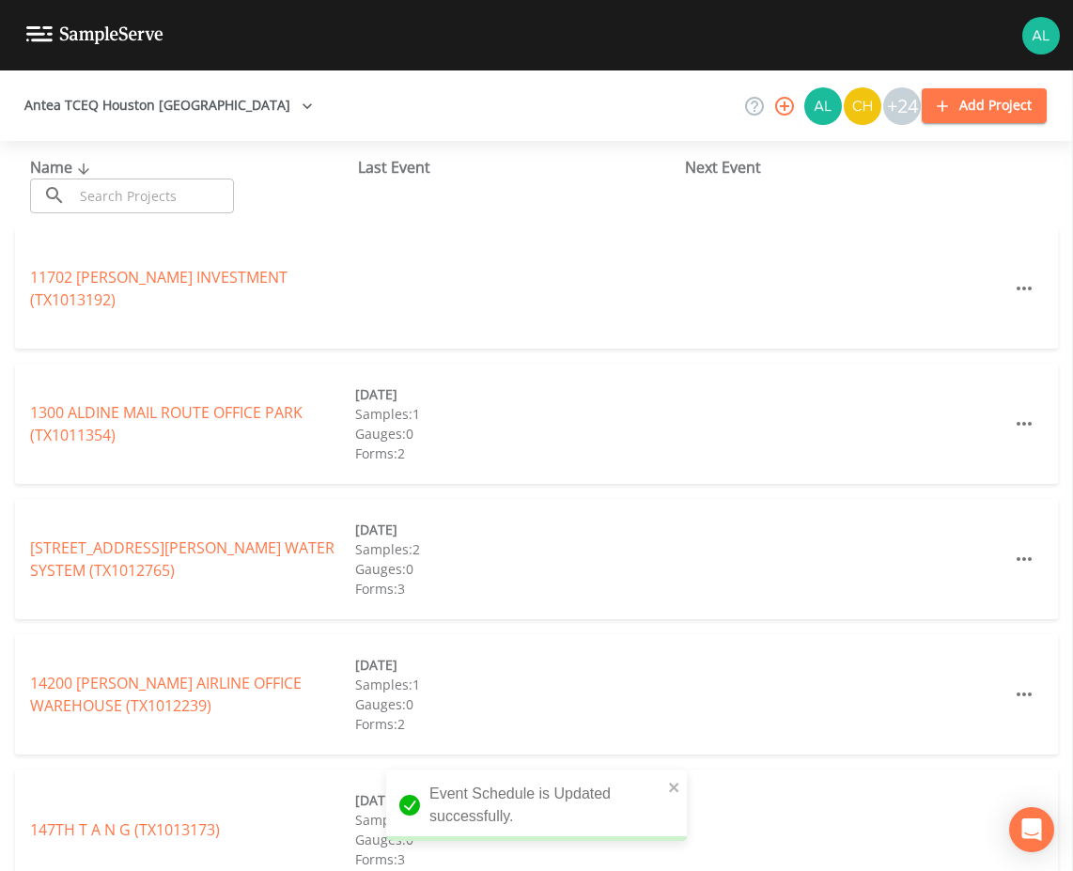
click at [120, 195] on input "text" at bounding box center [153, 195] width 161 height 35
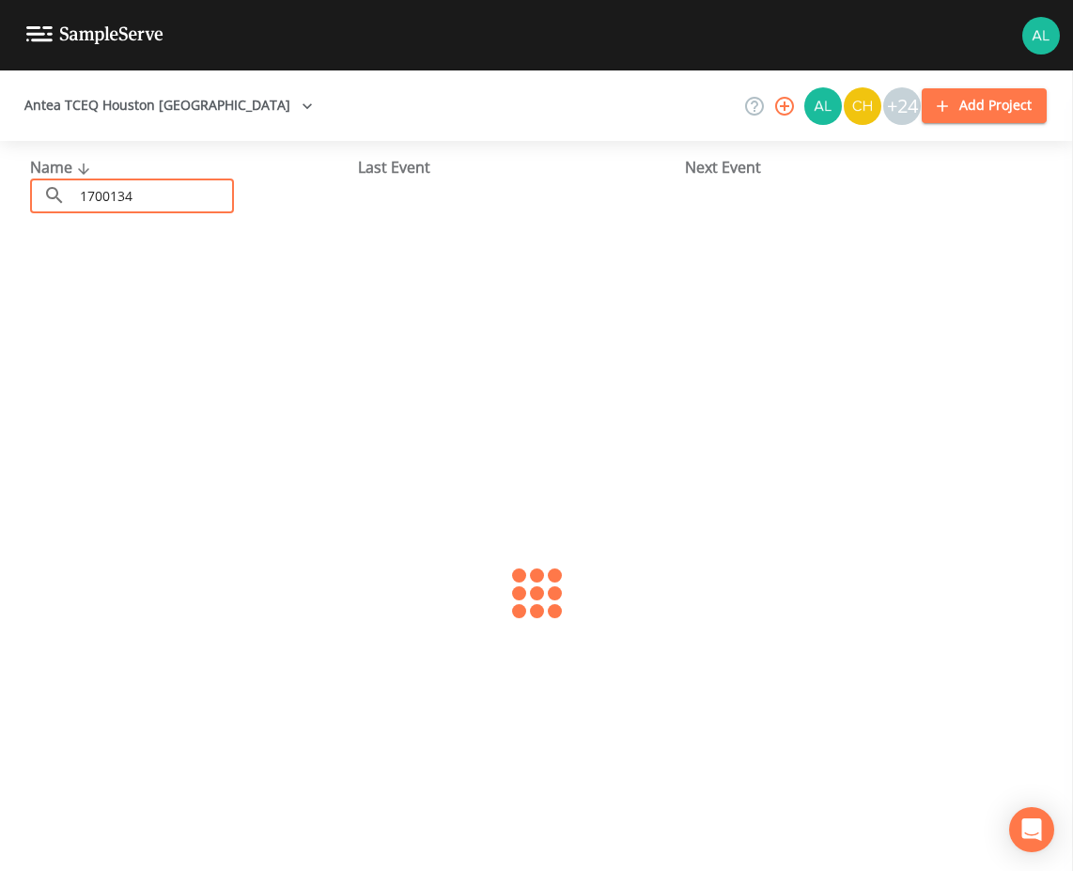
type input "1700134"
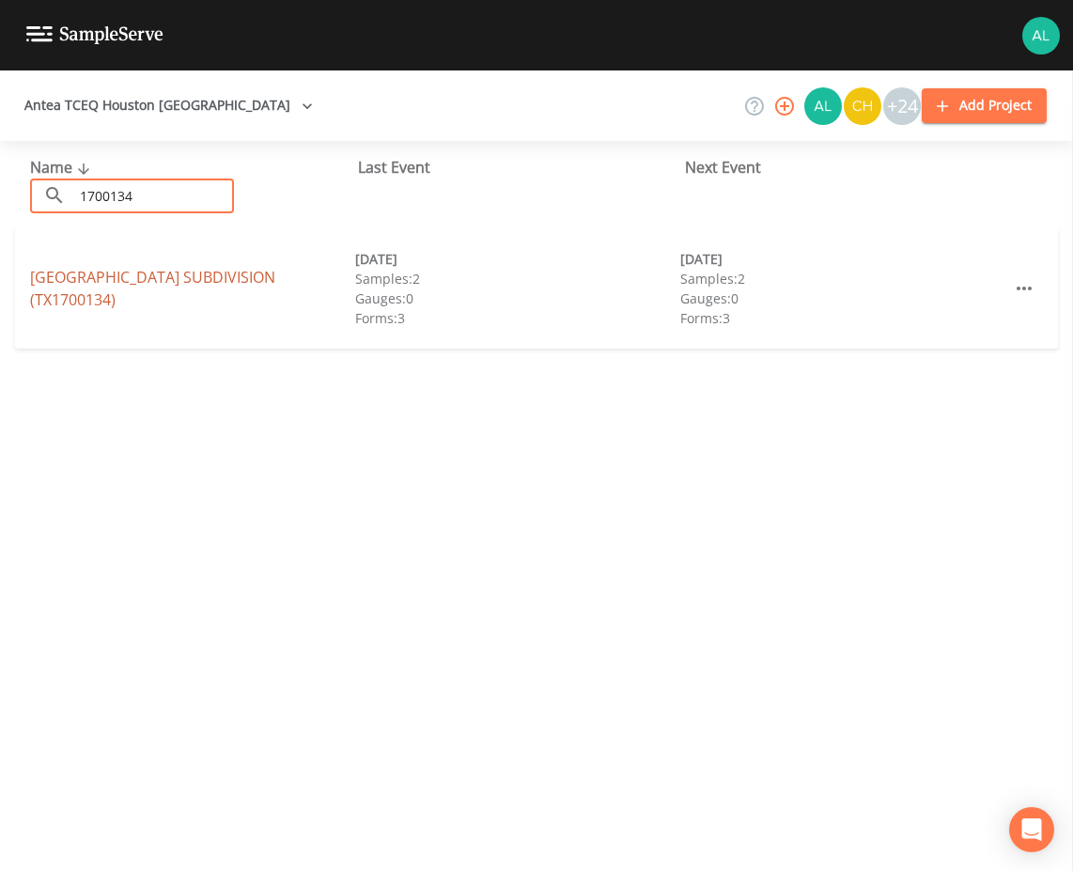
click at [99, 293] on link "LAKE CONROE FOREST SUBDIVISION (TX1700134)" at bounding box center [152, 288] width 245 height 43
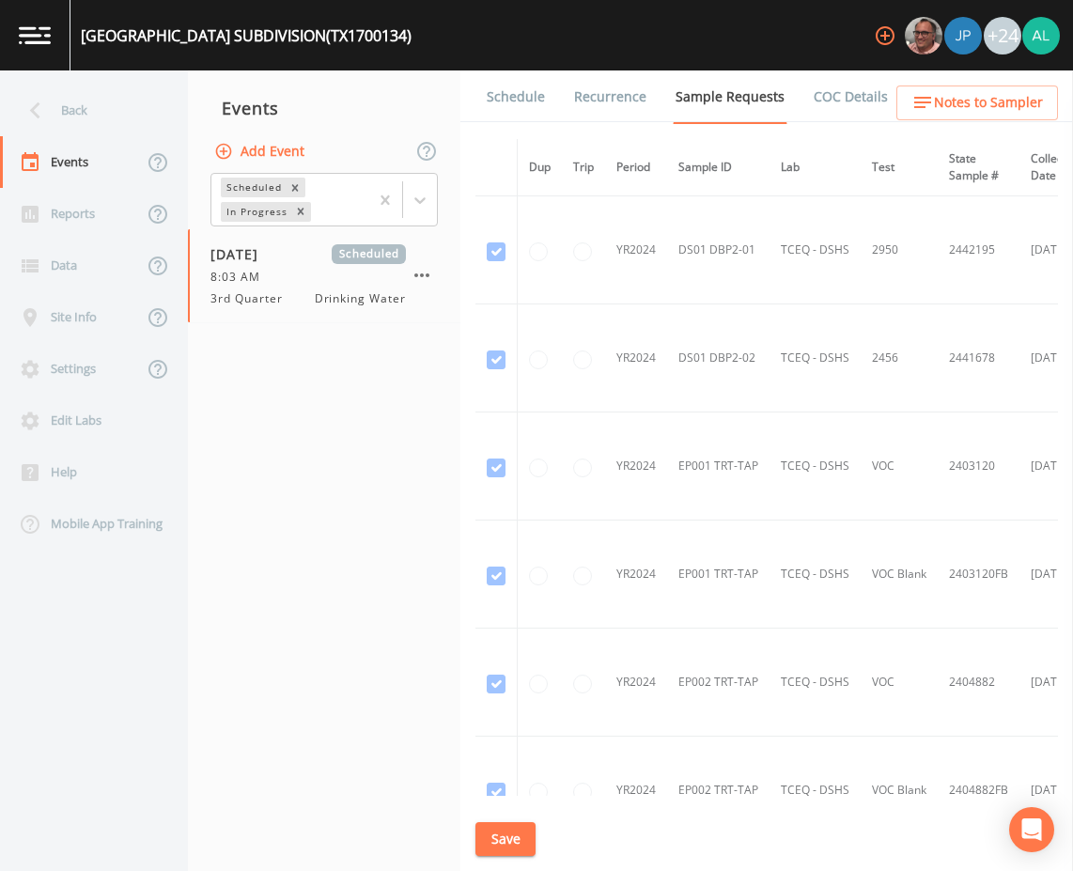
click at [510, 105] on link "Schedule" at bounding box center [516, 96] width 64 height 53
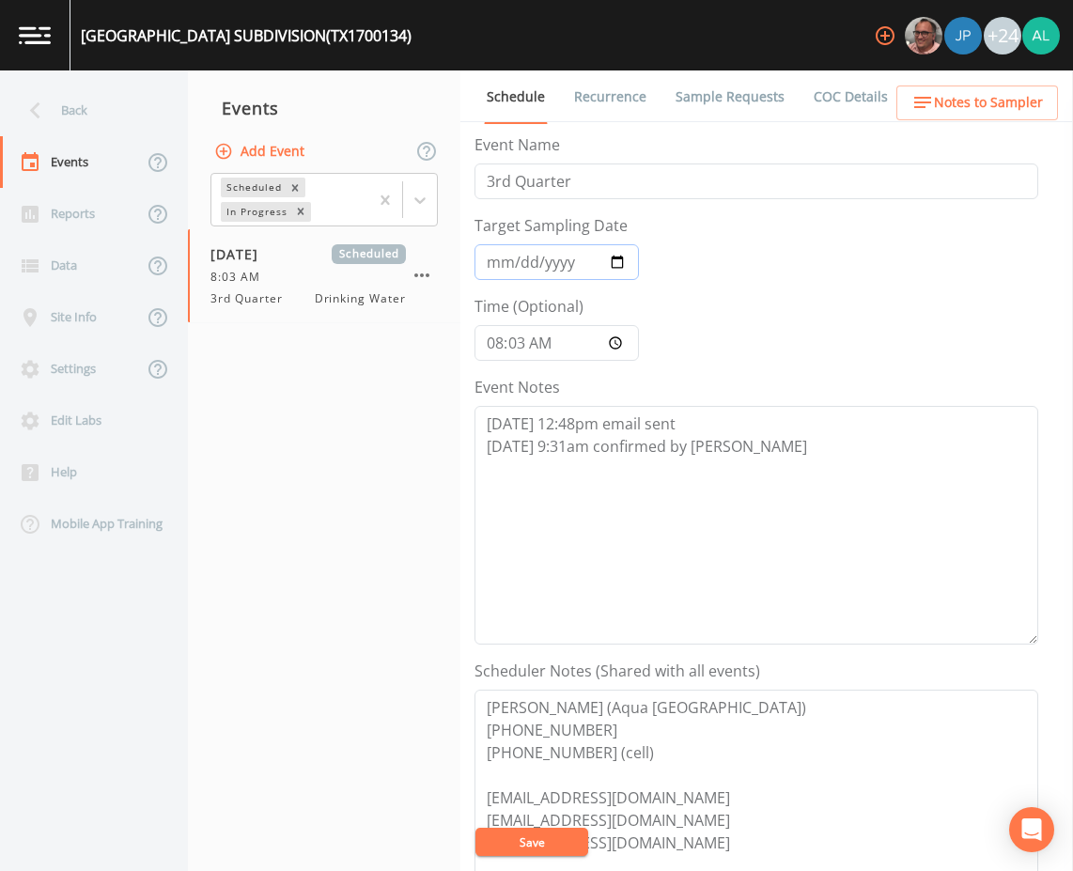
click at [503, 271] on input "[DATE]" at bounding box center [556, 262] width 164 height 36
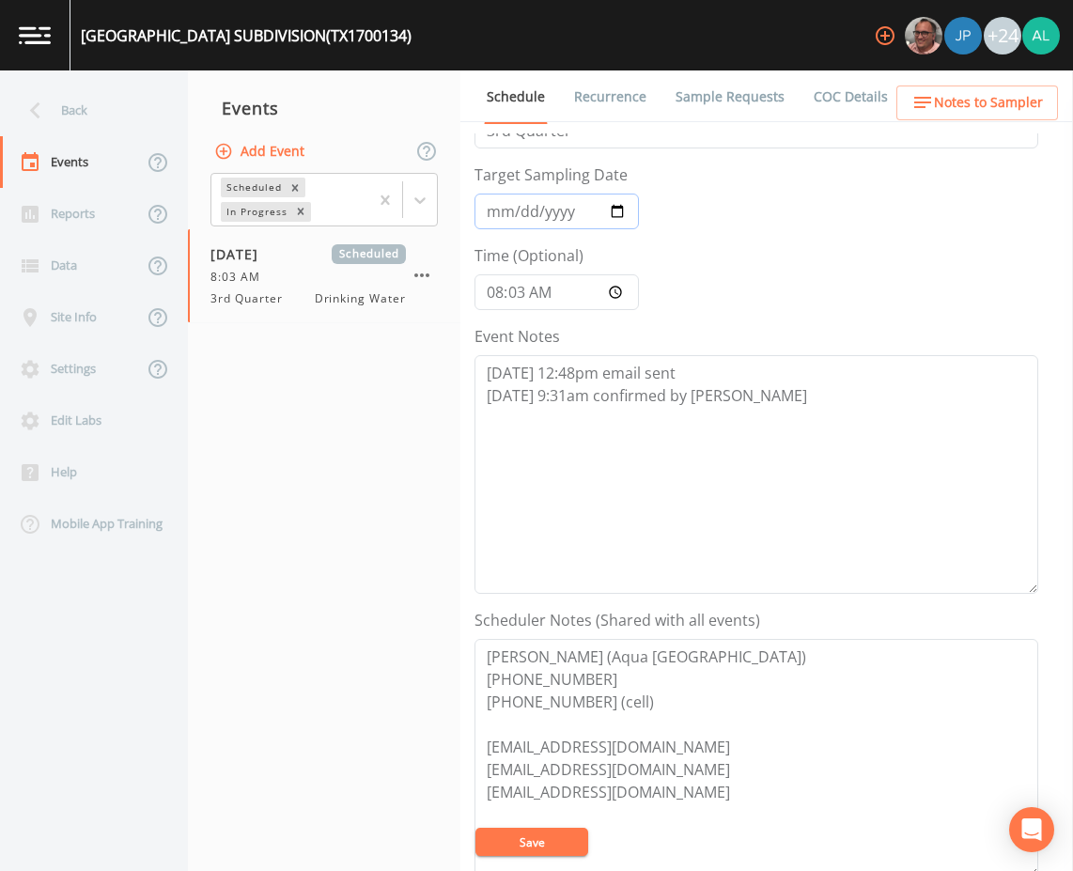
scroll to position [94, 0]
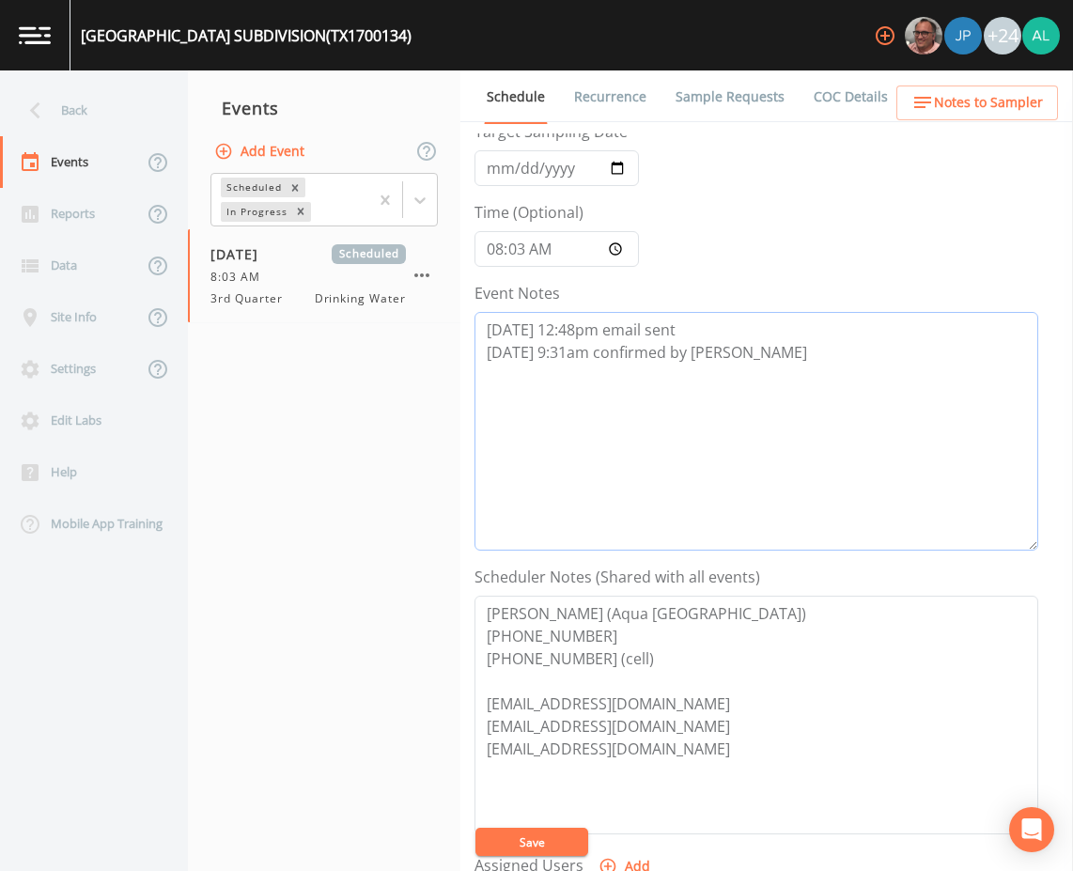
click at [799, 361] on textarea "8/13 @ 12:48pm email sent 8/14 @ 9:31am confirmed by Donald F" at bounding box center [756, 431] width 564 height 239
paste textarea "8/19 @ 11:20am cancelation email sent due to shutdown"
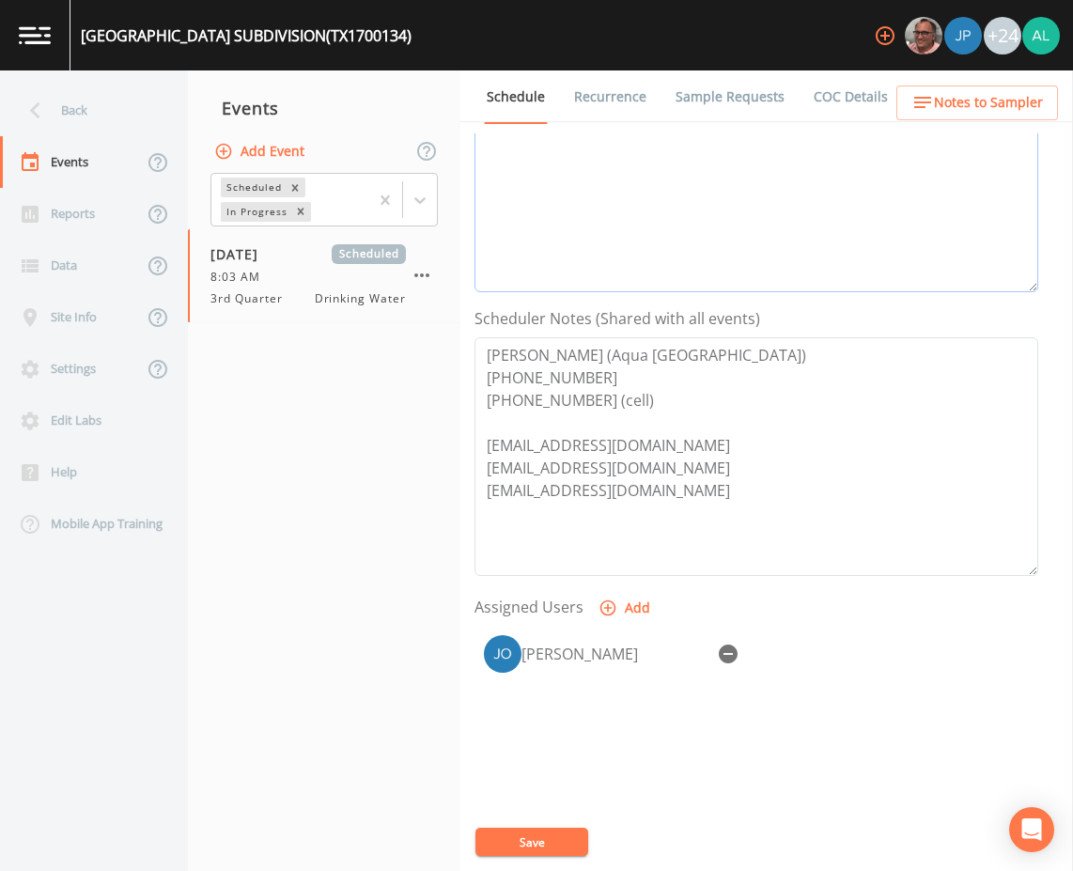
scroll to position [376, 0]
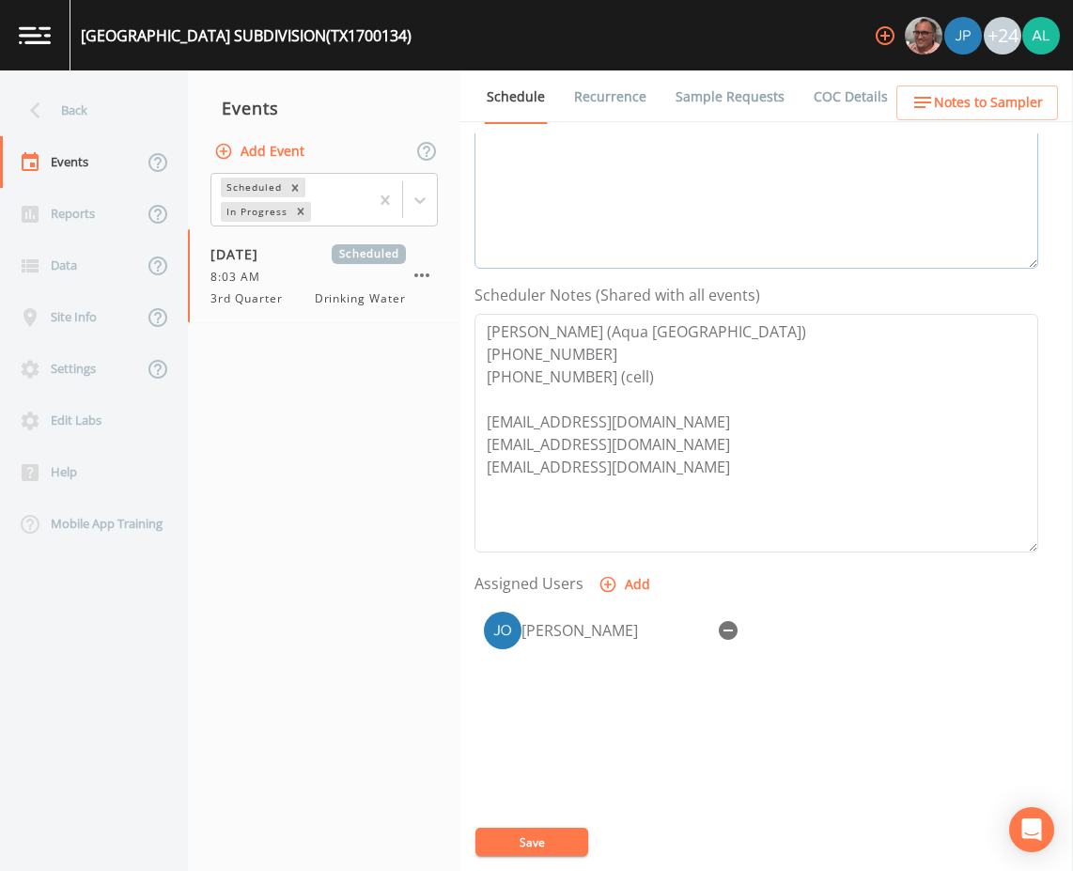
type textarea "8/13 @ 12:48pm email sent 8/14 @ 9:31am confirmed by Donald F 8/19 @ 11:20am ca…"
click at [745, 641] on div at bounding box center [728, 630] width 38 height 38
click at [734, 631] on icon "button" at bounding box center [728, 630] width 19 height 19
click at [546, 823] on div "Event Name 3rd Quarter Target Sampling Date Time (Optional) 08:03:00 Event Note…" at bounding box center [773, 501] width 598 height 737
click at [551, 836] on button "Save" at bounding box center [531, 841] width 113 height 28
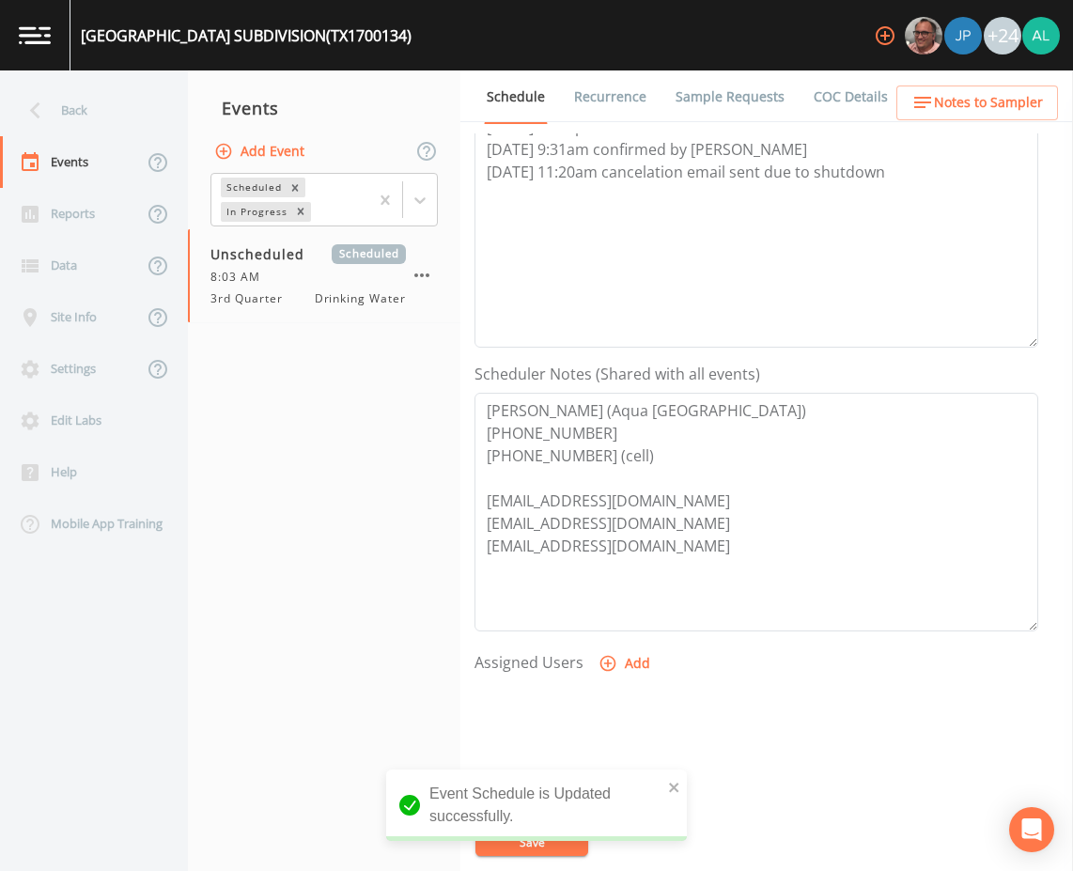
scroll to position [188, 0]
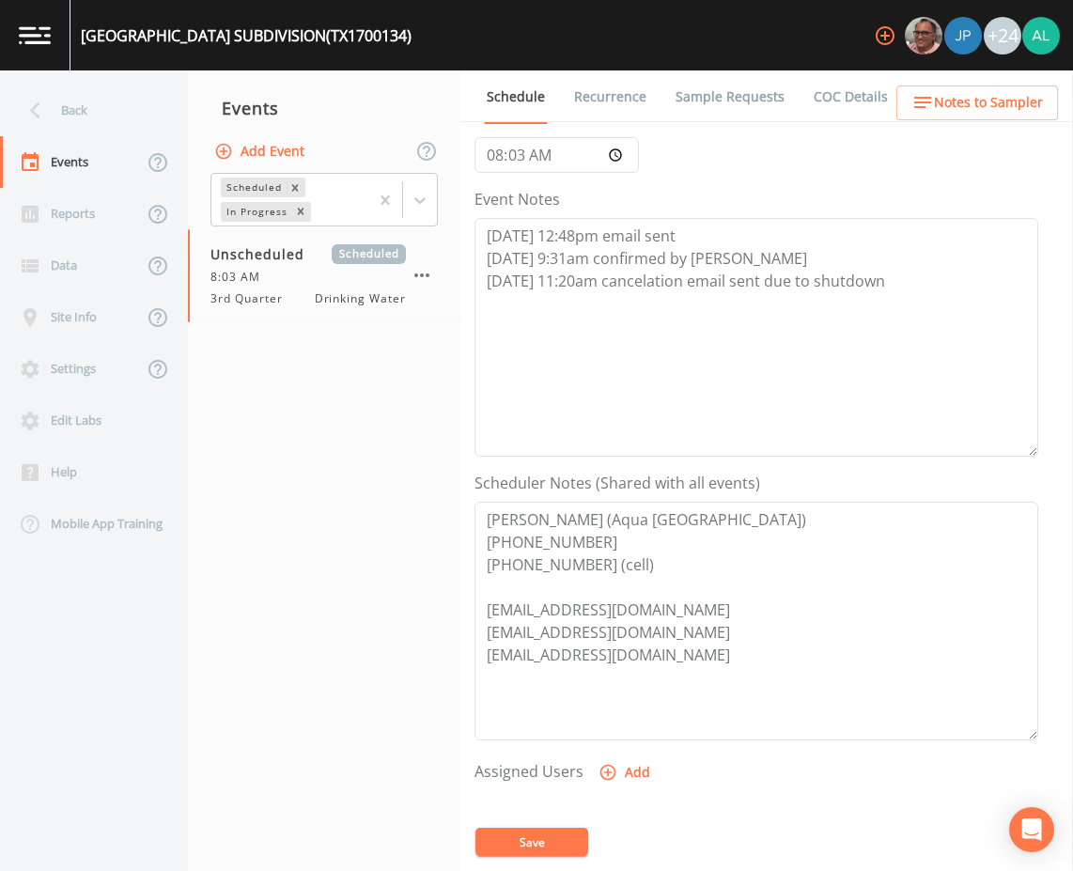
click at [539, 847] on button "Save" at bounding box center [531, 841] width 113 height 28
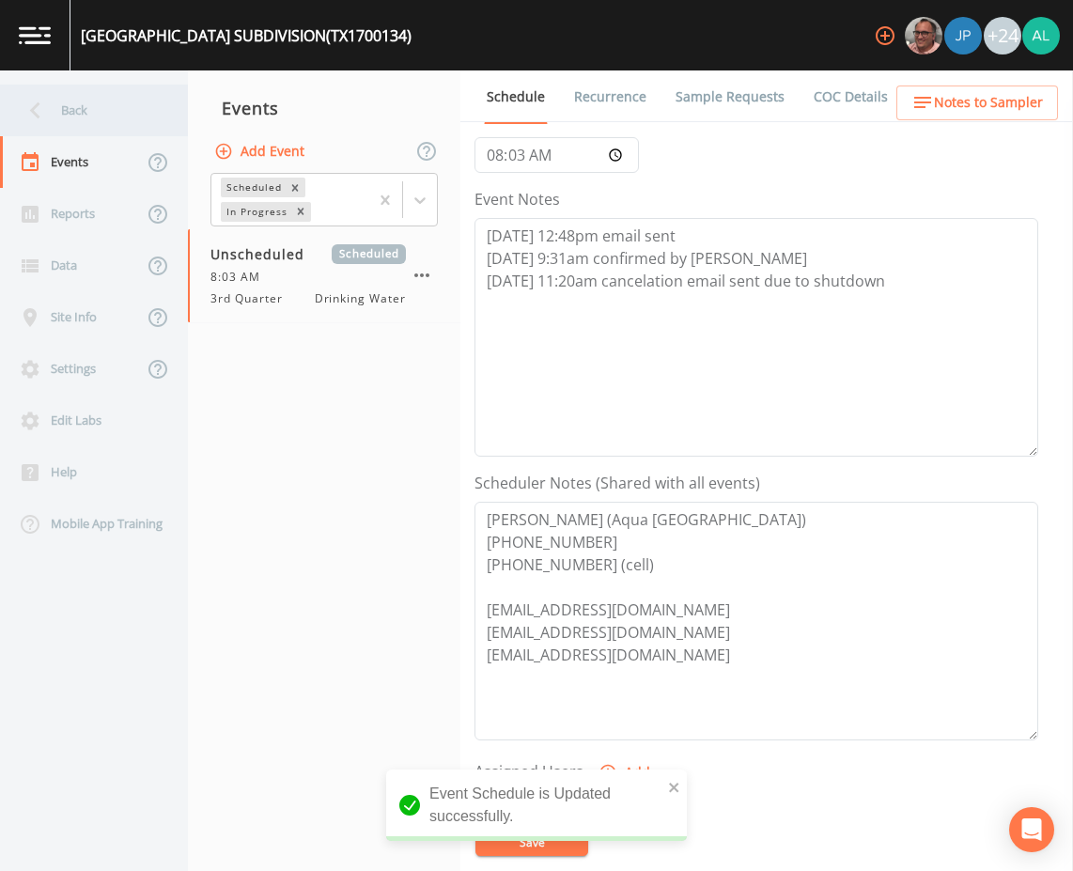
click at [79, 119] on div "Back" at bounding box center [84, 111] width 169 height 52
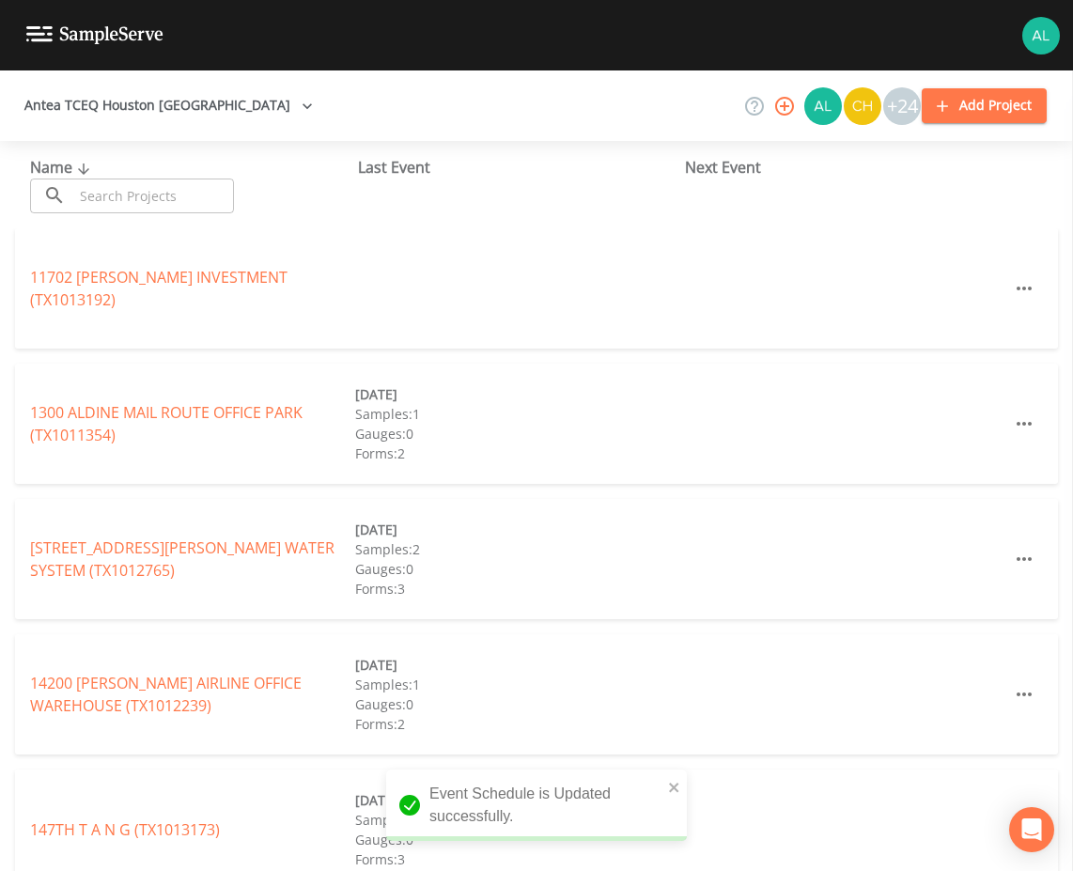
click at [163, 199] on input "text" at bounding box center [153, 195] width 161 height 35
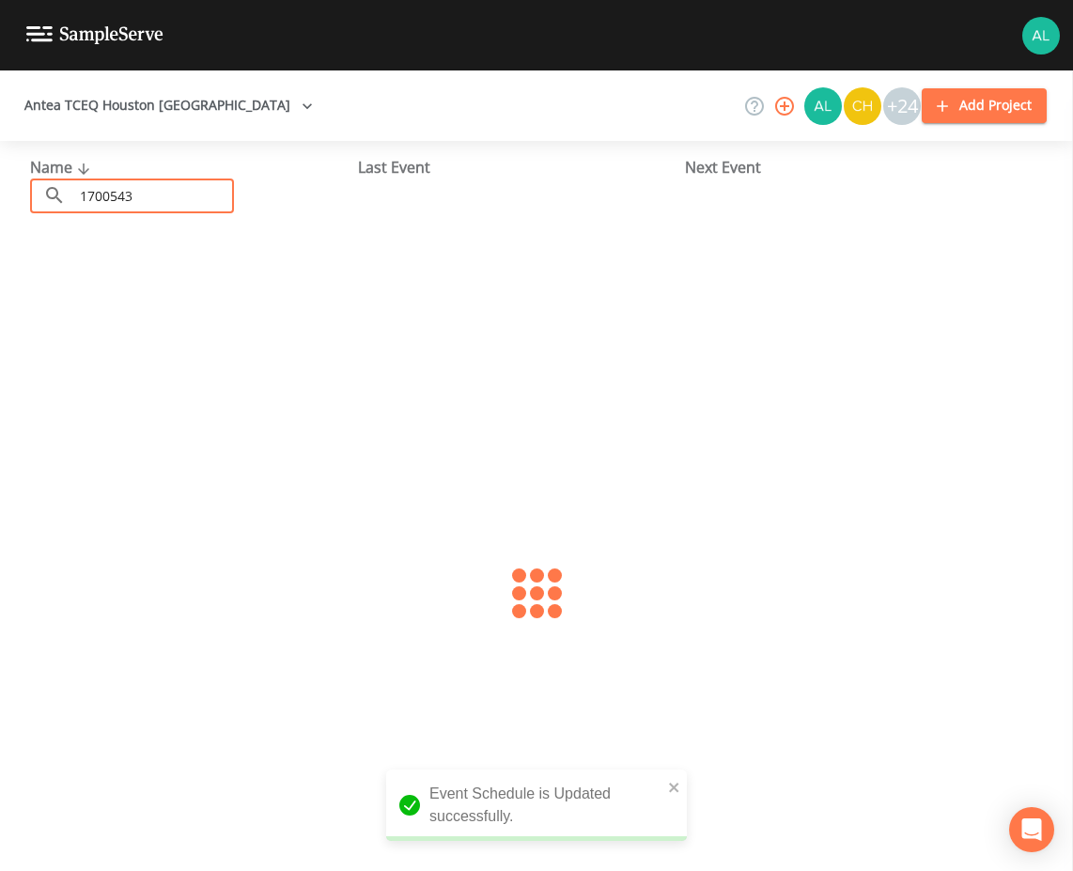
type input "1700543"
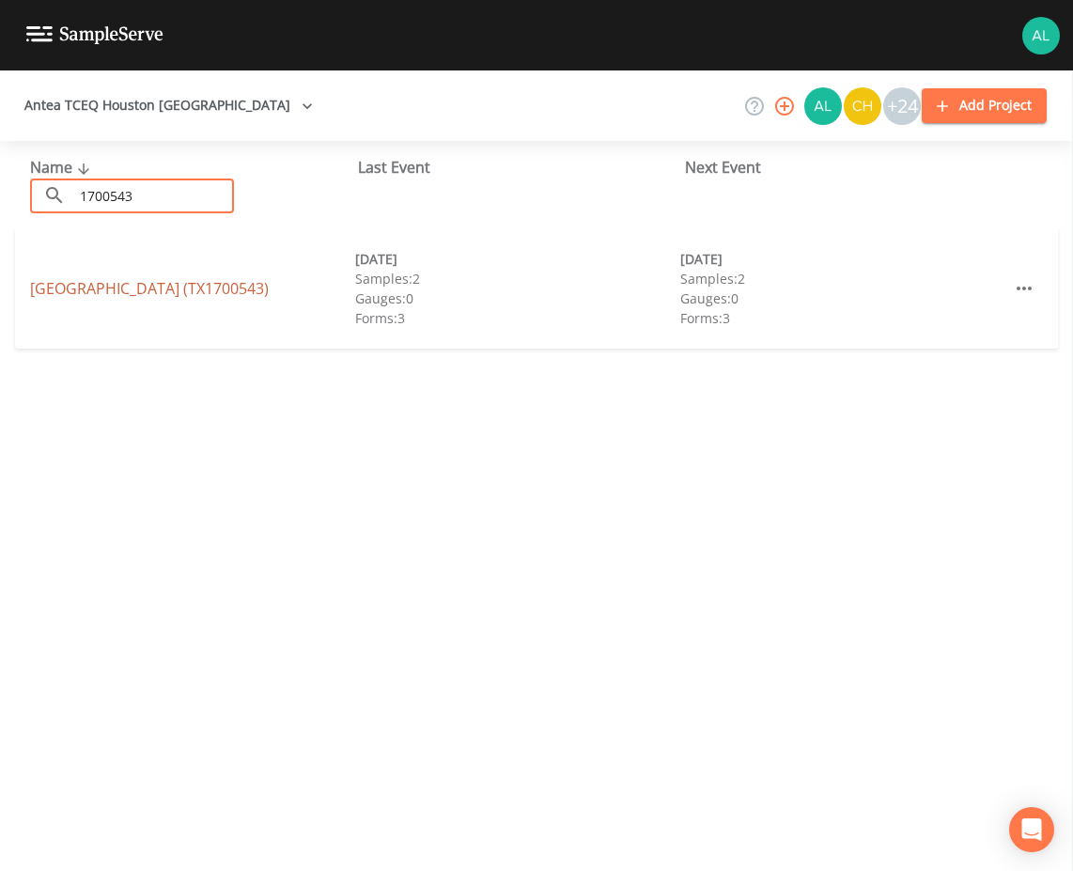
click at [127, 282] on link "LAKE CONROE VILLAGE (TX1700543)" at bounding box center [149, 288] width 239 height 21
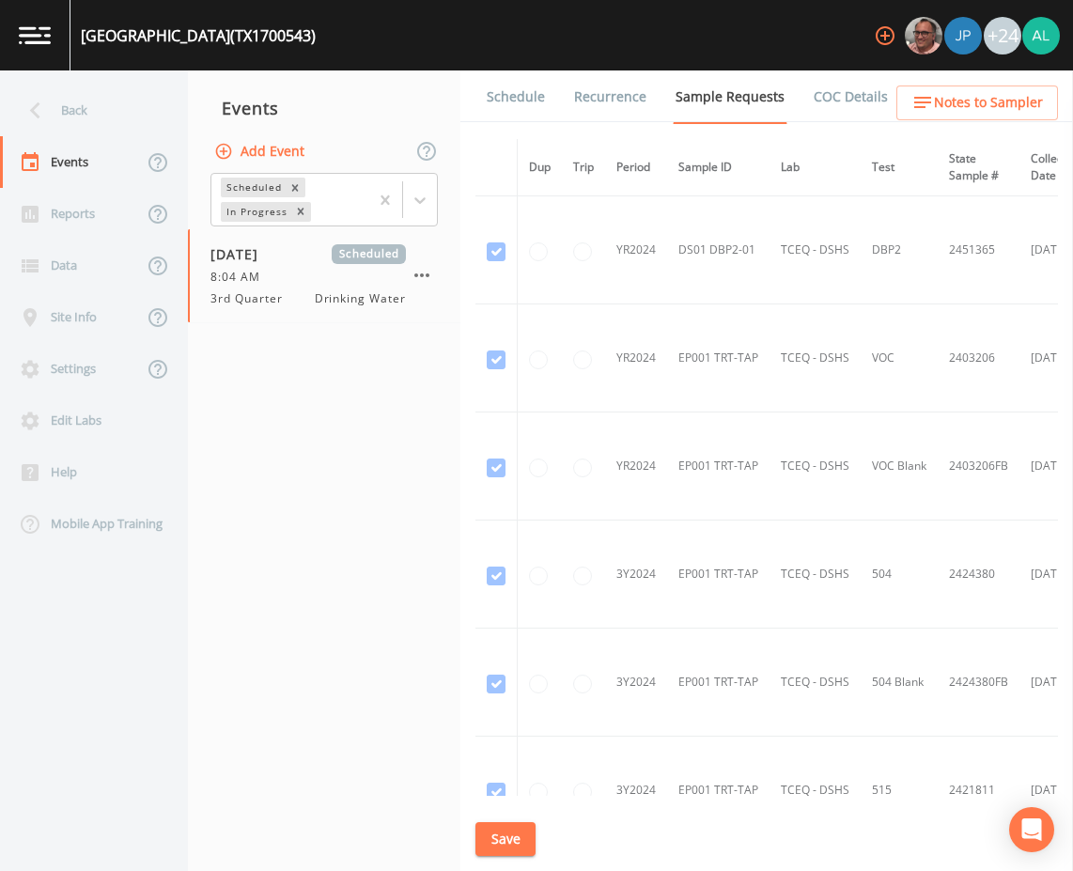
click at [517, 85] on link "Schedule" at bounding box center [516, 96] width 64 height 53
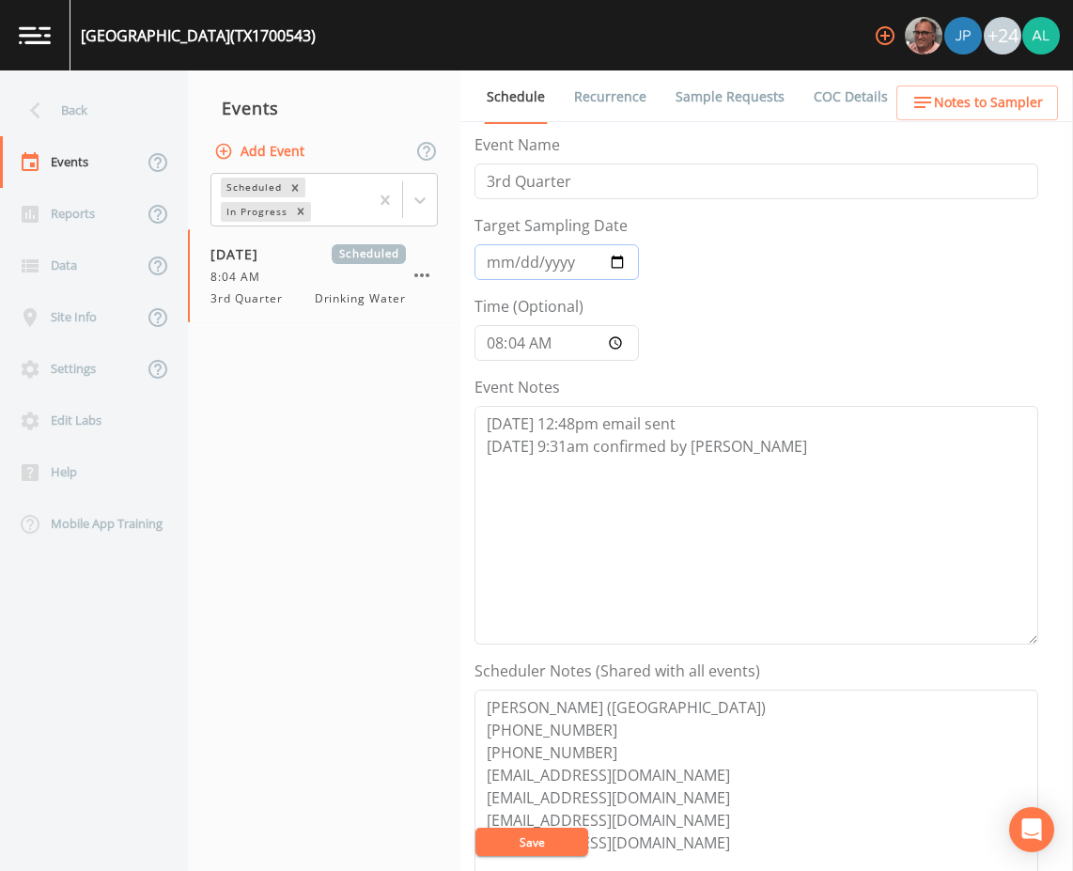
click at [506, 275] on input "[DATE]" at bounding box center [556, 262] width 164 height 36
click at [774, 438] on textarea "8/13 @ 12:48pm email sent 8/14 @ 9:31am confirmed by Donald" at bounding box center [756, 525] width 564 height 239
paste textarea "8/19 @ 11:20am cancelation email sent due to shutdown"
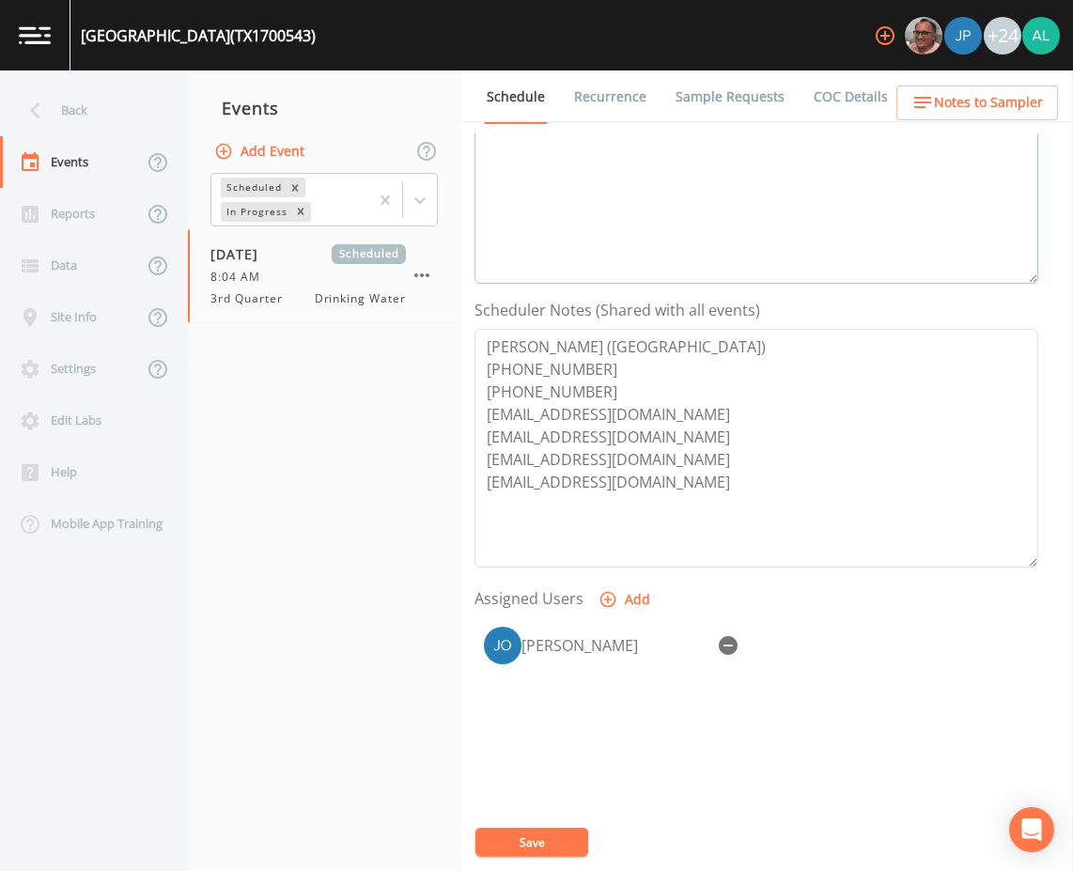
scroll to position [376, 0]
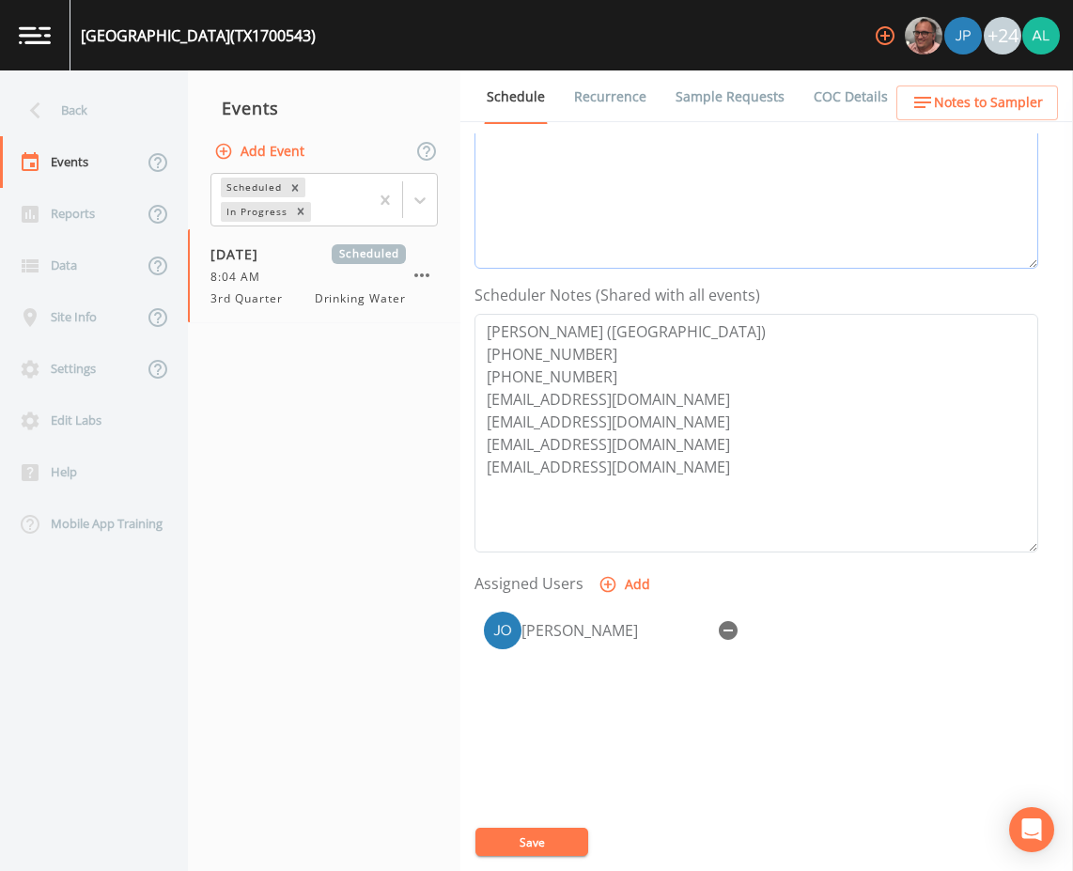
type textarea "8/13 @ 12:48pm email sent 8/14 @ 9:31am confirmed by Donald 8/19 @ 11:20am canc…"
click at [745, 639] on div at bounding box center [728, 630] width 38 height 38
click at [739, 634] on button "button" at bounding box center [728, 630] width 38 height 38
click at [488, 858] on div "Event Name 3rd Quarter Target Sampling Date Time (Optional) 08:04:00 Event Note…" at bounding box center [773, 501] width 598 height 737
click at [501, 847] on button "Save" at bounding box center [531, 841] width 113 height 28
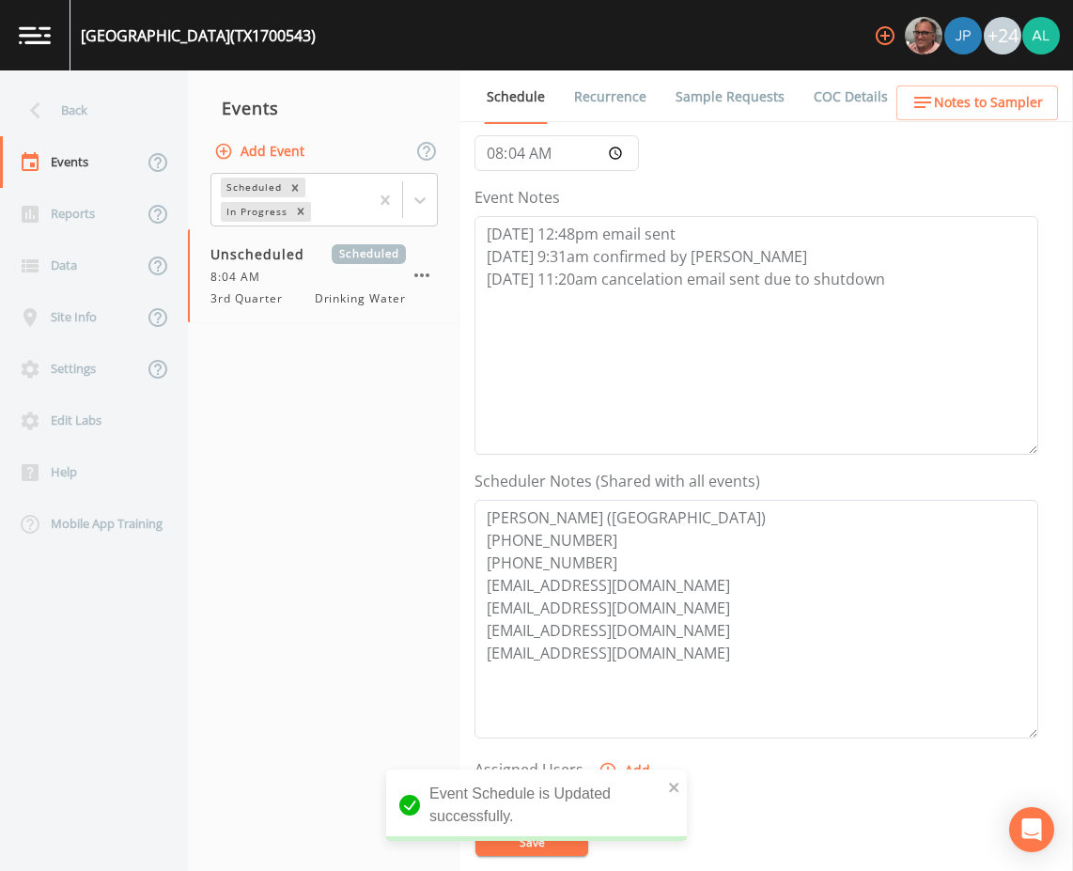
scroll to position [188, 0]
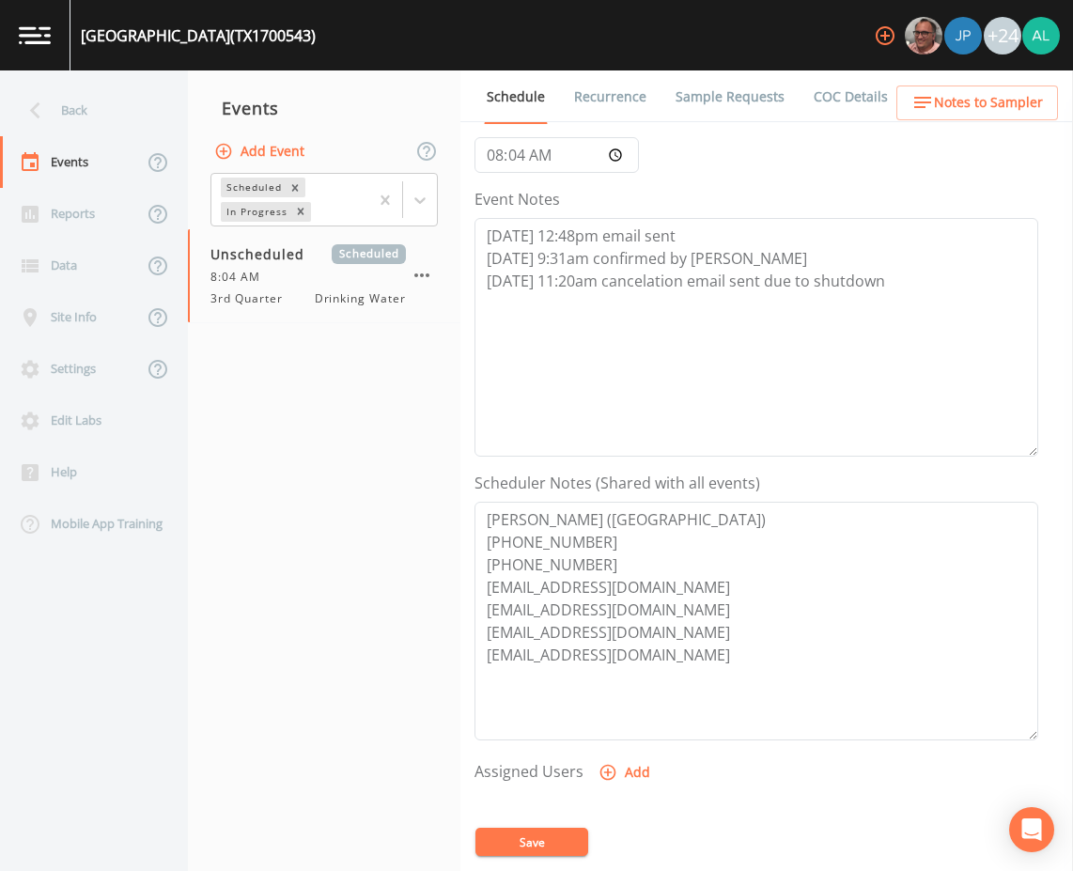
click at [573, 836] on button "Save" at bounding box center [531, 841] width 113 height 28
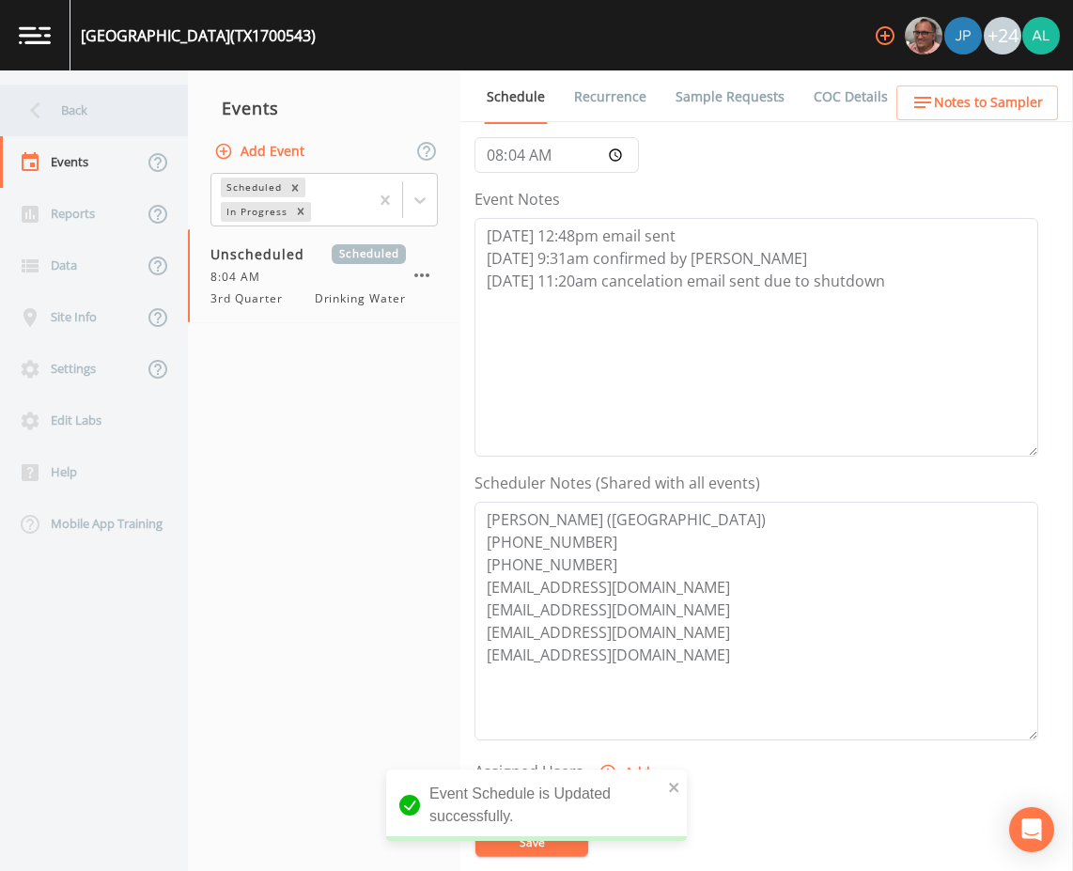
click at [85, 109] on div "Back" at bounding box center [84, 111] width 169 height 52
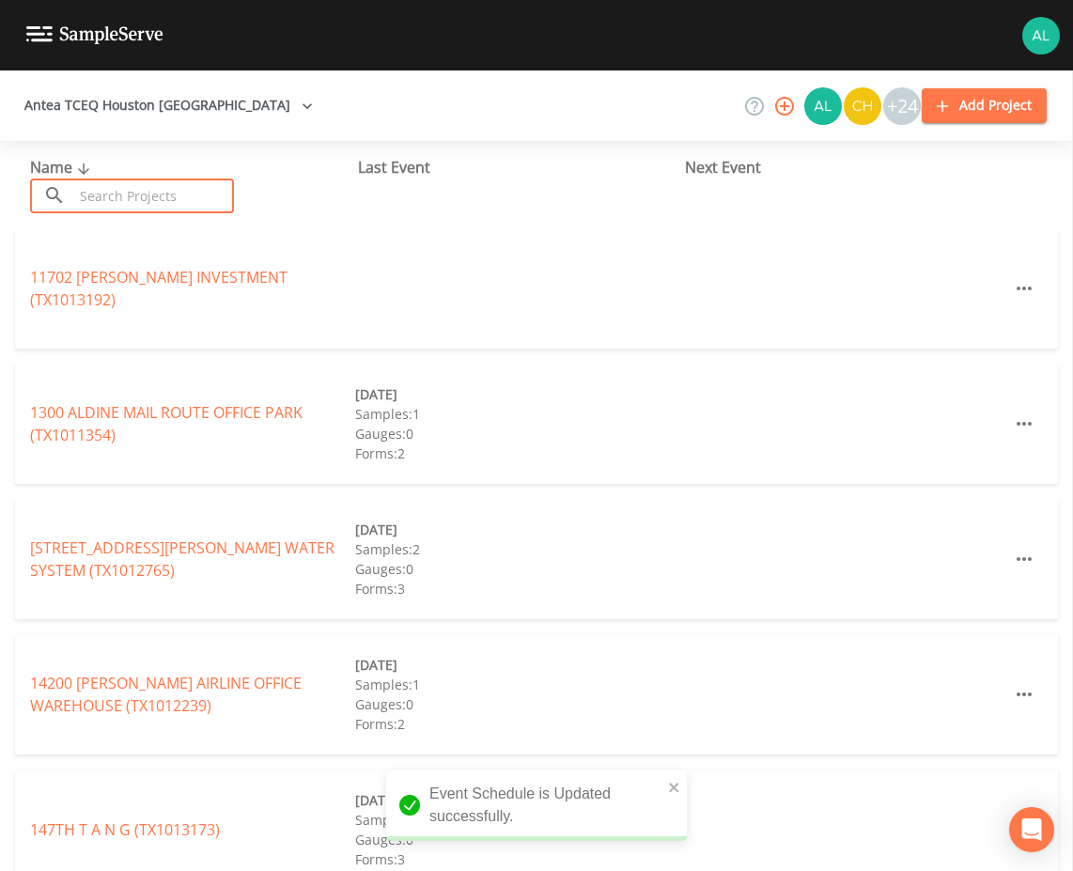
click at [134, 205] on input "text" at bounding box center [153, 195] width 161 height 35
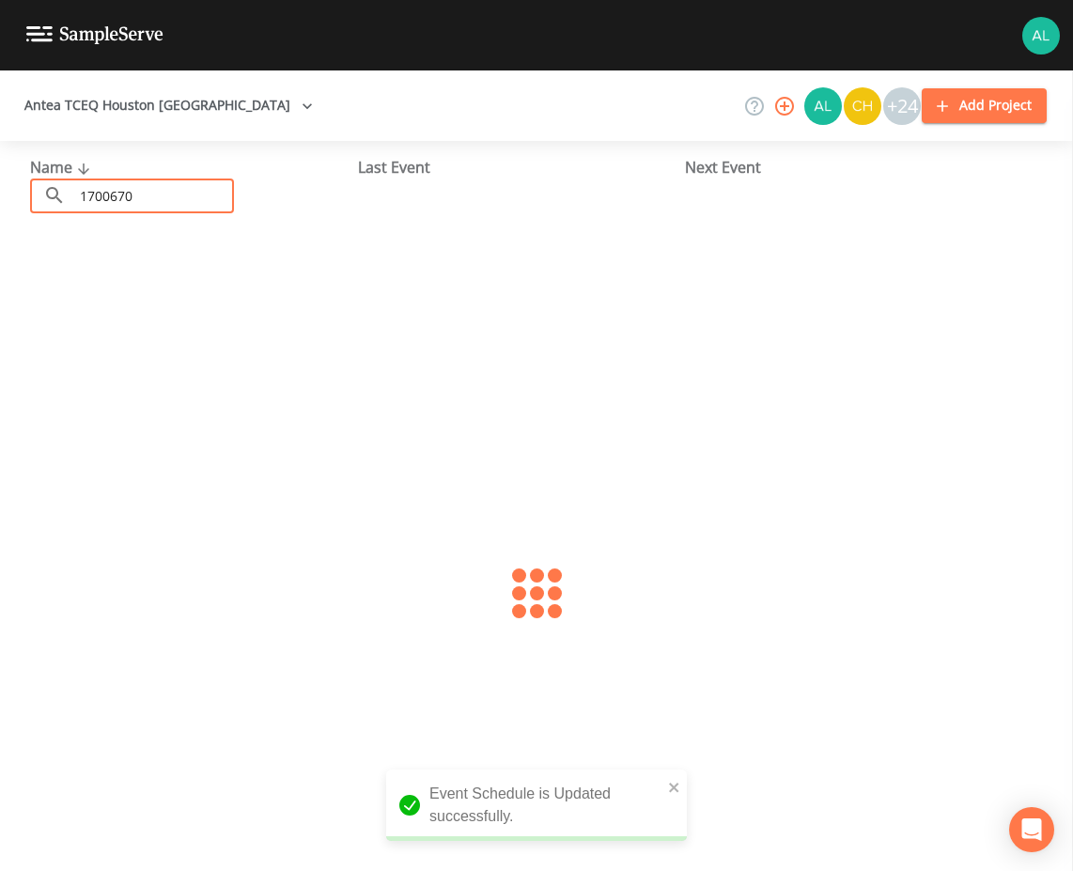
type input "1700670"
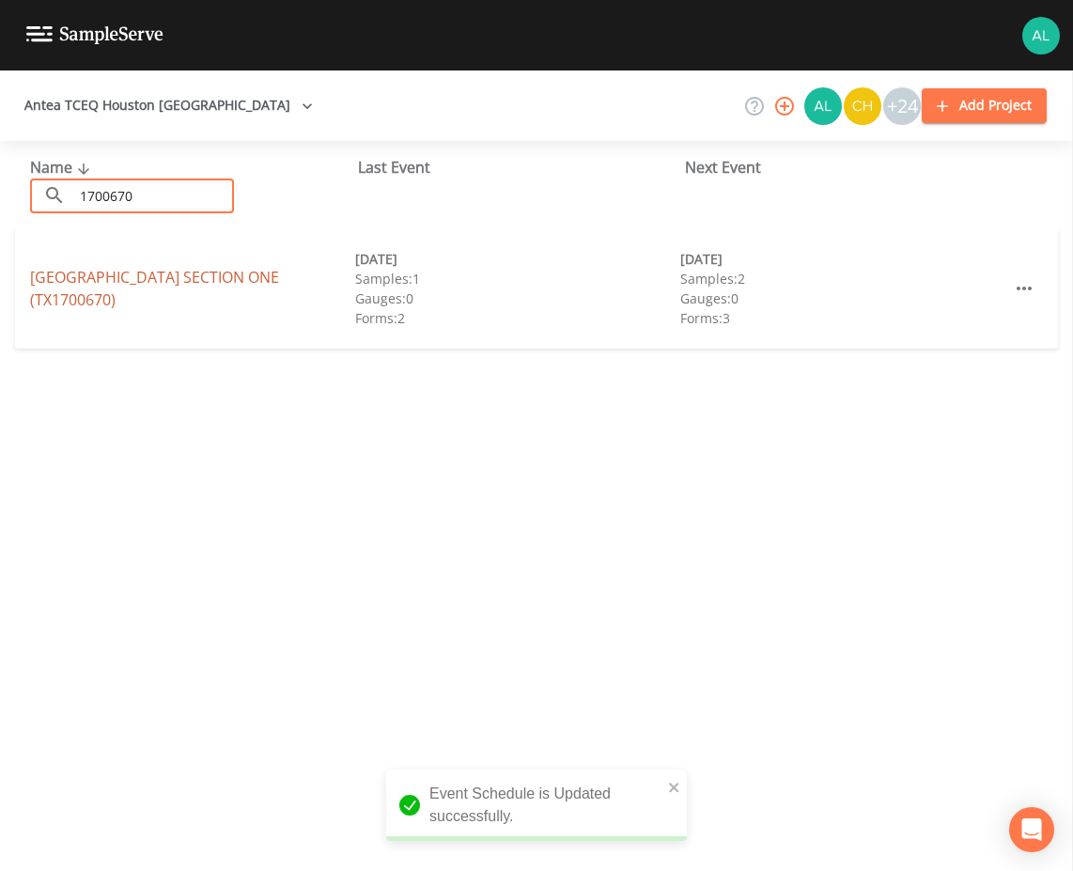
click at [79, 304] on link "WHITE OAK RANCH SECTION ONE (TX1700670)" at bounding box center [154, 288] width 249 height 43
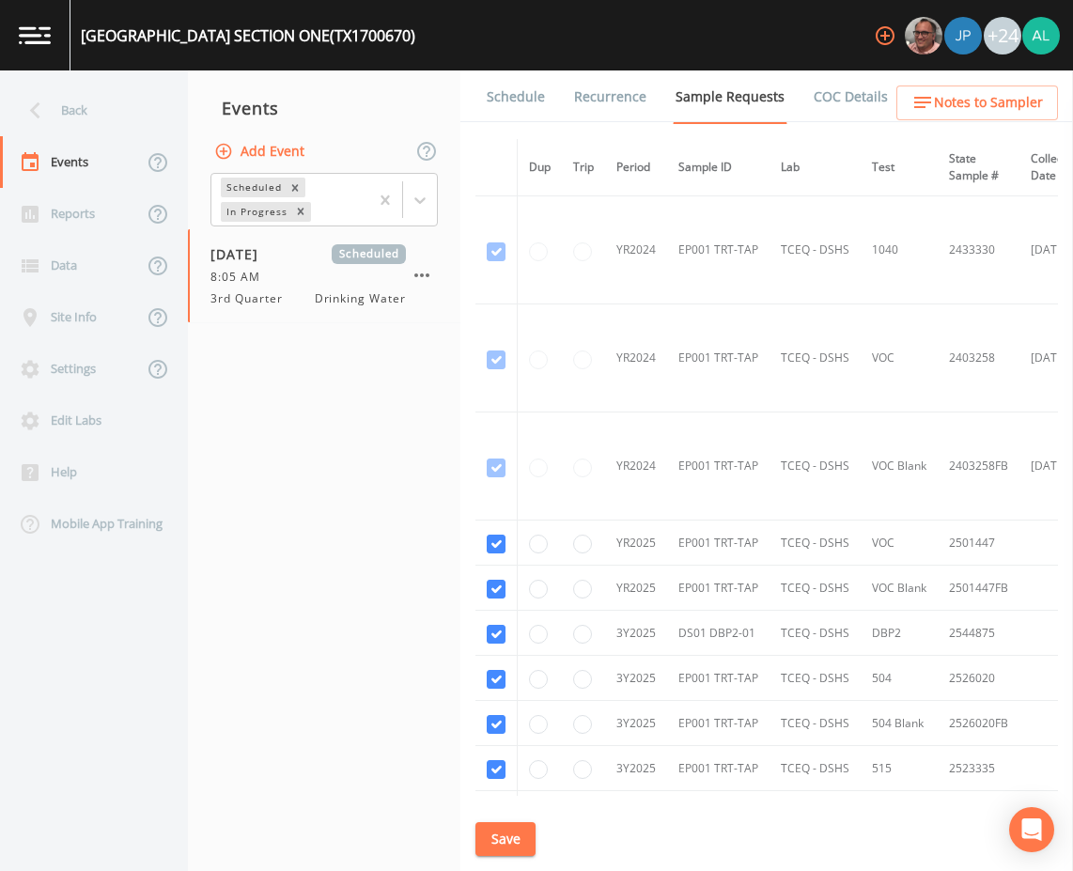
click at [522, 111] on link "Schedule" at bounding box center [516, 96] width 64 height 53
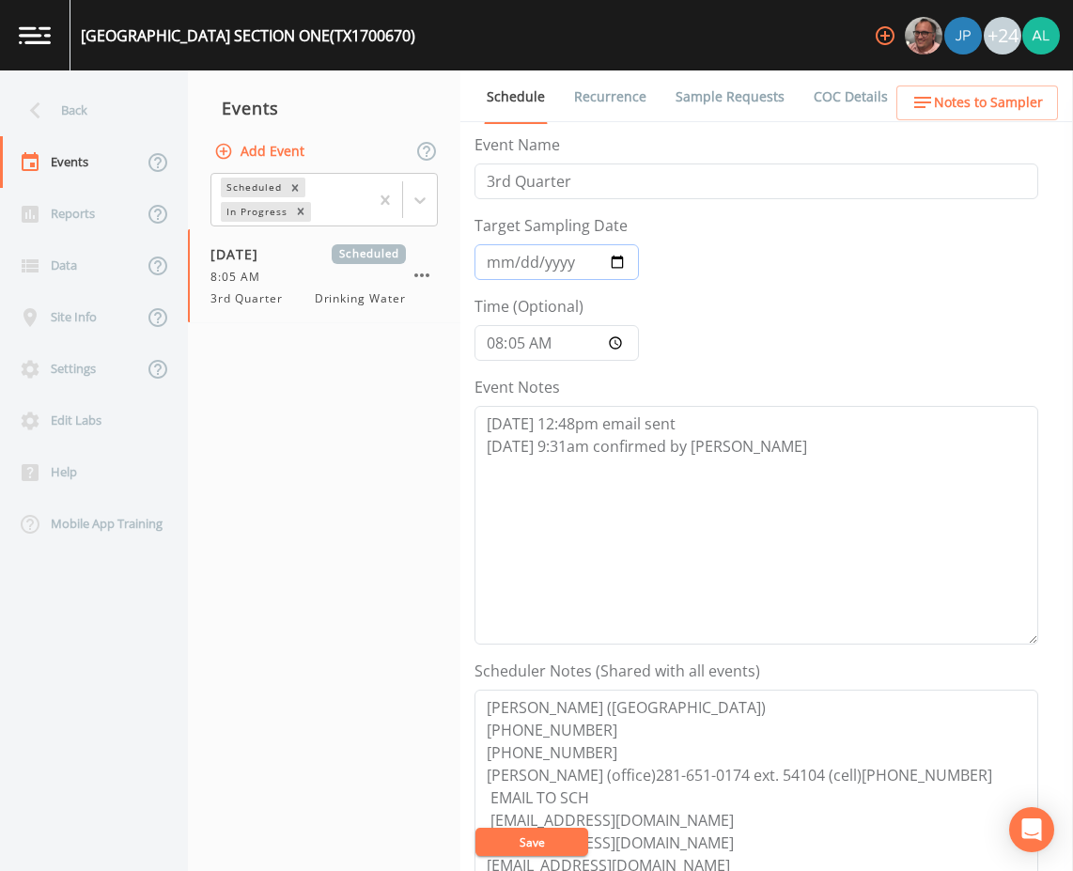
click at [487, 262] on input "[DATE]" at bounding box center [556, 262] width 164 height 36
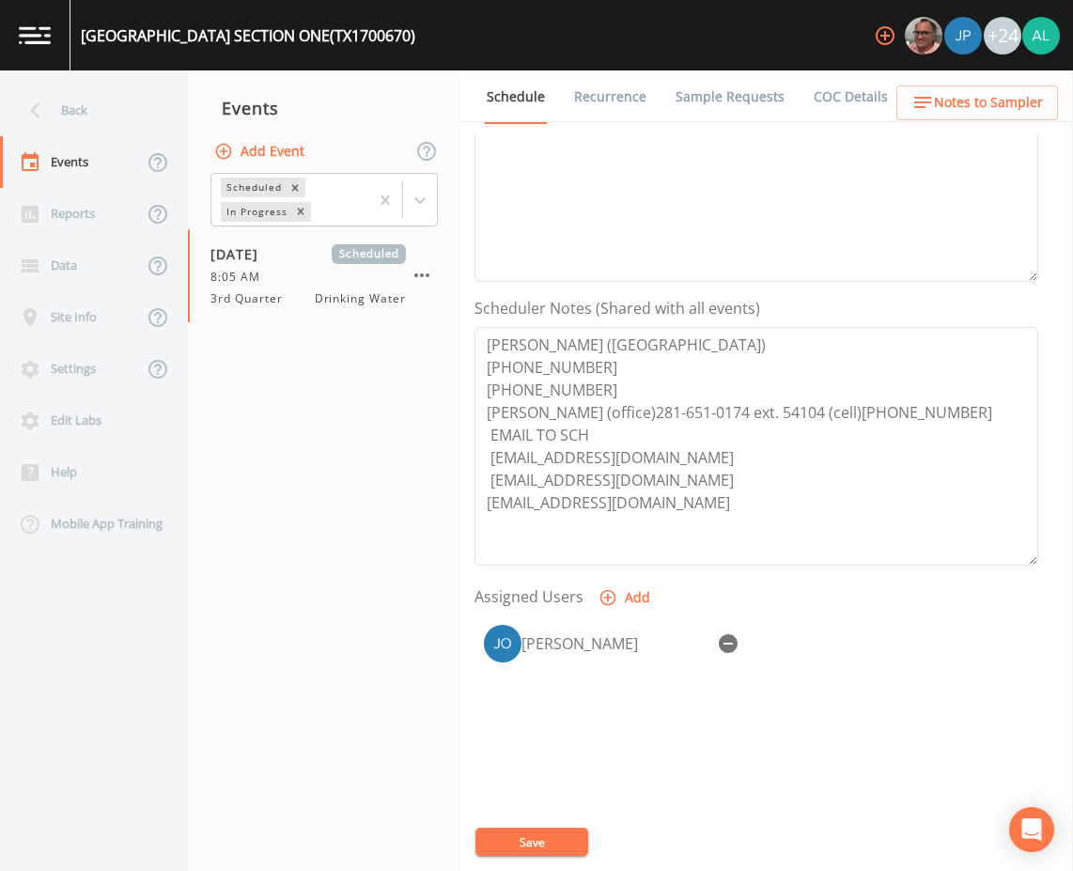
scroll to position [376, 0]
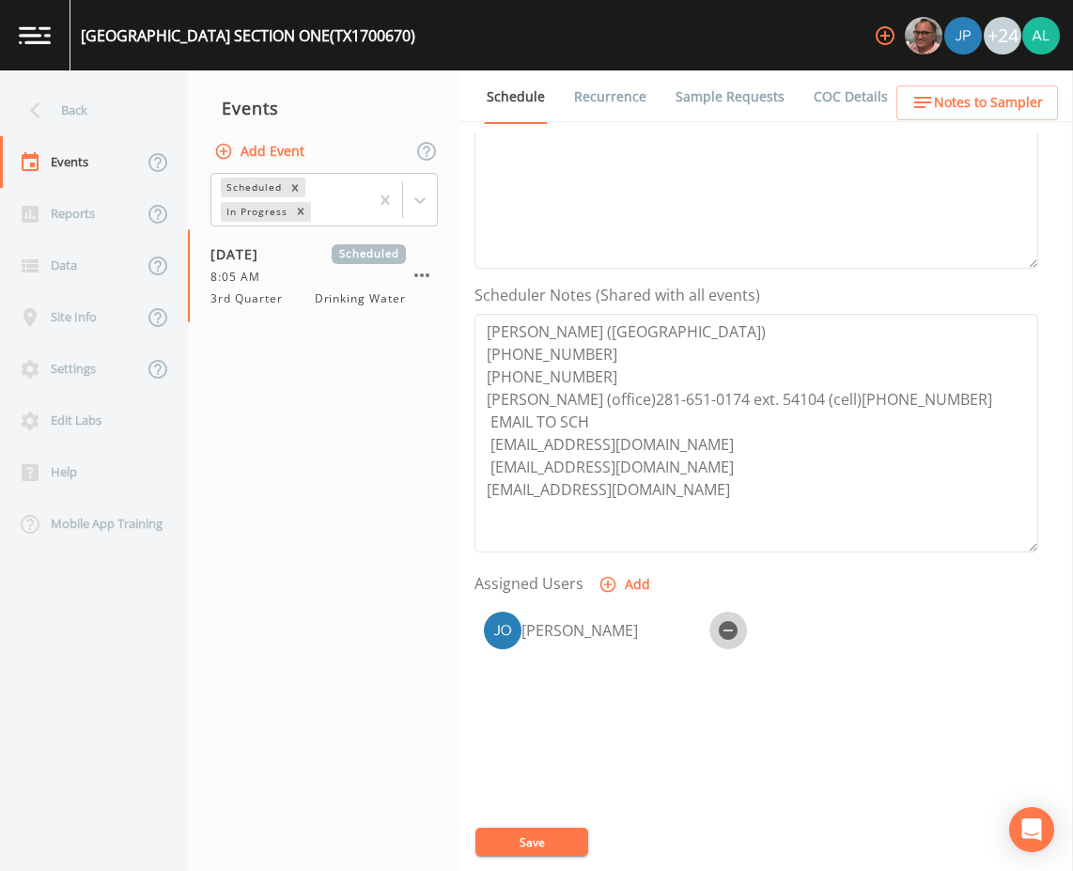
click at [724, 626] on icon "button" at bounding box center [728, 630] width 19 height 19
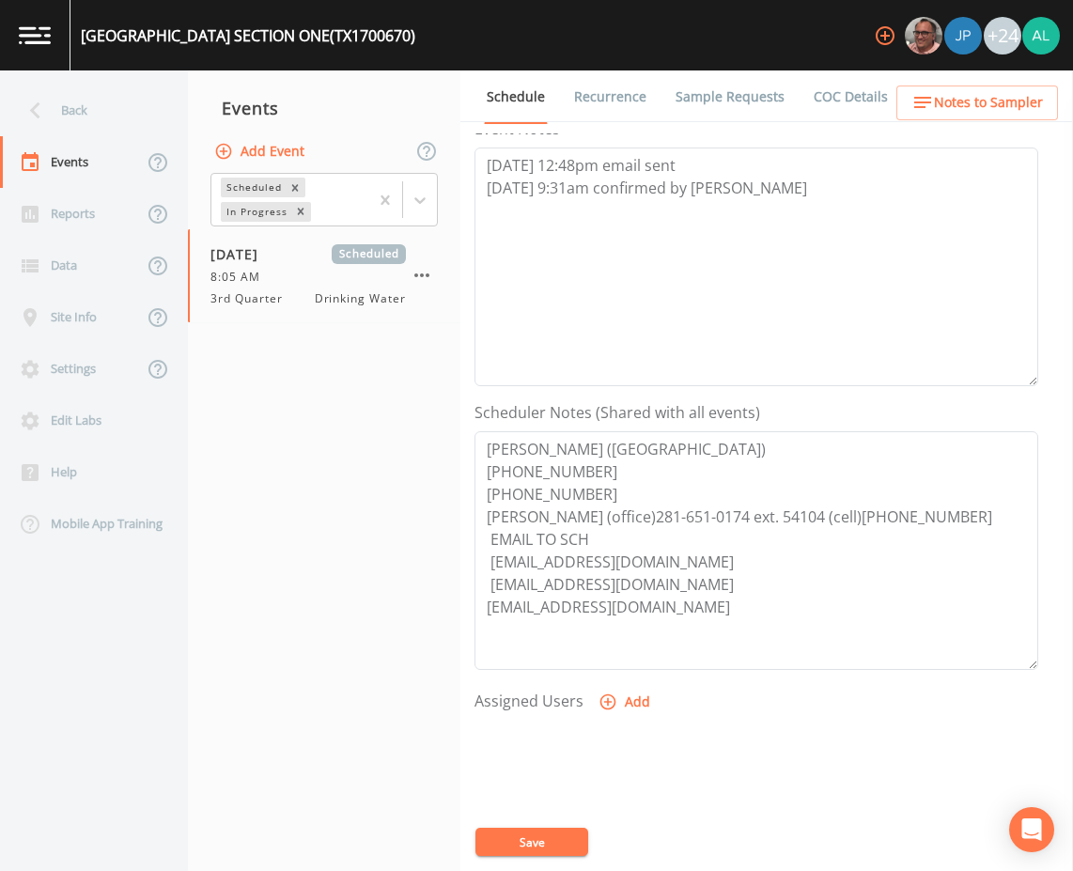
scroll to position [94, 0]
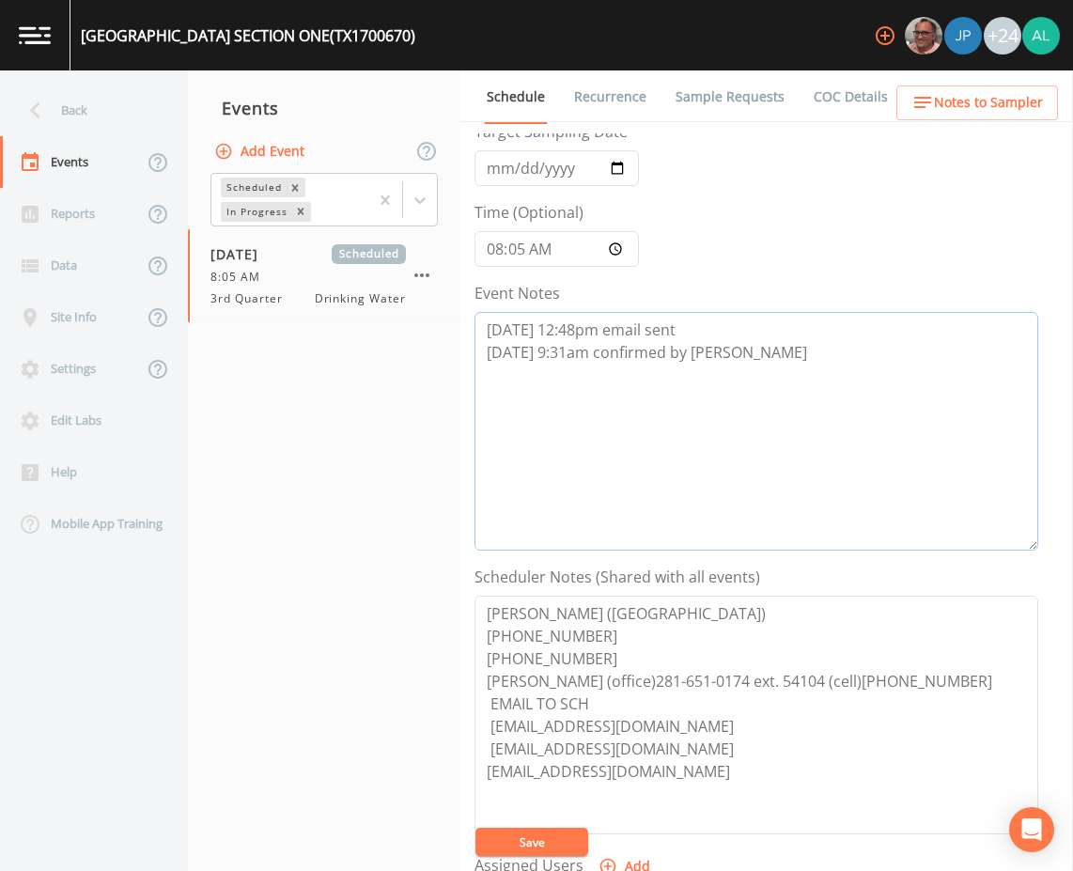
click at [743, 374] on textarea "8/13 @ 12:48pm email sent 8/14 @ 9:31am confirmed by Donald" at bounding box center [756, 431] width 564 height 239
paste textarea "8/19 @ 11:20am cancelation email sent due to shutdown"
type textarea "8/13 @ 12:48pm email sent 8/14 @ 9:31am confirmed by Donald 8/19 @ 11:20am canc…"
click at [533, 829] on button "Save" at bounding box center [531, 841] width 113 height 28
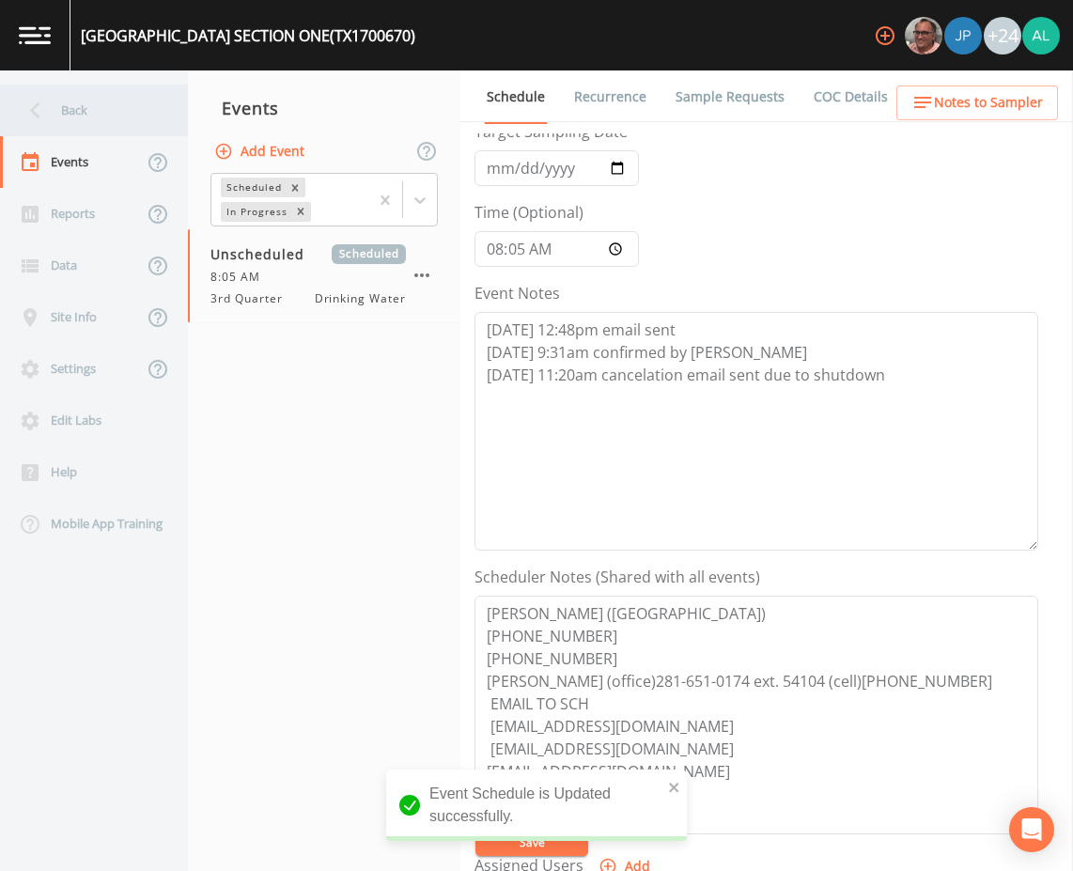
click at [94, 98] on div "Back" at bounding box center [84, 111] width 169 height 52
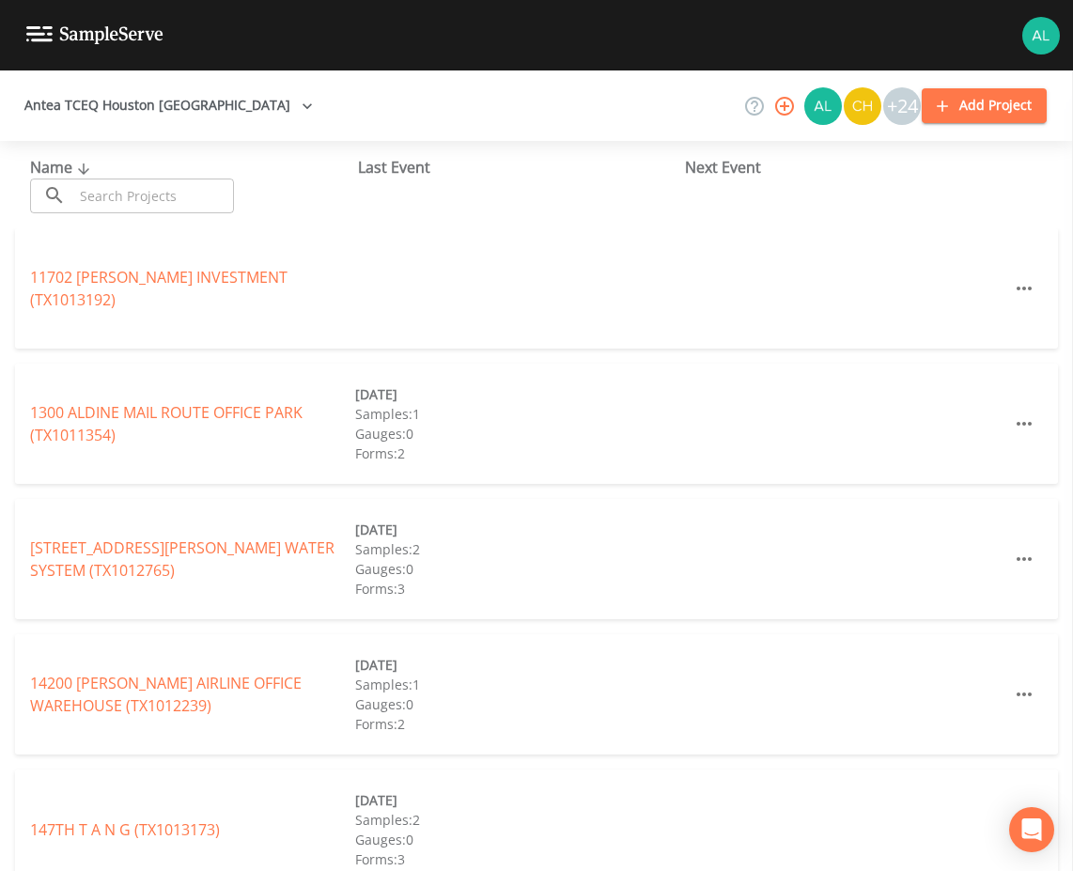
click at [128, 230] on div "11702 JONES INVESTMENT (TX1013192)" at bounding box center [536, 288] width 1043 height 120
click at [133, 195] on input "text" at bounding box center [153, 195] width 161 height 35
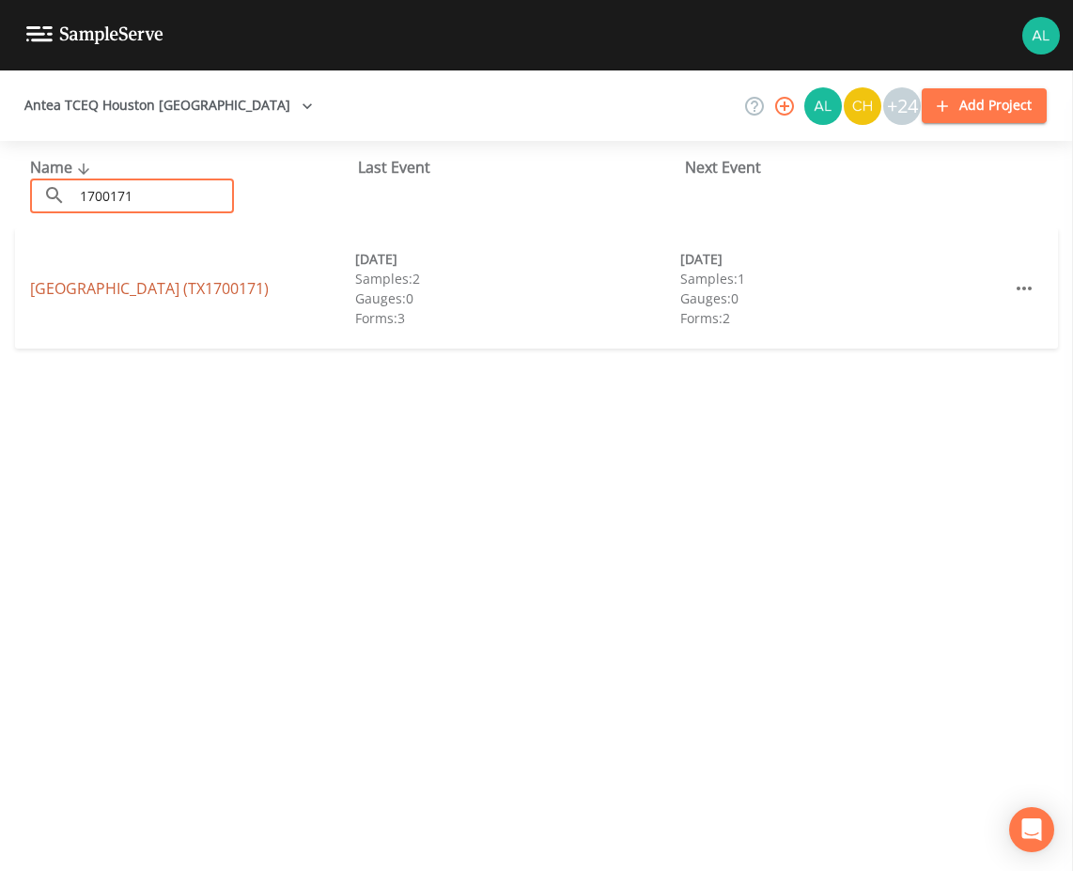
type input "1700171"
click at [114, 278] on link "ARROWHEAD LAKE & FRONTIER LAKE (TX1700171)" at bounding box center [149, 288] width 239 height 21
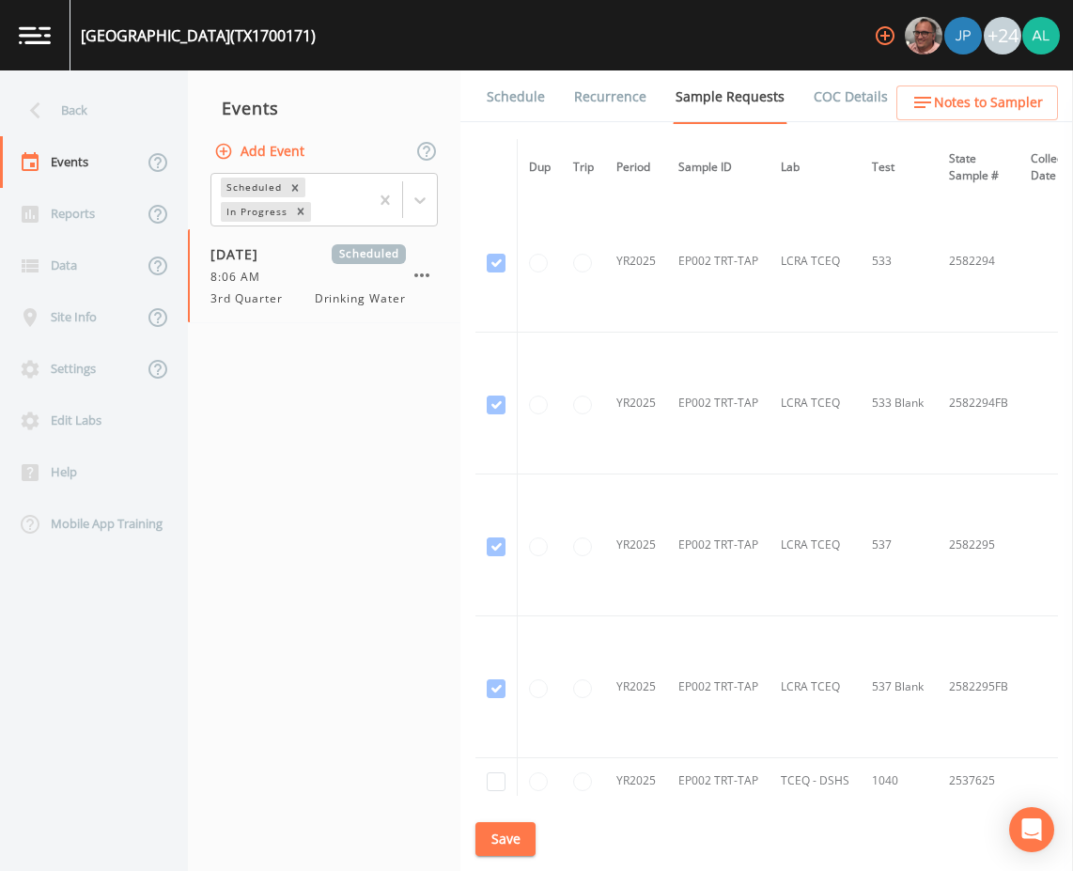
scroll to position [3006, 0]
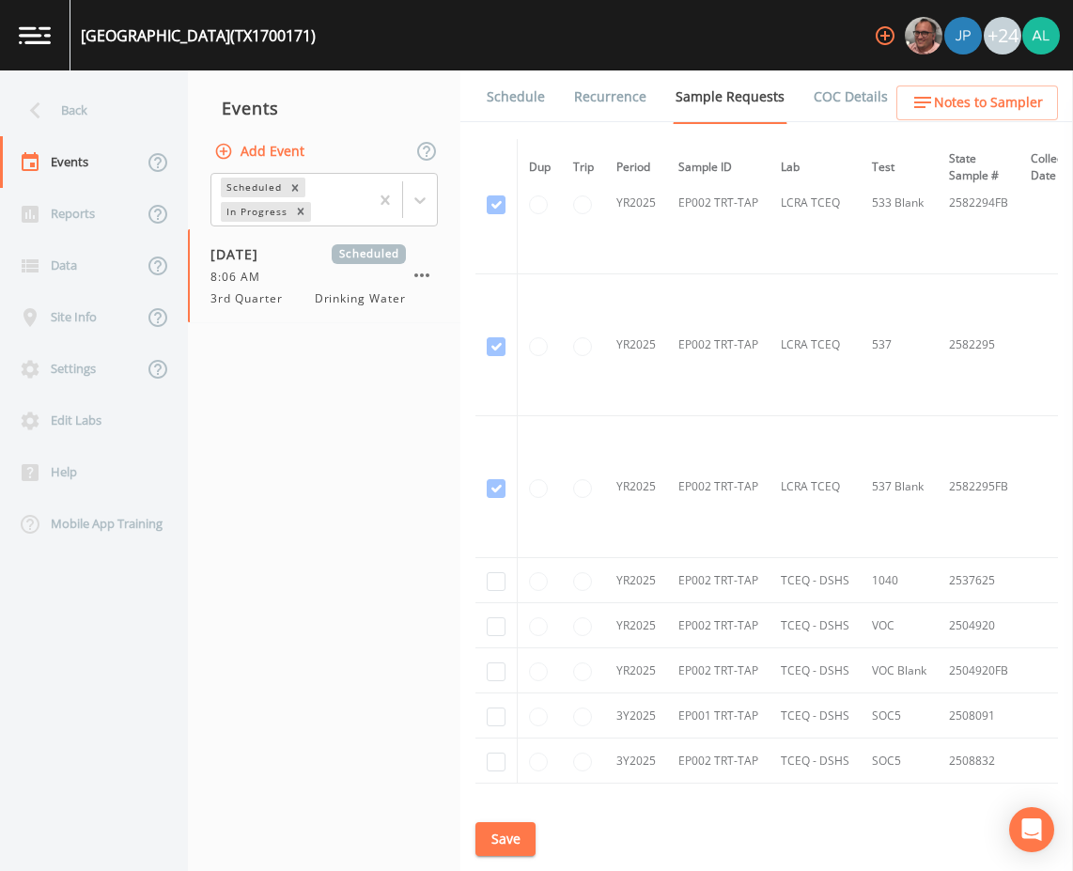
click at [526, 108] on link "Schedule" at bounding box center [516, 96] width 64 height 53
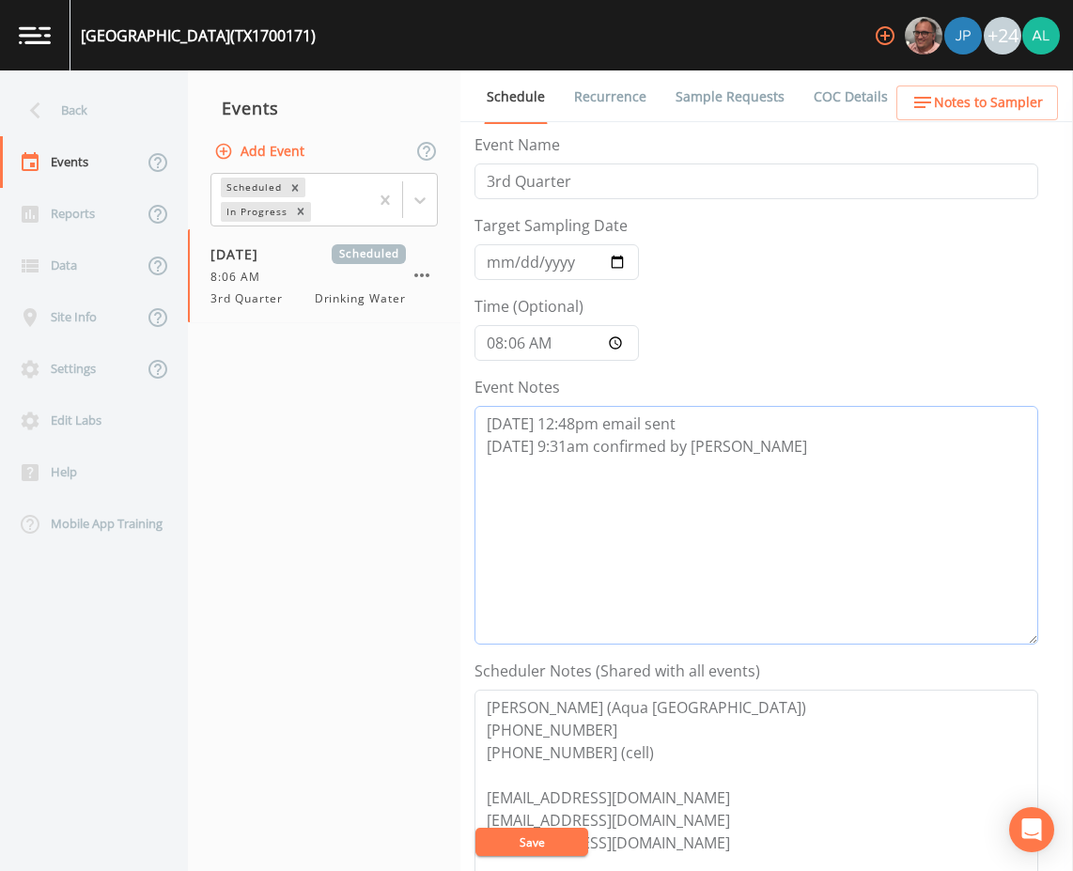
click at [817, 435] on textarea "8/13 @ 12:48pm email sent 8/14 @ 9:31am confirmed by Donald" at bounding box center [756, 525] width 564 height 239
paste textarea "8/19 @ 11:20am cancelation email sent due to shutdown"
type textarea "8/13 @ 12:48pm email sent 8/14 @ 9:31am confirmed by Donald 8/19 @ 11:20am canc…"
click at [580, 833] on button "Save" at bounding box center [531, 841] width 113 height 28
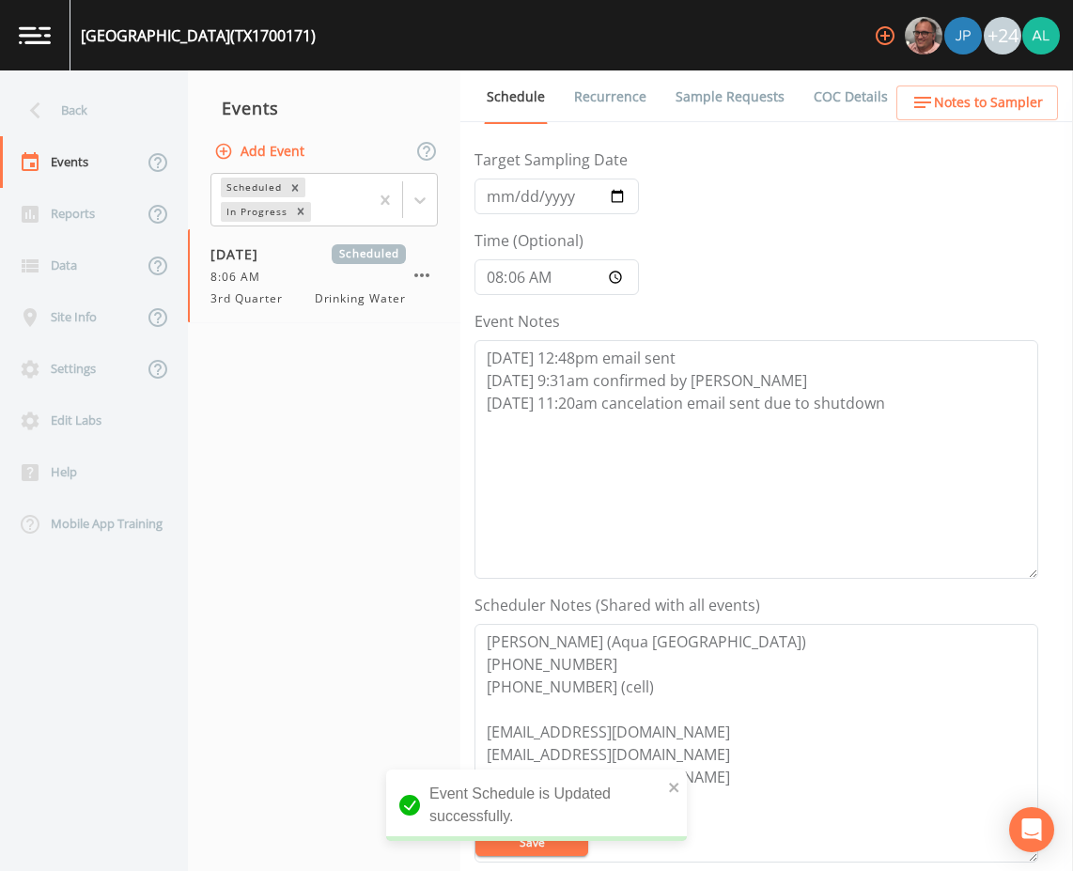
scroll to position [94, 0]
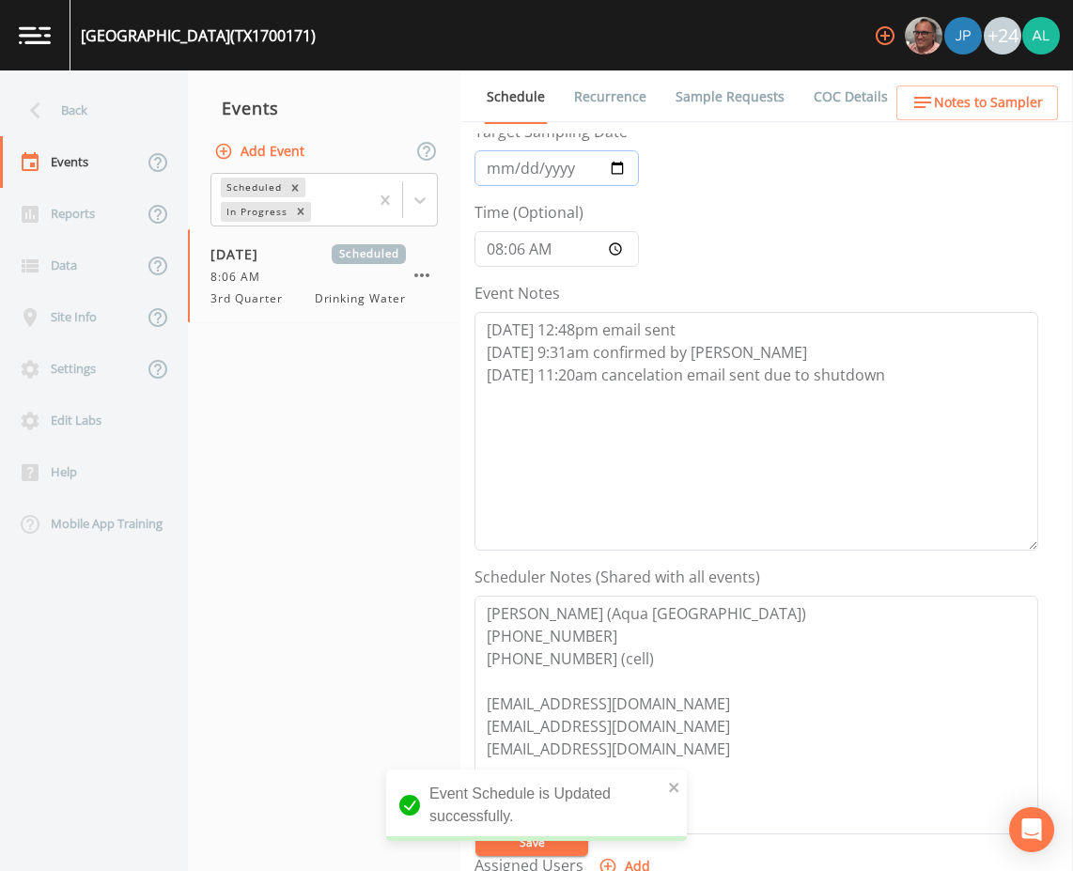
click at [487, 172] on input "[DATE]" at bounding box center [556, 168] width 164 height 36
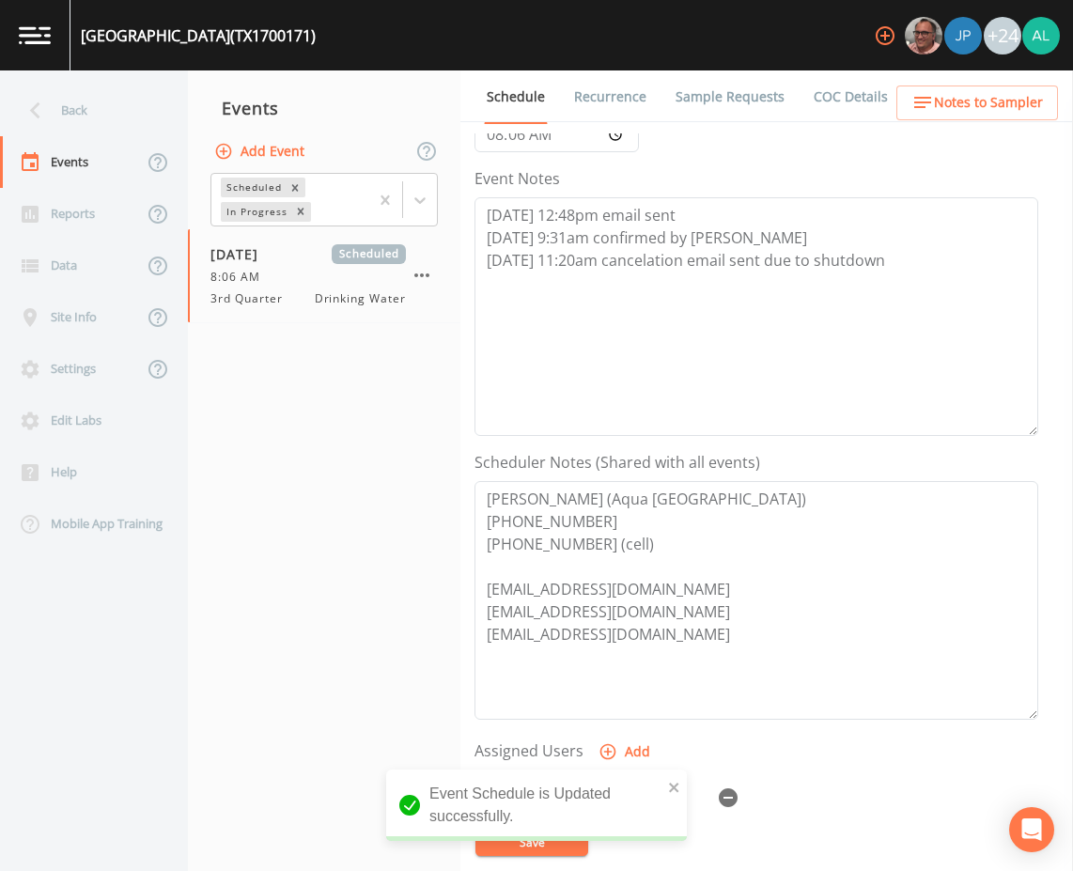
scroll to position [376, 0]
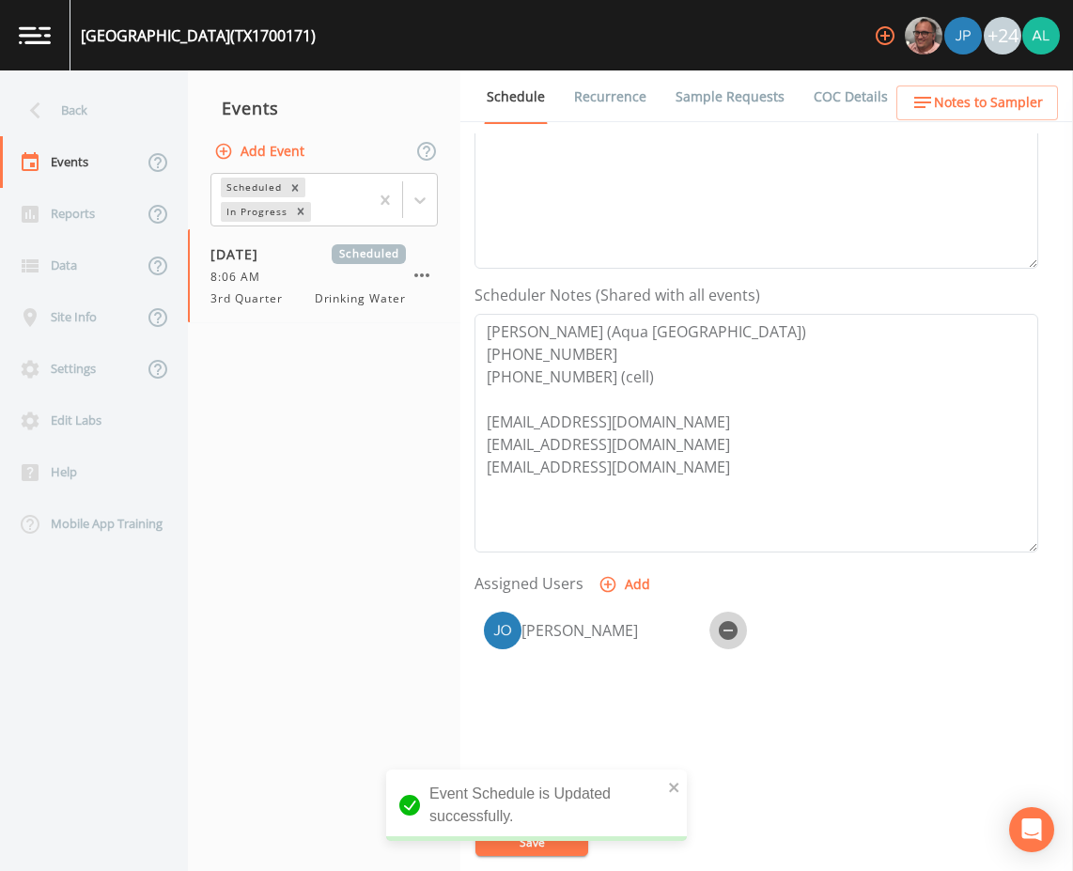
click at [743, 633] on button "button" at bounding box center [728, 630] width 38 height 38
click at [676, 787] on icon "close" at bounding box center [674, 787] width 13 height 15
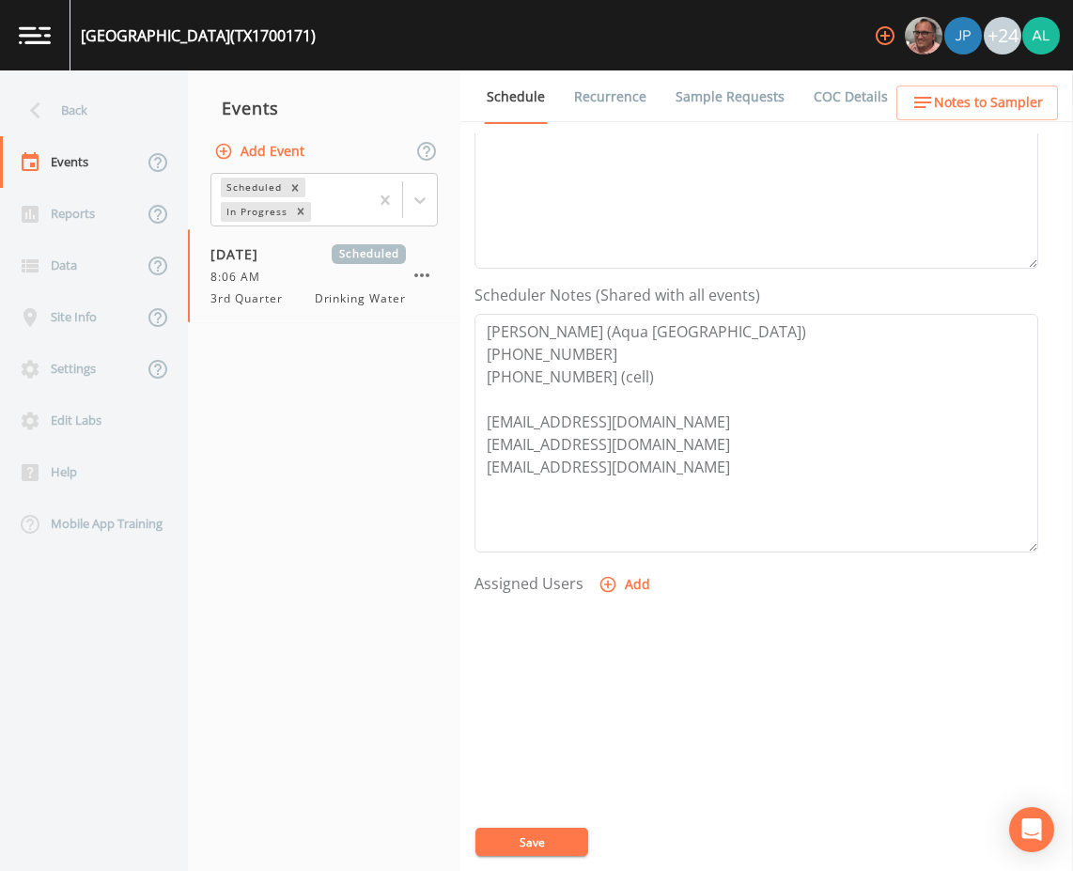
click at [514, 856] on div "Event Schedule is Updated successfully." at bounding box center [536, 856] width 301 height 0
click at [549, 836] on button "Save" at bounding box center [531, 841] width 113 height 28
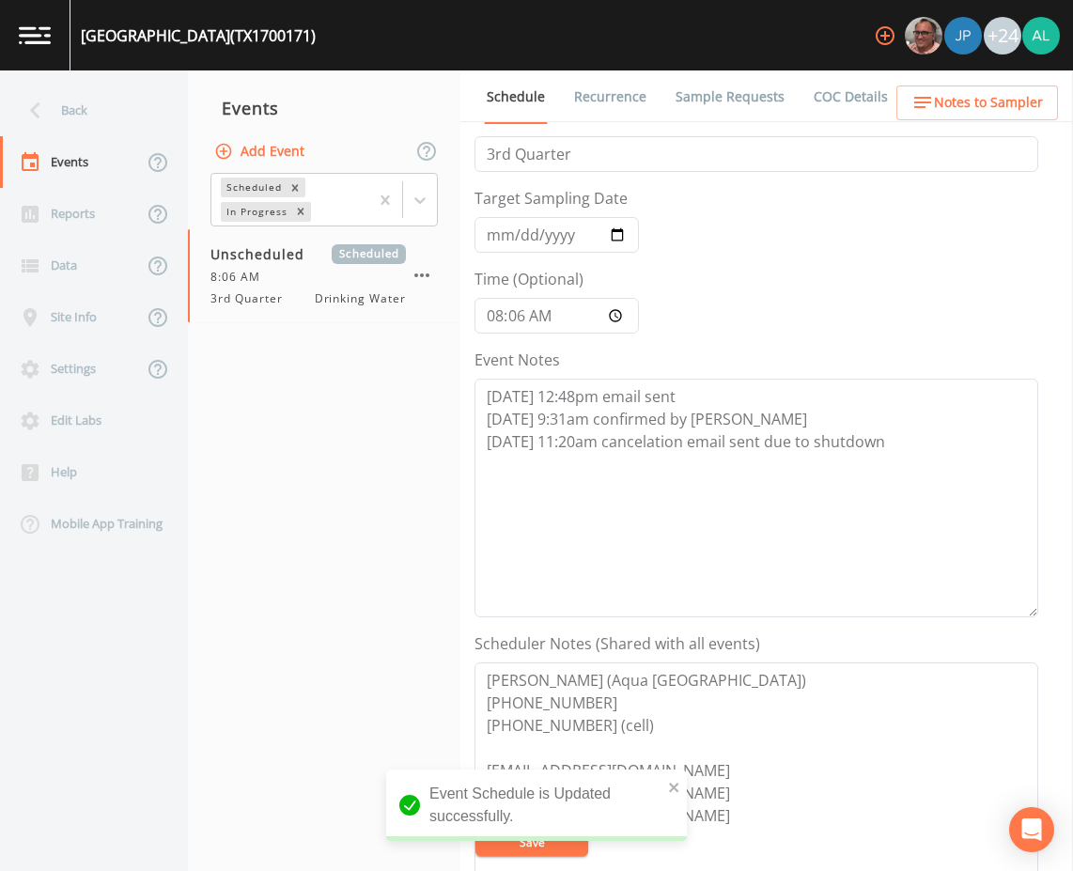
scroll to position [0, 0]
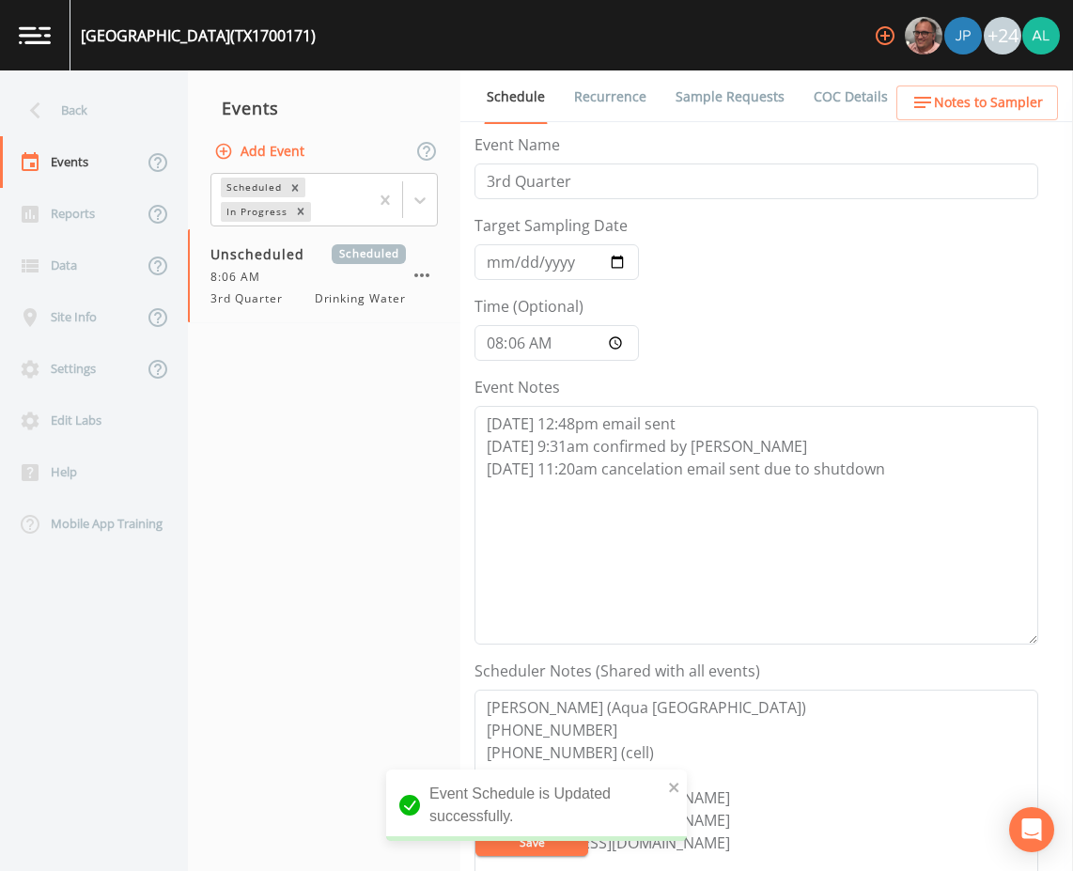
click at [667, 777] on div "Event Schedule is Updated successfully." at bounding box center [536, 804] width 301 height 71
click at [673, 781] on icon "close" at bounding box center [674, 787] width 13 height 15
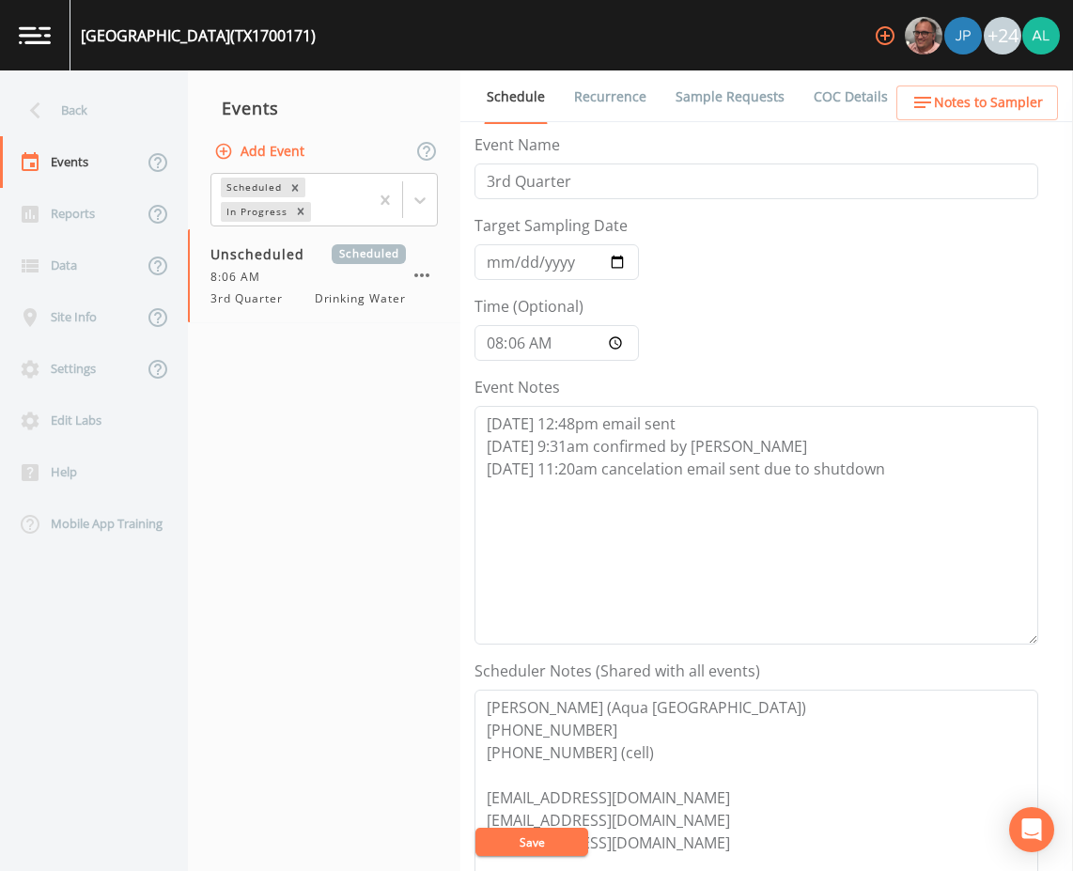
click at [558, 844] on div "Event Schedule is Updated successfully." at bounding box center [536, 812] width 301 height 86
click at [558, 844] on div "ARROWHEAD LAKE & FRONTIER LAKE (TX1700171) +24 Back Events Reports Data Site In…" at bounding box center [536, 435] width 1073 height 871
click at [519, 844] on button "Save" at bounding box center [531, 841] width 113 height 28
